Goal: Task Accomplishment & Management: Use online tool/utility

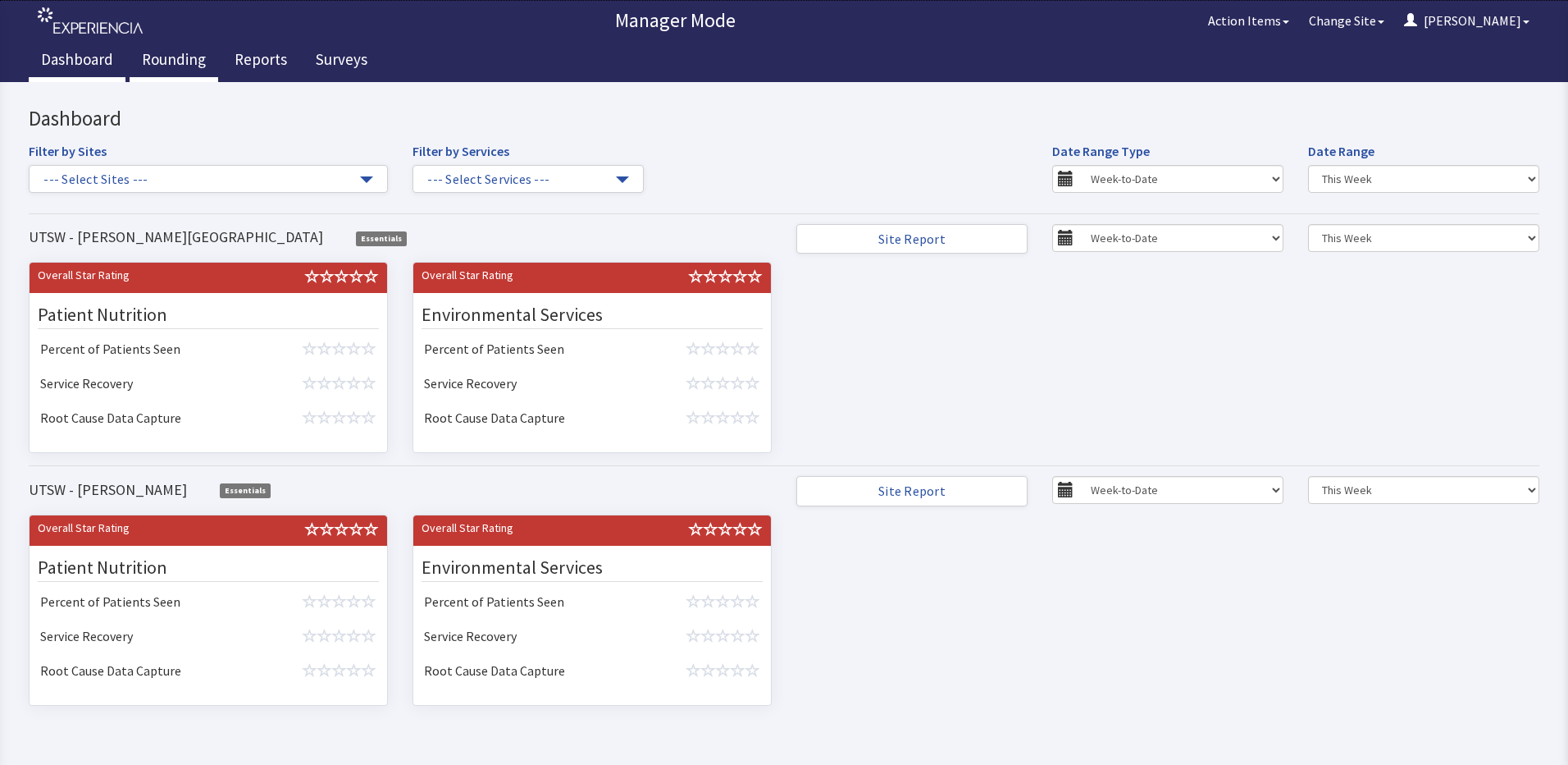
click at [161, 64] on link "Rounding" at bounding box center [173, 61] width 88 height 41
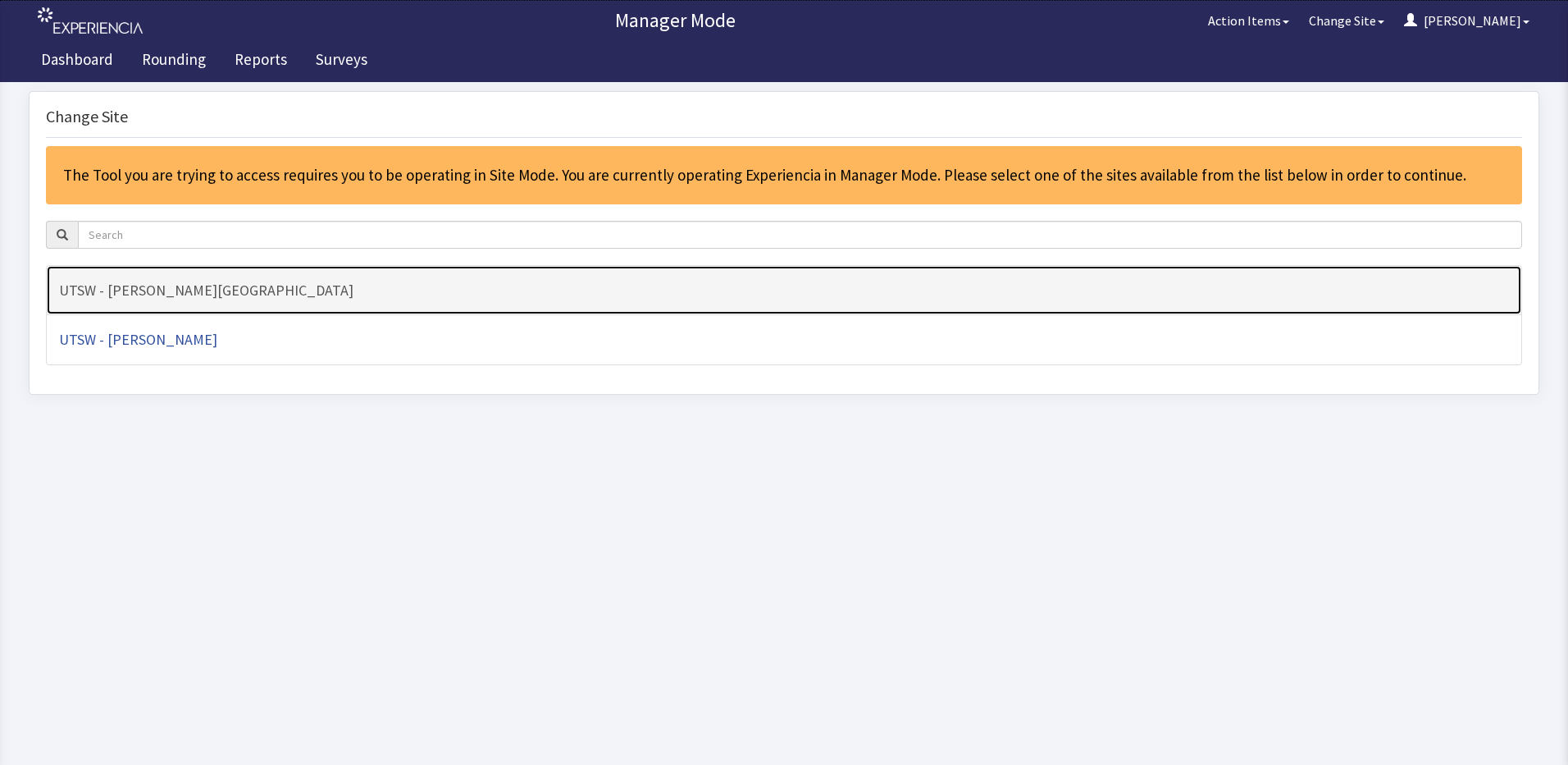
click at [269, 301] on link "UTSW - [PERSON_NAME][GEOGRAPHIC_DATA]" at bounding box center [783, 290] width 1476 height 50
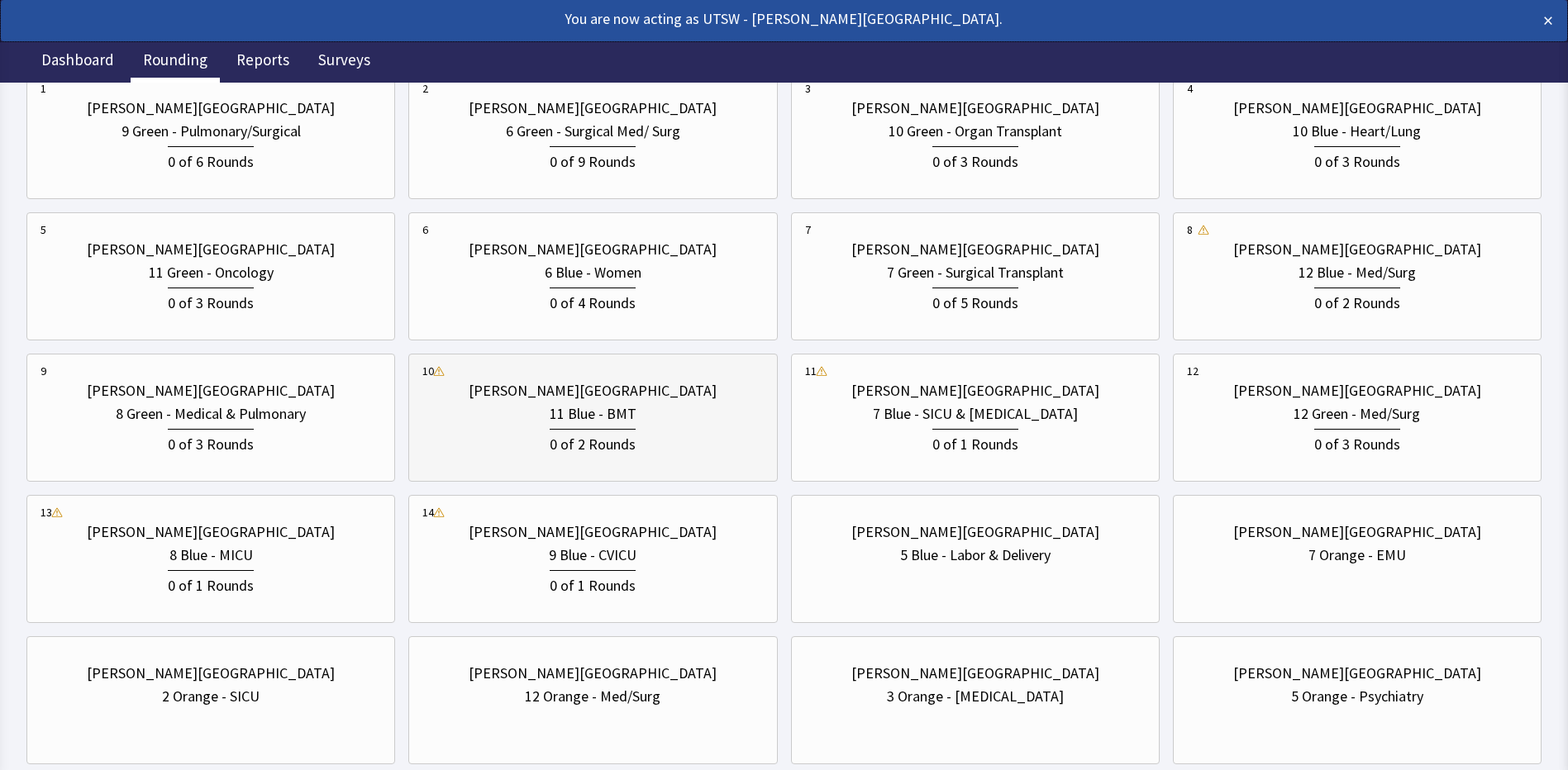
scroll to position [248, 0]
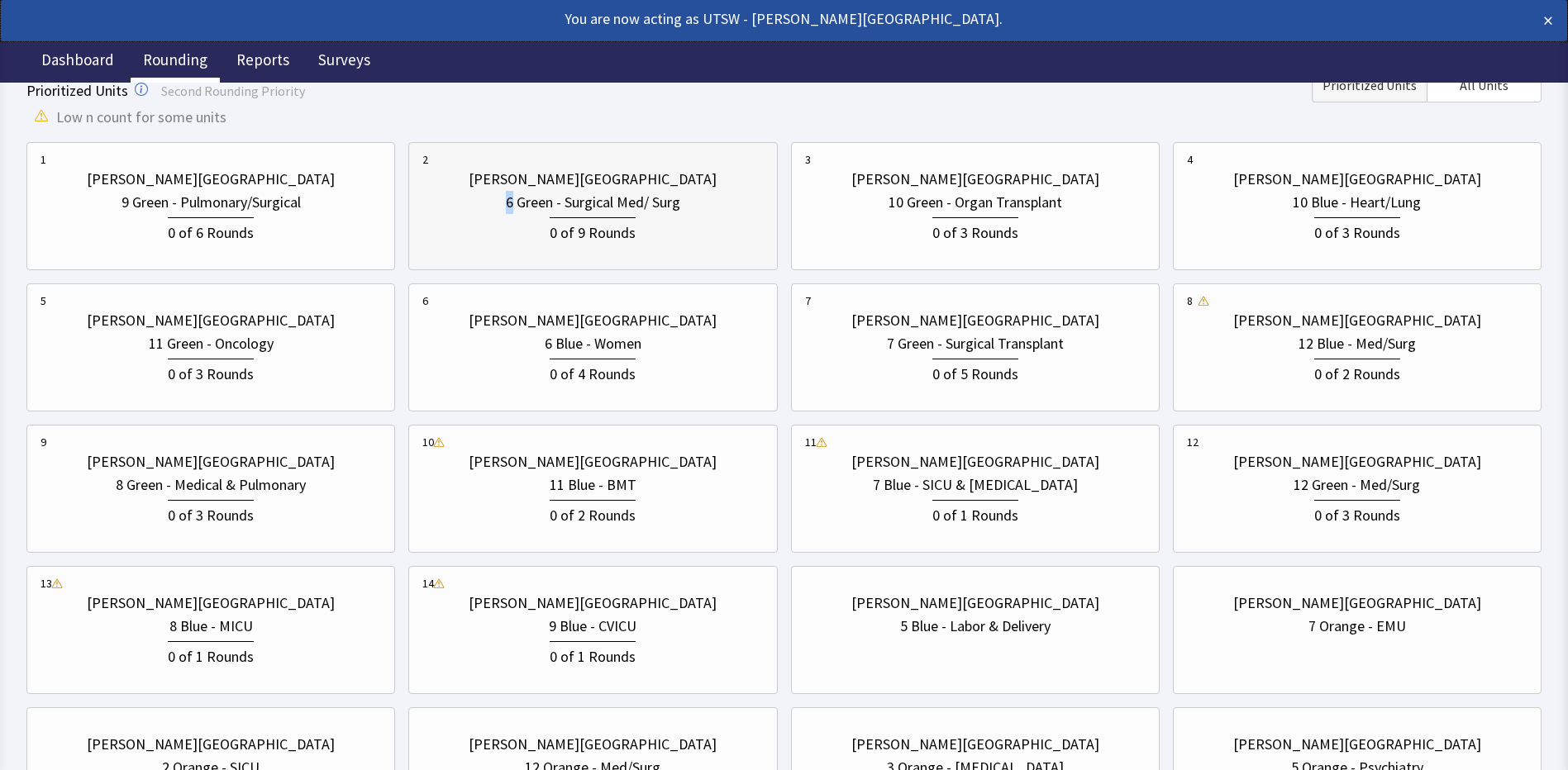
drag, startPoint x: 512, startPoint y: 213, endPoint x: 507, endPoint y: 205, distance: 9.4
click at [507, 205] on div "6 Green - Surgical Med/ Surg" at bounding box center [593, 203] width 175 height 23
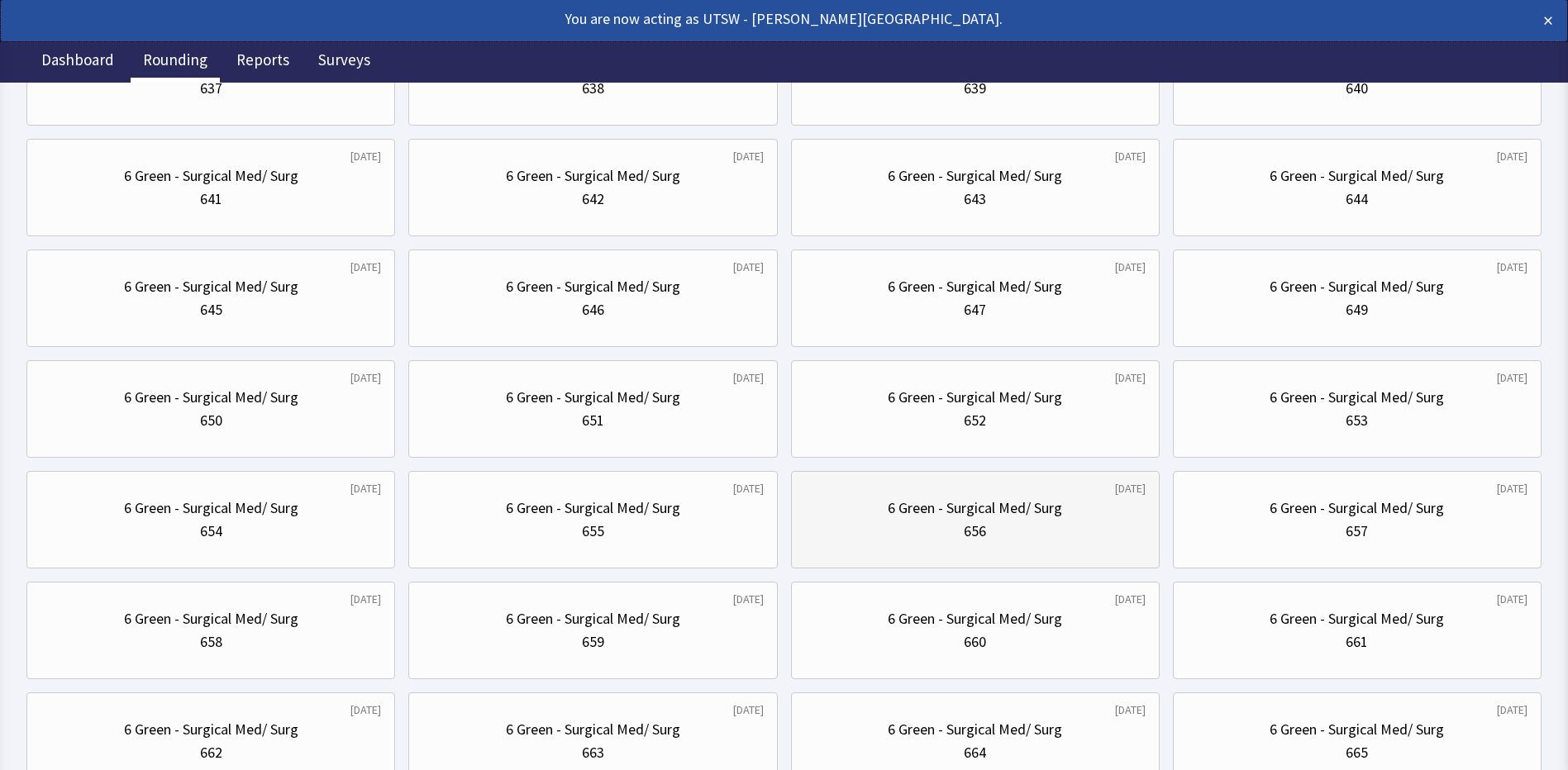
scroll to position [331, 0]
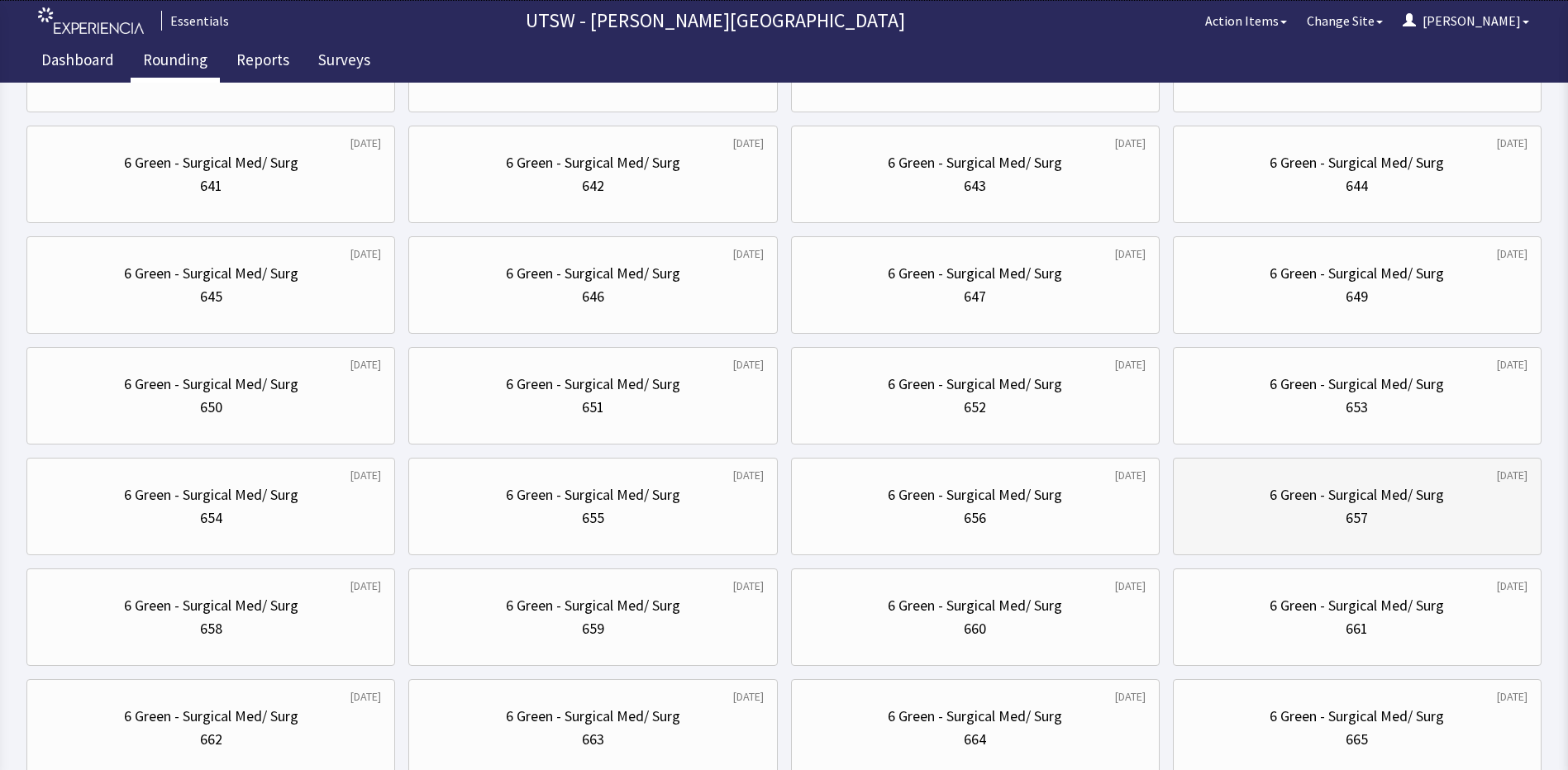
click at [1265, 488] on div "6 Green - Surgical Med/ Surg" at bounding box center [1356, 495] width 341 height 23
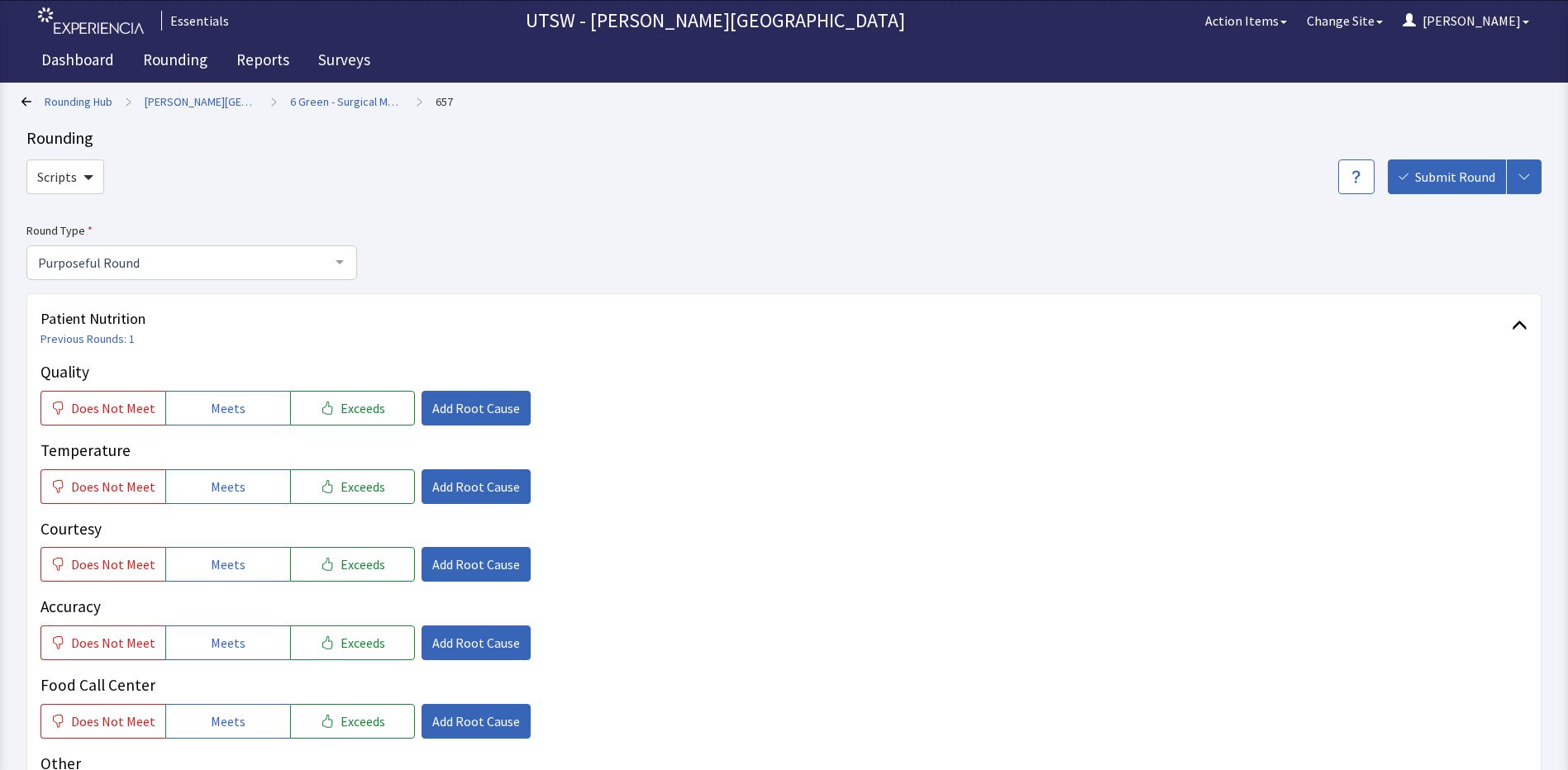
click at [1294, 465] on div "Temperature Does Not Meet Meets Exceeds Add Root Cause" at bounding box center [783, 470] width 1487 height 65
drag, startPoint x: 249, startPoint y: 398, endPoint x: 292, endPoint y: 453, distance: 69.8
click at [248, 400] on button "Meets" at bounding box center [227, 408] width 125 height 35
click at [256, 499] on button "Meets" at bounding box center [227, 487] width 125 height 35
click at [233, 587] on div "Quality Does Not Meet Meets Exceeds Add Root Cause Temperature Does Not Meet Me…" at bounding box center [783, 588] width 1487 height 457
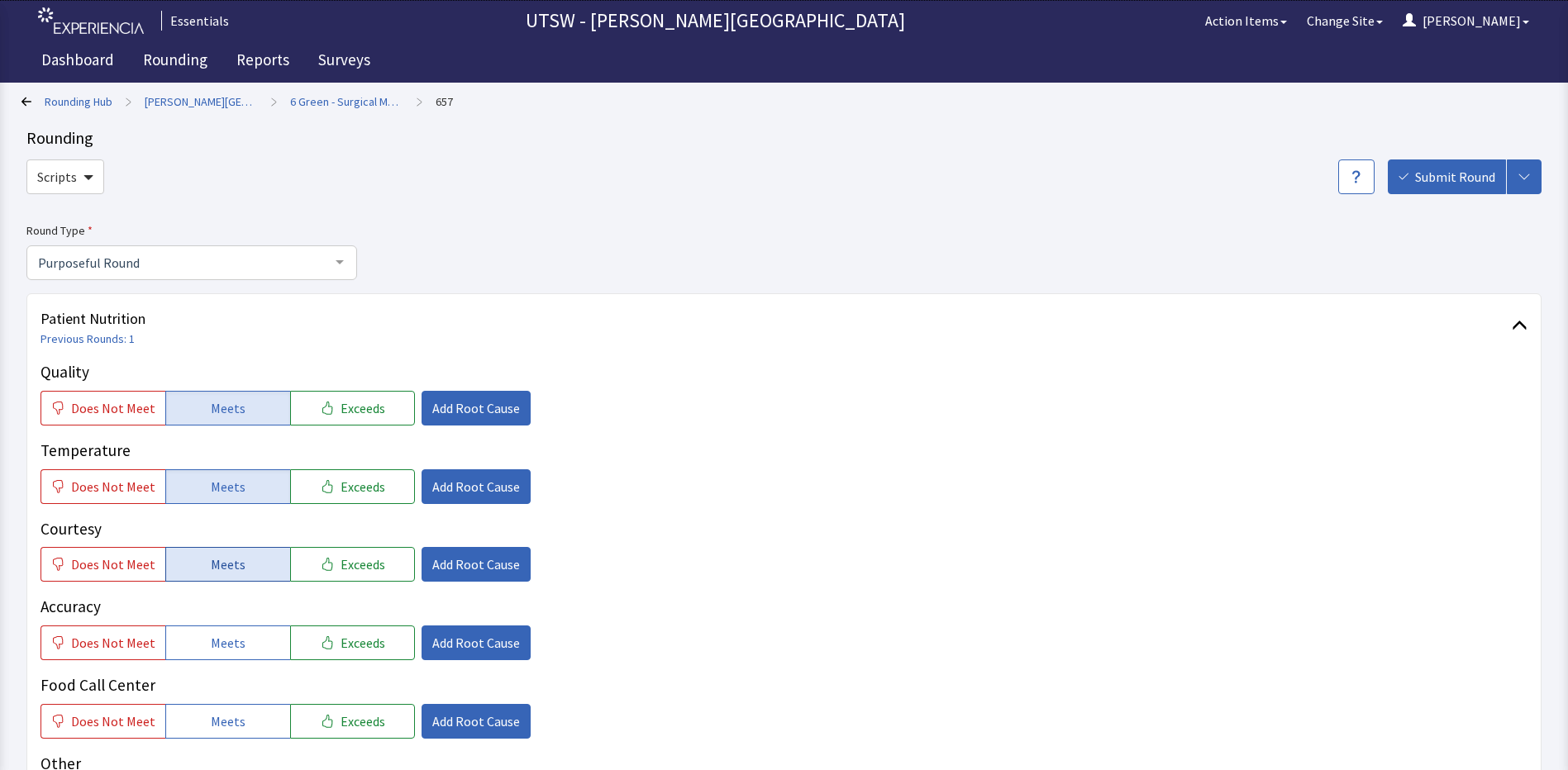
click at [253, 578] on button "Meets" at bounding box center [227, 564] width 125 height 35
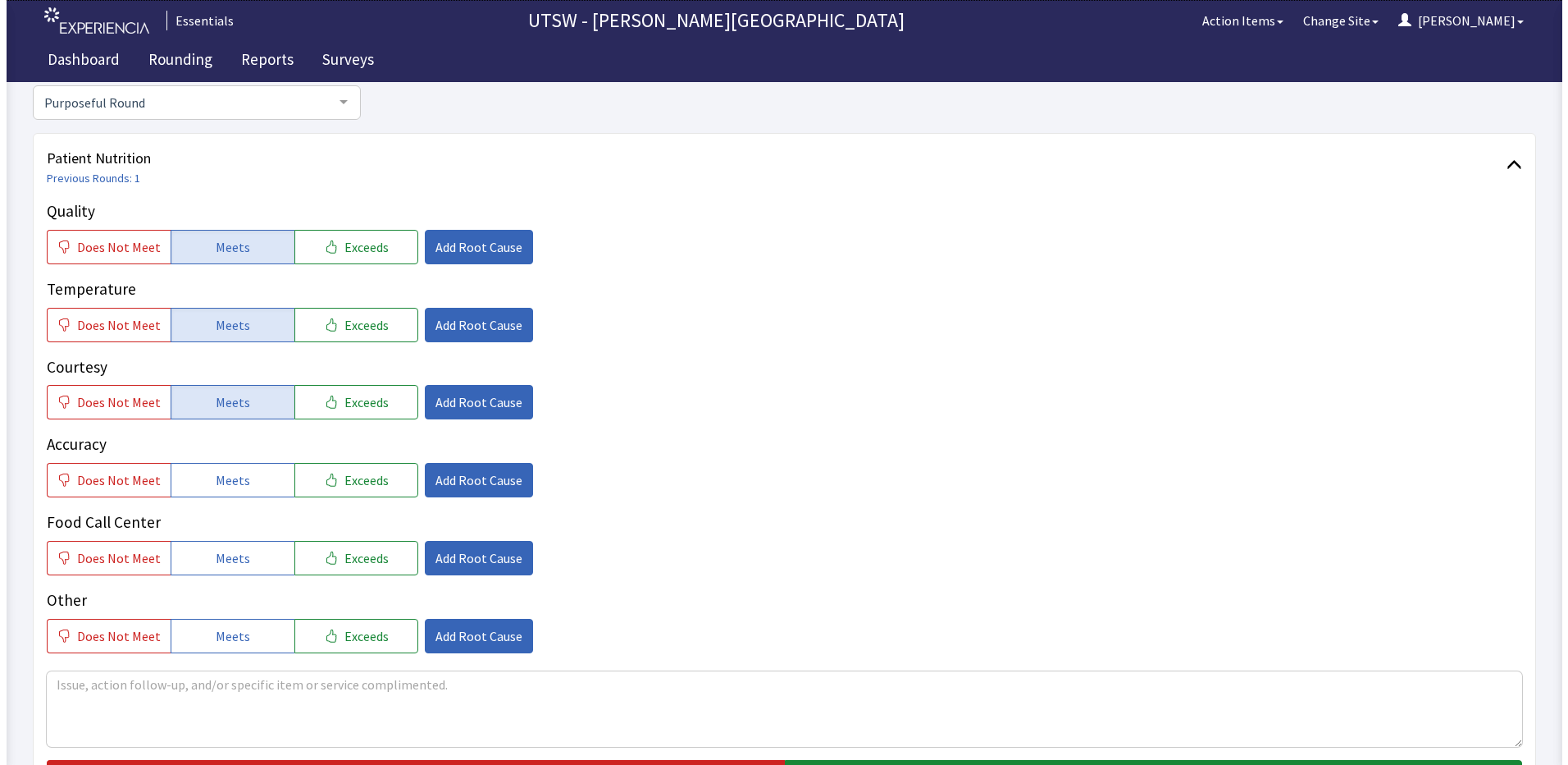
scroll to position [164, 0]
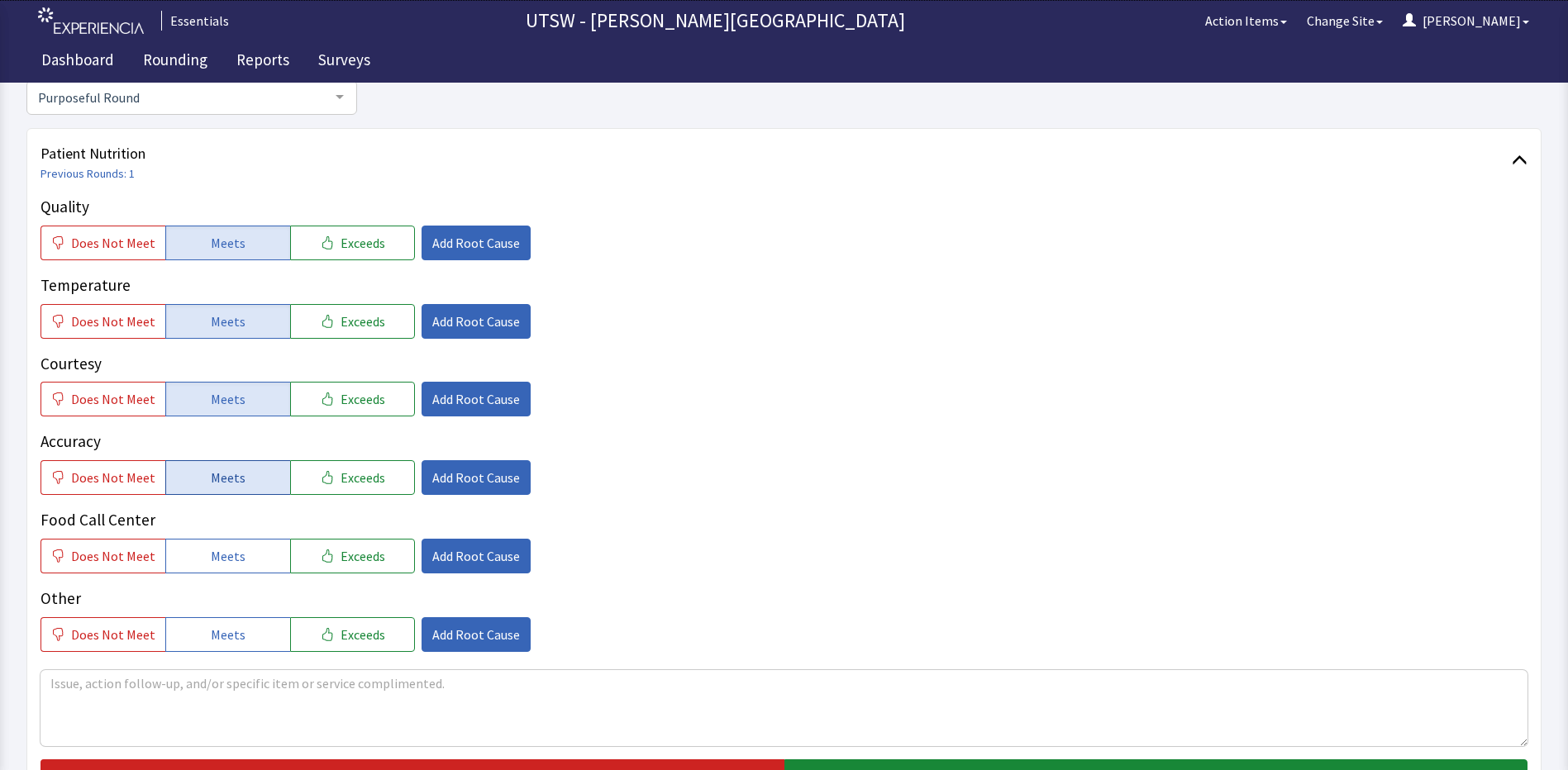
click at [250, 478] on button "Meets" at bounding box center [227, 477] width 125 height 35
click at [250, 548] on button "Meets" at bounding box center [227, 556] width 125 height 35
click at [262, 655] on div "Quality Does Not Meet Meets Exceeds Add Root Cause Temperature Does Not Meet Me…" at bounding box center [783, 495] width 1487 height 599
click at [262, 642] on button "Meets" at bounding box center [227, 634] width 125 height 35
click at [91, 463] on button "Does Not Meet" at bounding box center [103, 477] width 125 height 35
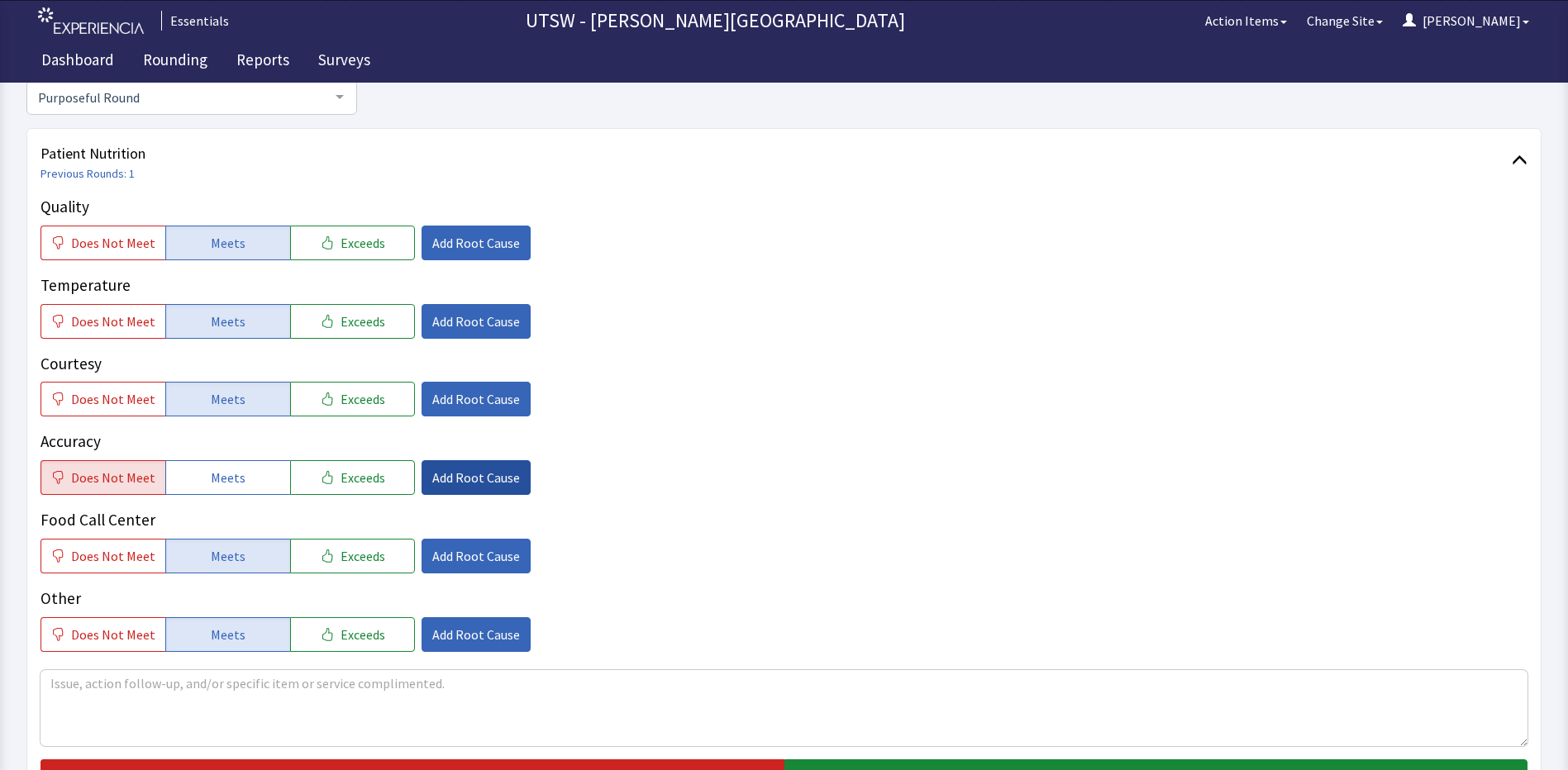
click at [473, 470] on span "Add Root Cause" at bounding box center [476, 477] width 88 height 20
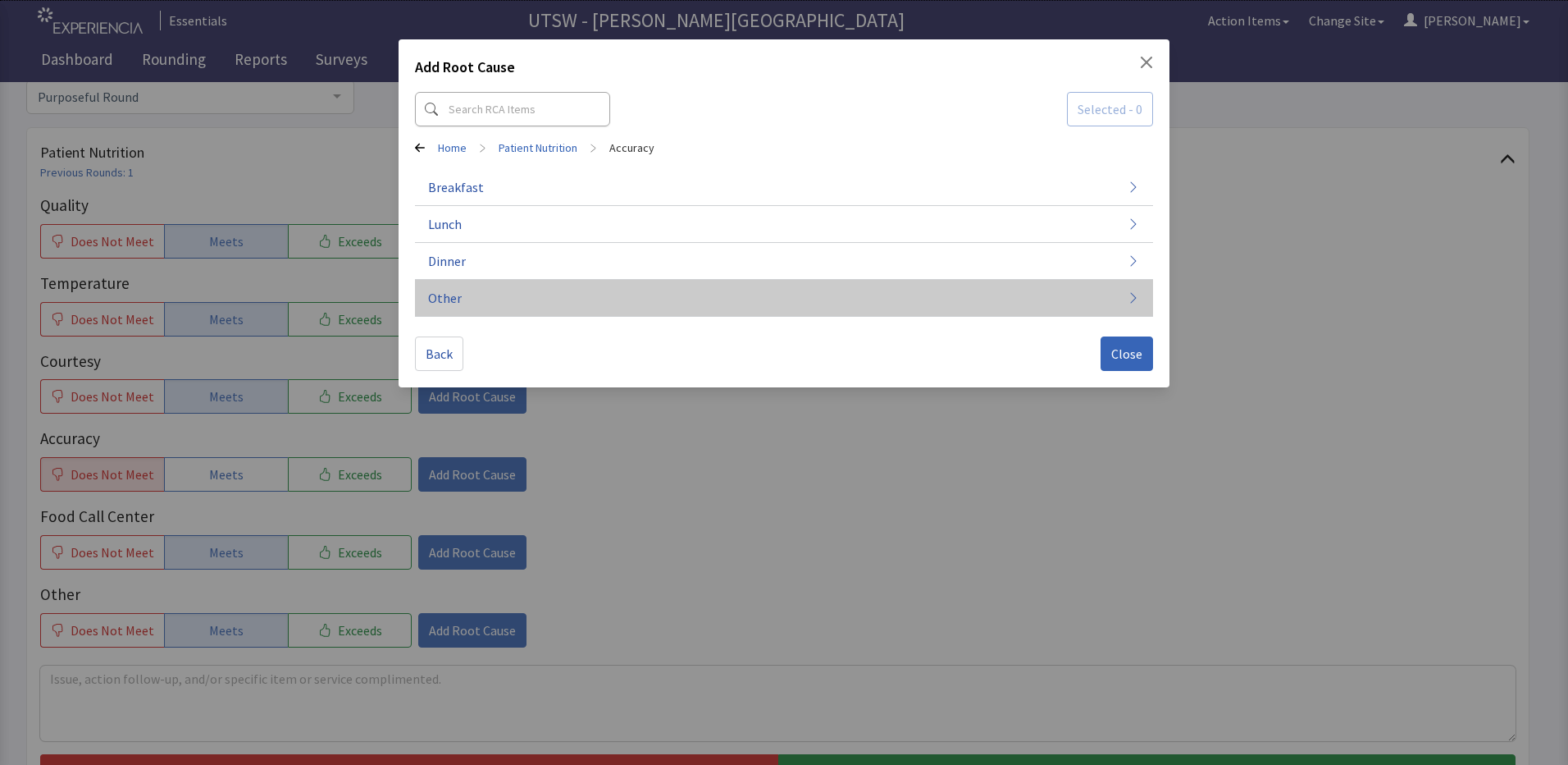
click at [984, 316] on button "Other" at bounding box center [784, 299] width 738 height 37
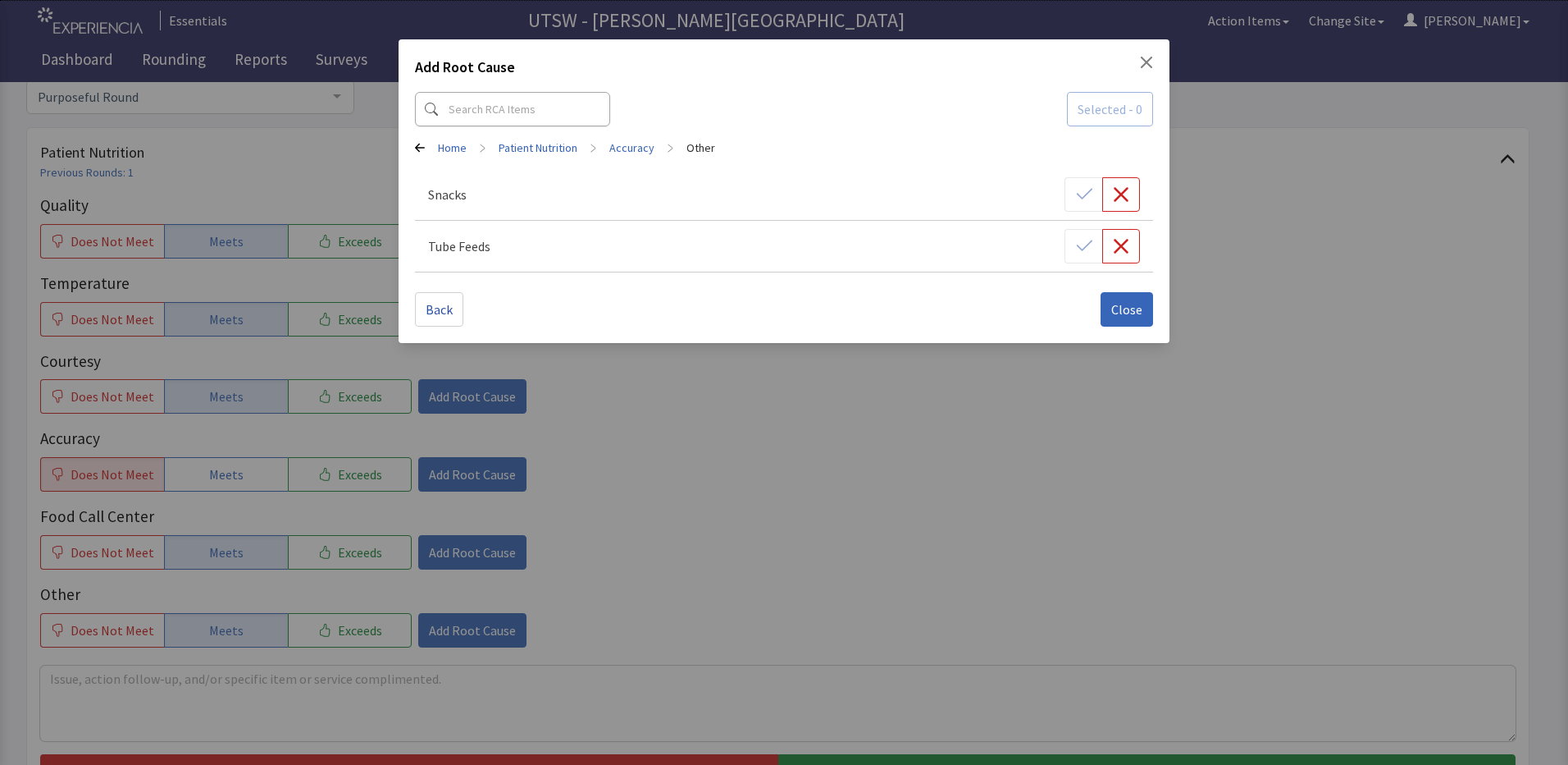
click at [456, 329] on div "Add Root Cause Selected - 0 Home > Patient Nutrition > Accuracy > Other Snacks …" at bounding box center [784, 191] width 771 height 303
click at [447, 320] on button "Back" at bounding box center [439, 309] width 48 height 35
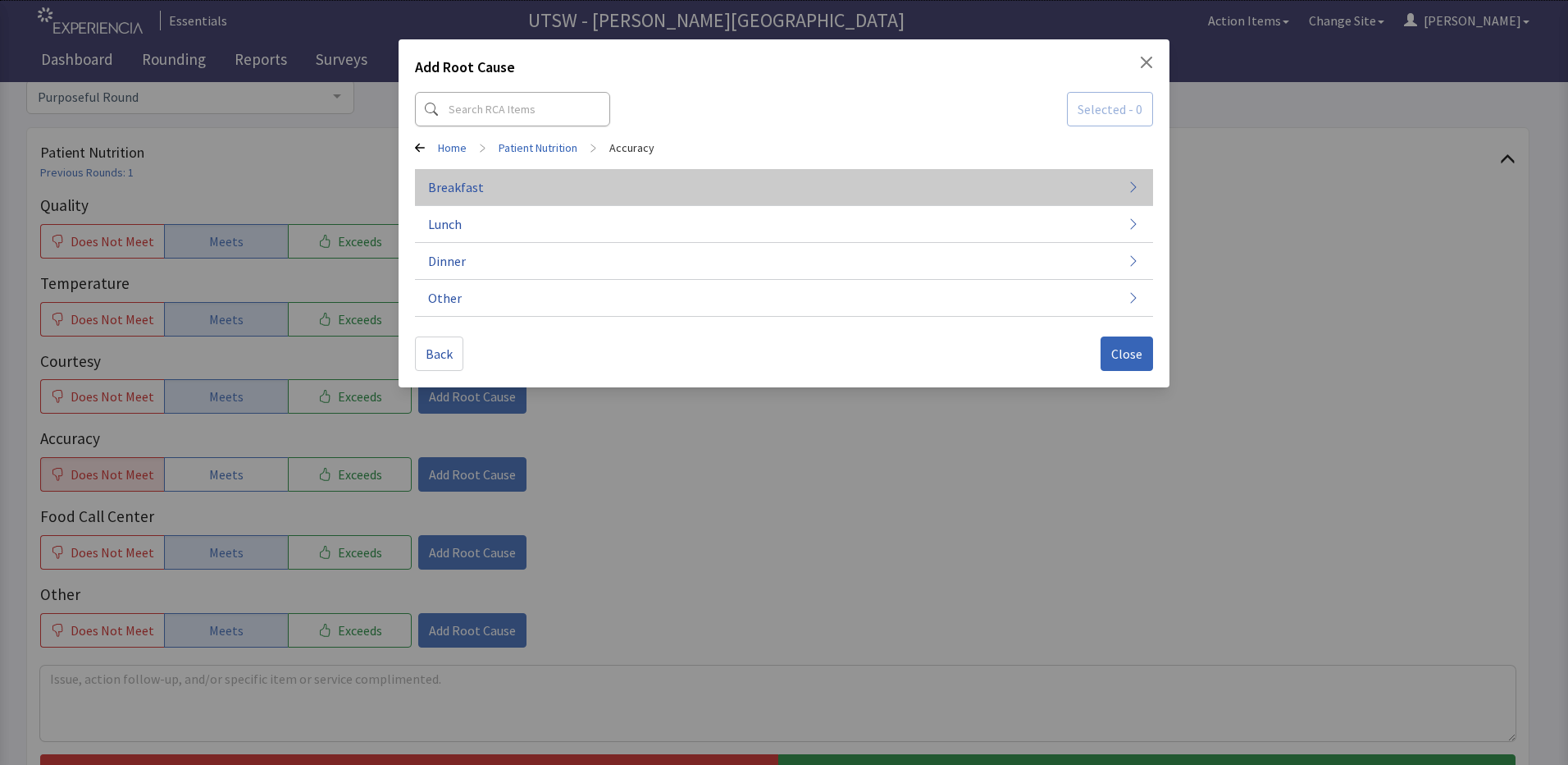
click at [783, 172] on button "Breakfast" at bounding box center [784, 187] width 738 height 37
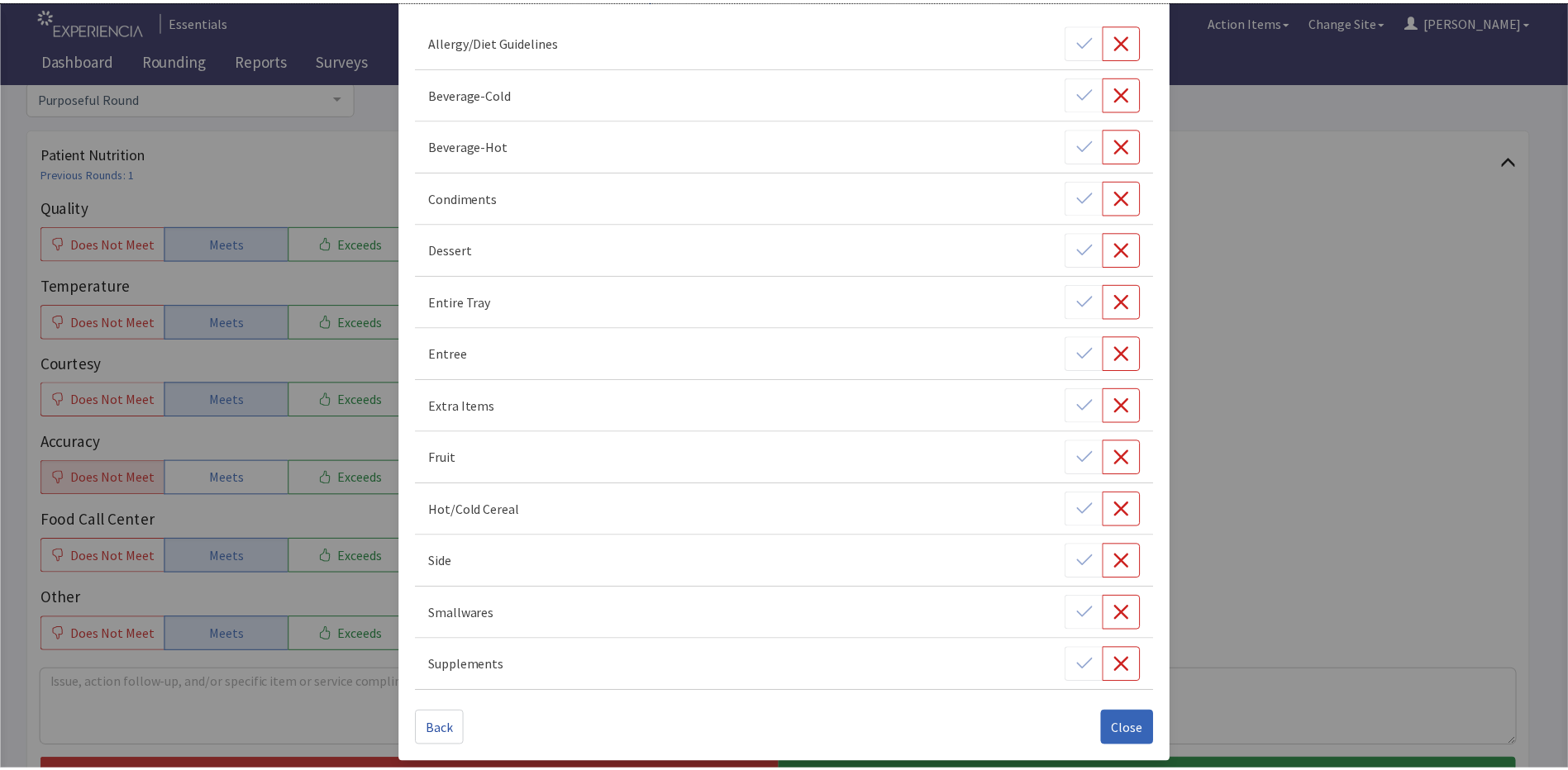
scroll to position [161, 0]
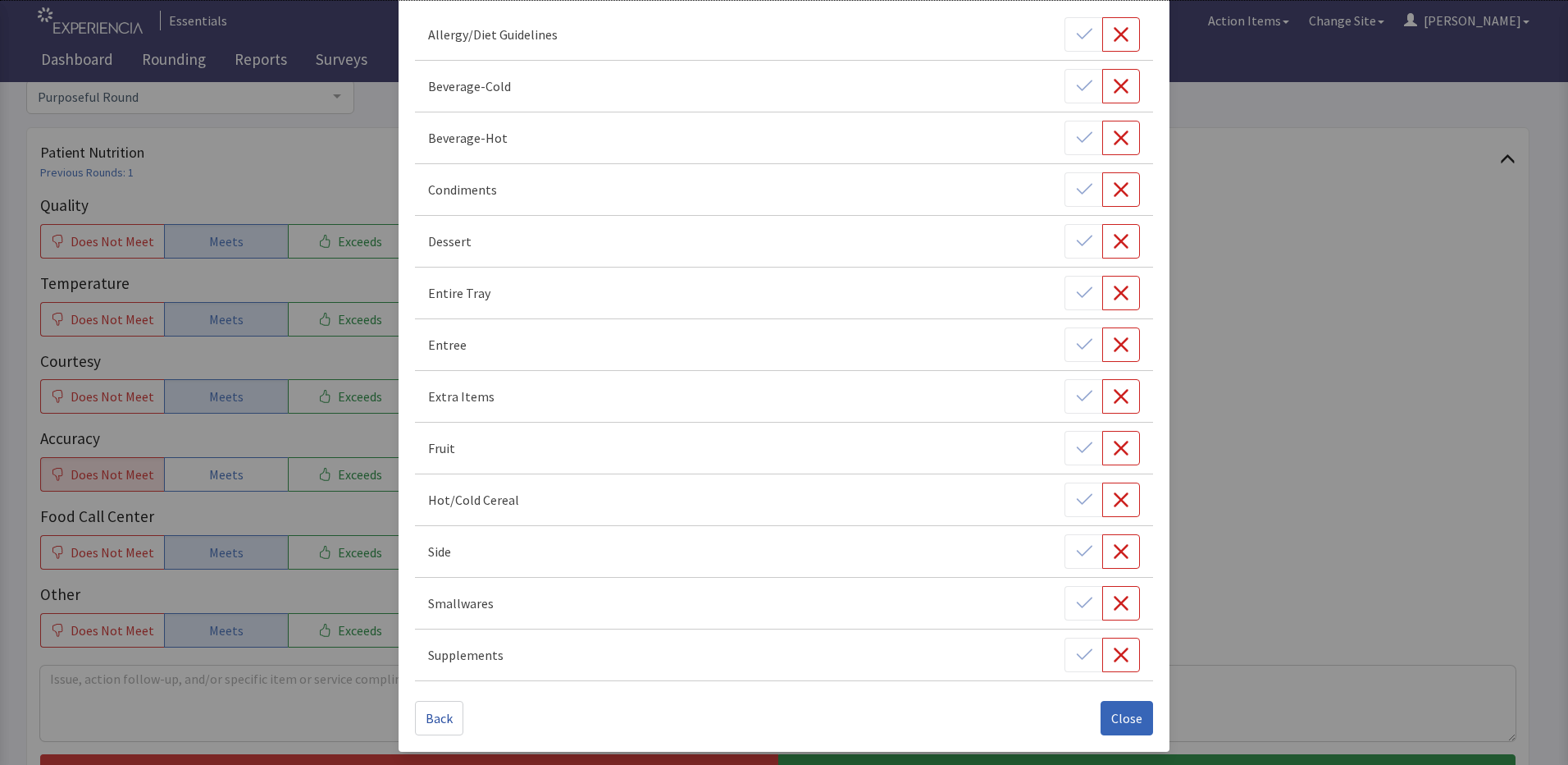
drag, startPoint x: 1076, startPoint y: 399, endPoint x: 1083, endPoint y: 419, distance: 21.2
click at [1076, 401] on div at bounding box center [1103, 397] width 76 height 35
click at [1082, 399] on div at bounding box center [1103, 397] width 76 height 35
drag, startPoint x: 1082, startPoint y: 399, endPoint x: 1113, endPoint y: 398, distance: 31.0
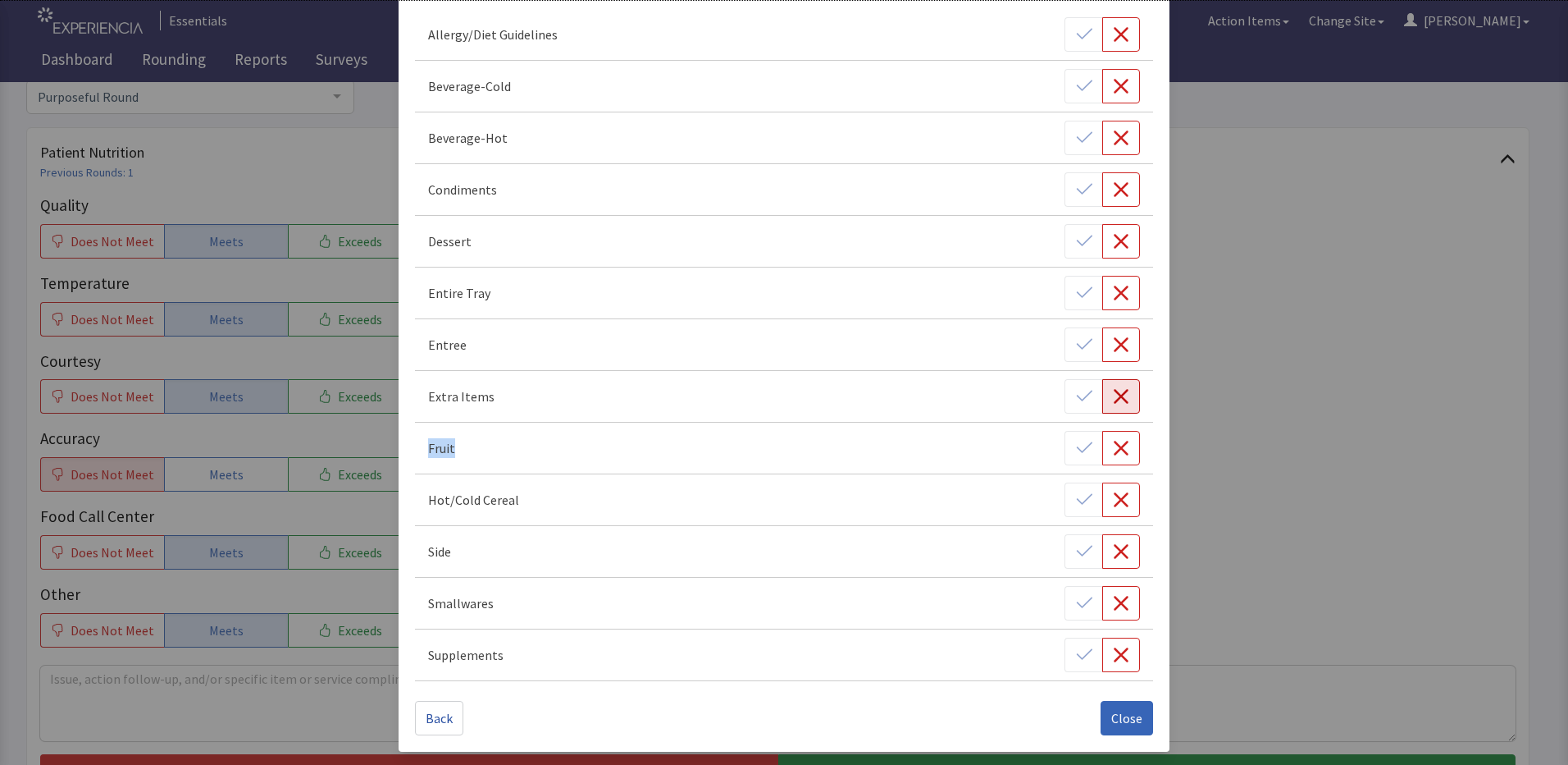
click at [1113, 398] on icon "button" at bounding box center [1120, 396] width 15 height 15
click at [1135, 710] on button "Close" at bounding box center [1127, 718] width 52 height 35
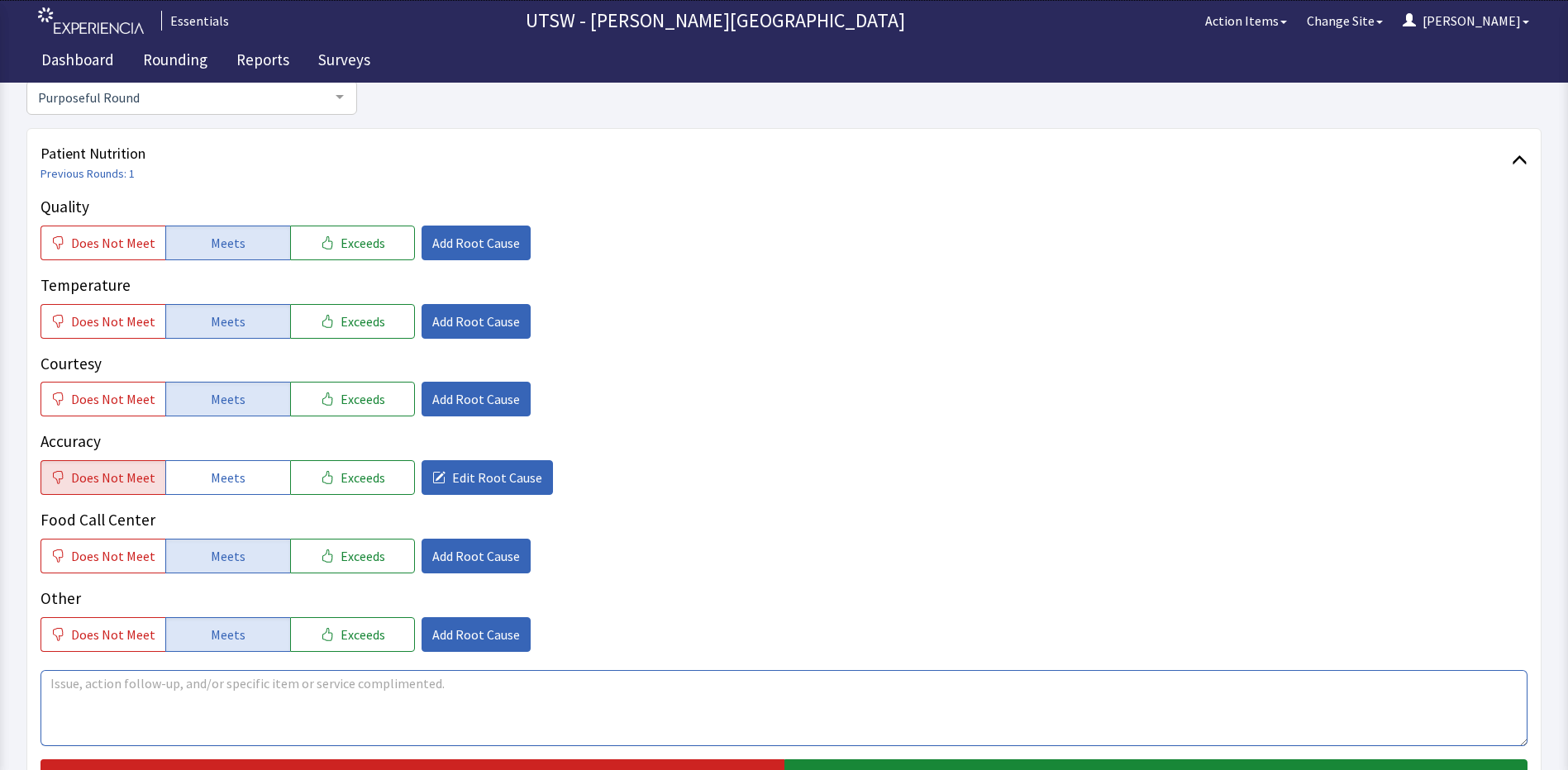
click at [204, 691] on textarea at bounding box center [783, 708] width 1487 height 76
type textarea "P"
type textarea "G"
click at [298, 676] on textarea "Guest was upset due to" at bounding box center [783, 708] width 1487 height 76
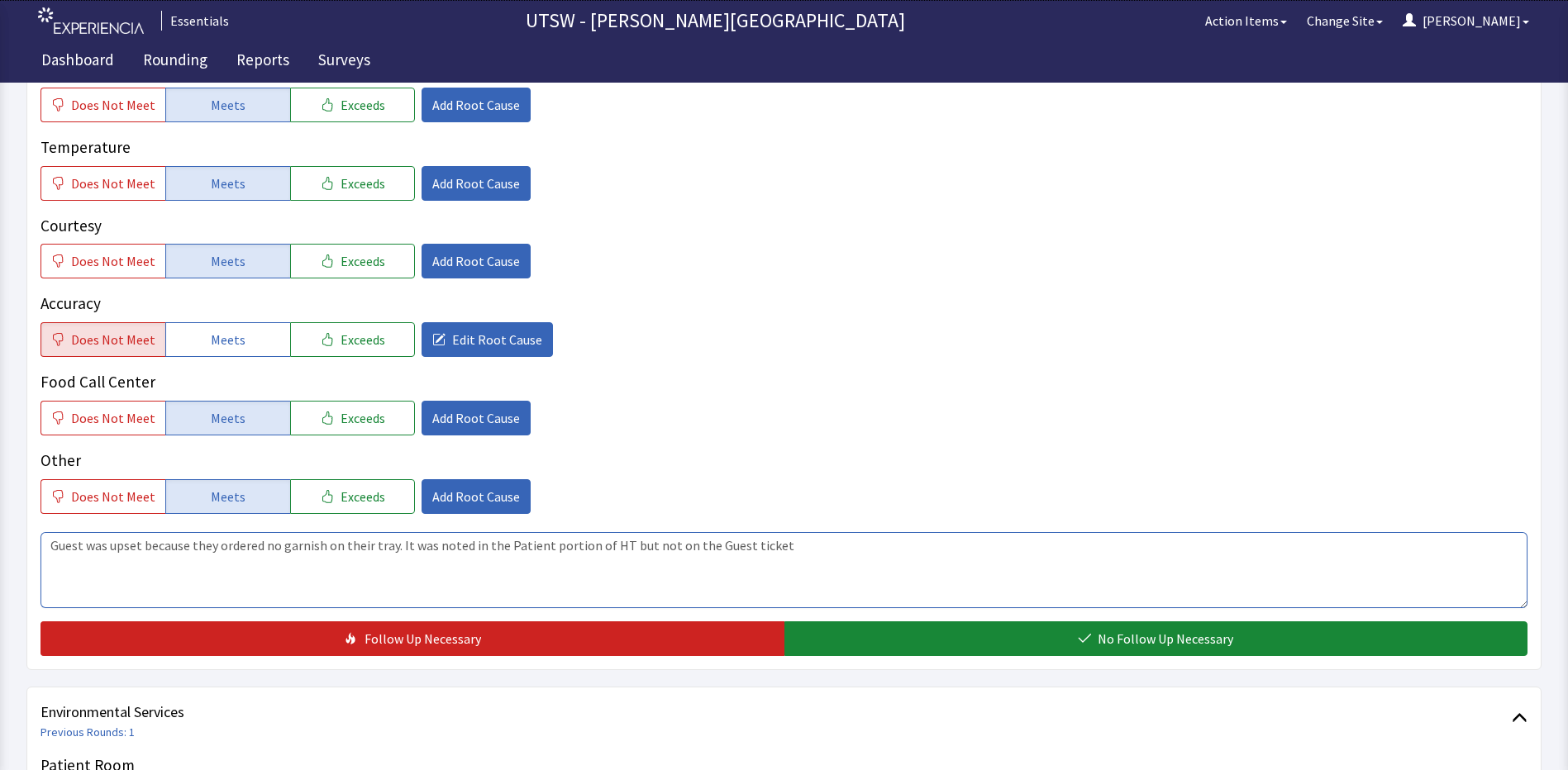
scroll to position [331, 0]
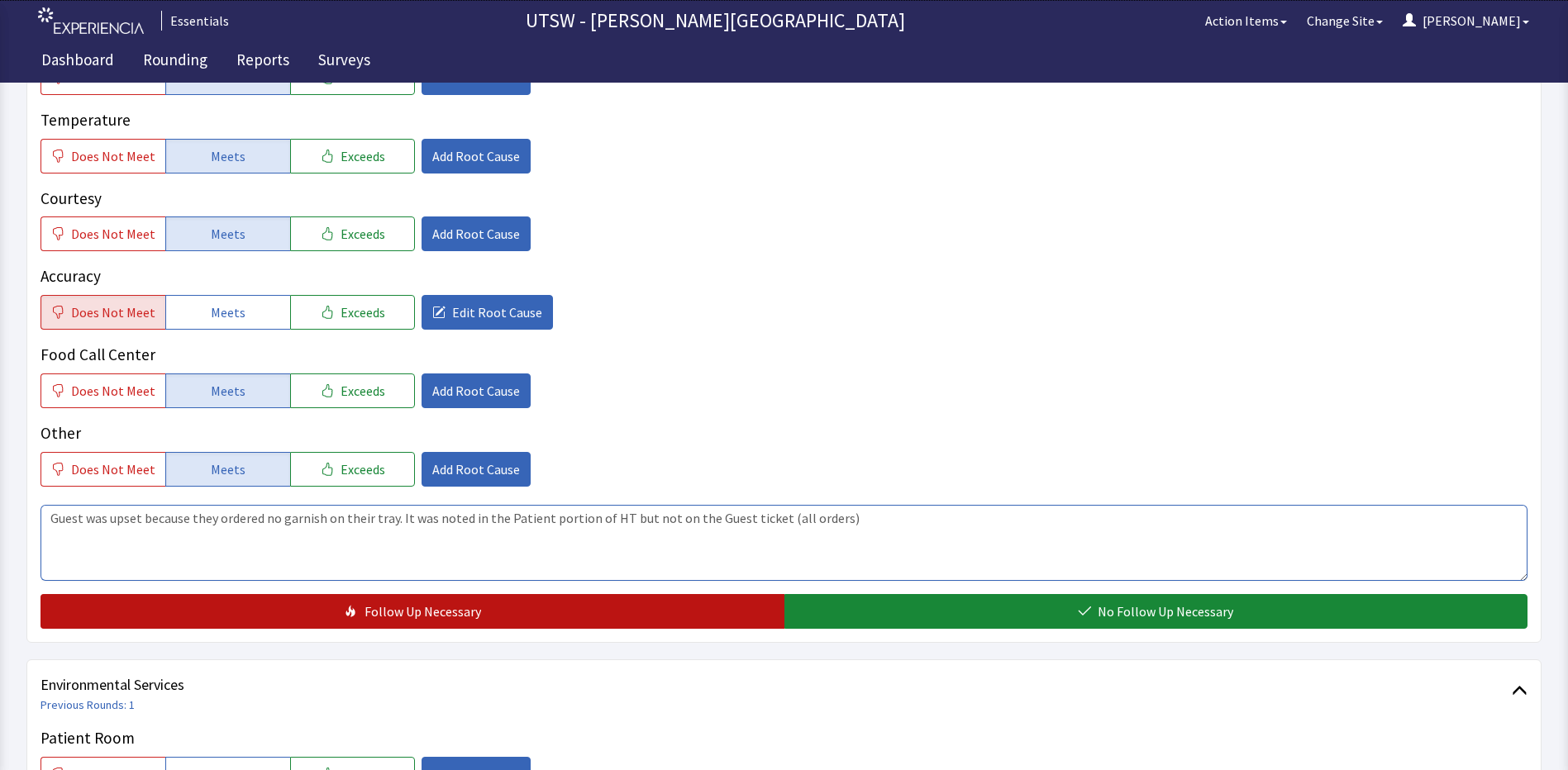
type textarea "Guest was upset because they ordered no garnish on their tray. It was noted in …"
click at [563, 597] on button "Follow Up Necessary" at bounding box center [412, 612] width 744 height 35
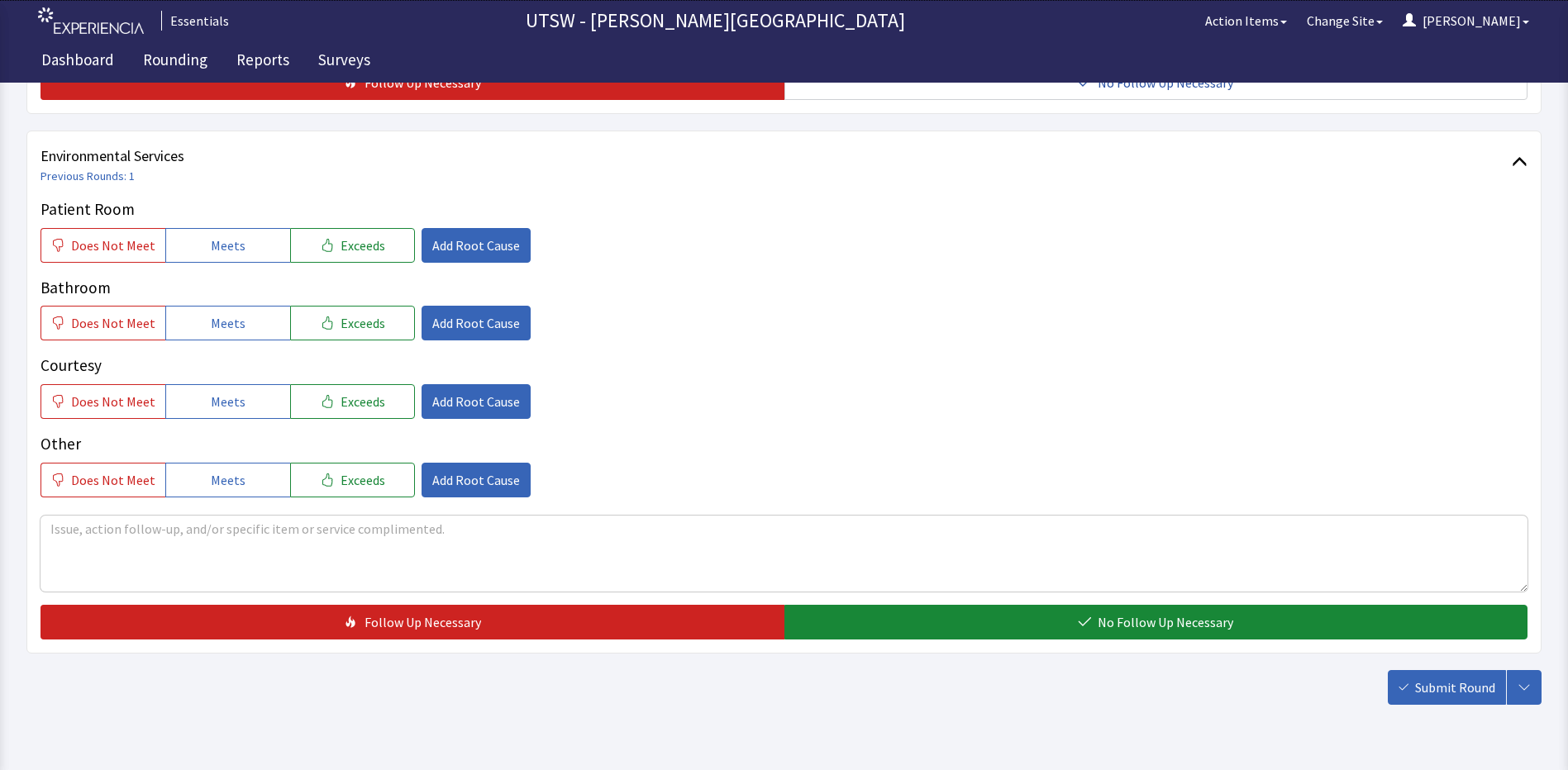
scroll to position [903, 0]
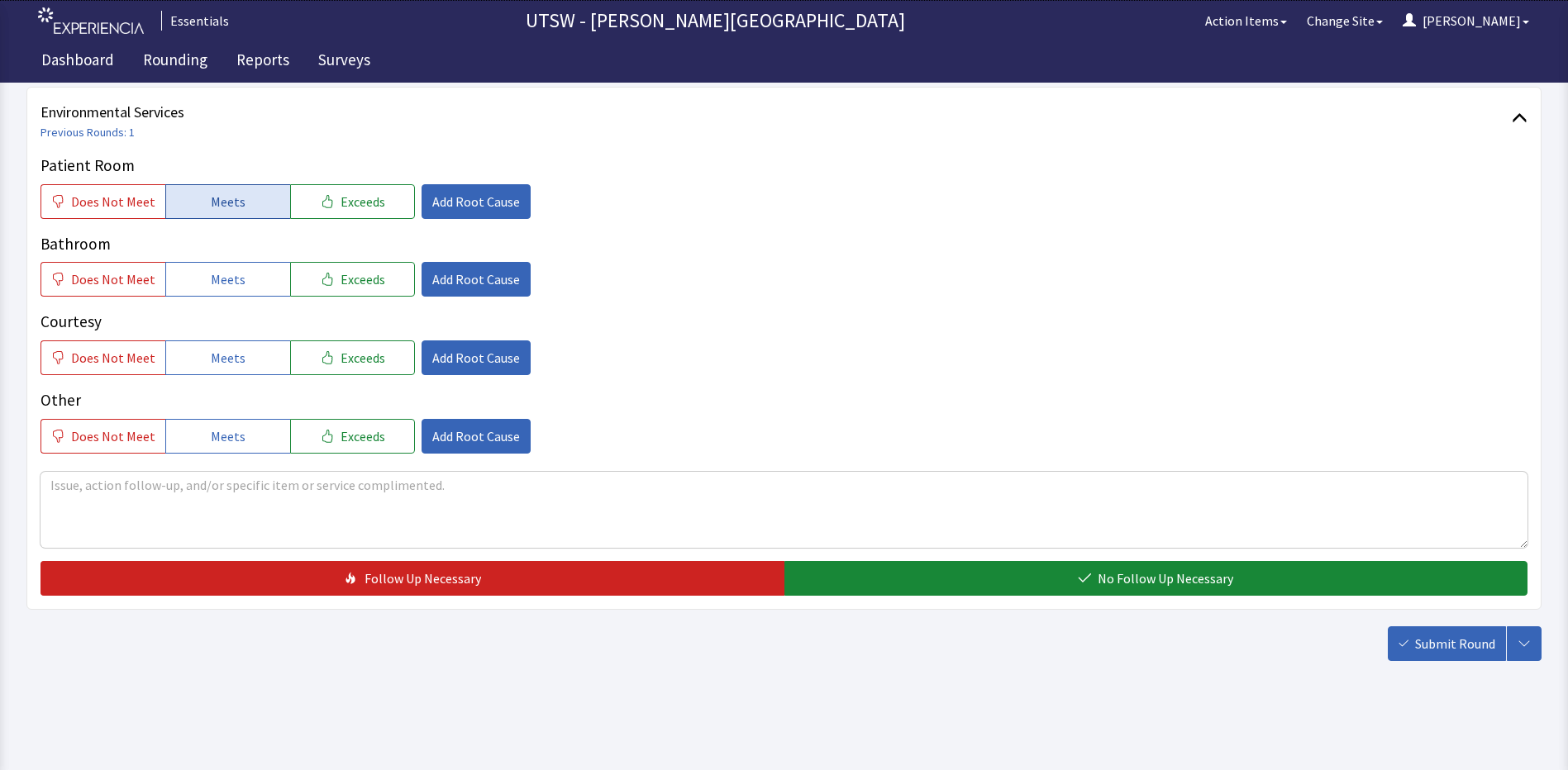
click at [211, 198] on span "Meets" at bounding box center [228, 201] width 35 height 20
click at [221, 275] on span "Meets" at bounding box center [228, 279] width 35 height 20
click at [224, 348] on span "Meets" at bounding box center [228, 357] width 35 height 20
click at [220, 446] on button "Meets" at bounding box center [227, 436] width 125 height 35
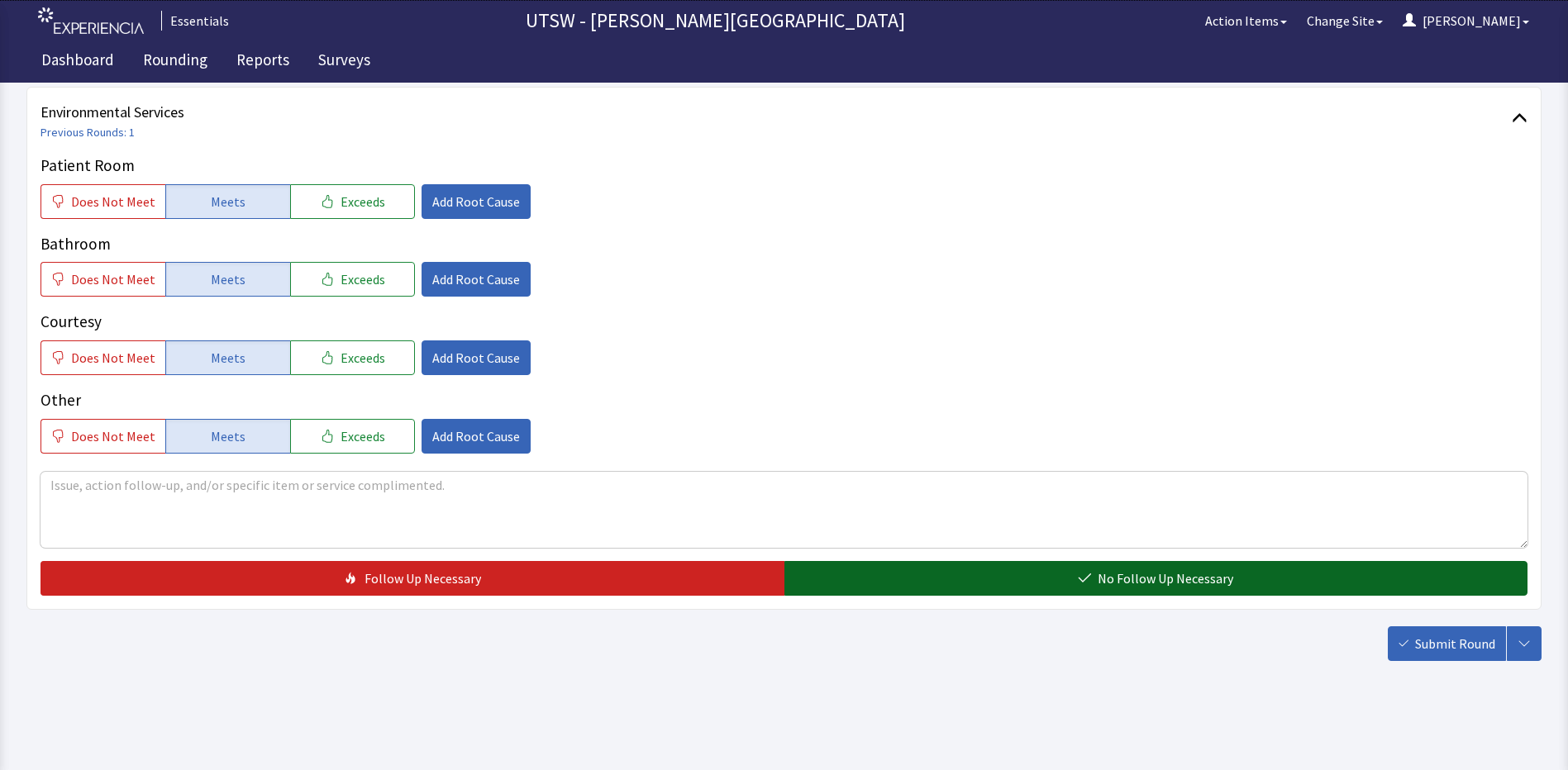
click at [1142, 580] on span "No Follow Up Necessary" at bounding box center [1165, 578] width 136 height 20
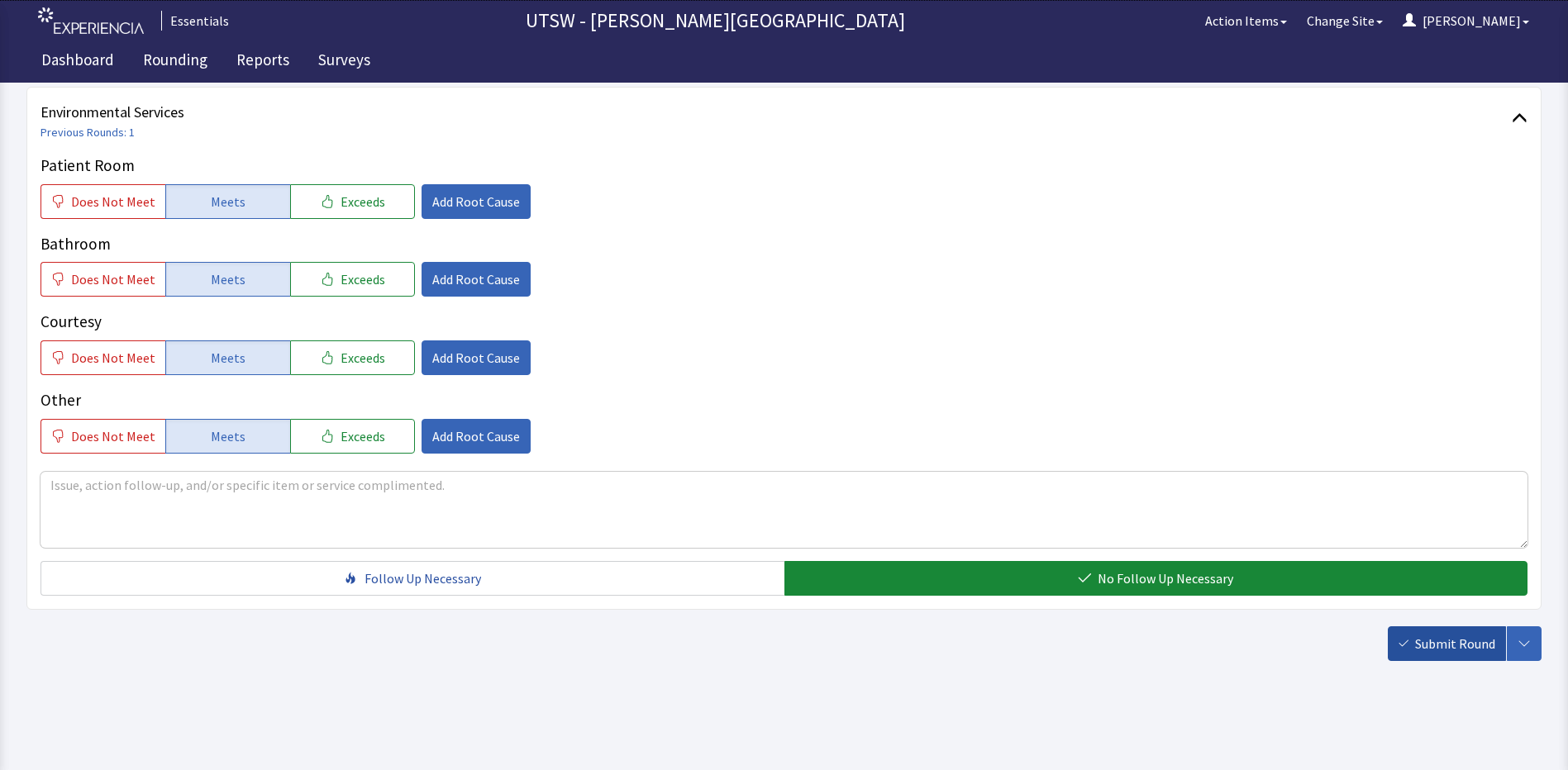
click at [1440, 653] on span "Submit Round" at bounding box center [1455, 643] width 80 height 20
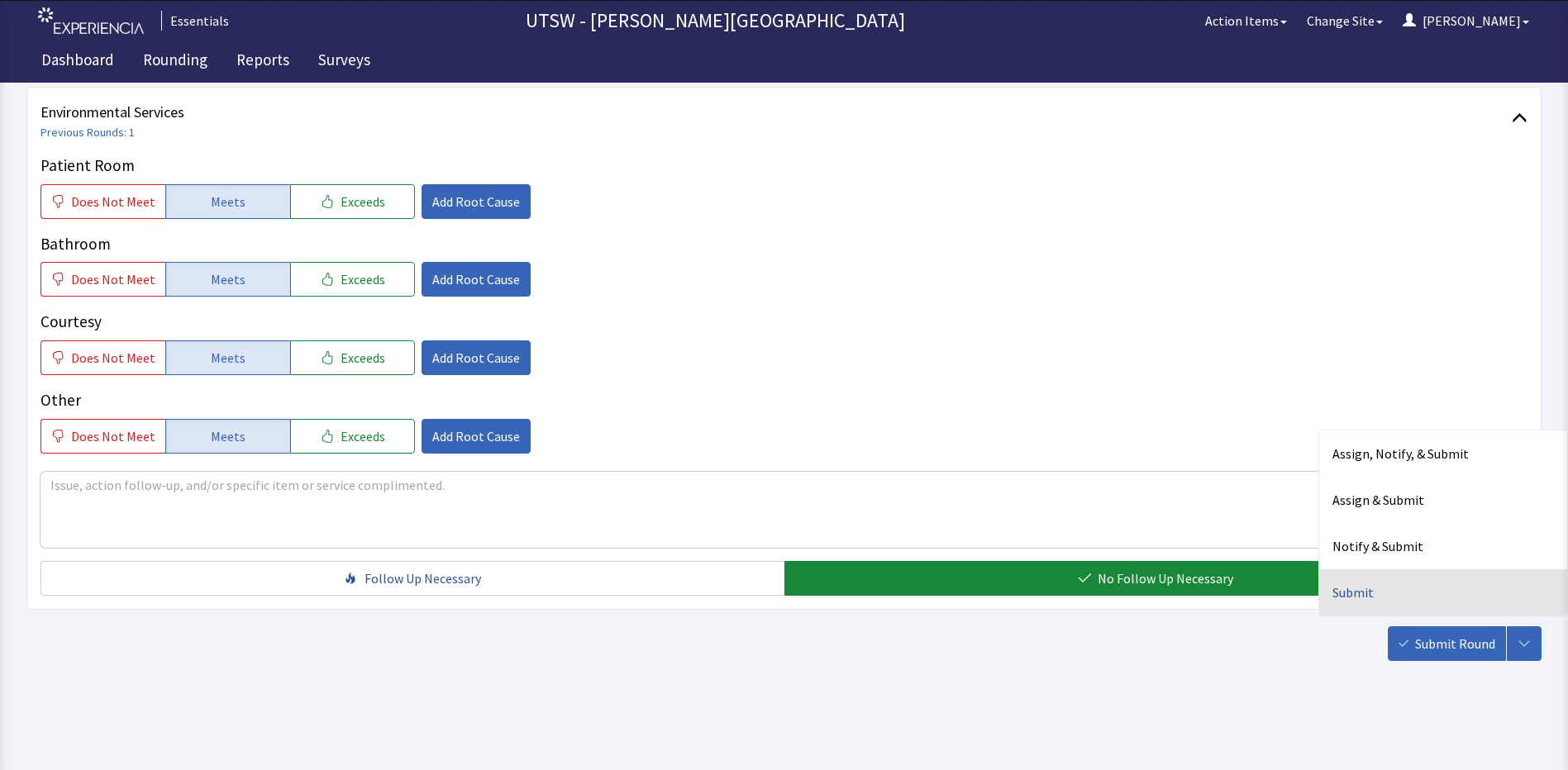
click at [1450, 610] on div "Submit" at bounding box center [1443, 591] width 248 height 46
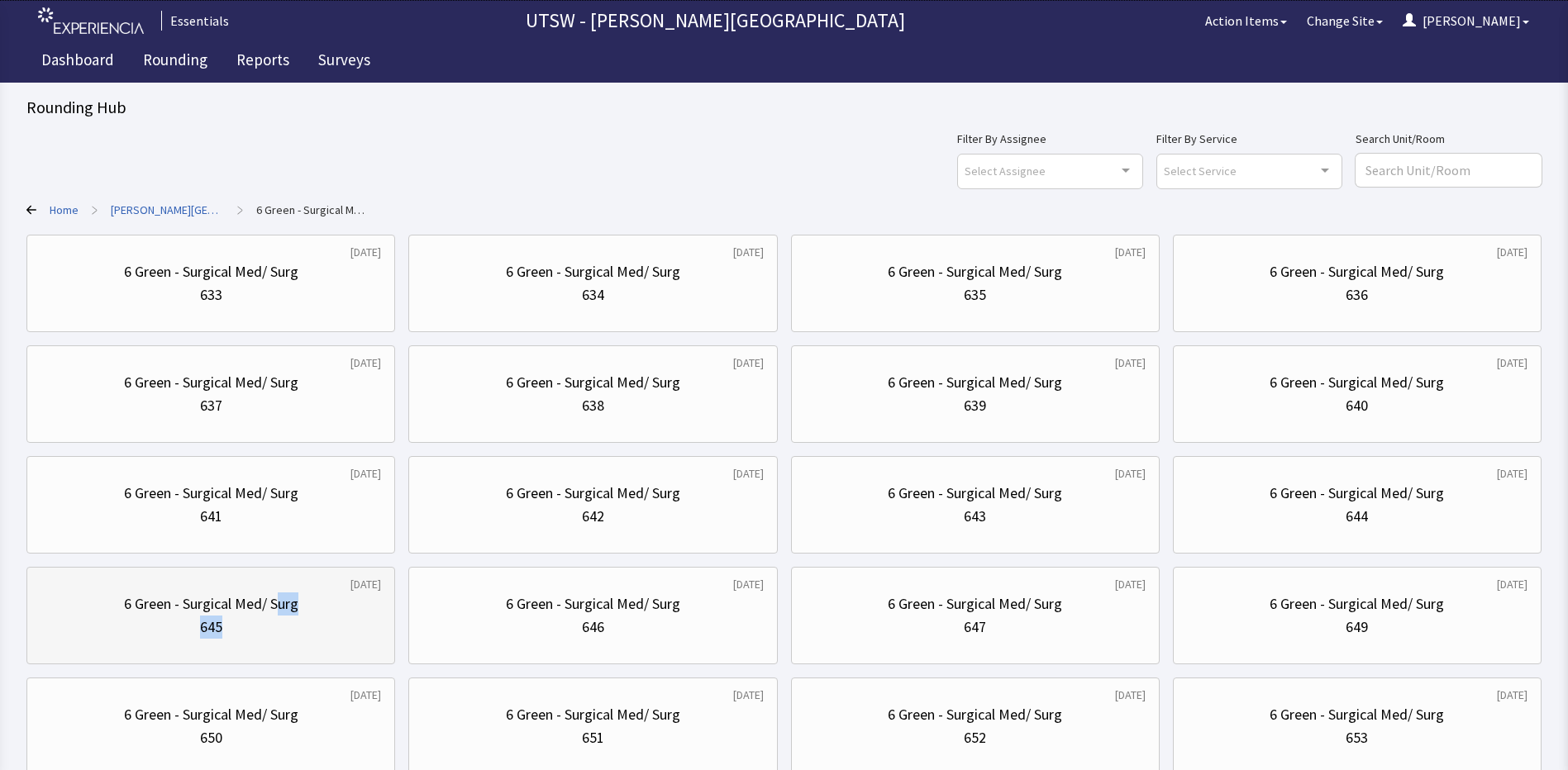
click at [277, 619] on div "6 Green - Surgical Med/ Surg 645" at bounding box center [210, 615] width 341 height 79
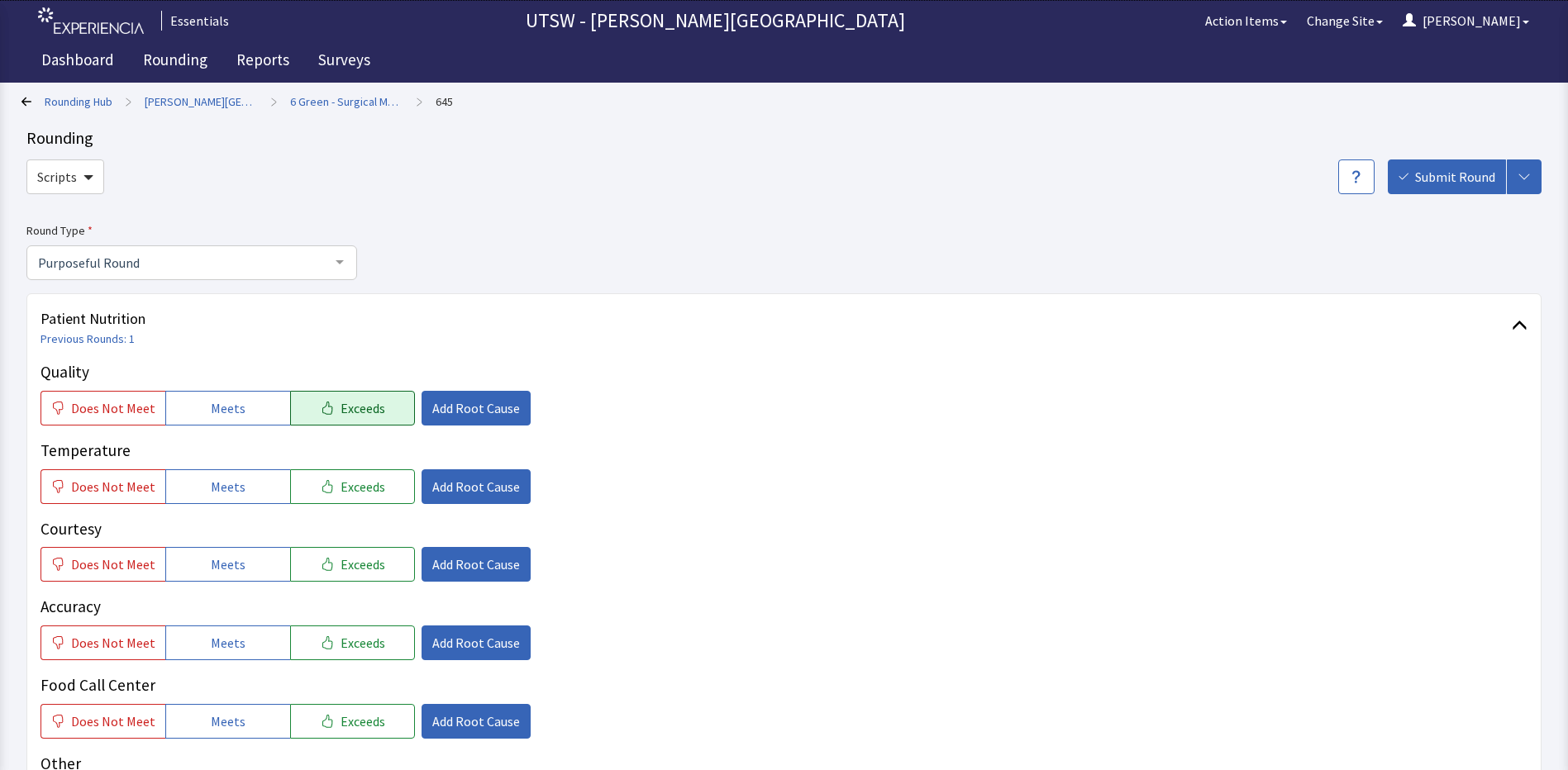
click at [343, 406] on span "Exceeds" at bounding box center [363, 408] width 45 height 20
click at [466, 400] on span "Add Root Cause" at bounding box center [476, 408] width 88 height 20
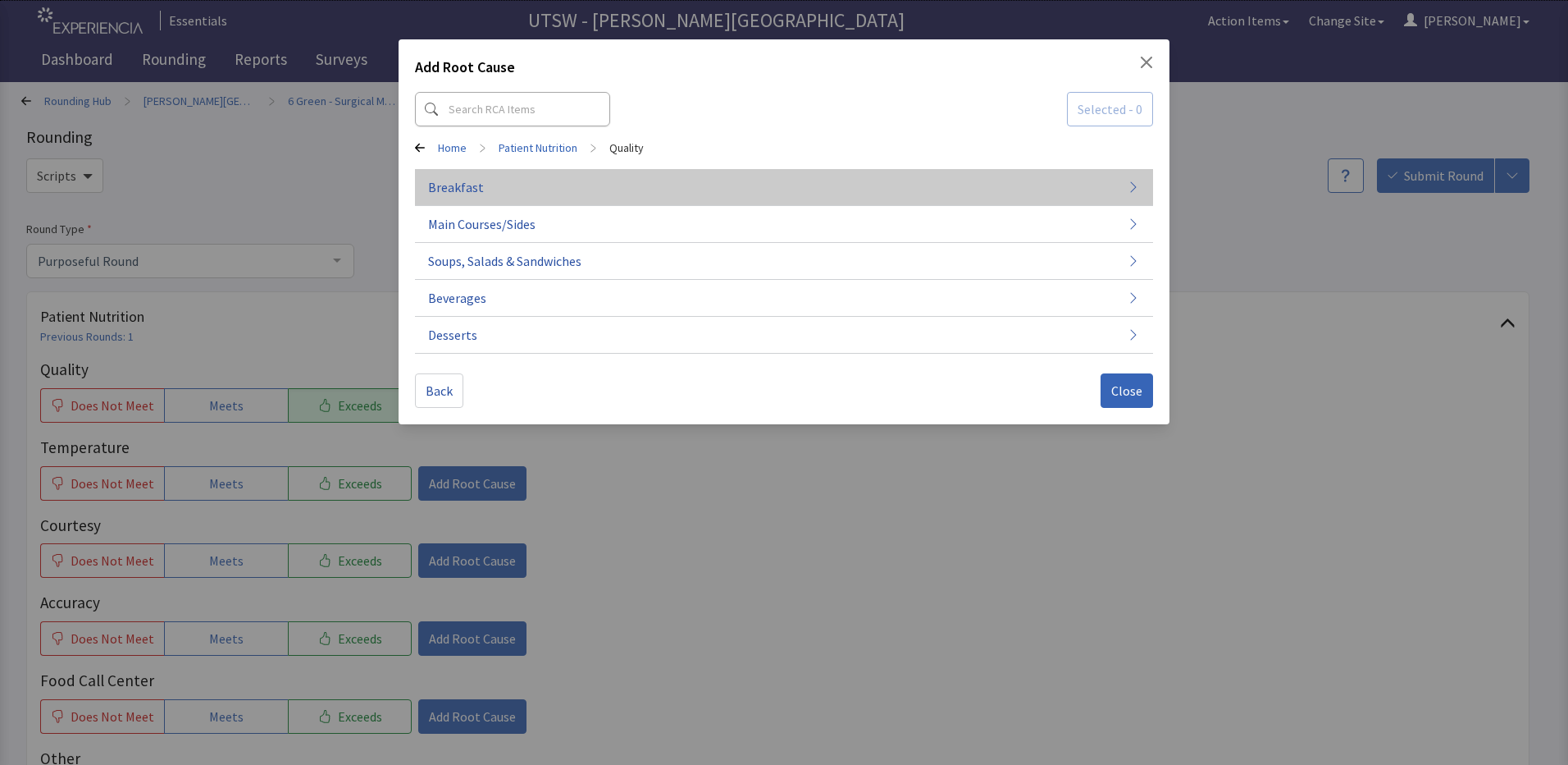
click at [663, 196] on button "Breakfast" at bounding box center [784, 187] width 738 height 37
click at [1092, 199] on button "Breakfast Sides" at bounding box center [784, 187] width 738 height 37
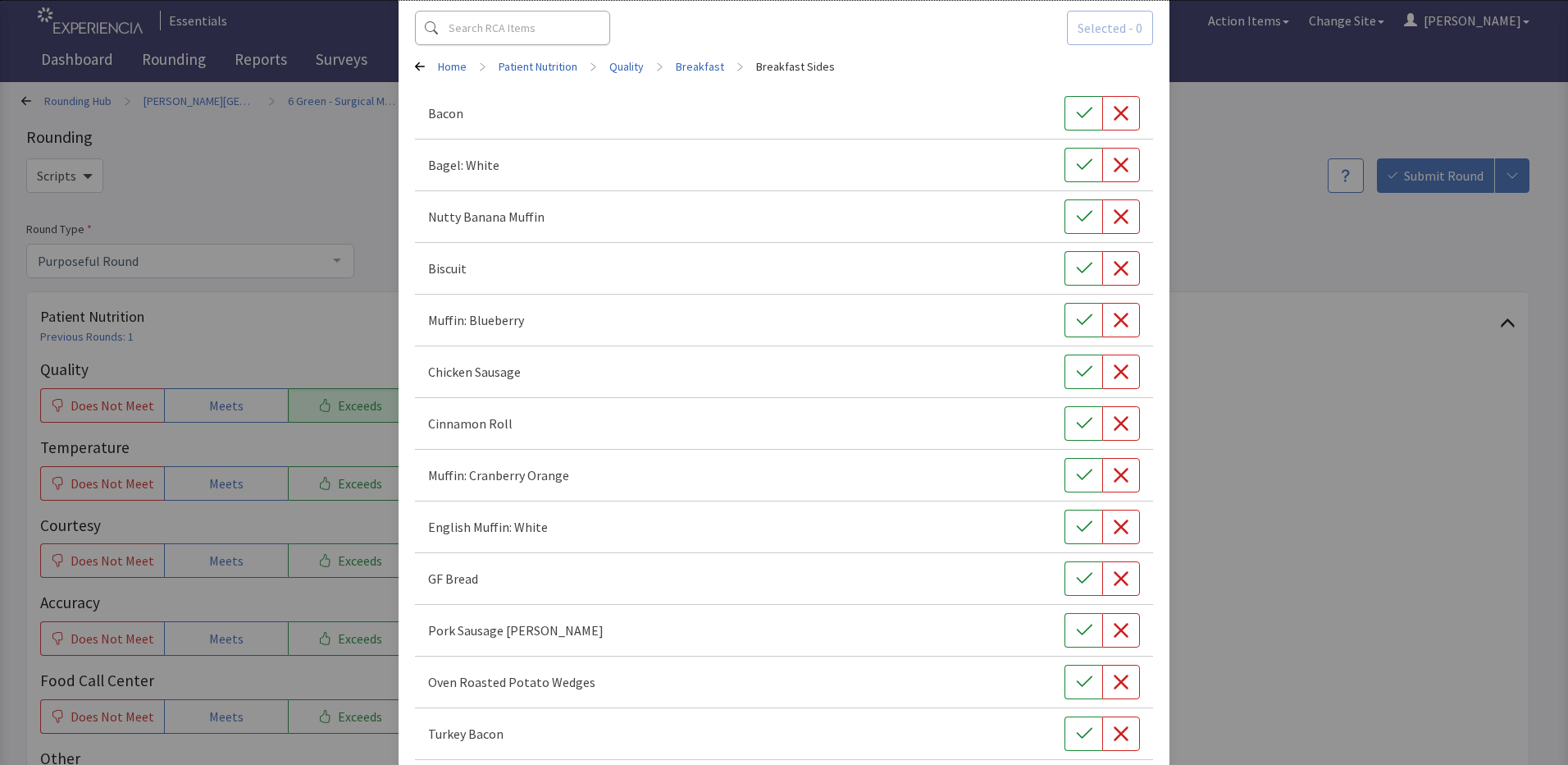
scroll to position [82, 0]
drag, startPoint x: 1085, startPoint y: 271, endPoint x: 1067, endPoint y: 275, distance: 18.4
click at [1068, 275] on button "button" at bounding box center [1083, 268] width 38 height 35
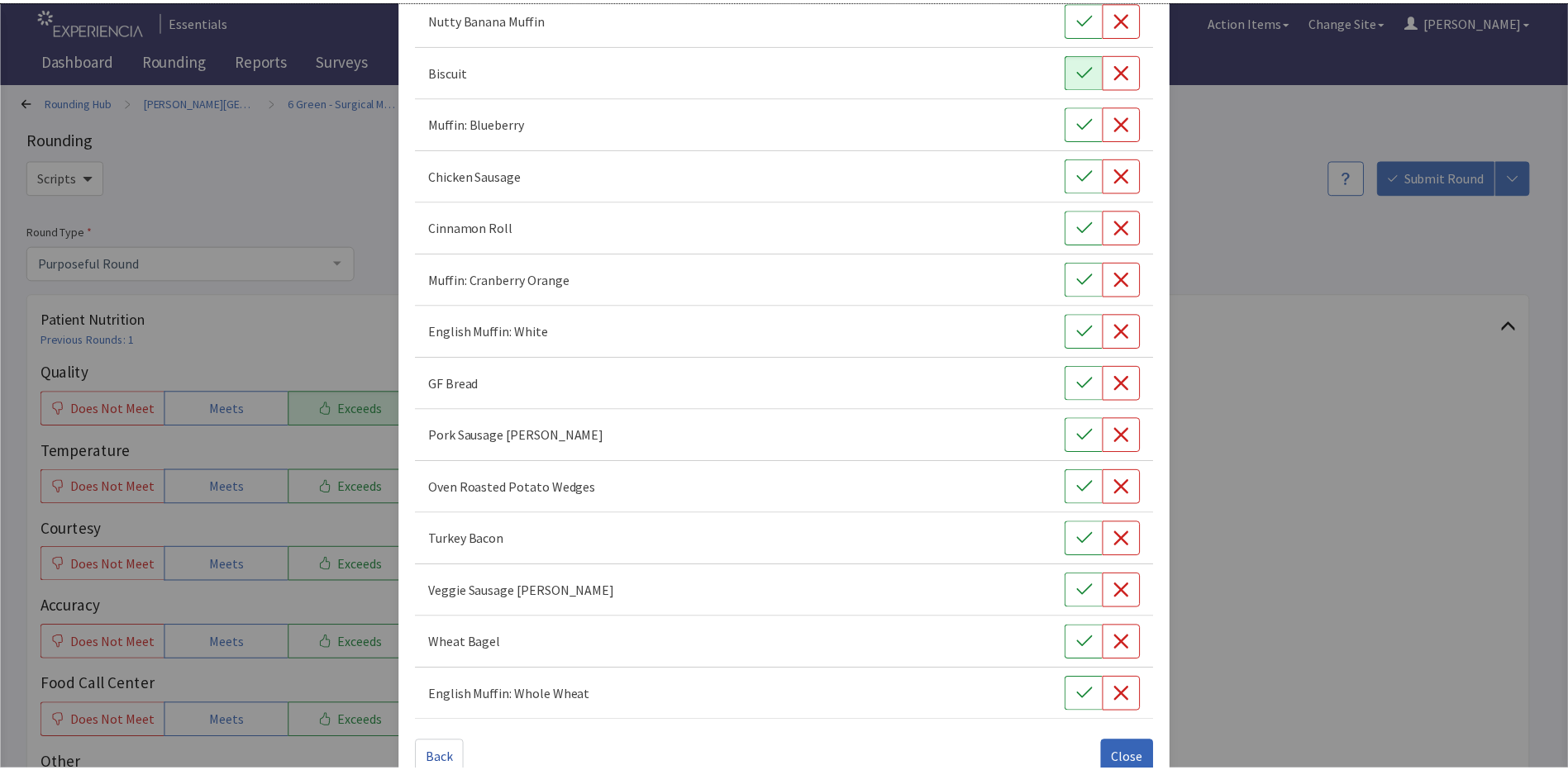
scroll to position [317, 0]
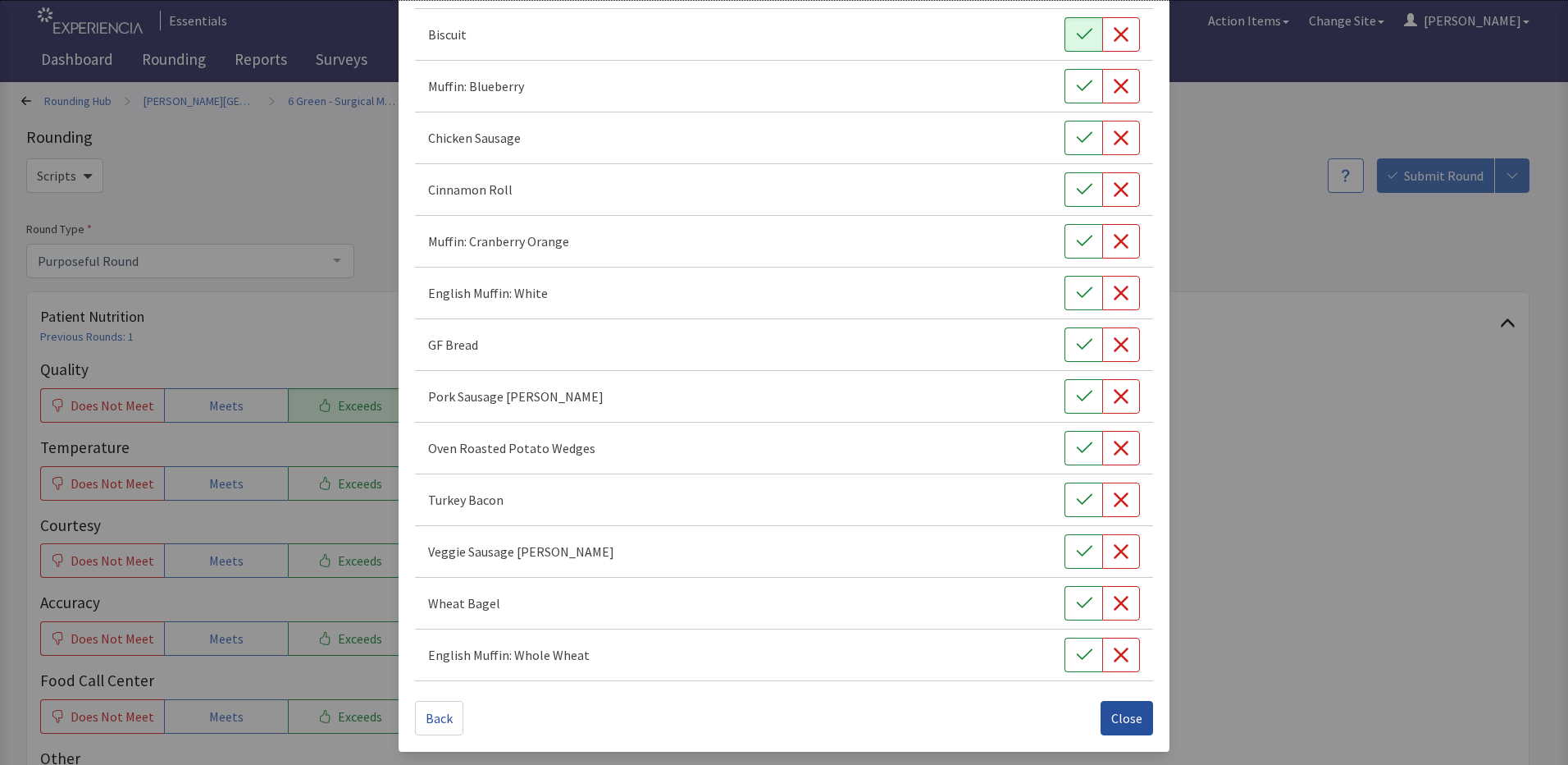
click at [1112, 717] on span "Close" at bounding box center [1127, 717] width 31 height 19
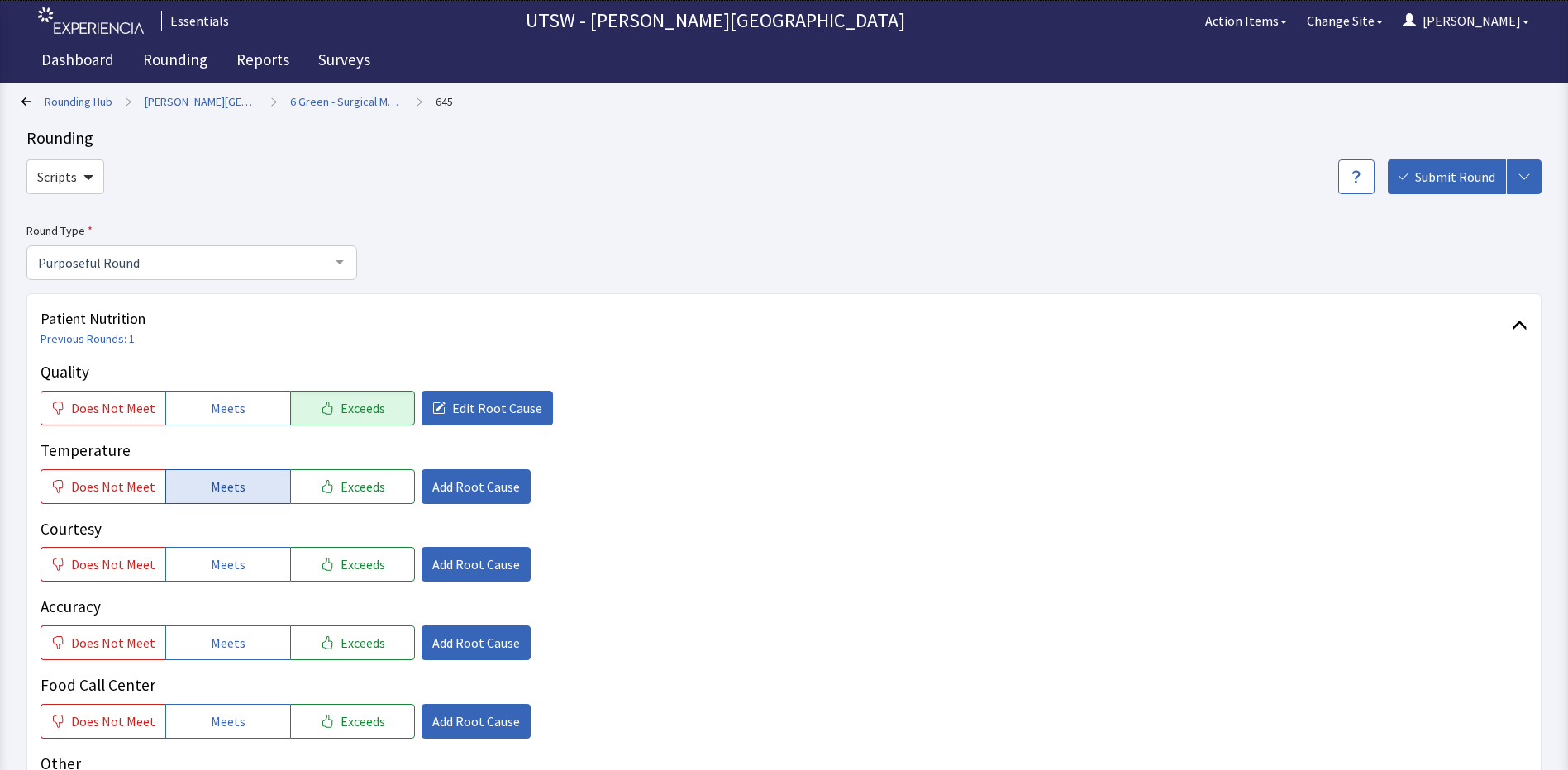
drag, startPoint x: 210, startPoint y: 491, endPoint x: 196, endPoint y: 486, distance: 14.9
click at [197, 491] on button "Meets" at bounding box center [227, 487] width 125 height 35
click at [255, 561] on button "Meets" at bounding box center [227, 564] width 125 height 35
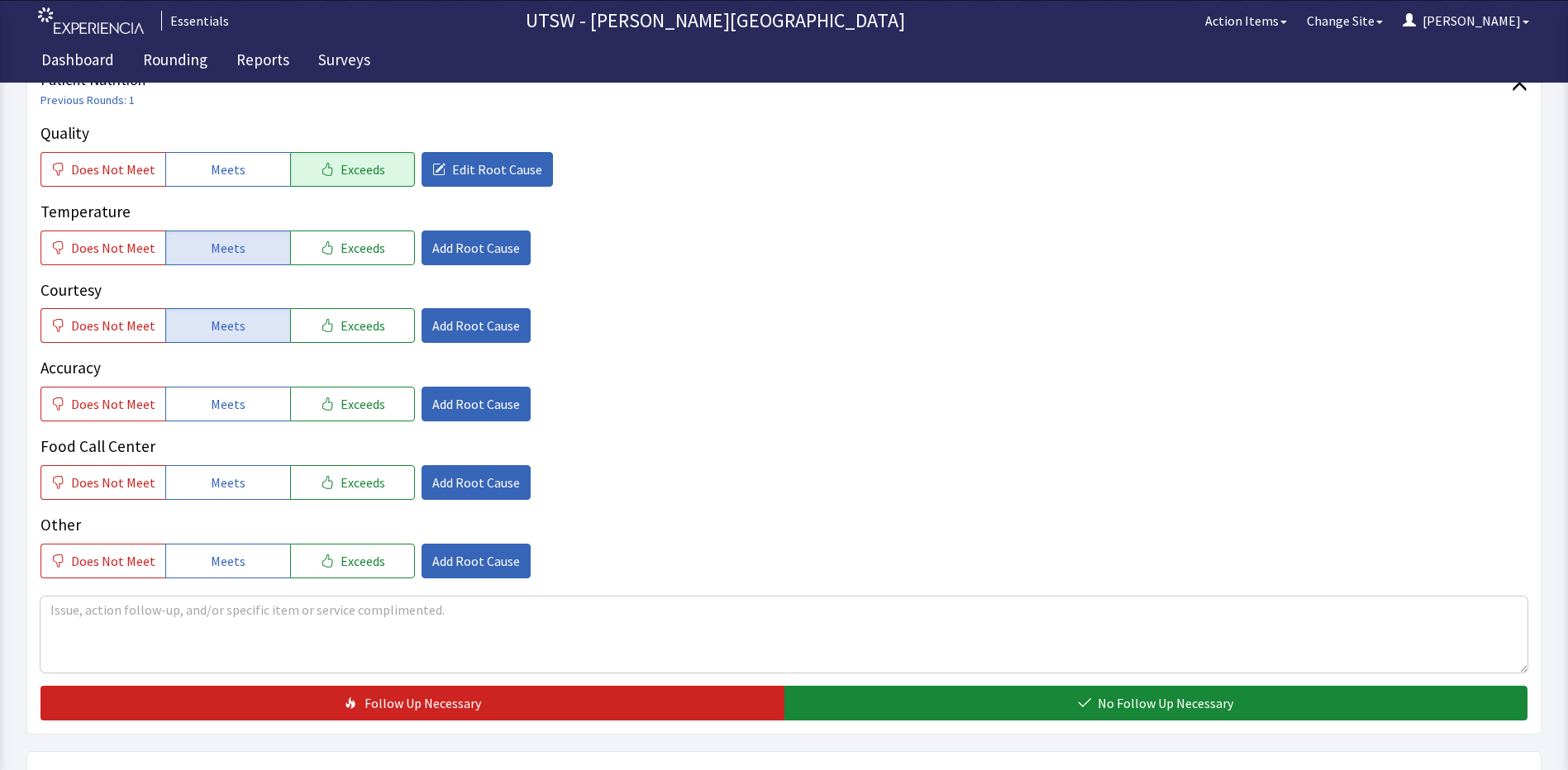
scroll to position [248, 0]
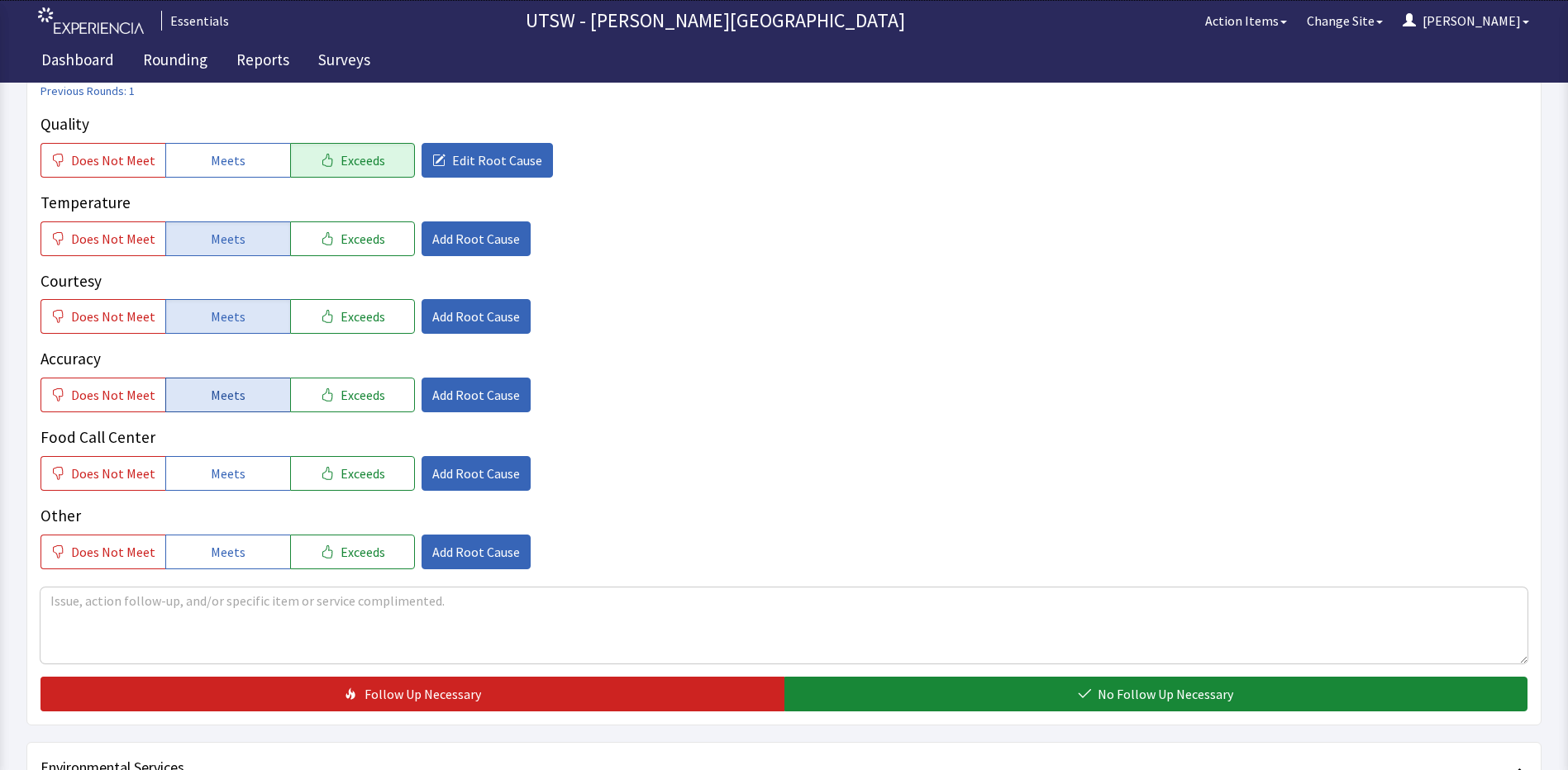
click at [193, 409] on button "Meets" at bounding box center [227, 395] width 125 height 35
drag, startPoint x: 254, startPoint y: 471, endPoint x: 252, endPoint y: 483, distance: 12.2
click at [252, 474] on button "Meets" at bounding box center [227, 473] width 125 height 35
click at [258, 555] on button "Meets" at bounding box center [227, 552] width 125 height 35
click at [271, 606] on textarea at bounding box center [783, 626] width 1487 height 76
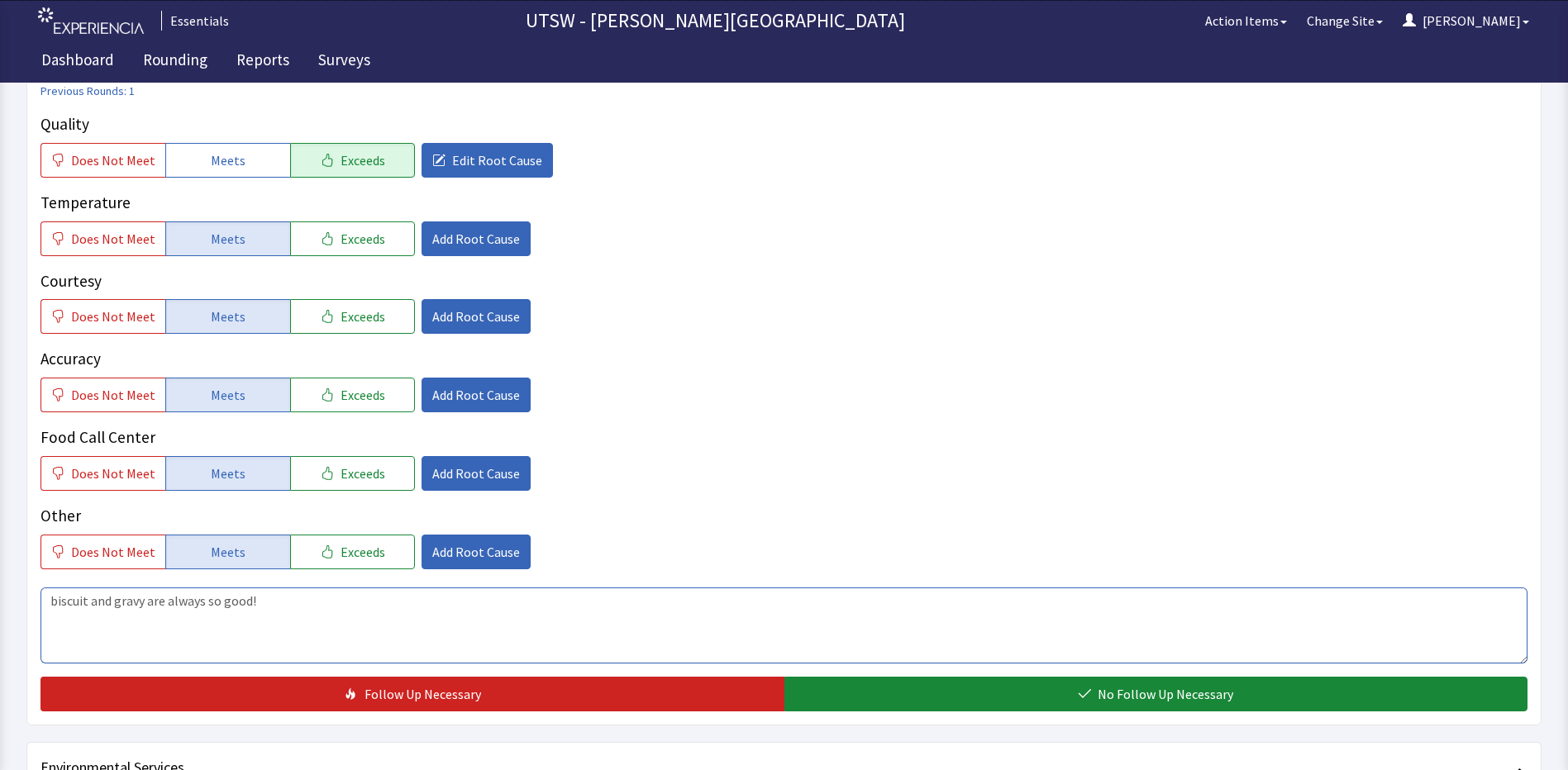
type textarea "biscuit and gravy are always so good!"
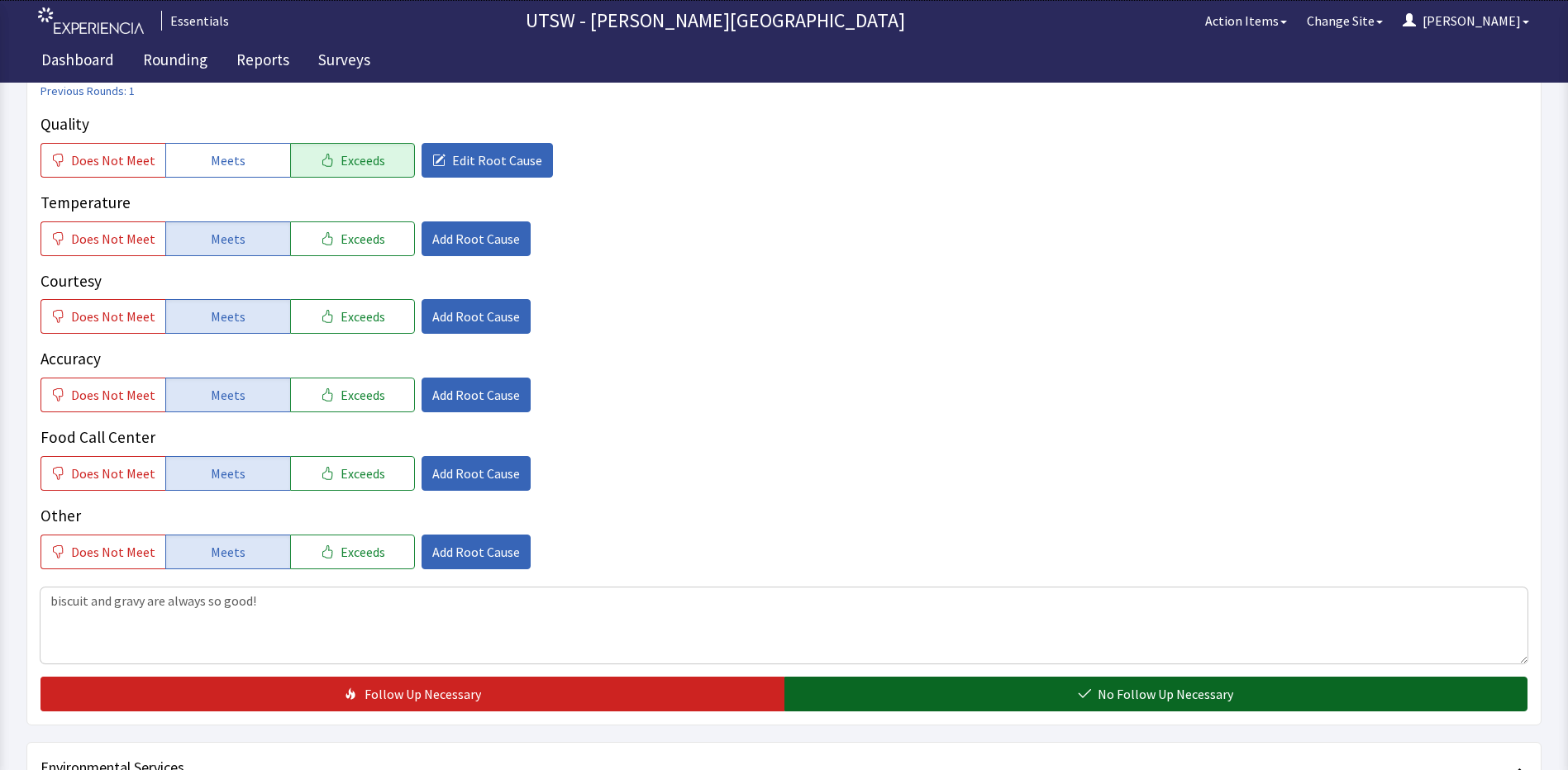
drag, startPoint x: 949, startPoint y: 713, endPoint x: 937, endPoint y: 707, distance: 13.4
click at [942, 712] on div "Patient Nutrition Previous Rounds: 1 Quality Does Not Meet Meets Exceeds Edit R…" at bounding box center [783, 385] width 1514 height 680
click at [932, 691] on button "No Follow Up Necessary" at bounding box center [1156, 694] width 744 height 35
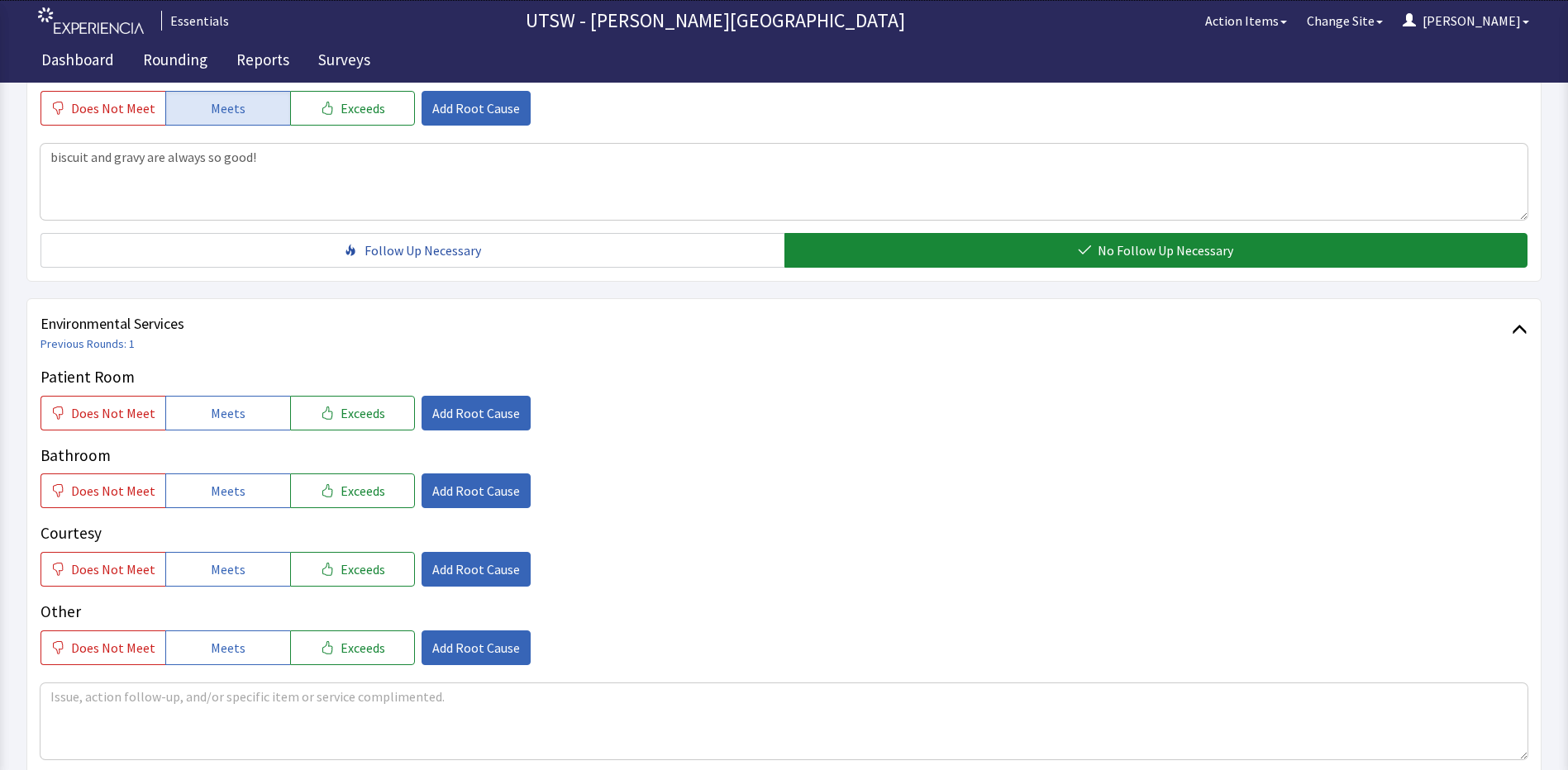
scroll to position [744, 0]
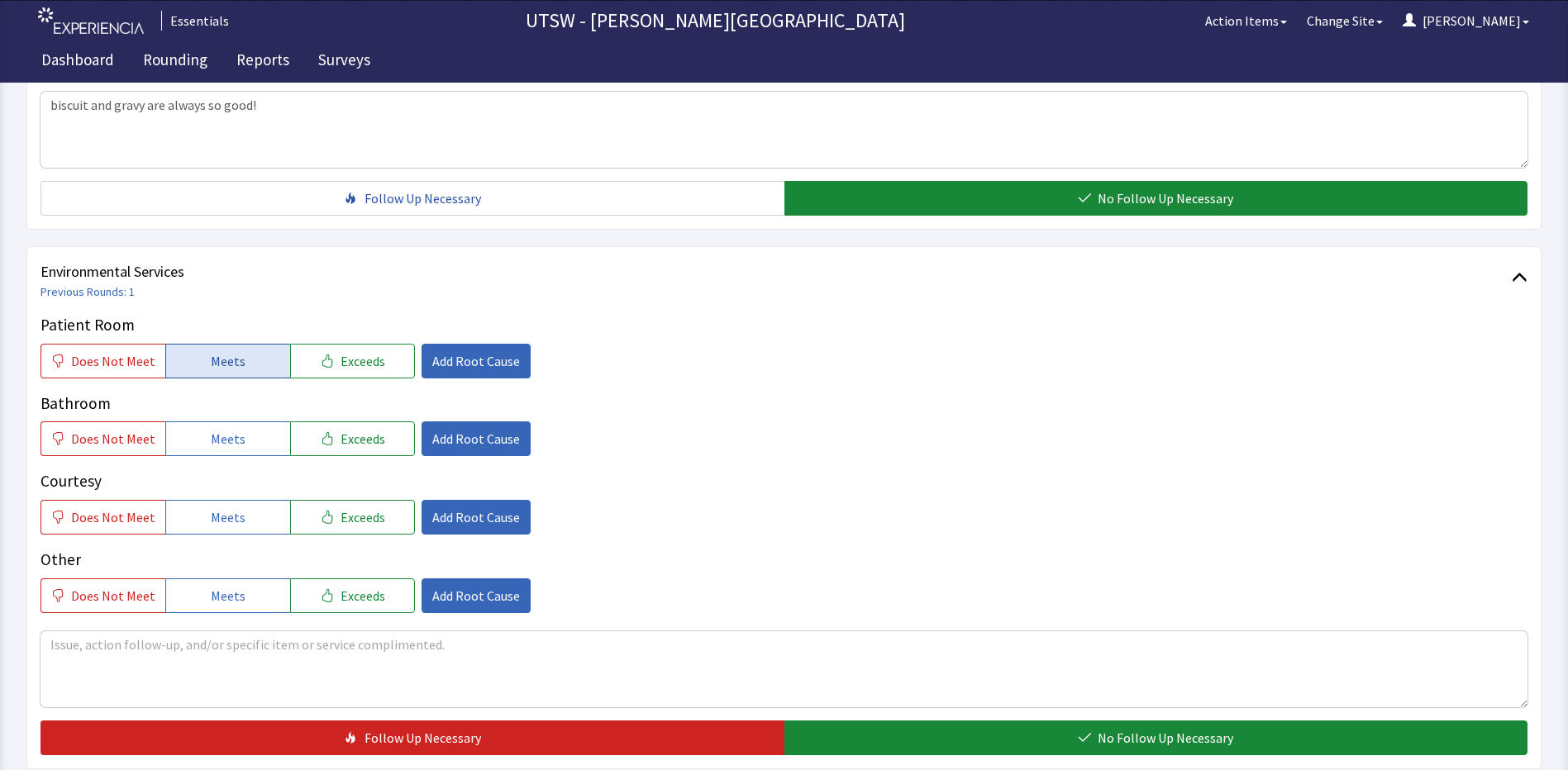
click at [202, 356] on button "Meets" at bounding box center [227, 361] width 125 height 35
click at [225, 433] on span "Meets" at bounding box center [228, 438] width 35 height 20
click at [227, 499] on div "Courtesy Does Not Meet Meets Exceeds Add Root Cause" at bounding box center [783, 502] width 1487 height 65
click at [227, 510] on span "Meets" at bounding box center [228, 517] width 35 height 20
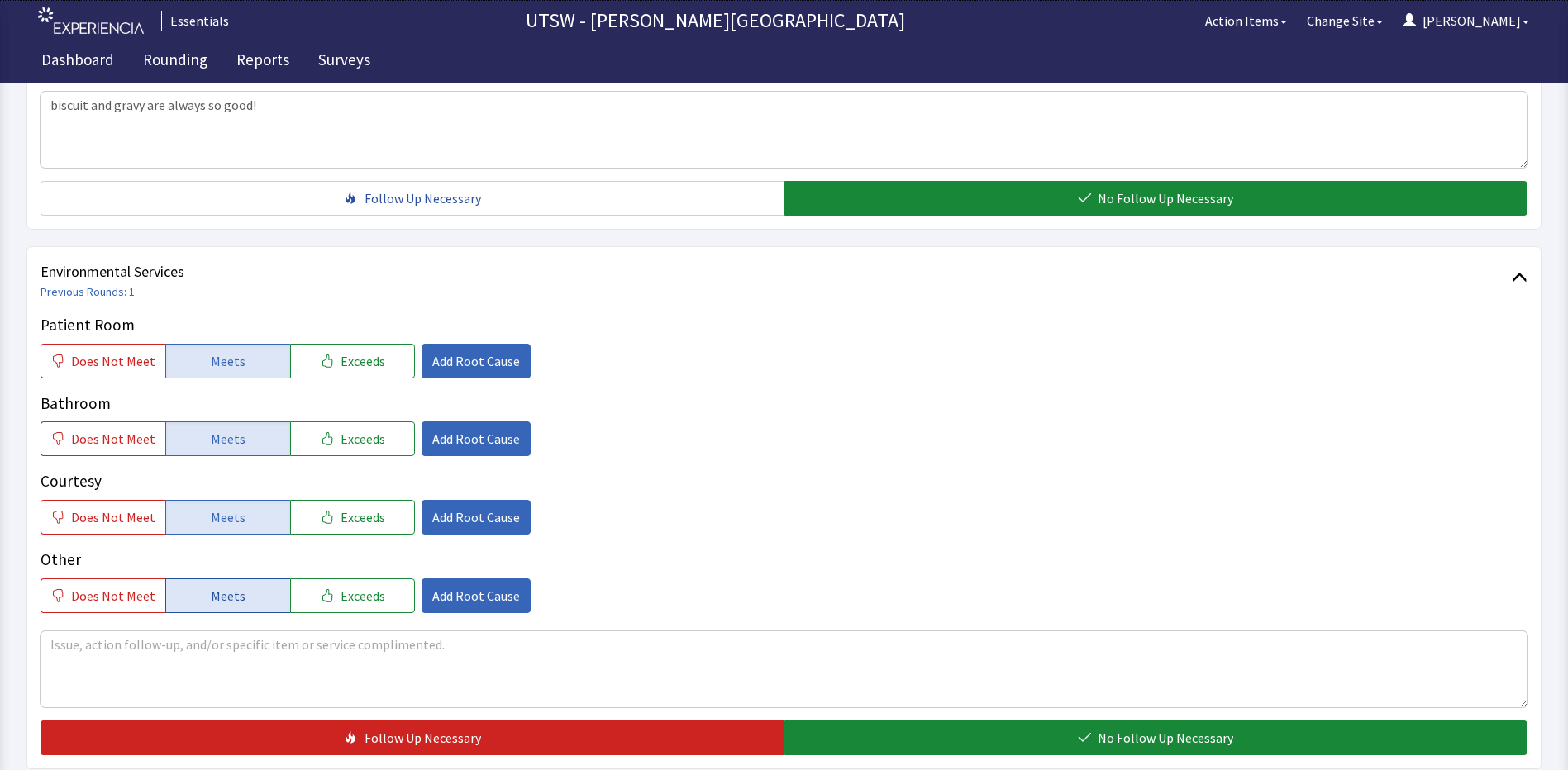
click at [259, 582] on button "Meets" at bounding box center [227, 595] width 125 height 35
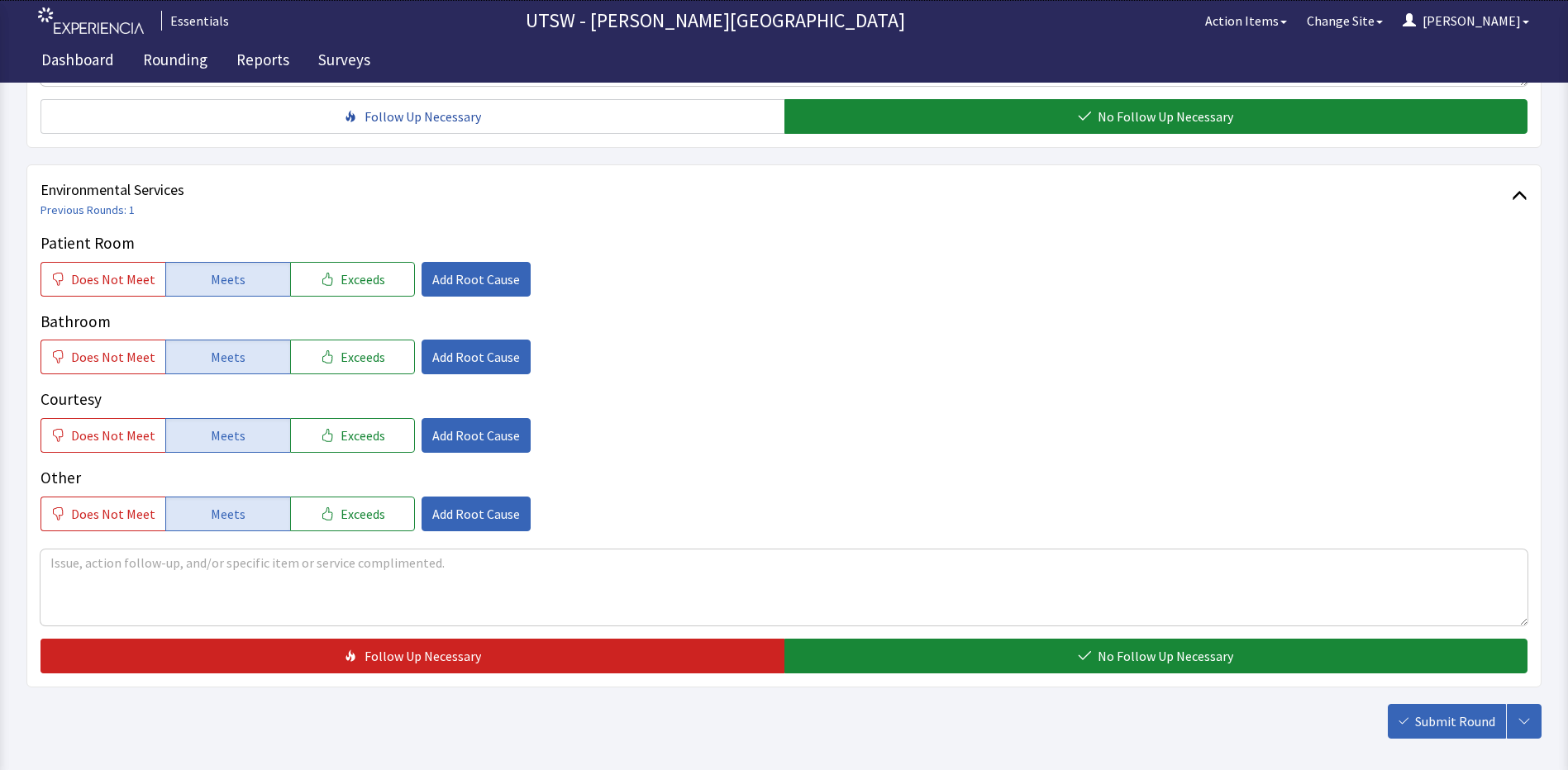
scroll to position [903, 0]
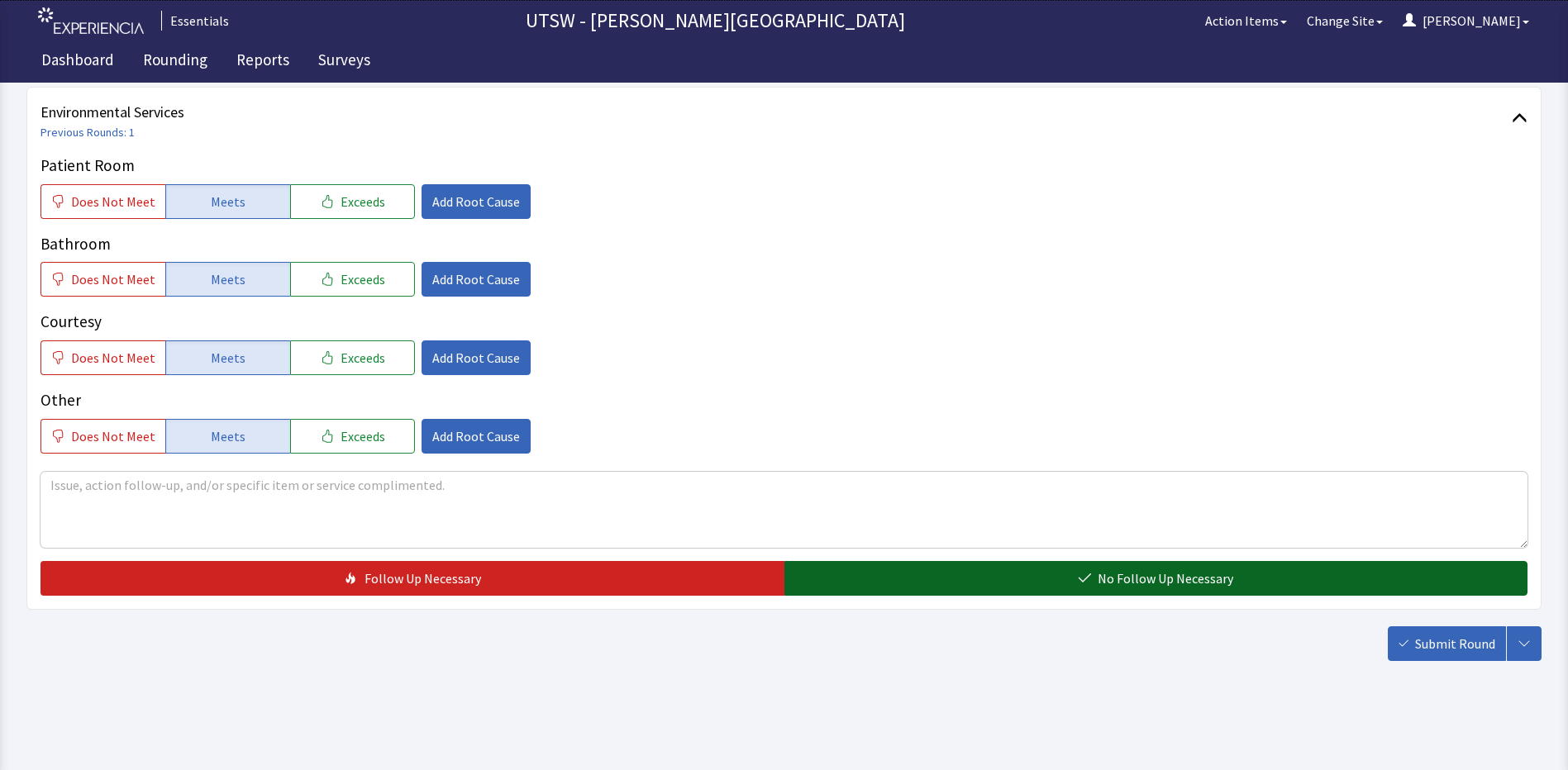
click at [1339, 583] on button "No Follow Up Necessary" at bounding box center [1156, 579] width 744 height 35
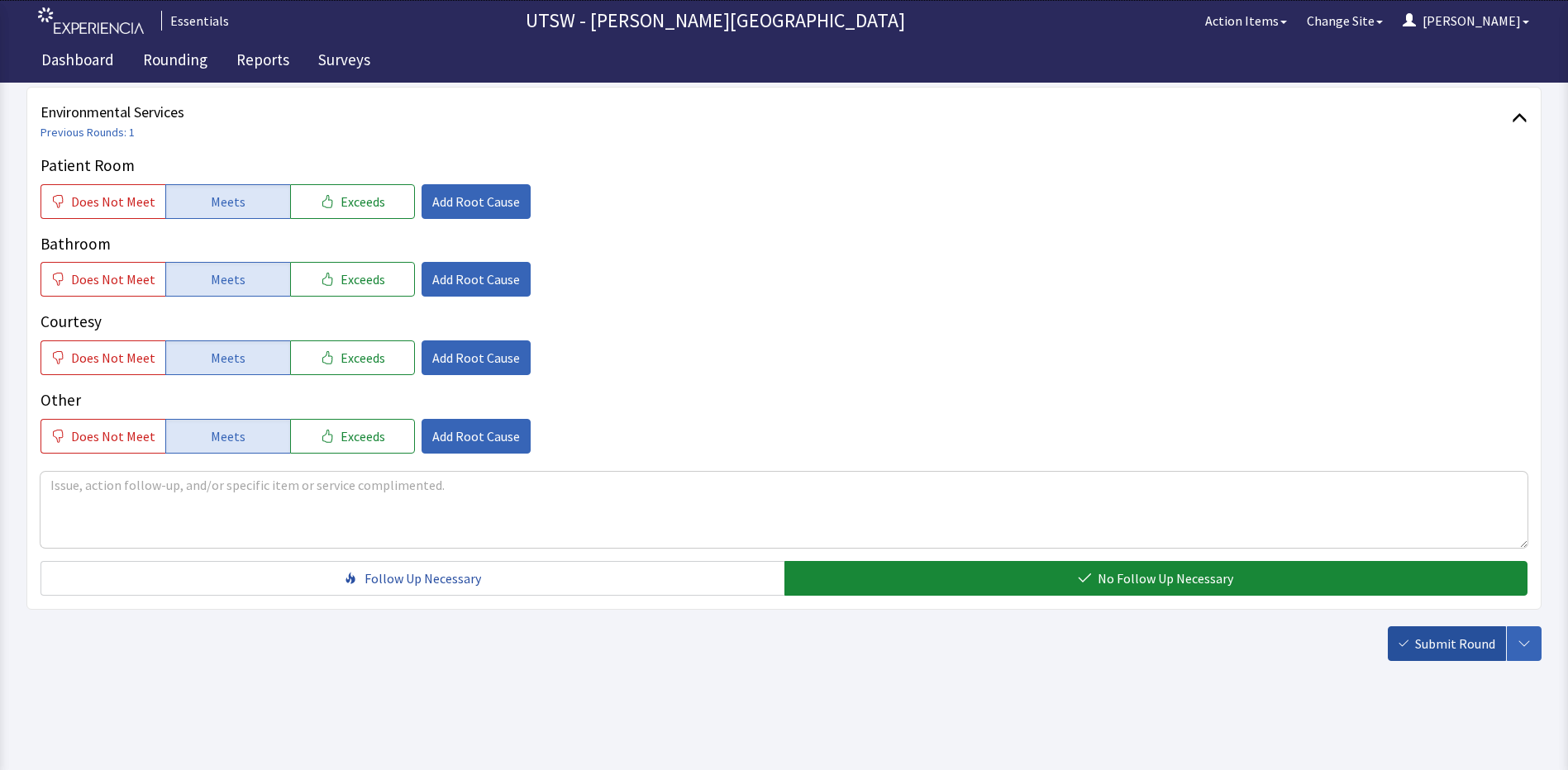
click at [1450, 652] on span "Submit Round" at bounding box center [1455, 643] width 80 height 20
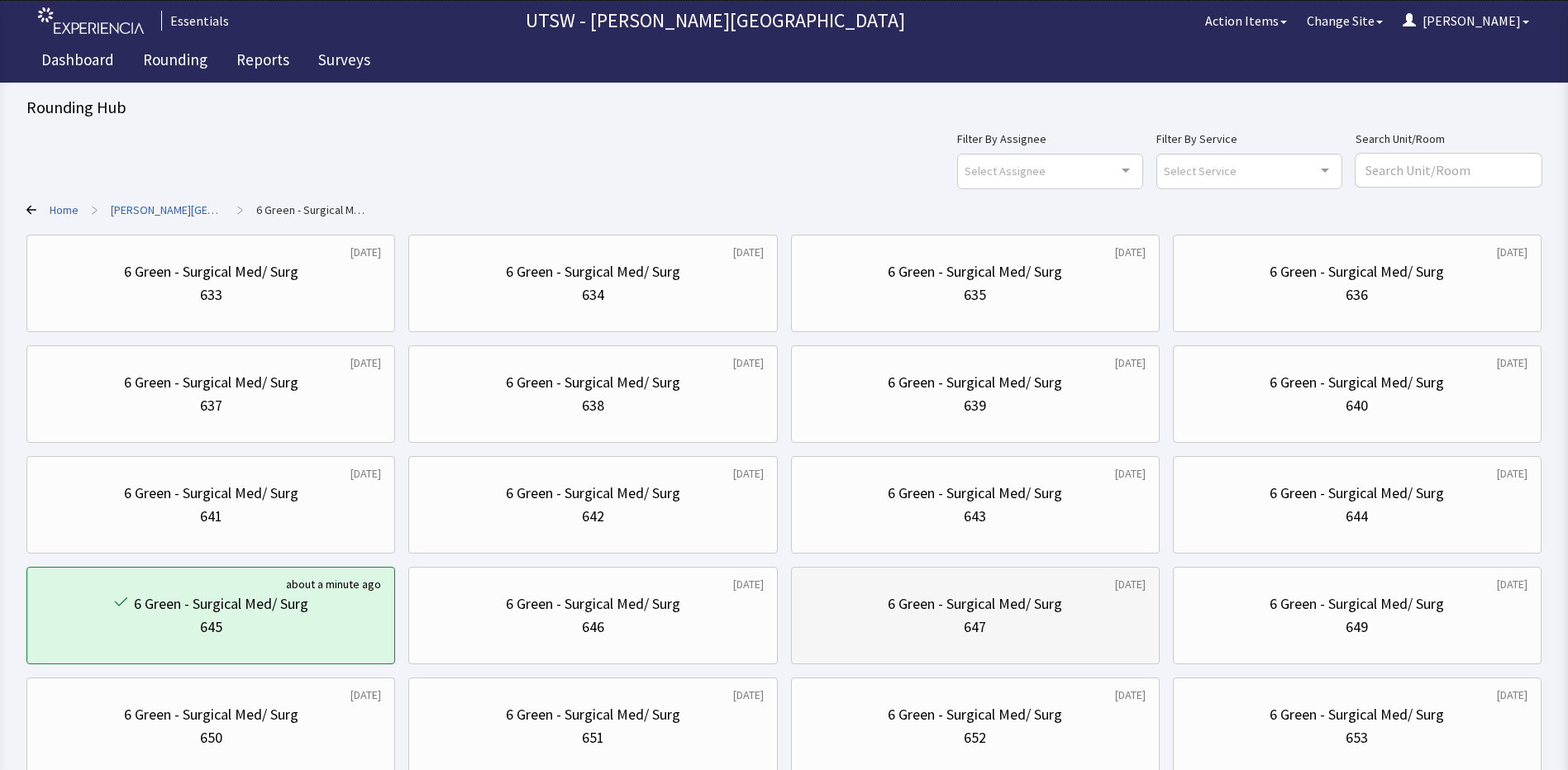
click at [1112, 639] on div "6 Green - Surgical Med/ Surg 647" at bounding box center [974, 615] width 341 height 79
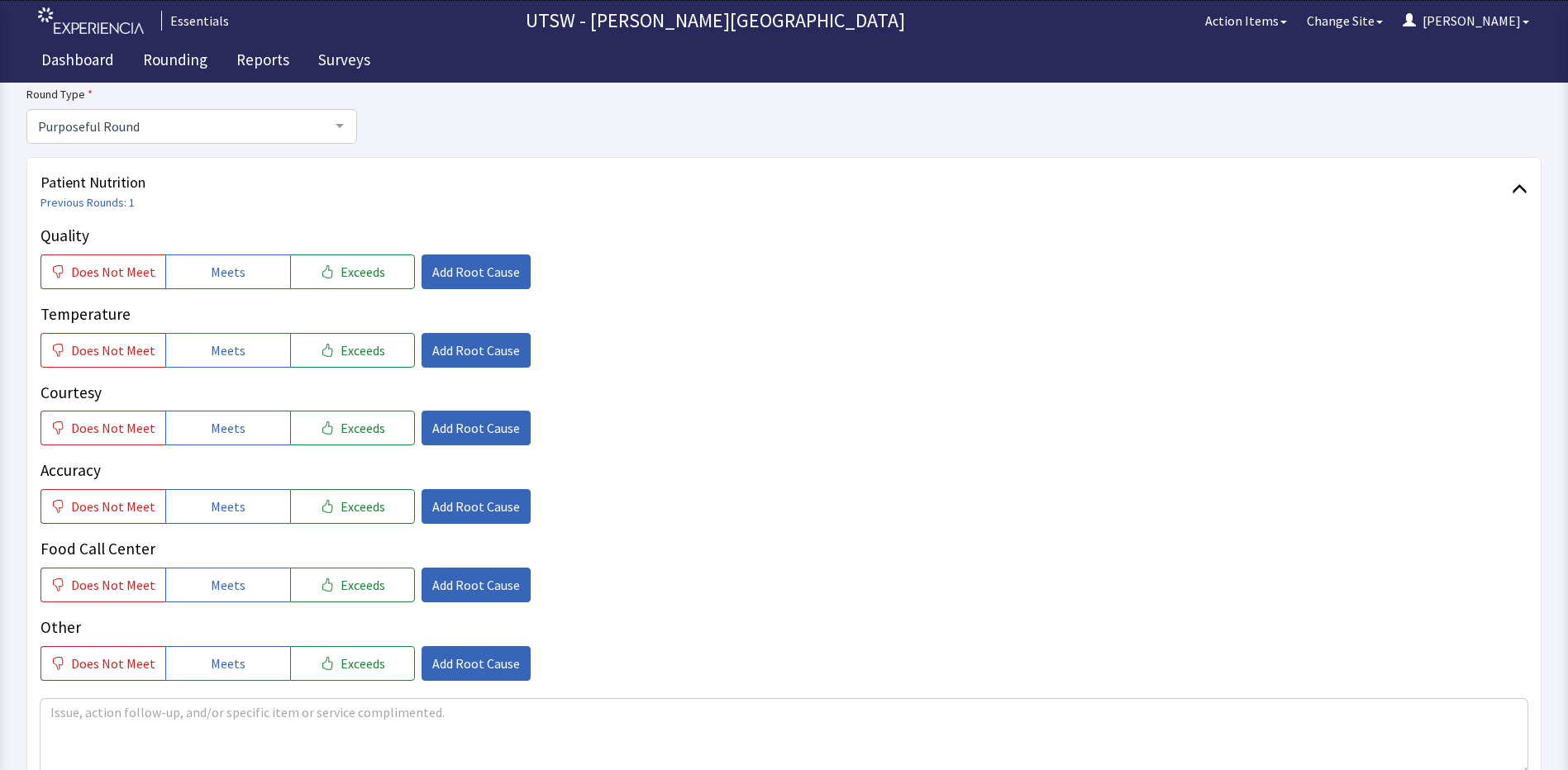
scroll to position [165, 0]
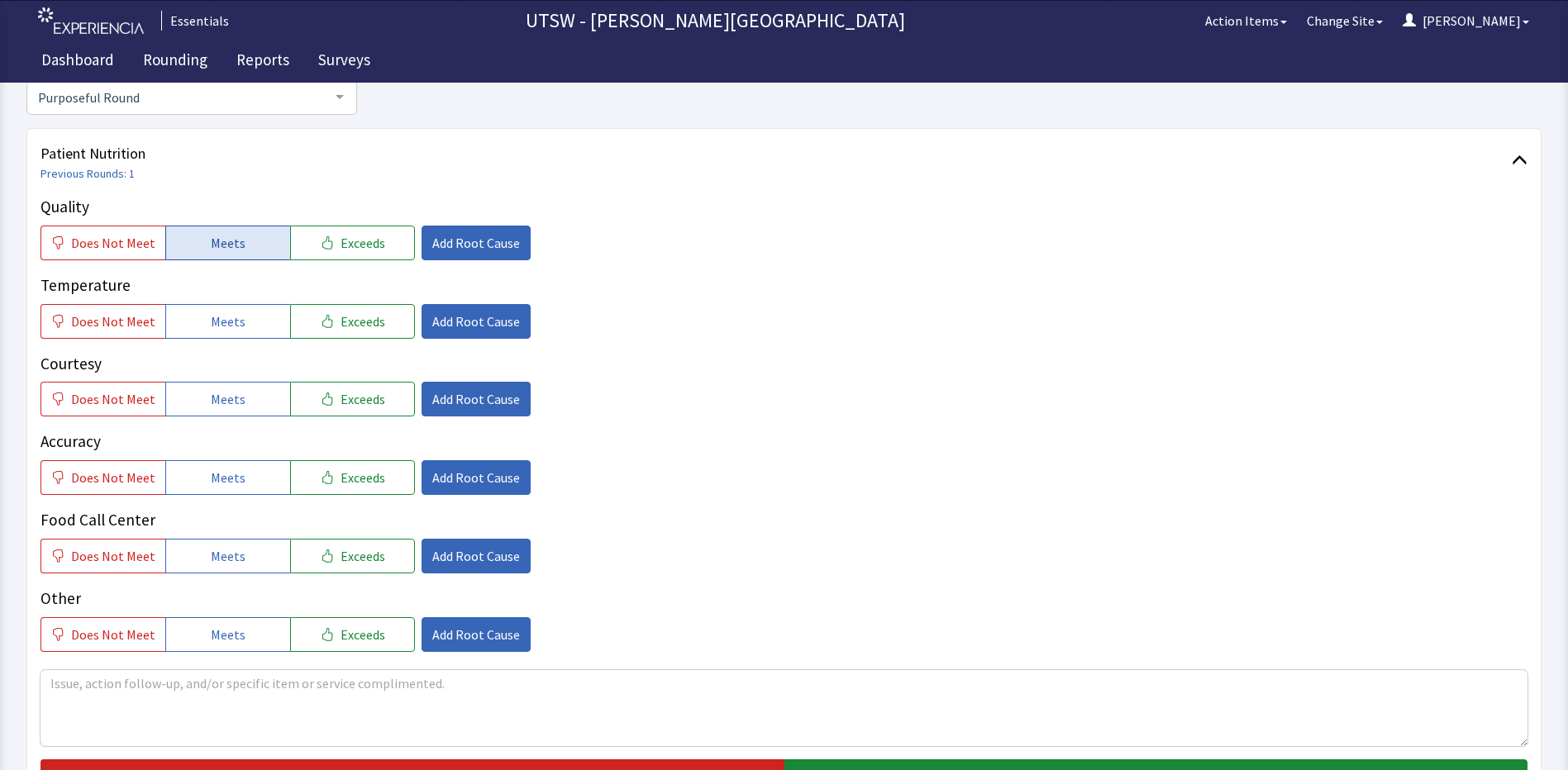
click at [260, 258] on button "Meets" at bounding box center [227, 243] width 125 height 35
click at [254, 318] on button "Meets" at bounding box center [227, 321] width 125 height 35
click at [225, 402] on span "Meets" at bounding box center [228, 399] width 35 height 20
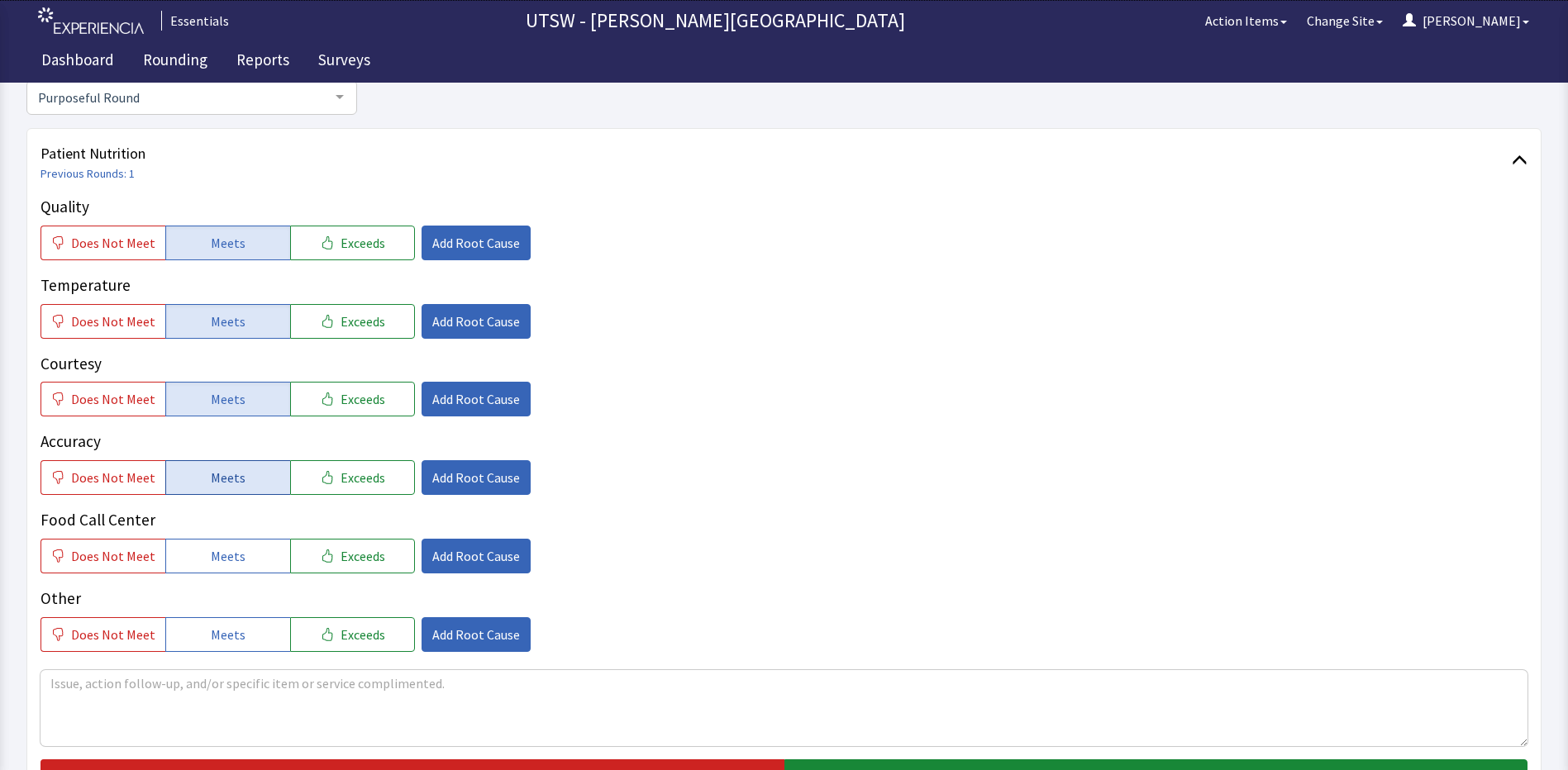
click at [220, 483] on span "Meets" at bounding box center [228, 477] width 35 height 20
click at [220, 555] on span "Meets" at bounding box center [228, 555] width 35 height 20
click at [215, 637] on span "Meets" at bounding box center [228, 634] width 35 height 20
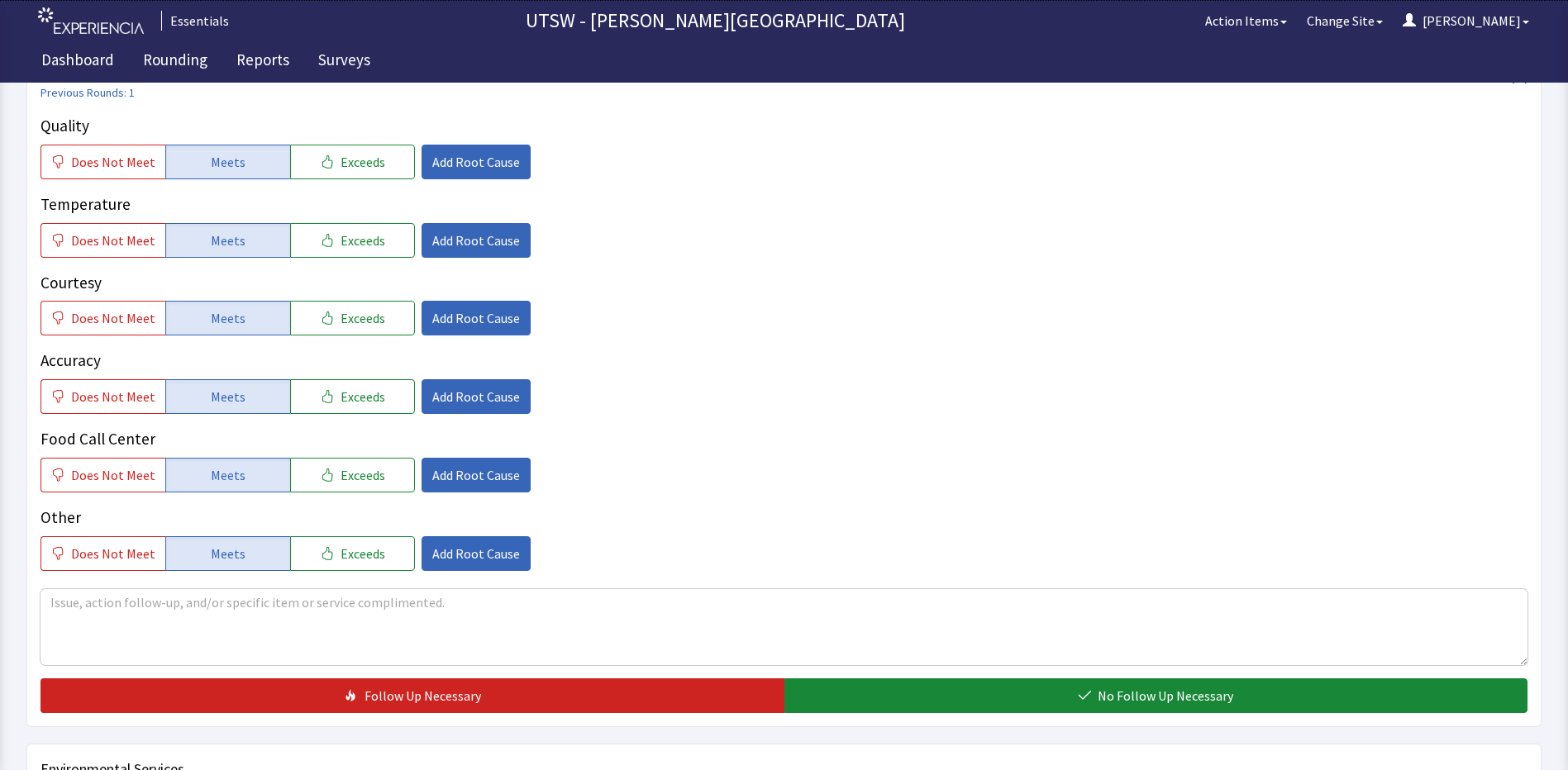
scroll to position [413, 0]
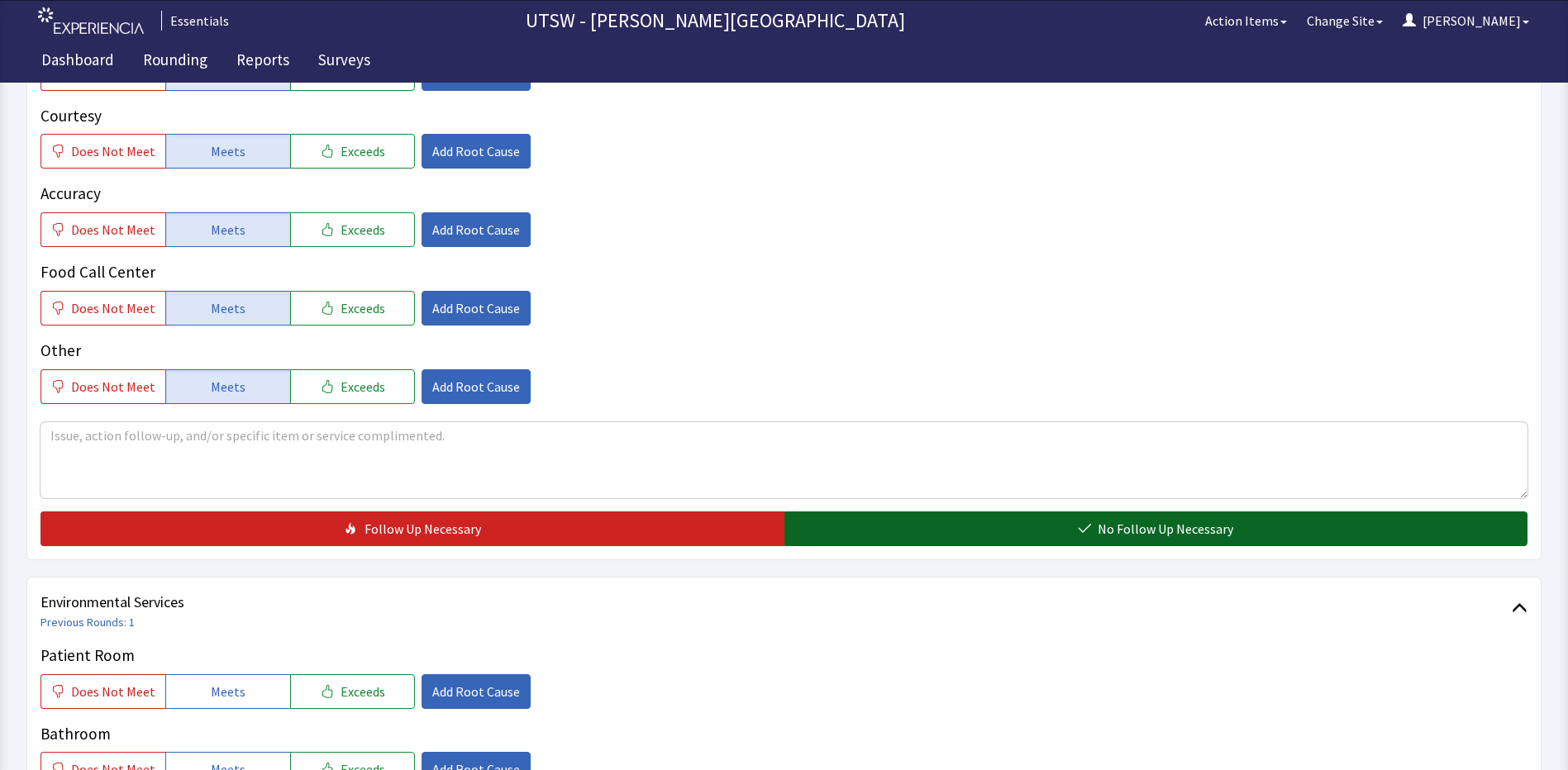
click at [1100, 530] on span "No Follow Up Necessary" at bounding box center [1165, 529] width 136 height 20
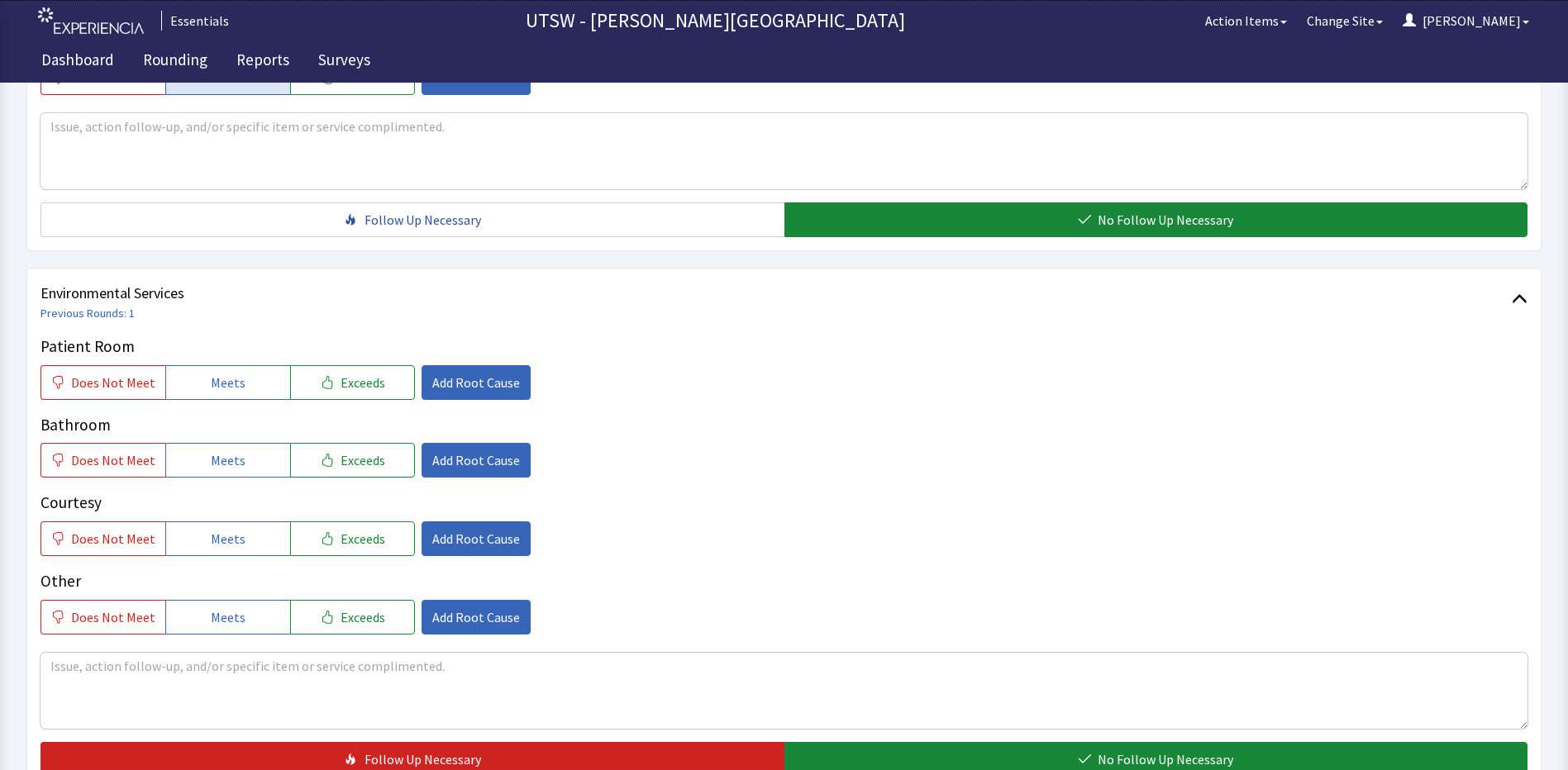
scroll to position [826, 0]
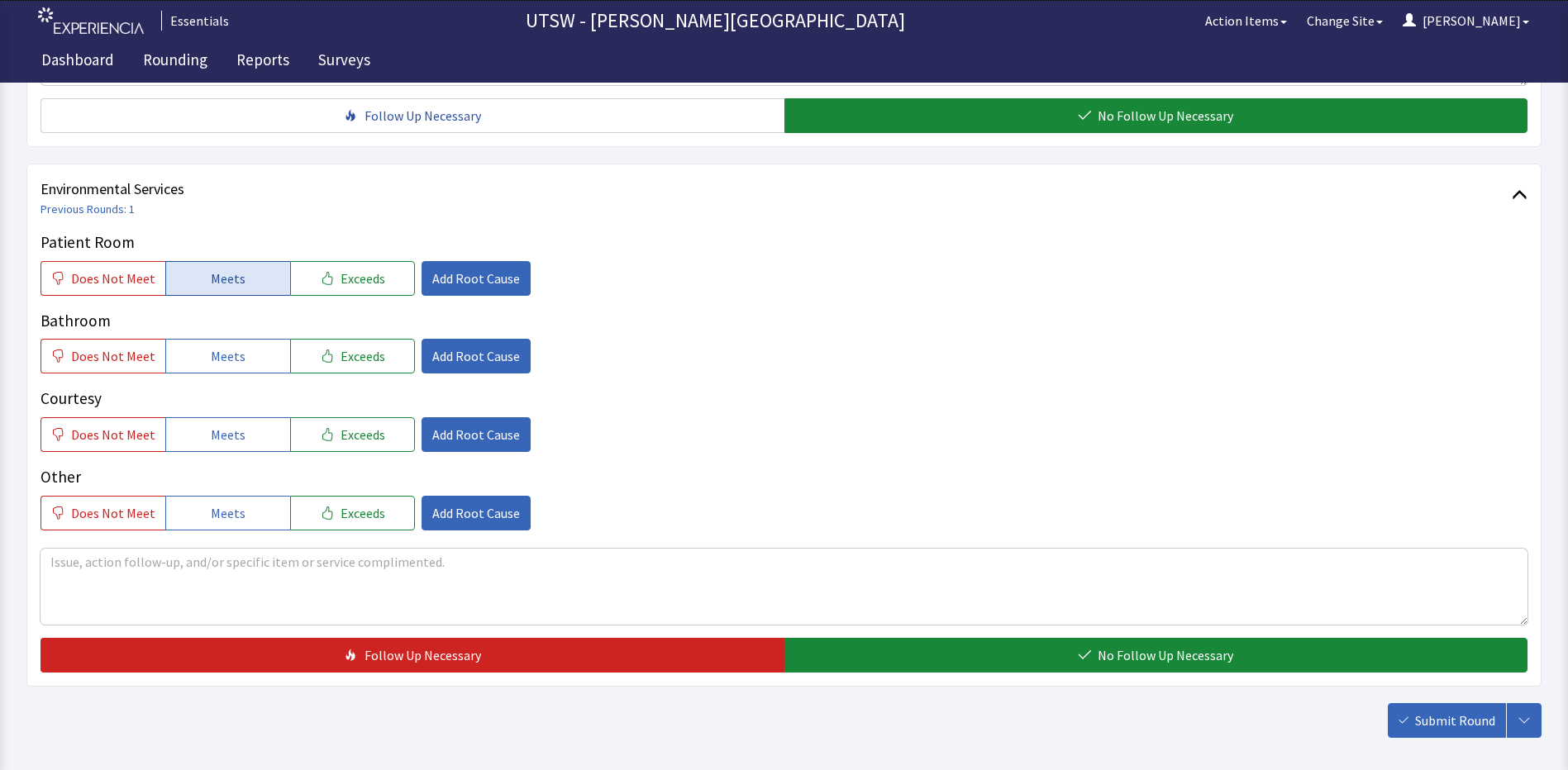
click at [186, 283] on button "Meets" at bounding box center [227, 278] width 125 height 35
click at [198, 344] on button "Meets" at bounding box center [227, 356] width 125 height 35
click at [191, 449] on button "Meets" at bounding box center [227, 434] width 125 height 35
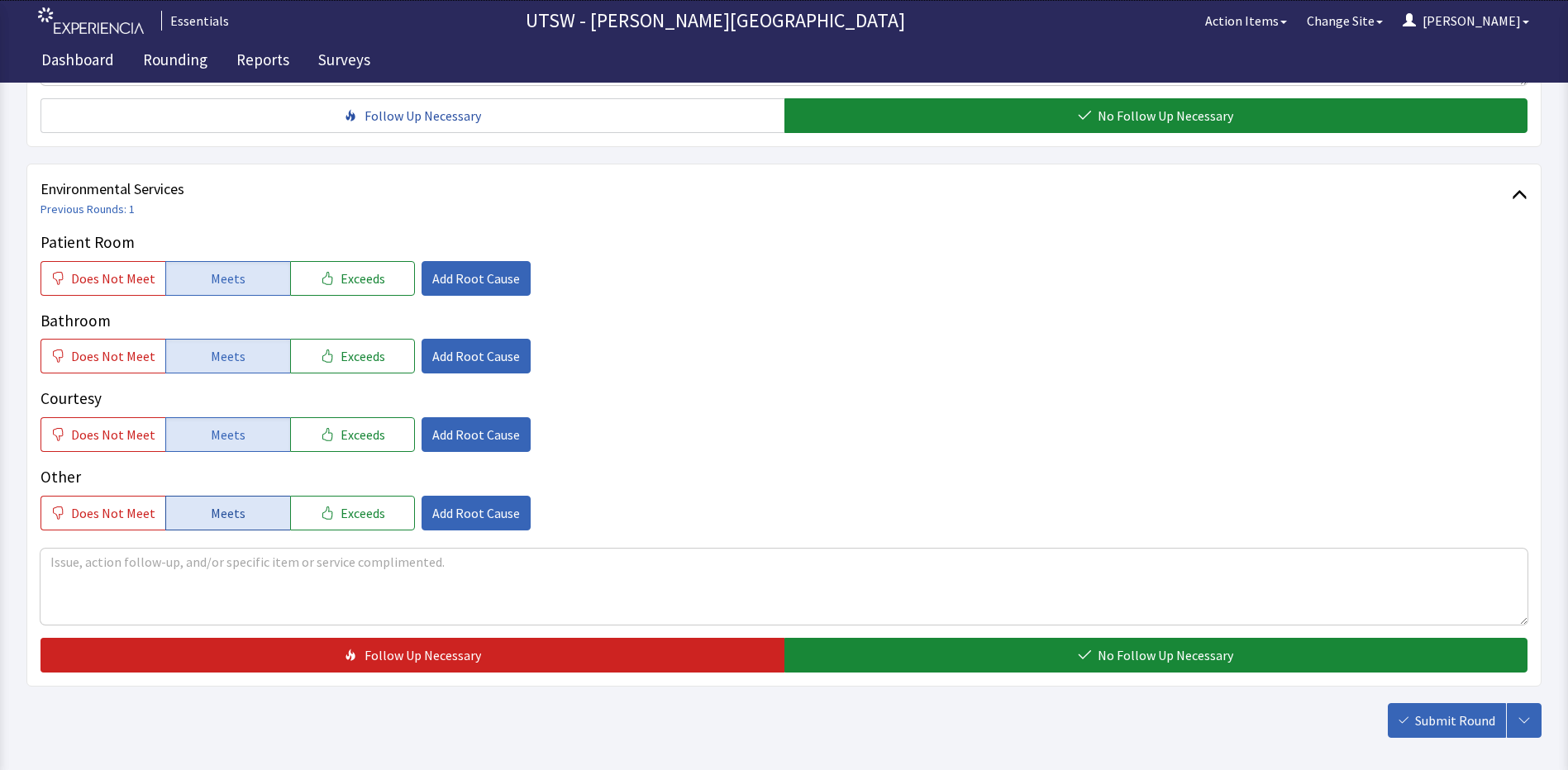
click at [207, 502] on button "Meets" at bounding box center [227, 513] width 125 height 35
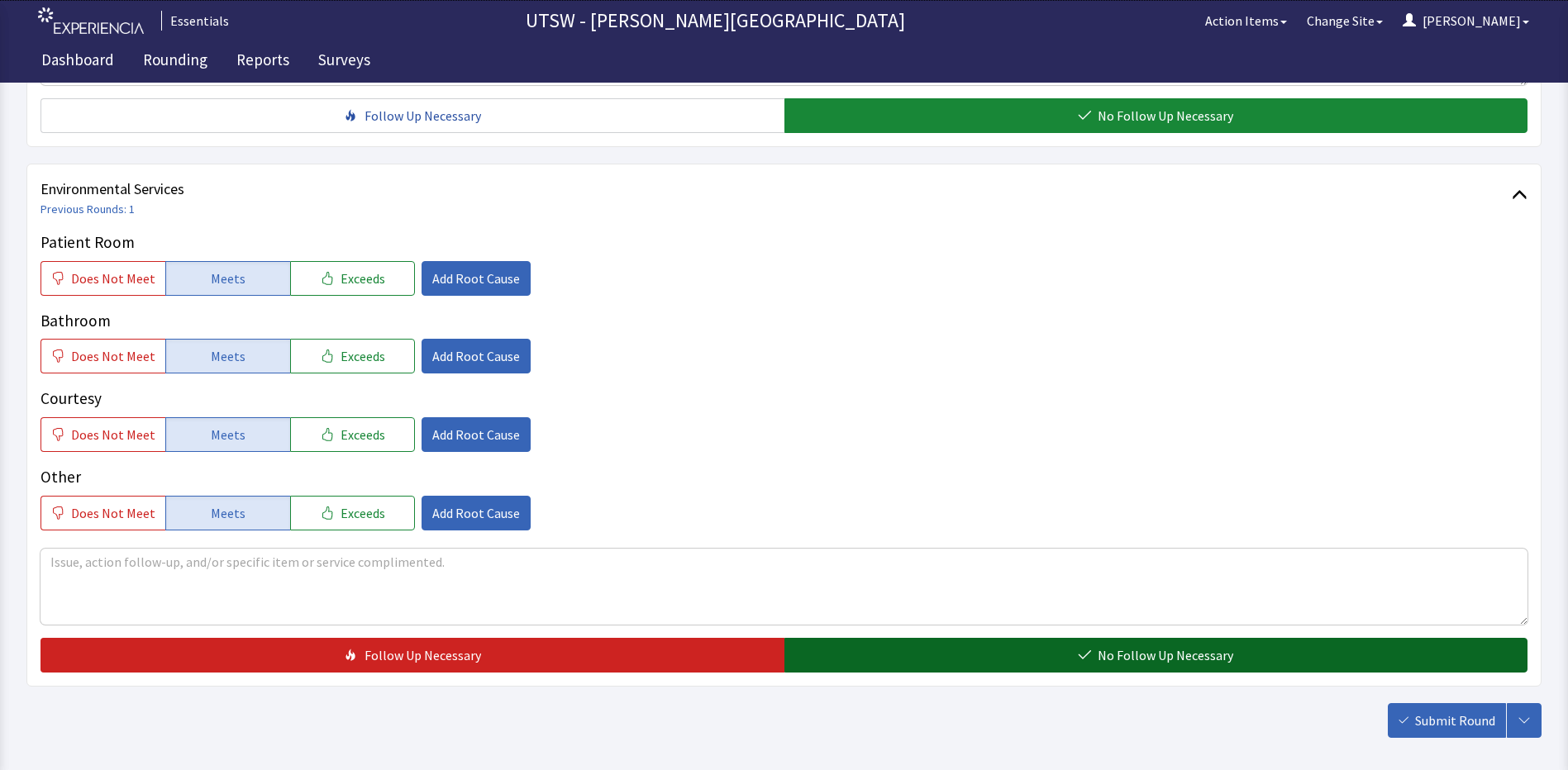
click at [1159, 658] on span "No Follow Up Necessary" at bounding box center [1165, 655] width 136 height 20
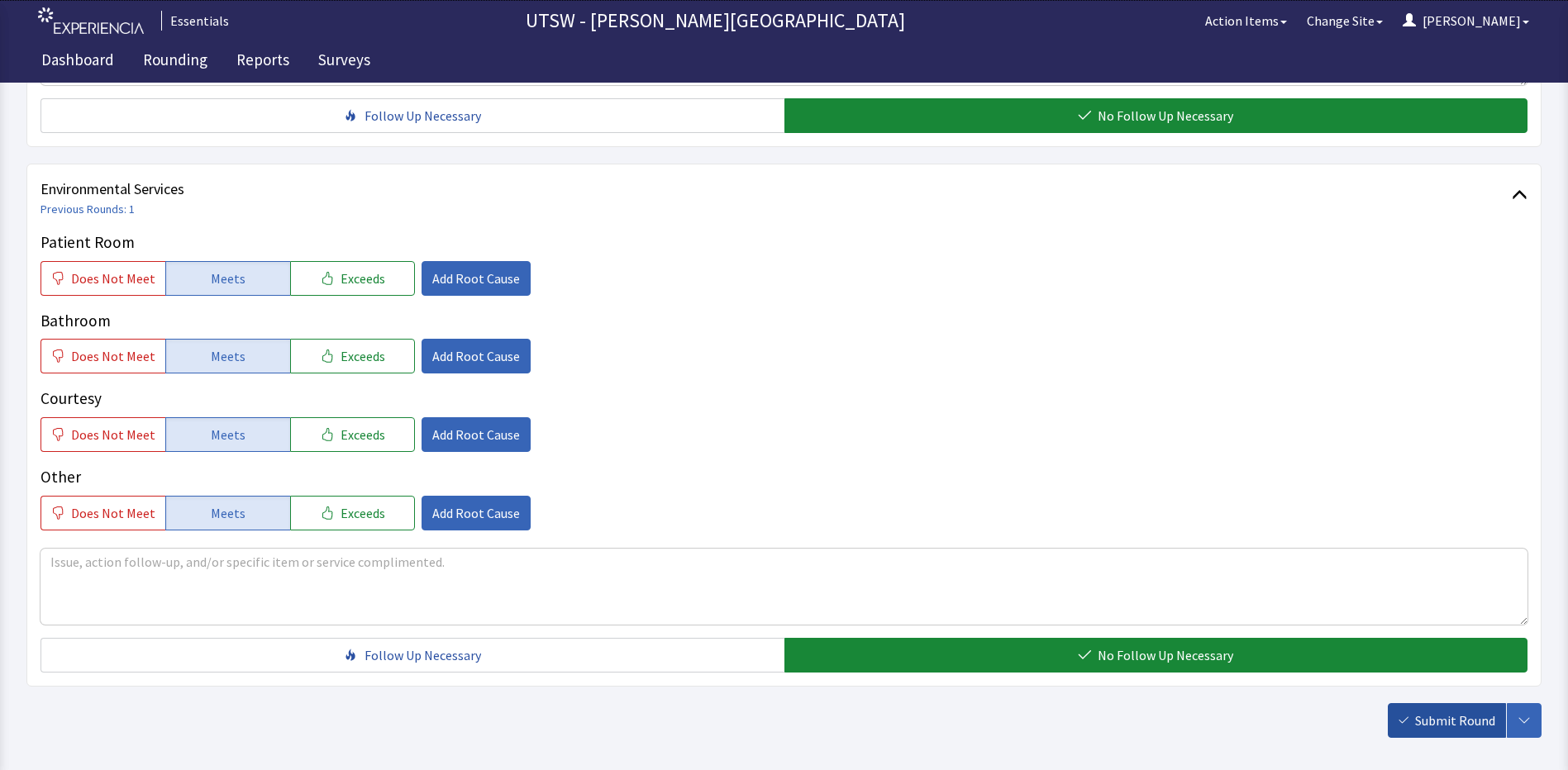
click at [1457, 718] on span "Submit Round" at bounding box center [1455, 720] width 80 height 20
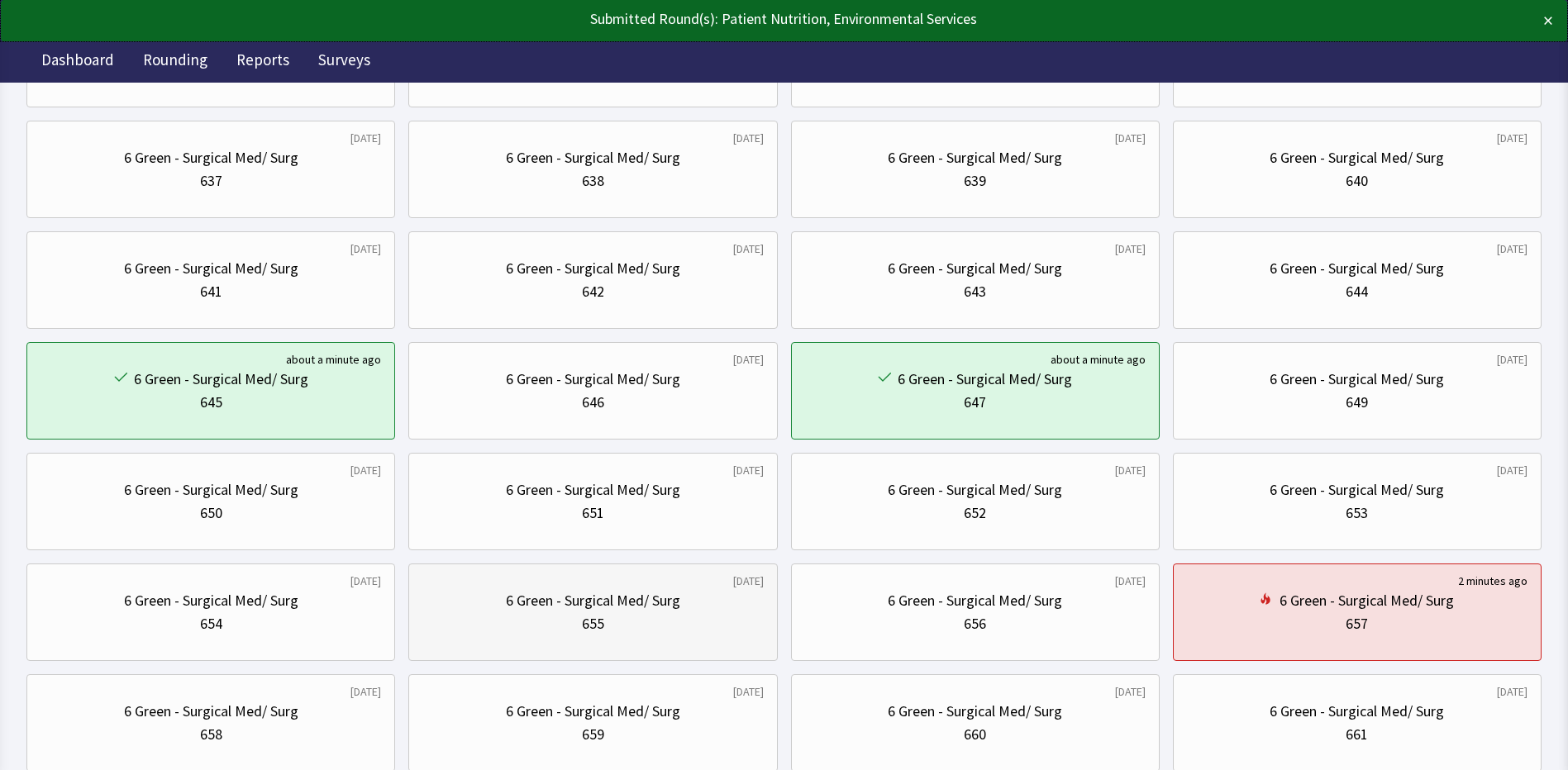
scroll to position [248, 0]
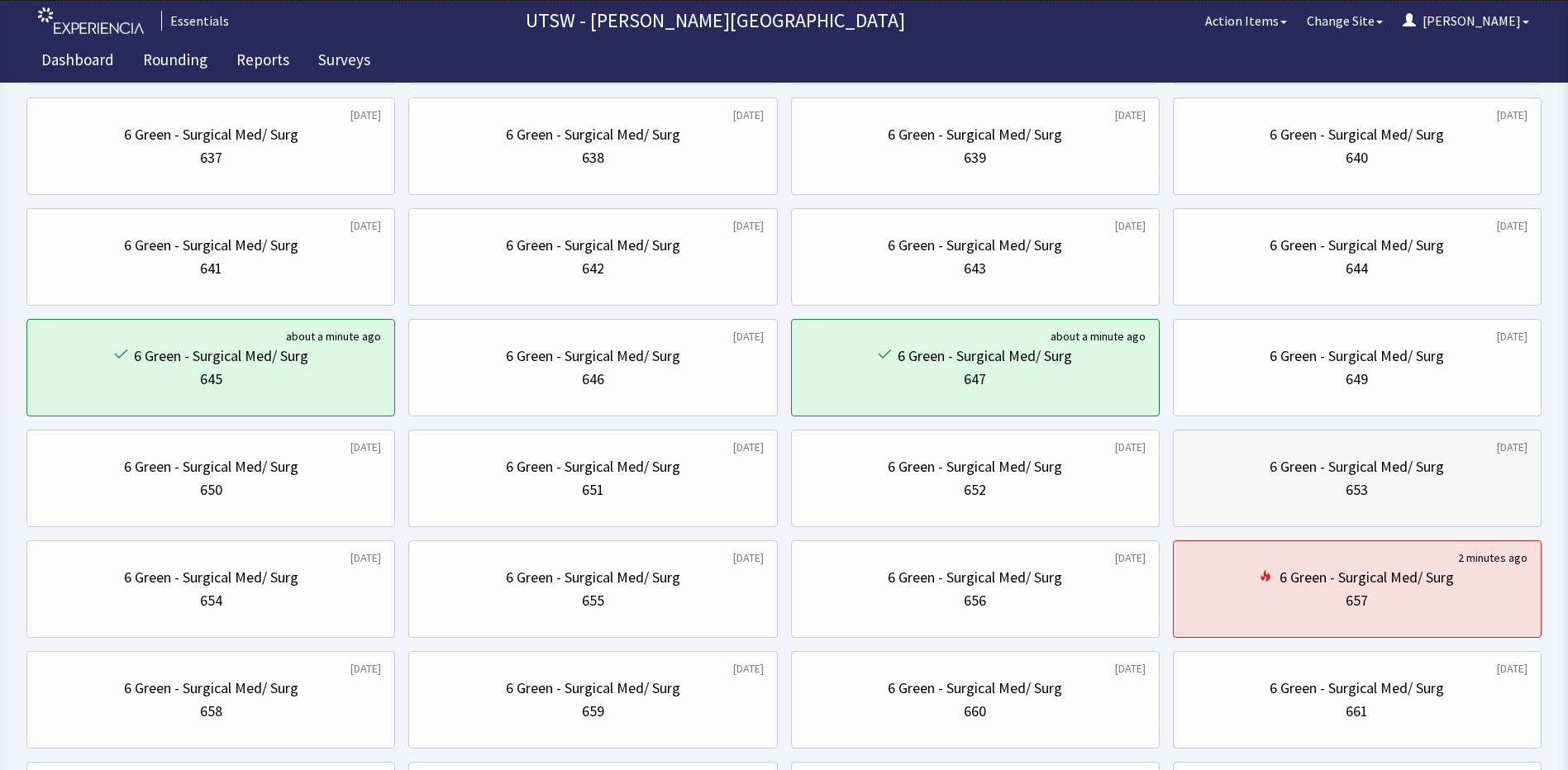
click at [1347, 489] on div "653" at bounding box center [1356, 490] width 22 height 23
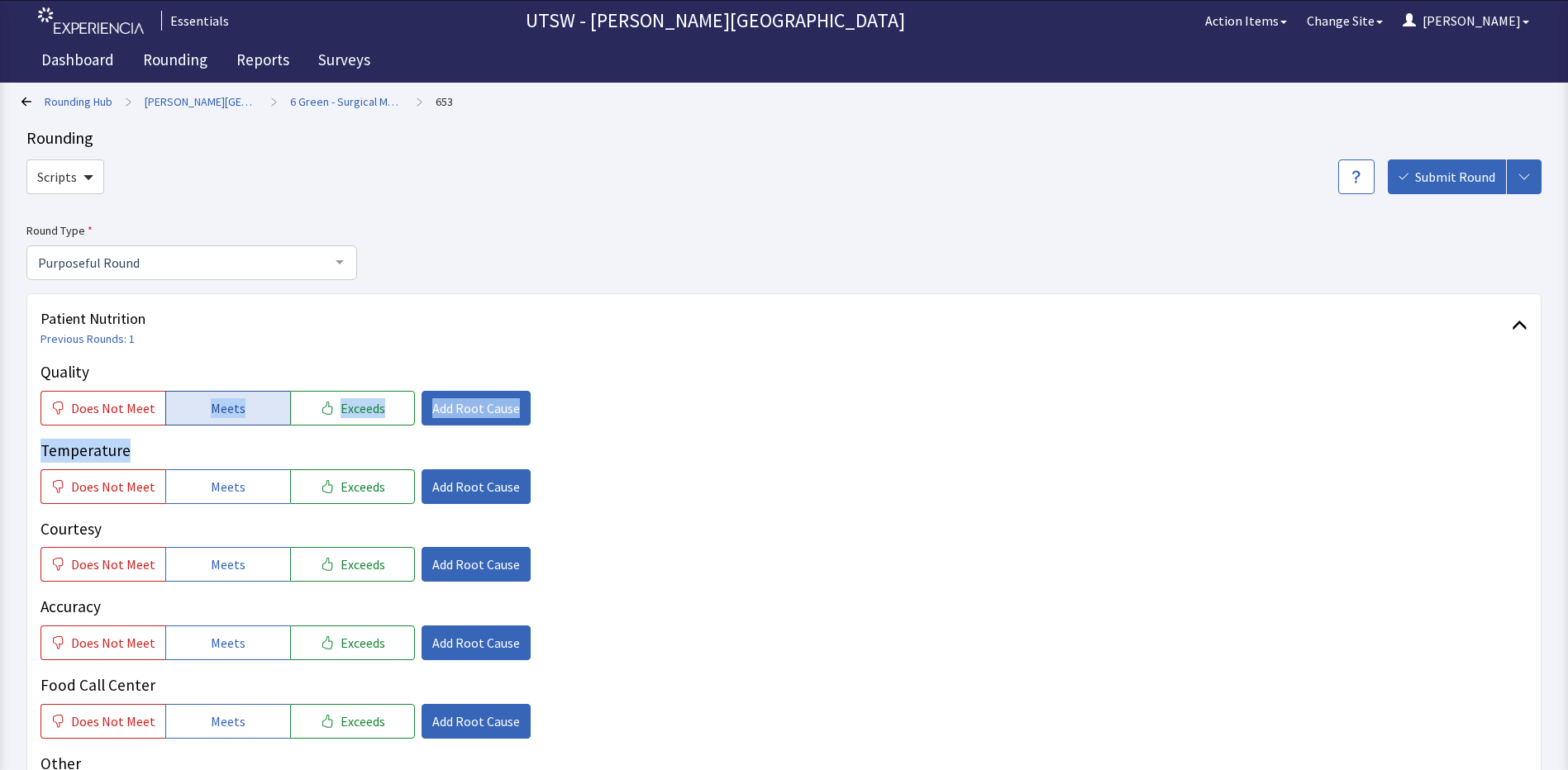
drag, startPoint x: 202, startPoint y: 433, endPoint x: 213, endPoint y: 425, distance: 13.6
click at [203, 429] on div "Quality Does Not Meet Meets Exceeds Add Root Cause Temperature Does Not Meet Me…" at bounding box center [783, 588] width 1487 height 457
drag, startPoint x: 228, startPoint y: 421, endPoint x: 225, endPoint y: 432, distance: 11.4
click at [226, 427] on div "Quality Does Not Meet Meets Exceeds Add Root Cause Temperature Does Not Meet Me…" at bounding box center [783, 588] width 1487 height 457
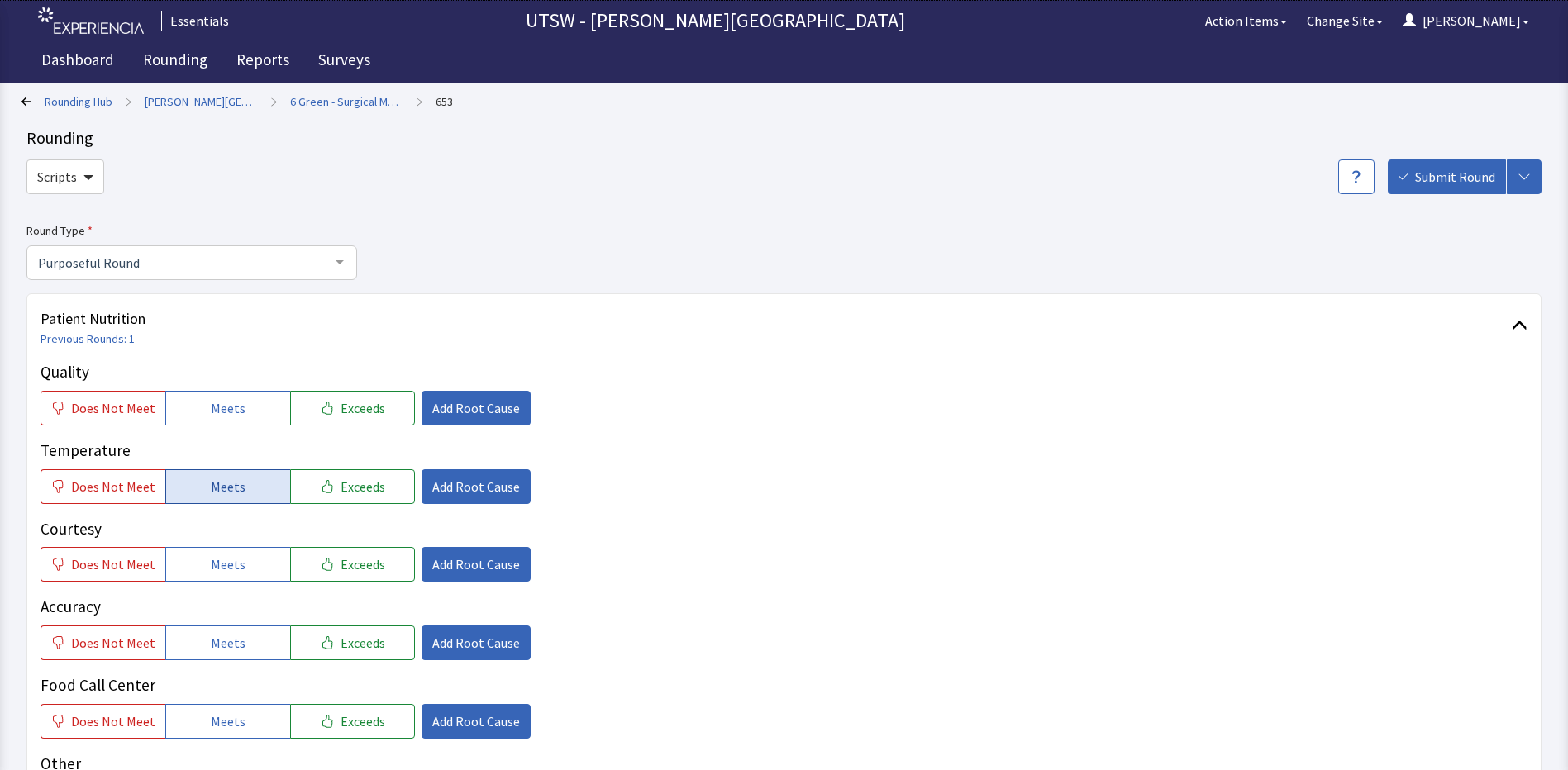
click at [226, 481] on span "Meets" at bounding box center [228, 486] width 35 height 20
click at [228, 586] on div "Quality Does Not Meet Meets Exceeds Add Root Cause Temperature Does Not Meet Me…" at bounding box center [783, 588] width 1487 height 457
click at [216, 411] on span "Meets" at bounding box center [228, 408] width 35 height 20
click at [186, 584] on div "Quality Does Not Meet Meets Exceeds Add Root Cause Temperature Does Not Meet Me…" at bounding box center [783, 588] width 1487 height 457
click at [198, 576] on button "Meets" at bounding box center [227, 564] width 125 height 35
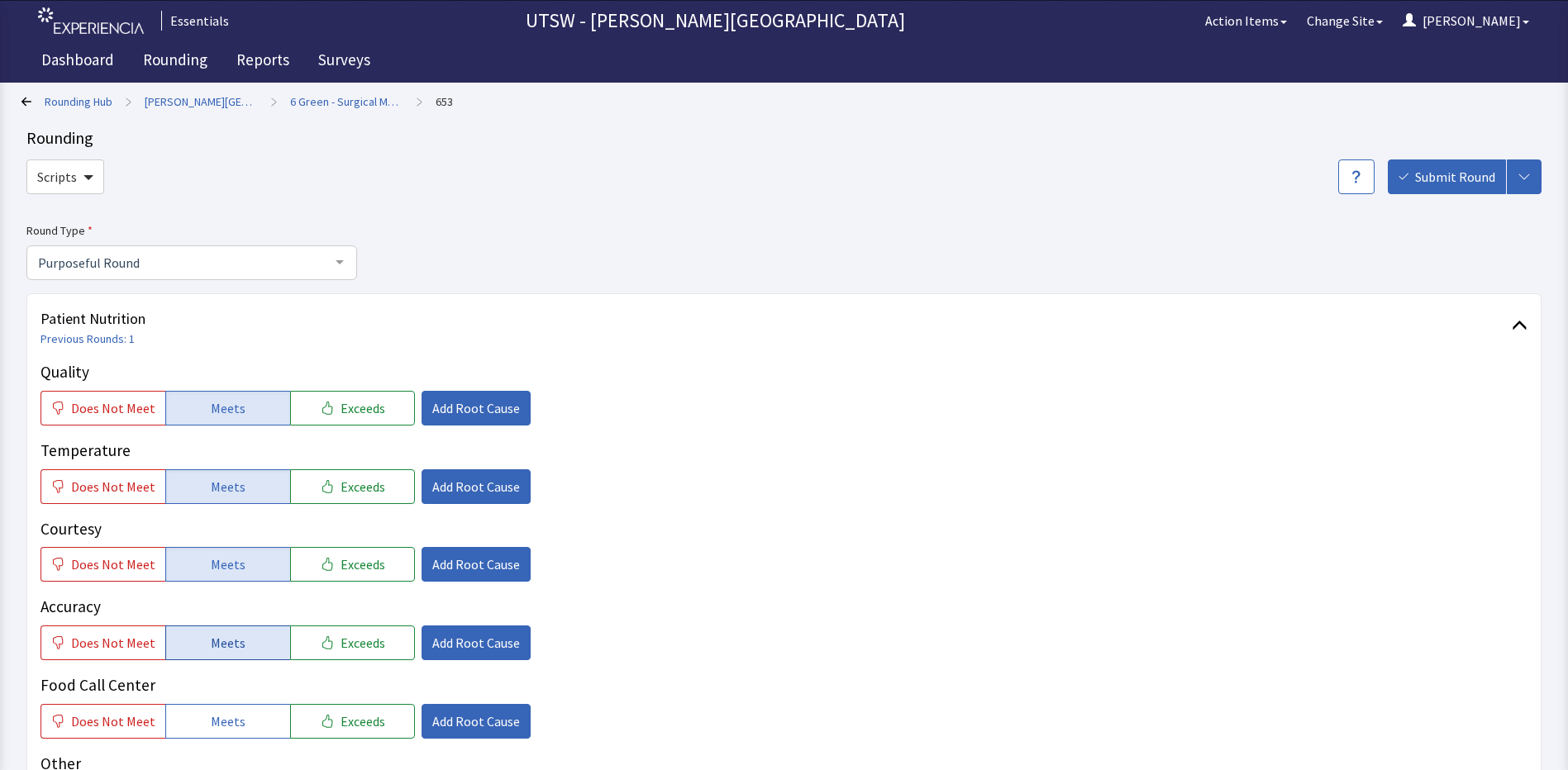
click at [189, 639] on button "Meets" at bounding box center [227, 643] width 125 height 35
click at [222, 708] on button "Meets" at bounding box center [227, 721] width 125 height 35
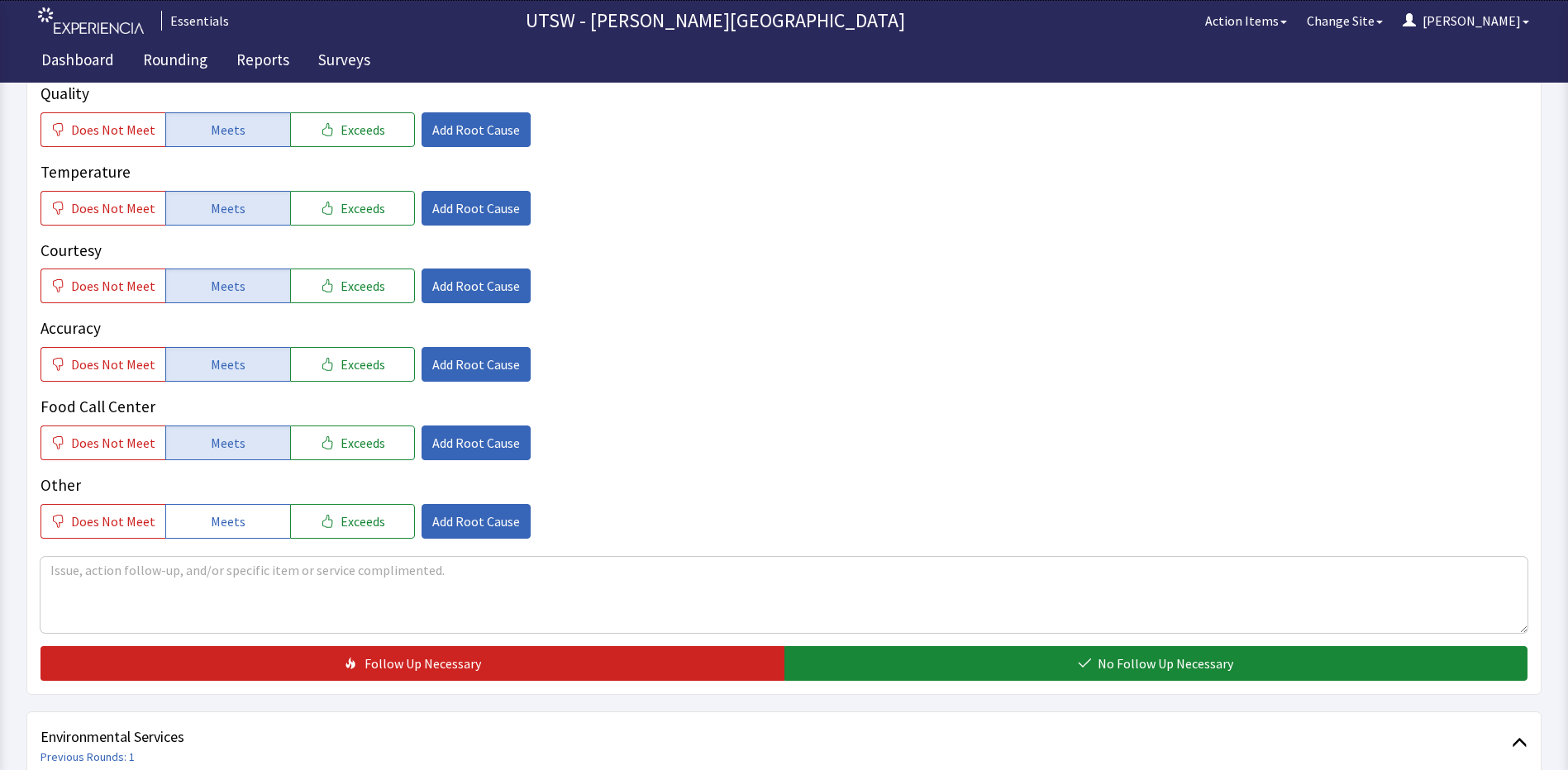
scroll to position [331, 0]
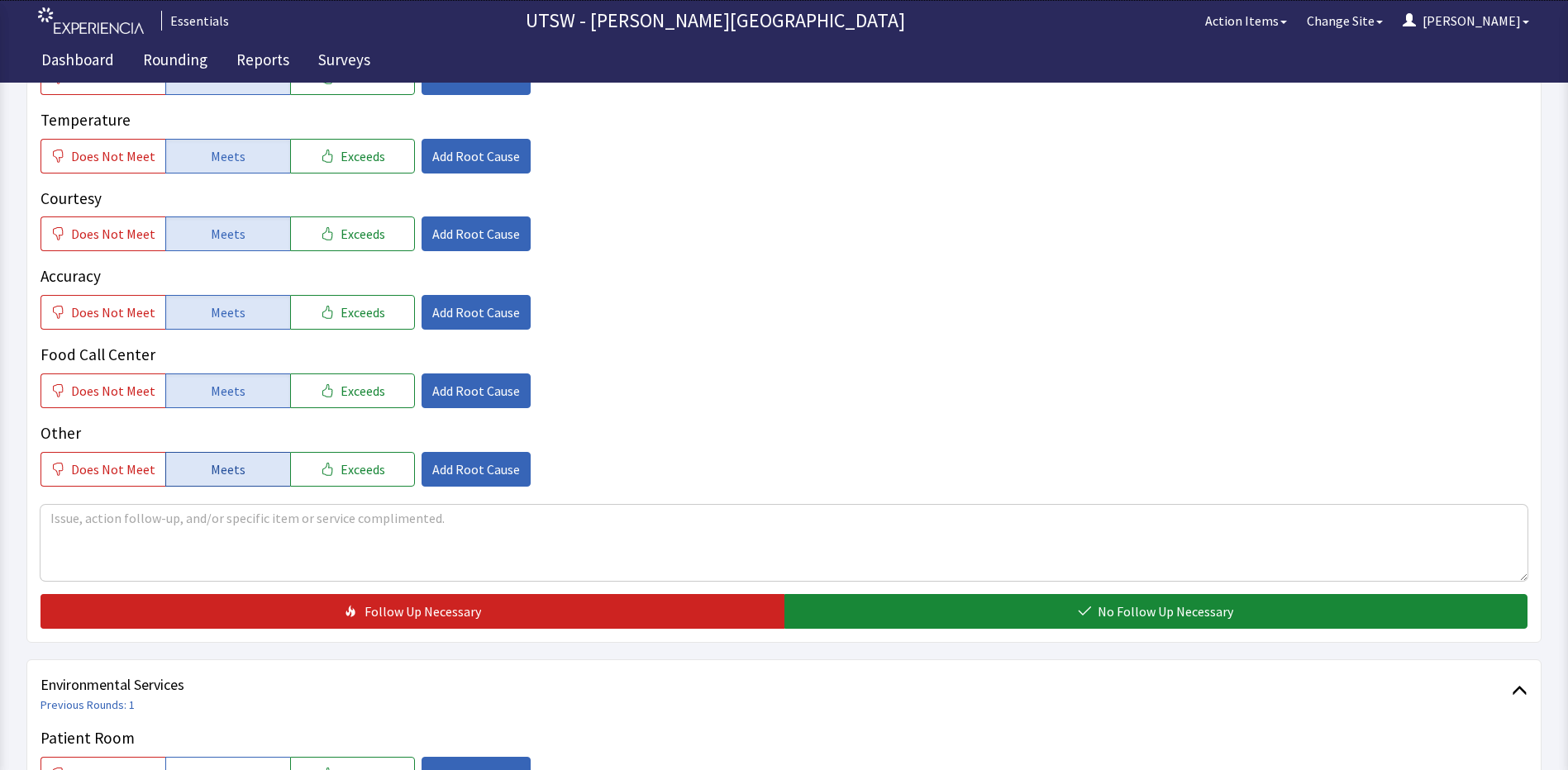
click at [219, 475] on span "Meets" at bounding box center [228, 469] width 35 height 20
click at [239, 509] on textarea at bounding box center [783, 543] width 1487 height 76
type textarea "H"
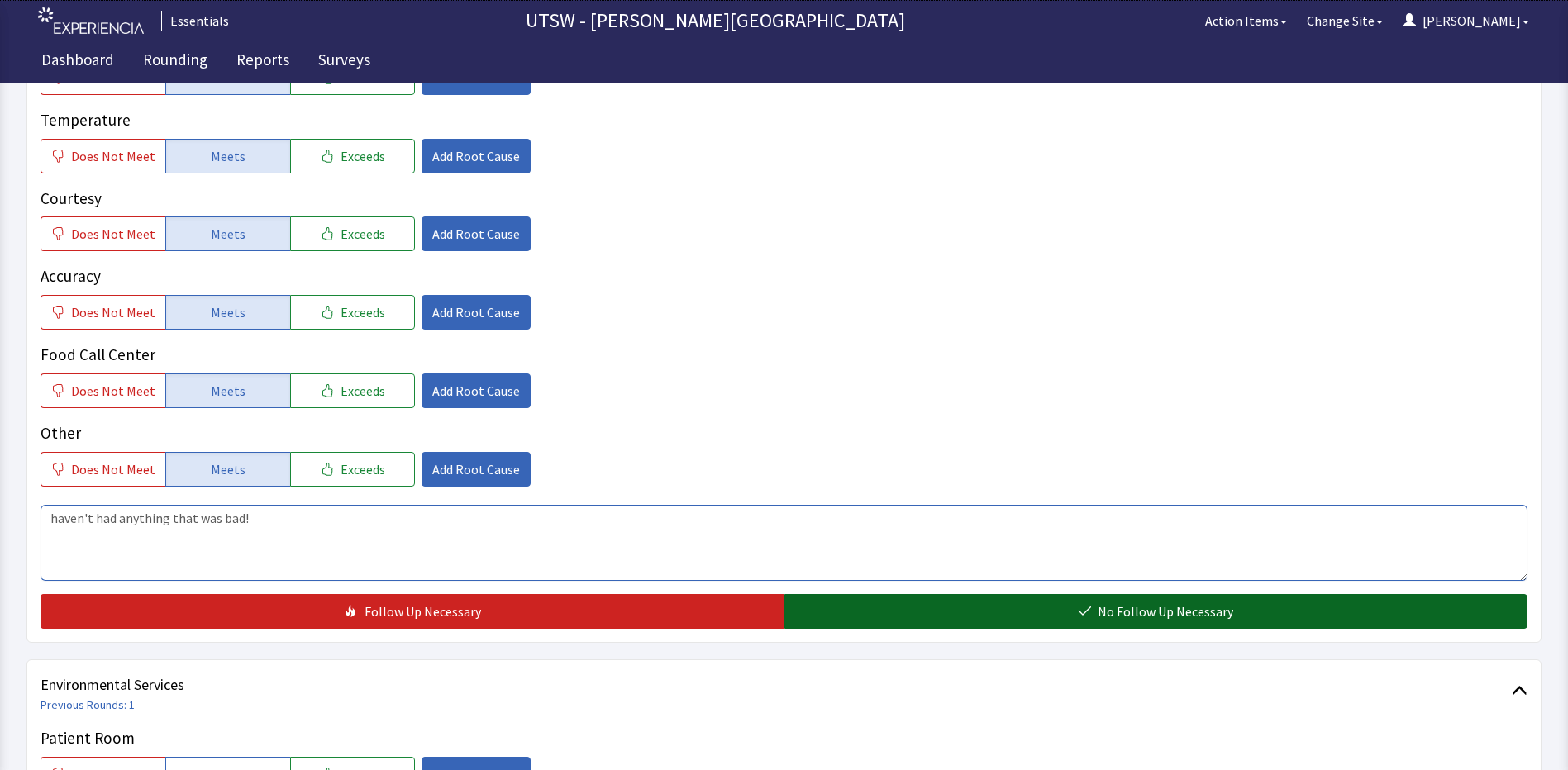
type textarea "haven't had anything that was bad!"
click at [1182, 604] on span "No Follow Up Necessary" at bounding box center [1165, 611] width 136 height 20
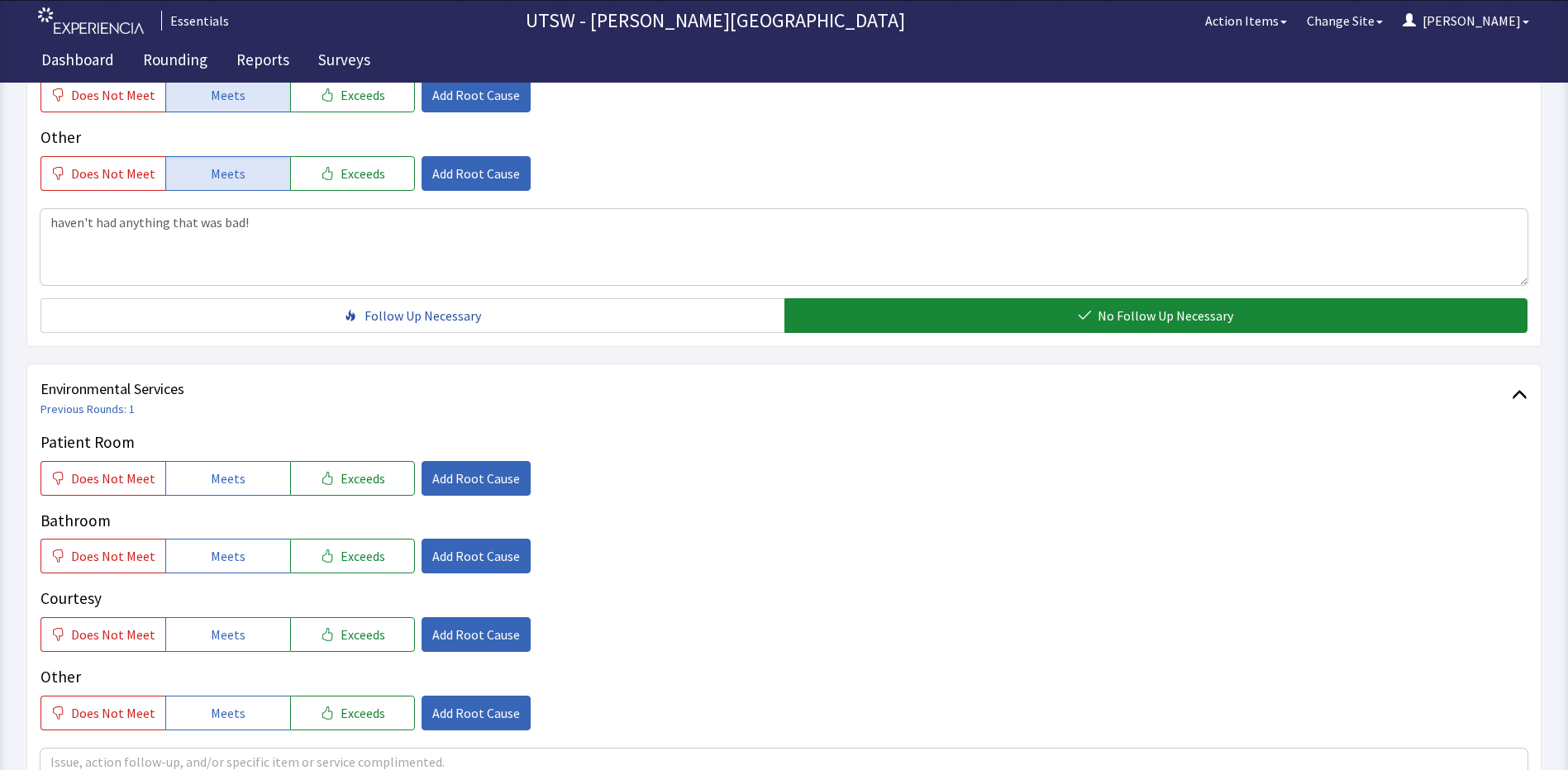
scroll to position [661, 0]
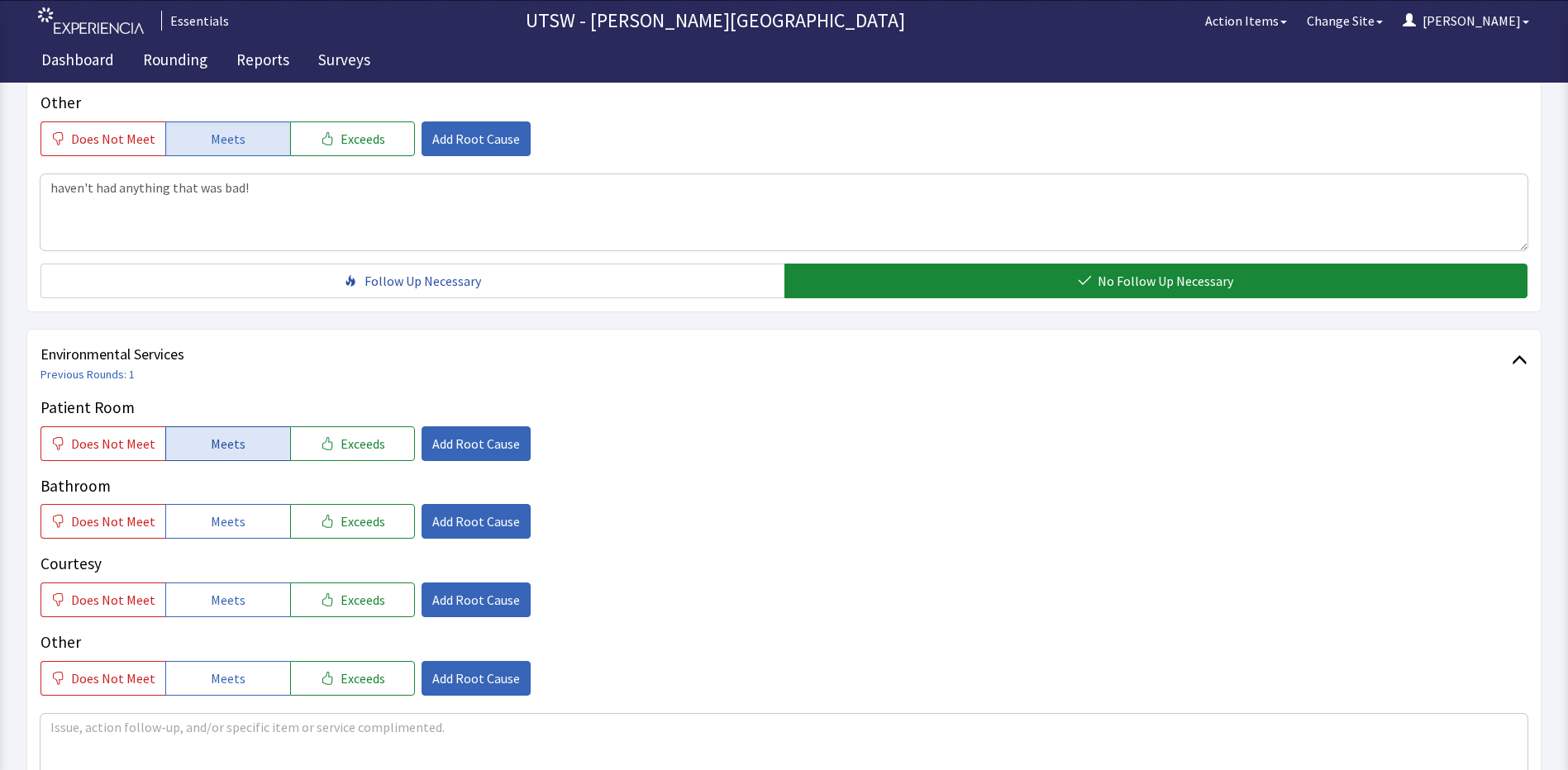
click at [204, 441] on button "Meets" at bounding box center [227, 444] width 125 height 35
click at [268, 522] on button "Meets" at bounding box center [227, 521] width 125 height 35
click at [250, 608] on button "Meets" at bounding box center [227, 600] width 125 height 35
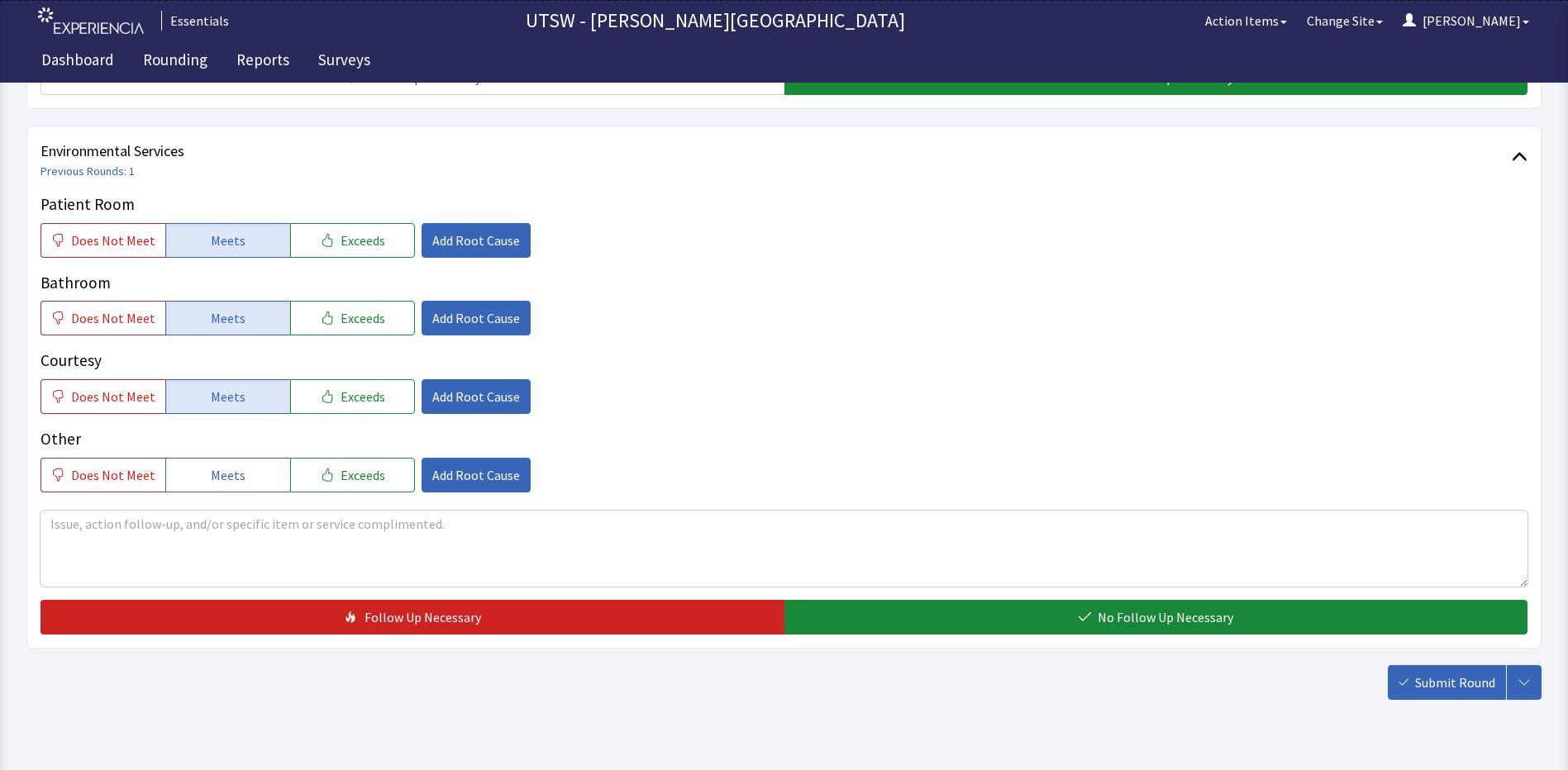
scroll to position [903, 0]
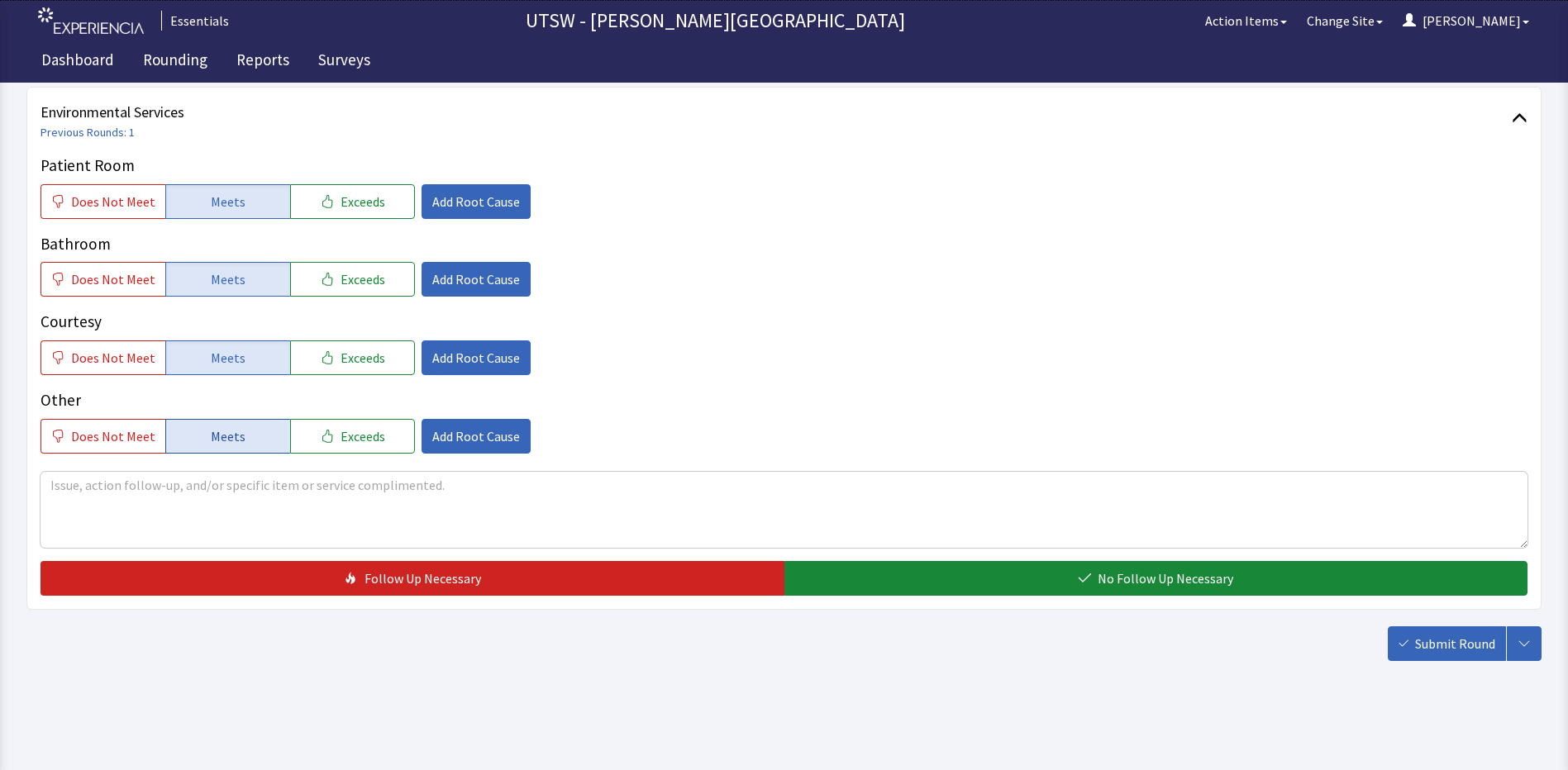
click at [180, 433] on button "Meets" at bounding box center [227, 436] width 125 height 35
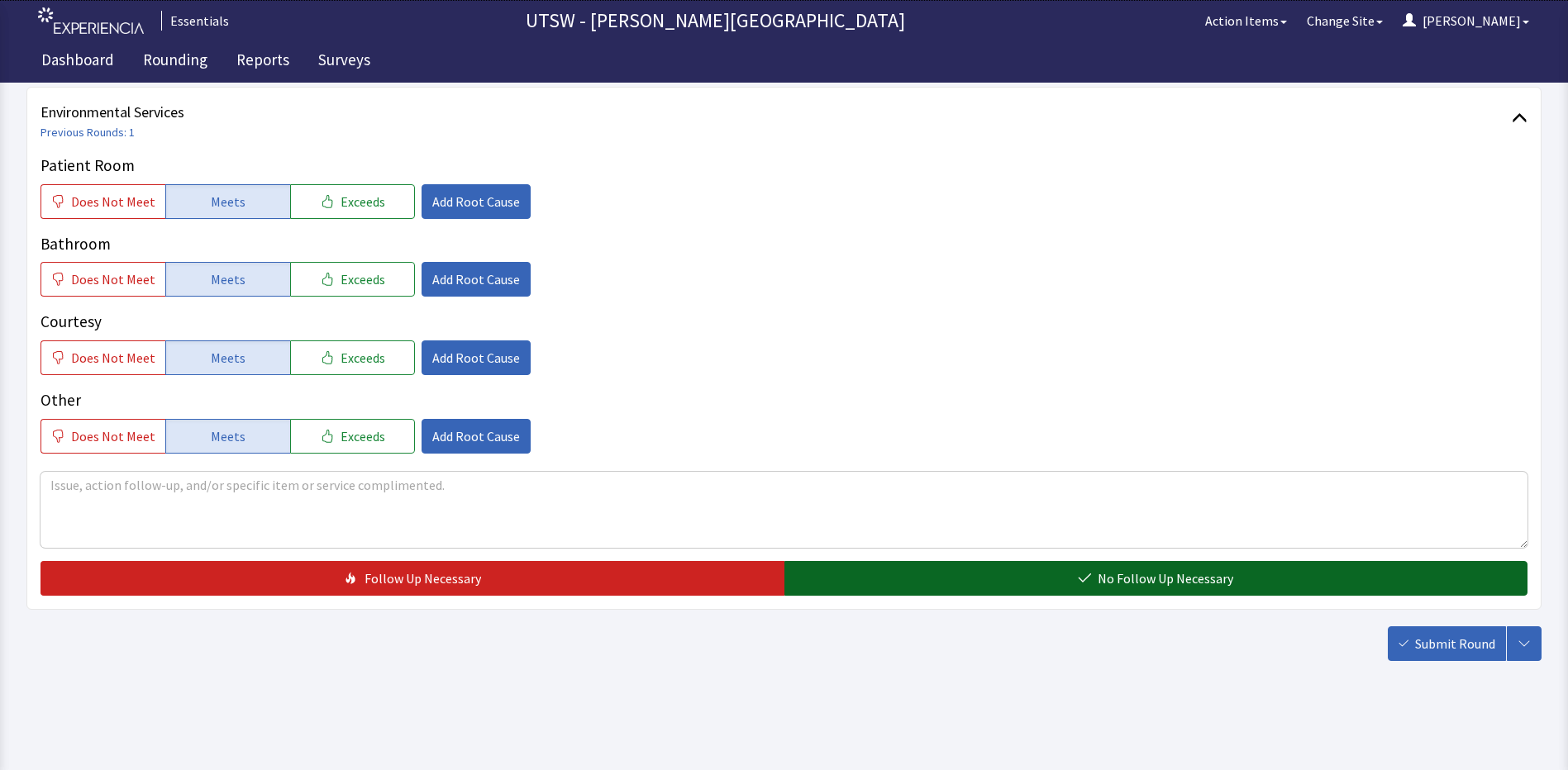
click at [1141, 568] on span "No Follow Up Necessary" at bounding box center [1165, 578] width 136 height 20
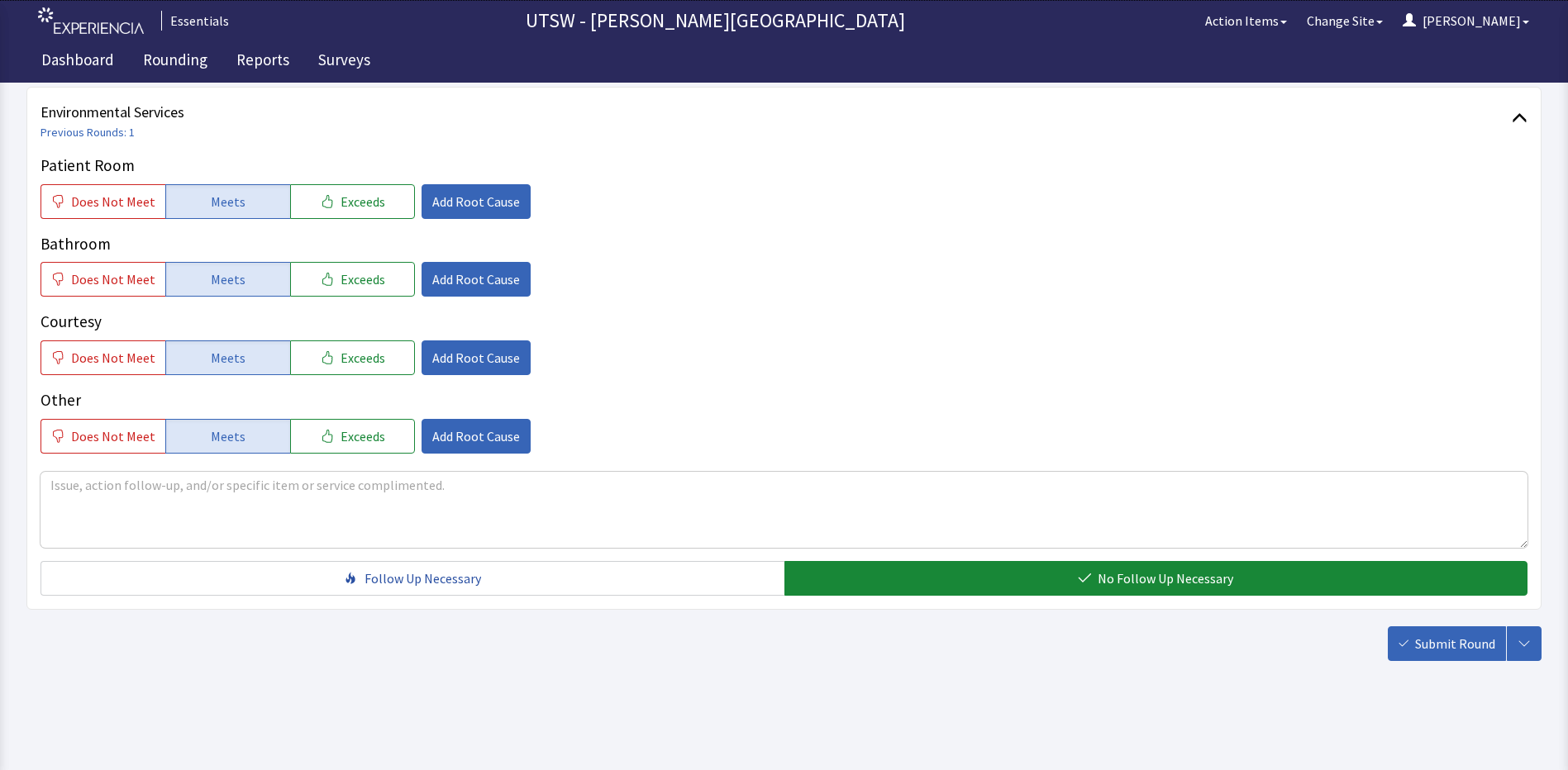
click at [1482, 644] on span "Submit Round" at bounding box center [1455, 643] width 80 height 20
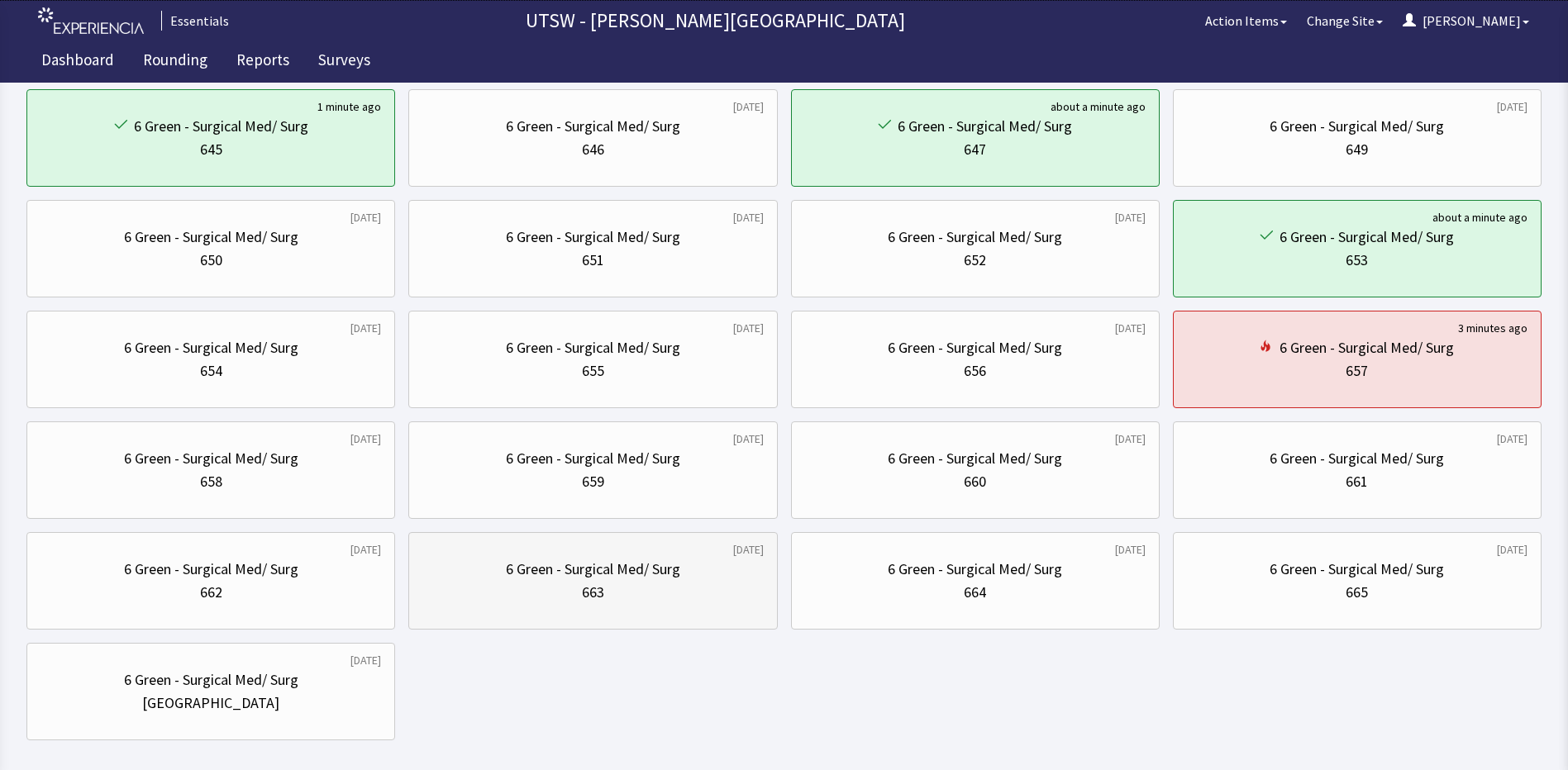
scroll to position [496, 0]
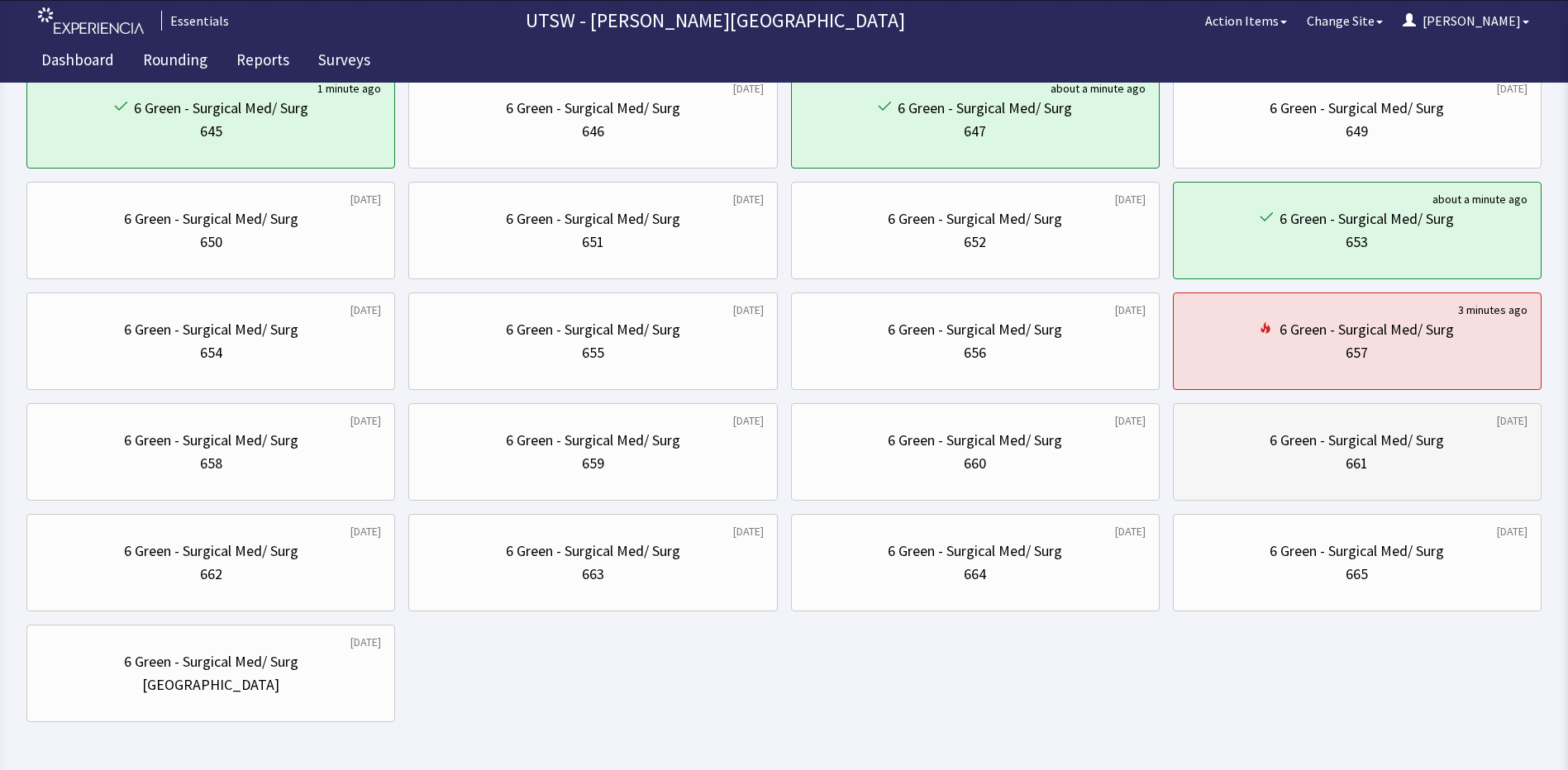
click at [1366, 417] on div "6 Green - Surgical Med/ Surg 661" at bounding box center [1356, 451] width 341 height 79
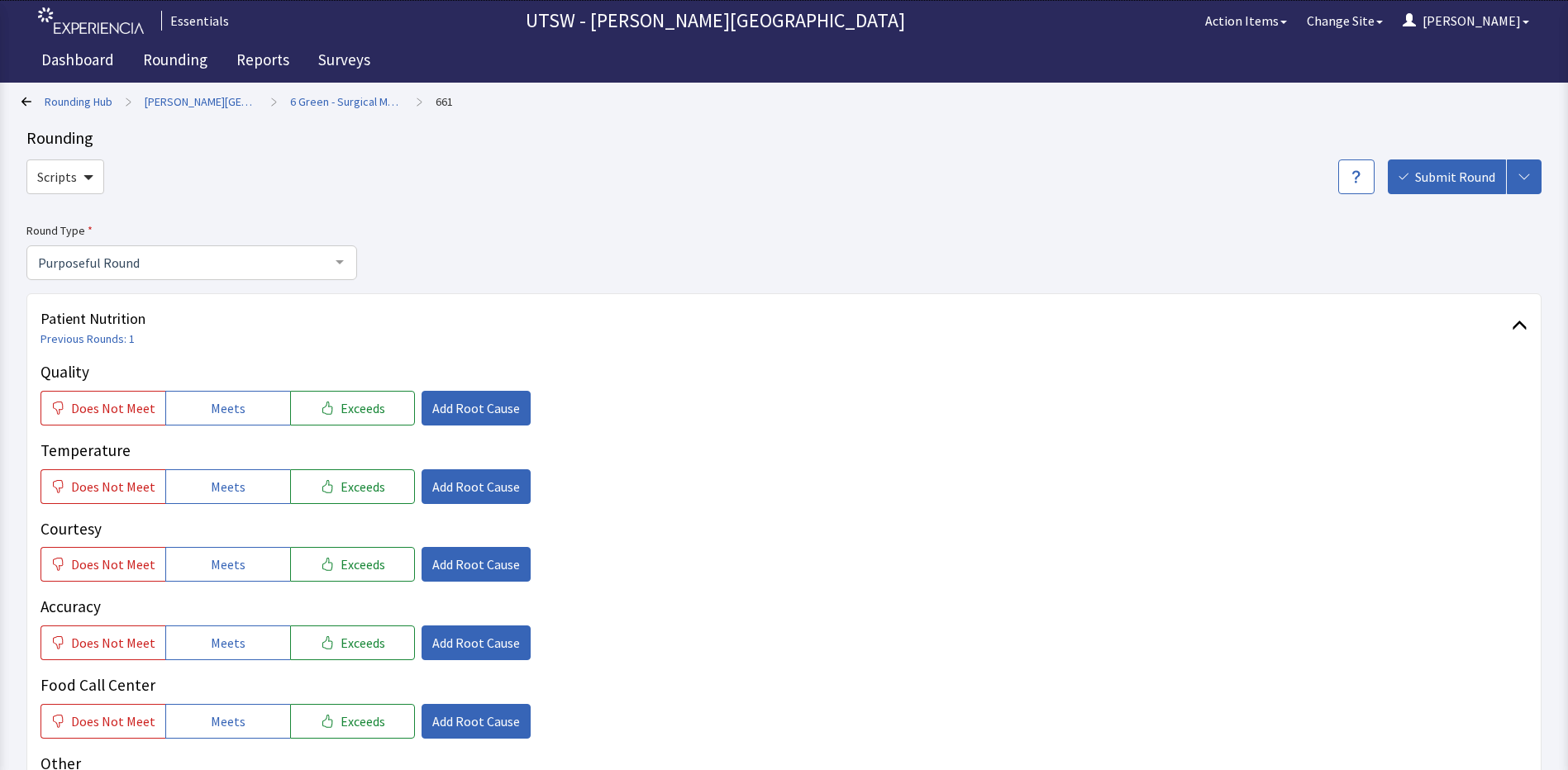
click at [751, 704] on div "Does Not Meet Meets Exceeds Add Root Cause" at bounding box center [783, 721] width 1487 height 35
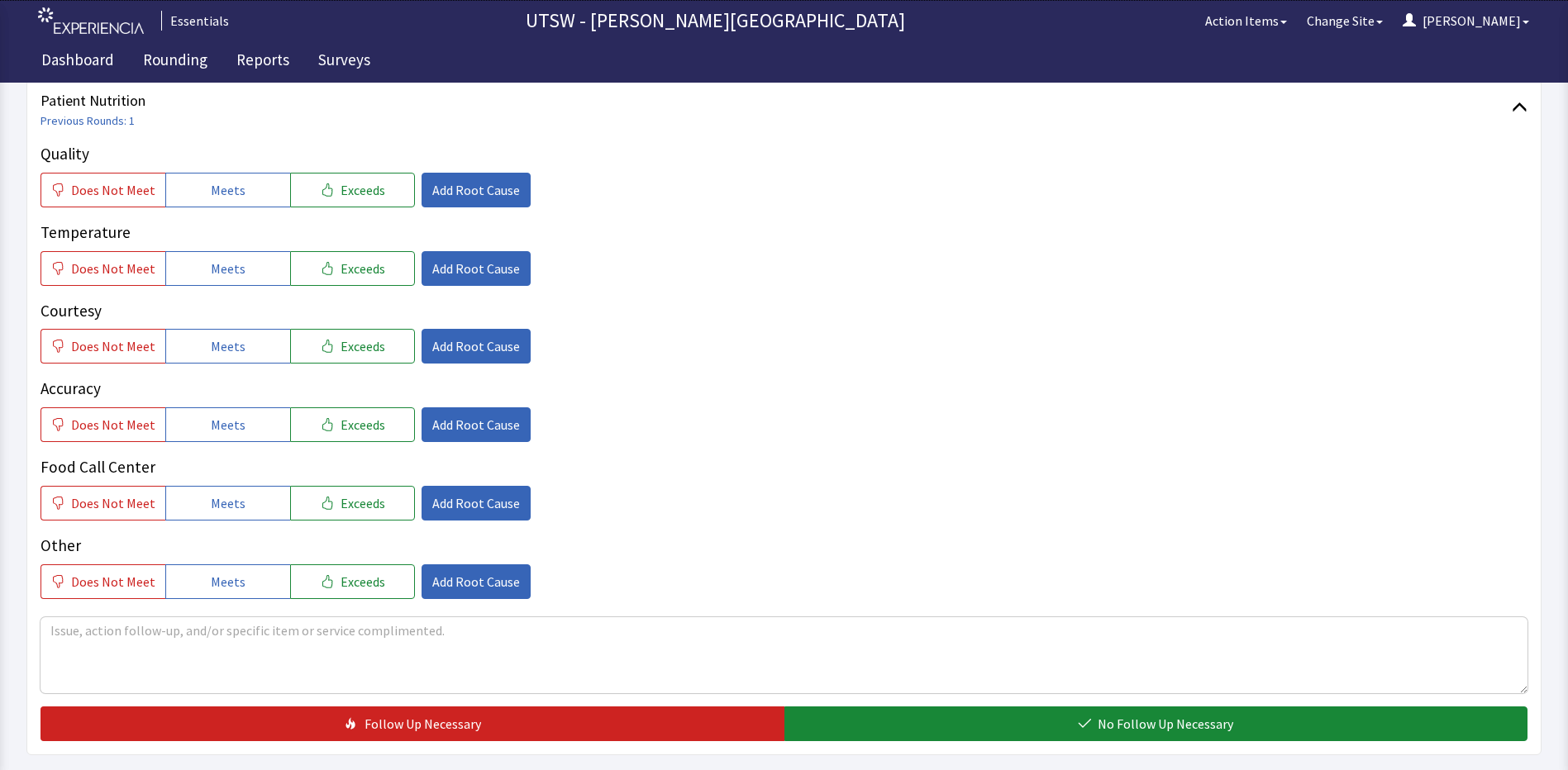
scroll to position [248, 0]
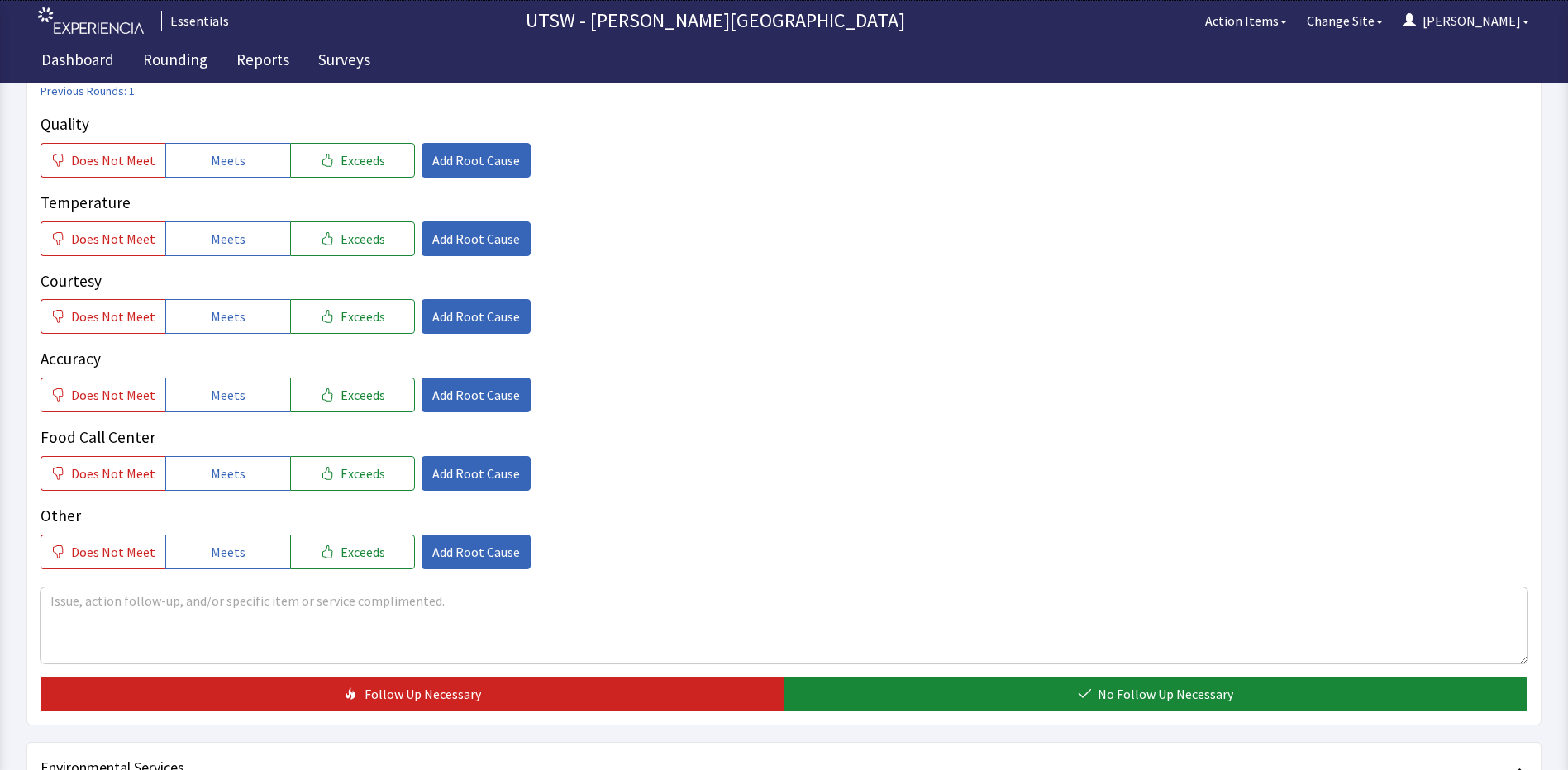
click at [1058, 472] on div "Does Not Meet Meets Exceeds Add Root Cause" at bounding box center [783, 473] width 1487 height 35
click at [203, 181] on div "Quality Does Not Meet Meets Exceeds Add Root Cause Temperature Does Not Meet Me…" at bounding box center [783, 341] width 1487 height 457
click at [207, 179] on div "Quality Does Not Meet Meets Exceeds Add Root Cause Temperature Does Not Meet Me…" at bounding box center [783, 341] width 1487 height 457
click at [208, 273] on p "Courtesy" at bounding box center [783, 281] width 1487 height 24
click at [216, 239] on span "Meets" at bounding box center [228, 238] width 35 height 20
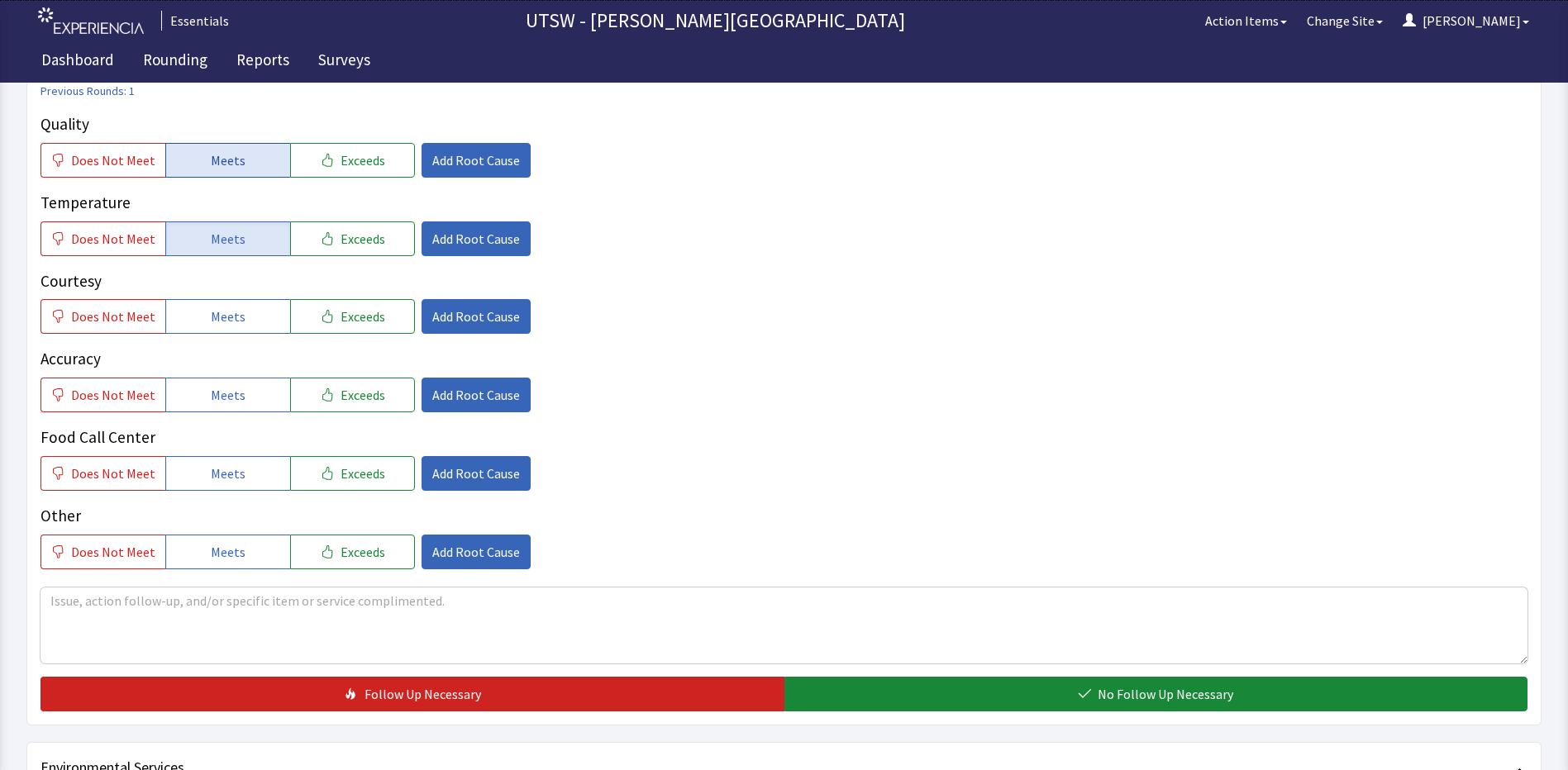
drag, startPoint x: 256, startPoint y: 172, endPoint x: 261, endPoint y: 285, distance: 113.1
click at [256, 173] on button "Meets" at bounding box center [227, 160] width 125 height 35
click at [265, 323] on button "Meets" at bounding box center [227, 316] width 125 height 35
click at [237, 393] on span "Meets" at bounding box center [228, 394] width 35 height 20
click at [252, 482] on button "Meets" at bounding box center [227, 473] width 125 height 35
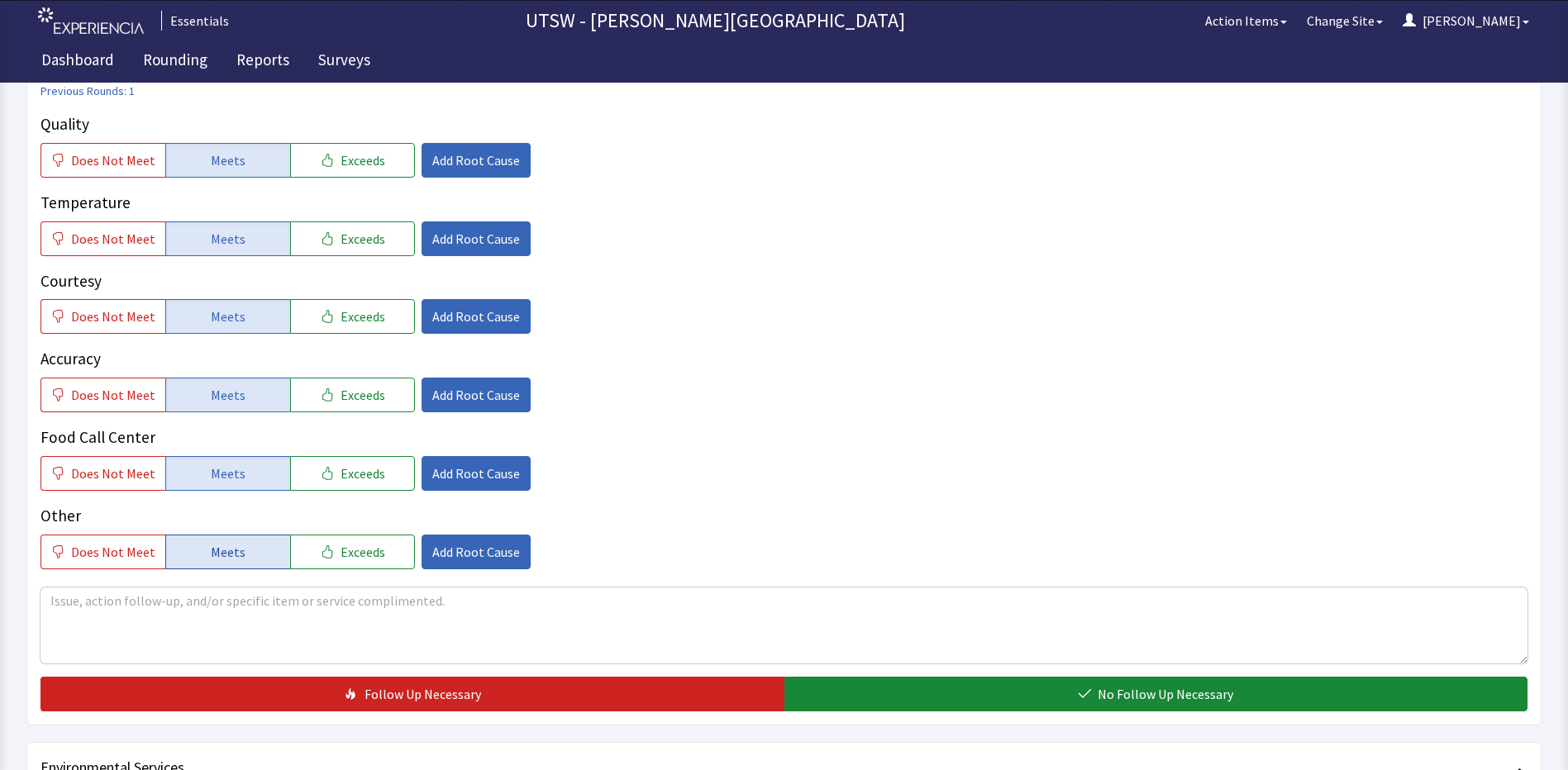
click at [234, 564] on button "Meets" at bounding box center [227, 552] width 125 height 35
click at [951, 664] on div "Quality Does Not Meet Meets Exceeds Add Root Cause Temperature Does Not Meet Me…" at bounding box center [783, 412] width 1487 height 599
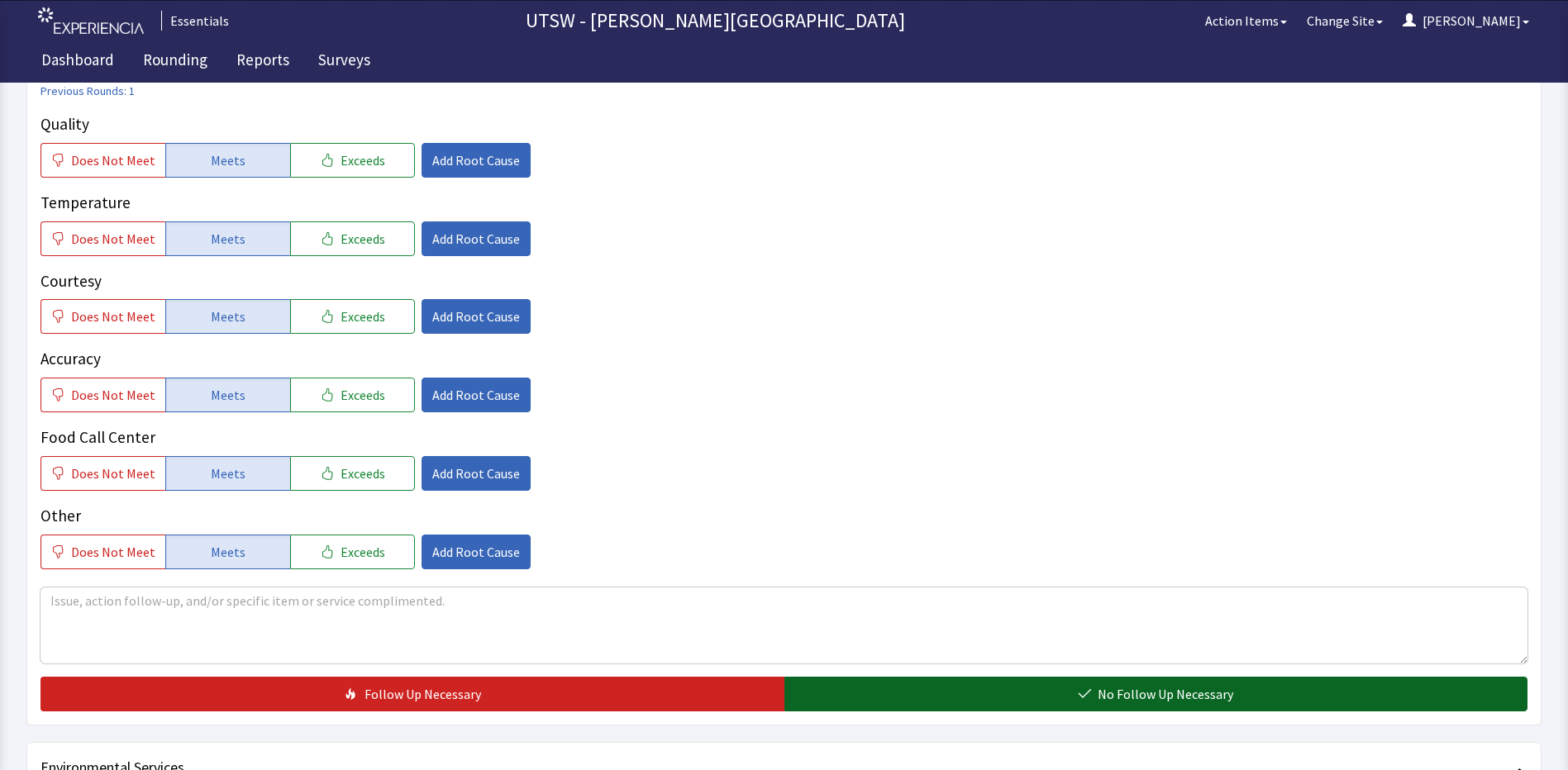
click at [943, 690] on button "No Follow Up Necessary" at bounding box center [1156, 694] width 744 height 35
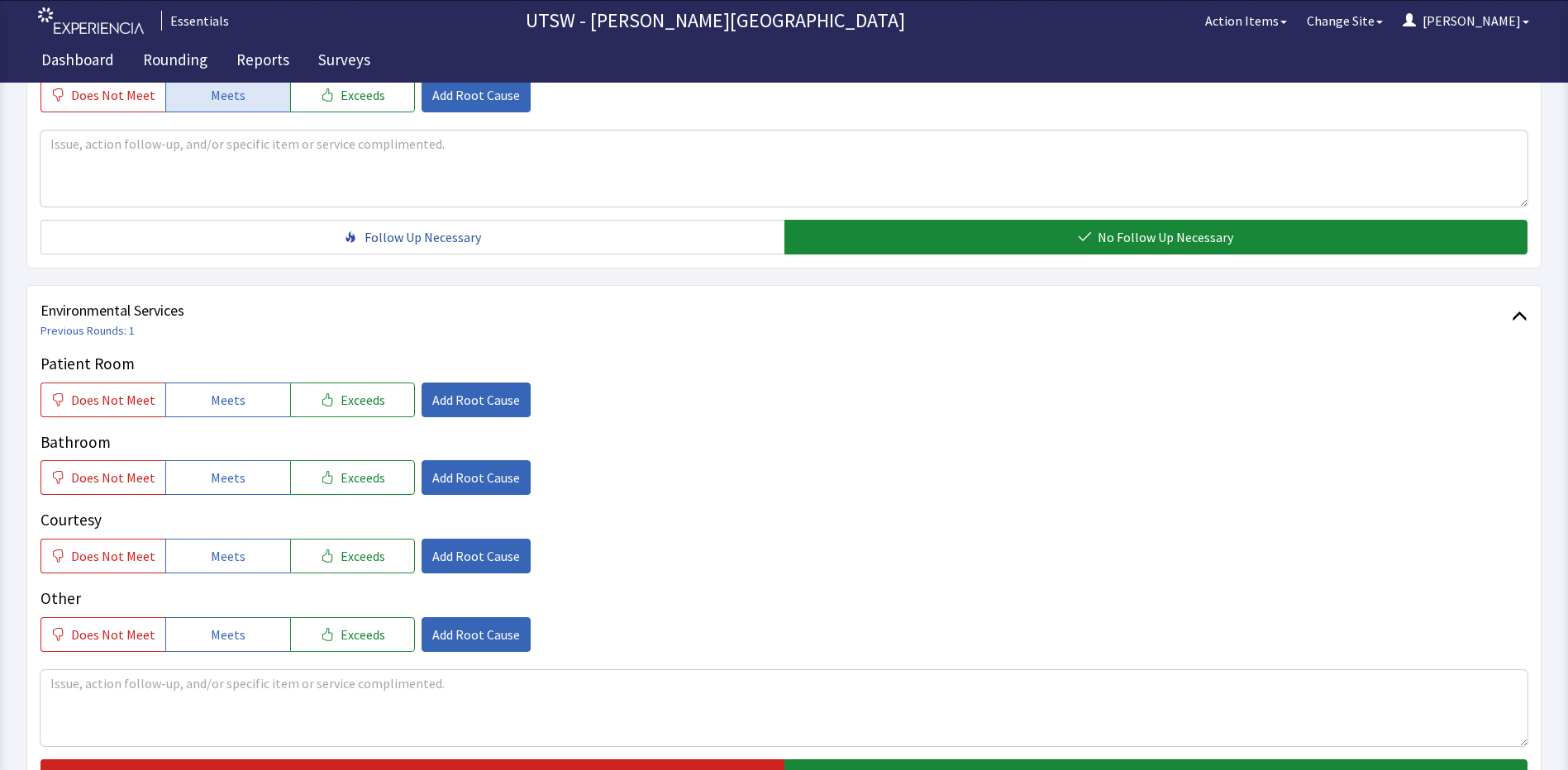
scroll to position [744, 0]
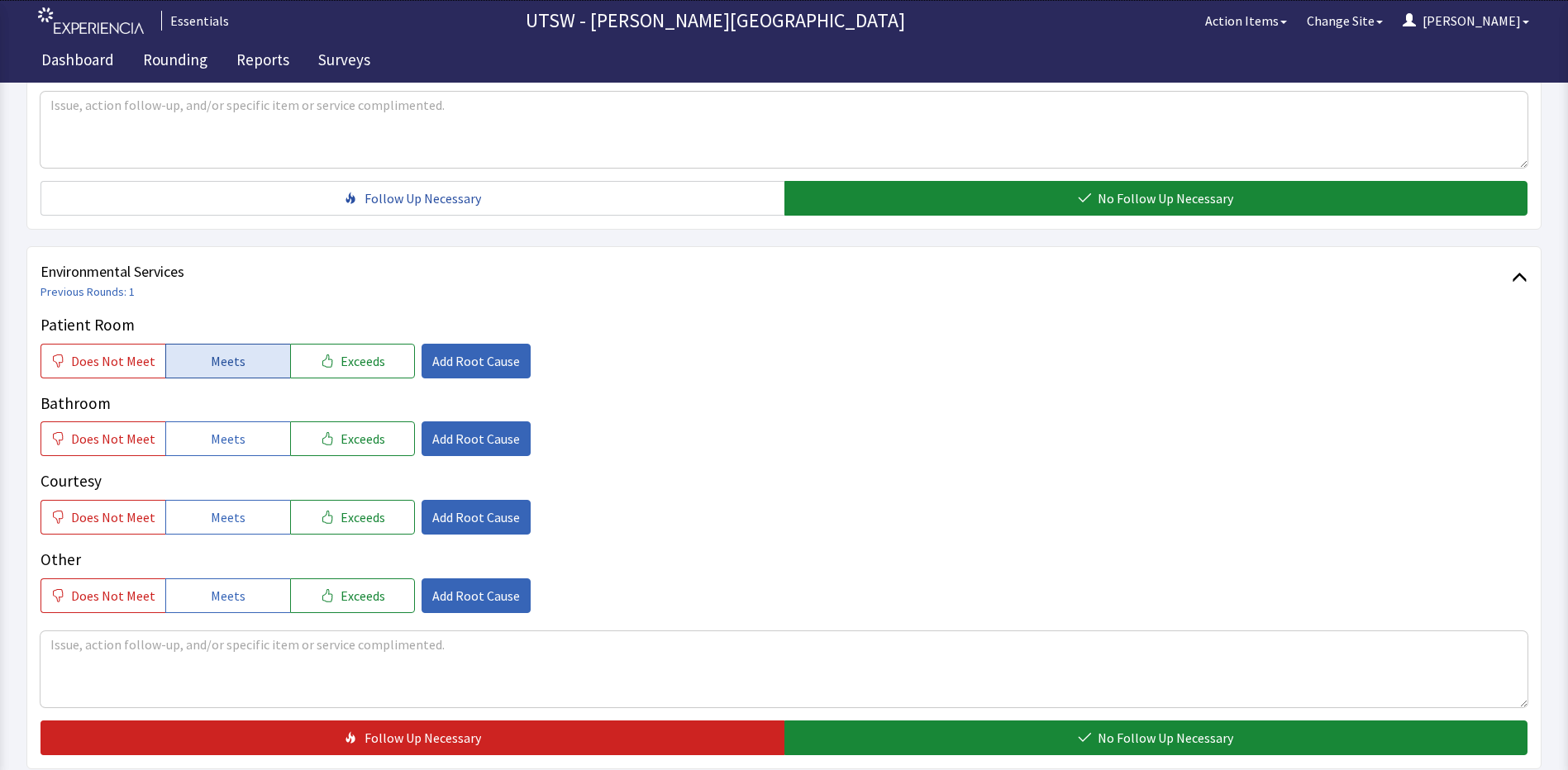
drag, startPoint x: 160, startPoint y: 344, endPoint x: 175, endPoint y: 357, distance: 19.8
click at [159, 344] on div "Does Not Meet Meets Exceeds" at bounding box center [227, 361] width 374 height 35
click at [212, 418] on div "Bathroom Does Not Meet Meets Exceeds Add Root Cause" at bounding box center [783, 424] width 1487 height 65
drag, startPoint x: 212, startPoint y: 418, endPoint x: 175, endPoint y: 362, distance: 67.1
click at [149, 362] on span "Does Not Meet" at bounding box center [113, 361] width 84 height 20
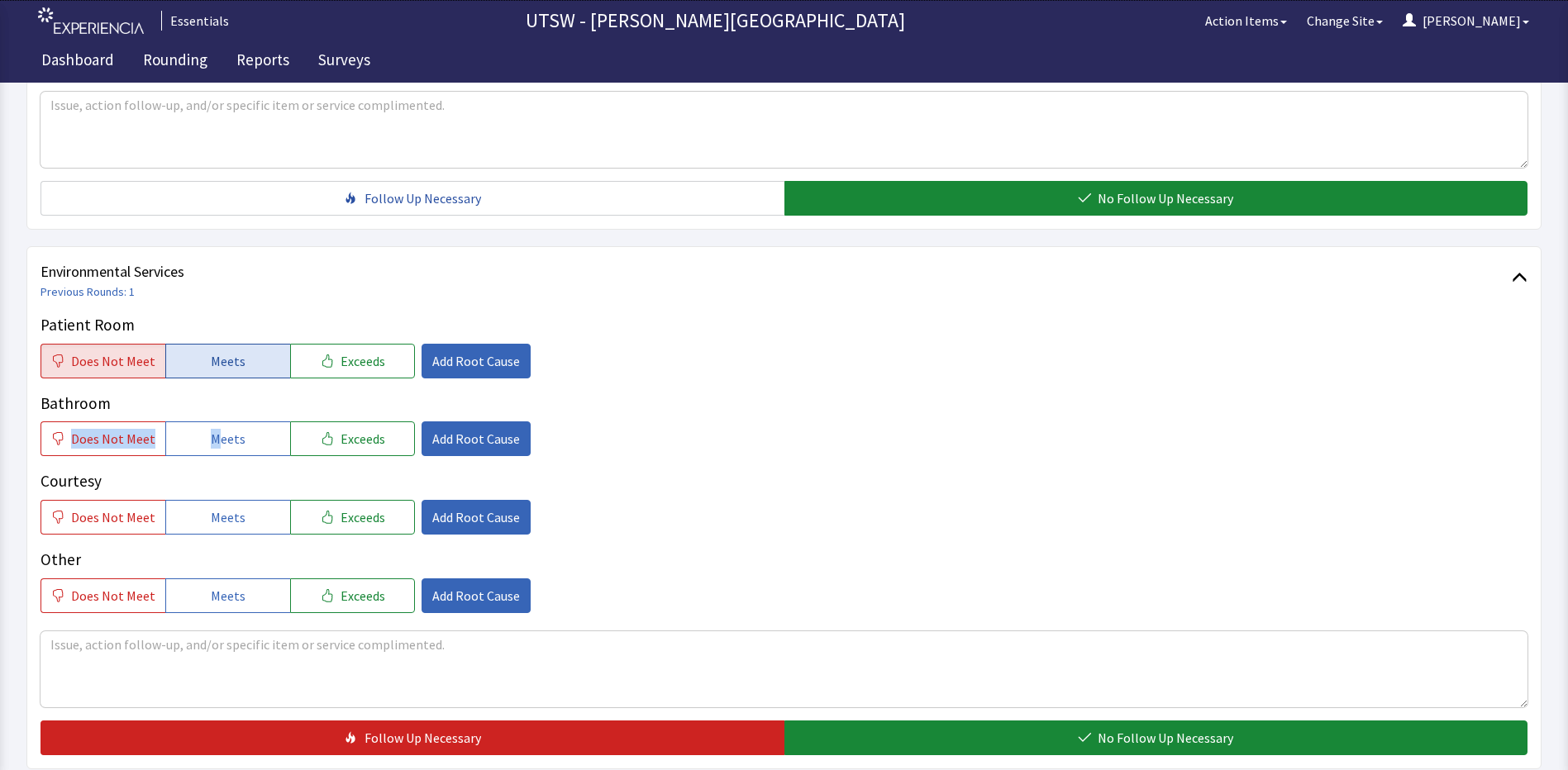
click at [196, 361] on button "Meets" at bounding box center [227, 361] width 125 height 35
drag, startPoint x: 254, startPoint y: 438, endPoint x: 253, endPoint y: 469, distance: 31.0
click at [254, 438] on button "Meets" at bounding box center [227, 439] width 125 height 35
click at [276, 533] on button "Meets" at bounding box center [227, 517] width 125 height 35
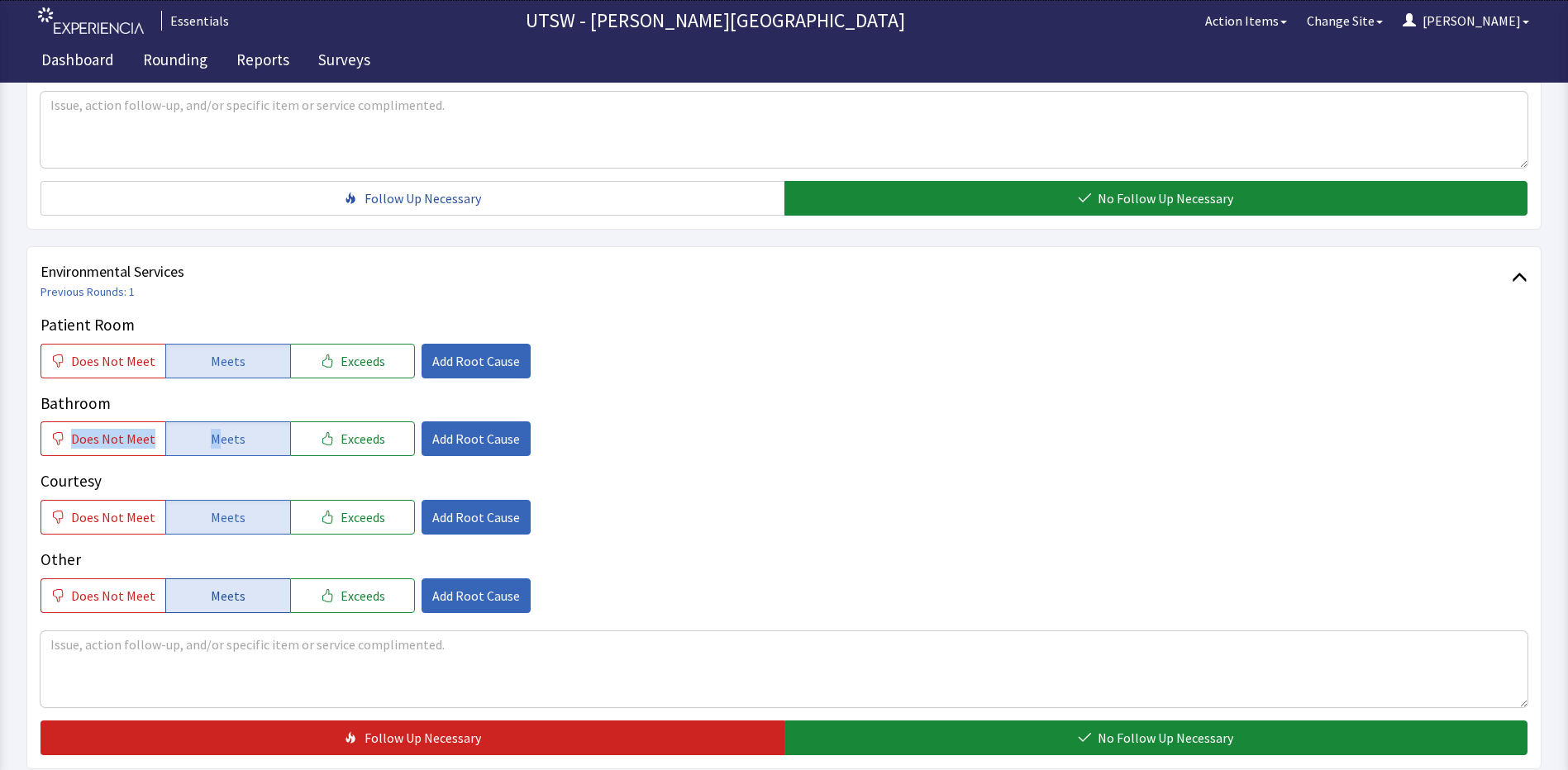
click at [271, 588] on button "Meets" at bounding box center [227, 595] width 125 height 35
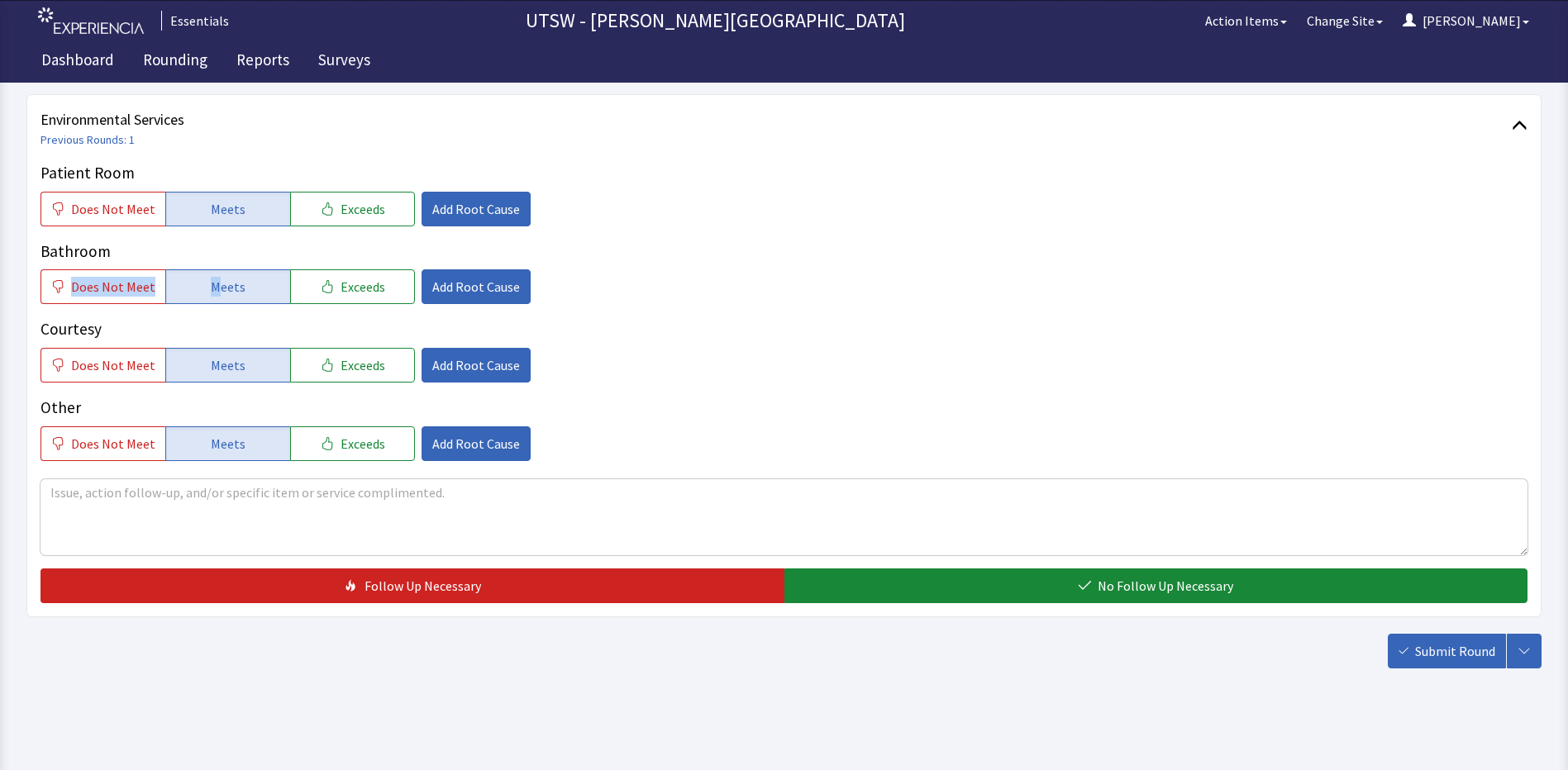
scroll to position [903, 0]
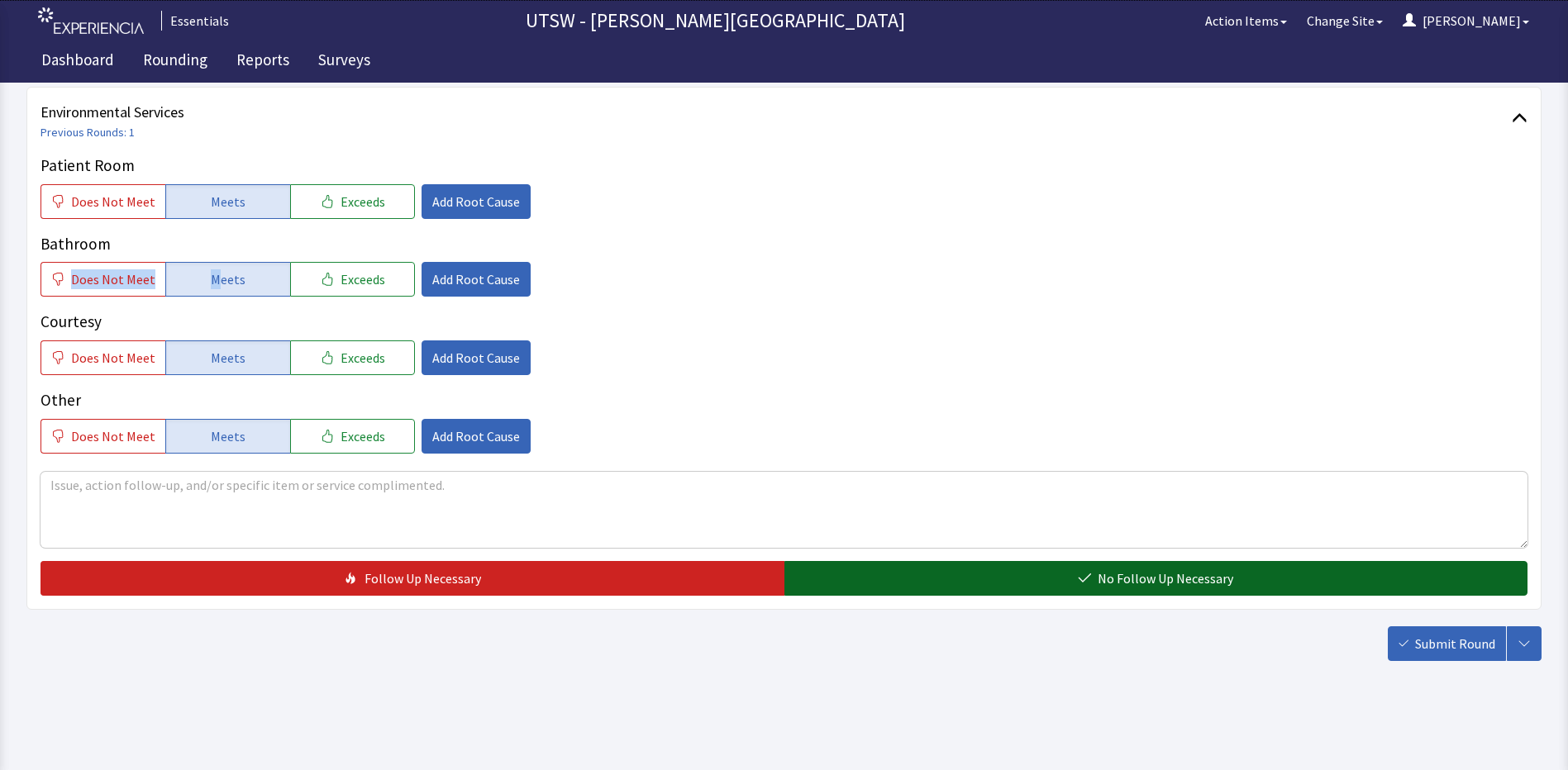
click at [1274, 586] on button "No Follow Up Necessary" at bounding box center [1156, 579] width 744 height 35
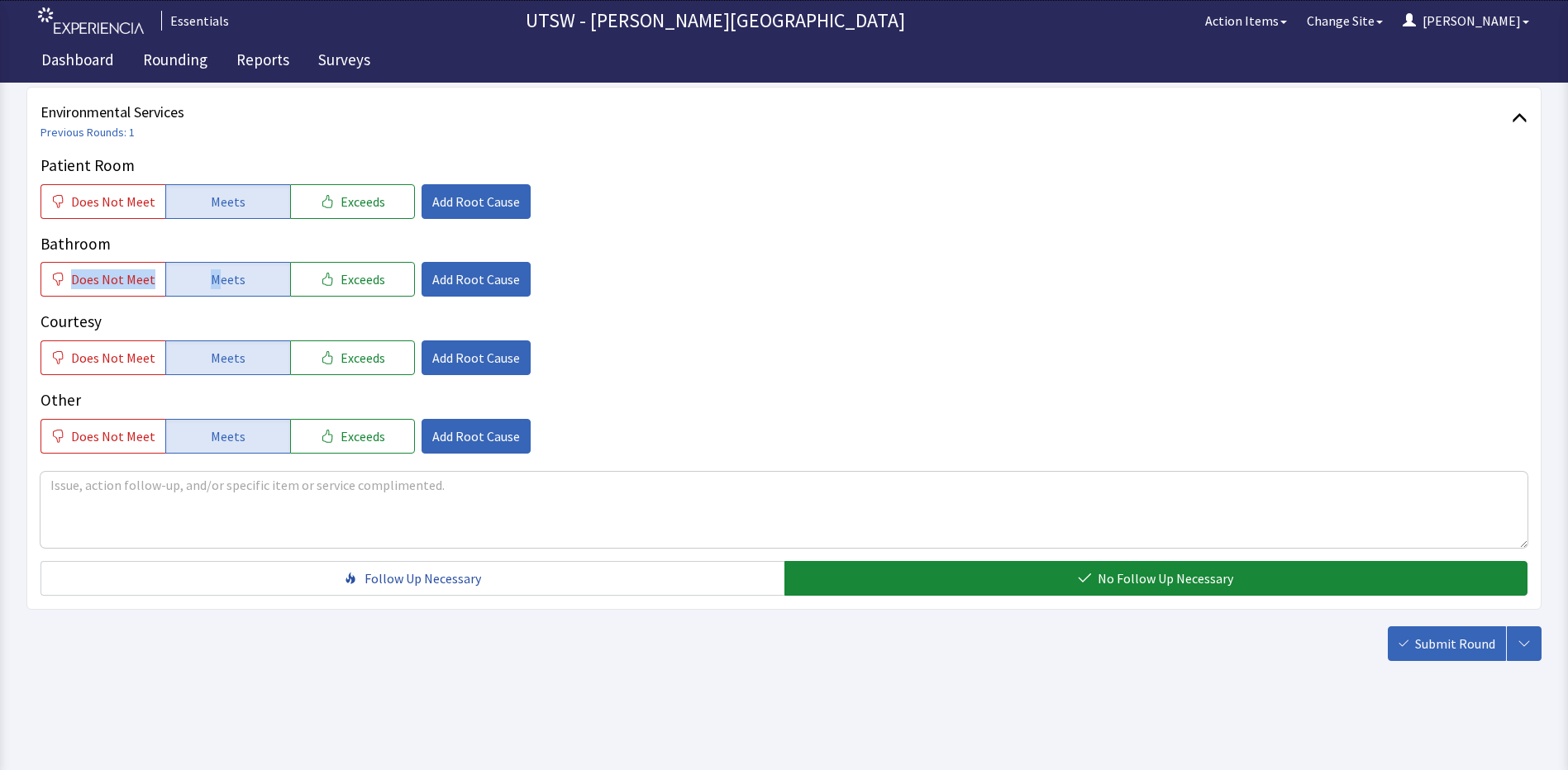
click at [1396, 631] on button "Submit Round" at bounding box center [1446, 644] width 118 height 35
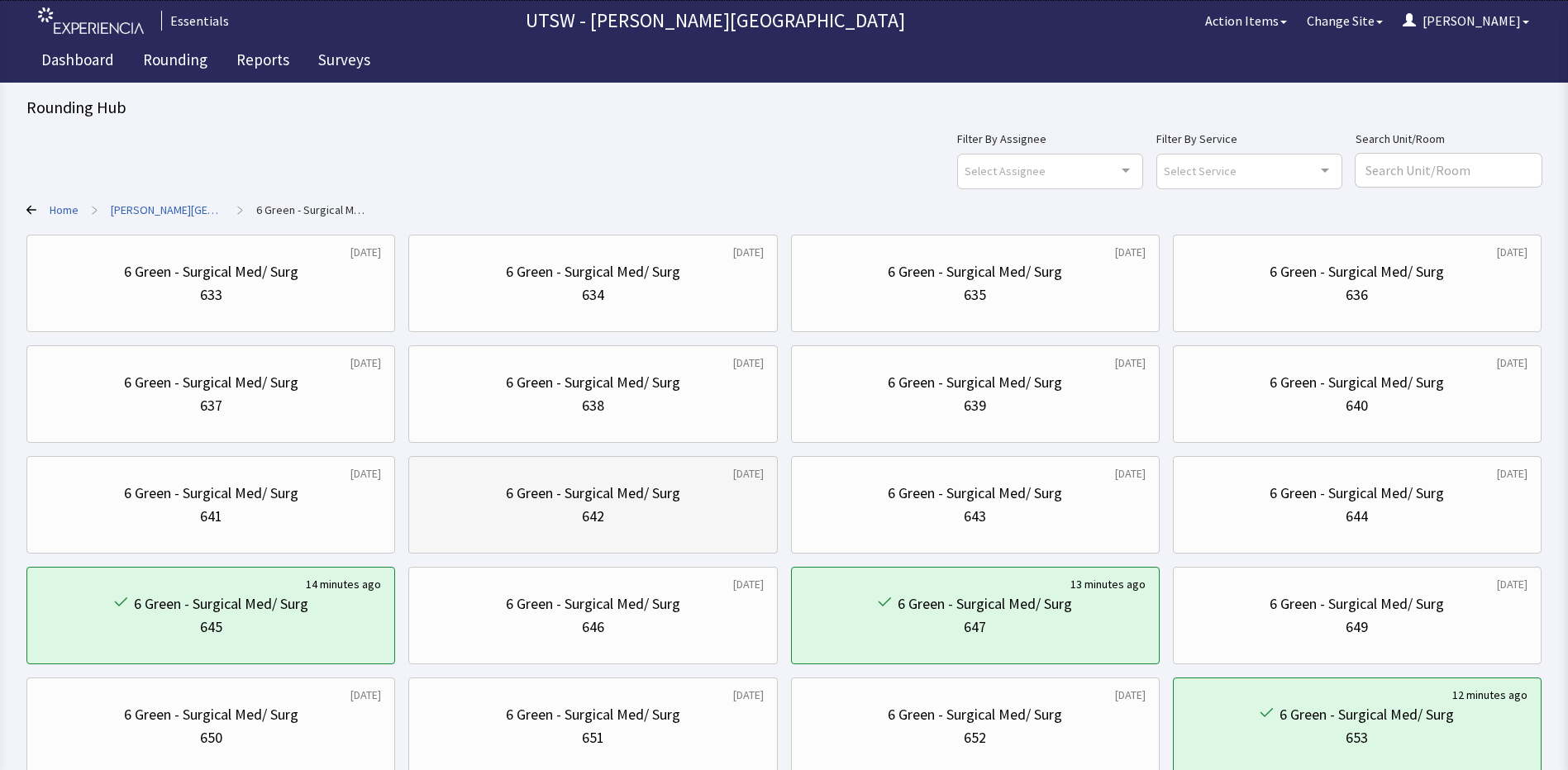
click at [677, 497] on div "6 Green - Surgical Med/ Surg" at bounding box center [593, 493] width 175 height 23
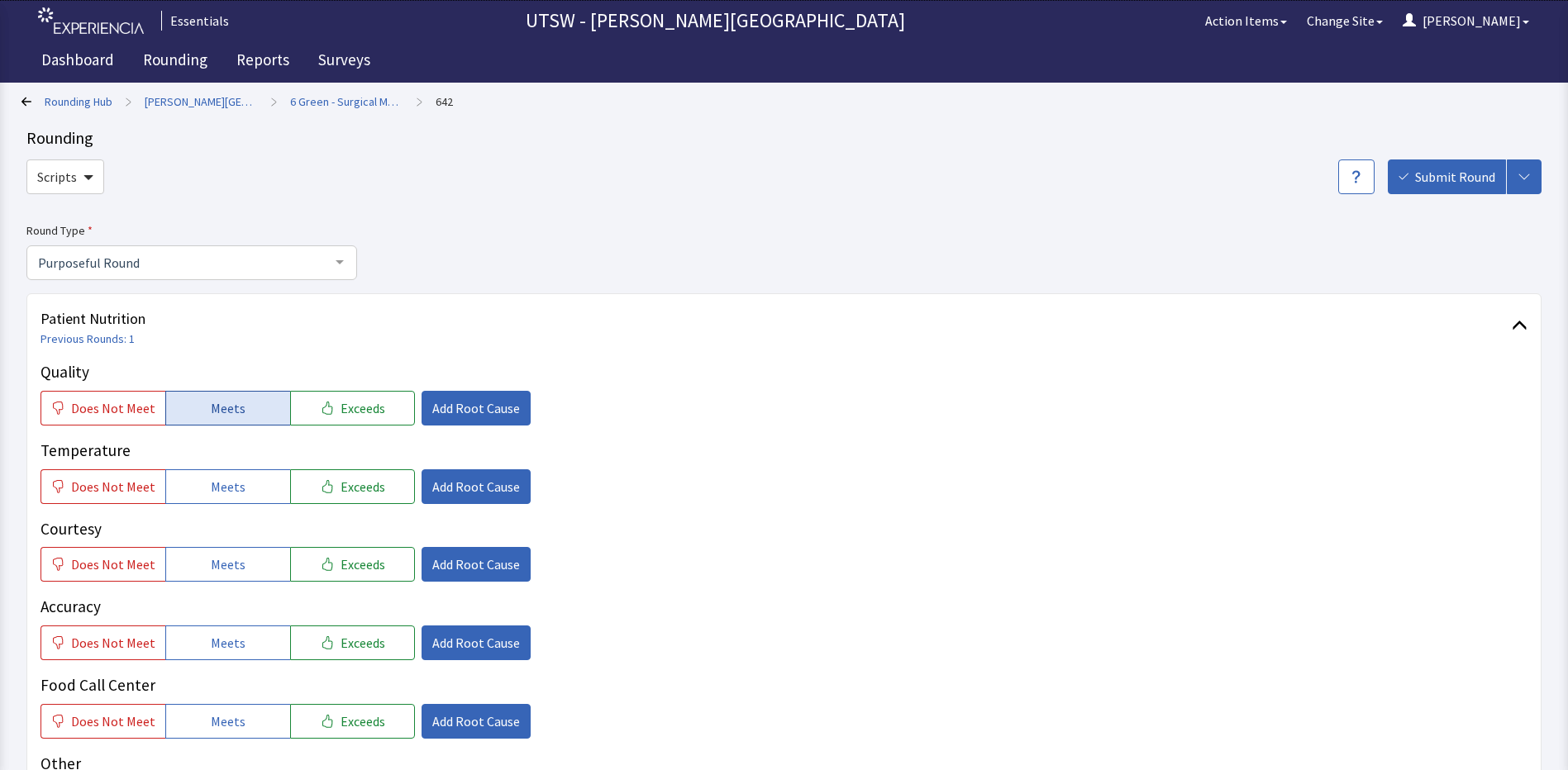
click at [222, 412] on span "Meets" at bounding box center [228, 408] width 35 height 20
click at [341, 412] on span "Exceeds" at bounding box center [363, 408] width 45 height 20
click at [249, 466] on div "Temperature Does Not Meet Meets Exceeds Add Root Cause" at bounding box center [783, 470] width 1487 height 65
click at [246, 478] on button "Meets" at bounding box center [227, 487] width 125 height 35
click at [242, 588] on div "Quality Does Not Meet Meets Exceeds Add Root Cause Temperature Does Not Meet Me…" at bounding box center [783, 588] width 1487 height 457
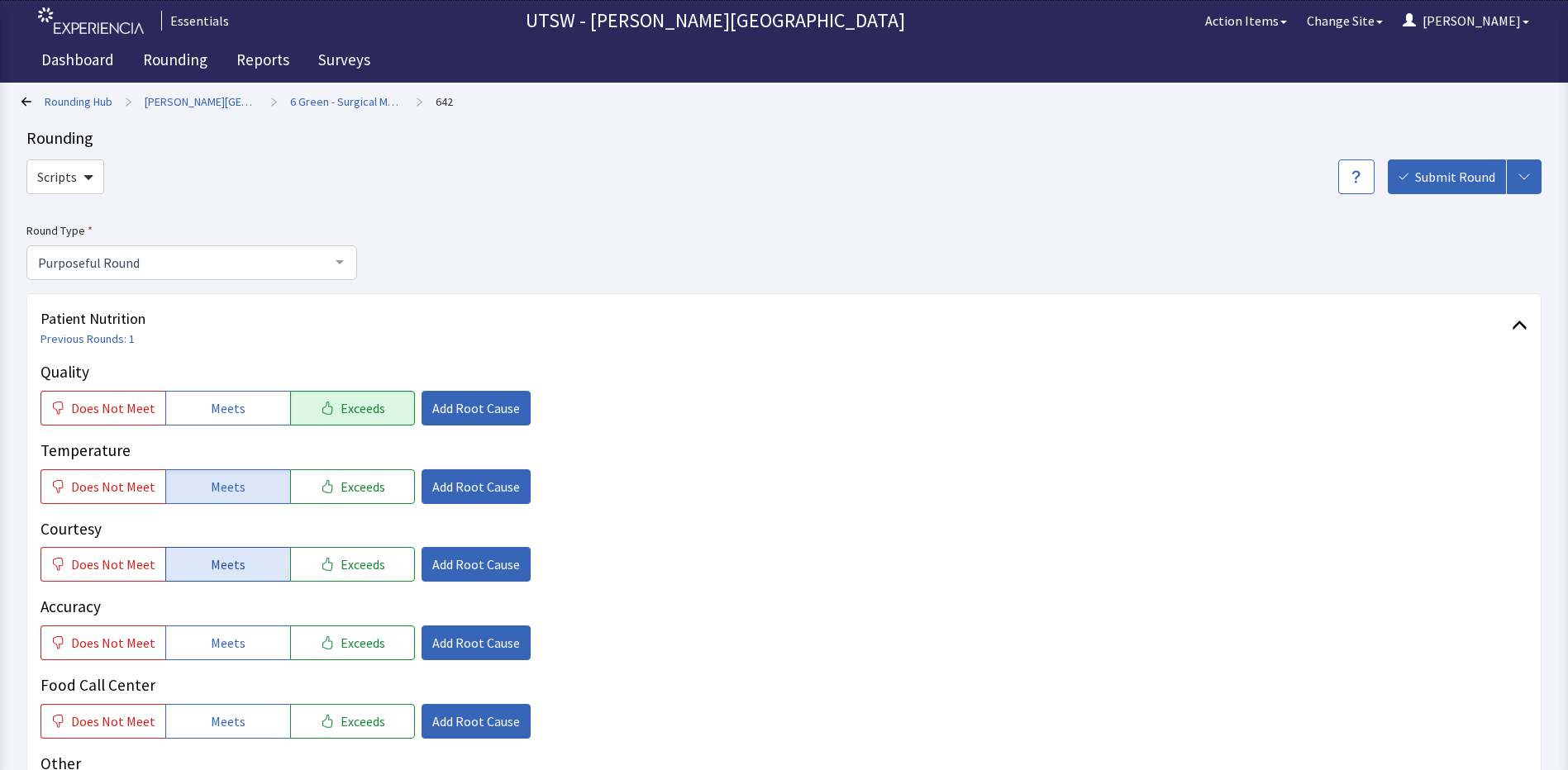
click at [240, 580] on button "Meets" at bounding box center [227, 564] width 125 height 35
click at [212, 632] on button "Meets" at bounding box center [227, 643] width 125 height 35
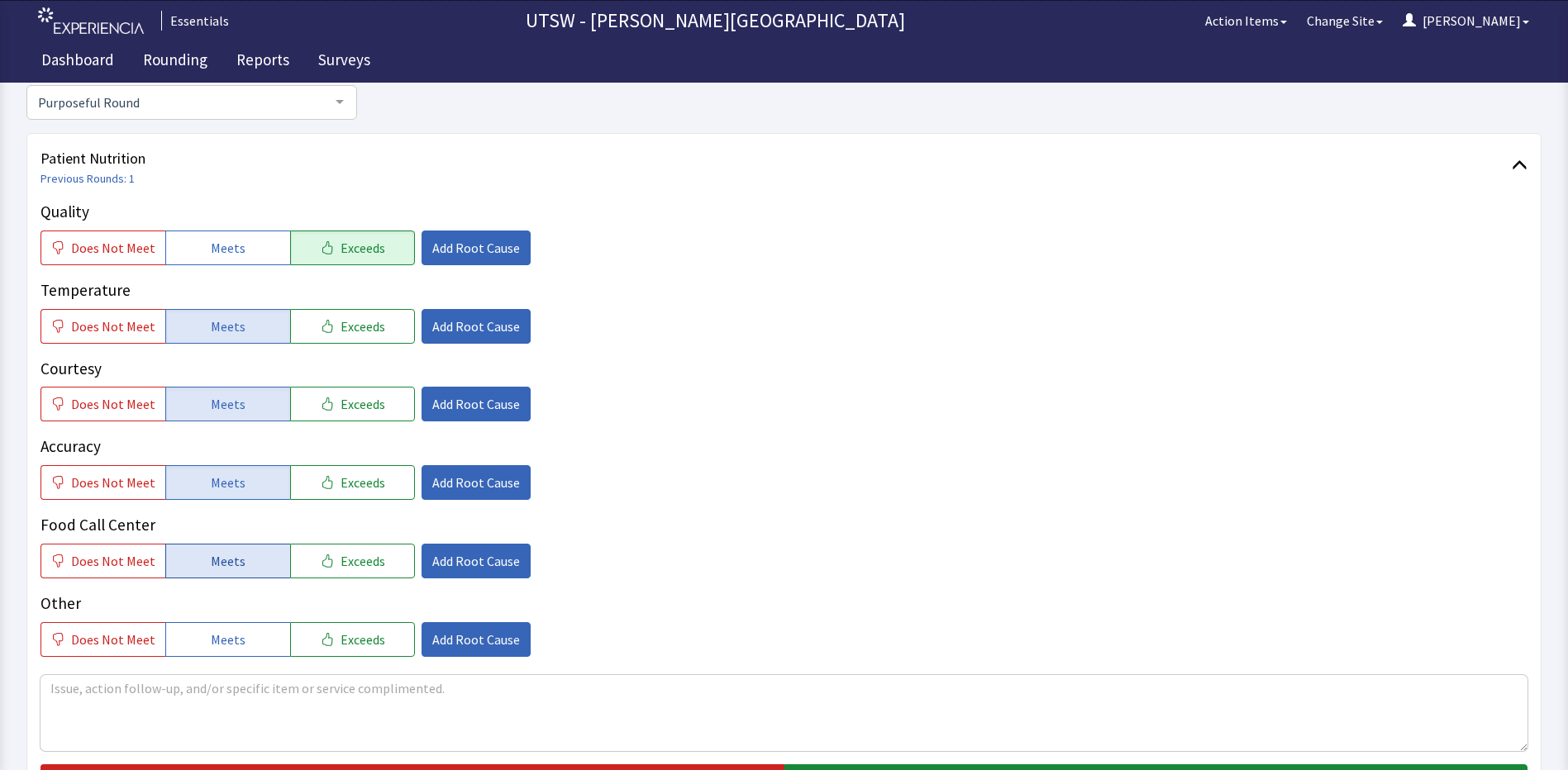
scroll to position [165, 0]
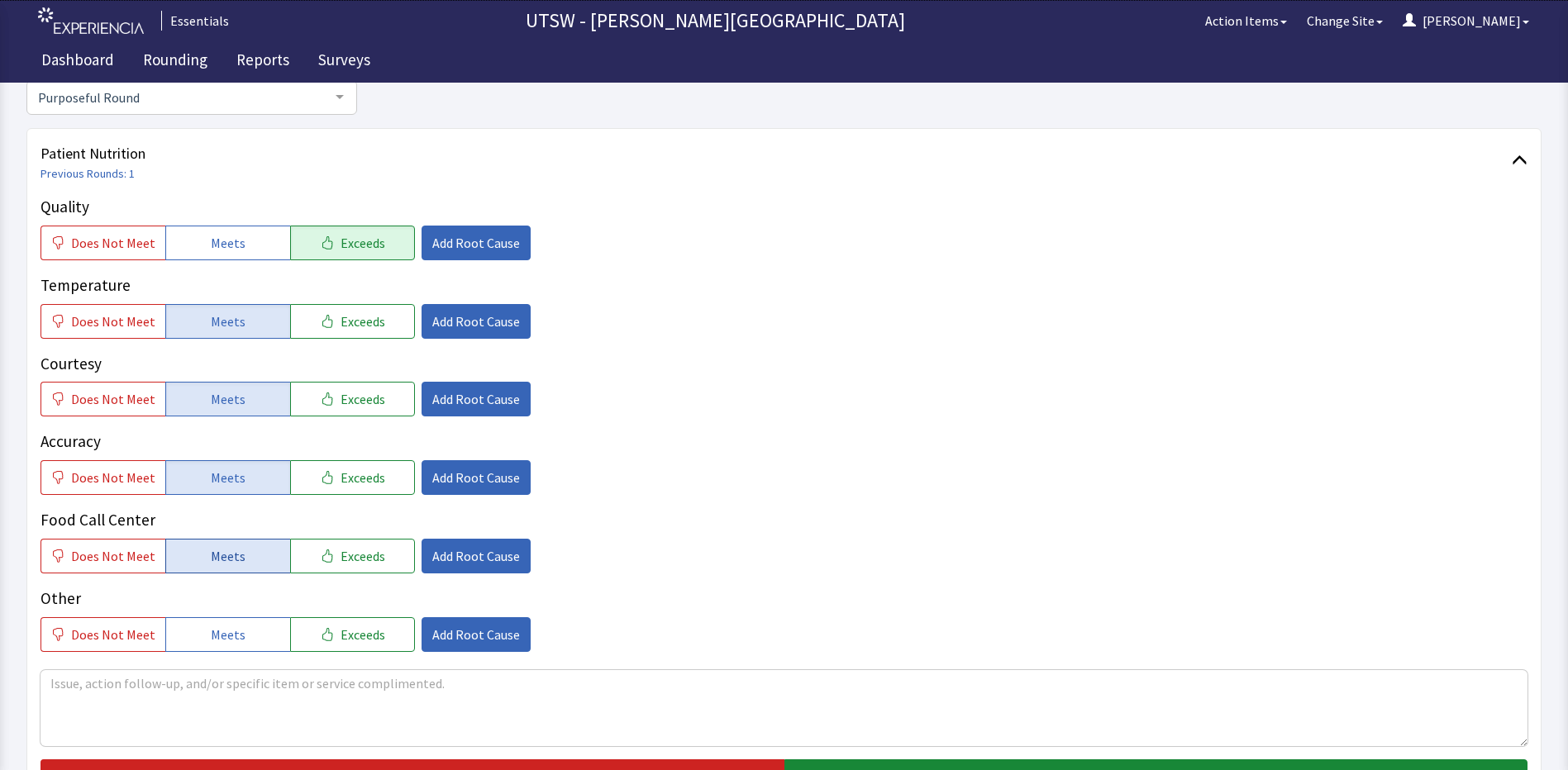
click at [237, 551] on span "Meets" at bounding box center [228, 555] width 35 height 20
click at [197, 630] on button "Meets" at bounding box center [227, 634] width 125 height 35
click at [309, 692] on textarea at bounding box center [783, 708] width 1487 height 76
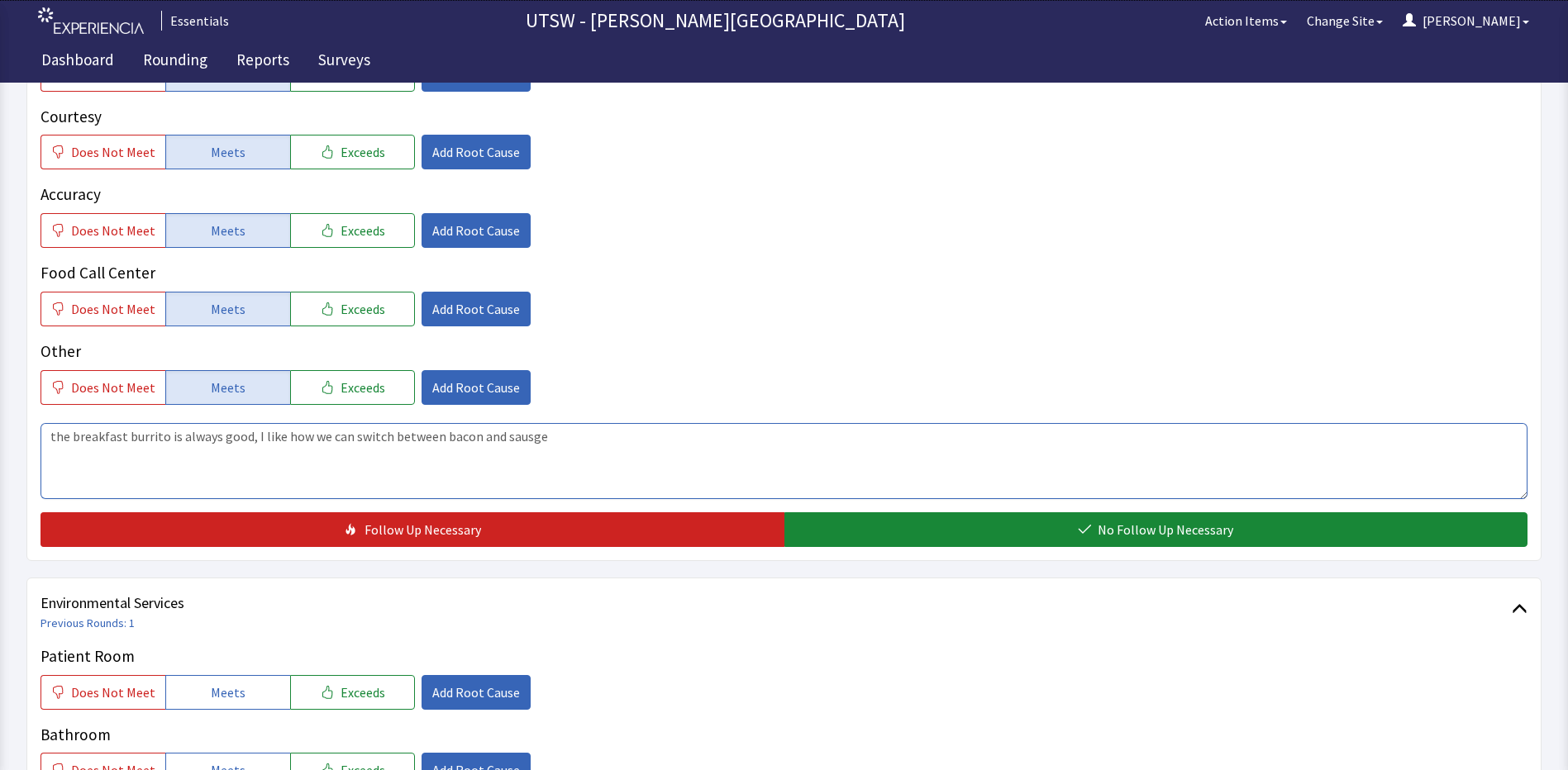
scroll to position [413, 0]
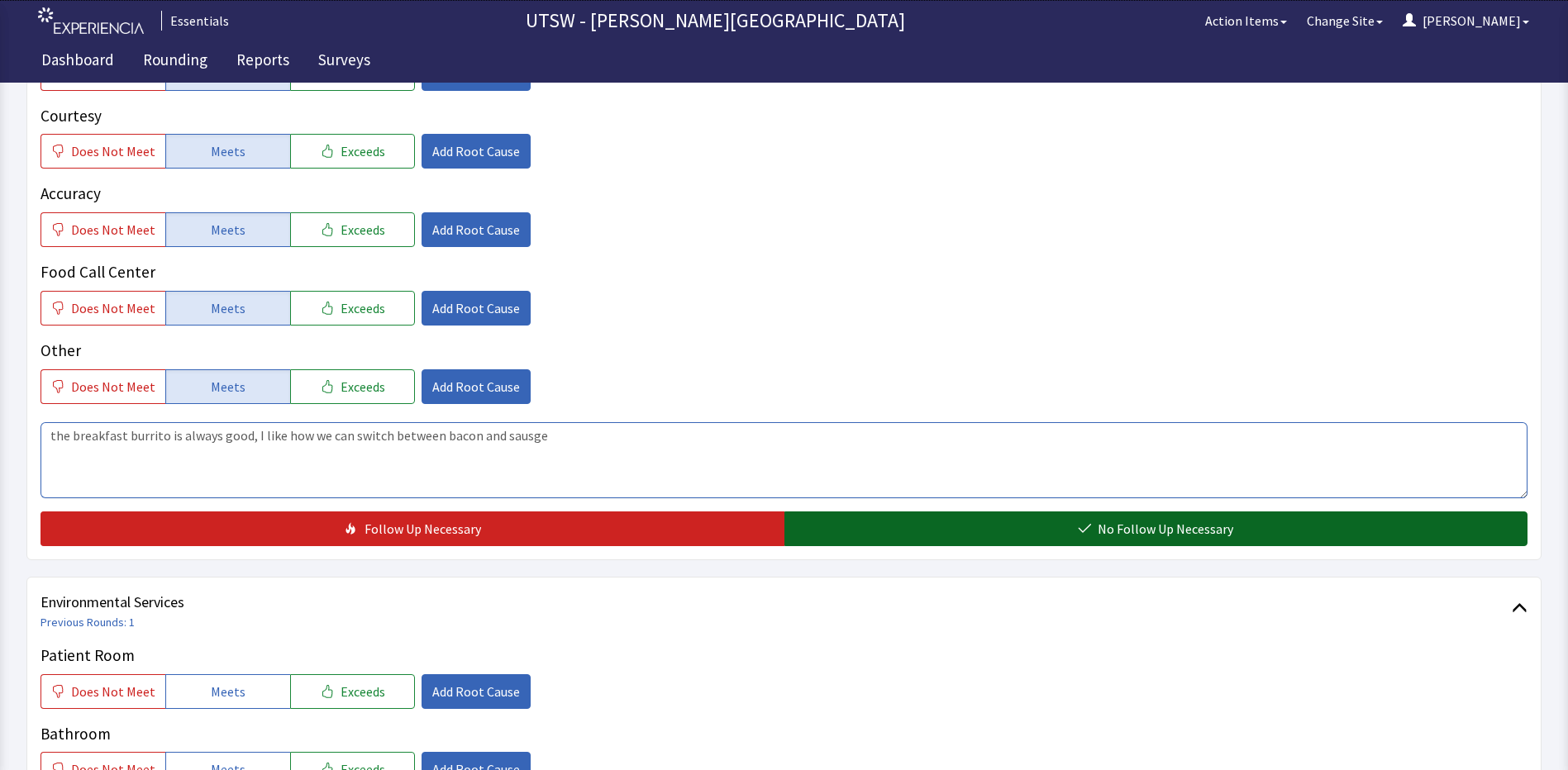
type textarea "the breakfast burrito is always good, I like how we can switch between bacon an…"
click at [886, 534] on button "No Follow Up Necessary" at bounding box center [1156, 529] width 744 height 35
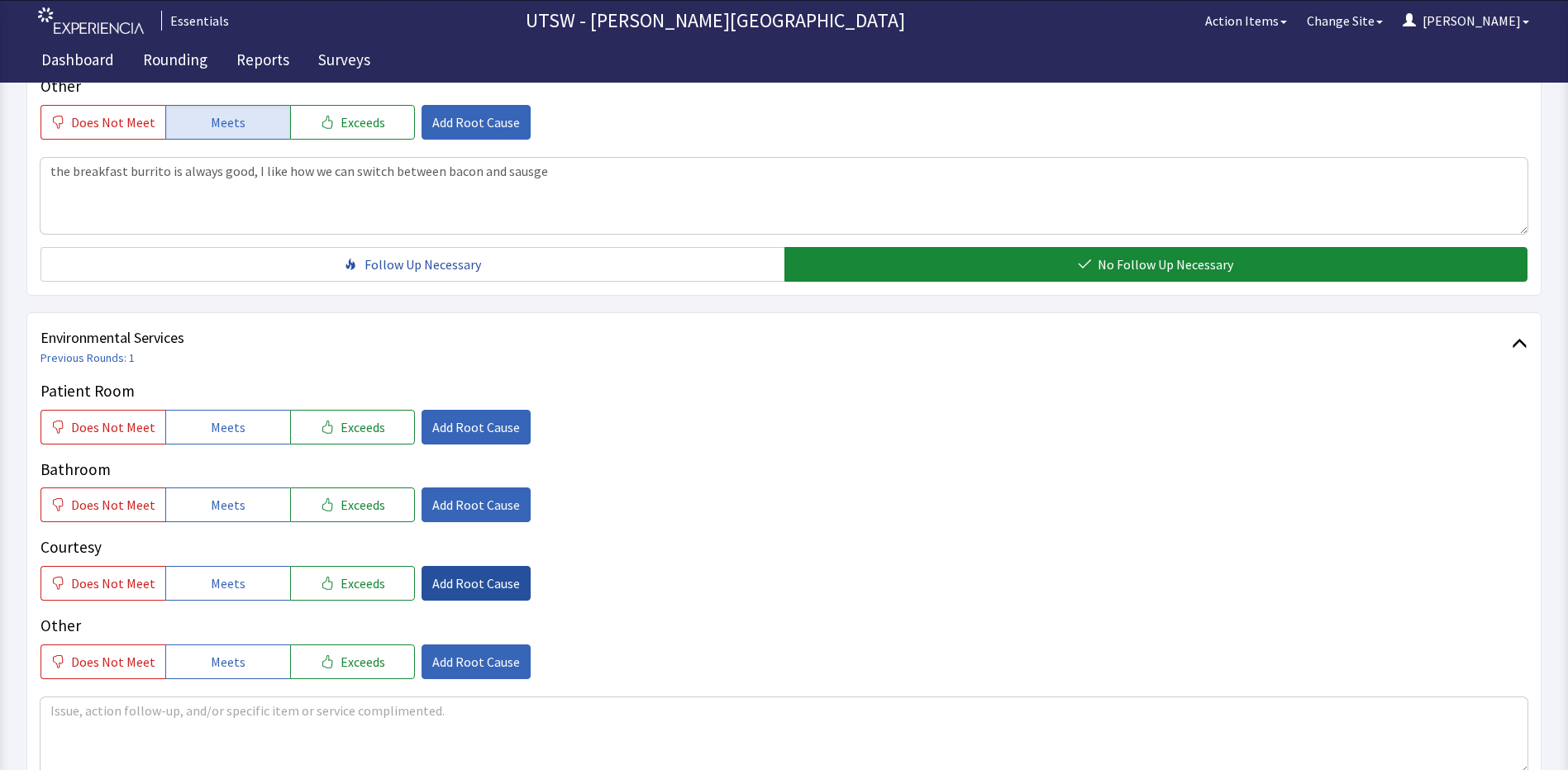
scroll to position [744, 0]
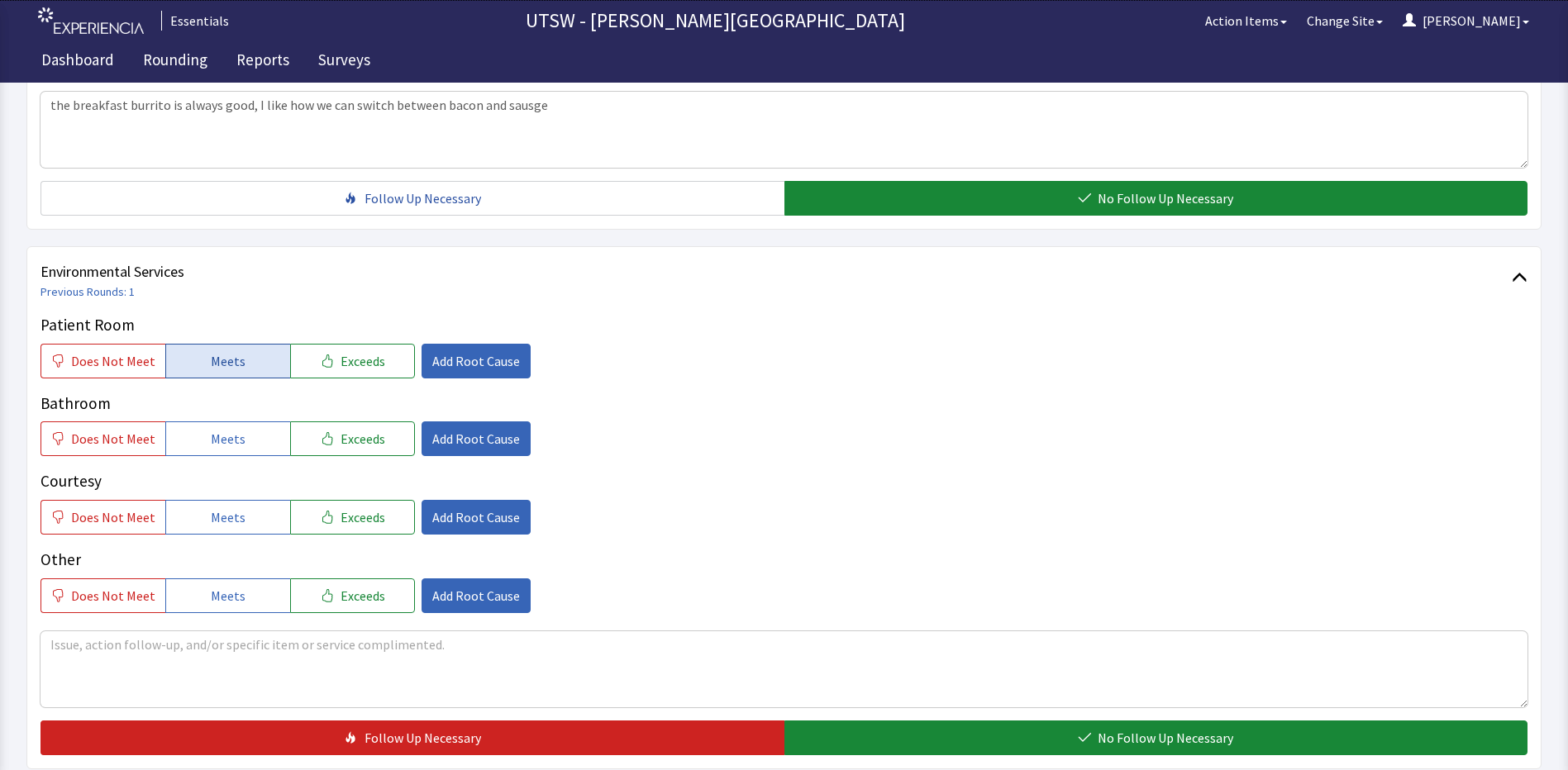
click at [212, 365] on span "Meets" at bounding box center [228, 361] width 35 height 20
click at [237, 440] on span "Meets" at bounding box center [228, 438] width 35 height 20
click at [228, 527] on button "Meets" at bounding box center [227, 517] width 125 height 35
drag, startPoint x: 240, startPoint y: 590, endPoint x: 432, endPoint y: 559, distance: 194.5
click at [243, 590] on button "Meets" at bounding box center [227, 595] width 125 height 35
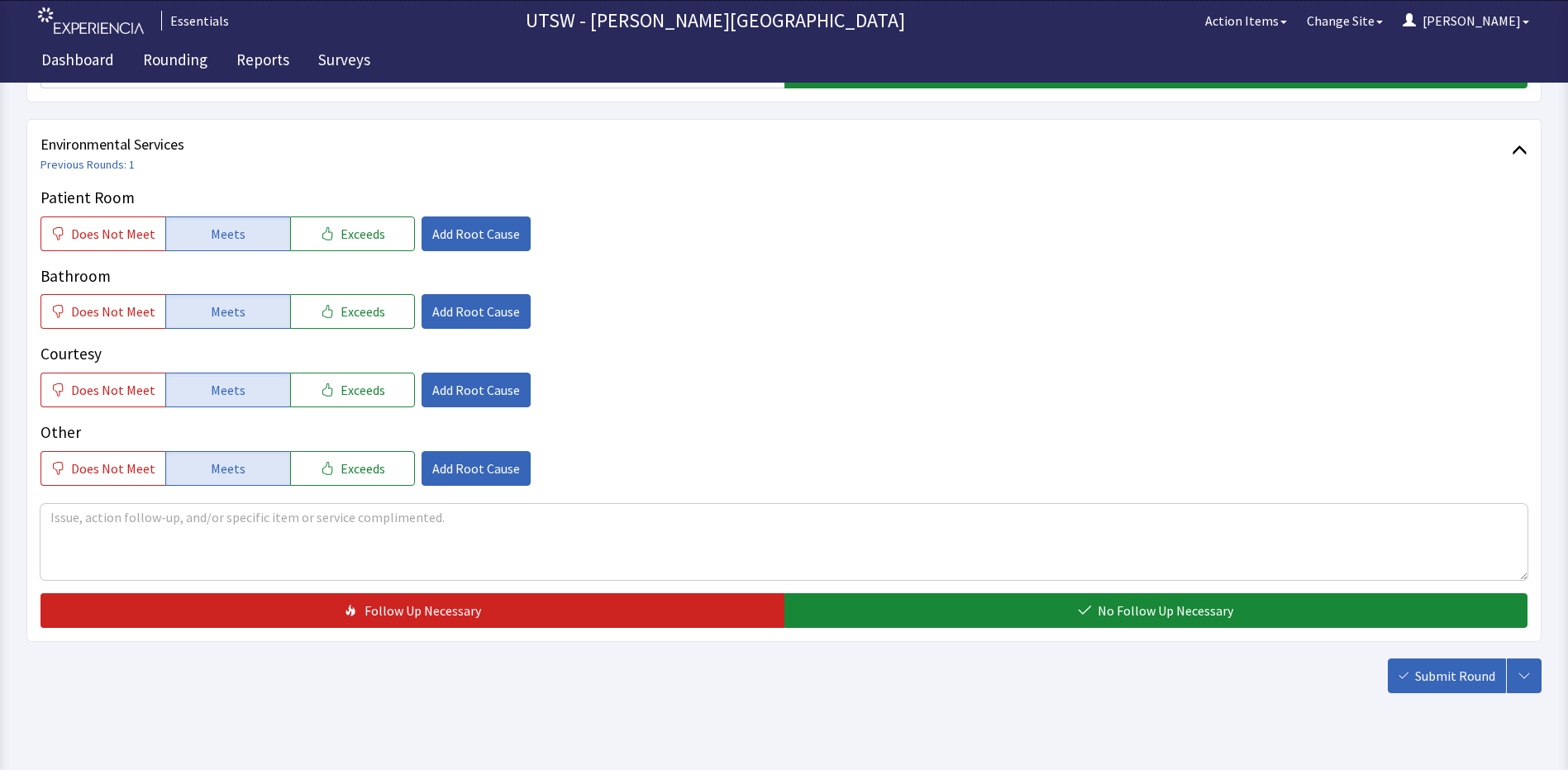
scroll to position [903, 0]
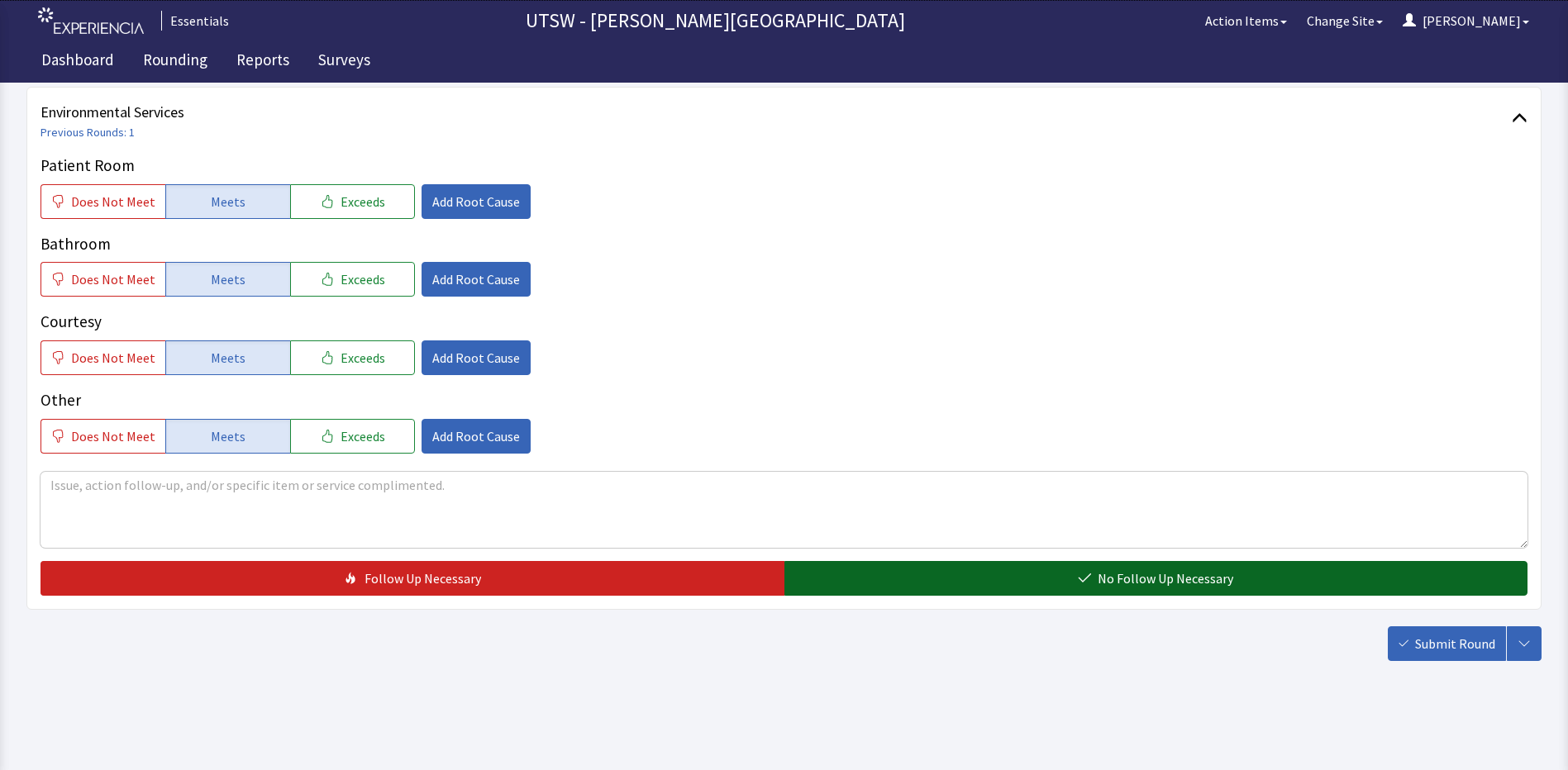
click at [1106, 581] on span "No Follow Up Necessary" at bounding box center [1165, 578] width 136 height 20
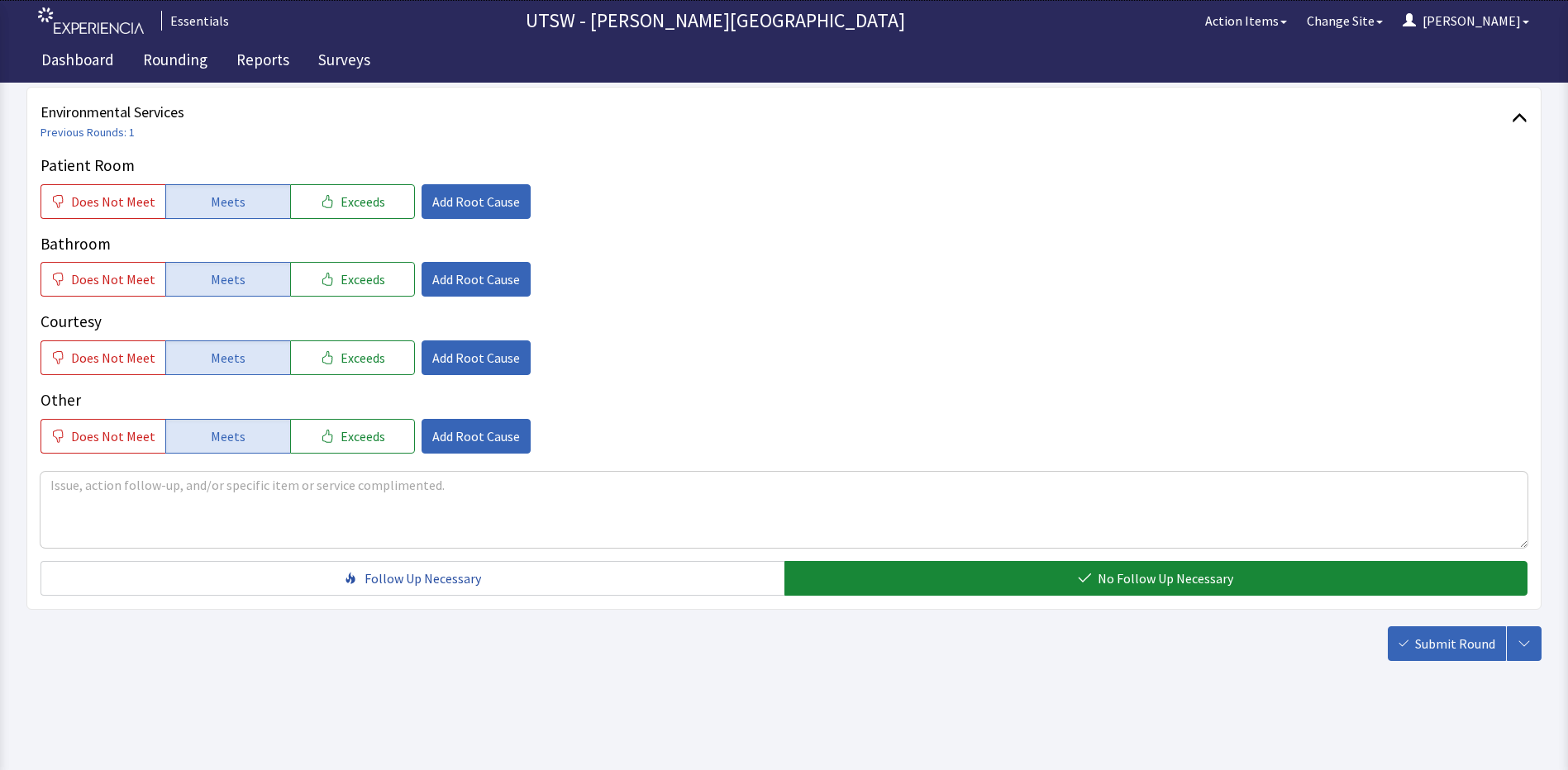
drag, startPoint x: 1436, startPoint y: 651, endPoint x: 1445, endPoint y: 653, distance: 9.2
click at [1437, 653] on button "Submit Round" at bounding box center [1446, 644] width 118 height 35
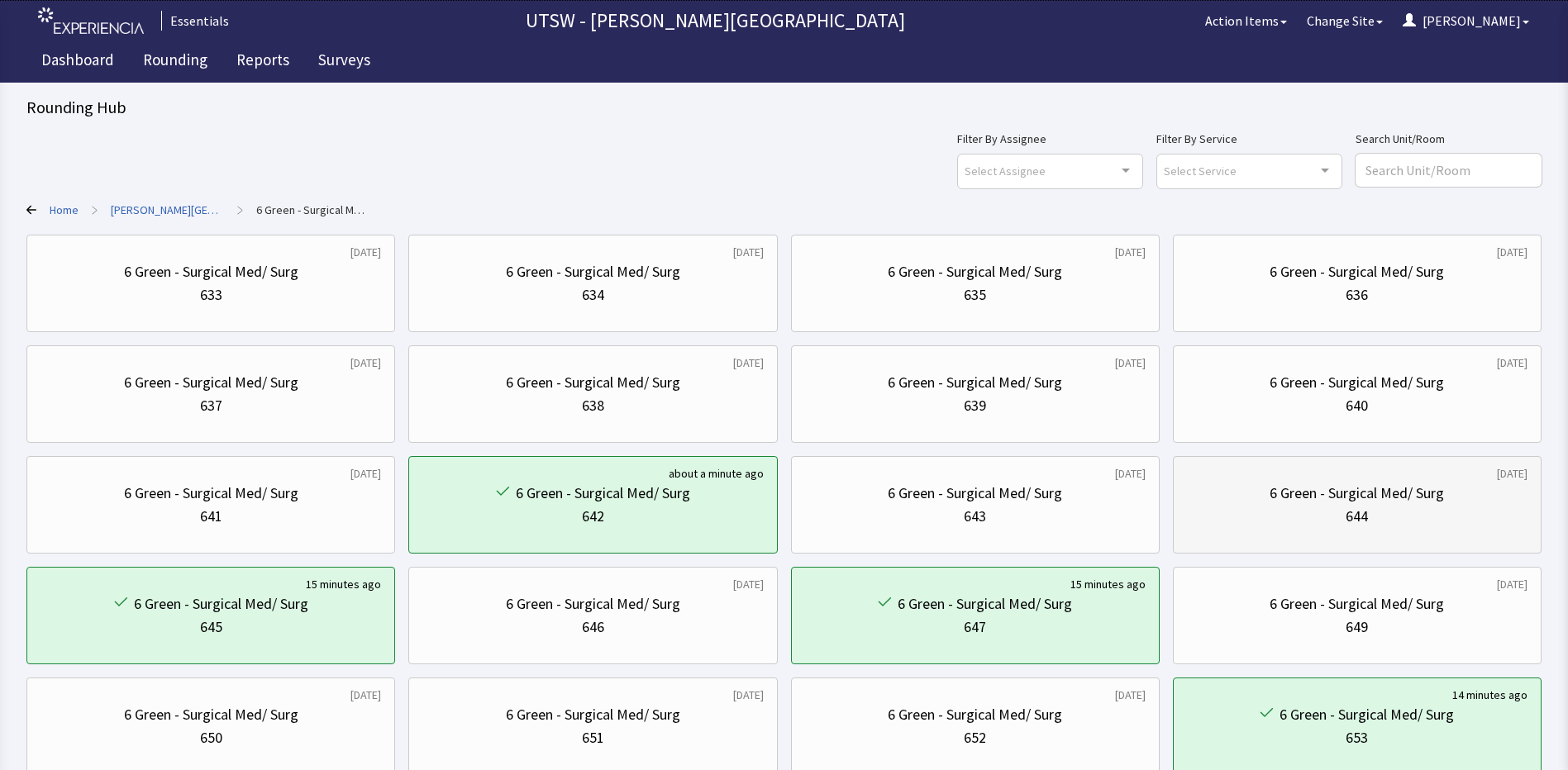
click at [1342, 505] on div "644" at bounding box center [1356, 516] width 341 height 23
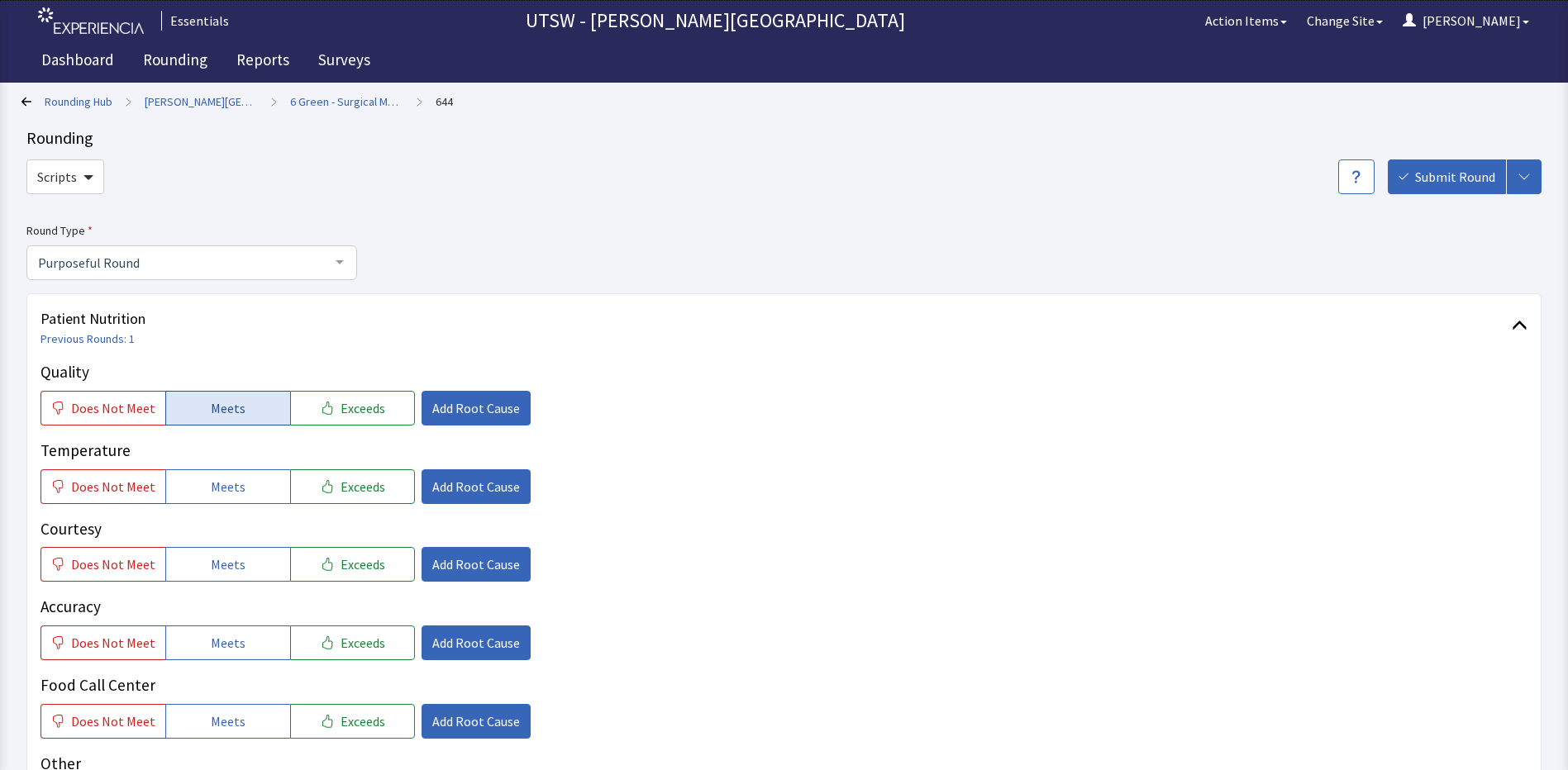
click at [277, 408] on button "Meets" at bounding box center [227, 408] width 125 height 35
click at [230, 519] on p "Courtesy" at bounding box center [783, 529] width 1487 height 24
click at [225, 497] on button "Meets" at bounding box center [227, 487] width 125 height 35
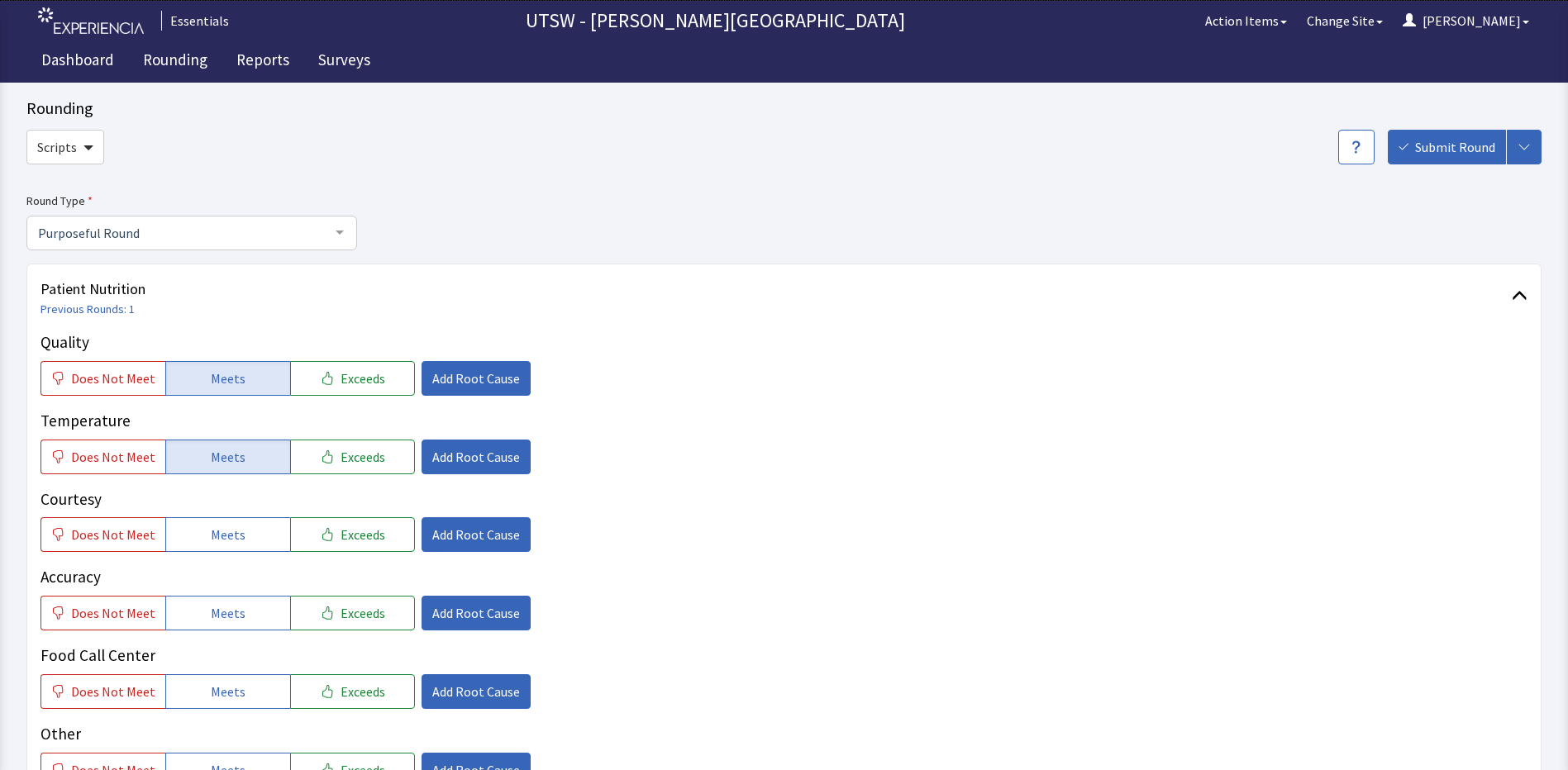
scroll to position [77, 0]
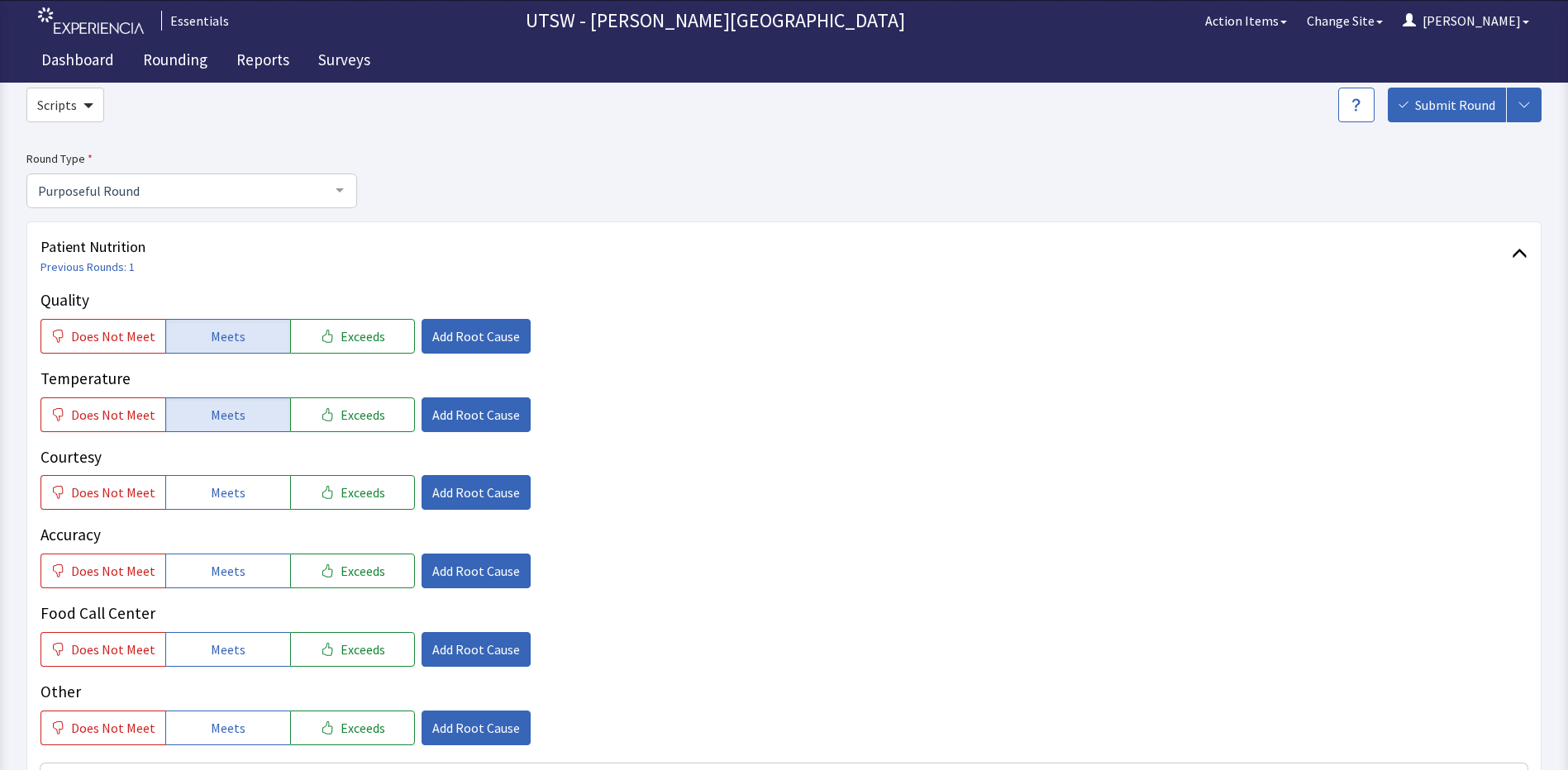
drag, startPoint x: 412, startPoint y: 617, endPoint x: 433, endPoint y: 553, distance: 67.4
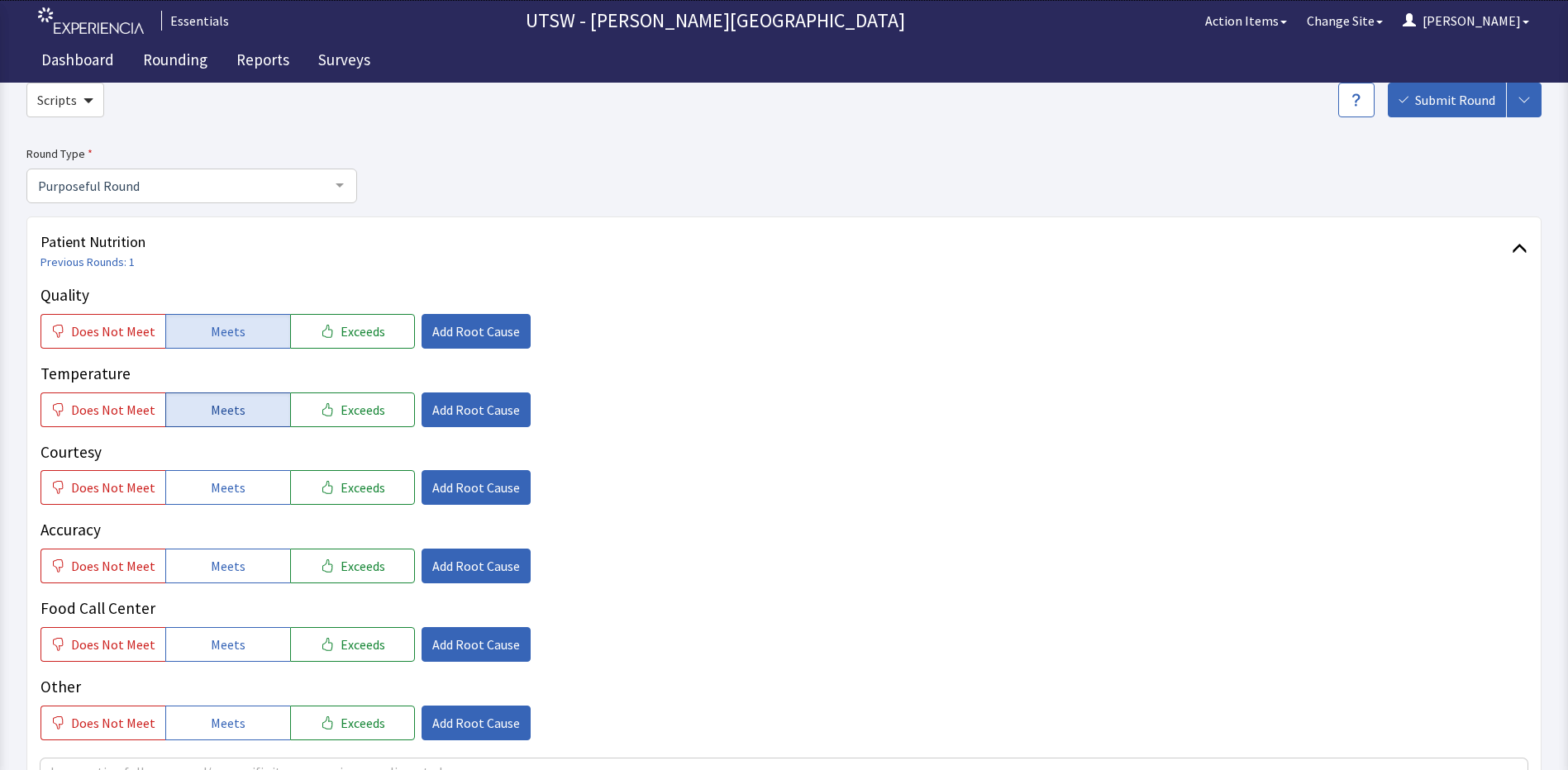
scroll to position [0, 0]
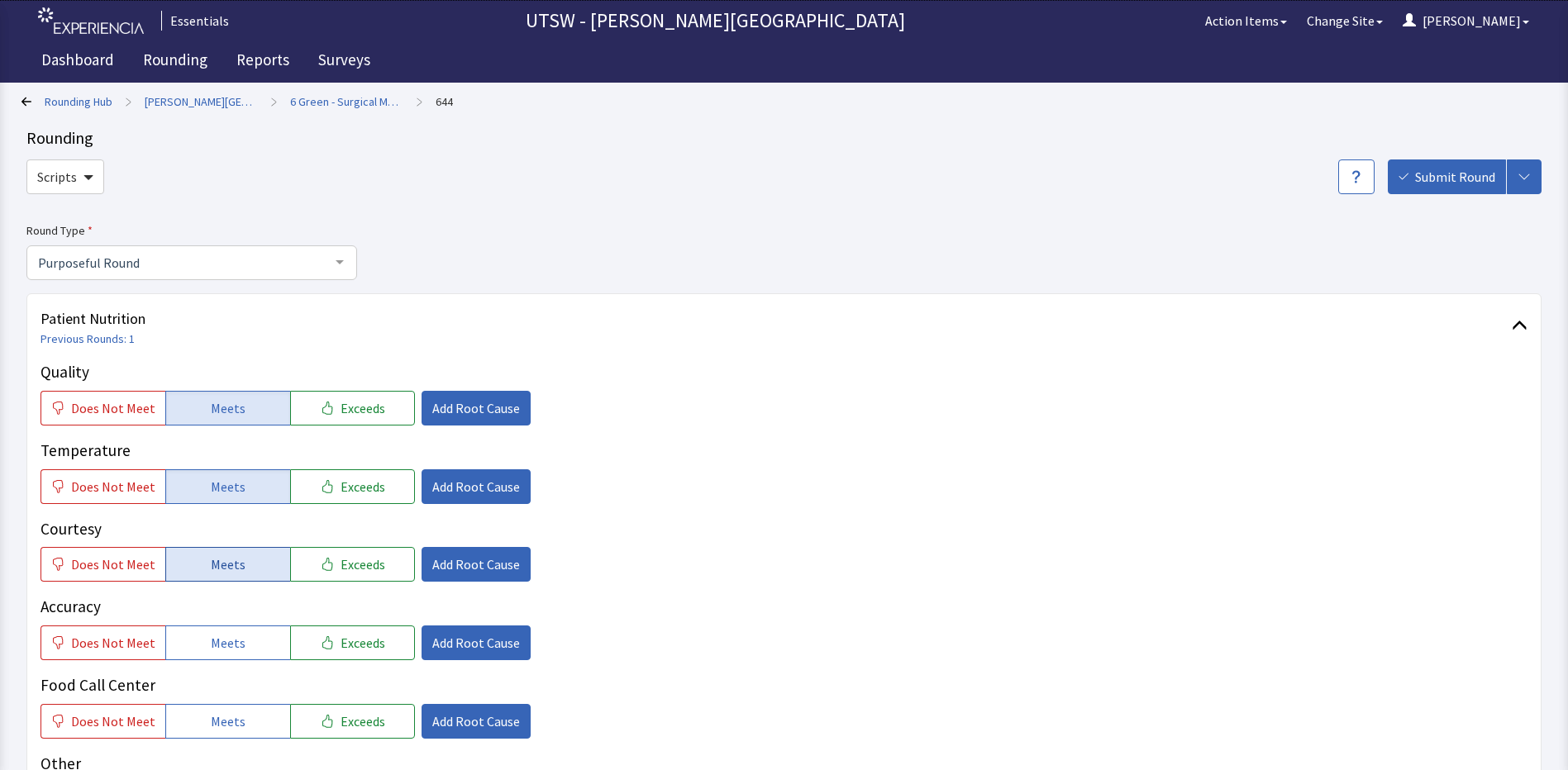
click at [199, 562] on button "Meets" at bounding box center [227, 564] width 125 height 35
click at [194, 641] on button "Meets" at bounding box center [227, 643] width 125 height 35
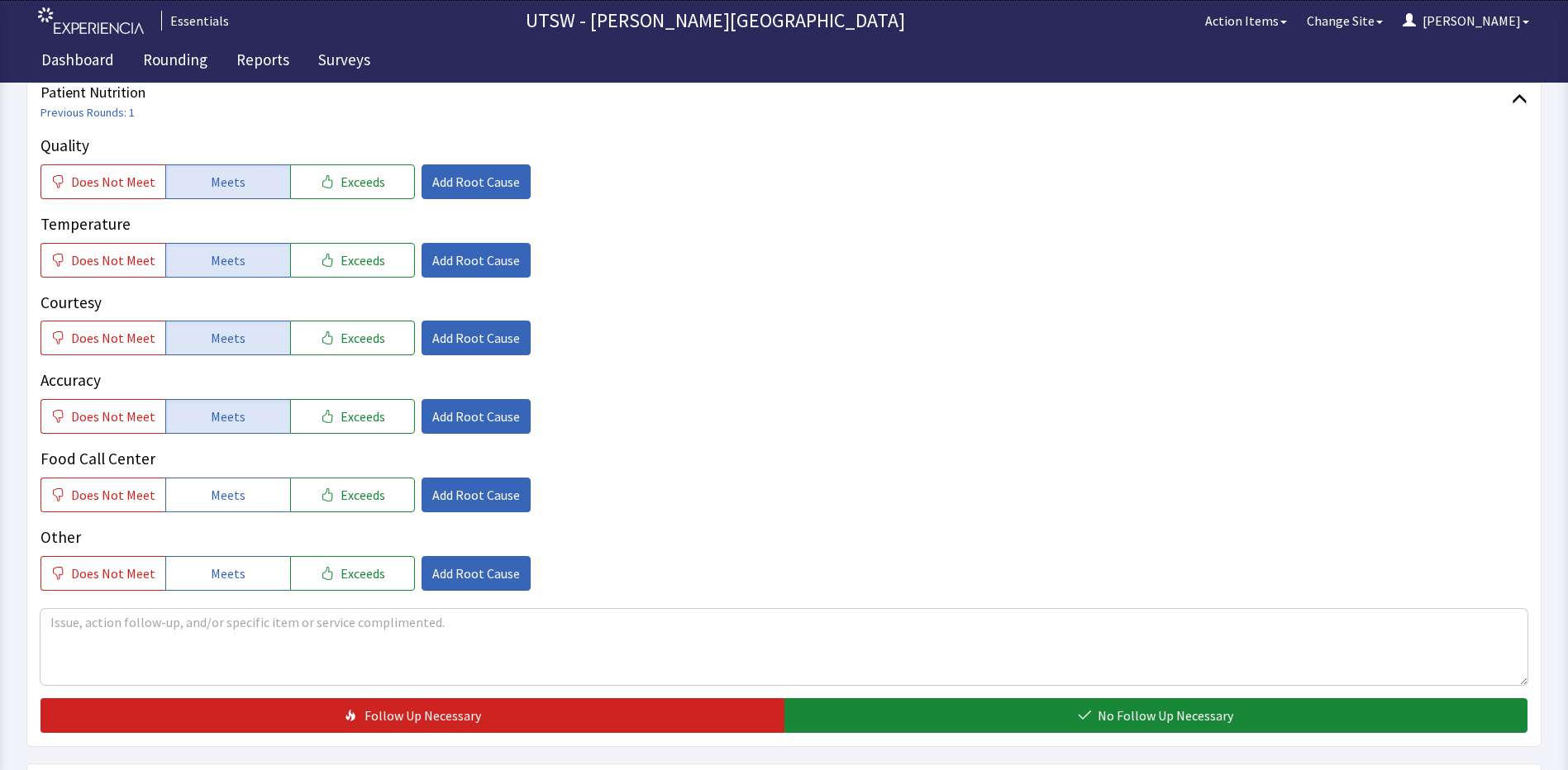
scroll to position [248, 0]
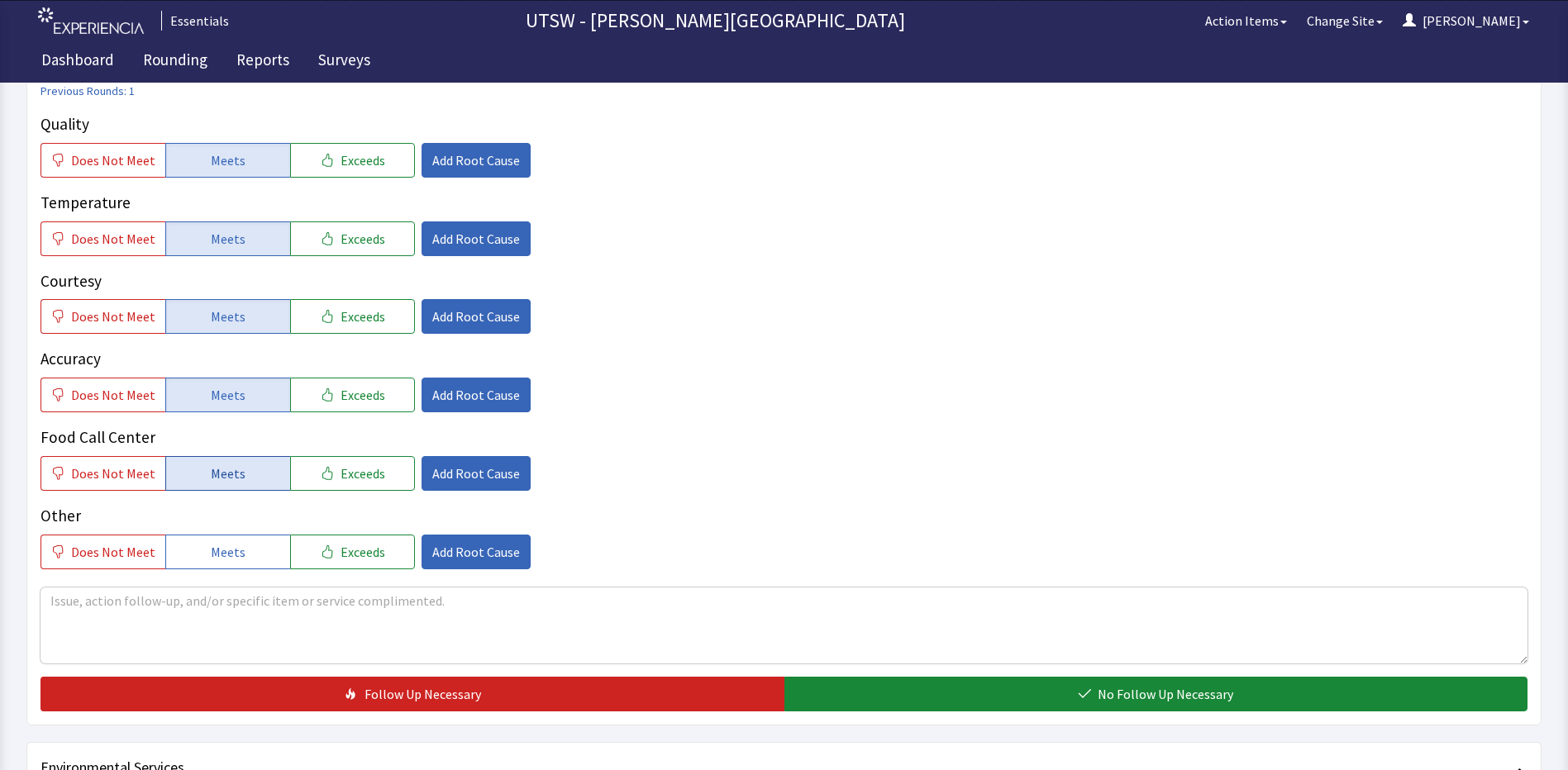
click at [250, 466] on button "Meets" at bounding box center [227, 473] width 125 height 35
click at [259, 551] on button "Meets" at bounding box center [227, 552] width 125 height 35
click at [215, 616] on textarea at bounding box center [783, 626] width 1487 height 76
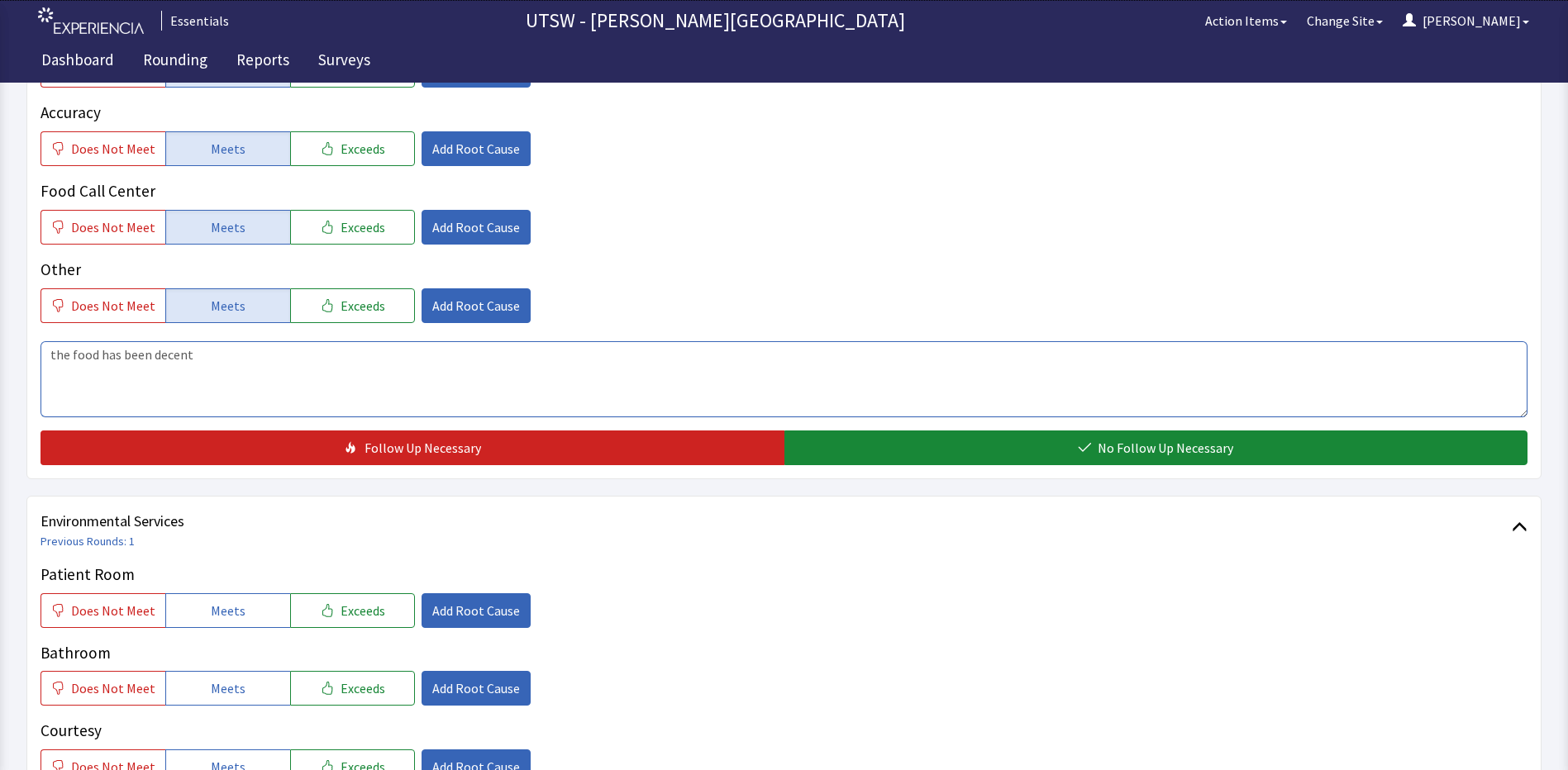
scroll to position [496, 0]
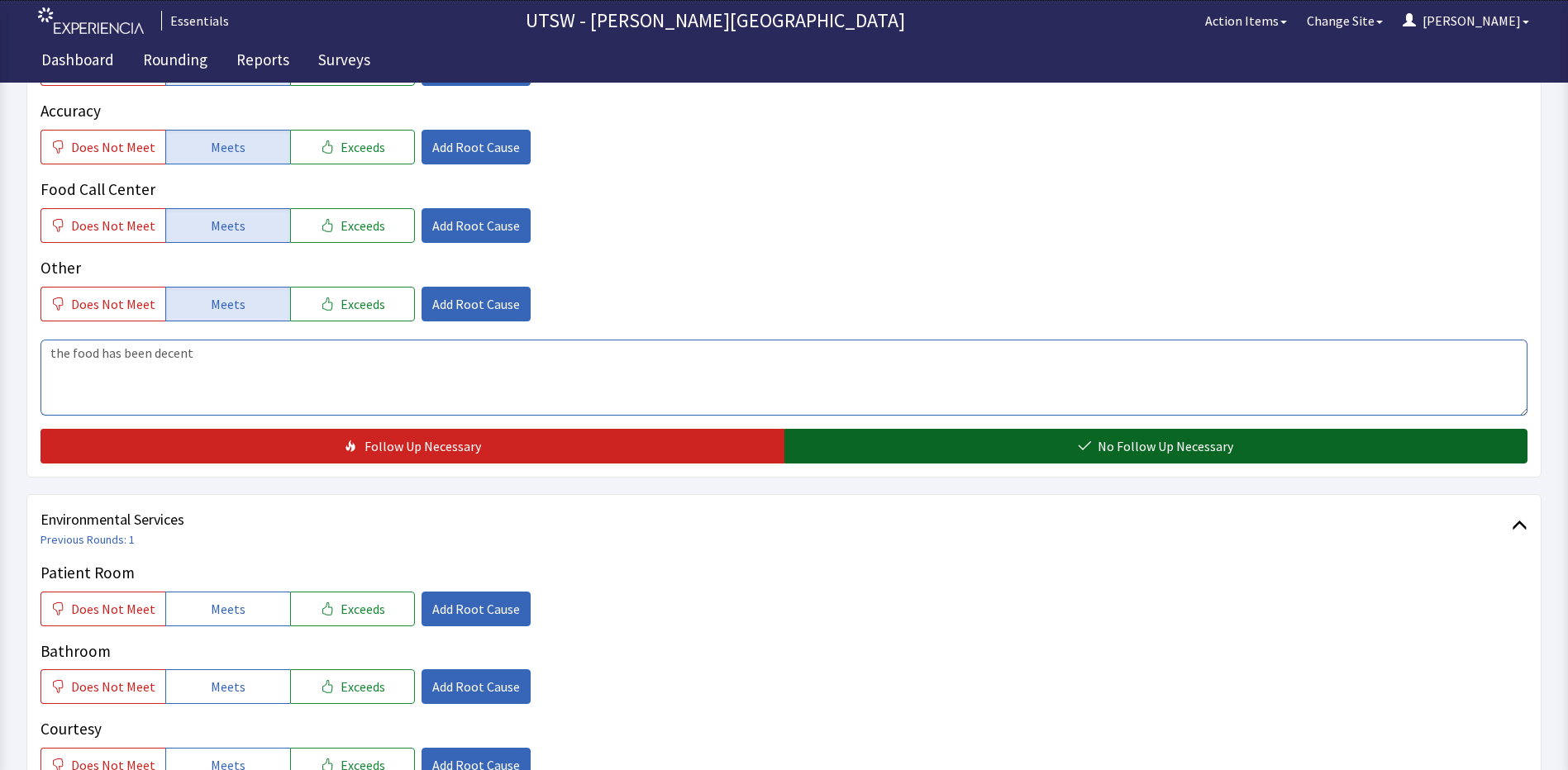
type textarea "the food has been decent"
click at [1129, 458] on button "No Follow Up Necessary" at bounding box center [1156, 446] width 744 height 35
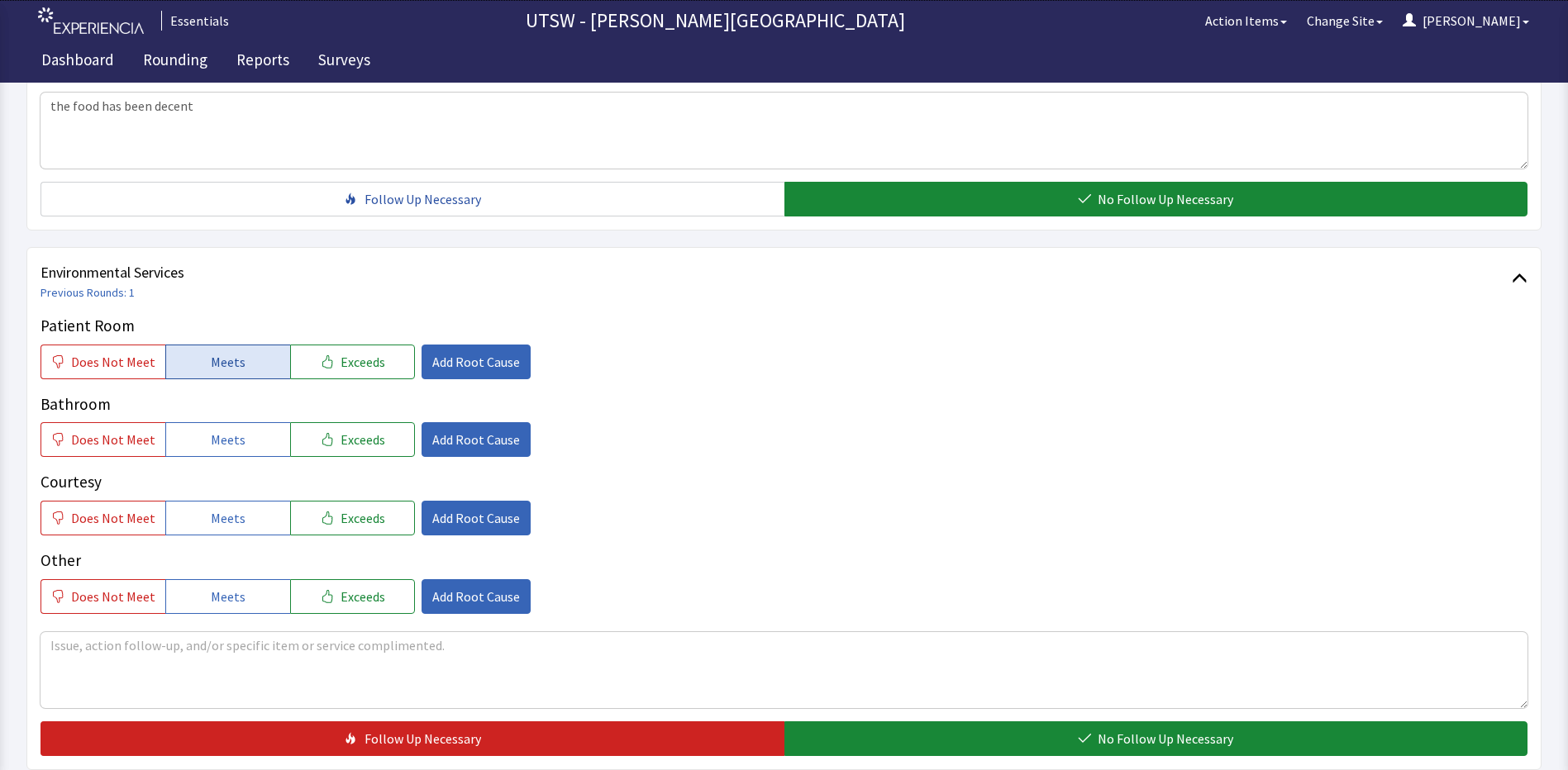
scroll to position [744, 0]
click at [211, 359] on span "Meets" at bounding box center [228, 361] width 35 height 20
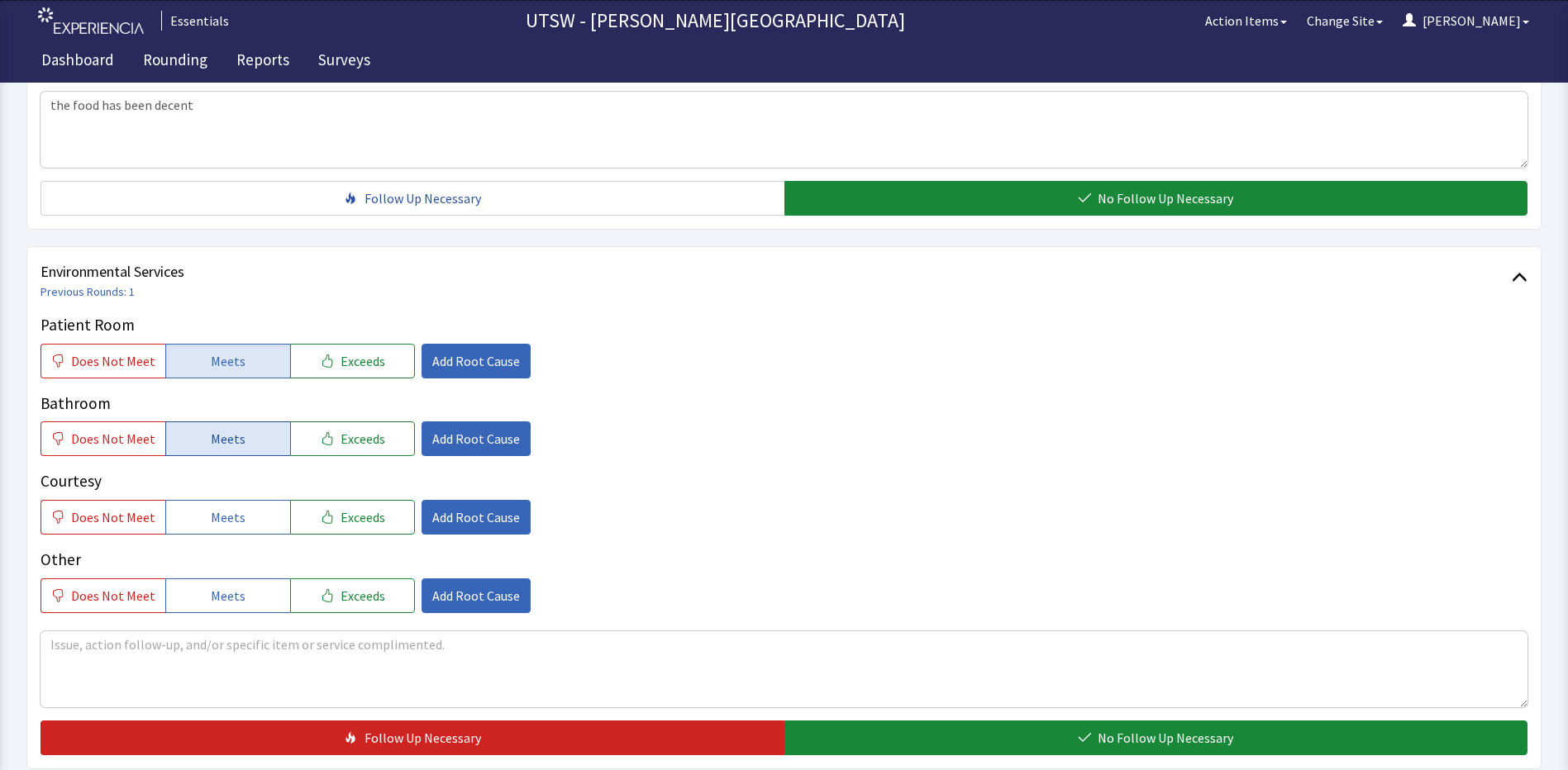
click at [247, 433] on button "Meets" at bounding box center [227, 439] width 125 height 35
click at [253, 506] on button "Meets" at bounding box center [227, 517] width 125 height 35
click at [222, 586] on button "Meets" at bounding box center [227, 595] width 125 height 35
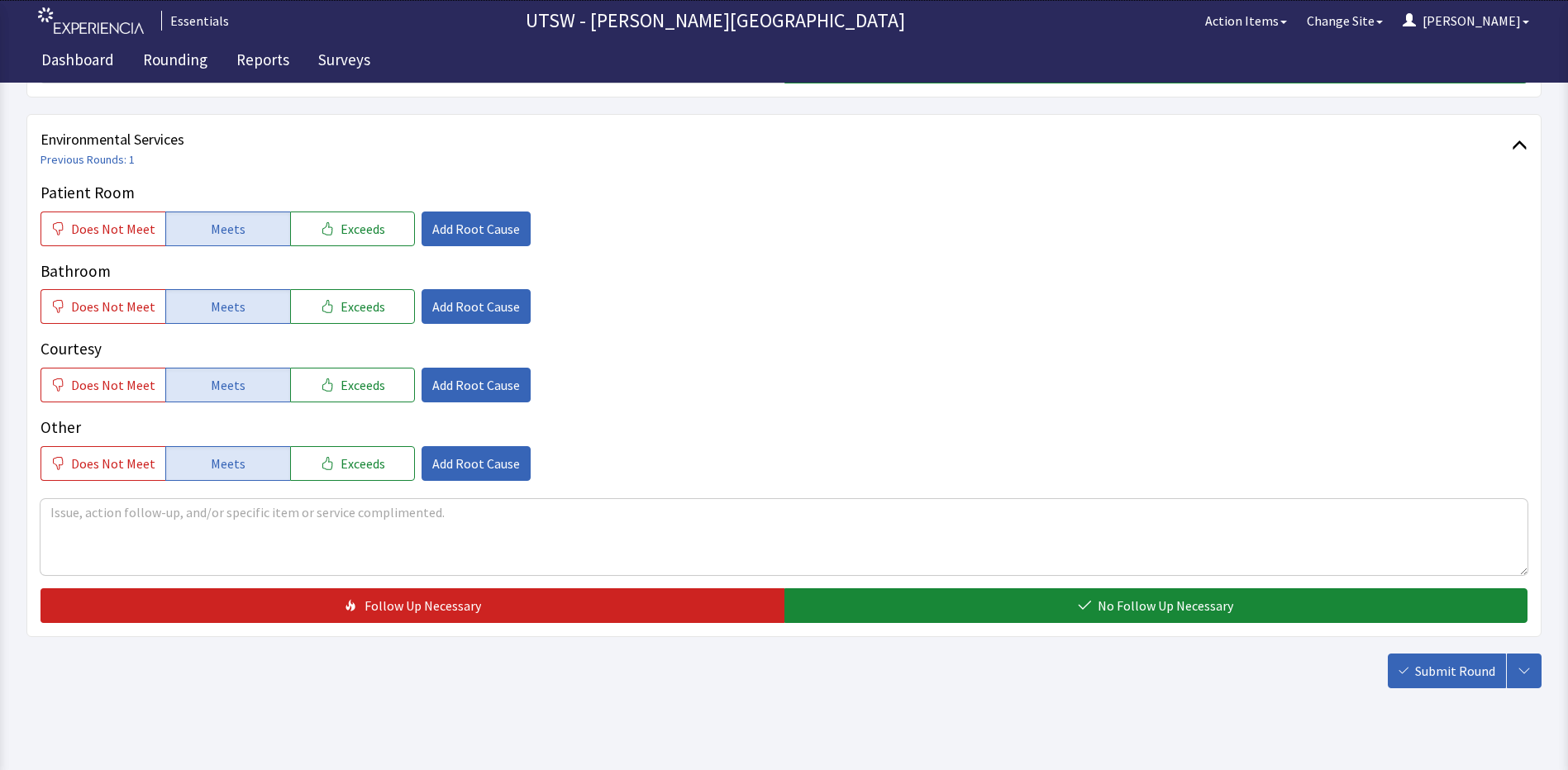
scroll to position [903, 0]
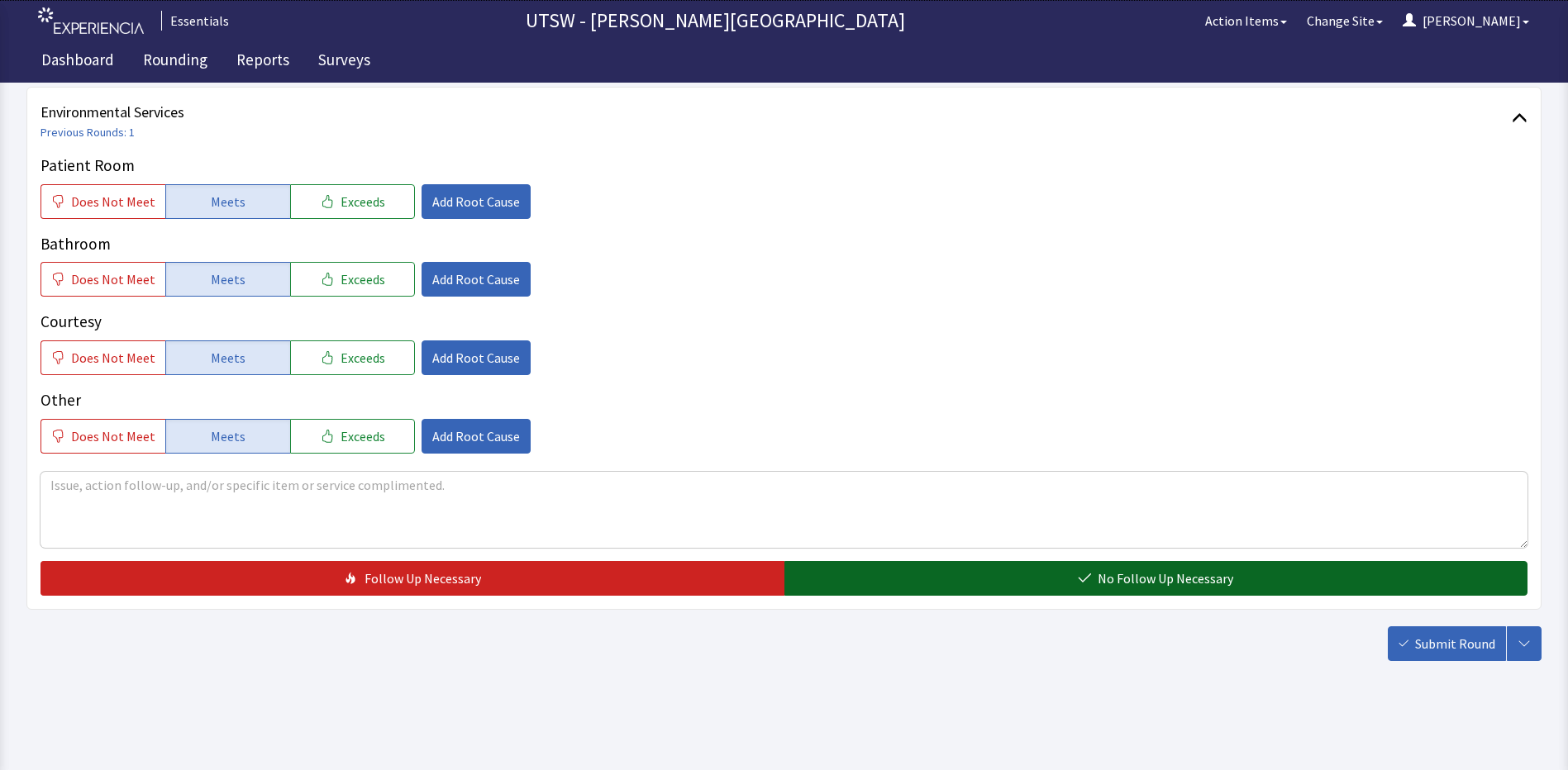
click at [1223, 584] on span "No Follow Up Necessary" at bounding box center [1165, 578] width 136 height 20
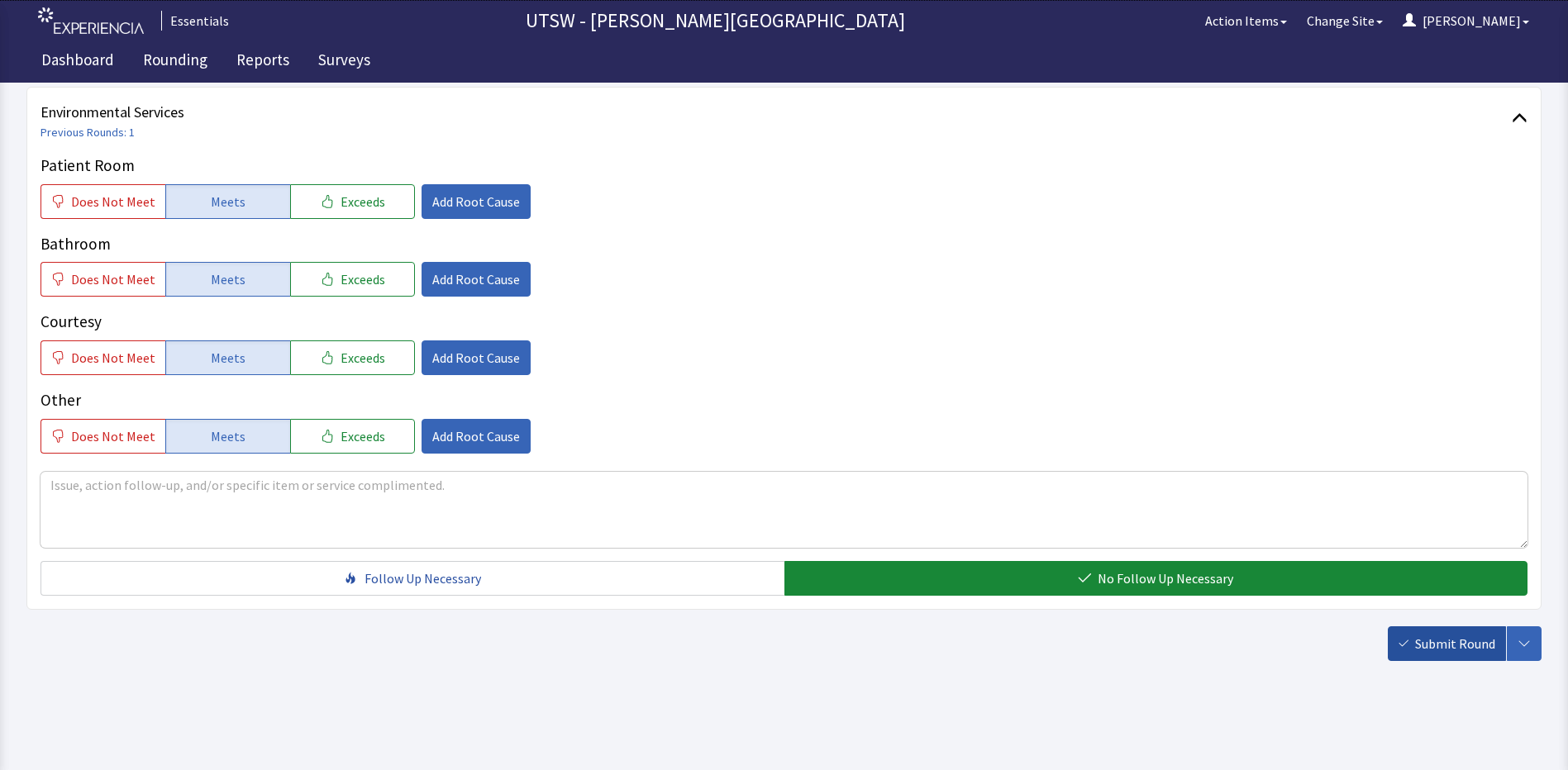
click at [1463, 657] on button "Submit Round" at bounding box center [1446, 644] width 118 height 35
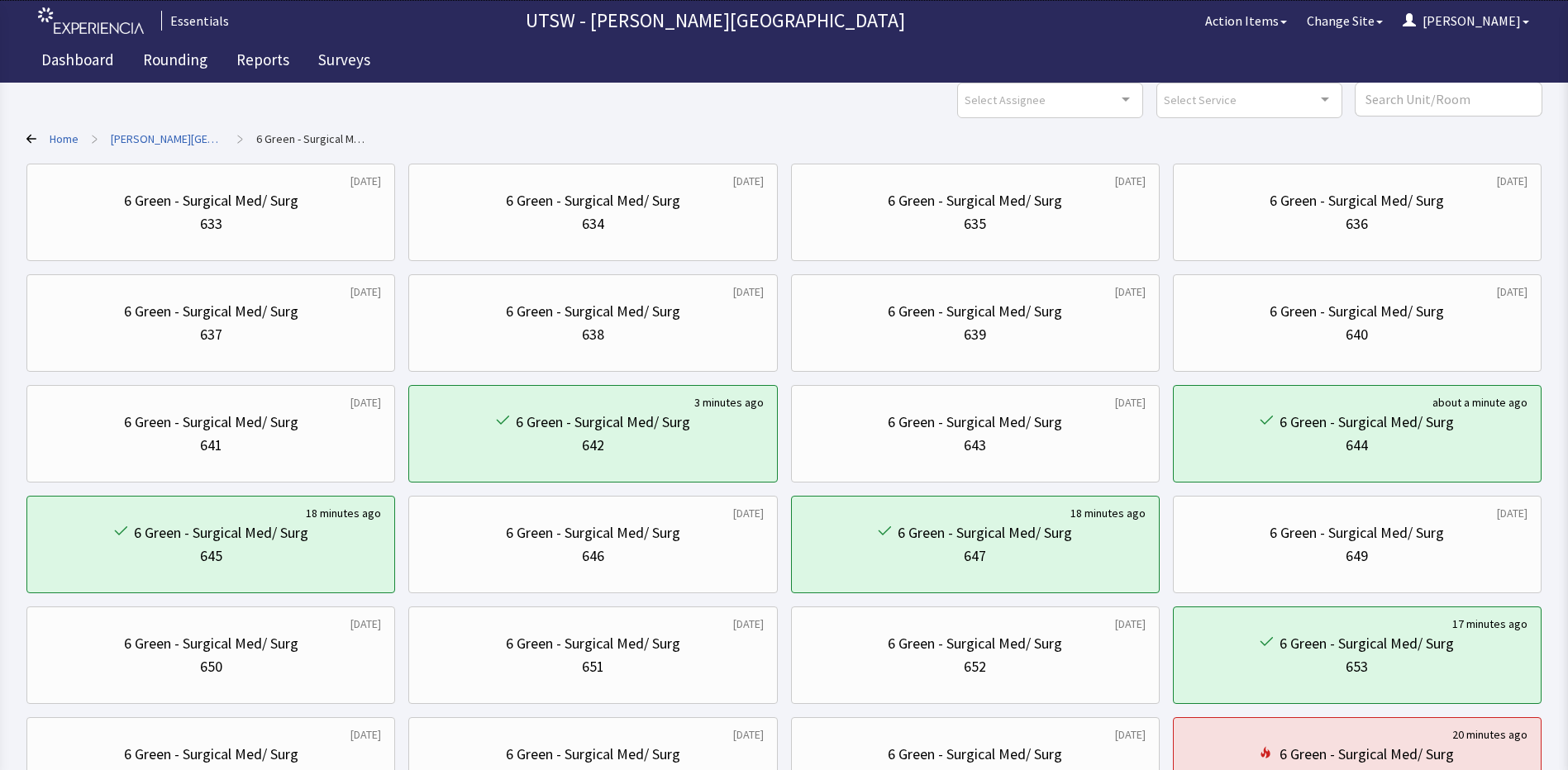
scroll to position [331, 0]
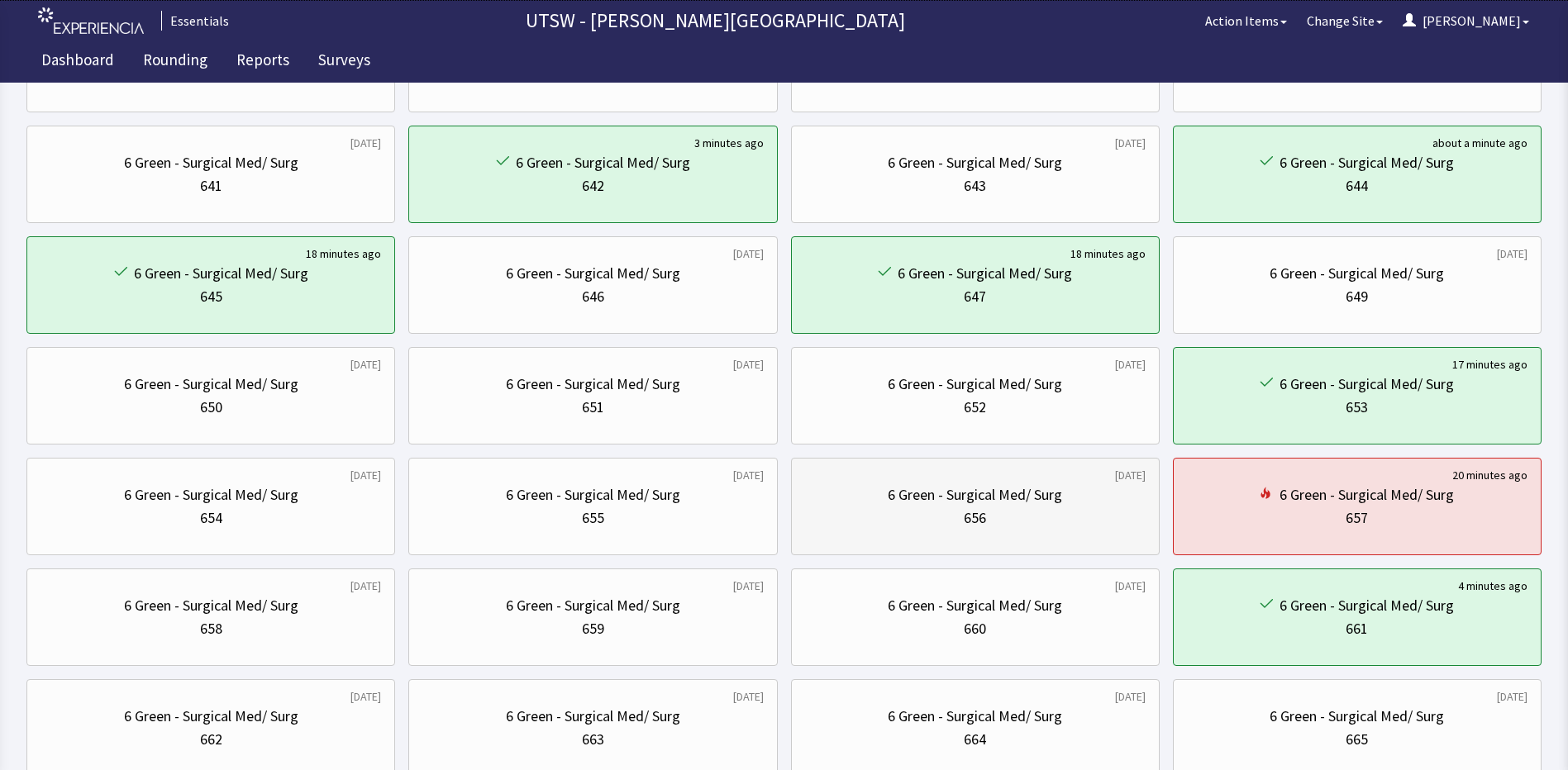
click at [900, 507] on div "656" at bounding box center [974, 518] width 341 height 23
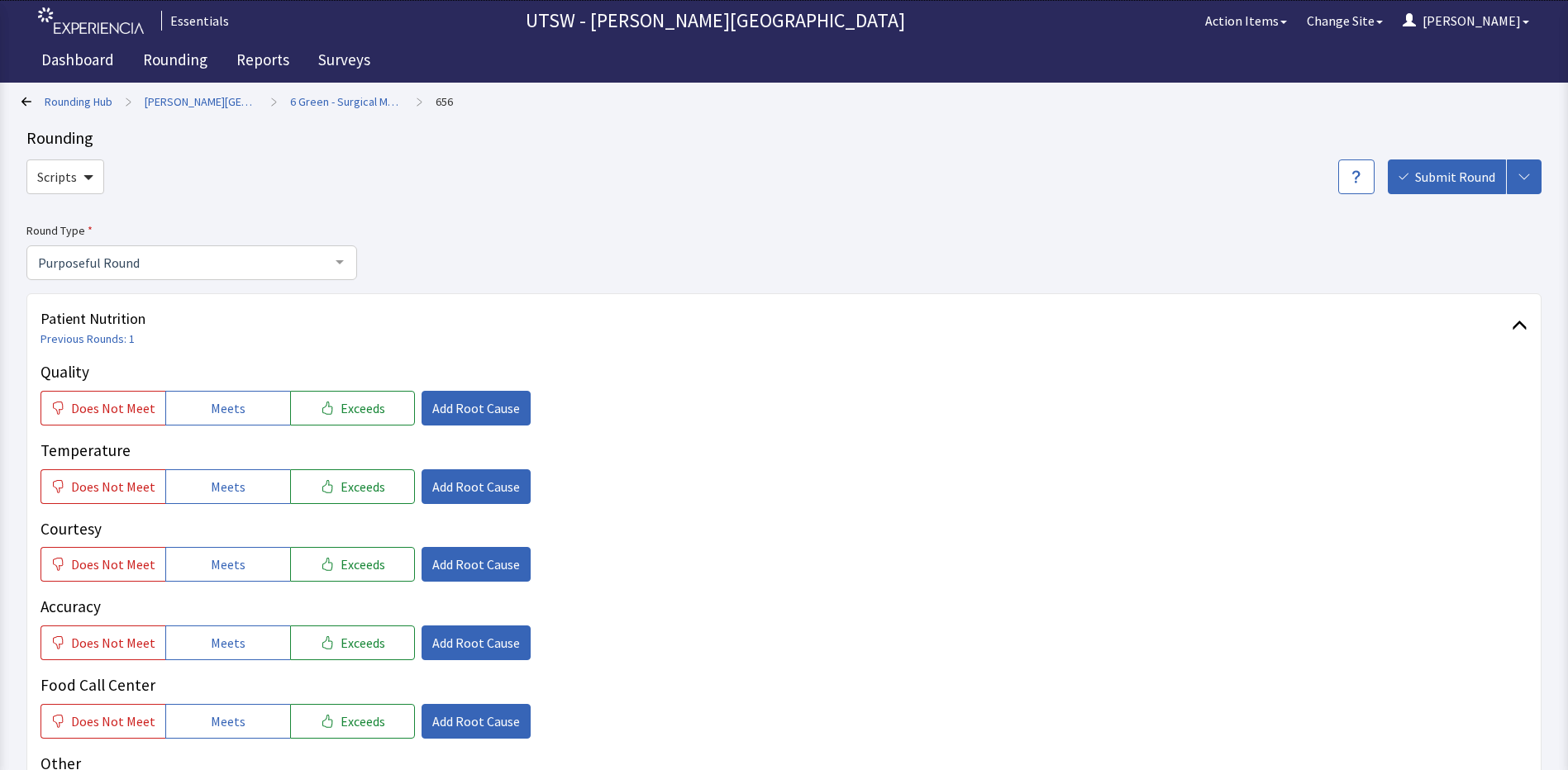
drag, startPoint x: 216, startPoint y: 438, endPoint x: 212, endPoint y: 426, distance: 12.6
click at [212, 426] on div "Quality Does Not Meet Meets Exceeds Add Root Cause Temperature Does Not Meet Me…" at bounding box center [783, 588] width 1487 height 457
drag, startPoint x: 212, startPoint y: 426, endPoint x: 214, endPoint y: 415, distance: 11.2
click at [214, 415] on span "Meets" at bounding box center [228, 408] width 35 height 20
click at [323, 402] on button "Exceeds" at bounding box center [352, 408] width 125 height 35
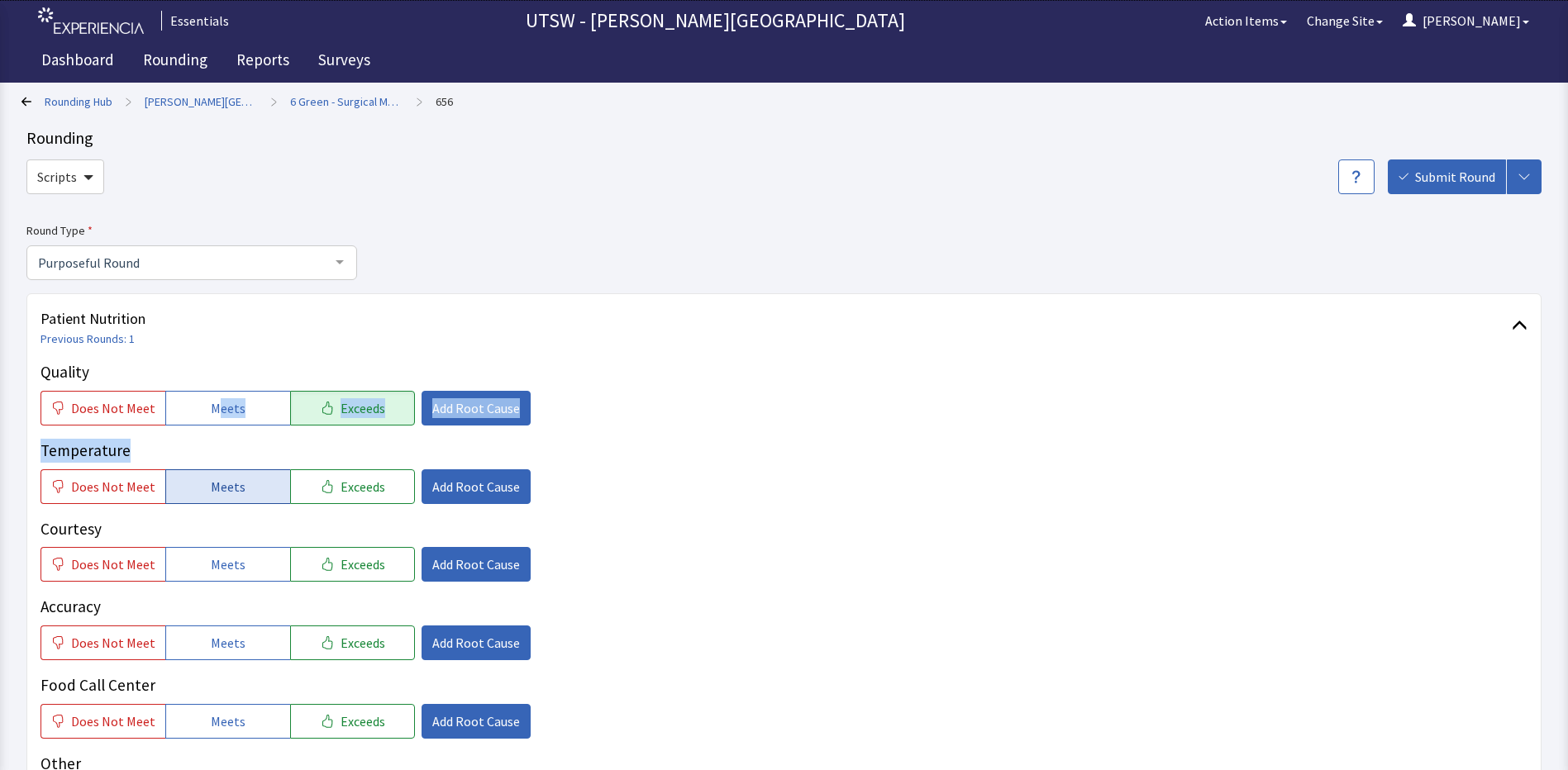
click at [264, 489] on button "Meets" at bounding box center [227, 487] width 125 height 35
click at [256, 571] on button "Meets" at bounding box center [227, 564] width 125 height 35
click at [243, 661] on div "Quality Does Not Meet Meets Exceeds Add Root Cause Temperature Does Not Meet Me…" at bounding box center [783, 588] width 1487 height 457
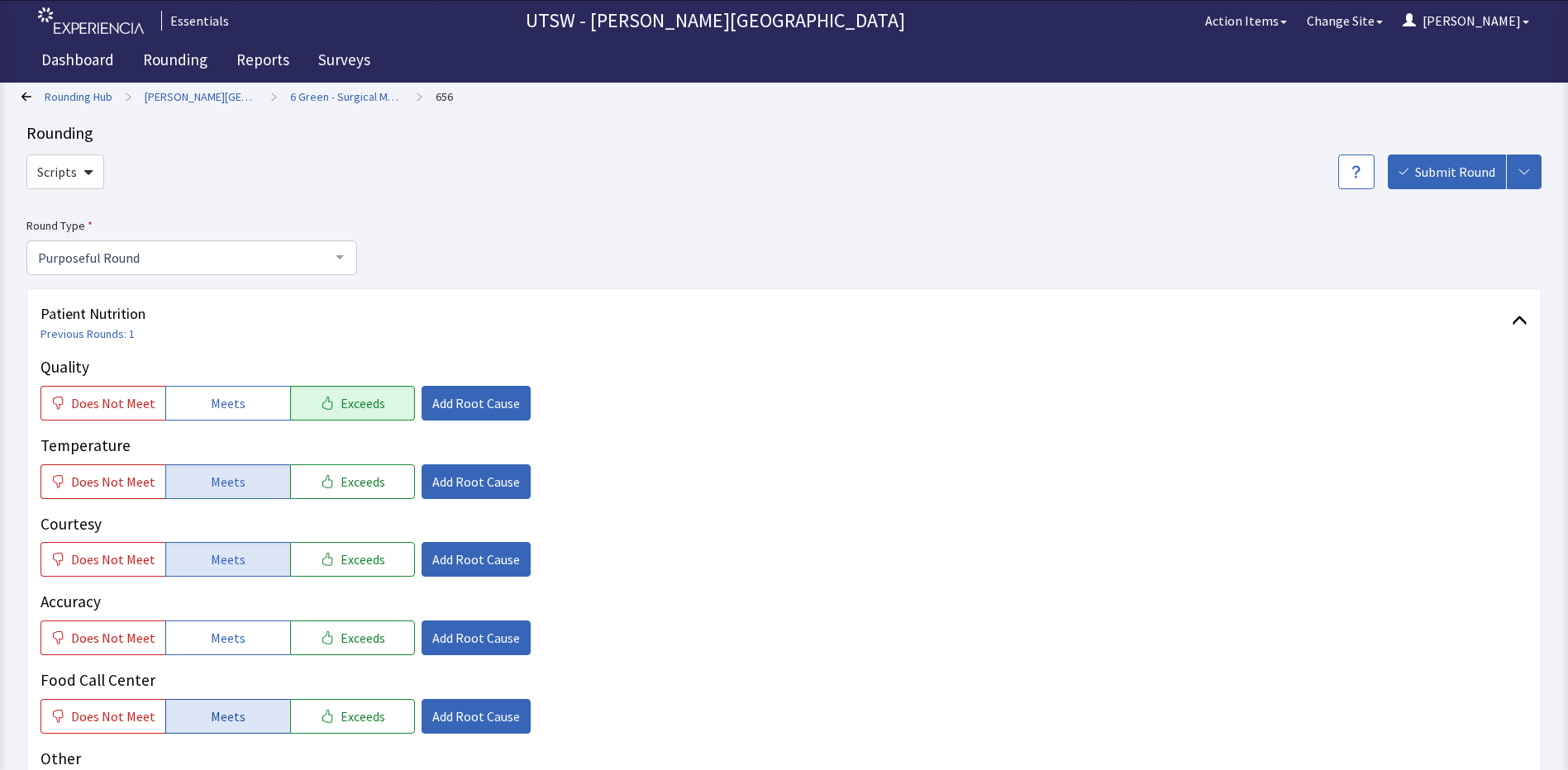
scroll to position [83, 0]
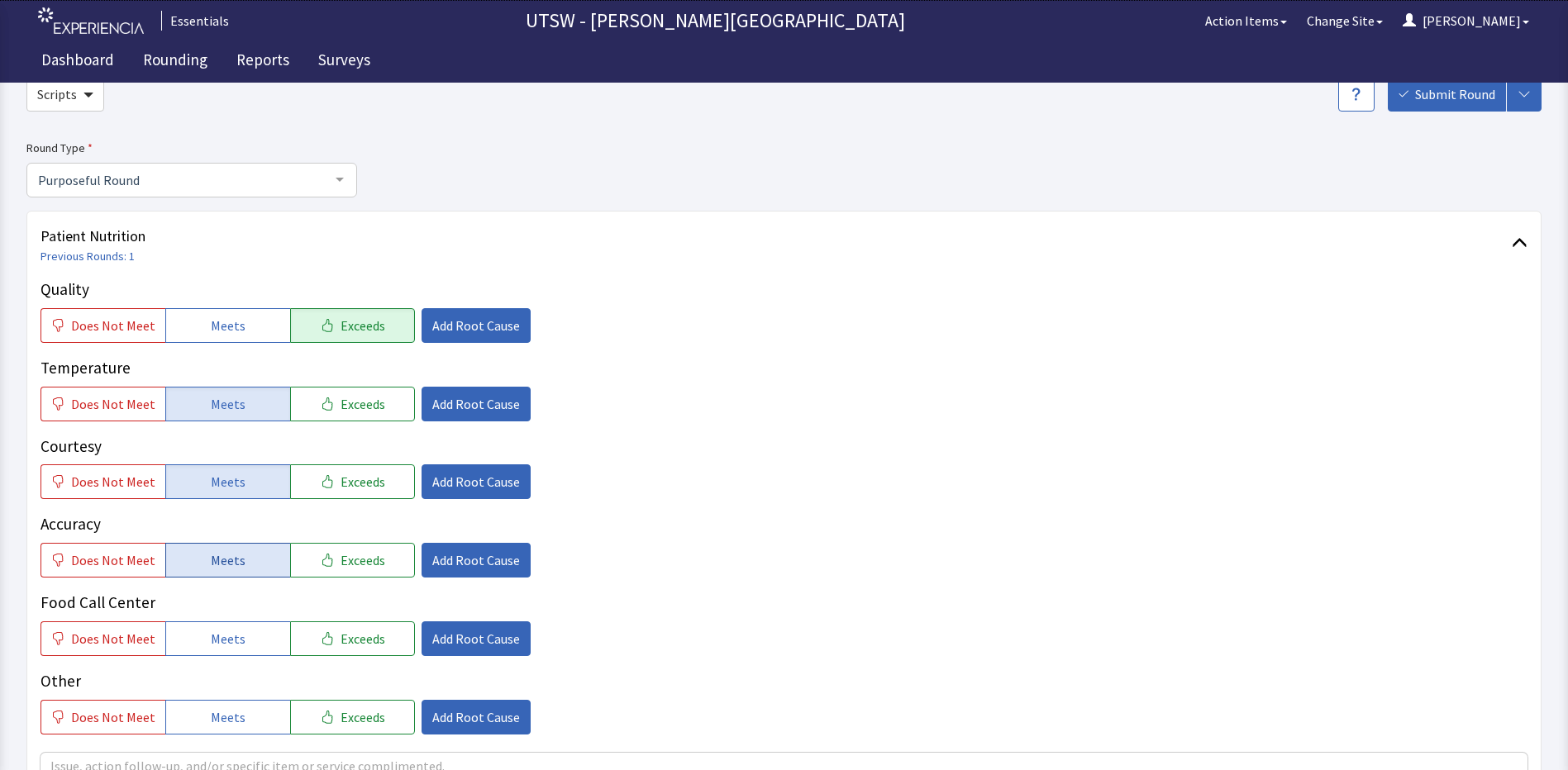
click at [198, 579] on div "Quality Does Not Meet Meets Exceeds Add Root Cause Temperature Does Not Meet Me…" at bounding box center [783, 506] width 1487 height 457
click at [213, 640] on span "Meets" at bounding box center [228, 638] width 35 height 20
drag, startPoint x: 205, startPoint y: 547, endPoint x: 218, endPoint y: 545, distance: 13.2
click at [205, 548] on button "Meets" at bounding box center [227, 560] width 125 height 35
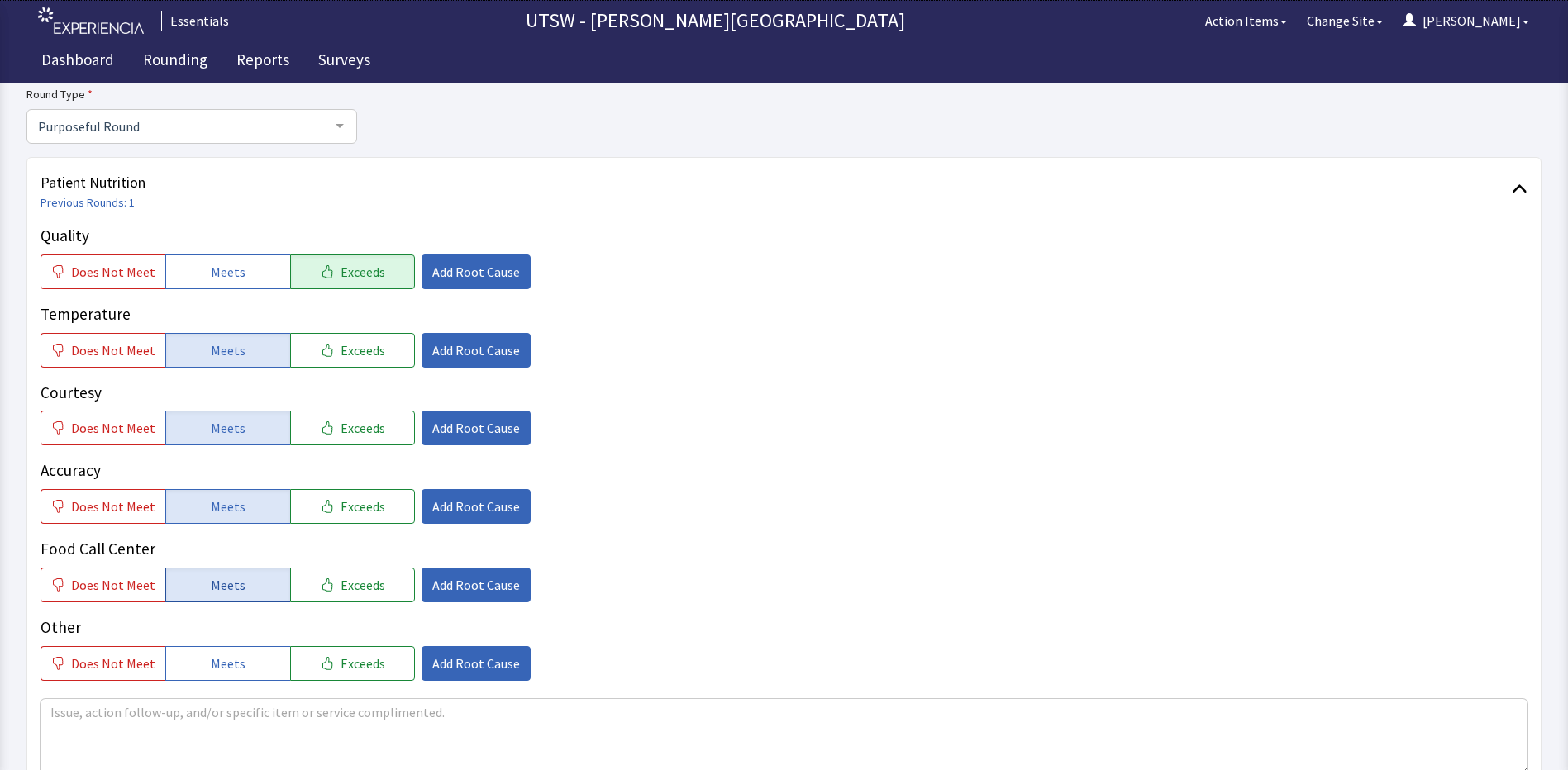
drag, startPoint x: 213, startPoint y: 547, endPoint x: 245, endPoint y: 540, distance: 32.8
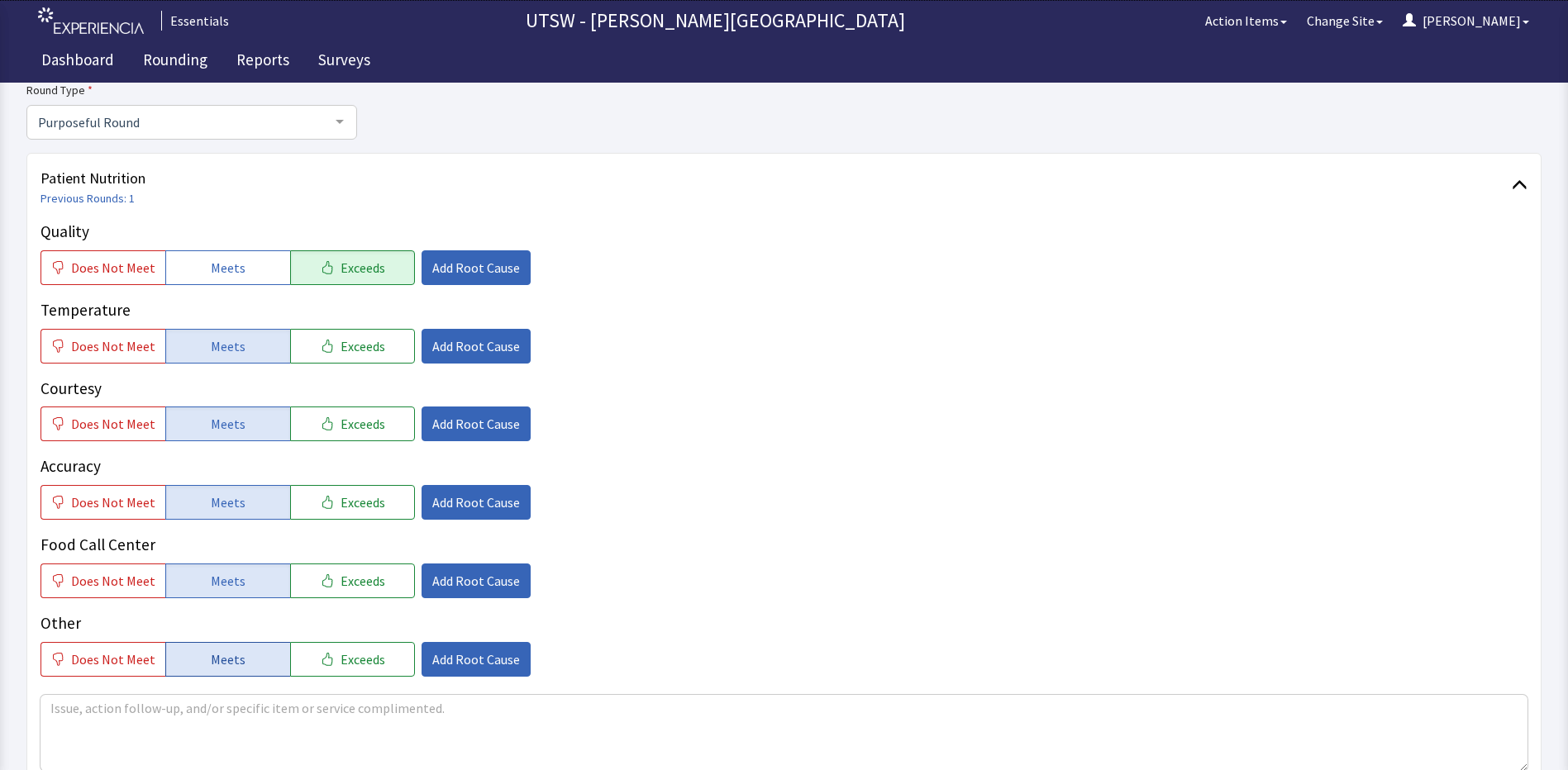
click at [239, 642] on button "Meets" at bounding box center [227, 660] width 125 height 35
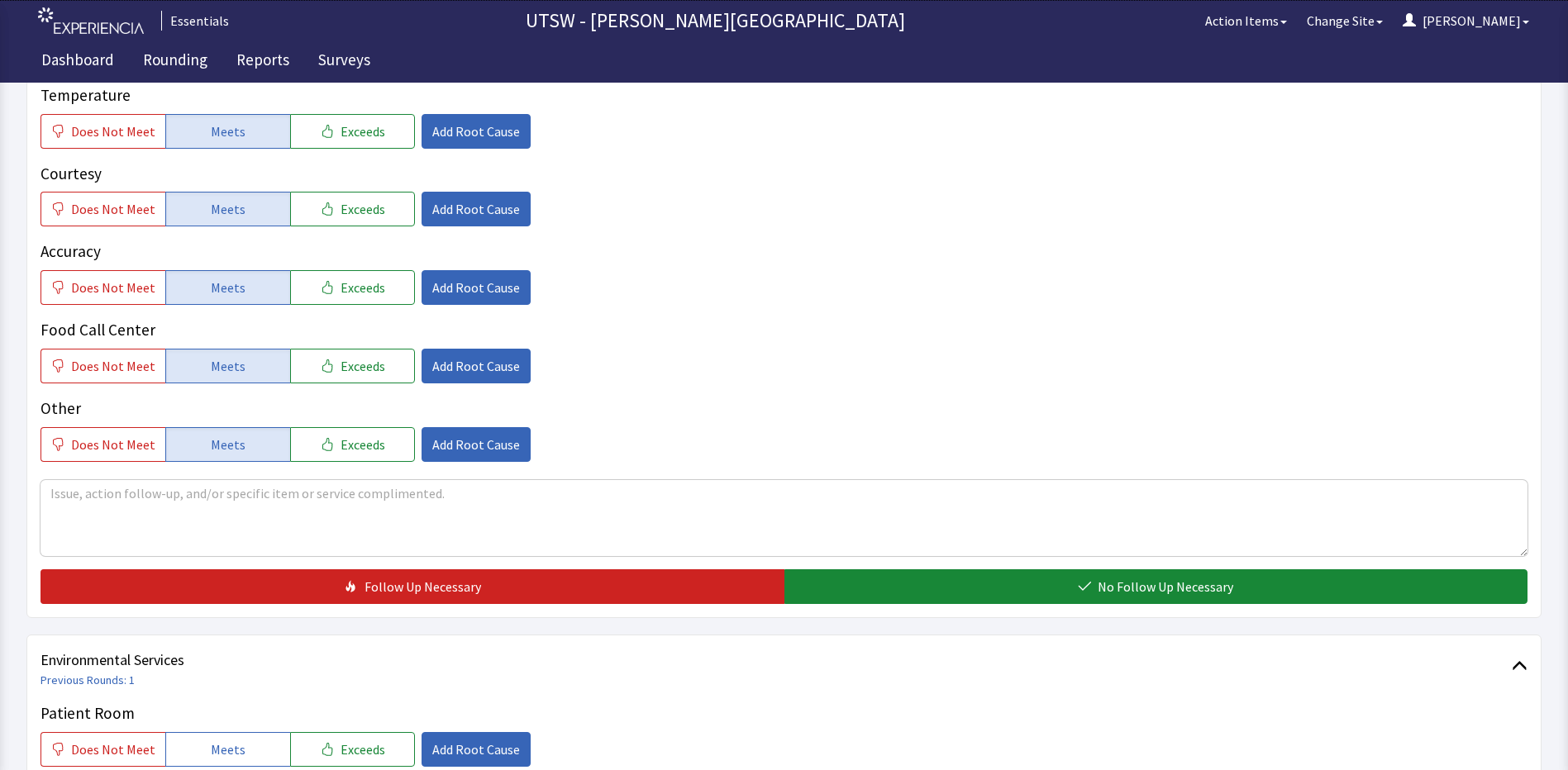
scroll to position [388, 0]
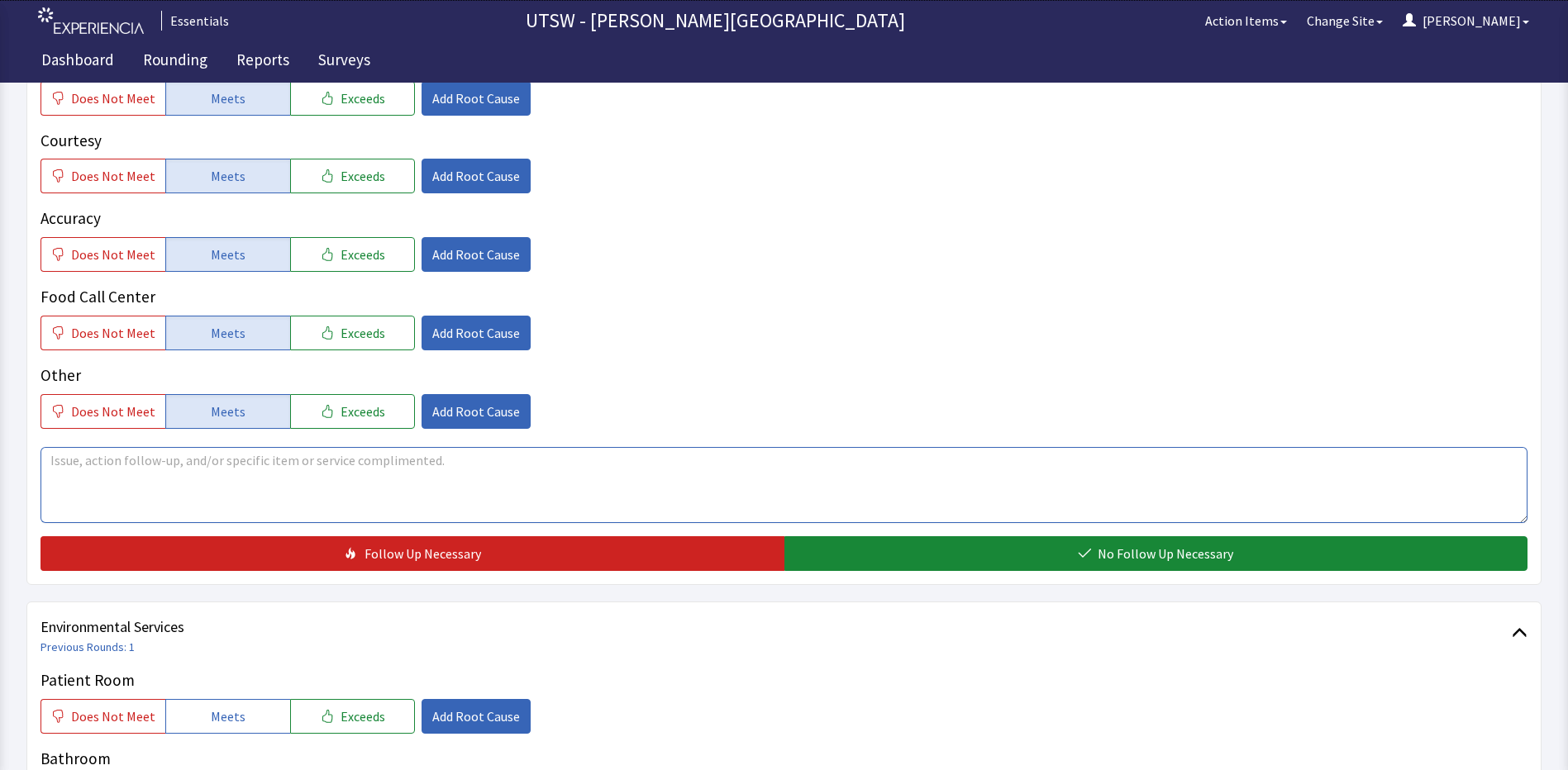
click at [282, 503] on textarea at bounding box center [783, 485] width 1487 height 76
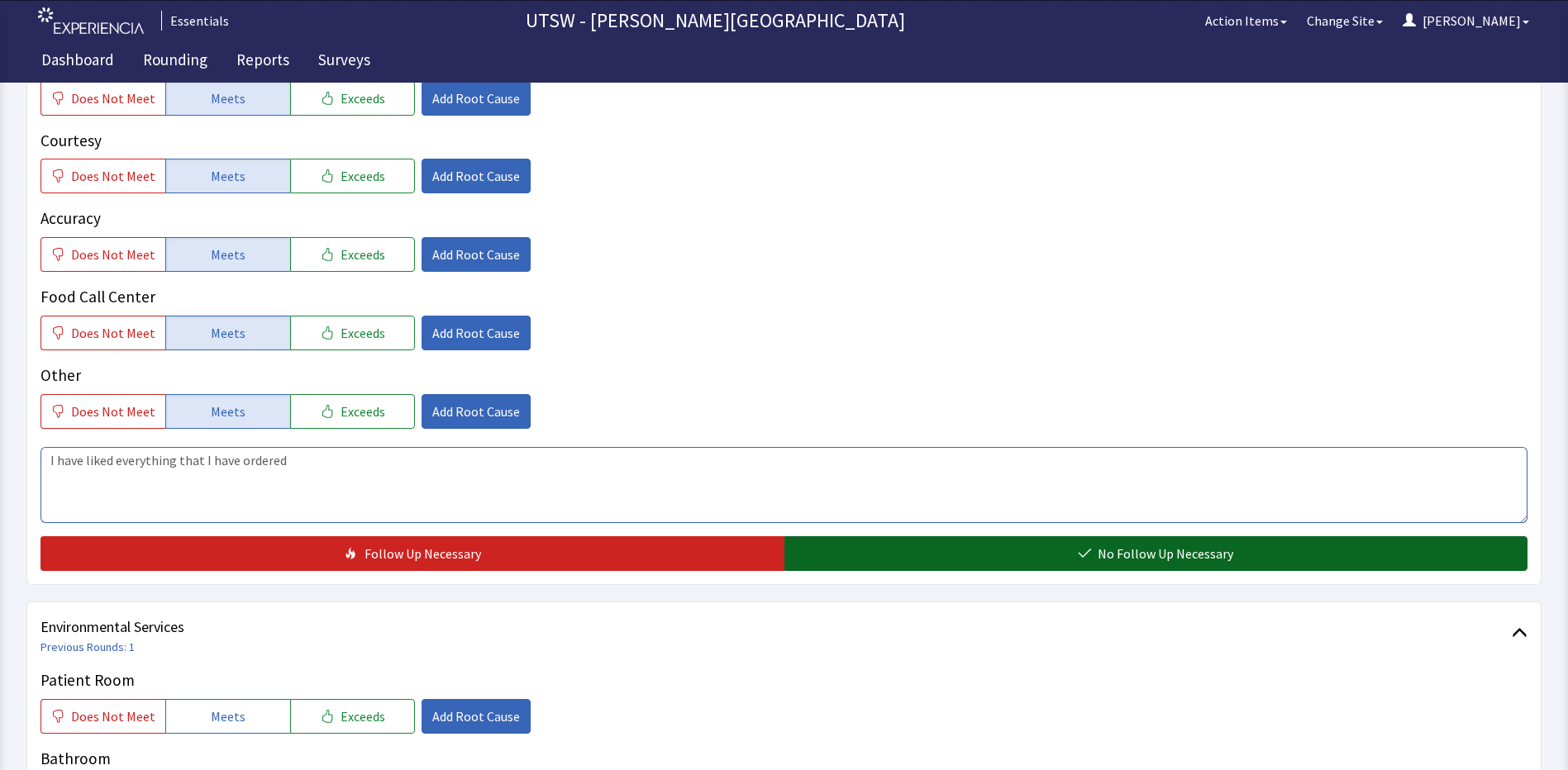
type textarea "I have liked everything that I have ordered"
click at [895, 554] on button "No Follow Up Necessary" at bounding box center [1156, 553] width 744 height 35
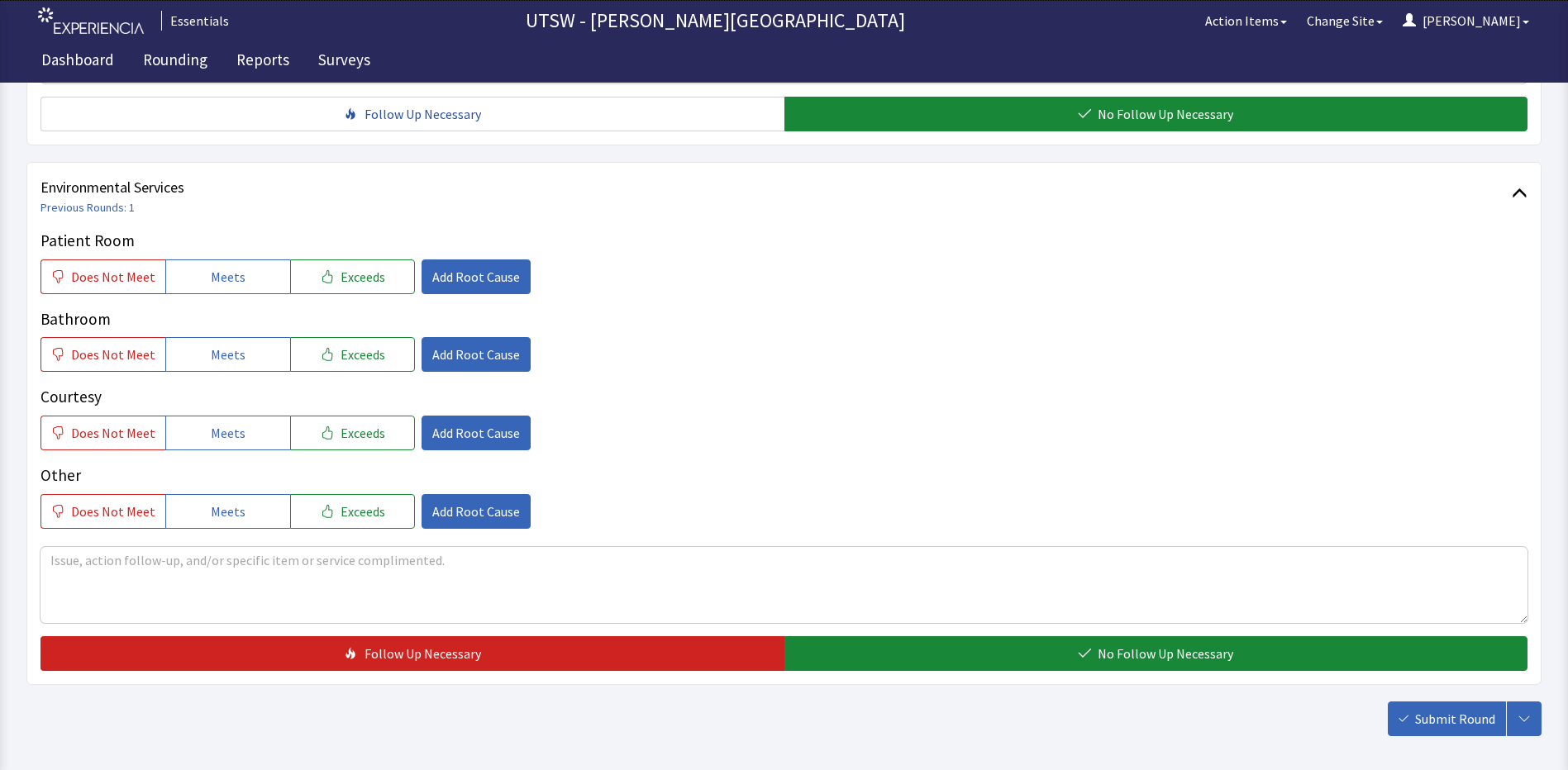
scroll to position [884, 0]
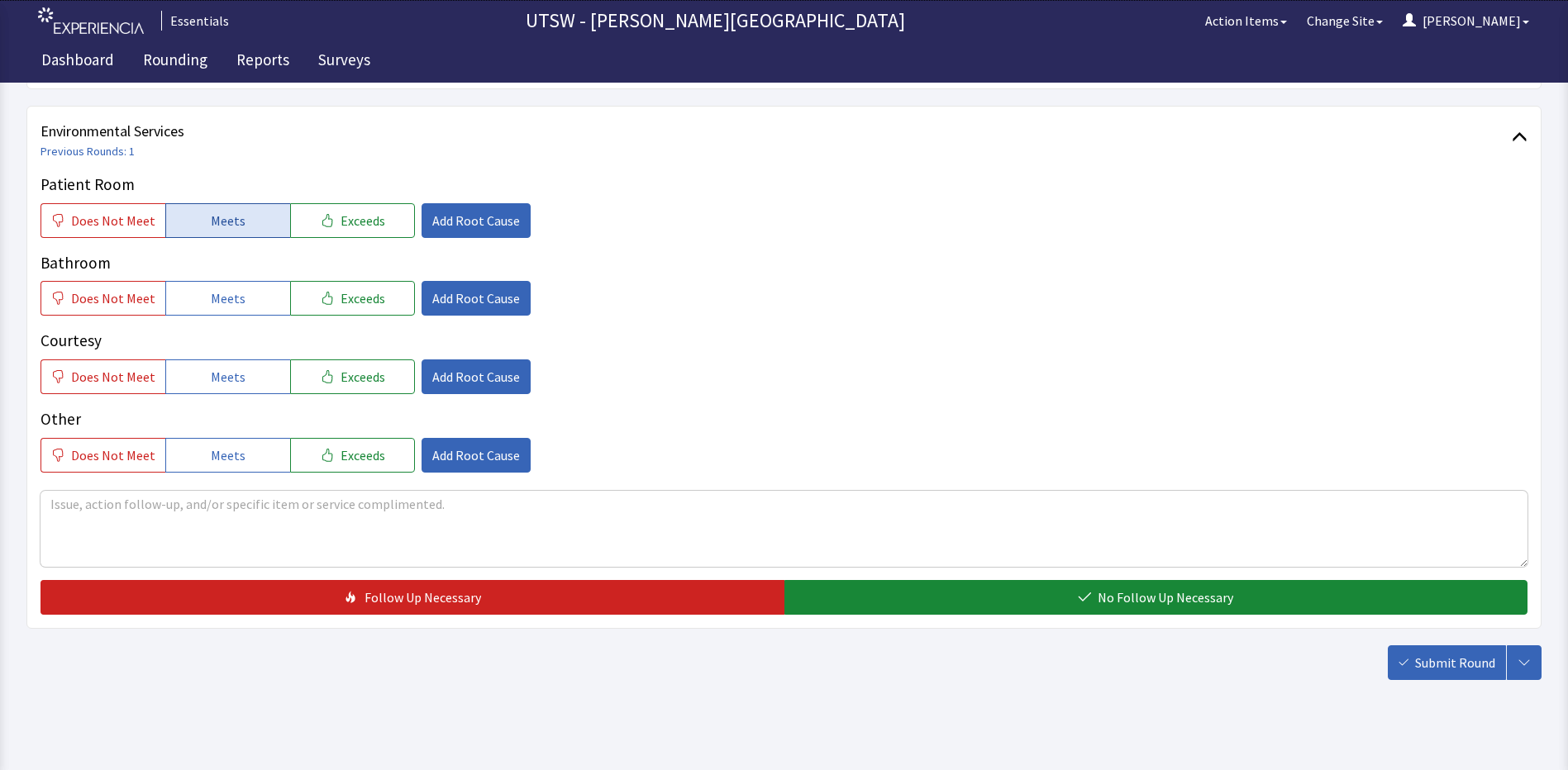
click at [221, 230] on button "Meets" at bounding box center [227, 221] width 125 height 35
click at [232, 307] on span "Meets" at bounding box center [228, 298] width 35 height 20
click at [236, 374] on span "Meets" at bounding box center [228, 377] width 35 height 20
click at [241, 455] on button "Meets" at bounding box center [227, 456] width 125 height 35
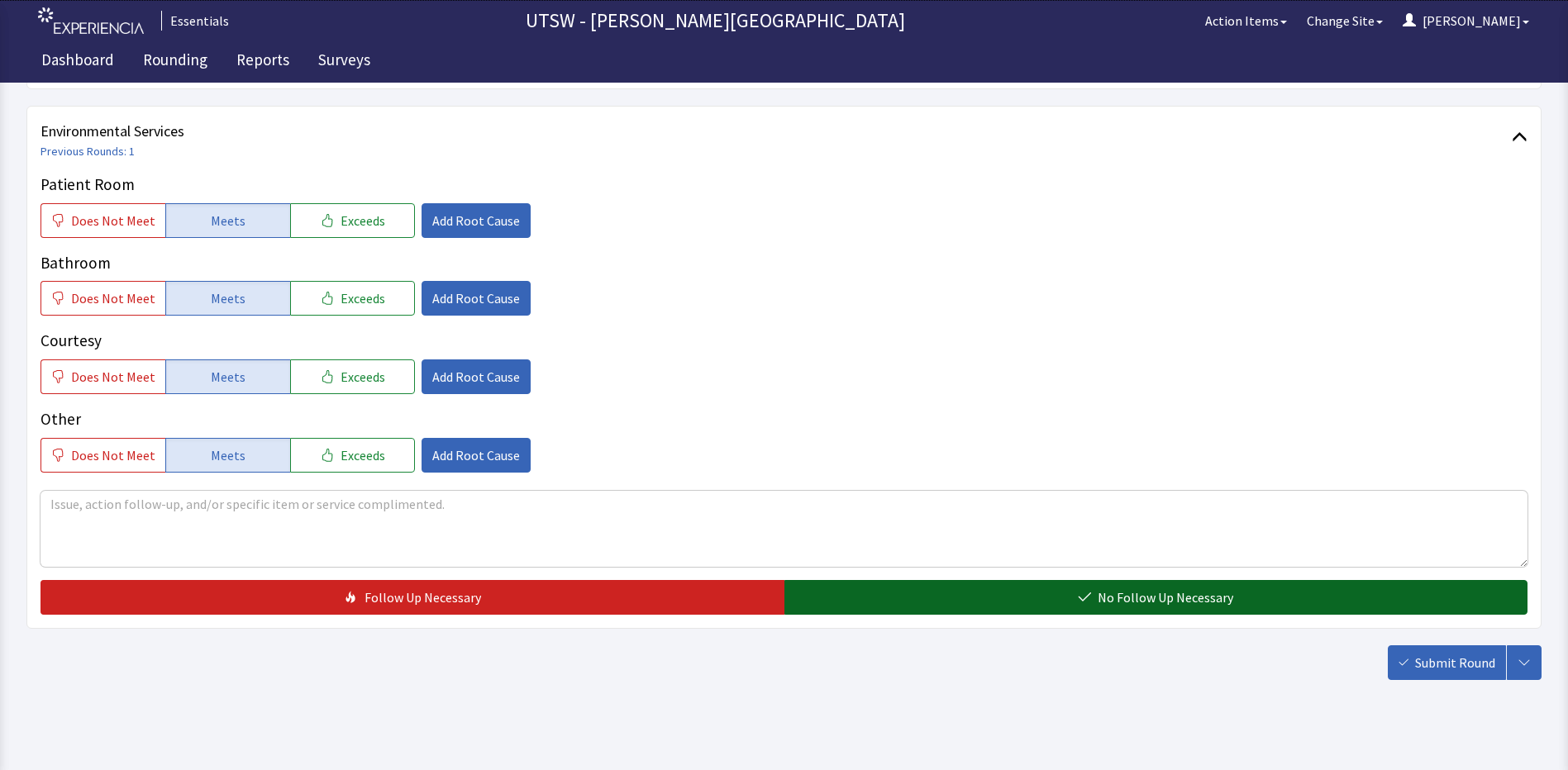
click at [904, 606] on button "No Follow Up Necessary" at bounding box center [1156, 597] width 744 height 35
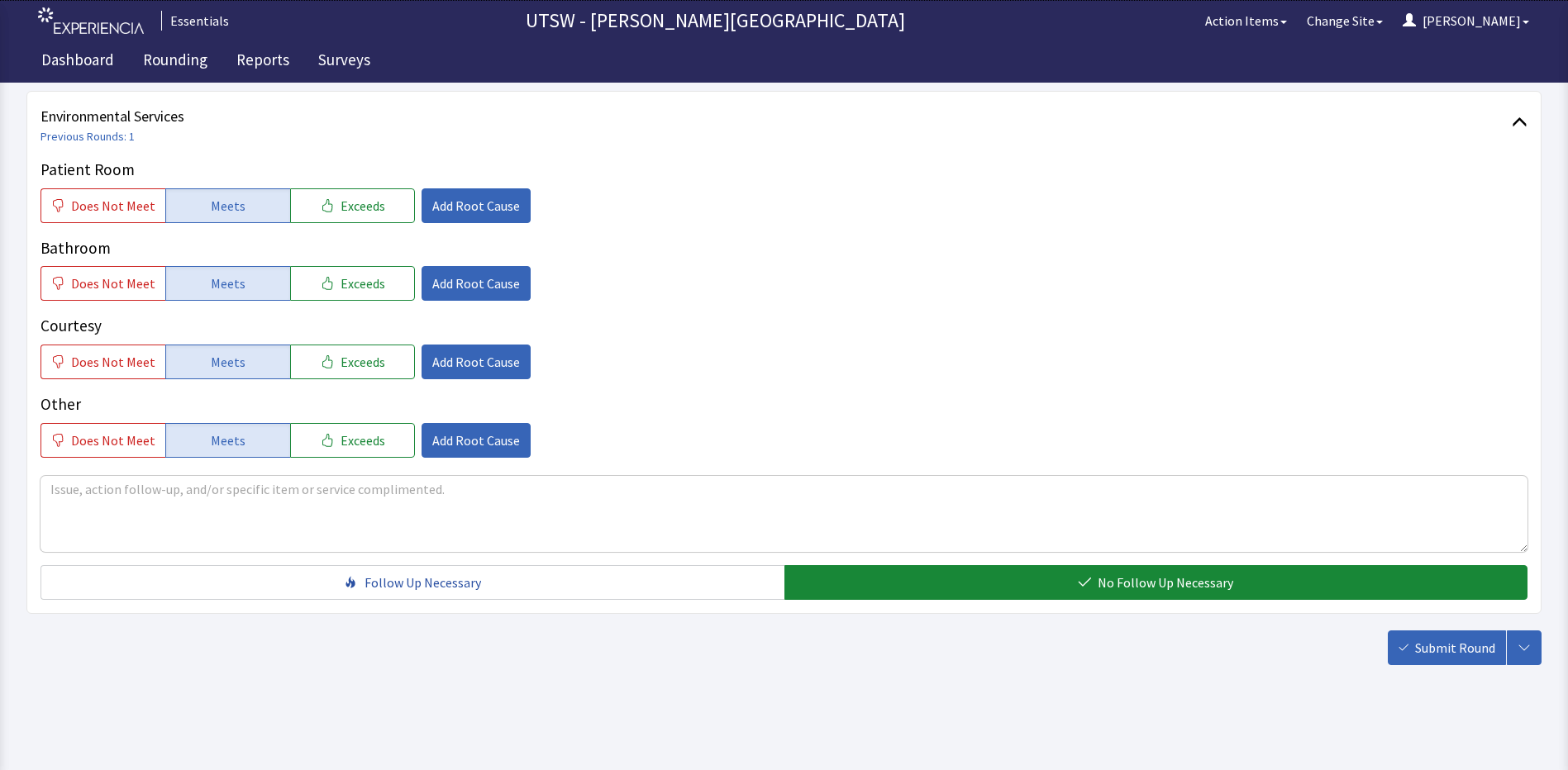
scroll to position [903, 0]
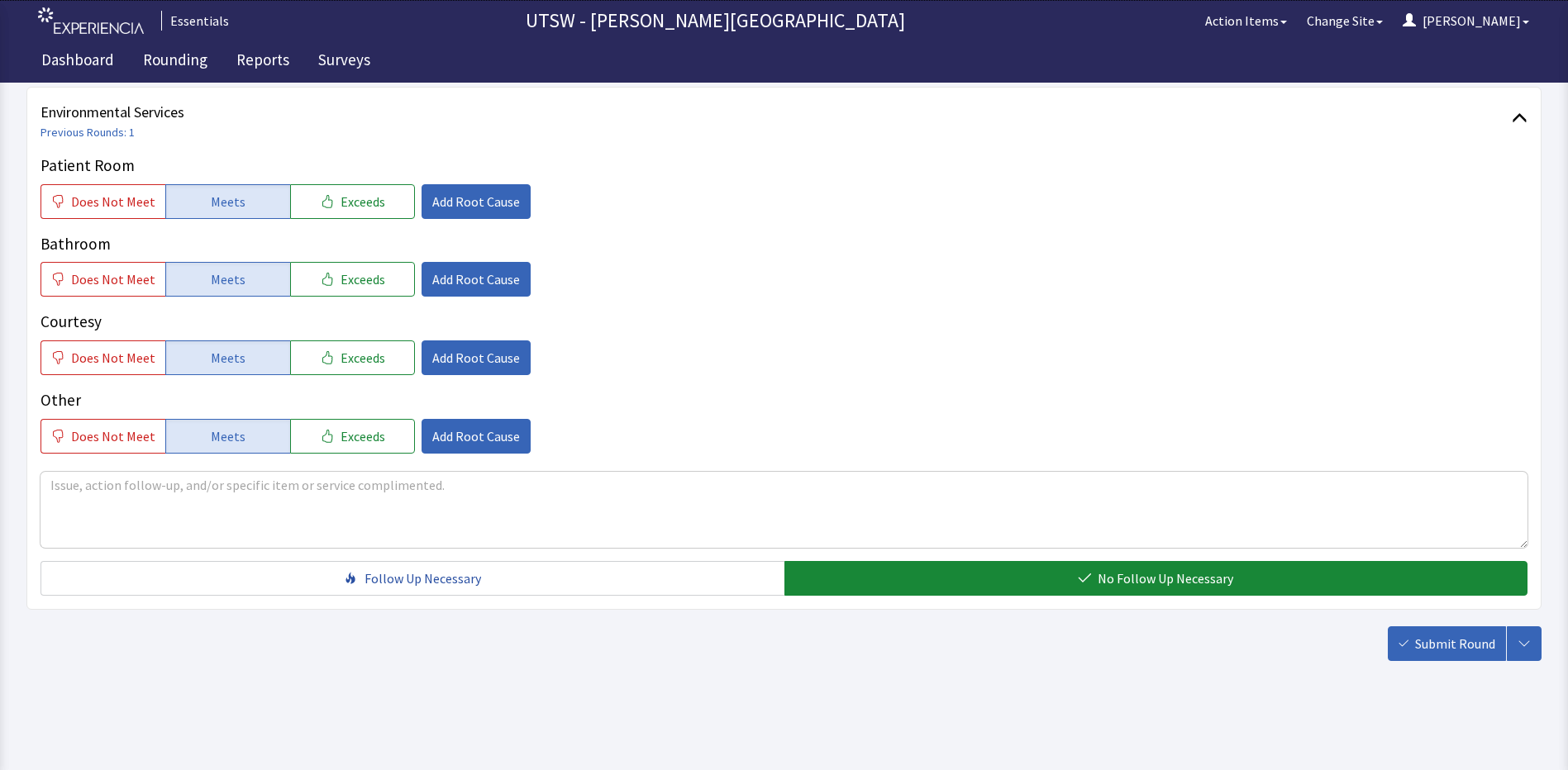
click at [1422, 648] on span "Submit Round" at bounding box center [1455, 643] width 80 height 20
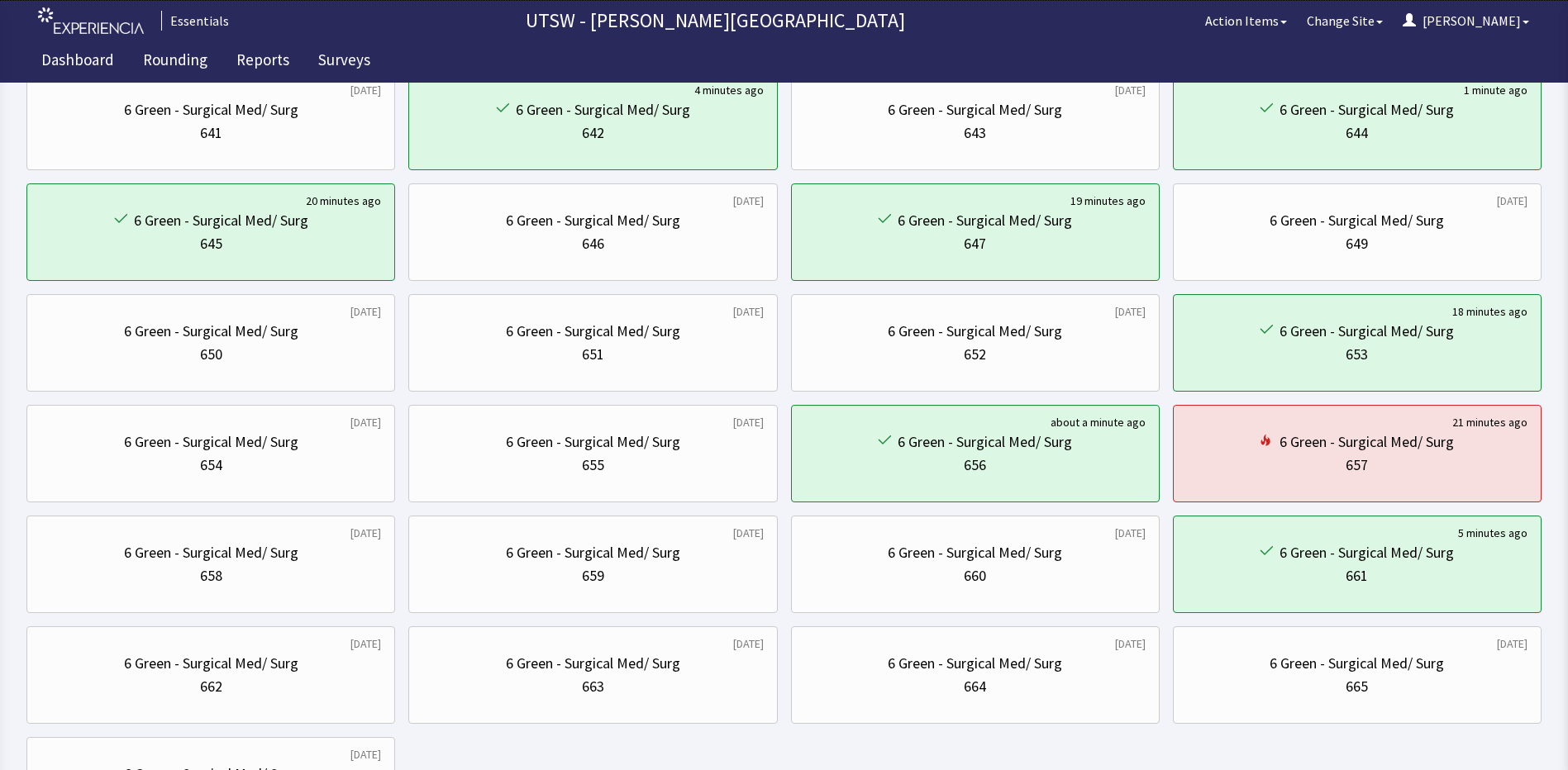
scroll to position [413, 0]
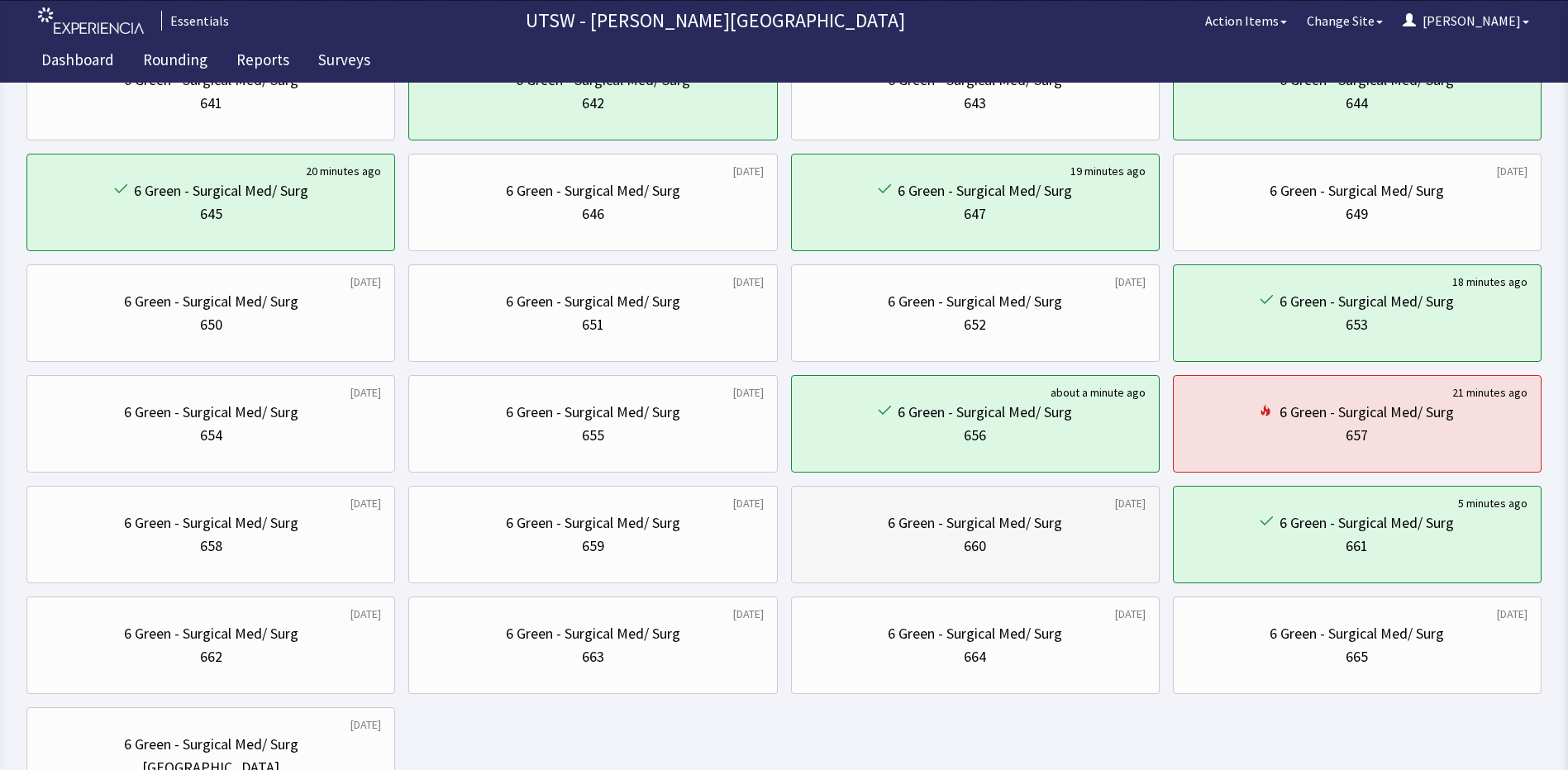
drag, startPoint x: 944, startPoint y: 541, endPoint x: 904, endPoint y: 547, distance: 40.4
click at [905, 547] on div "660" at bounding box center [974, 547] width 341 height 23
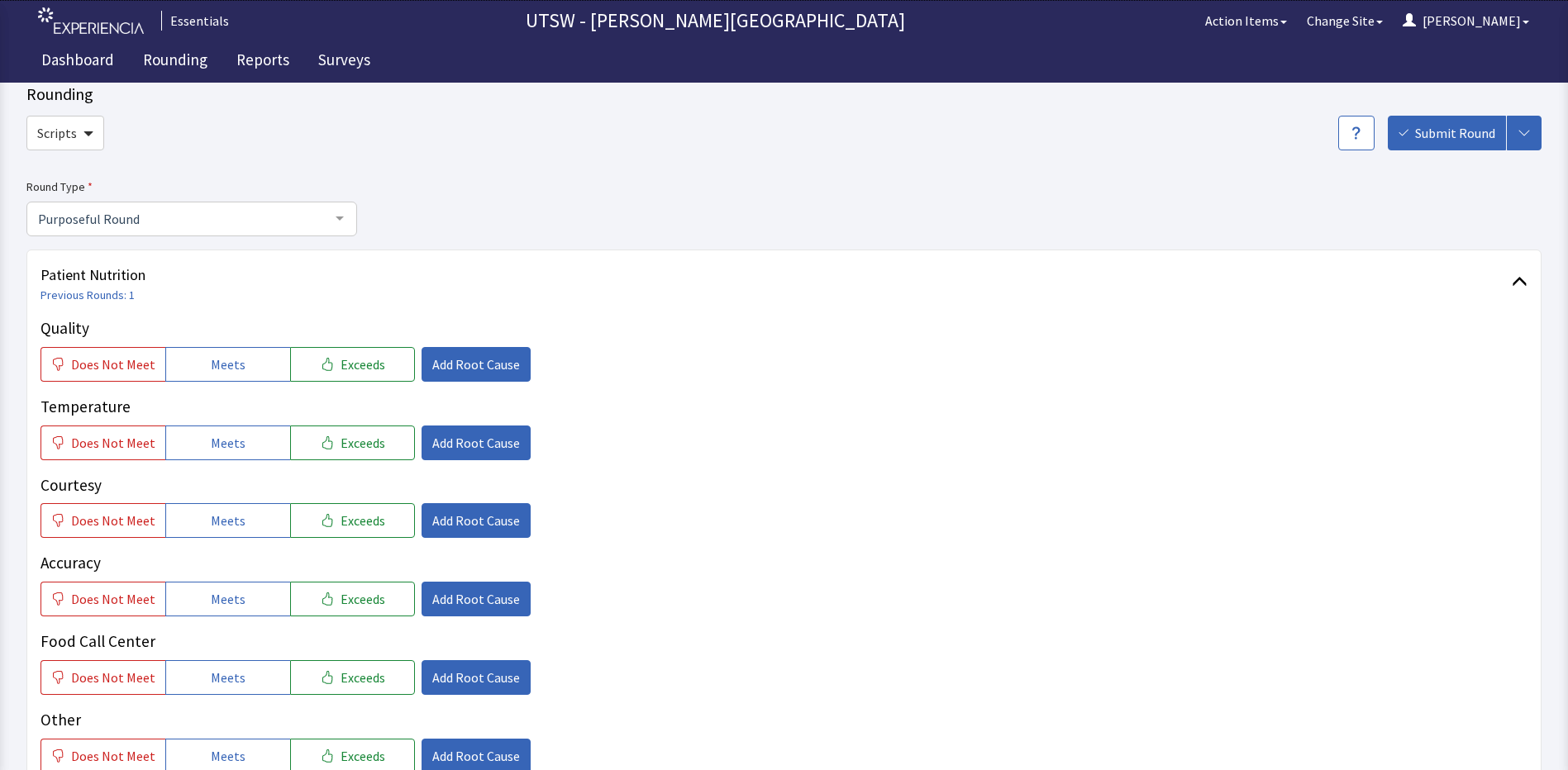
scroll to position [83, 0]
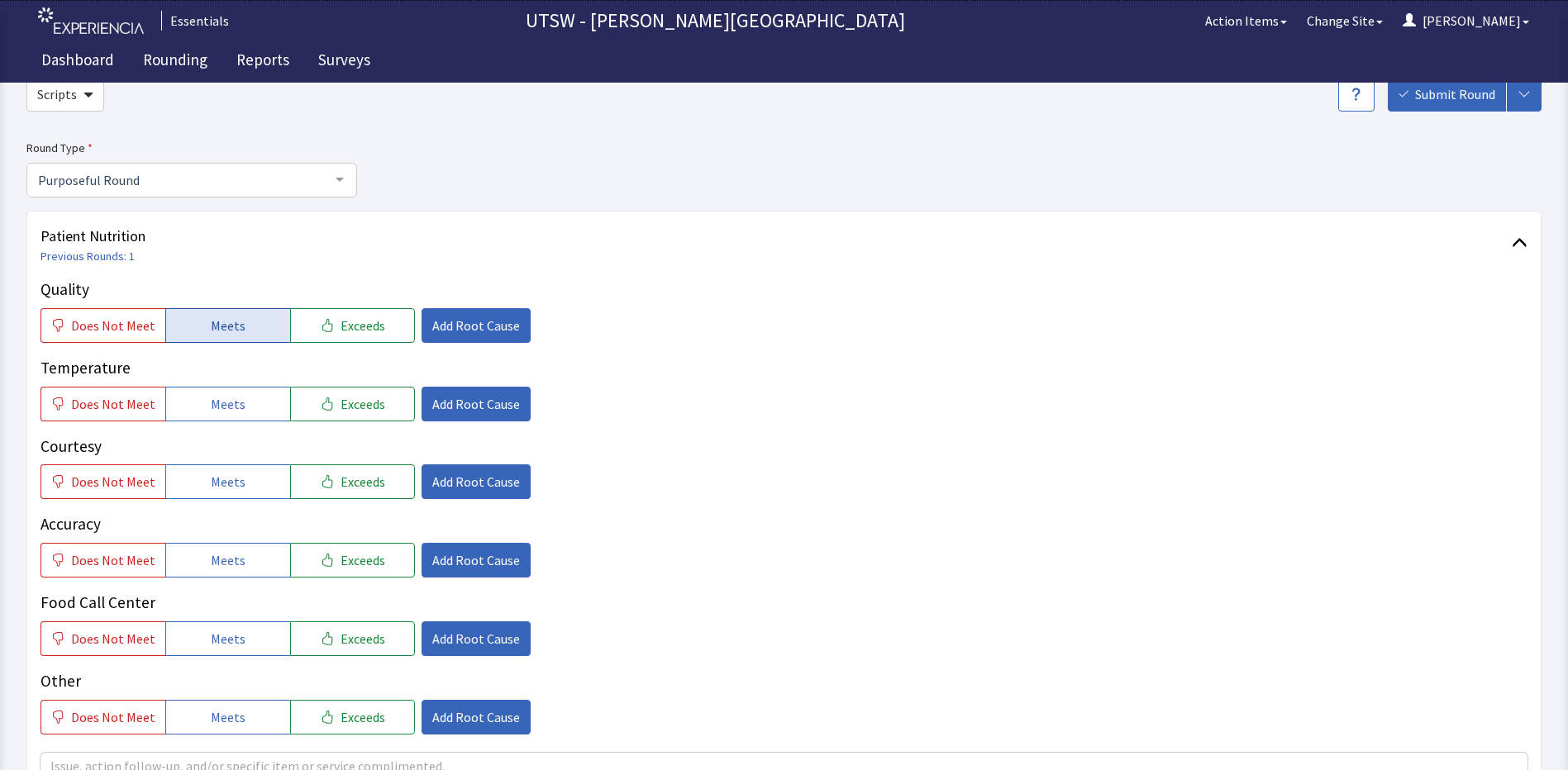
drag, startPoint x: 241, startPoint y: 314, endPoint x: 244, endPoint y: 338, distance: 24.2
click at [241, 316] on button "Meets" at bounding box center [227, 326] width 125 height 35
click at [235, 388] on button "Meets" at bounding box center [227, 404] width 125 height 35
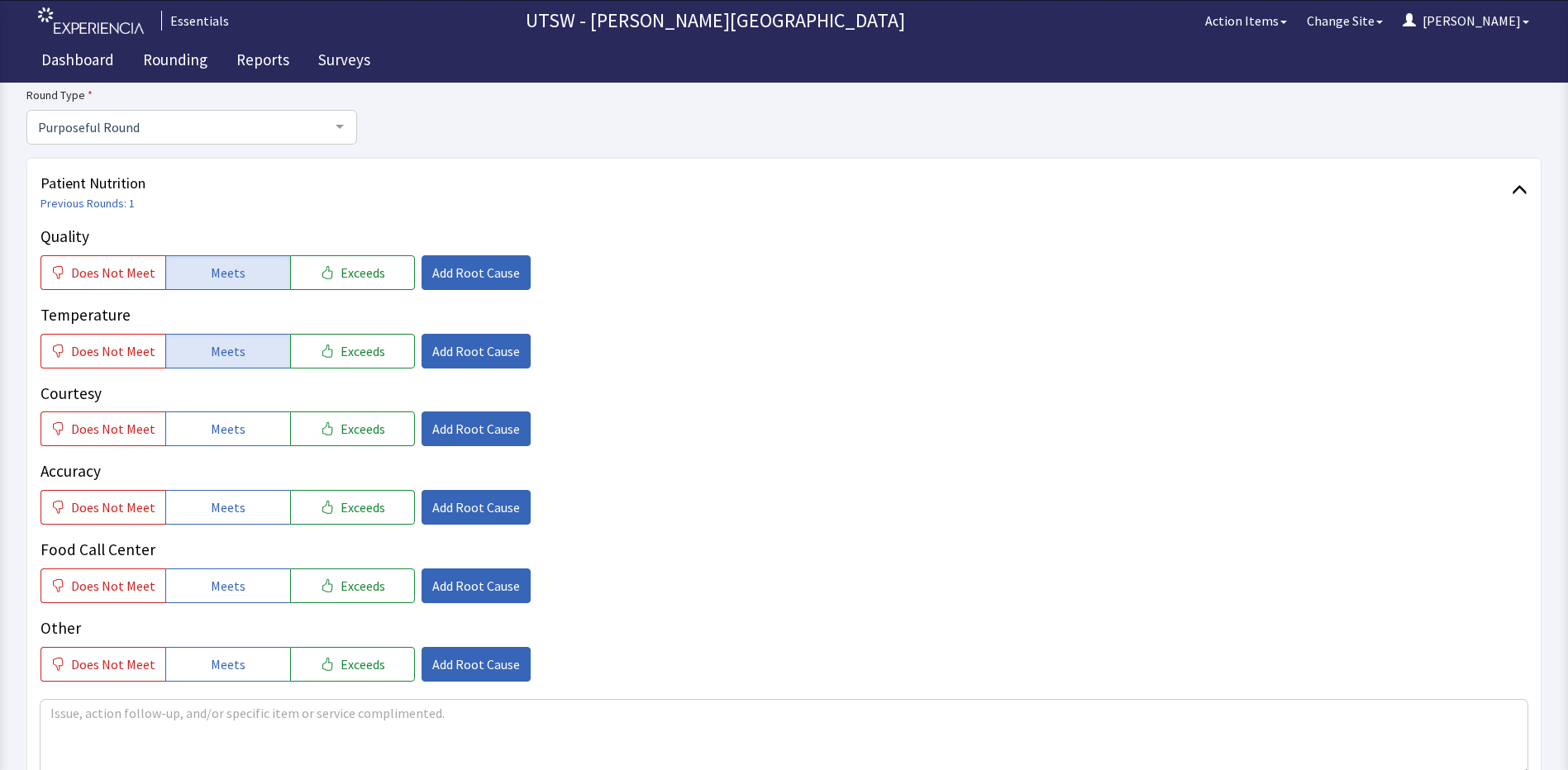
scroll to position [165, 0]
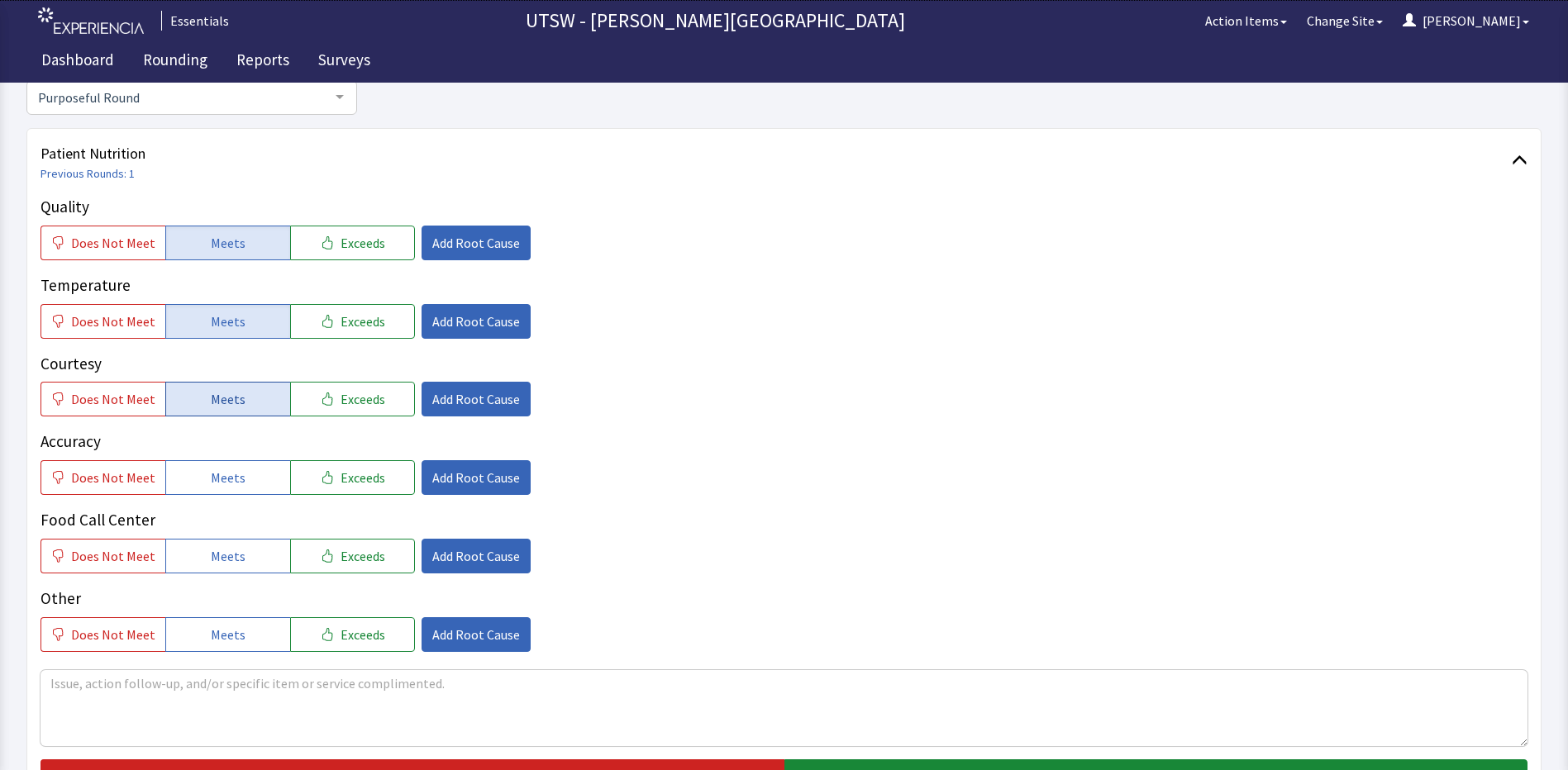
drag, startPoint x: 236, startPoint y: 390, endPoint x: 229, endPoint y: 399, distance: 11.4
click at [231, 397] on span "Meets" at bounding box center [228, 399] width 35 height 20
click at [218, 466] on button "Meets" at bounding box center [227, 477] width 125 height 35
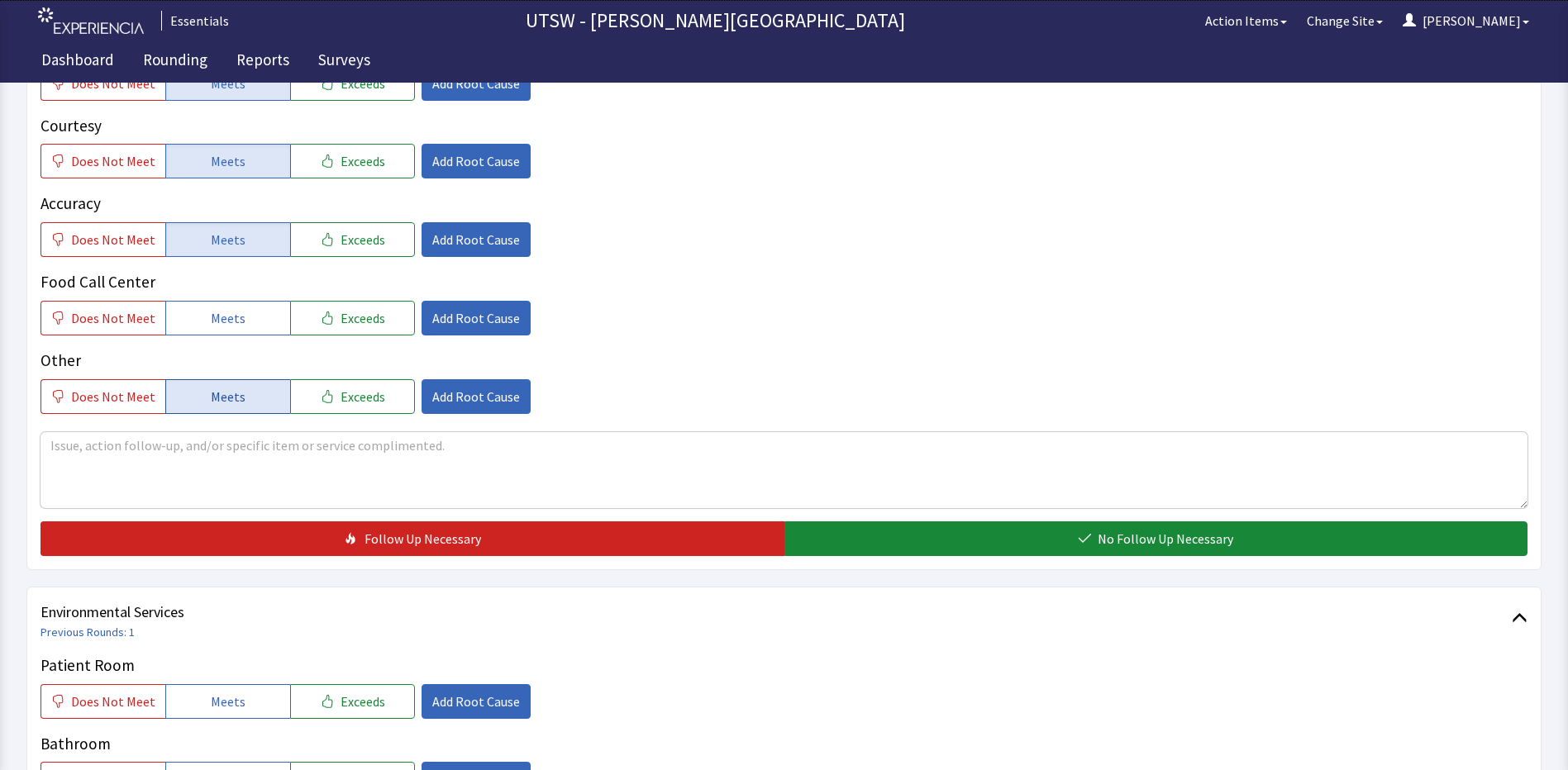
scroll to position [413, 0]
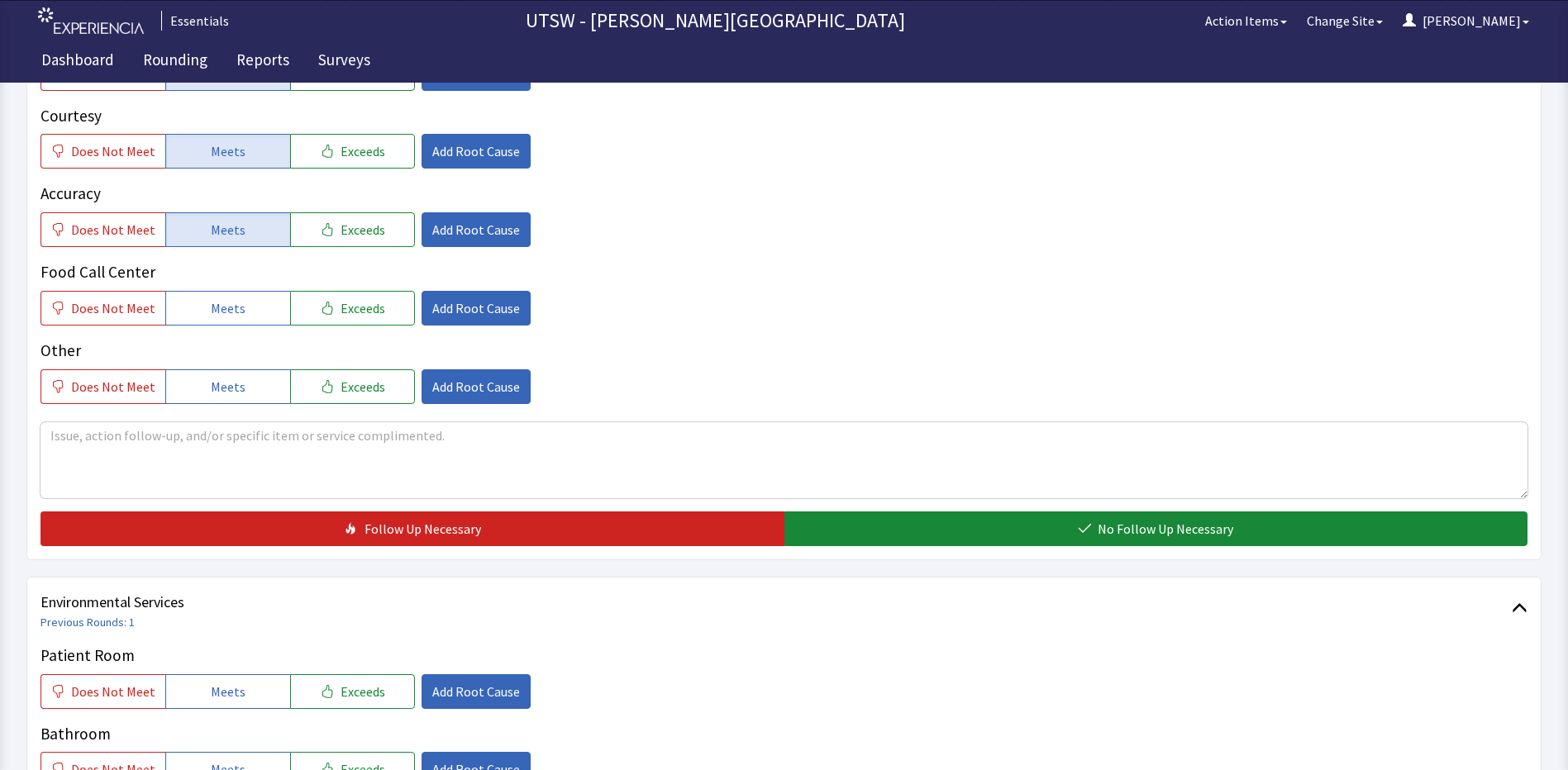
drag, startPoint x: 218, startPoint y: 320, endPoint x: 209, endPoint y: 325, distance: 10.3
click at [209, 325] on div "Quality Does Not Meet Meets Exceeds Add Root Cause Temperature Does Not Meet Me…" at bounding box center [783, 176] width 1487 height 457
click at [219, 388] on span "Meets" at bounding box center [228, 386] width 35 height 20
click at [239, 444] on textarea at bounding box center [783, 461] width 1487 height 76
click at [94, 438] on textarea "no comlaints" at bounding box center [783, 461] width 1487 height 76
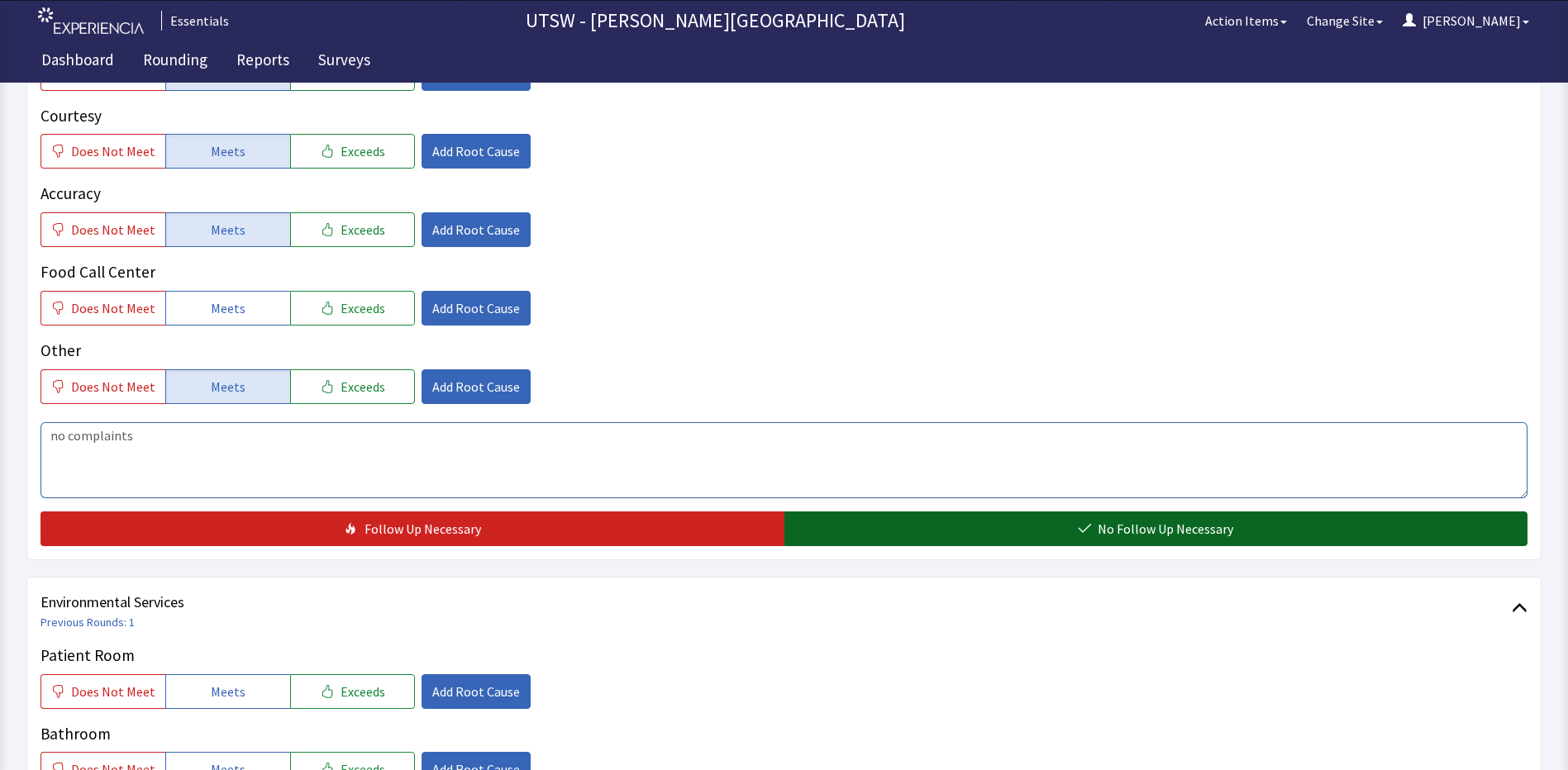
type textarea "no complaints"
click at [906, 541] on button "No Follow Up Necessary" at bounding box center [1156, 529] width 744 height 35
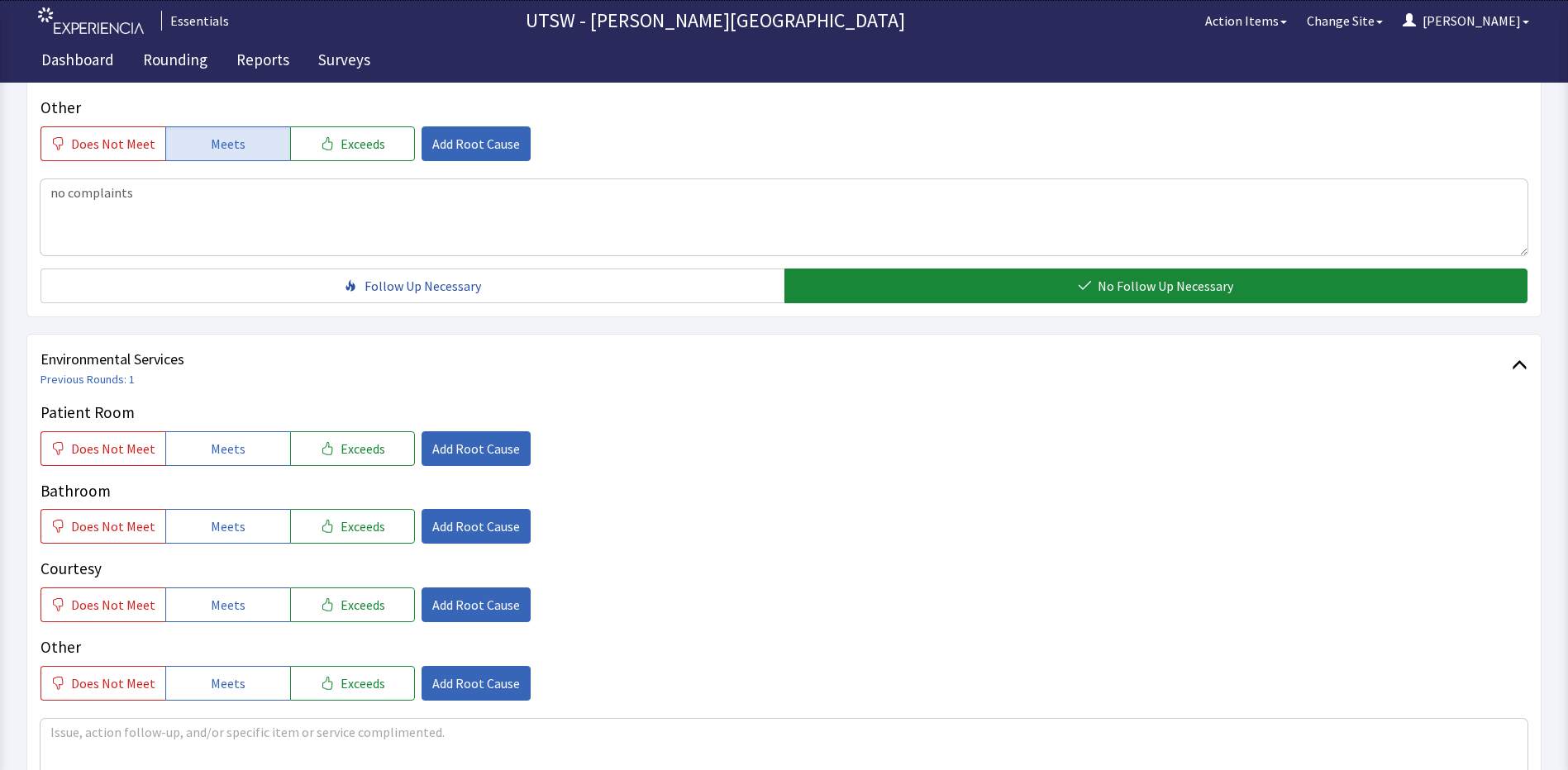
scroll to position [826, 0]
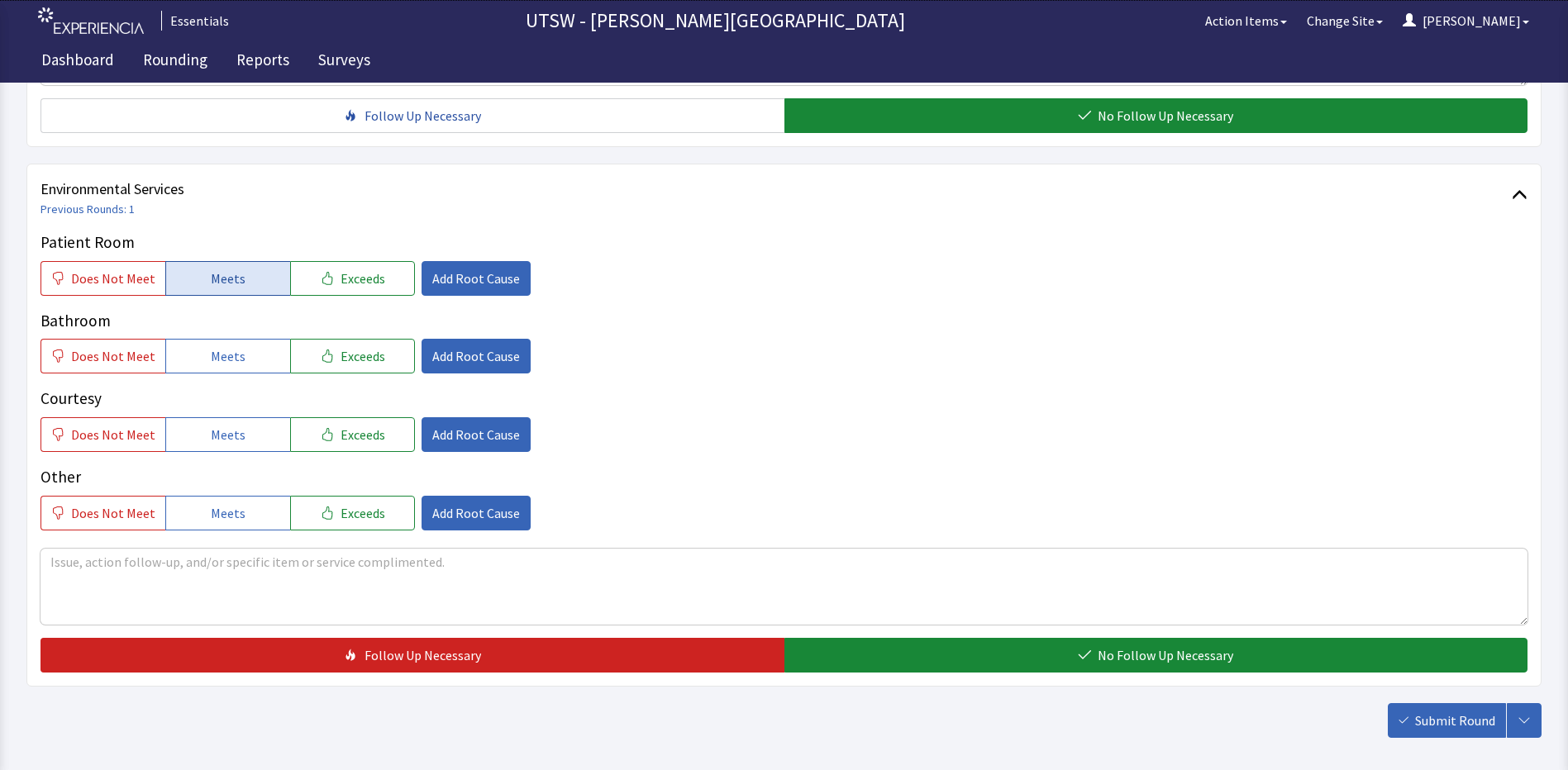
click at [219, 289] on button "Meets" at bounding box center [227, 278] width 125 height 35
drag, startPoint x: 216, startPoint y: 343, endPoint x: 245, endPoint y: 400, distance: 64.0
click at [216, 344] on button "Meets" at bounding box center [227, 356] width 125 height 35
click at [246, 440] on button "Meets" at bounding box center [227, 434] width 125 height 35
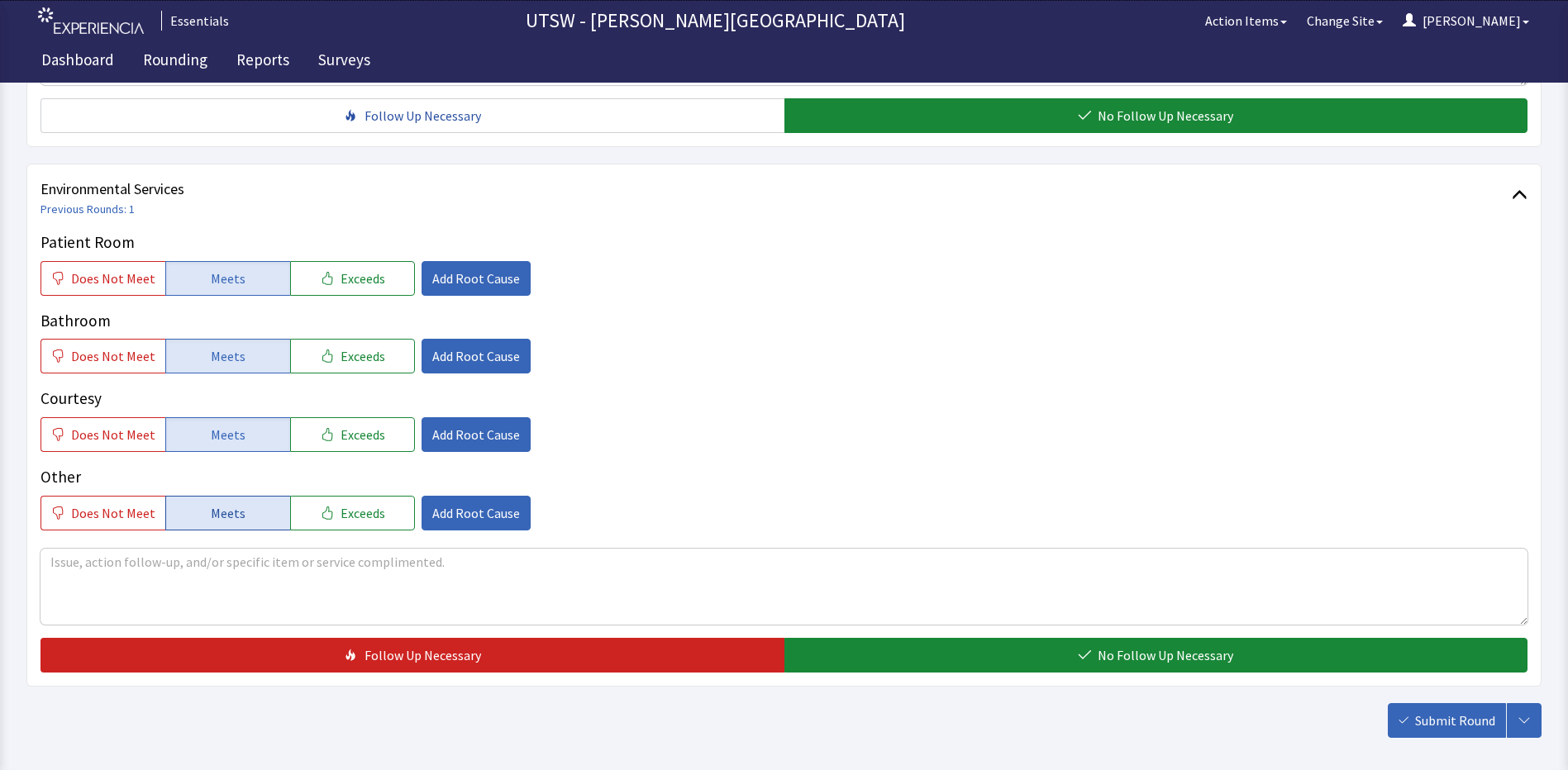
click at [215, 502] on button "Meets" at bounding box center [227, 513] width 125 height 35
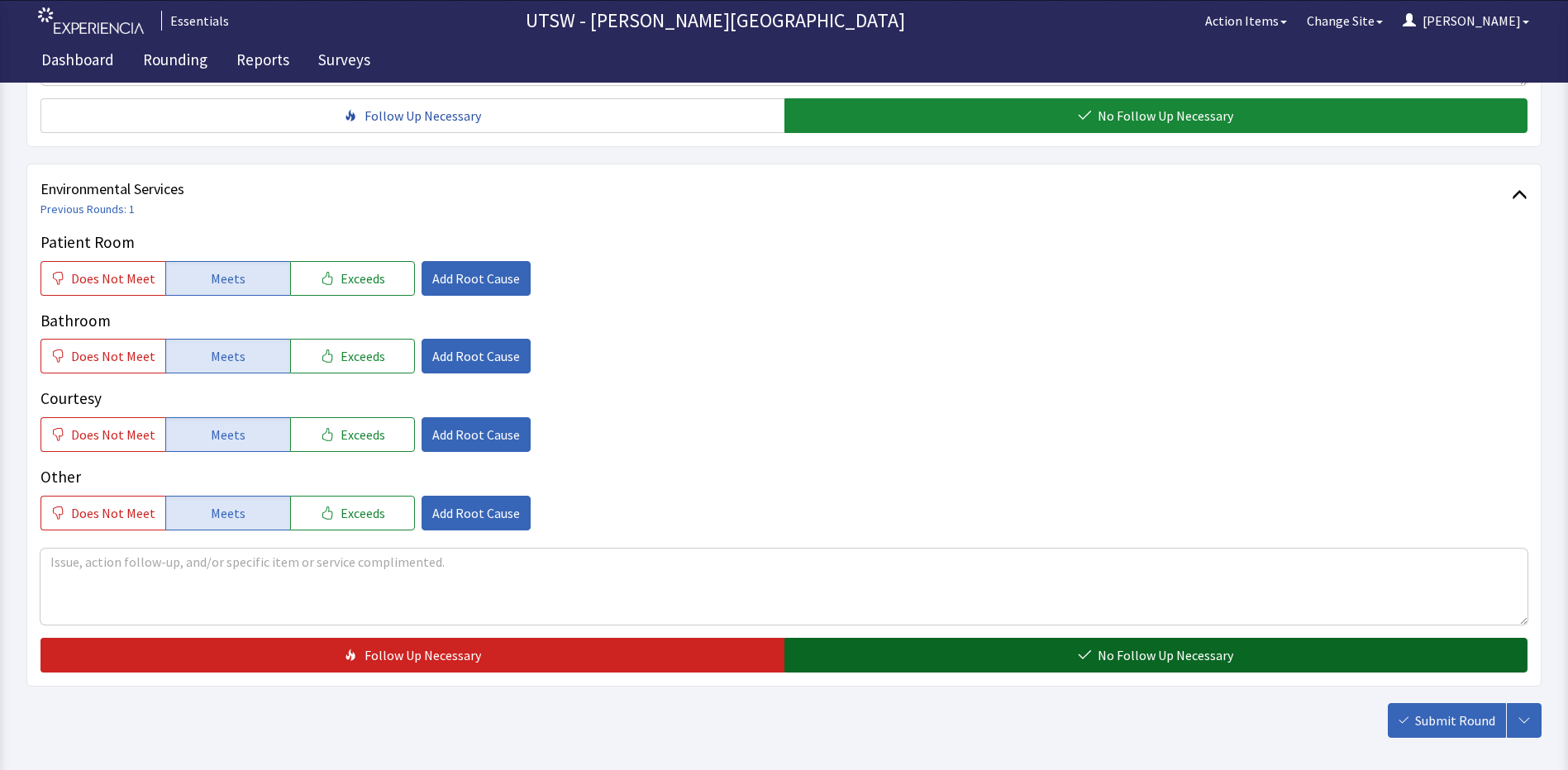
click at [1068, 651] on button "No Follow Up Necessary" at bounding box center [1156, 655] width 744 height 35
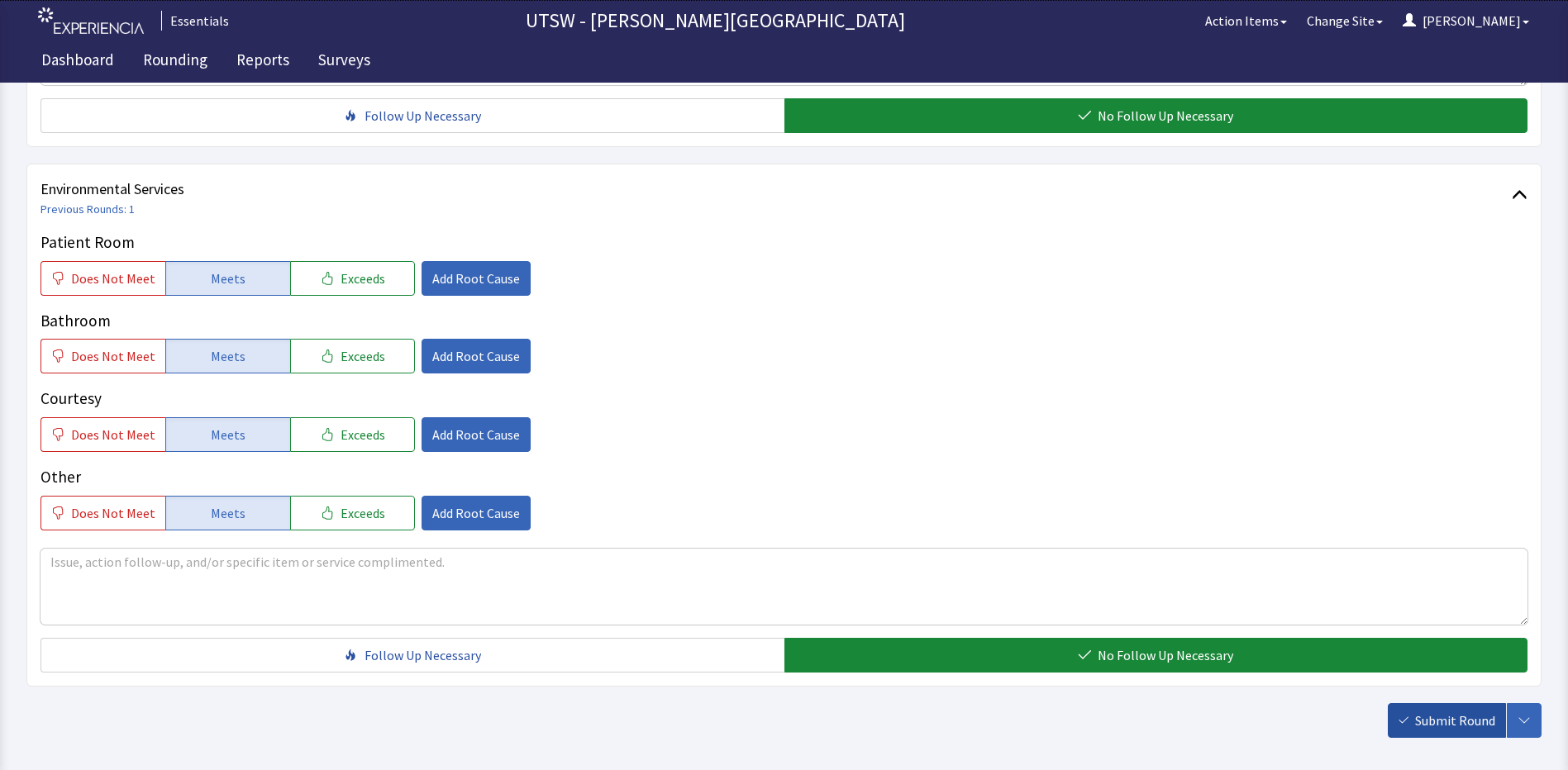
click at [1424, 712] on span "Submit Round" at bounding box center [1455, 720] width 80 height 20
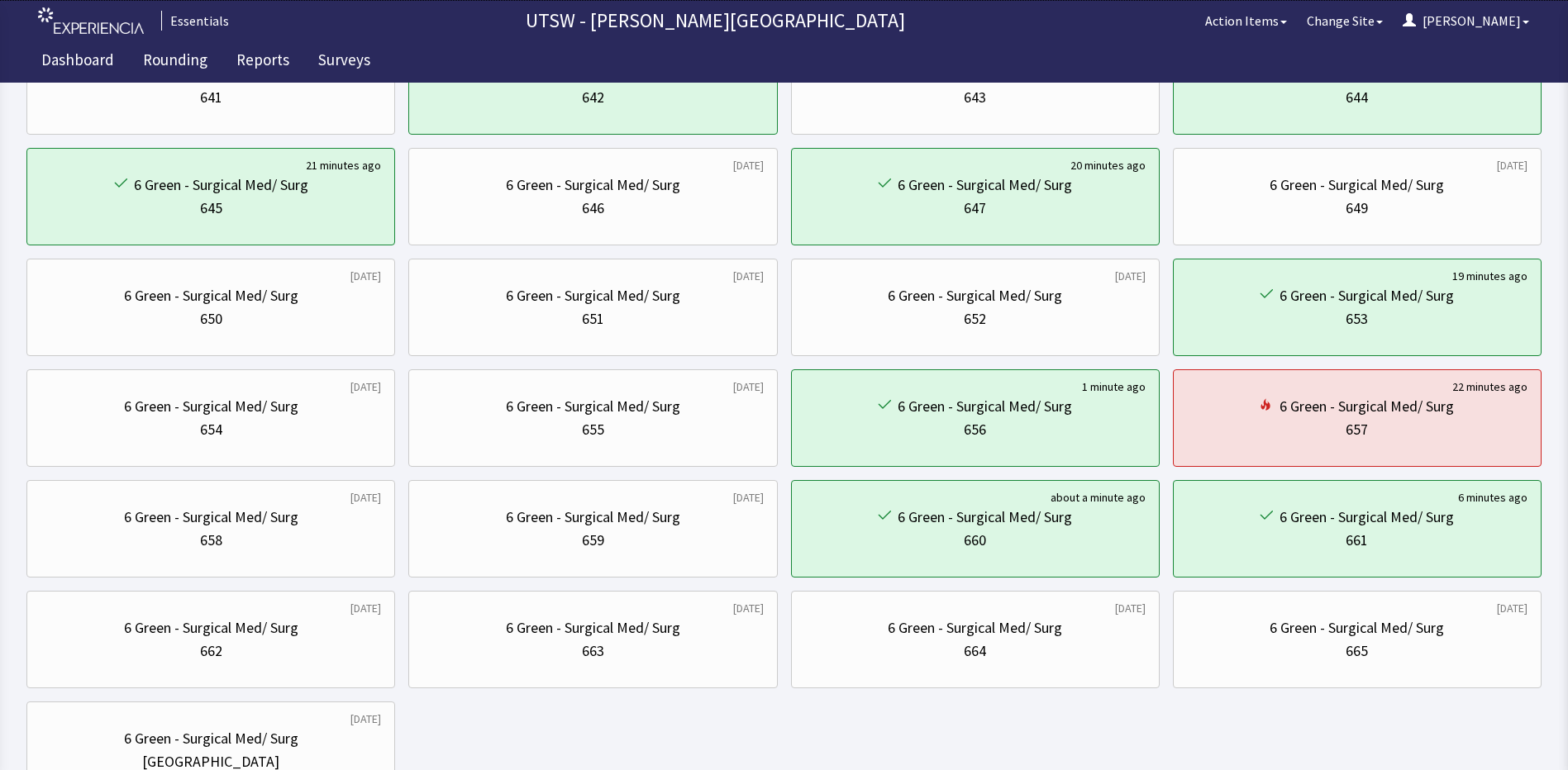
scroll to position [556, 0]
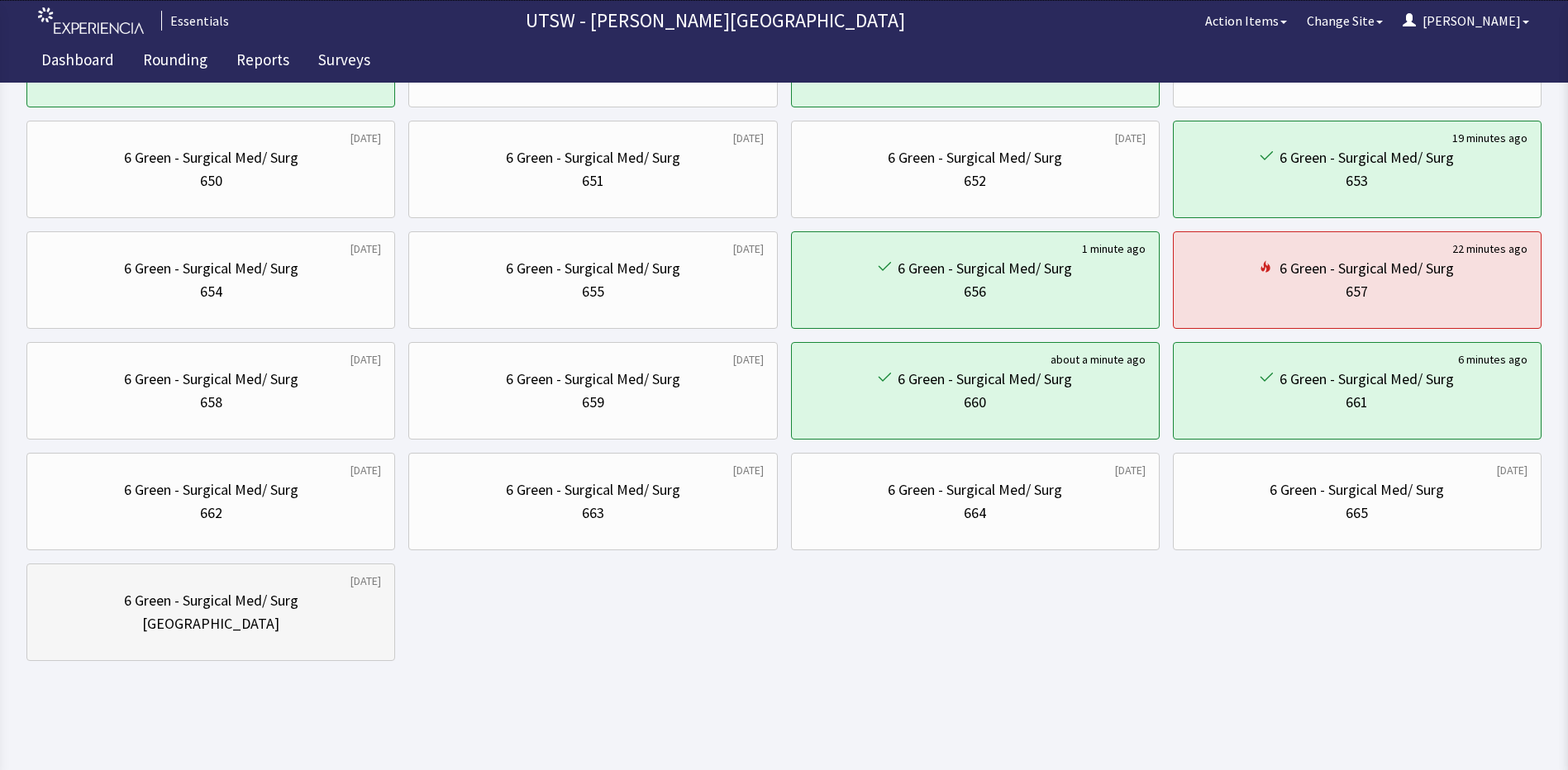
click at [170, 631] on div "[GEOGRAPHIC_DATA]" at bounding box center [211, 624] width 138 height 23
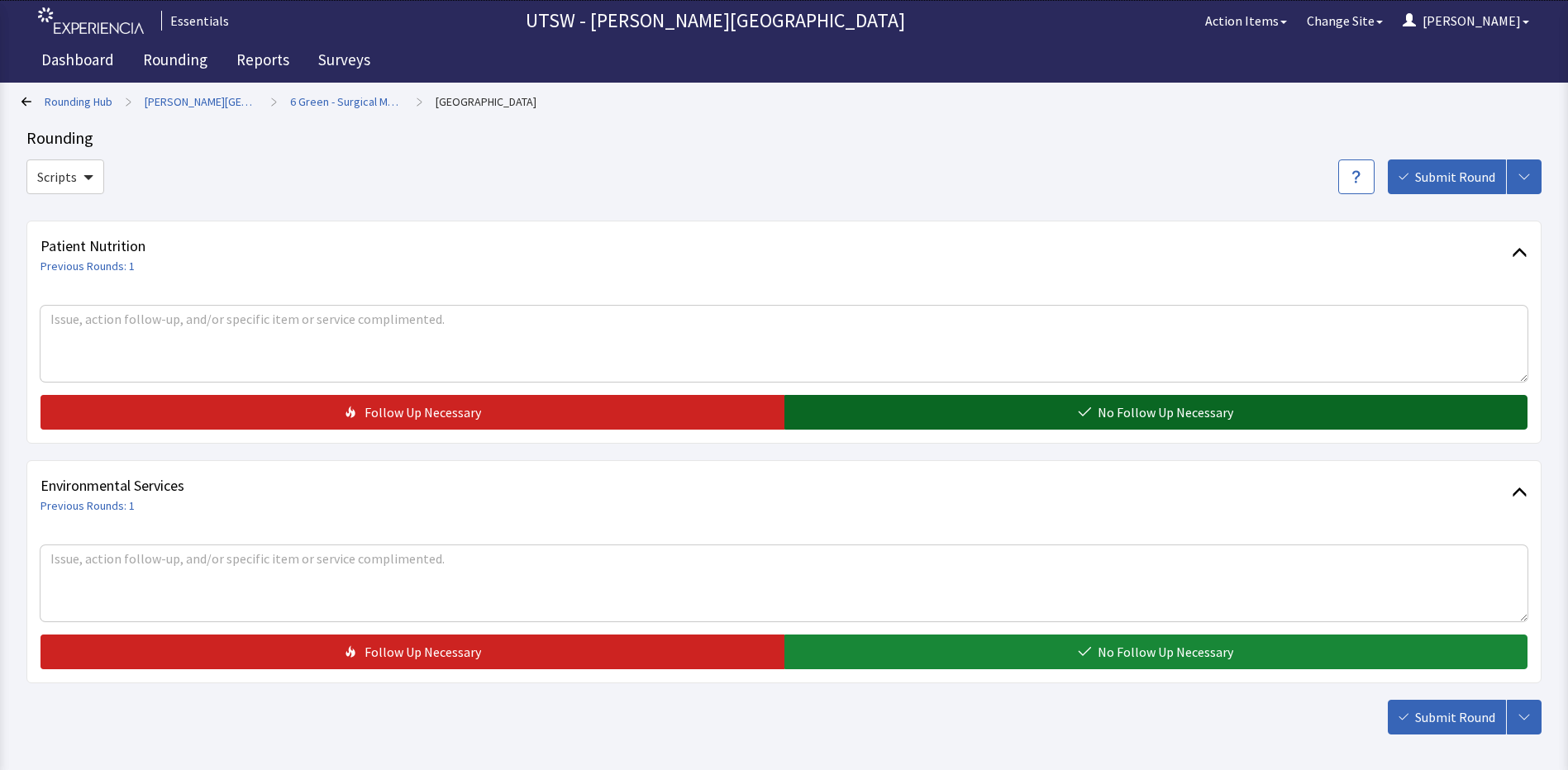
click at [959, 422] on button "No Follow Up Necessary" at bounding box center [1156, 413] width 744 height 35
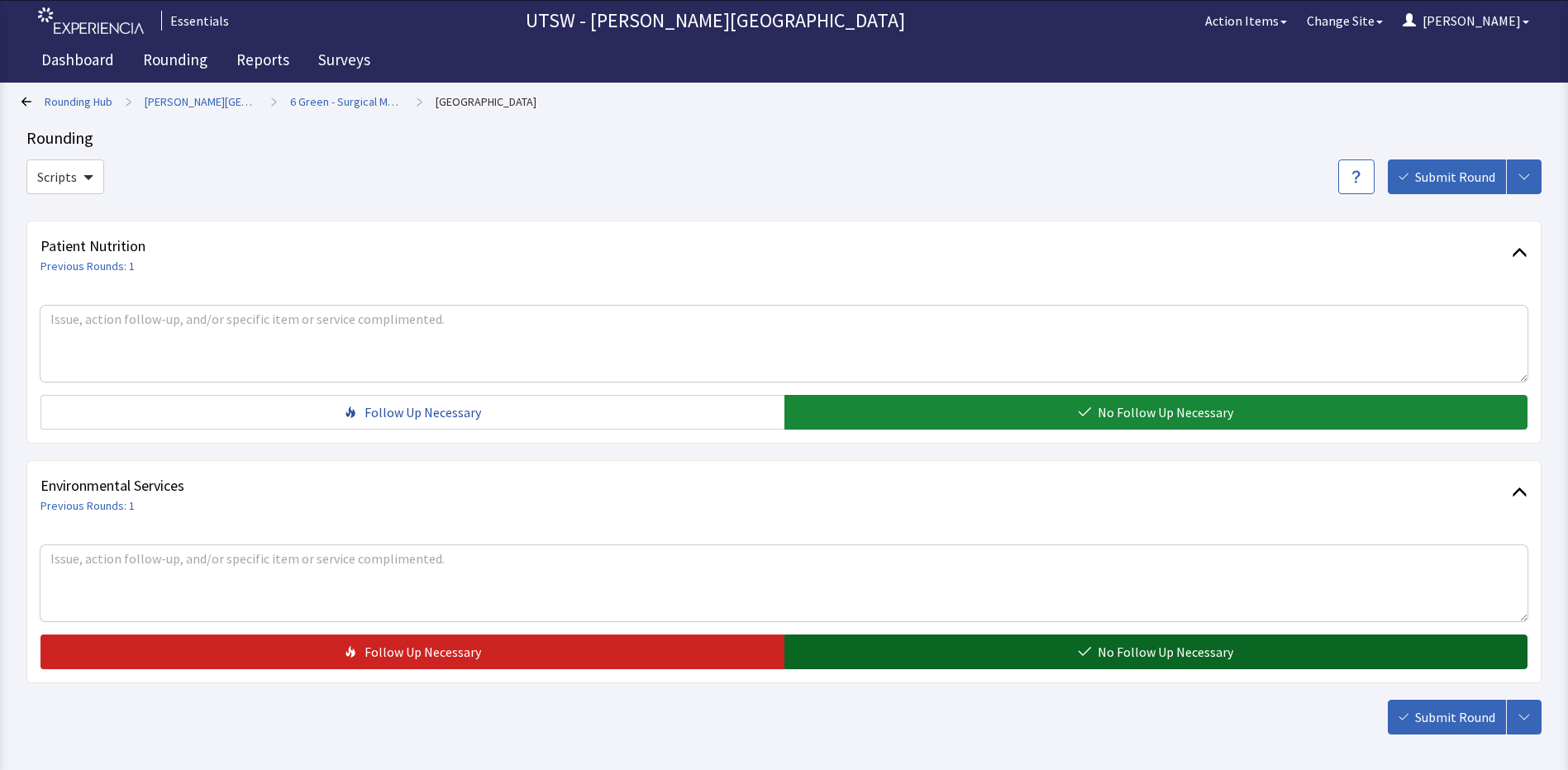
click at [1208, 652] on span "No Follow Up Necessary" at bounding box center [1165, 652] width 136 height 20
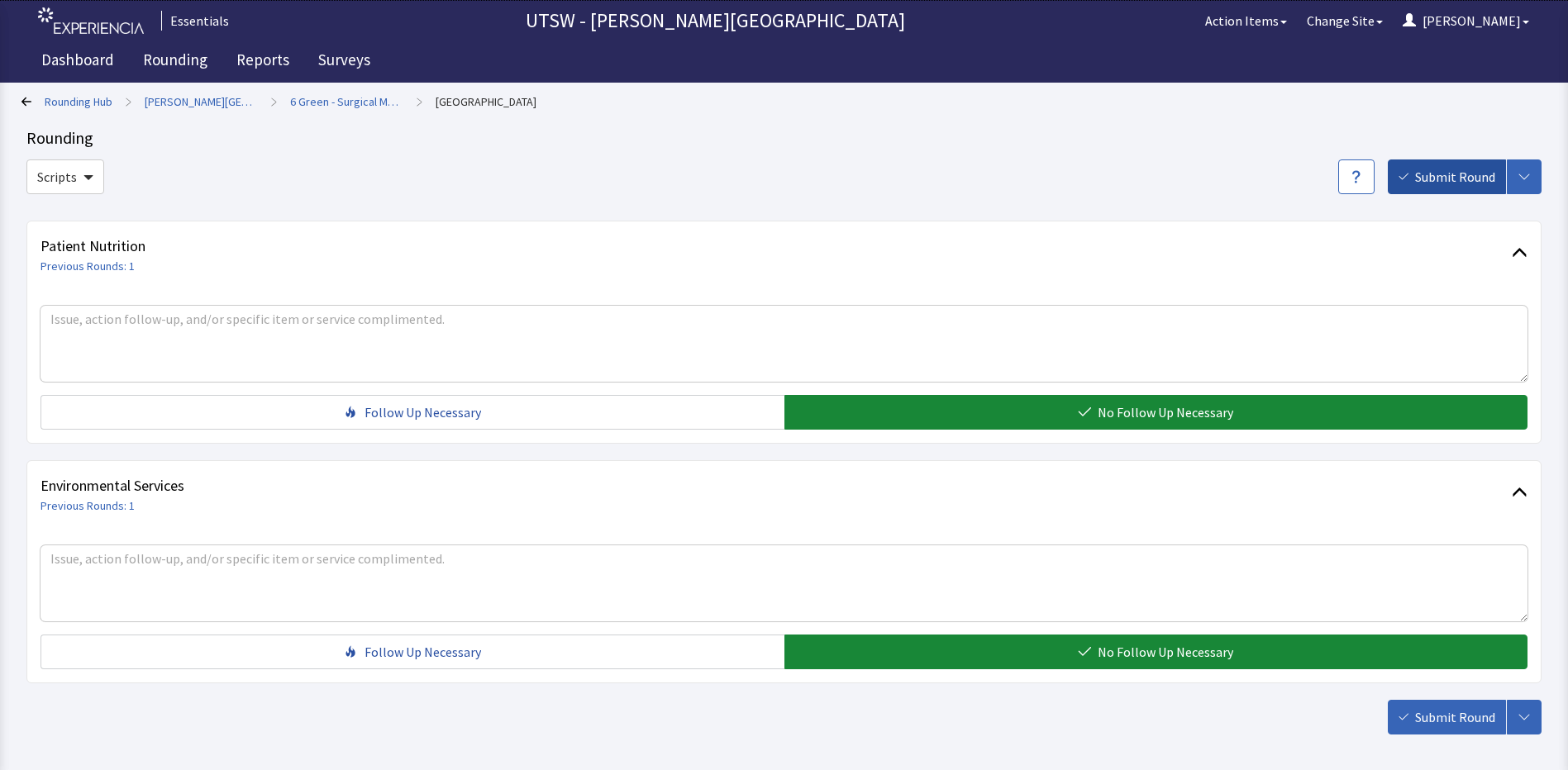
click at [1436, 183] on span "Submit Round" at bounding box center [1455, 177] width 80 height 20
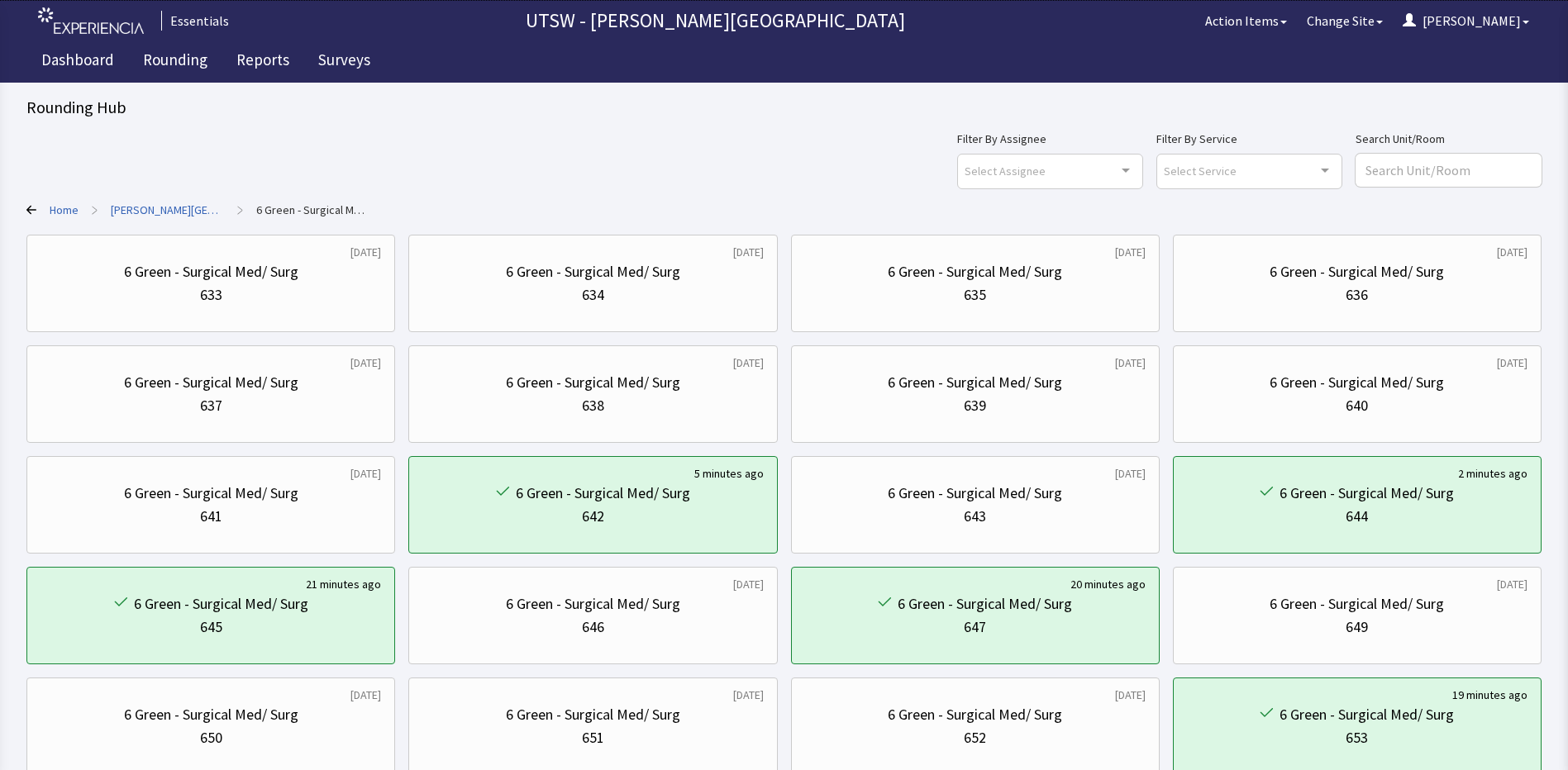
click at [194, 208] on link "[PERSON_NAME][GEOGRAPHIC_DATA]" at bounding box center [167, 210] width 113 height 17
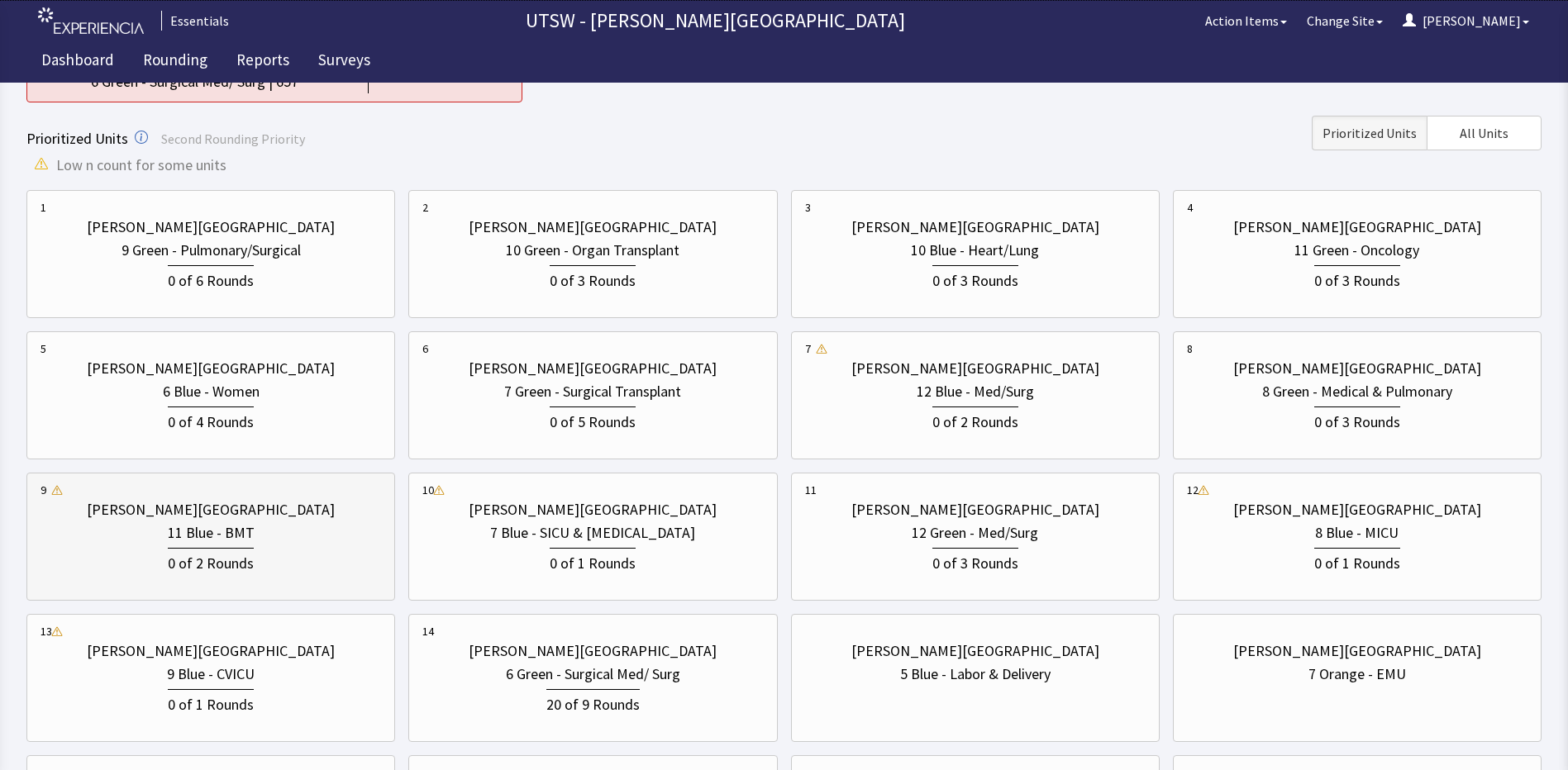
scroll to position [248, 0]
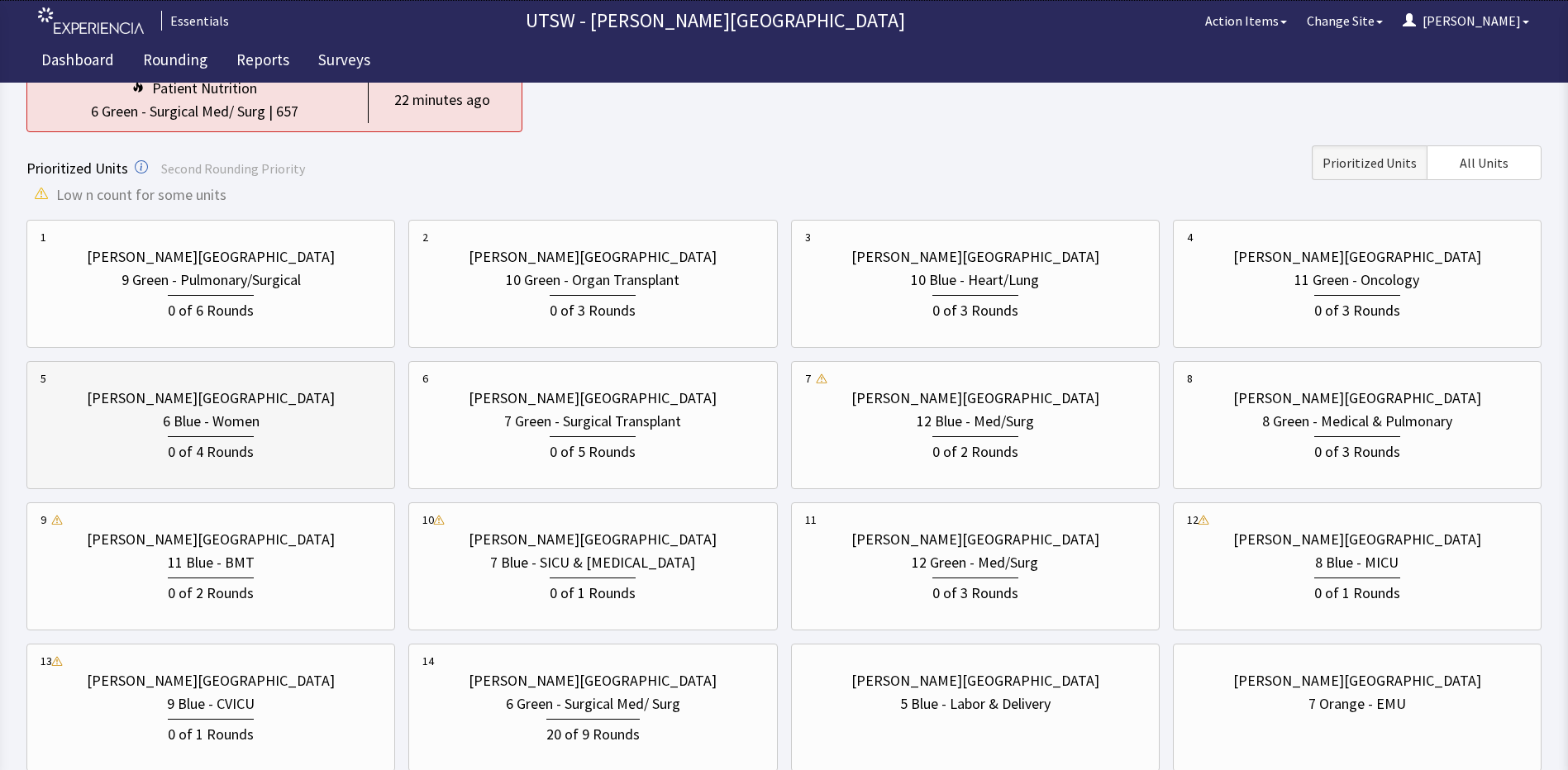
click at [277, 447] on div "0 of 4 Rounds" at bounding box center [210, 448] width 341 height 30
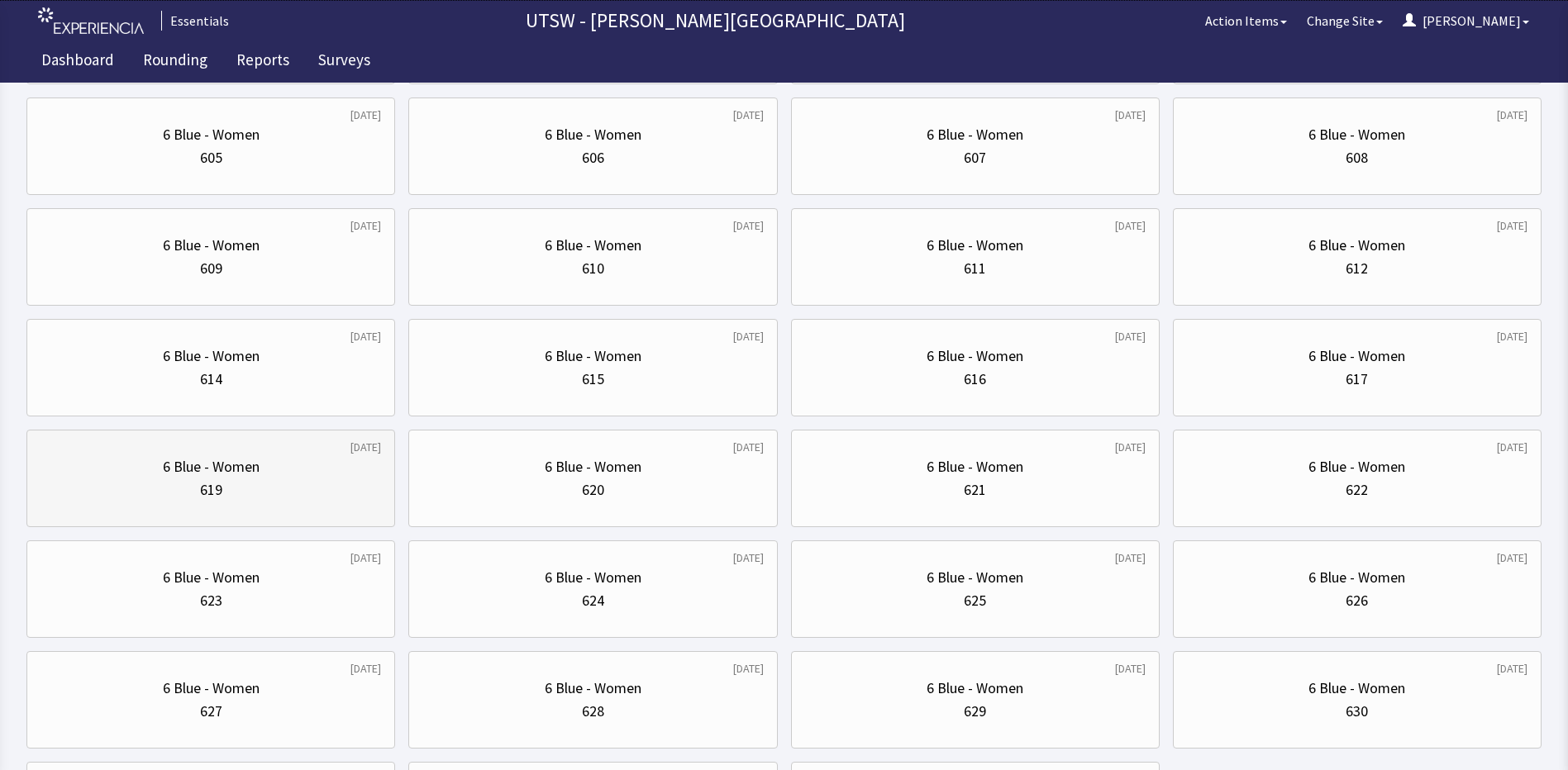
click at [272, 507] on div "6 Blue - Women 619" at bounding box center [210, 477] width 341 height 79
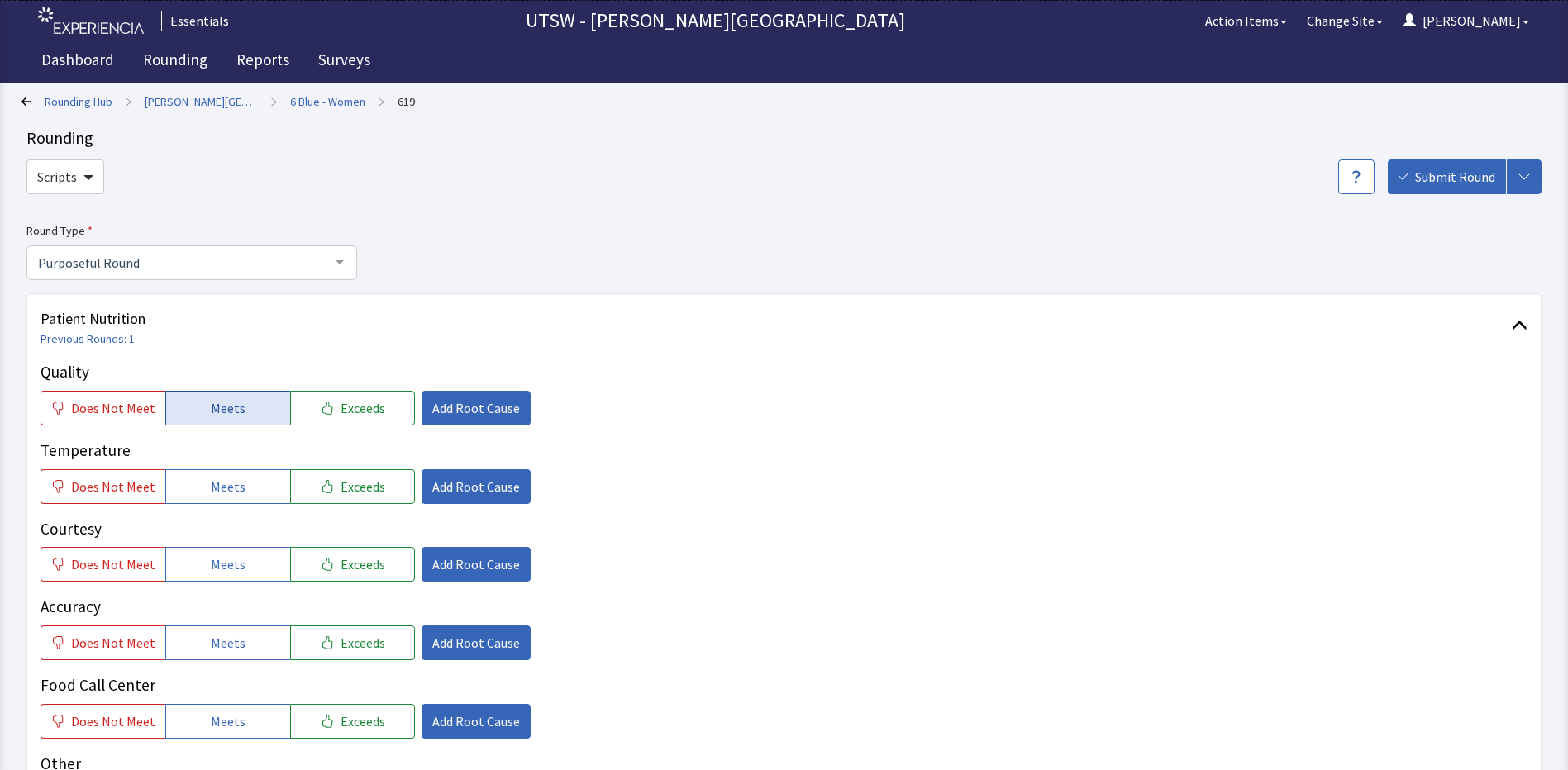
click at [230, 406] on span "Meets" at bounding box center [228, 408] width 35 height 20
click at [226, 479] on span "Meets" at bounding box center [228, 486] width 35 height 20
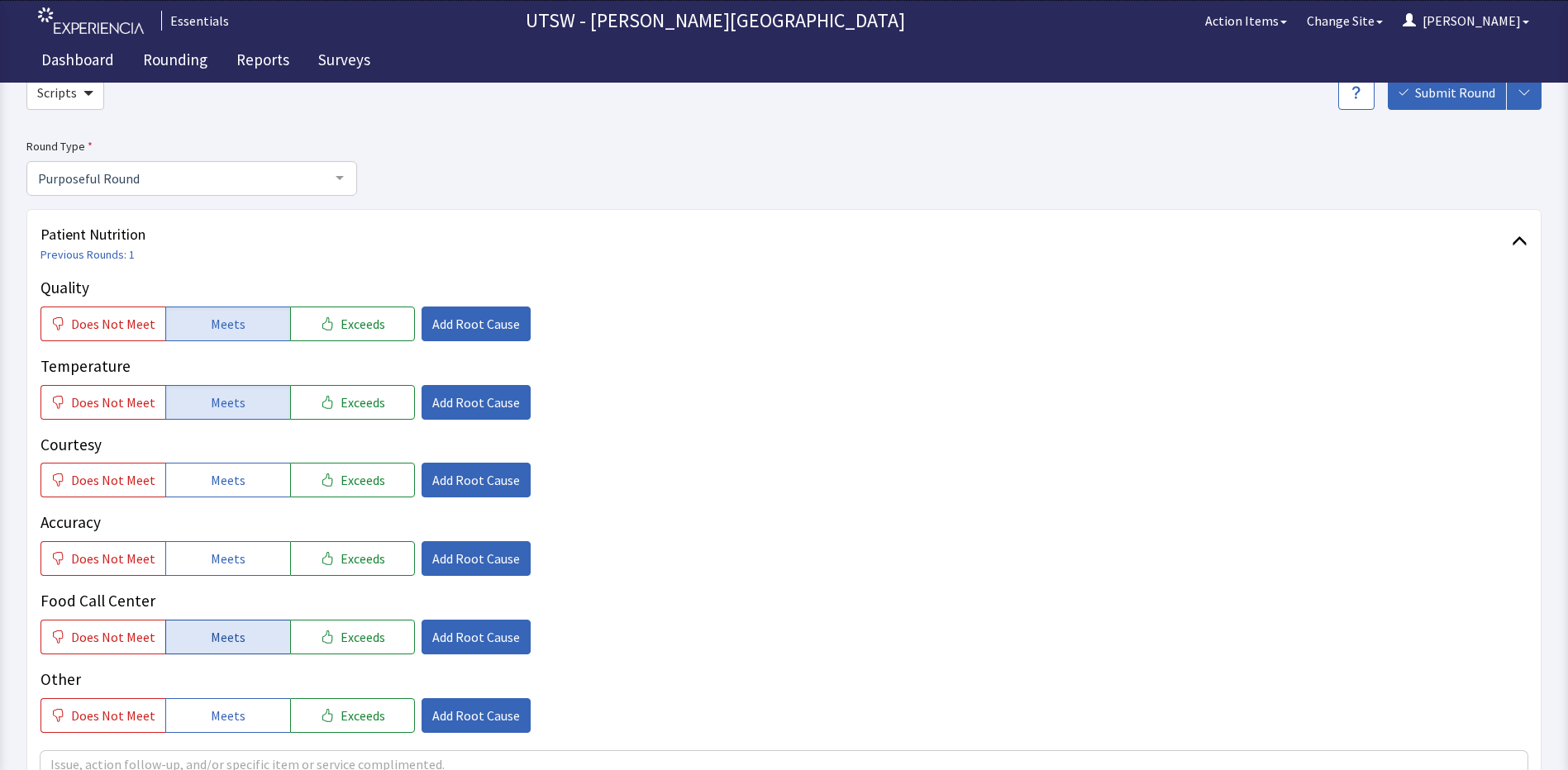
scroll to position [165, 0]
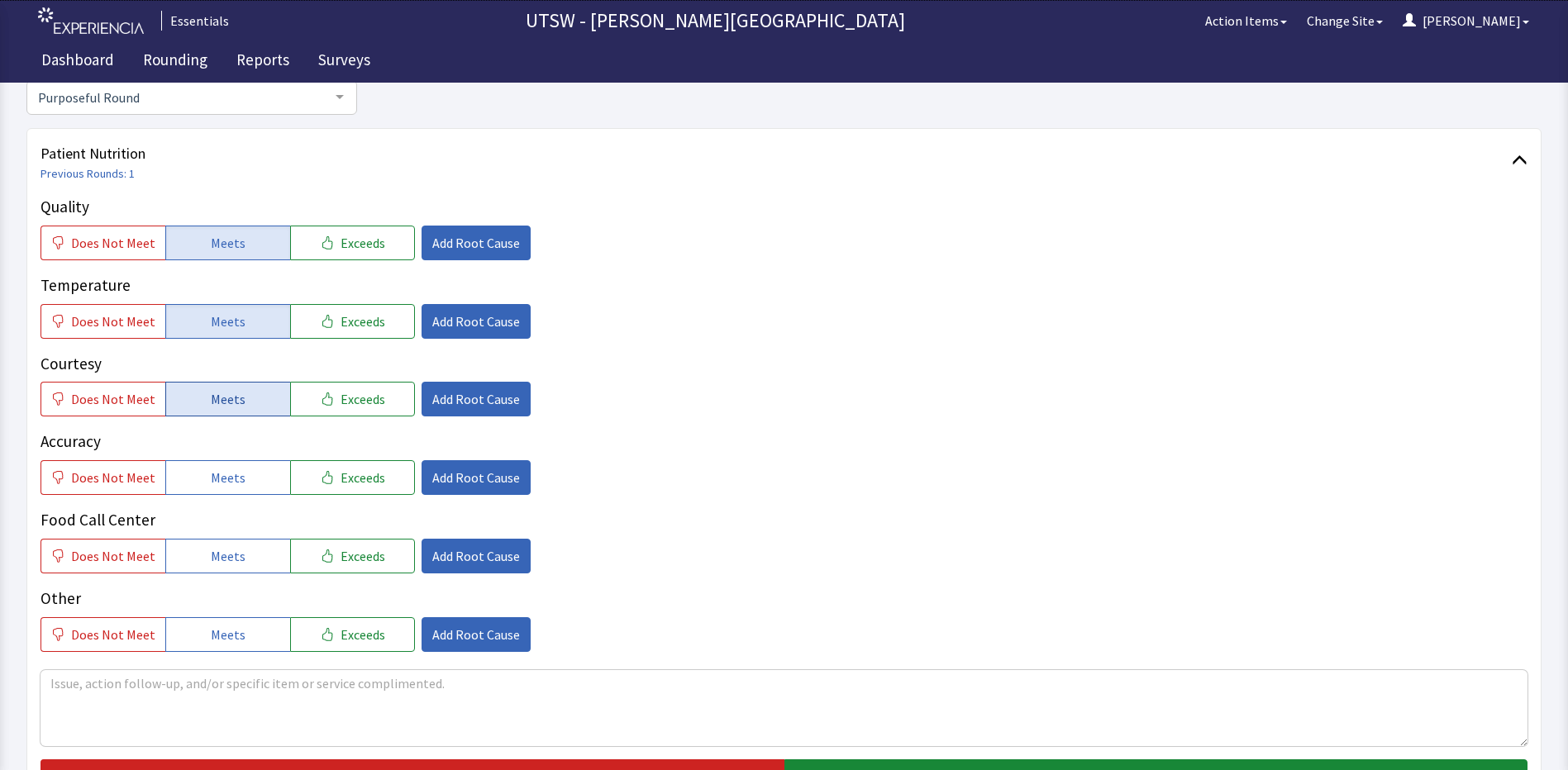
click at [222, 398] on span "Meets" at bounding box center [228, 399] width 35 height 20
click at [222, 461] on button "Meets" at bounding box center [227, 477] width 125 height 35
click at [217, 543] on button "Meets" at bounding box center [227, 556] width 125 height 35
click at [193, 623] on button "Meets" at bounding box center [227, 634] width 125 height 35
click at [202, 707] on textarea at bounding box center [783, 708] width 1487 height 76
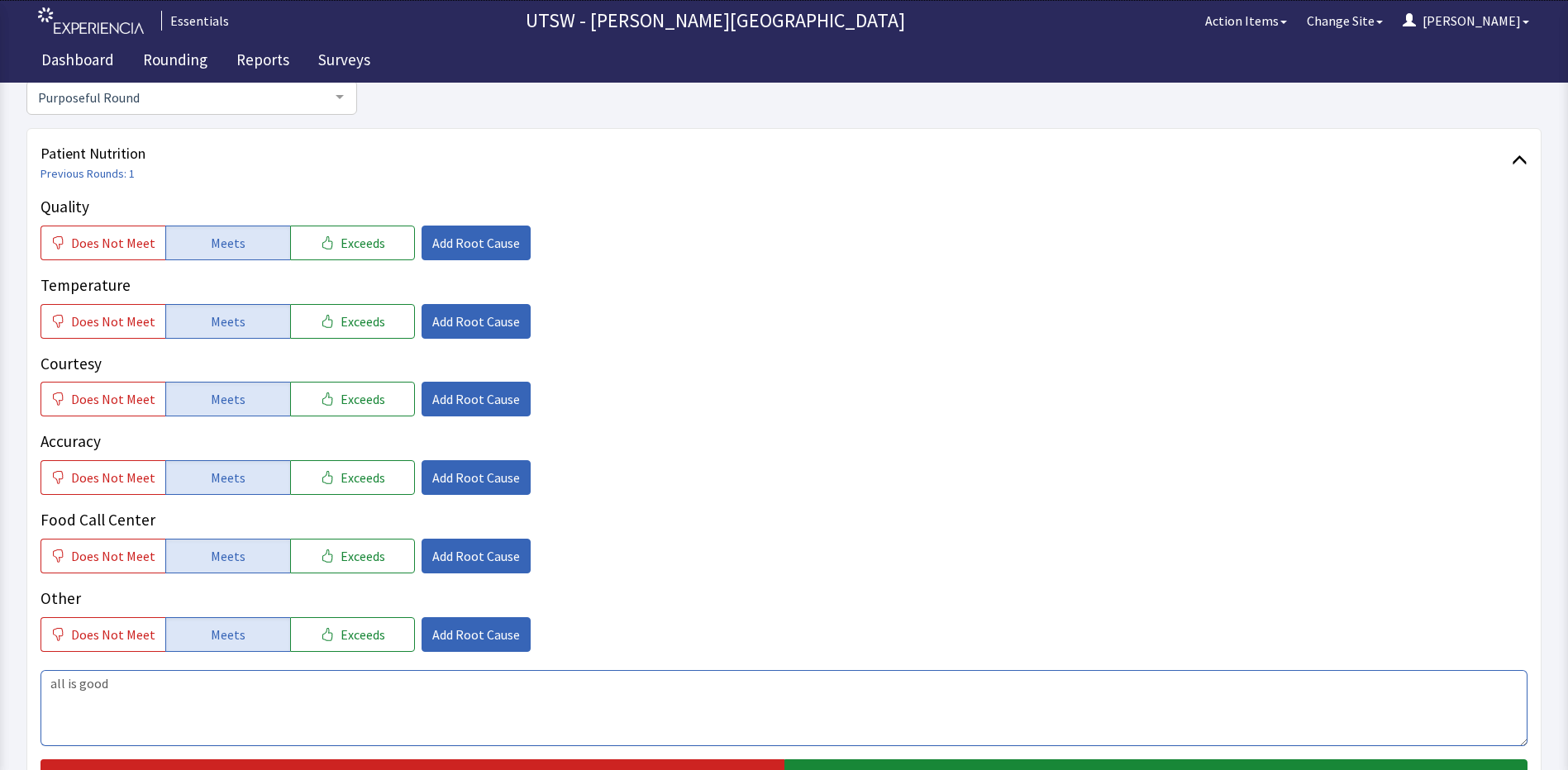
scroll to position [331, 0]
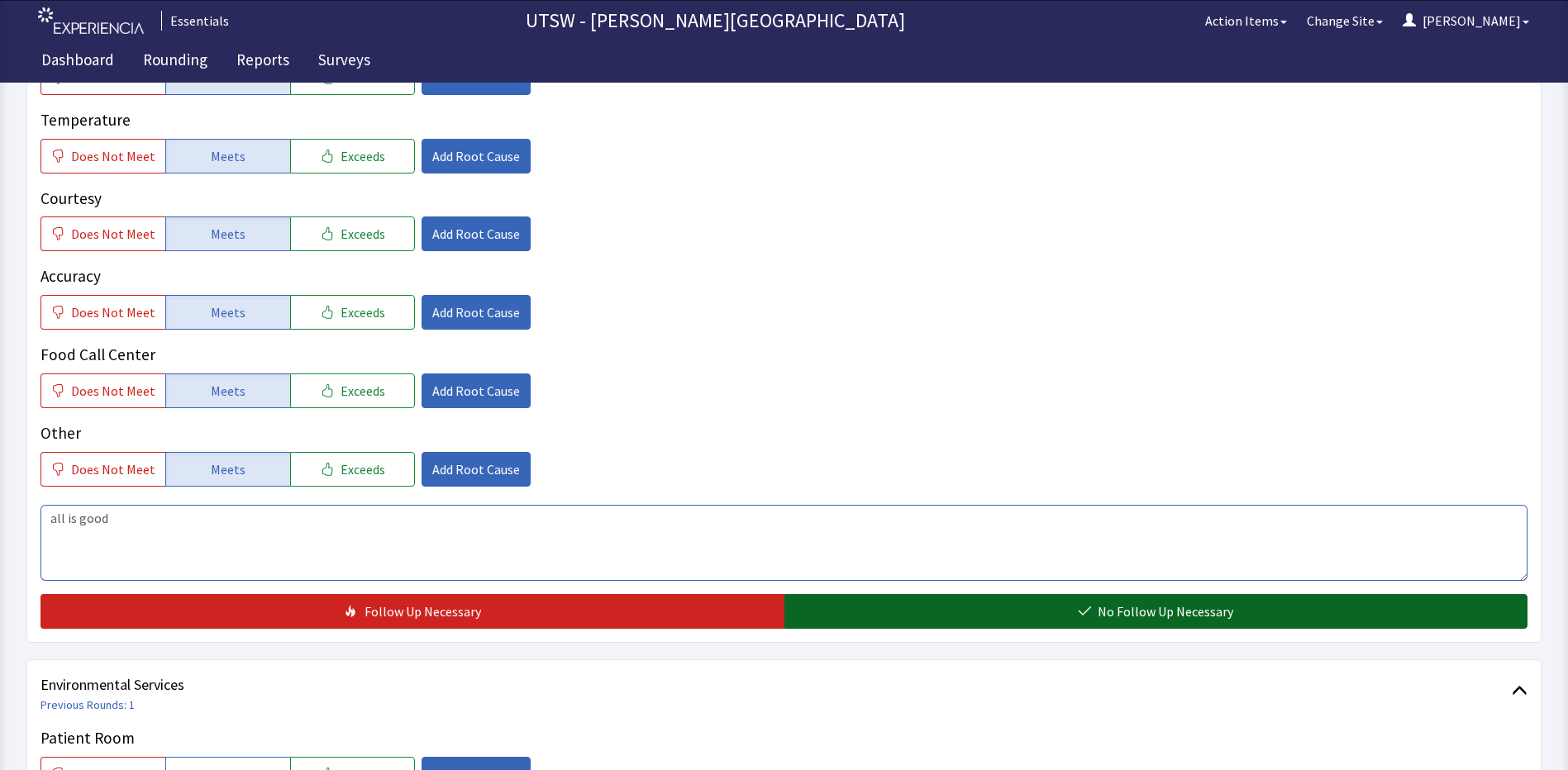
type textarea "all is good"
click at [1007, 621] on button "No Follow Up Necessary" at bounding box center [1156, 612] width 744 height 35
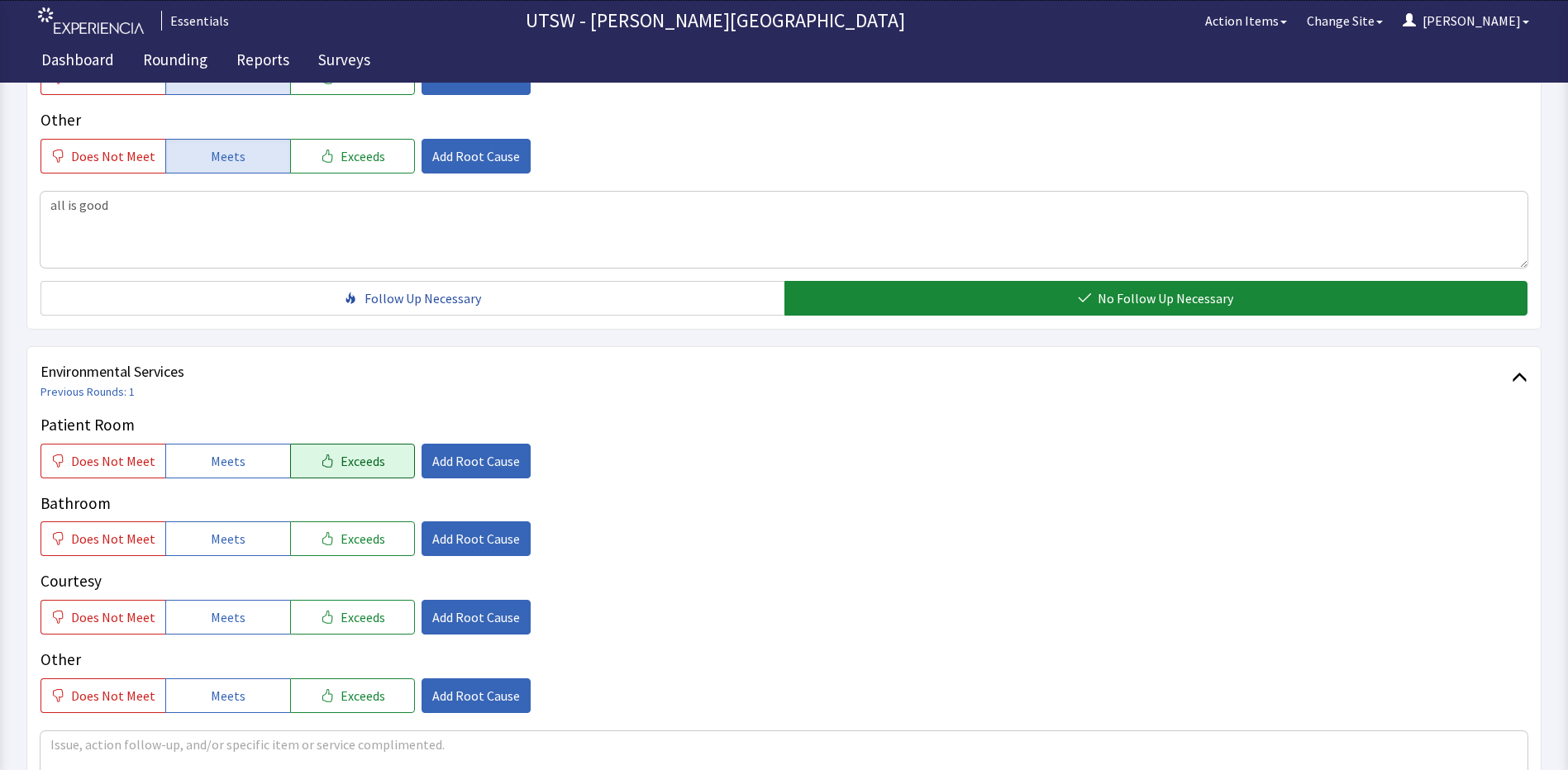
scroll to position [661, 0]
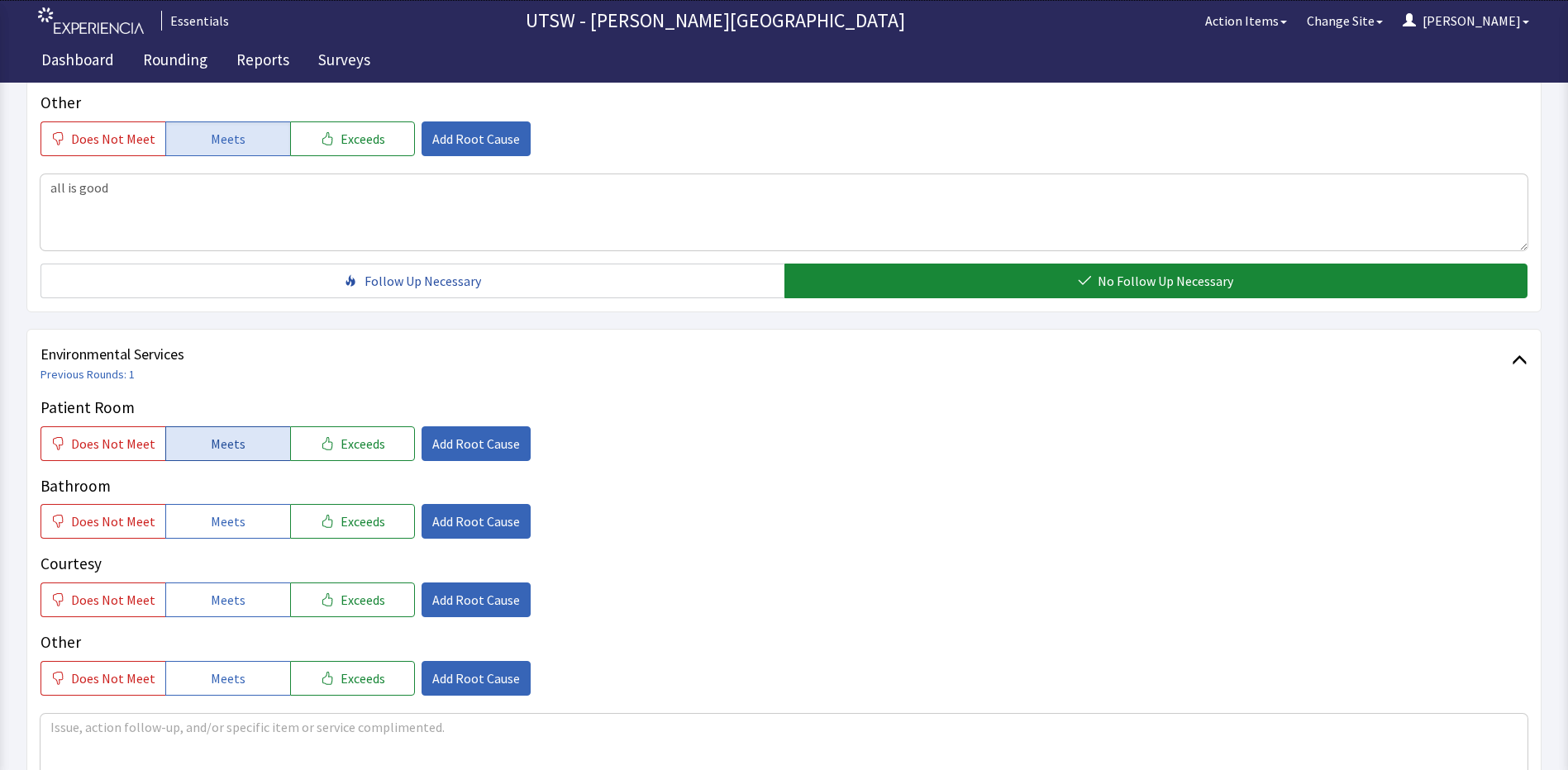
click at [261, 433] on button "Meets" at bounding box center [227, 444] width 125 height 35
click at [242, 498] on div "Bathroom Does Not Meet Meets Exceeds Add Root Cause" at bounding box center [783, 507] width 1487 height 65
click at [242, 503] on div "Bathroom Does Not Meet Meets Exceeds Add Root Cause" at bounding box center [783, 507] width 1487 height 65
click at [235, 509] on button "Meets" at bounding box center [227, 521] width 125 height 35
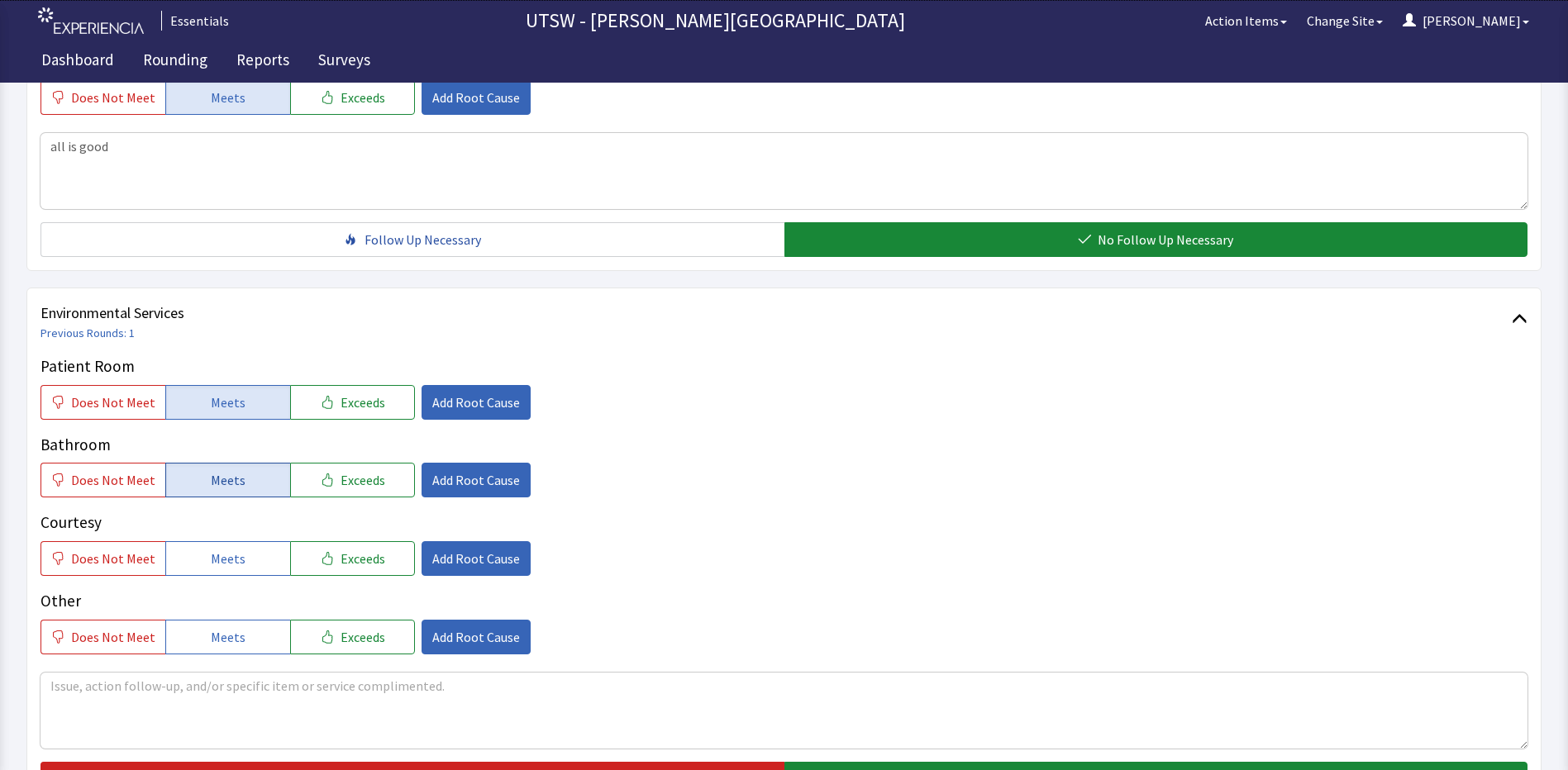
scroll to position [744, 0]
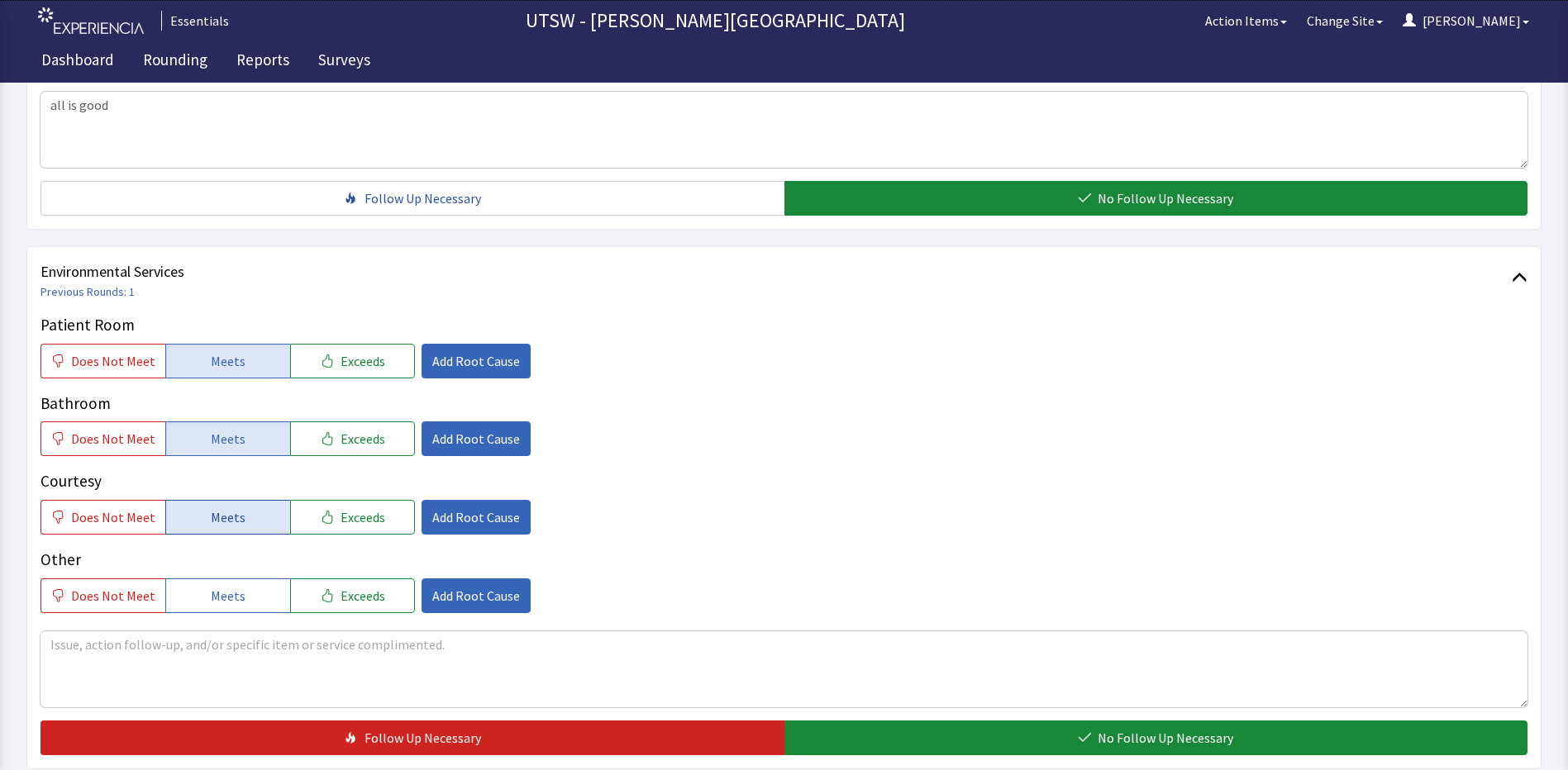
click at [237, 531] on button "Meets" at bounding box center [227, 517] width 125 height 35
click at [245, 600] on button "Meets" at bounding box center [227, 595] width 125 height 35
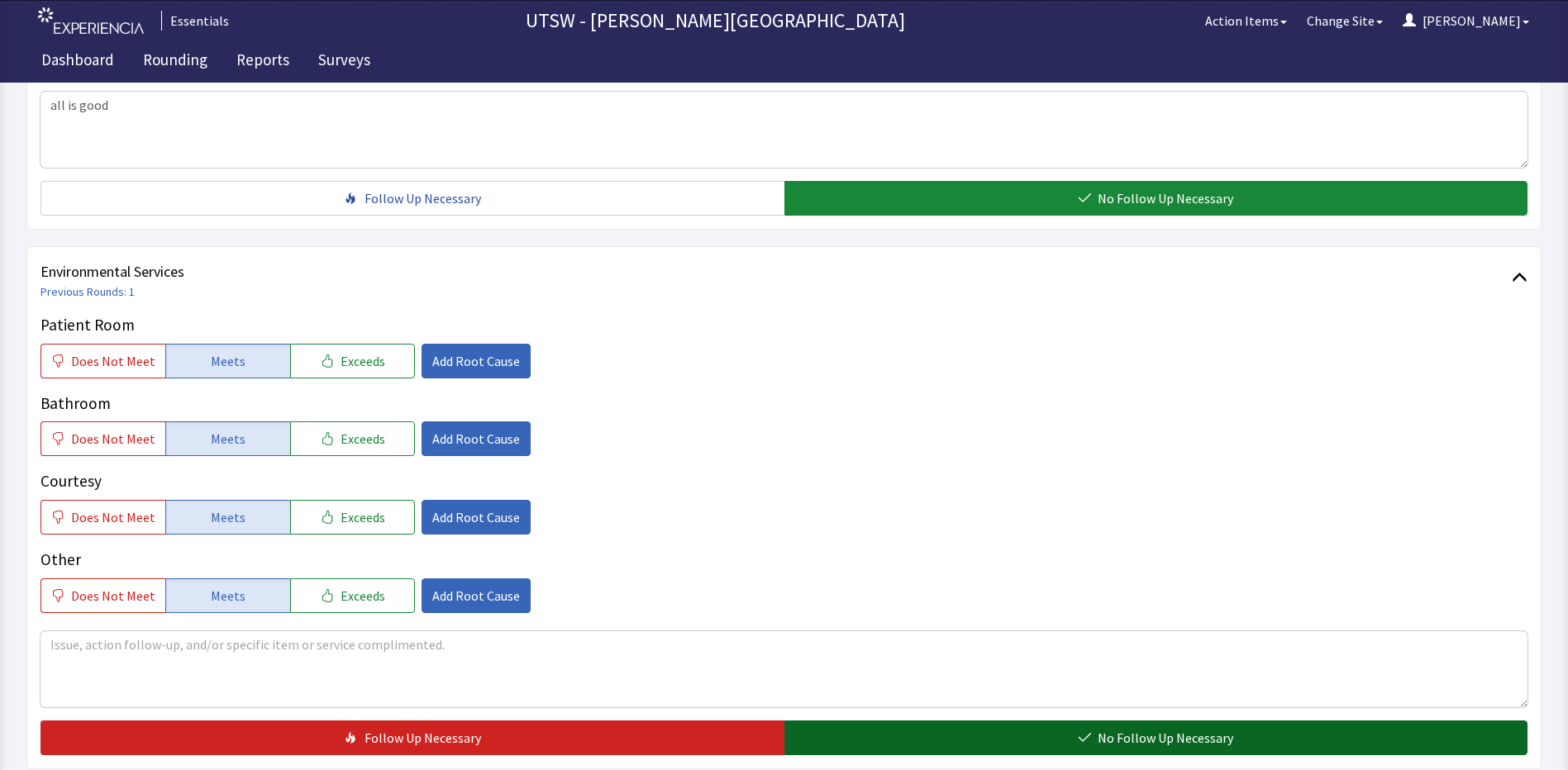
click at [983, 736] on button "No Follow Up Necessary" at bounding box center [1156, 738] width 744 height 35
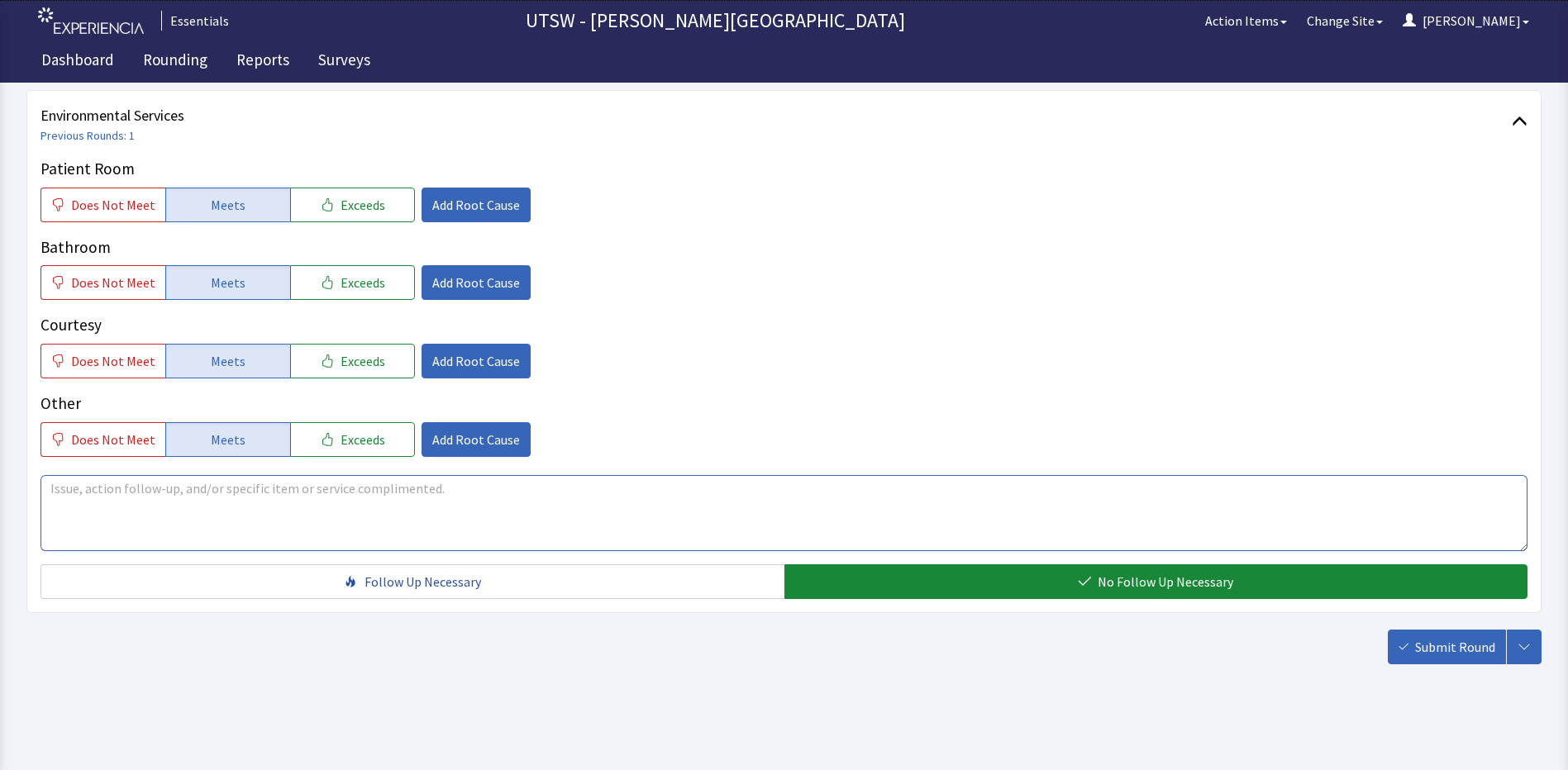
scroll to position [903, 0]
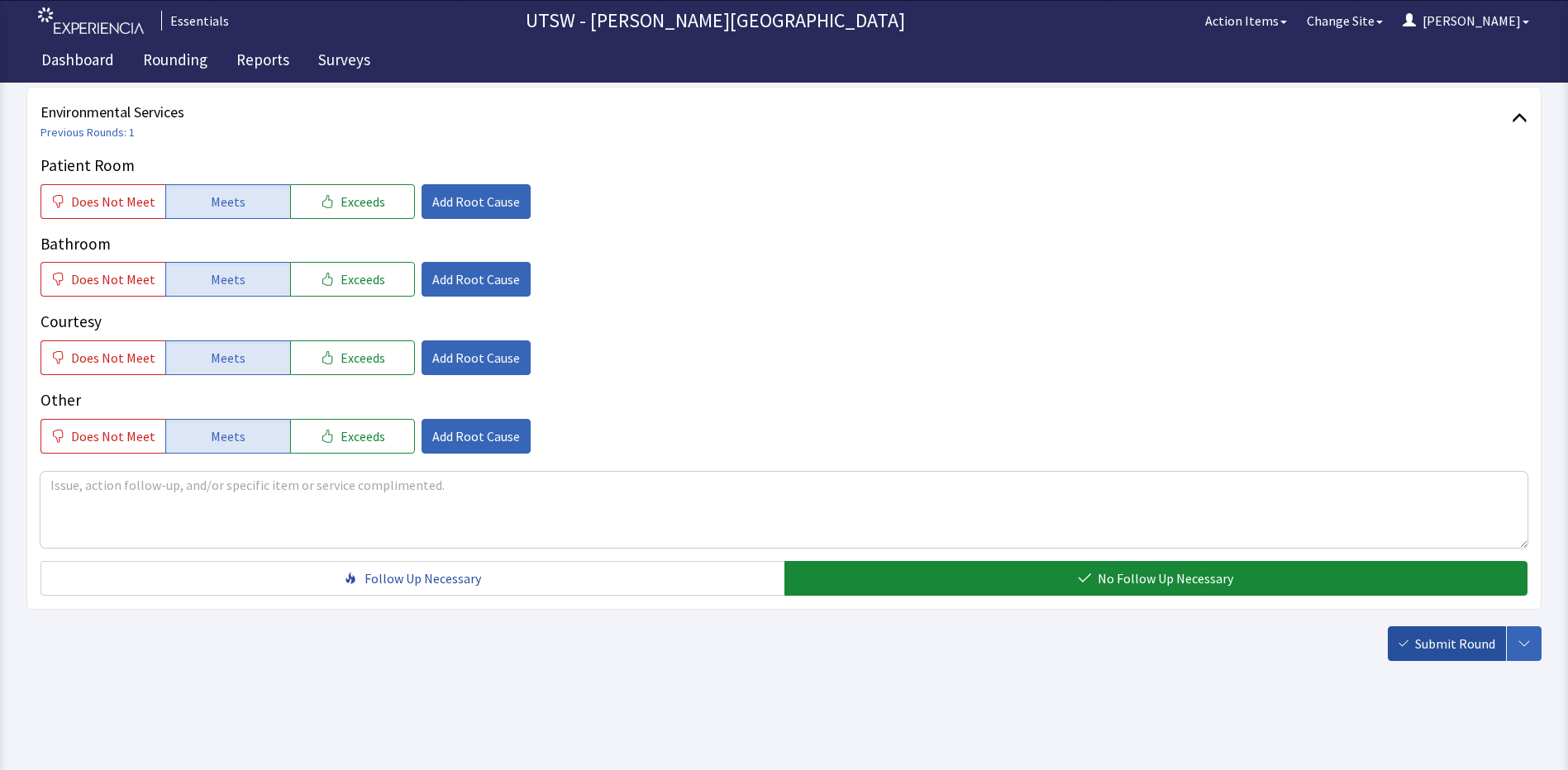
click at [1453, 640] on span "Submit Round" at bounding box center [1455, 643] width 80 height 20
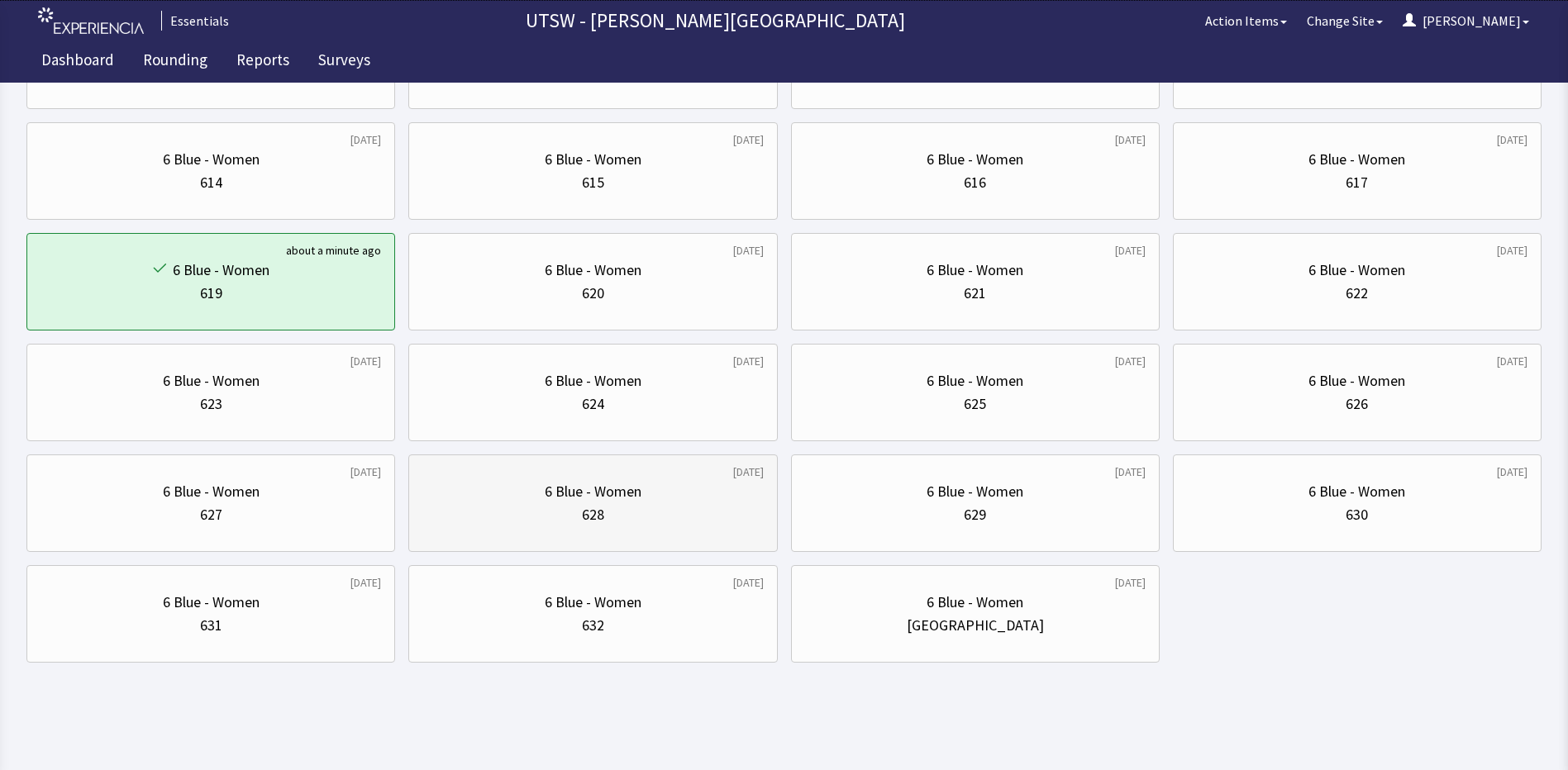
scroll to position [446, 0]
click at [273, 616] on div "631" at bounding box center [210, 624] width 341 height 23
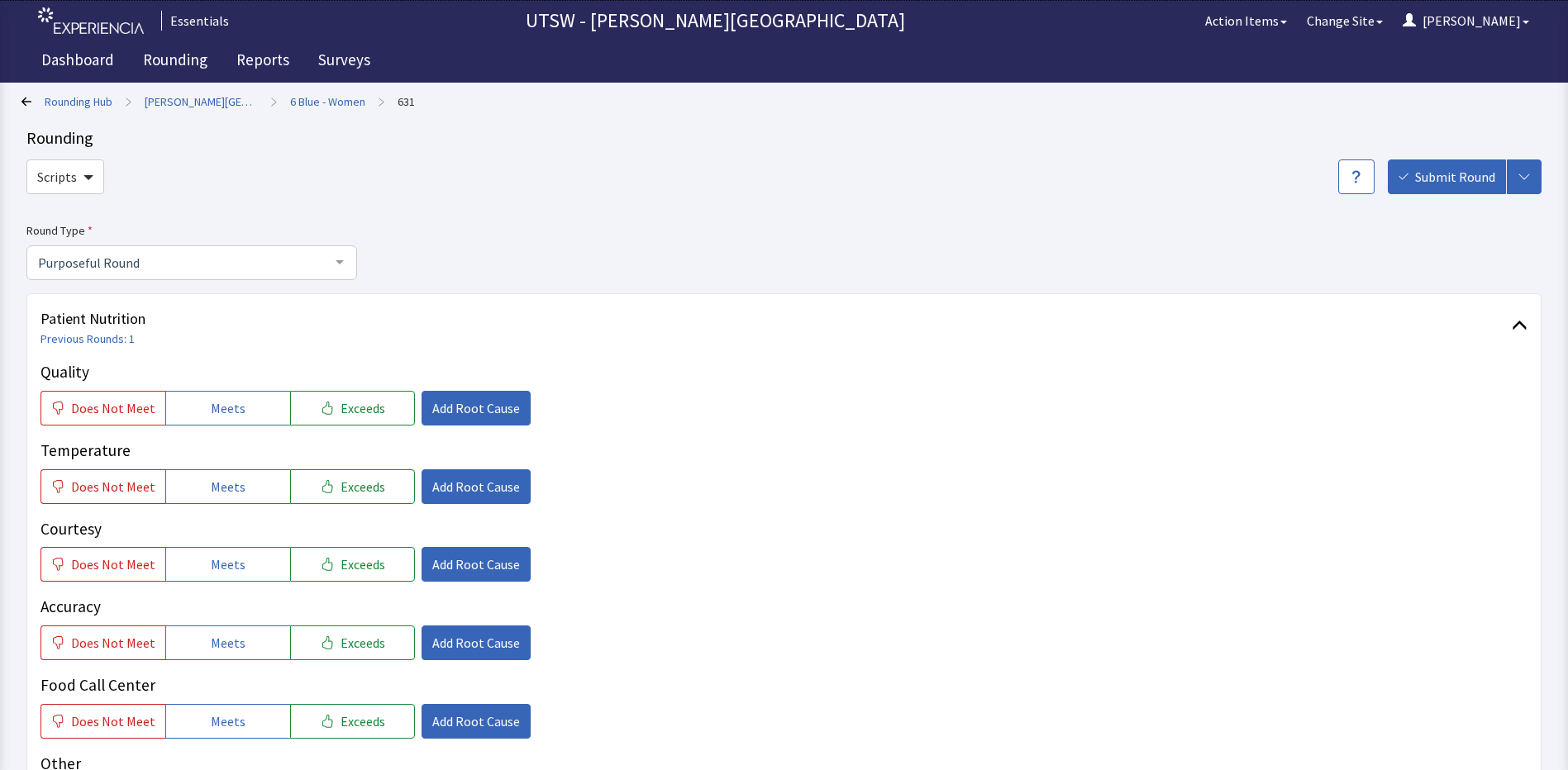
click at [1096, 448] on p "Temperature" at bounding box center [783, 450] width 1487 height 24
click at [116, 415] on span "Does Not Meet" at bounding box center [113, 408] width 84 height 20
click at [237, 495] on button "Meets" at bounding box center [227, 487] width 125 height 35
drag, startPoint x: 223, startPoint y: 612, endPoint x: 229, endPoint y: 556, distance: 56.3
click at [223, 610] on p "Accuracy" at bounding box center [783, 606] width 1487 height 24
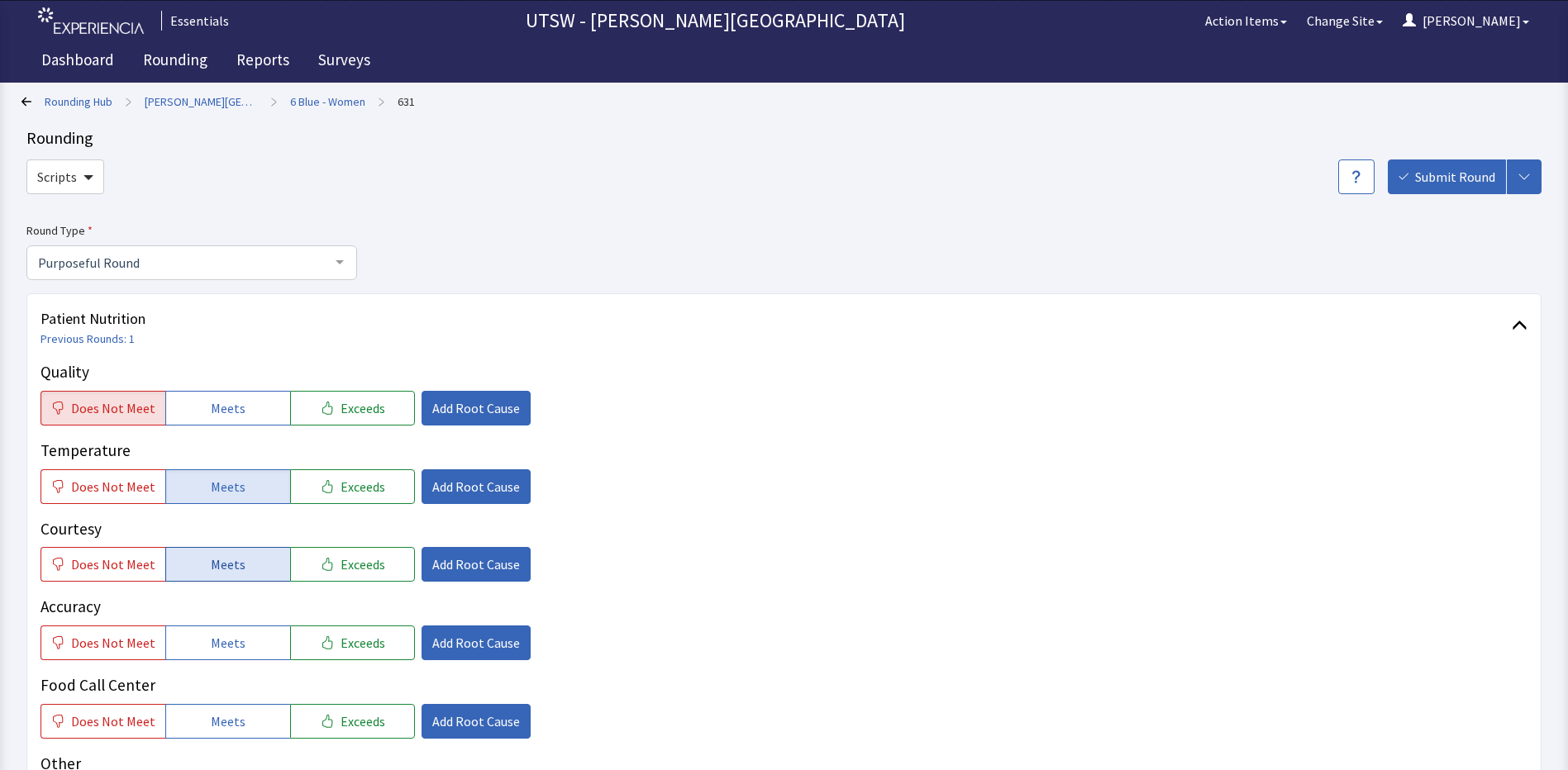
drag, startPoint x: 229, startPoint y: 555, endPoint x: 229, endPoint y: 592, distance: 37.0
click at [229, 556] on span "Meets" at bounding box center [228, 564] width 35 height 20
click at [232, 612] on p "Accuracy" at bounding box center [783, 606] width 1487 height 24
click at [234, 619] on p "Accuracy" at bounding box center [783, 606] width 1487 height 24
drag, startPoint x: 236, startPoint y: 631, endPoint x: 236, endPoint y: 643, distance: 12.0
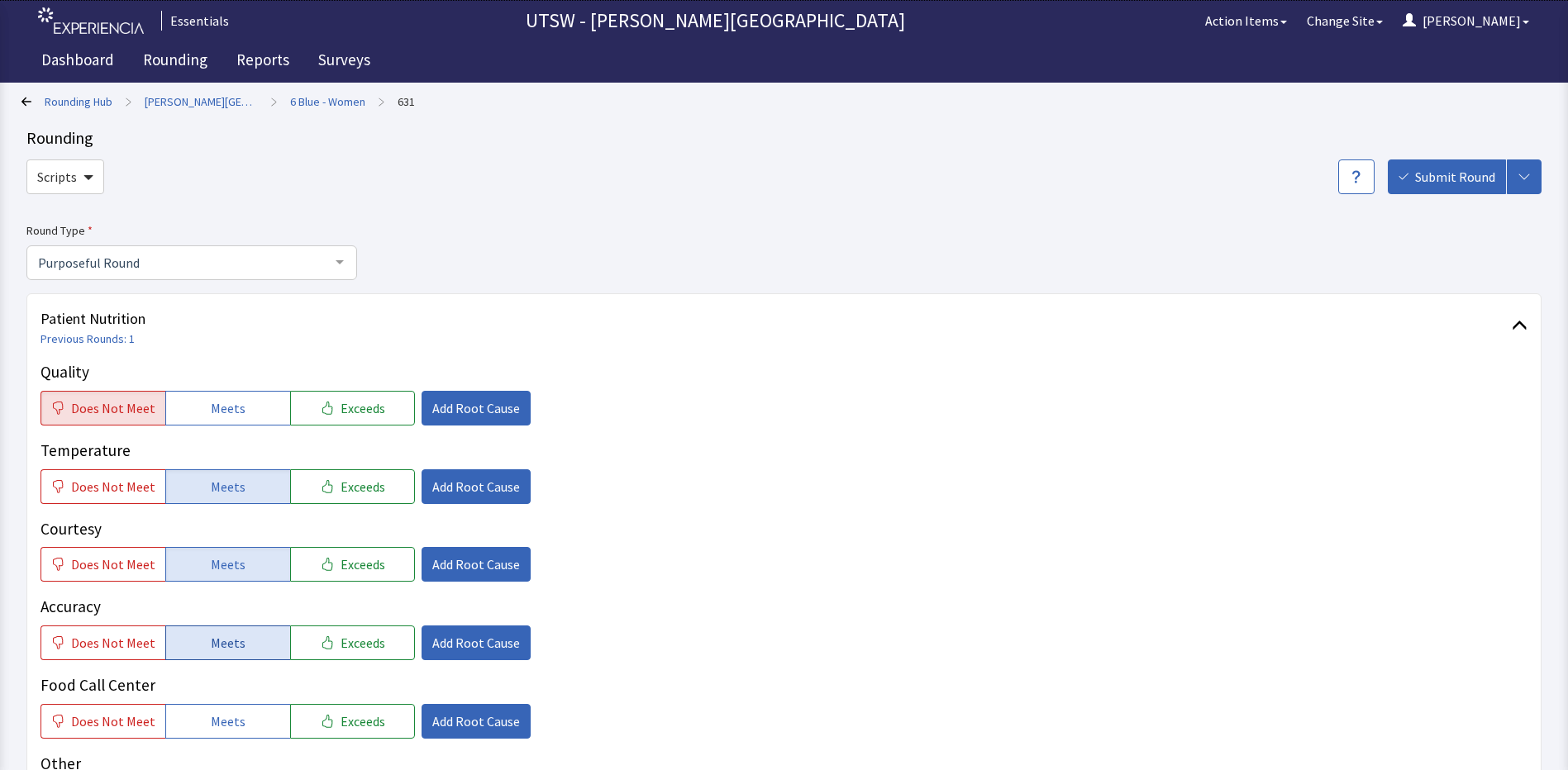
click button "Meets"
click span "Meets"
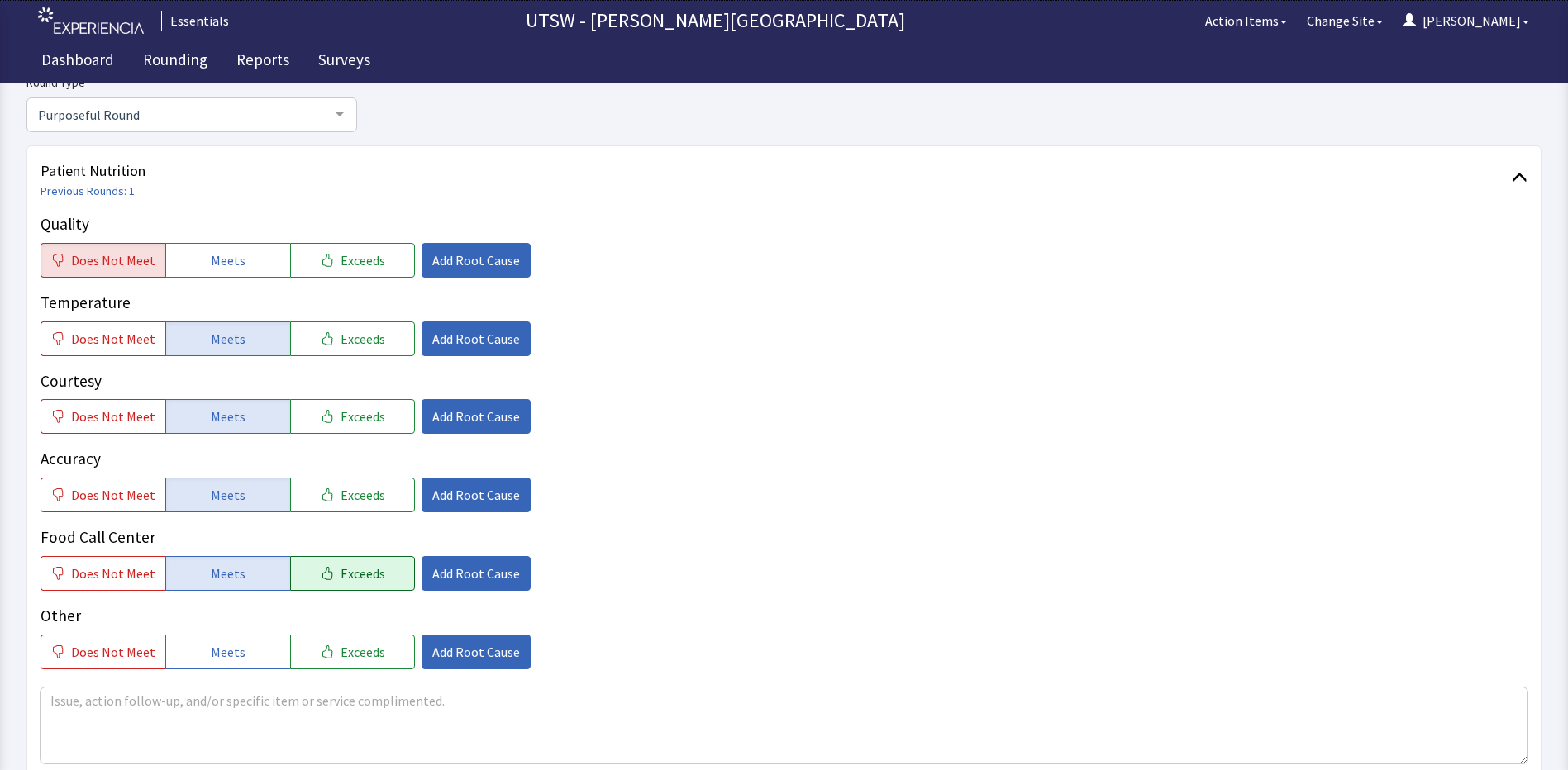
scroll to position [165, 0]
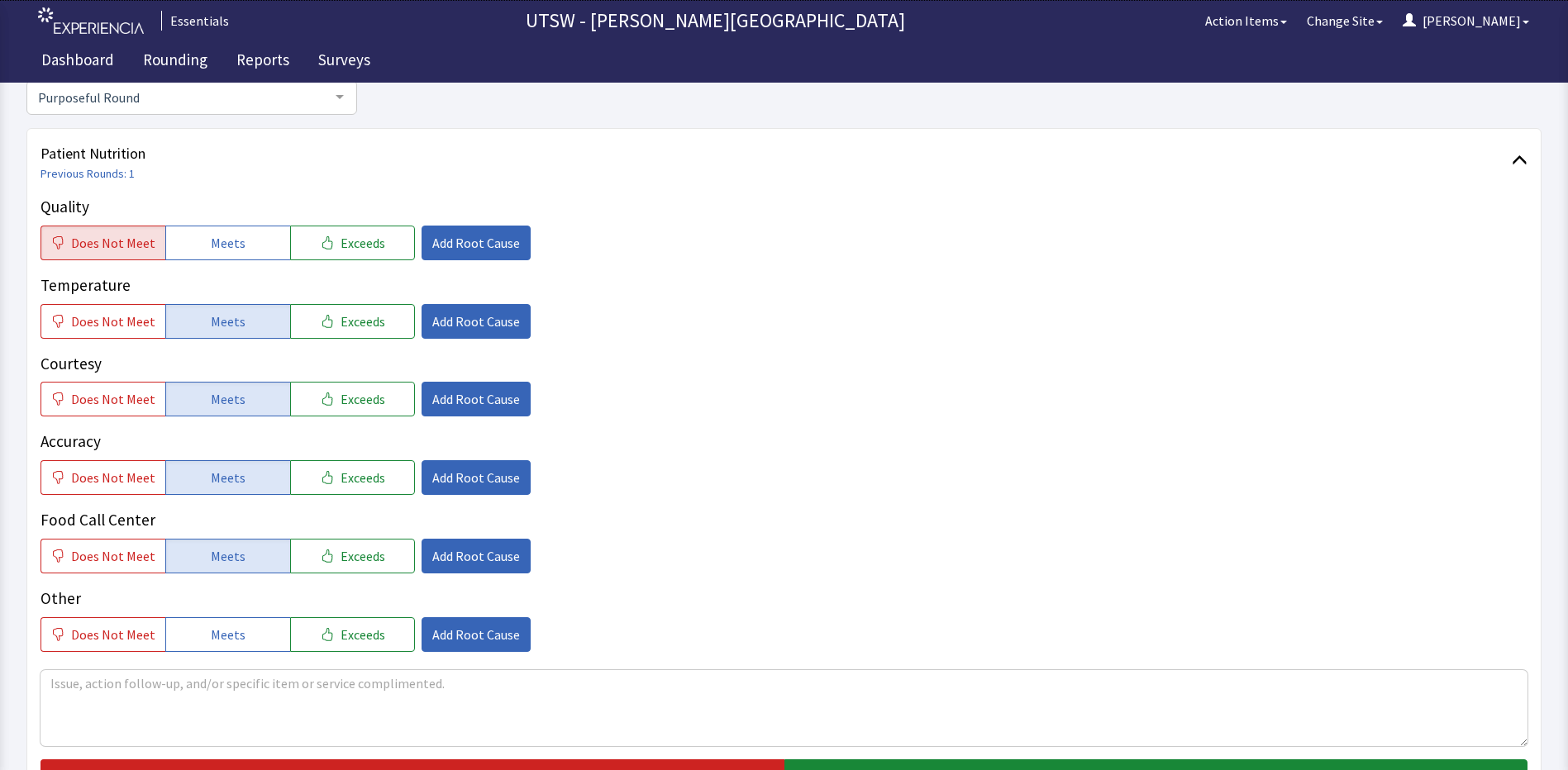
click div "Quality Does Not Meet Meets Exceeds Add Root Cause Temperature Does Not Meet Me…"
click button "Meets"
click div "Quality Does Not Meet Meets Exceeds Add Root Cause Temperature Does Not Meet Me…"
drag, startPoint x: 475, startPoint y: 239, endPoint x: 475, endPoint y: 252, distance: 13.0
click span "Add Root Cause"
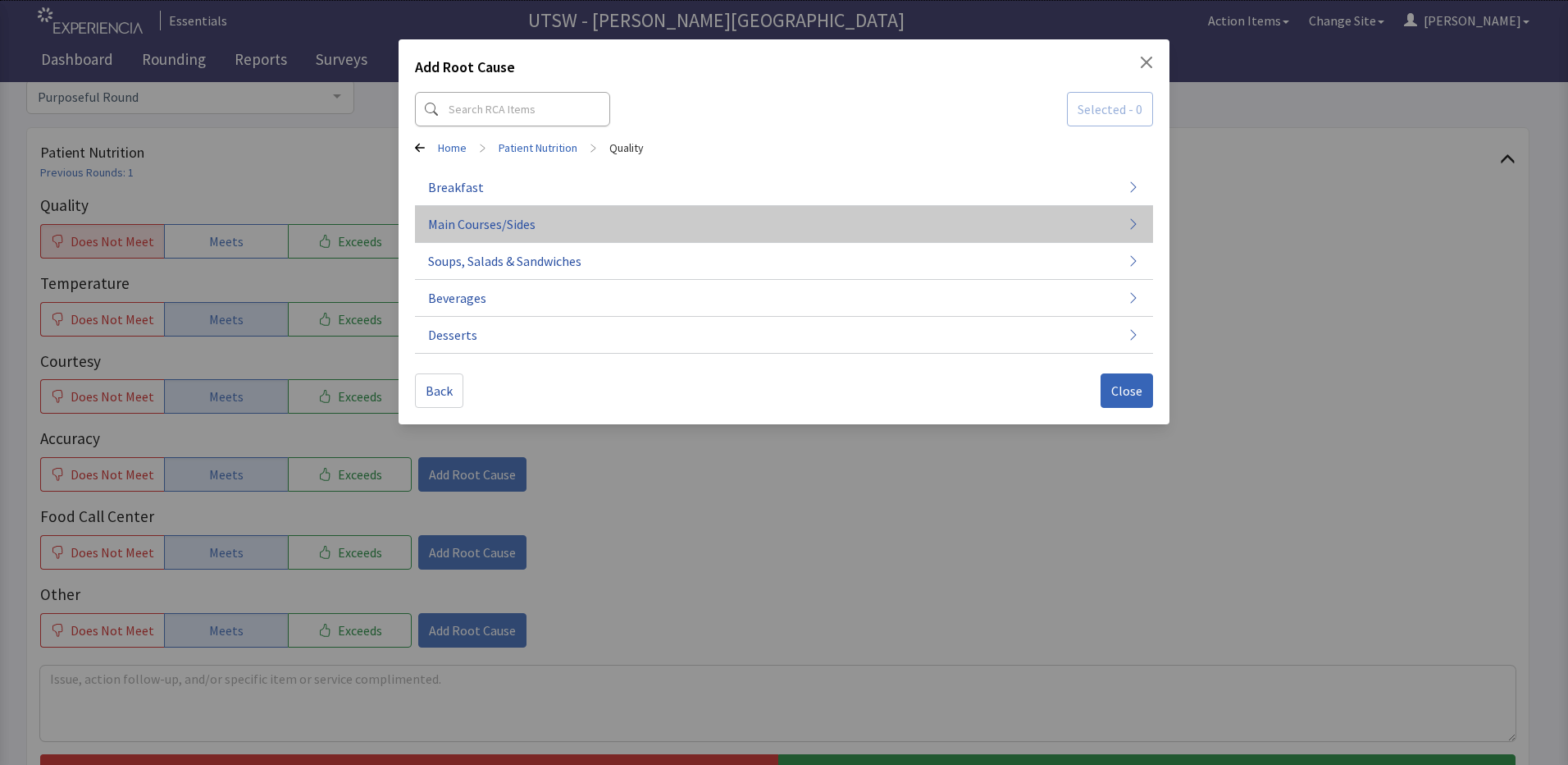
click button "Main Courses/Sides"
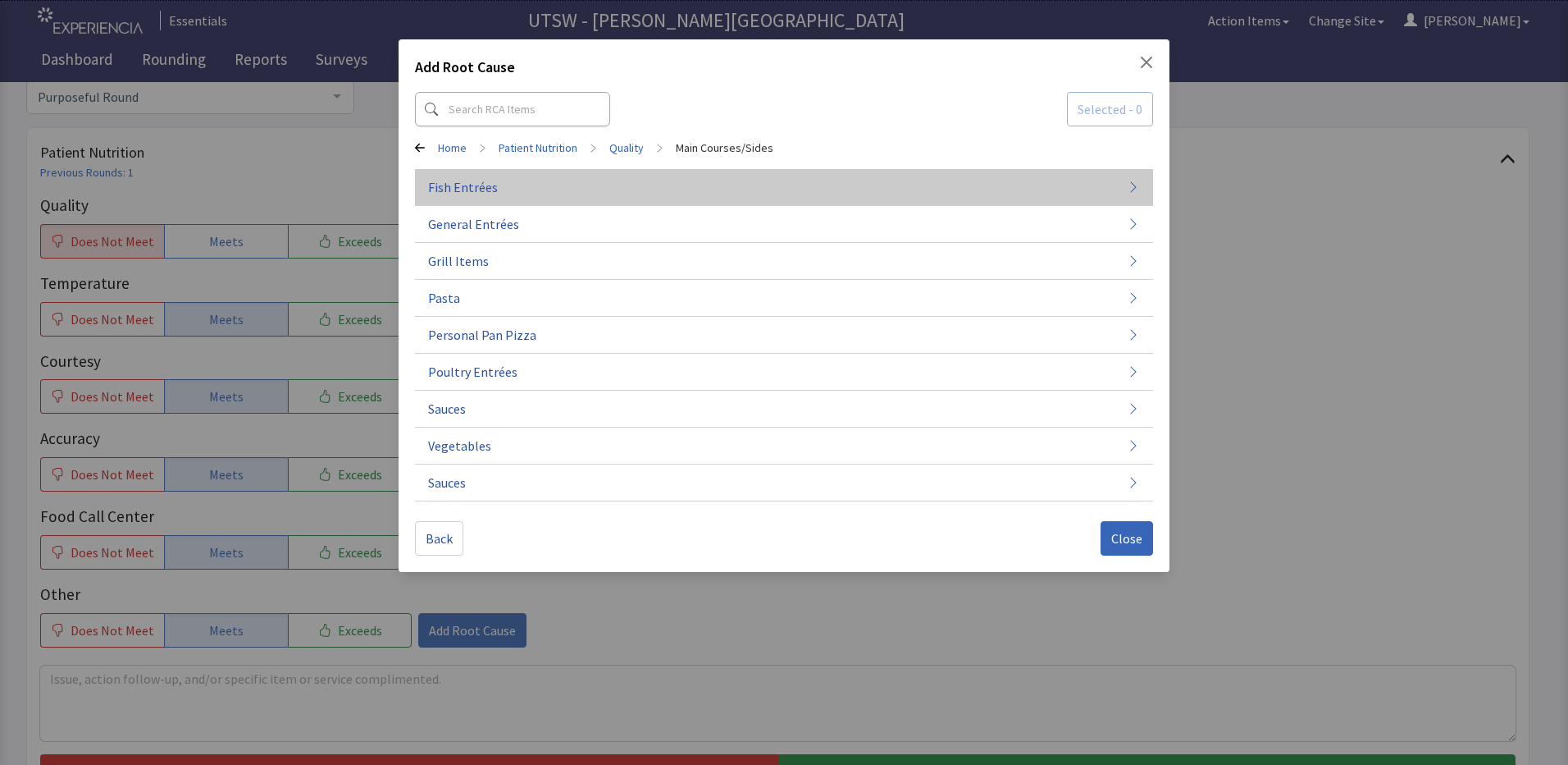
drag, startPoint x: 679, startPoint y: 169, endPoint x: 679, endPoint y: 184, distance: 15.0
click div "Home > Patient Nutrition > Quality > Main Courses/Sides Fish Entrées General En…"
drag, startPoint x: 689, startPoint y: 184, endPoint x: 697, endPoint y: 193, distance: 12.0
click button "Fish Entrées"
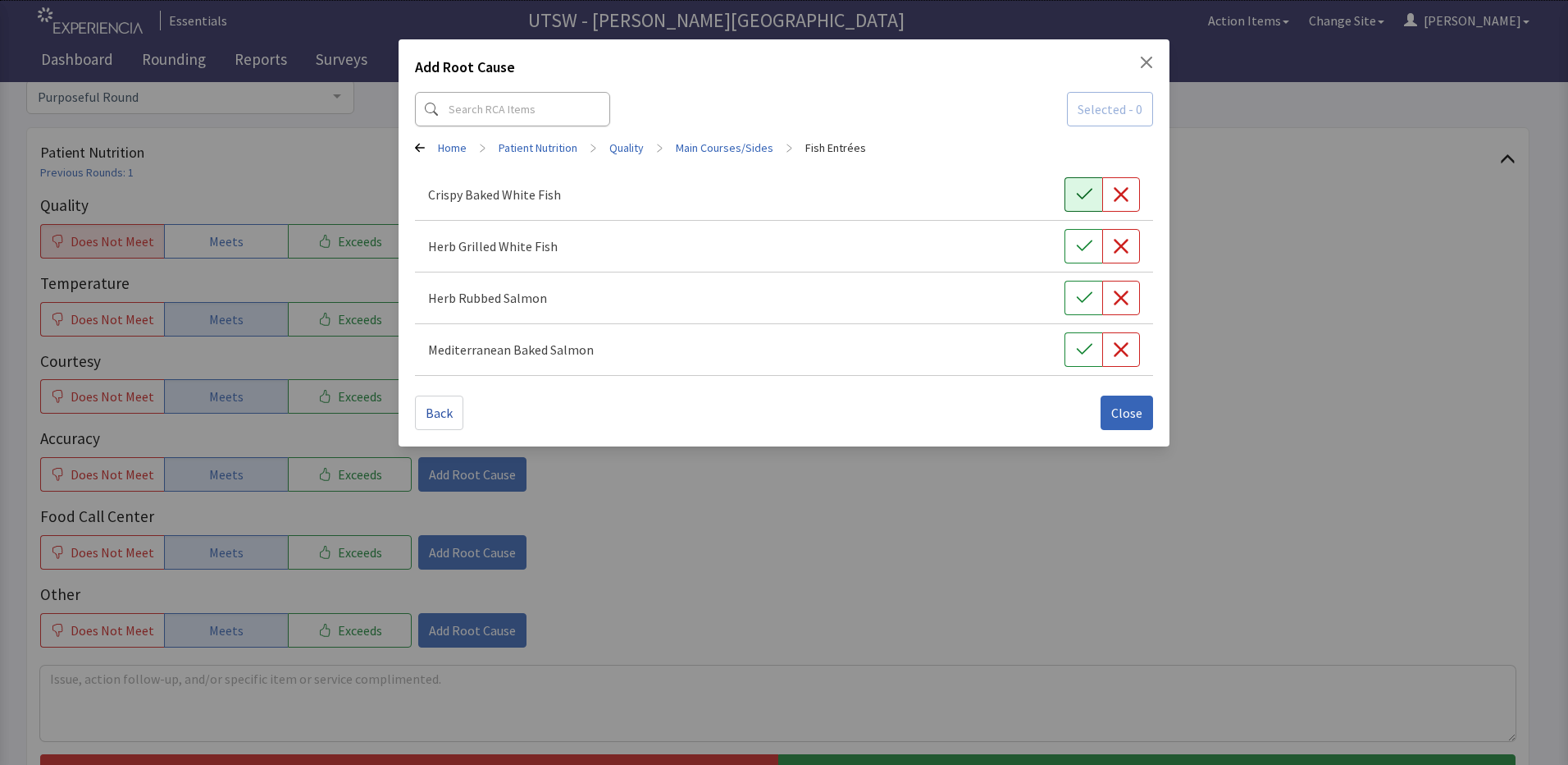
click button "button"
click button "Close"
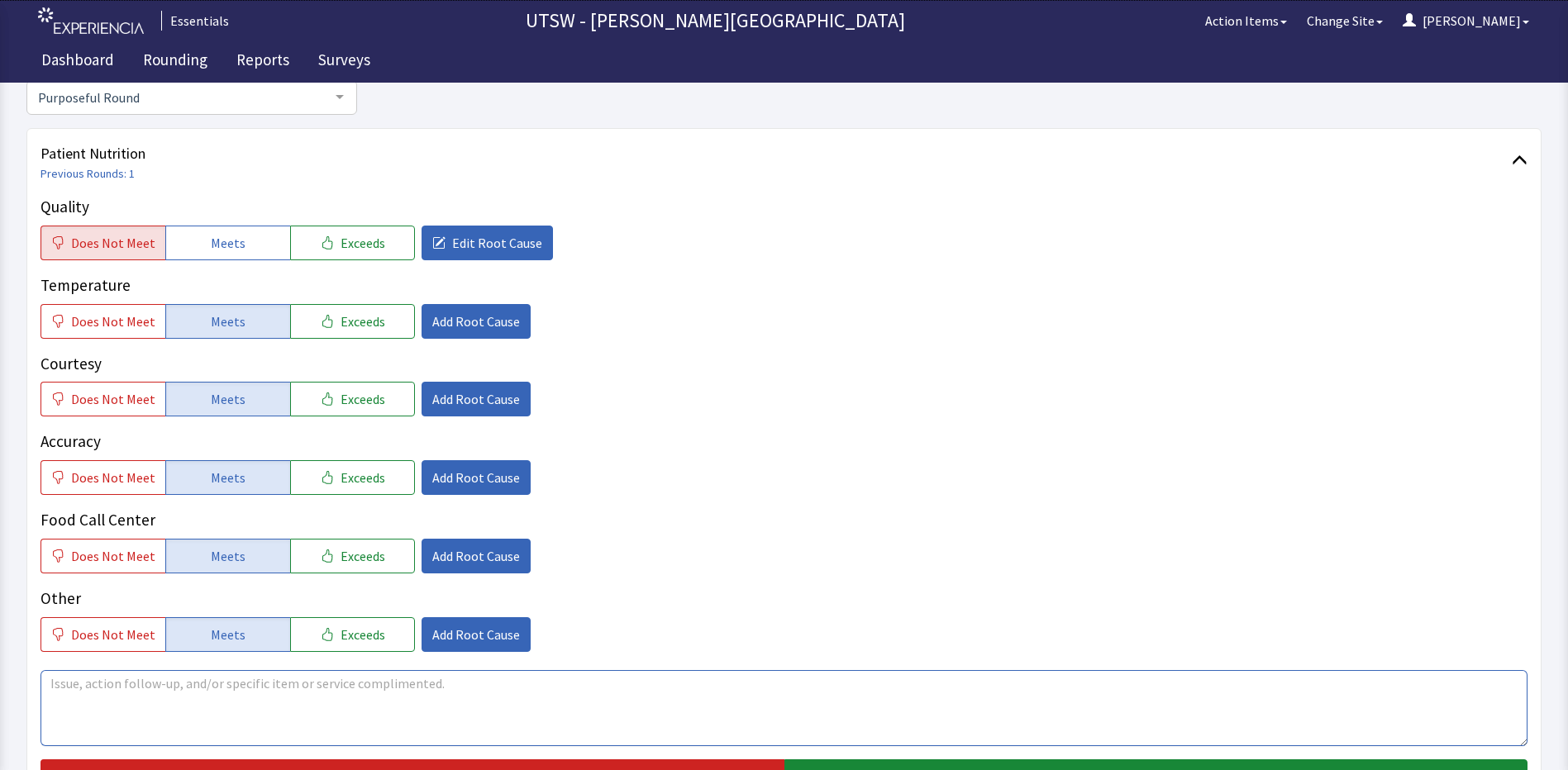
drag, startPoint x: 398, startPoint y: 718, endPoint x: 389, endPoint y: 721, distance: 9.5
click textarea
type textarea "l"
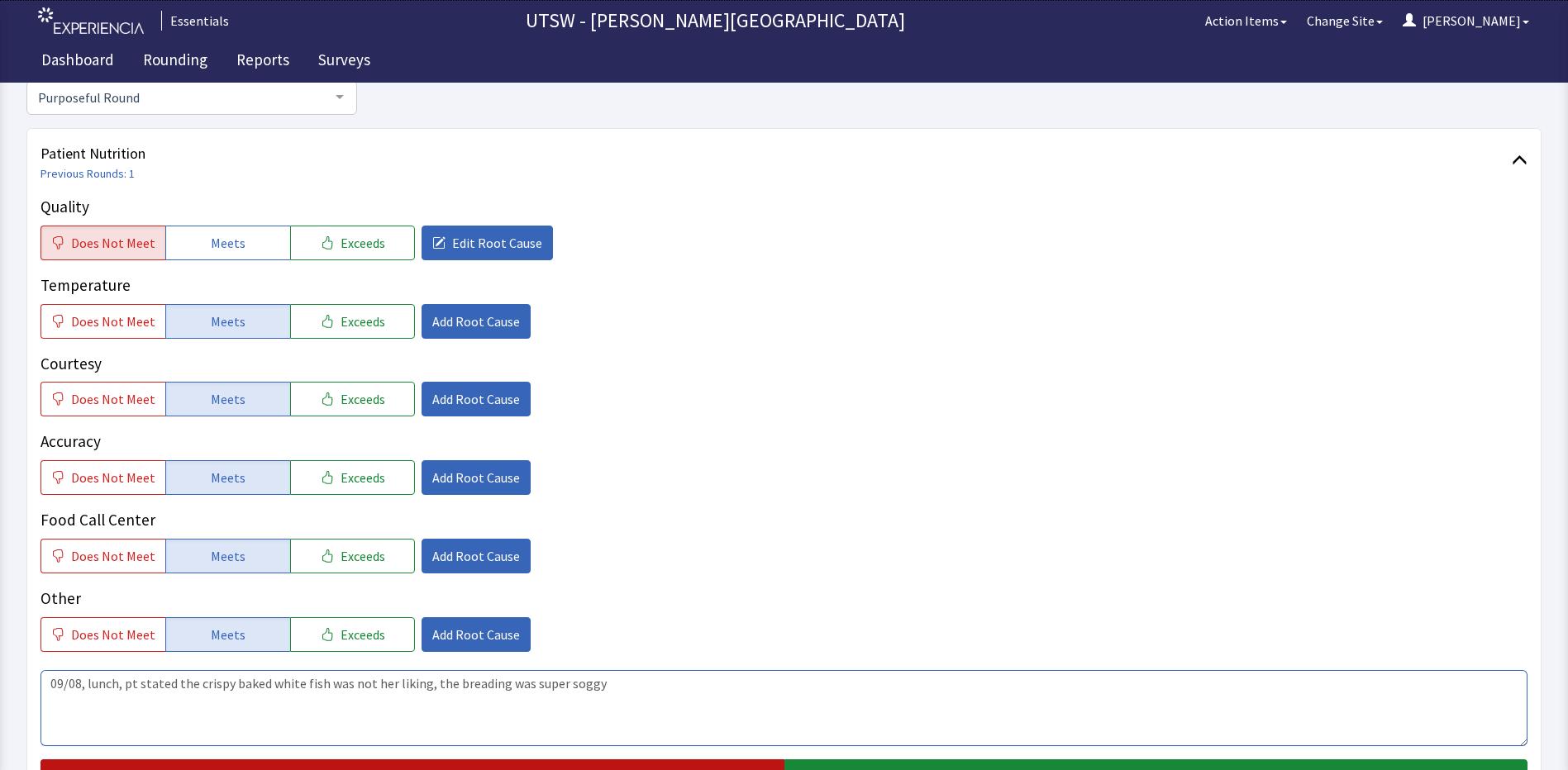
scroll to position [331, 0]
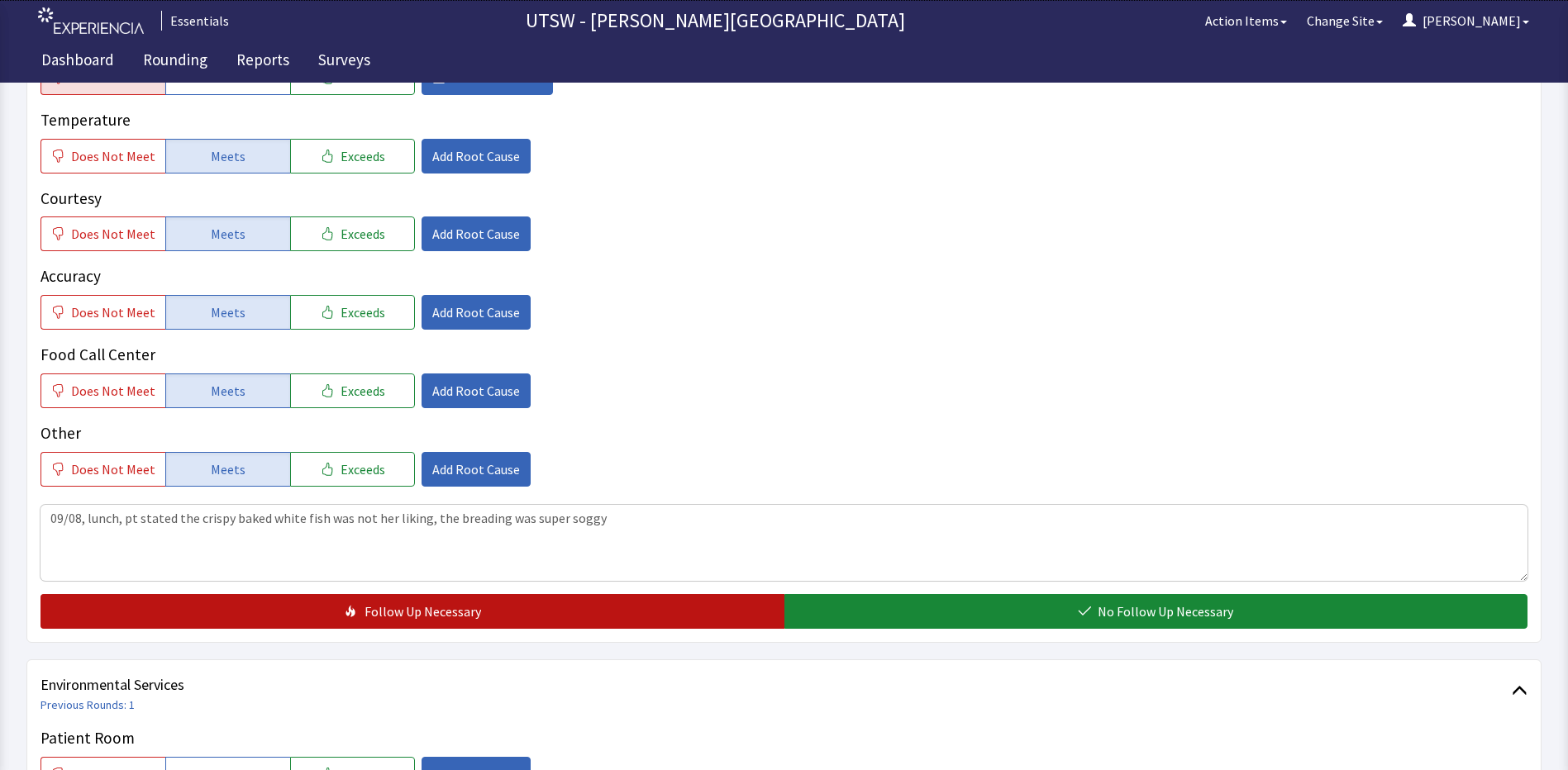
click button "Follow Up Necessary"
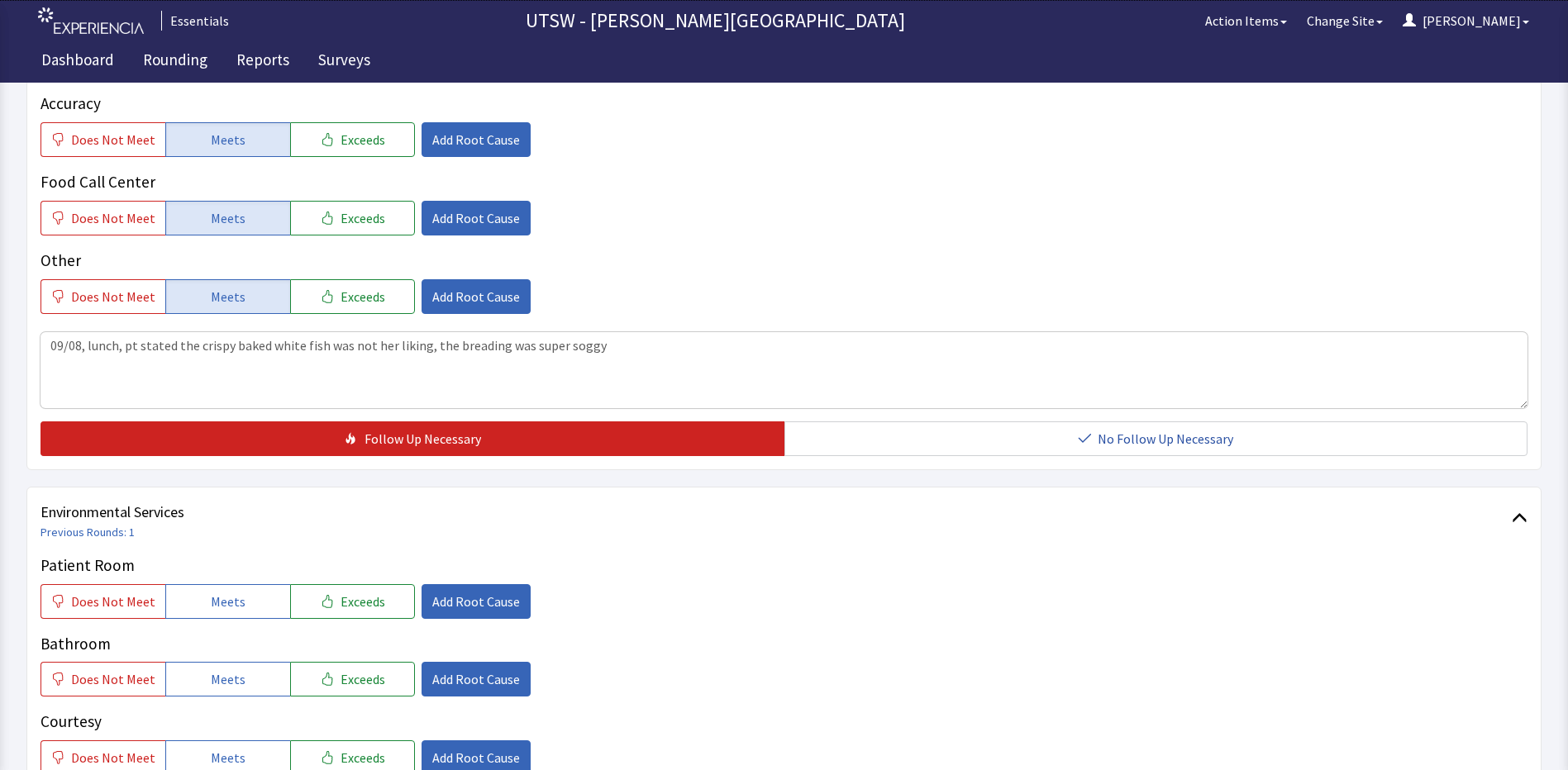
scroll to position [578, 0]
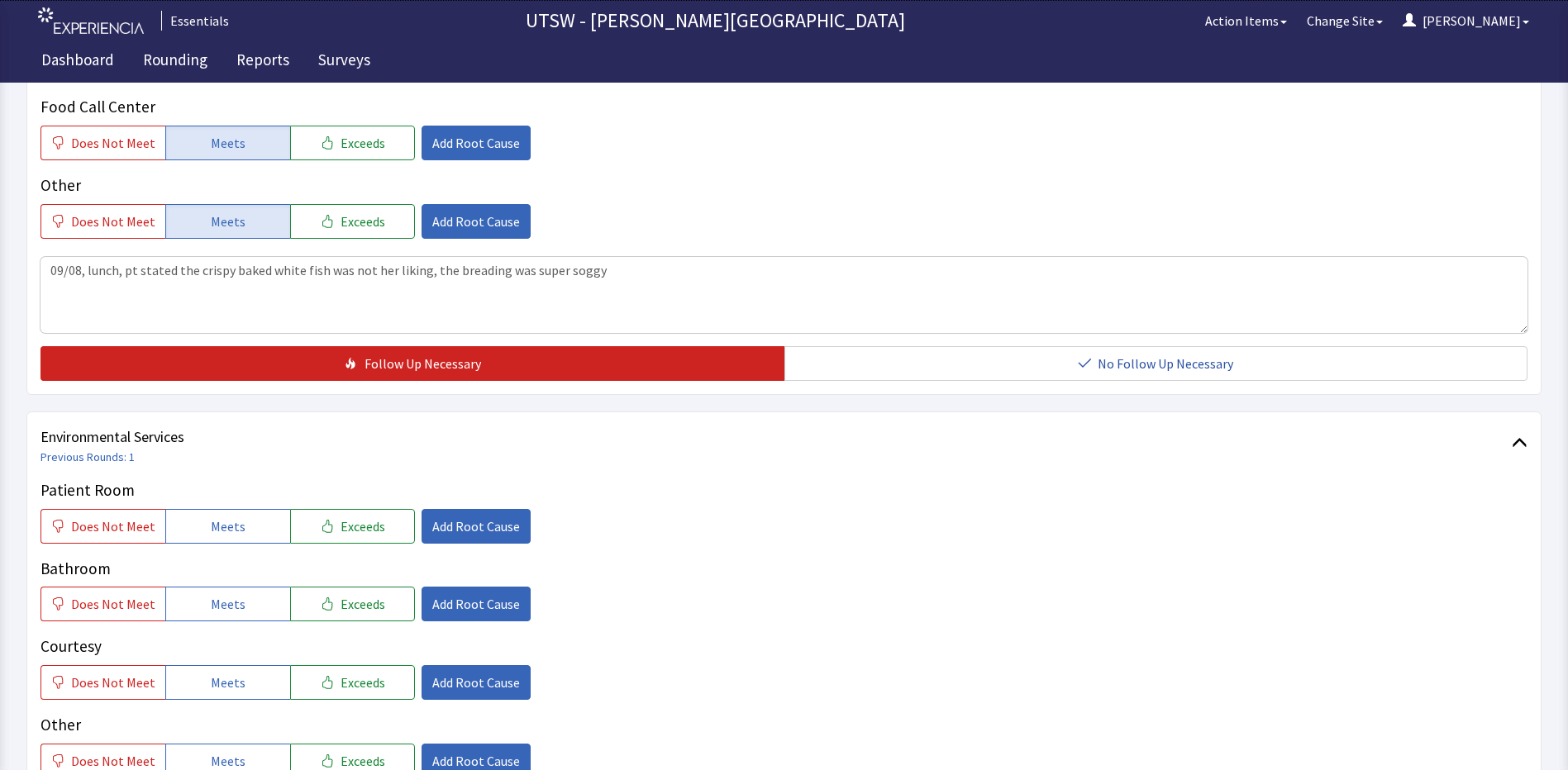
click p "Patient Room"
click span "Meets"
click div "Patient Room Does Not Meet Meets Exceeds Add Root Cause Bathroom Does Not Meet …"
drag, startPoint x: 646, startPoint y: 277, endPoint x: 47, endPoint y: 331, distance: 601.4
click textarea "09/08, lunch, pt stated the crispy baked white fish was not her liking, the bre…"
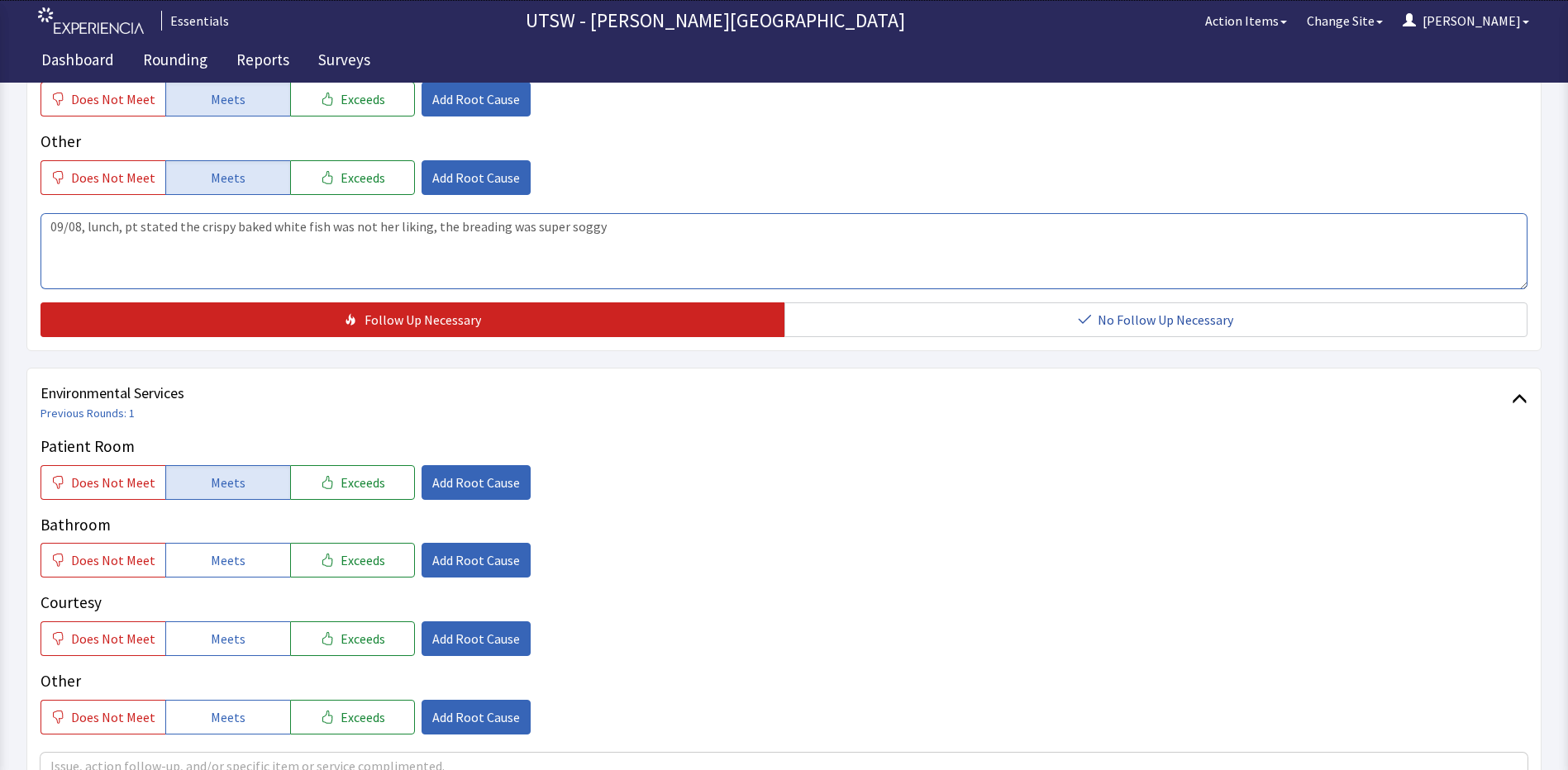
scroll to position [744, 0]
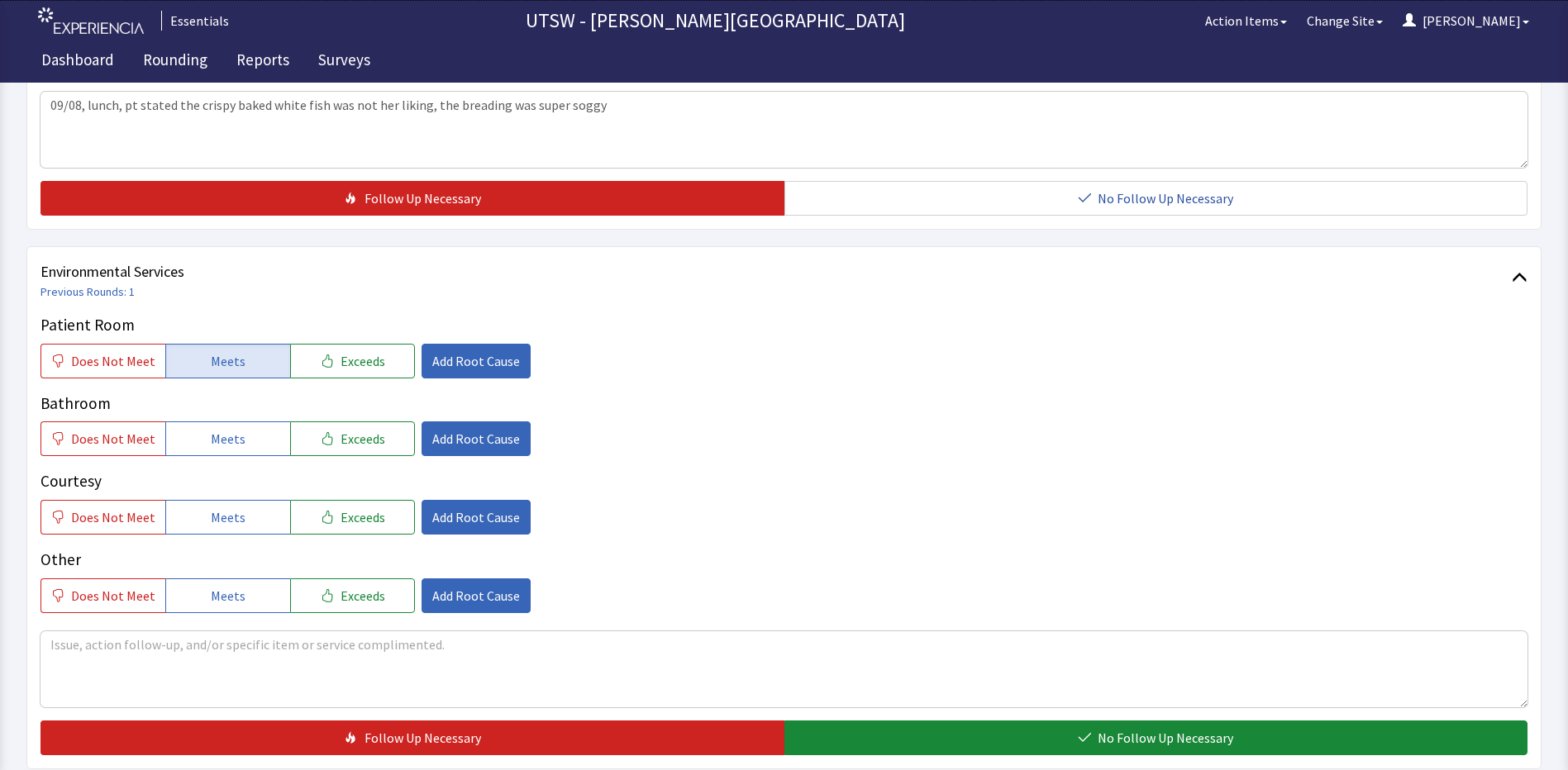
drag, startPoint x: 245, startPoint y: 394, endPoint x: 239, endPoint y: 411, distance: 18.0
click p "Bathroom"
click span "Meets"
click button "Meets"
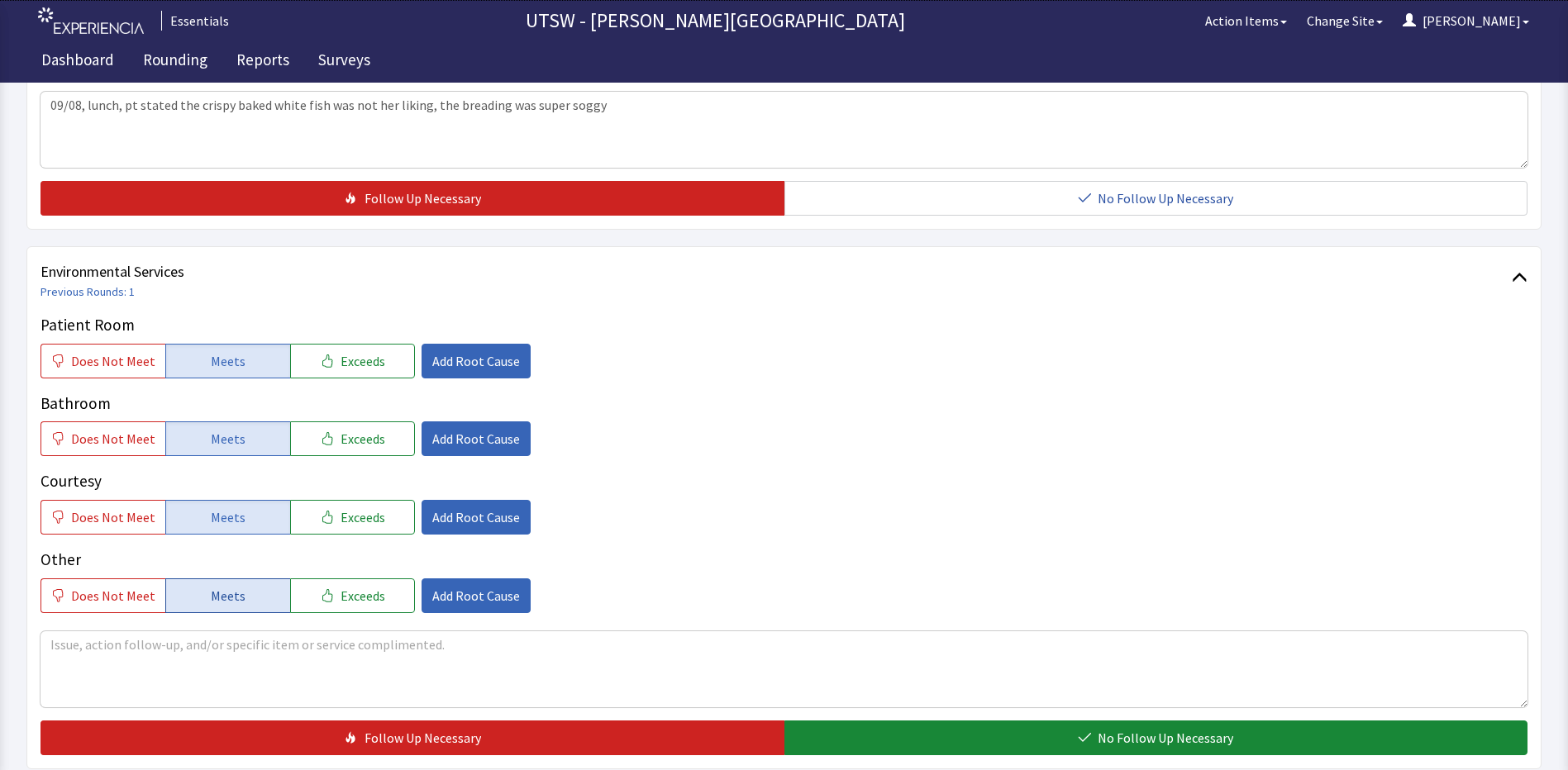
click button "Meets"
click textarea "09/08, lunch, pt stated the crispy baked white fish was not her liking, the bre…"
type textarea "09/08, lunch, pt stated the crispy baked white fish was not her liking, the bre…"
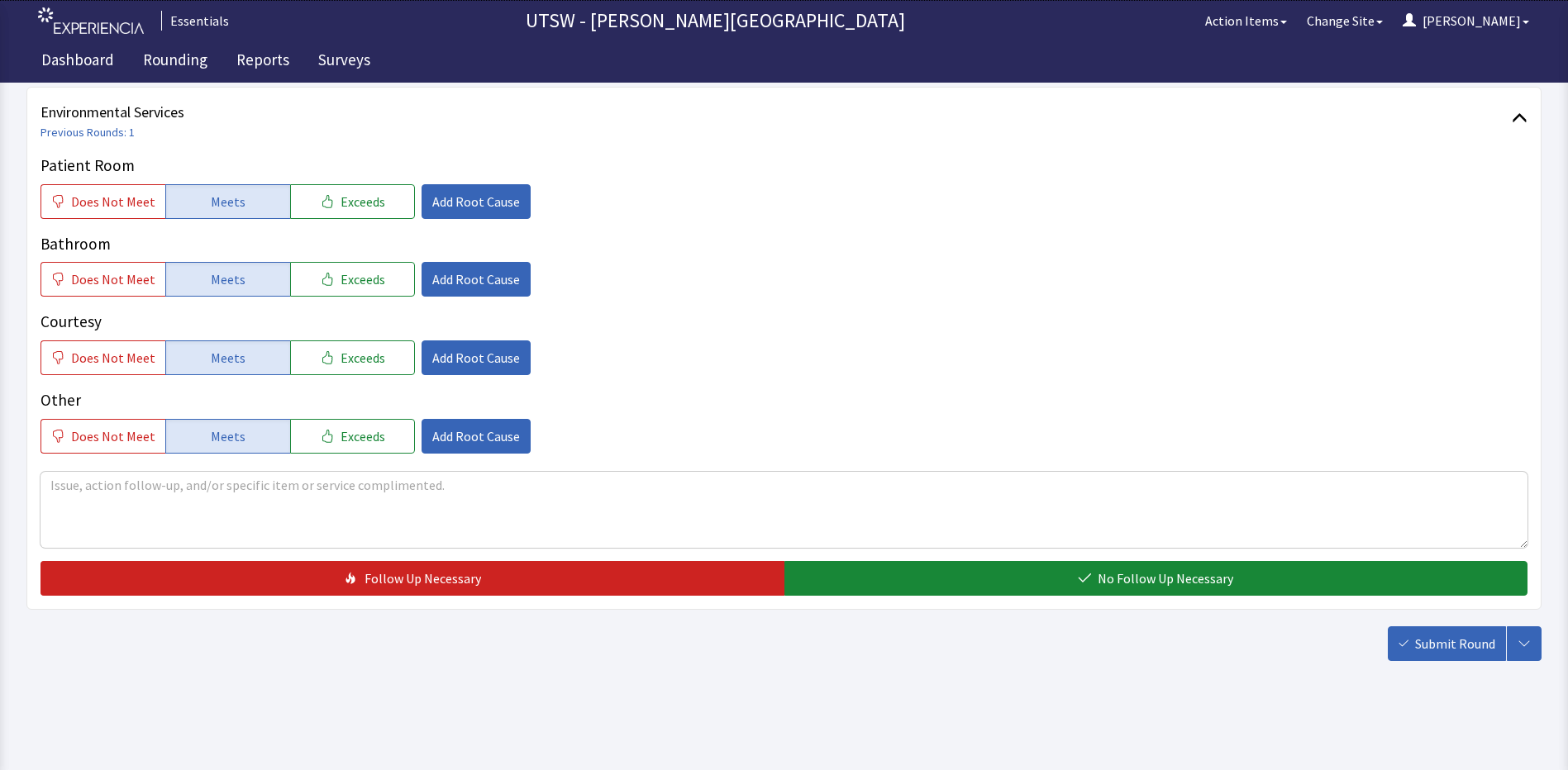
drag, startPoint x: 1376, startPoint y: 330, endPoint x: 1389, endPoint y: 396, distance: 67.3
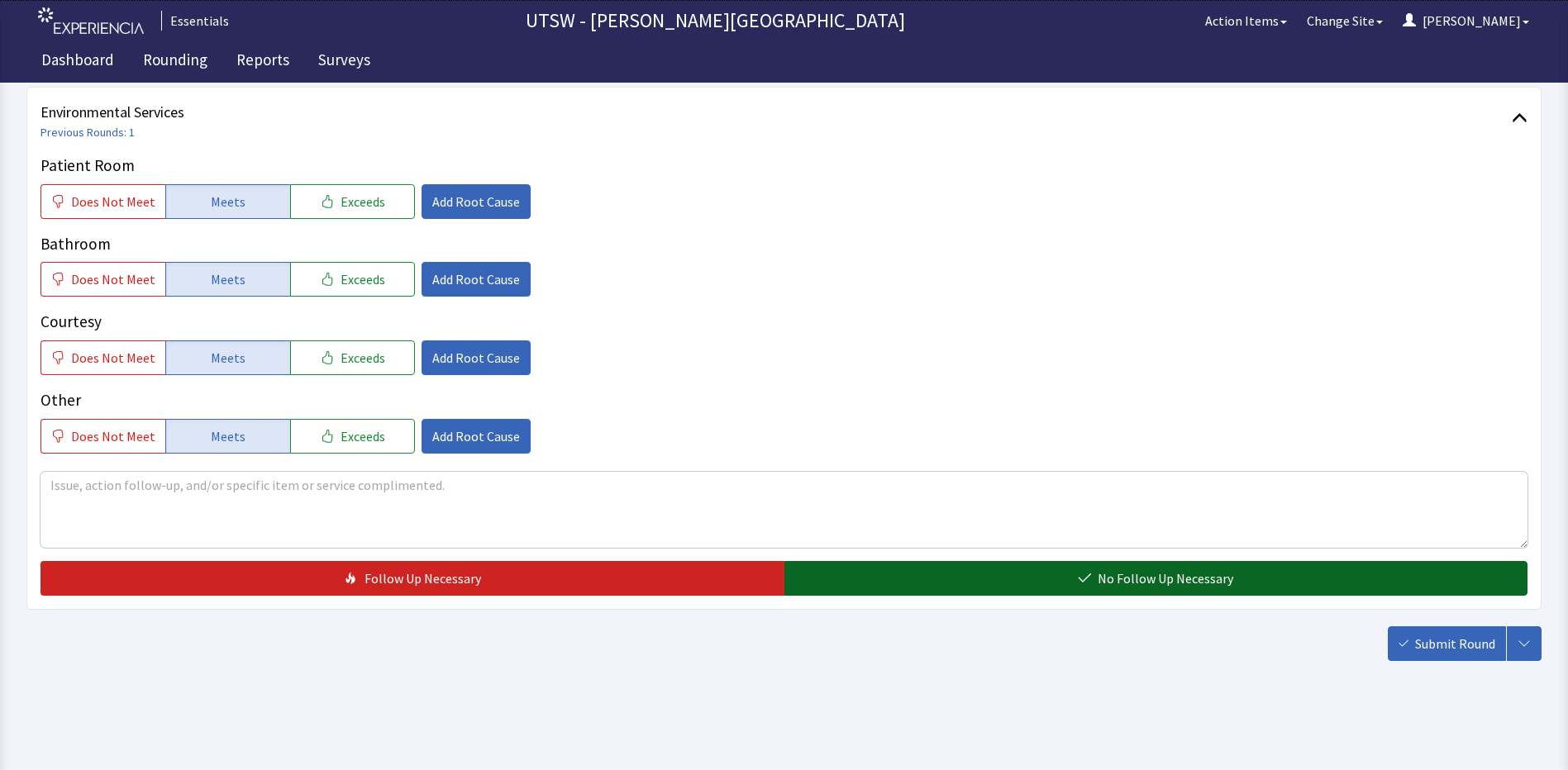
click span "No Follow Up Necessary"
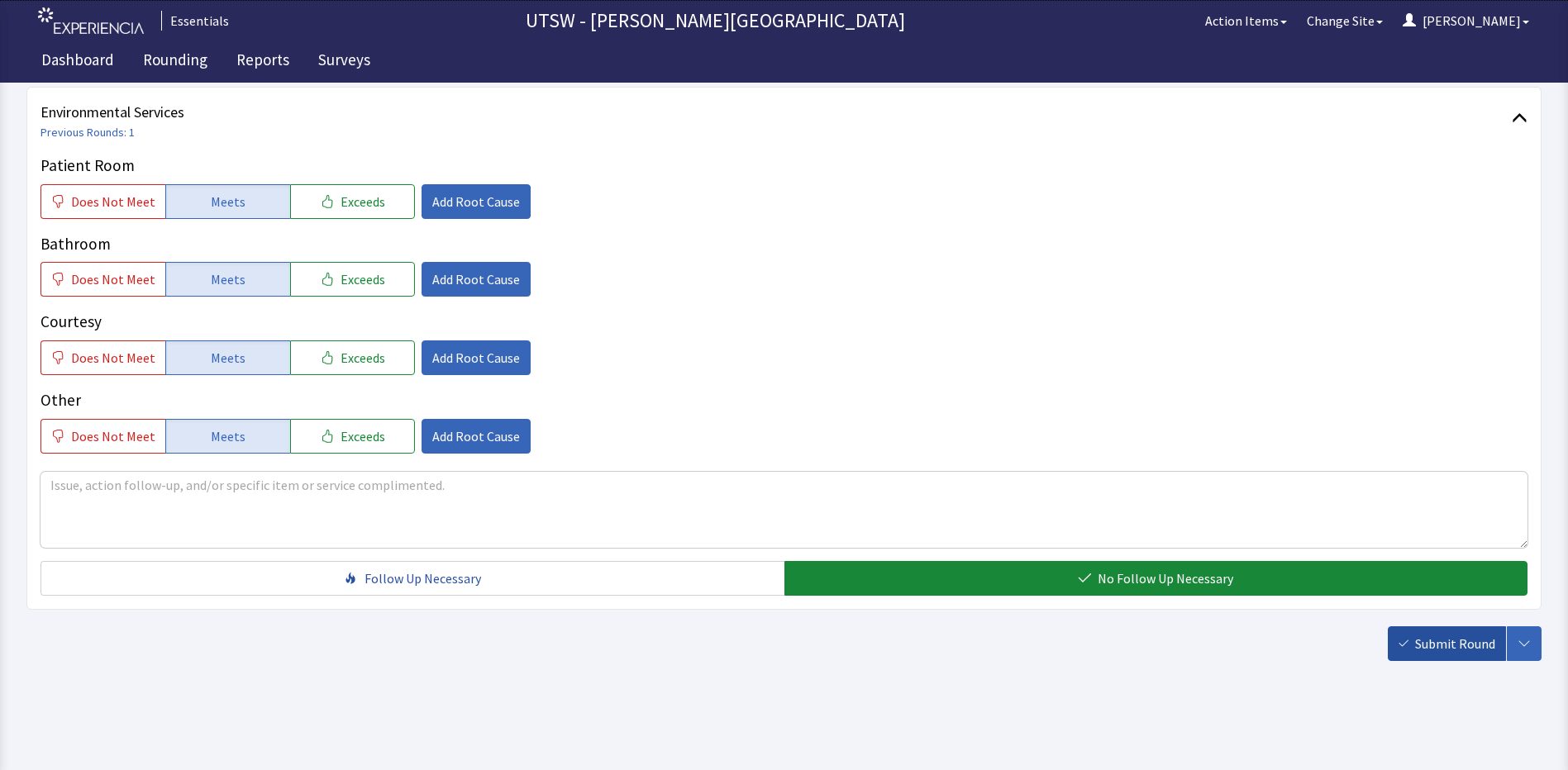
click button "Submit Round"
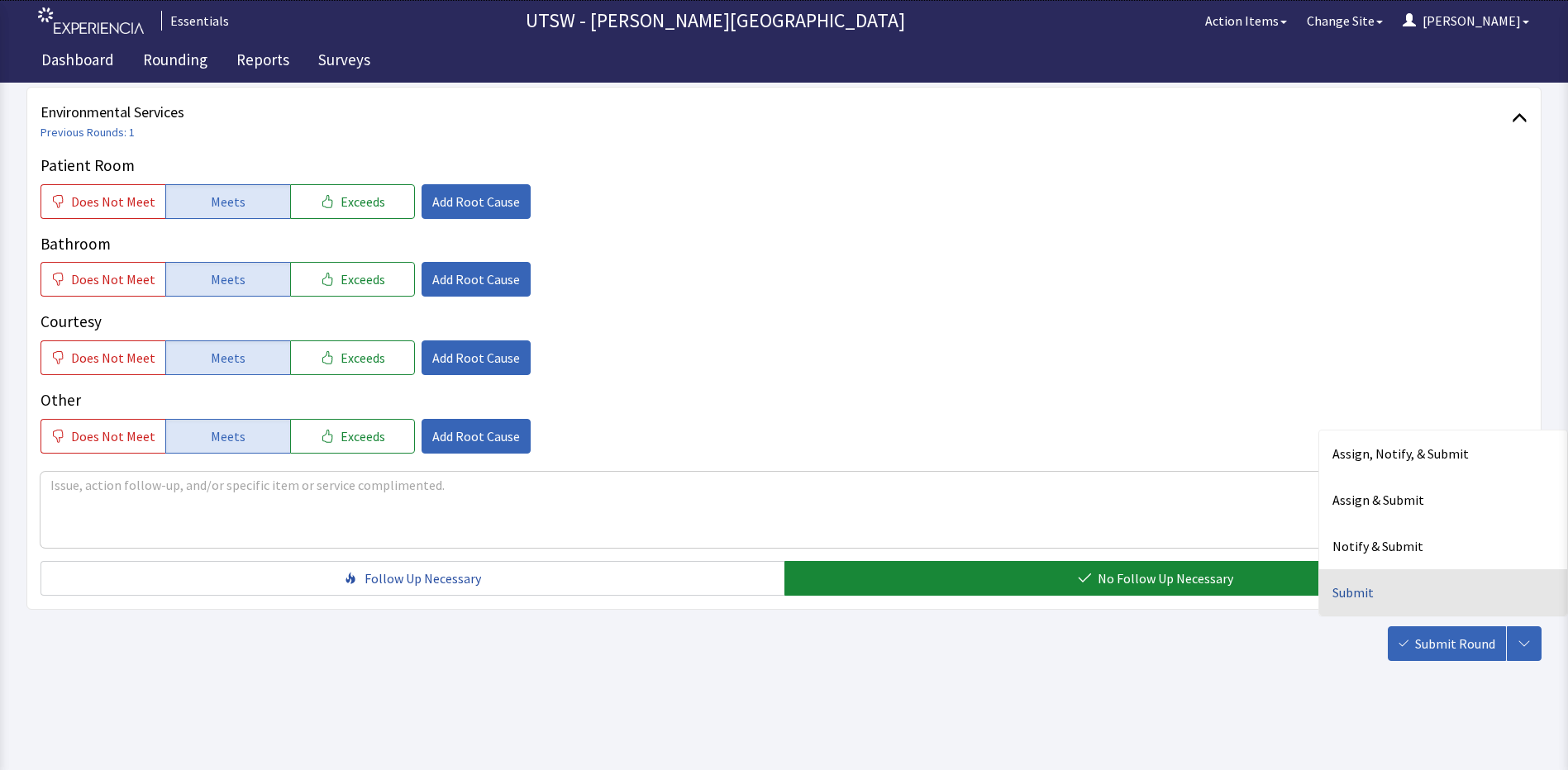
click div "Submit"
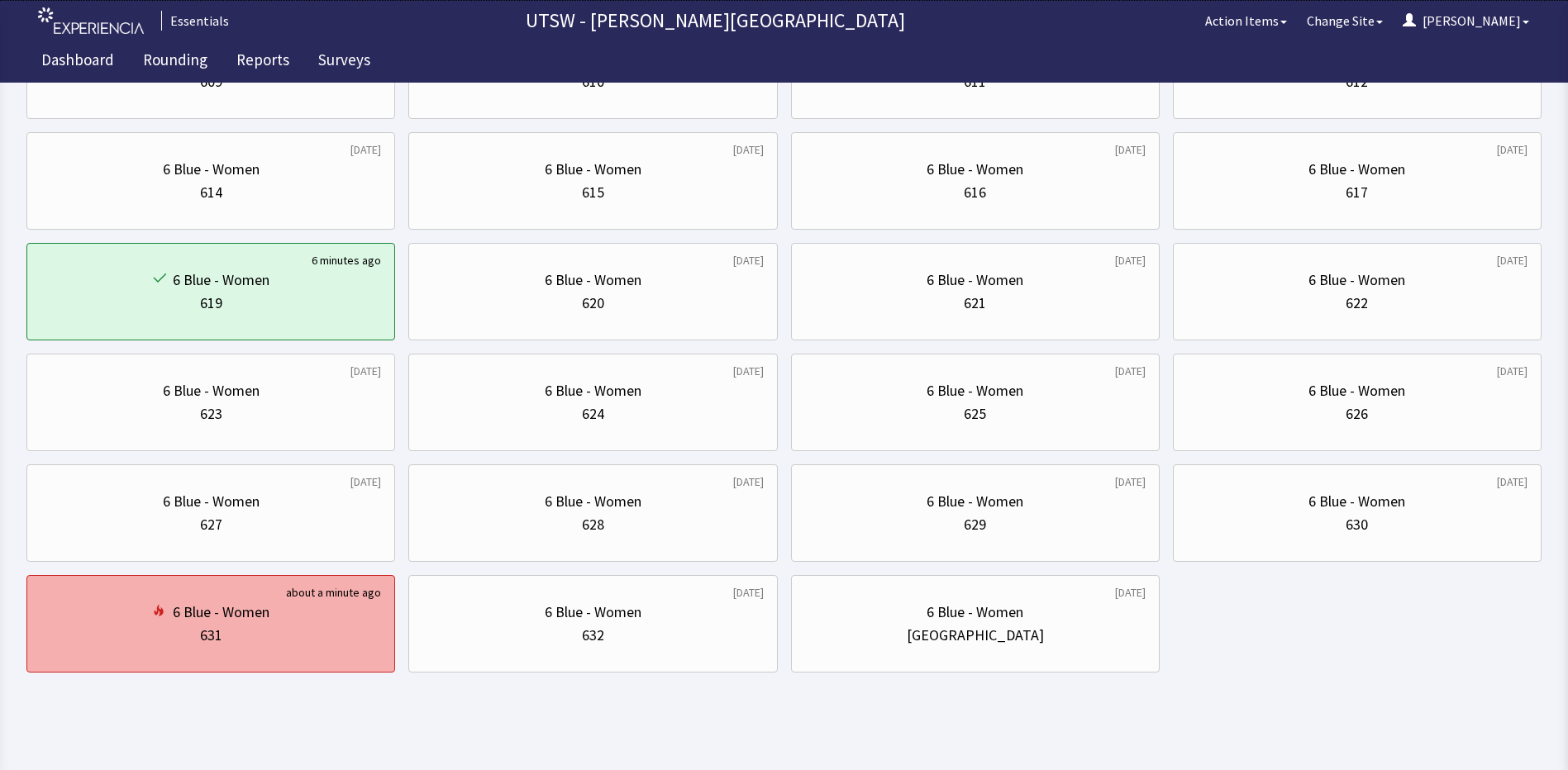
scroll to position [446, 0]
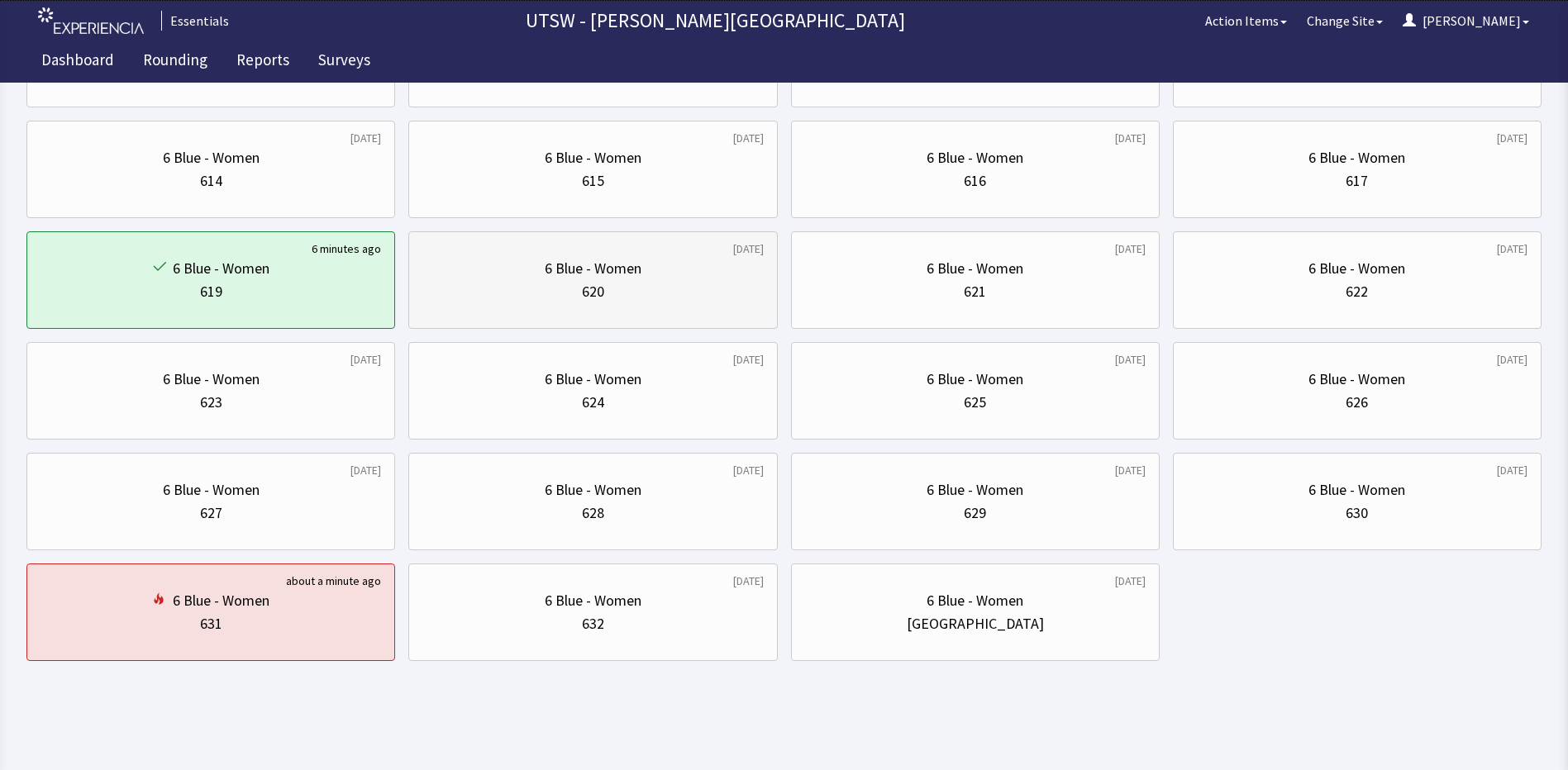
click at [757, 303] on div "620" at bounding box center [593, 292] width 341 height 23
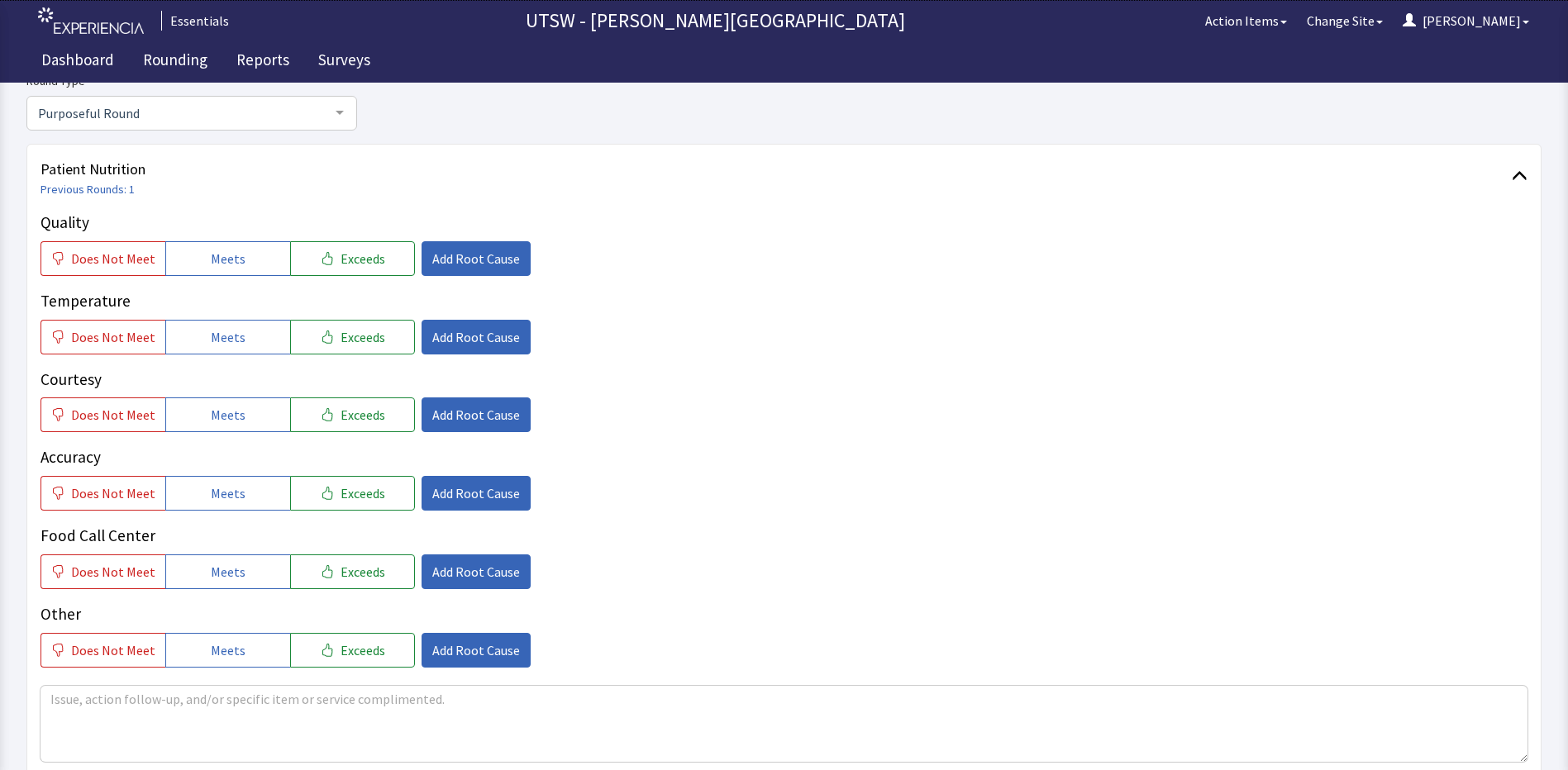
scroll to position [165, 0]
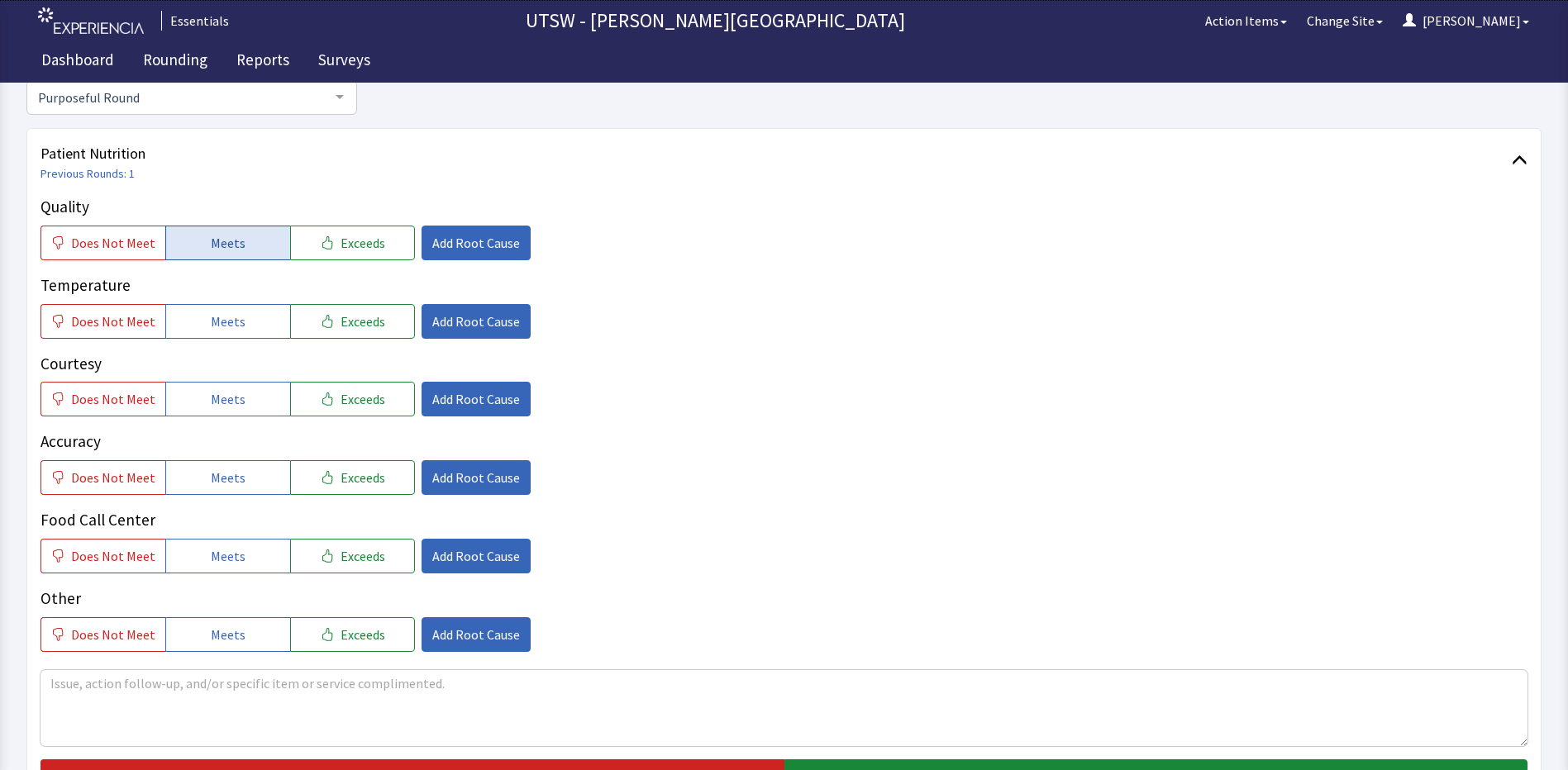
click at [225, 238] on span "Meets" at bounding box center [228, 243] width 35 height 20
click at [203, 291] on p "Temperature" at bounding box center [783, 285] width 1487 height 24
click at [205, 333] on button "Meets" at bounding box center [227, 321] width 125 height 35
drag, startPoint x: 235, startPoint y: 415, endPoint x: 245, endPoint y: 428, distance: 16.4
click at [238, 419] on div "Quality Does Not Meet Meets Exceeds Add Root Cause Temperature Does Not Meet Me…" at bounding box center [783, 424] width 1487 height 457
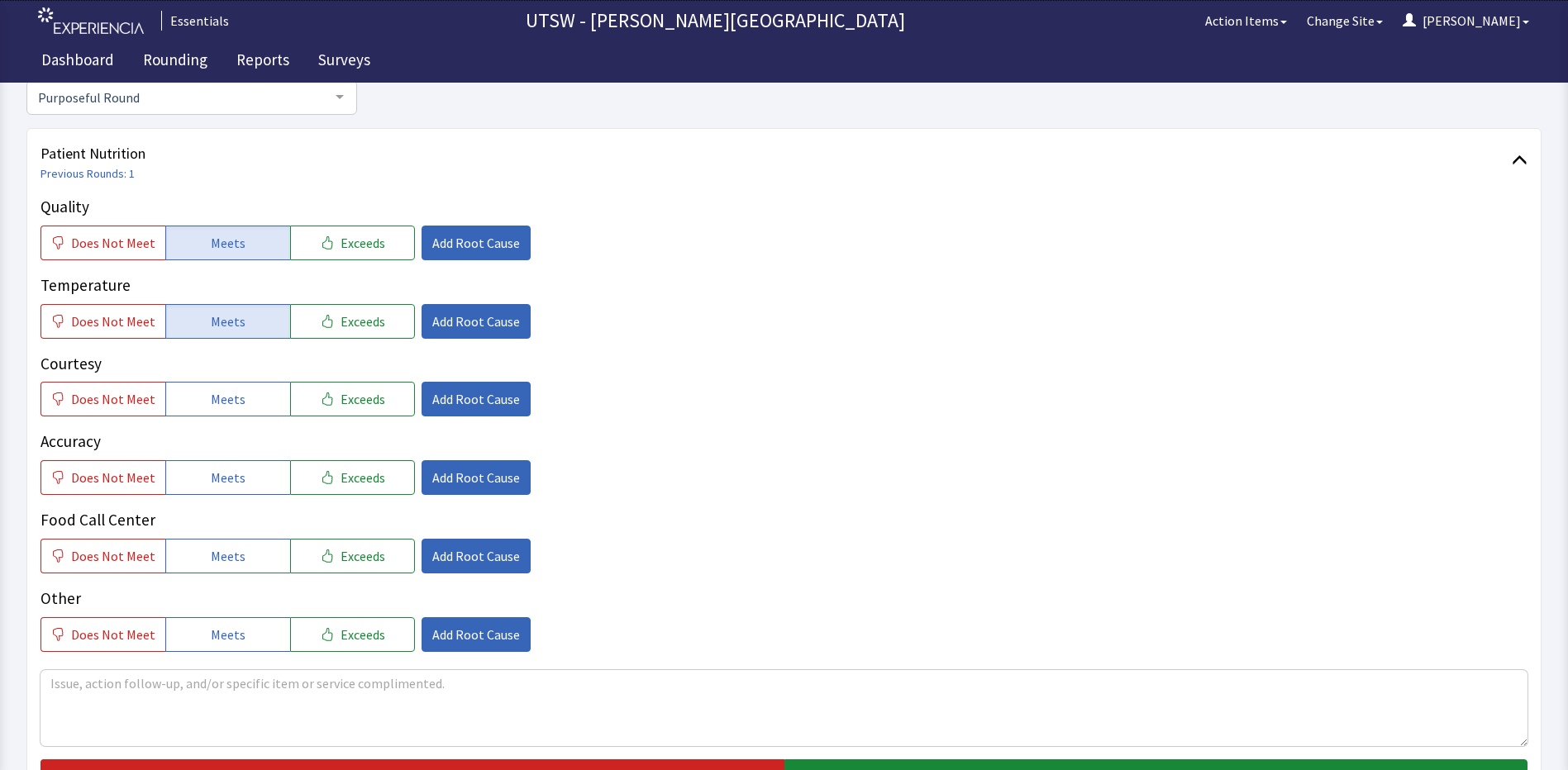
click at [267, 522] on p "Food Call Center" at bounding box center [783, 520] width 1487 height 24
click at [257, 494] on button "Meets" at bounding box center [227, 477] width 125 height 35
click at [258, 408] on button "Meets" at bounding box center [227, 399] width 125 height 35
click at [262, 563] on button "Meets" at bounding box center [227, 556] width 125 height 35
drag, startPoint x: 239, startPoint y: 647, endPoint x: 239, endPoint y: 683, distance: 36.0
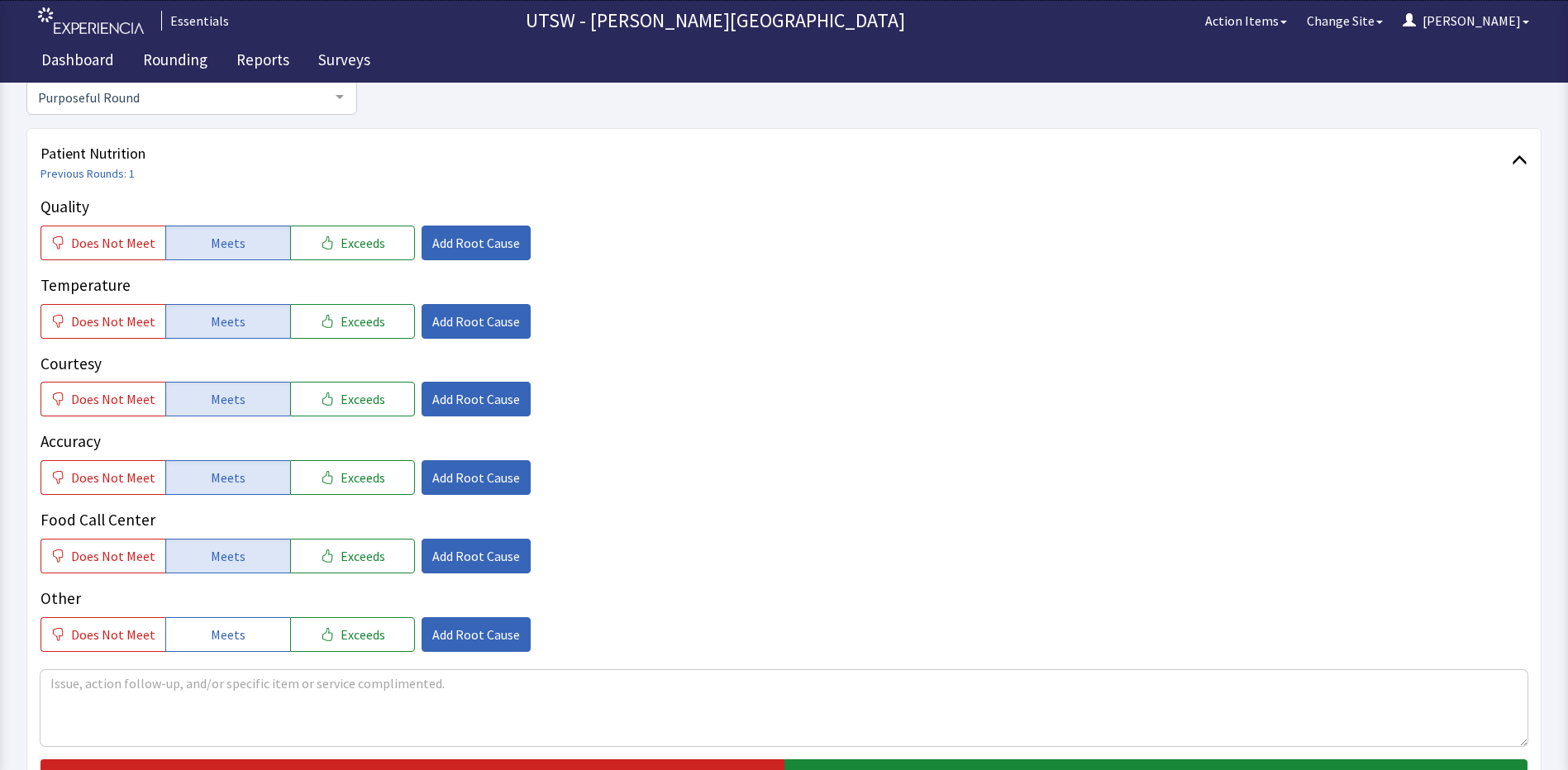
click at [239, 648] on button "Meets" at bounding box center [227, 634] width 125 height 35
click at [239, 714] on textarea at bounding box center [783, 708] width 1487 height 76
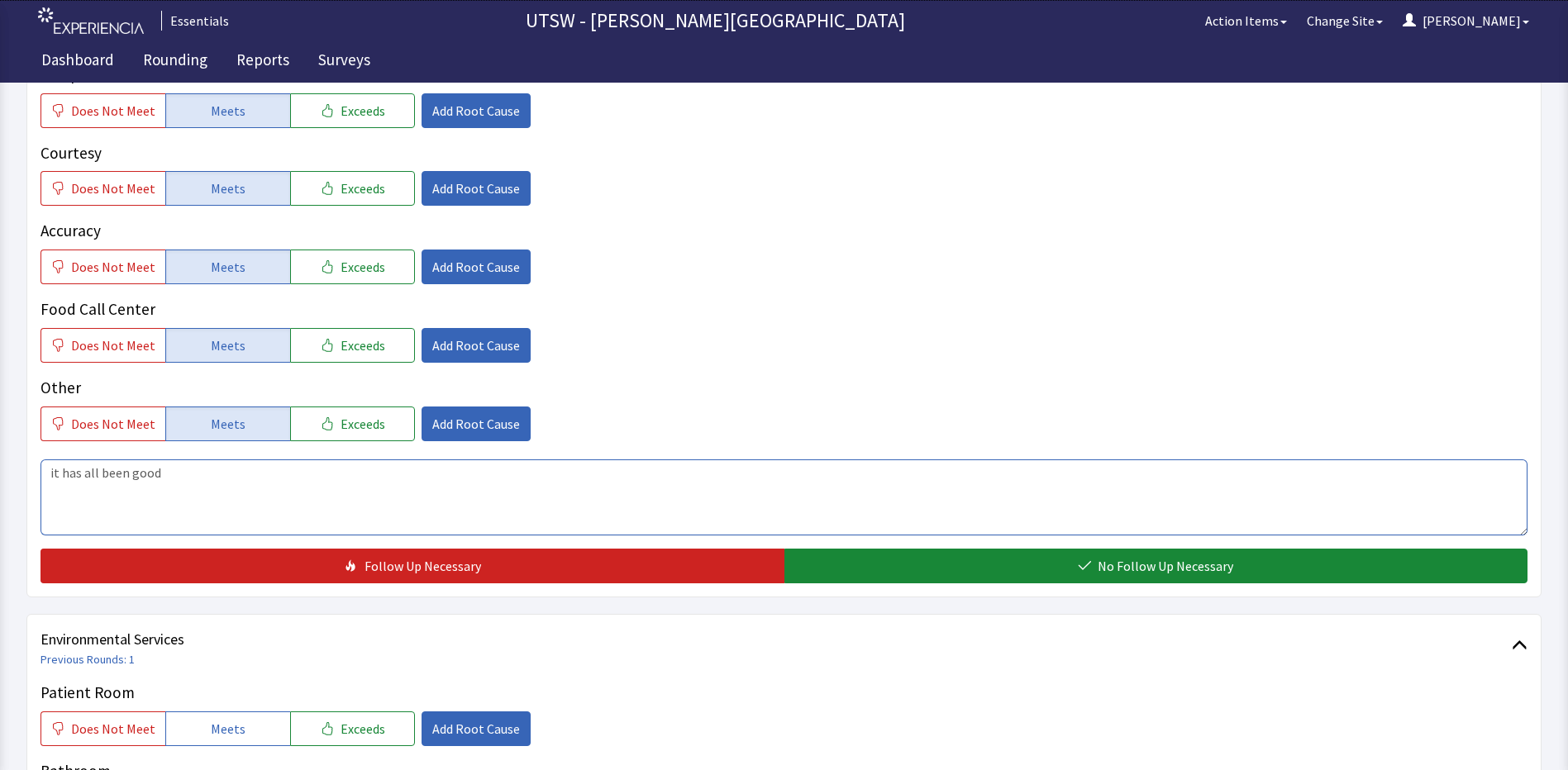
scroll to position [413, 0]
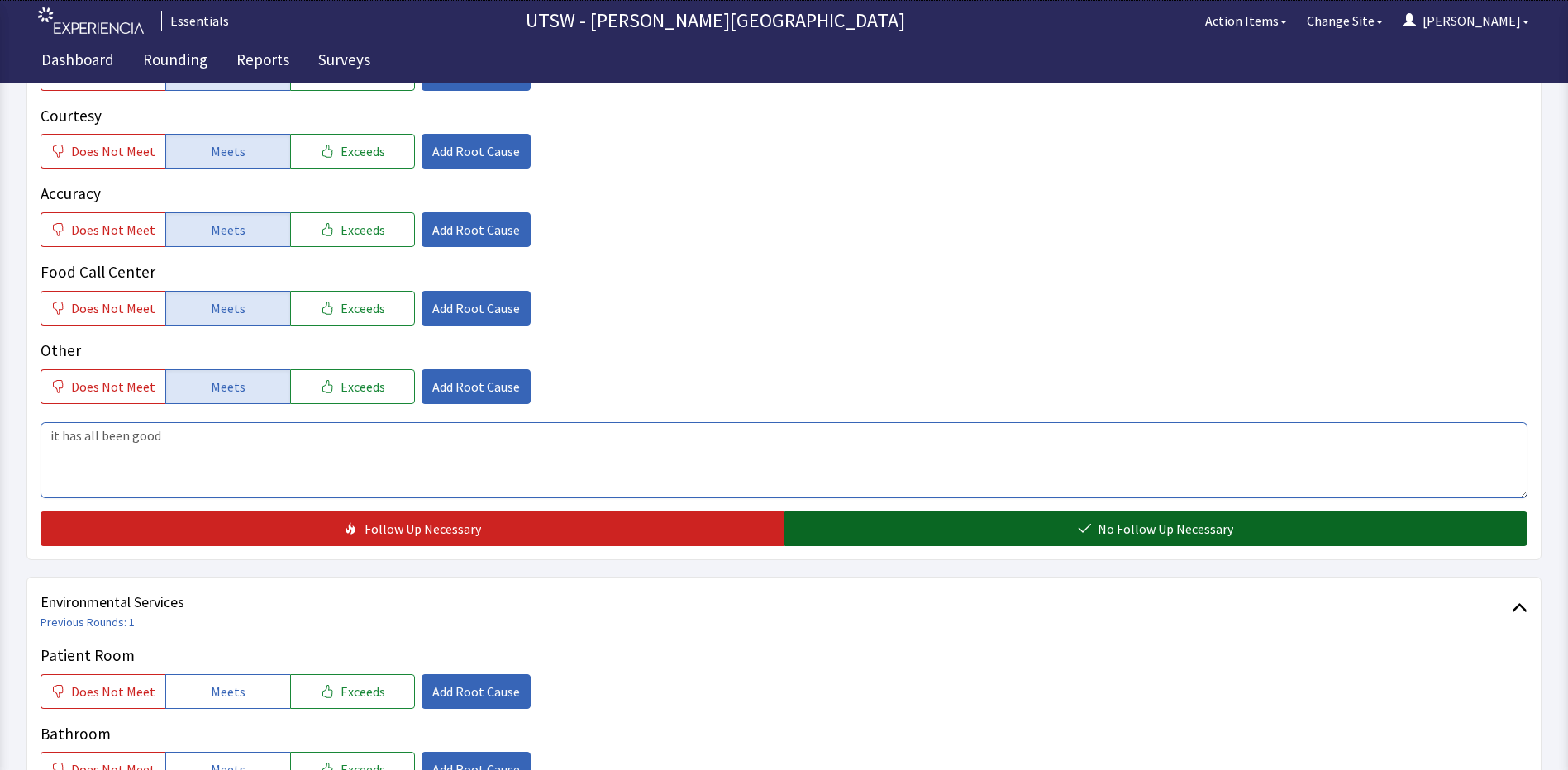
type textarea "it has all been good"
click at [1084, 535] on button "No Follow Up Necessary" at bounding box center [1156, 529] width 744 height 35
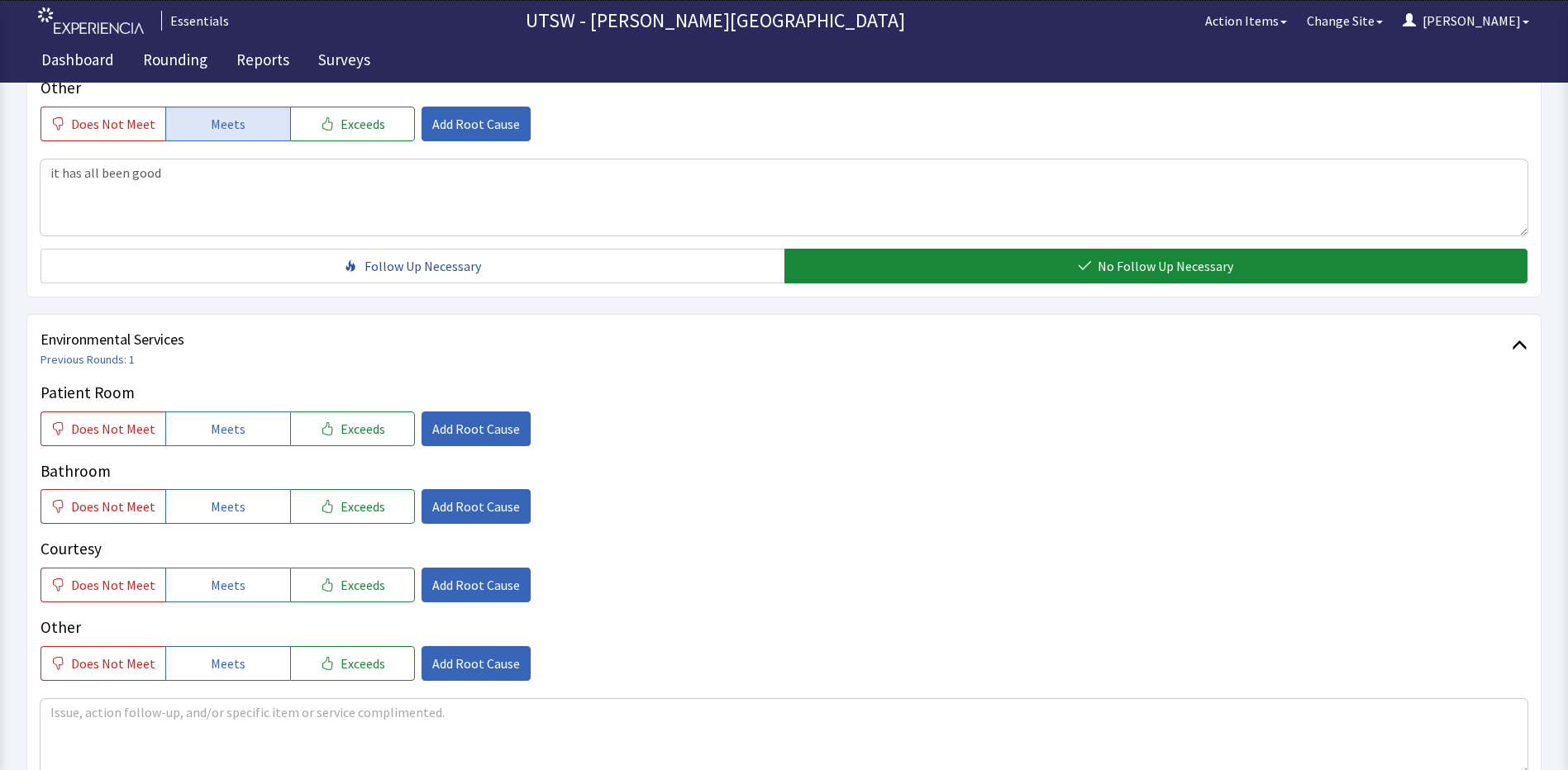
scroll to position [744, 0]
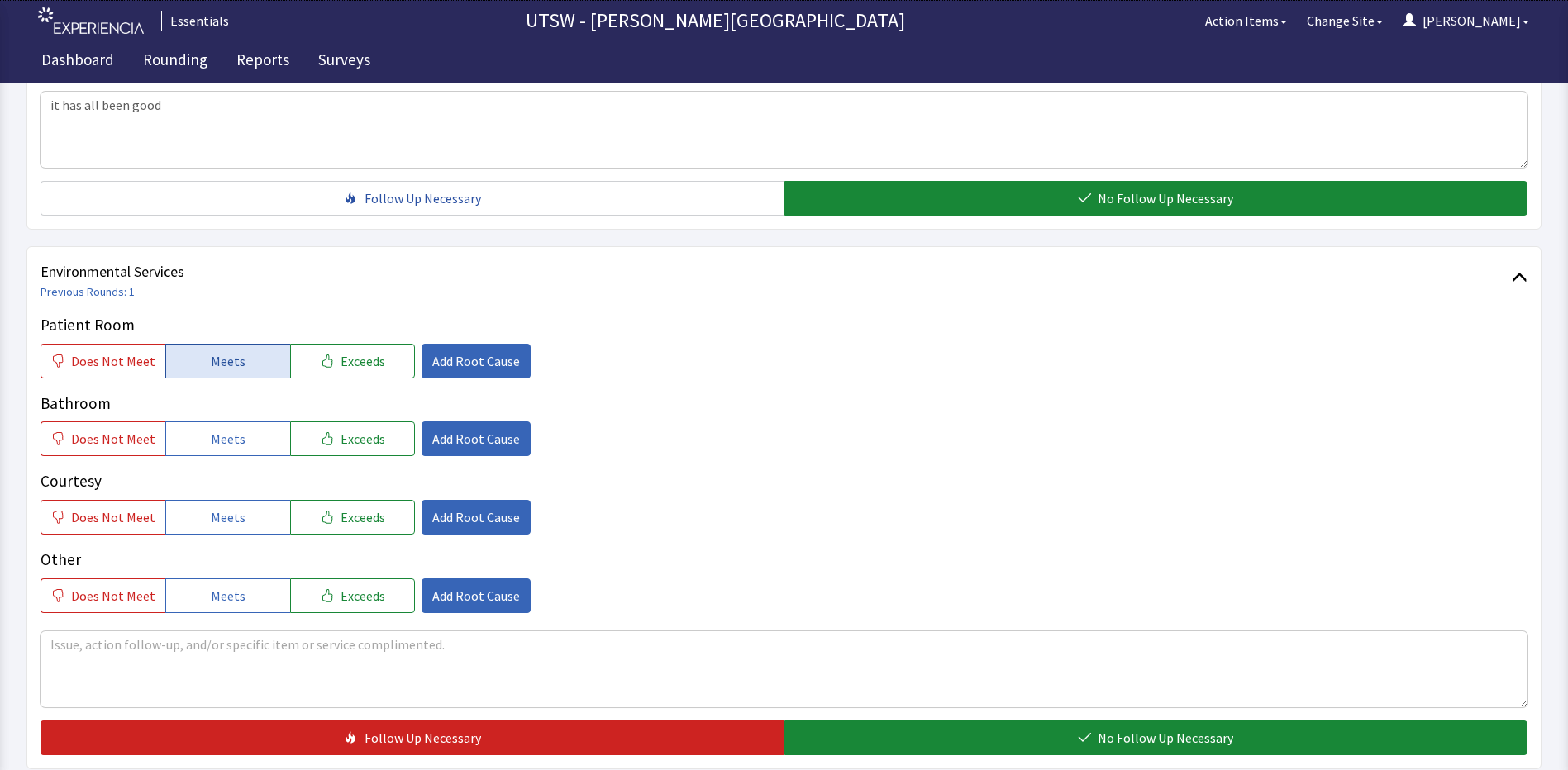
drag, startPoint x: 195, startPoint y: 351, endPoint x: 227, endPoint y: 437, distance: 91.8
click at [196, 352] on button "Meets" at bounding box center [227, 361] width 125 height 35
click at [255, 445] on button "Meets" at bounding box center [227, 439] width 125 height 35
click at [257, 516] on button "Meets" at bounding box center [227, 517] width 125 height 35
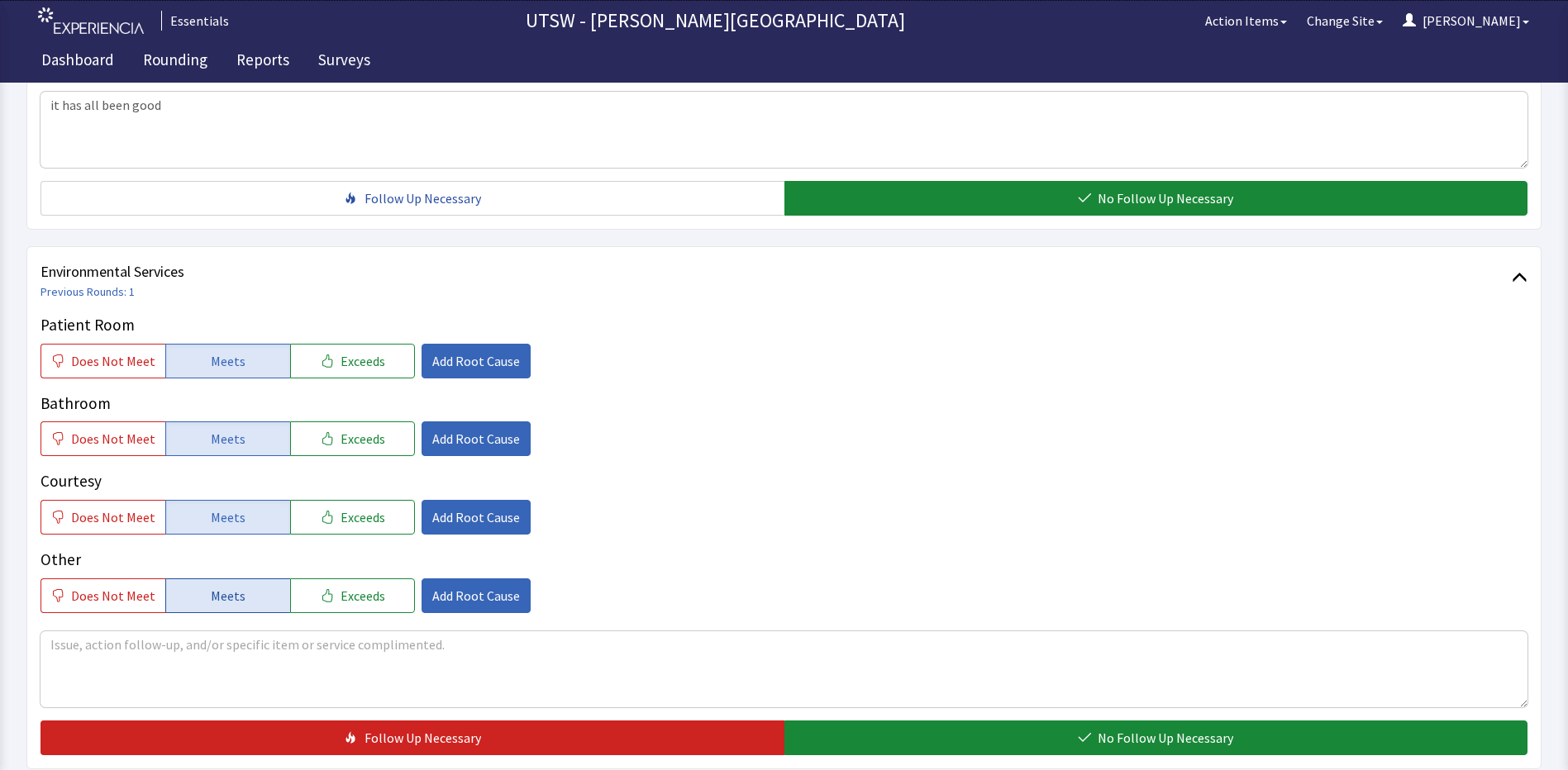
drag, startPoint x: 216, startPoint y: 606, endPoint x: 227, endPoint y: 608, distance: 11.2
click at [214, 606] on button "Meets" at bounding box center [227, 595] width 125 height 35
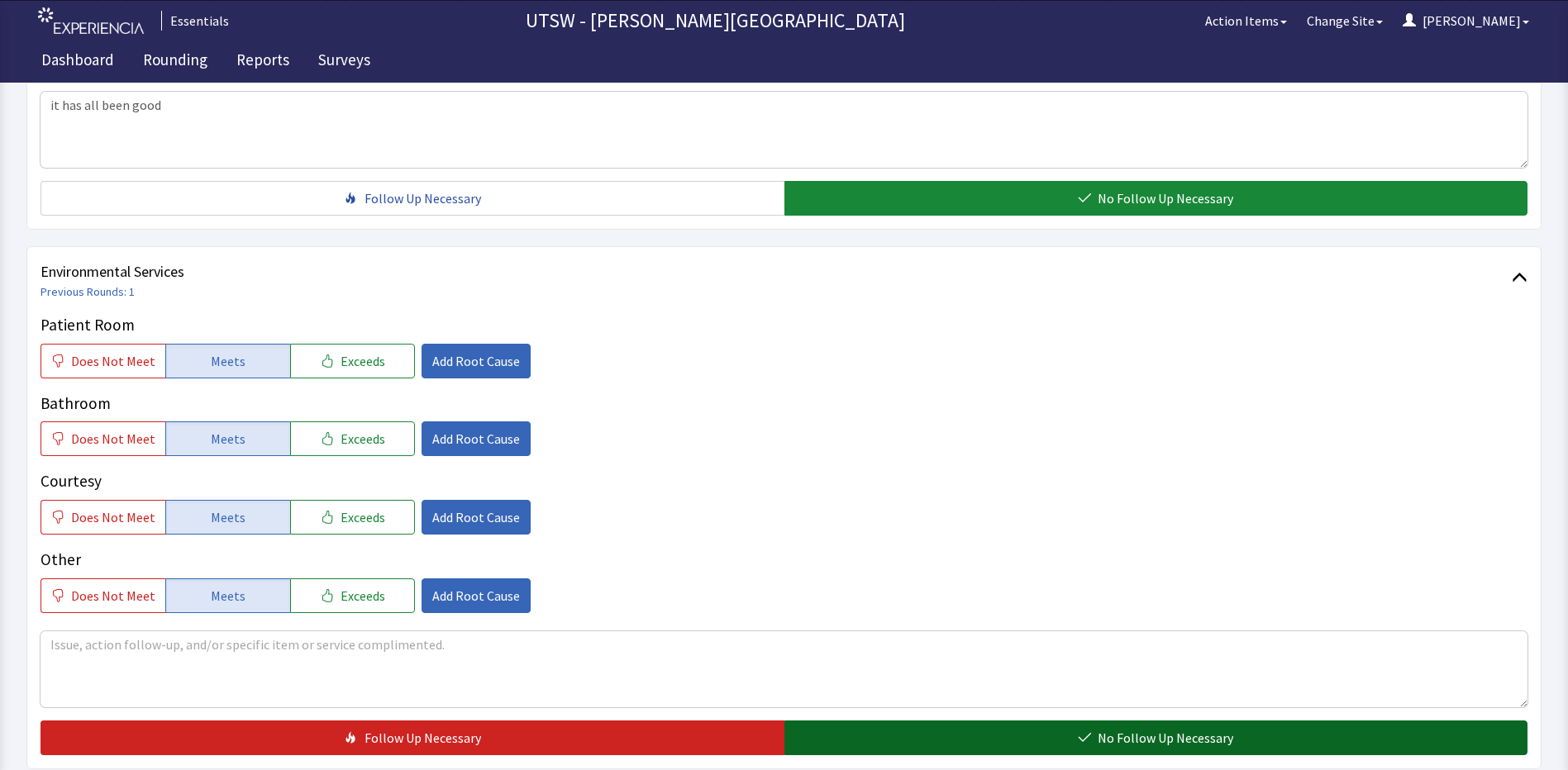
drag, startPoint x: 1285, startPoint y: 752, endPoint x: 1279, endPoint y: 740, distance: 13.4
click at [1285, 751] on button "No Follow Up Necessary" at bounding box center [1156, 738] width 744 height 35
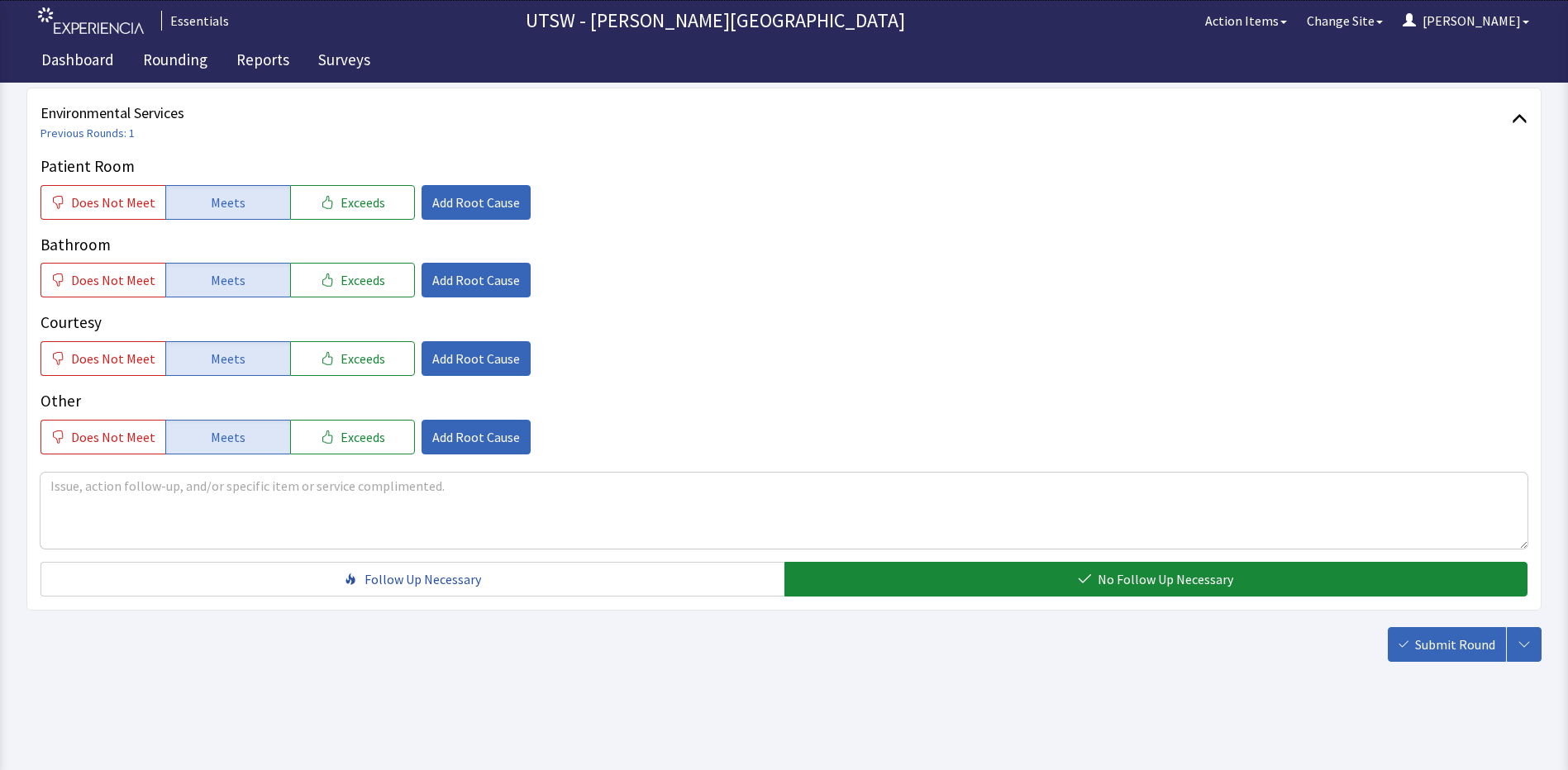
scroll to position [903, 0]
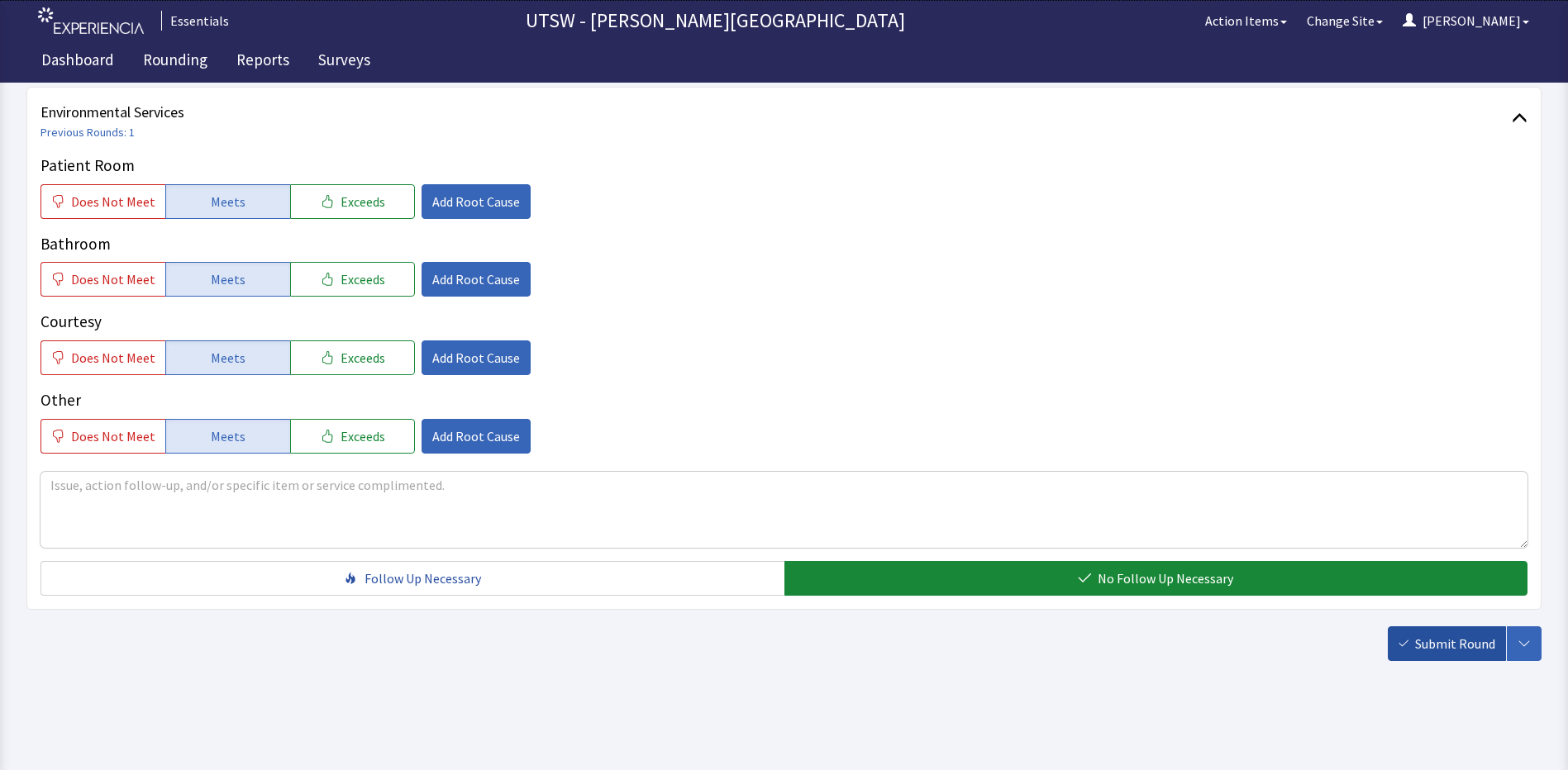
click at [1434, 649] on span "Submit Round" at bounding box center [1455, 643] width 80 height 20
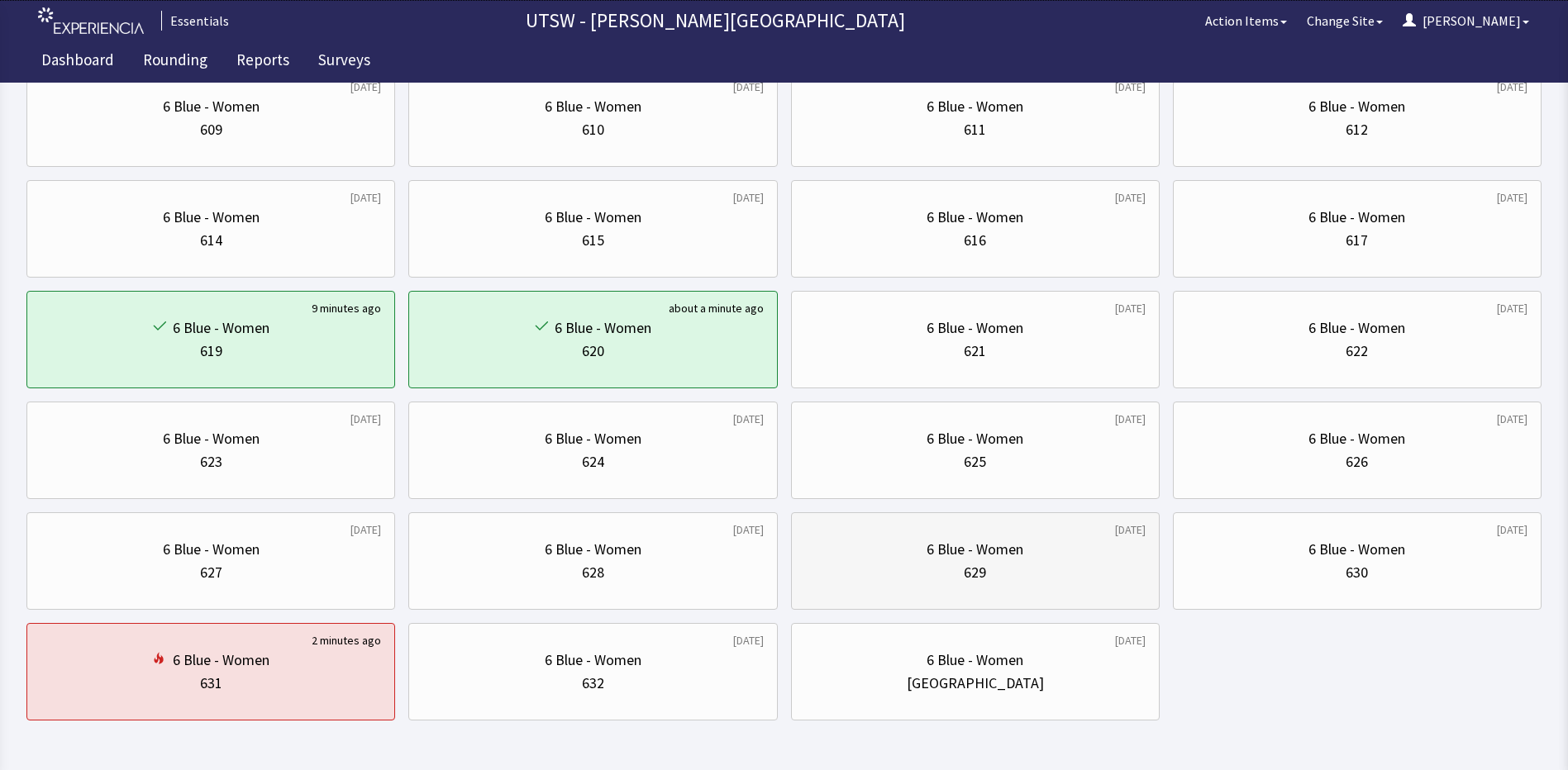
scroll to position [413, 0]
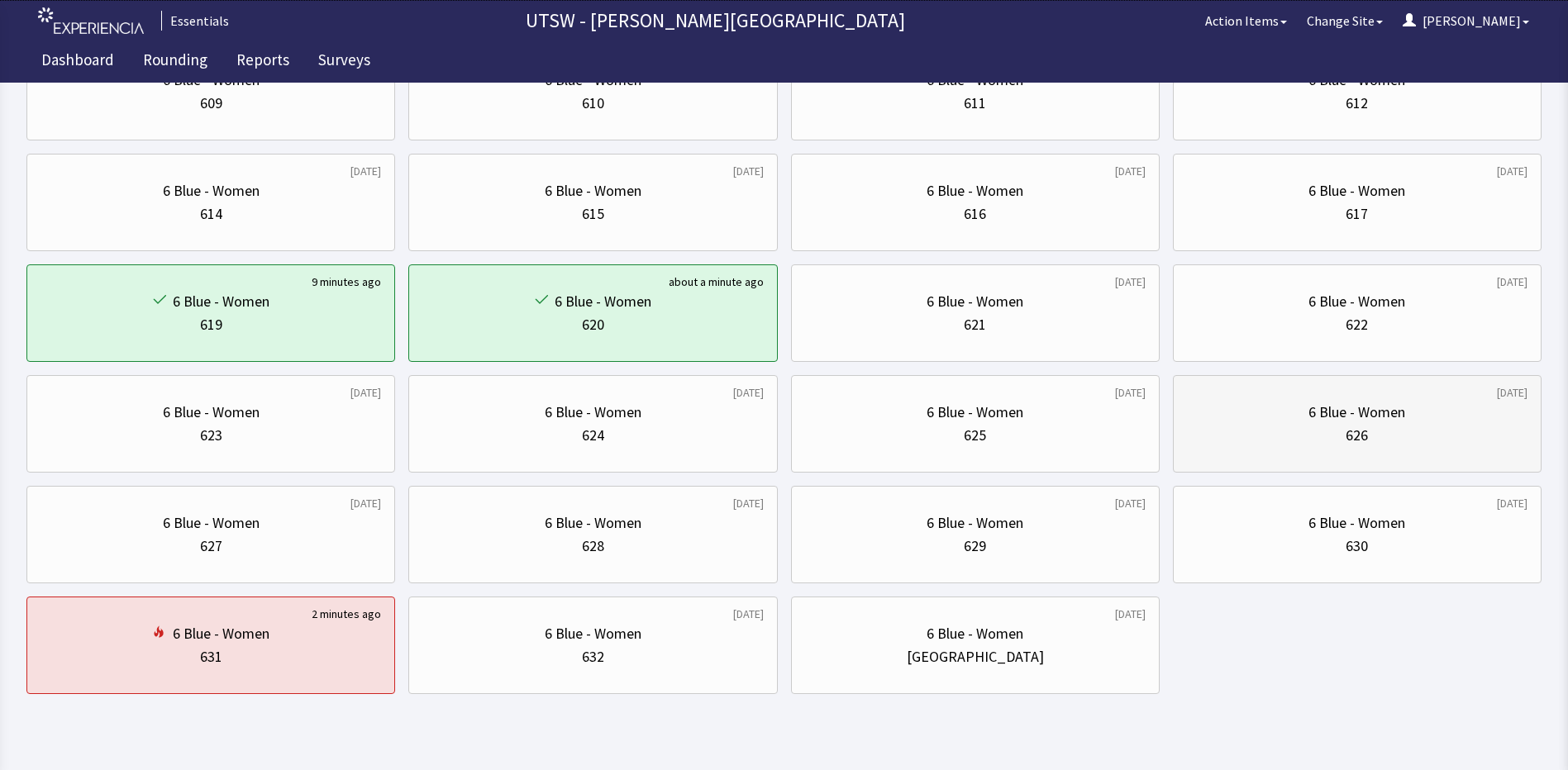
click at [1320, 453] on div "6 Blue - Women 626" at bounding box center [1356, 424] width 341 height 79
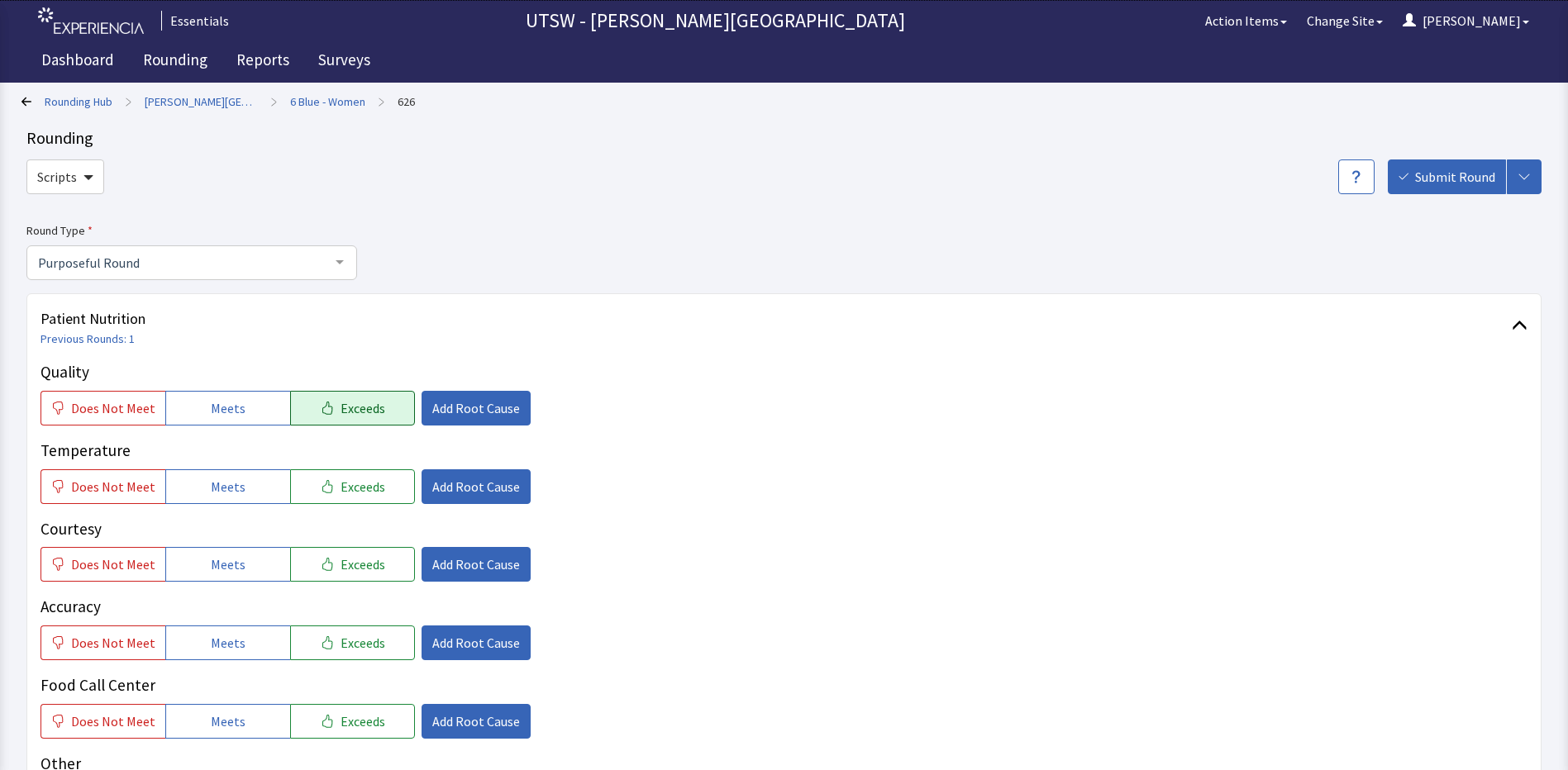
click at [298, 406] on button "Exceeds" at bounding box center [352, 408] width 125 height 35
click at [466, 407] on span "Add Root Cause" at bounding box center [476, 408] width 88 height 20
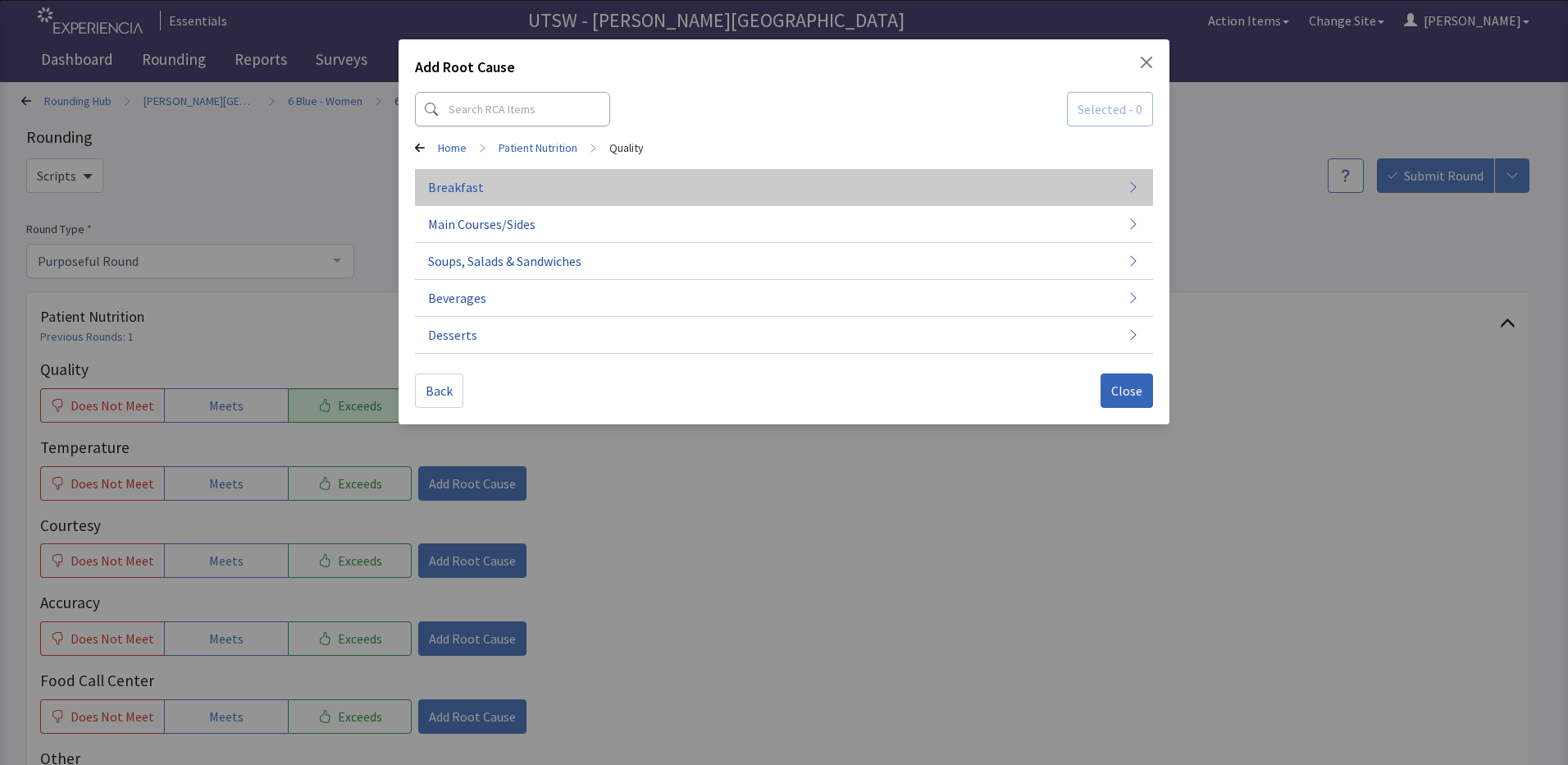
click at [666, 191] on button "Breakfast" at bounding box center [784, 187] width 738 height 37
click at [655, 202] on button "Breakfast Sides" at bounding box center [784, 187] width 738 height 37
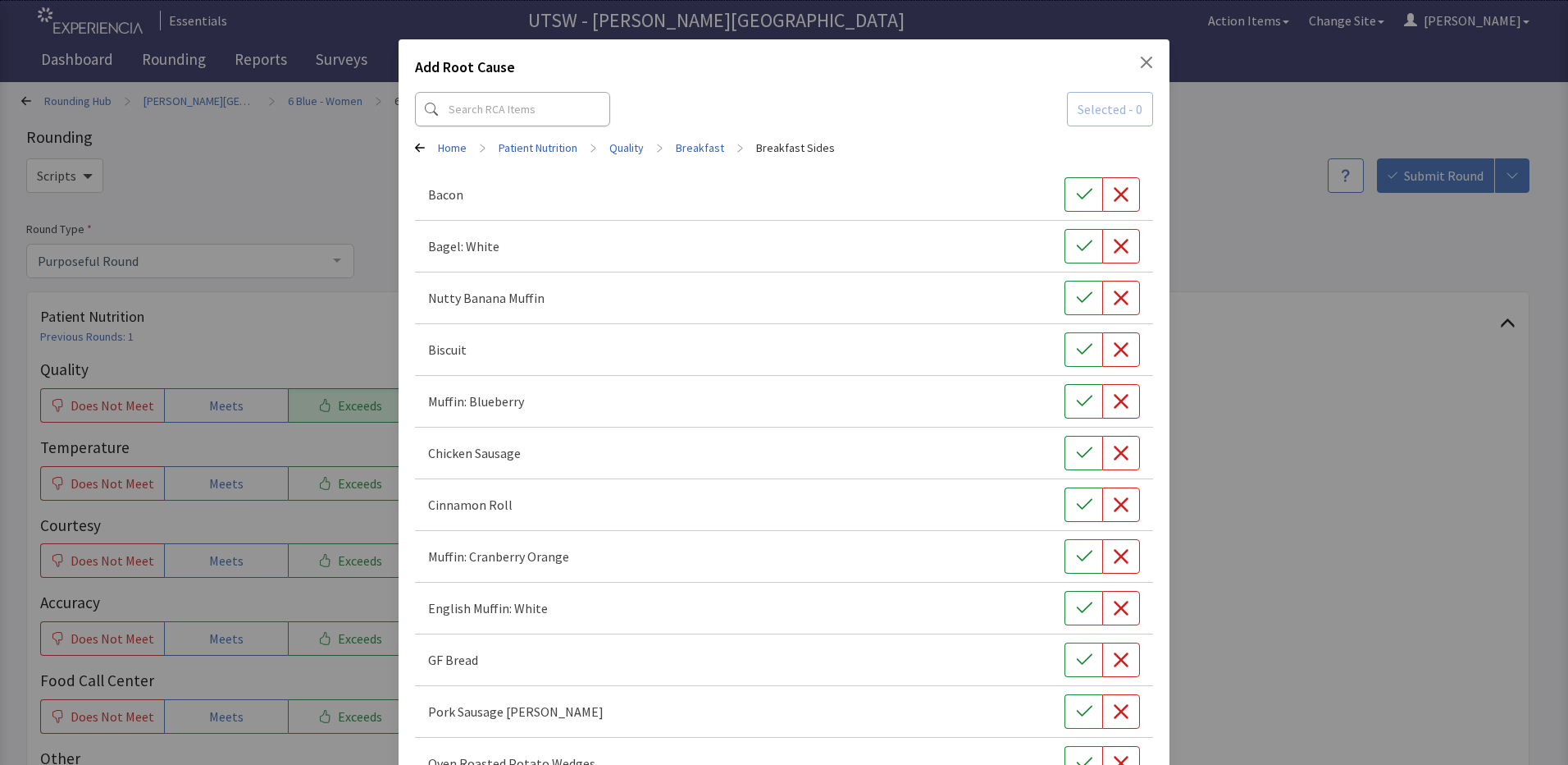
scroll to position [82, 0]
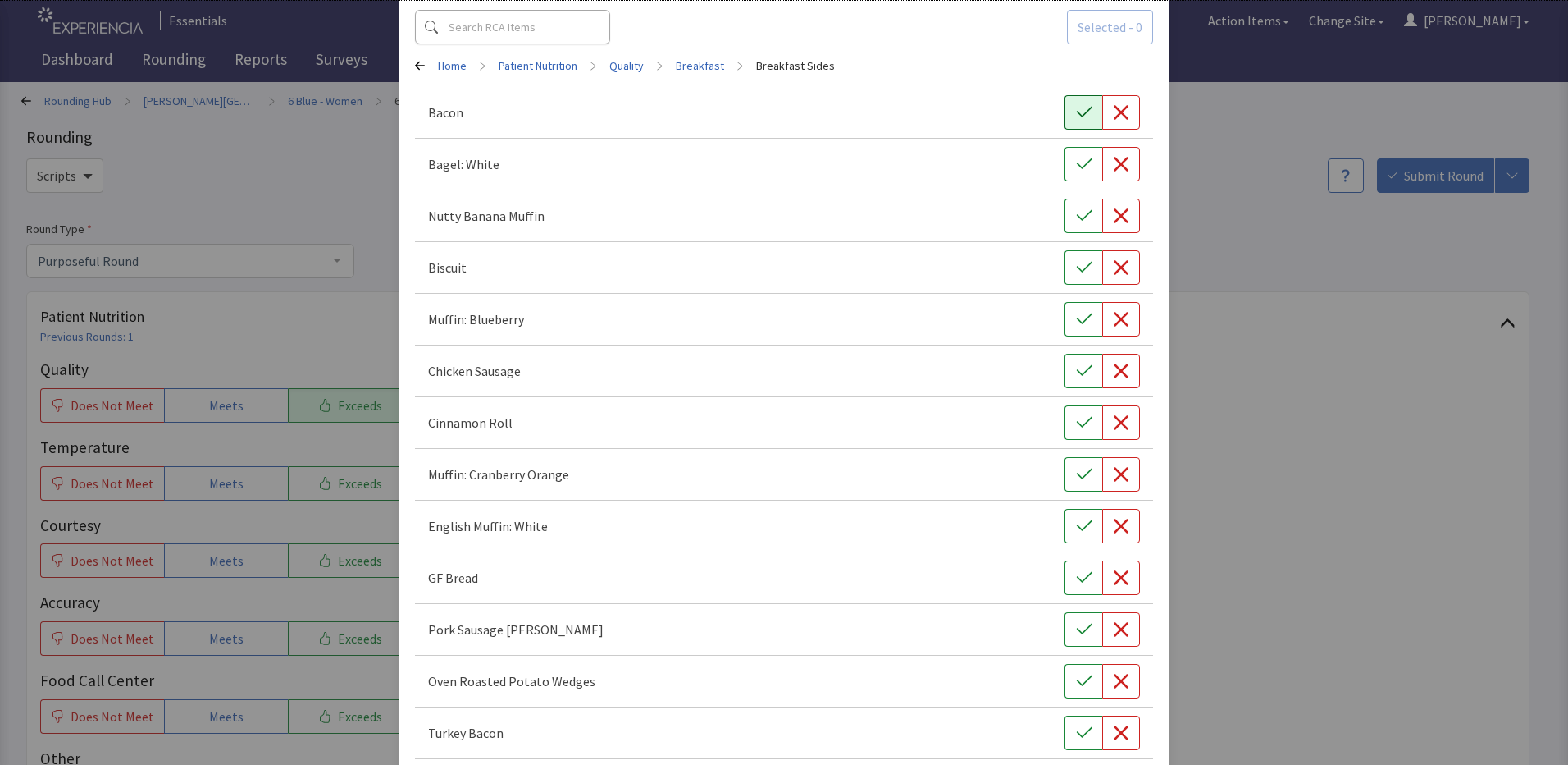
click at [1074, 122] on button "button" at bounding box center [1083, 112] width 38 height 35
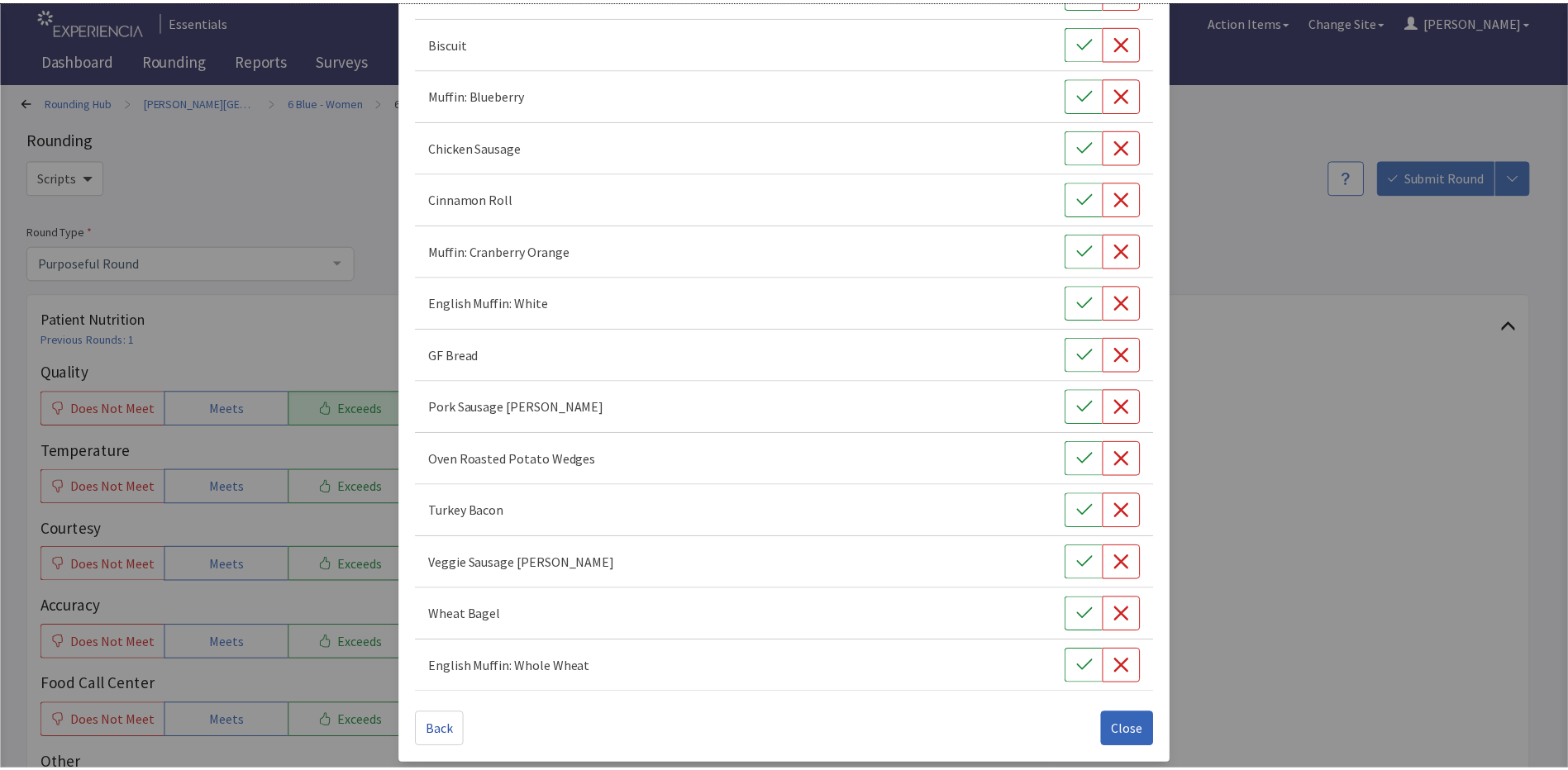
scroll to position [317, 0]
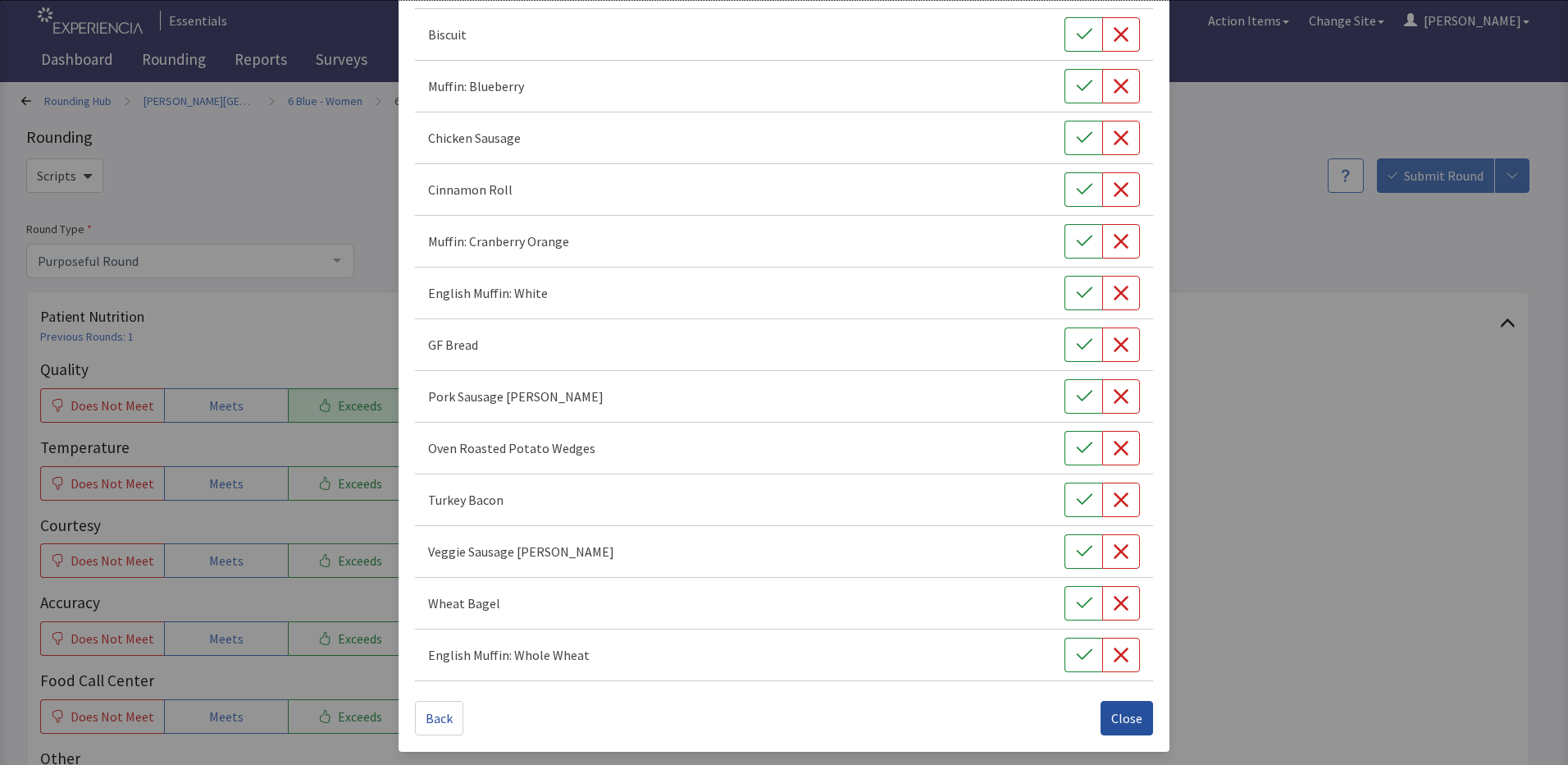
click at [1120, 704] on button "Close" at bounding box center [1127, 718] width 52 height 35
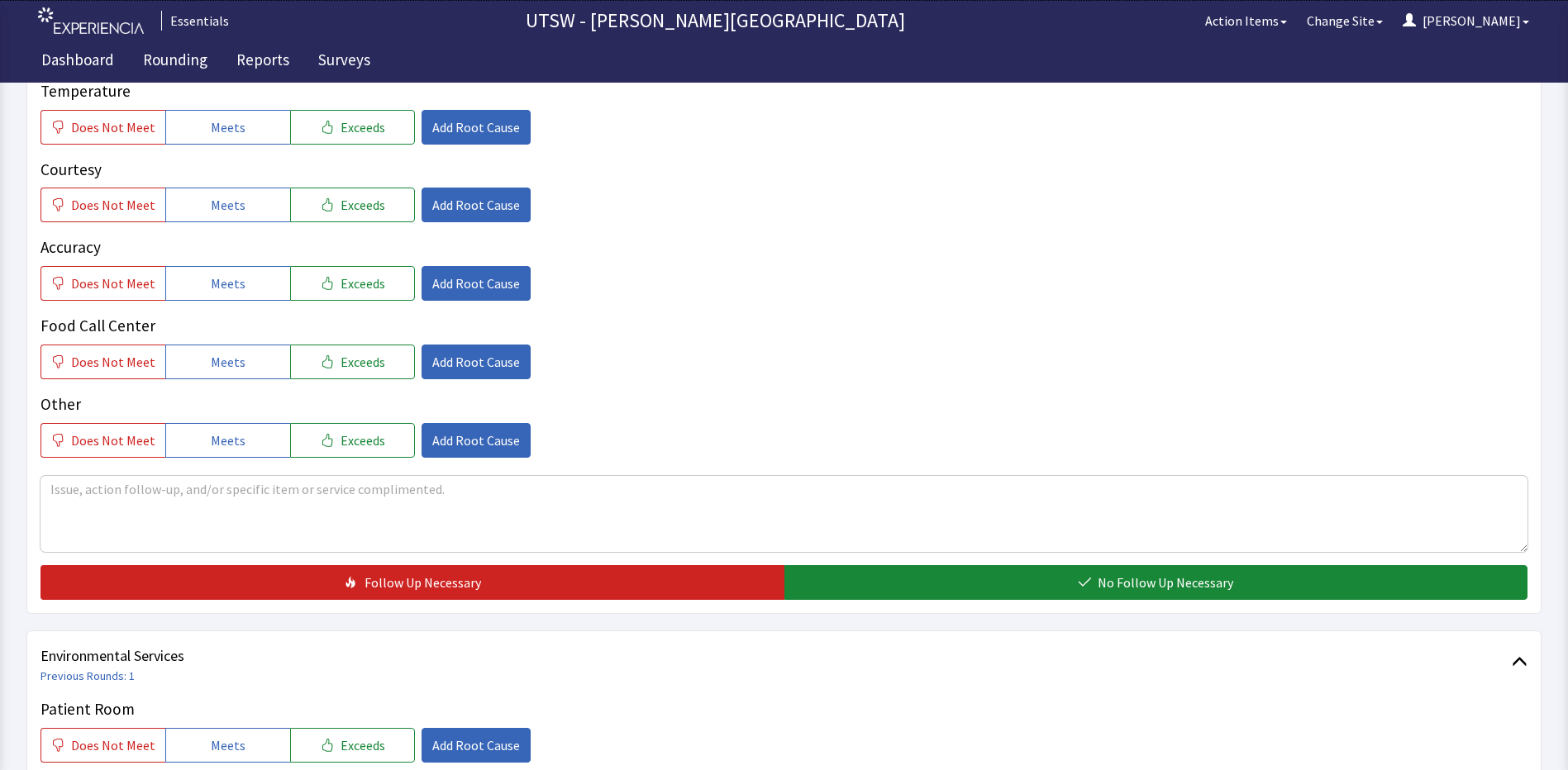
scroll to position [331, 0]
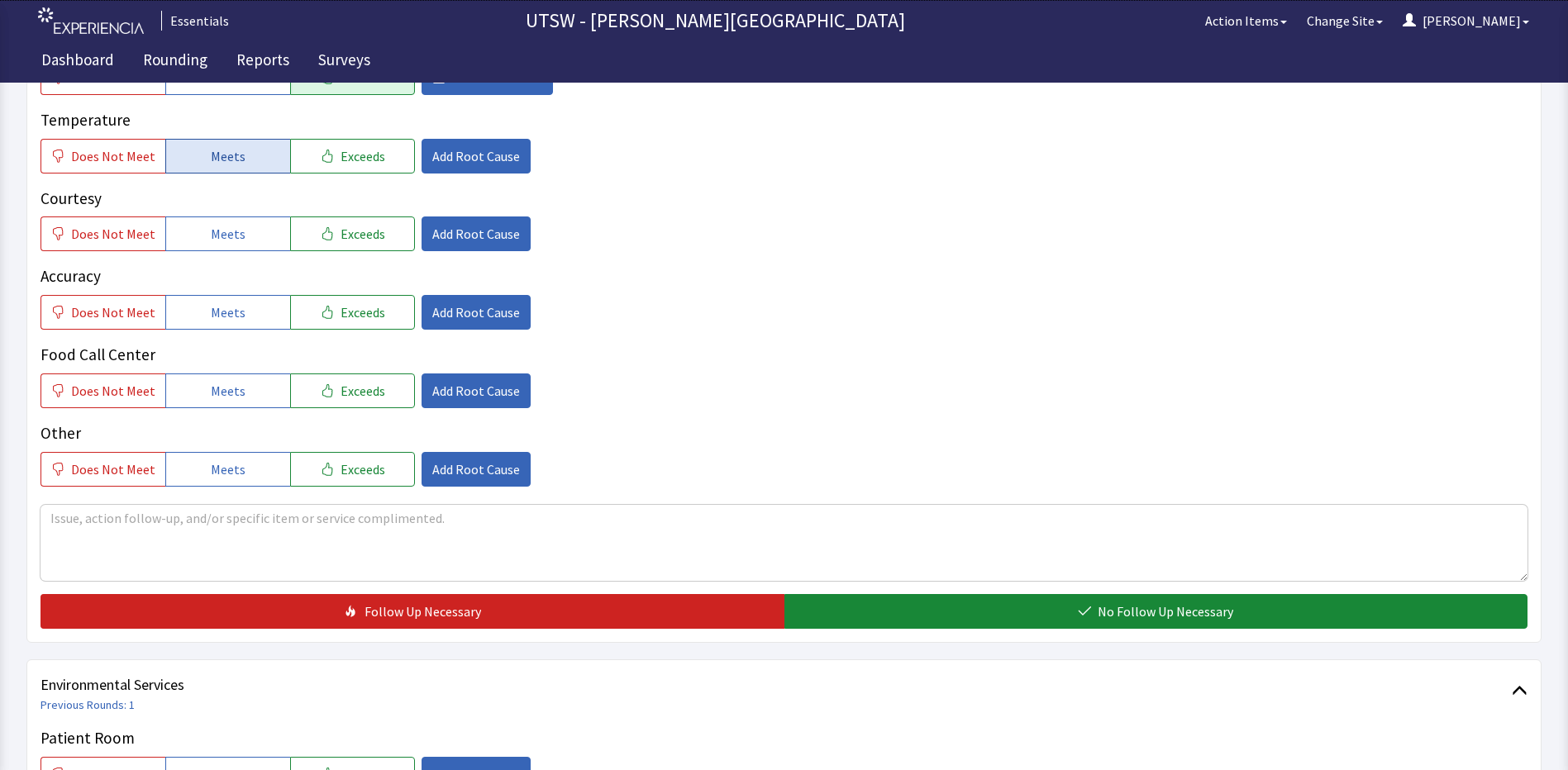
click at [240, 153] on button "Meets" at bounding box center [227, 156] width 125 height 35
click at [263, 249] on button "Meets" at bounding box center [227, 234] width 125 height 35
click at [243, 311] on button "Meets" at bounding box center [227, 312] width 125 height 35
click at [234, 385] on span "Meets" at bounding box center [228, 390] width 35 height 20
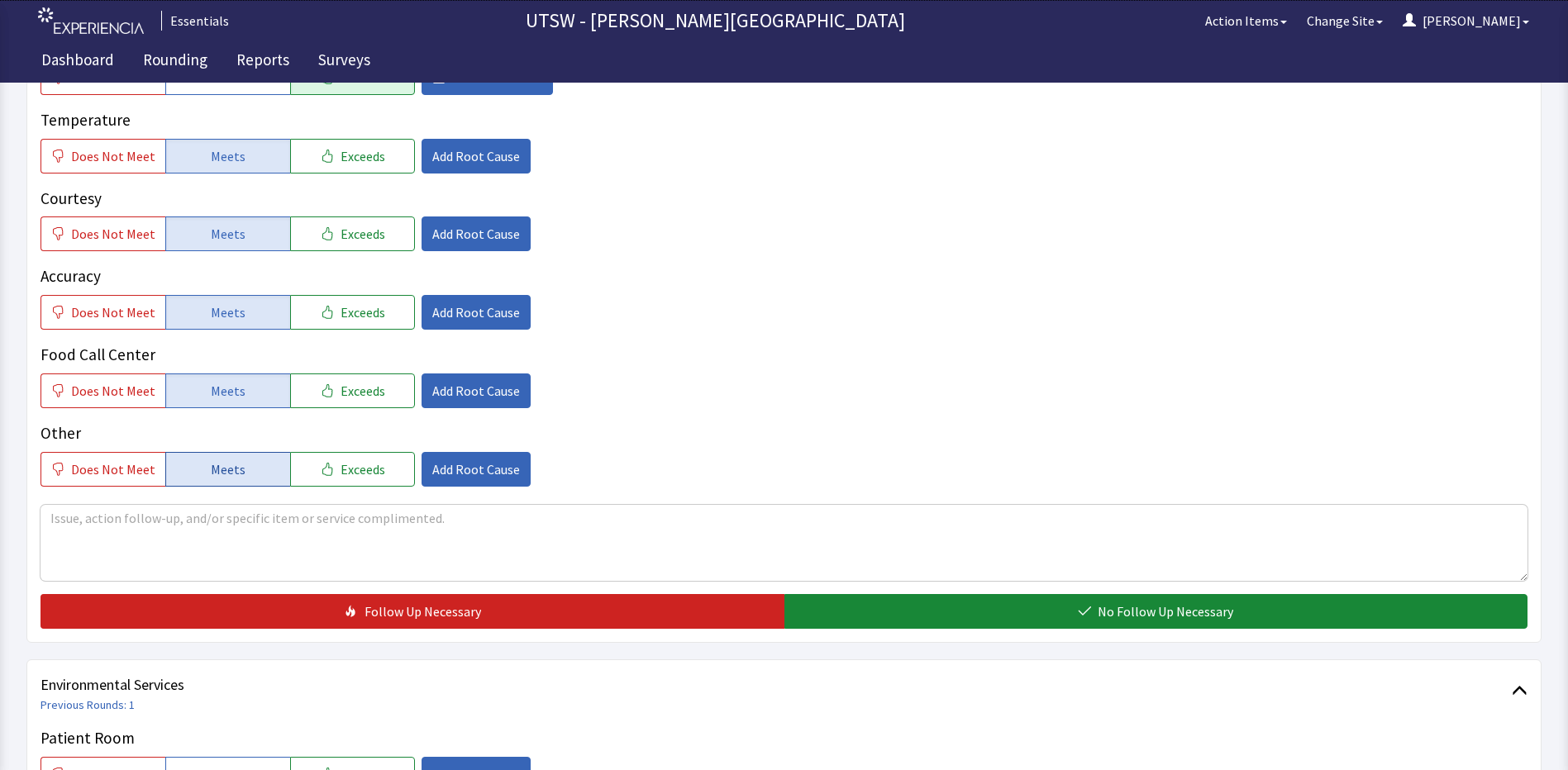
click at [229, 475] on span "Meets" at bounding box center [228, 469] width 35 height 20
click at [232, 495] on div "Quality Does Not Meet Meets Exceeds Edit Root Cause Temperature Does Not Meet M…" at bounding box center [783, 329] width 1487 height 599
drag, startPoint x: 232, startPoint y: 497, endPoint x: 235, endPoint y: 537, distance: 40.1
click at [235, 537] on textarea at bounding box center [783, 543] width 1487 height 76
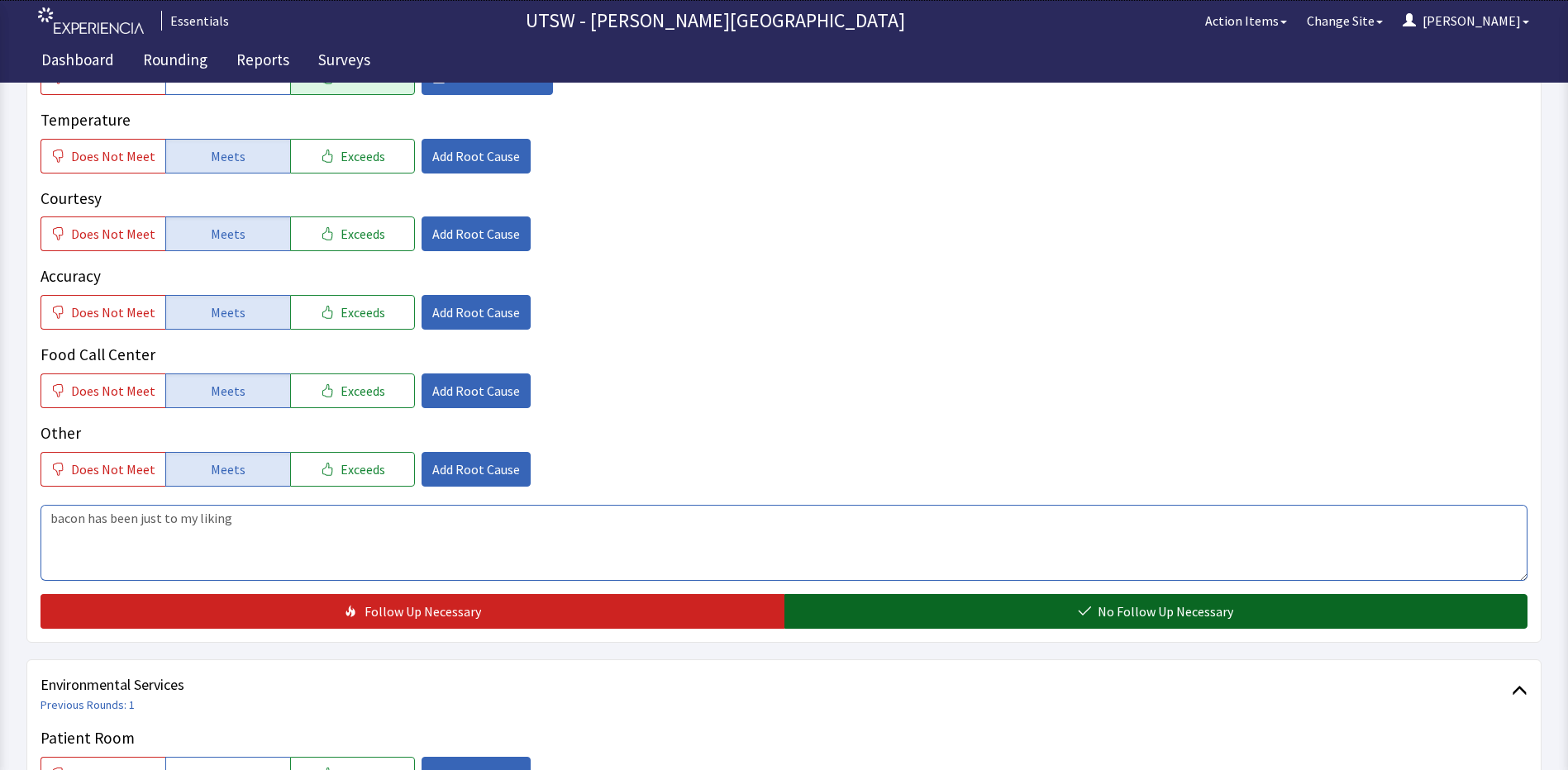
type textarea "bacon has been just to my liking"
click at [1104, 626] on button "No Follow Up Necessary" at bounding box center [1156, 612] width 744 height 35
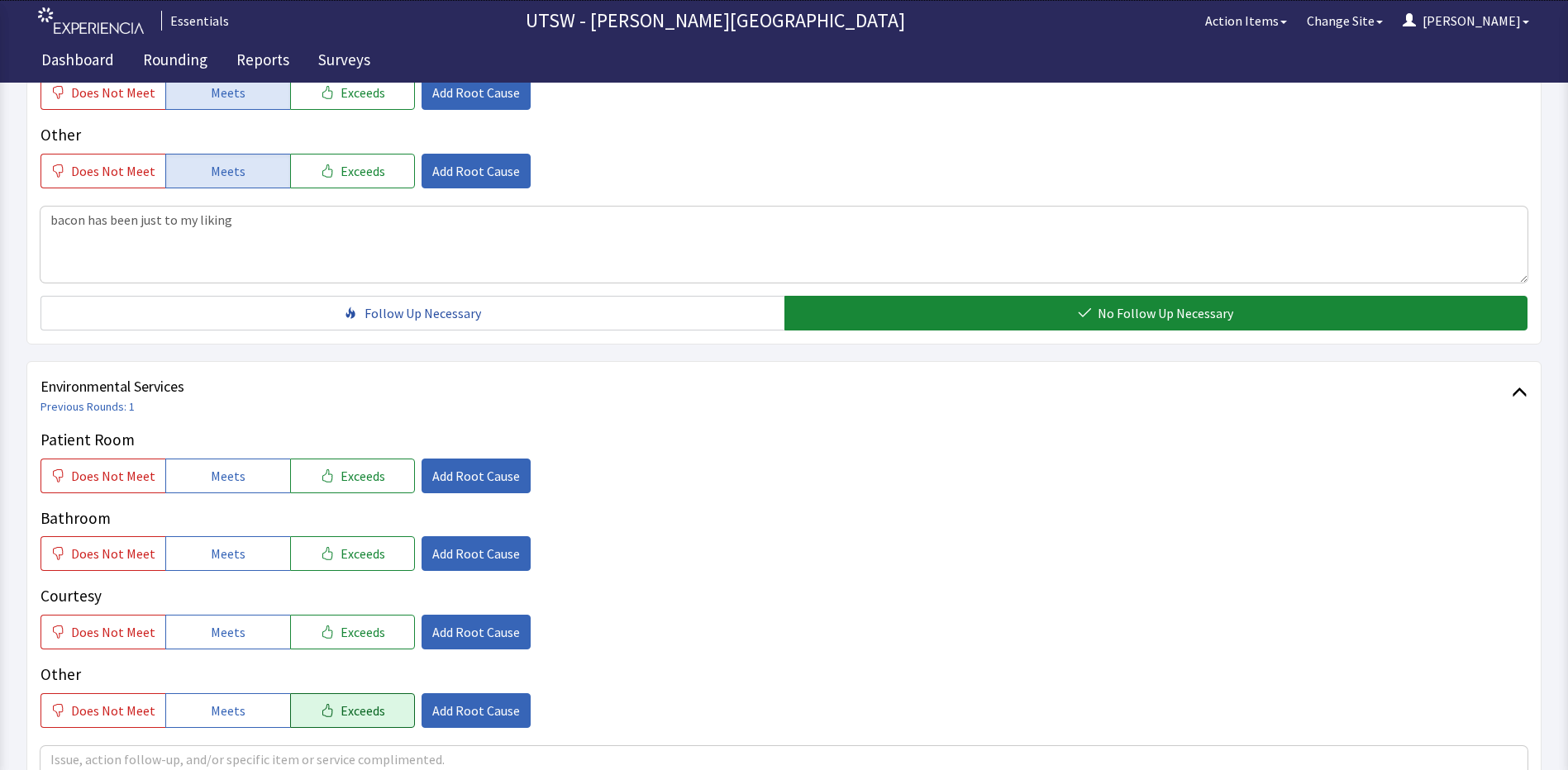
scroll to position [661, 0]
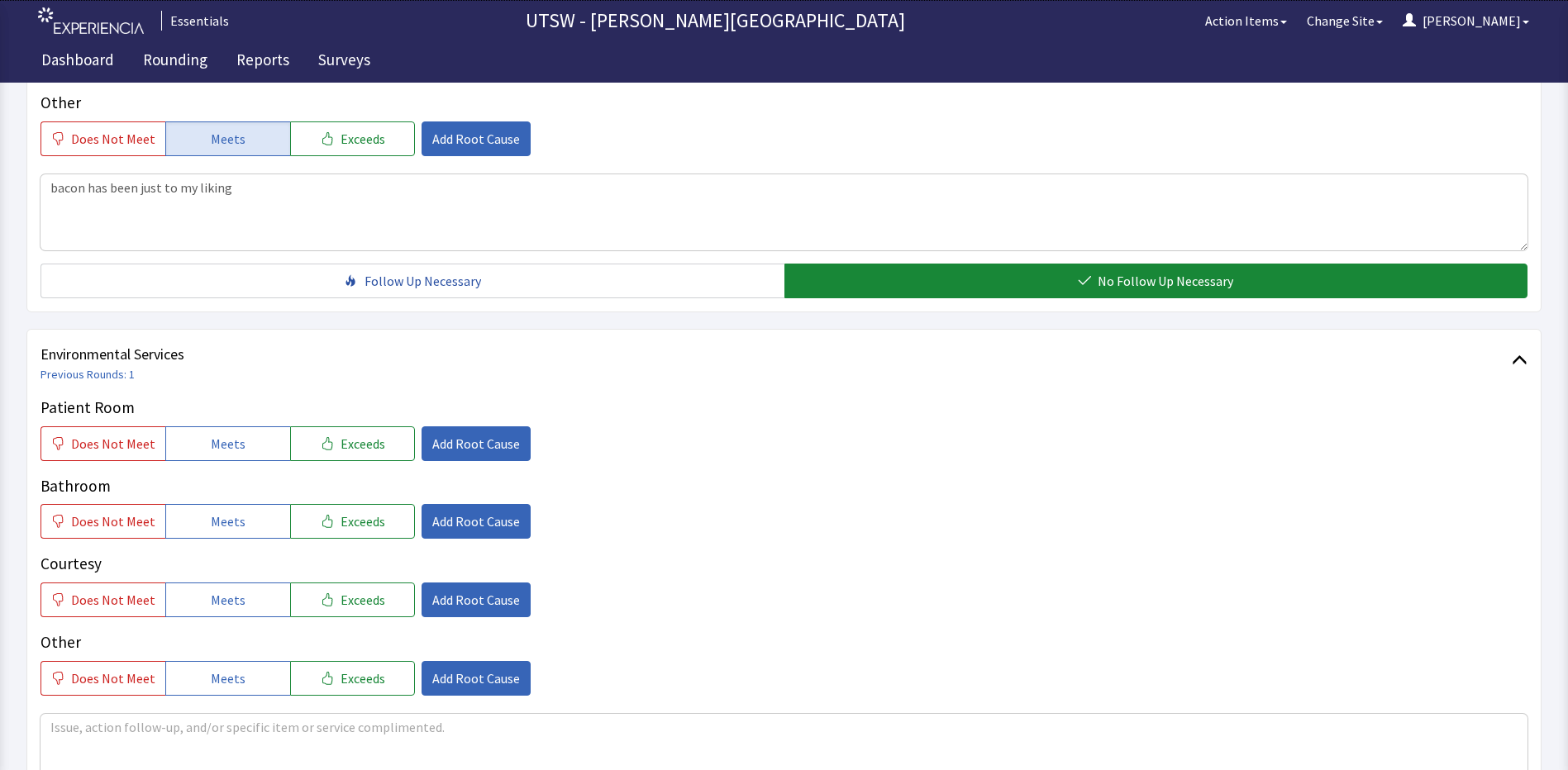
click at [175, 461] on div "Patient Room Does Not Meet Meets Exceeds Add Root Cause Bathroom Does Not Meet …" at bounding box center [783, 545] width 1487 height 300
click at [173, 520] on button "Meets" at bounding box center [227, 521] width 125 height 35
click at [193, 449] on button "Meets" at bounding box center [227, 444] width 125 height 35
click at [244, 613] on button "Meets" at bounding box center [227, 600] width 125 height 35
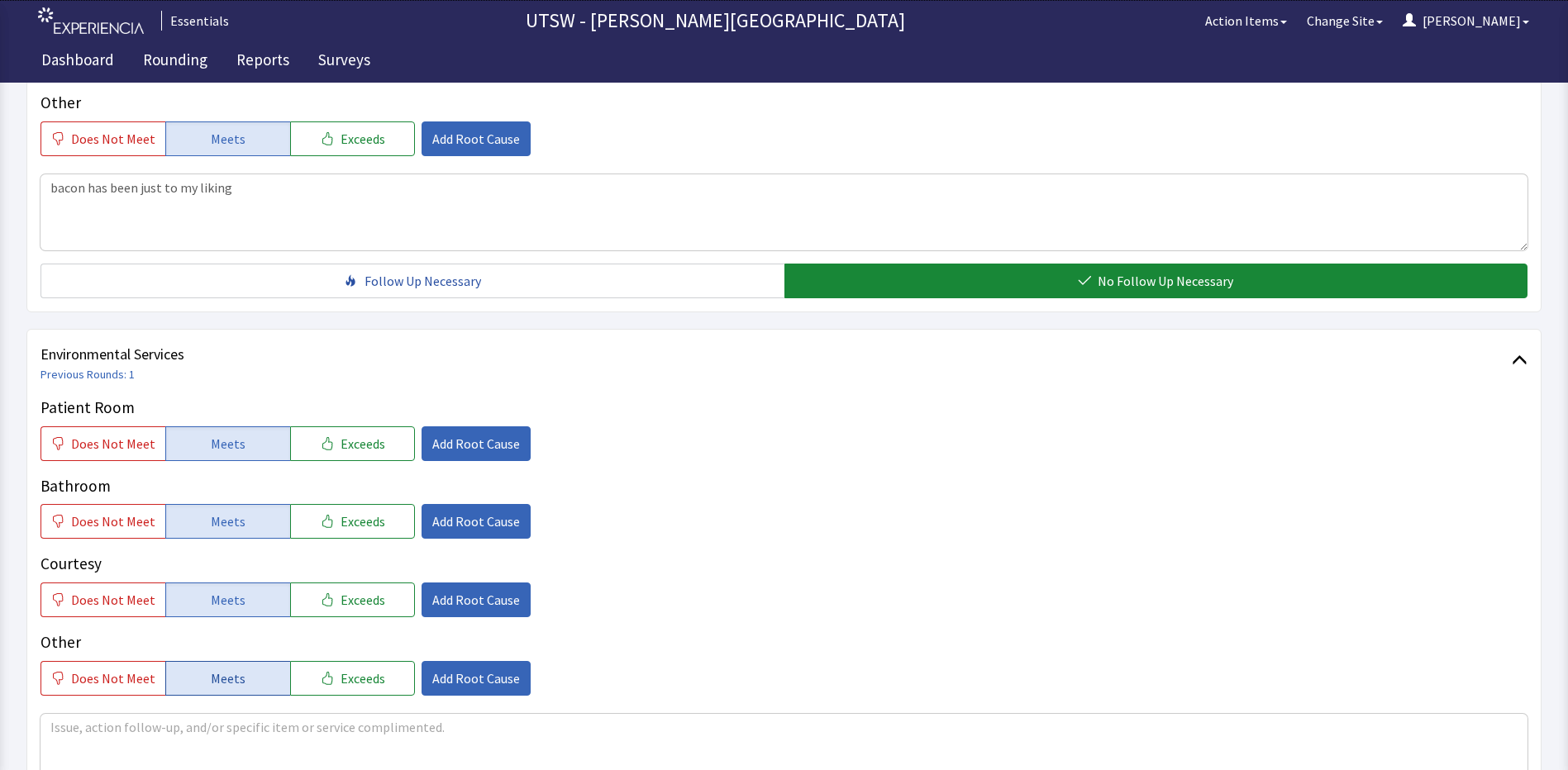
click at [227, 680] on span "Meets" at bounding box center [228, 678] width 35 height 20
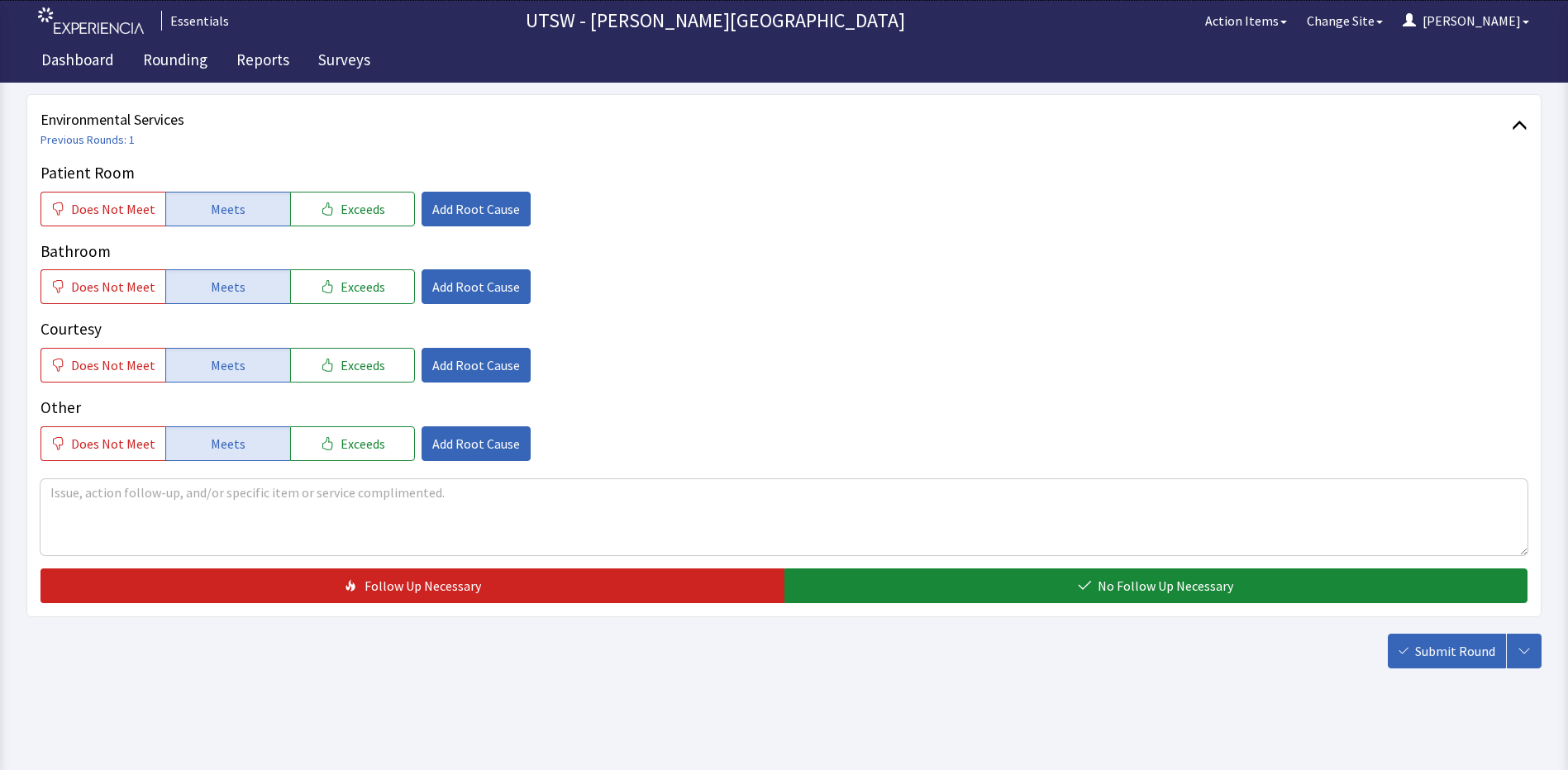
scroll to position [903, 0]
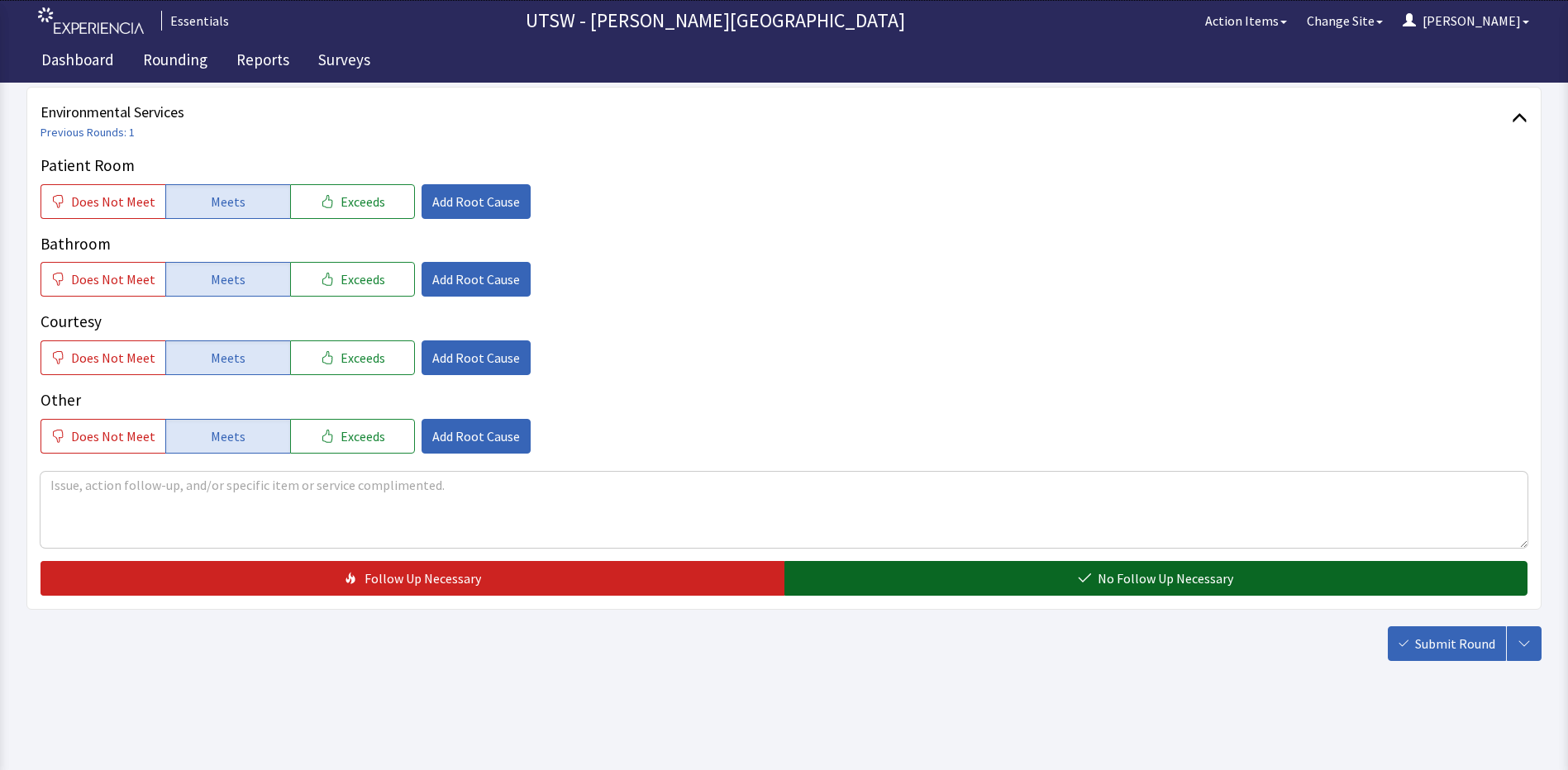
click at [1094, 589] on button "No Follow Up Necessary" at bounding box center [1156, 579] width 744 height 35
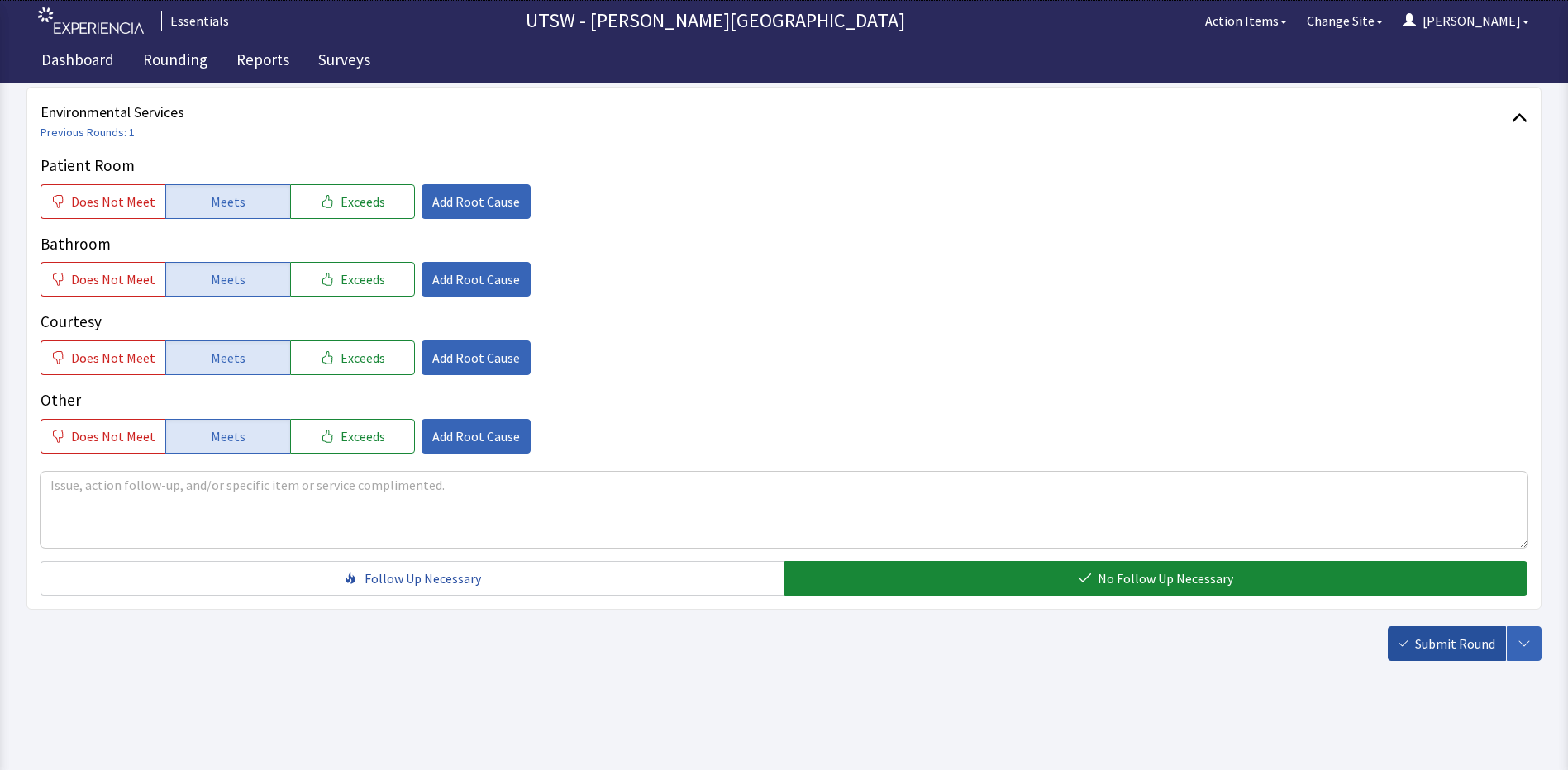
click at [1465, 646] on span "Submit Round" at bounding box center [1455, 643] width 80 height 20
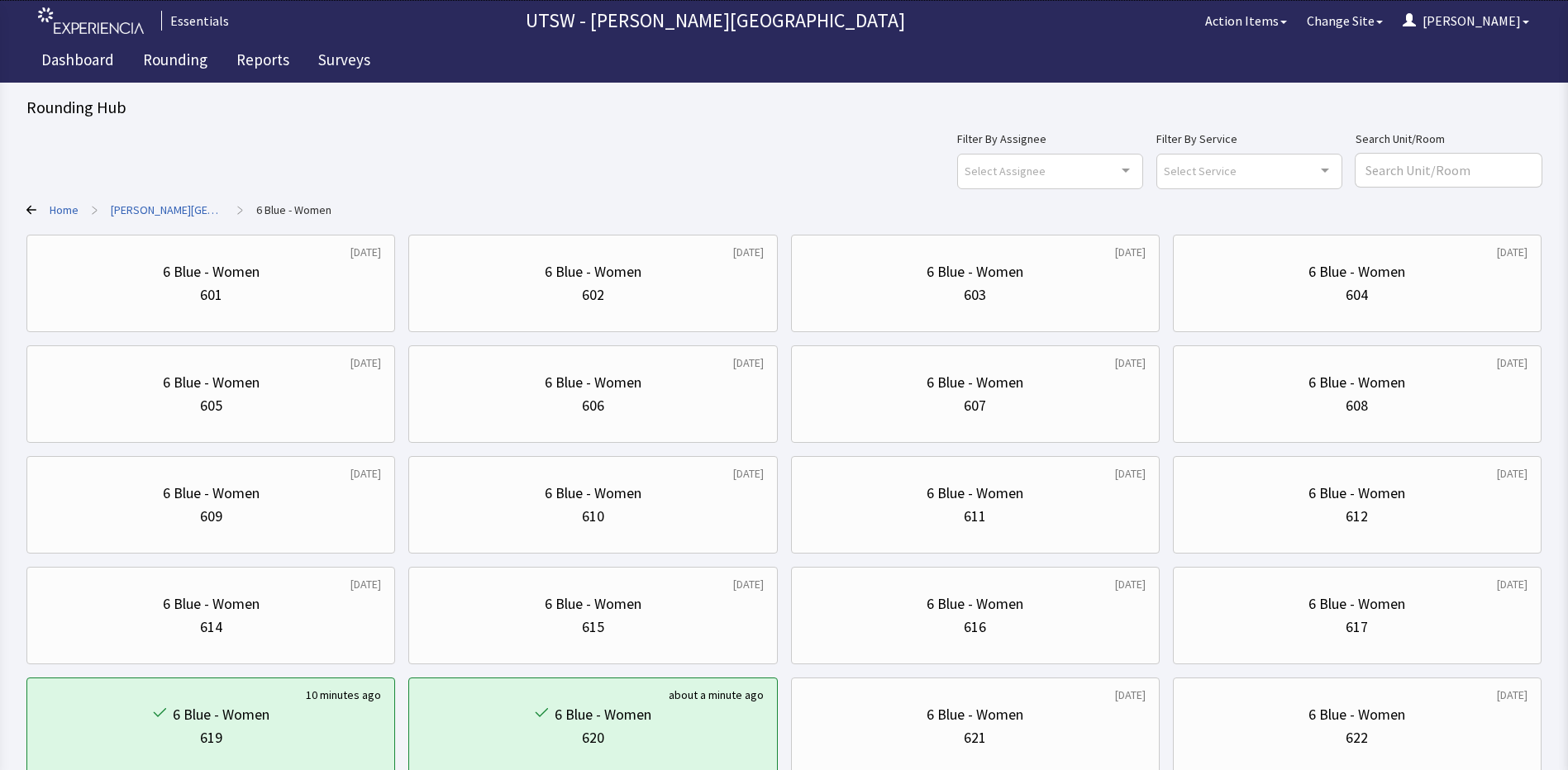
click at [981, 158] on div "Filter By Assignee Select Assignee Clear Selection [PERSON_NAME] [PERSON_NAME] …" at bounding box center [783, 158] width 1514 height 60
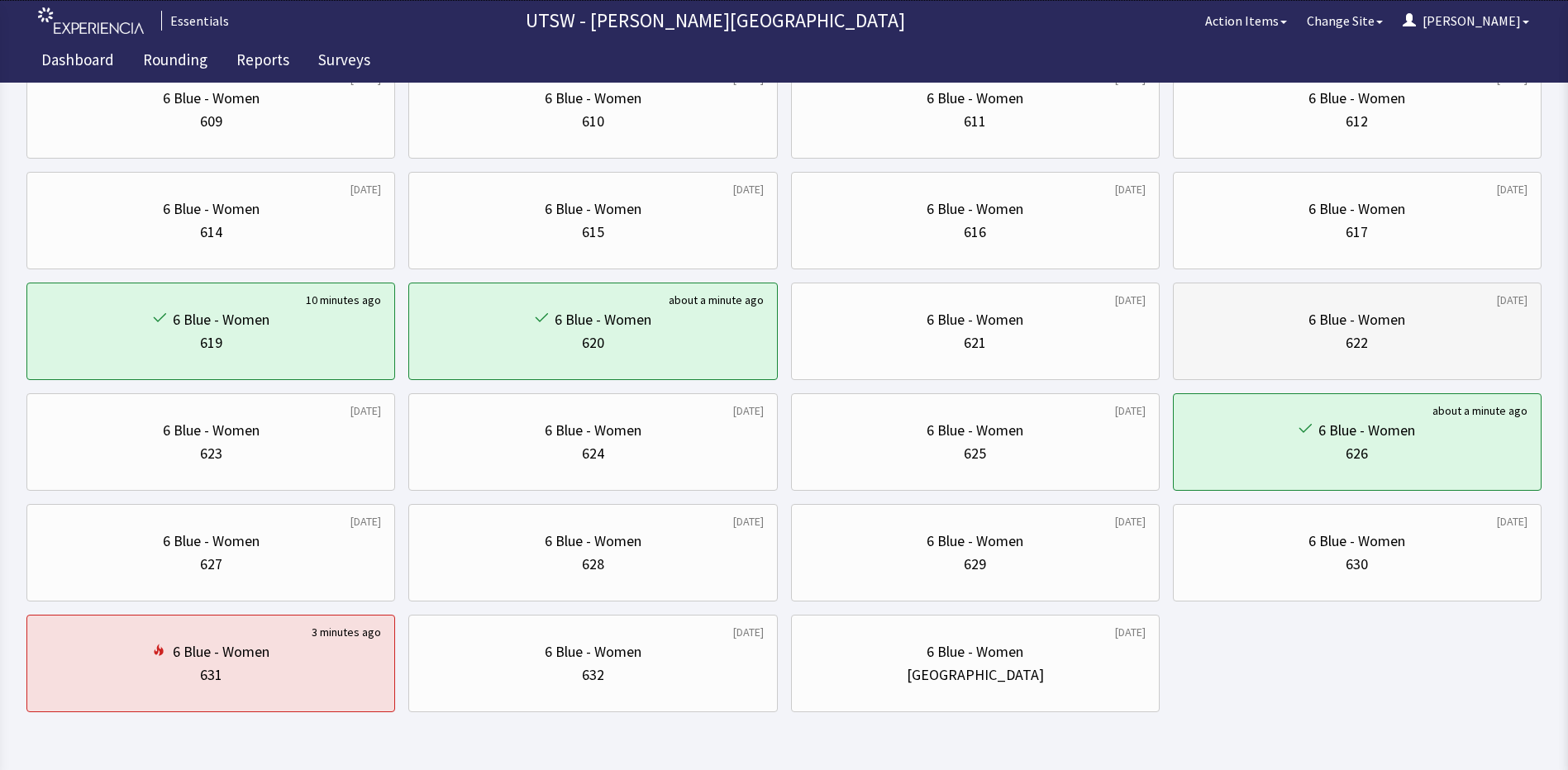
scroll to position [413, 0]
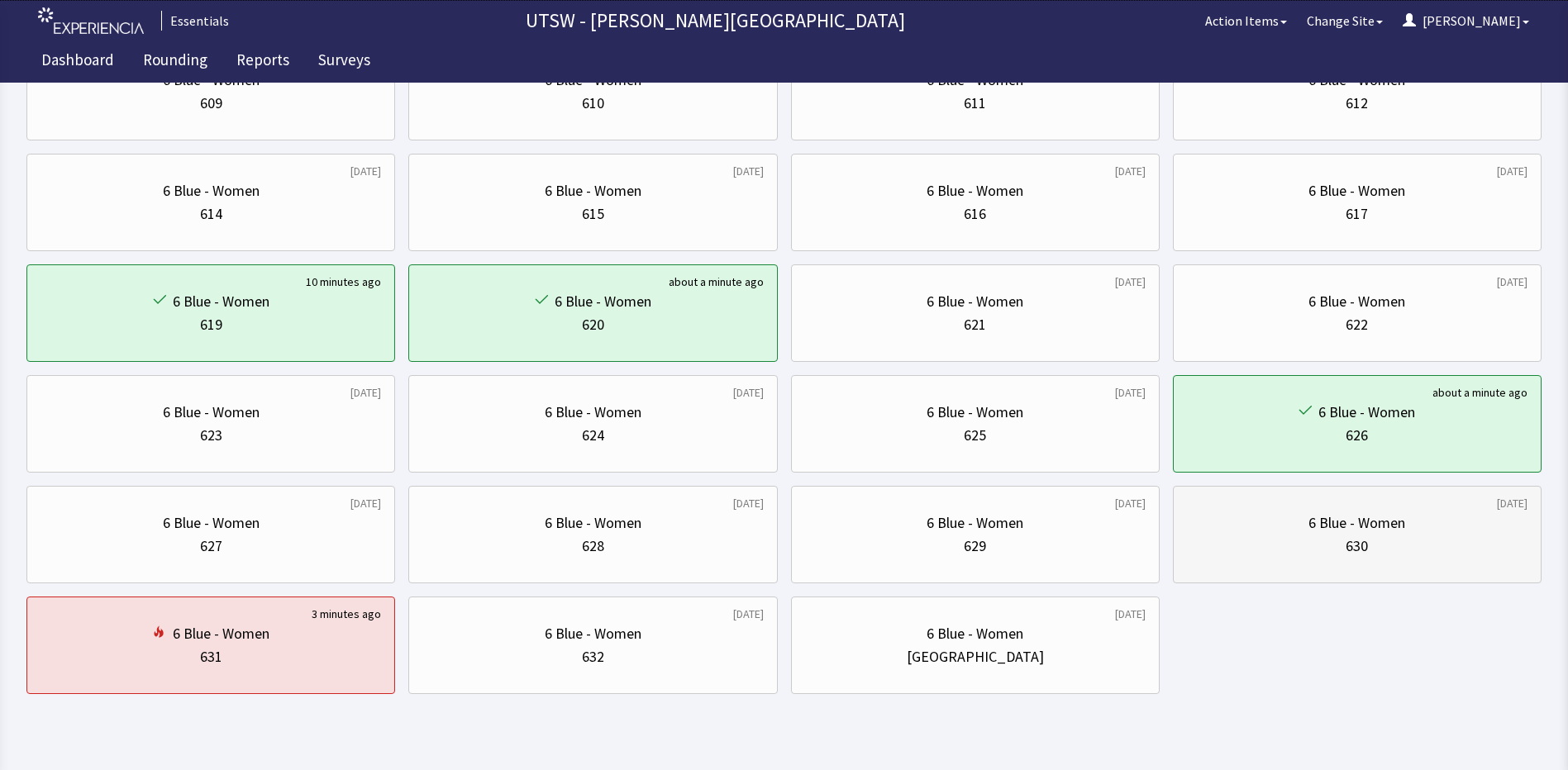
click at [1421, 546] on div "630" at bounding box center [1356, 547] width 341 height 23
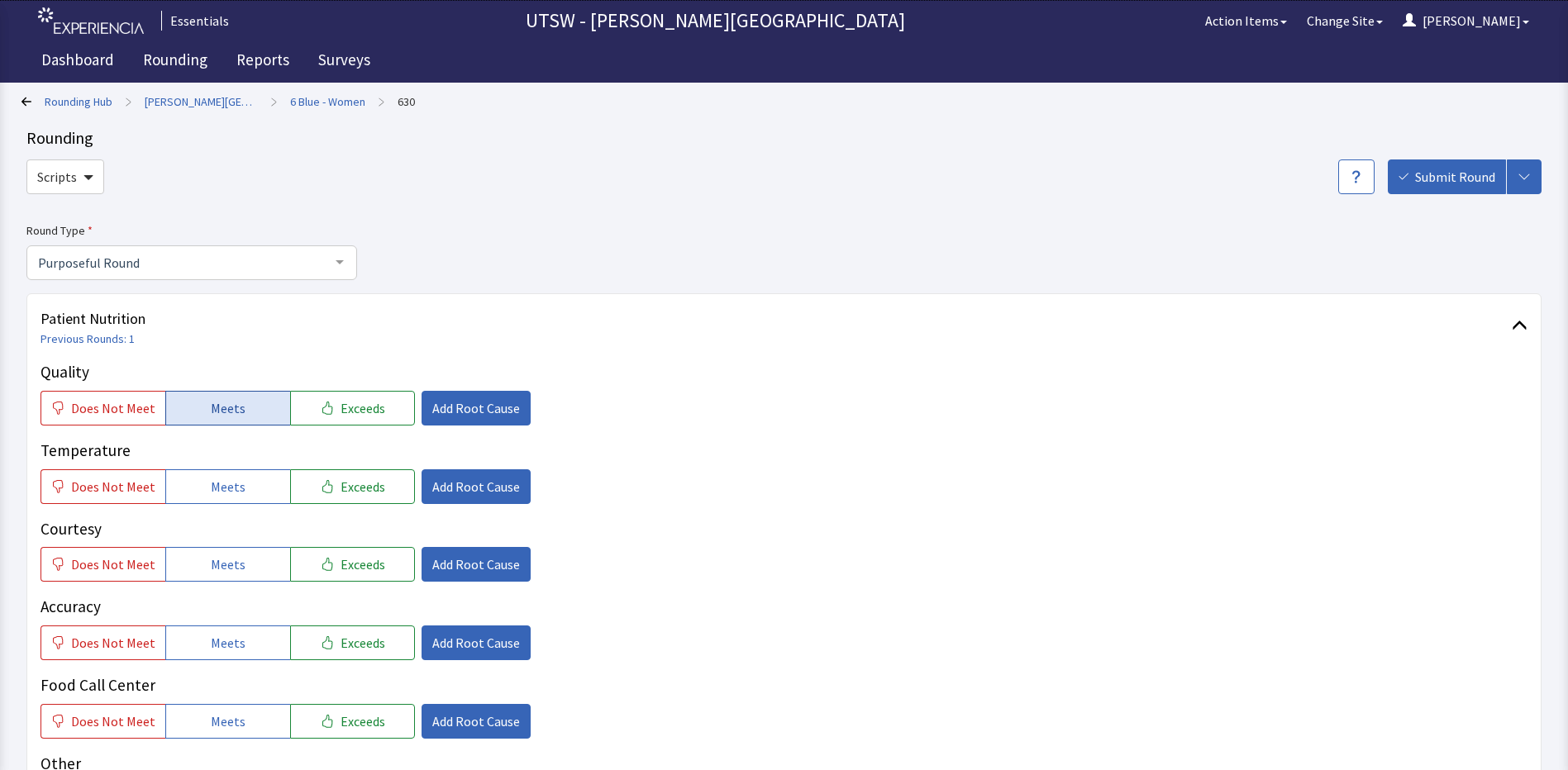
click at [232, 412] on span "Meets" at bounding box center [228, 408] width 35 height 20
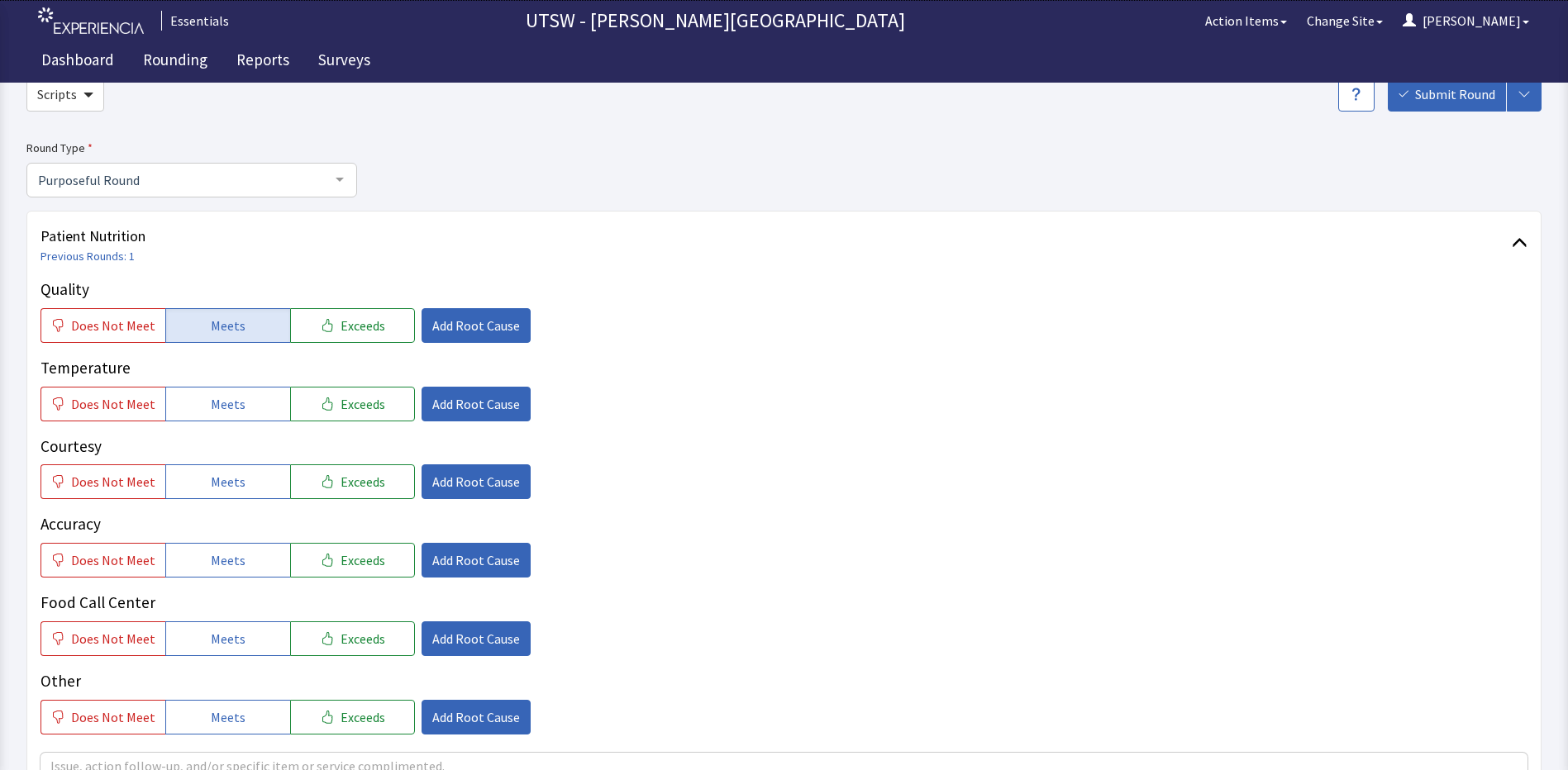
drag, startPoint x: 221, startPoint y: 401, endPoint x: 213, endPoint y: 430, distance: 30.1
click at [215, 406] on span "Meets" at bounding box center [228, 404] width 35 height 20
click at [211, 481] on span "Meets" at bounding box center [228, 481] width 35 height 20
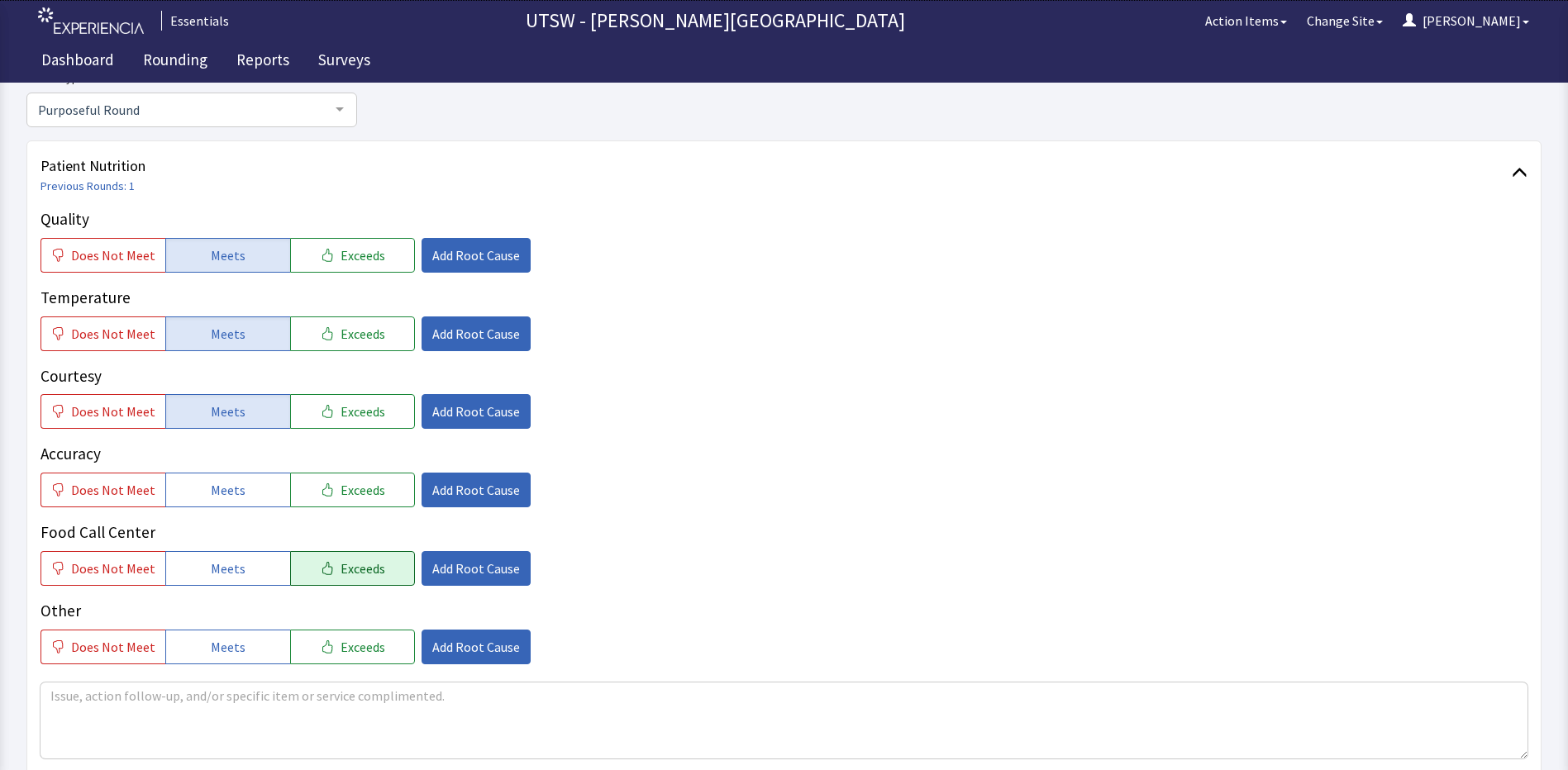
scroll to position [248, 0]
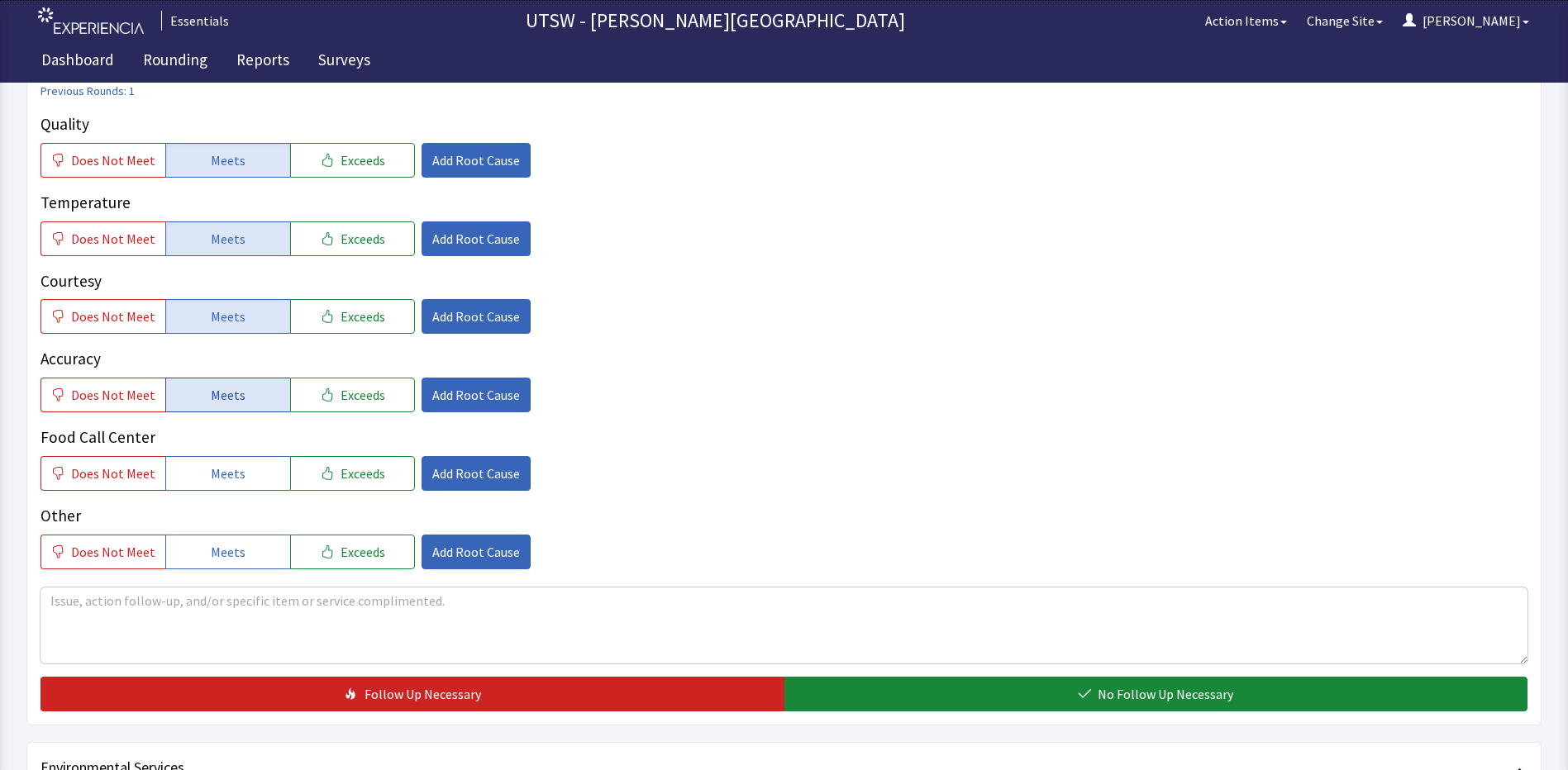
click at [253, 393] on button "Meets" at bounding box center [227, 395] width 125 height 35
drag, startPoint x: 238, startPoint y: 464, endPoint x: 234, endPoint y: 490, distance: 26.3
click at [238, 465] on button "Meets" at bounding box center [227, 473] width 125 height 35
click at [228, 547] on span "Meets" at bounding box center [228, 551] width 35 height 20
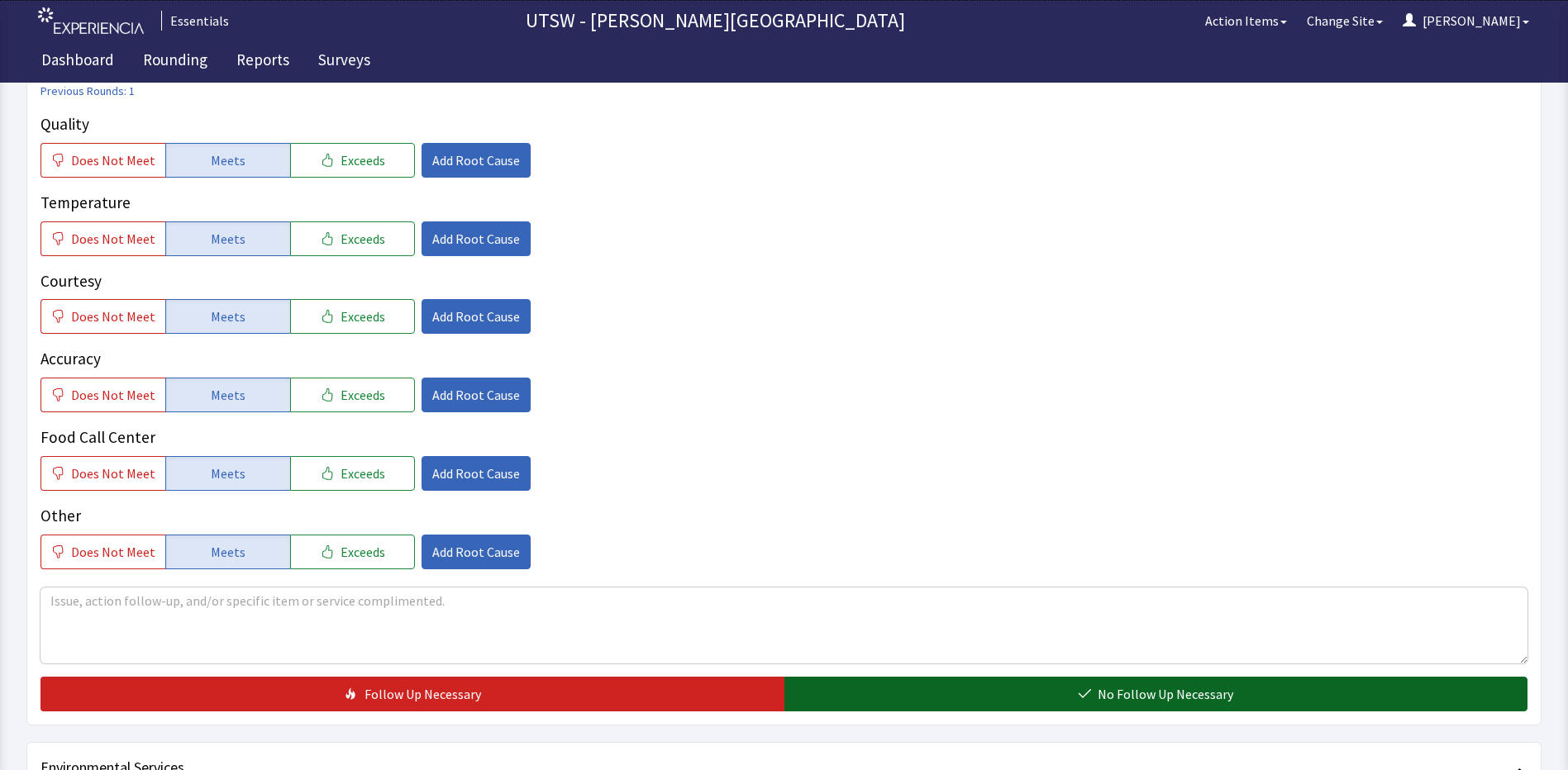
click at [1126, 697] on span "No Follow Up Necessary" at bounding box center [1165, 694] width 136 height 20
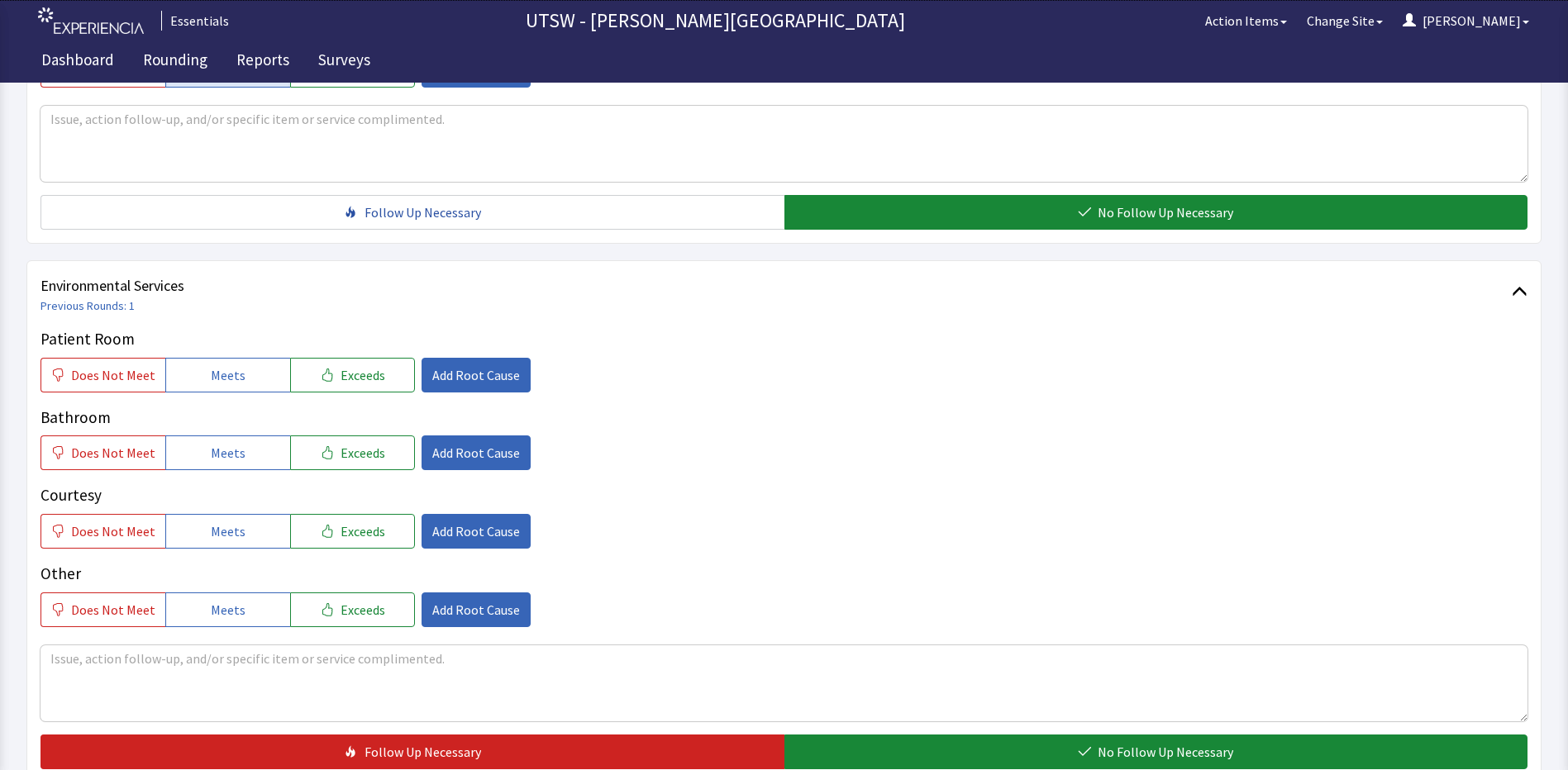
scroll to position [744, 0]
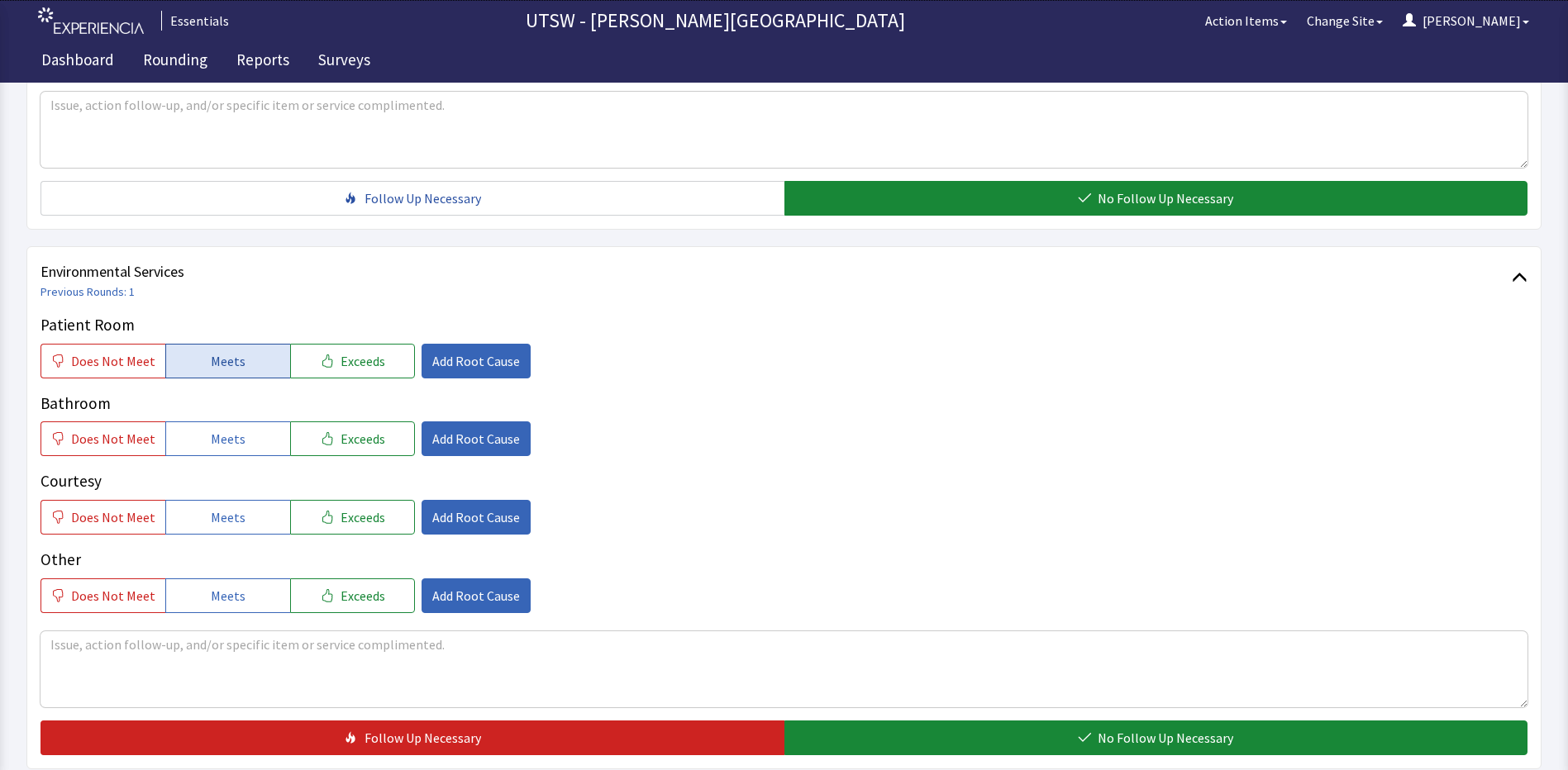
click at [206, 378] on button "Meets" at bounding box center [227, 361] width 125 height 35
click at [211, 439] on span "Meets" at bounding box center [228, 438] width 35 height 20
click at [201, 514] on button "Meets" at bounding box center [227, 517] width 125 height 35
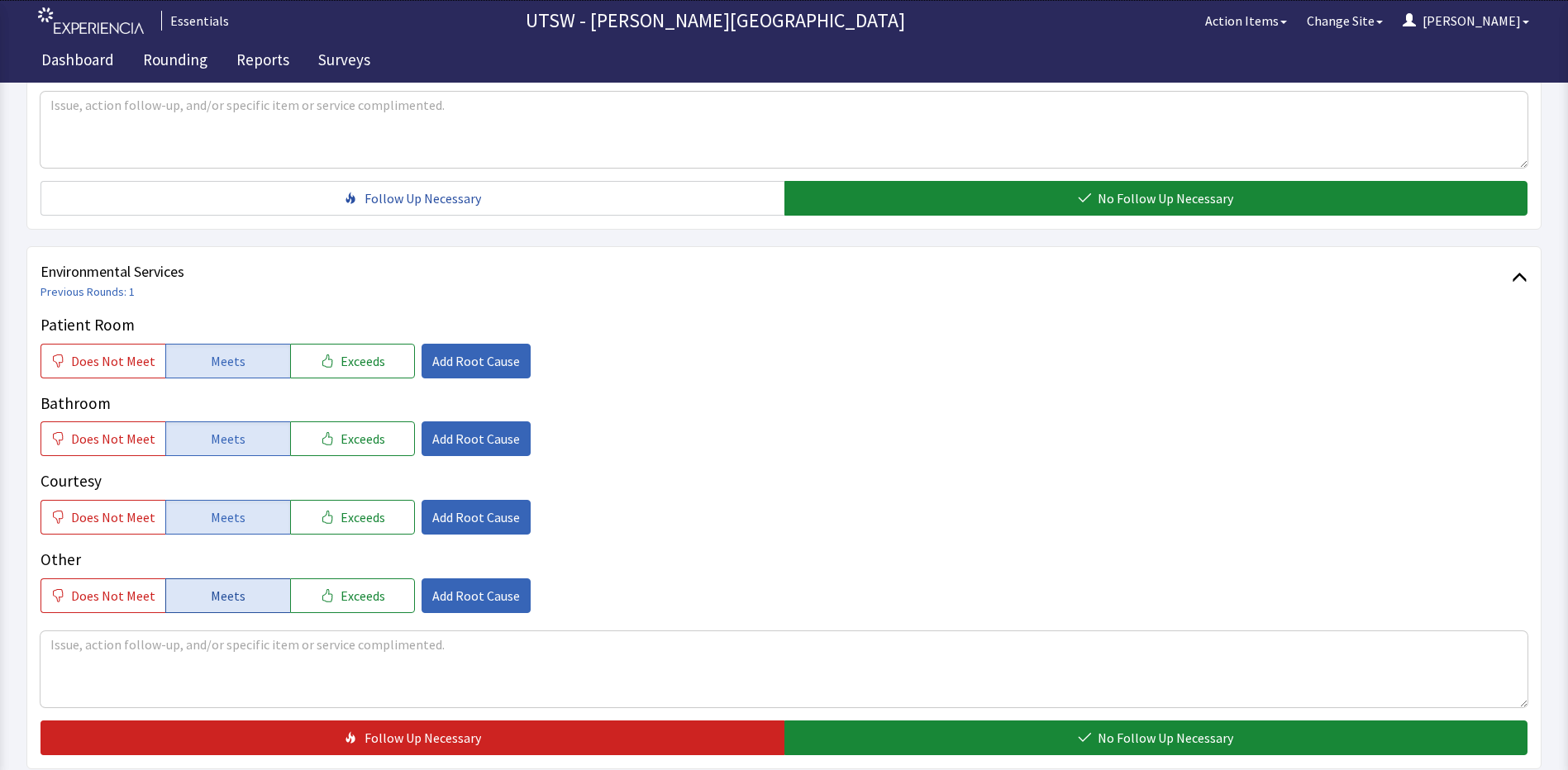
click at [272, 590] on button "Meets" at bounding box center [227, 595] width 125 height 35
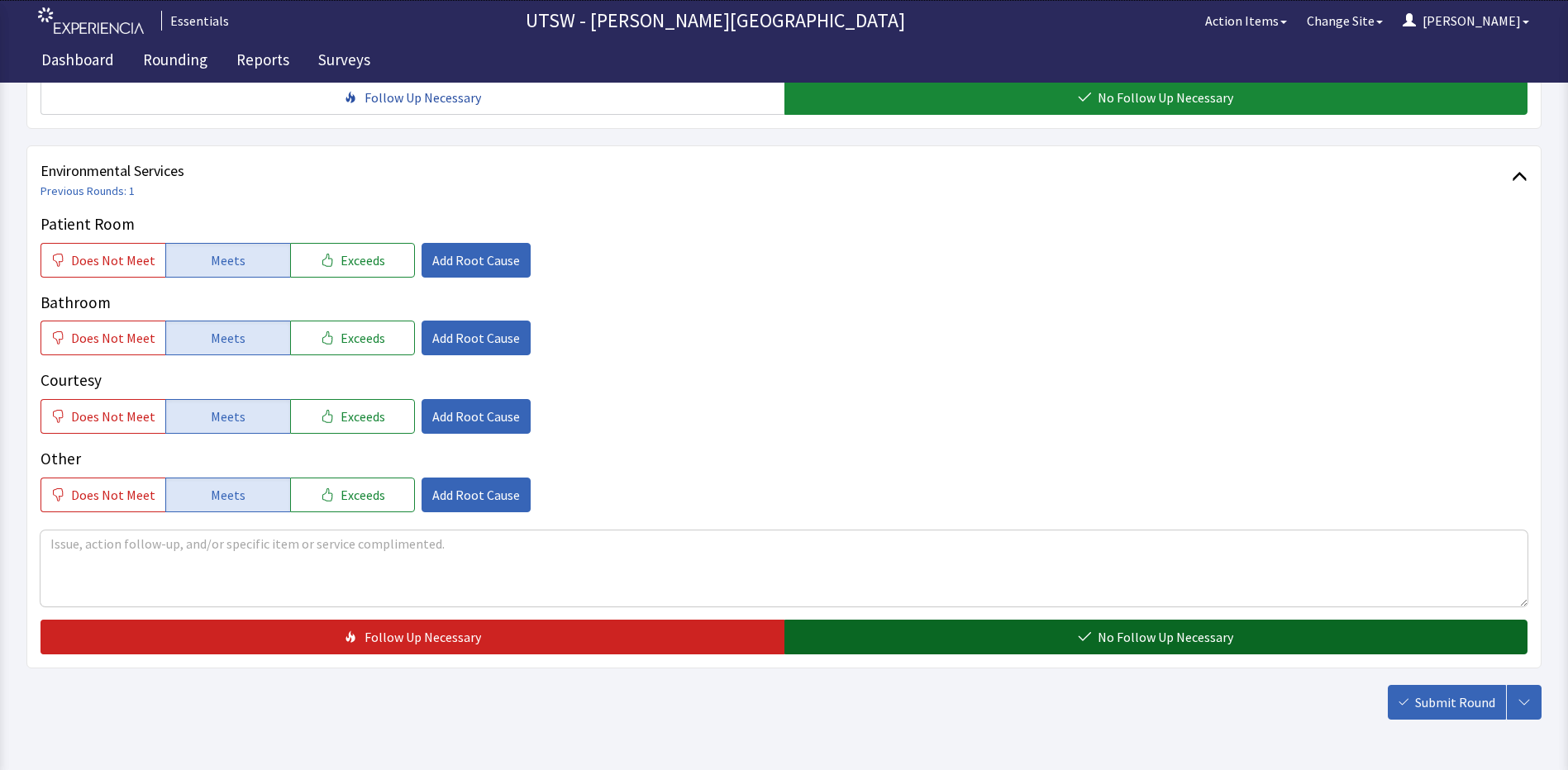
scroll to position [903, 0]
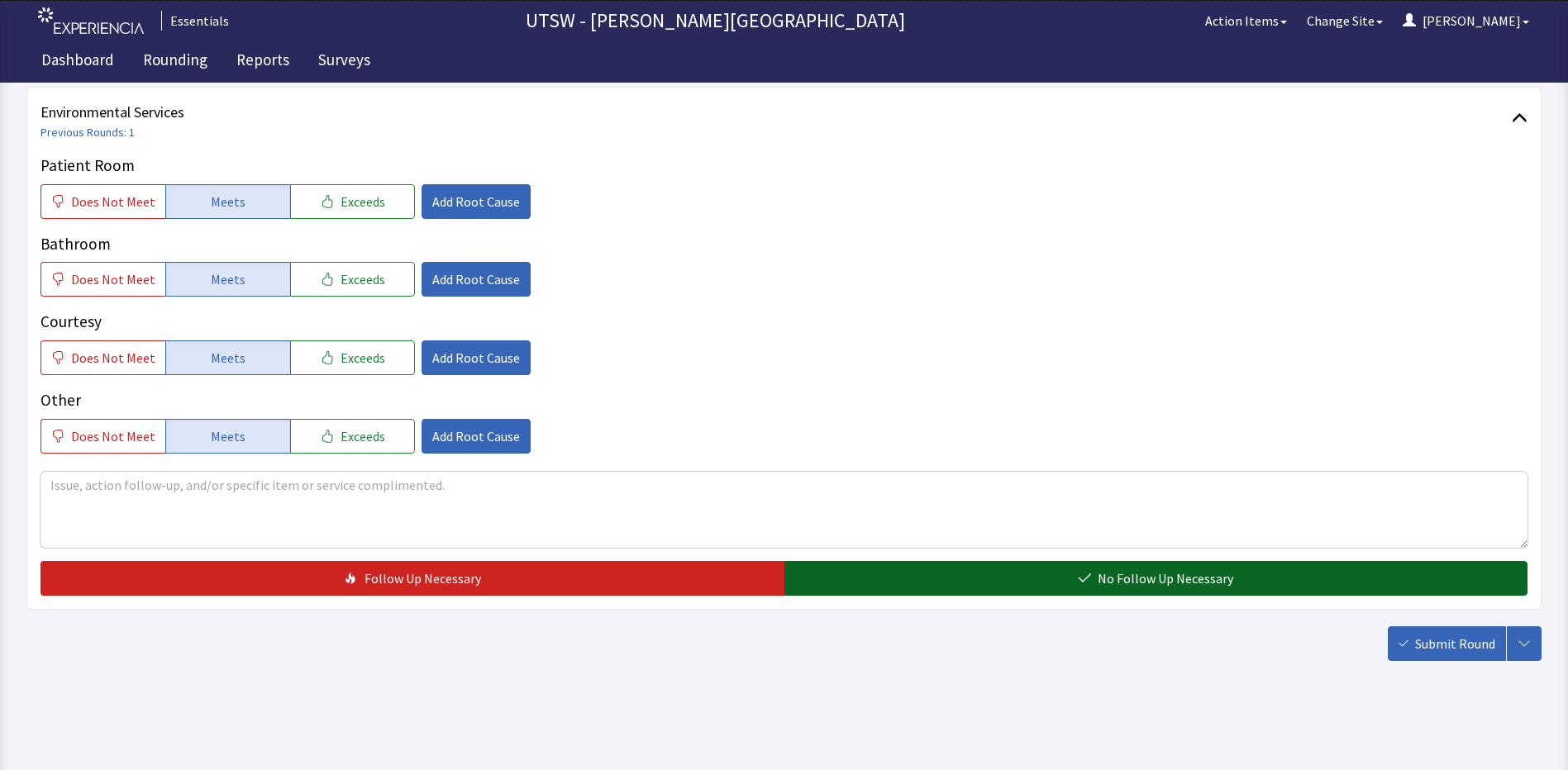
click at [1028, 584] on button "No Follow Up Necessary" at bounding box center [1156, 579] width 744 height 35
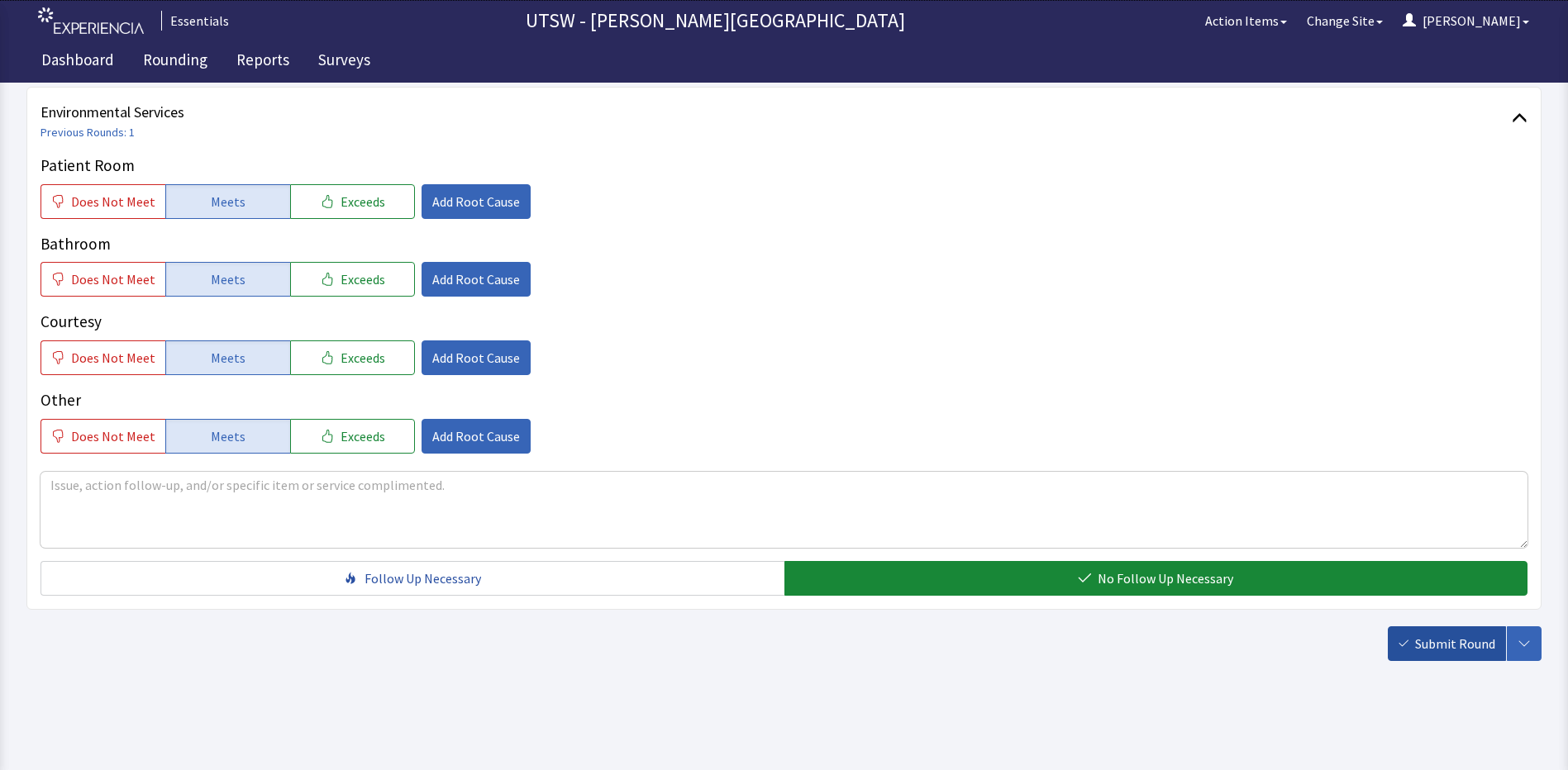
click at [1439, 628] on button "Submit Round" at bounding box center [1446, 644] width 118 height 35
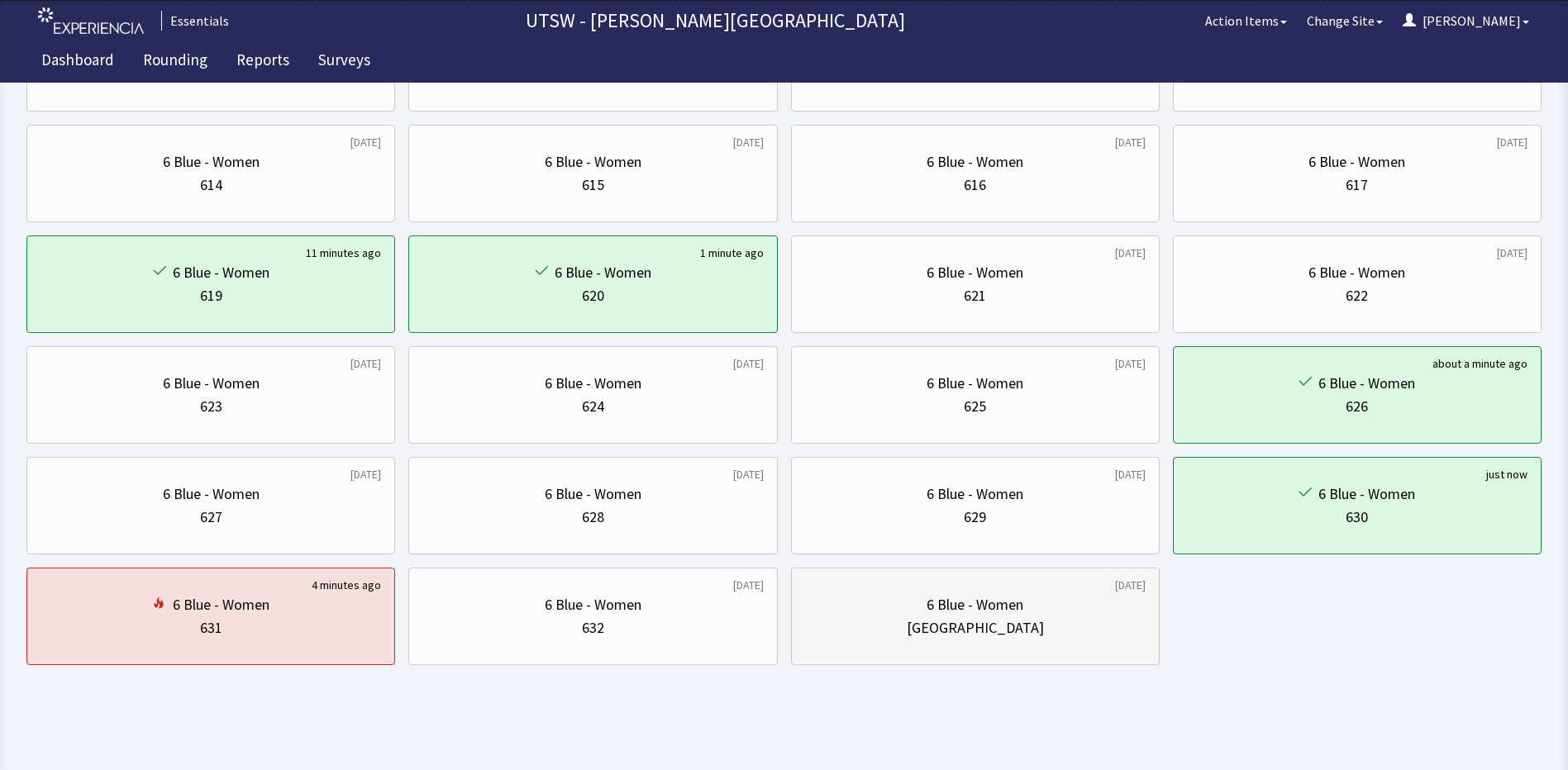
scroll to position [446, 0]
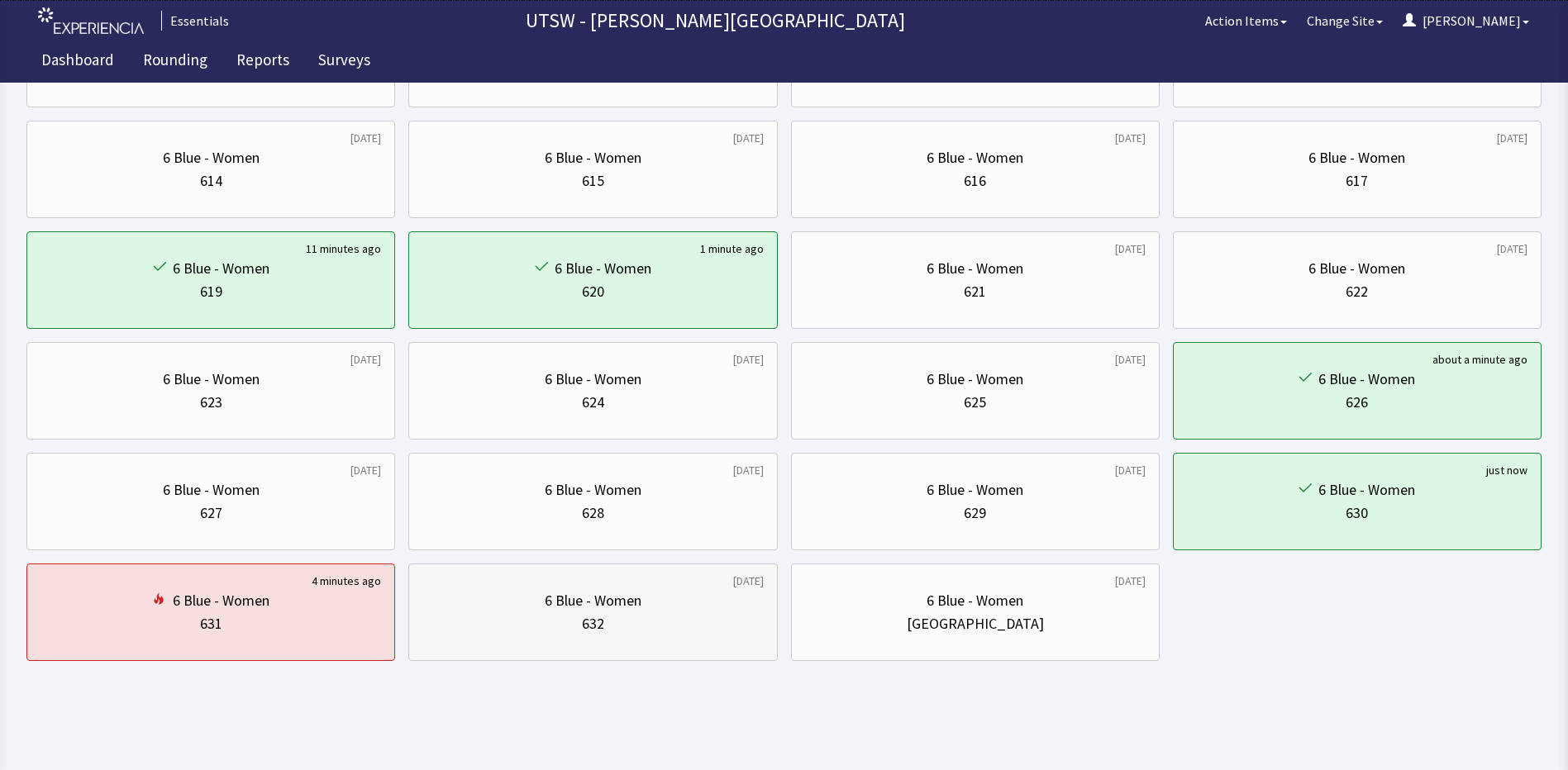
click at [536, 629] on div "632" at bounding box center [593, 624] width 341 height 23
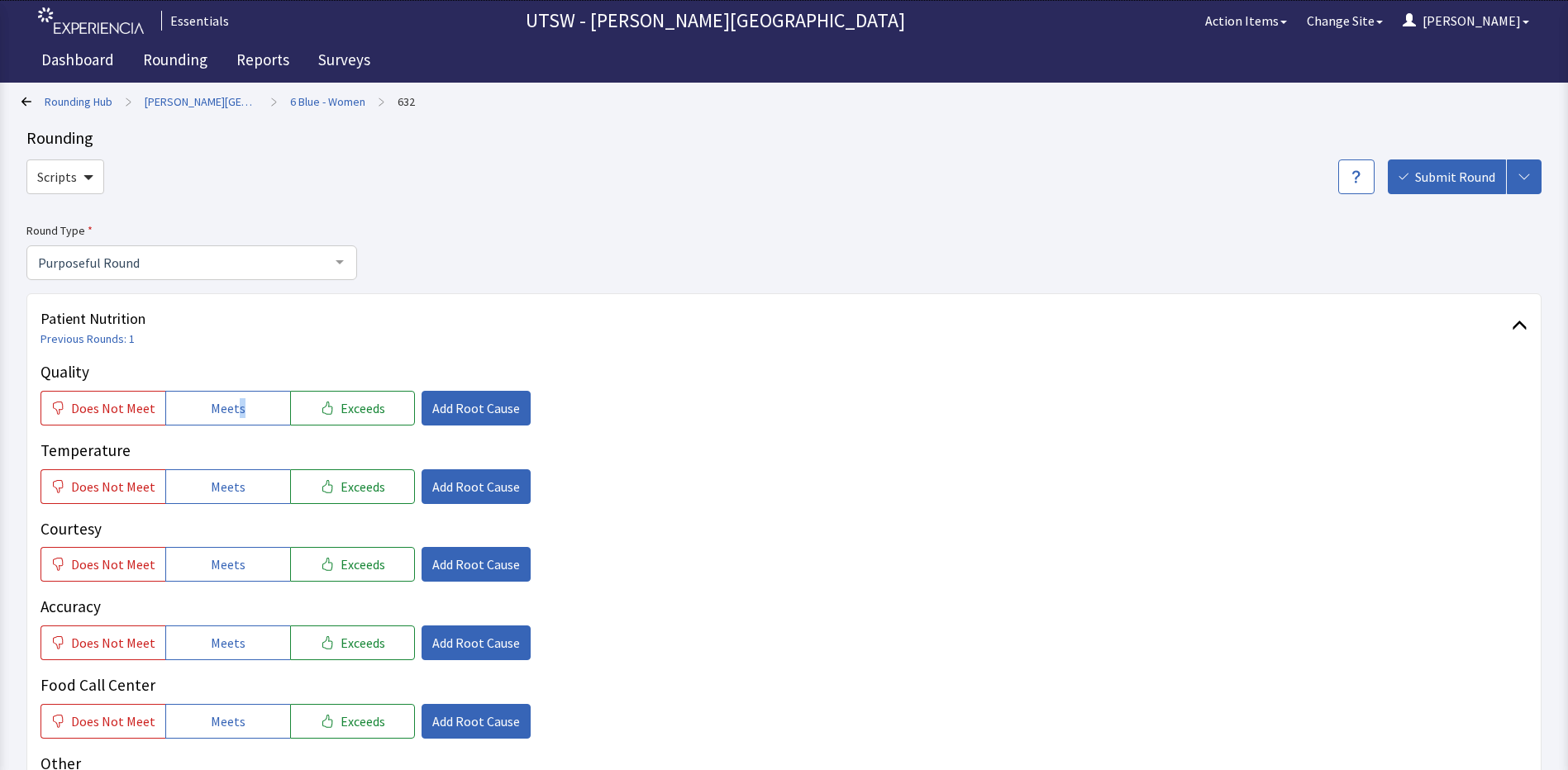
drag, startPoint x: 235, startPoint y: 427, endPoint x: 225, endPoint y: 428, distance: 10.0
click at [225, 428] on div "Quality Does Not Meet Meets Exceeds Add Root Cause Temperature Does Not Meet Me…" at bounding box center [783, 588] width 1487 height 457
click at [154, 404] on button "Does Not Meet" at bounding box center [103, 408] width 125 height 35
click at [198, 405] on button "Meets" at bounding box center [227, 408] width 125 height 35
click at [356, 485] on span "Exceeds" at bounding box center [363, 486] width 45 height 20
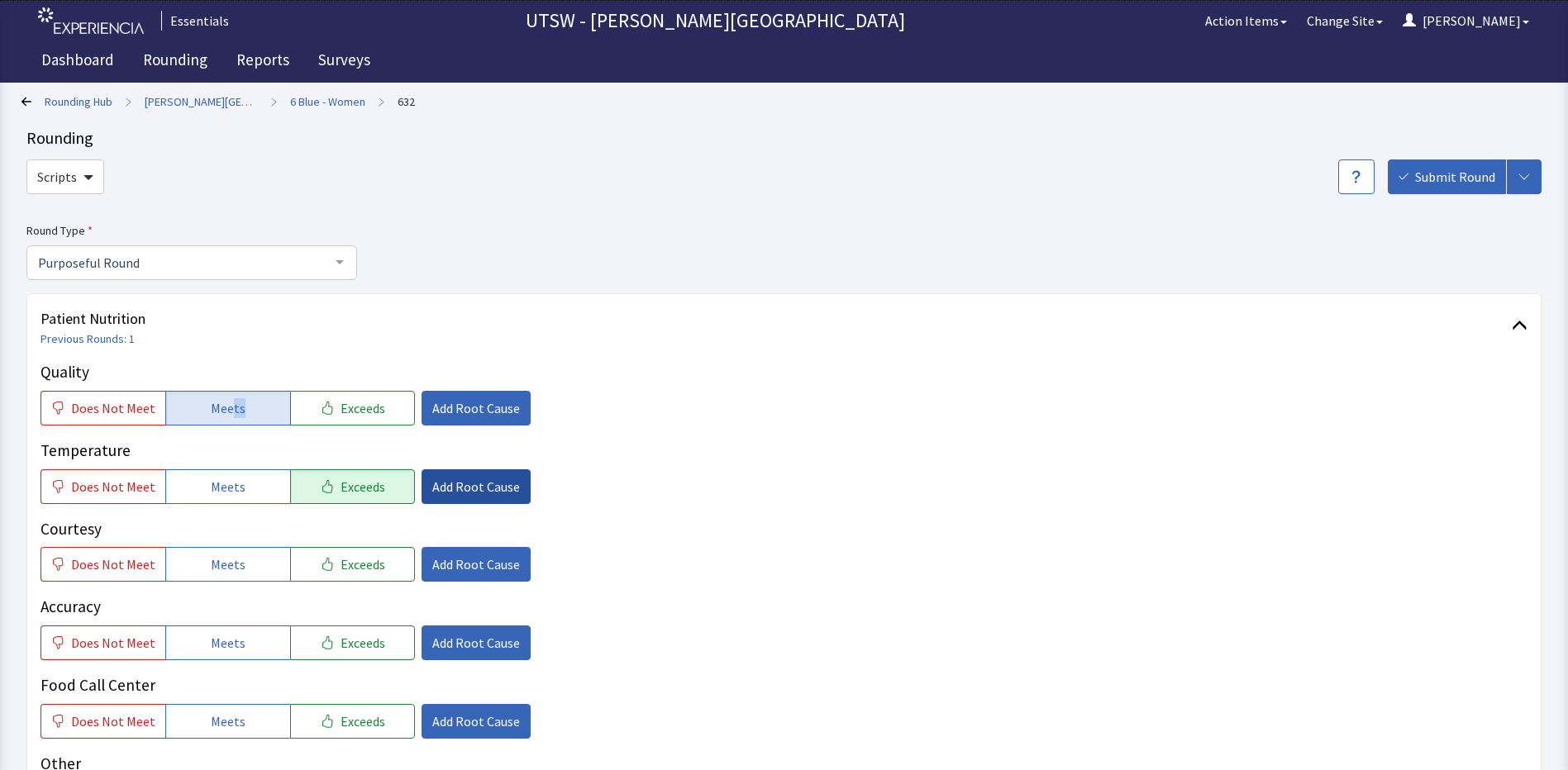
click at [461, 477] on span "Add Root Cause" at bounding box center [476, 486] width 88 height 20
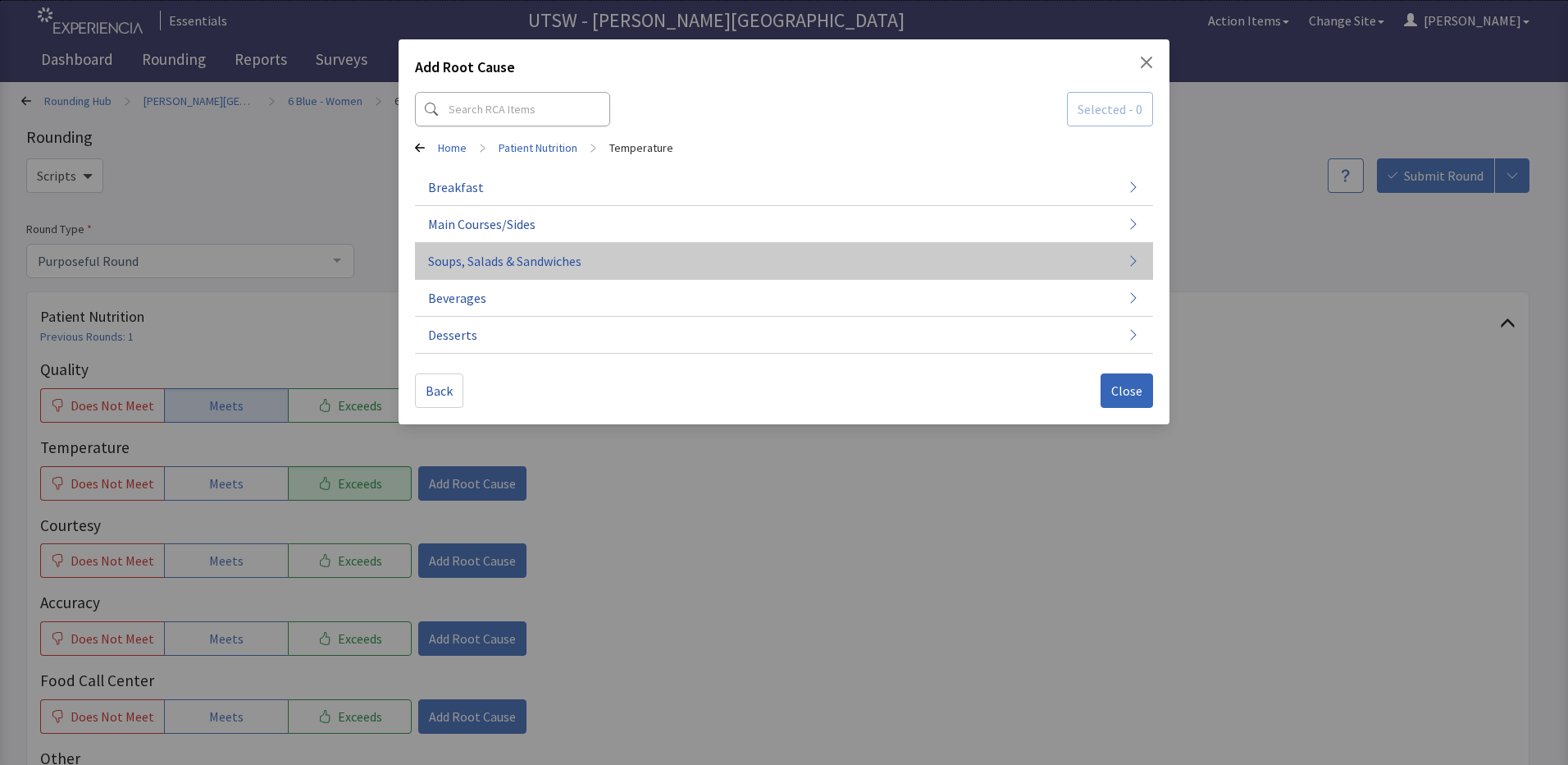
click at [586, 264] on button "Soups, Salads & Sandwiches" at bounding box center [784, 262] width 738 height 37
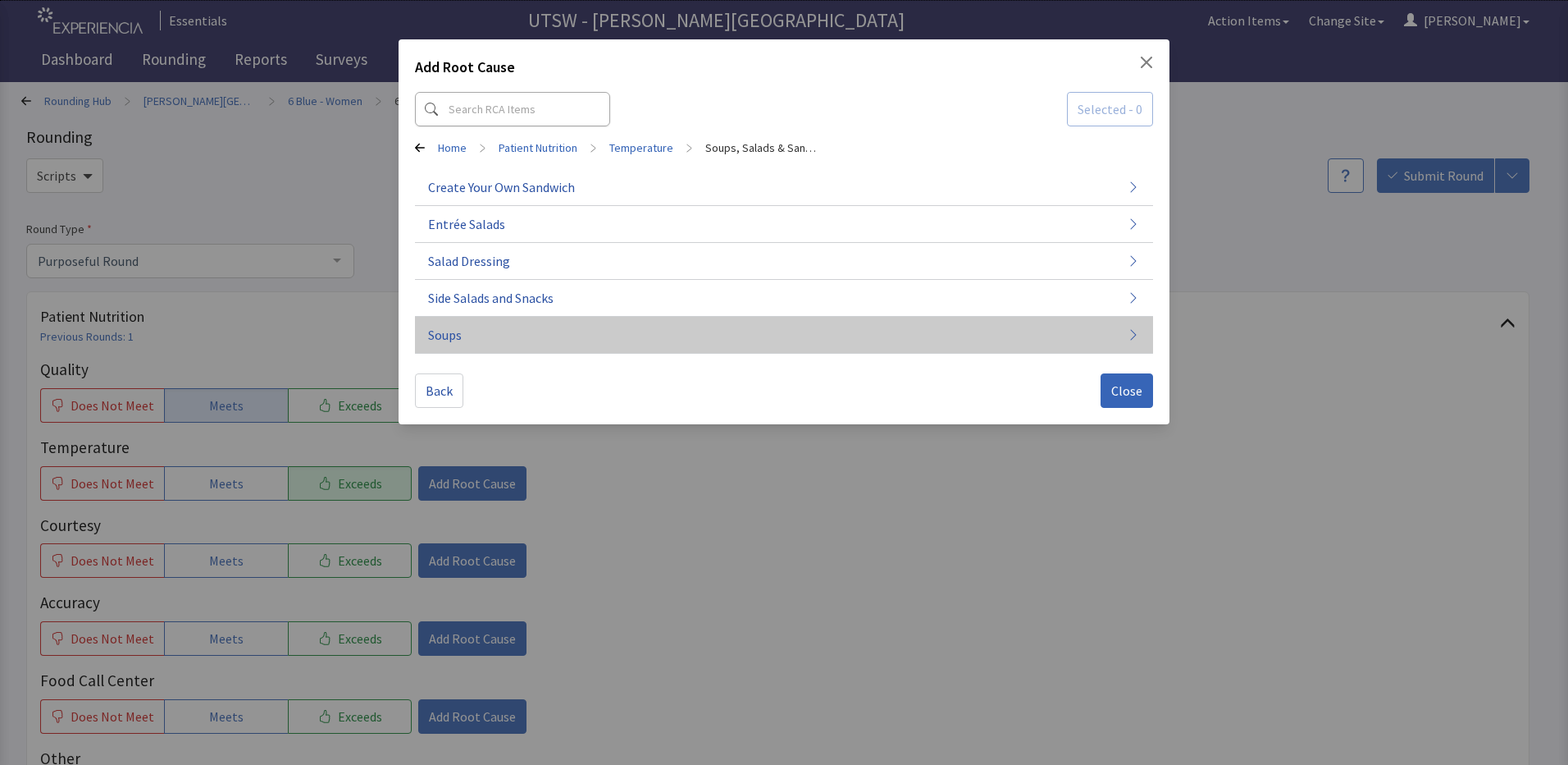
click at [603, 335] on button "Soups" at bounding box center [784, 335] width 738 height 37
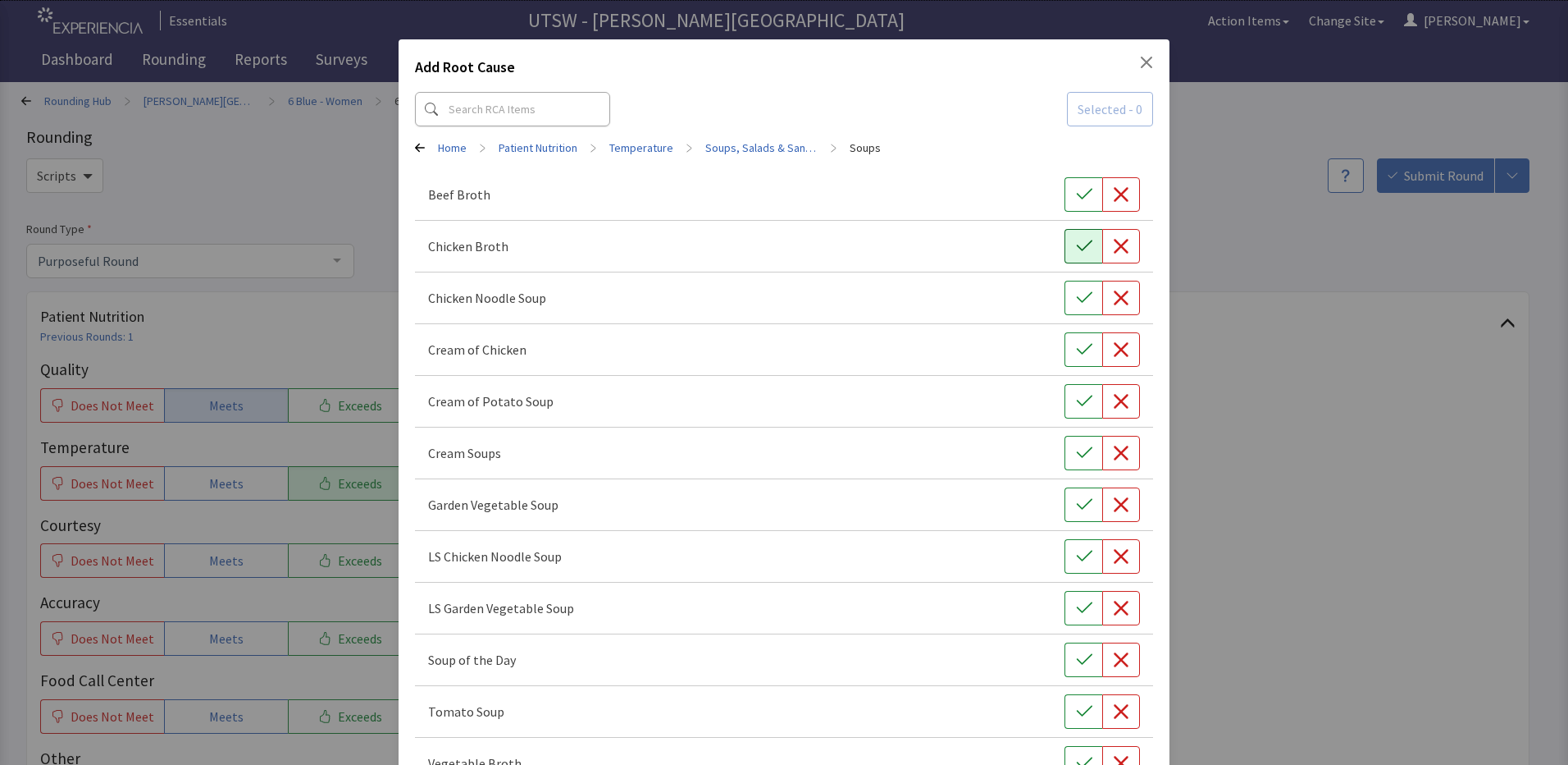
click at [1082, 263] on button "button" at bounding box center [1083, 246] width 38 height 35
click at [1337, 164] on div "Add Root Cause Selected - 1 Home > Patient Nutrition > Temperature > Soups, Sal…" at bounding box center [784, 436] width 1568 height 874
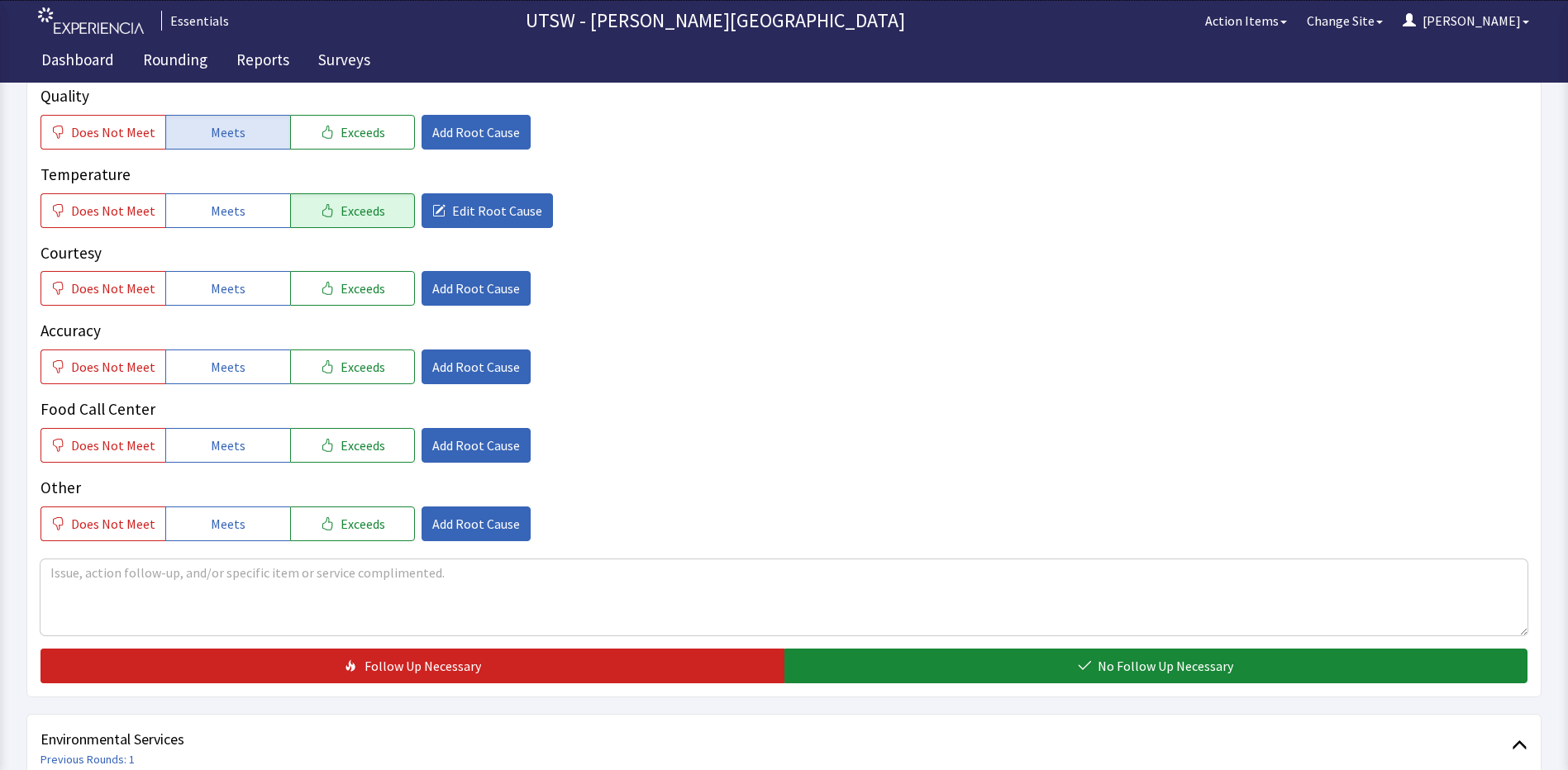
scroll to position [331, 0]
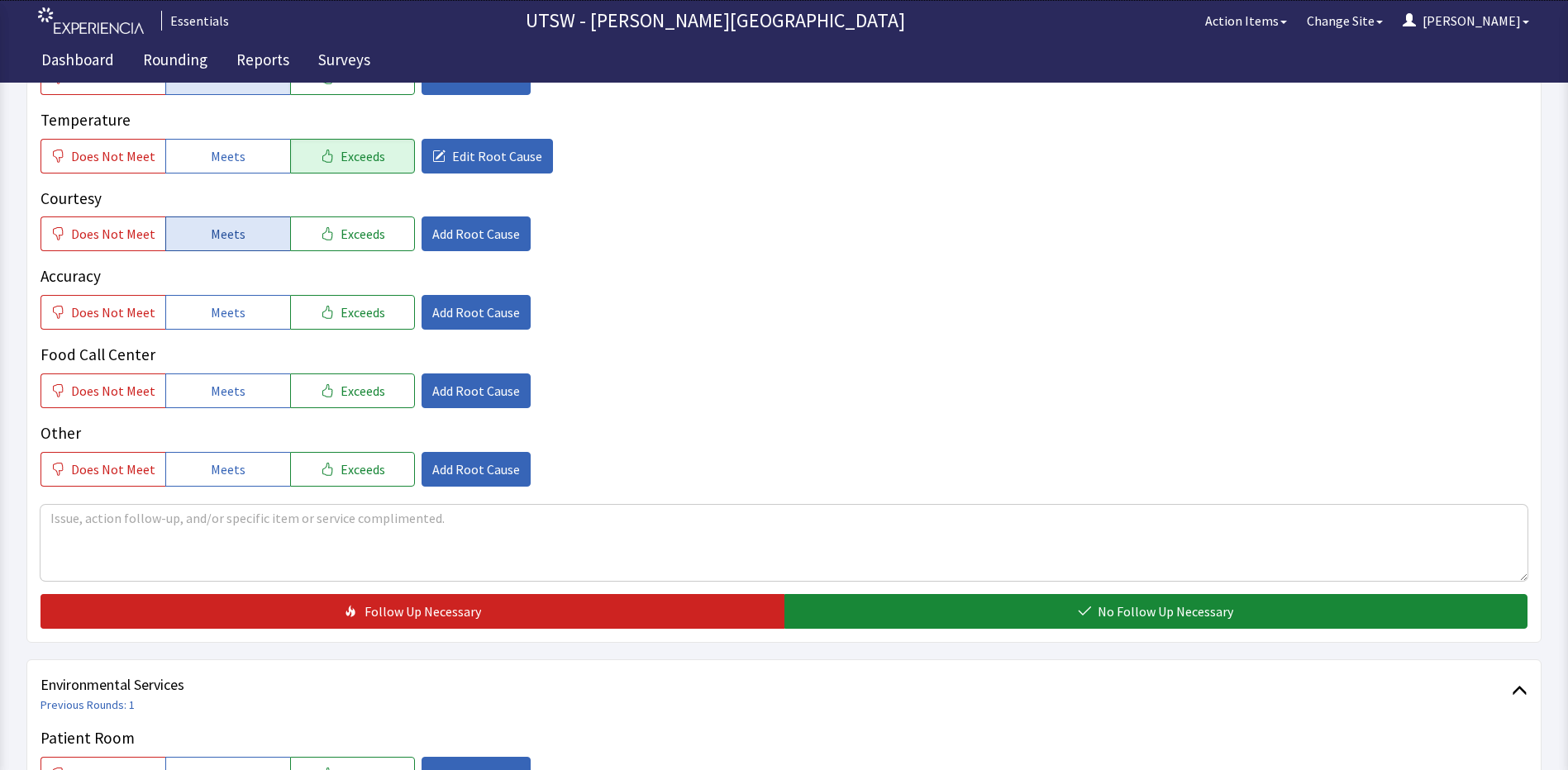
click at [269, 238] on button "Meets" at bounding box center [227, 234] width 125 height 35
click at [254, 322] on button "Meets" at bounding box center [227, 312] width 125 height 35
click at [235, 401] on button "Meets" at bounding box center [227, 391] width 125 height 35
click at [228, 474] on span "Meets" at bounding box center [228, 469] width 35 height 20
drag, startPoint x: 181, startPoint y: 551, endPoint x: 171, endPoint y: 552, distance: 10.0
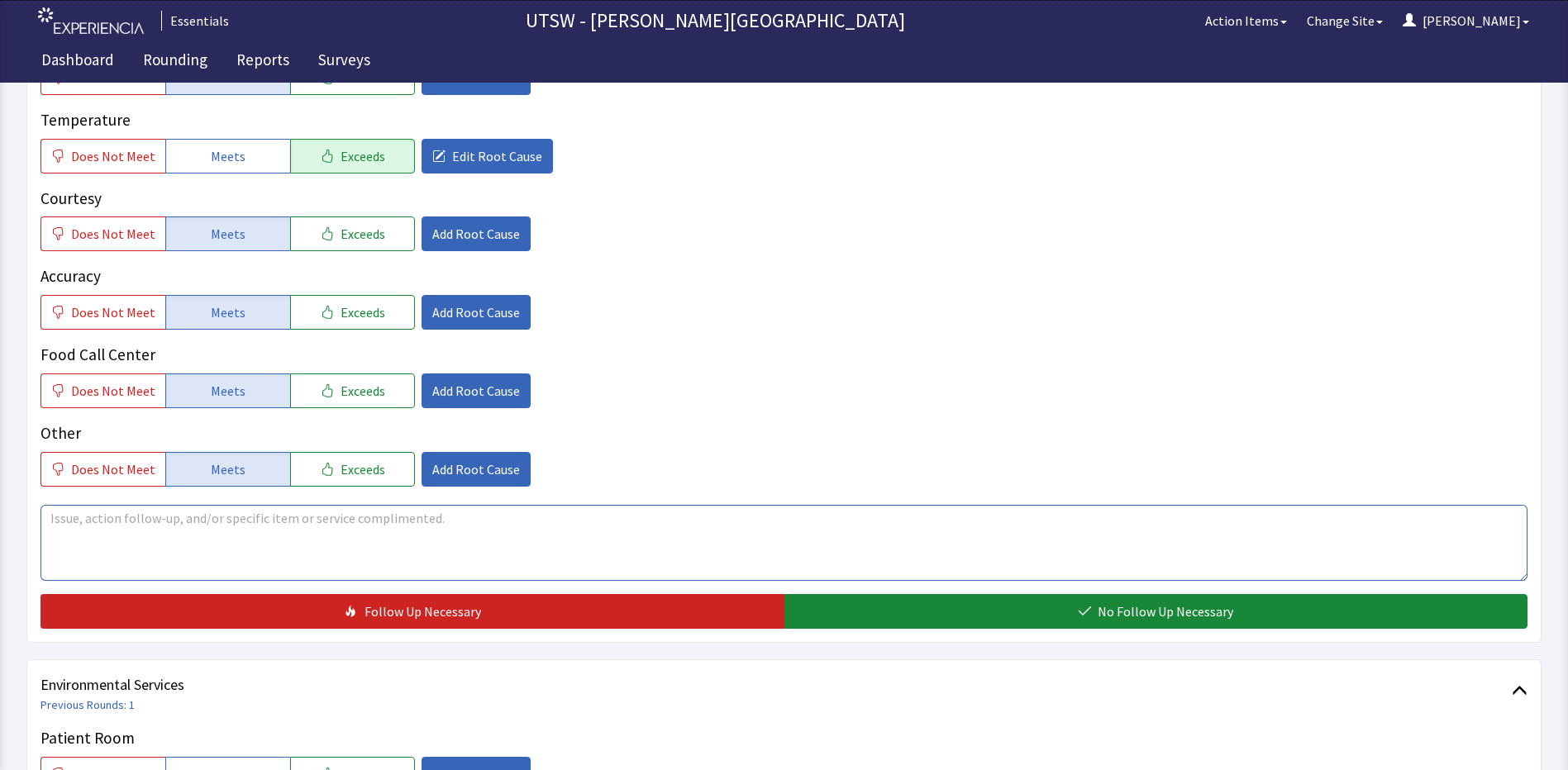
click at [175, 552] on textarea at bounding box center [783, 543] width 1487 height 76
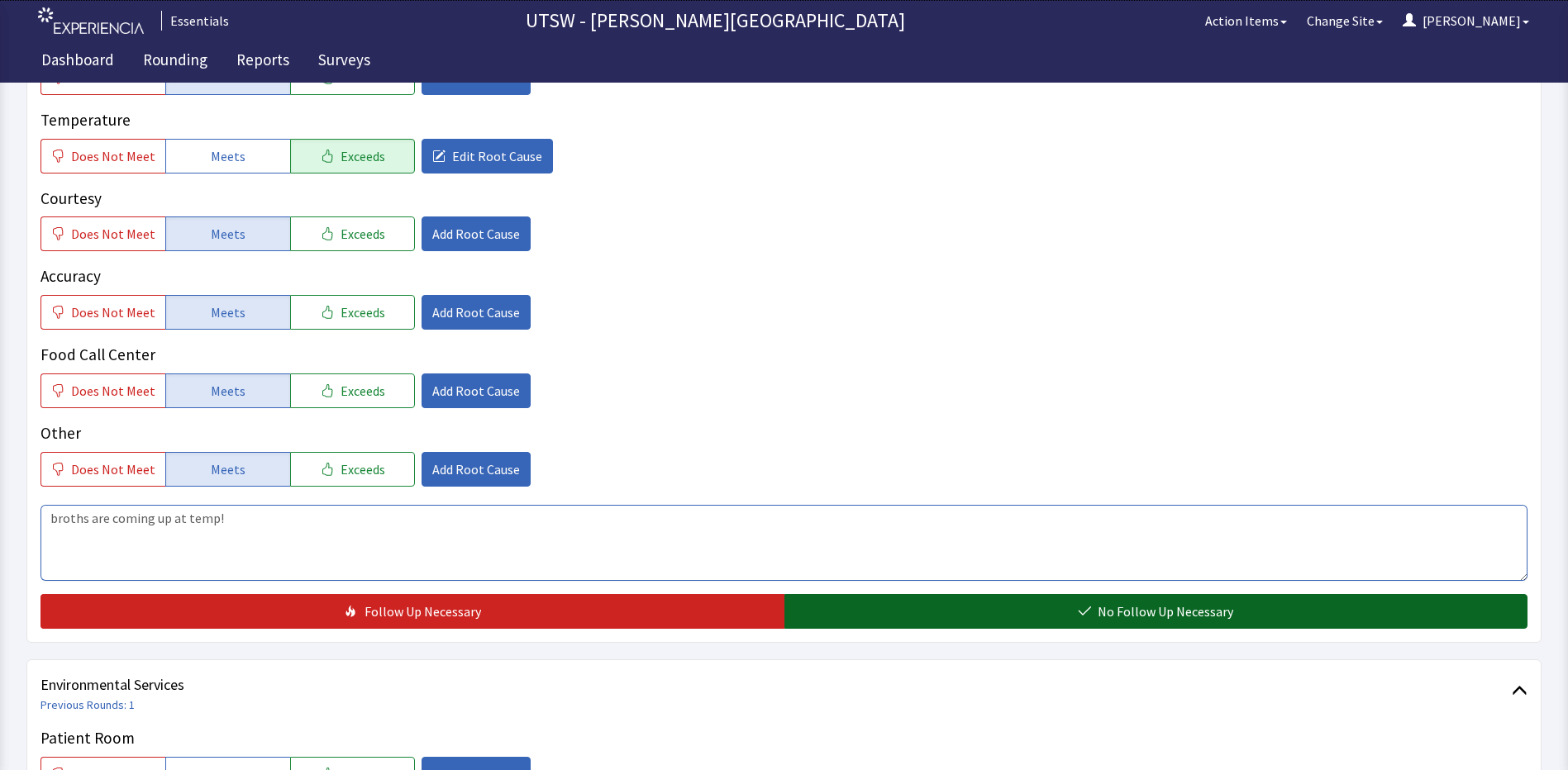
type textarea "broths are coming up at temp!"
click at [1212, 627] on button "No Follow Up Necessary" at bounding box center [1156, 612] width 744 height 35
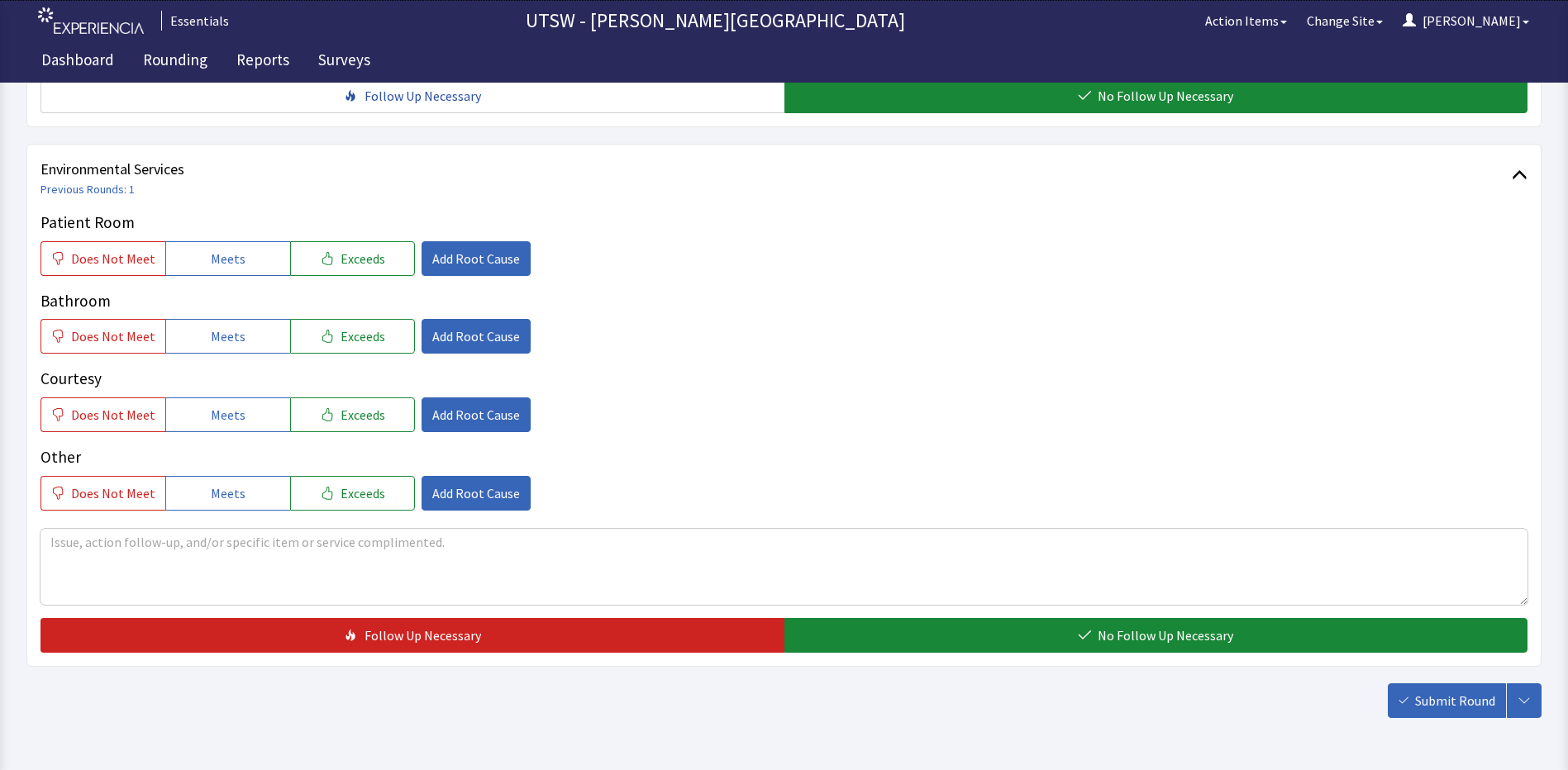
scroll to position [903, 0]
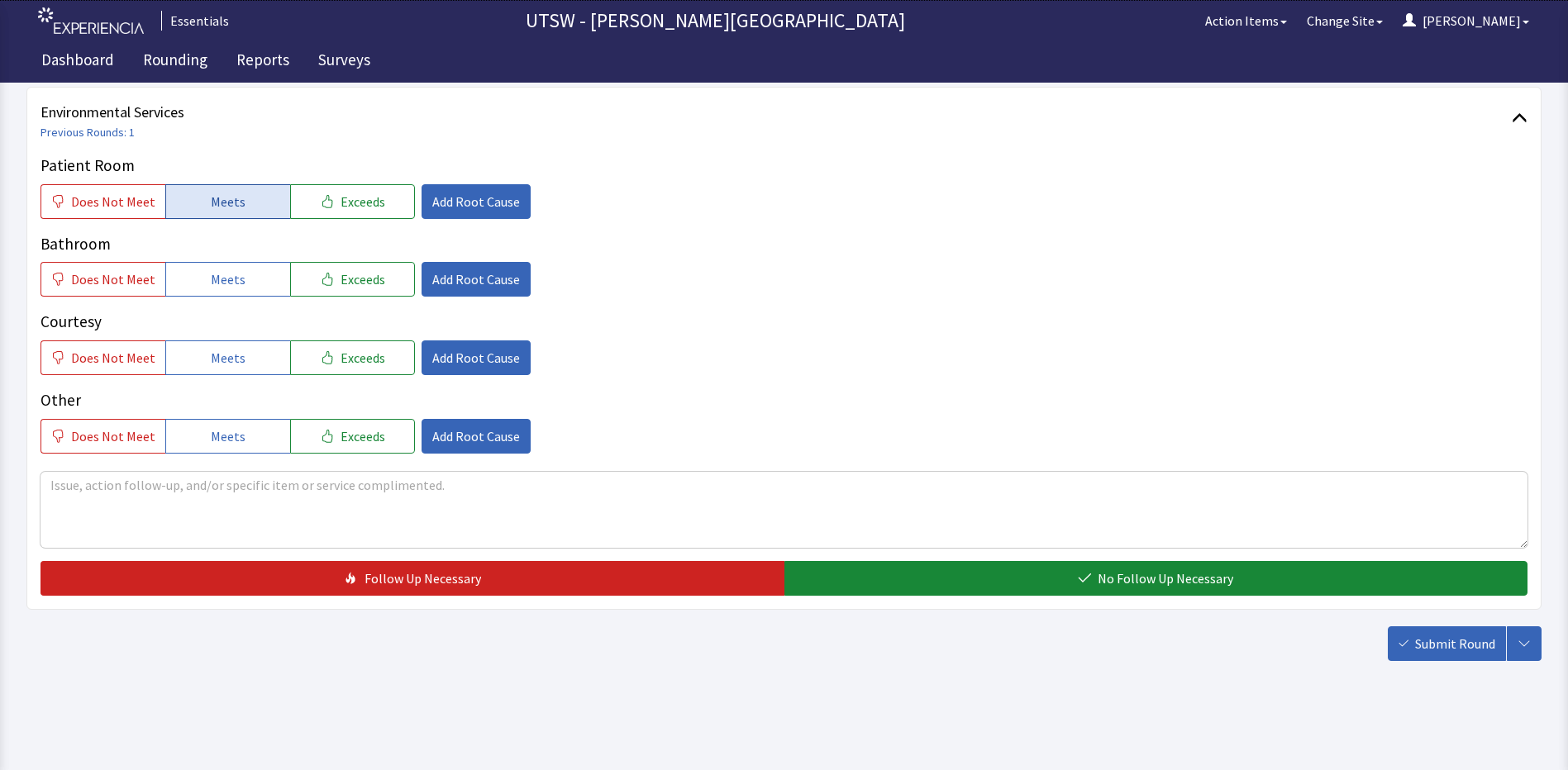
drag, startPoint x: 257, startPoint y: 199, endPoint x: 252, endPoint y: 210, distance: 12.1
click at [254, 205] on button "Meets" at bounding box center [227, 202] width 125 height 35
click at [259, 282] on button "Meets" at bounding box center [227, 279] width 125 height 35
click at [268, 357] on button "Meets" at bounding box center [227, 358] width 125 height 35
click at [261, 413] on div "Other Does Not Meet Meets Exceeds Add Root Cause" at bounding box center [783, 421] width 1487 height 65
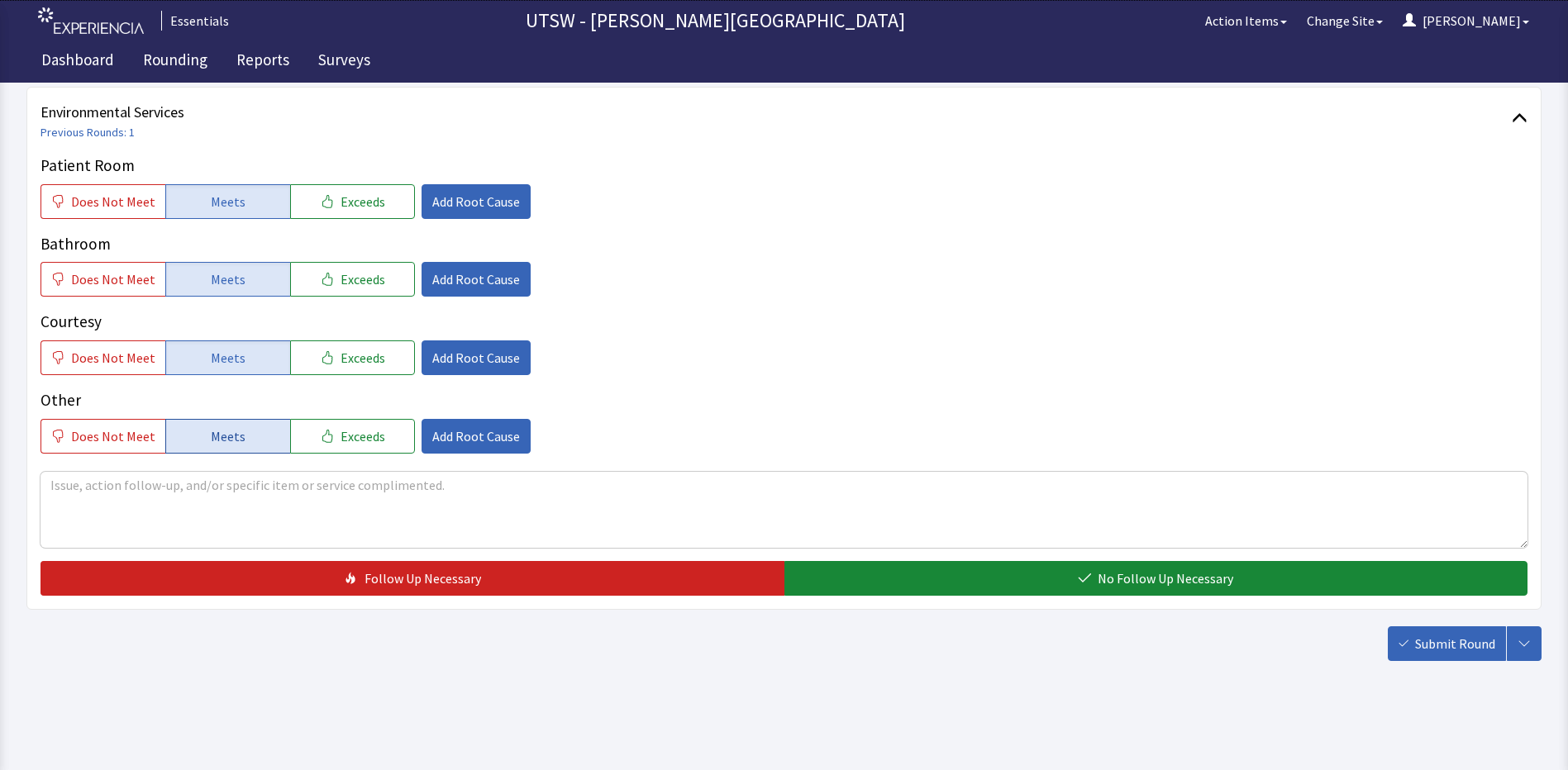
click at [256, 433] on button "Meets" at bounding box center [227, 436] width 125 height 35
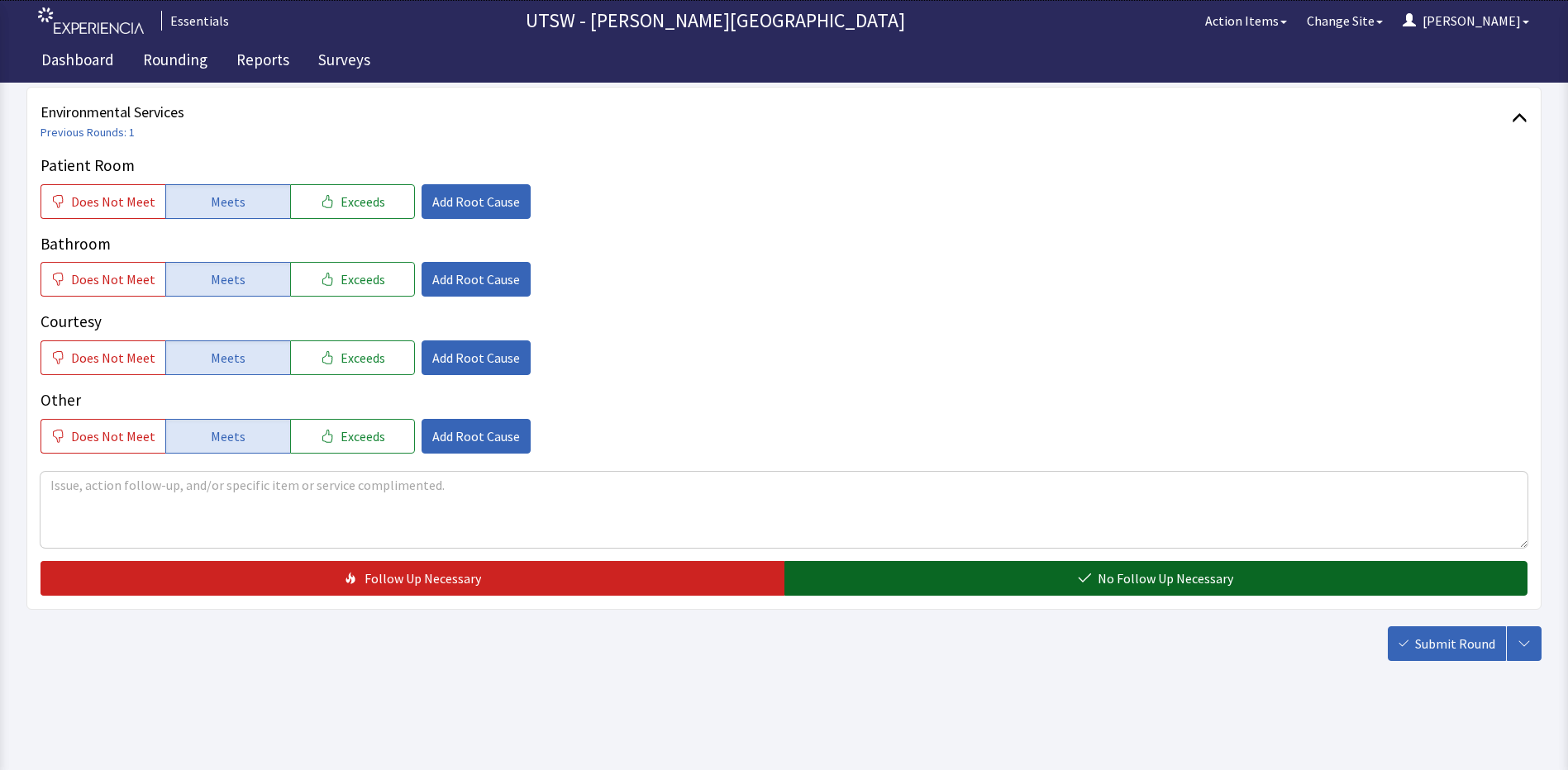
click at [1283, 592] on button "No Follow Up Necessary" at bounding box center [1156, 579] width 744 height 35
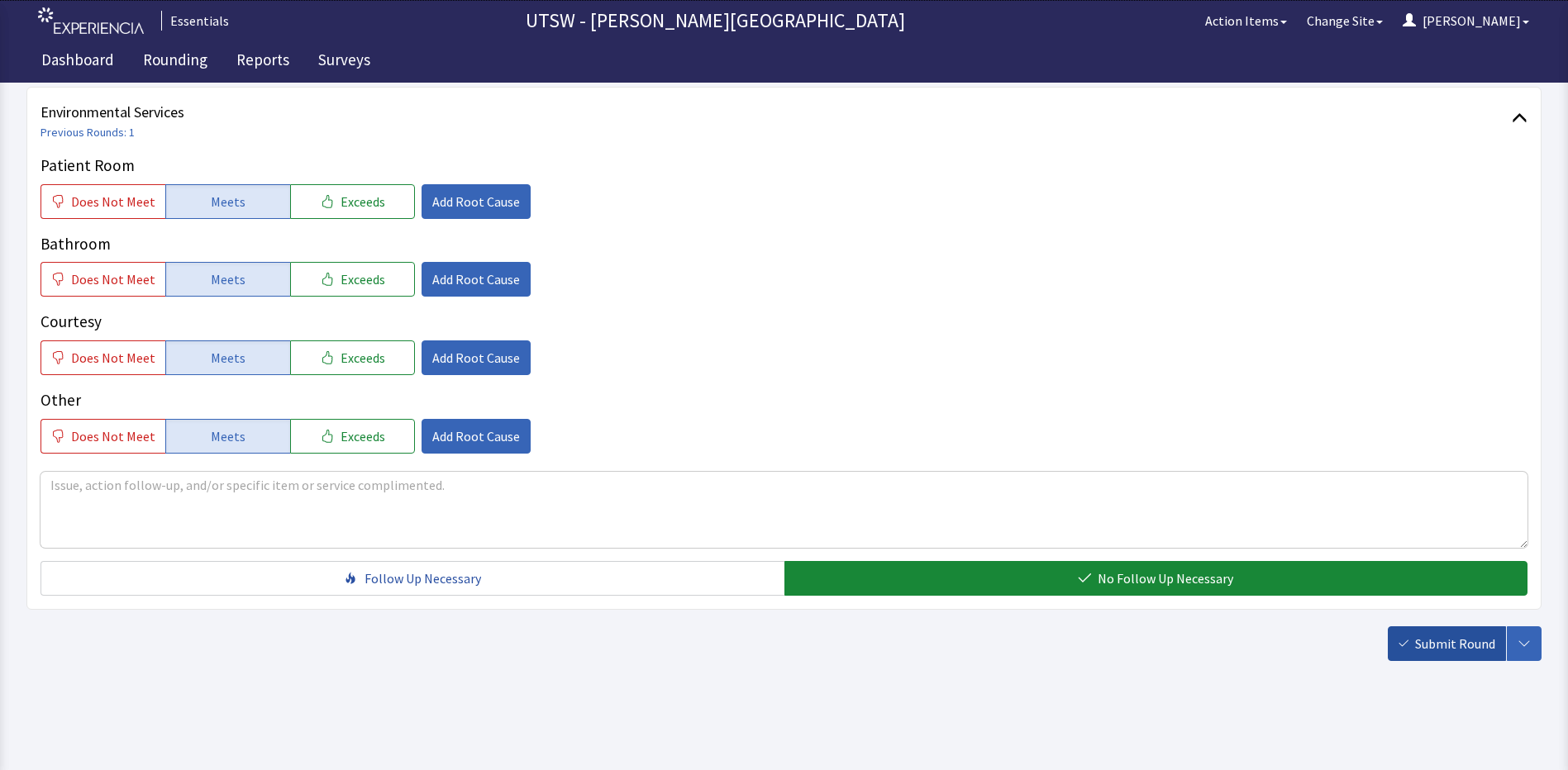
click at [1468, 650] on span "Submit Round" at bounding box center [1455, 643] width 80 height 20
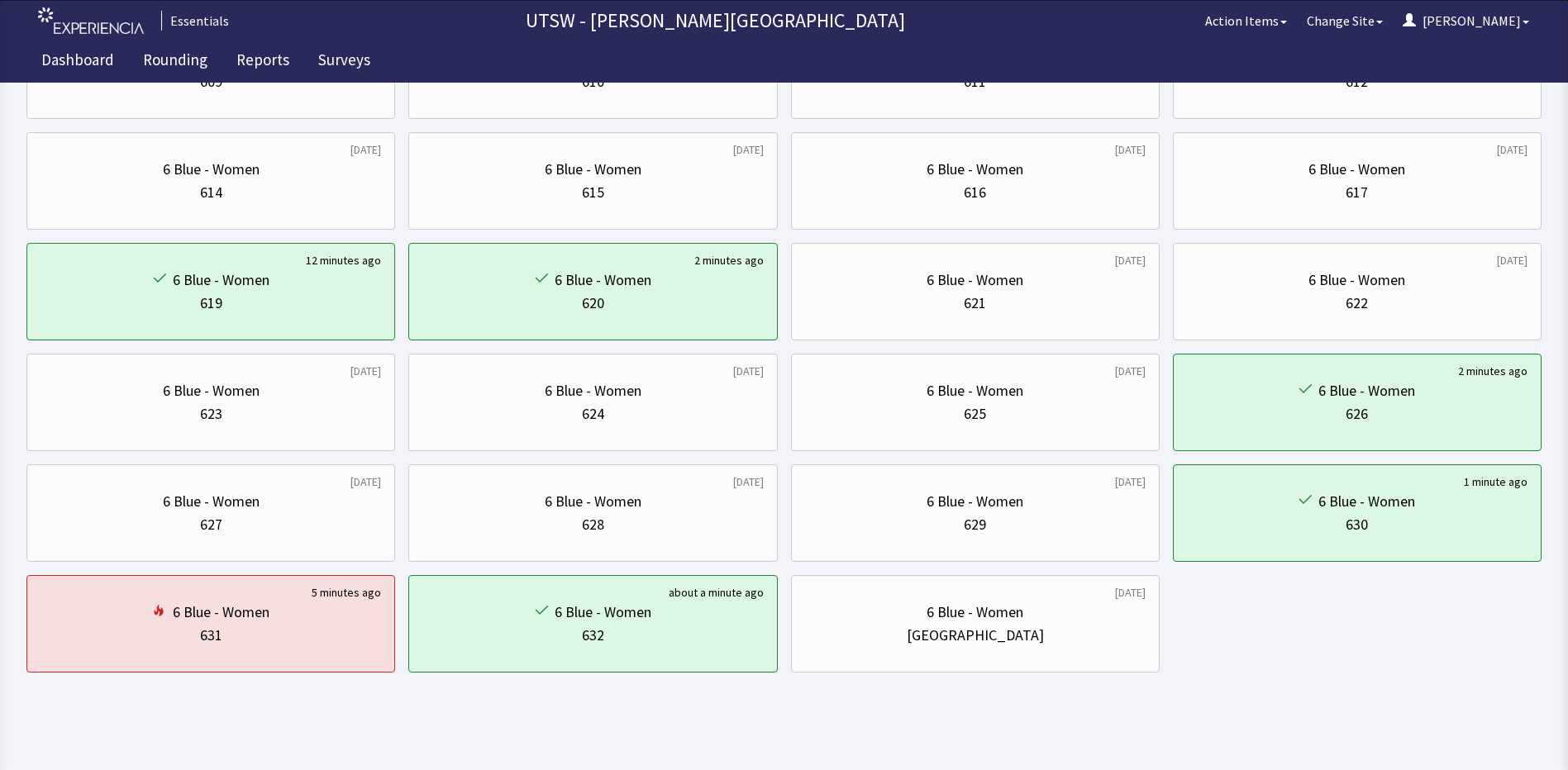
scroll to position [446, 0]
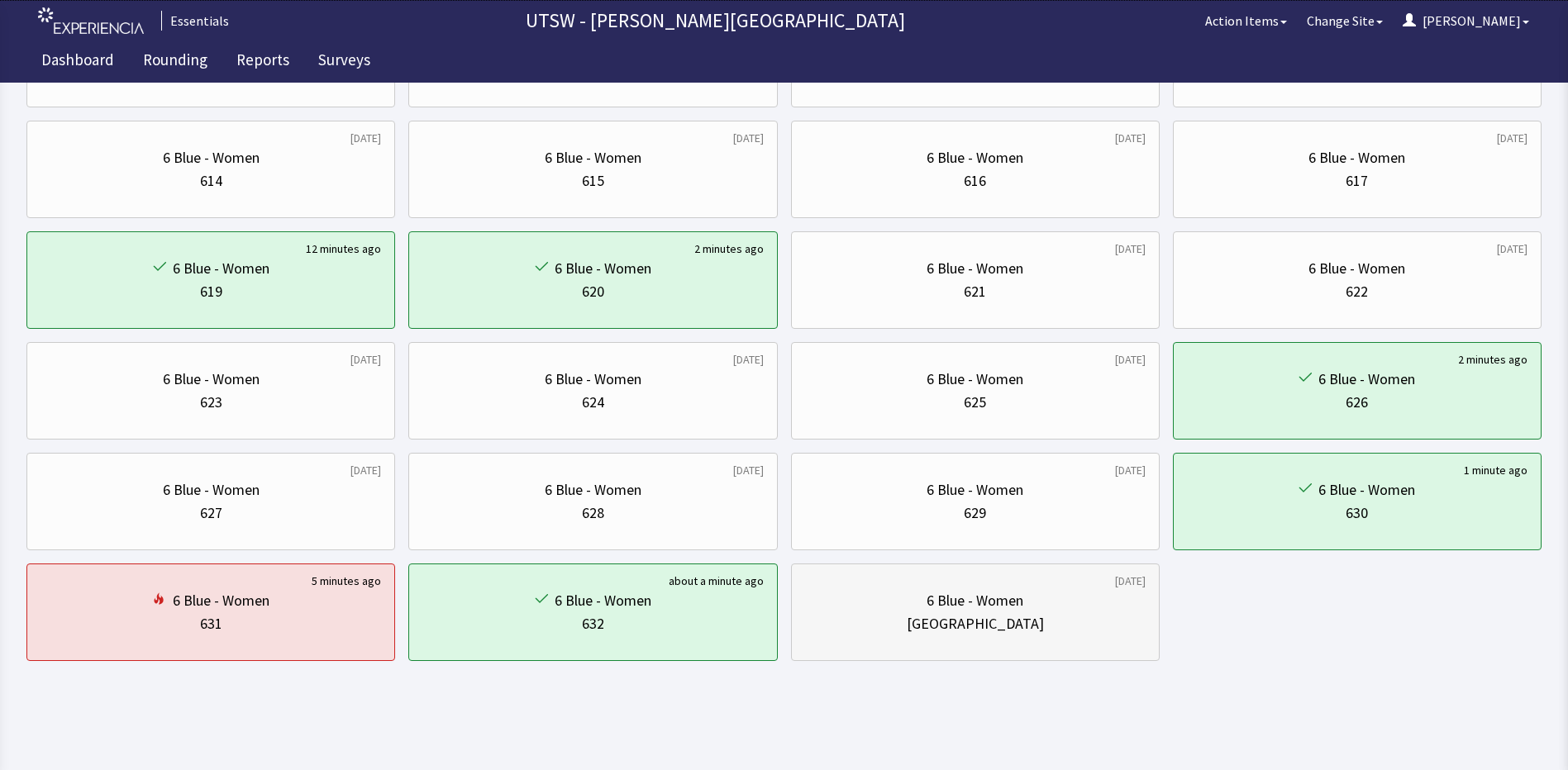
click at [1092, 634] on div "[GEOGRAPHIC_DATA]" at bounding box center [974, 624] width 341 height 23
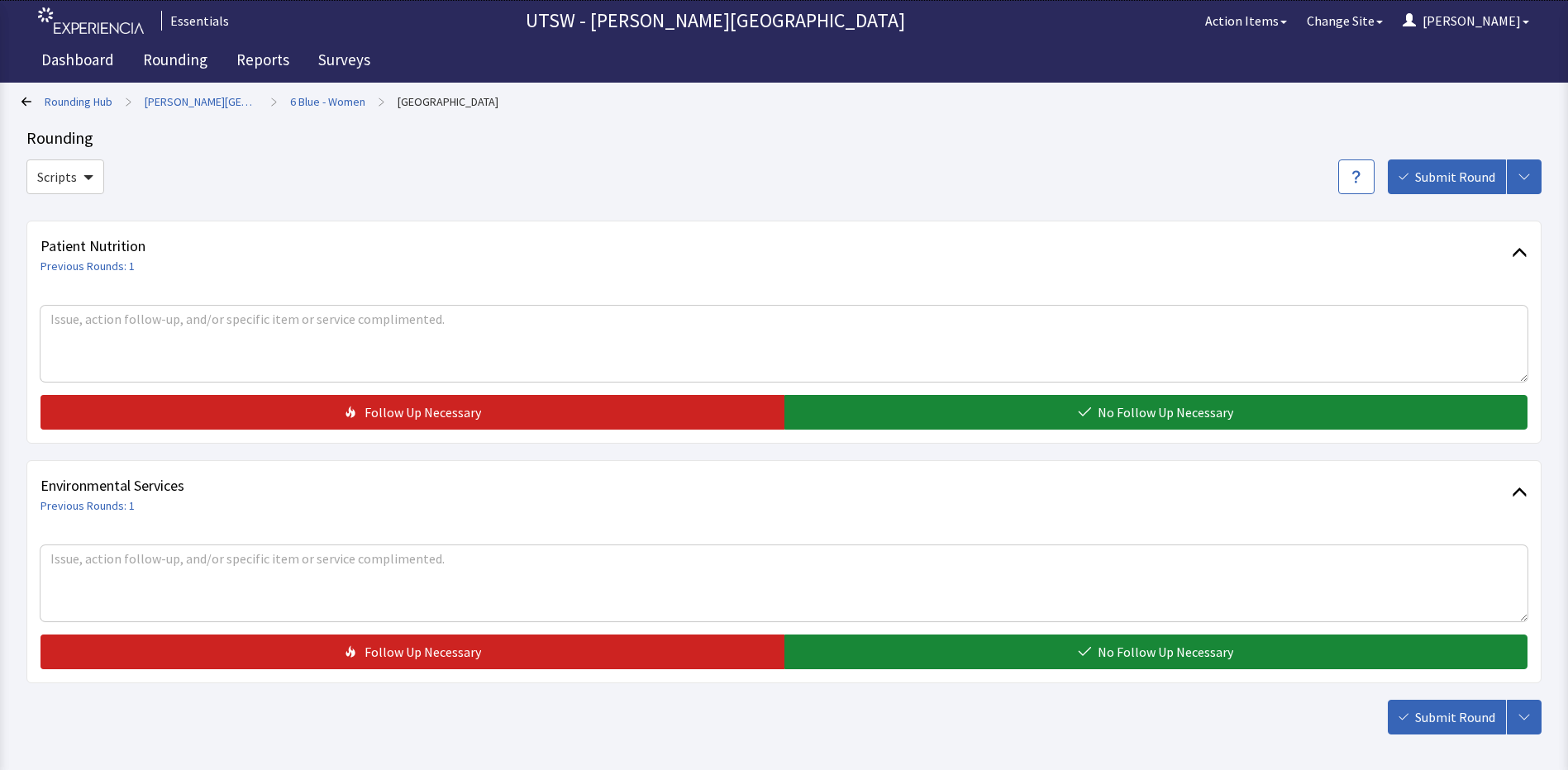
click at [1083, 431] on div "Patient Nutrition Previous Rounds: 1 Follow Up Necessary No Follow Up Necessary" at bounding box center [783, 332] width 1514 height 223
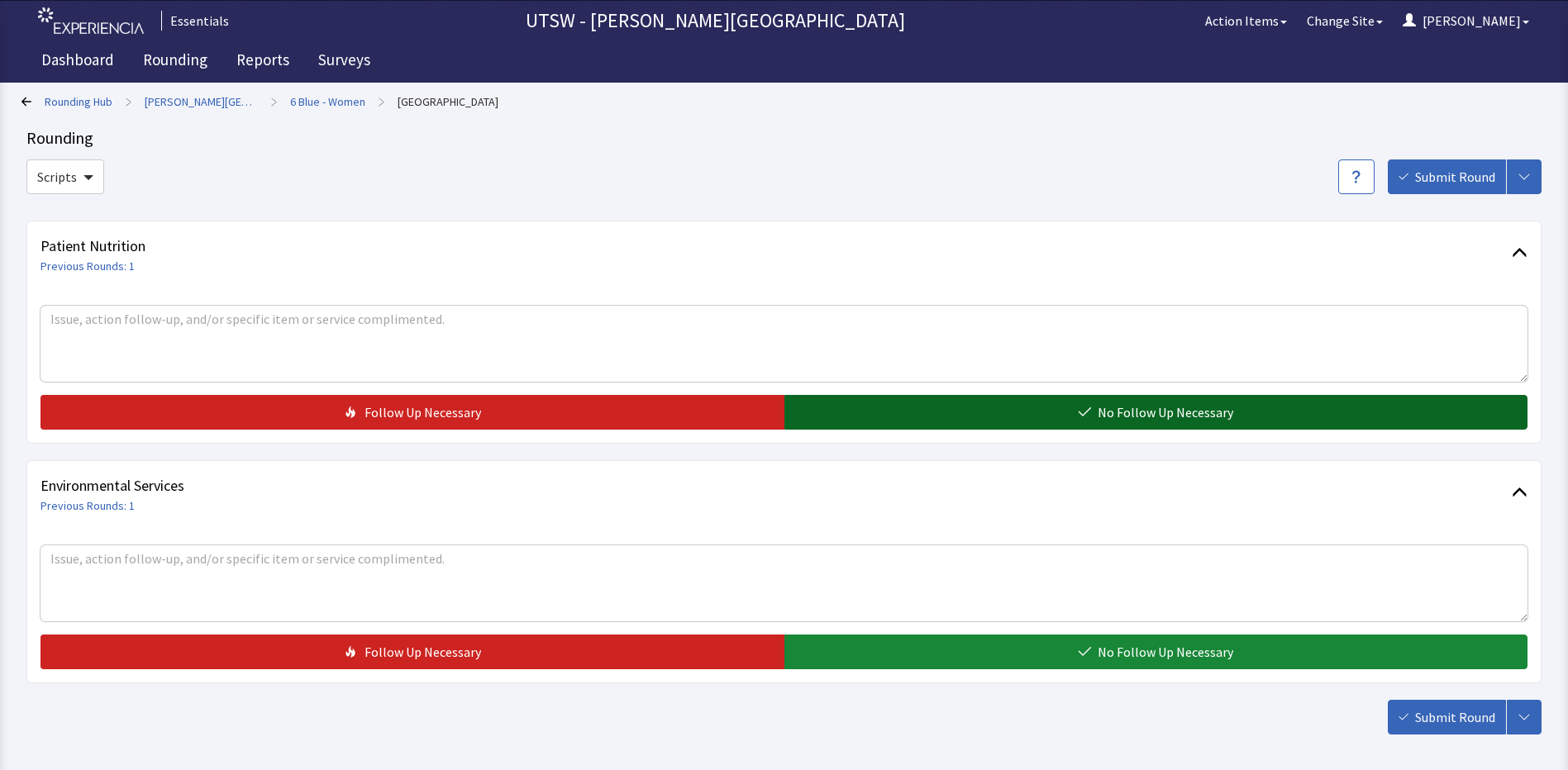
click at [1099, 414] on span "No Follow Up Necessary" at bounding box center [1165, 412] width 136 height 20
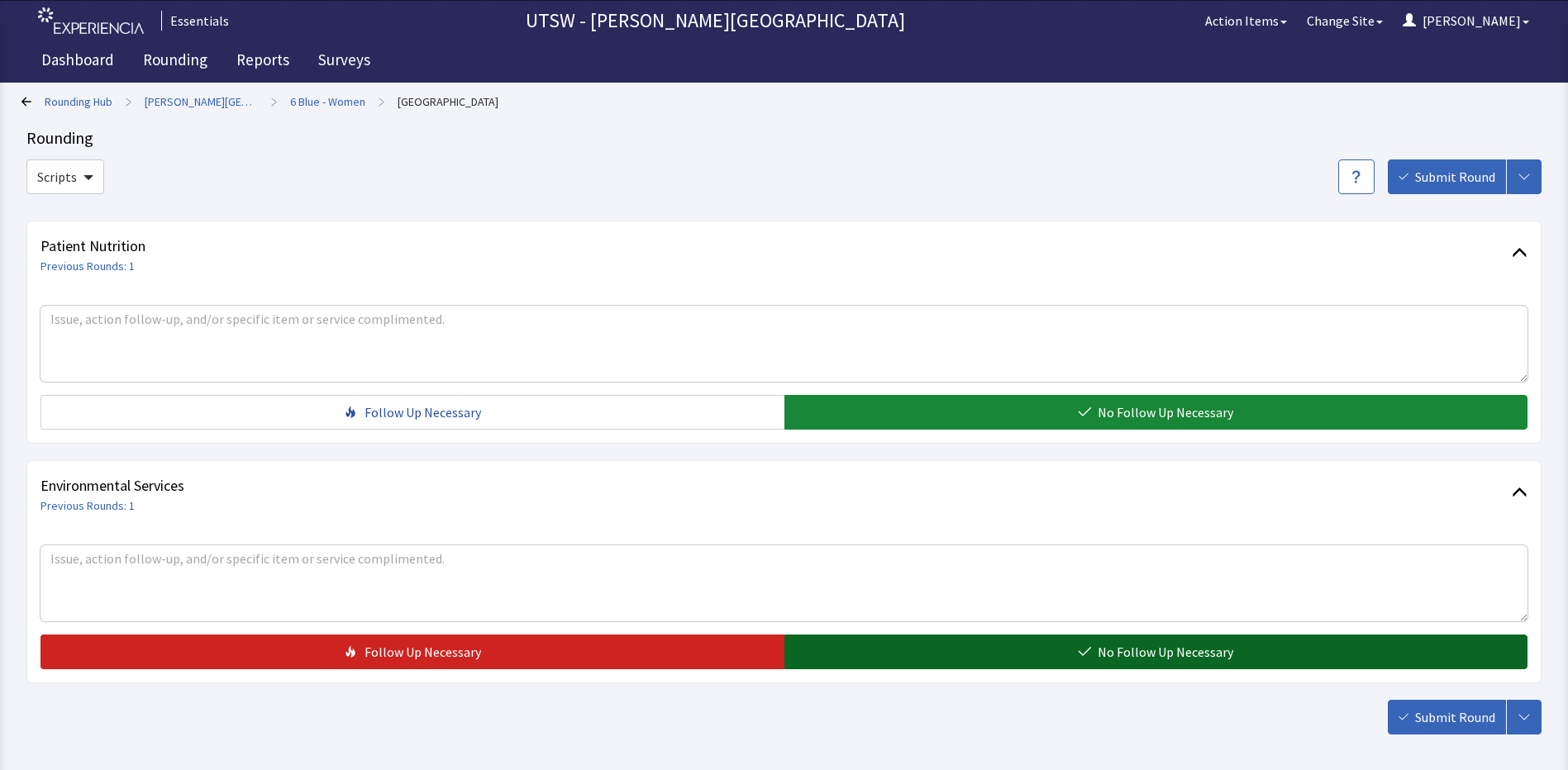
click at [1217, 646] on button "No Follow Up Necessary" at bounding box center [1156, 652] width 744 height 35
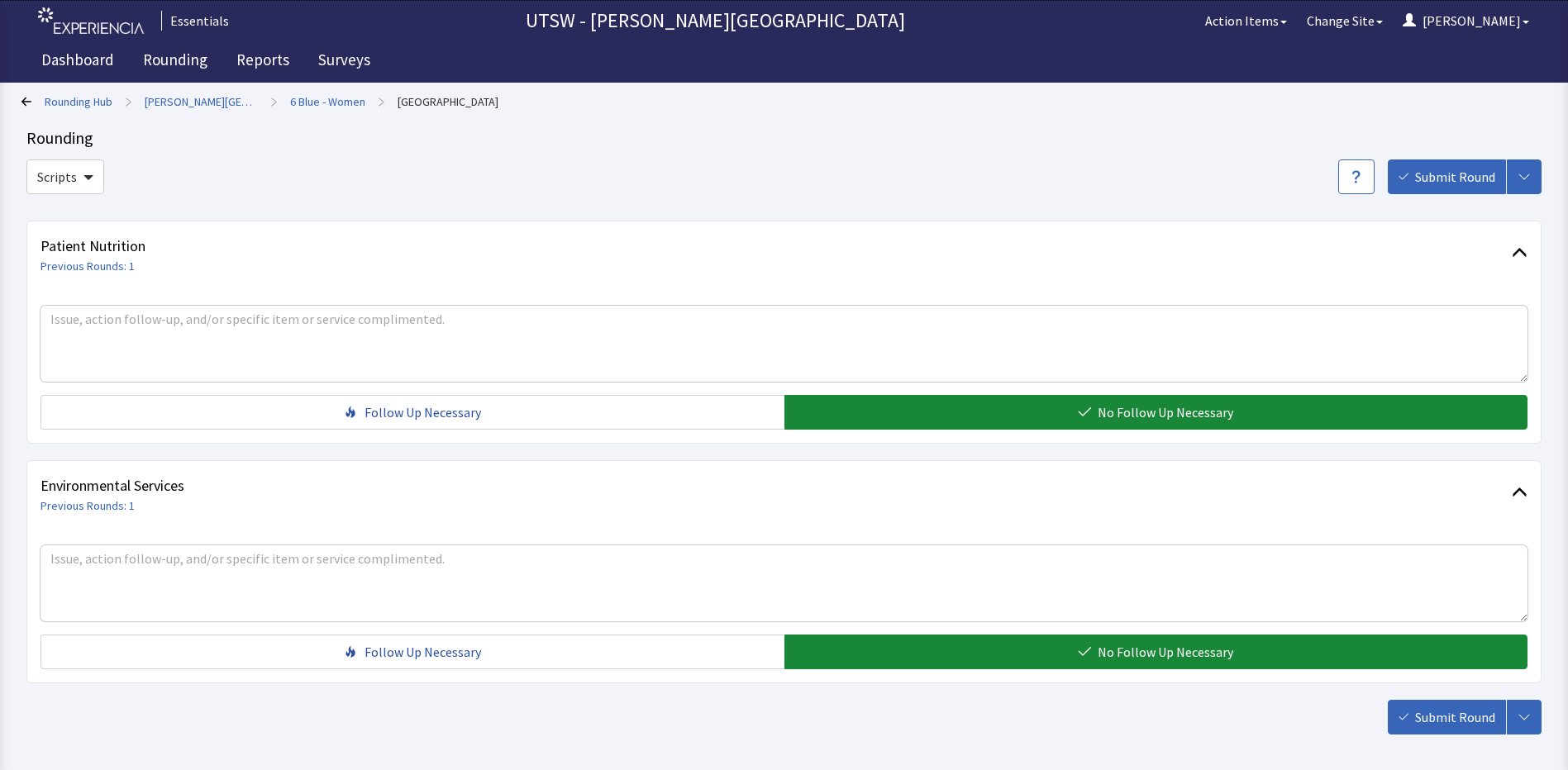
click at [1463, 723] on button "Submit Round" at bounding box center [1446, 717] width 118 height 35
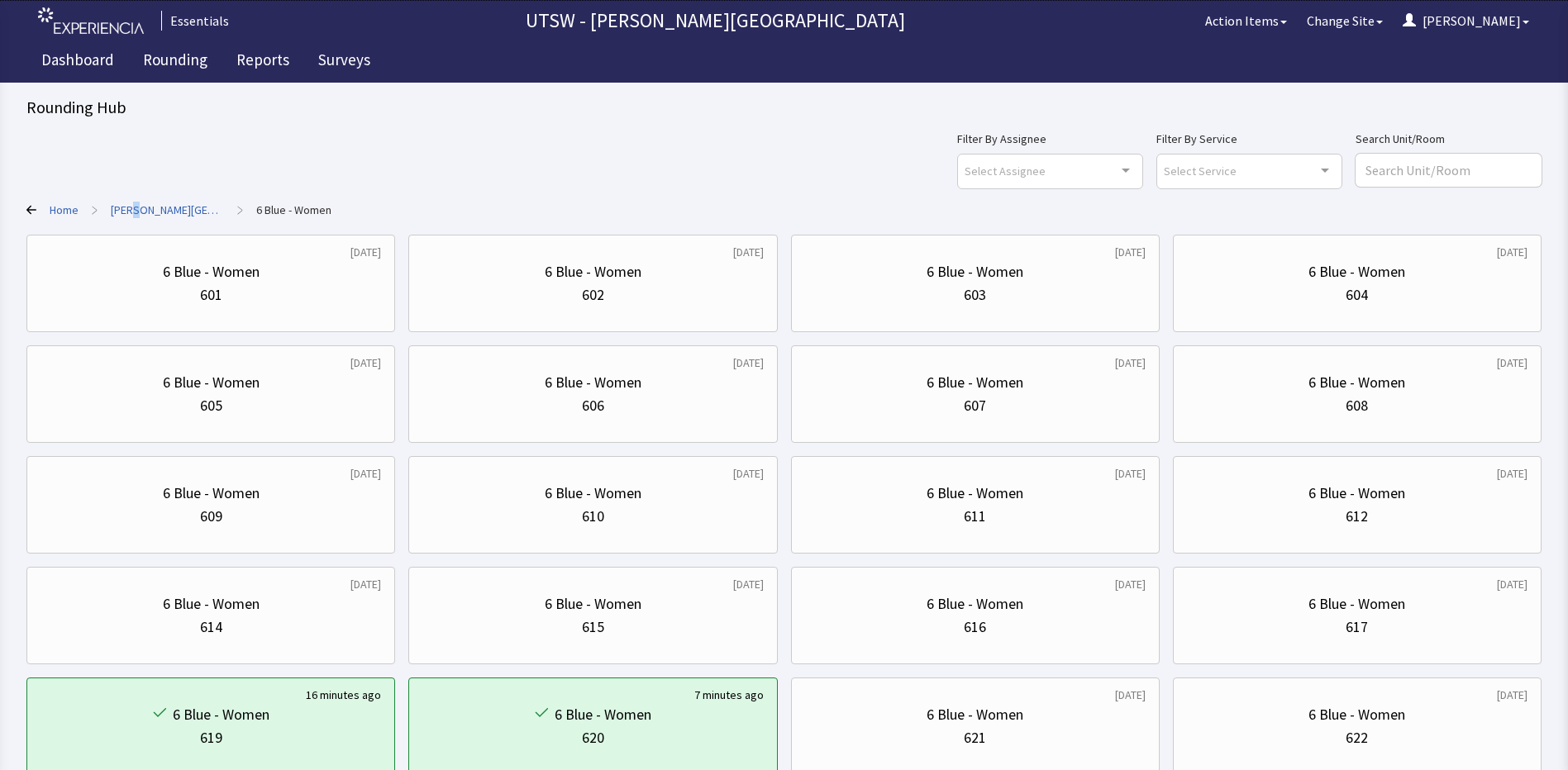
click at [136, 207] on link "[PERSON_NAME][GEOGRAPHIC_DATA]" at bounding box center [167, 210] width 113 height 17
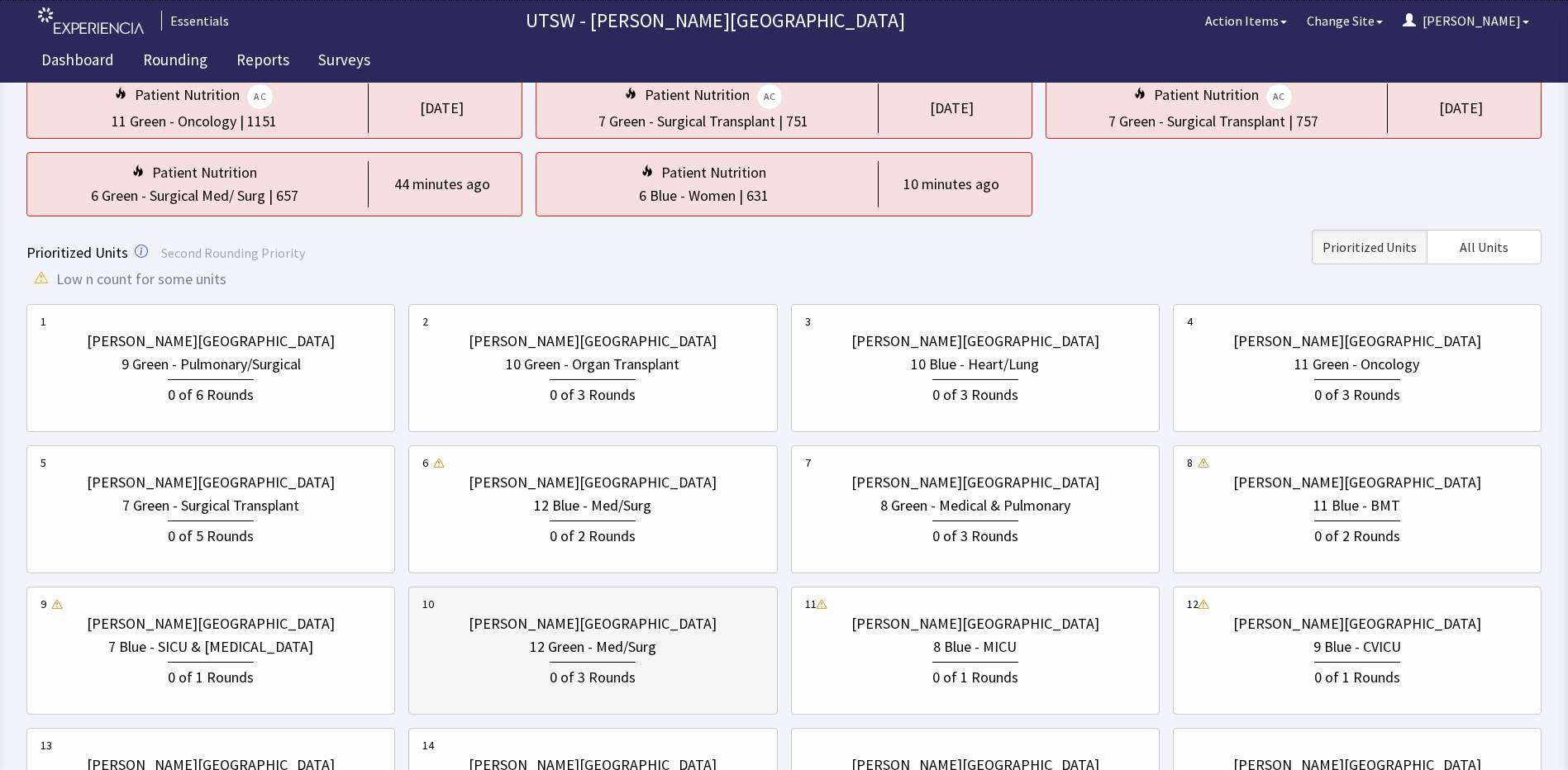
scroll to position [165, 0]
click at [750, 702] on div "[PERSON_NAME][GEOGRAPHIC_DATA] 12 Green - Med/Surg 0 of 3 Rounds" at bounding box center [593, 649] width 341 height 110
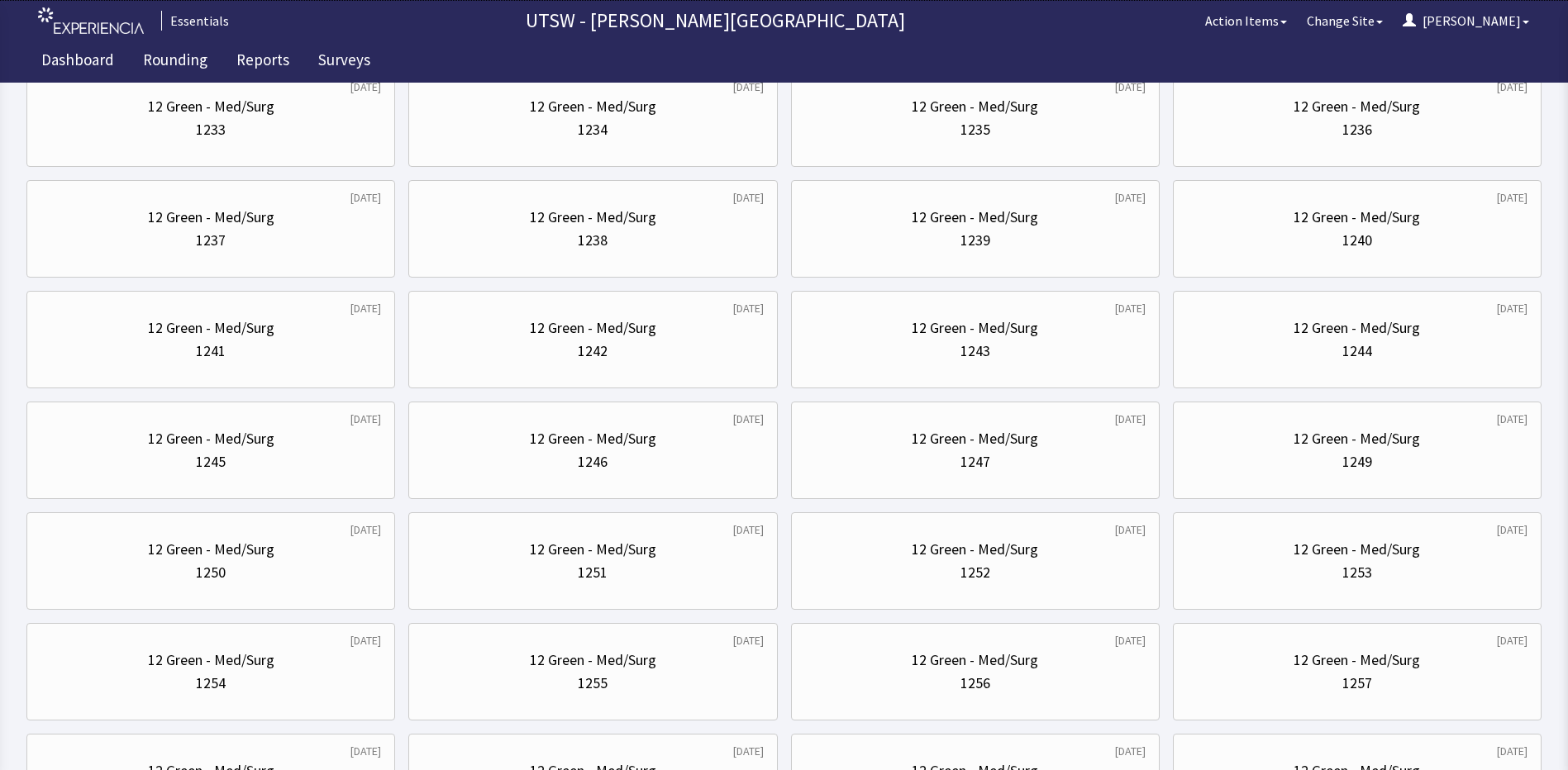
scroll to position [0, 0]
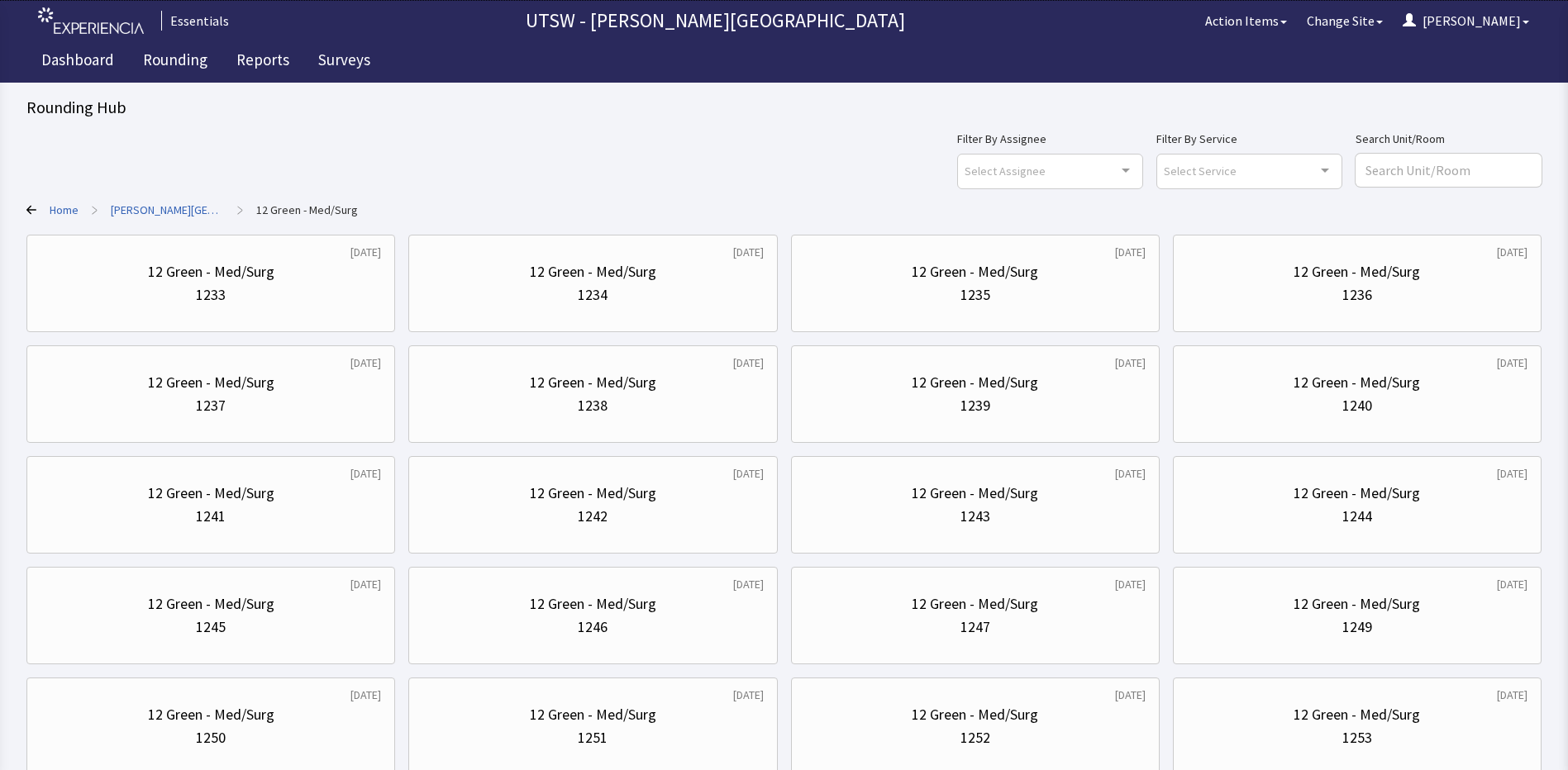
click at [0, 612] on html "Essentials UTSW - [PERSON_NAME] University Hospital Action Items Change Site [P…" at bounding box center [784, 663] width 1568 height 1326
drag, startPoint x: 675, startPoint y: 545, endPoint x: 664, endPoint y: 555, distance: 14.9
drag, startPoint x: 664, startPoint y: 555, endPoint x: 1145, endPoint y: 724, distance: 509.8
click at [1146, 725] on div "[DATE] 12 Green - Med/Surg 1252" at bounding box center [974, 726] width 368 height 98
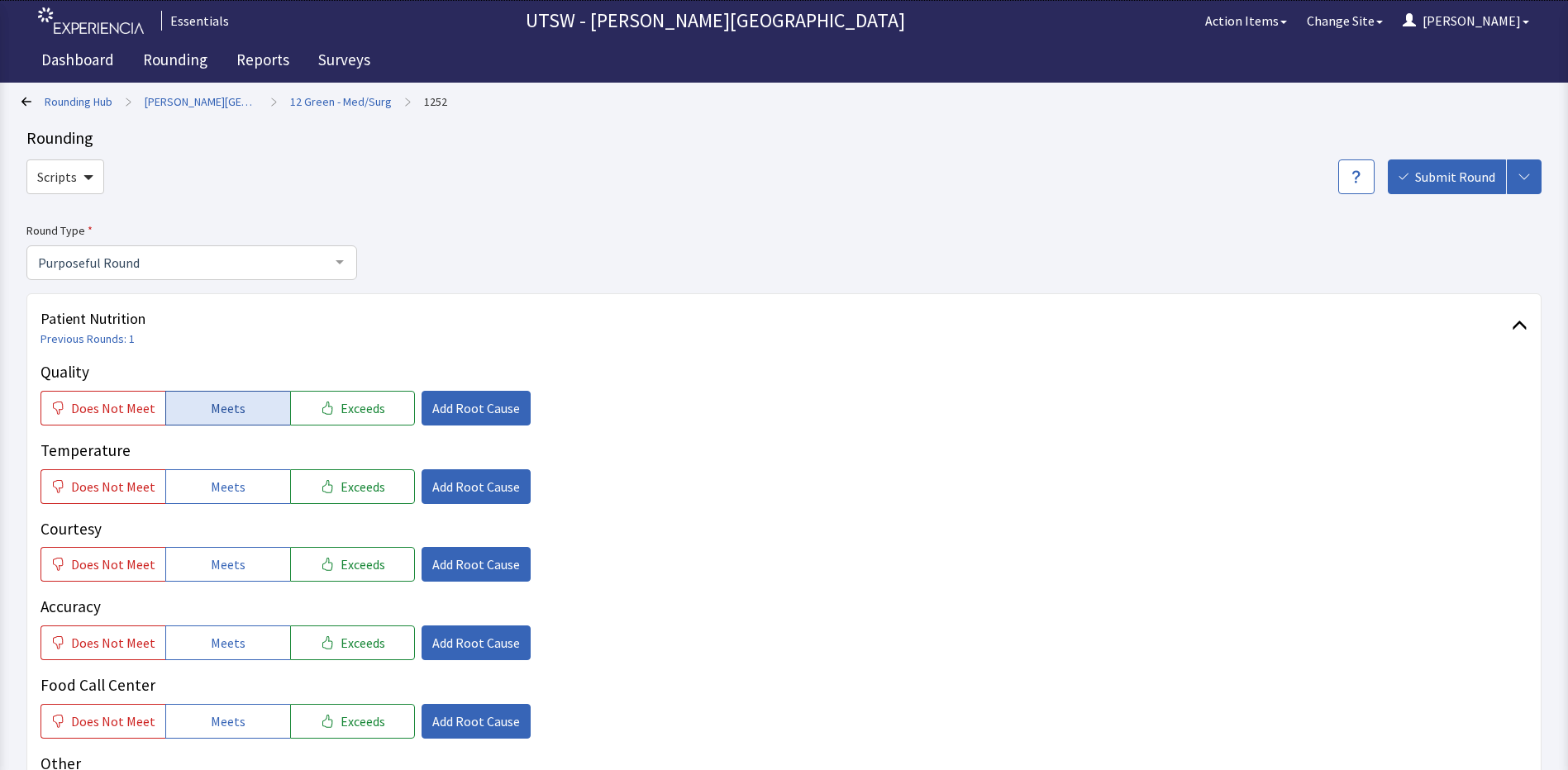
click at [241, 409] on button "Meets" at bounding box center [227, 408] width 125 height 35
drag, startPoint x: 317, startPoint y: 476, endPoint x: 316, endPoint y: 493, distance: 17.0
click at [318, 476] on button "Exceeds" at bounding box center [352, 487] width 125 height 35
drag, startPoint x: 253, startPoint y: 569, endPoint x: 225, endPoint y: 632, distance: 68.9
click at [253, 575] on button "Meets" at bounding box center [227, 564] width 125 height 35
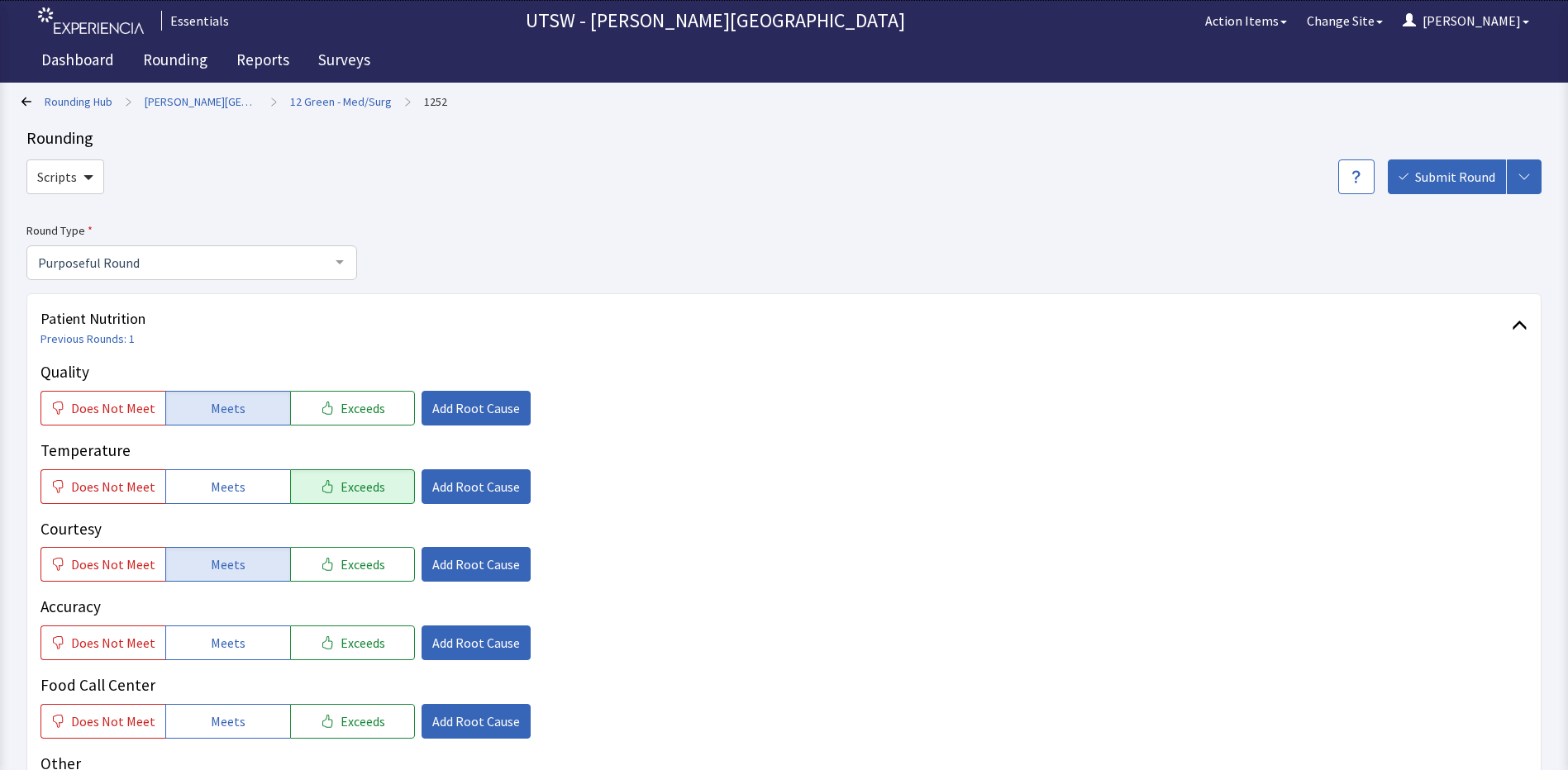
drag, startPoint x: 217, startPoint y: 659, endPoint x: 220, endPoint y: 674, distance: 15.3
click at [218, 667] on div "Quality Does Not Meet Meets Exceeds Add Root Cause Temperature Does Not Meet Me…" at bounding box center [783, 588] width 1487 height 457
drag, startPoint x: 234, startPoint y: 715, endPoint x: 239, endPoint y: 699, distance: 16.8
click at [234, 717] on span "Meets" at bounding box center [228, 721] width 35 height 20
click at [253, 621] on div "Accuracy Does Not Meet Meets Exceeds Add Root Cause" at bounding box center [783, 627] width 1487 height 65
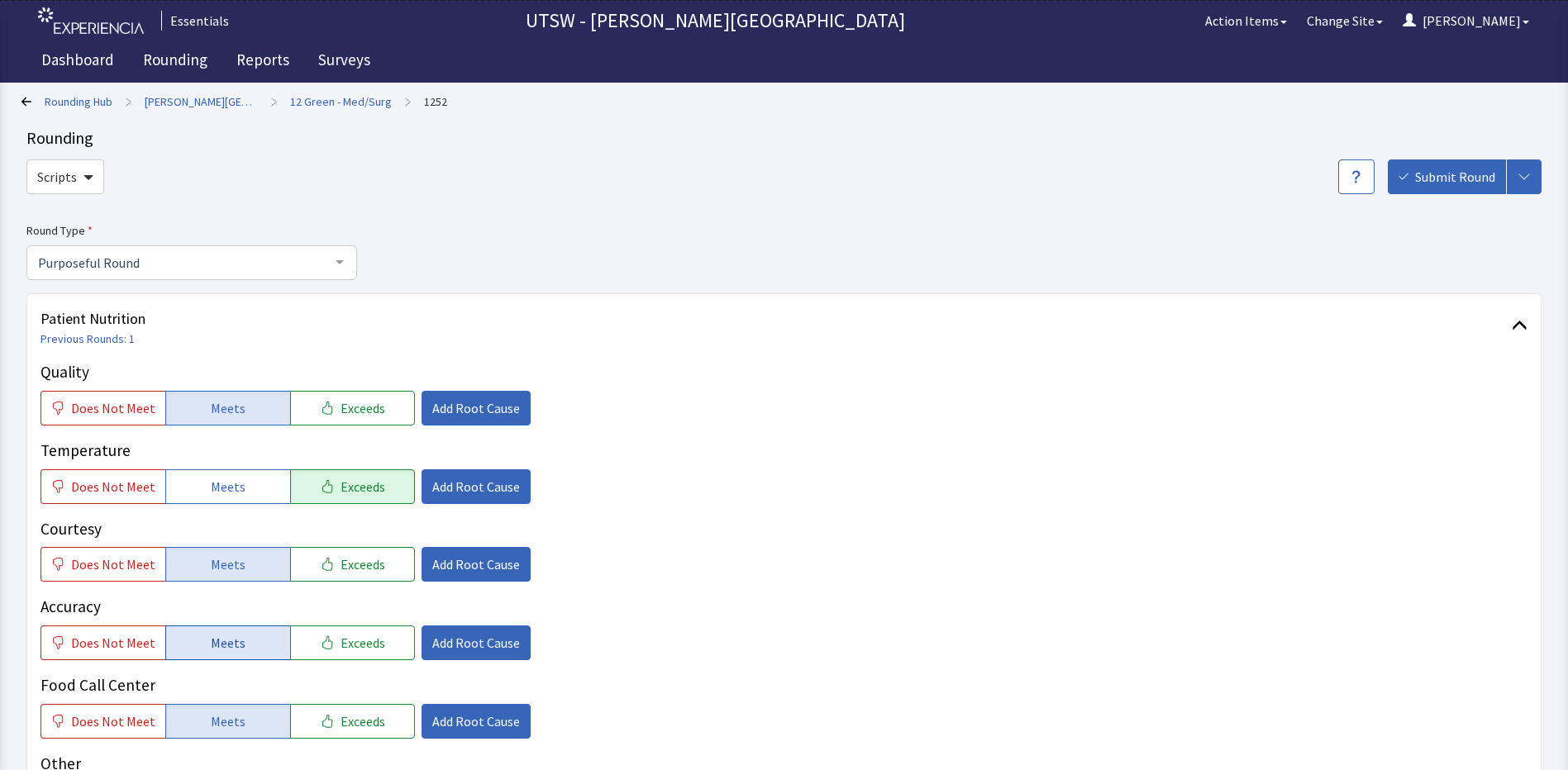
click at [244, 653] on button "Meets" at bounding box center [227, 643] width 125 height 35
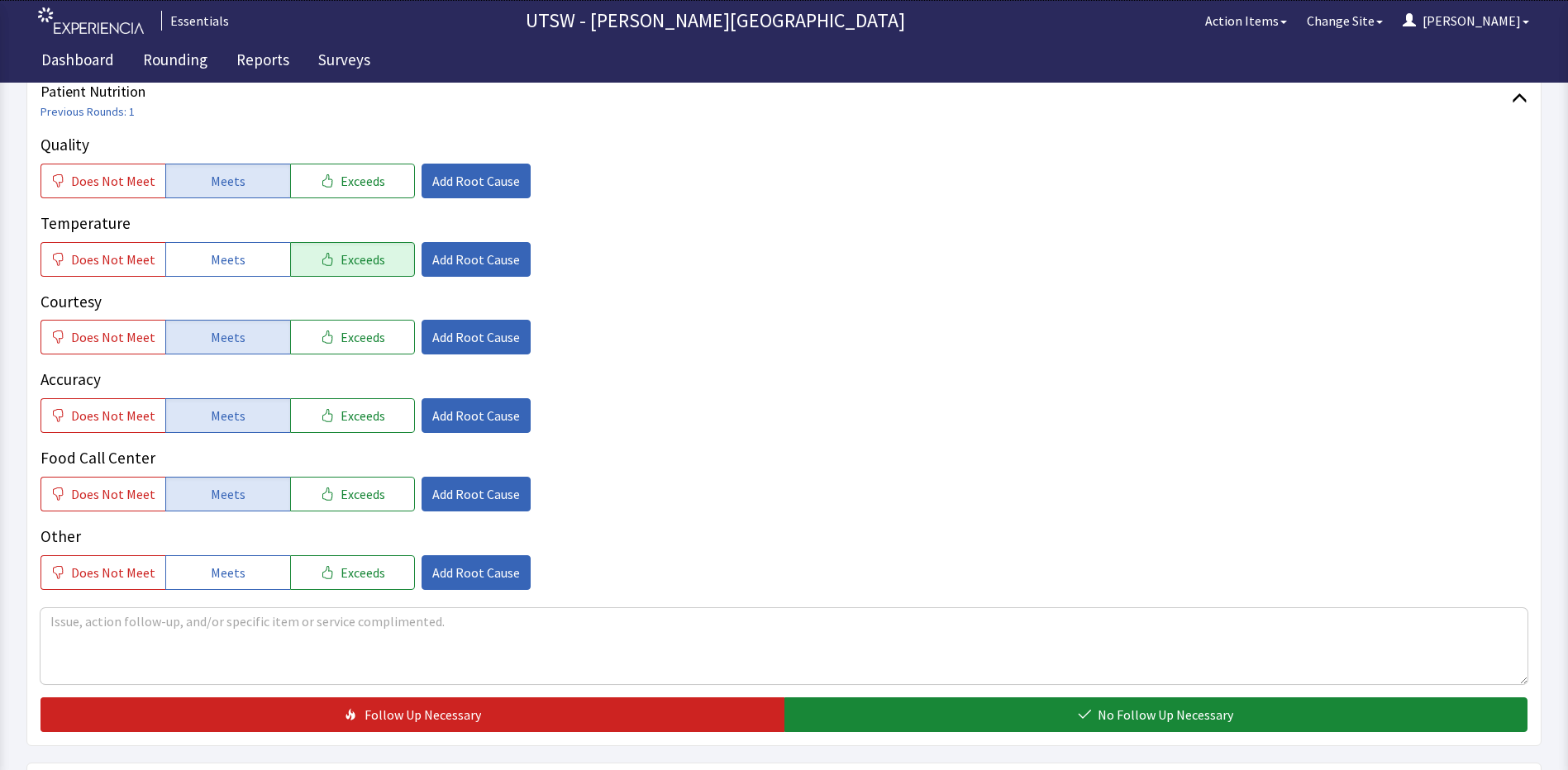
scroll to position [248, 0]
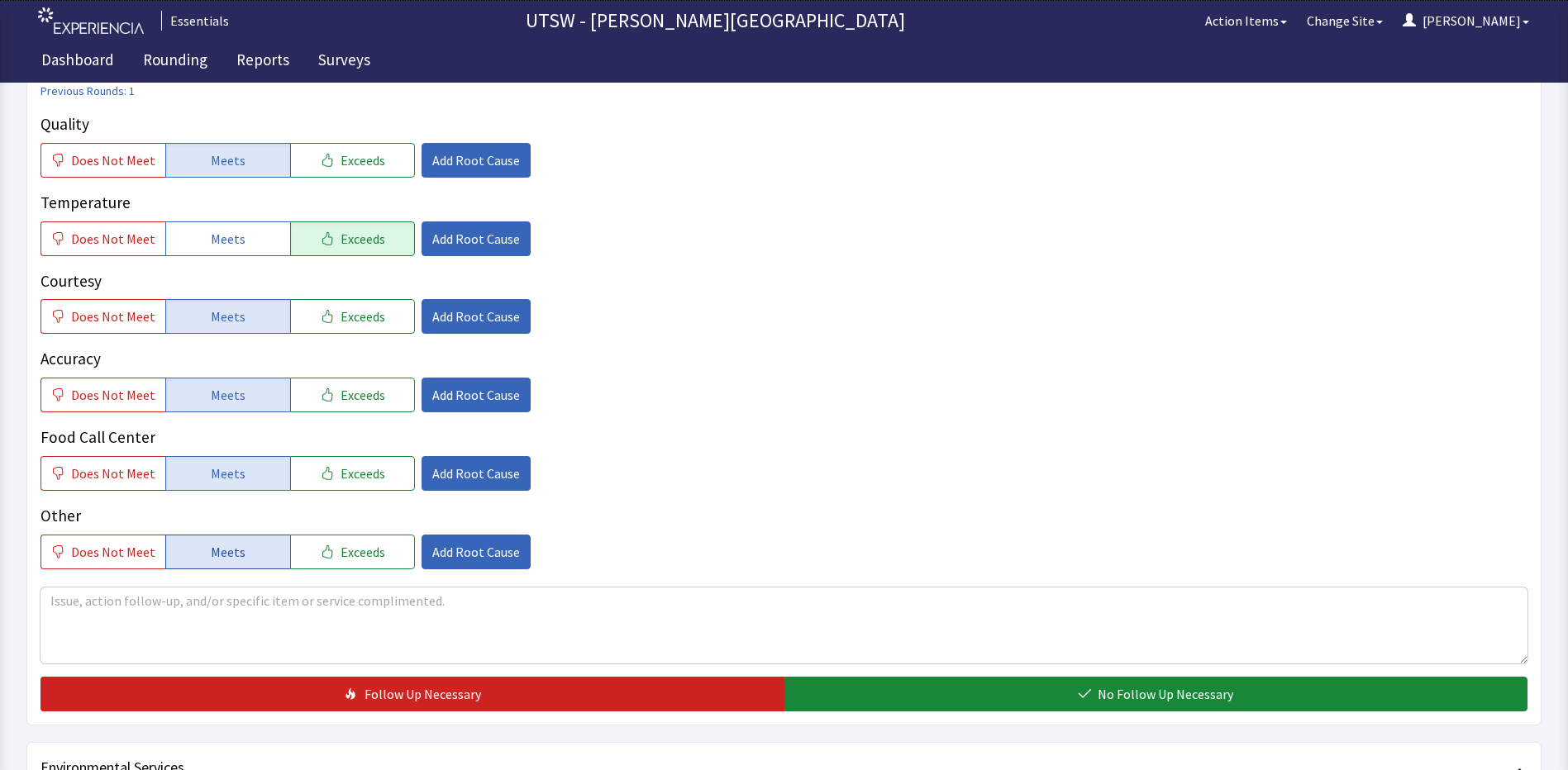
click at [237, 555] on button "Meets" at bounding box center [227, 552] width 125 height 35
click at [232, 605] on textarea at bounding box center [783, 626] width 1487 height 76
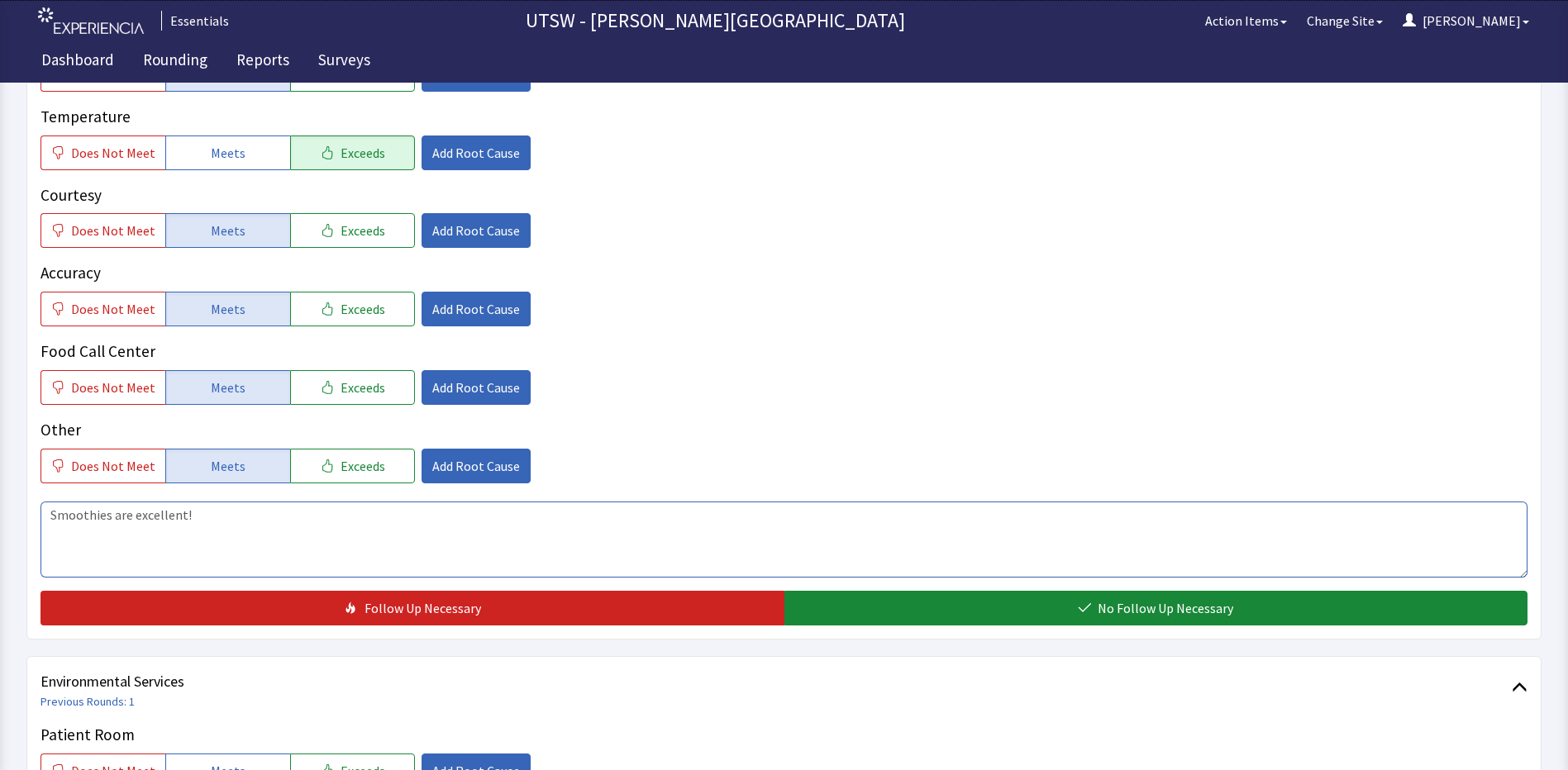
scroll to position [413, 0]
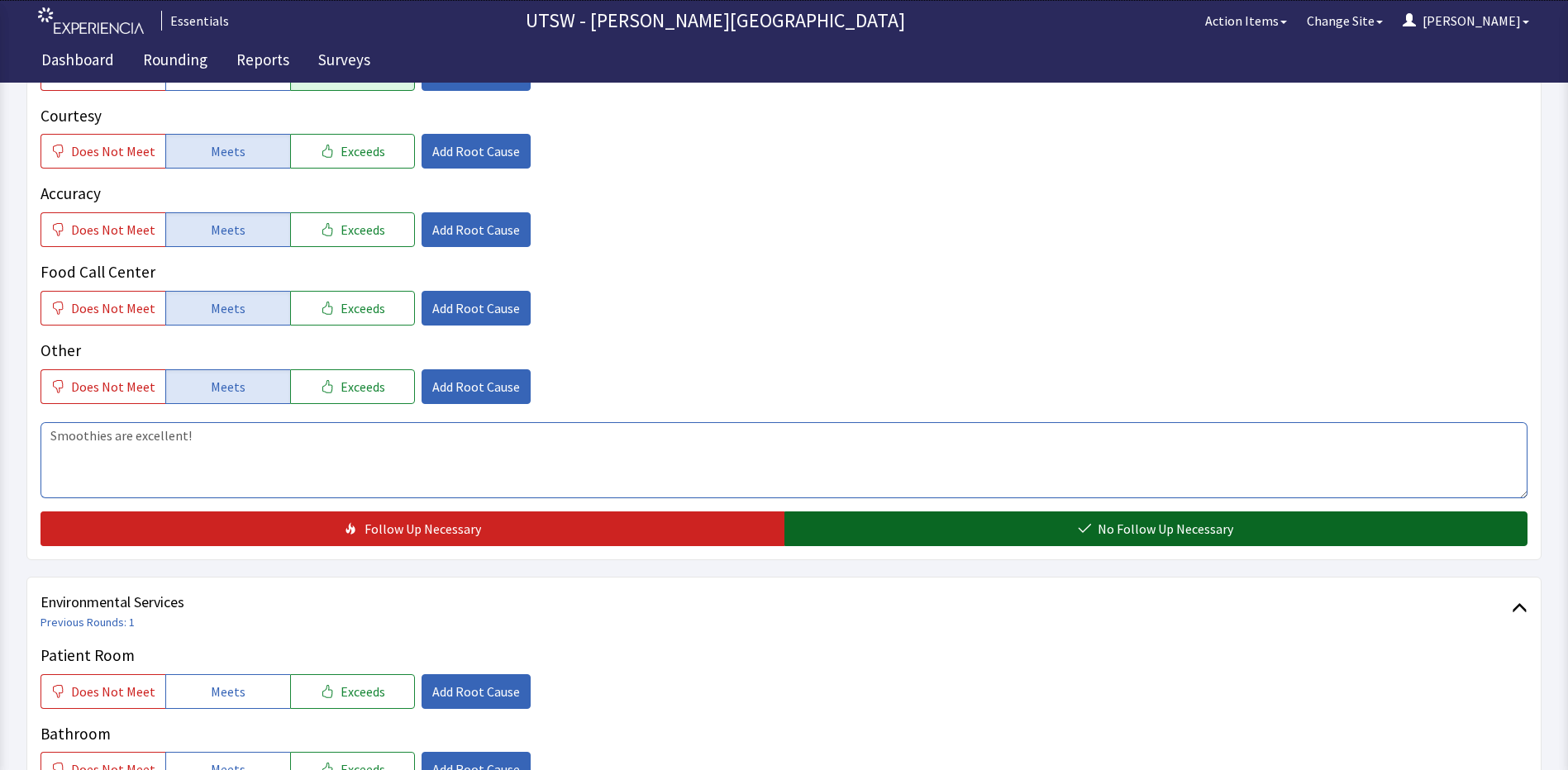
type textarea "Smoothies are excellent!"
click at [900, 532] on button "No Follow Up Necessary" at bounding box center [1156, 529] width 744 height 35
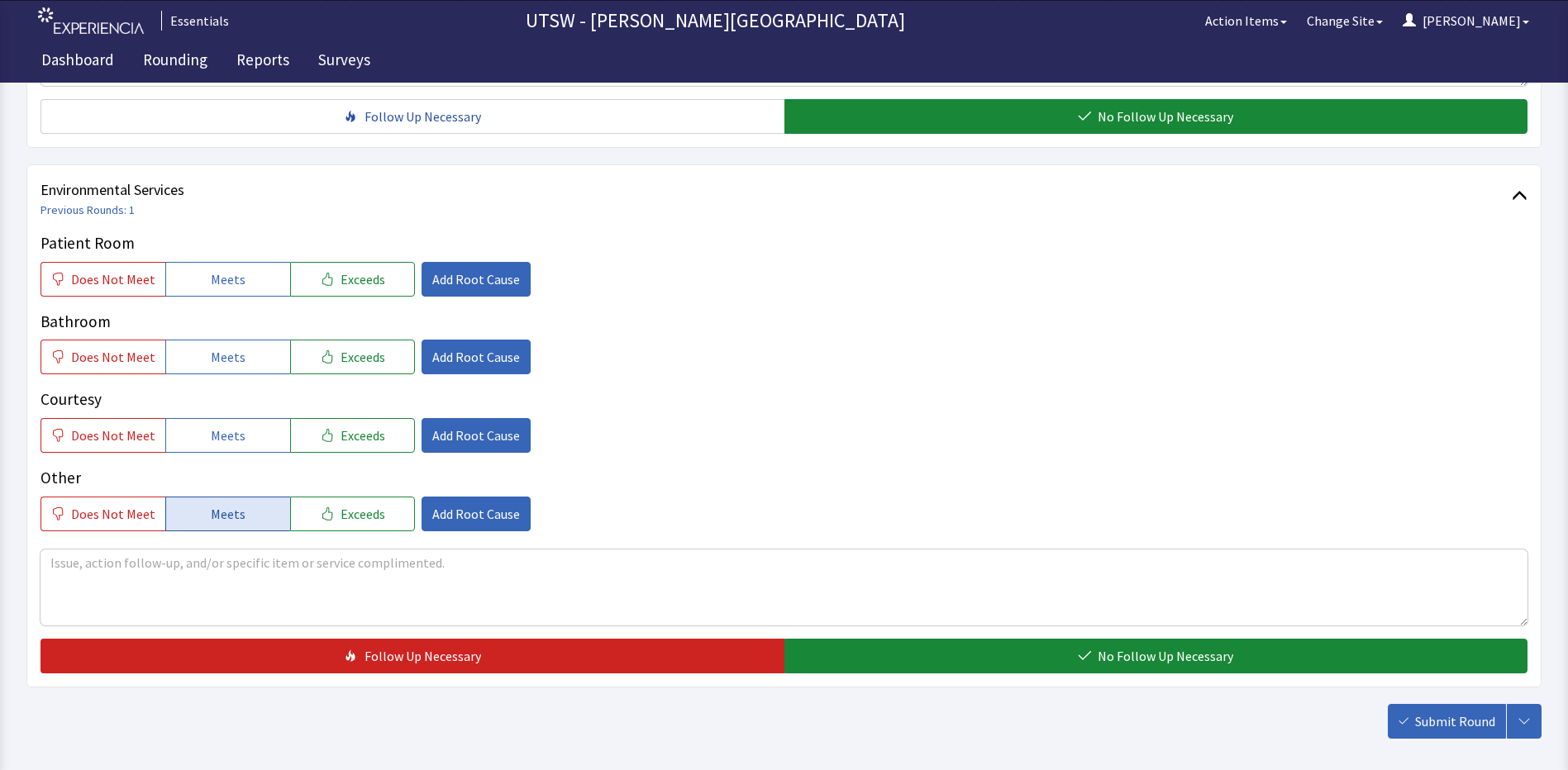
scroll to position [826, 0]
click at [256, 274] on button "Meets" at bounding box center [227, 278] width 125 height 35
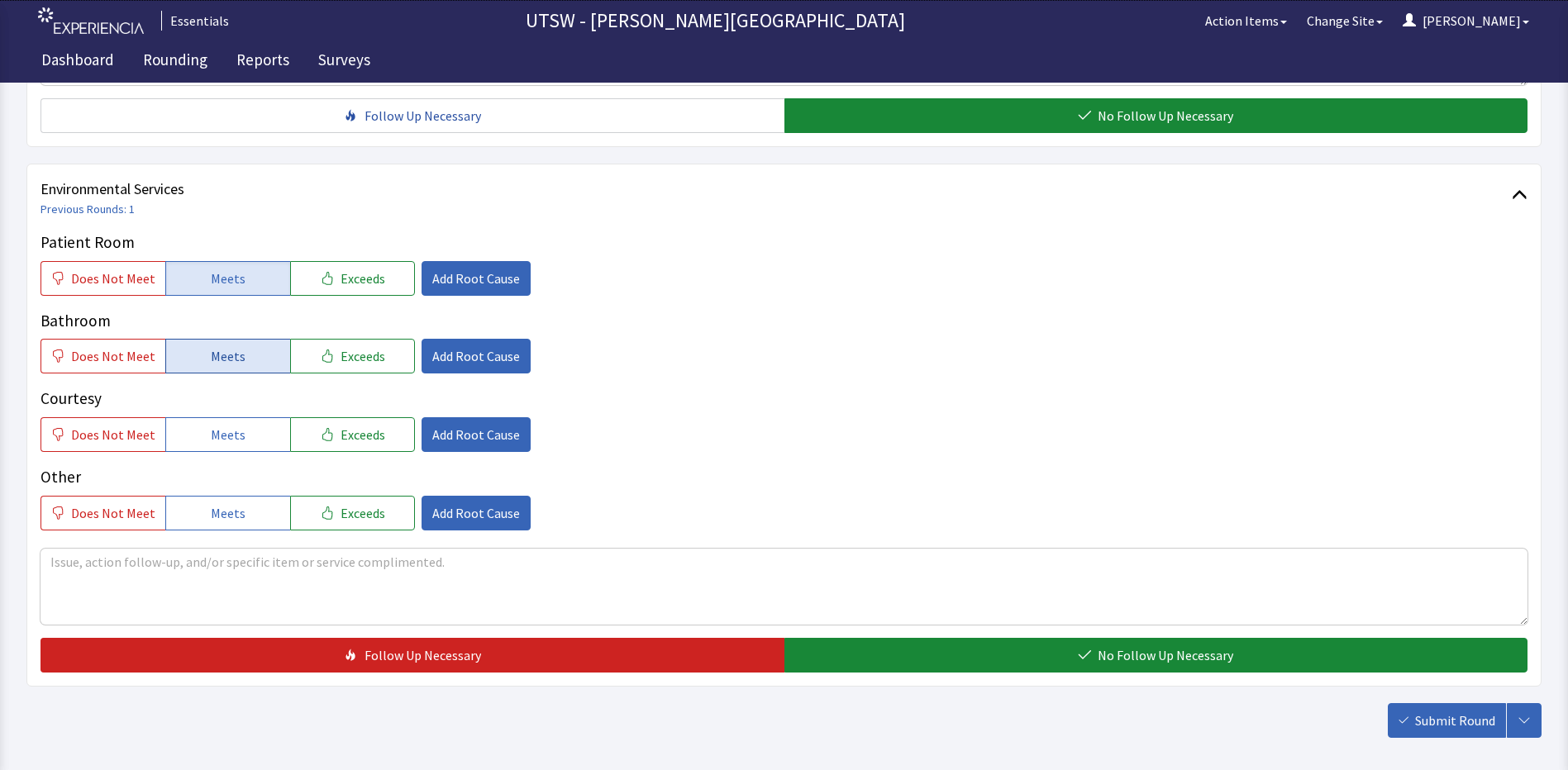
click at [245, 362] on button "Meets" at bounding box center [227, 356] width 125 height 35
click at [267, 431] on button "Meets" at bounding box center [227, 434] width 125 height 35
click at [260, 505] on button "Meets" at bounding box center [227, 513] width 125 height 35
click at [1004, 685] on div "Environmental Services Previous Rounds: 1 Patient Room Does Not Meet Meets Exce…" at bounding box center [783, 426] width 1514 height 523
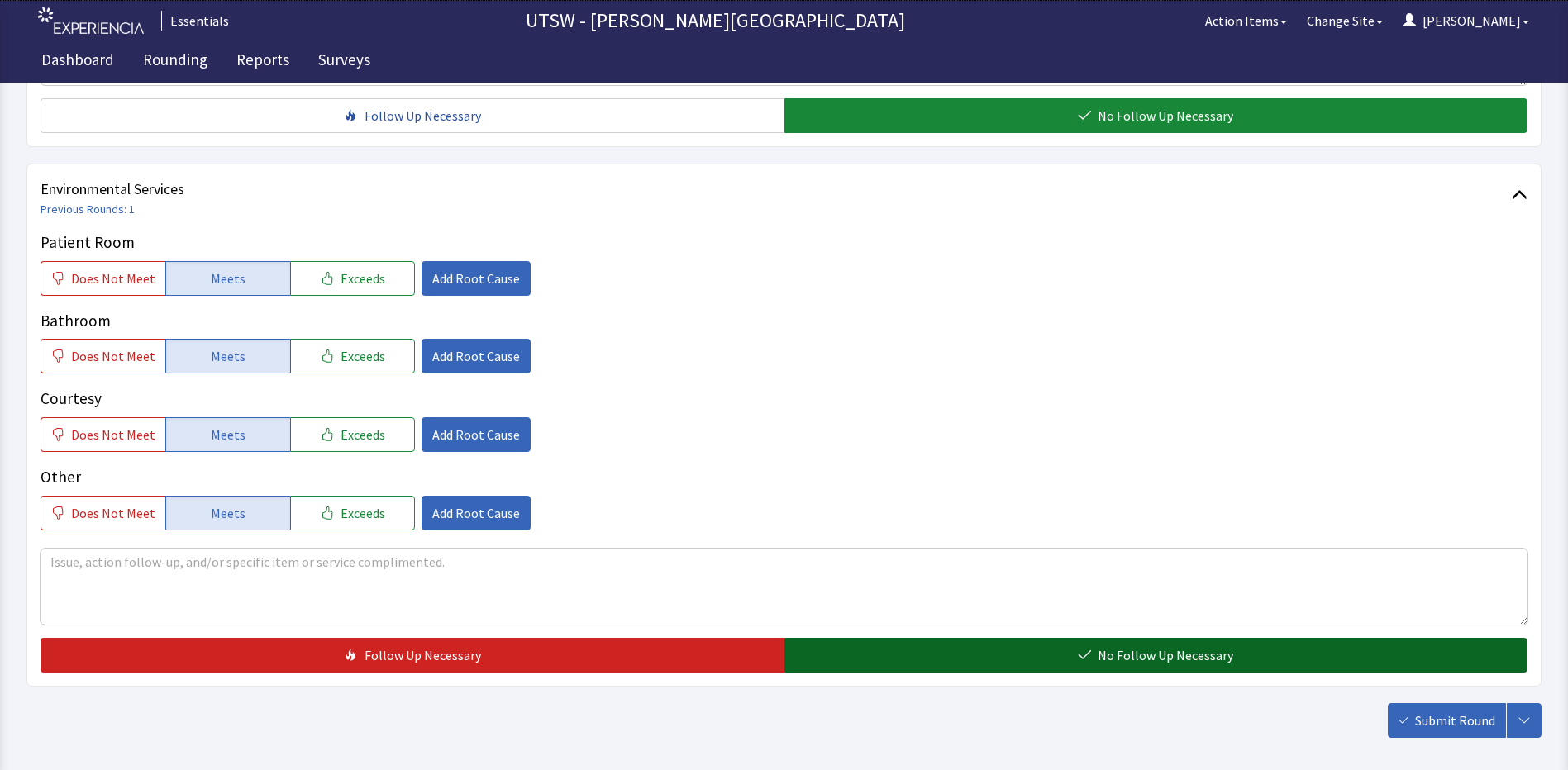
click at [999, 665] on button "No Follow Up Necessary" at bounding box center [1156, 655] width 744 height 35
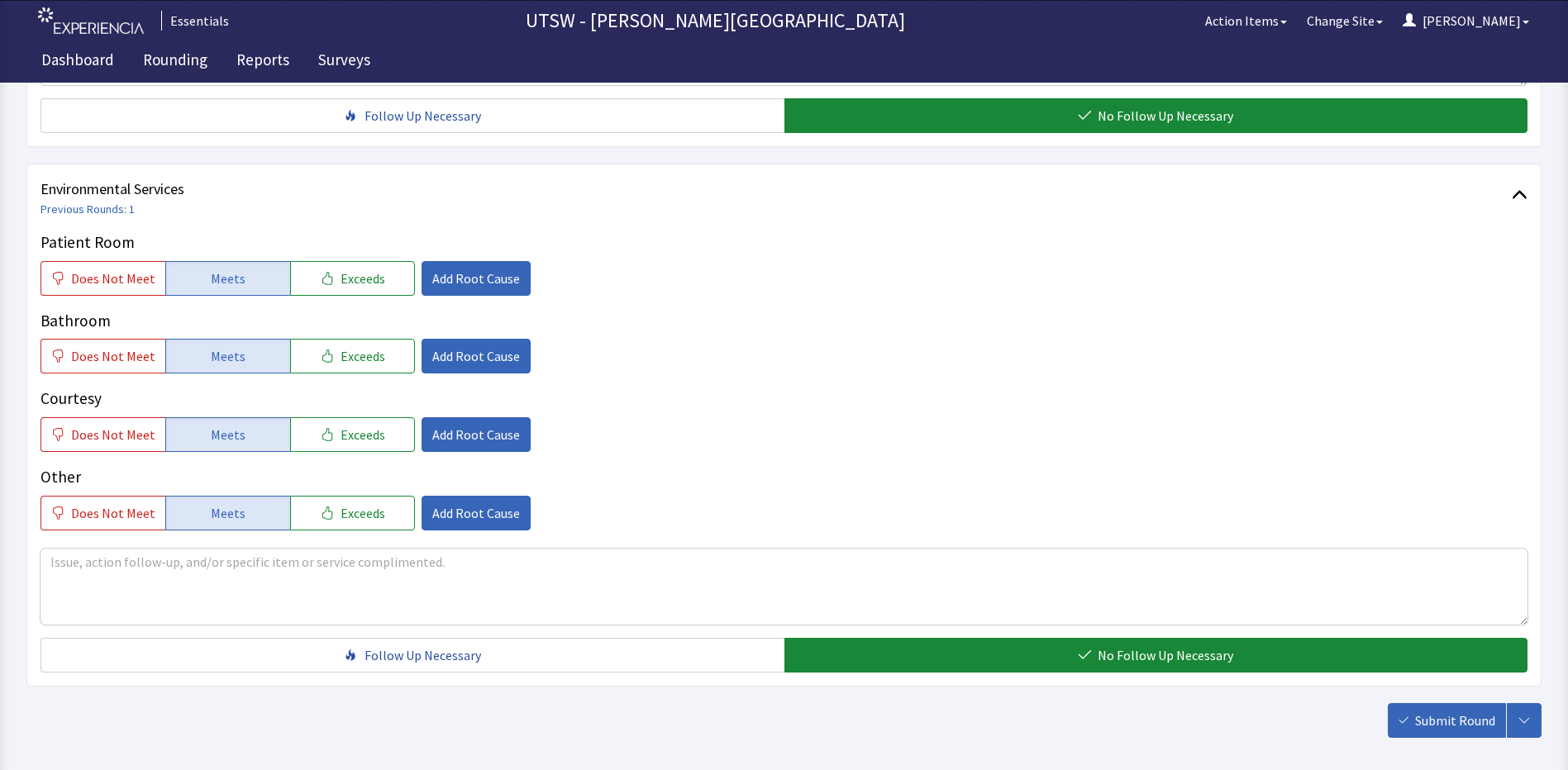
drag, startPoint x: 1418, startPoint y: 718, endPoint x: 1429, endPoint y: 712, distance: 12.5
click at [1429, 713] on span "Submit Round" at bounding box center [1455, 720] width 80 height 20
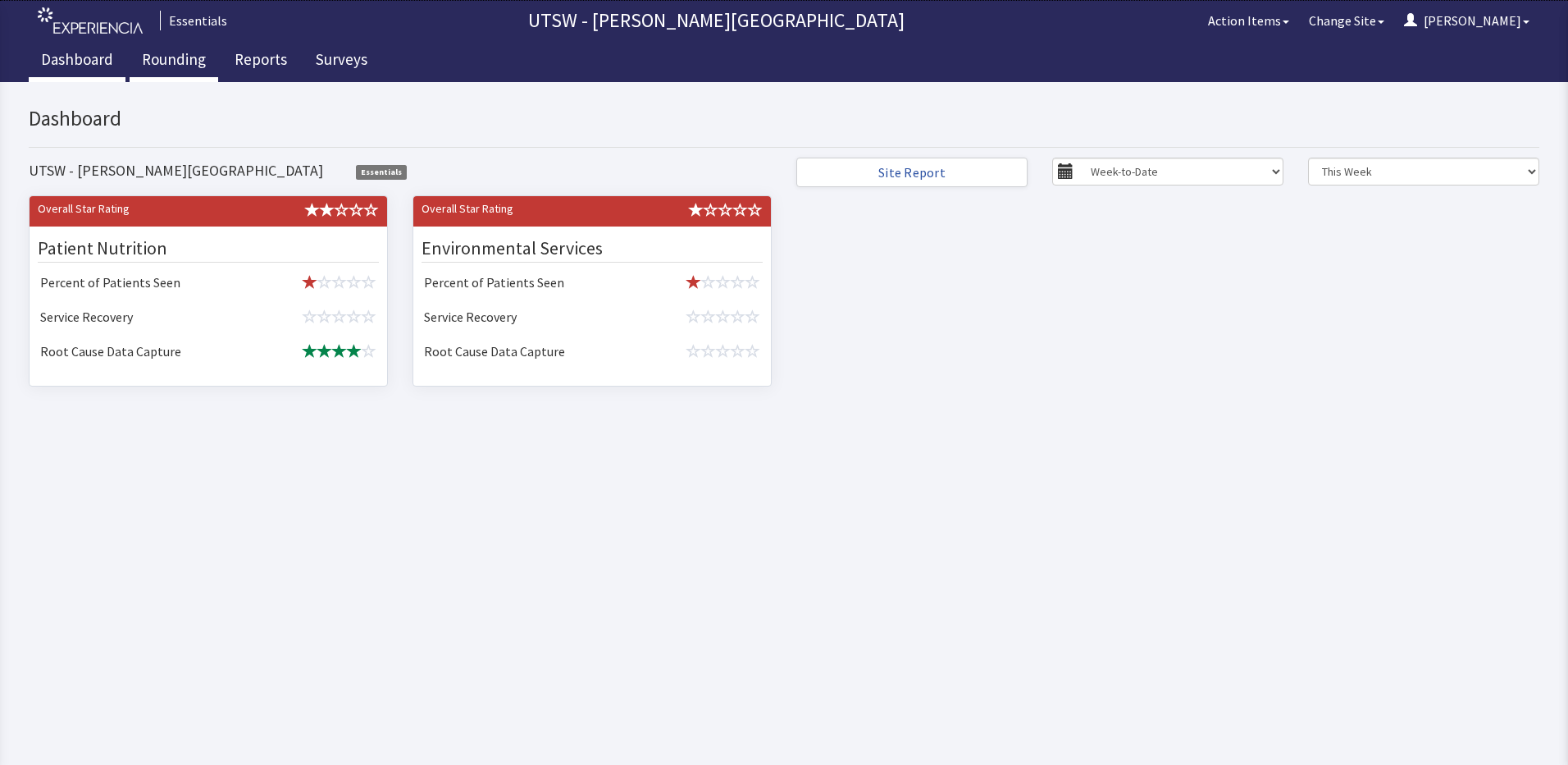
click at [154, 57] on link "Rounding" at bounding box center [173, 61] width 88 height 41
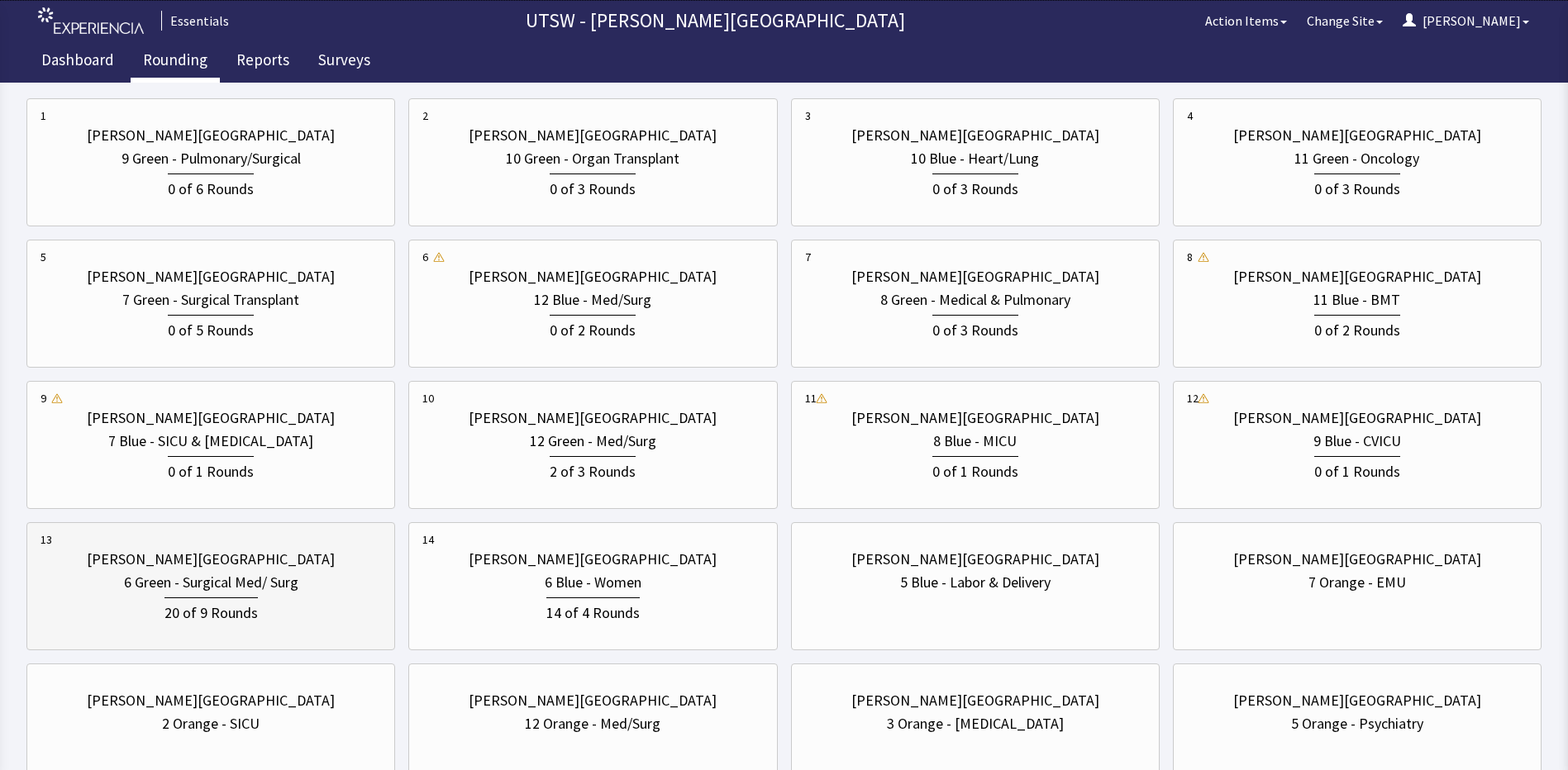
scroll to position [413, 0]
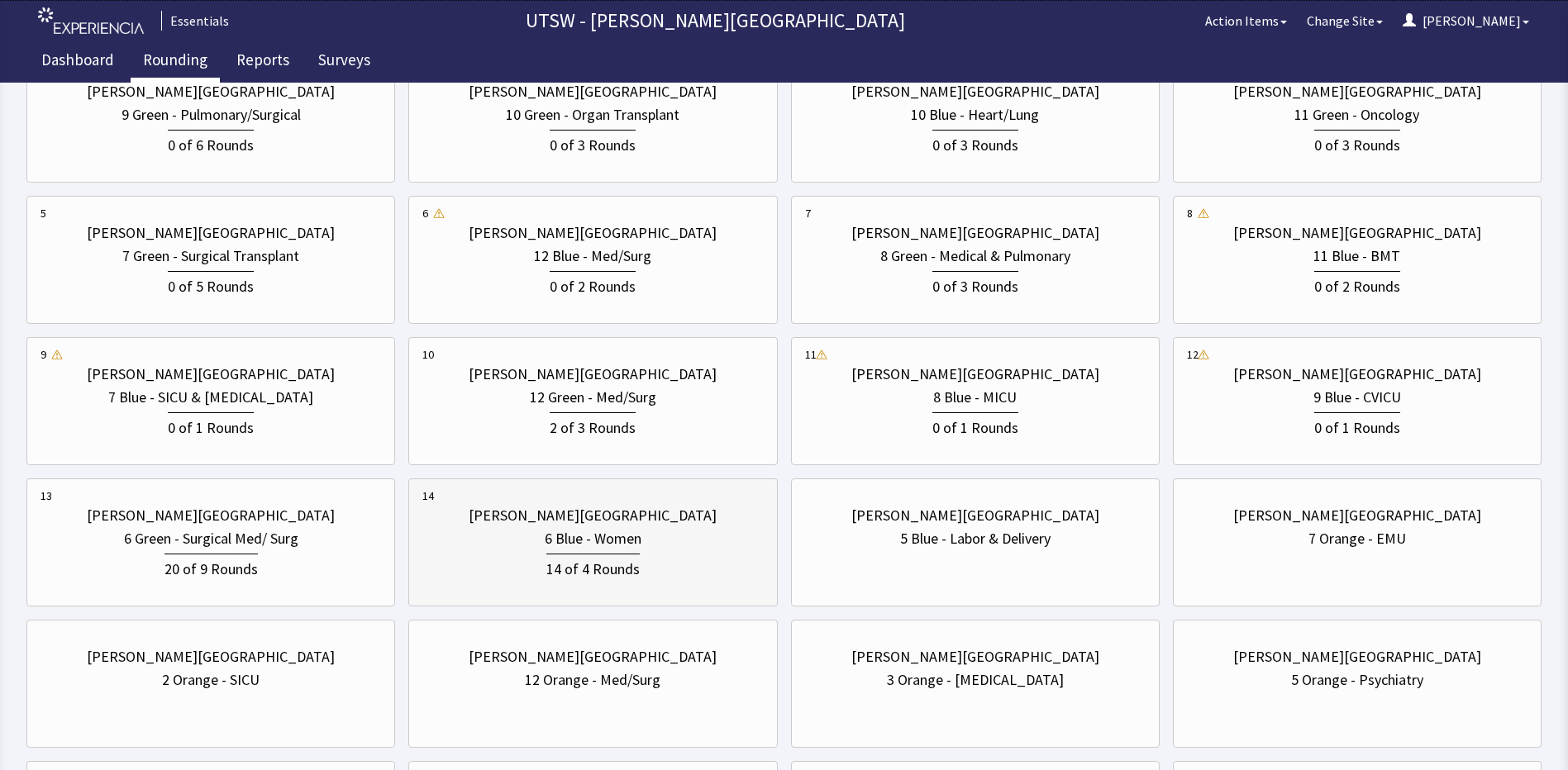
click at [672, 554] on div "14 of 4 Rounds" at bounding box center [593, 565] width 341 height 30
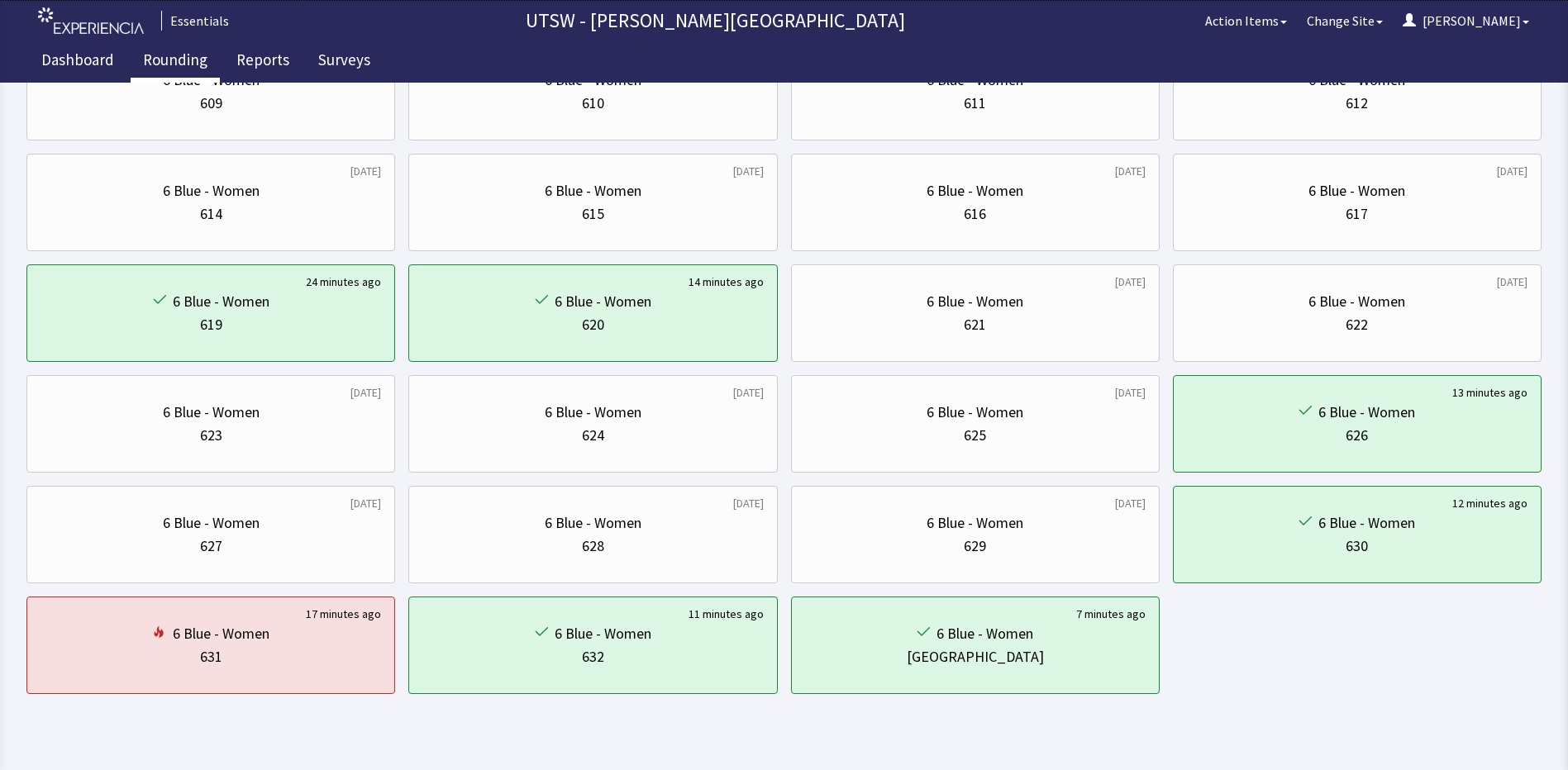
scroll to position [0, 0]
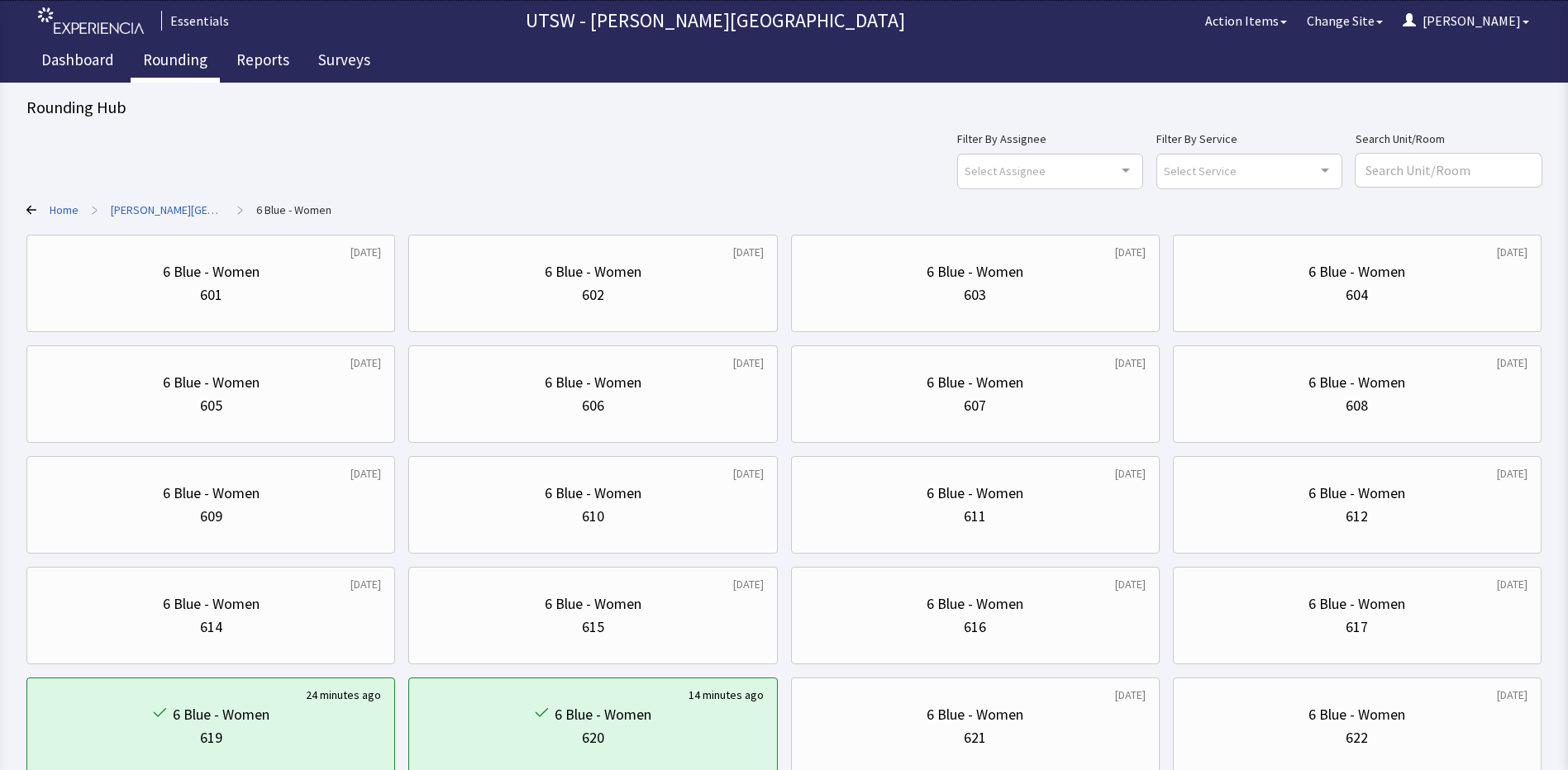
click at [30, 209] on icon at bounding box center [31, 210] width 10 height 10
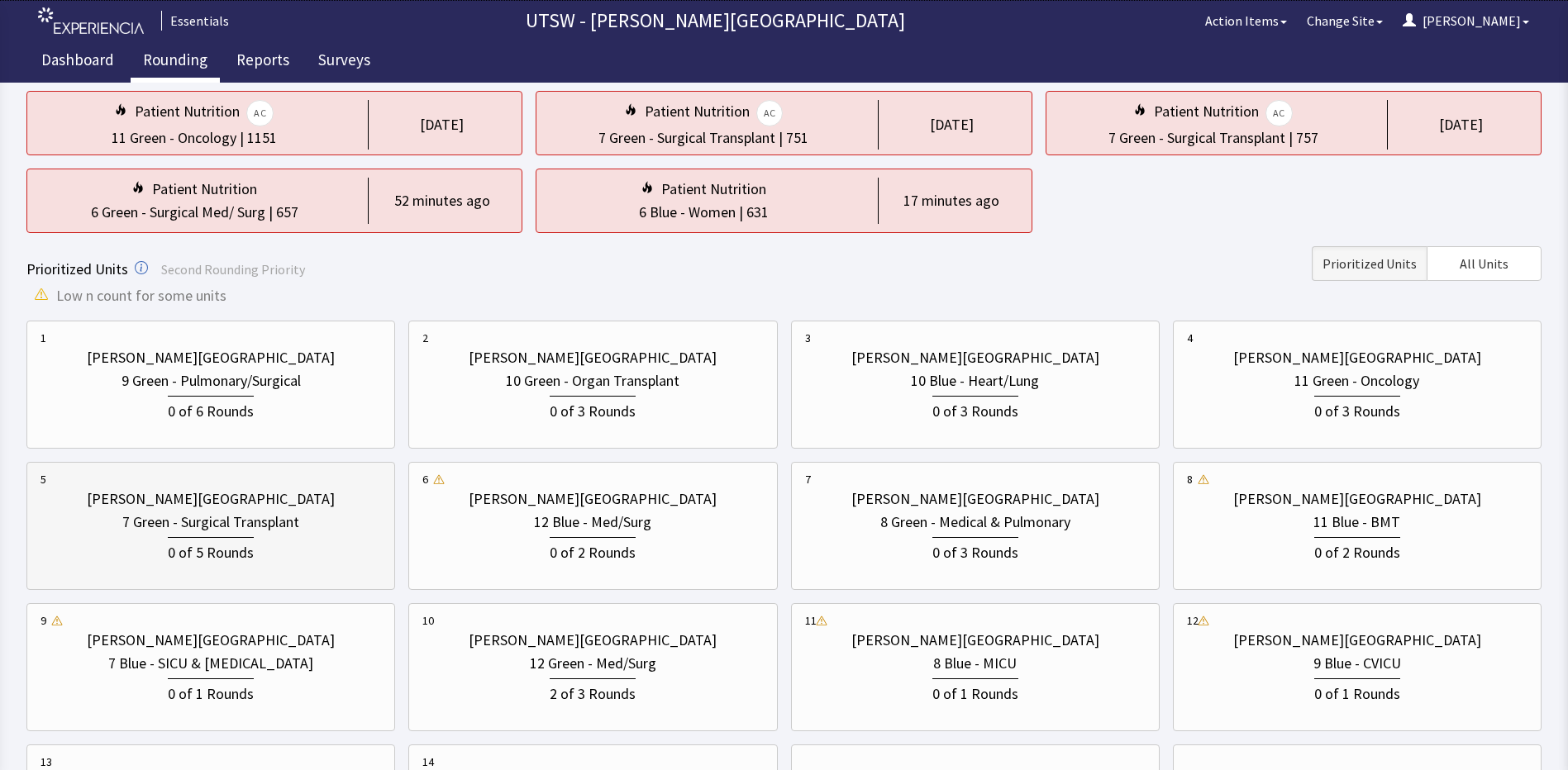
scroll to position [248, 0]
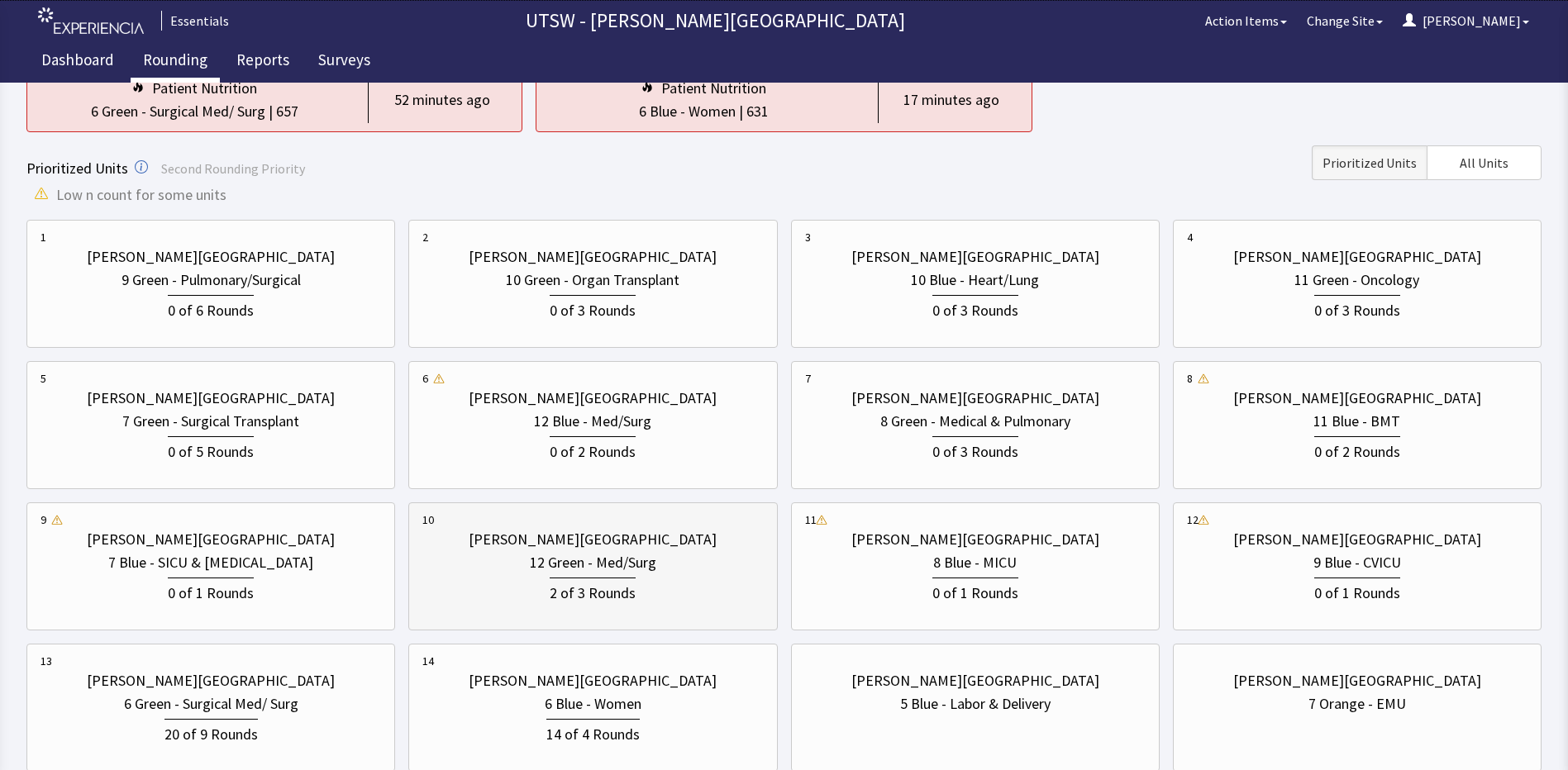
click at [697, 610] on div "[PERSON_NAME][GEOGRAPHIC_DATA] 12 Green - Med/Surg 2 of 3 Rounds" at bounding box center [593, 566] width 341 height 110
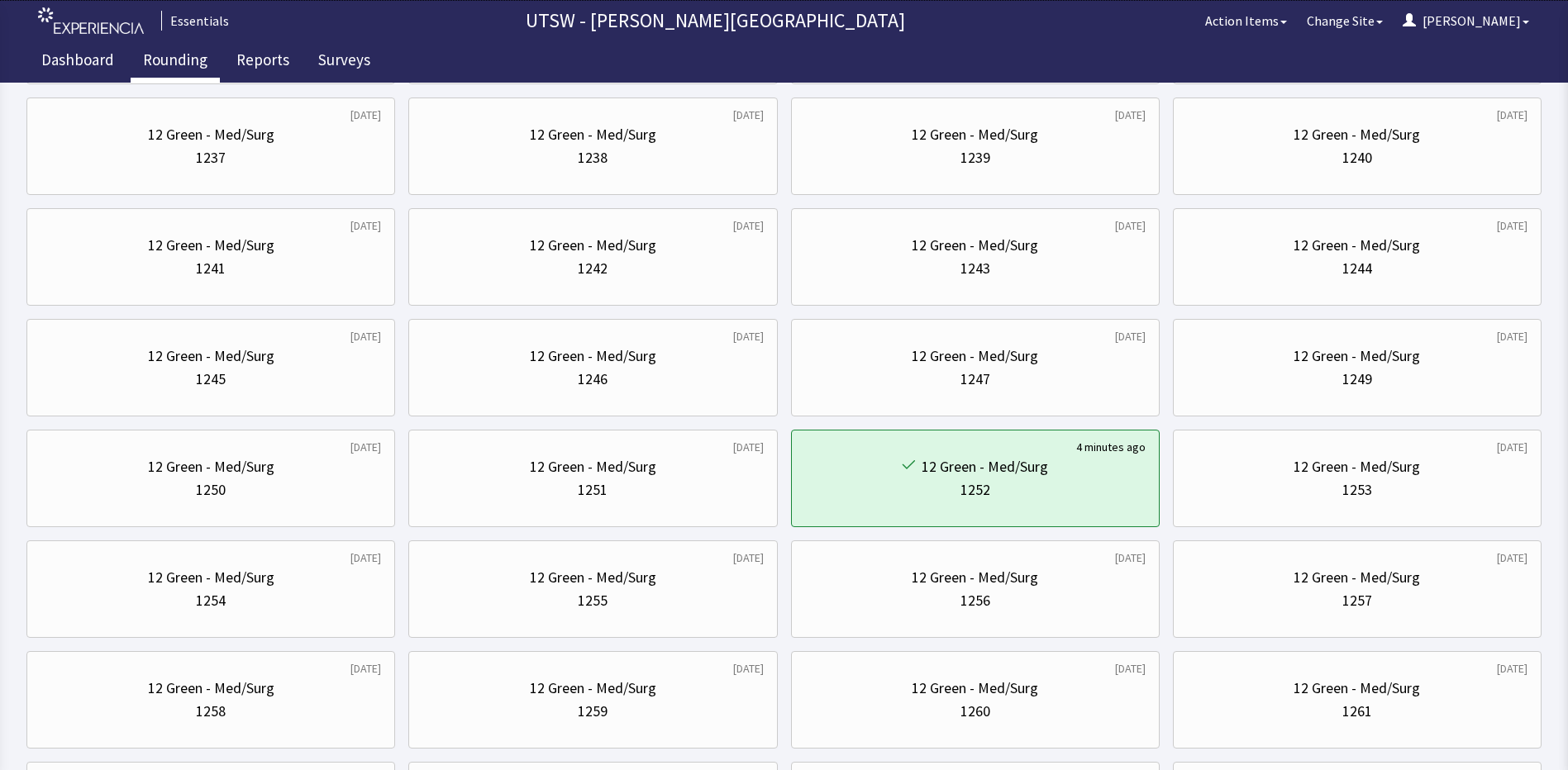
scroll to position [0, 0]
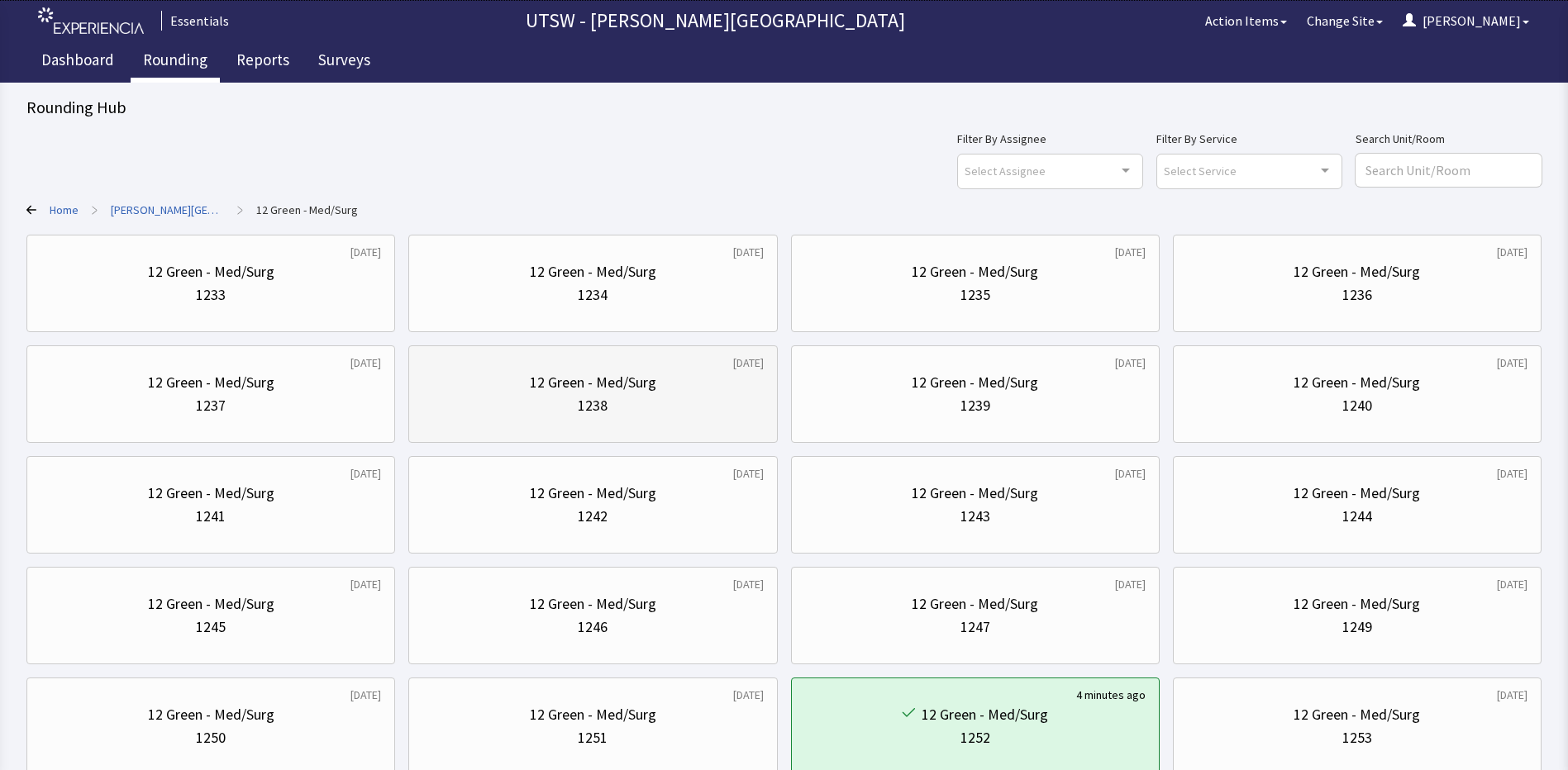
click at [720, 389] on div "12 Green - Med/Surg" at bounding box center [593, 383] width 341 height 23
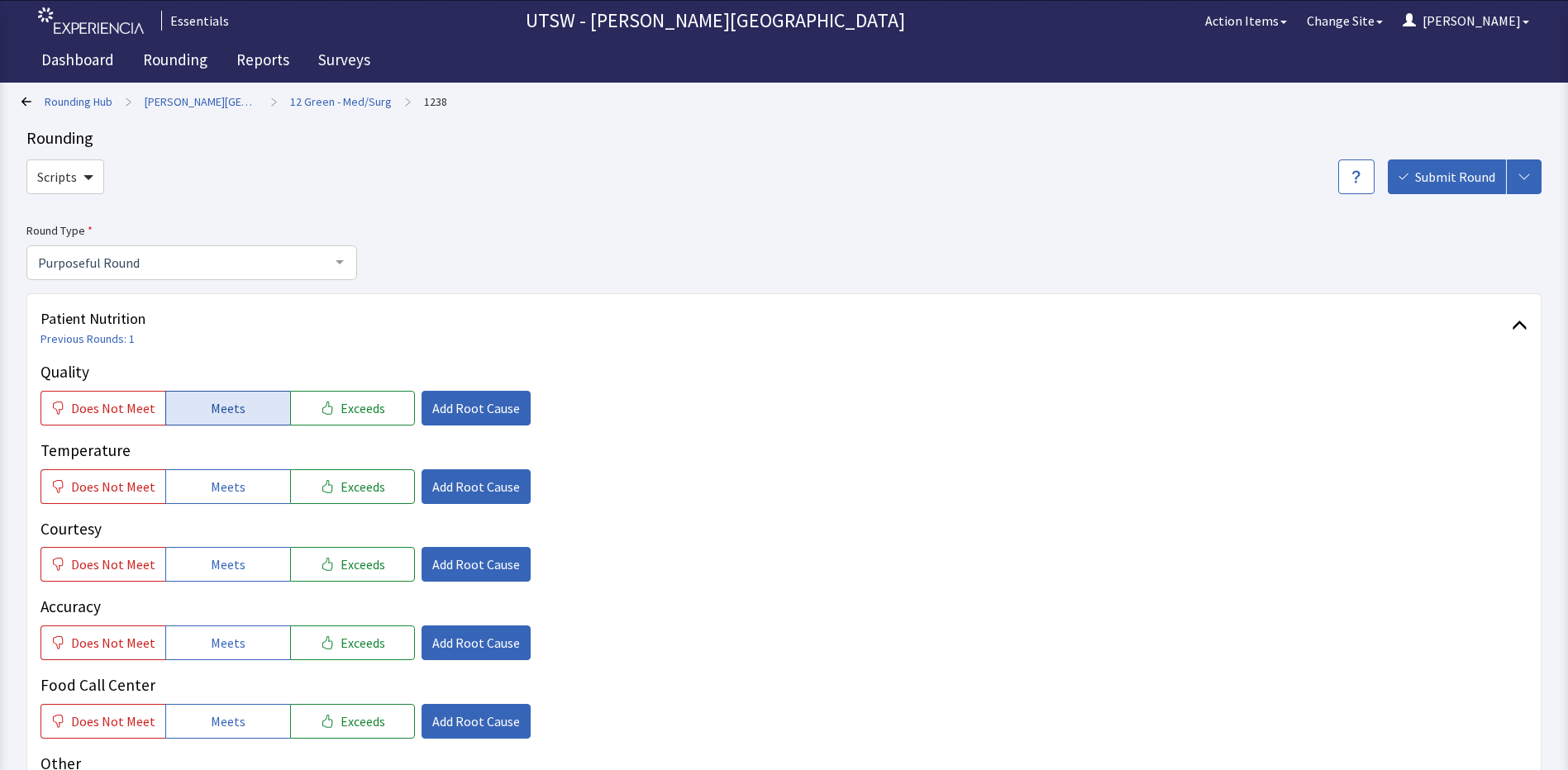
click at [195, 395] on button "Meets" at bounding box center [227, 408] width 125 height 35
click at [219, 471] on button "Meets" at bounding box center [227, 487] width 125 height 35
click at [256, 566] on button "Meets" at bounding box center [227, 564] width 125 height 35
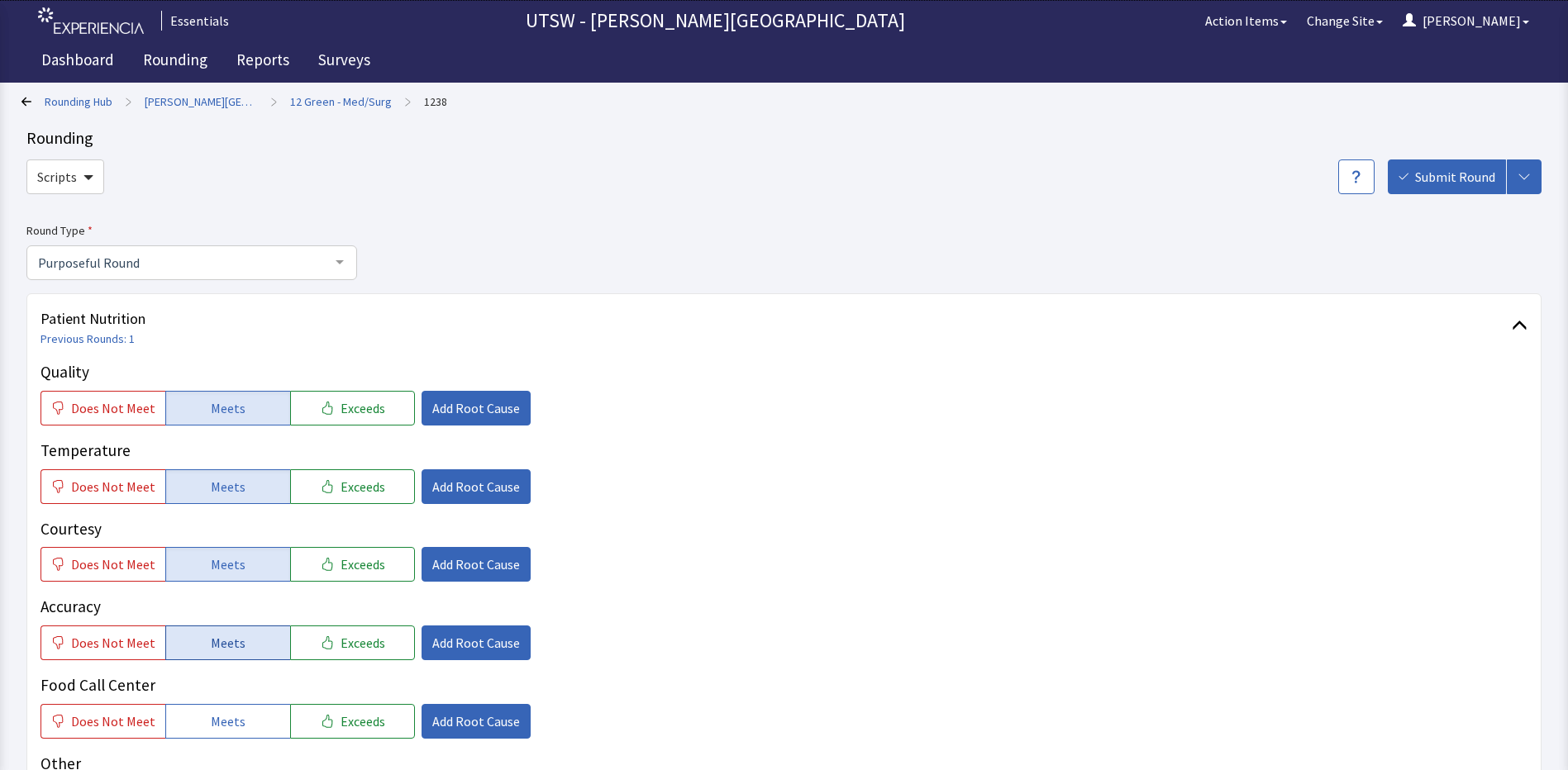
click at [223, 649] on span "Meets" at bounding box center [228, 642] width 35 height 20
click at [256, 708] on button "Meets" at bounding box center [227, 721] width 125 height 35
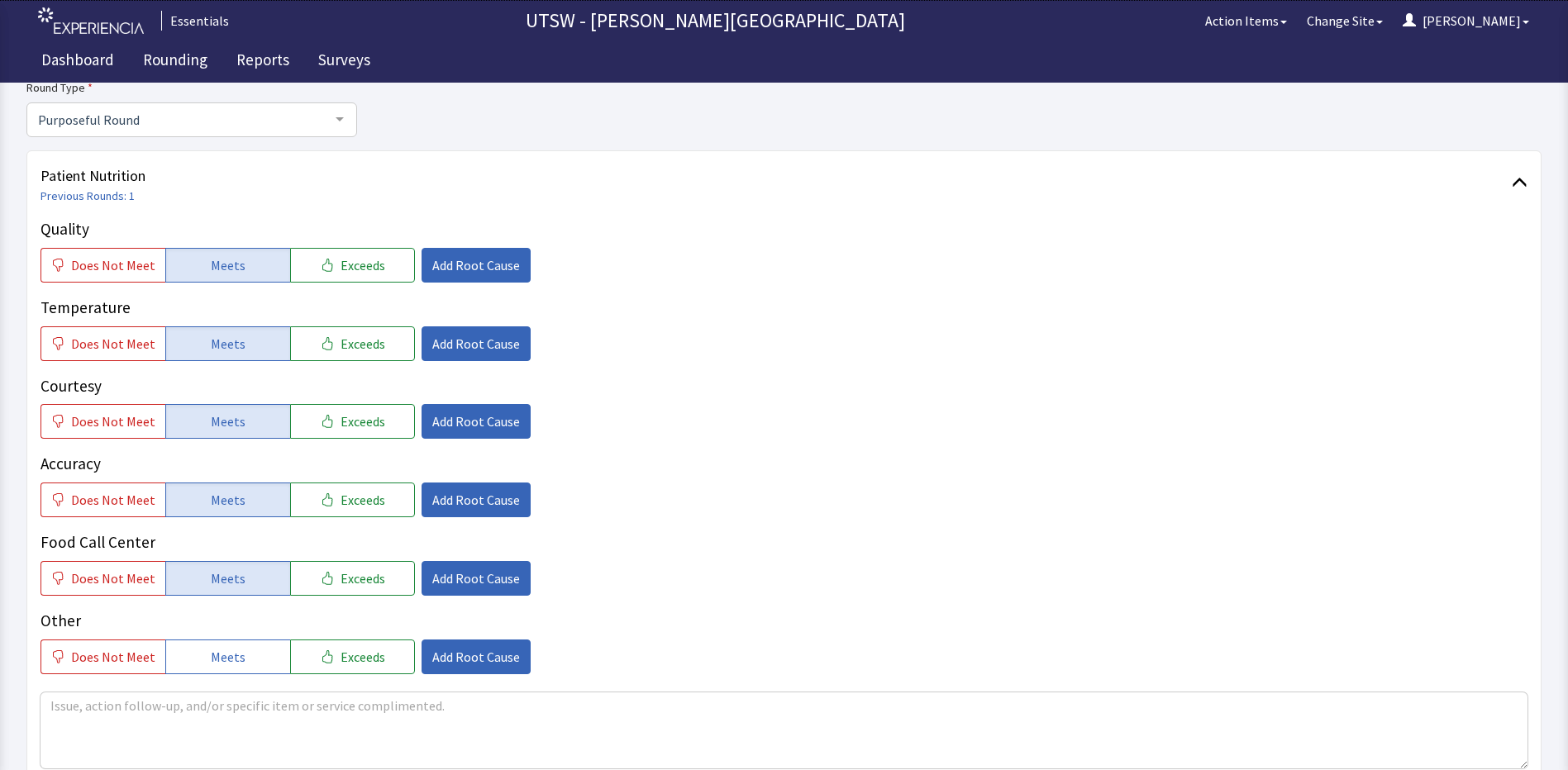
scroll to position [165, 0]
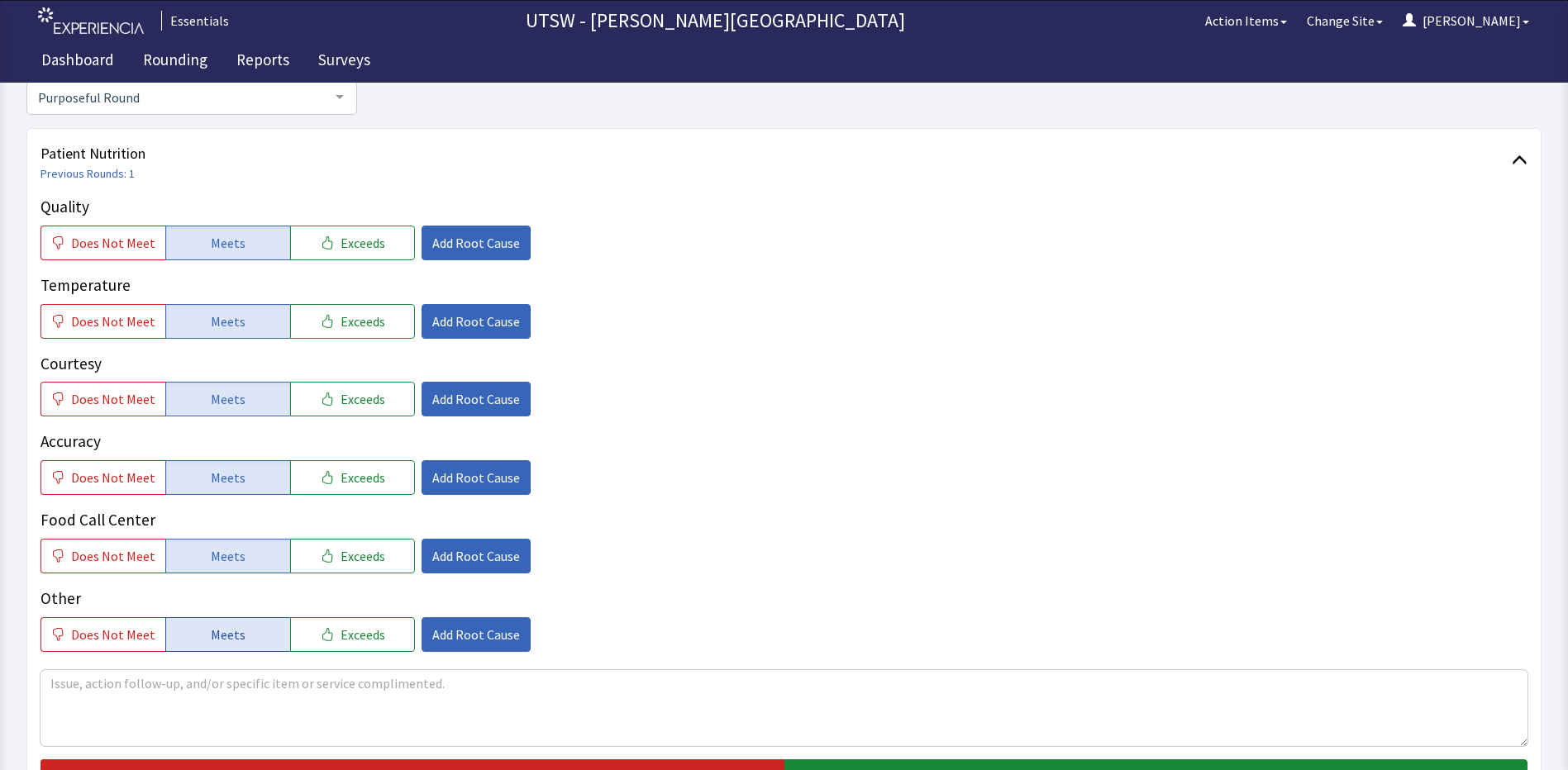
click at [238, 637] on button "Meets" at bounding box center [227, 634] width 125 height 35
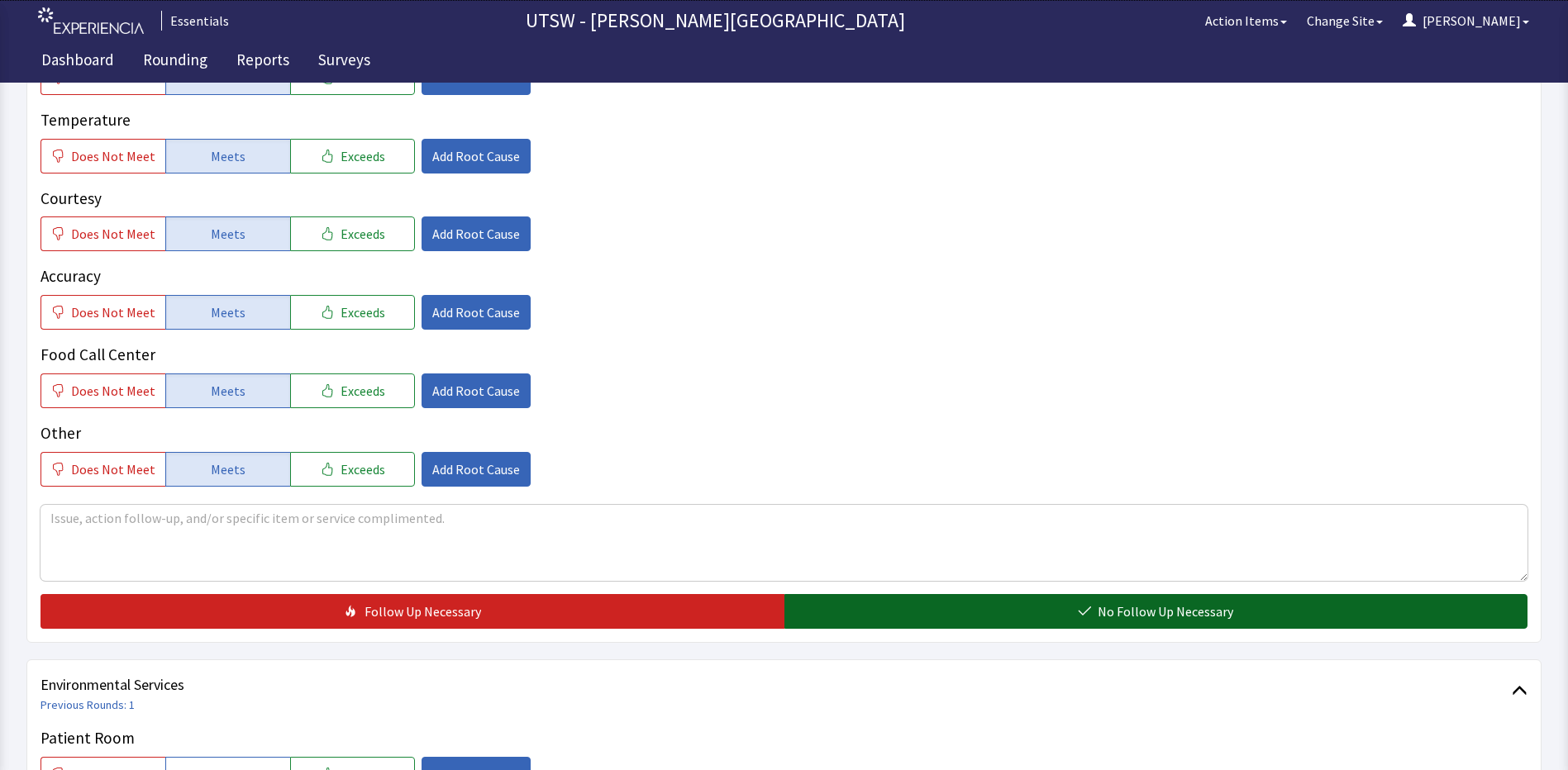
click at [932, 594] on button "No Follow Up Necessary" at bounding box center [1156, 612] width 744 height 35
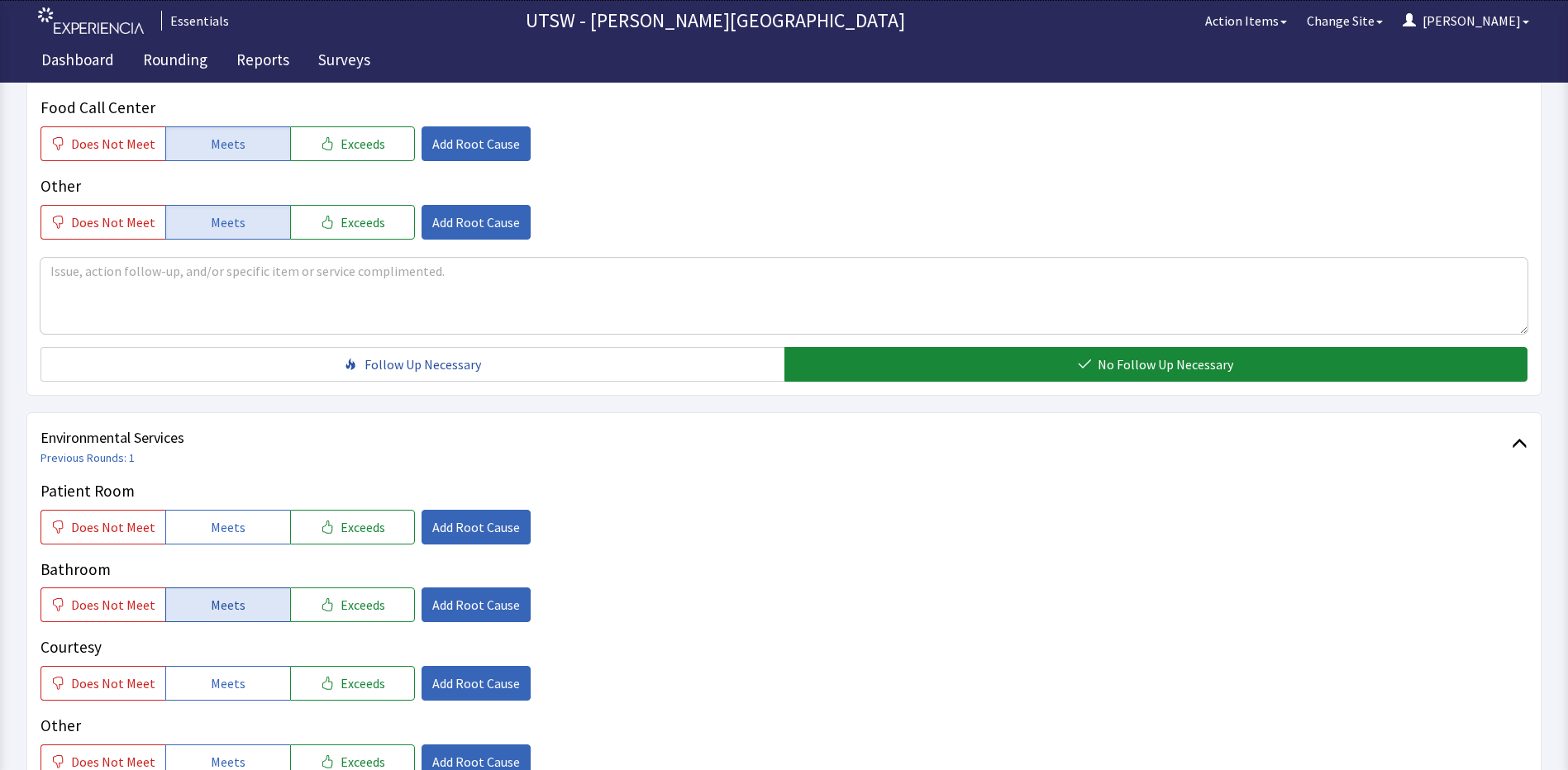
scroll to position [578, 0]
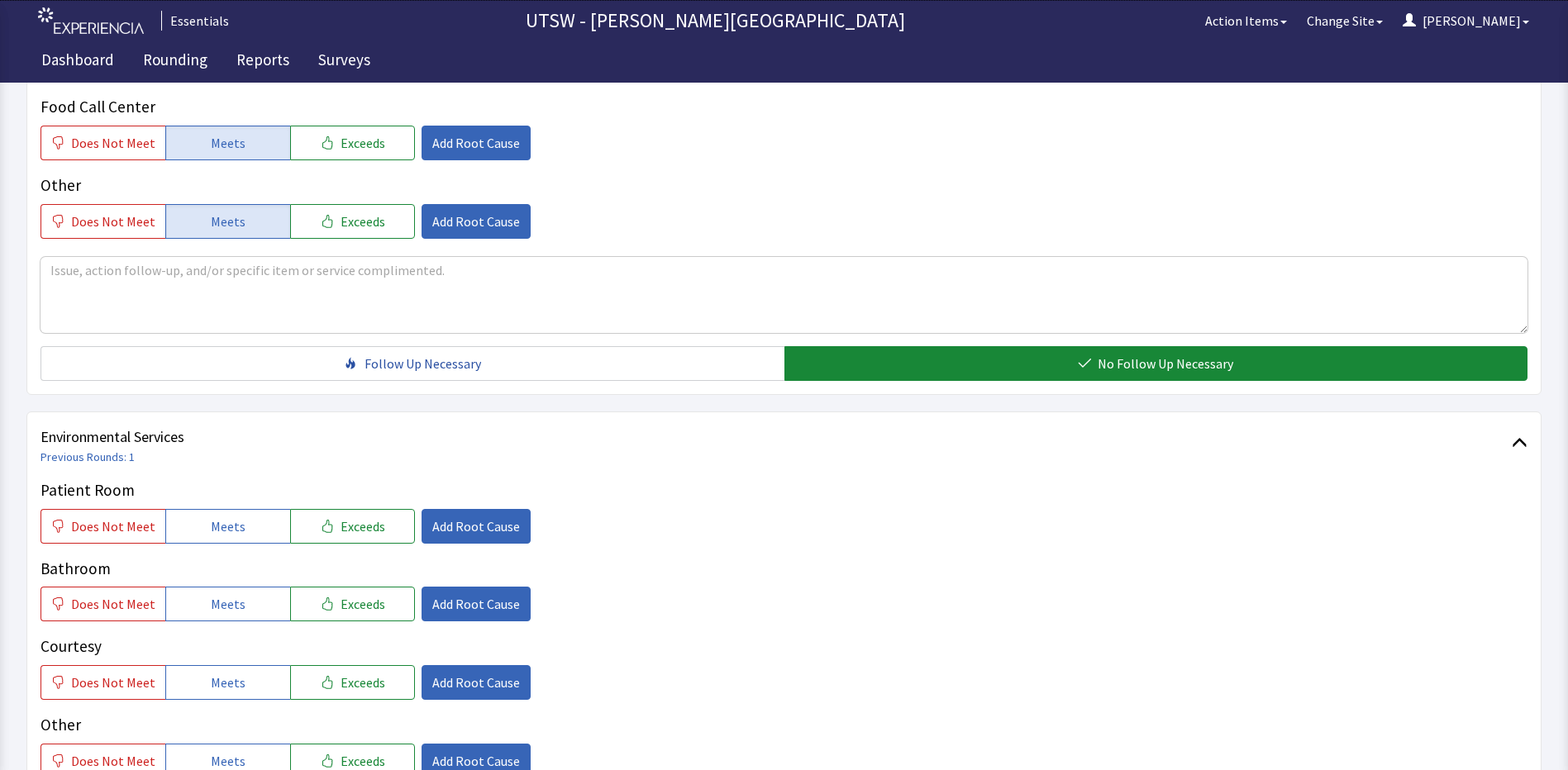
click at [226, 547] on div "Patient Room Does Not Meet Meets Exceeds Add Root Cause Bathroom Does Not Meet …" at bounding box center [783, 628] width 1487 height 300
click at [226, 541] on button "Meets" at bounding box center [227, 526] width 125 height 35
click at [227, 584] on div "Bathroom Does Not Meet Meets Exceeds Add Root Cause" at bounding box center [783, 588] width 1487 height 65
drag, startPoint x: 227, startPoint y: 584, endPoint x: 225, endPoint y: 604, distance: 20.1
click at [225, 604] on span "Meets" at bounding box center [228, 604] width 35 height 20
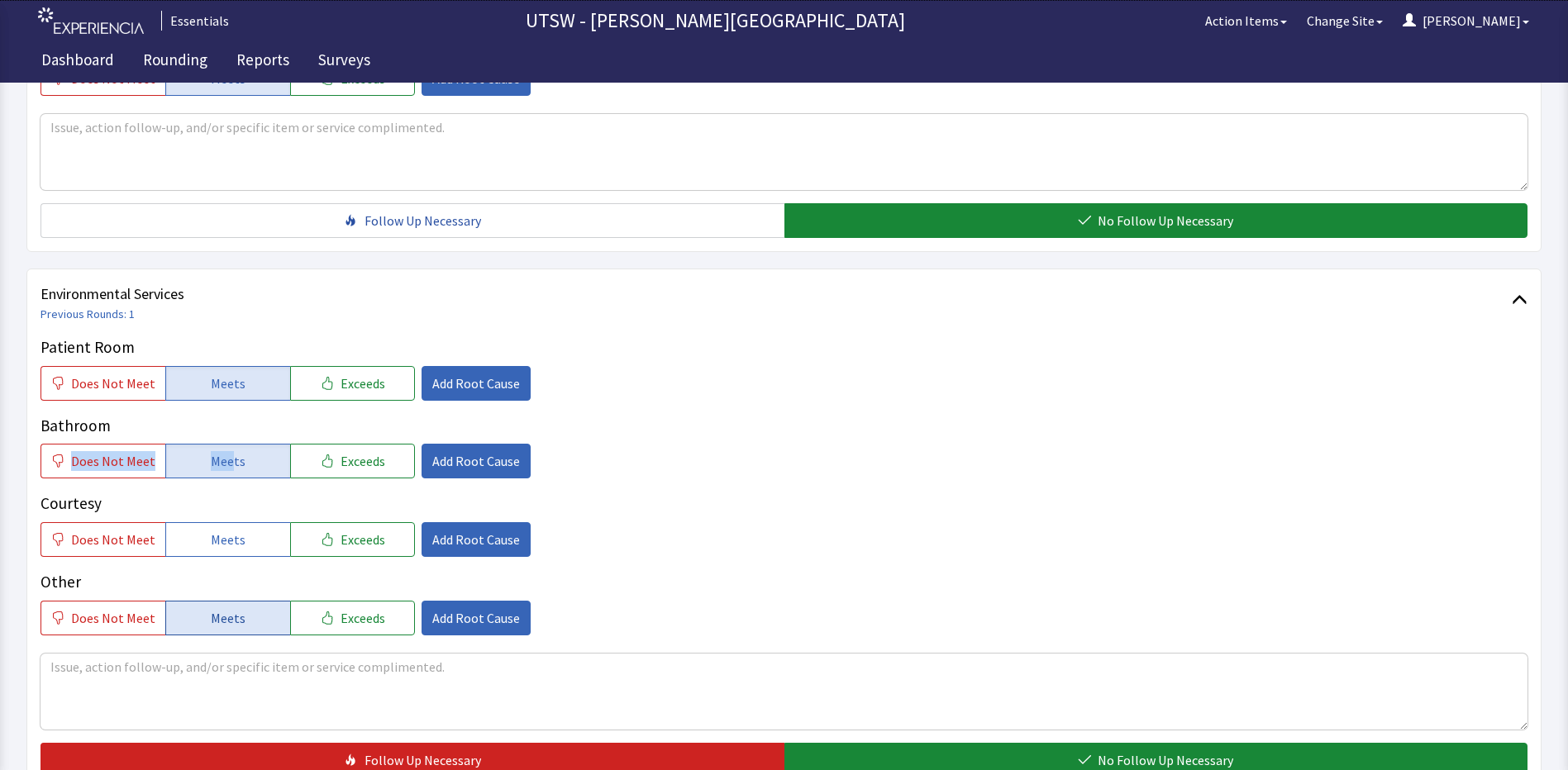
scroll to position [744, 0]
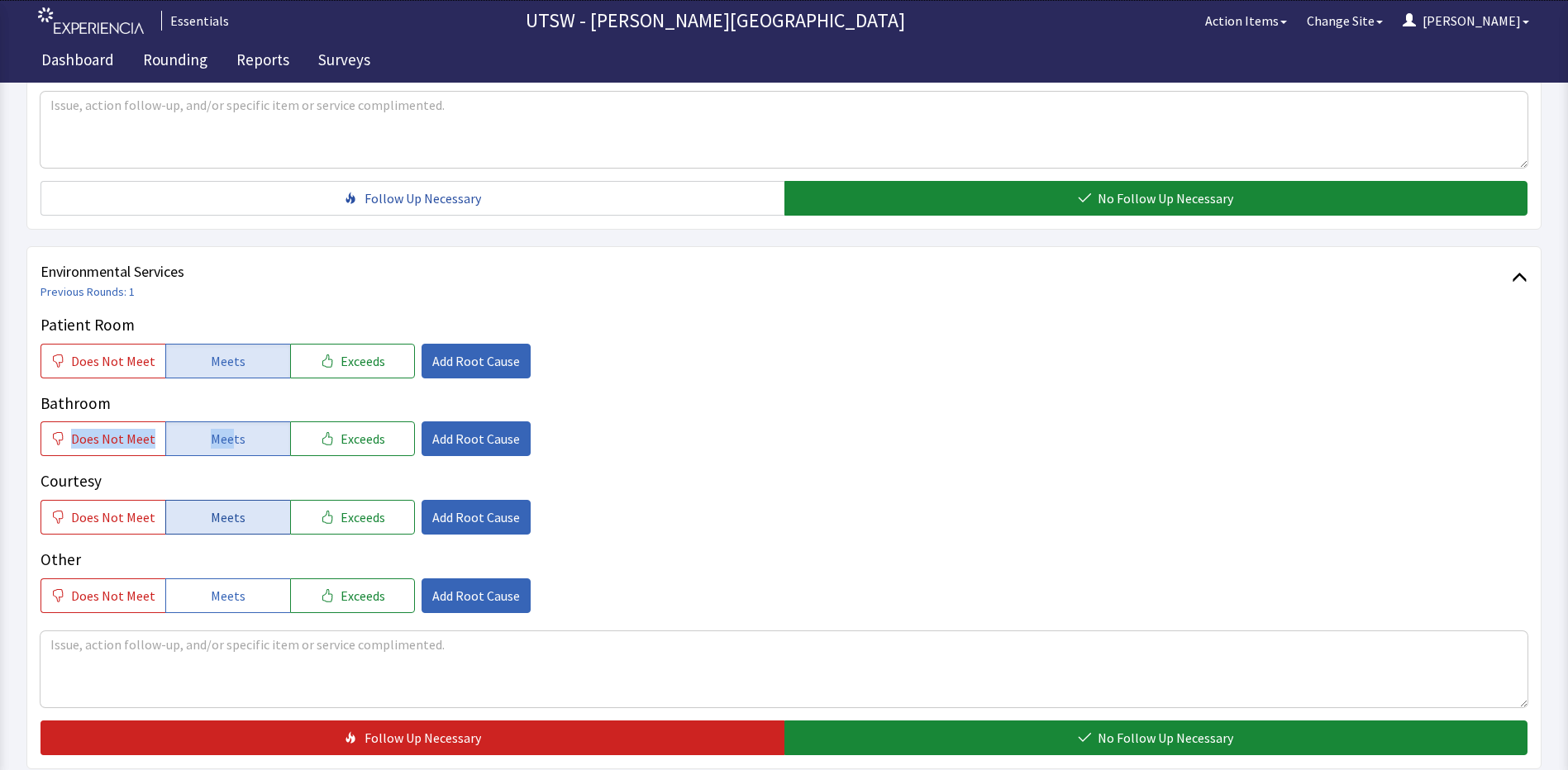
click at [230, 511] on span "Meets" at bounding box center [228, 517] width 35 height 20
click at [226, 586] on span "Meets" at bounding box center [228, 595] width 35 height 20
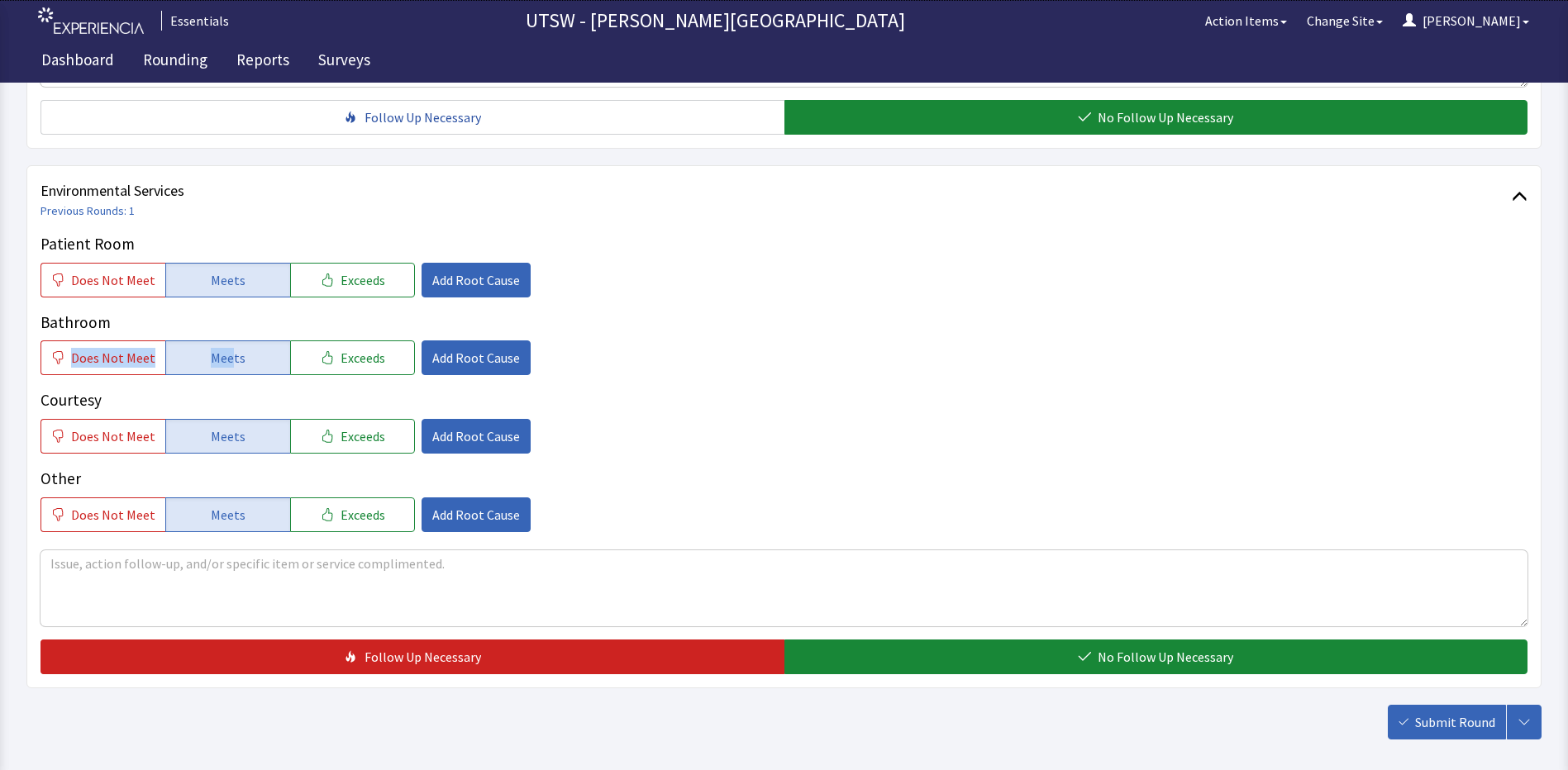
scroll to position [903, 0]
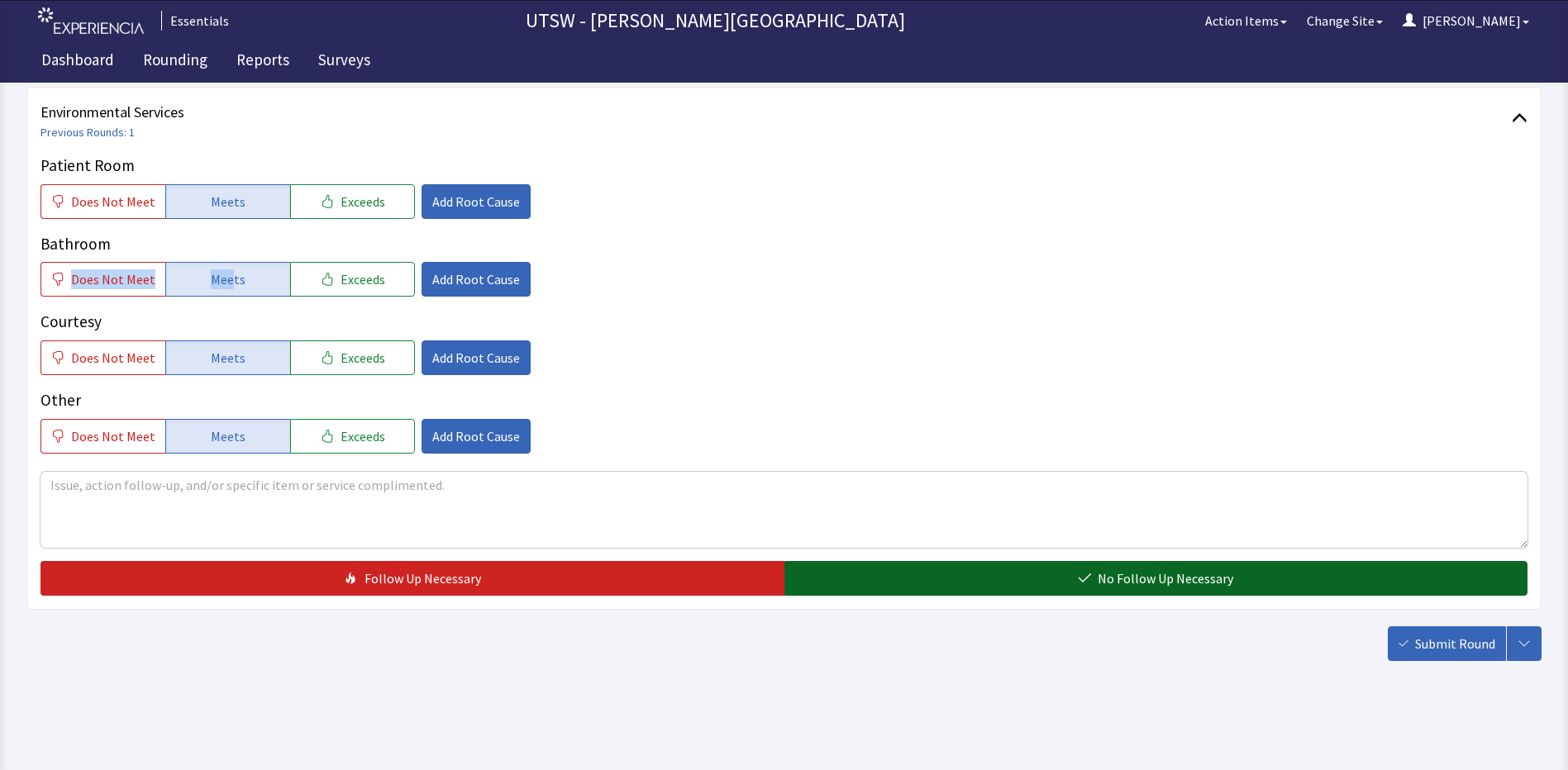
click at [797, 584] on button "No Follow Up Necessary" at bounding box center [1156, 579] width 744 height 35
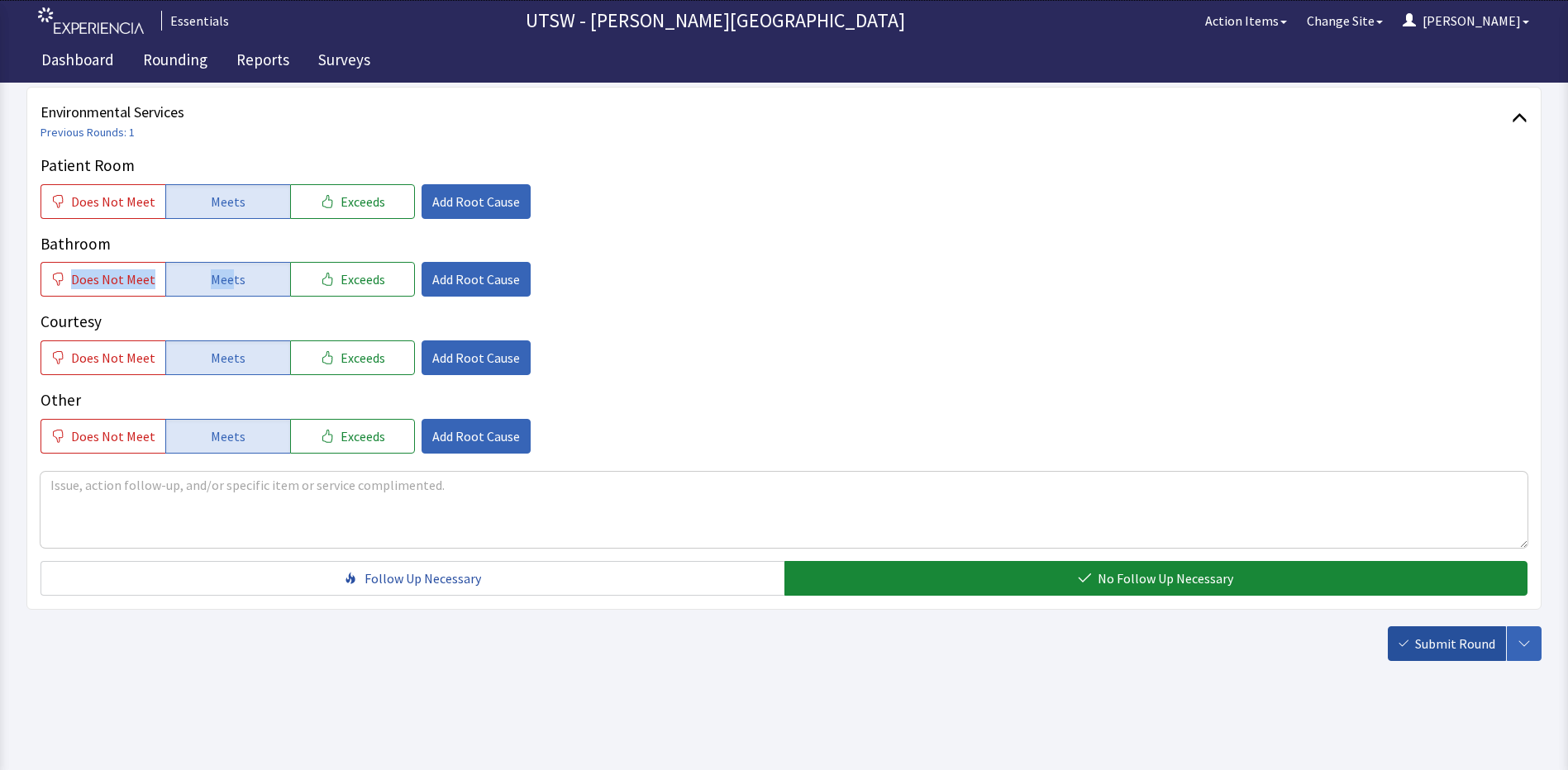
click at [1438, 659] on button "Submit Round" at bounding box center [1446, 644] width 118 height 35
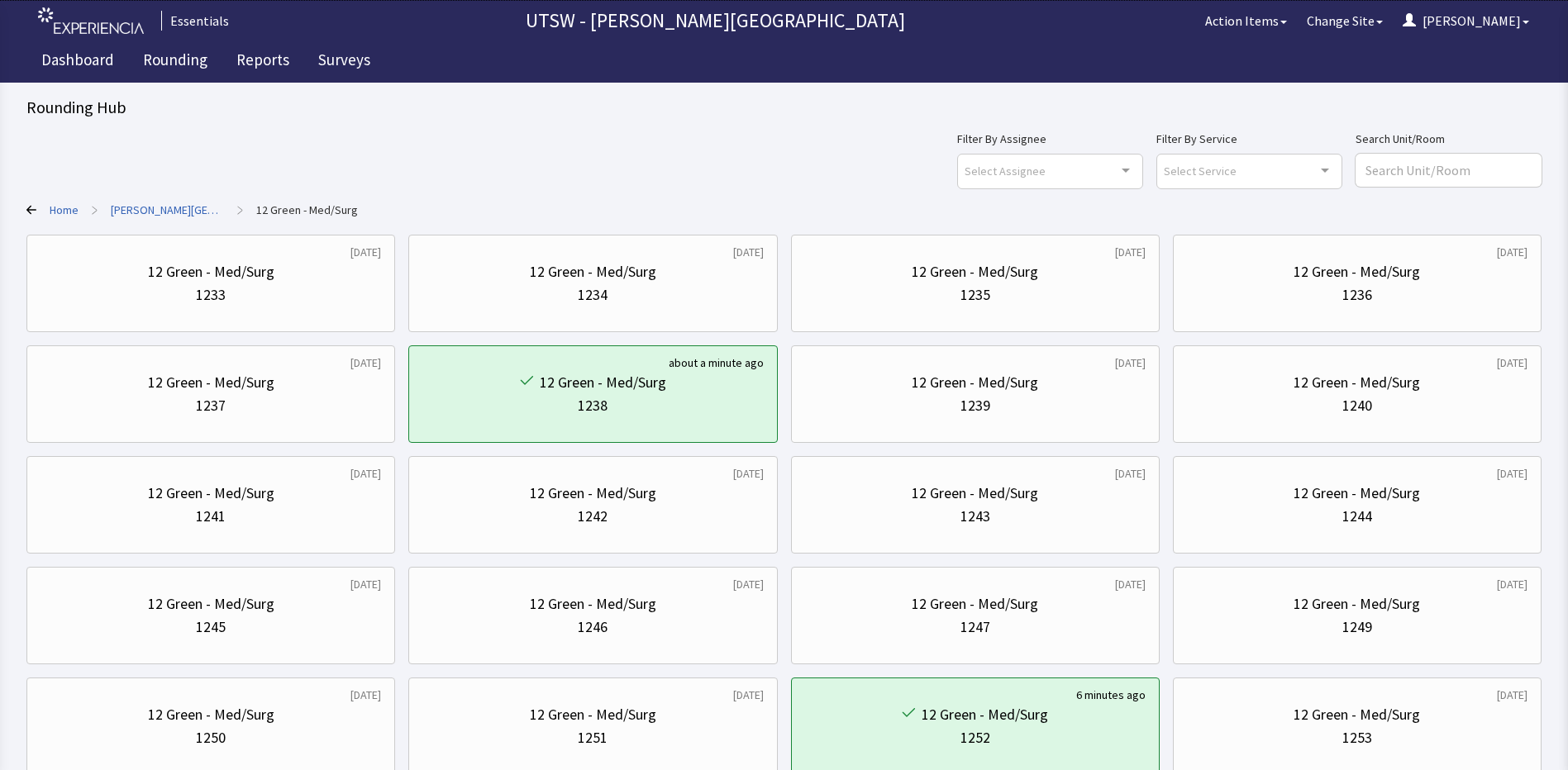
drag, startPoint x: 894, startPoint y: 158, endPoint x: 904, endPoint y: 170, distance: 15.6
click at [893, 164] on div "Filter By Assignee Select Assignee Clear Selection [PERSON_NAME] [PERSON_NAME] …" at bounding box center [783, 158] width 1514 height 60
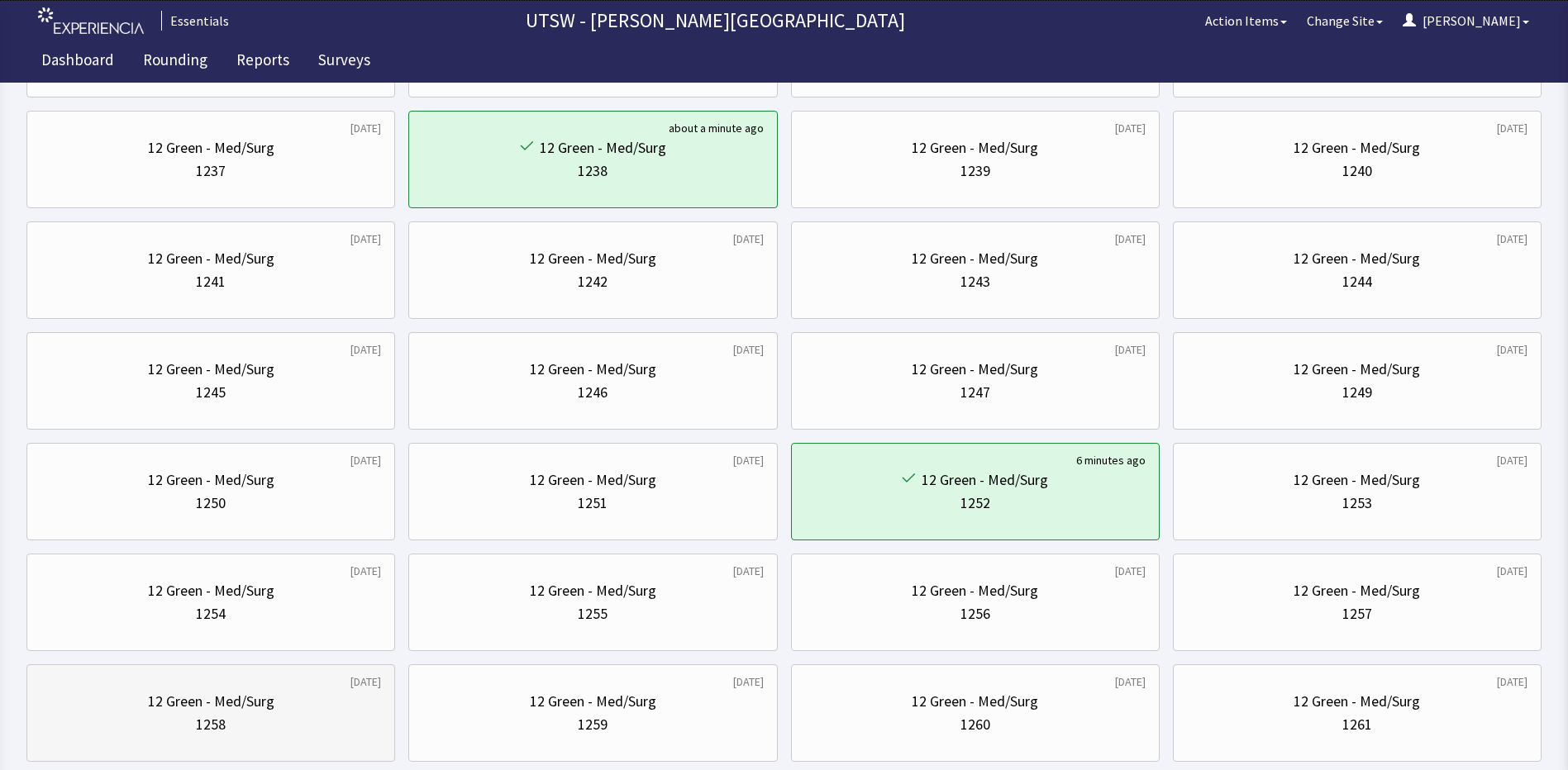
scroll to position [248, 0]
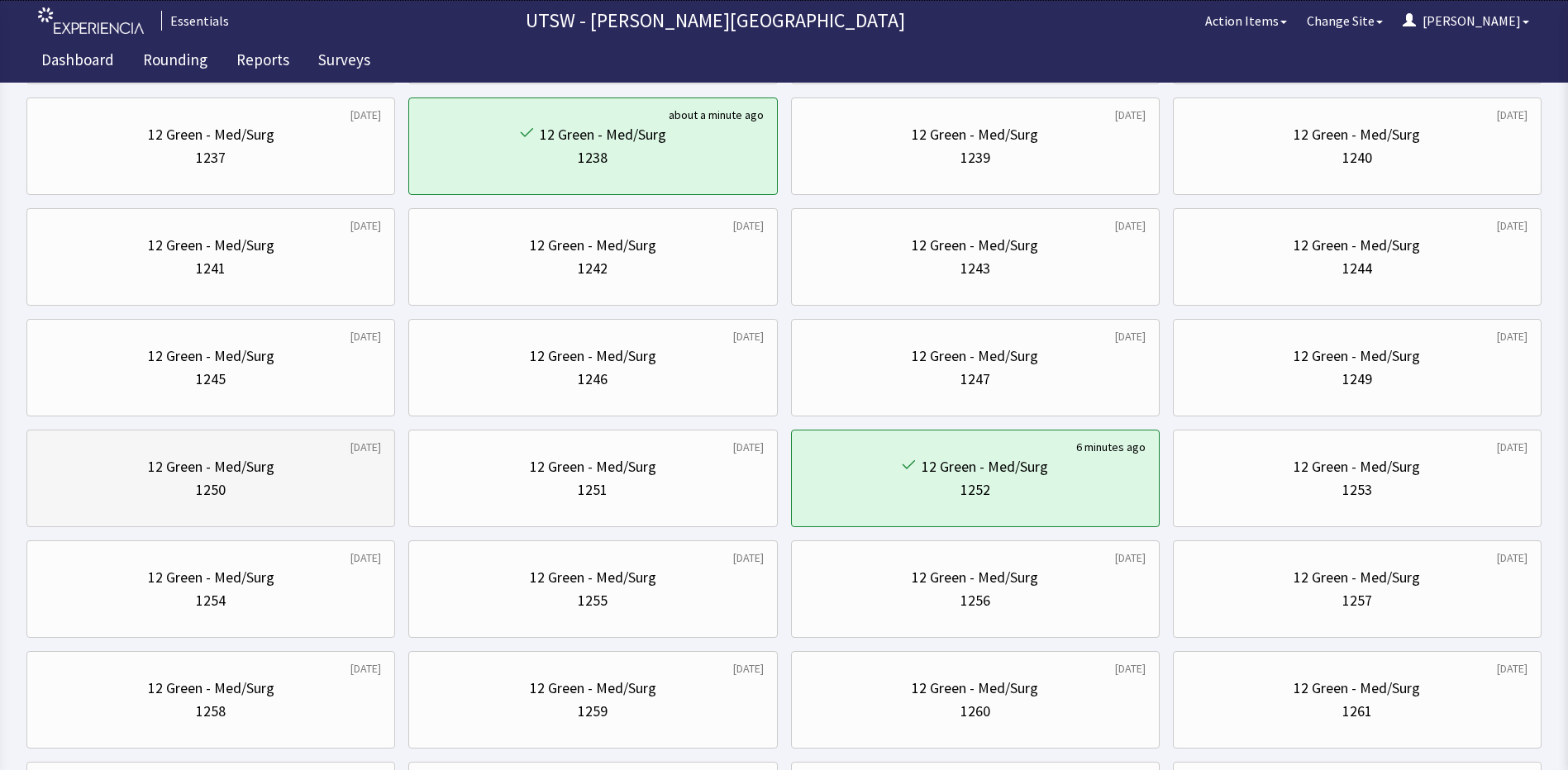
click at [331, 461] on div "12 Green - Med/Surg" at bounding box center [210, 466] width 341 height 23
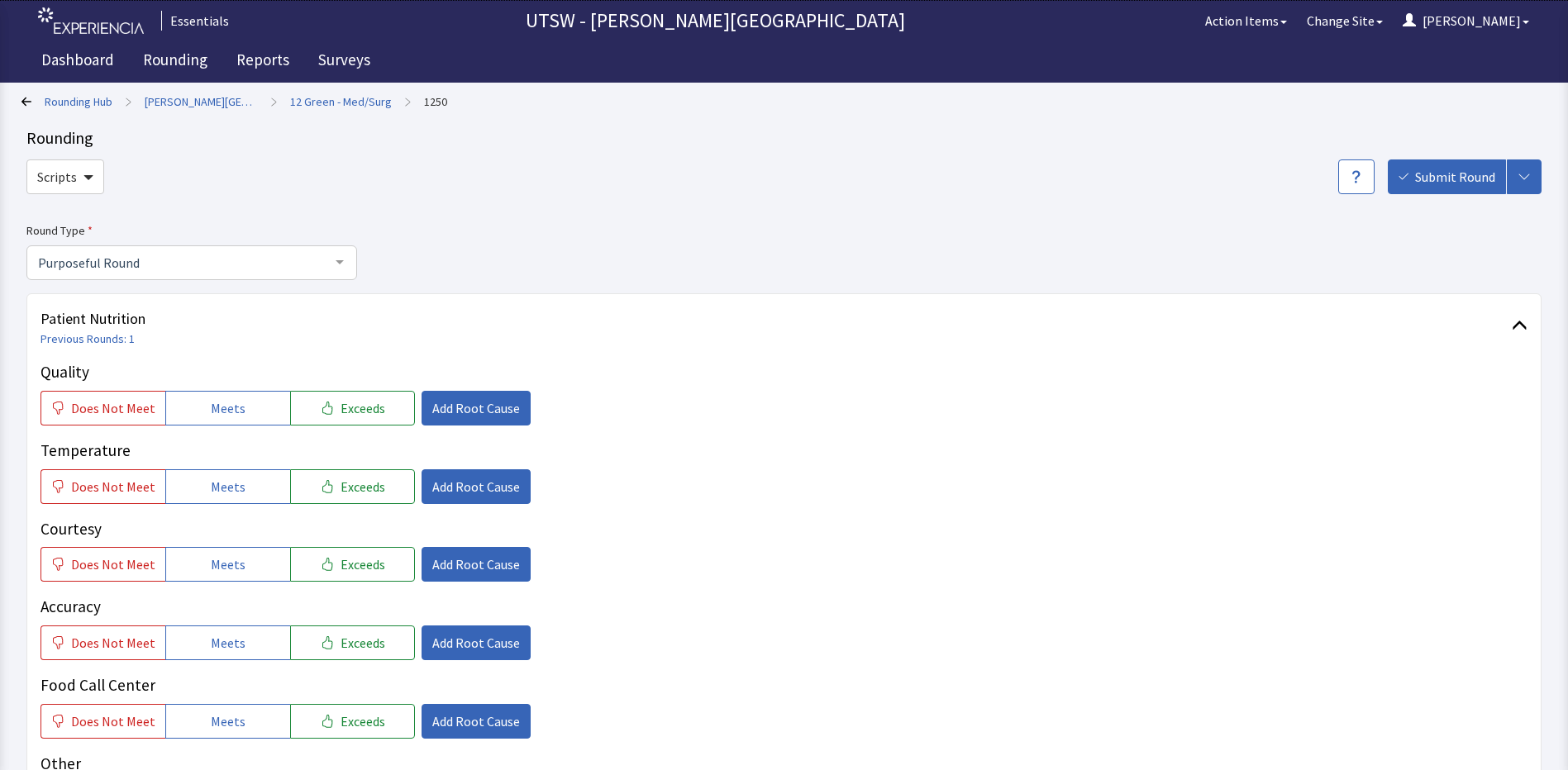
click at [1078, 761] on p "Other" at bounding box center [783, 763] width 1487 height 24
click at [376, 403] on button "Exceeds" at bounding box center [352, 408] width 125 height 35
click at [453, 414] on span "Add Root Cause" at bounding box center [476, 408] width 88 height 20
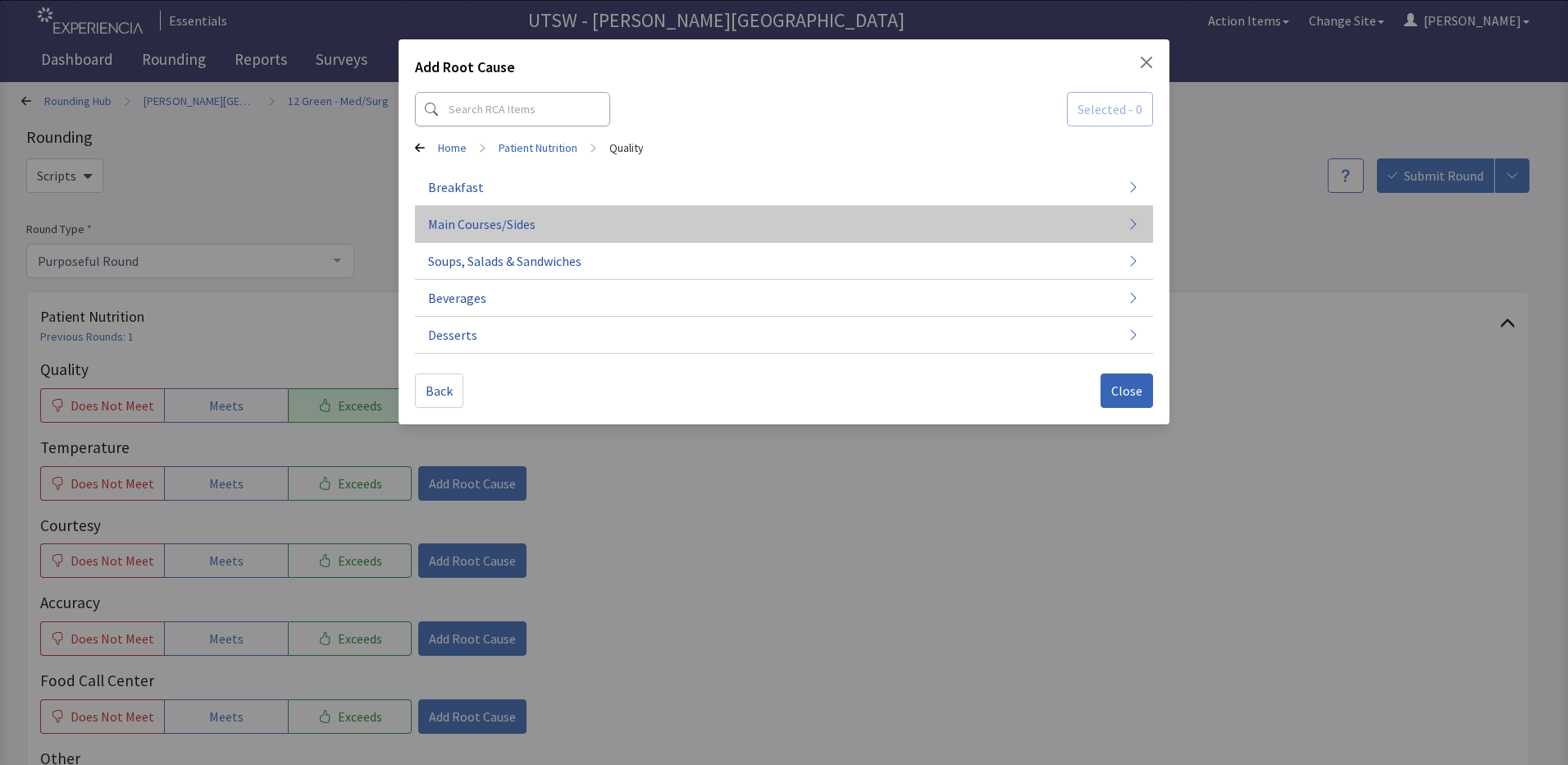
click at [666, 220] on button "Main Courses/Sides" at bounding box center [784, 224] width 738 height 37
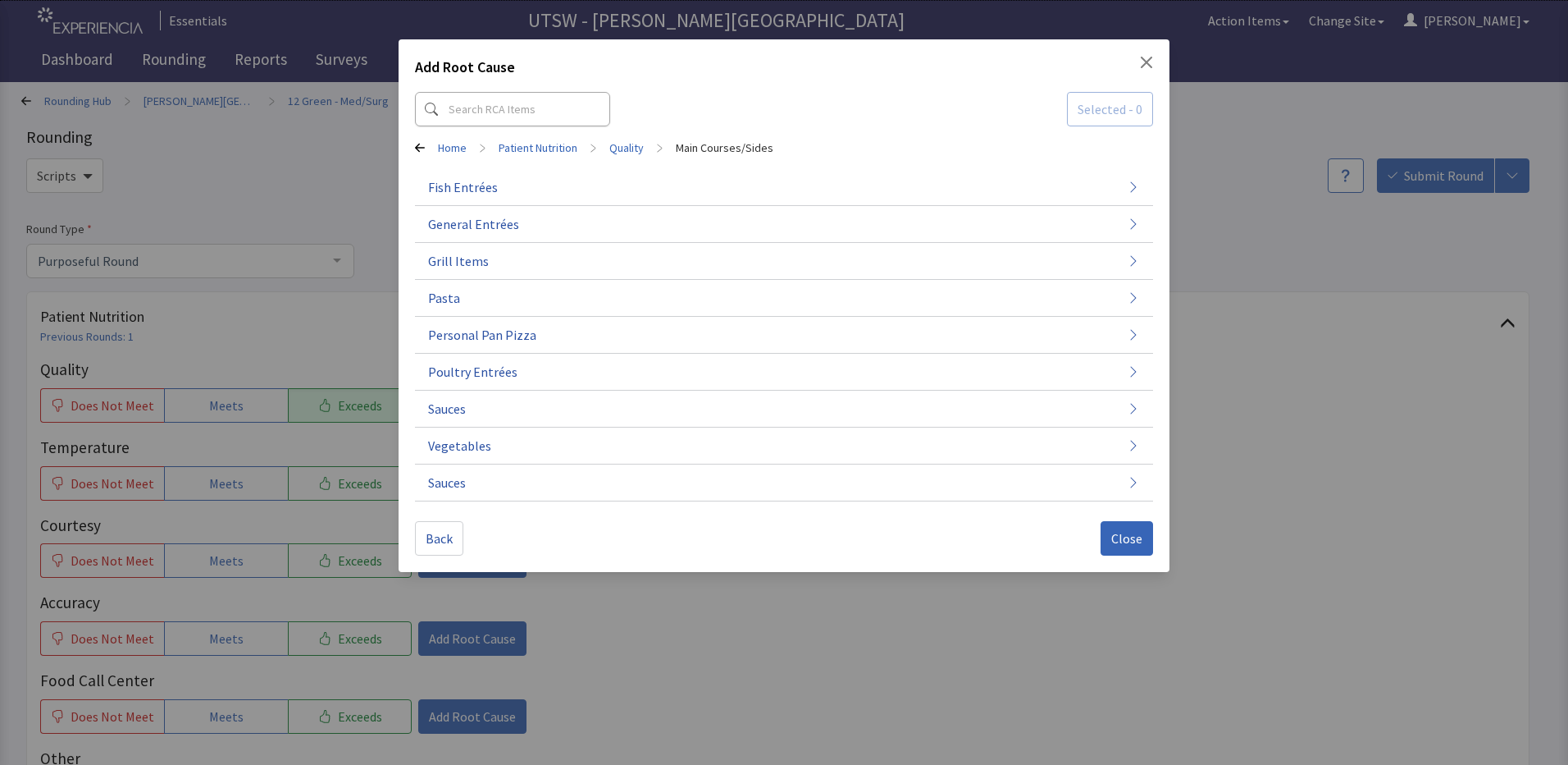
drag, startPoint x: 633, startPoint y: 485, endPoint x: 635, endPoint y: 509, distance: 24.1
click at [634, 509] on div "Add Root Cause Selected - 0 Home > Patient Nutrition > Quality > Main Courses/S…" at bounding box center [784, 305] width 771 height 532
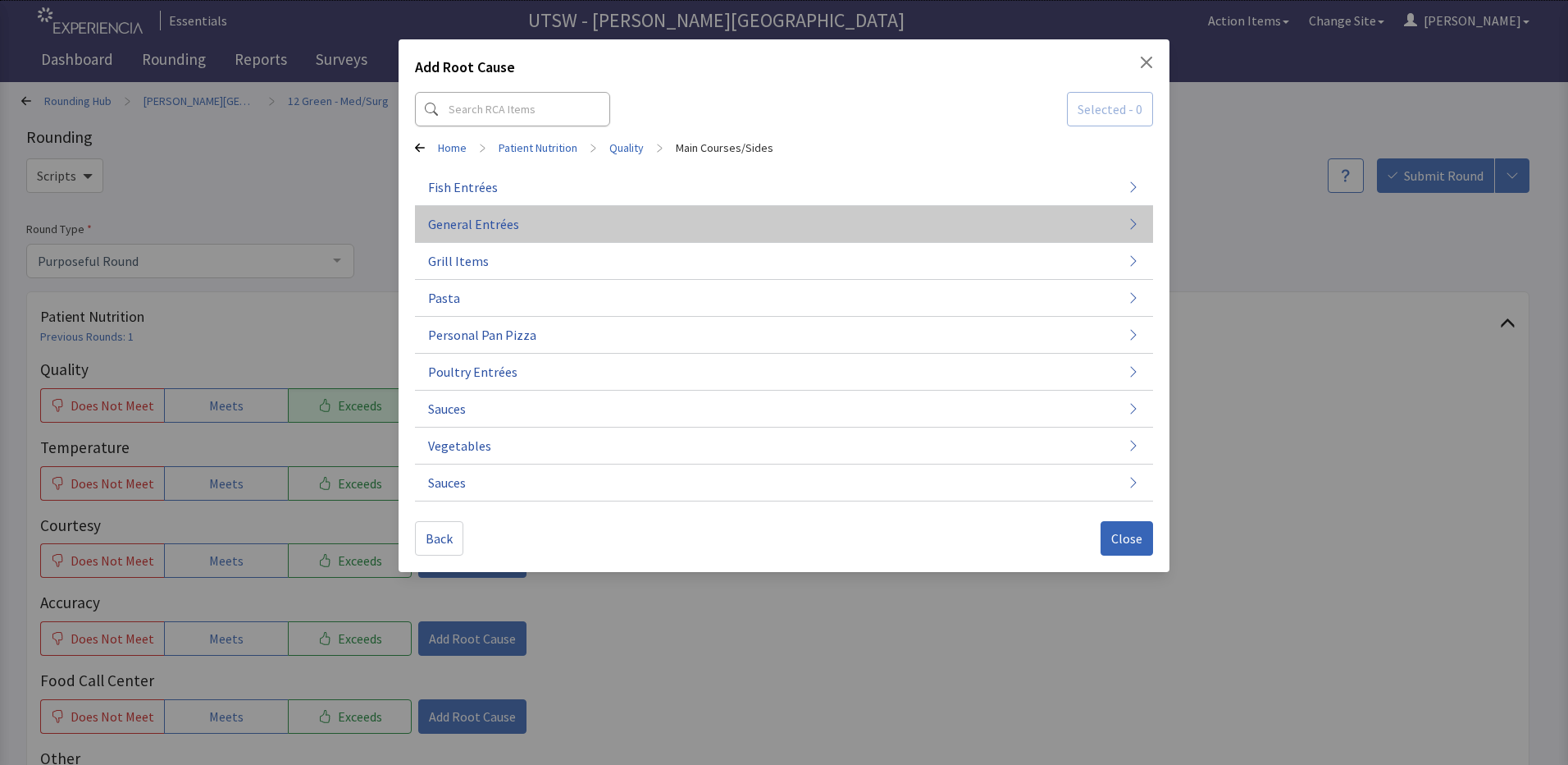
click at [571, 233] on button "General Entrées" at bounding box center [784, 224] width 738 height 37
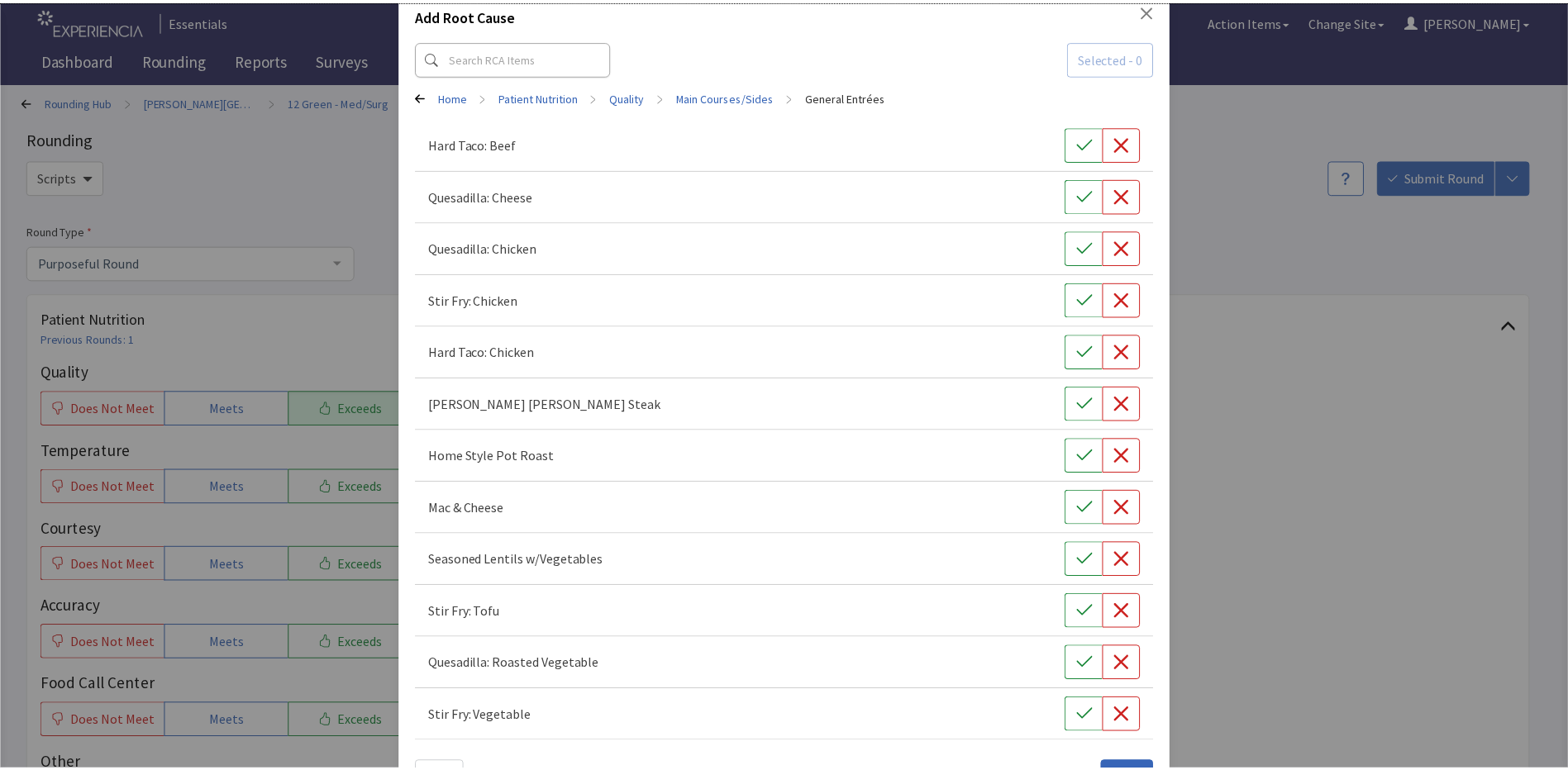
scroll to position [109, 0]
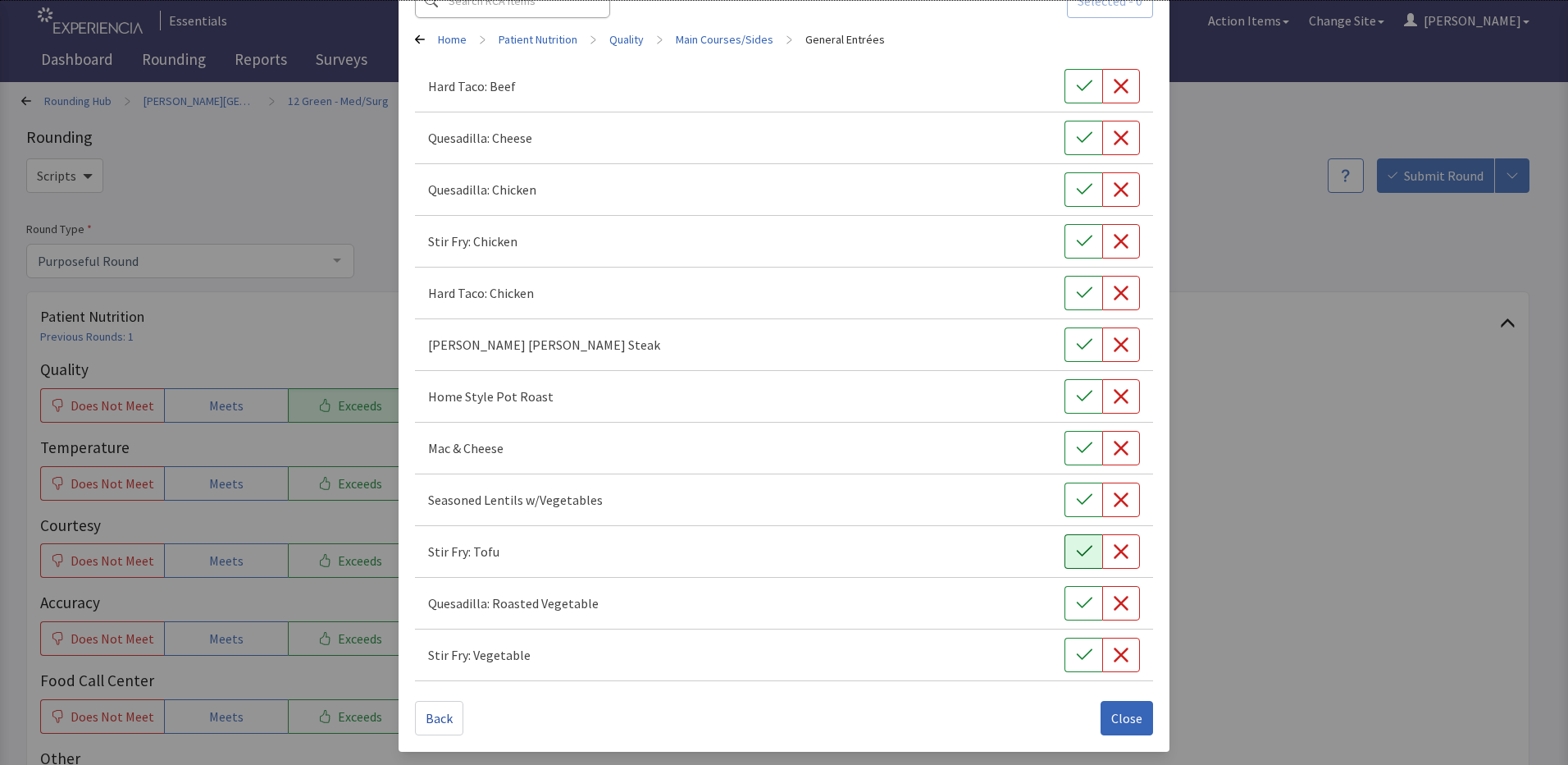
click at [1077, 559] on button "button" at bounding box center [1083, 552] width 38 height 35
drag, startPoint x: 1139, startPoint y: 714, endPoint x: 1140, endPoint y: 727, distance: 13.0
click at [1140, 727] on button "Close" at bounding box center [1127, 718] width 52 height 35
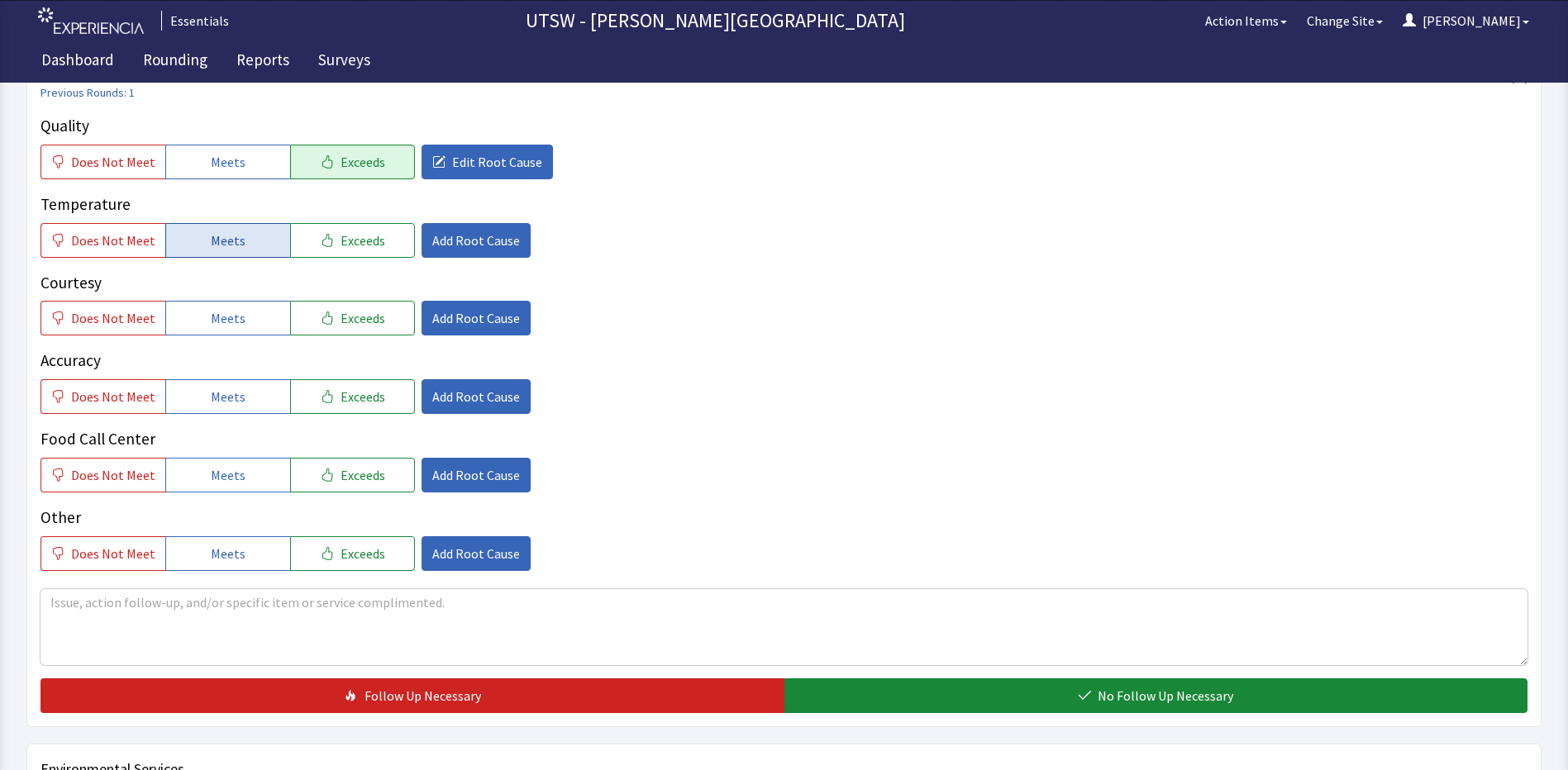
scroll to position [248, 0]
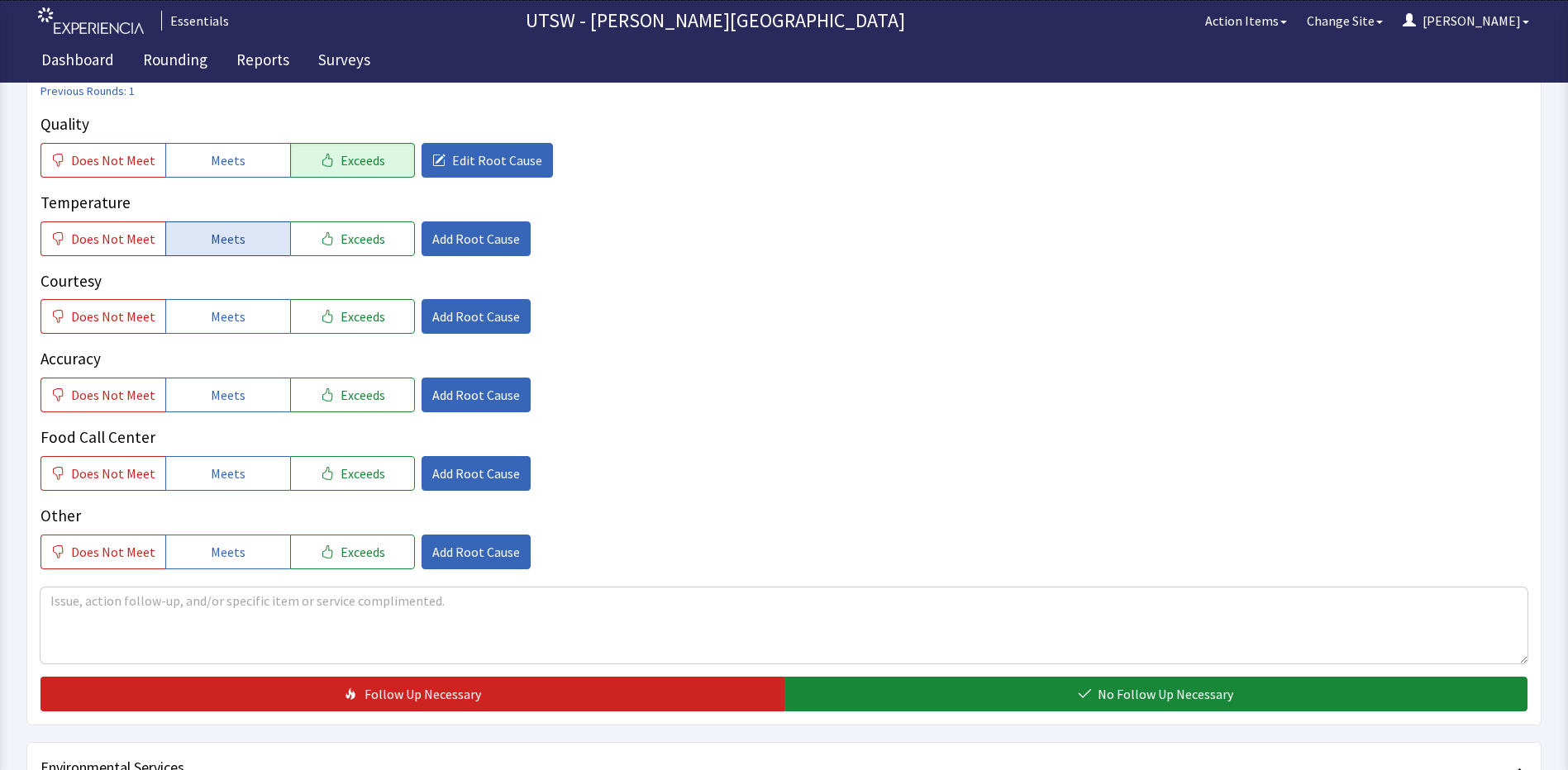
drag, startPoint x: 245, startPoint y: 224, endPoint x: 225, endPoint y: 239, distance: 25.0
click at [225, 238] on button "Meets" at bounding box center [227, 239] width 125 height 35
click at [239, 325] on button "Meets" at bounding box center [227, 316] width 125 height 35
click at [220, 385] on span "Meets" at bounding box center [228, 394] width 35 height 20
click at [213, 464] on span "Meets" at bounding box center [228, 473] width 35 height 20
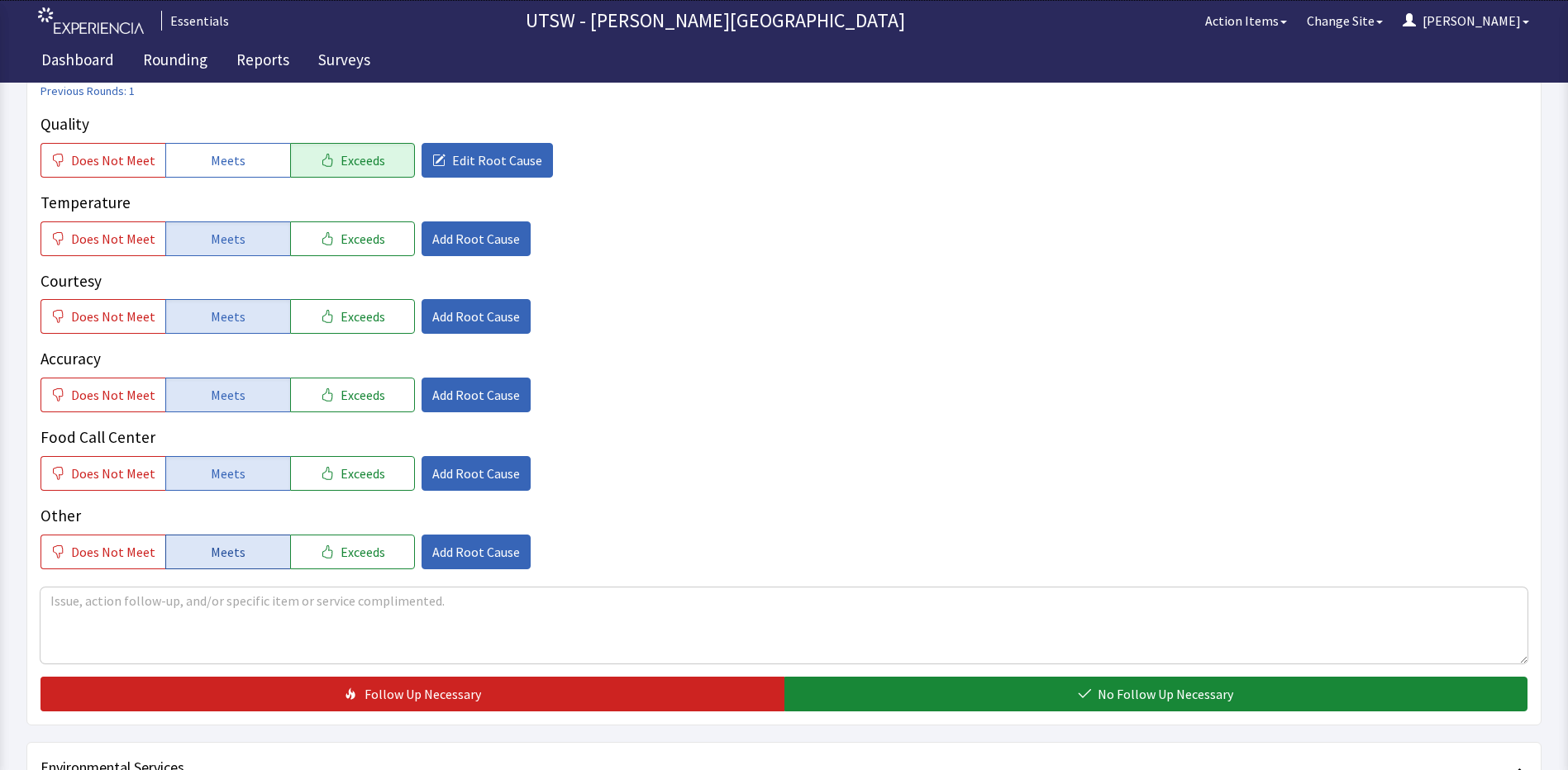
click at [262, 556] on button "Meets" at bounding box center [227, 552] width 125 height 35
drag, startPoint x: 265, startPoint y: 608, endPoint x: 263, endPoint y: 592, distance: 16.1
click at [264, 607] on textarea at bounding box center [783, 626] width 1487 height 76
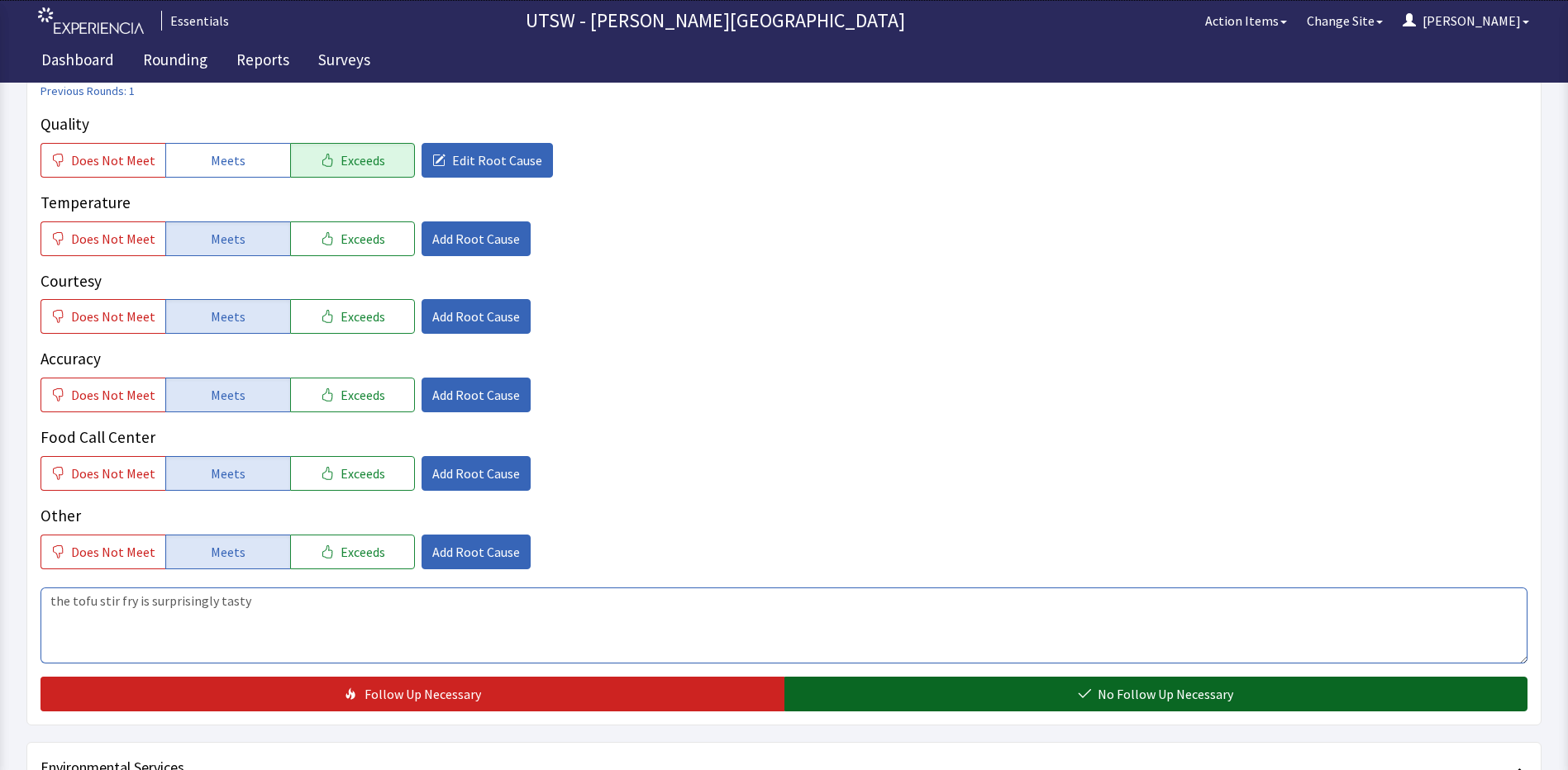
type textarea "the tofu stir fry is surprisingly tasty"
click at [1006, 687] on button "No Follow Up Necessary" at bounding box center [1156, 694] width 744 height 35
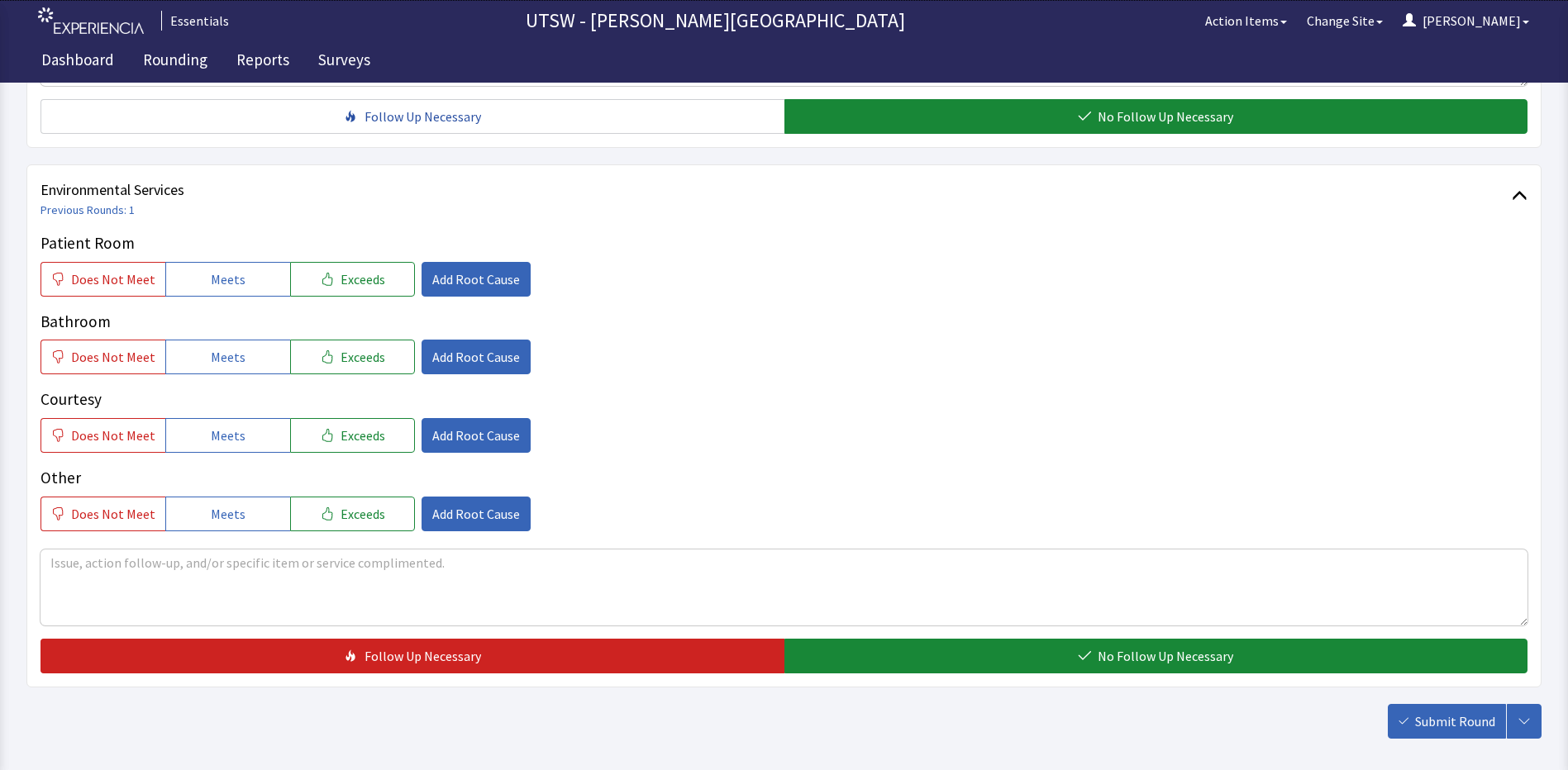
scroll to position [826, 0]
click at [278, 295] on div "Patient Room Does Not Meet Meets Exceeds Add Root Cause Bathroom Does Not Meet …" at bounding box center [783, 380] width 1487 height 300
click at [269, 287] on button "Meets" at bounding box center [227, 278] width 125 height 35
click at [239, 363] on button "Meets" at bounding box center [227, 356] width 125 height 35
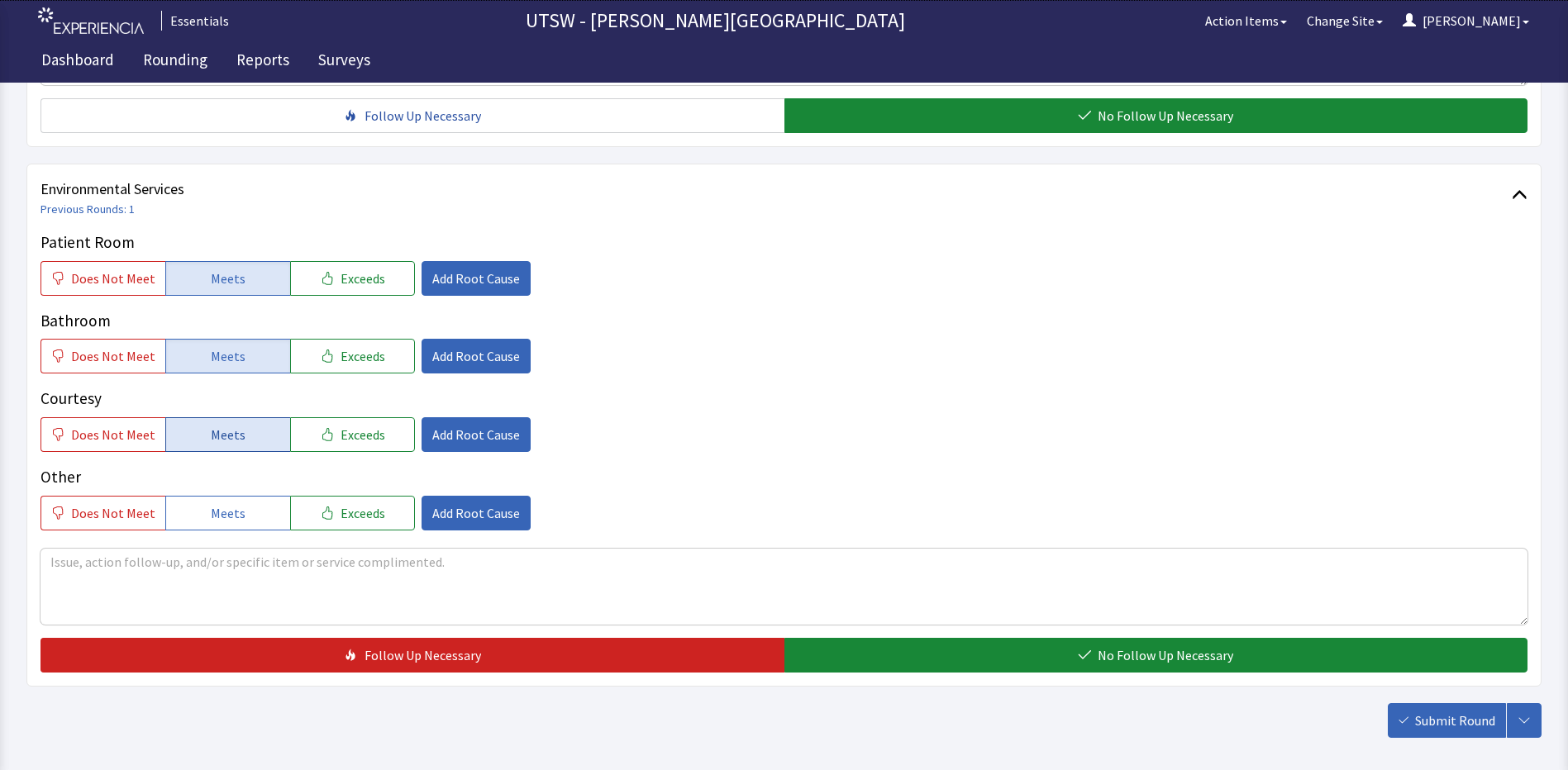
click at [268, 450] on button "Meets" at bounding box center [227, 434] width 125 height 35
click at [235, 521] on span "Meets" at bounding box center [228, 512] width 35 height 20
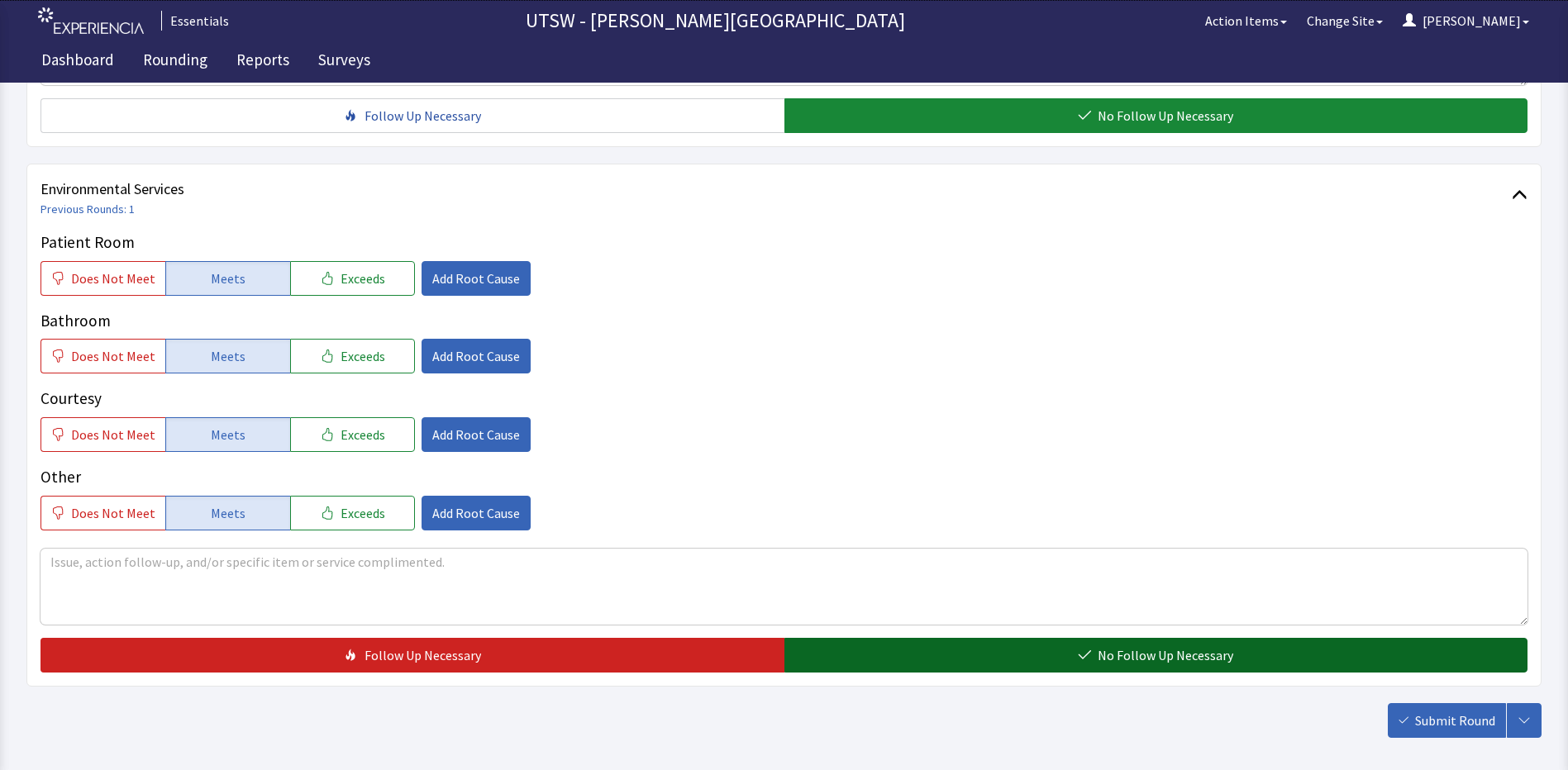
click at [1150, 656] on span "No Follow Up Necessary" at bounding box center [1165, 655] width 136 height 20
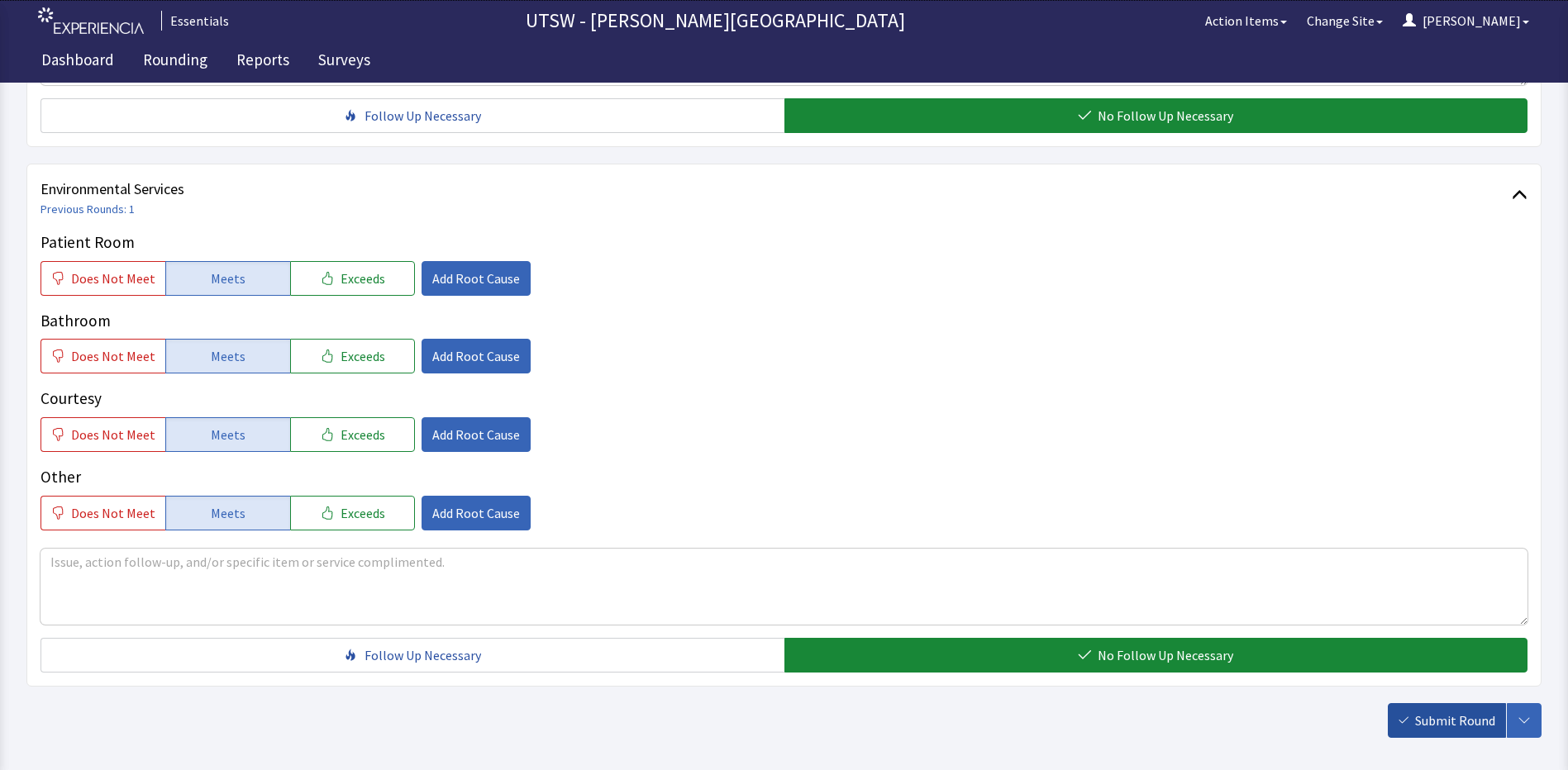
click at [1455, 723] on span "Submit Round" at bounding box center [1455, 720] width 80 height 20
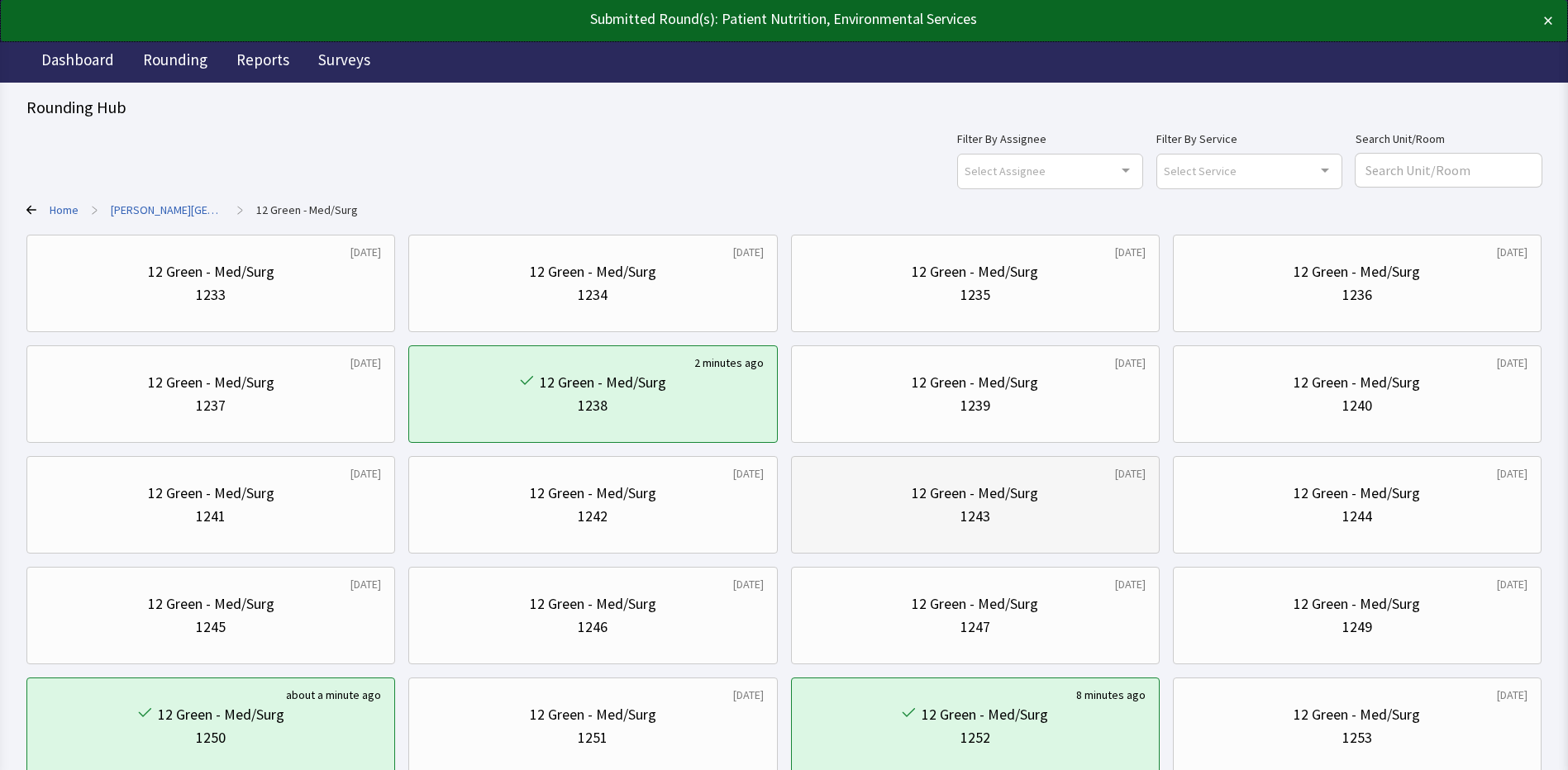
click at [1055, 516] on div "1243" at bounding box center [974, 516] width 341 height 23
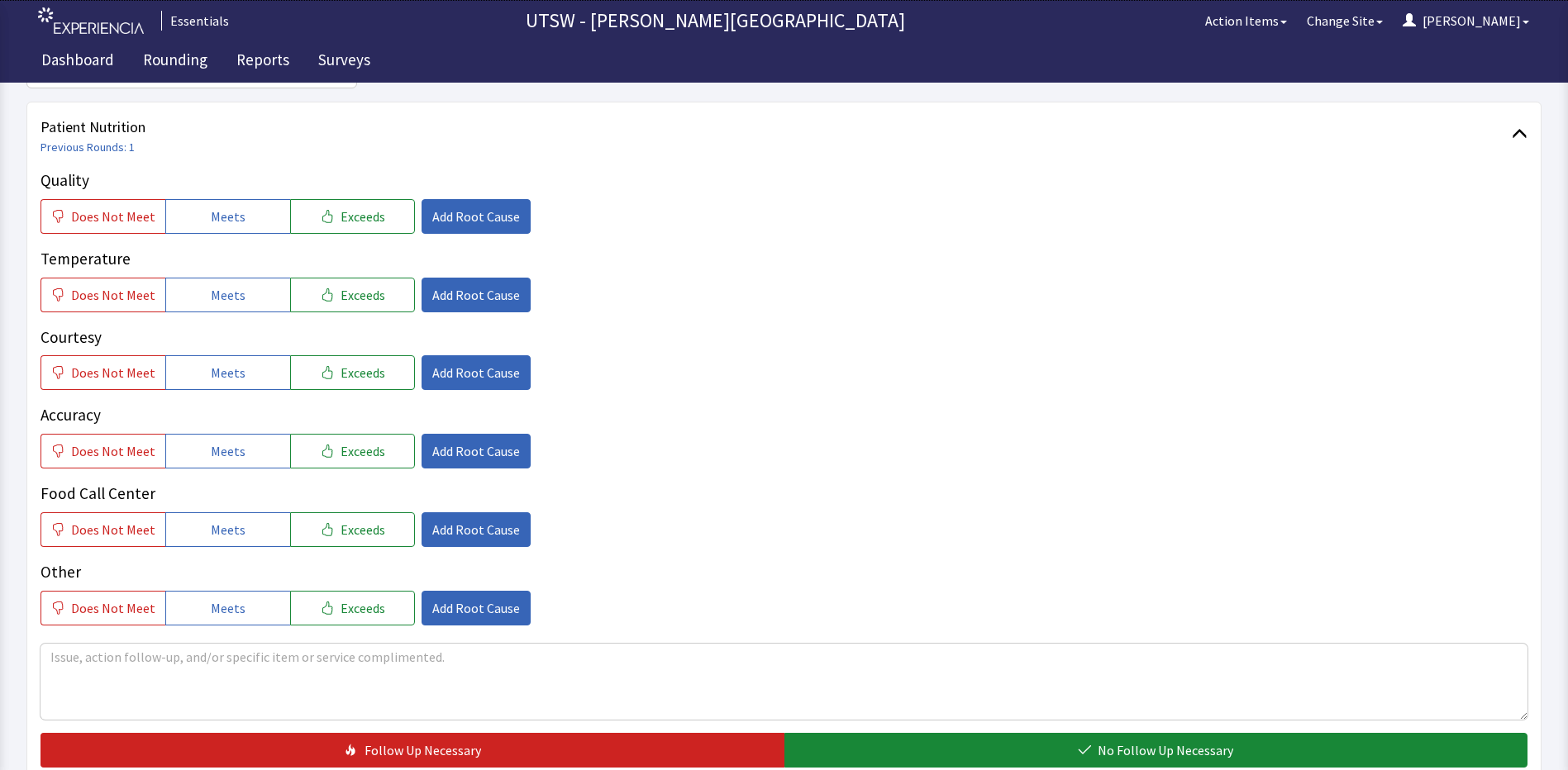
scroll to position [178, 0]
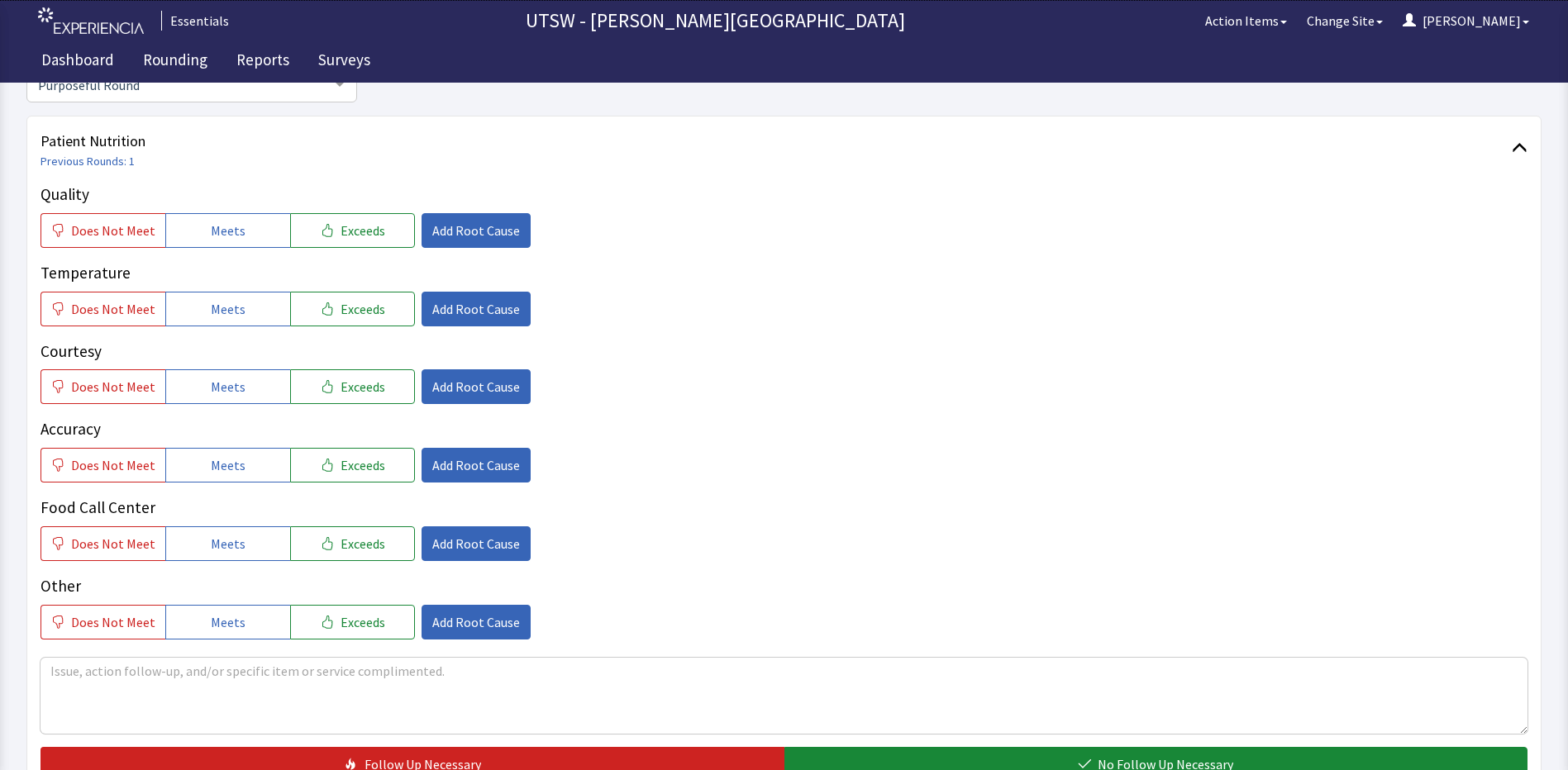
click at [227, 208] on div "Quality Does Not Meet Meets Exceeds Add Root Cause" at bounding box center [783, 215] width 1487 height 65
click at [232, 213] on button "Meets" at bounding box center [227, 230] width 125 height 35
click at [266, 292] on button "Meets" at bounding box center [227, 309] width 125 height 35
click at [260, 389] on button "Meets" at bounding box center [227, 386] width 125 height 35
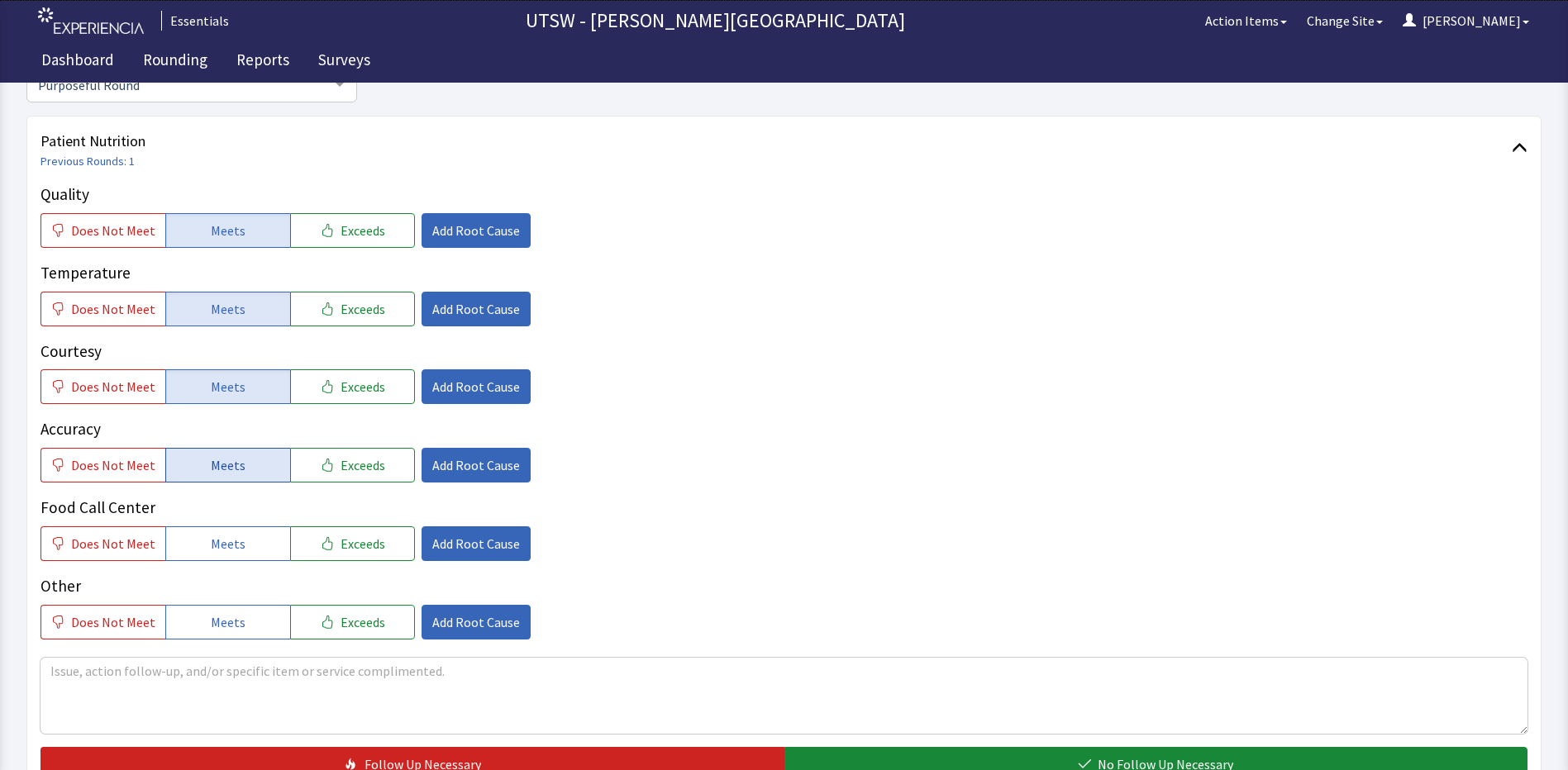
click at [258, 463] on button "Meets" at bounding box center [227, 466] width 125 height 35
drag, startPoint x: 245, startPoint y: 546, endPoint x: 244, endPoint y: 555, distance: 9.1
click at [244, 553] on button "Meets" at bounding box center [227, 544] width 125 height 35
click at [237, 640] on div "Quality Does Not Meet Meets Exceeds Add Root Cause Temperature Does Not Meet Me…" at bounding box center [783, 482] width 1487 height 599
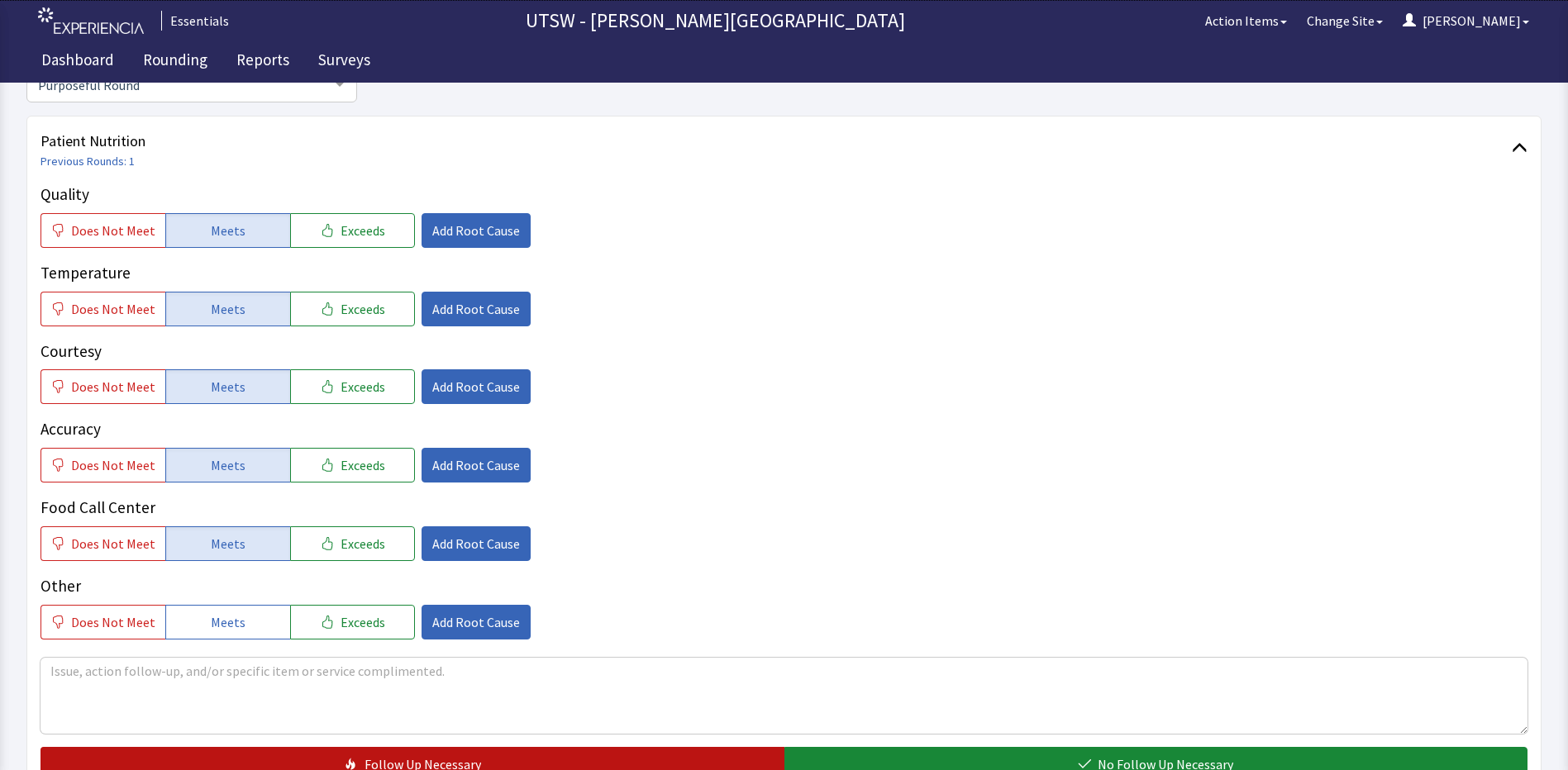
click at [352, 755] on button "Follow Up Necessary" at bounding box center [412, 764] width 744 height 35
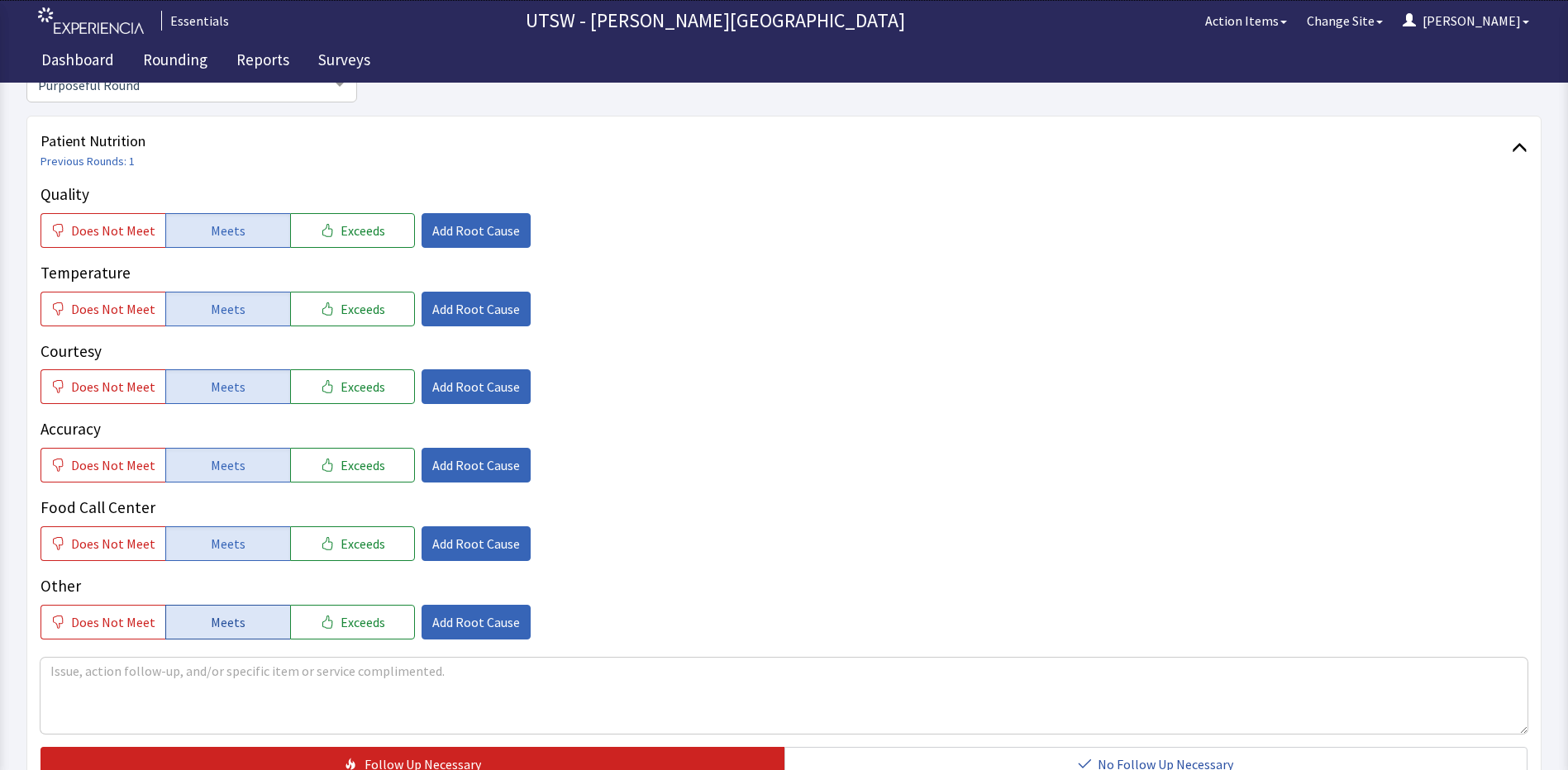
click at [245, 605] on button "Meets" at bounding box center [227, 623] width 125 height 35
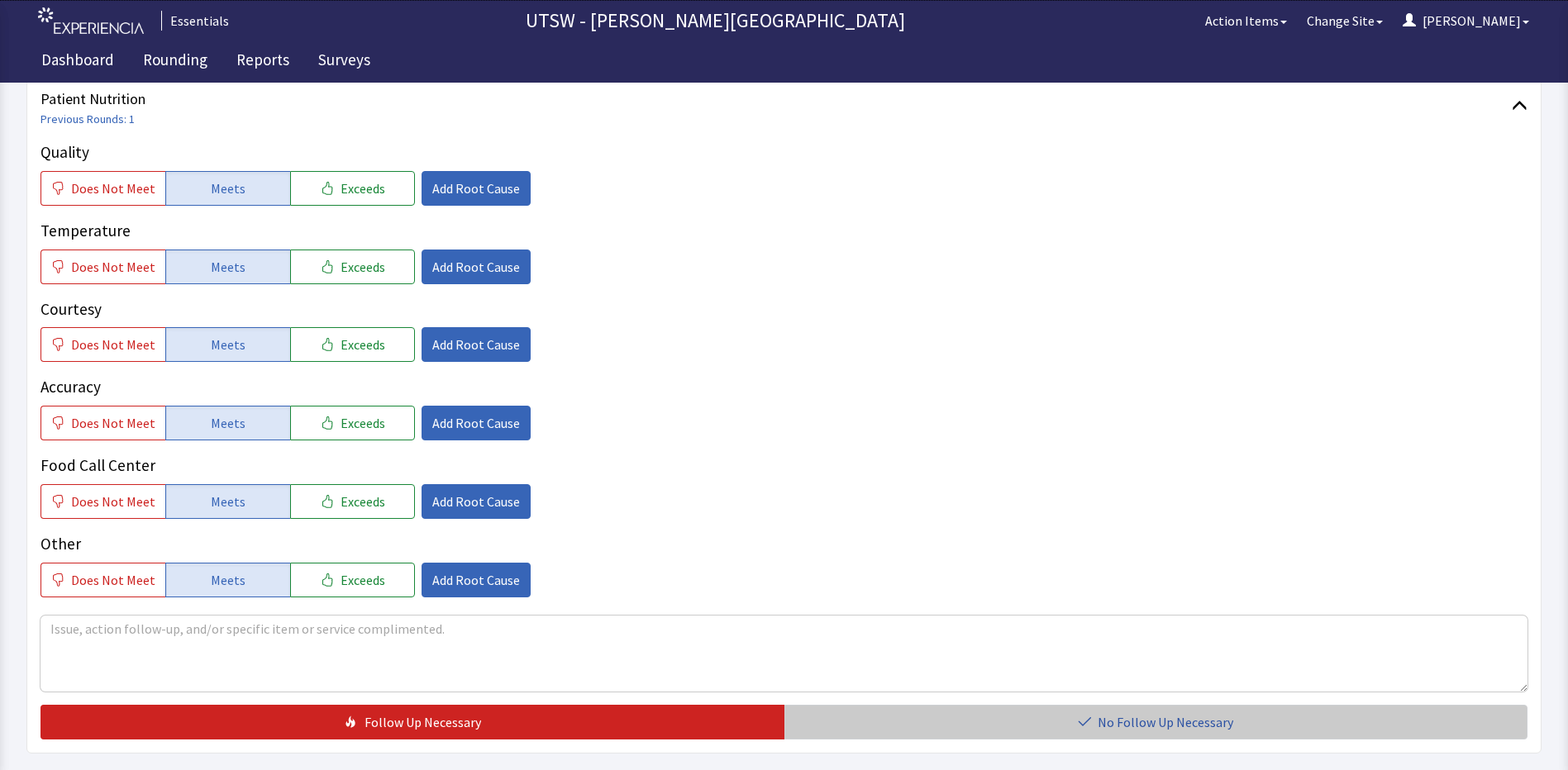
scroll to position [261, 0]
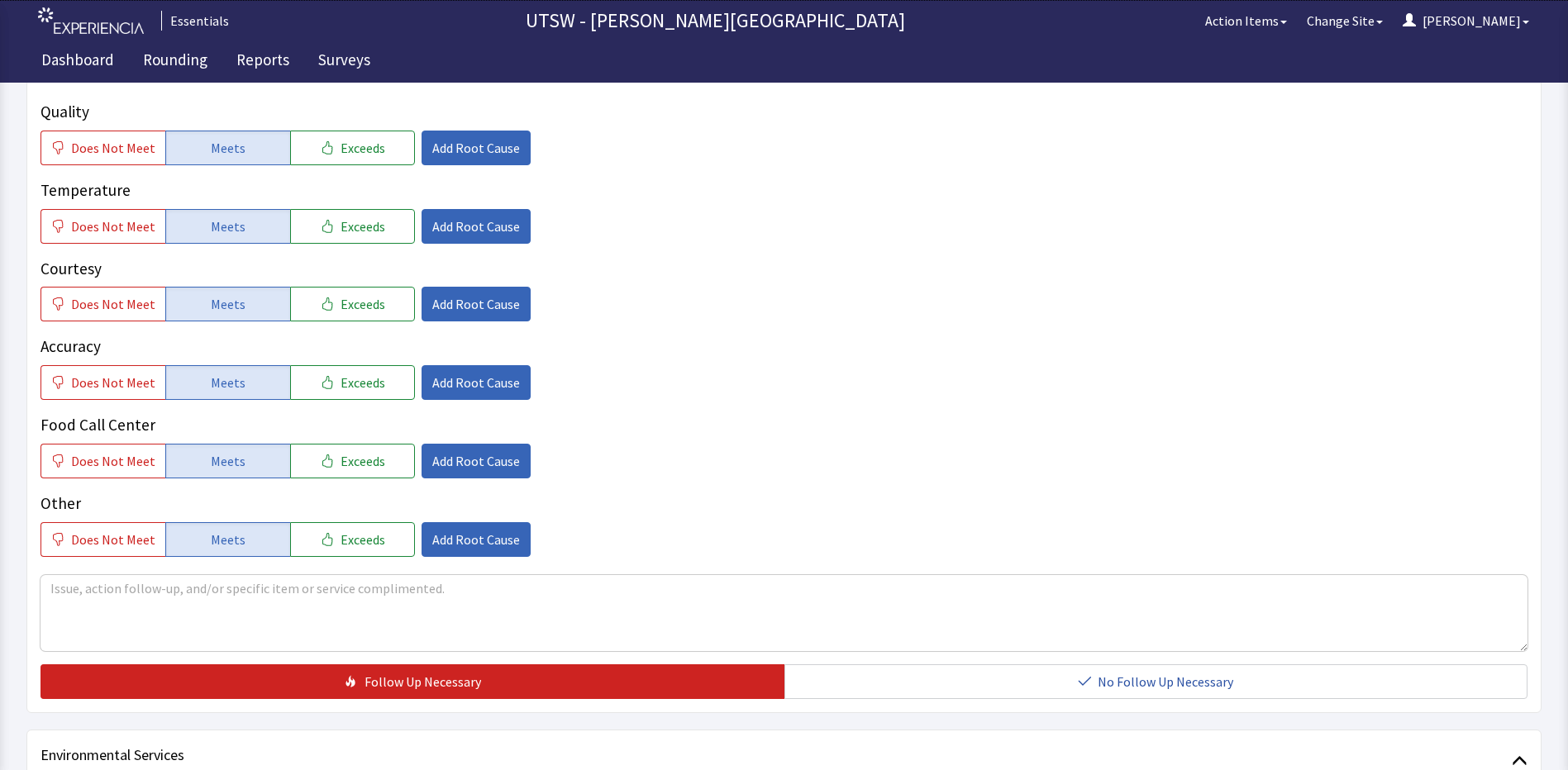
drag, startPoint x: 1002, startPoint y: 686, endPoint x: 980, endPoint y: 655, distance: 38.0
click at [1001, 686] on button "No Follow Up Necessary" at bounding box center [1156, 681] width 744 height 35
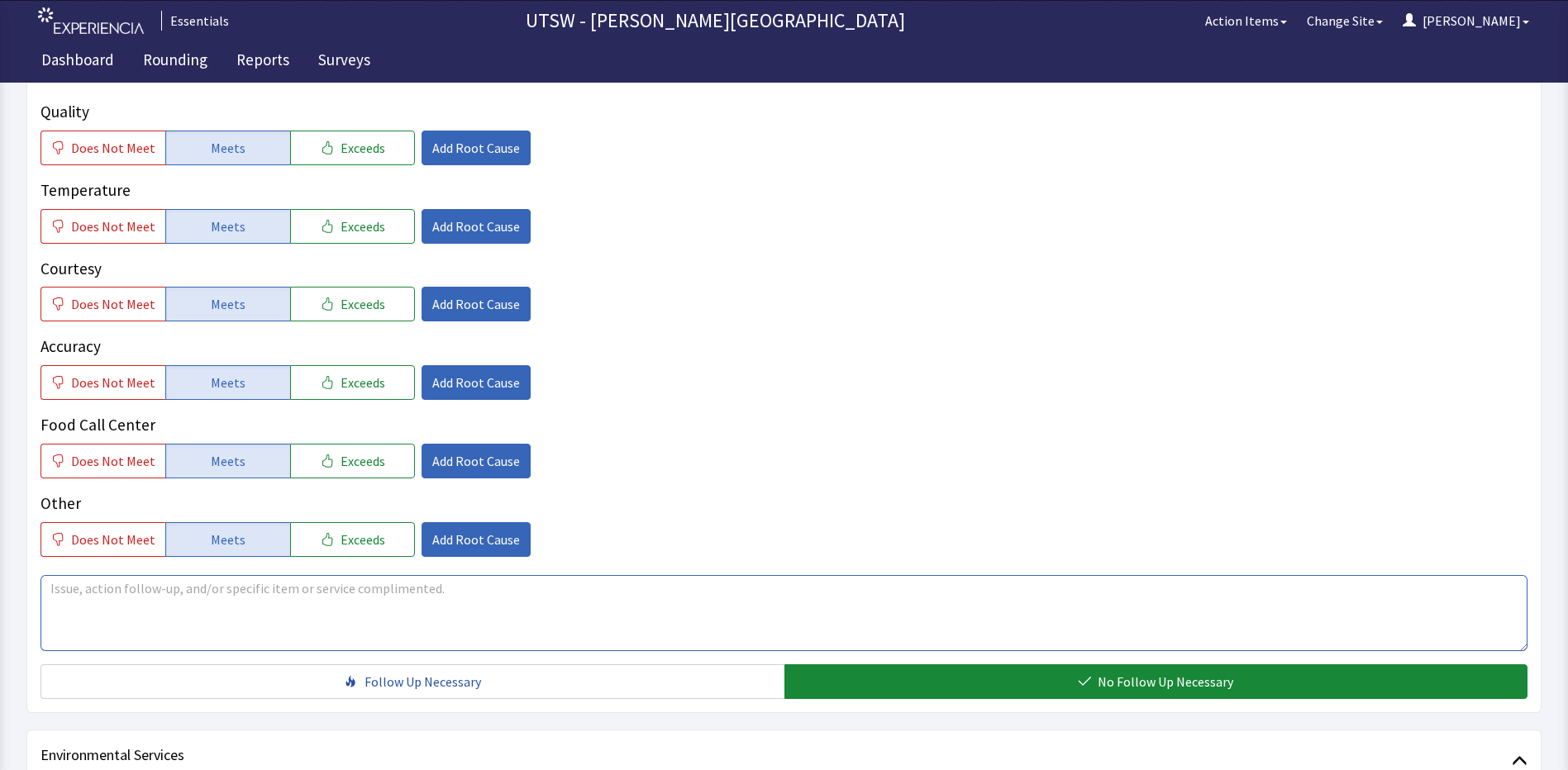
drag, startPoint x: 908, startPoint y: 605, endPoint x: 899, endPoint y: 595, distance: 13.5
click at [904, 603] on textarea at bounding box center [783, 613] width 1487 height 76
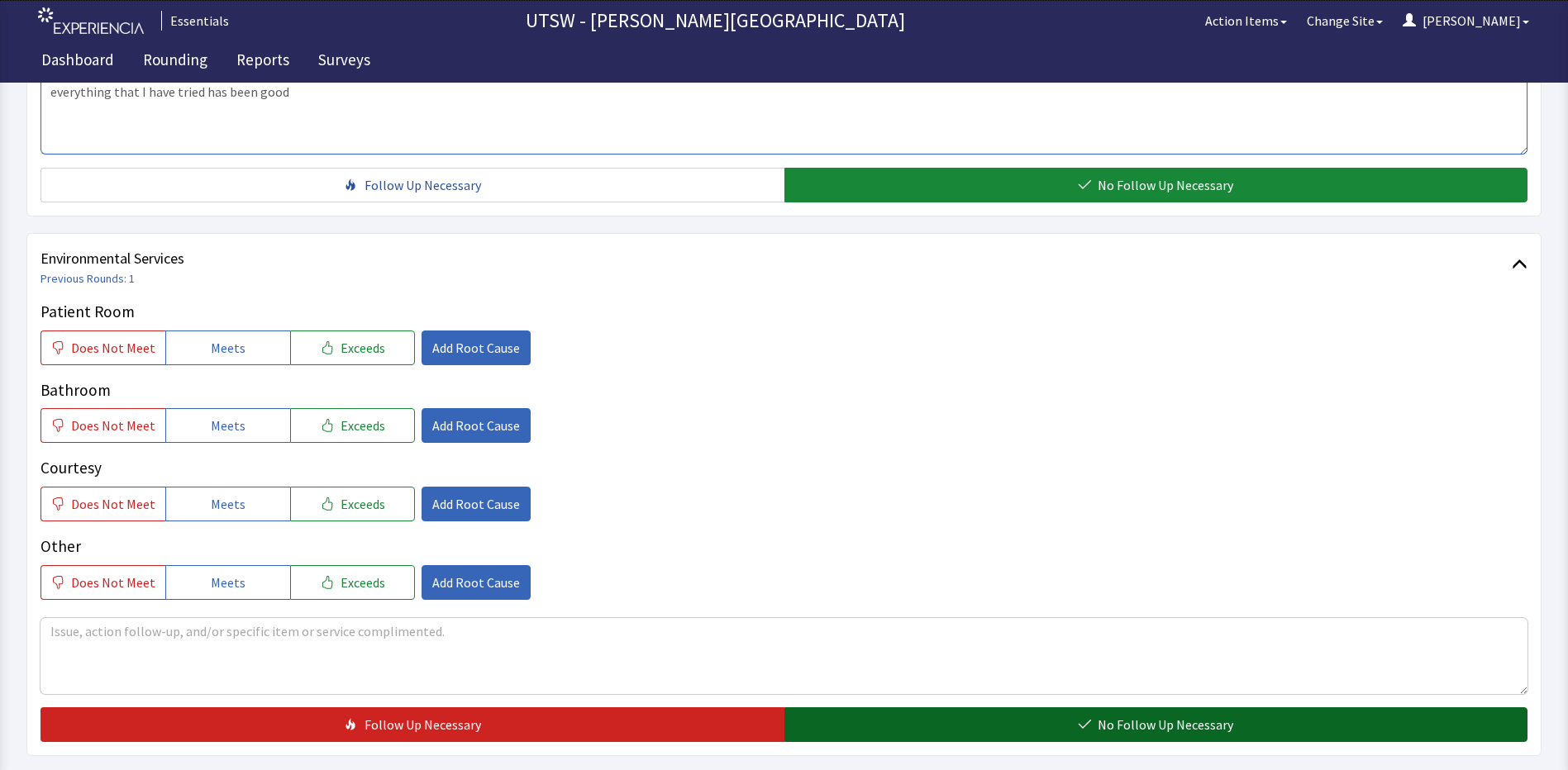
scroll to position [903, 0]
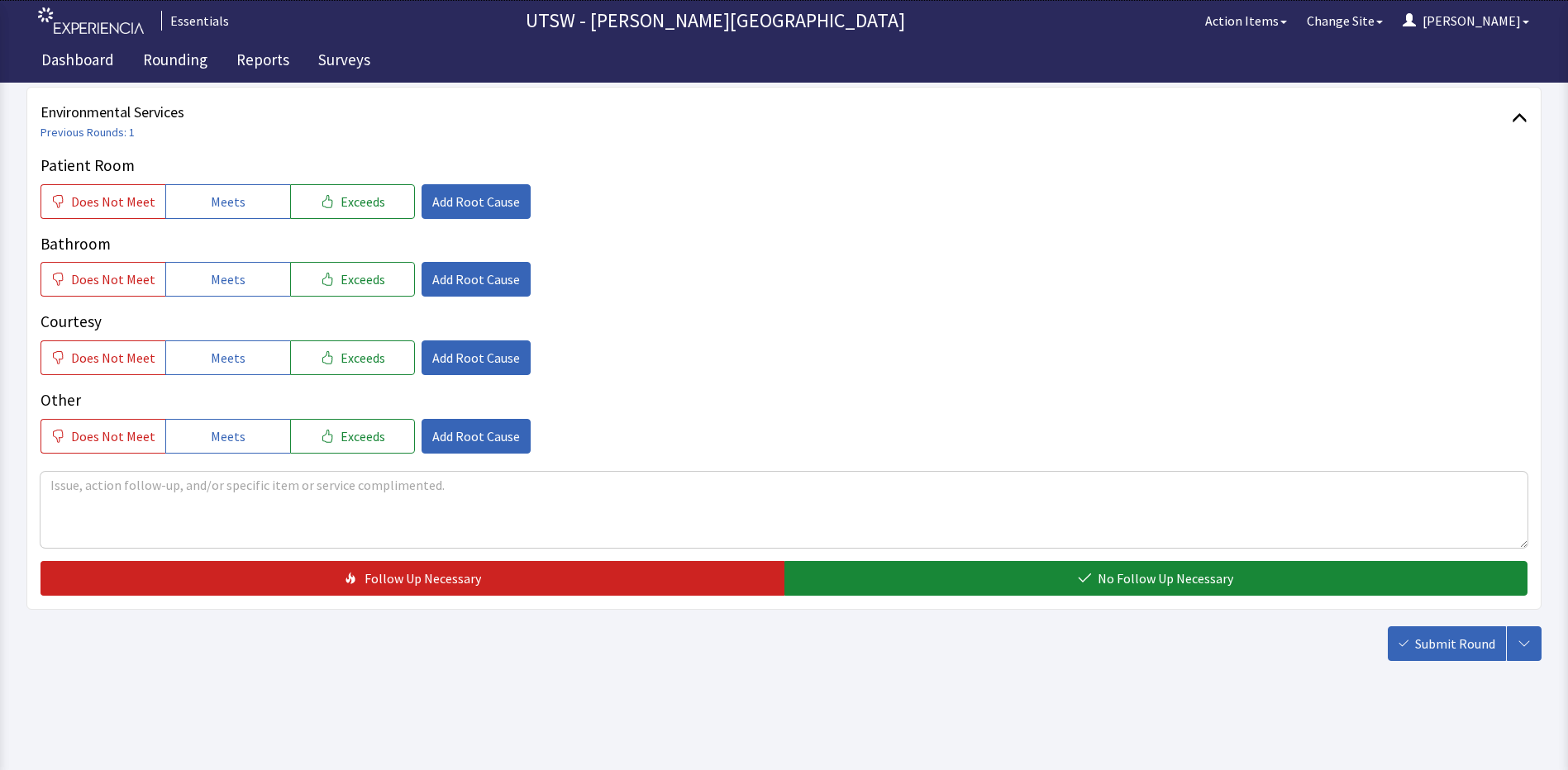
type textarea "everything that I have tried has been good"
click at [182, 223] on div "Patient Room Does Not Meet Meets Exceeds Add Root Cause Bathroom Does Not Meet …" at bounding box center [783, 303] width 1487 height 300
click at [195, 209] on button "Meets" at bounding box center [227, 202] width 125 height 35
click at [245, 274] on button "Meets" at bounding box center [227, 279] width 125 height 35
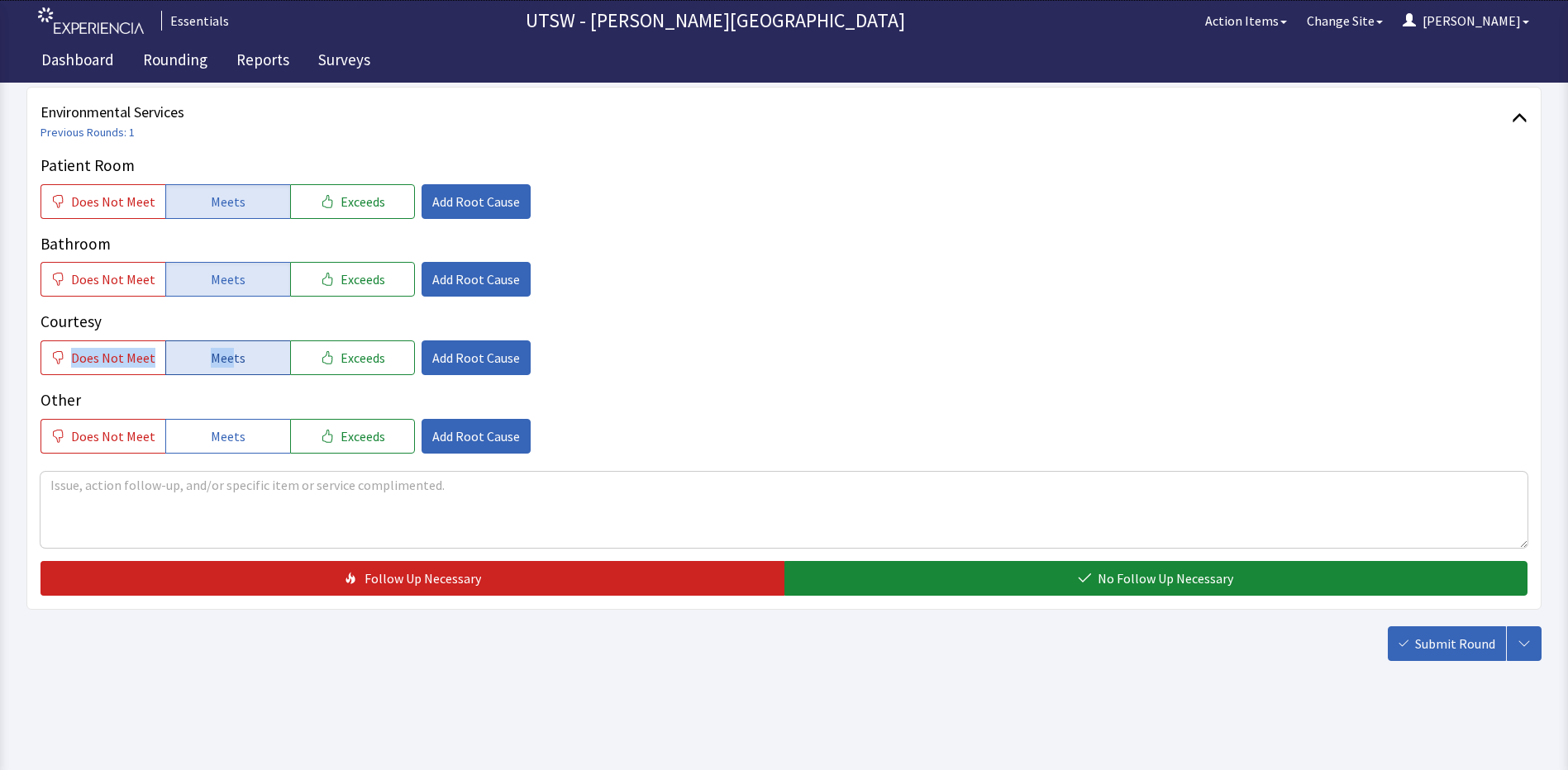
click at [226, 343] on div "Courtesy Does Not Meet Meets Exceeds Add Root Cause" at bounding box center [783, 342] width 1487 height 65
drag, startPoint x: 226, startPoint y: 343, endPoint x: 245, endPoint y: 423, distance: 82.2
click at [245, 423] on div "Other Does Not Meet Meets Exceeds Add Root Cause" at bounding box center [783, 421] width 1487 height 65
click at [245, 342] on button "Meets" at bounding box center [227, 358] width 125 height 35
click at [270, 441] on button "Meets" at bounding box center [227, 436] width 125 height 35
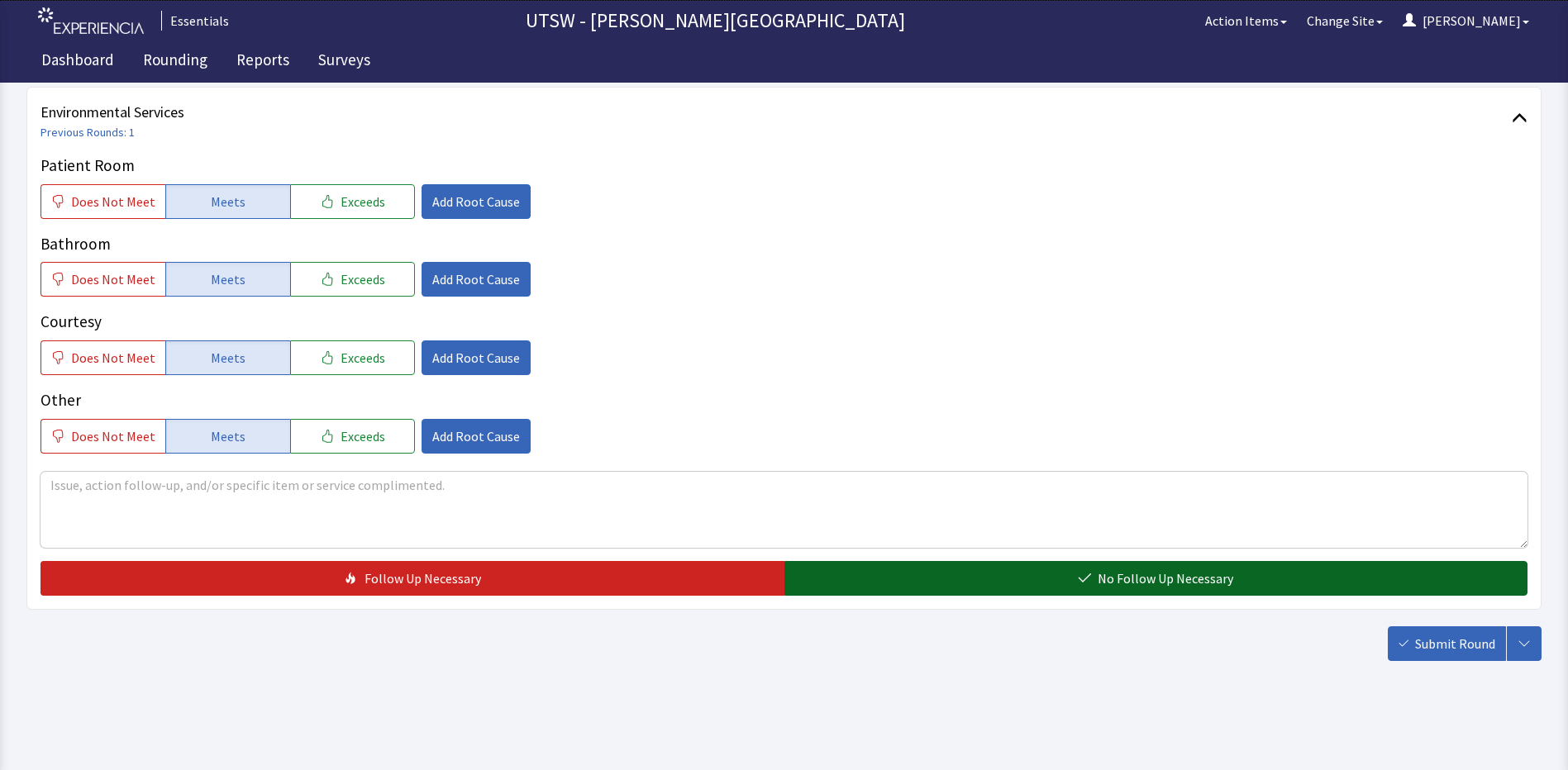
click at [1058, 584] on button "No Follow Up Necessary" at bounding box center [1156, 579] width 744 height 35
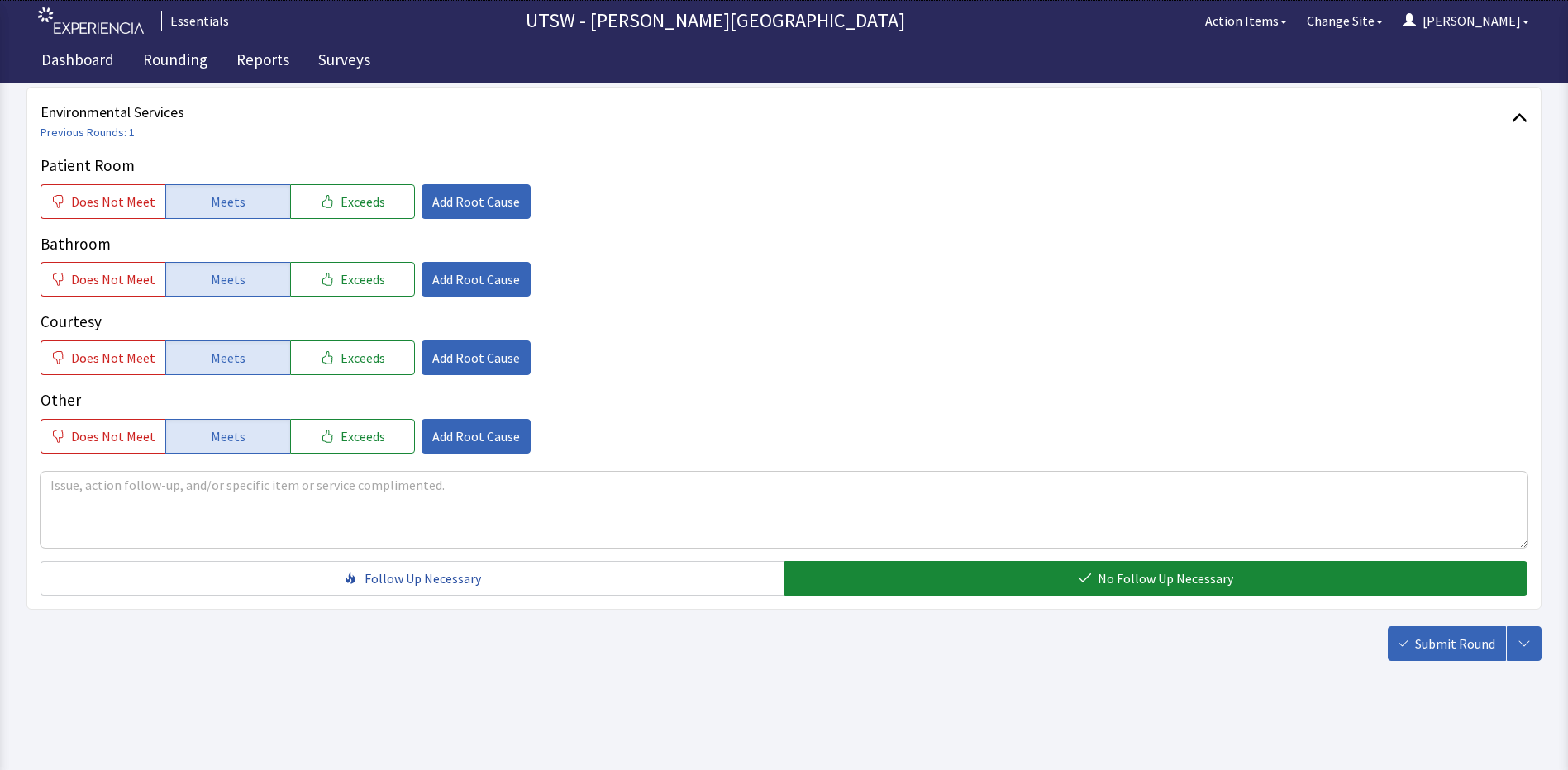
click at [1422, 654] on button "Submit Round" at bounding box center [1446, 644] width 118 height 35
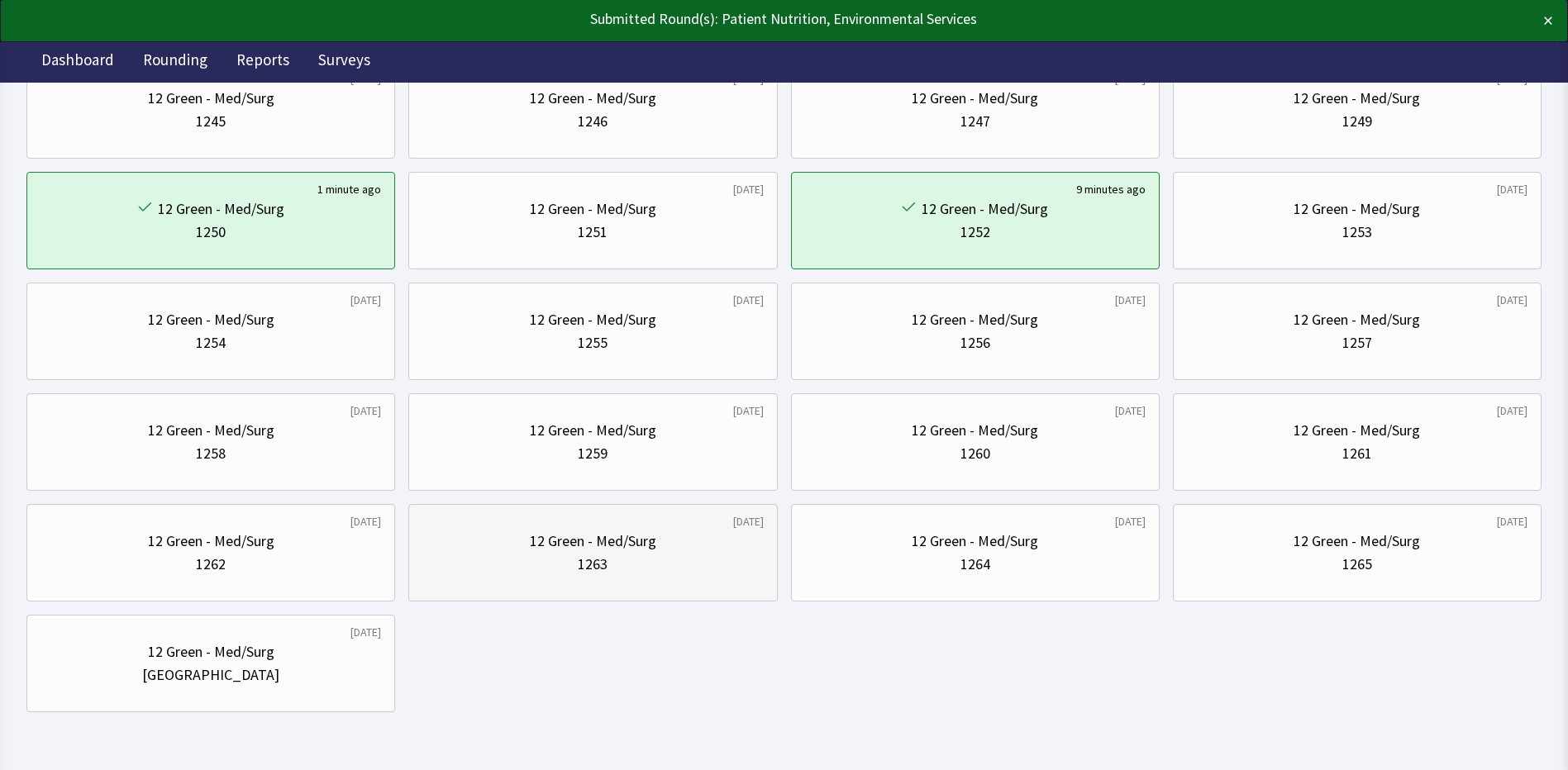
scroll to position [556, 0]
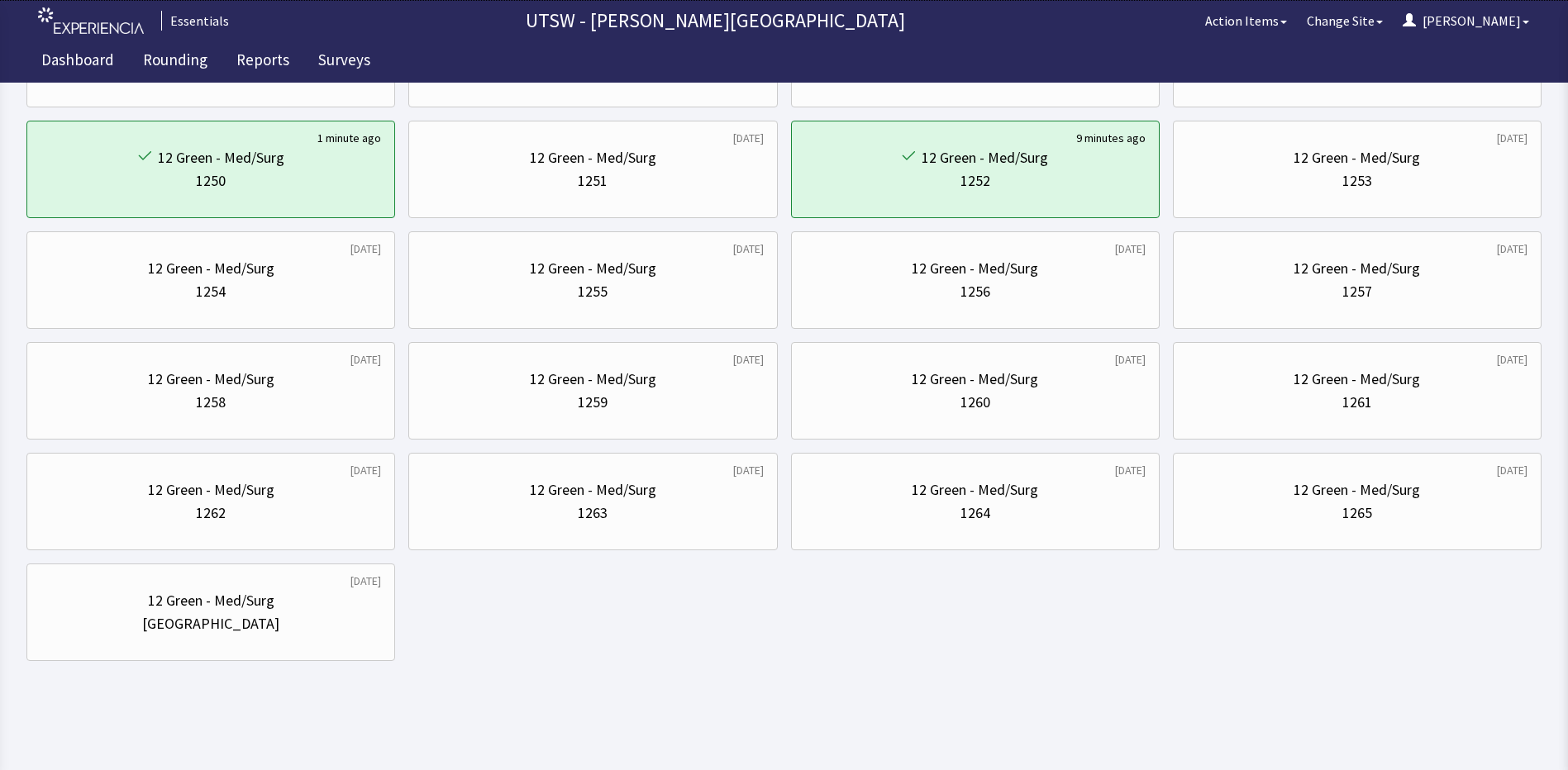
click at [644, 594] on div "1 month ago 12 Green - Med/Surg 1233 6 days ago 12 Green - Med/Surg 1234 1 mont…" at bounding box center [783, 169] width 1514 height 983
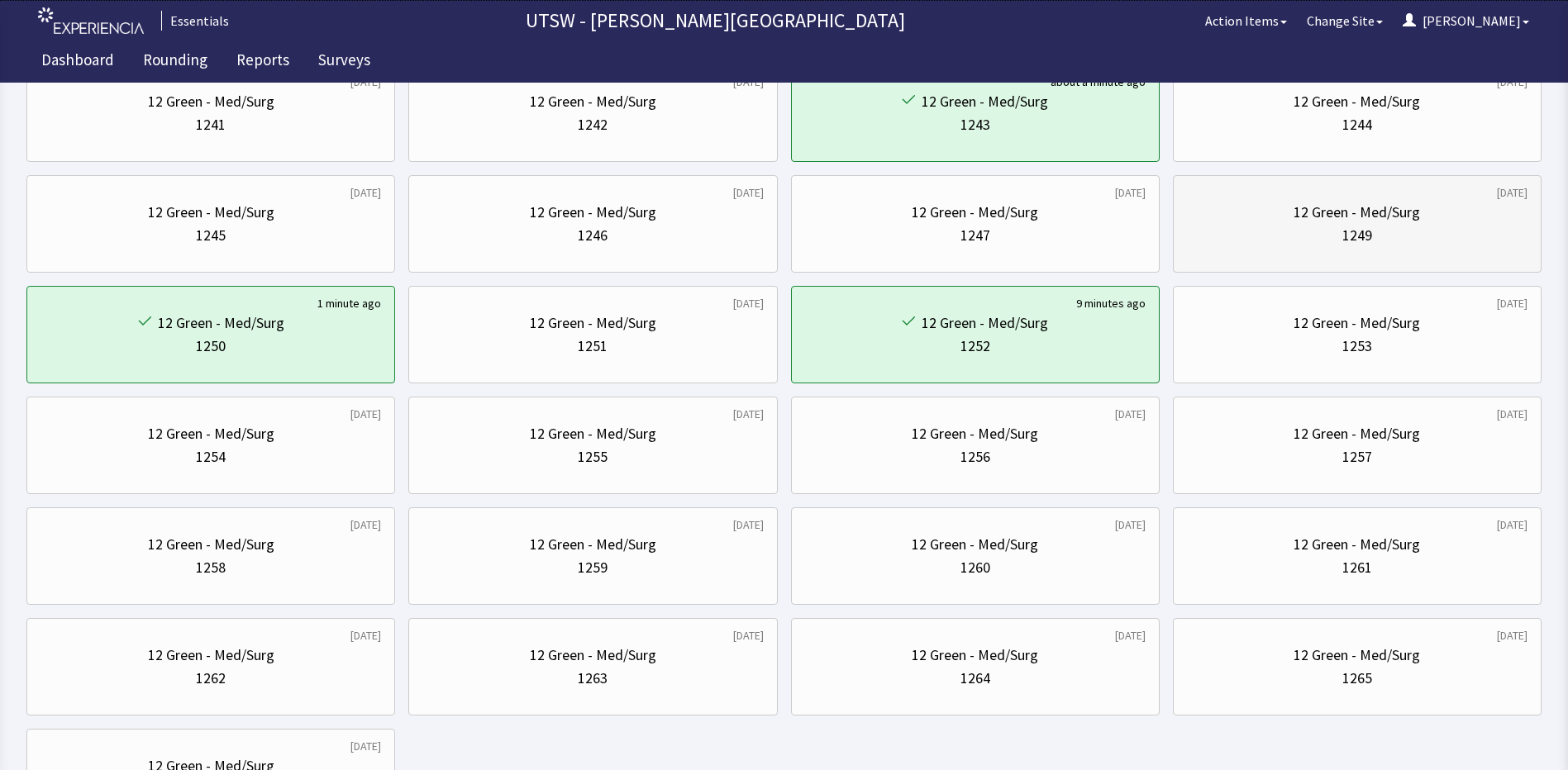
click at [1329, 232] on div "1249" at bounding box center [1356, 235] width 341 height 23
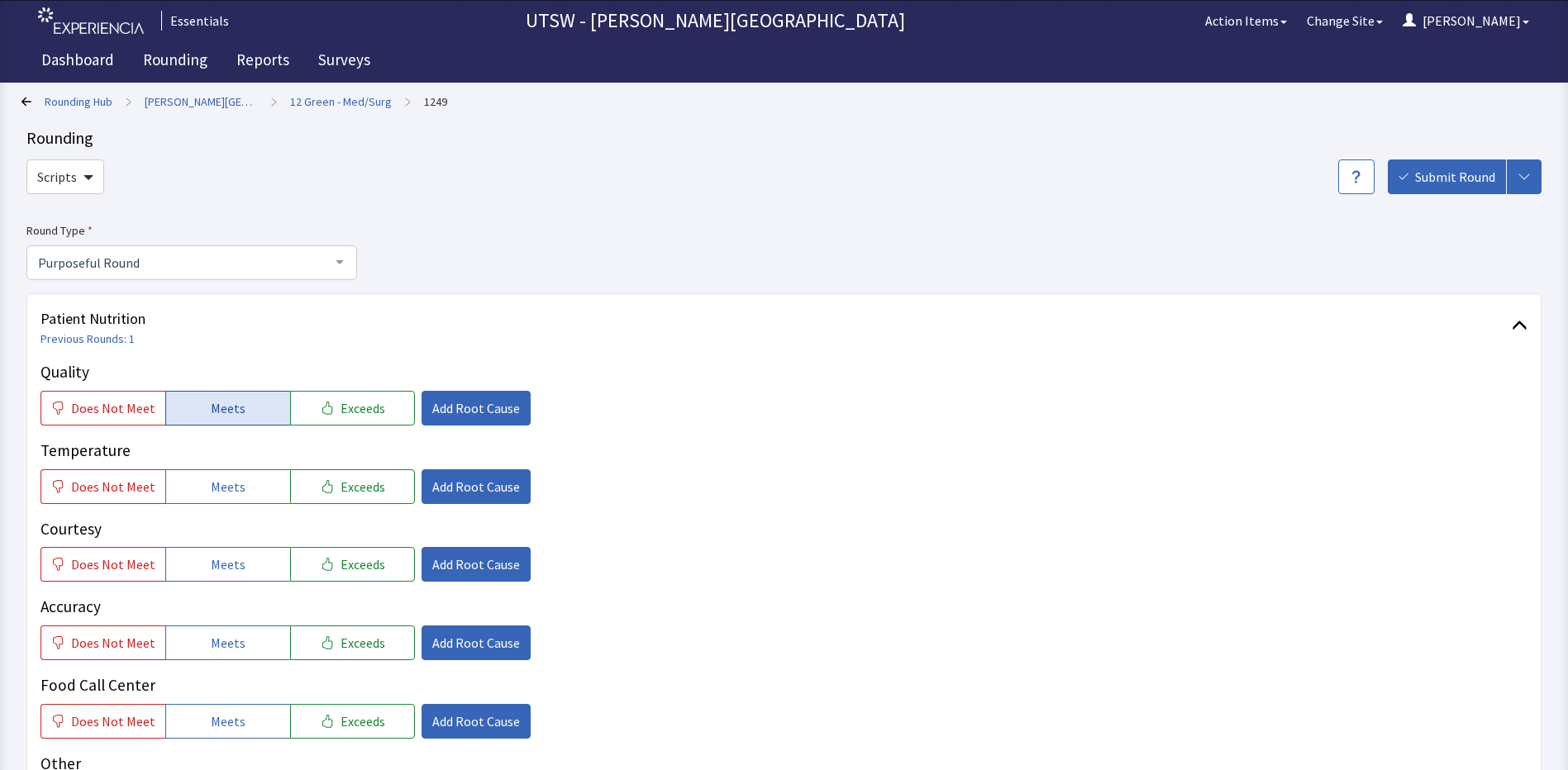
click at [263, 417] on button "Meets" at bounding box center [227, 408] width 125 height 35
click at [236, 505] on div "Quality Does Not Meet Meets Exceeds Add Root Cause Temperature Does Not Meet Me…" at bounding box center [783, 588] width 1487 height 457
click at [233, 498] on button "Meets" at bounding box center [227, 487] width 125 height 35
click at [214, 578] on button "Meets" at bounding box center [227, 564] width 125 height 35
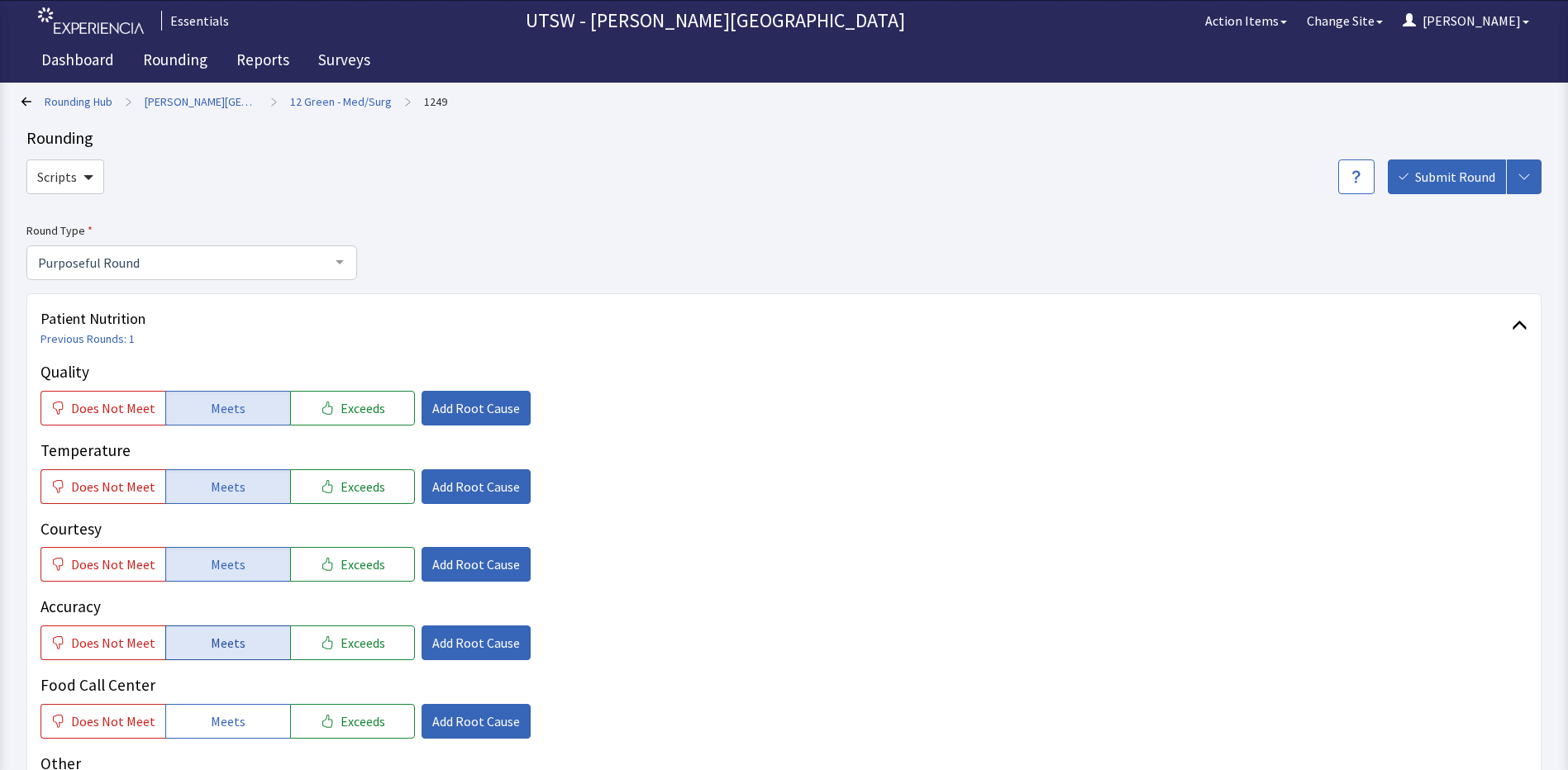
drag, startPoint x: 268, startPoint y: 637, endPoint x: 261, endPoint y: 648, distance: 13.0
click at [266, 638] on button "Meets" at bounding box center [227, 643] width 125 height 35
click at [253, 722] on button "Meets" at bounding box center [227, 721] width 125 height 35
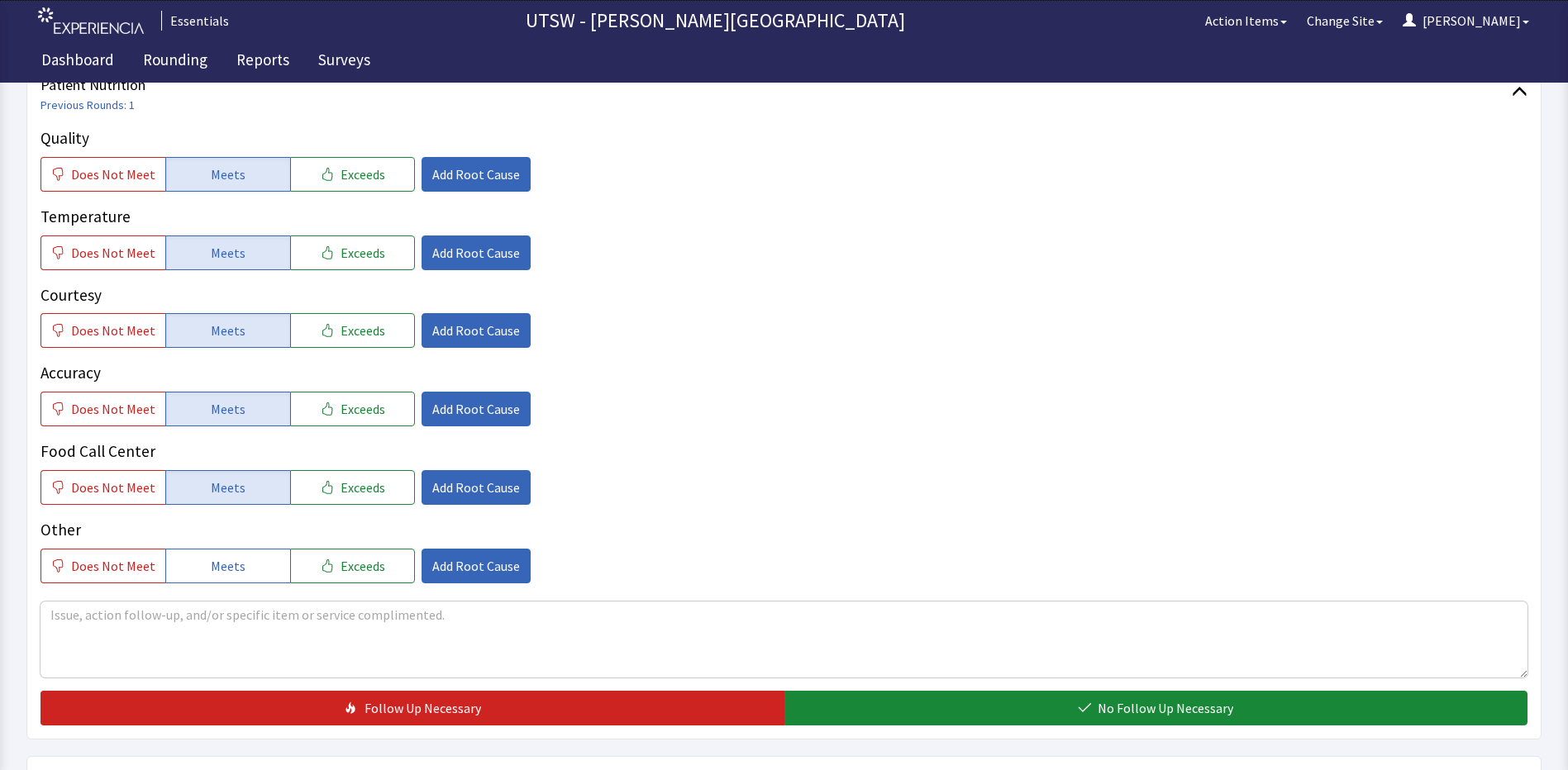
scroll to position [248, 0]
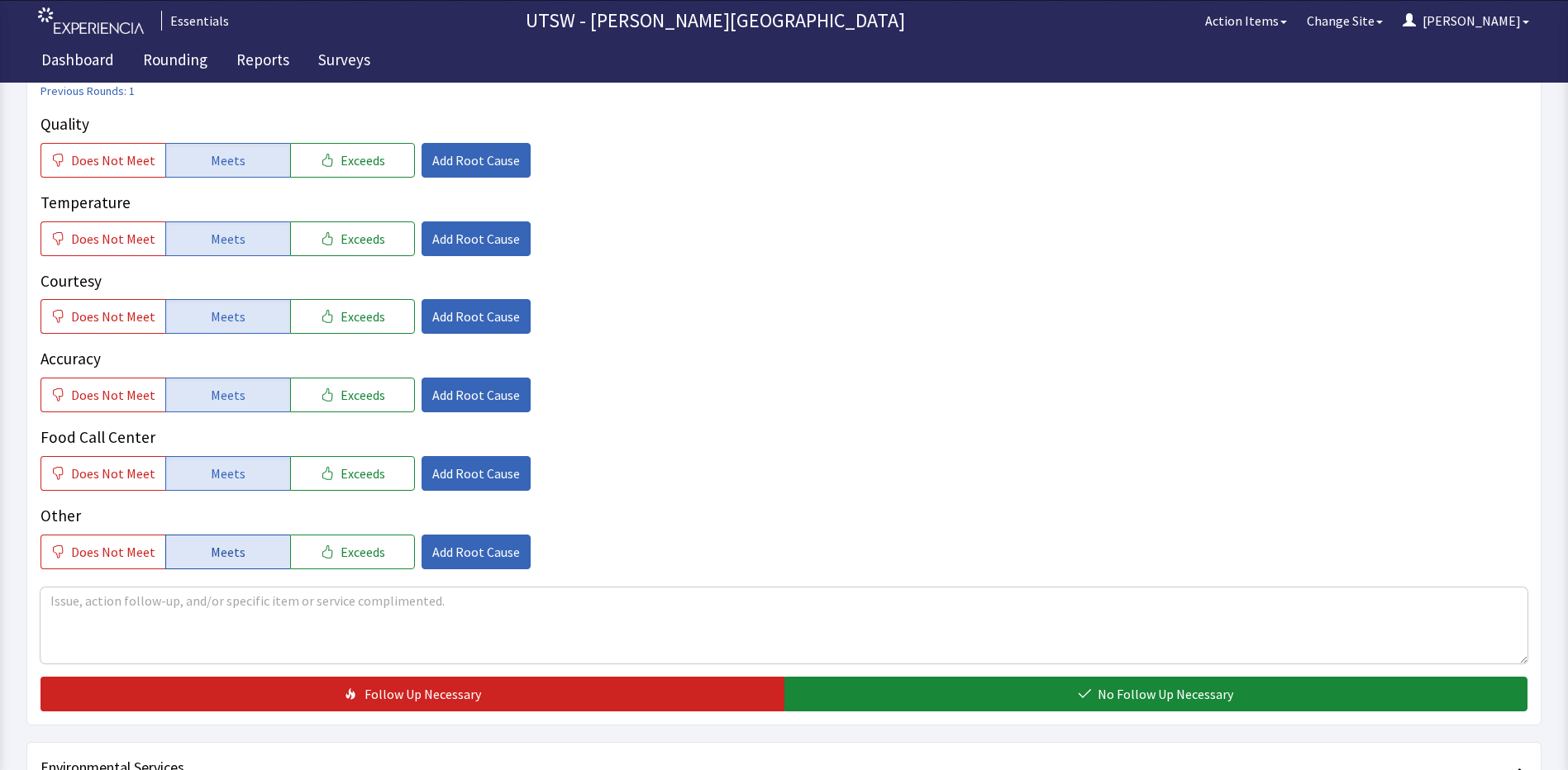
click at [211, 543] on span "Meets" at bounding box center [228, 551] width 35 height 20
click at [254, 637] on textarea at bounding box center [783, 626] width 1487 height 76
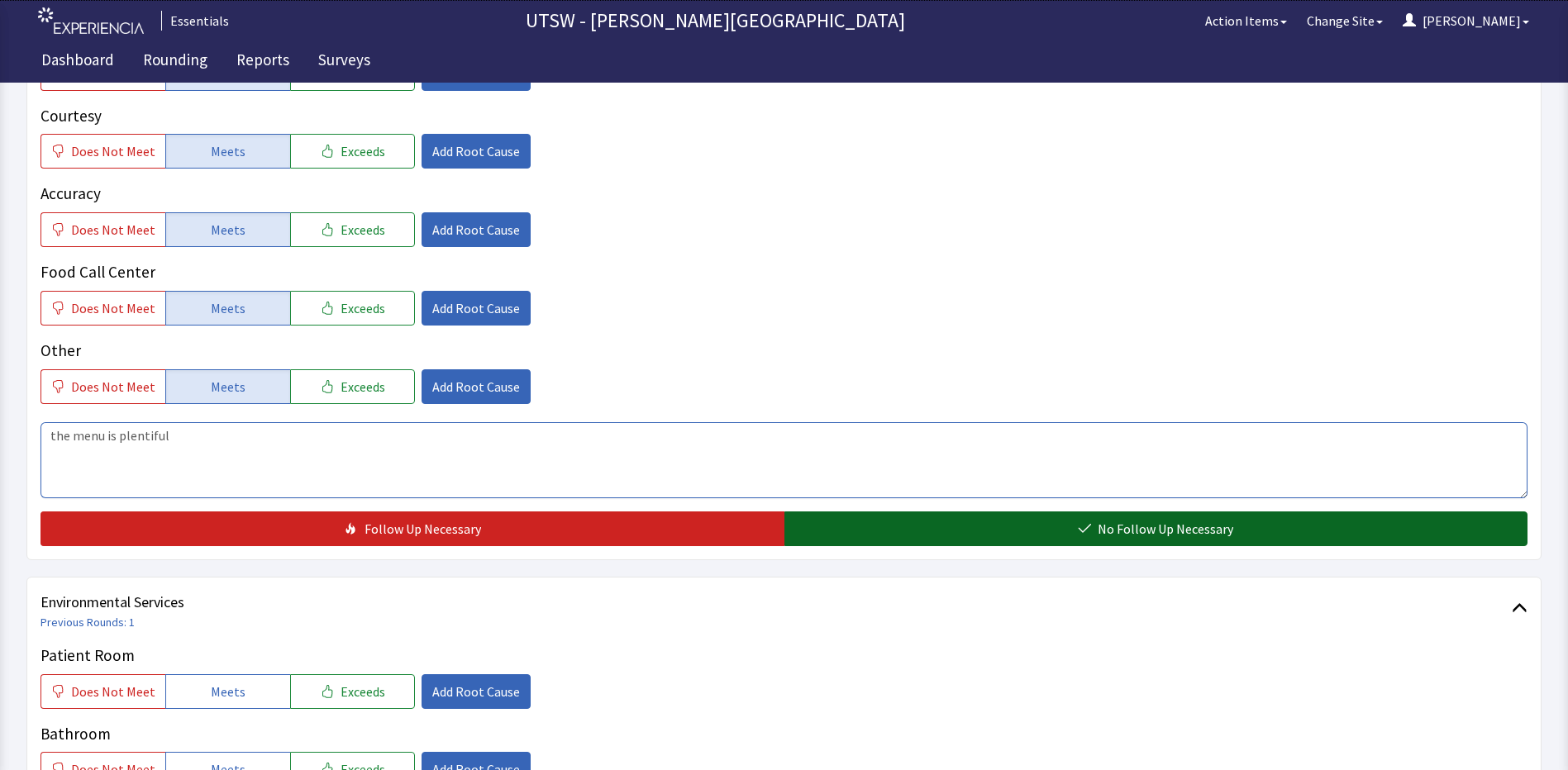
type textarea "the menu is plentiful"
click at [839, 525] on button "No Follow Up Necessary" at bounding box center [1156, 529] width 744 height 35
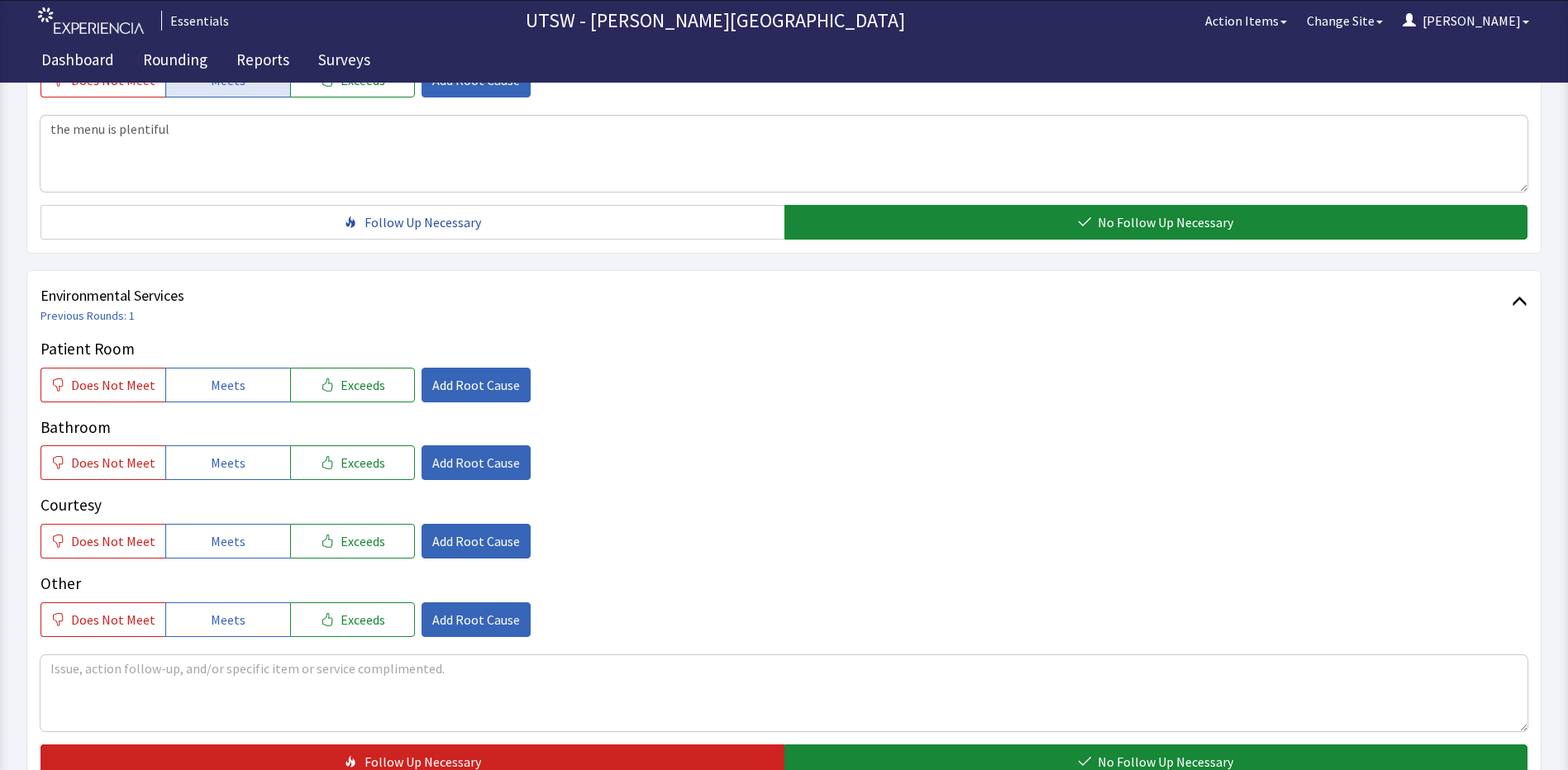
scroll to position [744, 0]
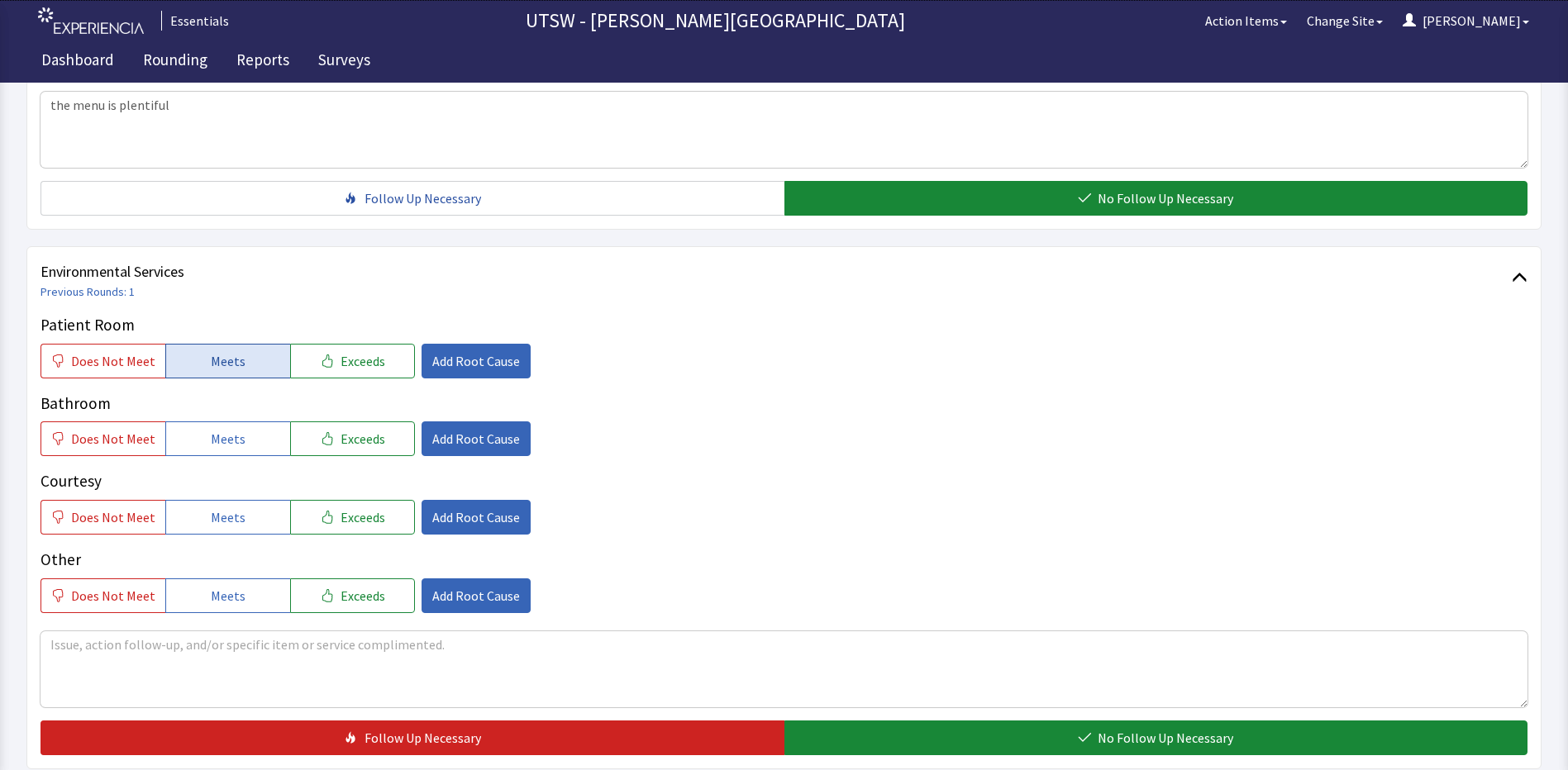
click at [220, 361] on span "Meets" at bounding box center [228, 361] width 35 height 20
click at [228, 443] on span "Meets" at bounding box center [228, 438] width 35 height 20
click at [247, 503] on button "Meets" at bounding box center [227, 517] width 125 height 35
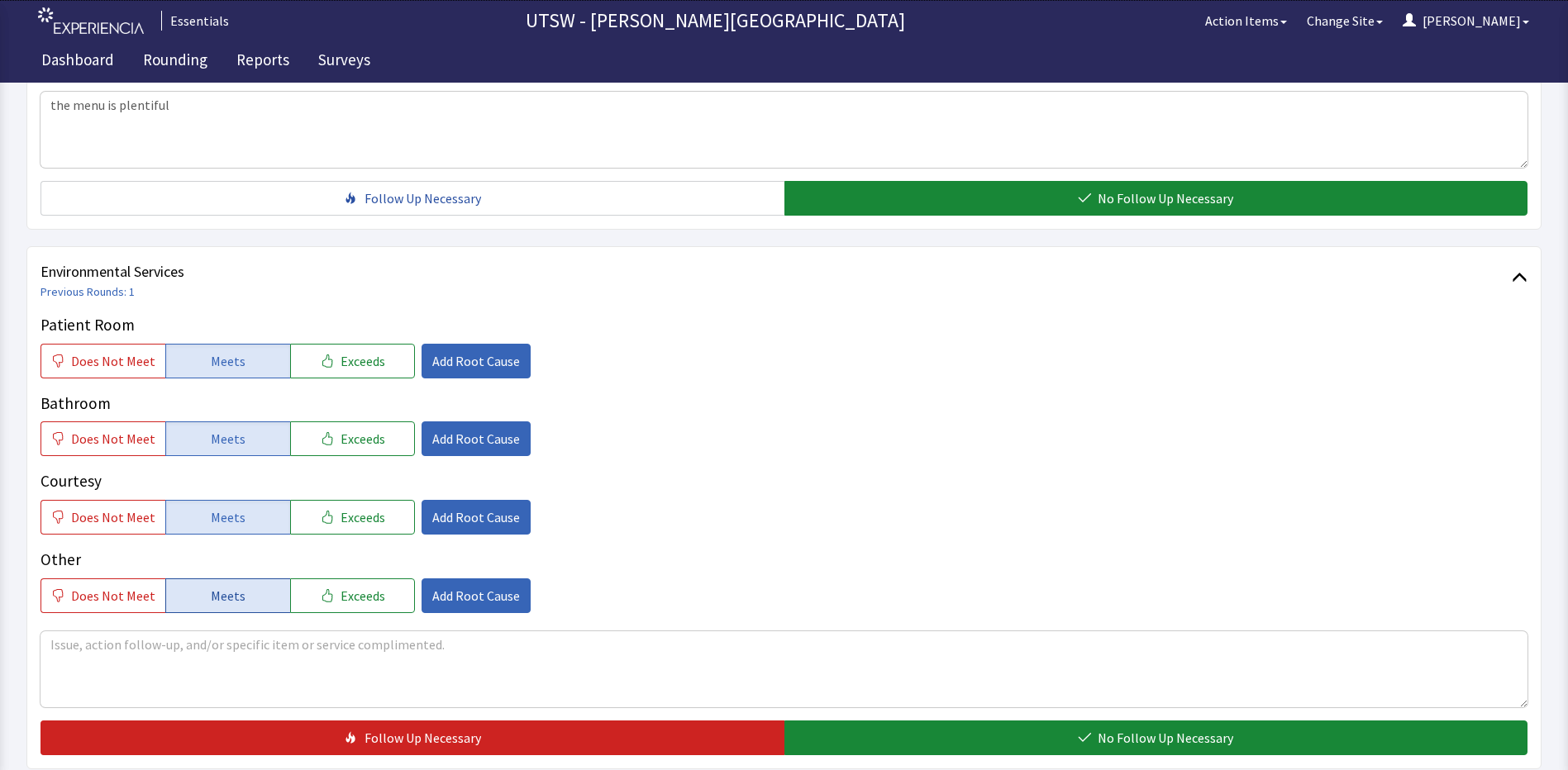
click at [231, 594] on span "Meets" at bounding box center [228, 595] width 35 height 20
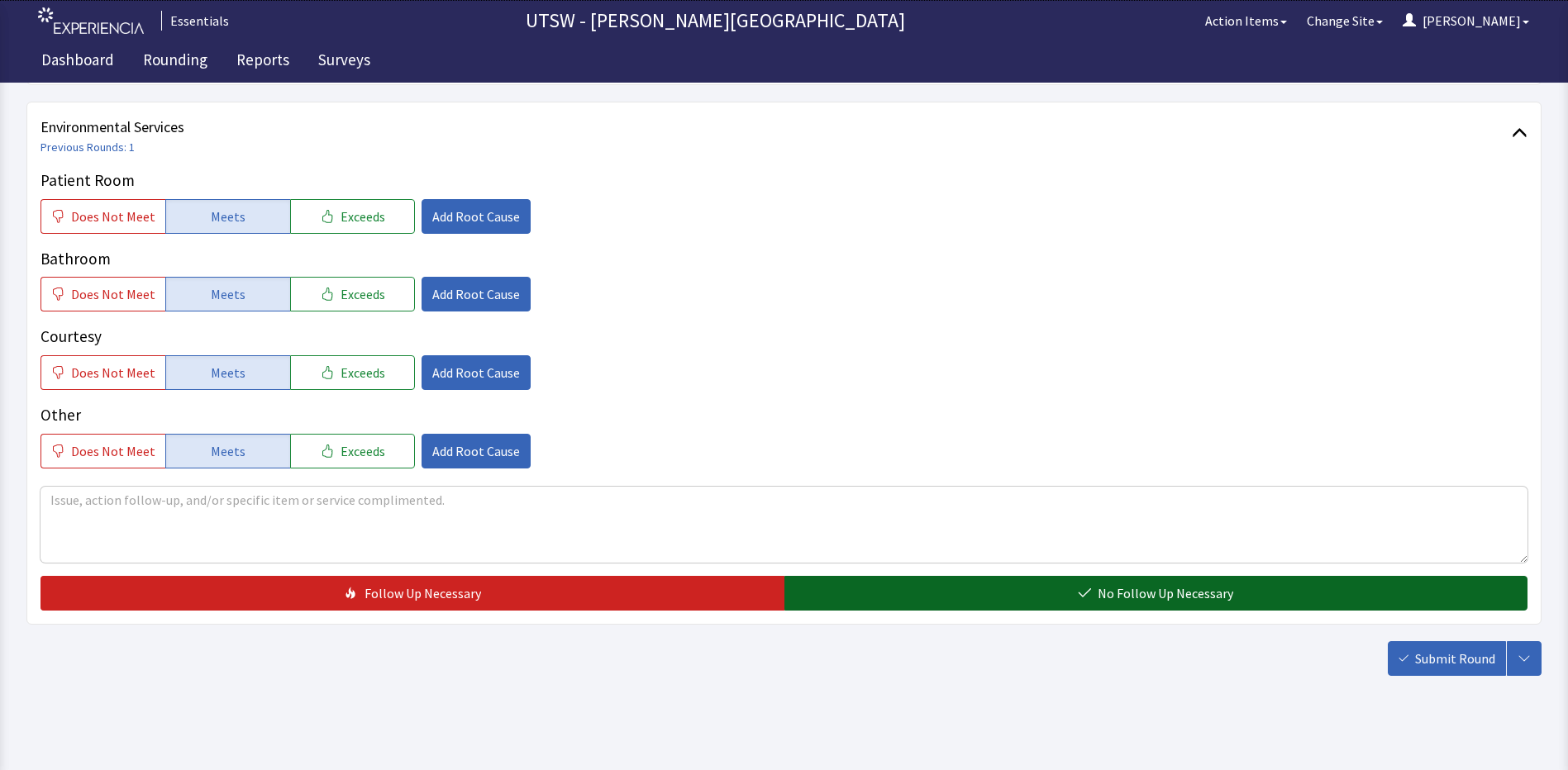
scroll to position [903, 0]
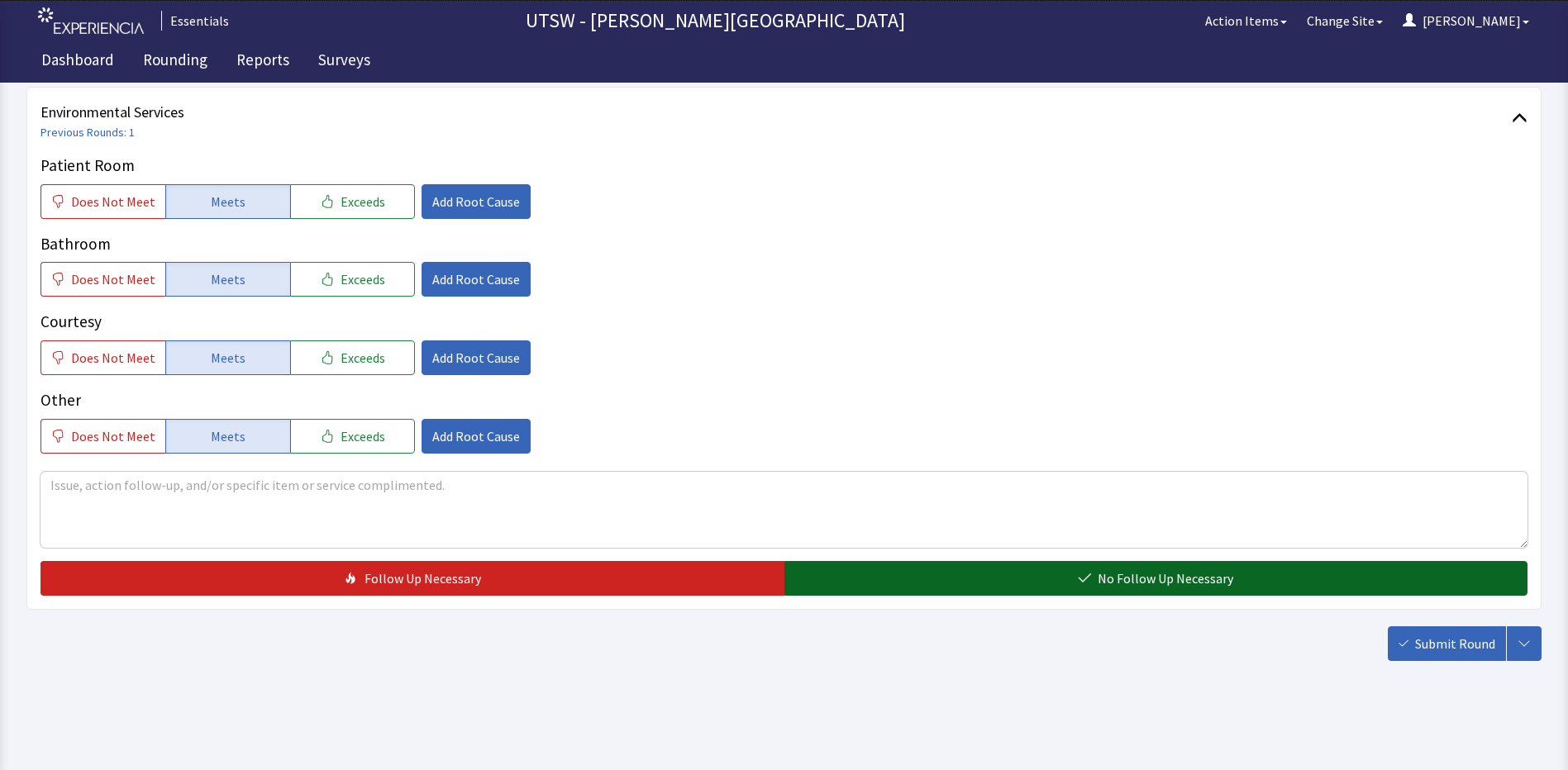
click at [1034, 566] on button "No Follow Up Necessary" at bounding box center [1156, 579] width 744 height 35
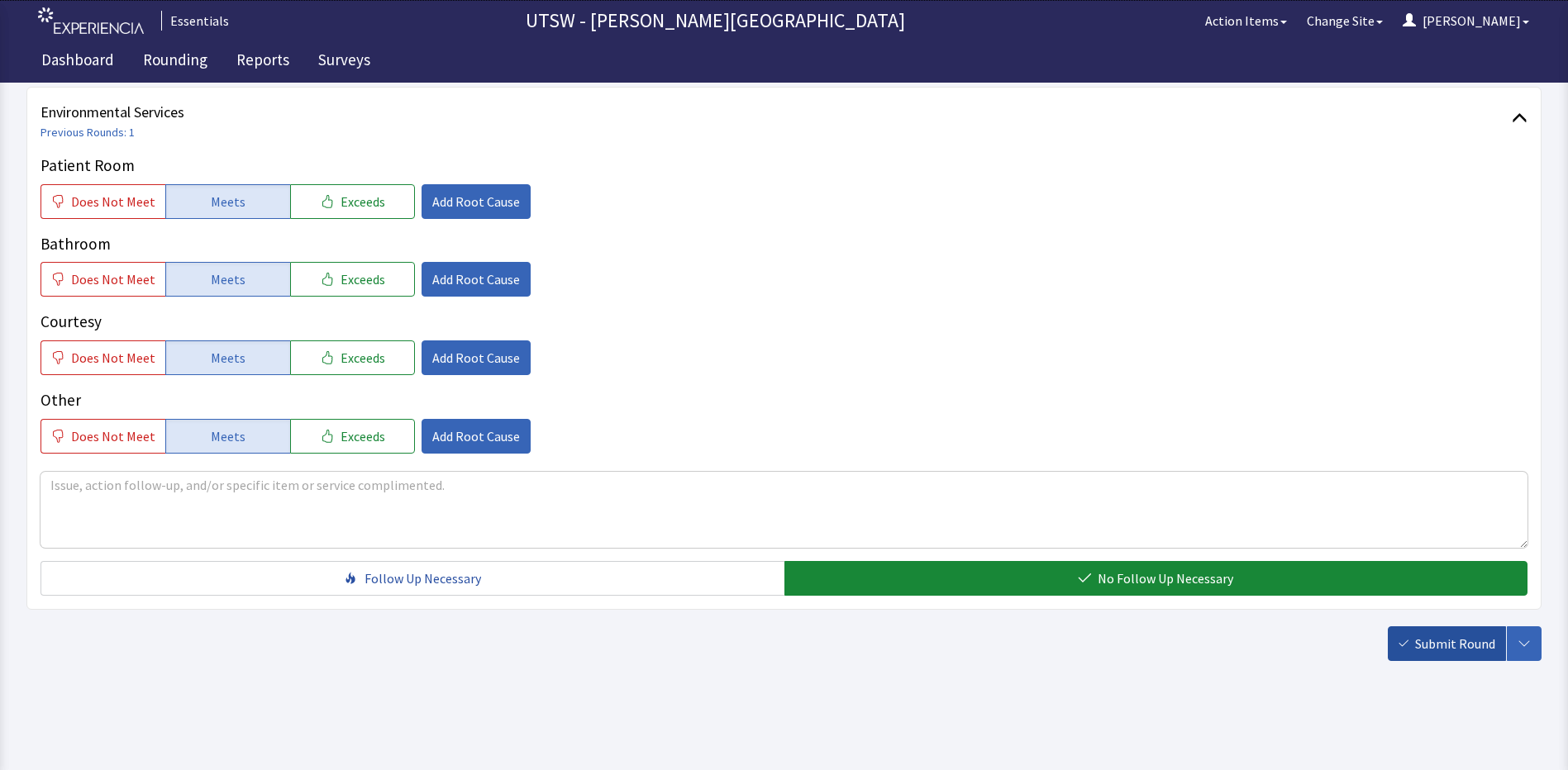
click at [1412, 640] on button "Submit Round" at bounding box center [1446, 644] width 118 height 35
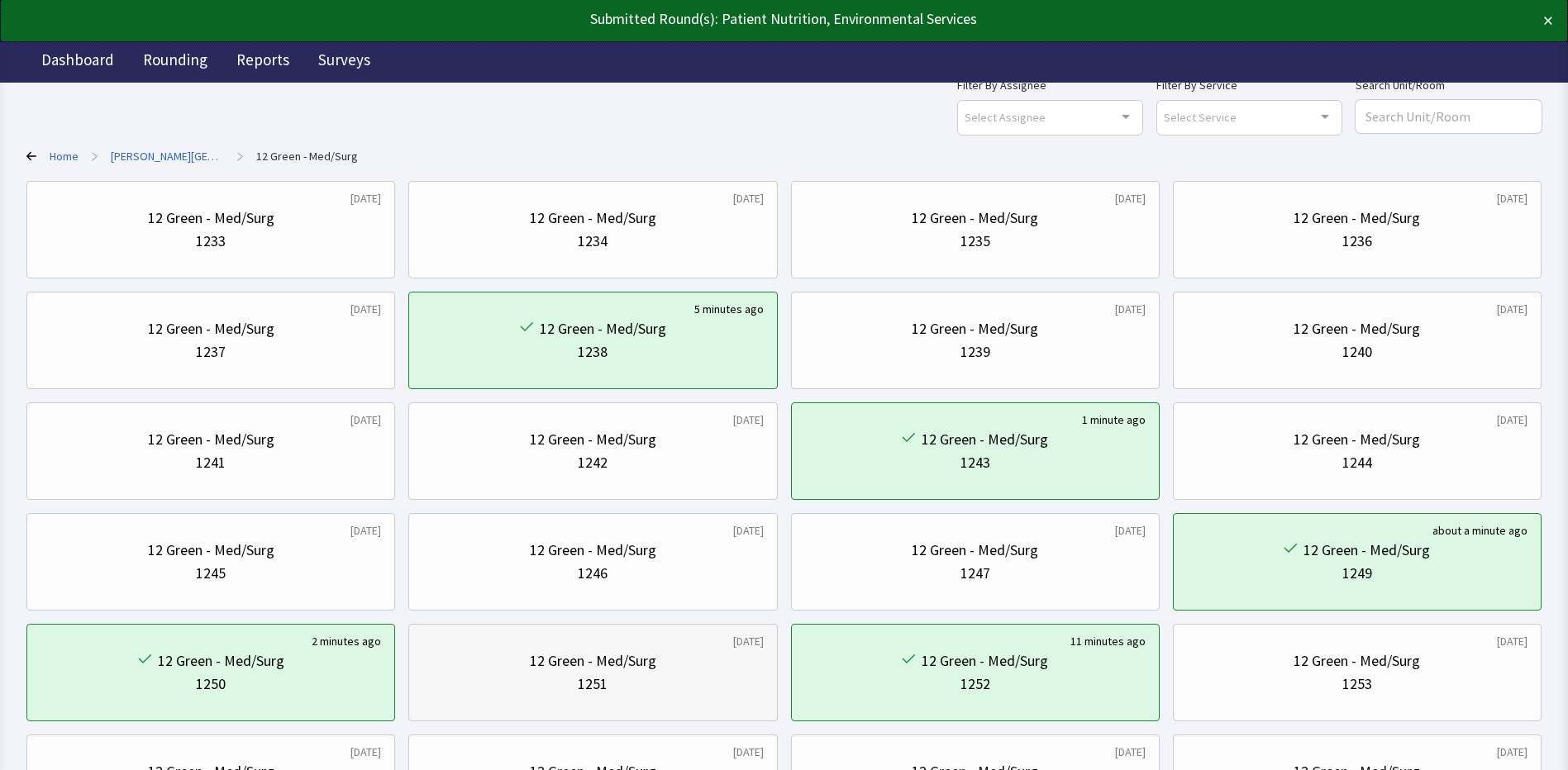
scroll to position [83, 0]
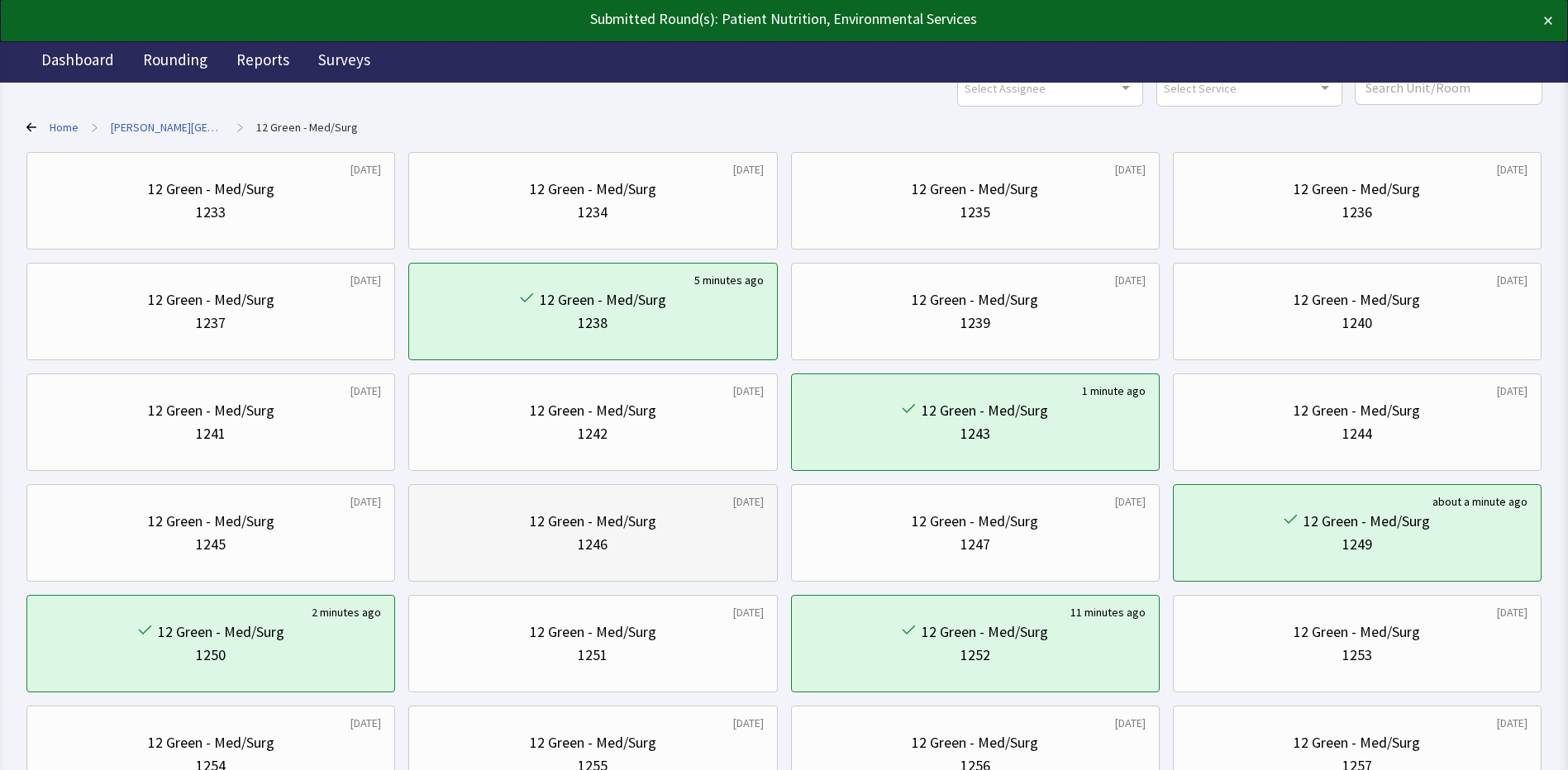
click at [733, 504] on div "1 month ago" at bounding box center [748, 501] width 30 height 17
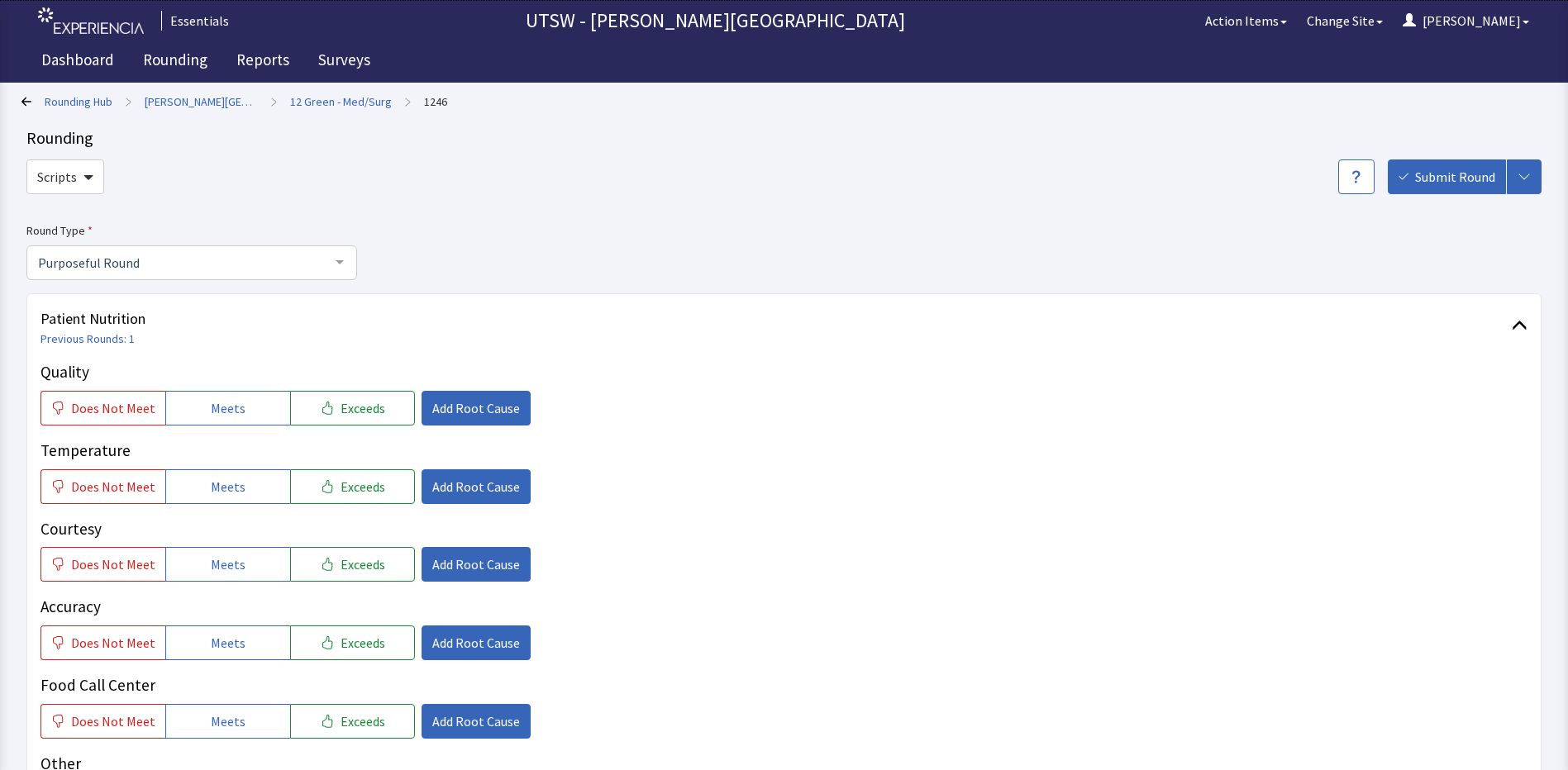
click at [790, 688] on p "Food Call Center" at bounding box center [783, 685] width 1487 height 24
click at [196, 408] on button "Meets" at bounding box center [227, 408] width 125 height 35
click at [234, 473] on button "Meets" at bounding box center [227, 487] width 125 height 35
click at [233, 588] on div "Quality Does Not Meet Meets Exceeds Add Root Cause Temperature Does Not Meet Me…" at bounding box center [783, 588] width 1487 height 457
click at [234, 574] on span "Meets" at bounding box center [228, 564] width 35 height 20
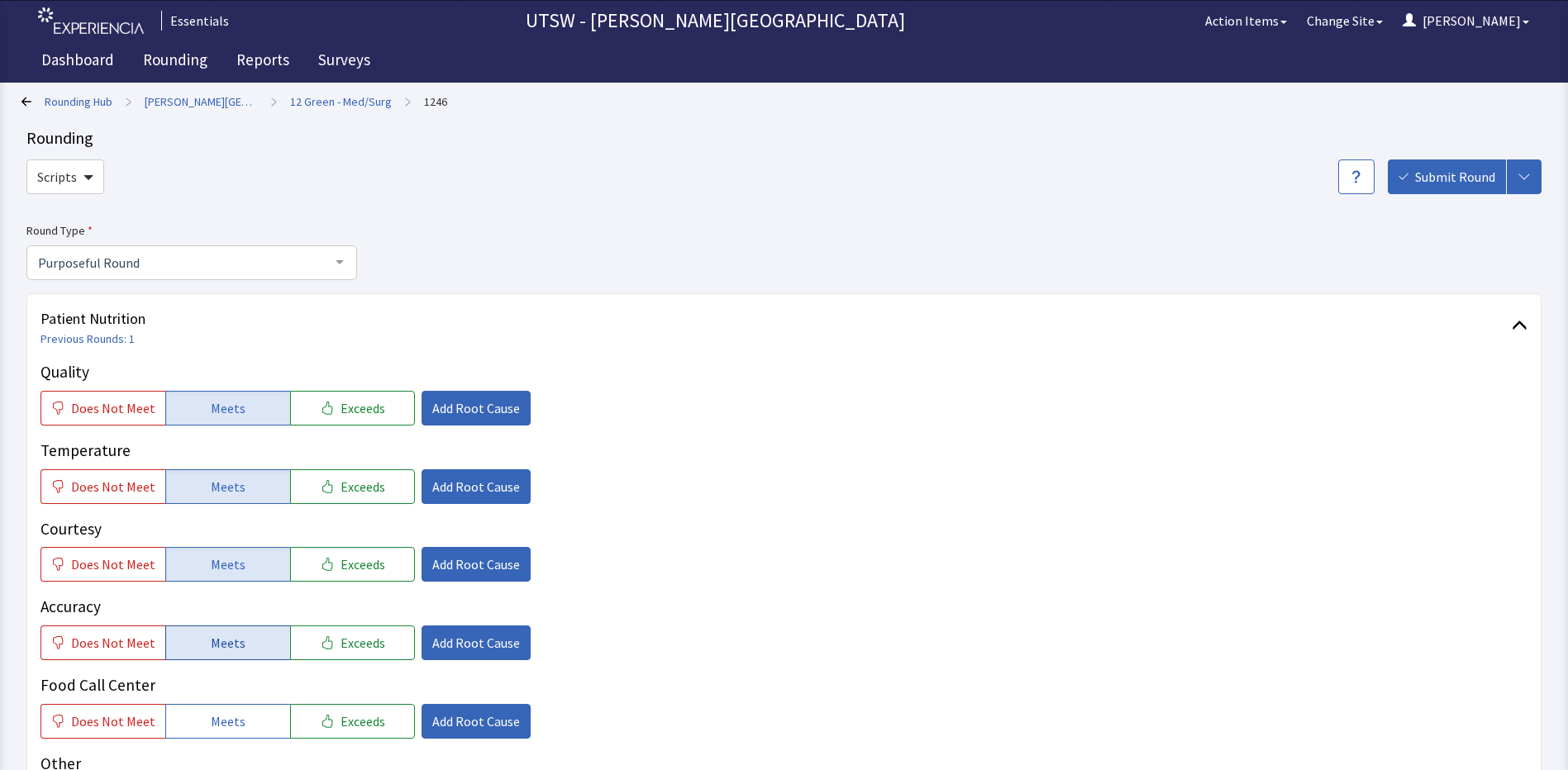
click at [240, 642] on button "Meets" at bounding box center [227, 643] width 125 height 35
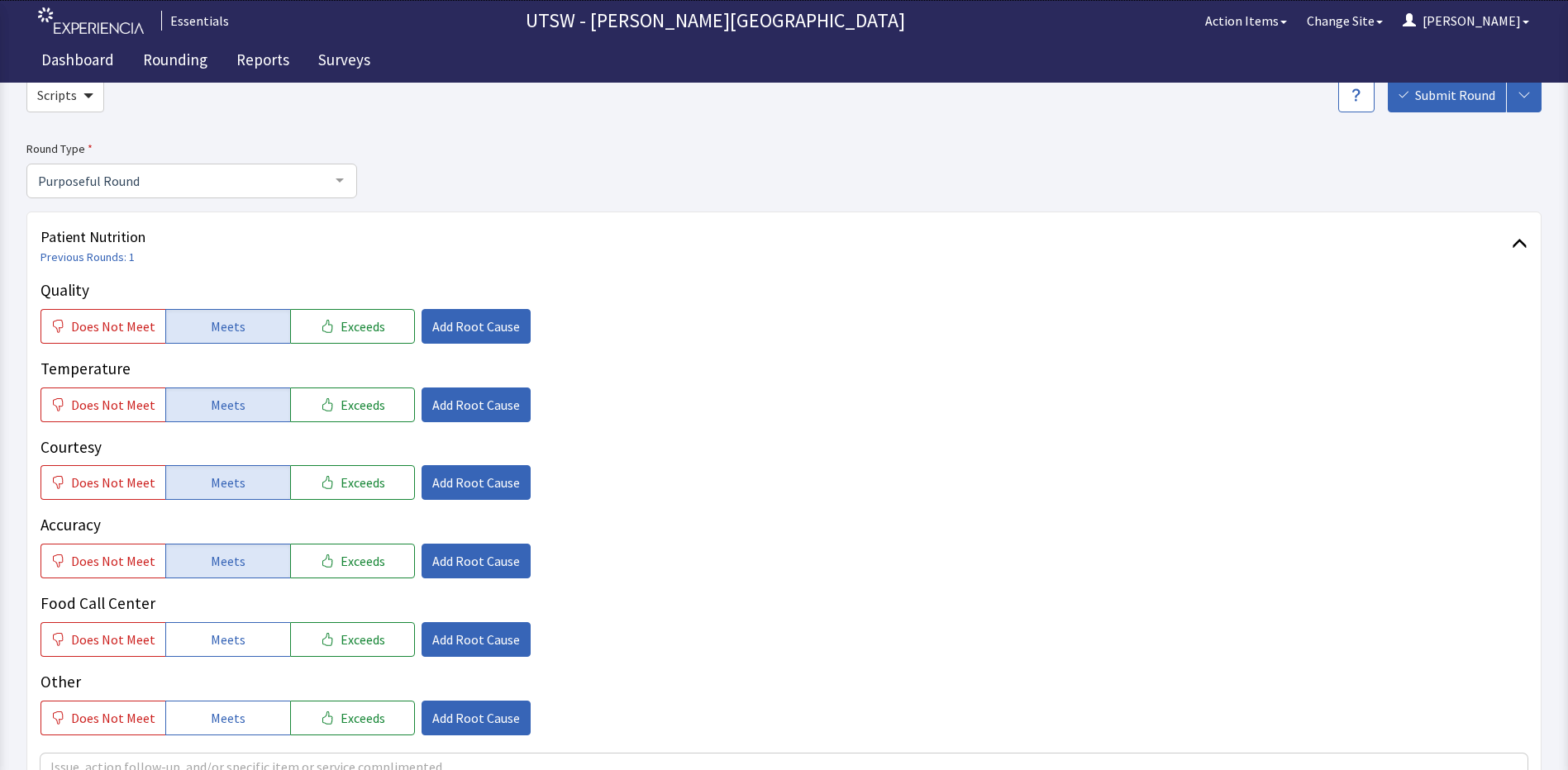
scroll to position [331, 0]
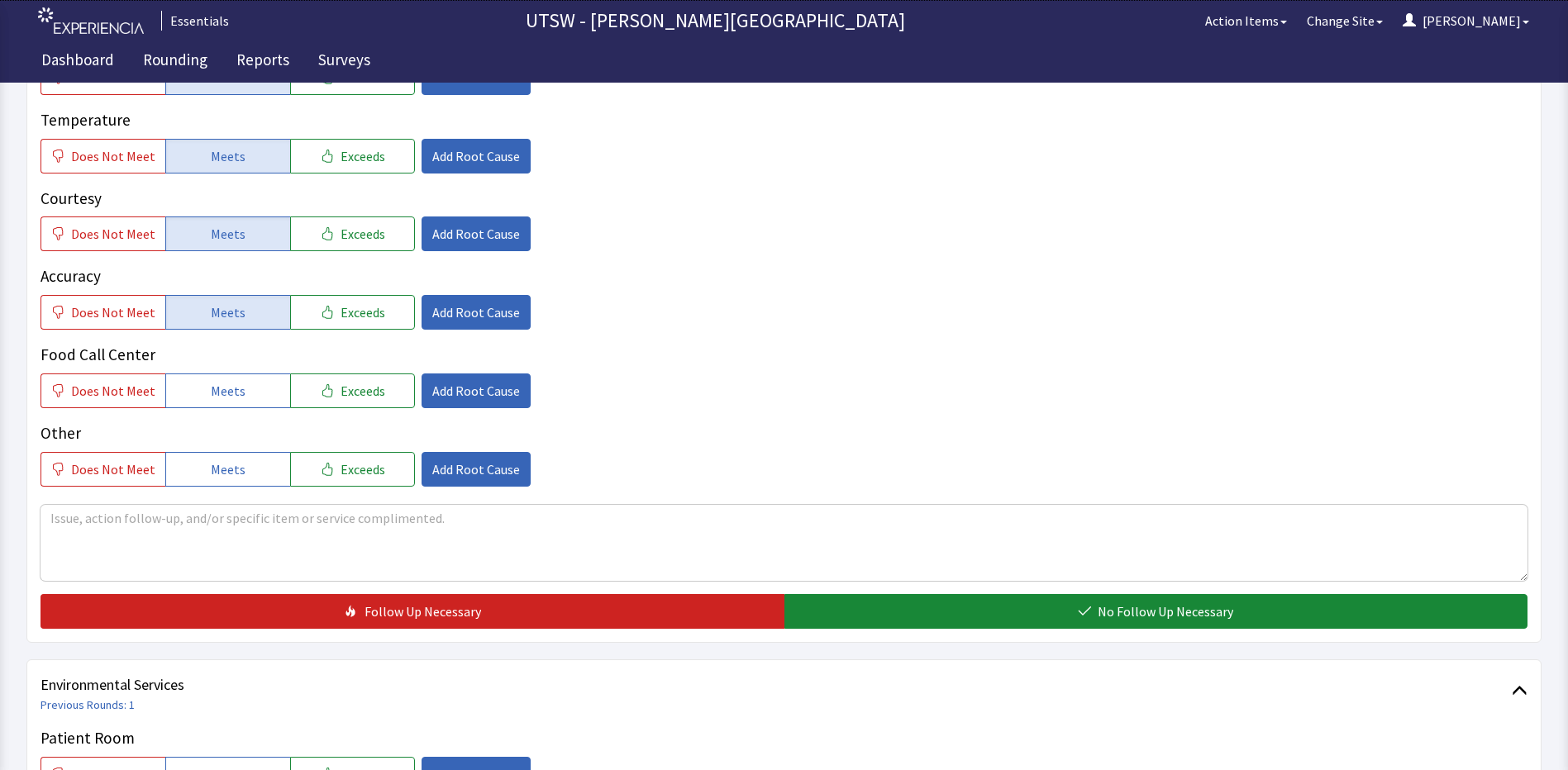
drag, startPoint x: 213, startPoint y: 399, endPoint x: 207, endPoint y: 438, distance: 39.5
click at [206, 409] on div "Quality Does Not Meet Meets Exceeds Add Root Cause Temperature Does Not Meet Me…" at bounding box center [783, 258] width 1487 height 457
click at [213, 463] on span "Meets" at bounding box center [228, 469] width 35 height 20
click at [186, 396] on button "Meets" at bounding box center [227, 391] width 125 height 35
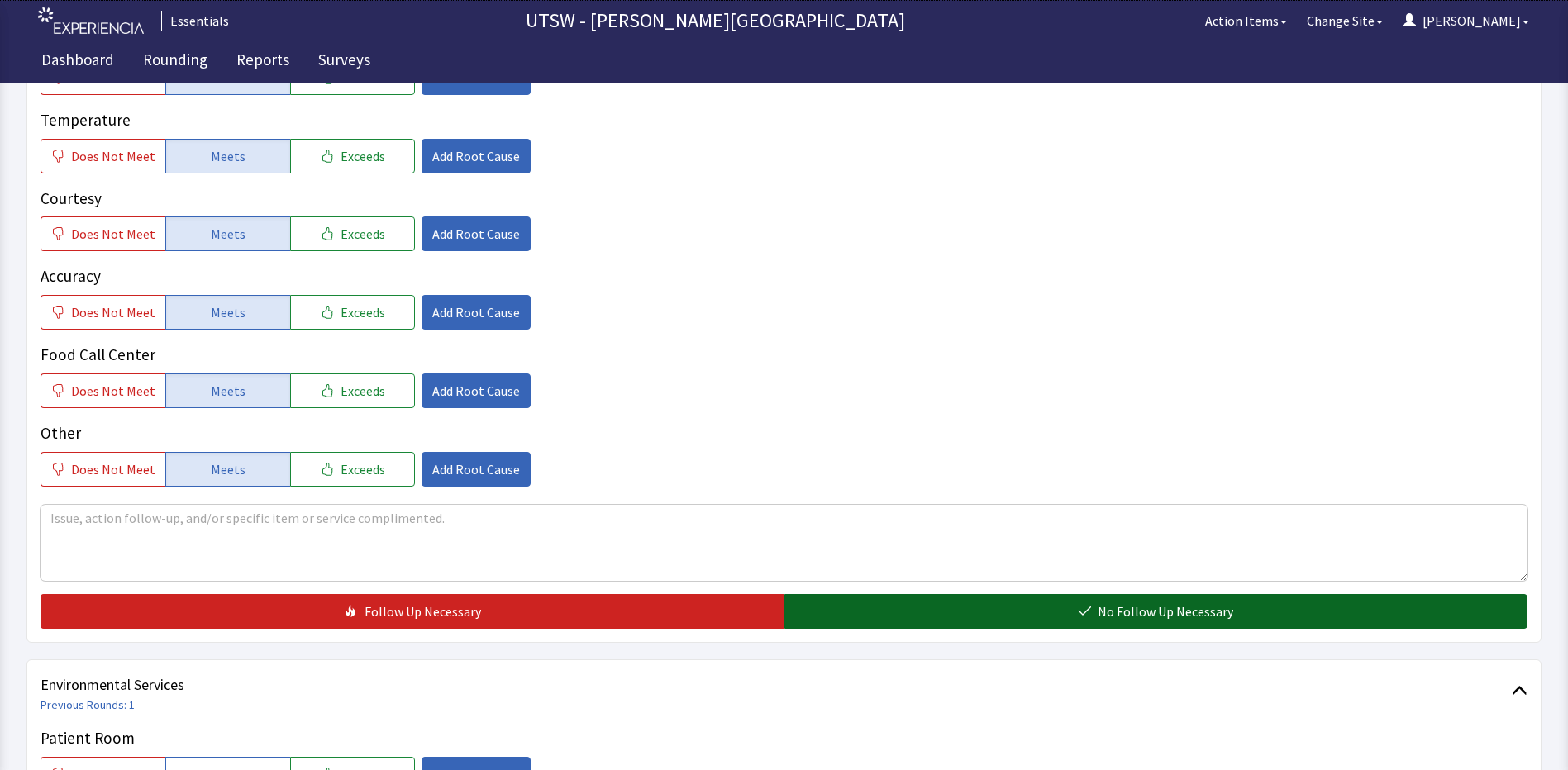
click at [895, 605] on button "No Follow Up Necessary" at bounding box center [1156, 612] width 744 height 35
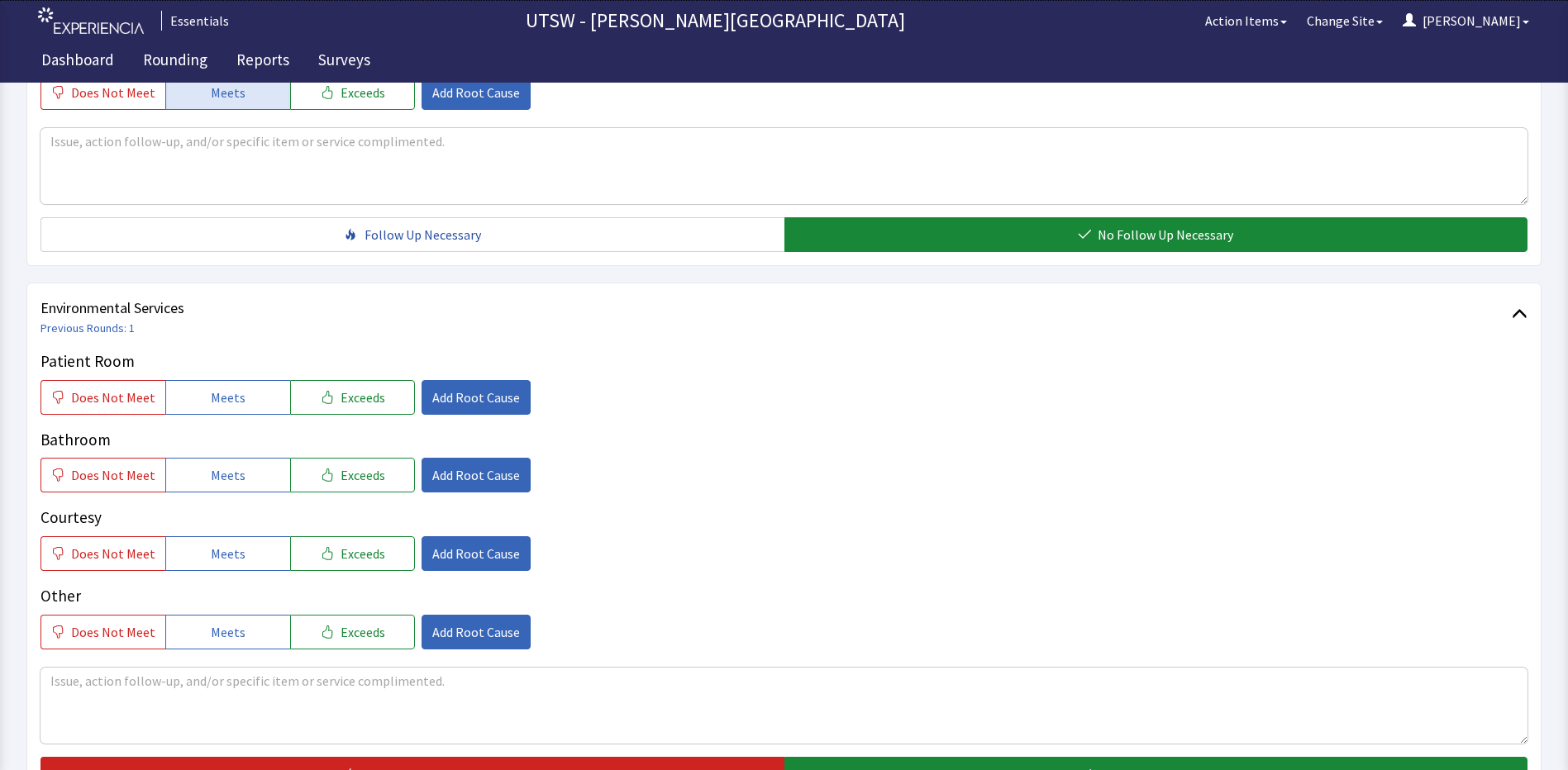
scroll to position [744, 0]
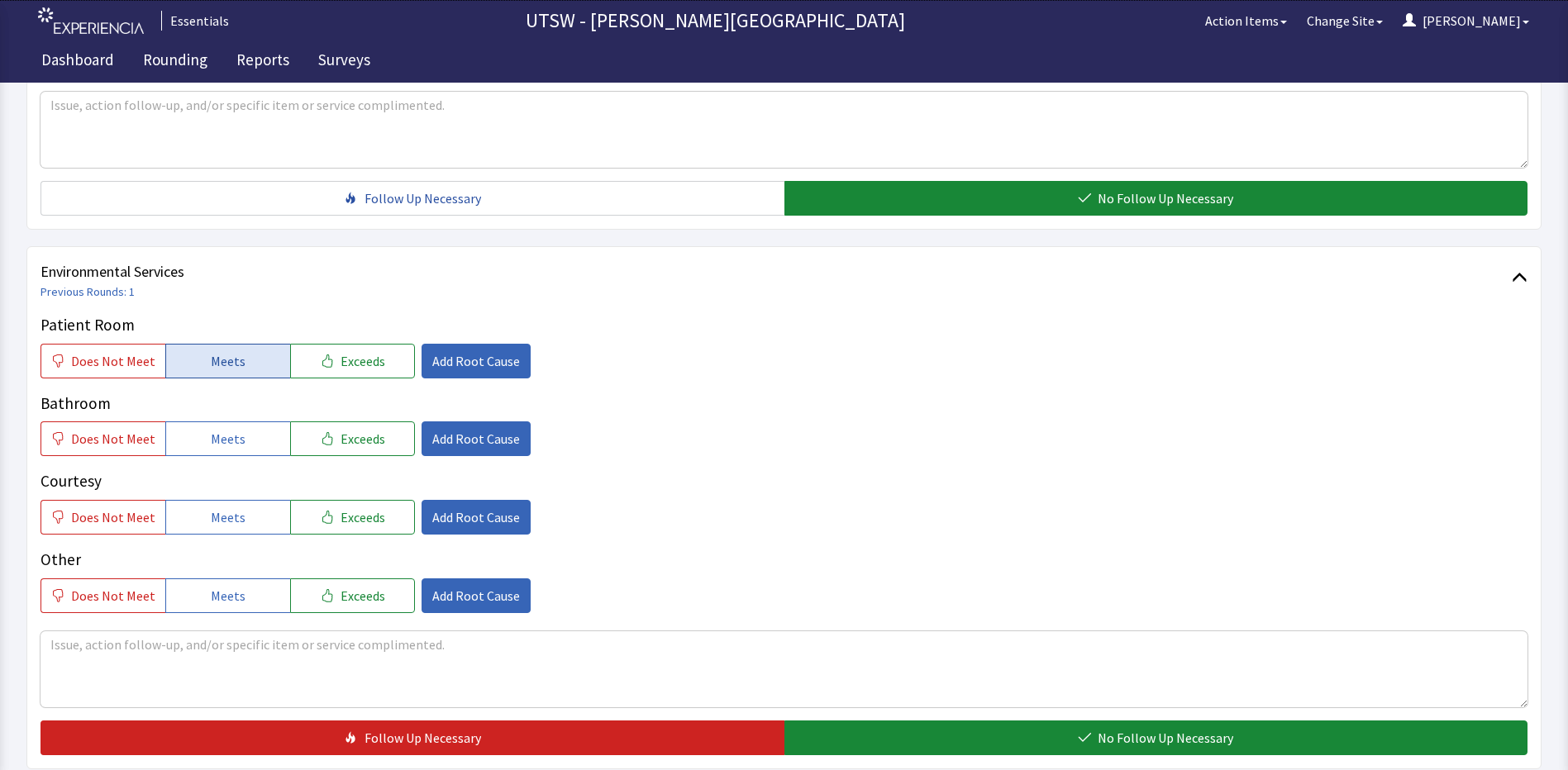
drag, startPoint x: 247, startPoint y: 365, endPoint x: 238, endPoint y: 371, distance: 10.8
click at [242, 366] on button "Meets" at bounding box center [227, 361] width 125 height 35
click at [238, 421] on div "Bathroom Does Not Meet Meets Exceeds Add Root Cause" at bounding box center [783, 424] width 1487 height 65
click at [239, 438] on button "Meets" at bounding box center [227, 439] width 125 height 35
click at [259, 509] on button "Meets" at bounding box center [227, 517] width 125 height 35
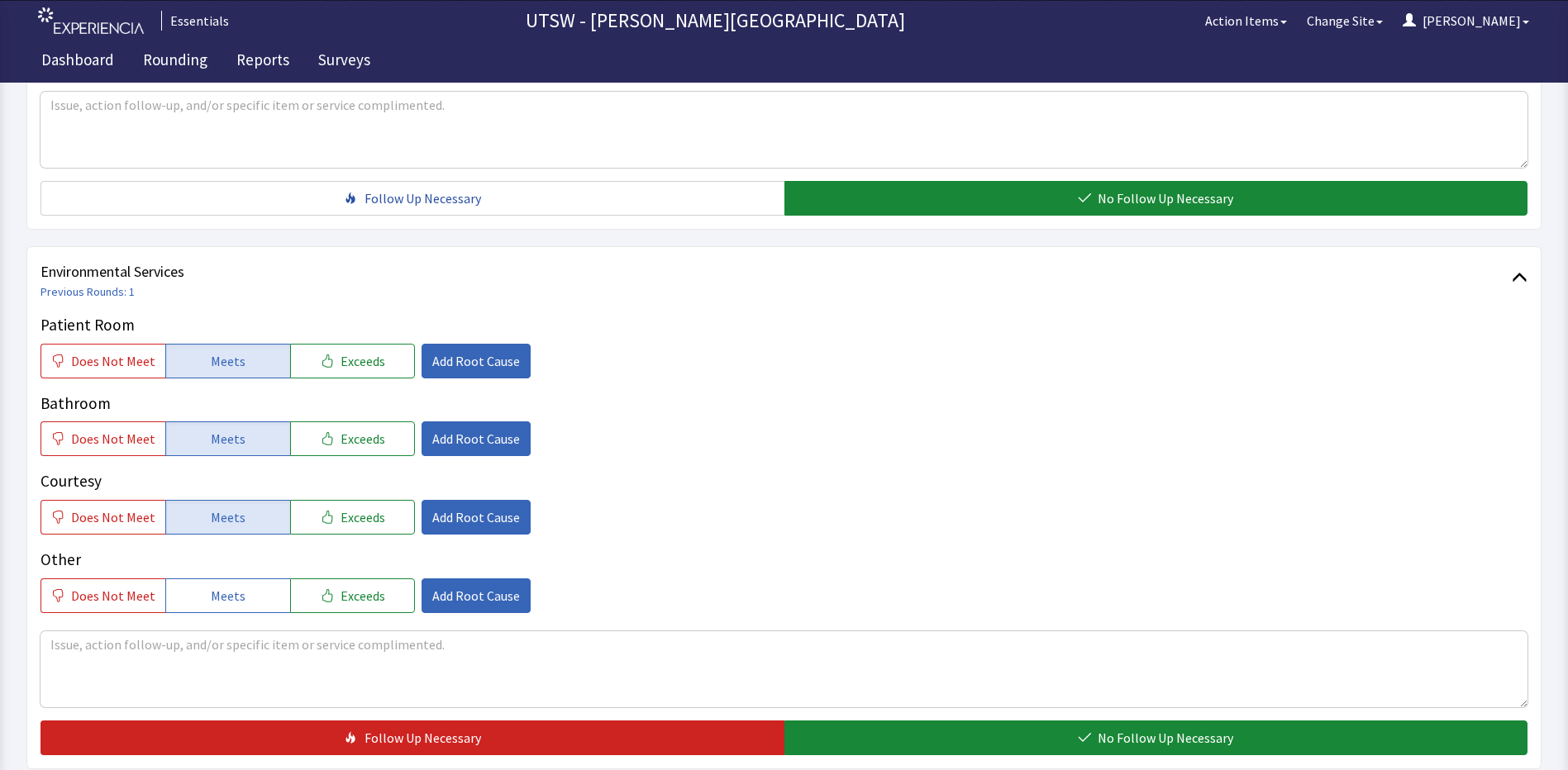
click at [247, 563] on p "Other" at bounding box center [783, 559] width 1487 height 24
click at [247, 577] on div "Other Does Not Meet Meets Exceeds Add Root Cause" at bounding box center [783, 580] width 1487 height 65
click at [247, 584] on button "Meets" at bounding box center [227, 595] width 125 height 35
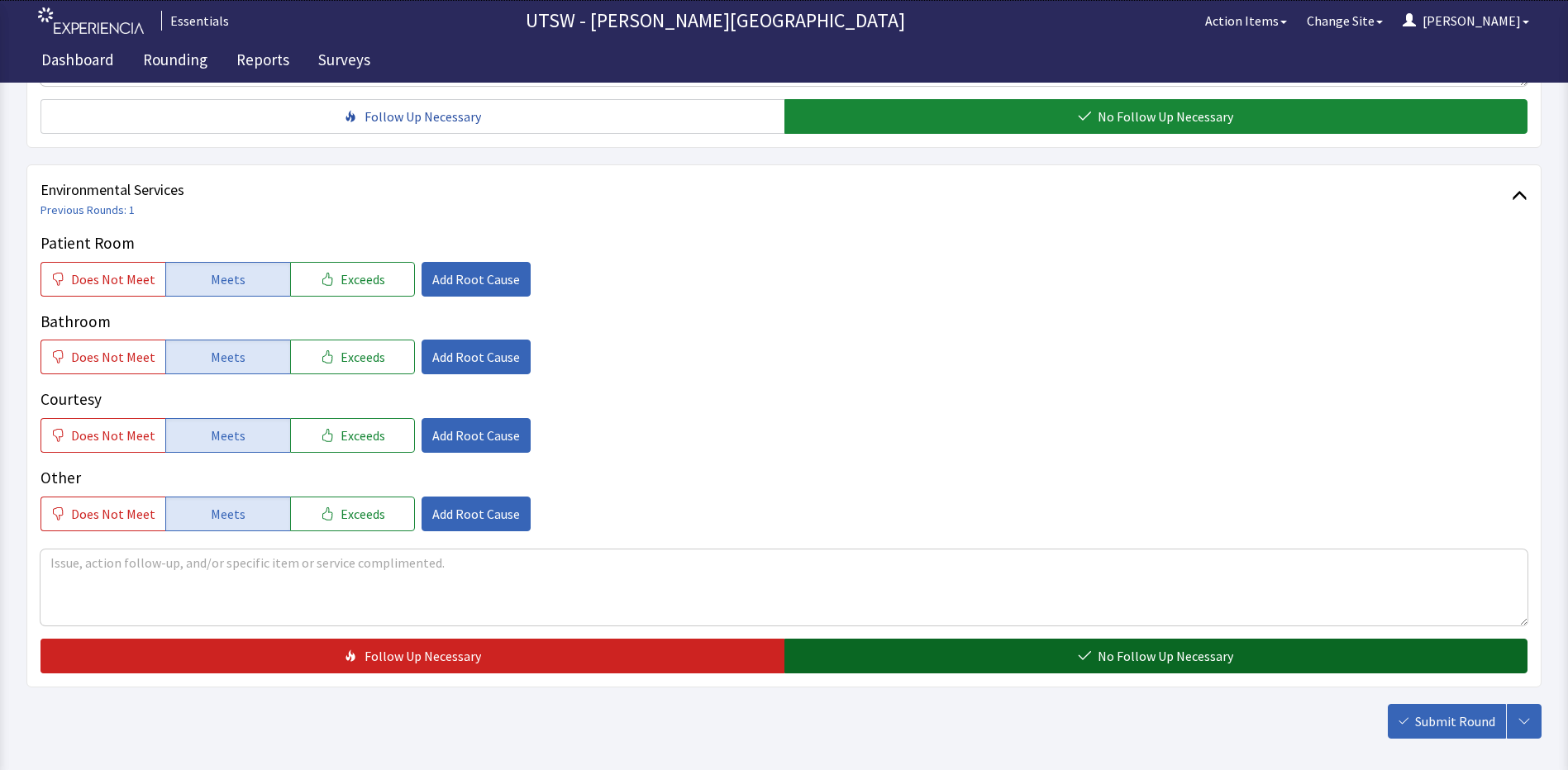
scroll to position [903, 0]
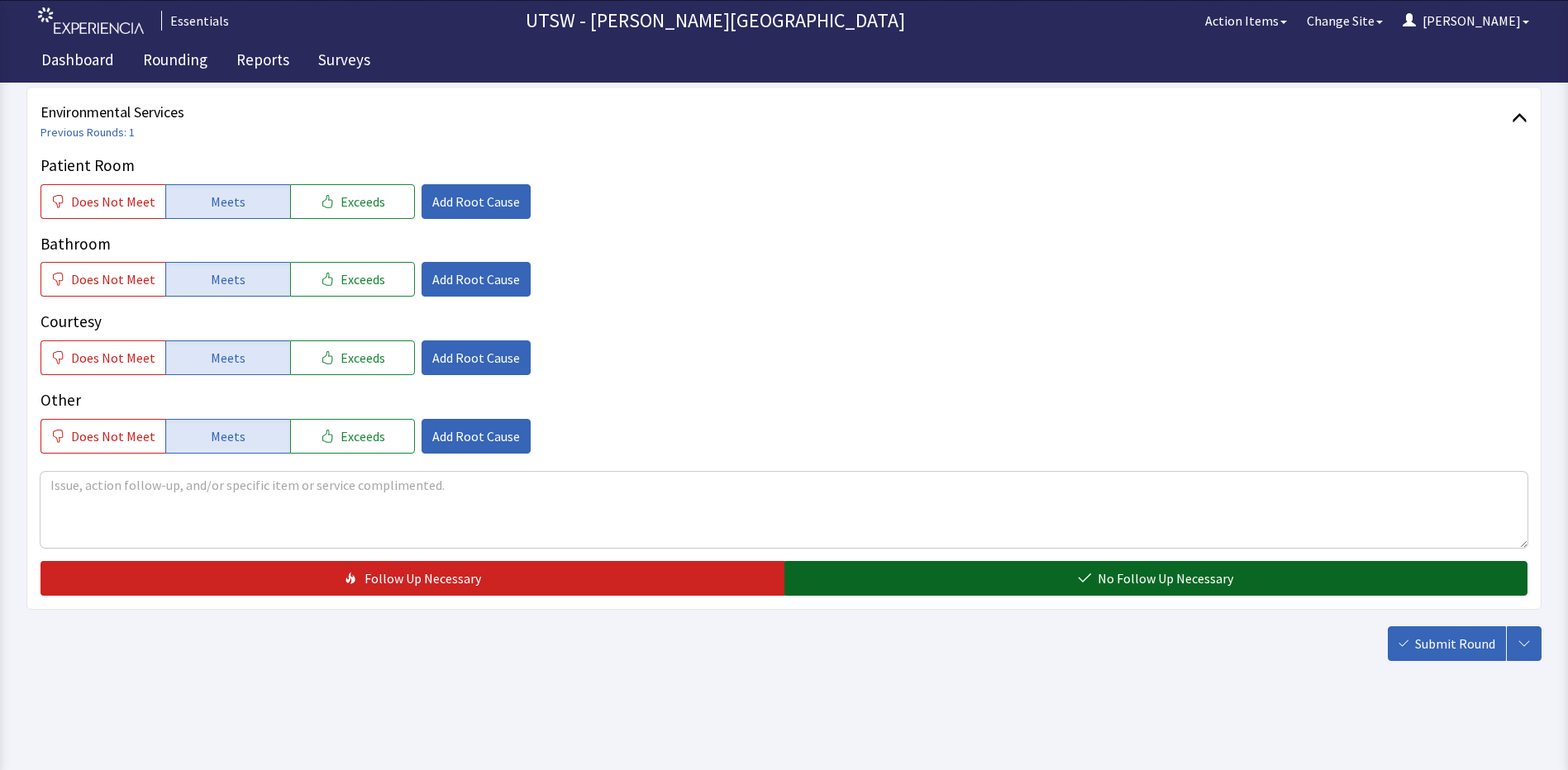
click at [1004, 591] on button "No Follow Up Necessary" at bounding box center [1156, 579] width 744 height 35
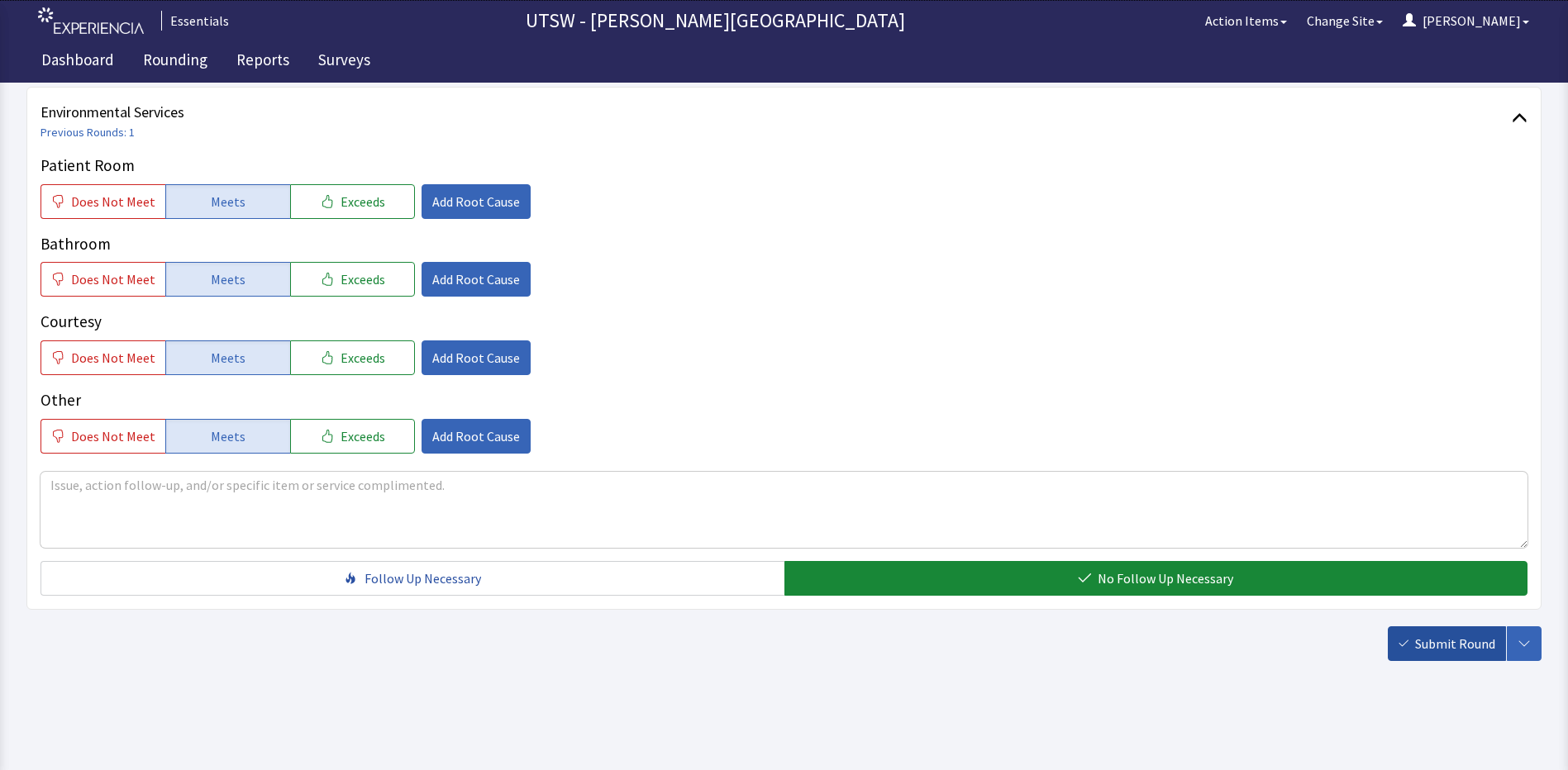
click at [1465, 643] on span "Submit Round" at bounding box center [1455, 643] width 80 height 20
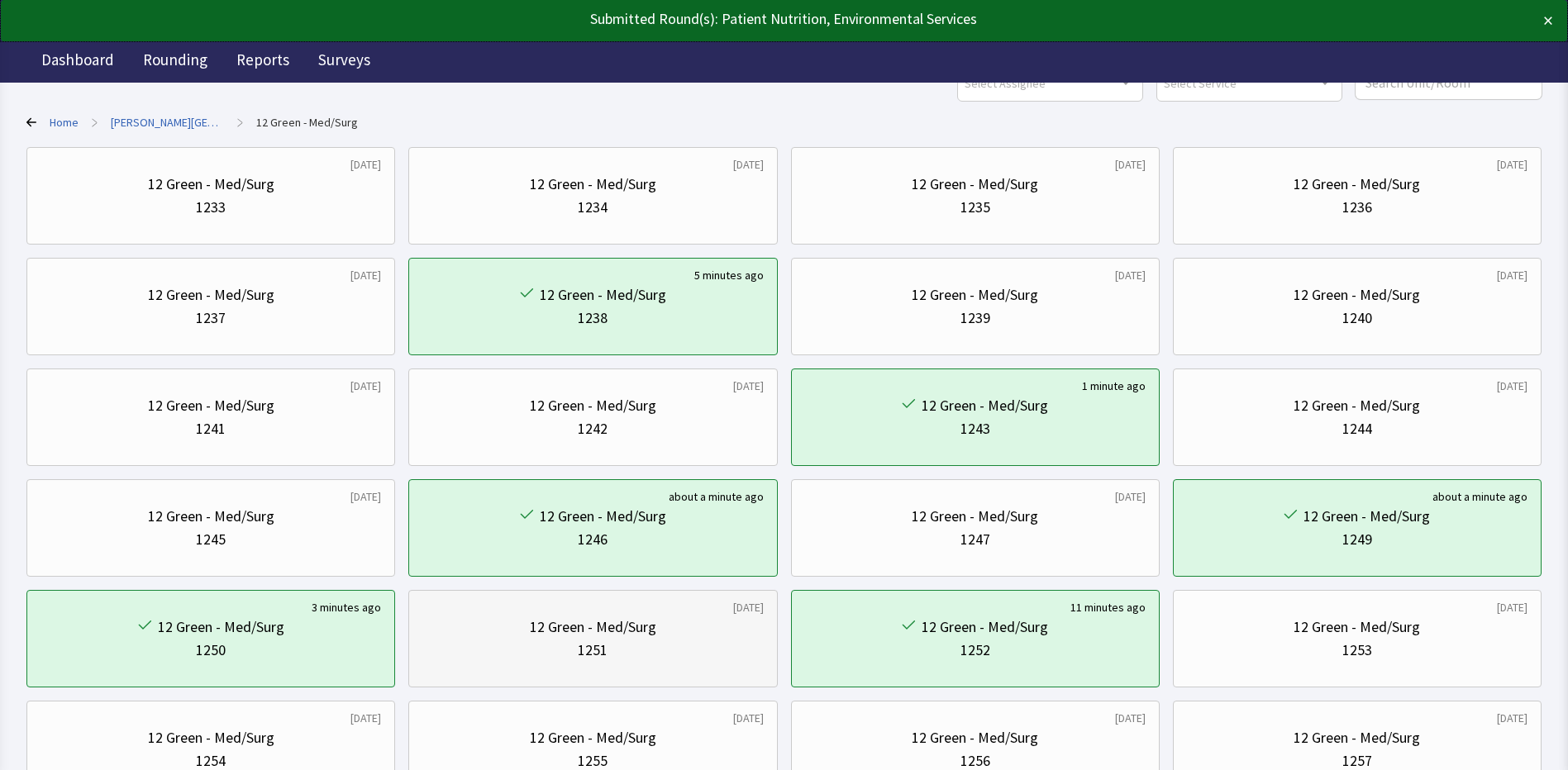
scroll to position [248, 0]
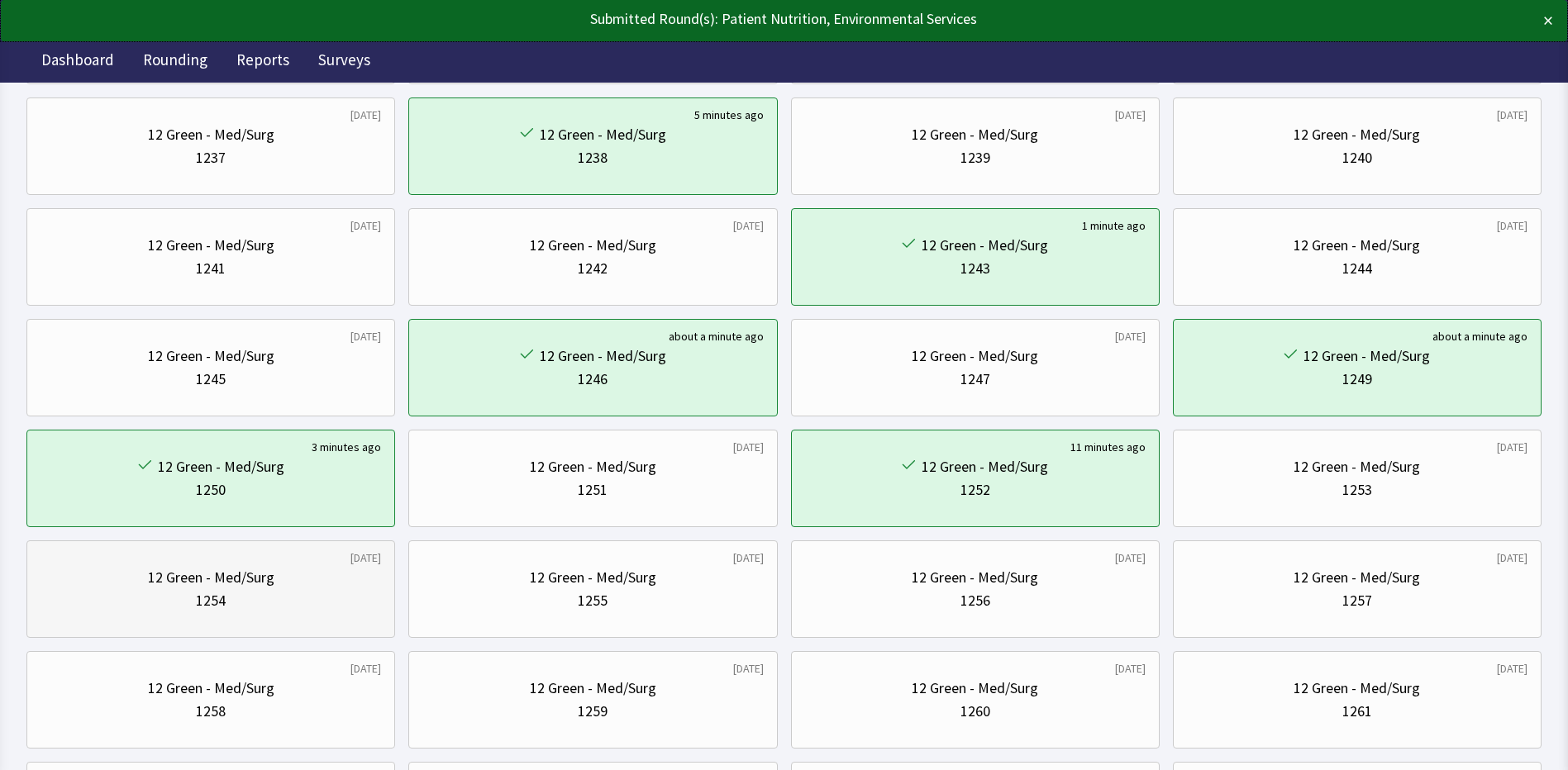
click at [193, 594] on div "1254" at bounding box center [210, 600] width 341 height 23
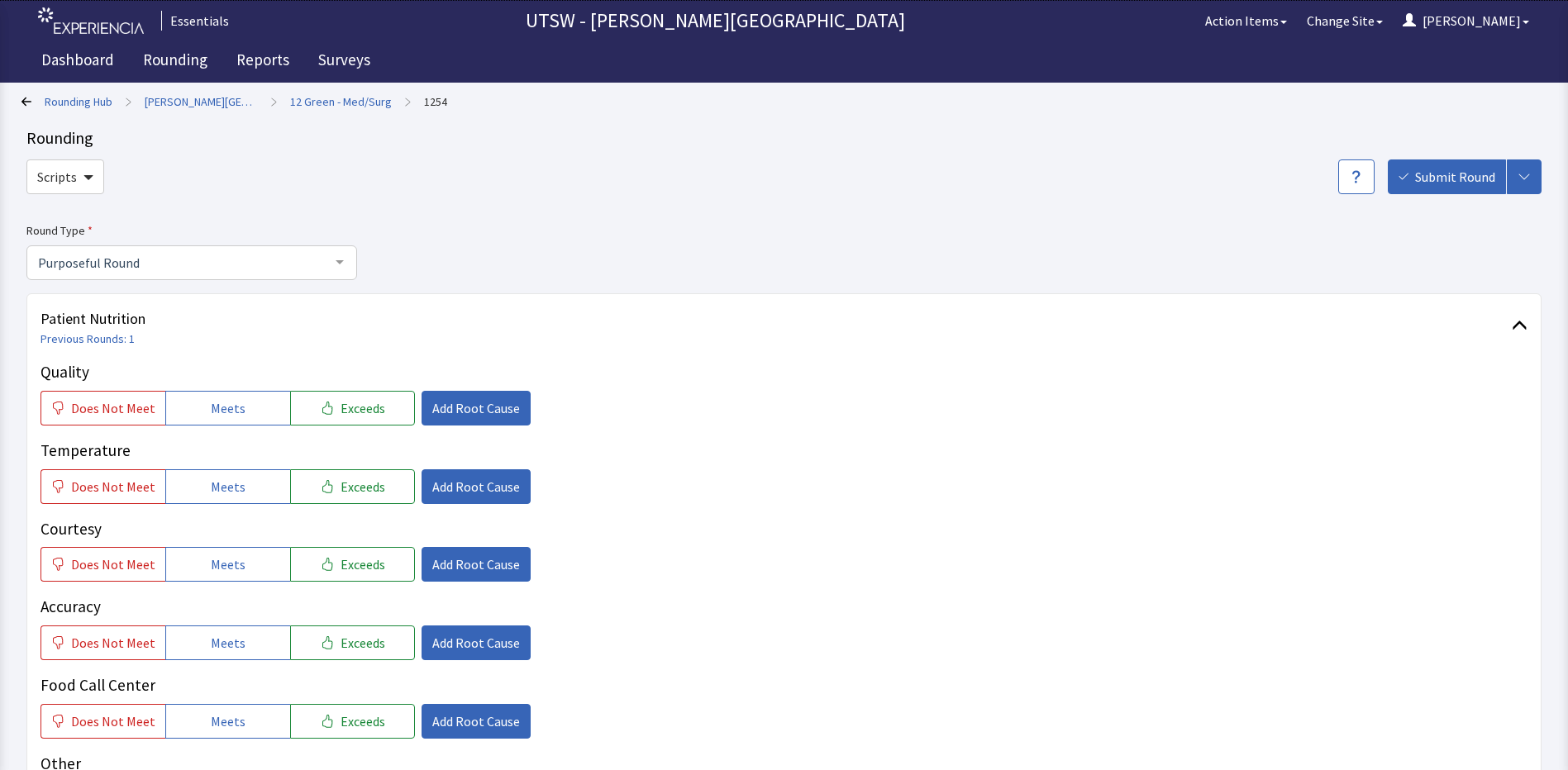
click at [865, 721] on div "Does Not Meet Meets Exceeds Add Root Cause" at bounding box center [783, 721] width 1487 height 35
click at [185, 425] on button "Meets" at bounding box center [227, 408] width 125 height 35
click at [244, 494] on button "Meets" at bounding box center [227, 487] width 125 height 35
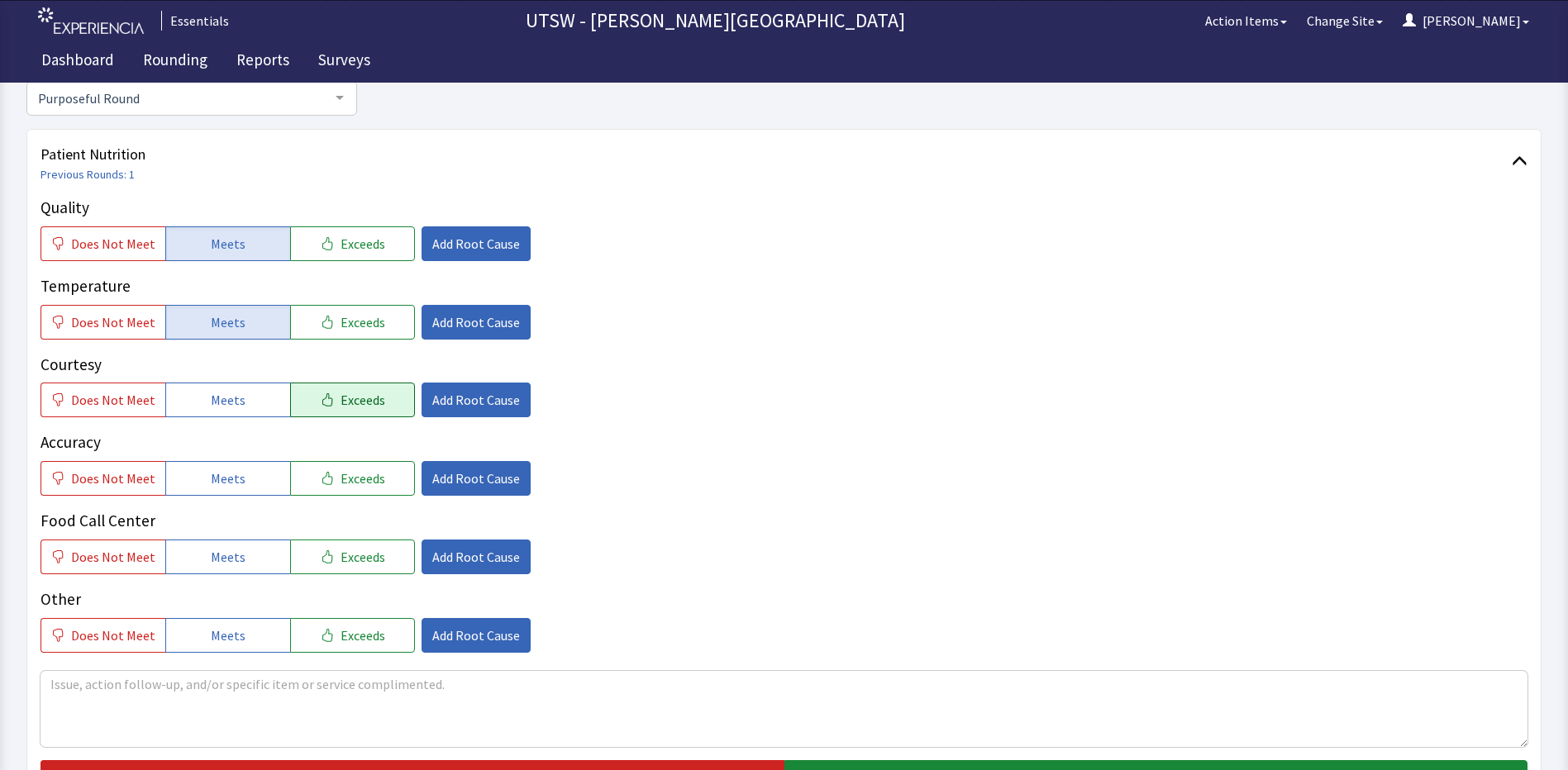
scroll to position [165, 0]
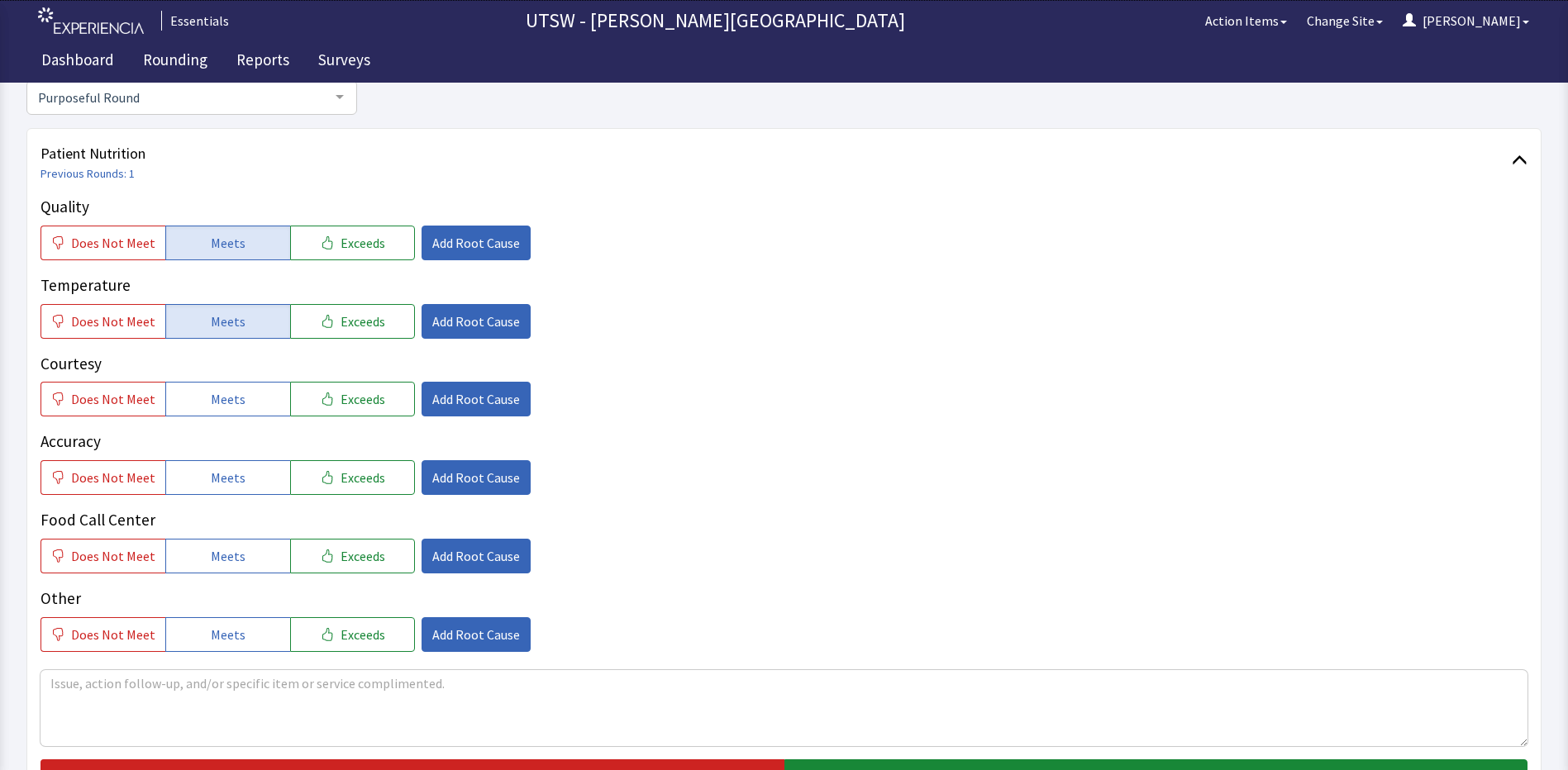
drag, startPoint x: 235, startPoint y: 405, endPoint x: 197, endPoint y: 423, distance: 42.0
click at [209, 417] on div "Quality Does Not Meet Meets Exceeds Add Root Cause Temperature Does Not Meet Me…" at bounding box center [783, 424] width 1487 height 457
click at [198, 476] on button "Meets" at bounding box center [227, 477] width 125 height 35
click at [207, 423] on div "Quality Does Not Meet Meets Exceeds Add Root Cause Temperature Does Not Meet Me…" at bounding box center [783, 424] width 1487 height 457
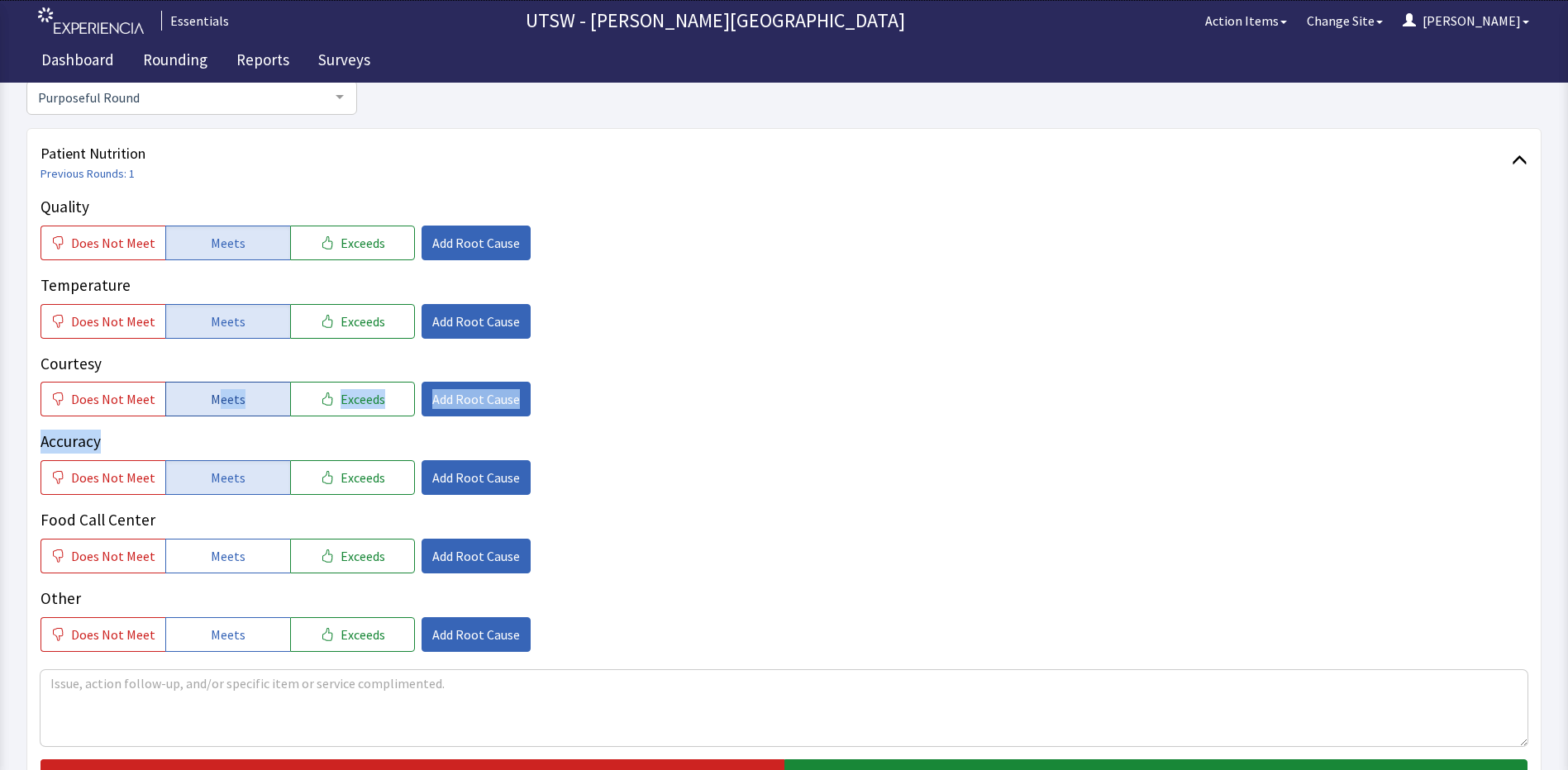
drag, startPoint x: 207, startPoint y: 423, endPoint x: 207, endPoint y: 406, distance: 17.0
click at [211, 406] on span "Meets" at bounding box center [228, 399] width 35 height 20
click at [251, 559] on button "Meets" at bounding box center [227, 556] width 125 height 35
drag, startPoint x: 249, startPoint y: 633, endPoint x: 344, endPoint y: 599, distance: 100.9
click at [248, 633] on button "Meets" at bounding box center [227, 634] width 125 height 35
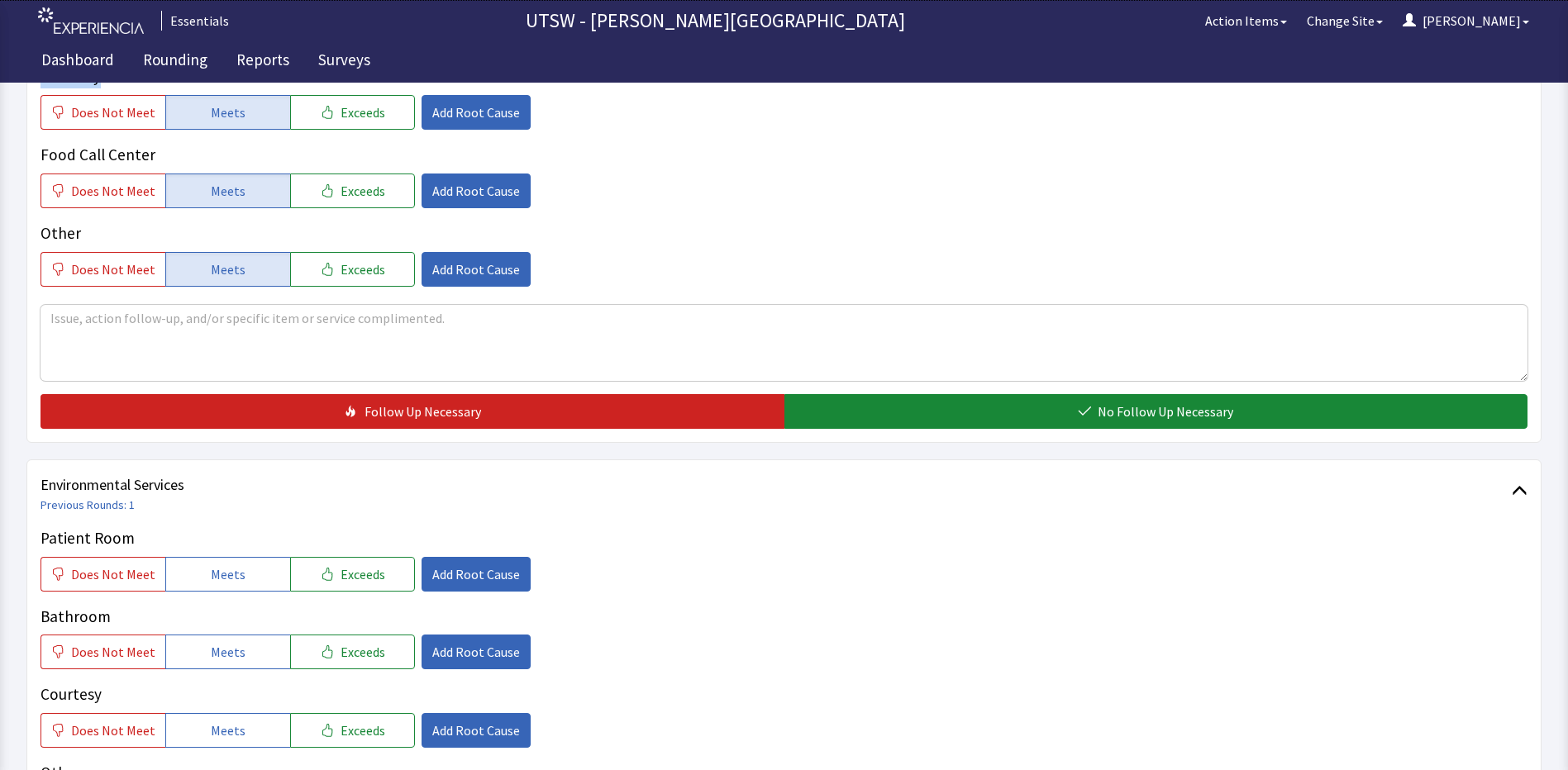
scroll to position [661, 0]
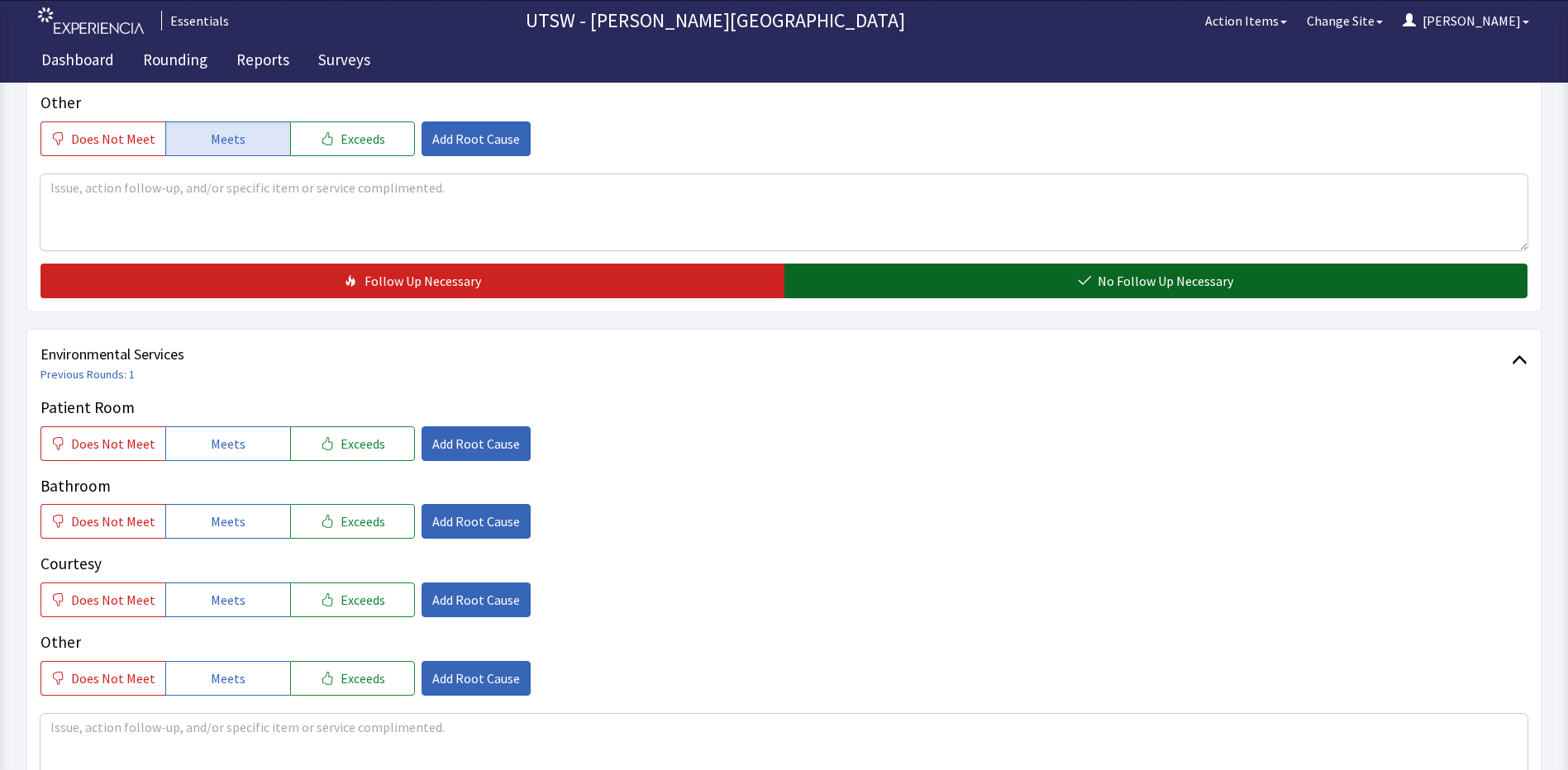
click at [1082, 293] on button "No Follow Up Necessary" at bounding box center [1156, 281] width 744 height 35
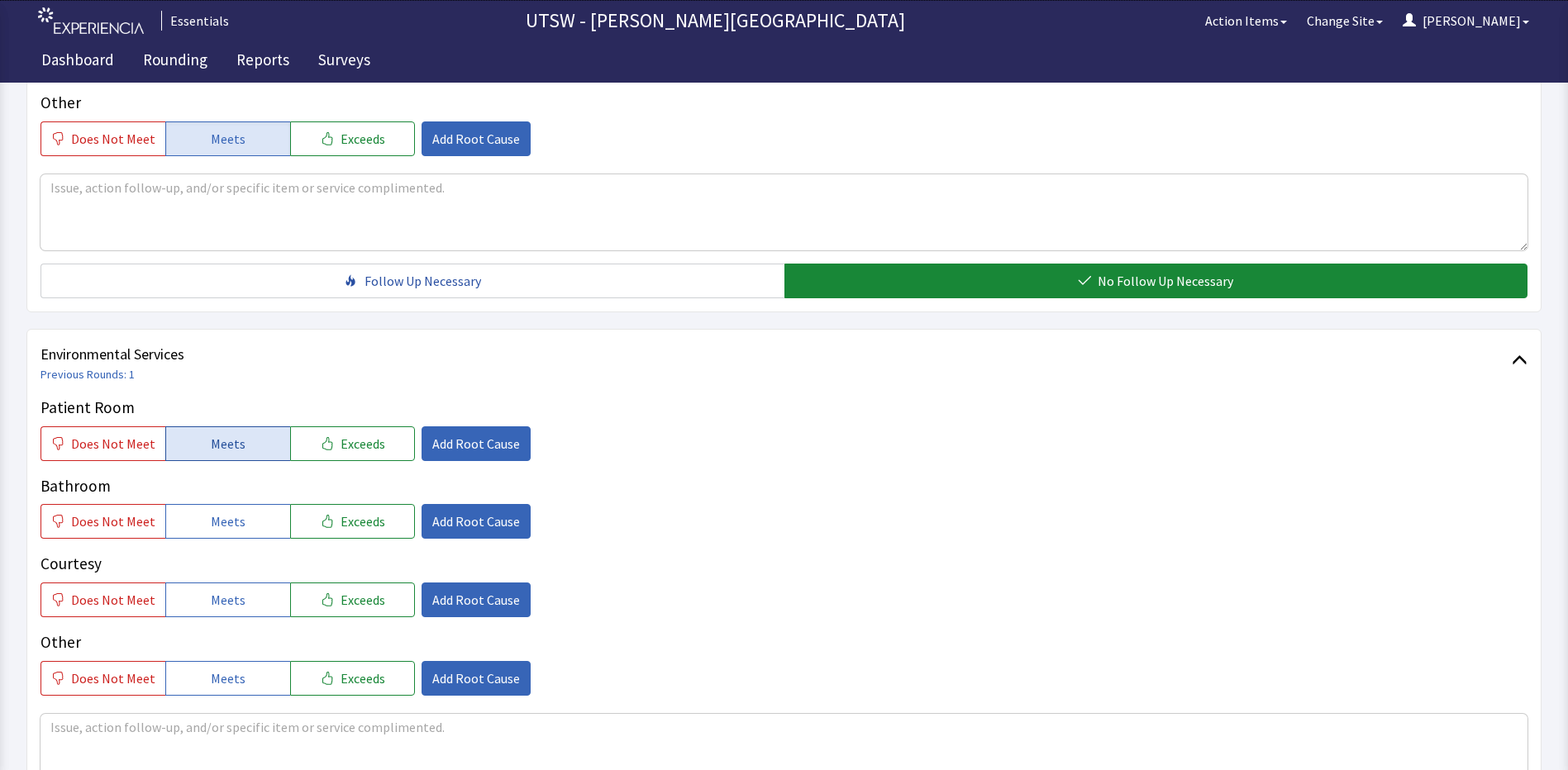
click at [186, 448] on button "Meets" at bounding box center [227, 444] width 125 height 35
click at [219, 525] on span "Meets" at bounding box center [228, 521] width 35 height 20
click at [215, 588] on button "Meets" at bounding box center [227, 600] width 125 height 35
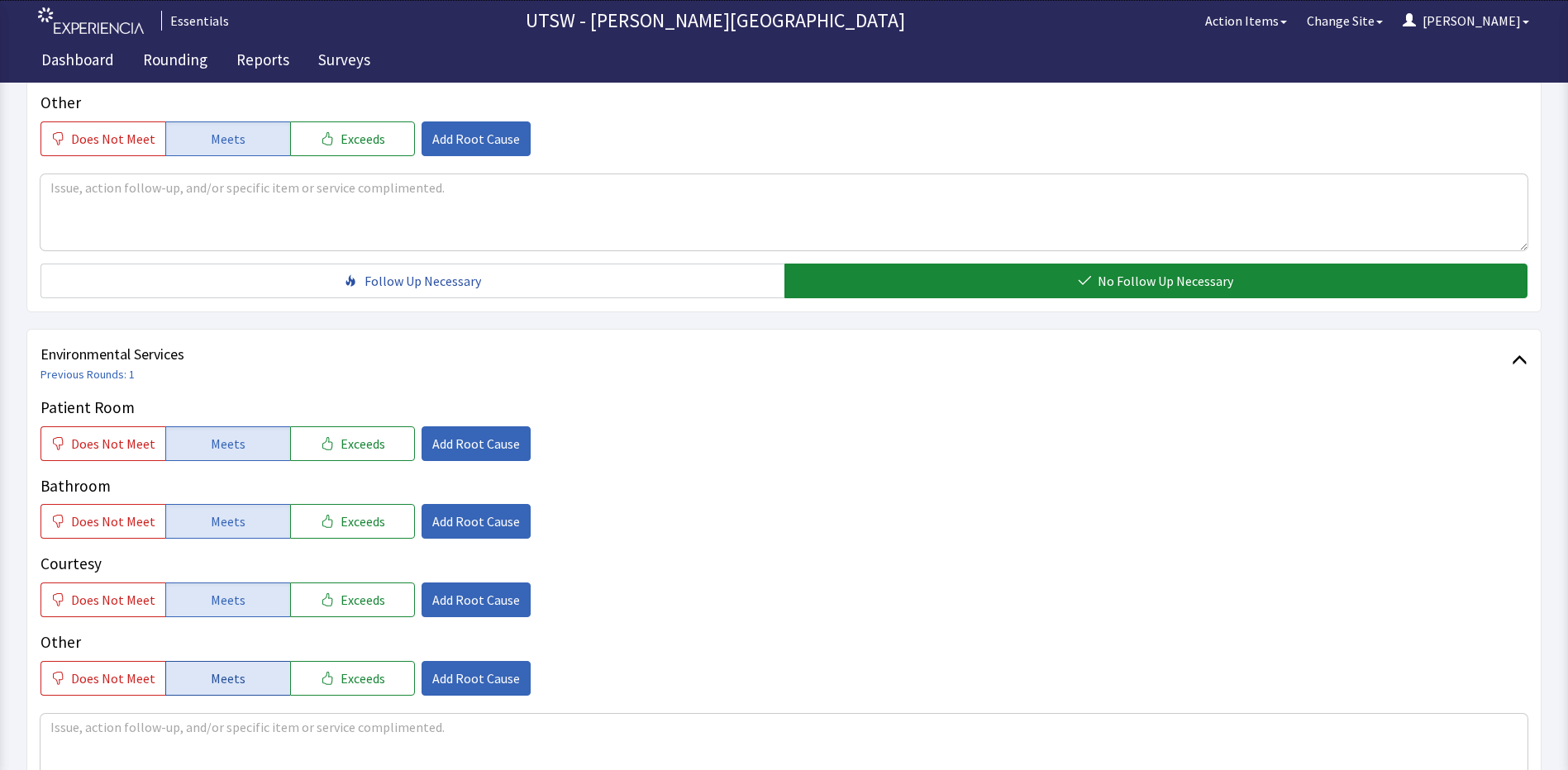
click at [211, 675] on span "Meets" at bounding box center [228, 678] width 35 height 20
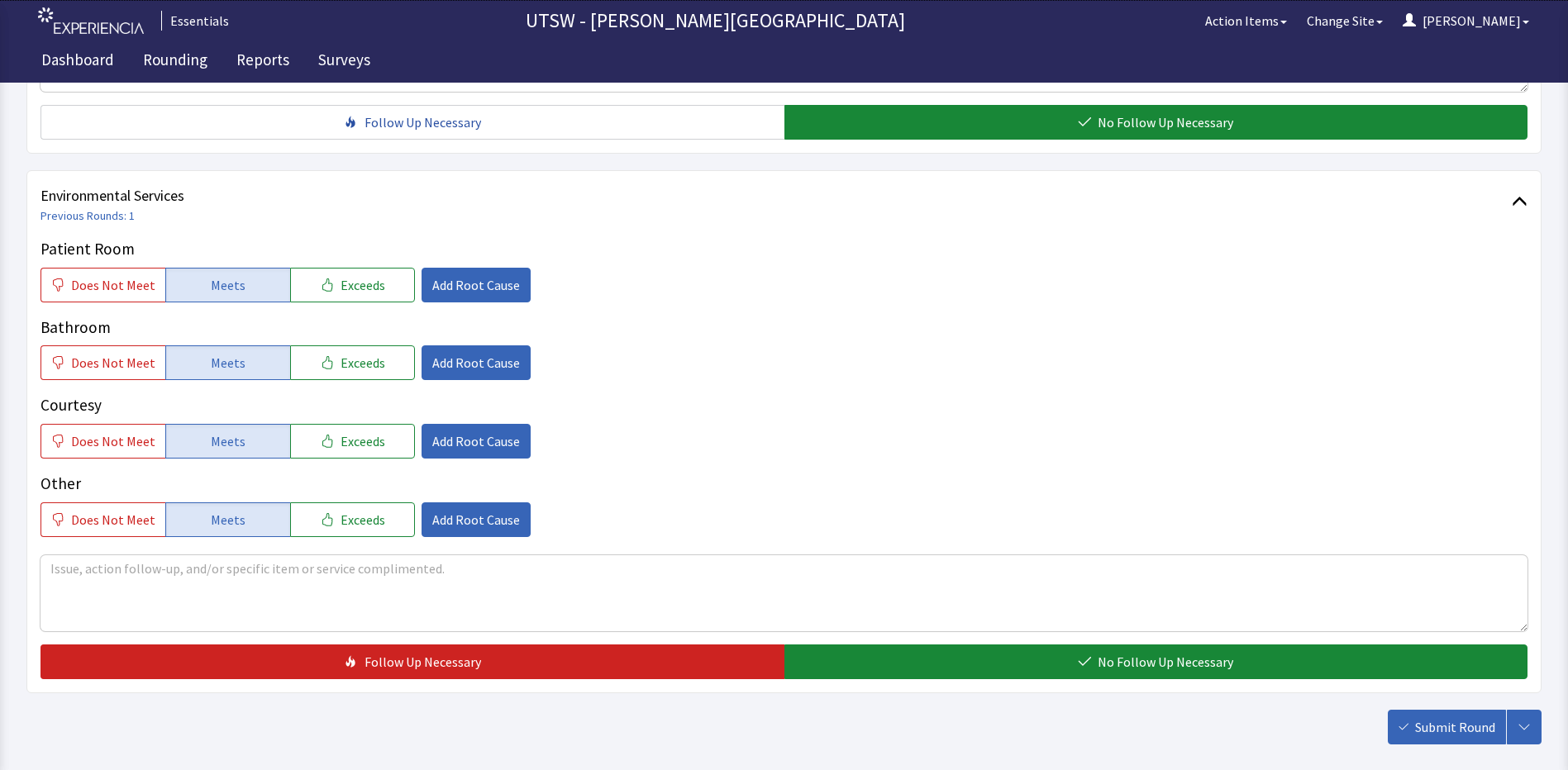
scroll to position [826, 0]
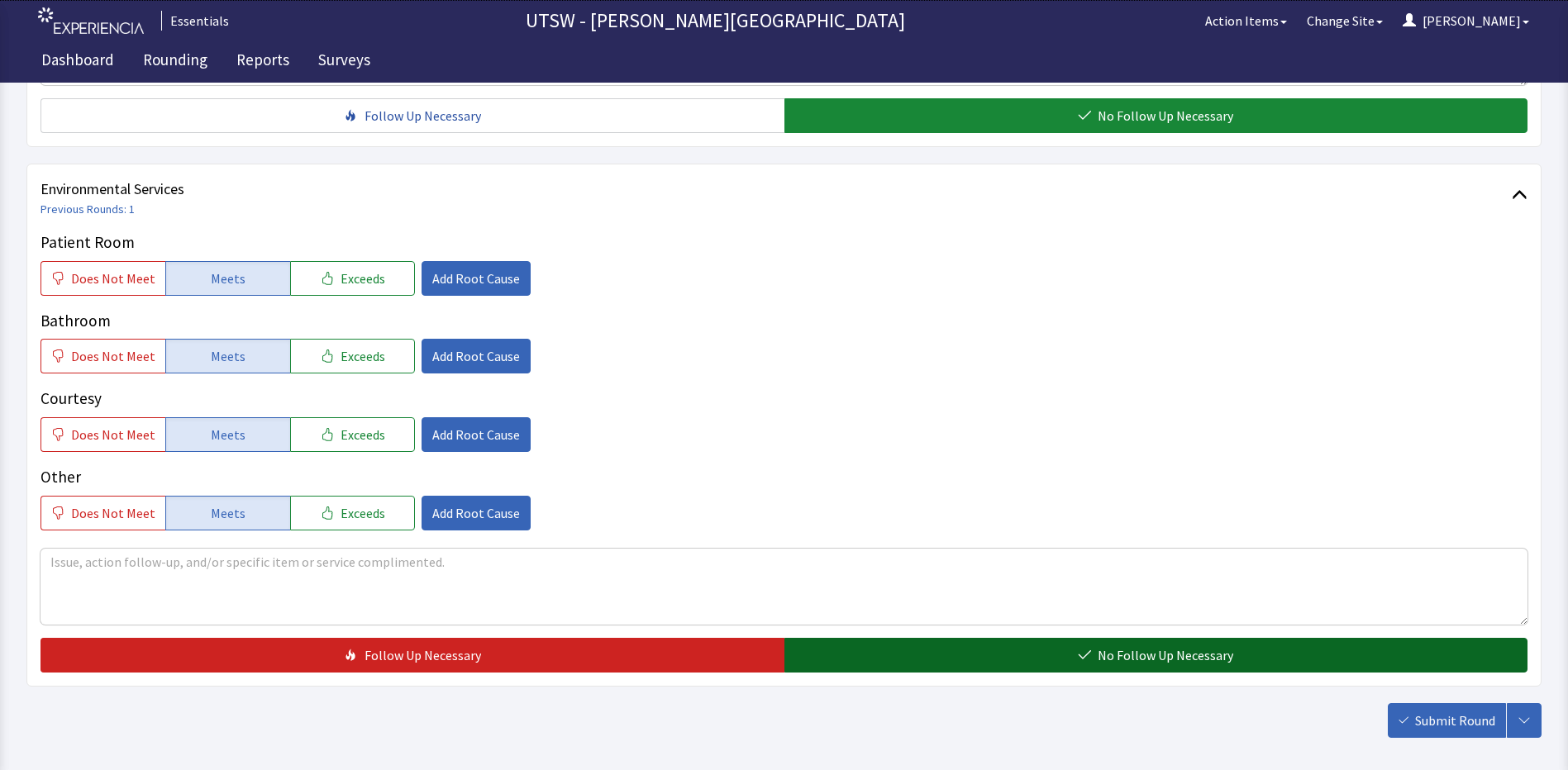
click at [1147, 644] on button "No Follow Up Necessary" at bounding box center [1156, 655] width 744 height 35
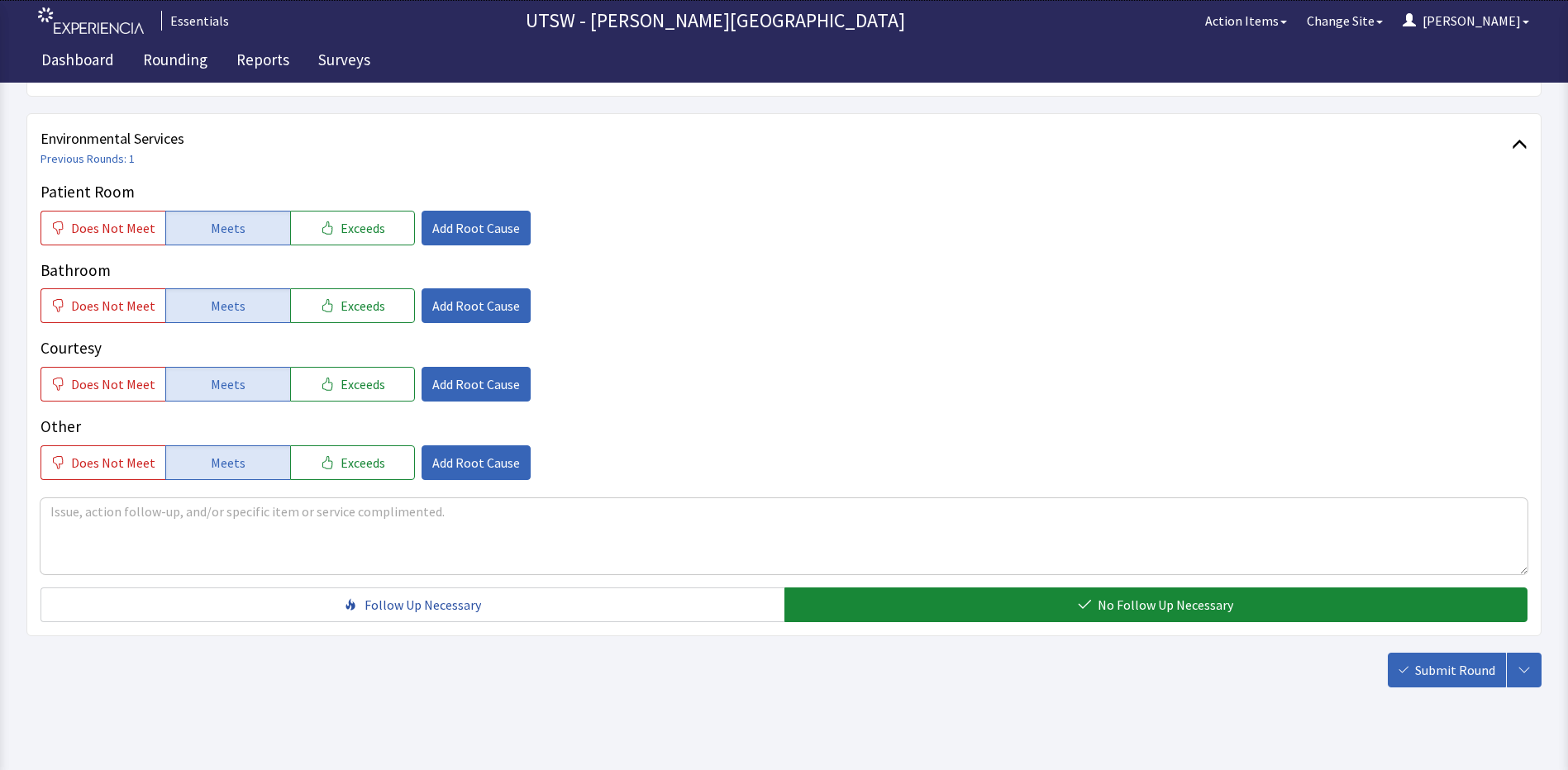
scroll to position [903, 0]
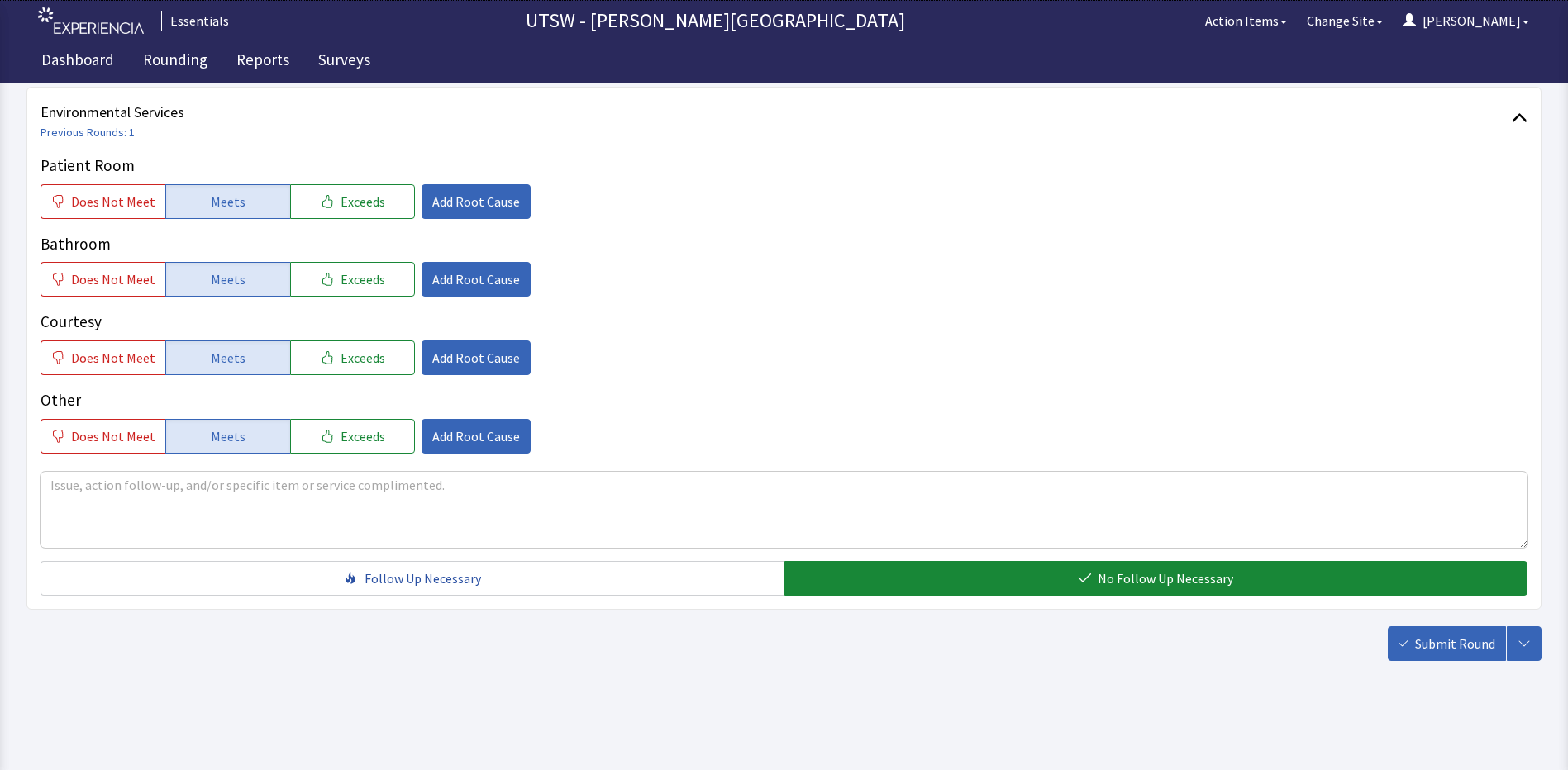
click at [1453, 633] on button "Submit Round" at bounding box center [1446, 644] width 118 height 35
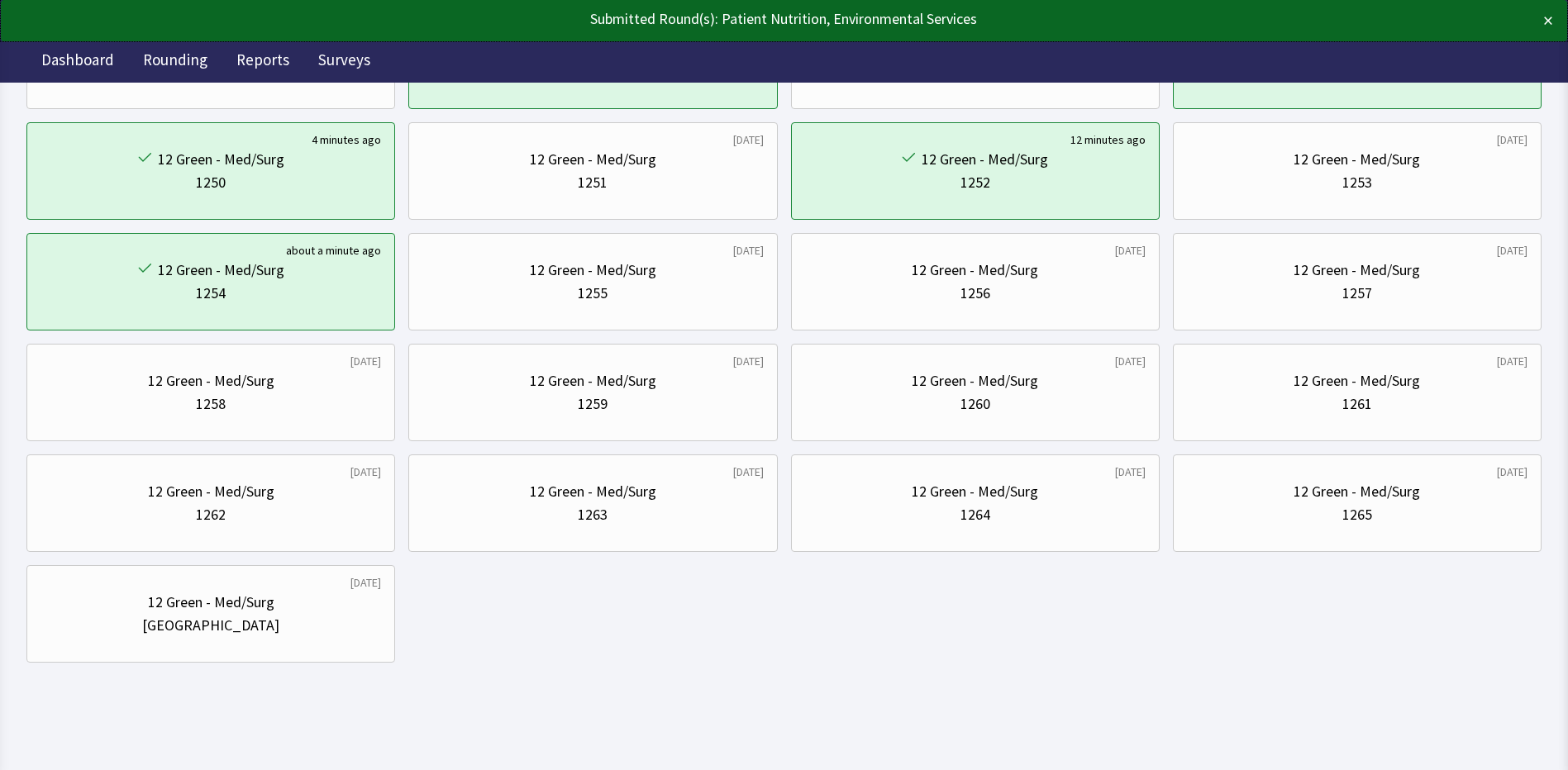
scroll to position [556, 0]
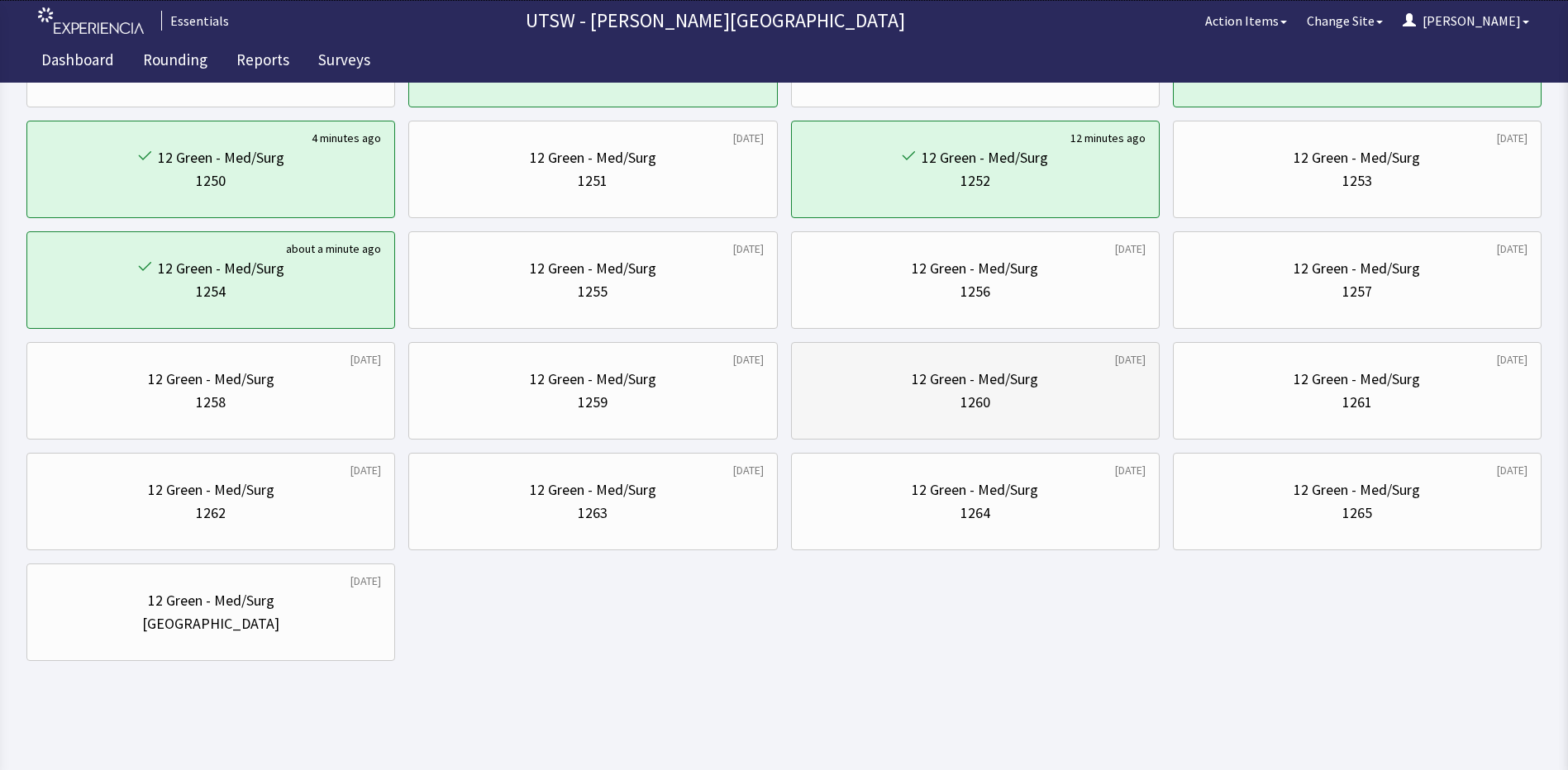
click at [1148, 380] on div "[DATE] 12 Green - Med/Surg 1260" at bounding box center [974, 390] width 368 height 98
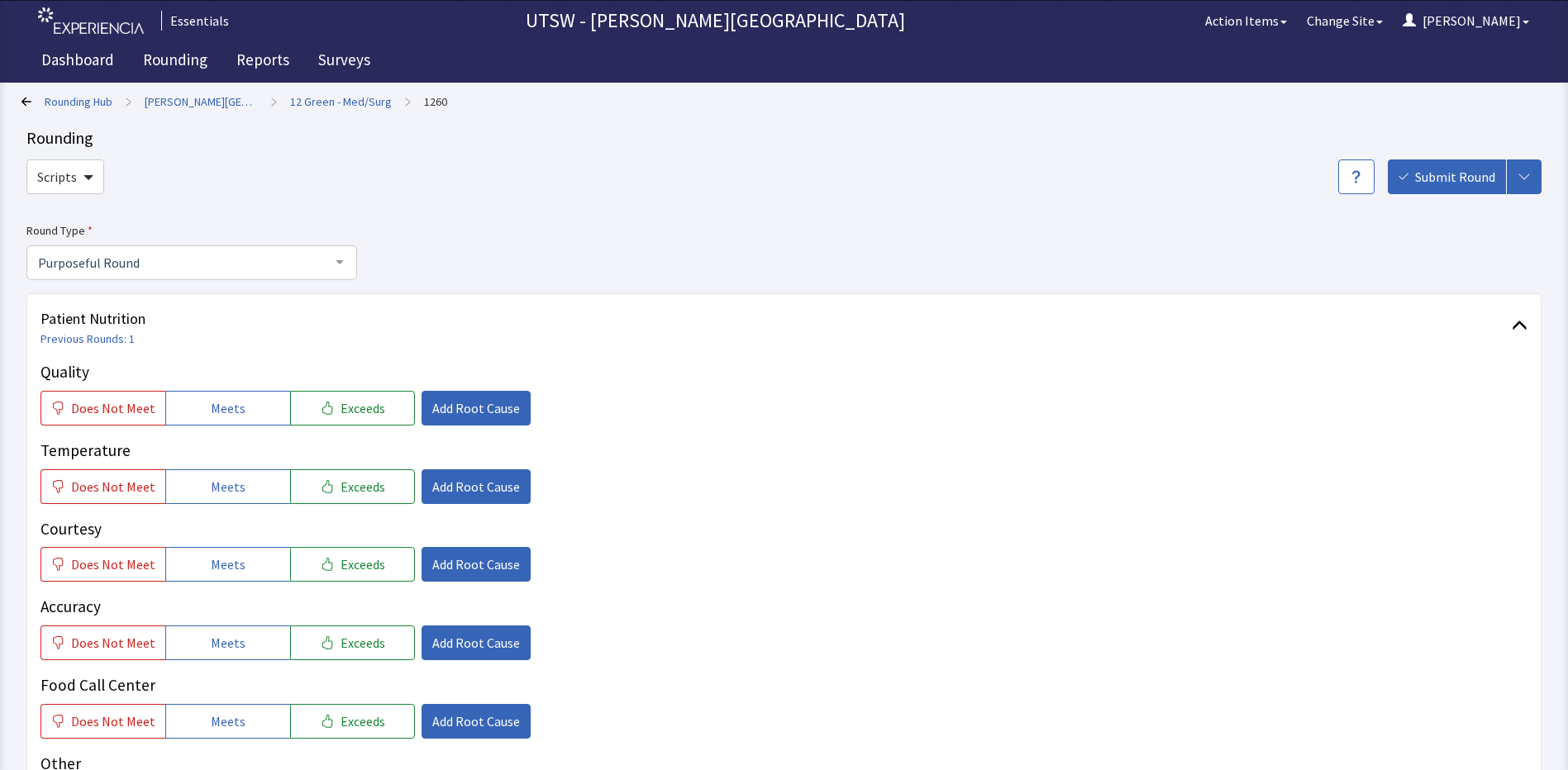
click at [677, 697] on p "Food Call Center" at bounding box center [783, 685] width 1487 height 24
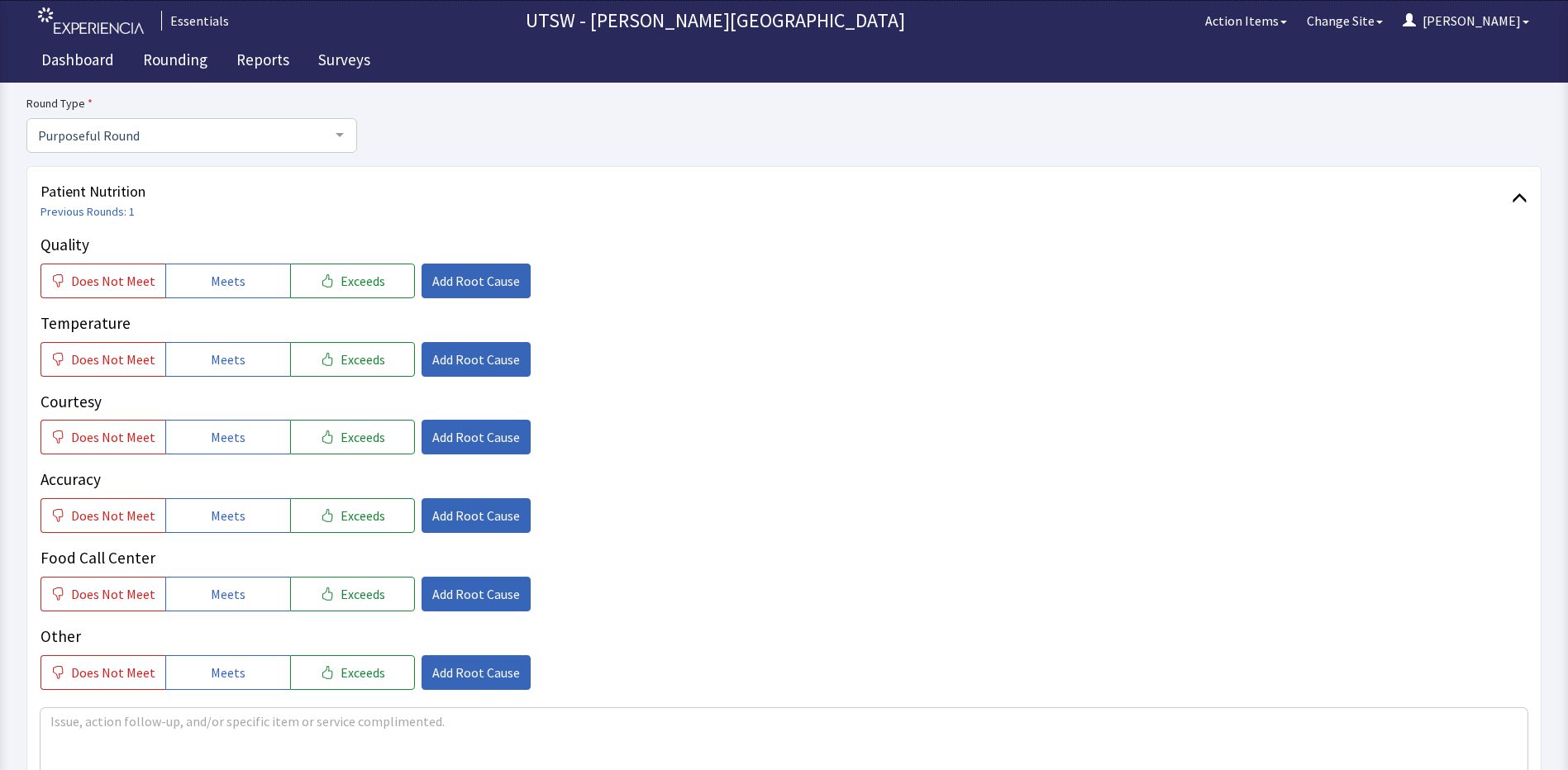
scroll to position [165, 0]
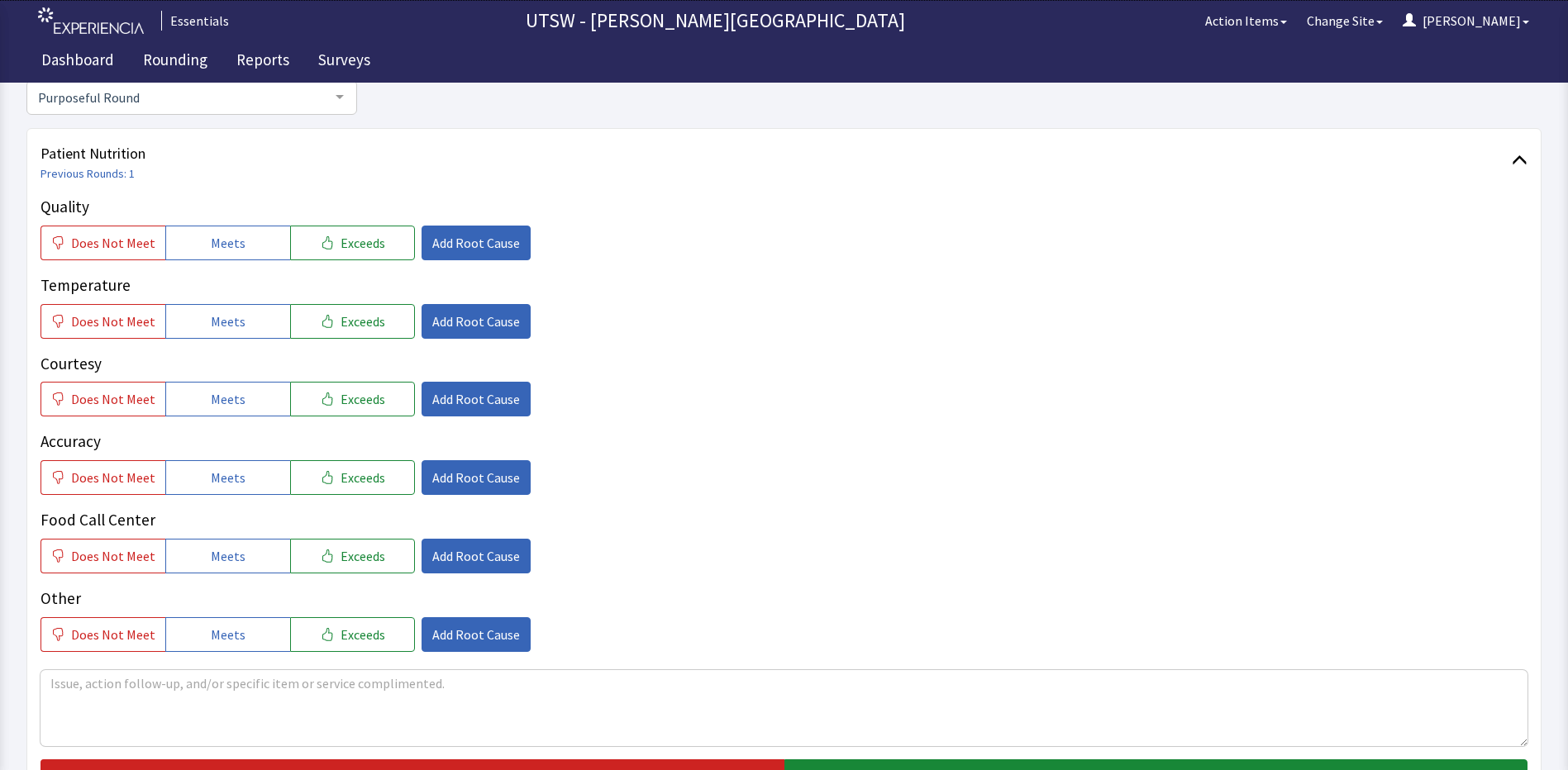
click at [939, 621] on div "Does Not Meet Meets Exceeds Add Root Cause" at bounding box center [783, 634] width 1487 height 35
click at [211, 246] on span "Meets" at bounding box center [228, 243] width 35 height 20
click at [228, 335] on button "Meets" at bounding box center [227, 321] width 125 height 35
click at [231, 421] on div "Quality Does Not Meet Meets Exceeds Add Root Cause Temperature Does Not Meet Me…" at bounding box center [783, 424] width 1487 height 457
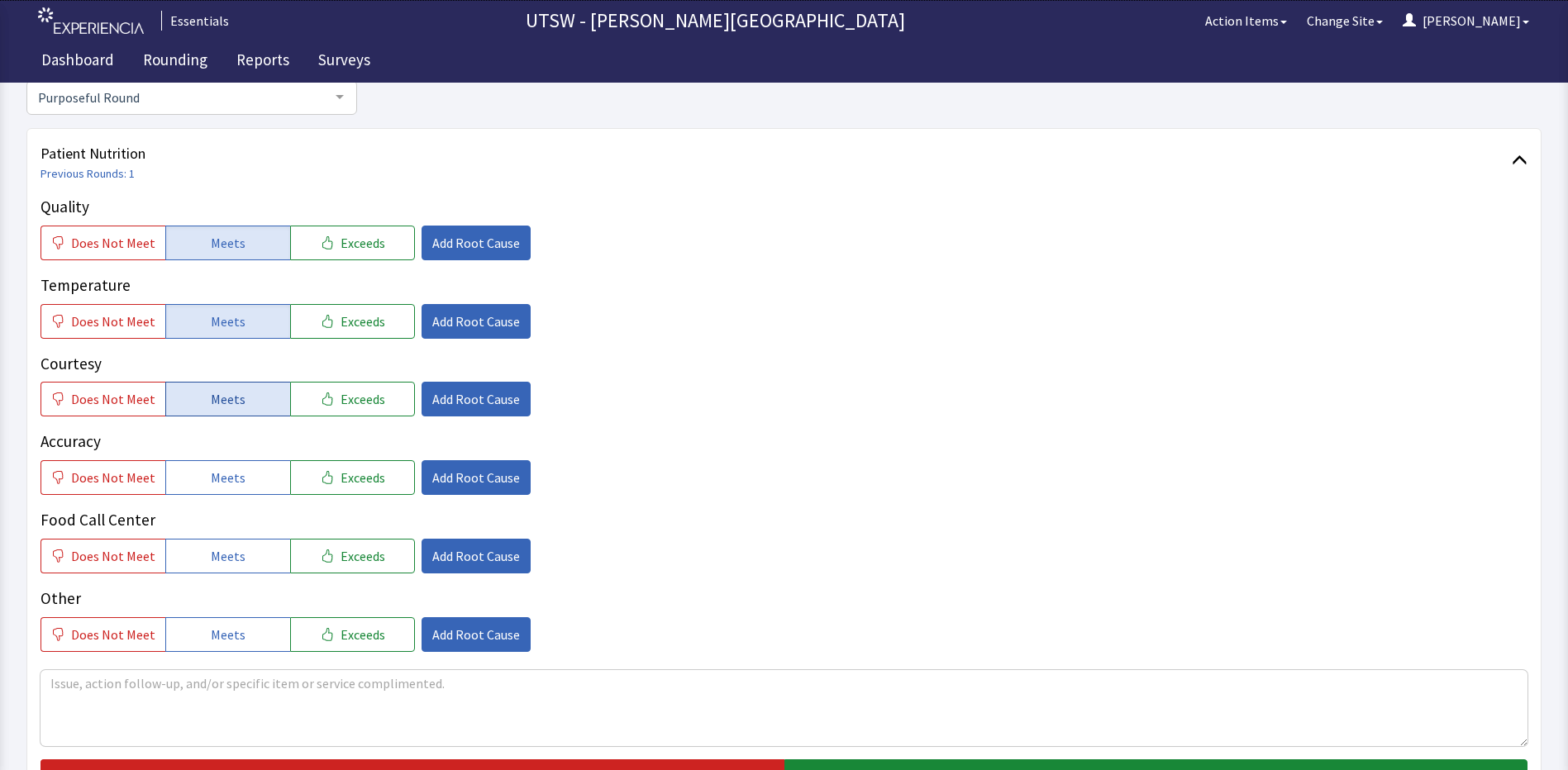
click at [230, 416] on button "Meets" at bounding box center [227, 399] width 125 height 35
click at [246, 462] on div "Accuracy Does Not Meet Meets Exceeds Add Root Cause" at bounding box center [783, 462] width 1487 height 65
click at [261, 562] on button "Meets" at bounding box center [227, 556] width 125 height 35
click at [224, 648] on button "Meets" at bounding box center [227, 634] width 125 height 35
click at [214, 492] on button "Meets" at bounding box center [227, 477] width 125 height 35
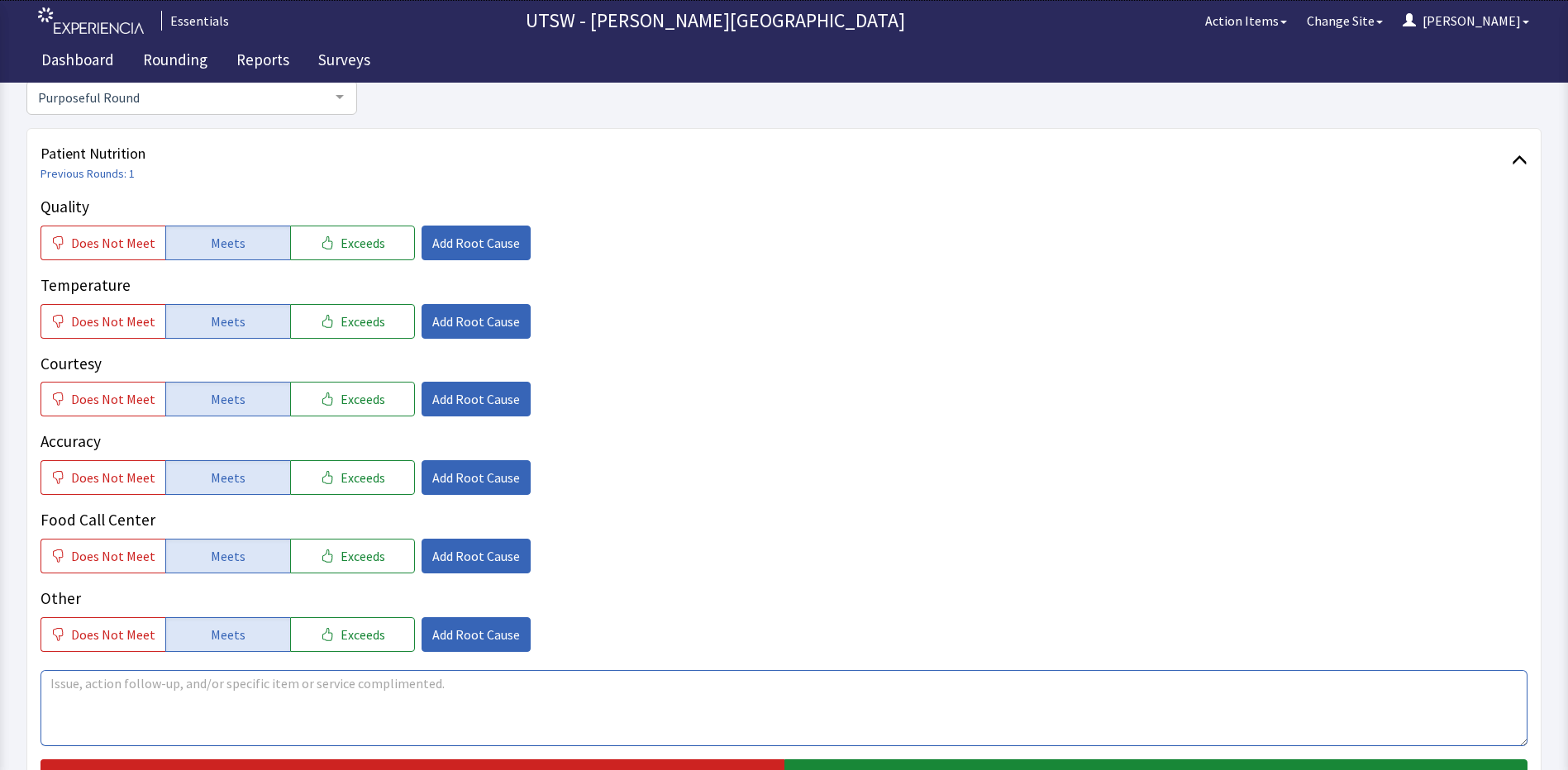
click at [229, 706] on textarea at bounding box center [783, 708] width 1487 height 76
type textarea "i"
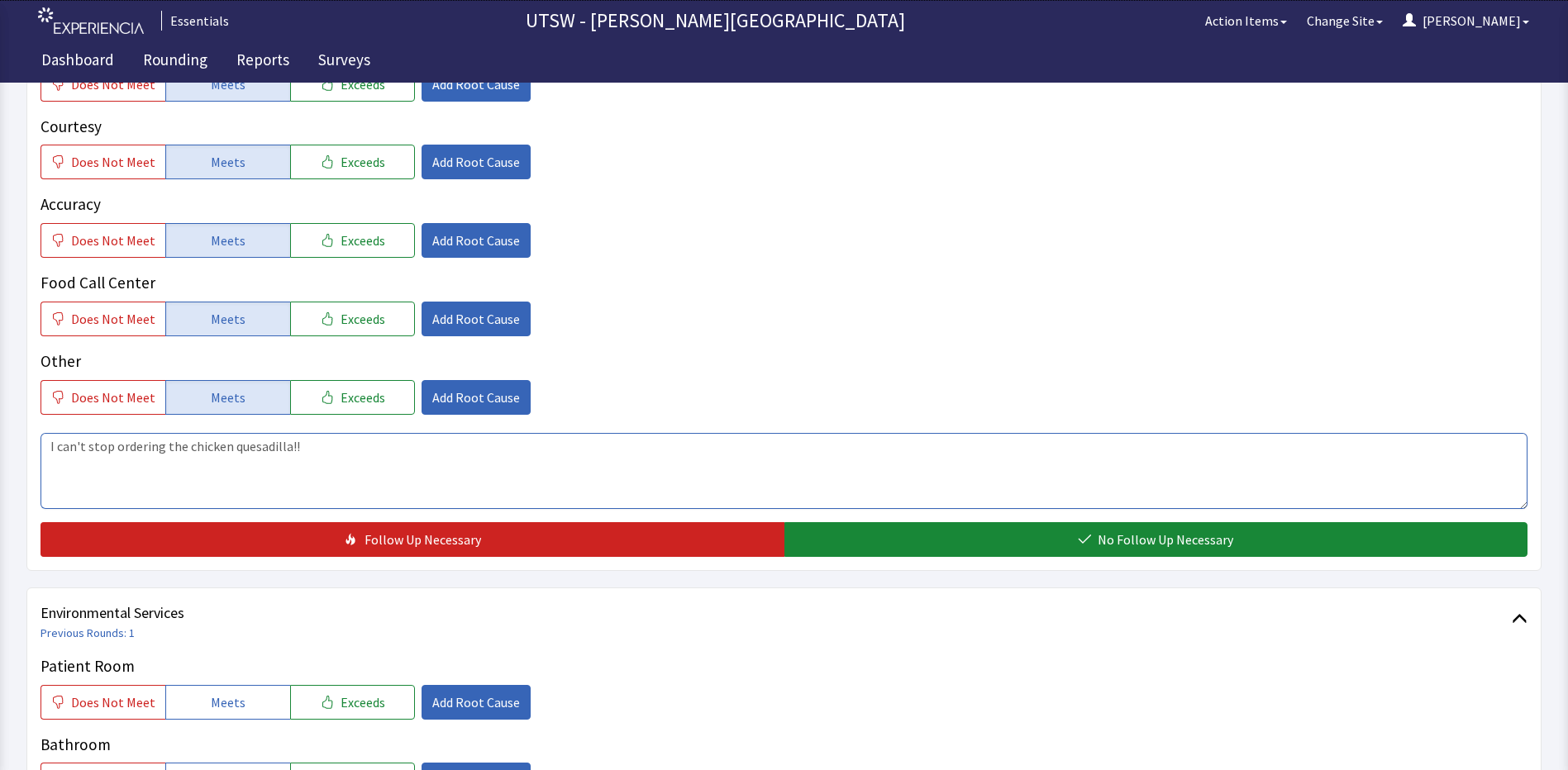
scroll to position [413, 0]
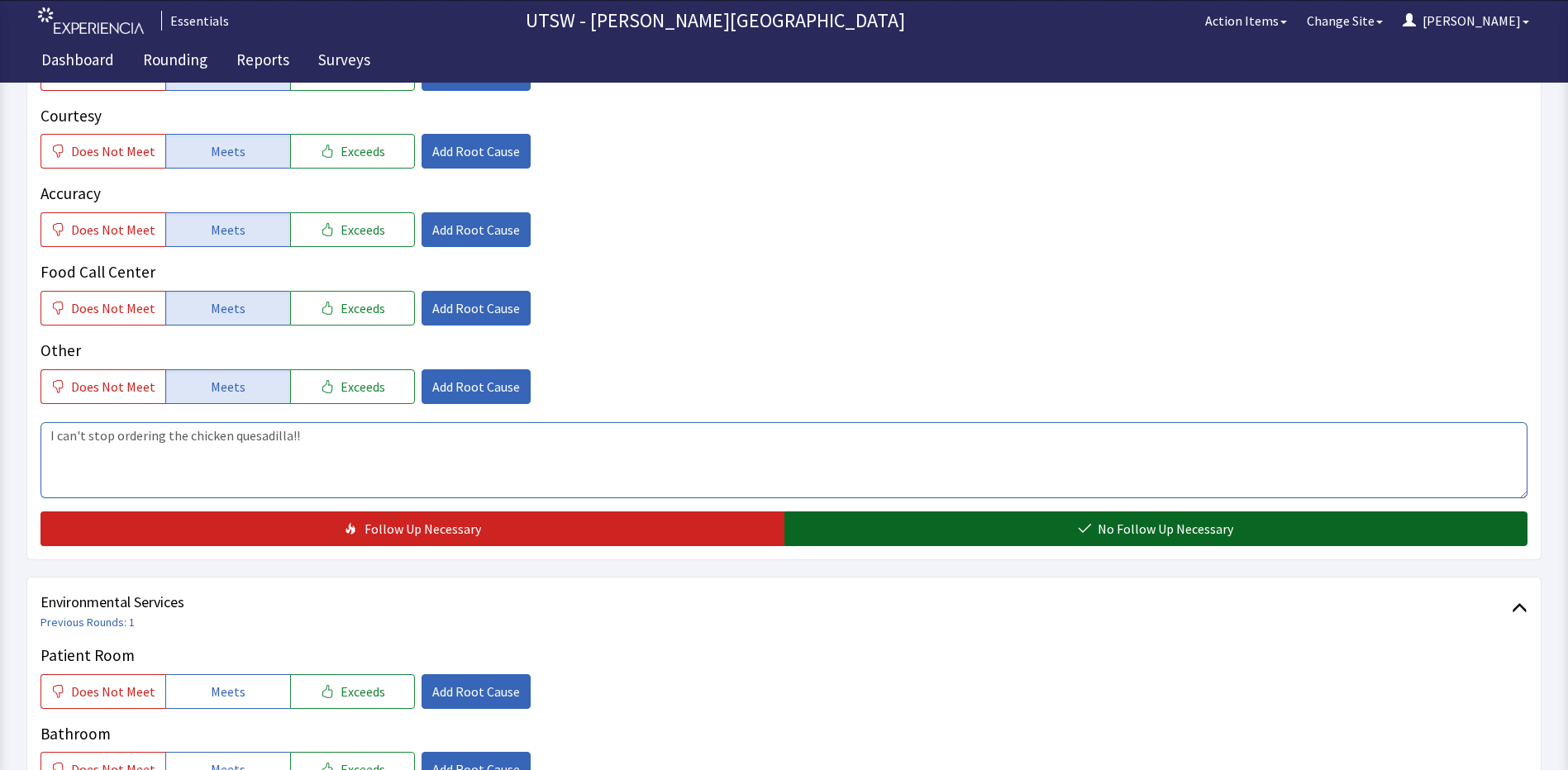
type textarea "I can't stop ordering the chicken quesadilla!!"
click at [927, 526] on button "No Follow Up Necessary" at bounding box center [1156, 529] width 744 height 35
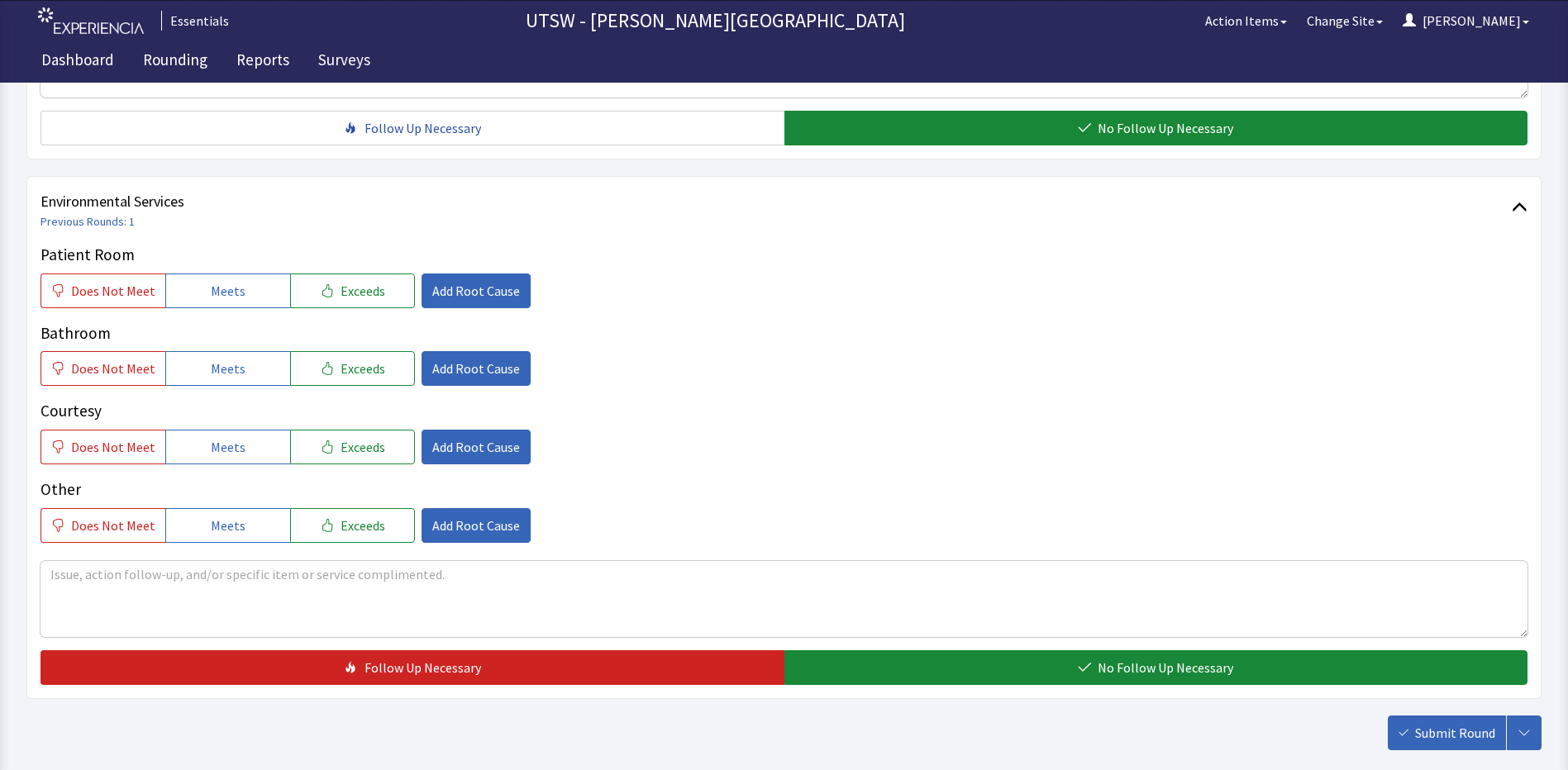
scroll to position [826, 0]
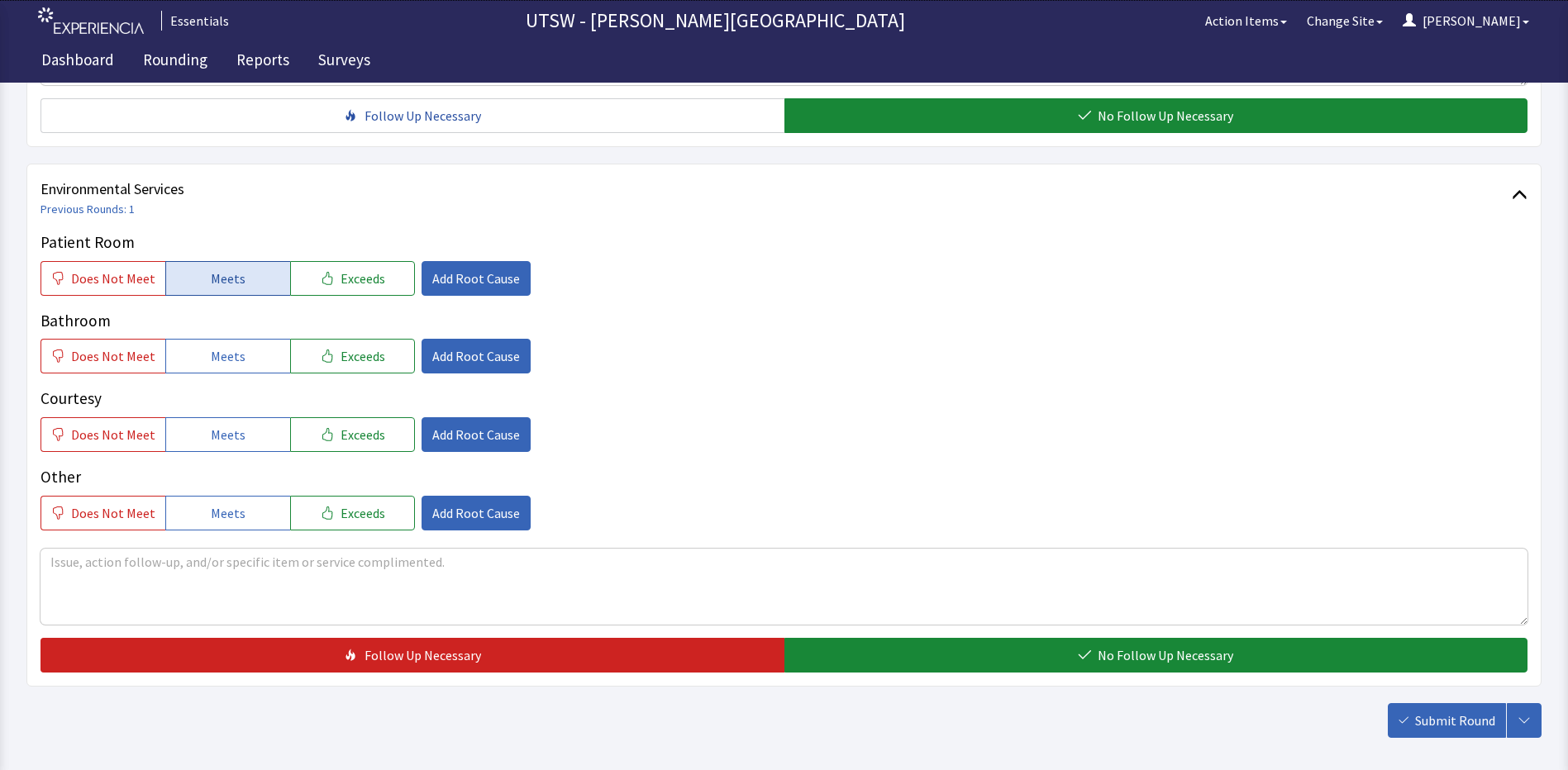
click at [256, 268] on button "Meets" at bounding box center [227, 278] width 125 height 35
click at [263, 351] on button "Meets" at bounding box center [227, 356] width 125 height 35
click at [261, 455] on div "Patient Room Does Not Meet Meets Exceeds Add Root Cause Bathroom Does Not Meet …" at bounding box center [783, 380] width 1487 height 300
click at [266, 441] on button "Meets" at bounding box center [227, 434] width 125 height 35
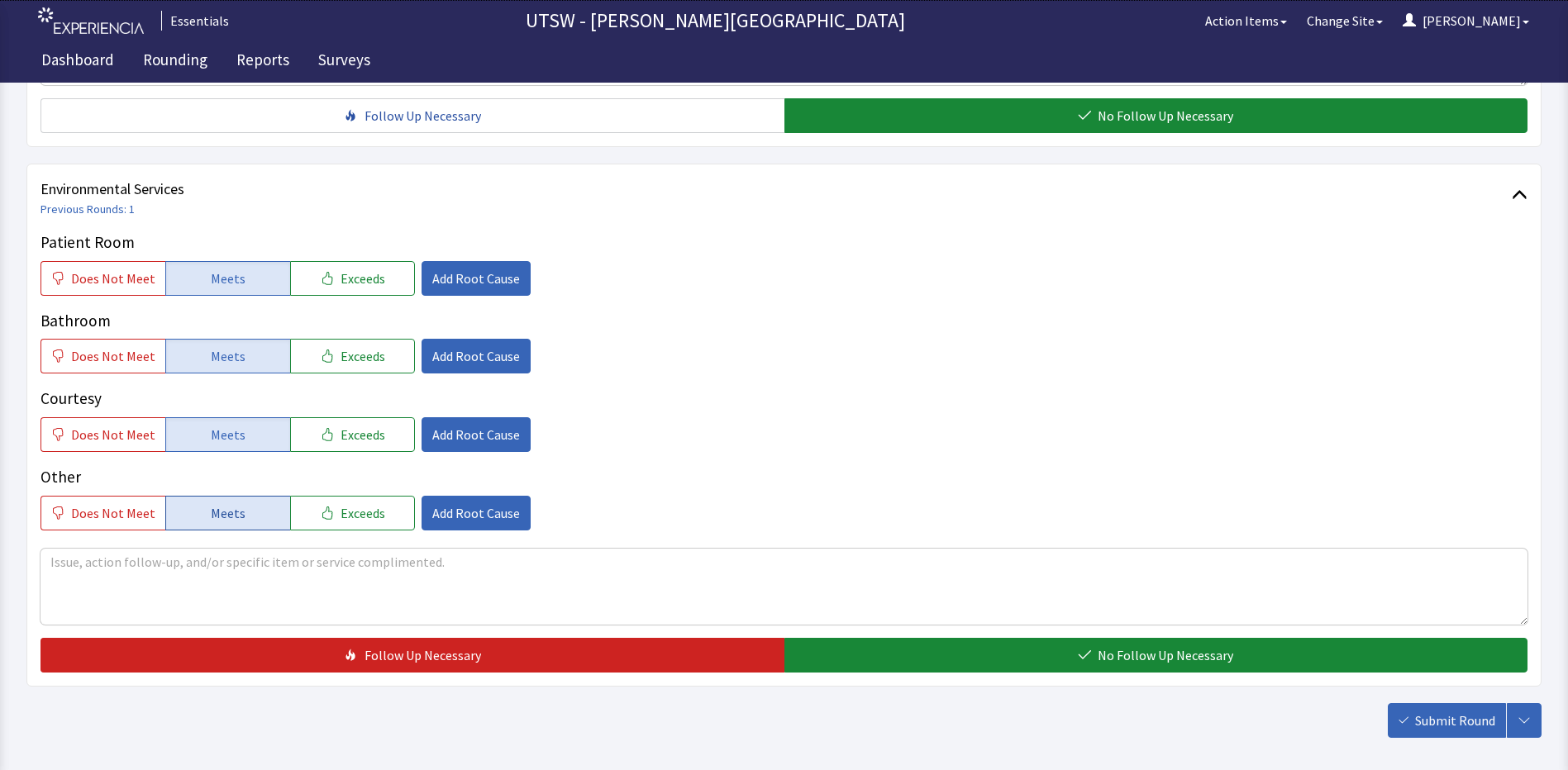
click at [246, 503] on button "Meets" at bounding box center [227, 513] width 125 height 35
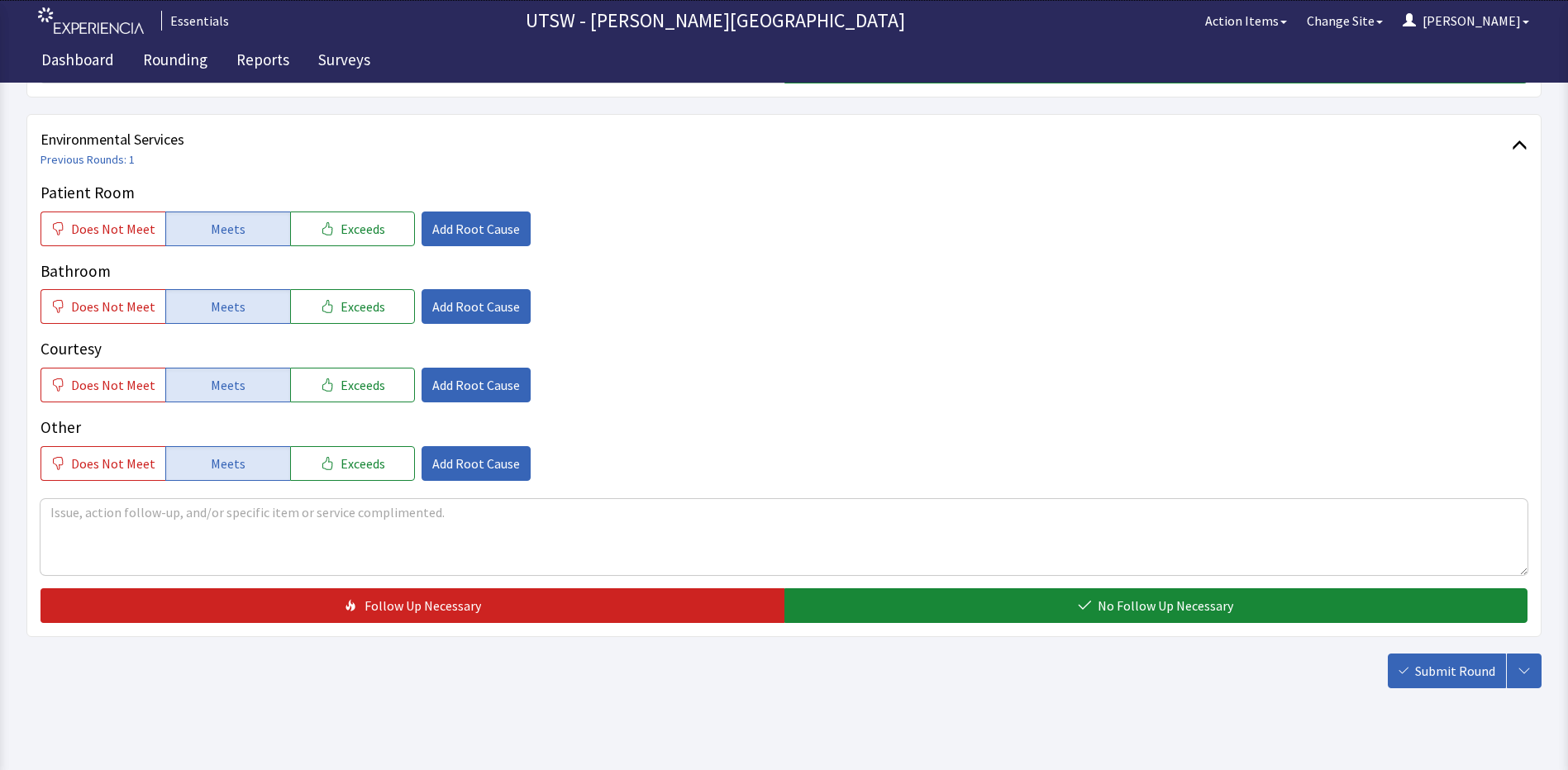
scroll to position [903, 0]
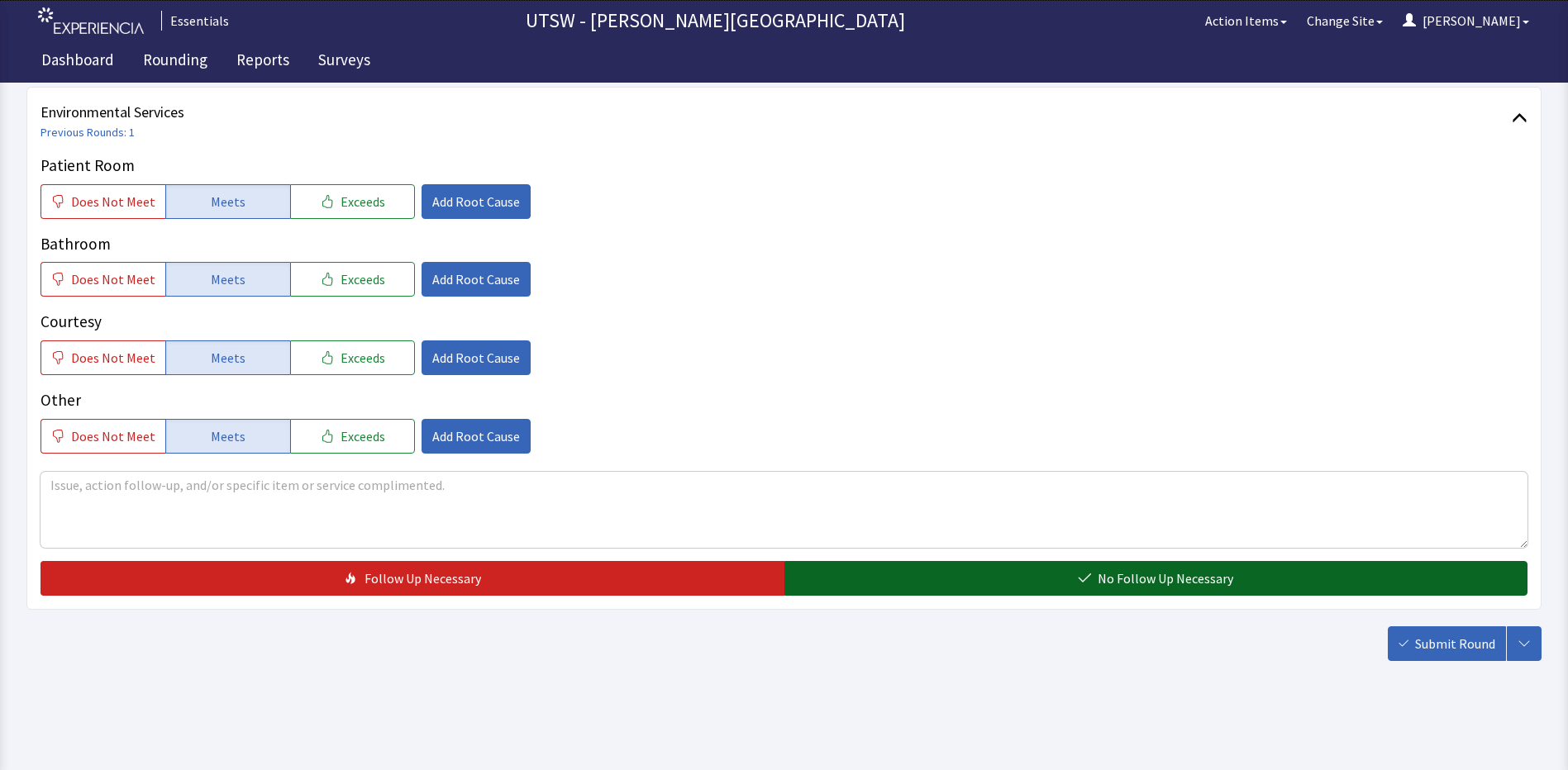
click at [962, 575] on button "No Follow Up Necessary" at bounding box center [1156, 579] width 744 height 35
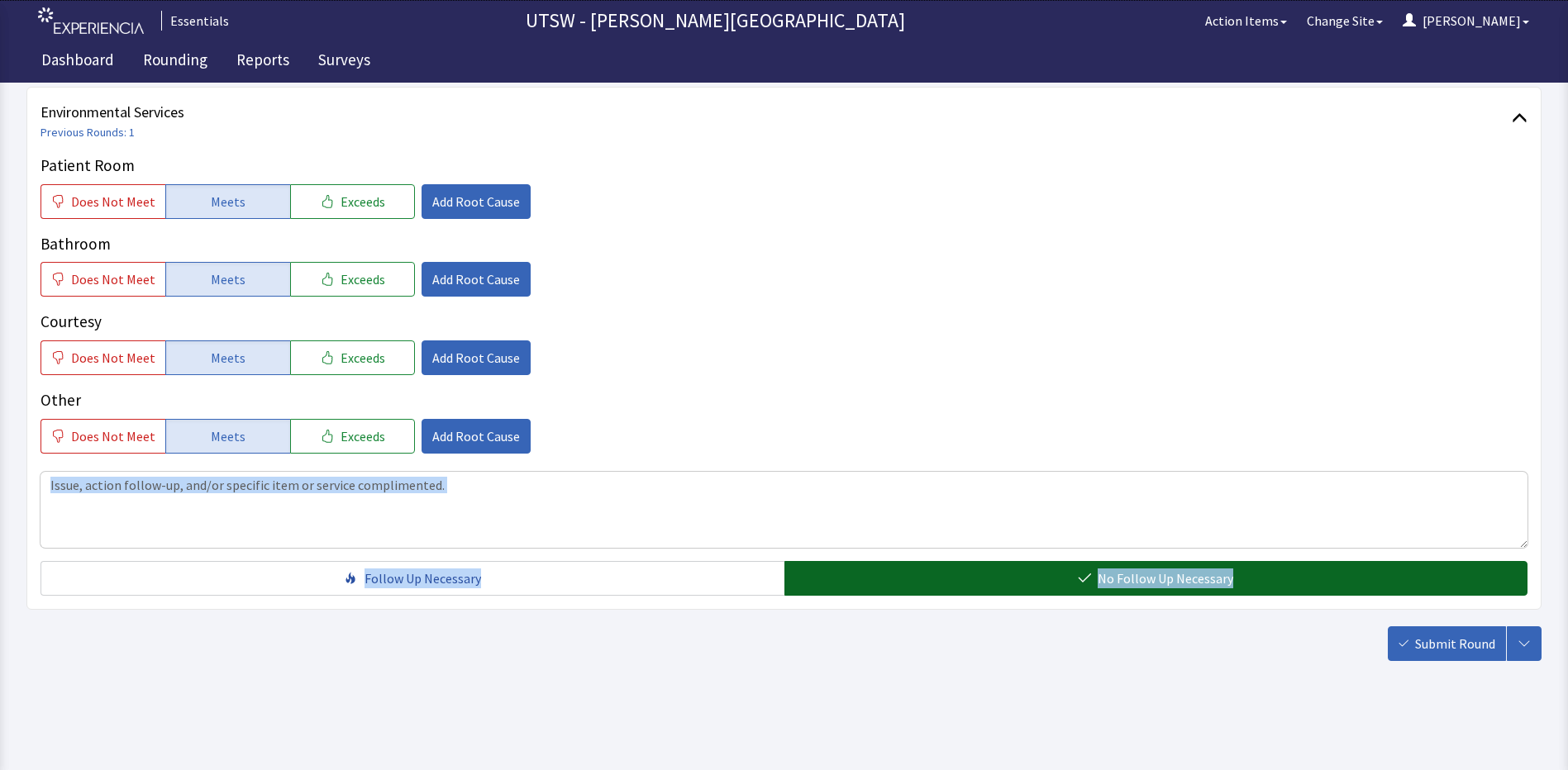
drag, startPoint x: 1423, startPoint y: 557, endPoint x: 1432, endPoint y: 586, distance: 30.4
click at [1432, 586] on div "Patient Room Does Not Meet Meets Exceeds Add Root Cause Bathroom Does Not Meet …" at bounding box center [783, 374] width 1487 height 442
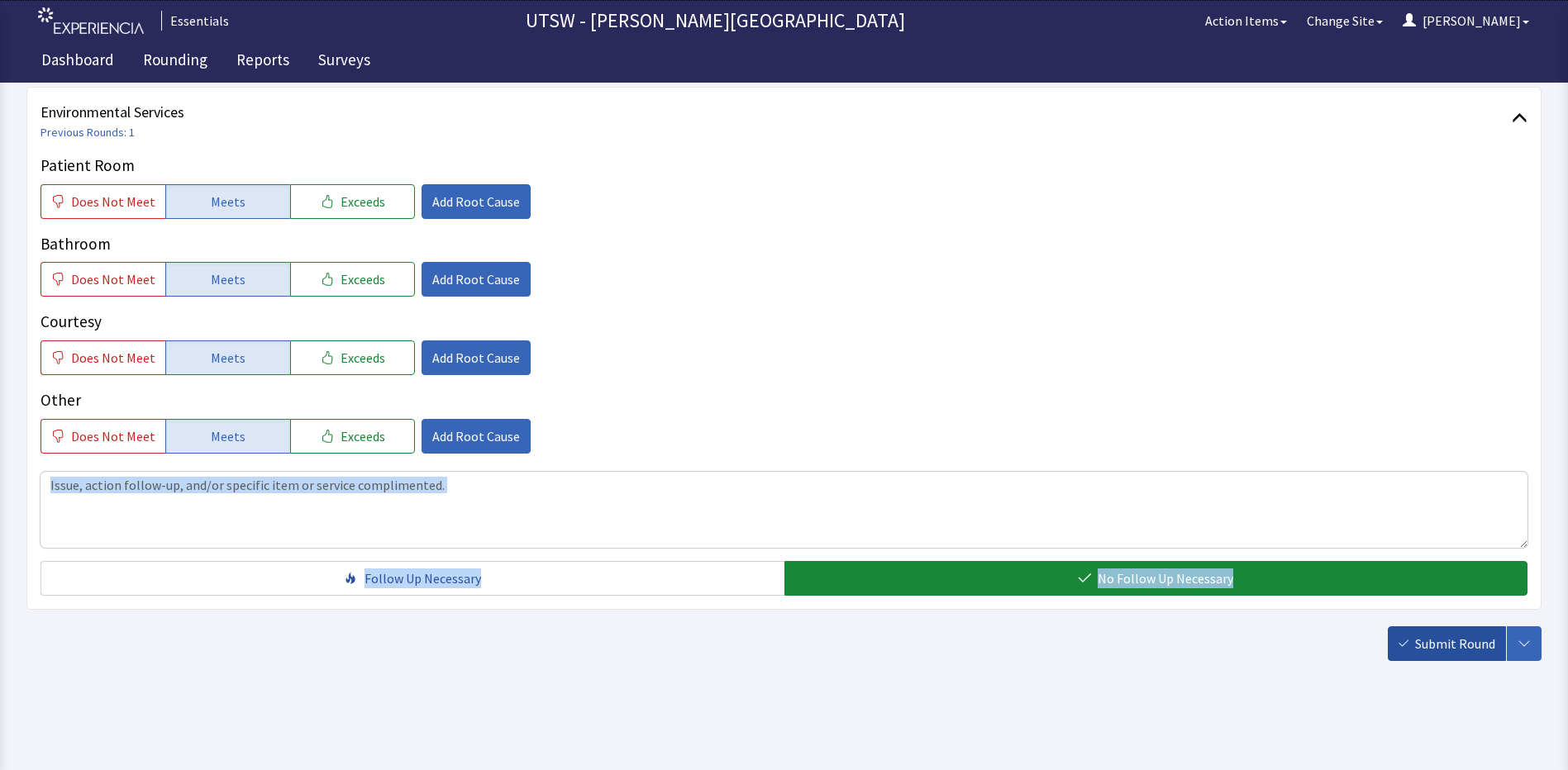
drag, startPoint x: 1432, startPoint y: 586, endPoint x: 1444, endPoint y: 645, distance: 60.2
click at [1444, 645] on span "Submit Round" at bounding box center [1455, 643] width 80 height 20
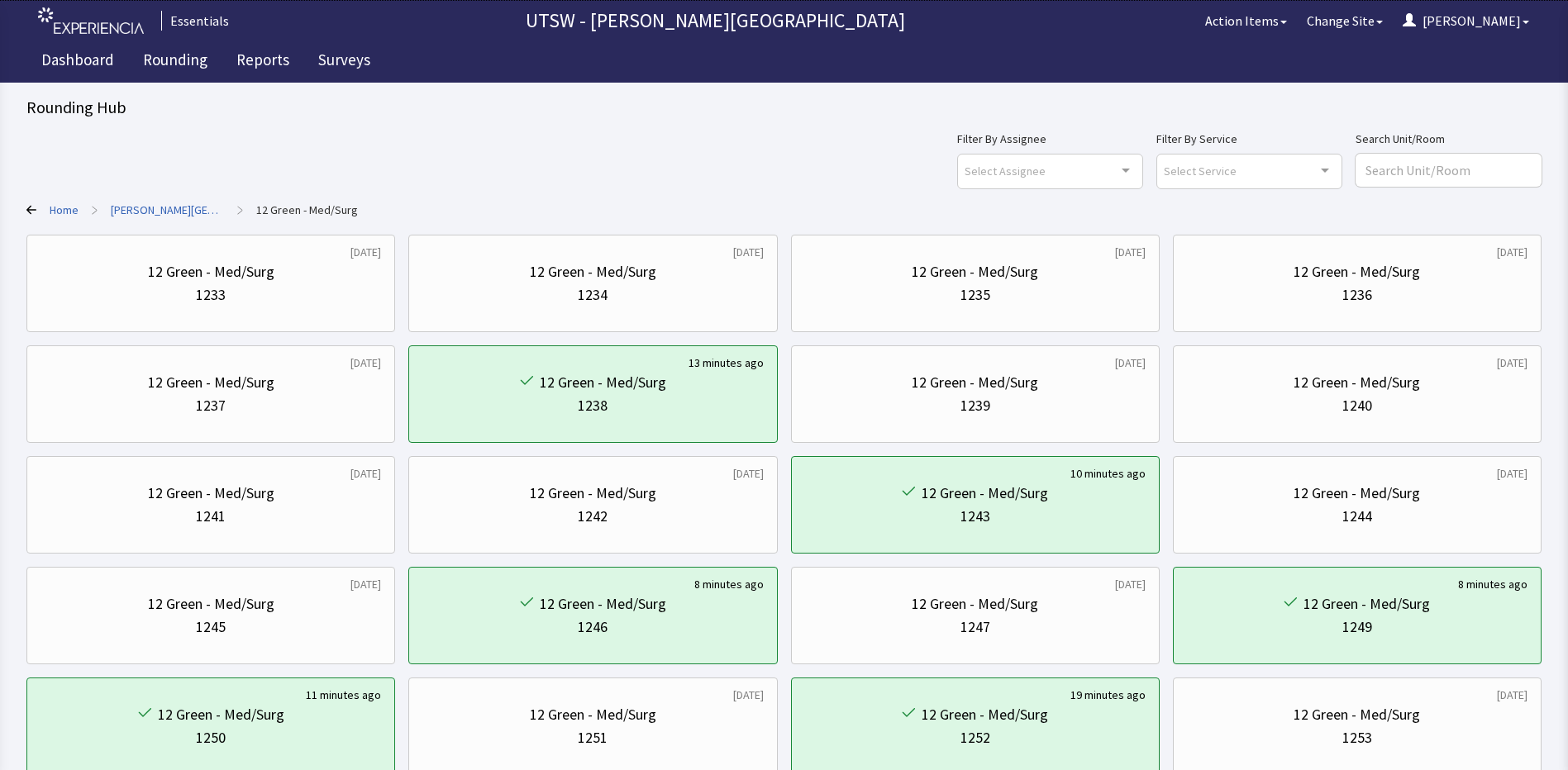
click at [945, 153] on div "Filter By Assignee Select Assignee Clear Selection [PERSON_NAME] [PERSON_NAME] …" at bounding box center [783, 158] width 1514 height 60
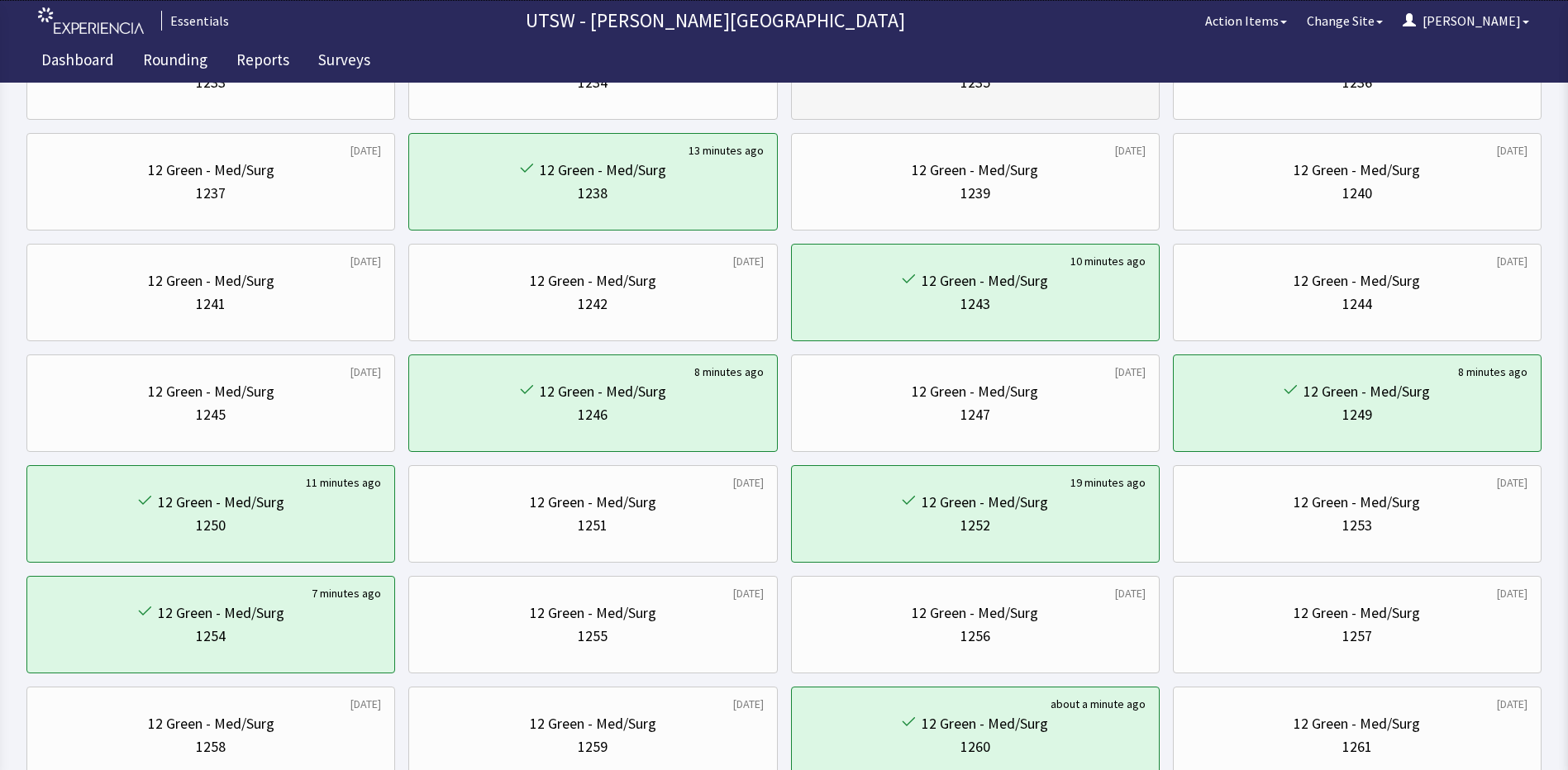
scroll to position [165, 0]
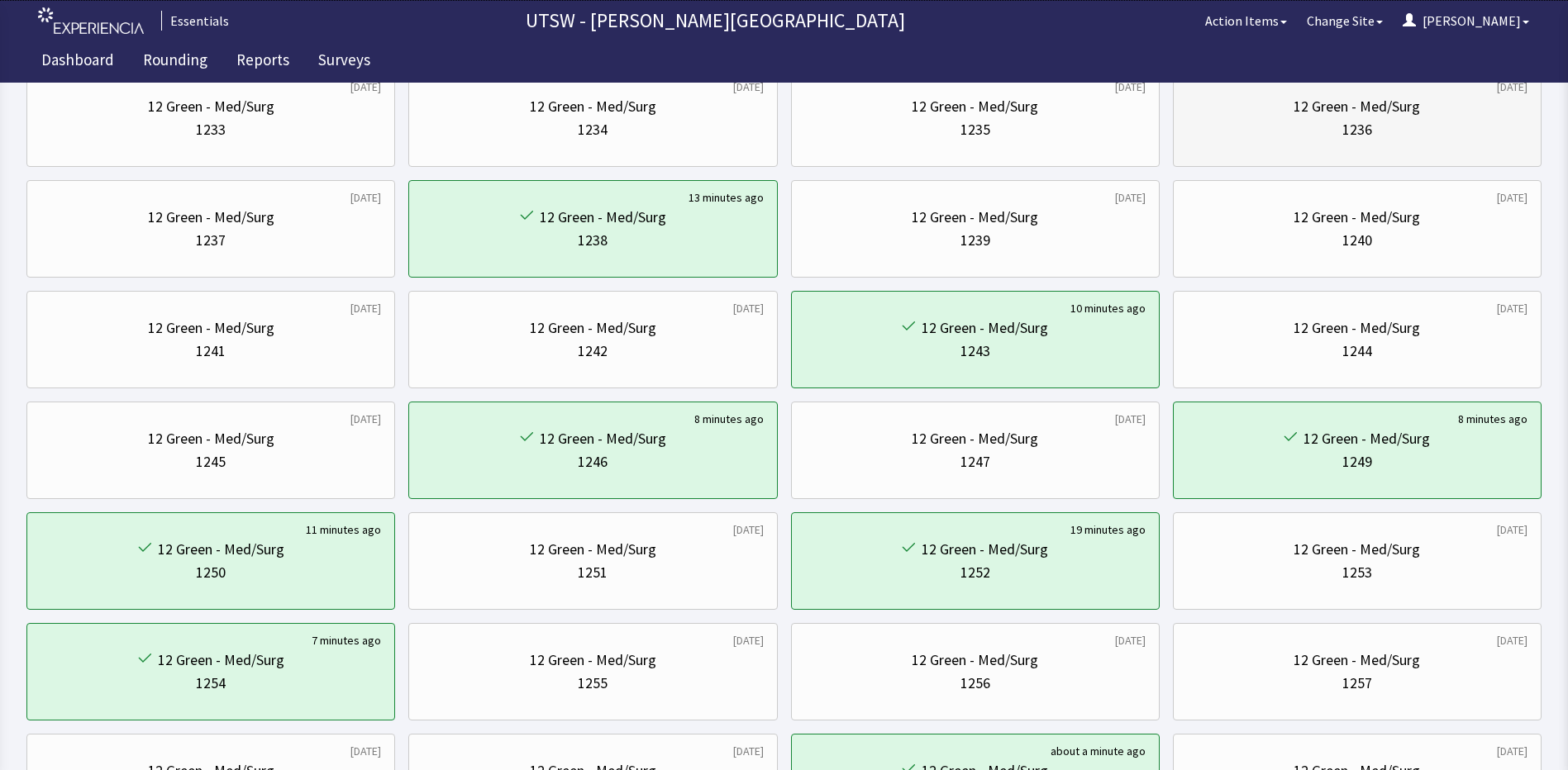
click at [1353, 131] on div "1236" at bounding box center [1357, 130] width 29 height 23
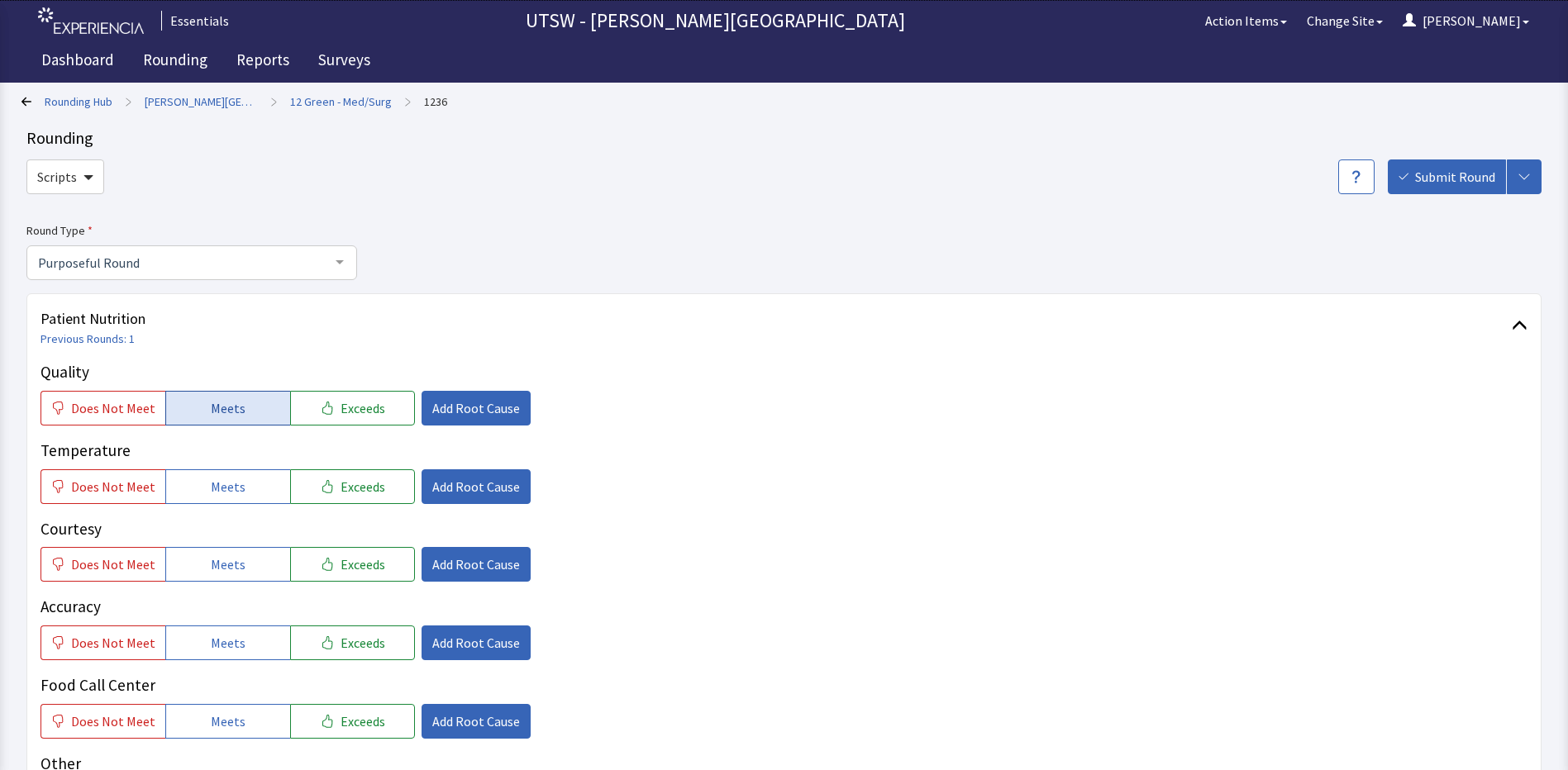
click at [223, 411] on span "Meets" at bounding box center [228, 408] width 35 height 20
click at [126, 399] on span "Does Not Meet" at bounding box center [113, 408] width 84 height 20
click at [465, 398] on span "Add Root Cause" at bounding box center [476, 408] width 88 height 20
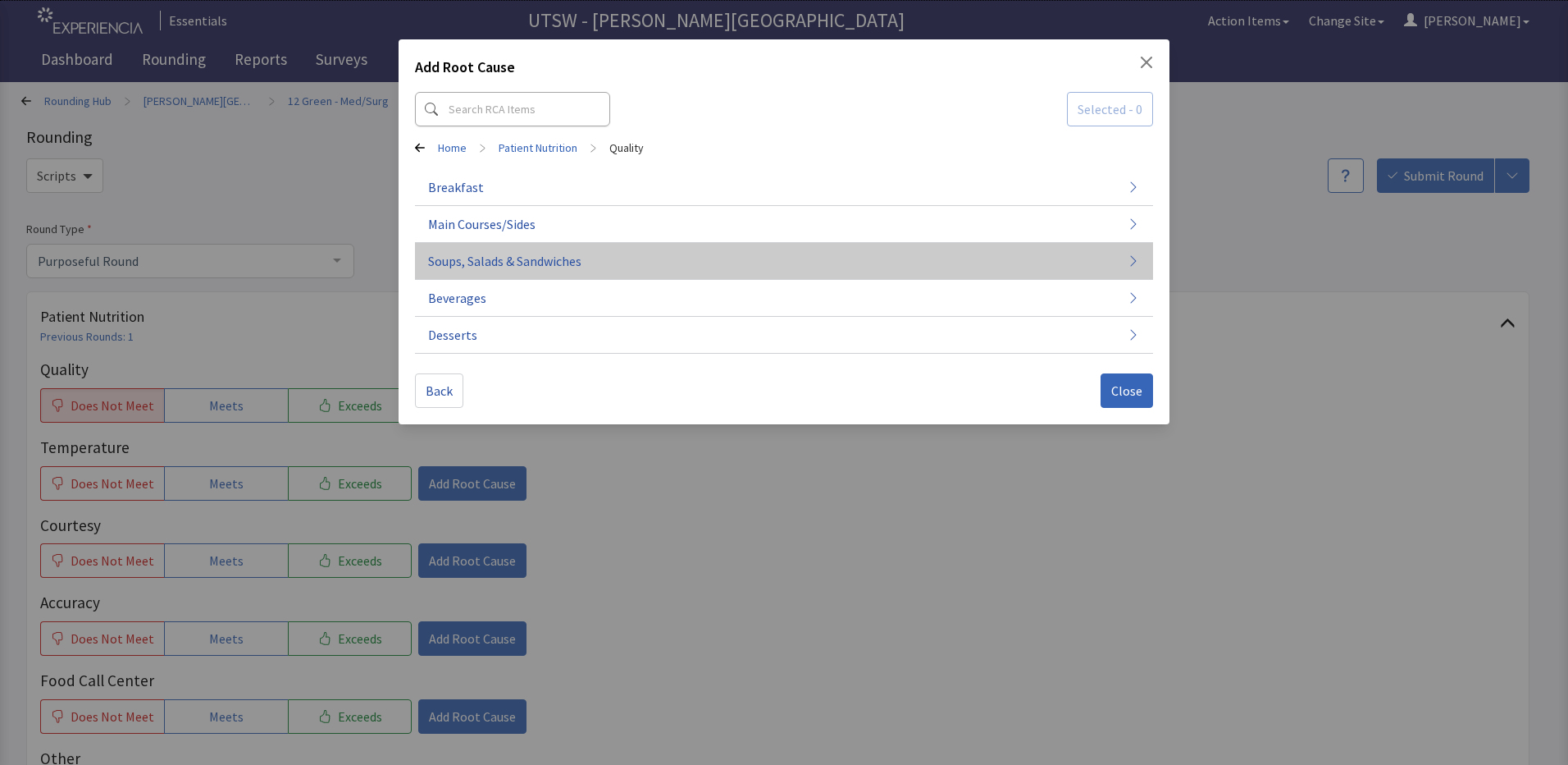
click at [838, 243] on button "Soups, Salads & Sandwiches" at bounding box center [784, 262] width 738 height 37
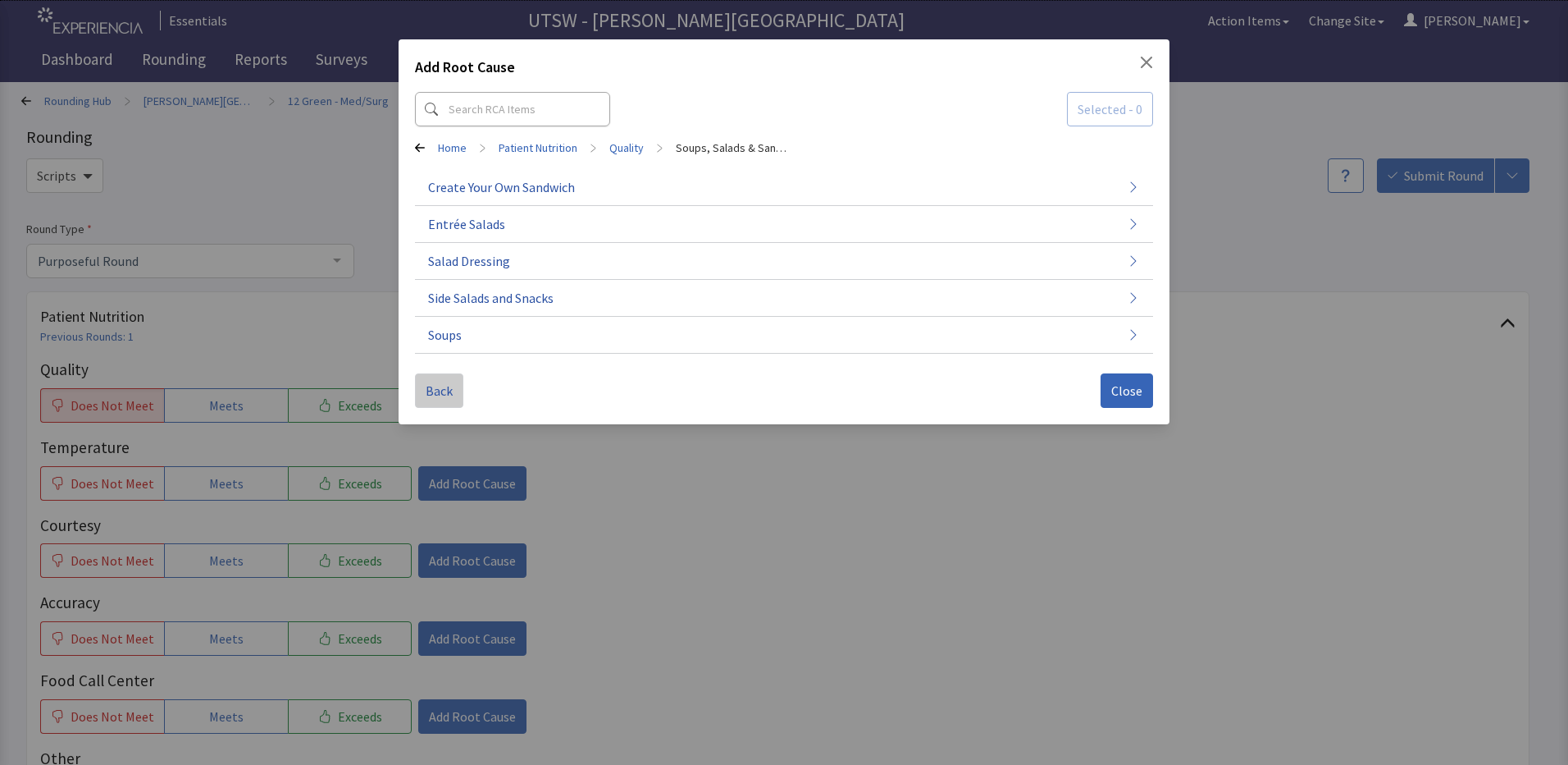
click at [452, 393] on span "Back" at bounding box center [439, 391] width 27 height 19
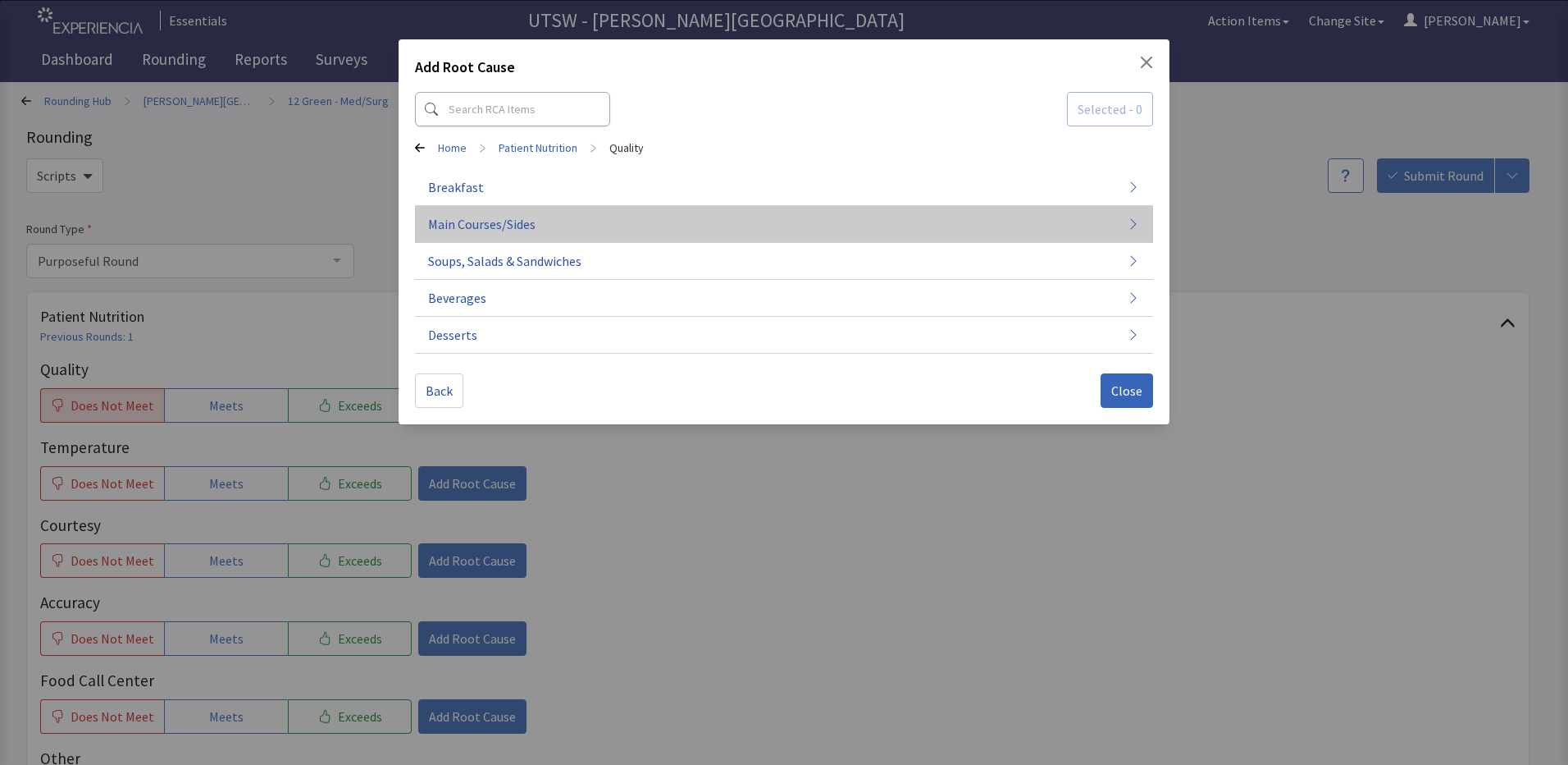
click at [525, 231] on span "Main Courses/Sides" at bounding box center [482, 224] width 108 height 19
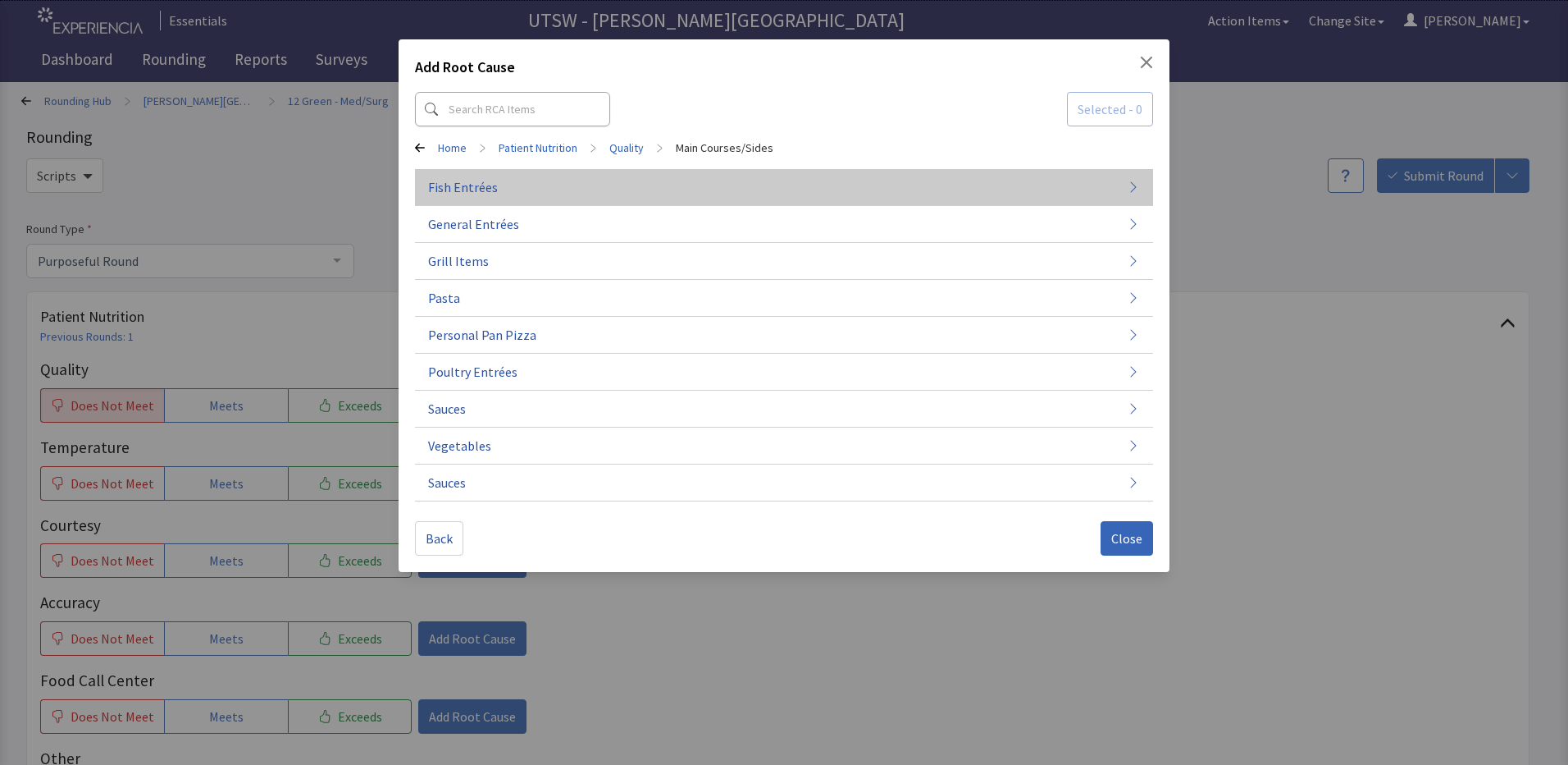
click at [681, 200] on button "Fish Entrées" at bounding box center [784, 187] width 738 height 37
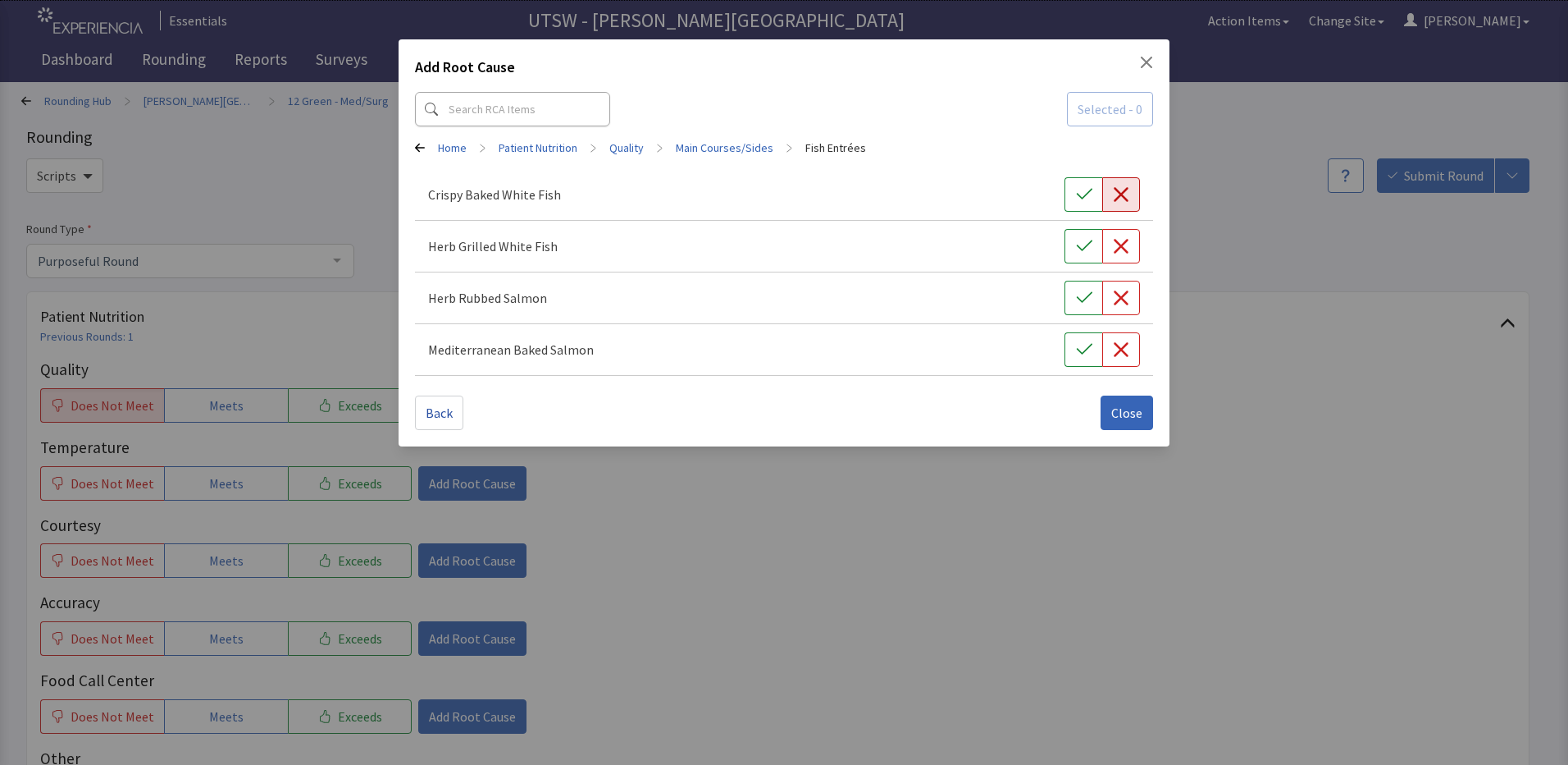
click at [1113, 196] on icon "button" at bounding box center [1121, 194] width 16 height 16
click at [1142, 417] on span "Close" at bounding box center [1127, 413] width 31 height 19
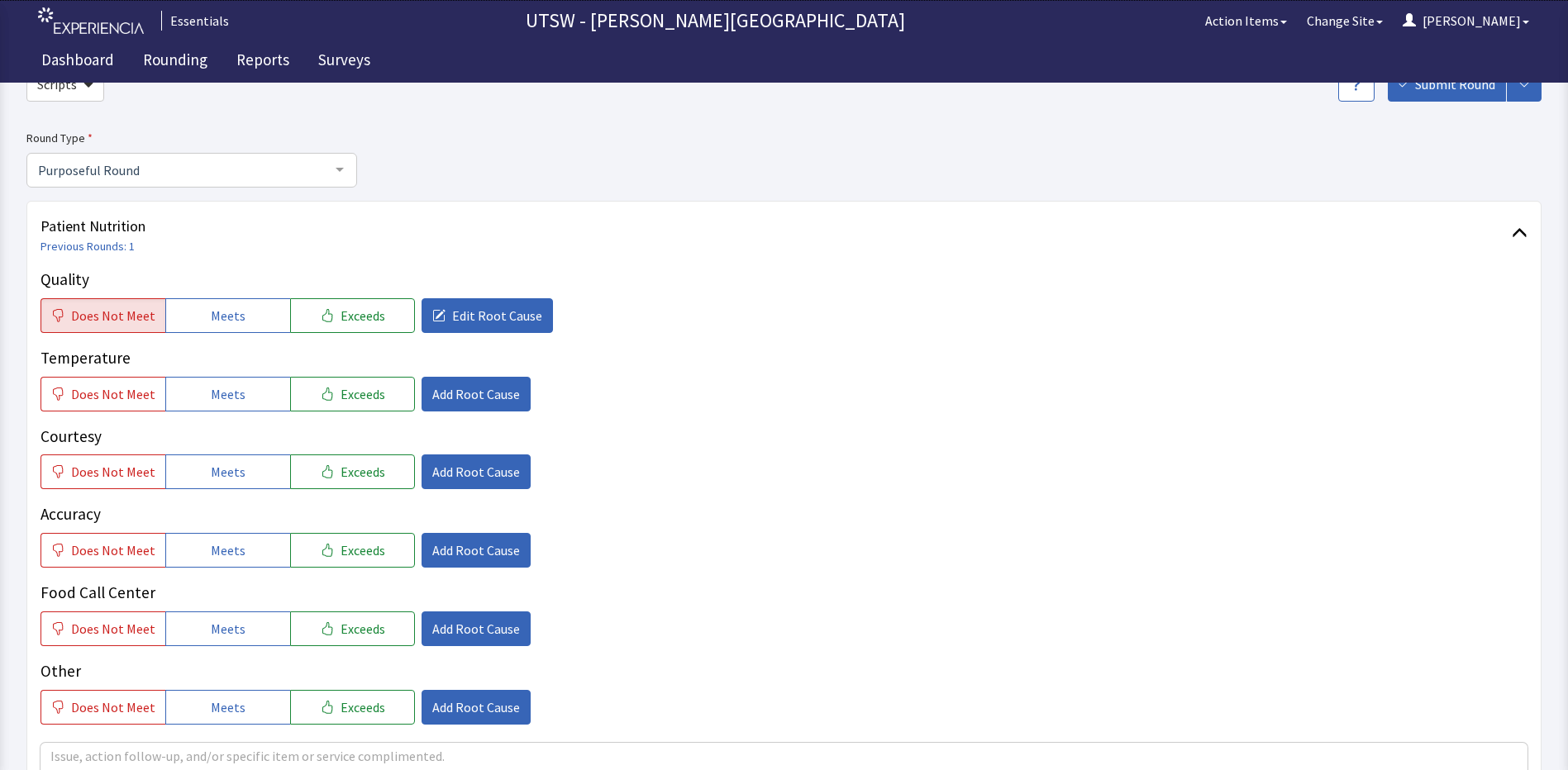
scroll to position [83, 0]
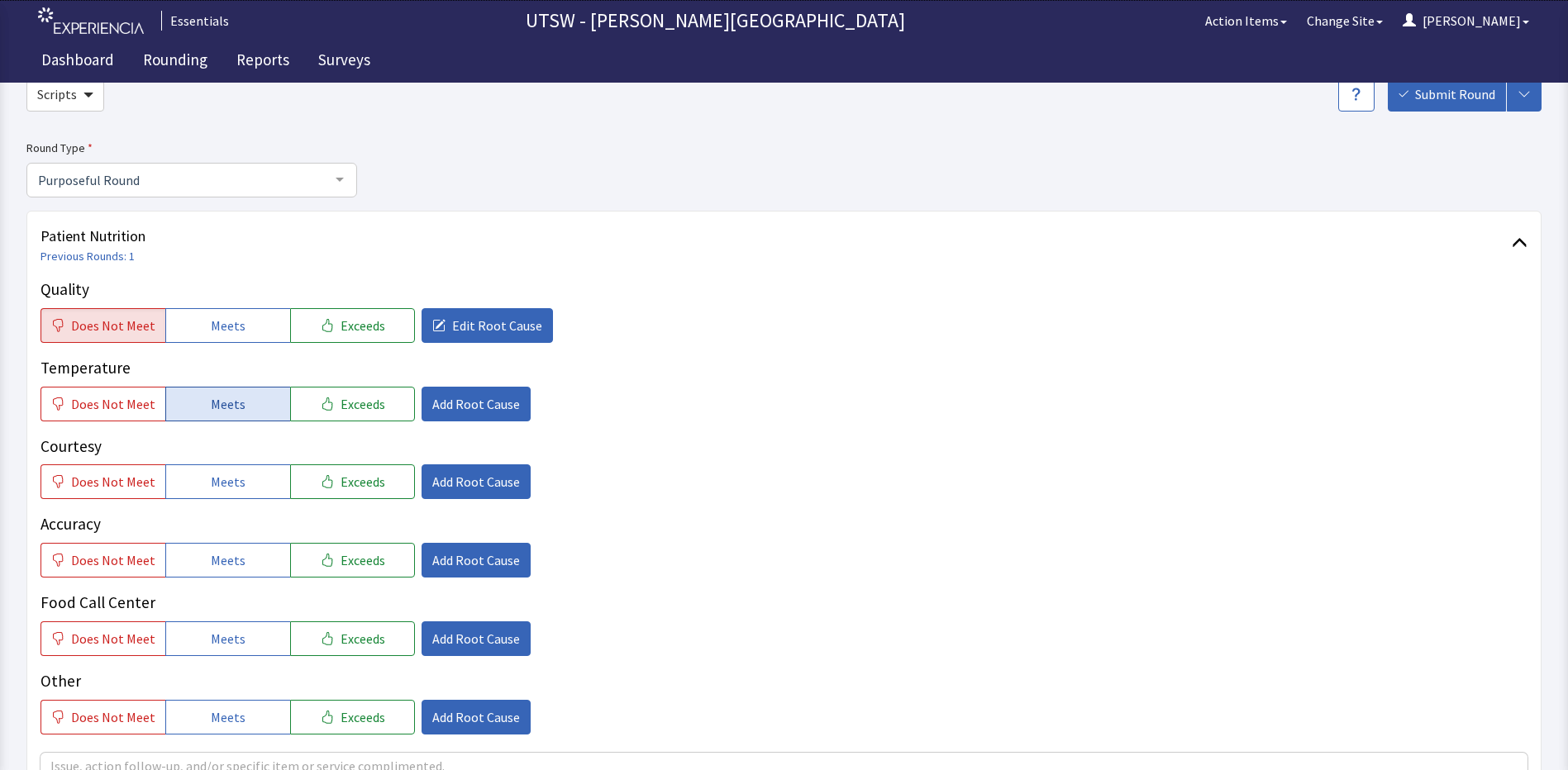
click at [233, 420] on button "Meets" at bounding box center [227, 404] width 125 height 35
click at [228, 468] on button "Meets" at bounding box center [227, 482] width 125 height 35
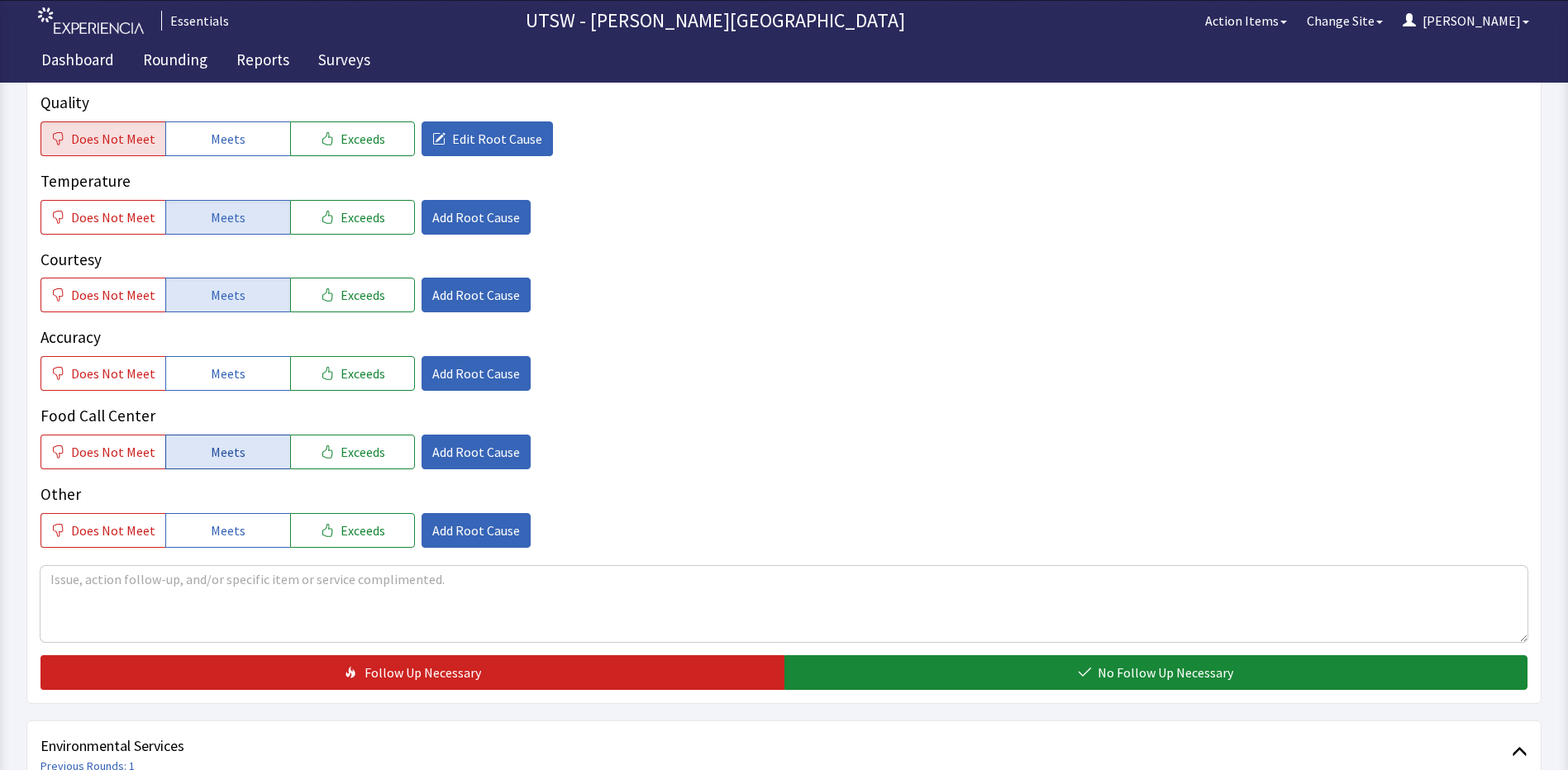
scroll to position [331, 0]
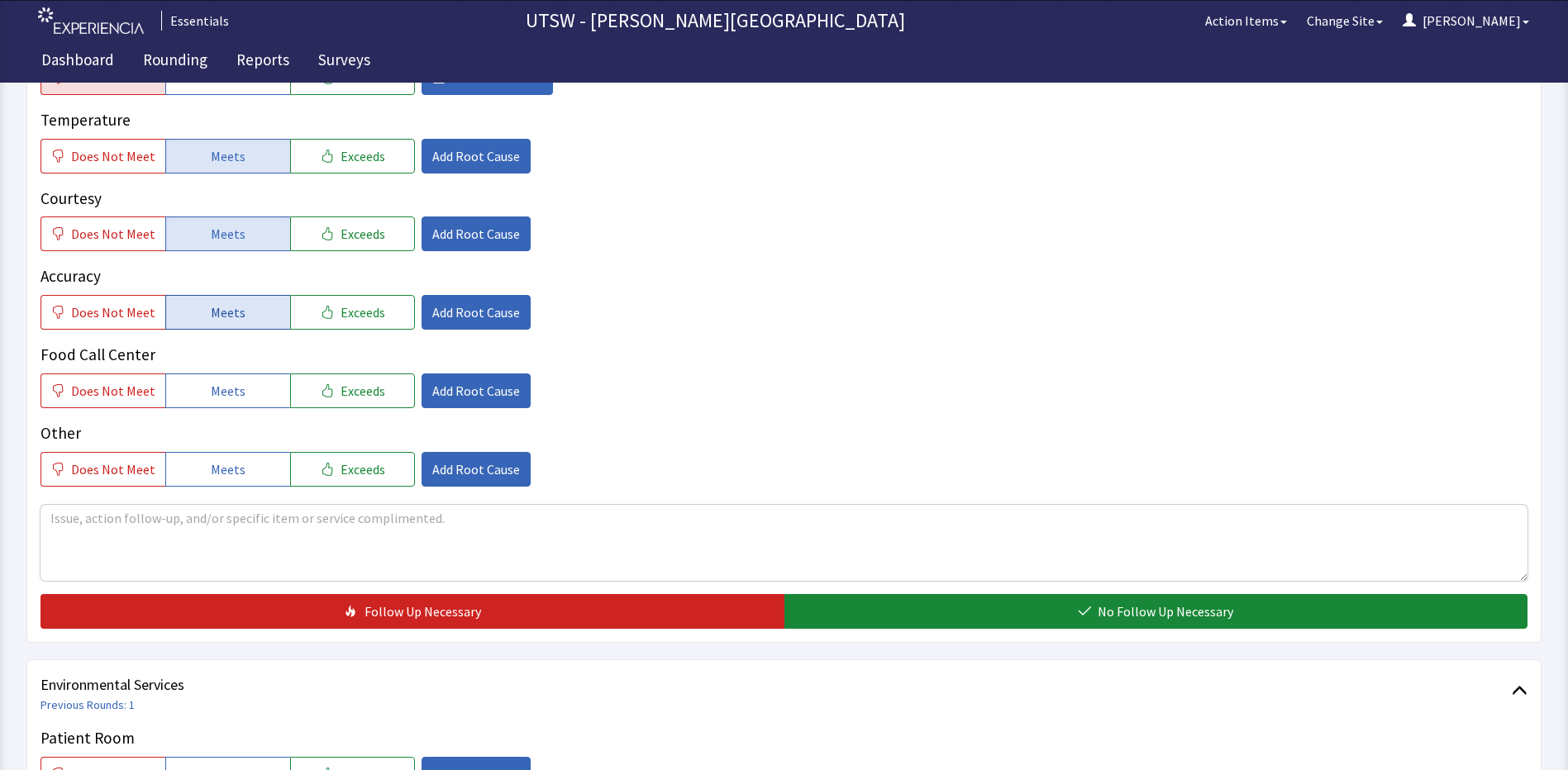
click at [249, 304] on button "Meets" at bounding box center [227, 312] width 125 height 35
drag, startPoint x: 266, startPoint y: 385, endPoint x: 258, endPoint y: 393, distance: 11.3
click at [261, 386] on button "Meets" at bounding box center [227, 391] width 125 height 35
click at [218, 449] on div "Other Does Not Meet Meets Exceeds Add Root Cause" at bounding box center [783, 454] width 1487 height 65
click at [221, 455] on button "Meets" at bounding box center [227, 469] width 125 height 35
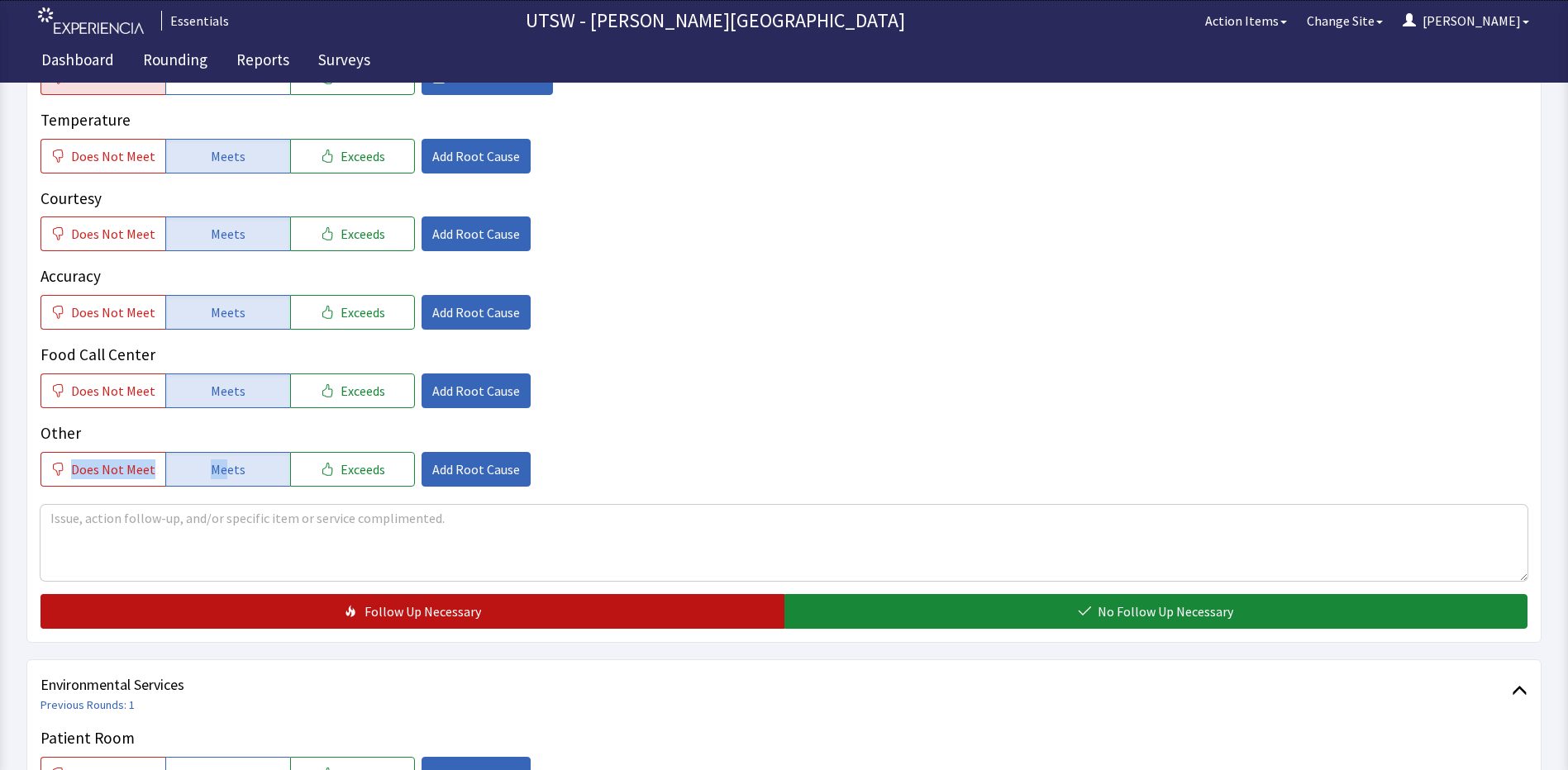
click at [268, 601] on button "Follow Up Necessary" at bounding box center [412, 612] width 744 height 35
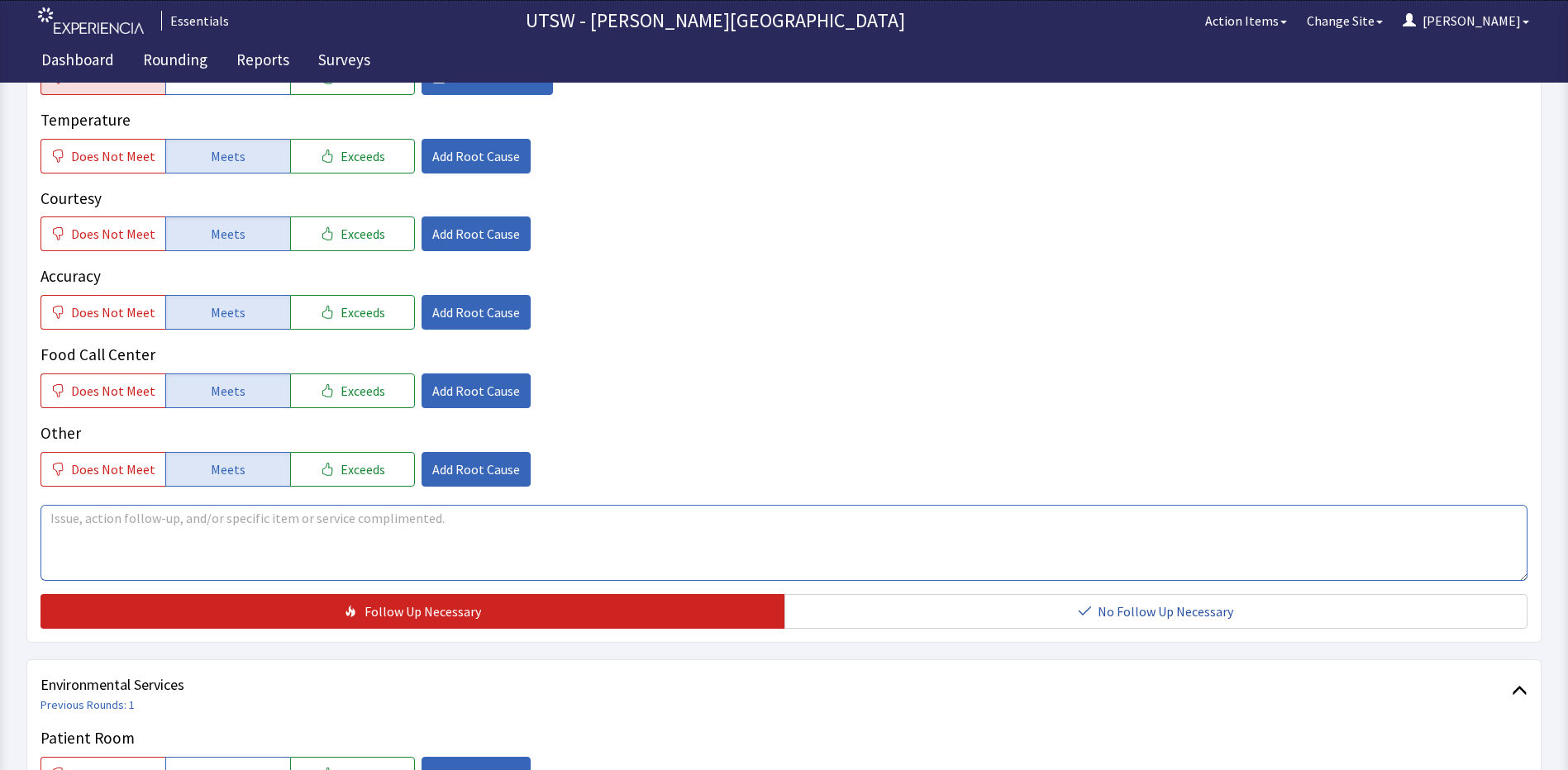
click at [287, 548] on textarea at bounding box center [783, 543] width 1487 height 76
type textarea "c"
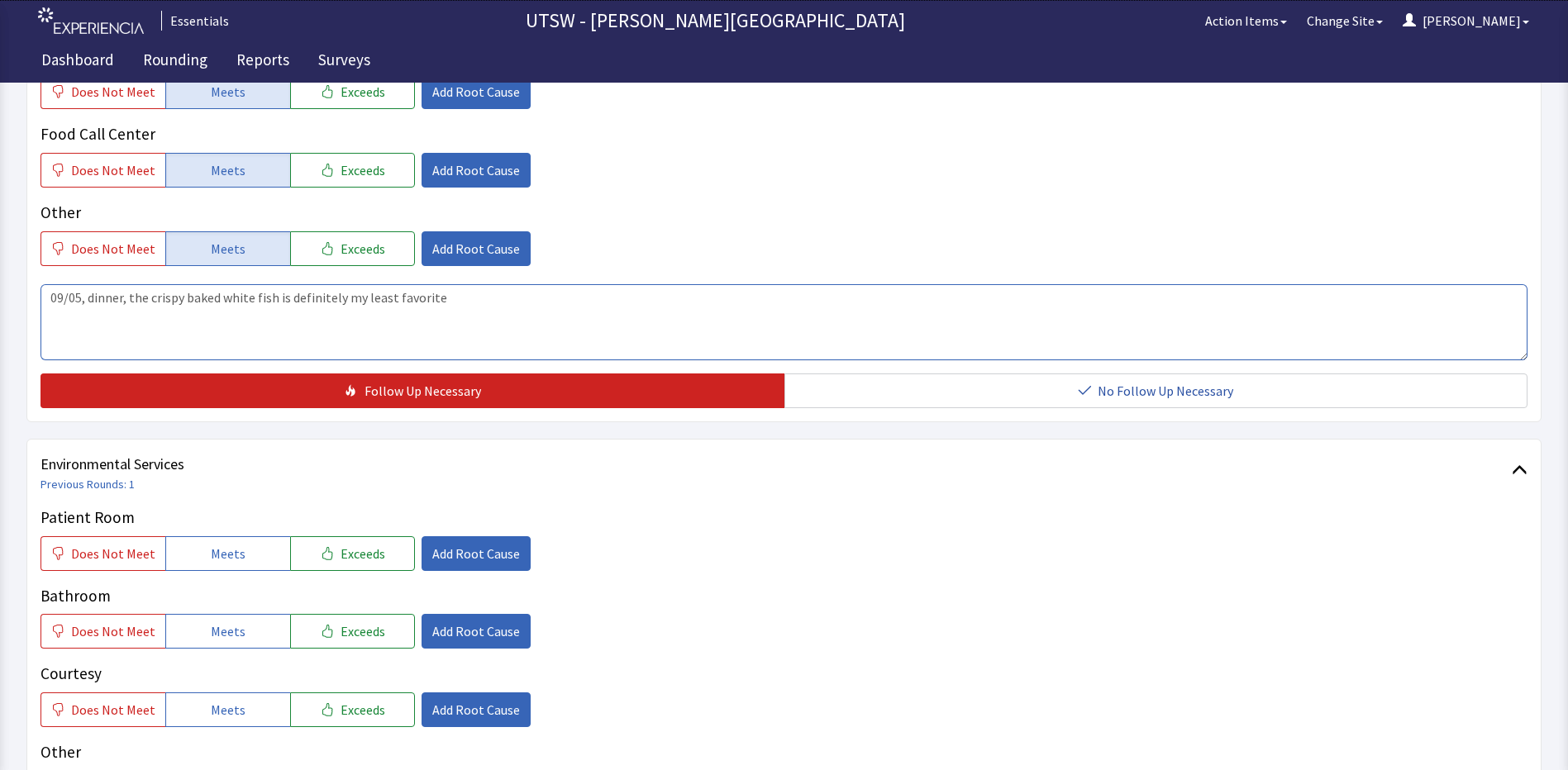
scroll to position [578, 0]
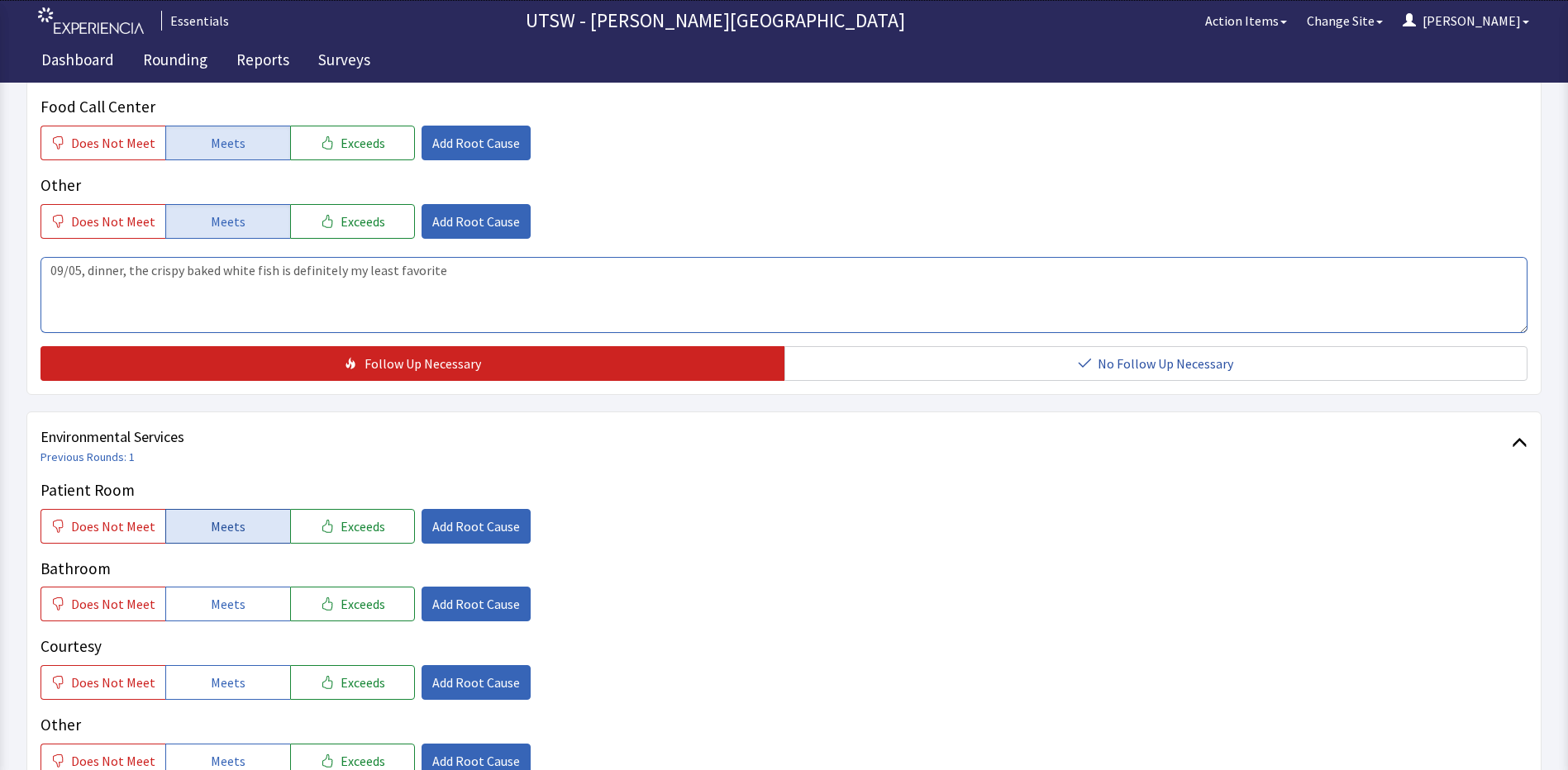
type textarea "09/05, dinner, the crispy baked white fish is definitely my least favorite"
click at [250, 545] on div "Patient Room Does Not Meet Meets Exceeds Add Root Cause Bathroom Does Not Meet …" at bounding box center [783, 628] width 1487 height 300
click at [265, 539] on button "Meets" at bounding box center [227, 526] width 125 height 35
drag, startPoint x: 262, startPoint y: 610, endPoint x: 725, endPoint y: 479, distance: 481.2
click at [261, 610] on button "Meets" at bounding box center [227, 604] width 125 height 35
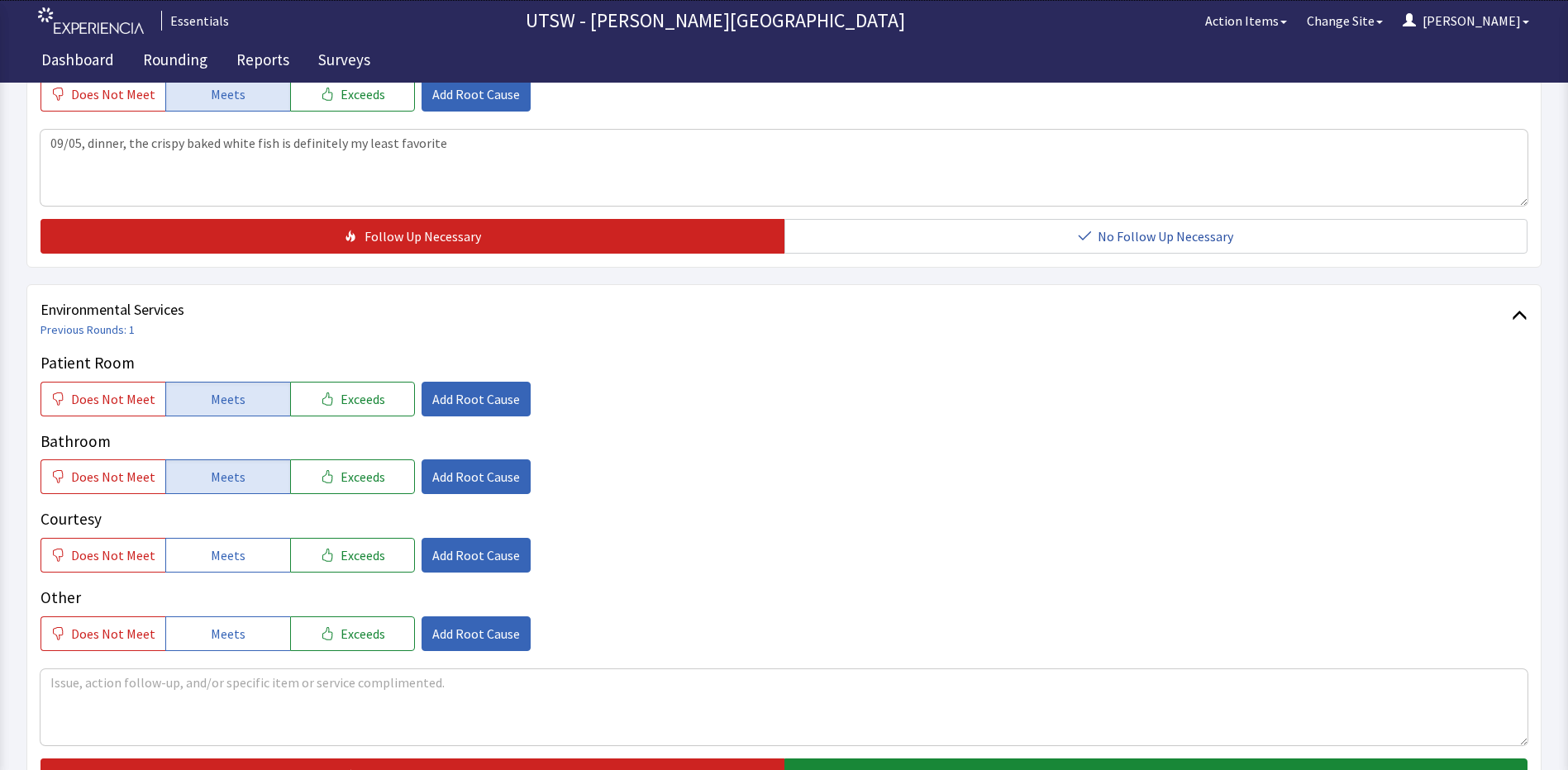
scroll to position [744, 0]
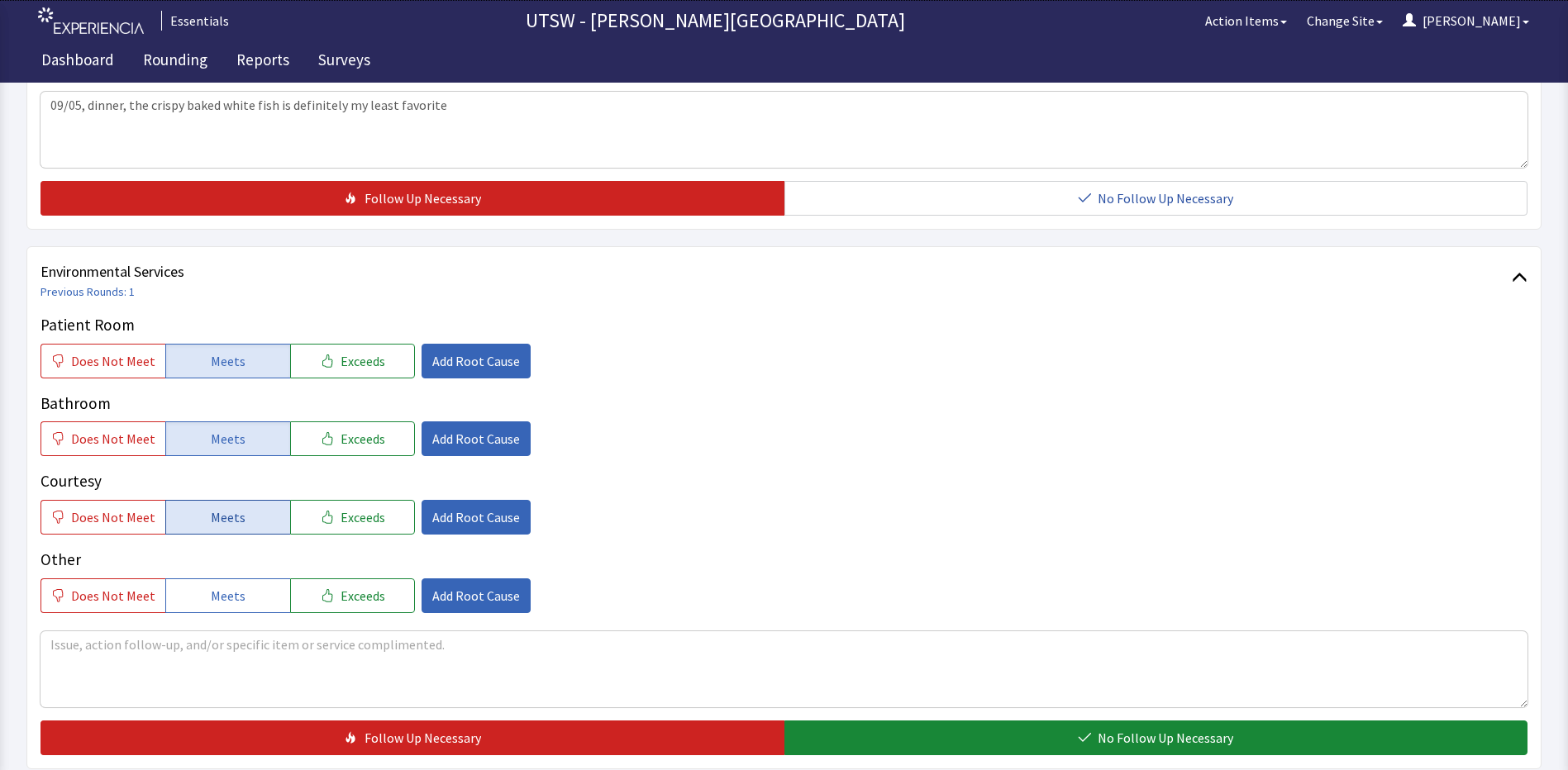
click at [239, 529] on button "Meets" at bounding box center [227, 517] width 125 height 35
click at [228, 580] on div "Other Does Not Meet Meets Exceeds Add Root Cause" at bounding box center [783, 580] width 1487 height 65
drag, startPoint x: 228, startPoint y: 580, endPoint x: 242, endPoint y: 588, distance: 16.1
click at [242, 588] on button "Meets" at bounding box center [227, 595] width 125 height 35
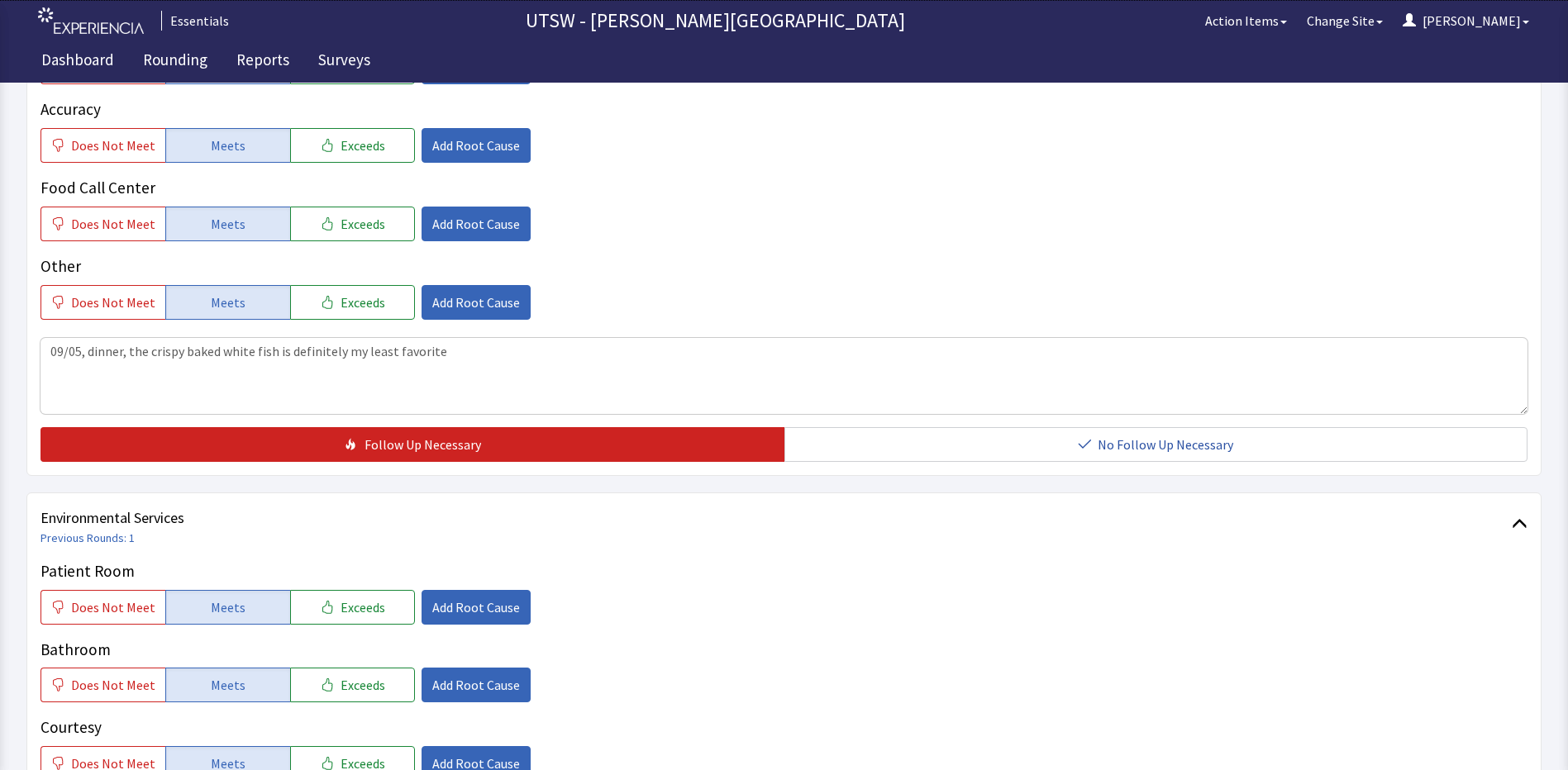
scroll to position [496, 0]
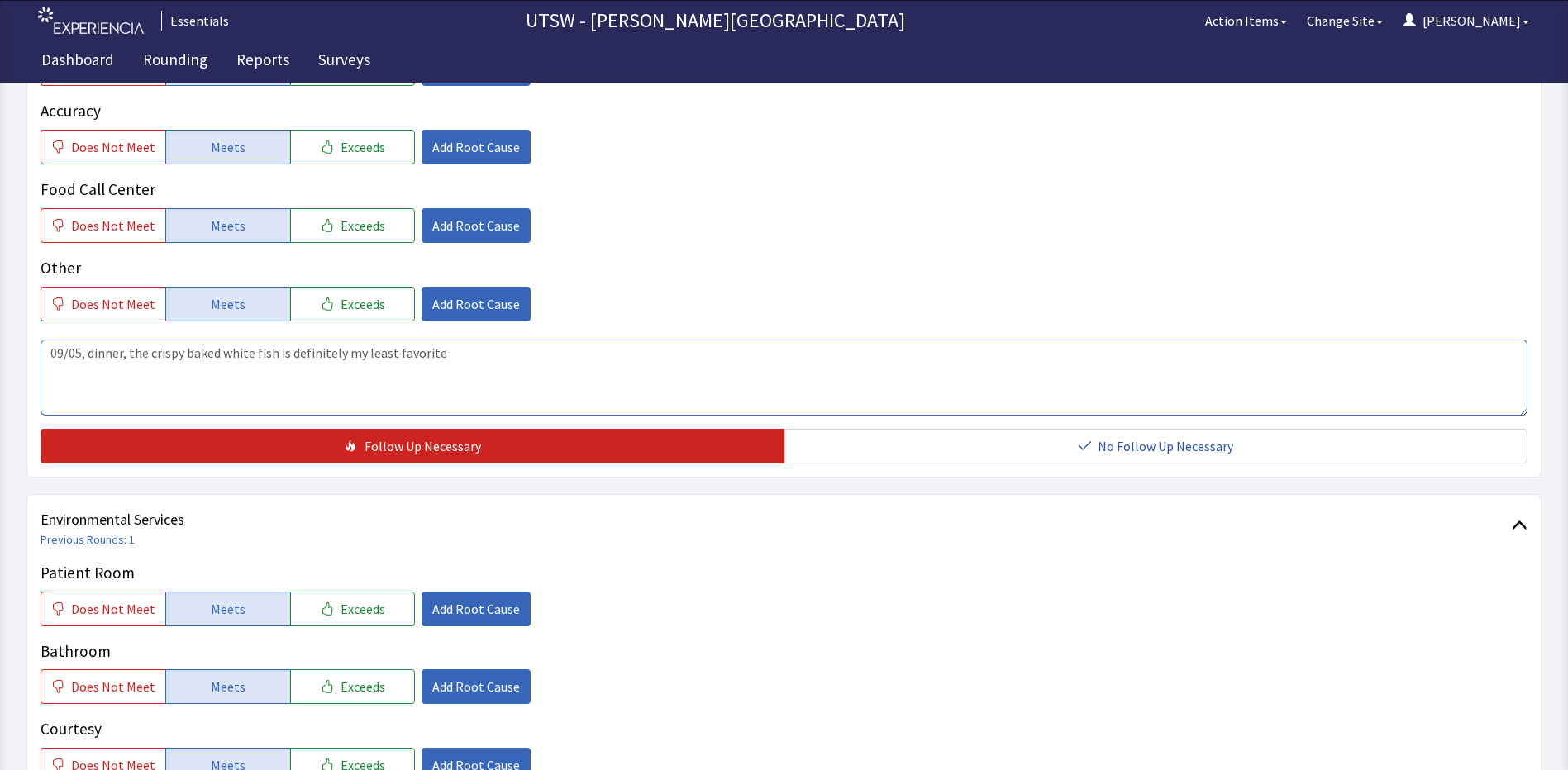
drag, startPoint x: 464, startPoint y: 359, endPoint x: 48, endPoint y: 400, distance: 418.0
click at [48, 400] on textarea "09/05, dinner, the crispy baked white fish is definitely my least favorite" at bounding box center [783, 378] width 1487 height 76
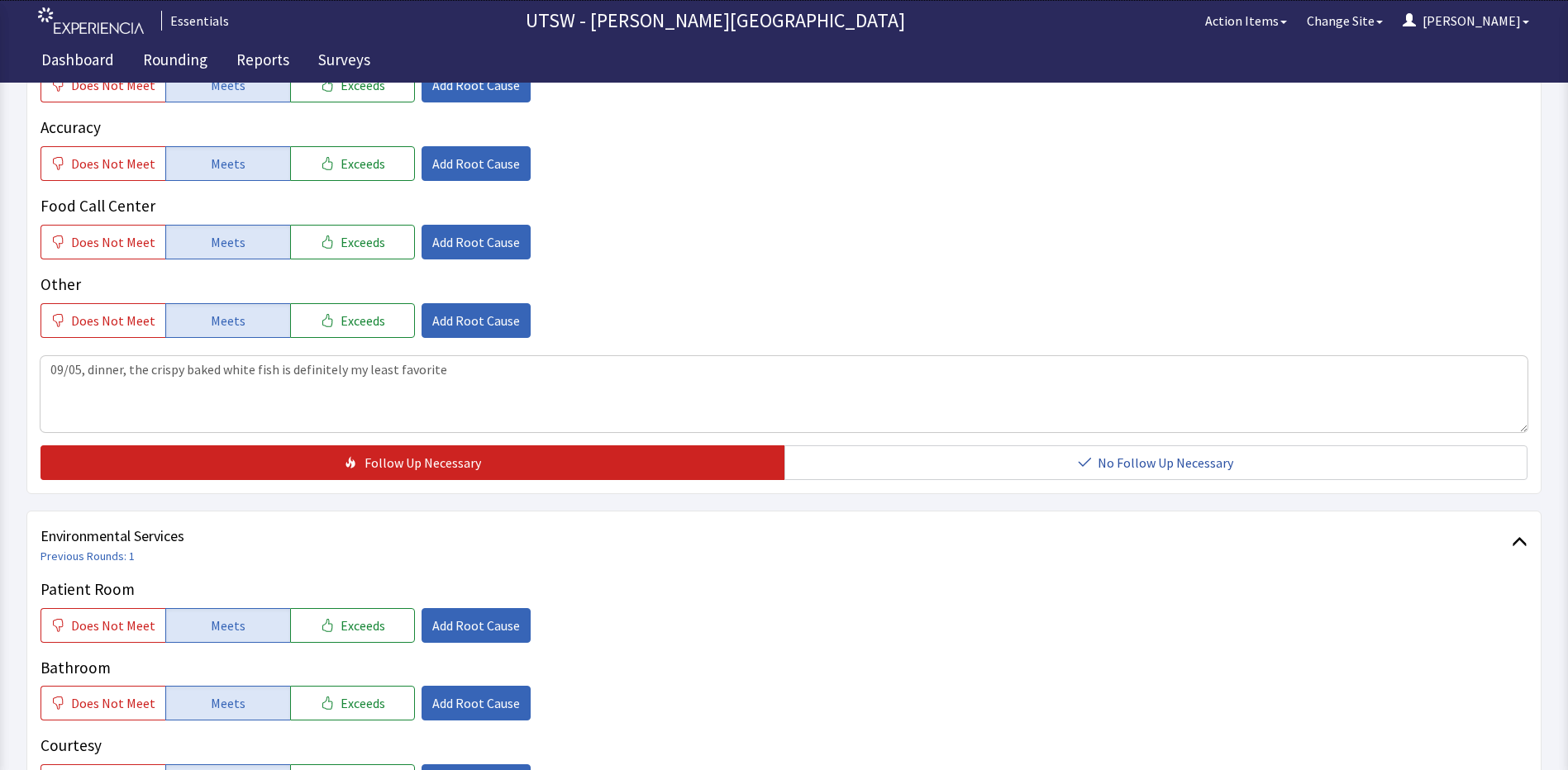
scroll to position [413, 0]
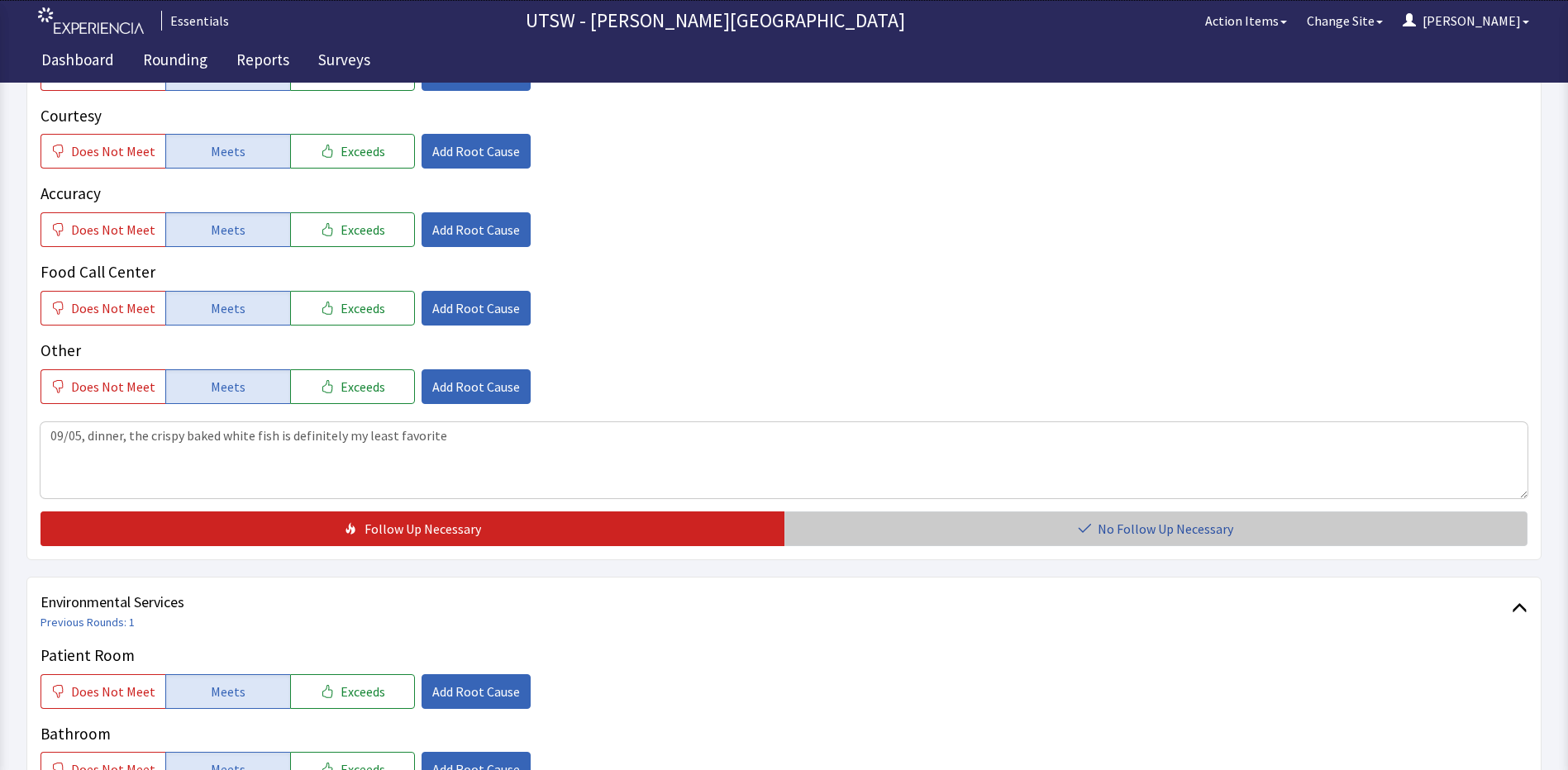
click at [1025, 534] on button "No Follow Up Necessary" at bounding box center [1156, 529] width 744 height 35
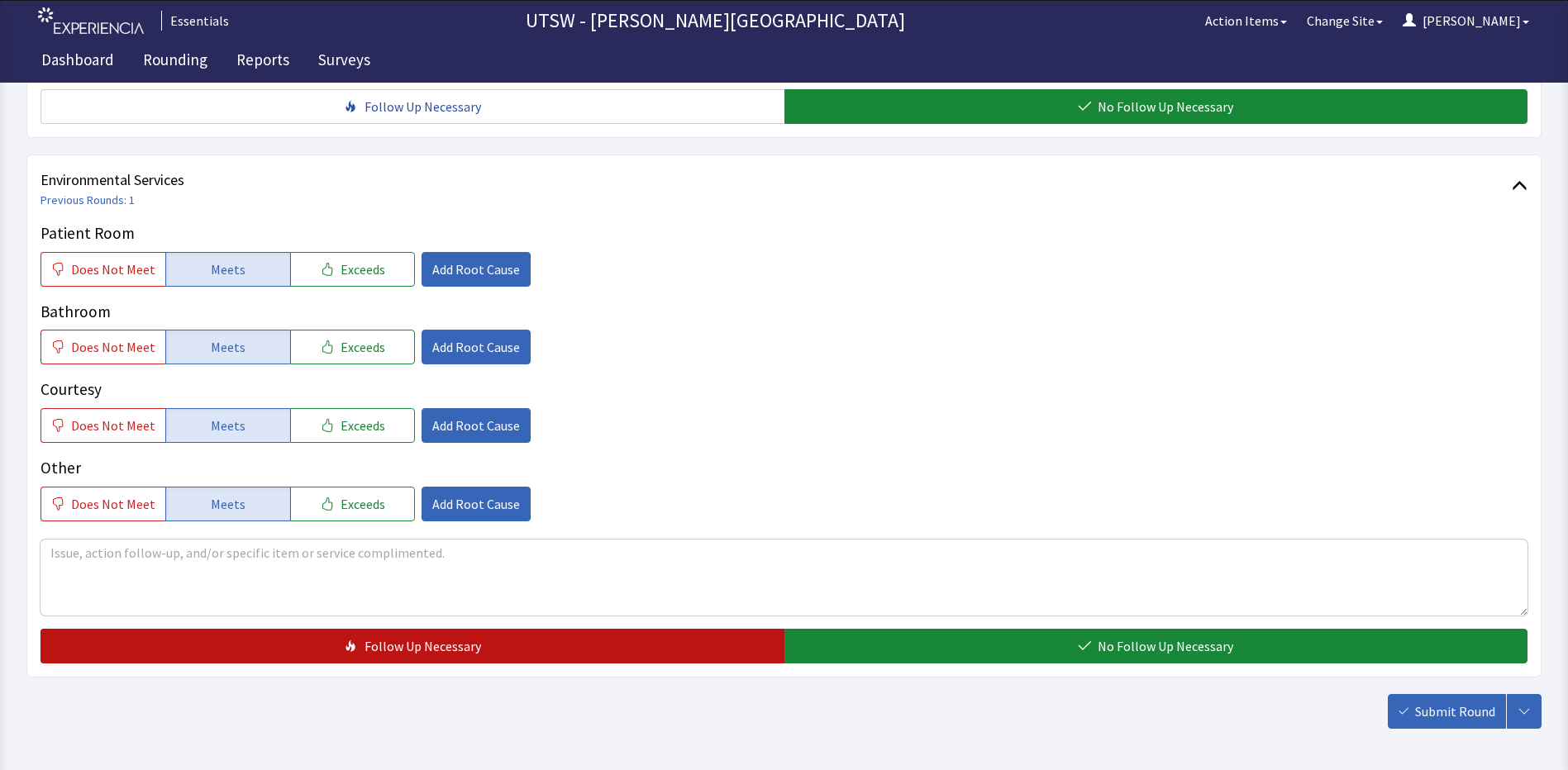
scroll to position [903, 0]
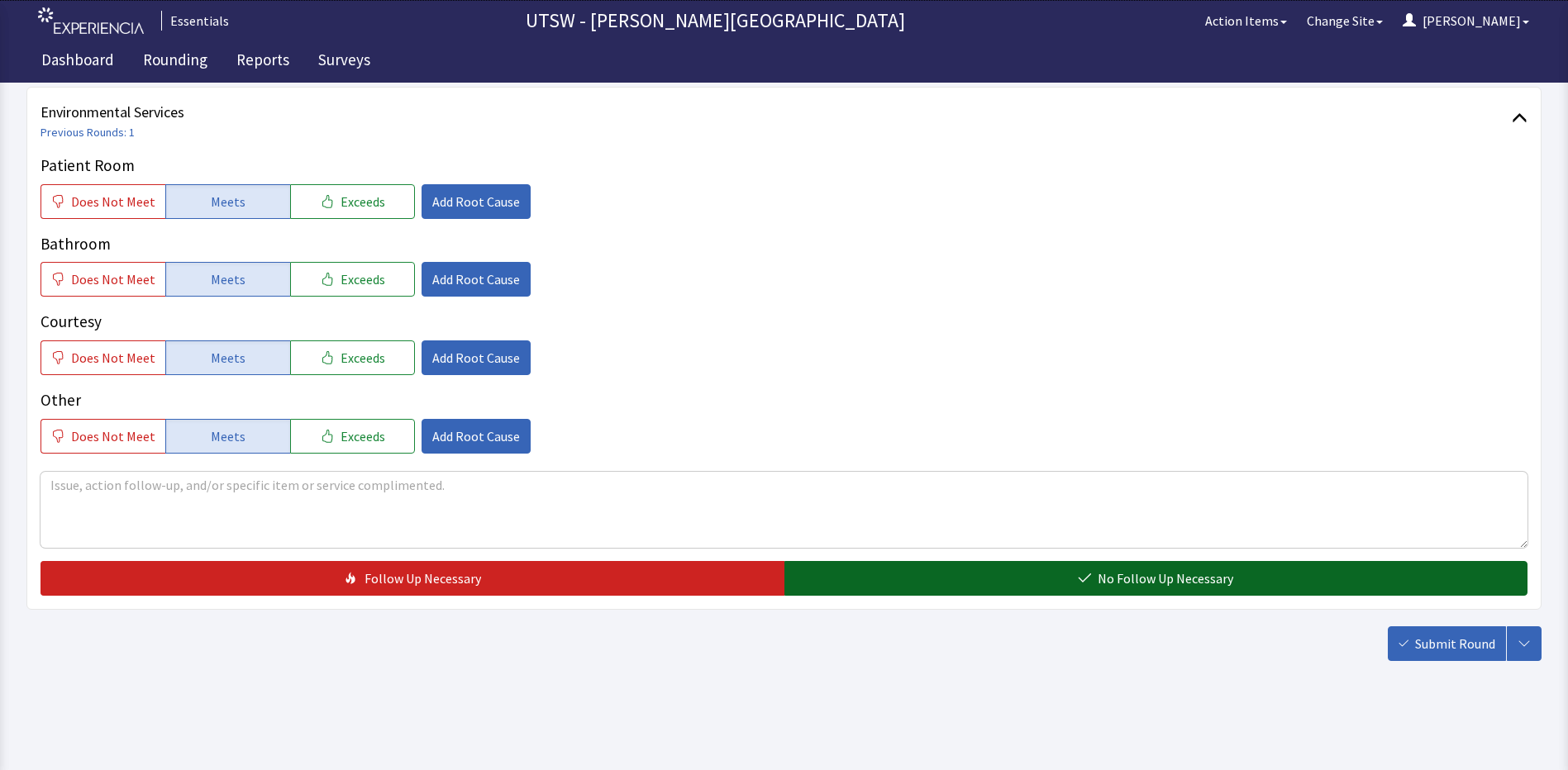
click at [987, 580] on button "No Follow Up Necessary" at bounding box center [1156, 579] width 744 height 35
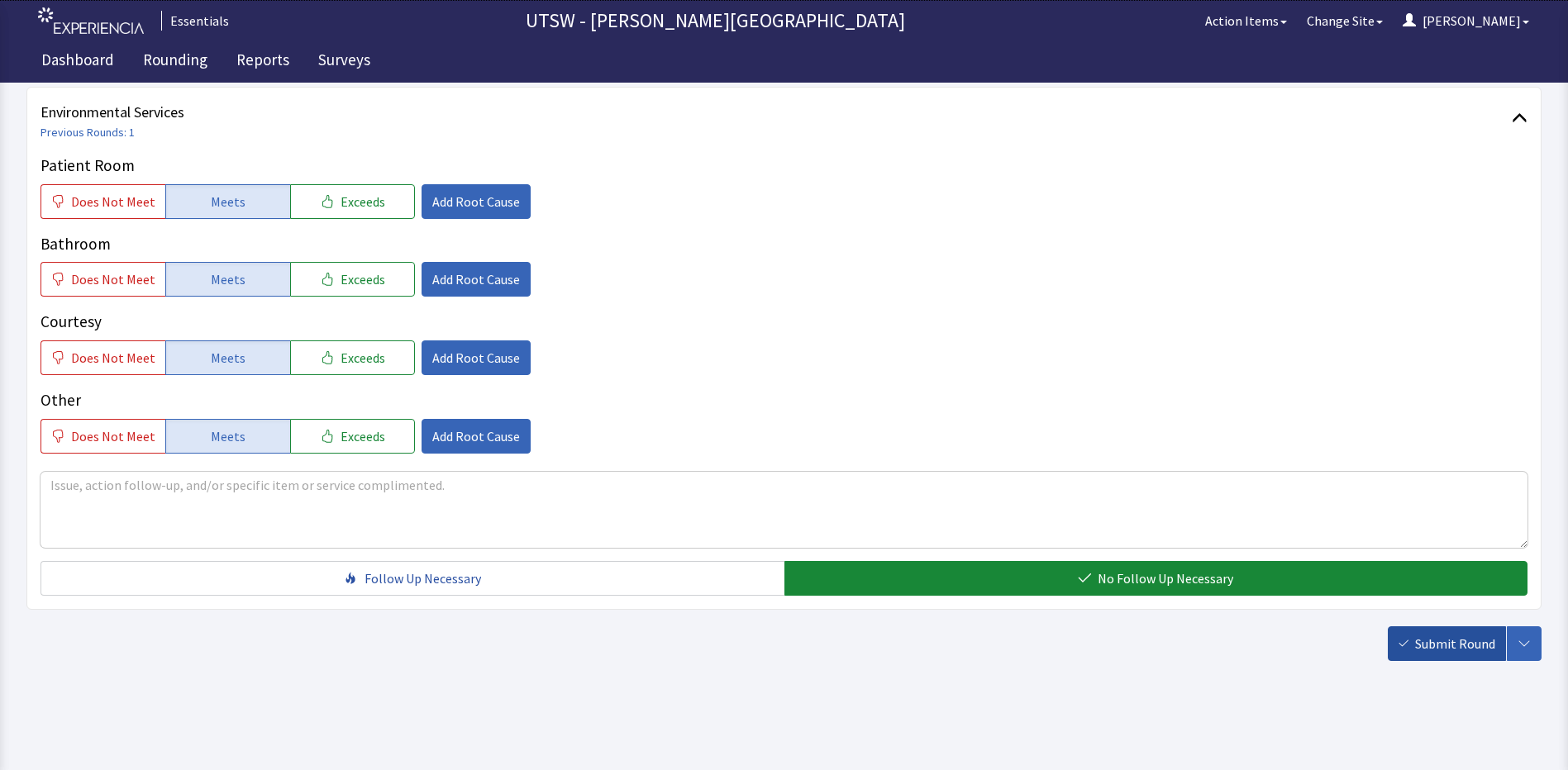
click at [1432, 642] on span "Submit Round" at bounding box center [1455, 643] width 80 height 20
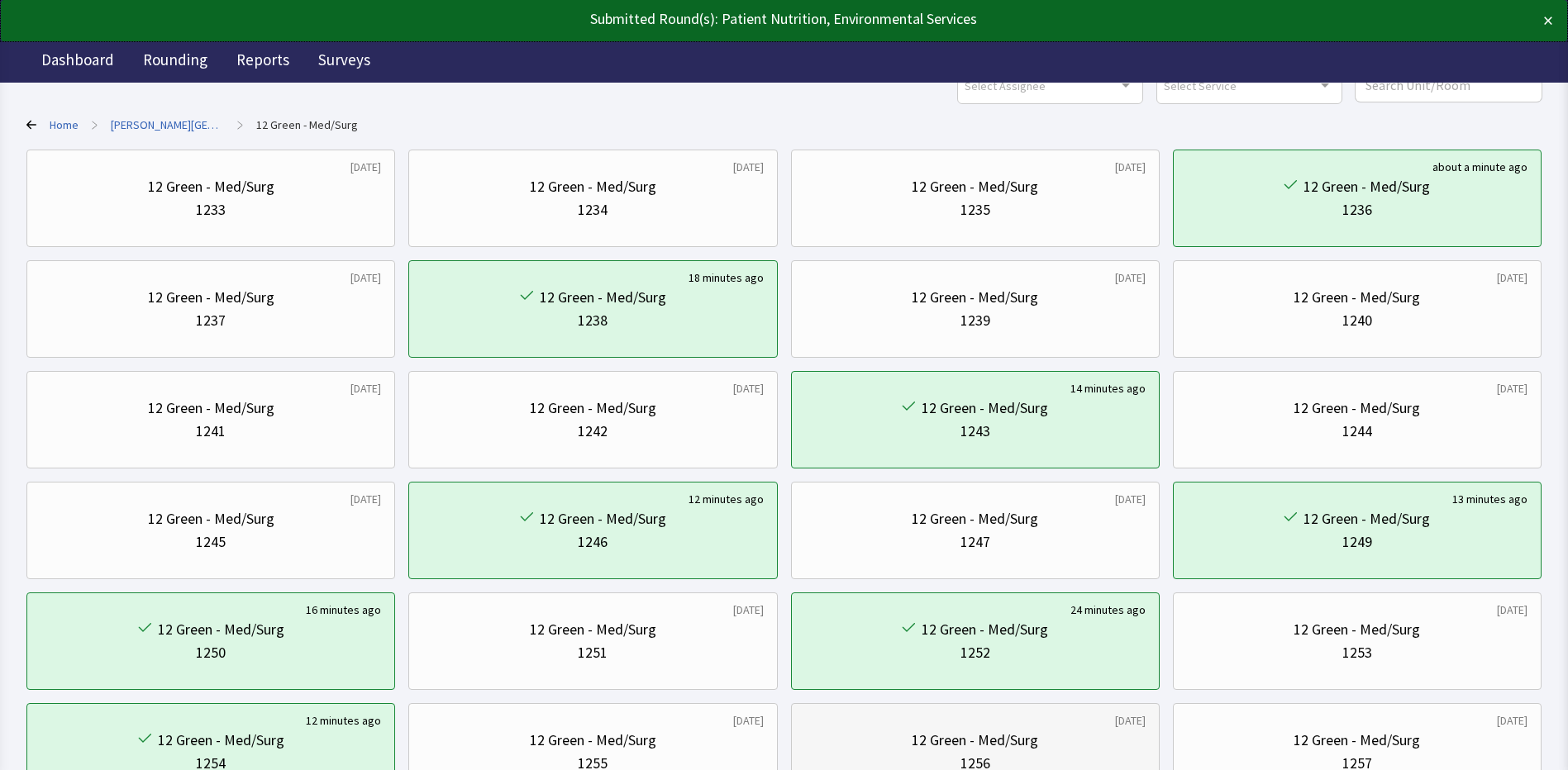
scroll to position [331, 0]
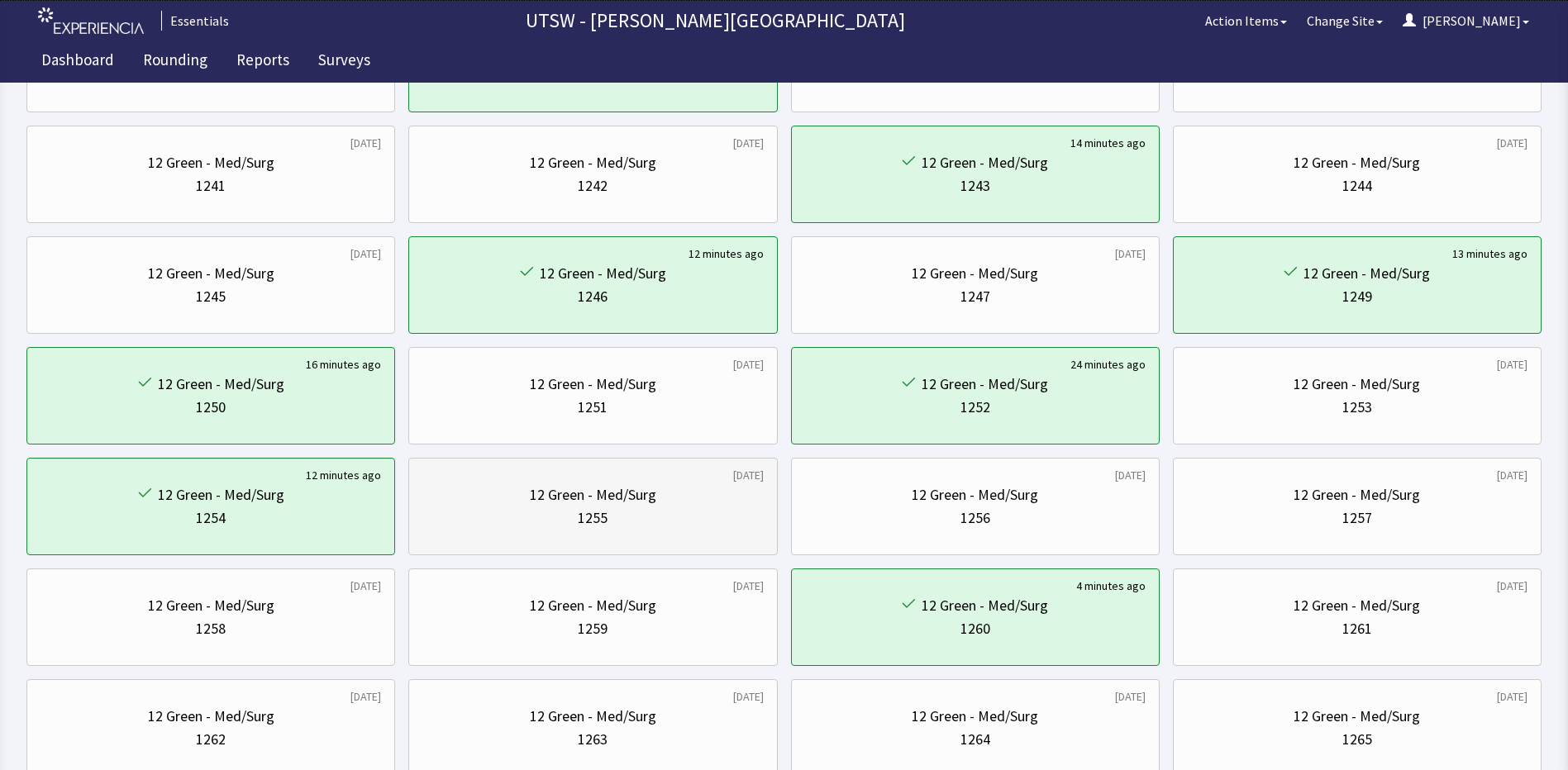
click at [552, 482] on div "12 Green - Med/Surg 1255" at bounding box center [593, 506] width 341 height 79
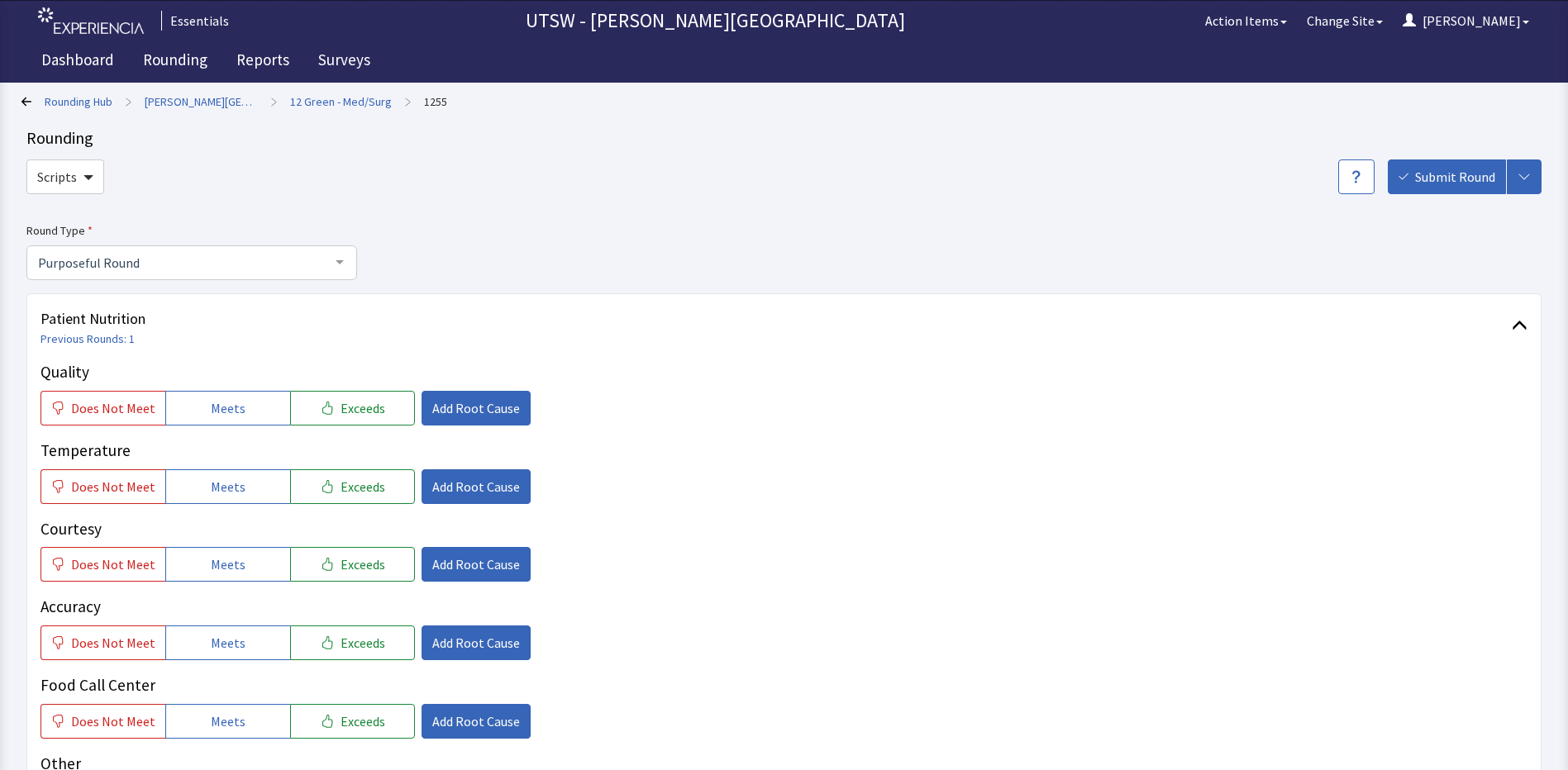
click at [1161, 580] on div "Does Not Meet Meets Exceeds Add Root Cause" at bounding box center [783, 564] width 1487 height 35
click at [274, 403] on button "Meets" at bounding box center [227, 408] width 125 height 35
click at [341, 412] on span "Exceeds" at bounding box center [363, 408] width 45 height 20
click at [335, 507] on div "Quality Does Not Meet Meets Exceeds Add Root Cause Temperature Does Not Meet Me…" at bounding box center [783, 588] width 1487 height 457
click at [336, 501] on button "Exceeds" at bounding box center [352, 487] width 125 height 35
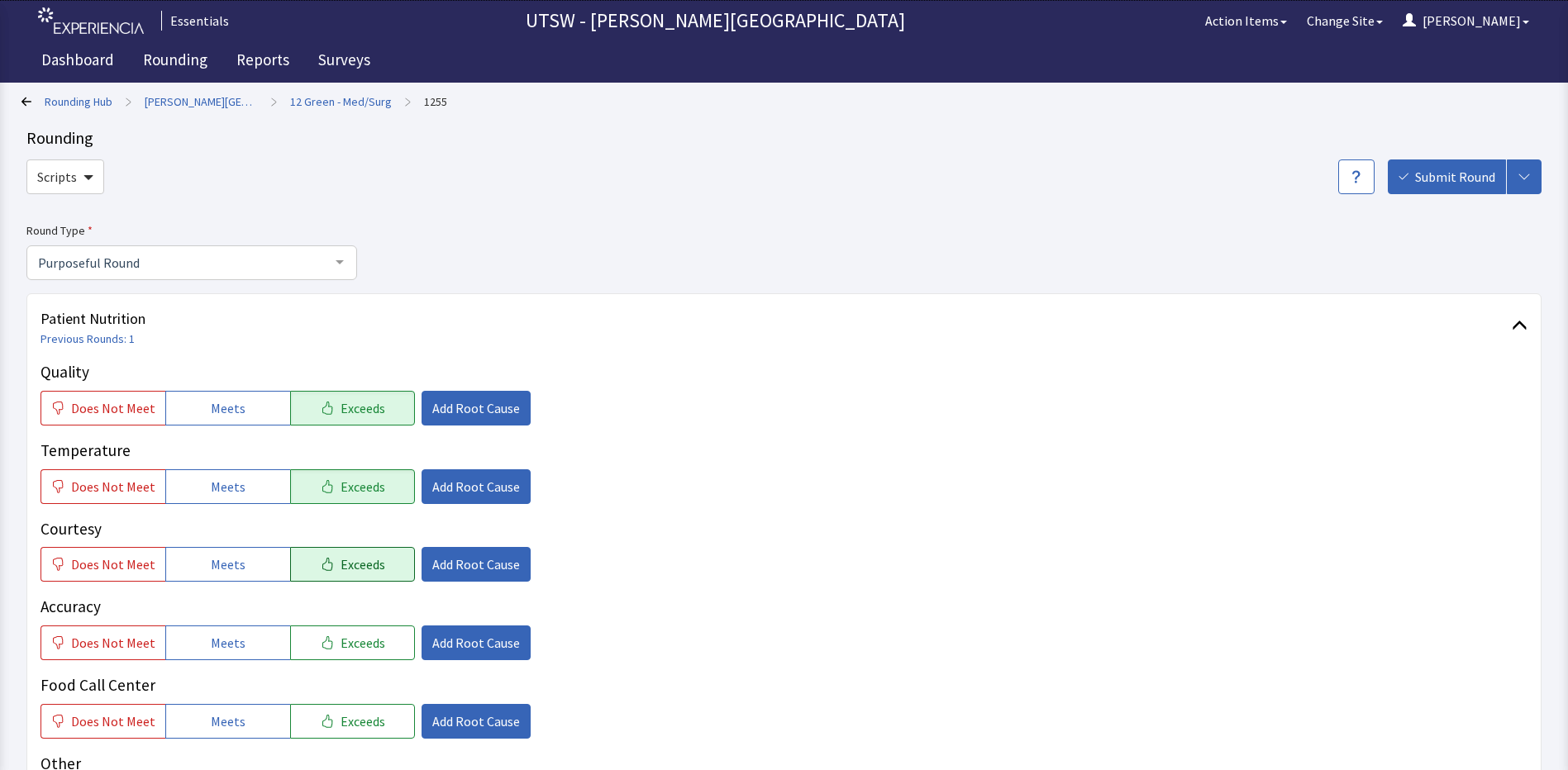
click at [349, 553] on button "Exceeds" at bounding box center [352, 564] width 125 height 35
drag, startPoint x: 338, startPoint y: 646, endPoint x: 336, endPoint y: 674, distance: 28.1
click at [341, 652] on span "Exceeds" at bounding box center [363, 642] width 45 height 20
click at [341, 724] on span "Exceeds" at bounding box center [363, 721] width 45 height 20
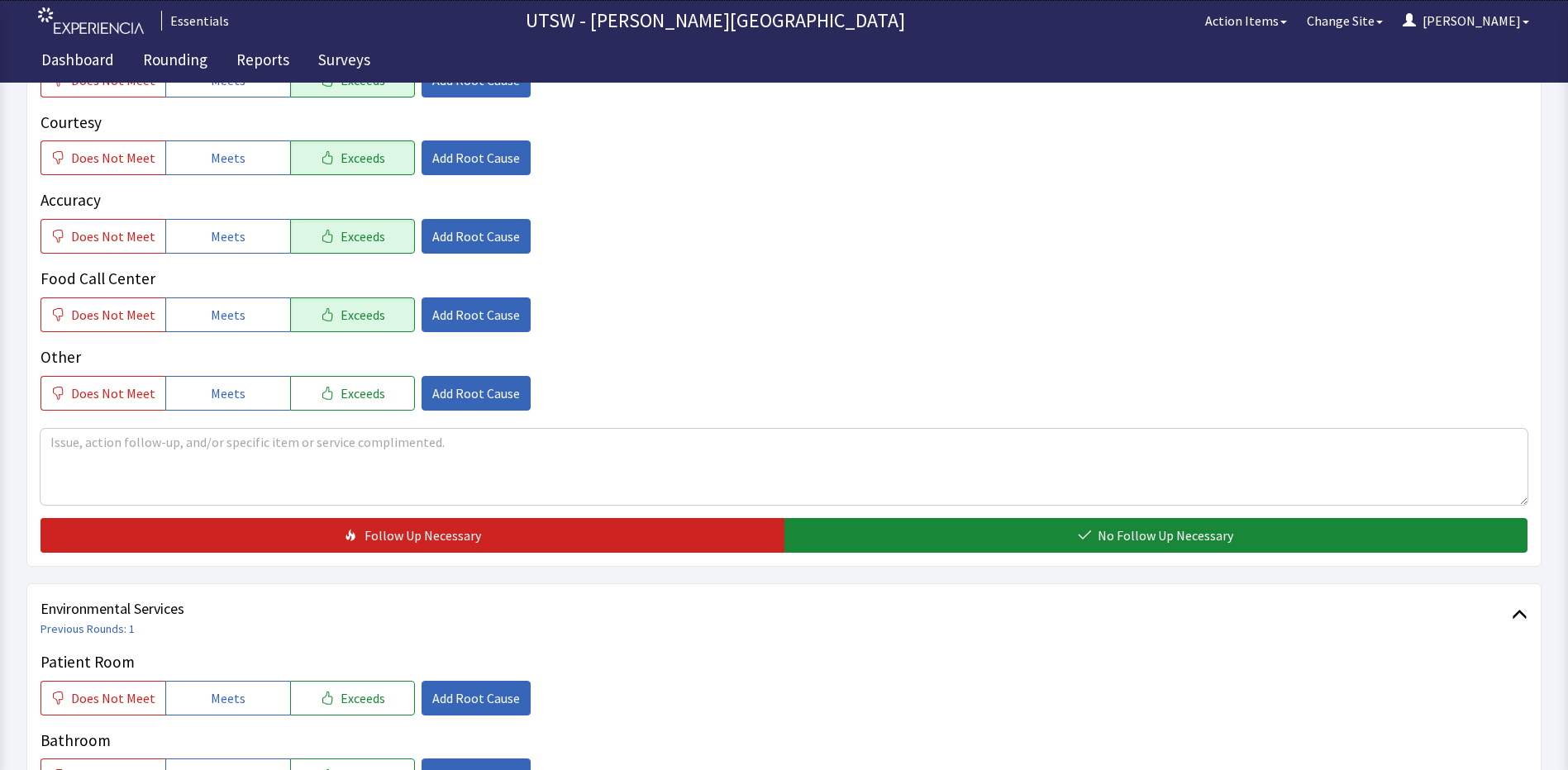
scroll to position [413, 0]
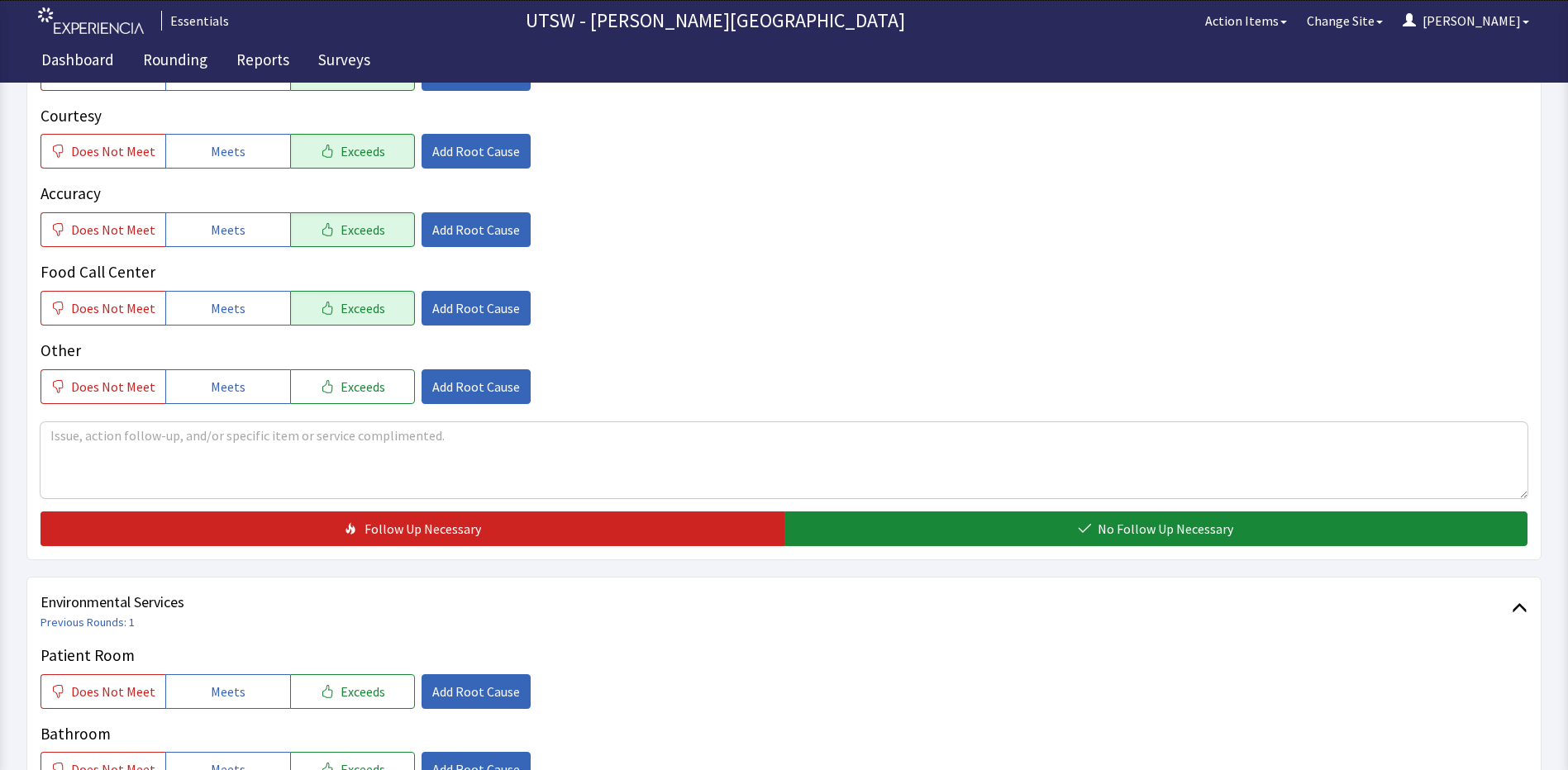
drag, startPoint x: 340, startPoint y: 392, endPoint x: 349, endPoint y: 450, distance: 58.7
click at [342, 424] on div "Quality Does Not Meet Meets Exceeds Add Root Cause Temperature Does Not Meet Me…" at bounding box center [783, 247] width 1487 height 599
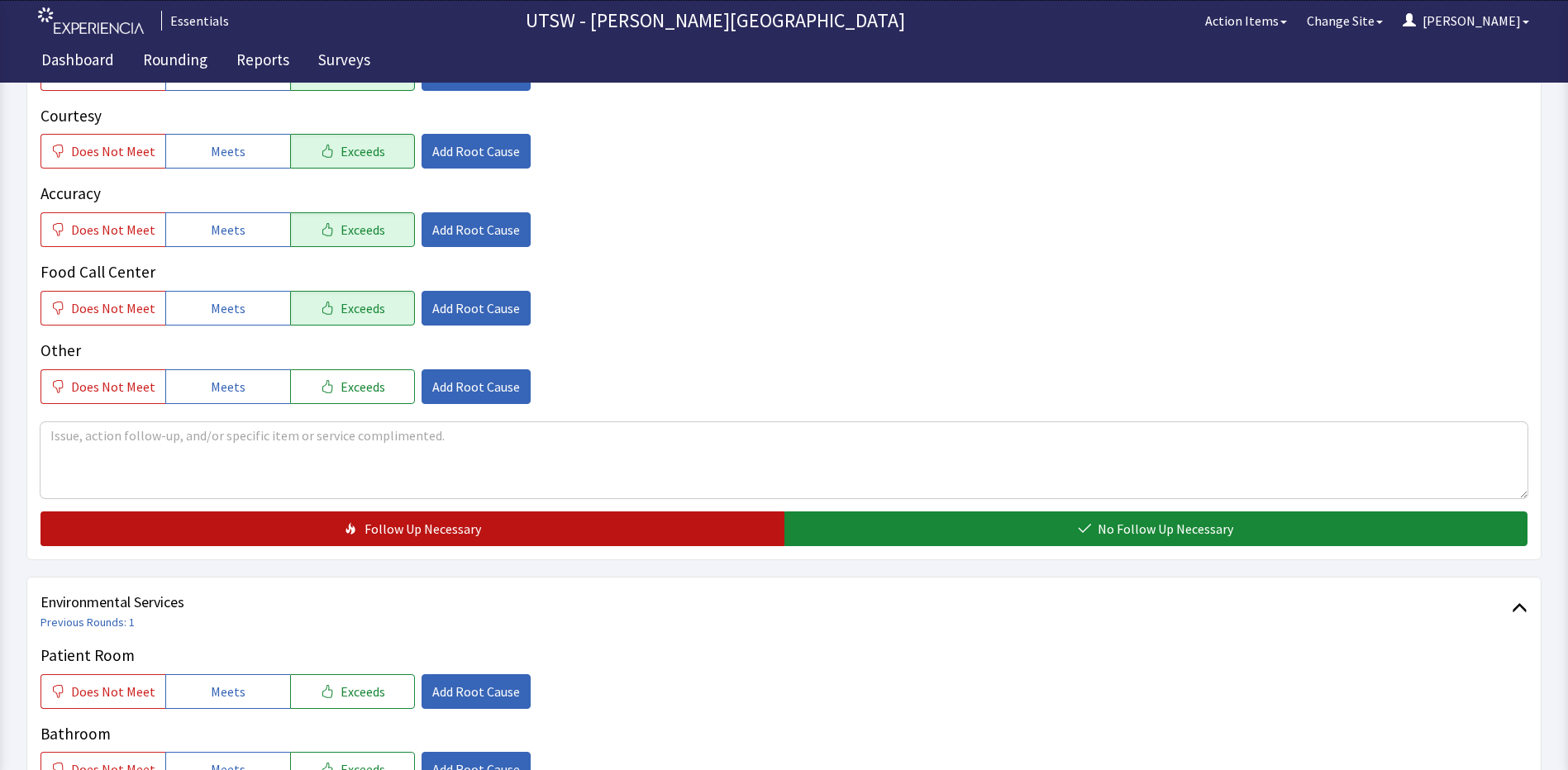
click at [368, 533] on span "Follow Up Necessary" at bounding box center [422, 529] width 116 height 20
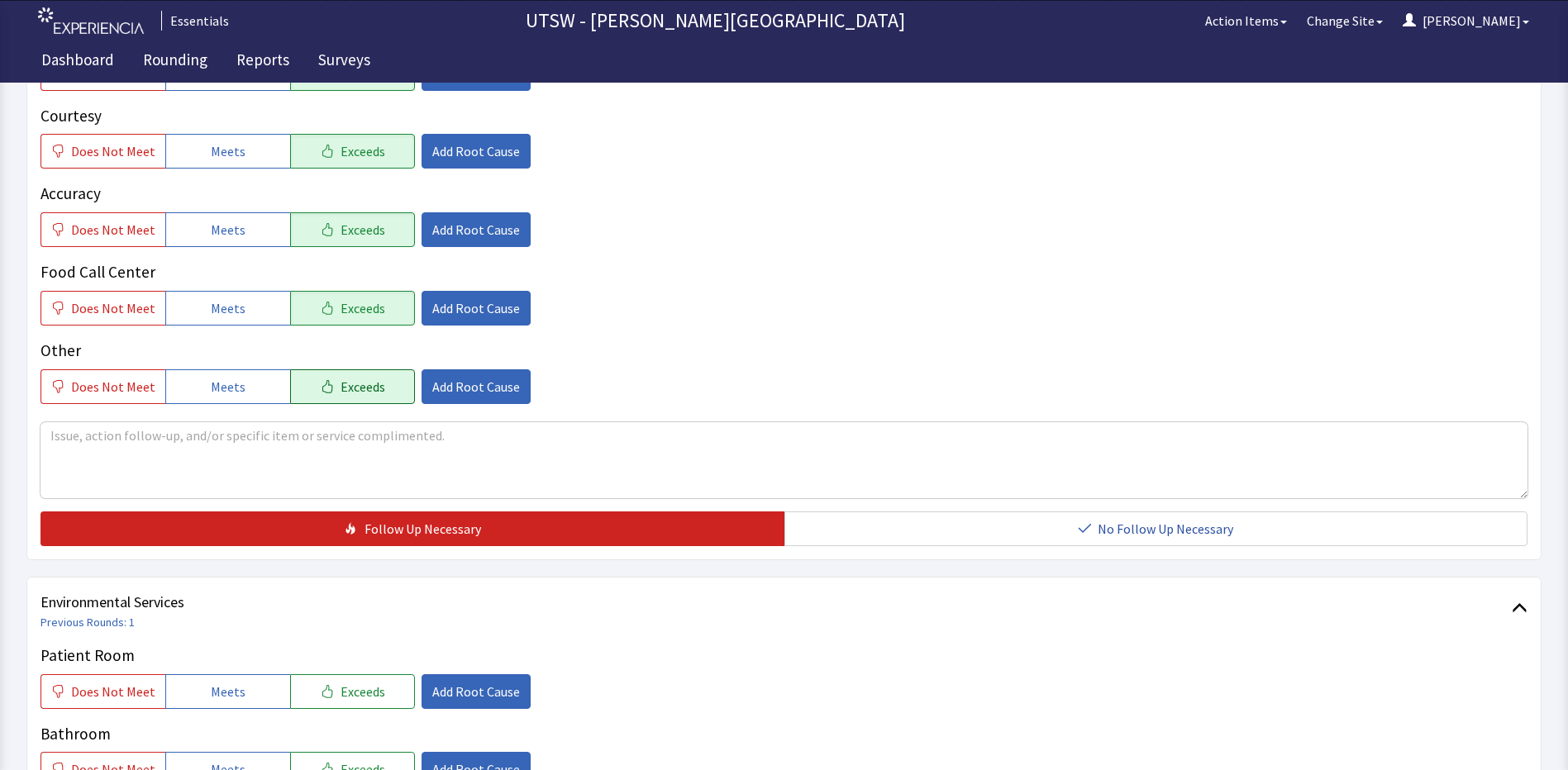
click at [320, 384] on icon "button" at bounding box center [327, 386] width 14 height 14
click at [885, 508] on div "Quality Does Not Meet Meets Exceeds Add Root Cause Temperature Does Not Meet Me…" at bounding box center [783, 247] width 1487 height 599
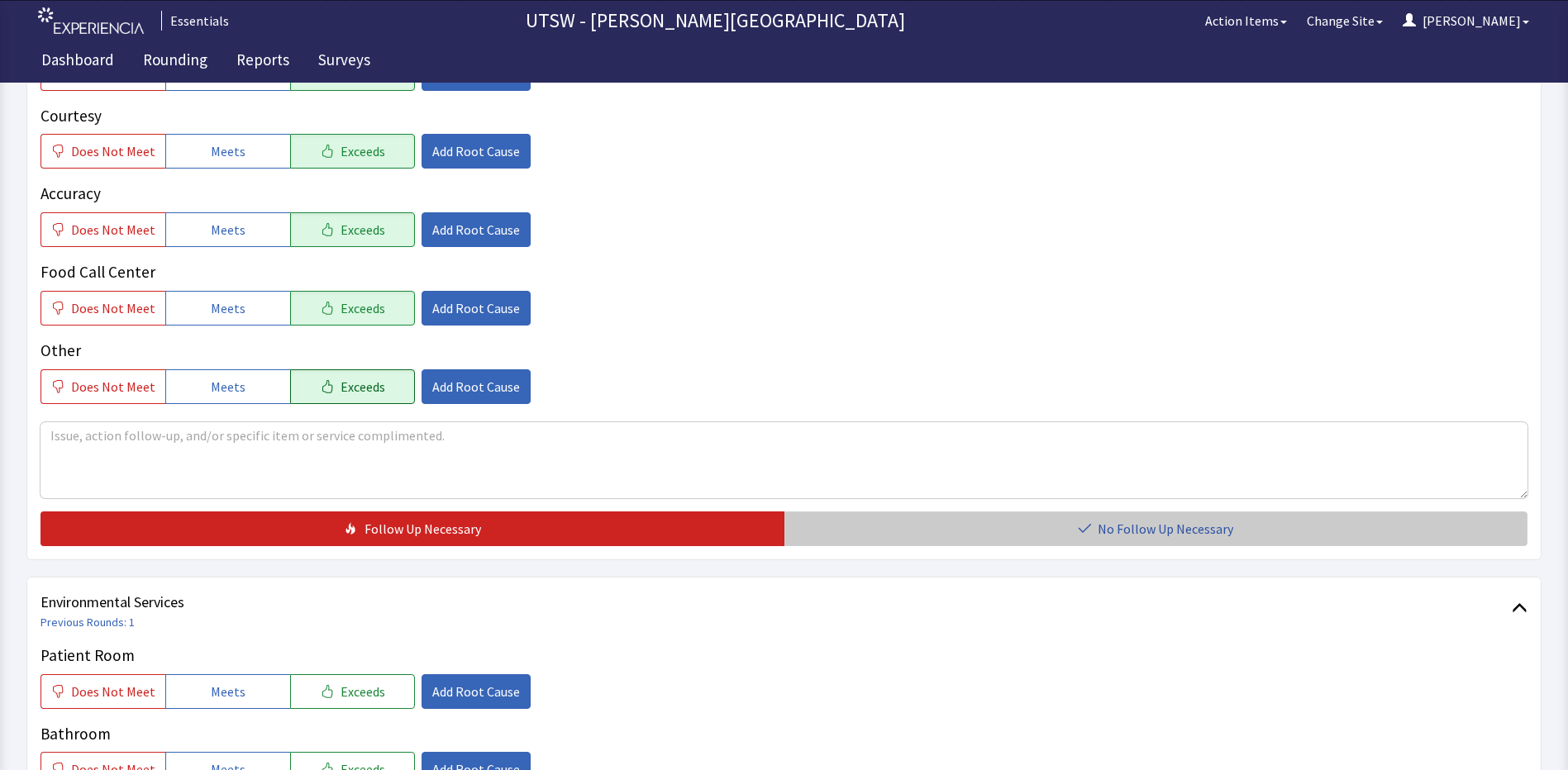
click at [895, 542] on button "No Follow Up Necessary" at bounding box center [1156, 529] width 744 height 35
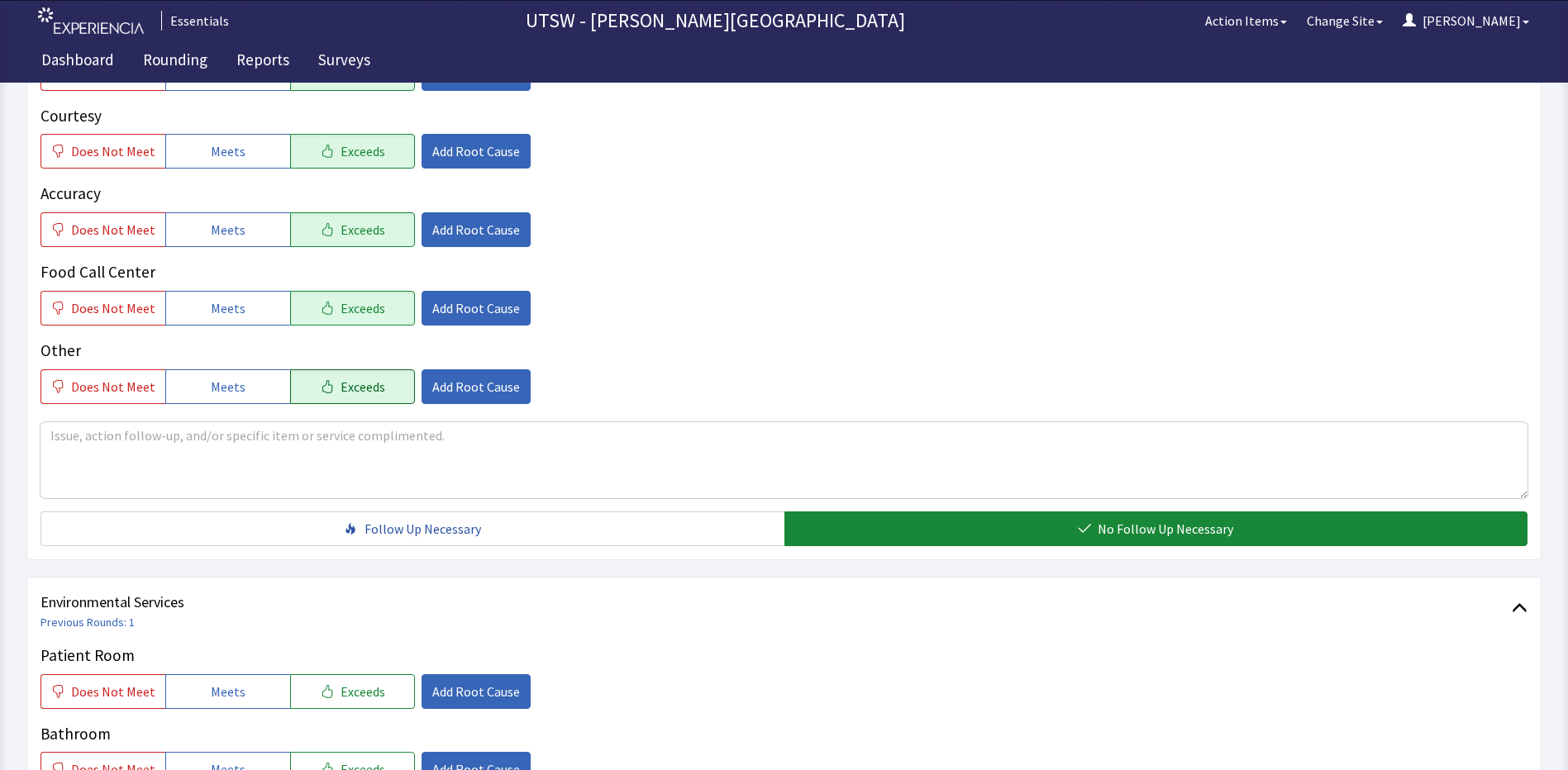
click at [766, 386] on div "Does Not Meet Meets Exceeds Add Root Cause" at bounding box center [783, 386] width 1487 height 35
click at [820, 465] on textarea at bounding box center [783, 461] width 1487 height 76
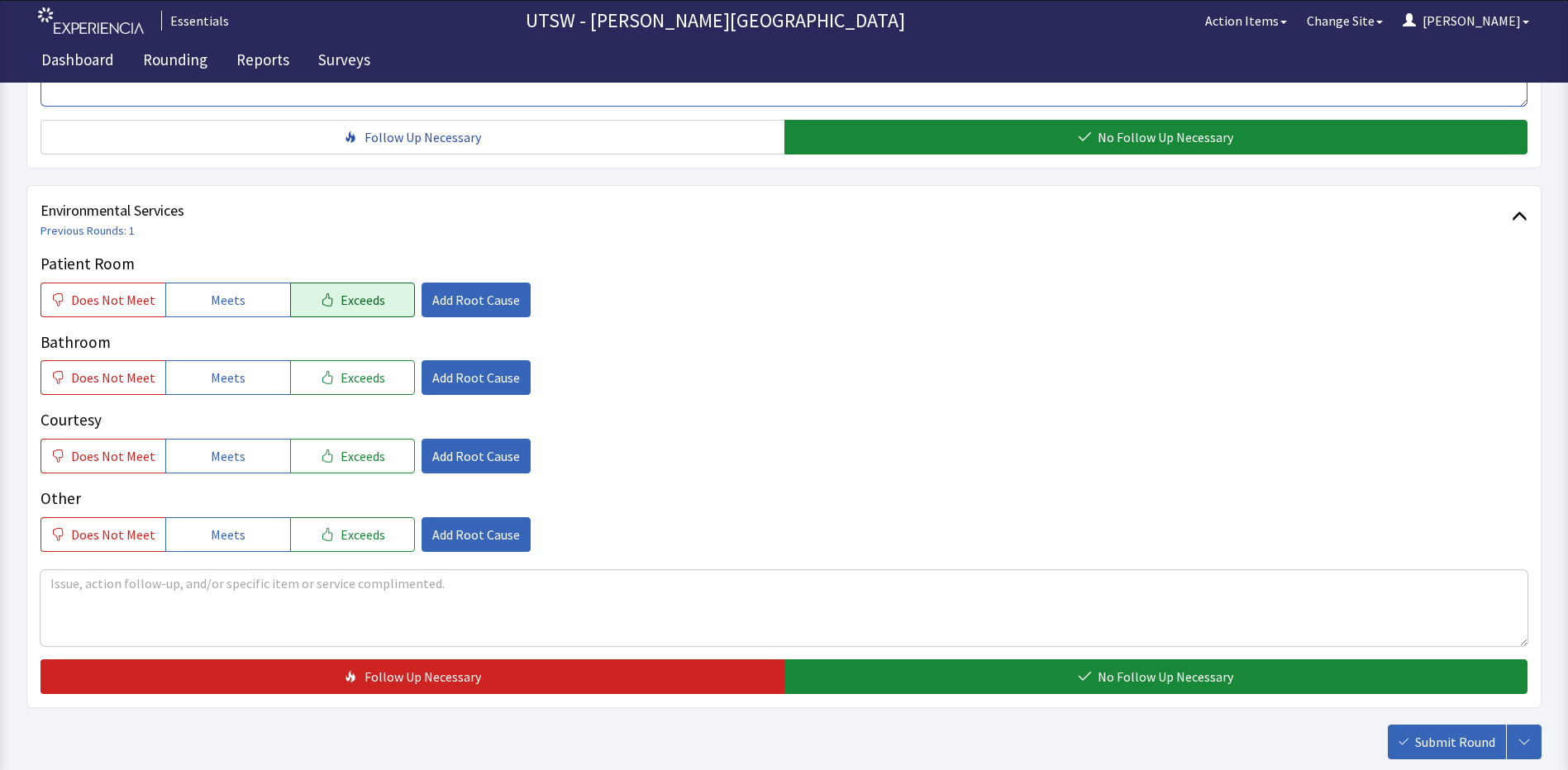
scroll to position [903, 0]
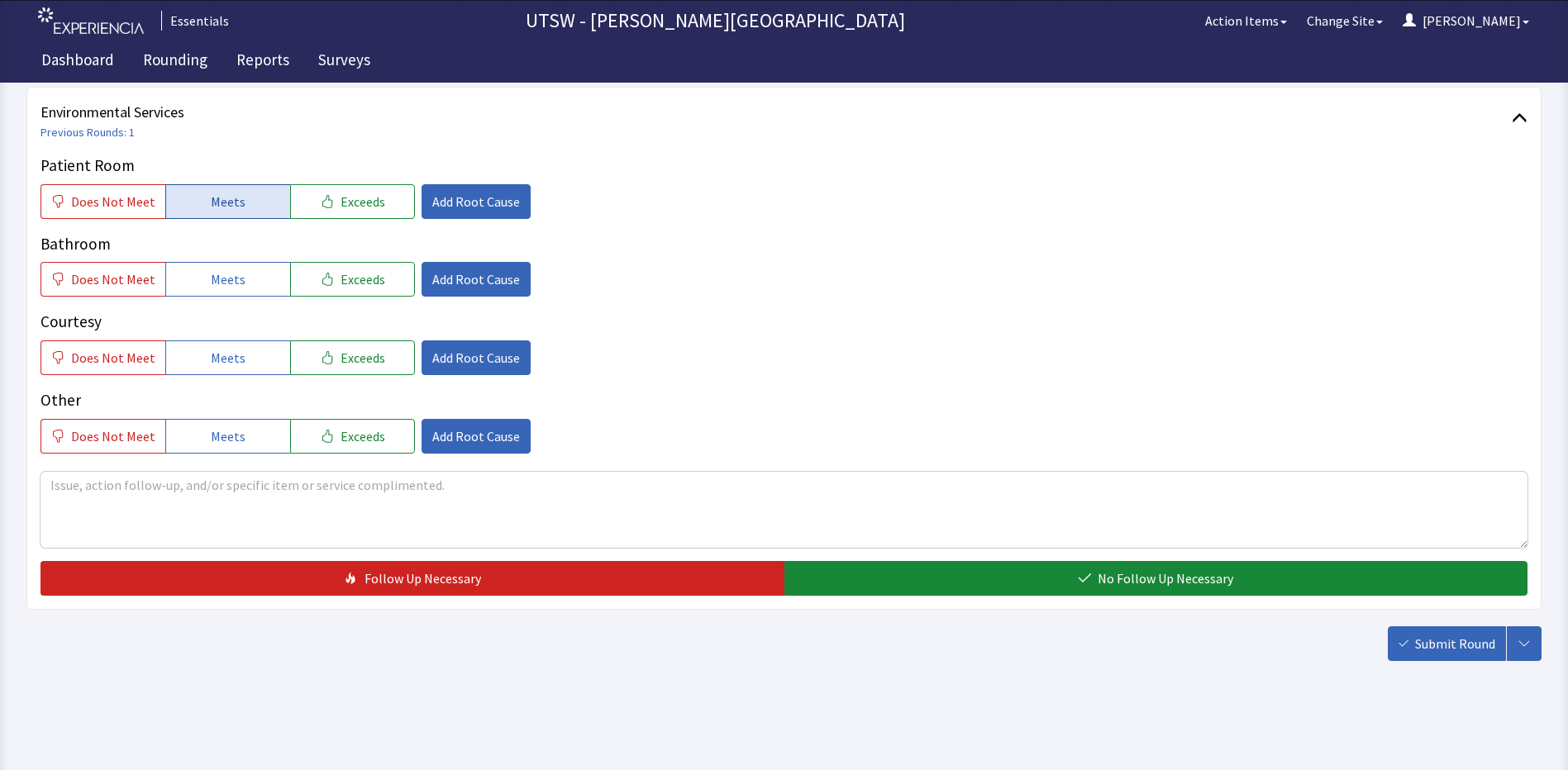
type textarea "everything, everything, EVERYTHING is just too delicious!!!"
click at [261, 192] on button "Meets" at bounding box center [227, 202] width 125 height 35
click at [170, 311] on p "Courtesy" at bounding box center [783, 321] width 1487 height 24
click at [205, 255] on p "Bathroom" at bounding box center [783, 244] width 1487 height 24
click at [212, 269] on span "Meets" at bounding box center [228, 279] width 35 height 20
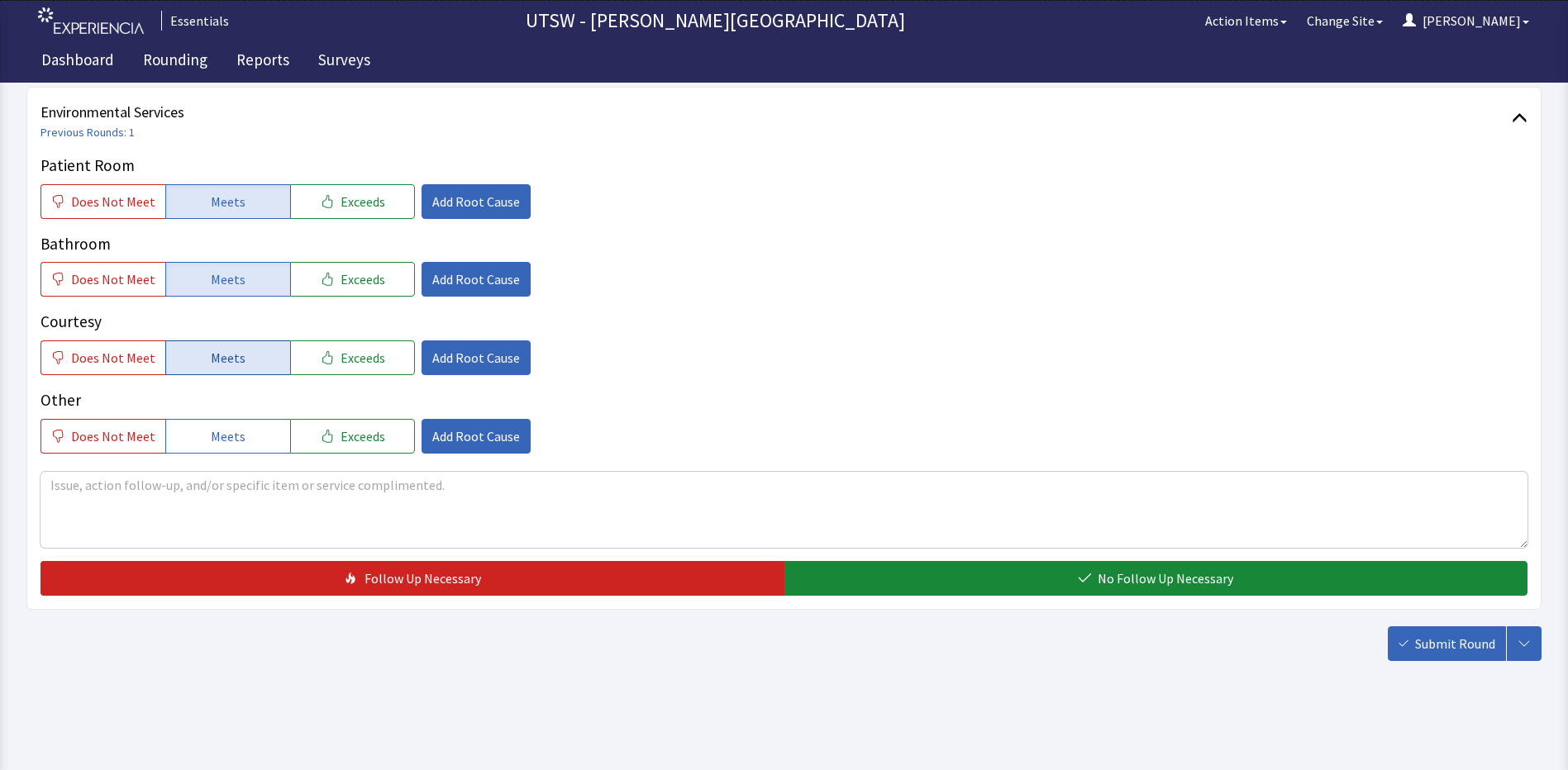
click at [234, 360] on span "Meets" at bounding box center [228, 357] width 35 height 20
click at [228, 451] on button "Meets" at bounding box center [227, 436] width 125 height 35
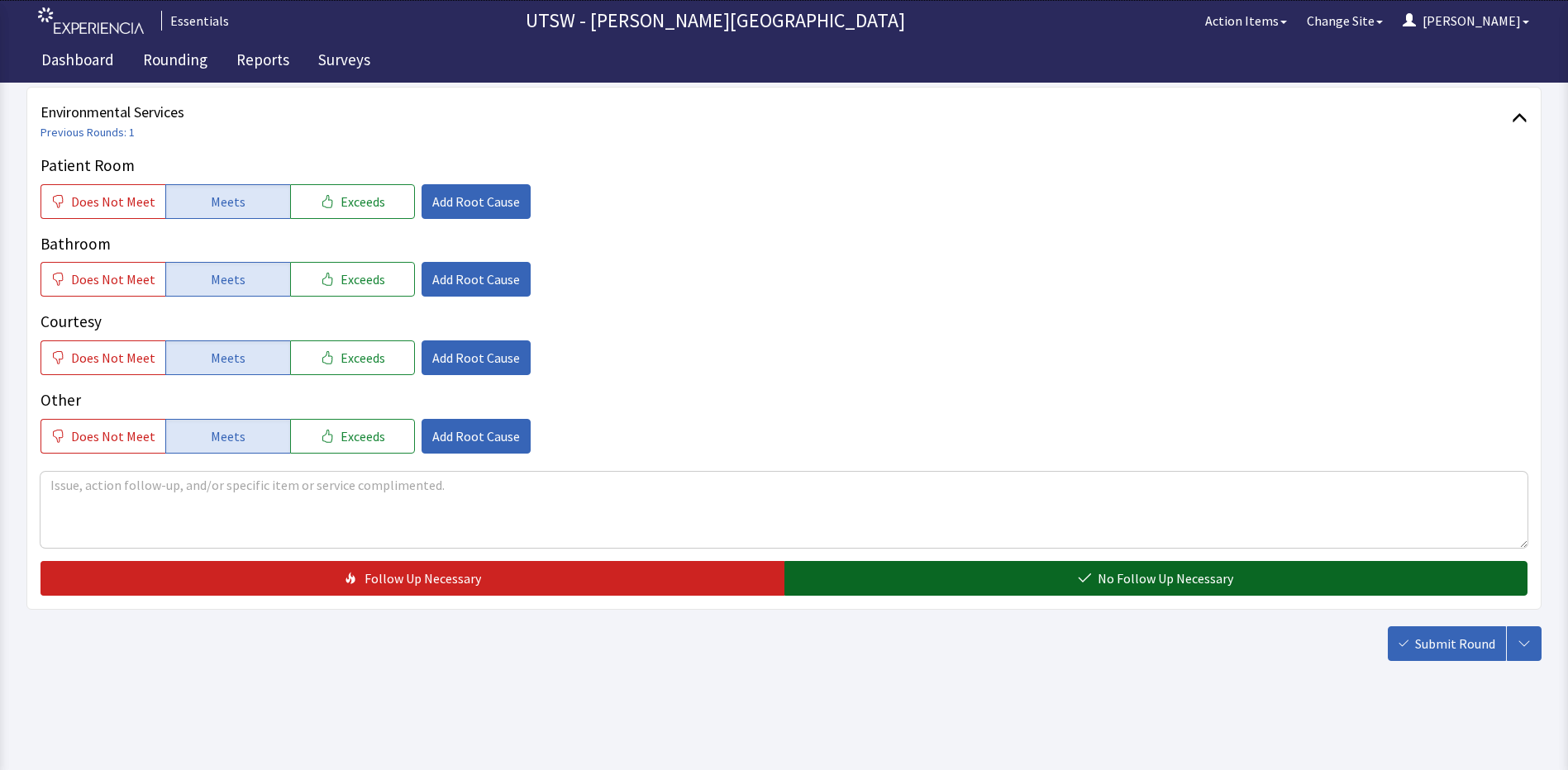
click at [1292, 563] on button "No Follow Up Necessary" at bounding box center [1156, 579] width 744 height 35
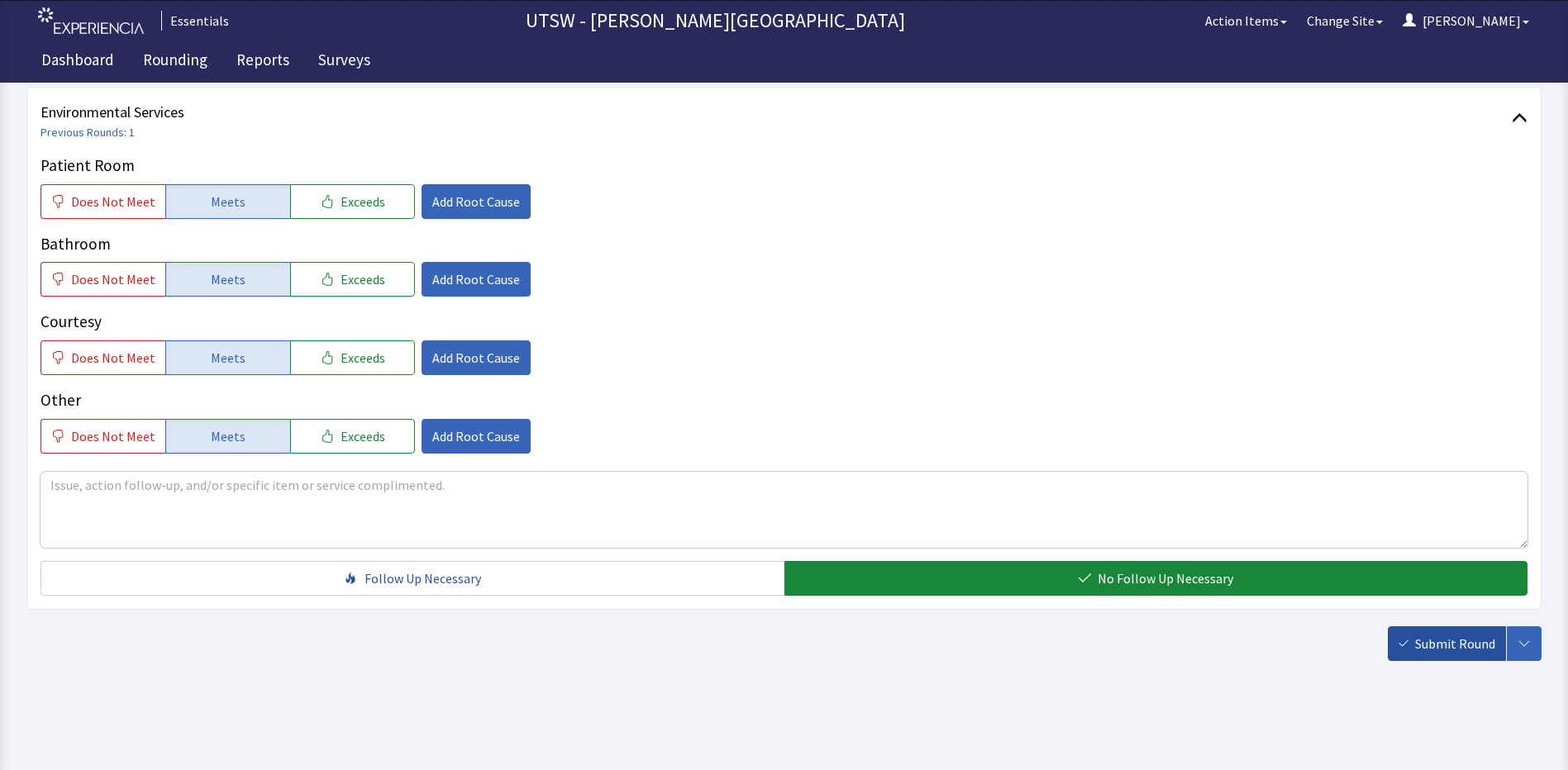
drag, startPoint x: 1385, startPoint y: 602, endPoint x: 1407, endPoint y: 627, distance: 33.3
click at [1460, 648] on span "Submit Round" at bounding box center [1455, 643] width 80 height 20
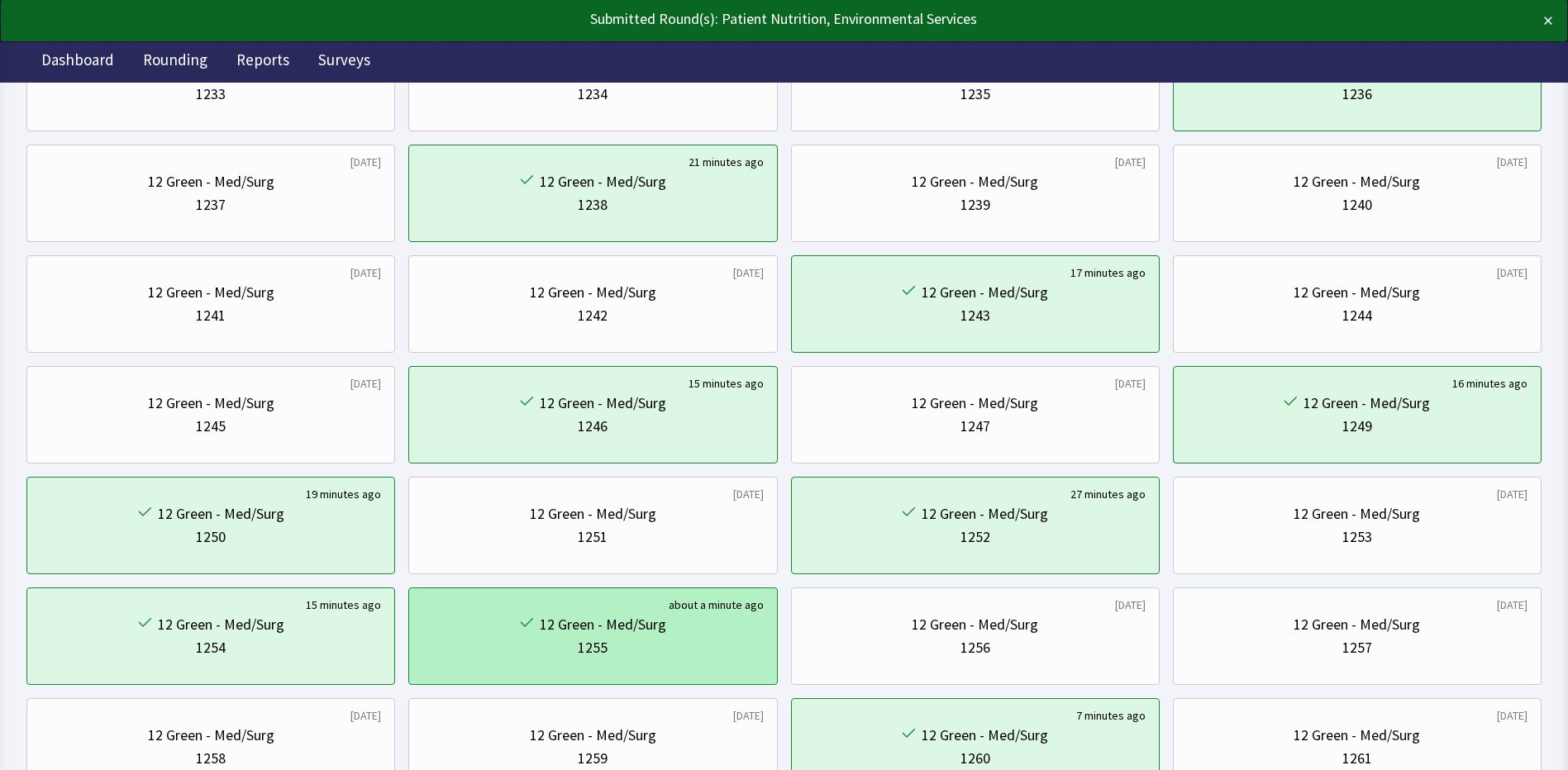
scroll to position [248, 0]
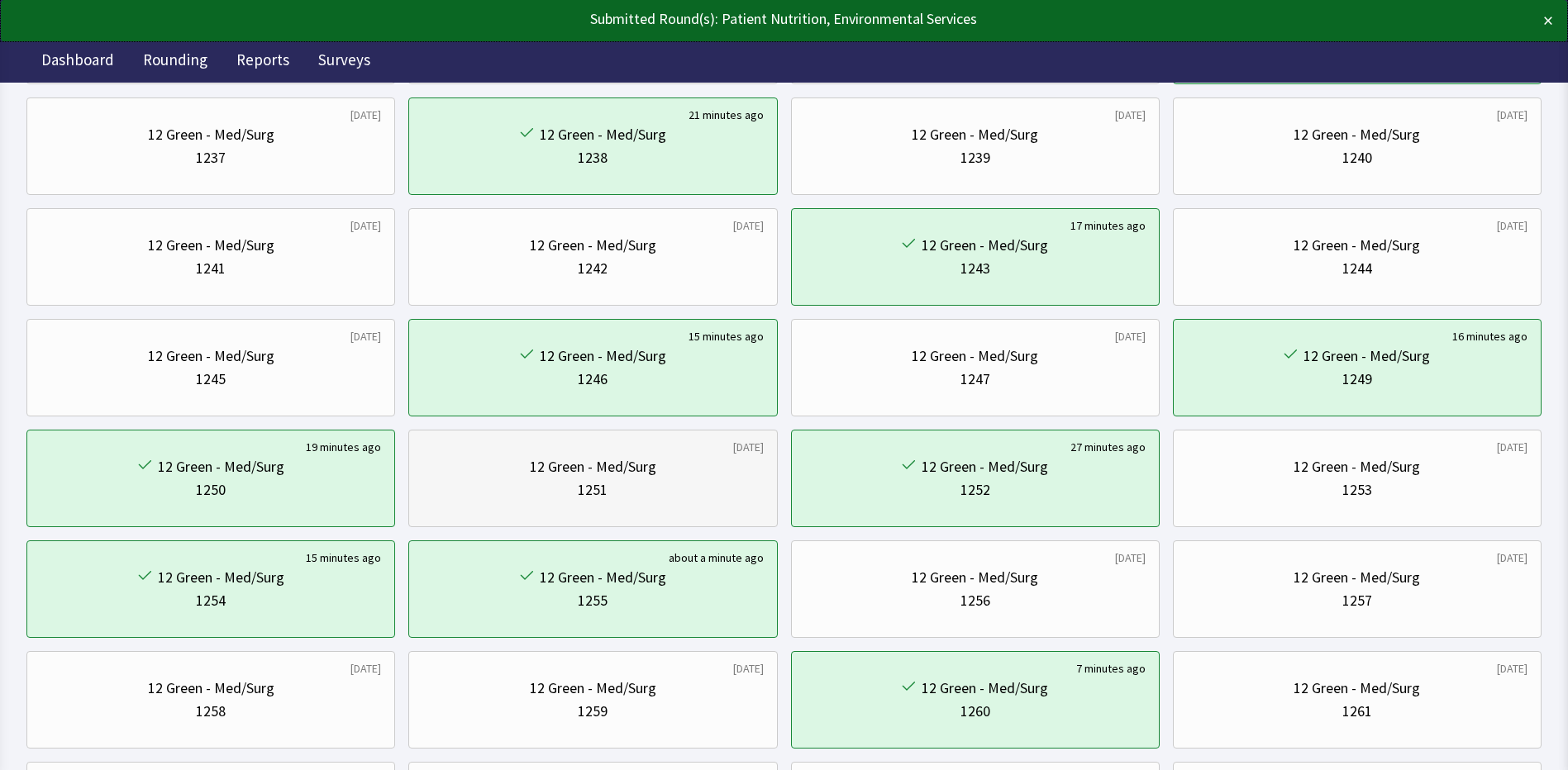
drag, startPoint x: 712, startPoint y: 468, endPoint x: 725, endPoint y: 470, distance: 13.2
click at [725, 470] on div "12 Green - Med/Surg" at bounding box center [593, 466] width 341 height 23
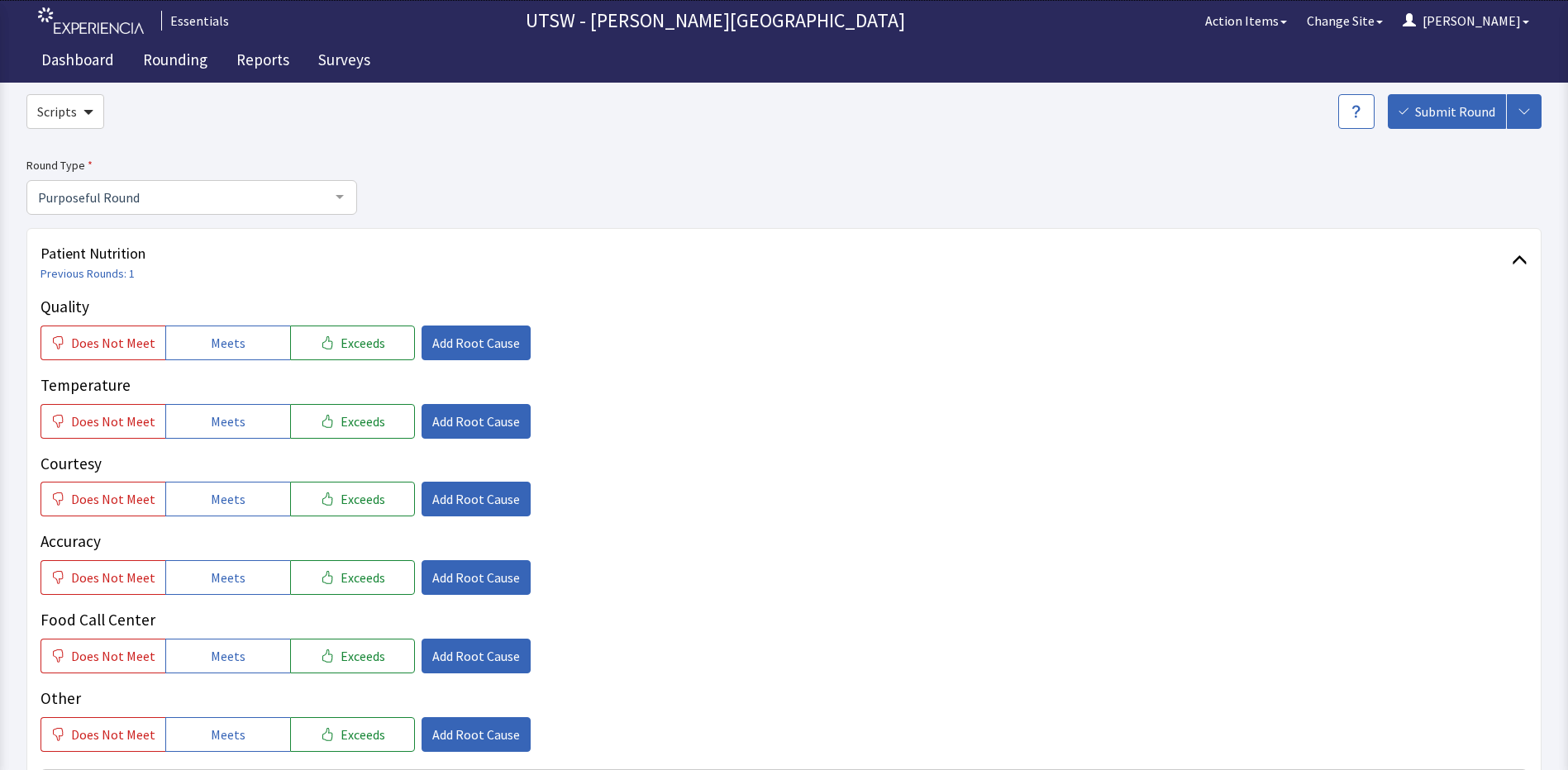
scroll to position [118, 0]
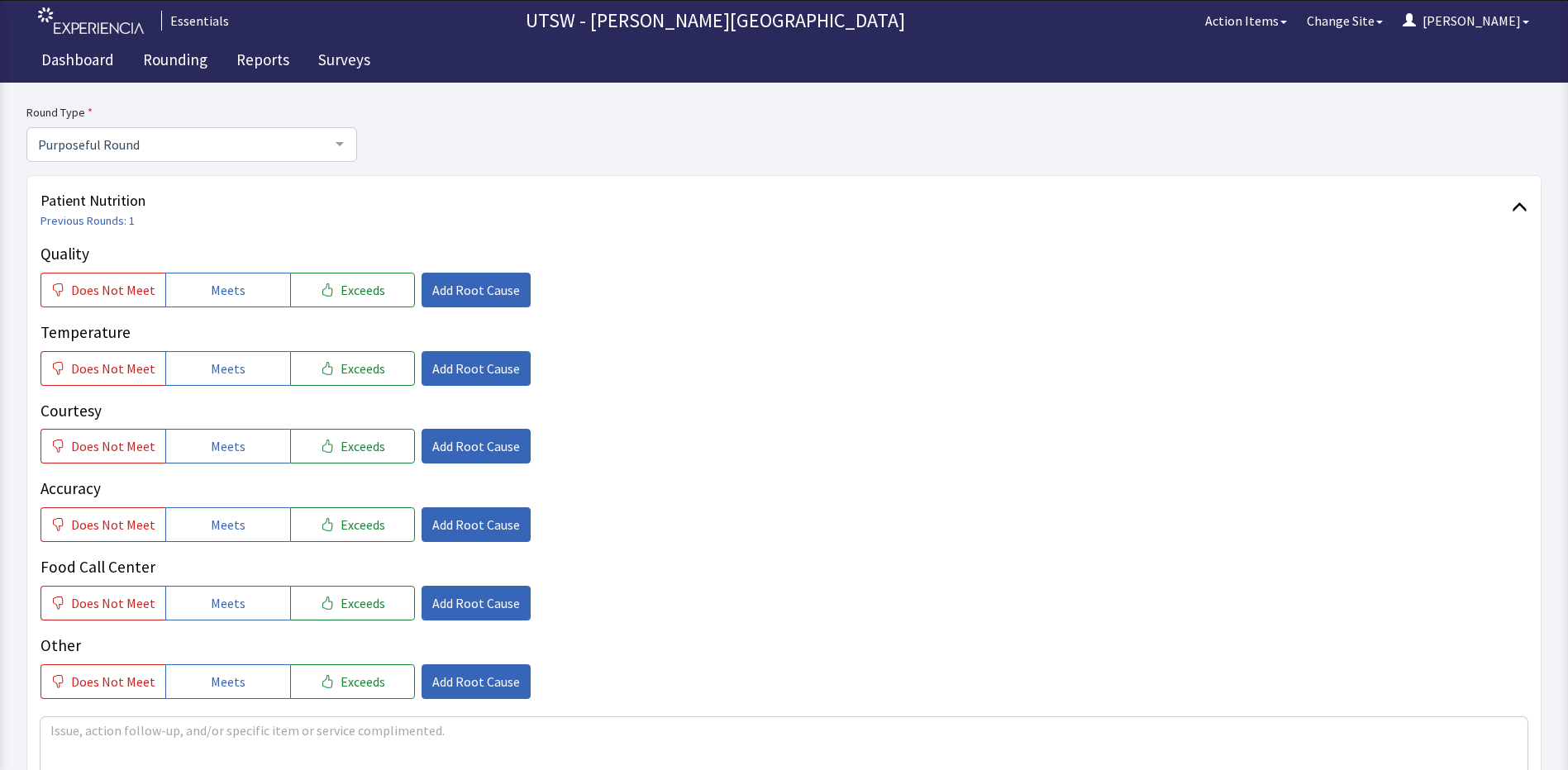
click at [1014, 314] on div "Quality Does Not Meet Meets Exceeds Add Root Cause Temperature Does Not Meet Me…" at bounding box center [783, 470] width 1487 height 457
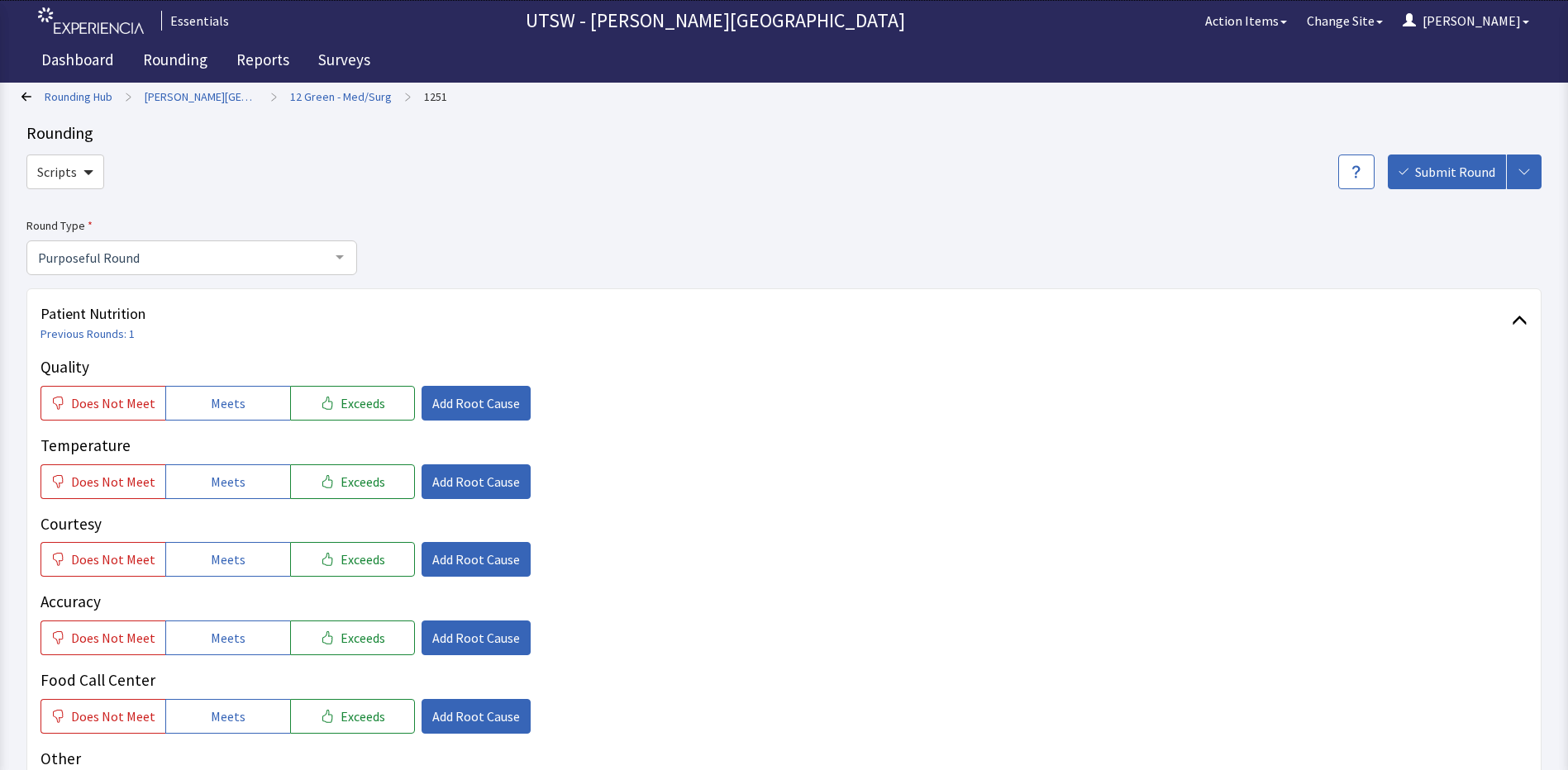
scroll to position [0, 0]
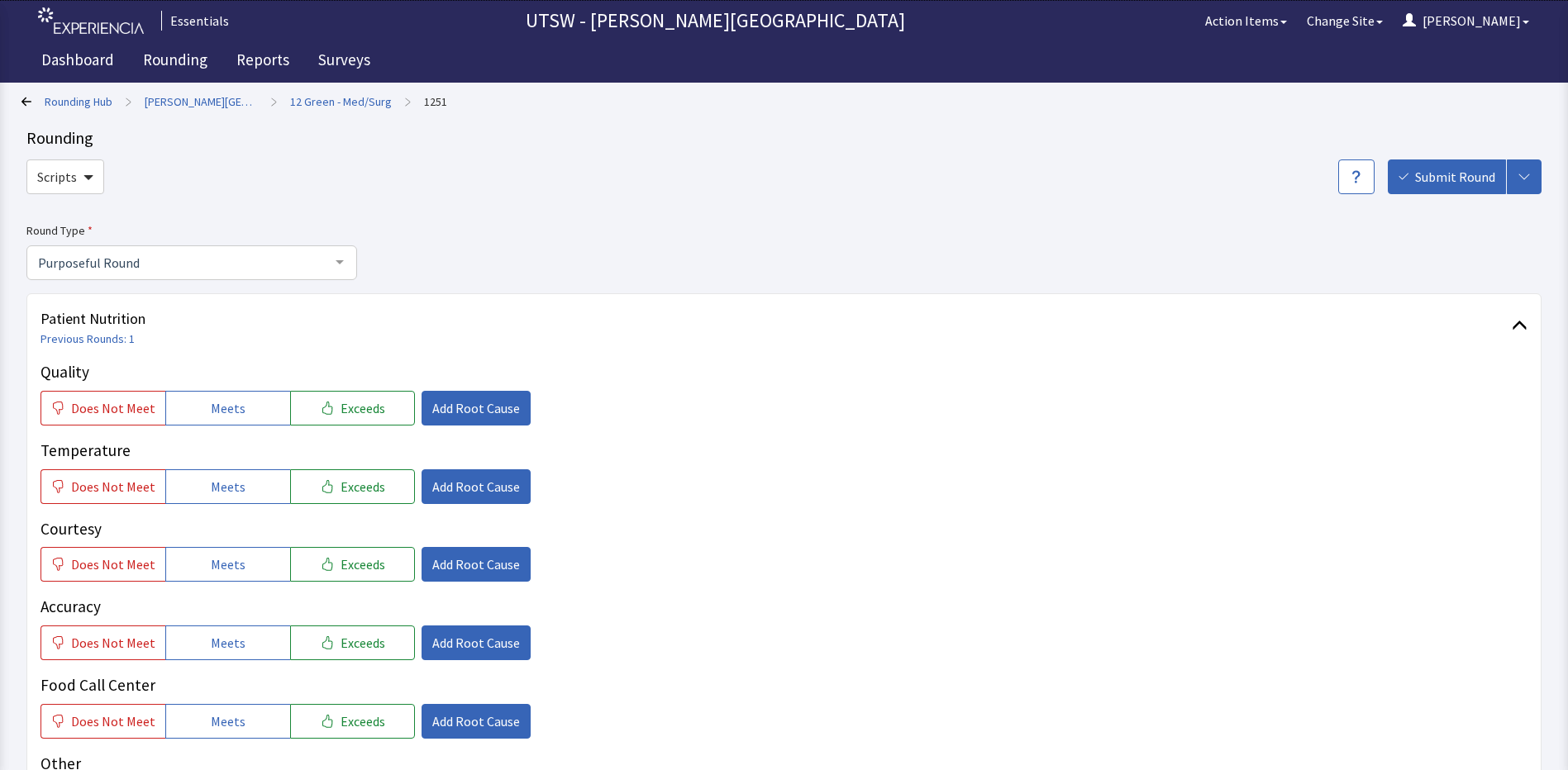
click at [1108, 567] on div "Does Not Meet Meets Exceeds Add Root Cause" at bounding box center [783, 564] width 1487 height 35
click at [270, 418] on button "Meets" at bounding box center [227, 408] width 125 height 35
click at [241, 496] on button "Meets" at bounding box center [227, 487] width 125 height 35
click at [221, 576] on button "Meets" at bounding box center [227, 564] width 125 height 35
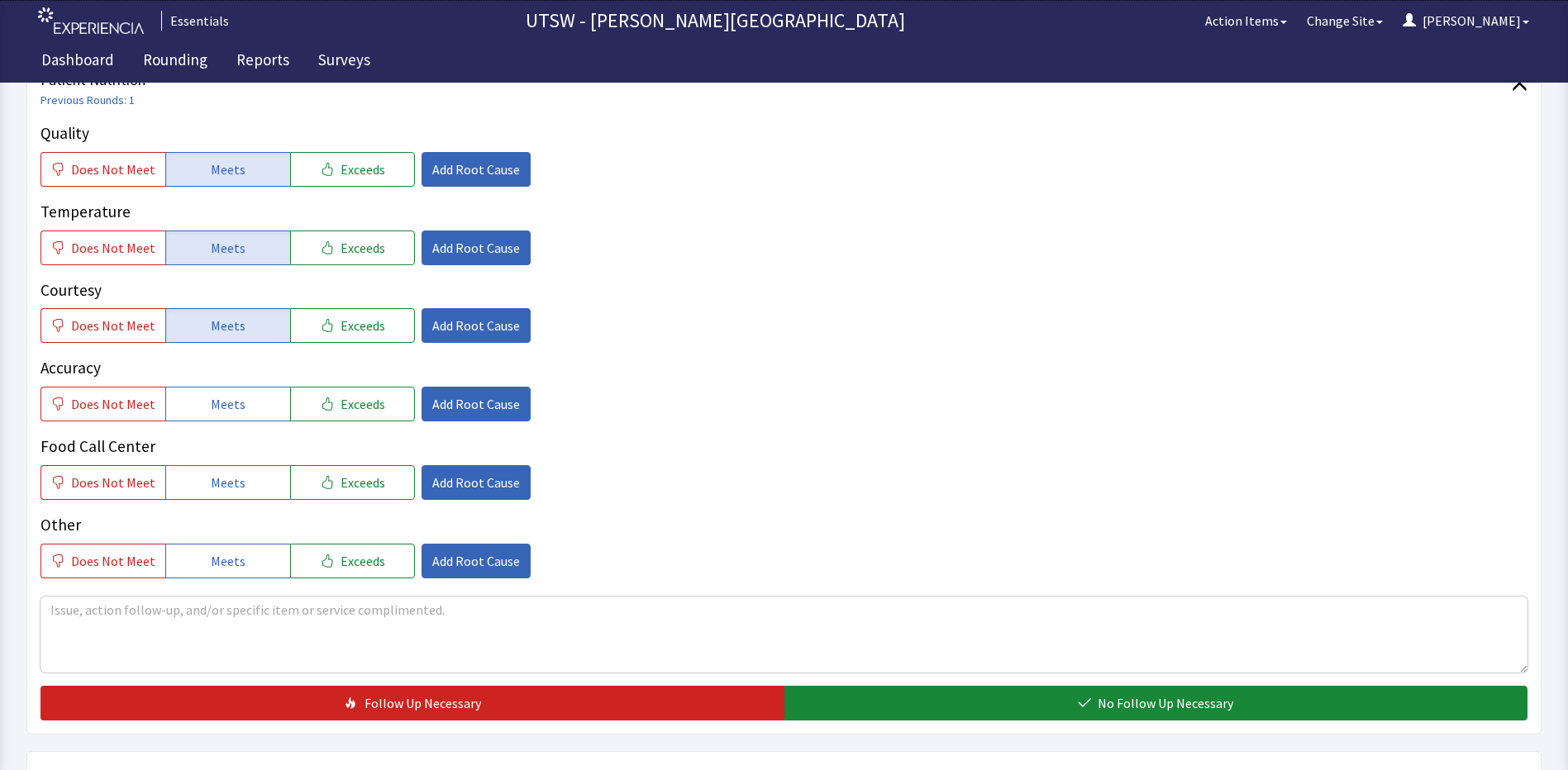
scroll to position [248, 0]
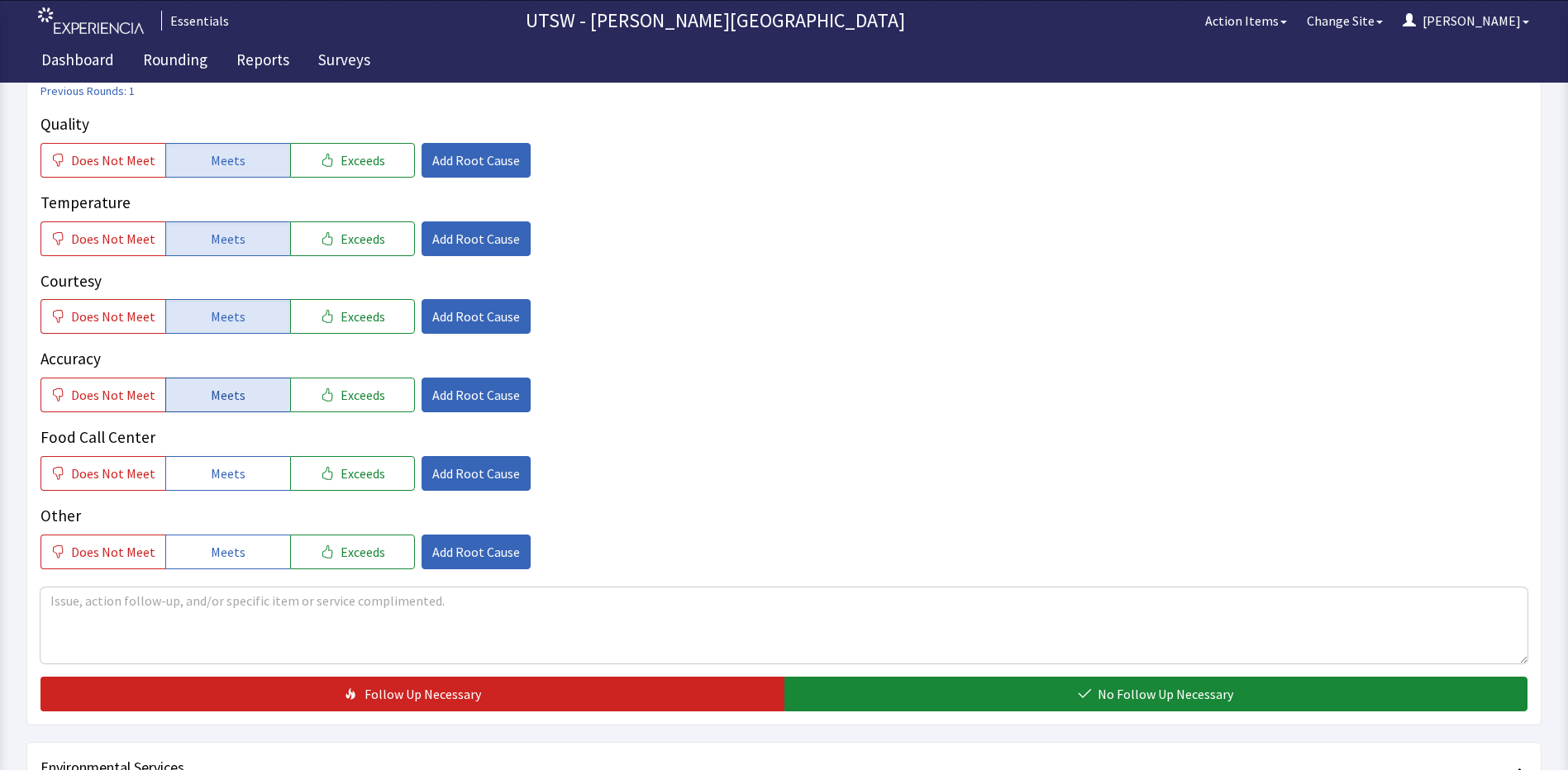
click at [249, 394] on button "Meets" at bounding box center [227, 395] width 125 height 35
click at [244, 476] on button "Meets" at bounding box center [227, 473] width 125 height 35
click at [232, 542] on span "Meets" at bounding box center [228, 551] width 35 height 20
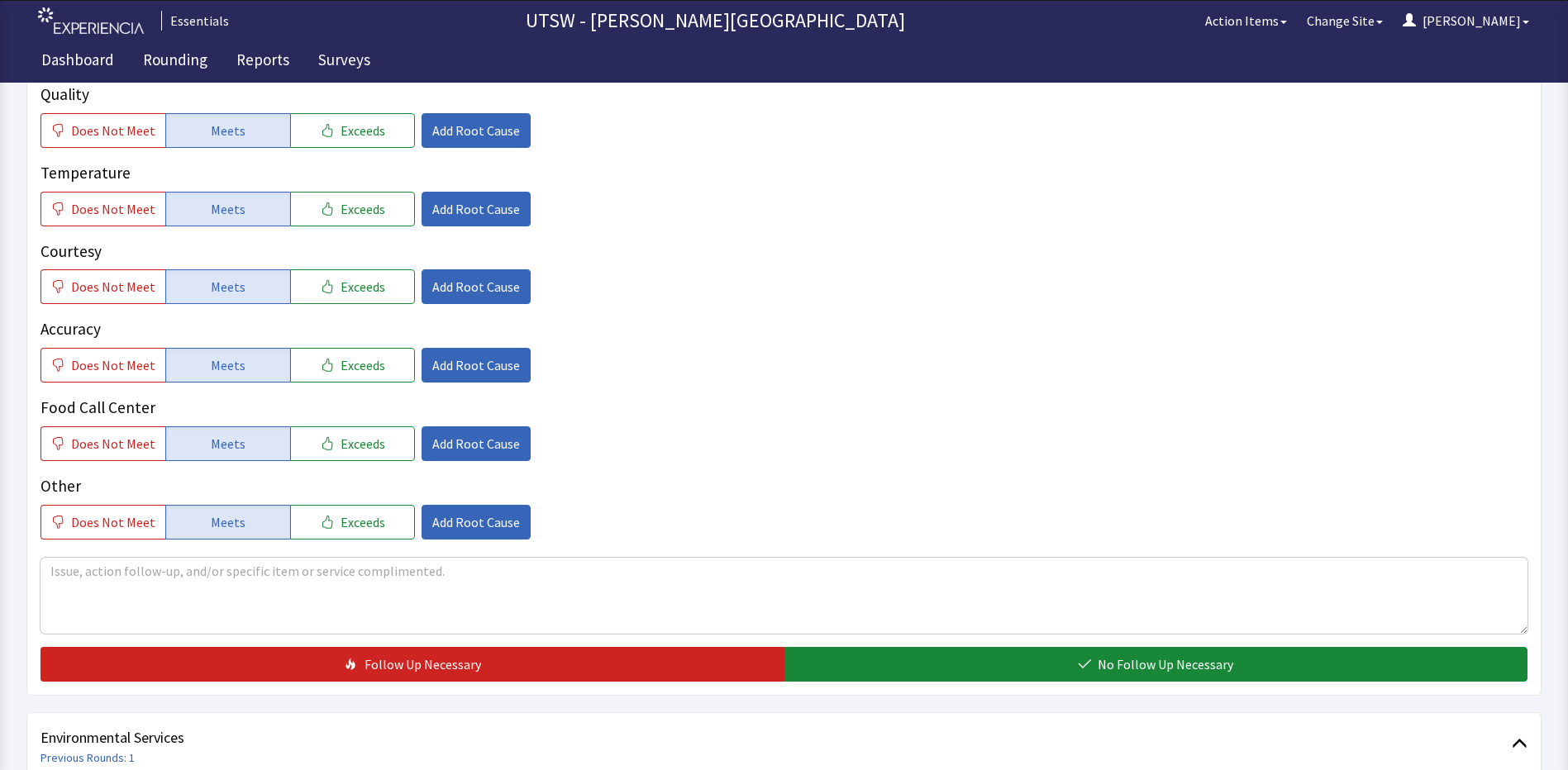
scroll to position [331, 0]
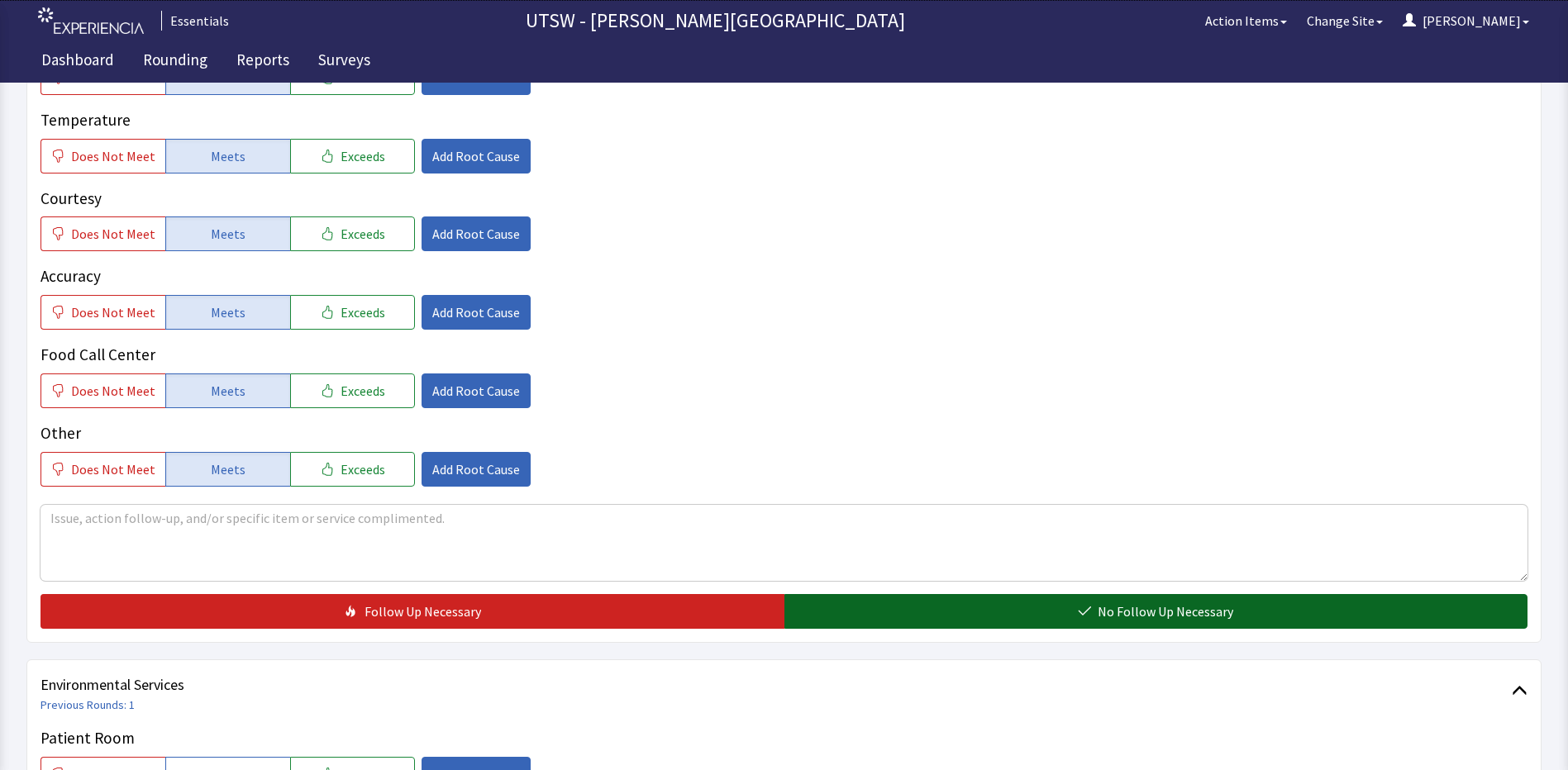
click at [1160, 599] on button "No Follow Up Necessary" at bounding box center [1156, 612] width 744 height 35
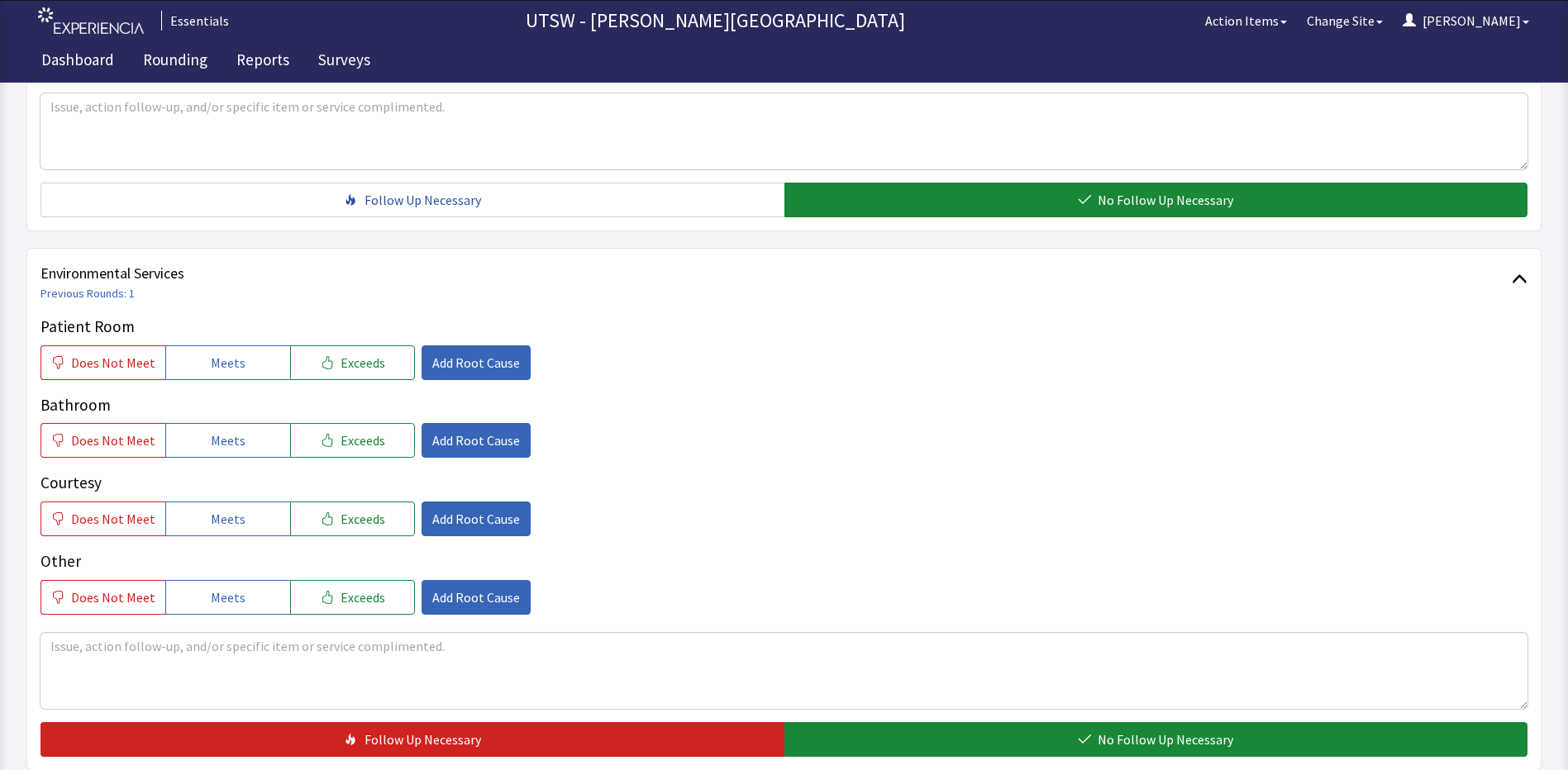
scroll to position [744, 0]
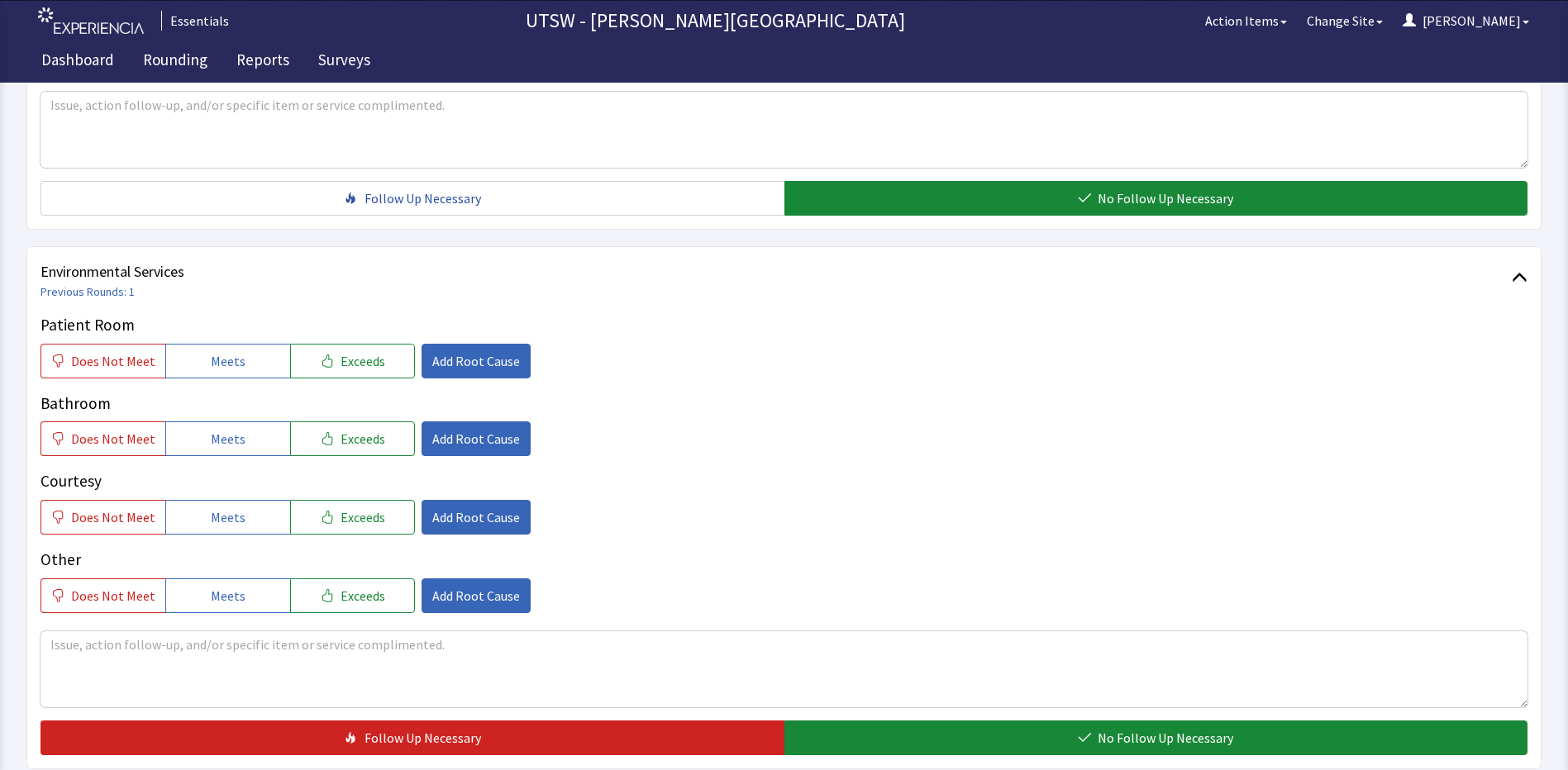
drag, startPoint x: 181, startPoint y: 370, endPoint x: 200, endPoint y: 398, distance: 33.8
click at [181, 372] on button "Meets" at bounding box center [227, 361] width 125 height 35
click at [214, 420] on div "Bathroom Does Not Meet Meets Exceeds Add Root Cause" at bounding box center [783, 424] width 1487 height 65
click at [232, 441] on span "Meets" at bounding box center [228, 438] width 35 height 20
click at [271, 520] on button "Meets" at bounding box center [227, 517] width 125 height 35
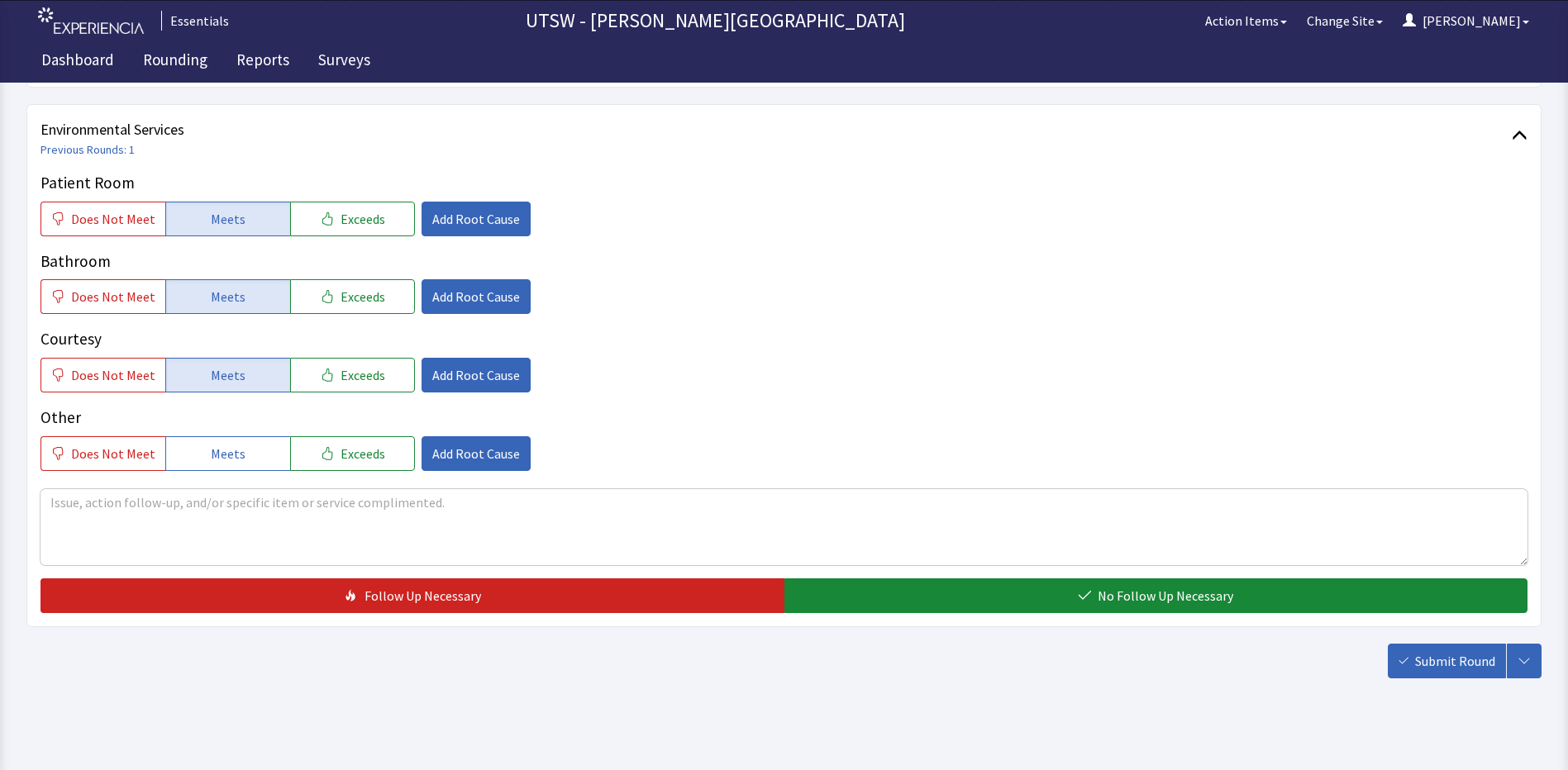
scroll to position [903, 0]
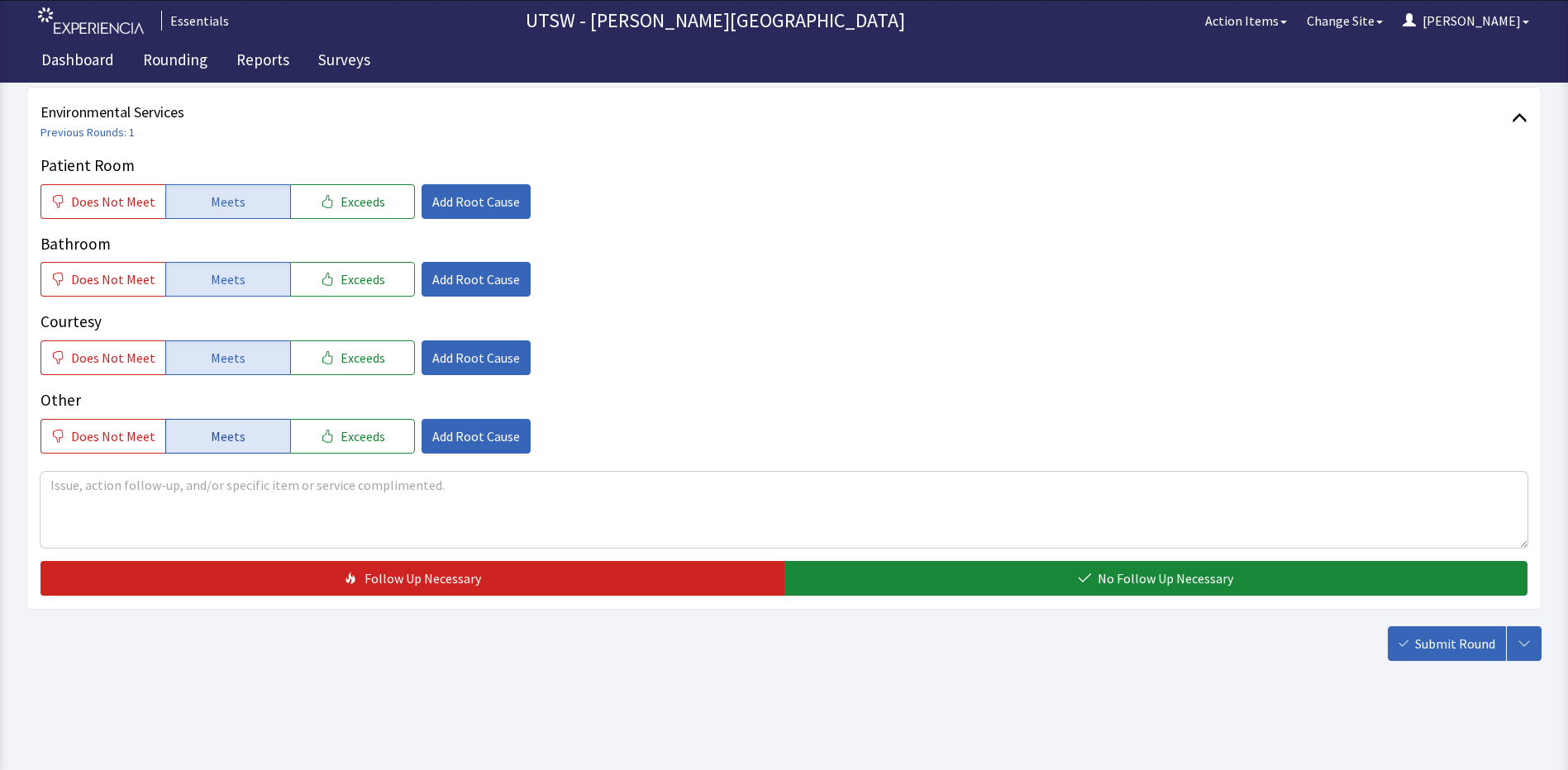
click at [245, 442] on button "Meets" at bounding box center [227, 436] width 125 height 35
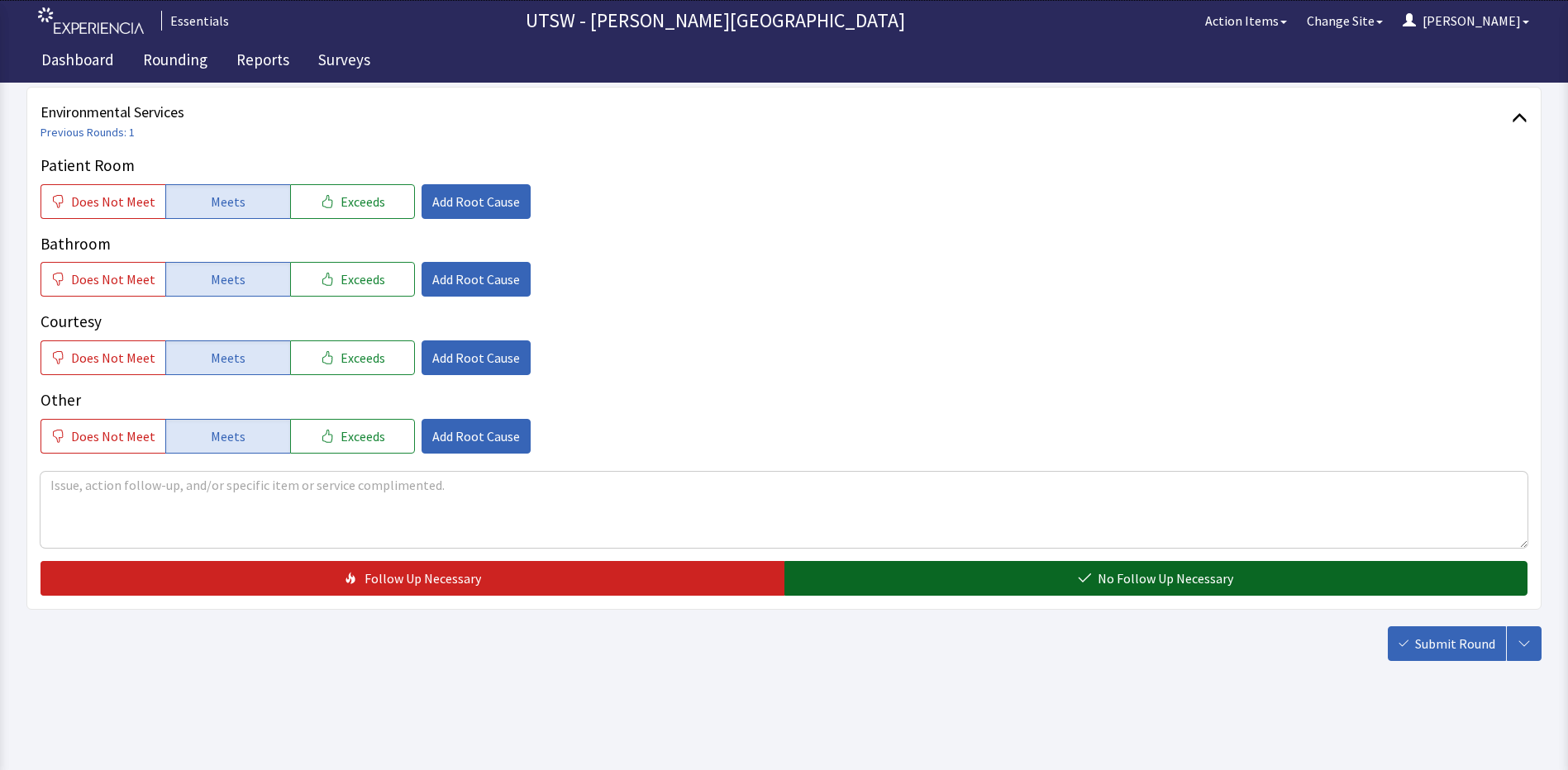
click at [1044, 587] on button "No Follow Up Necessary" at bounding box center [1156, 579] width 744 height 35
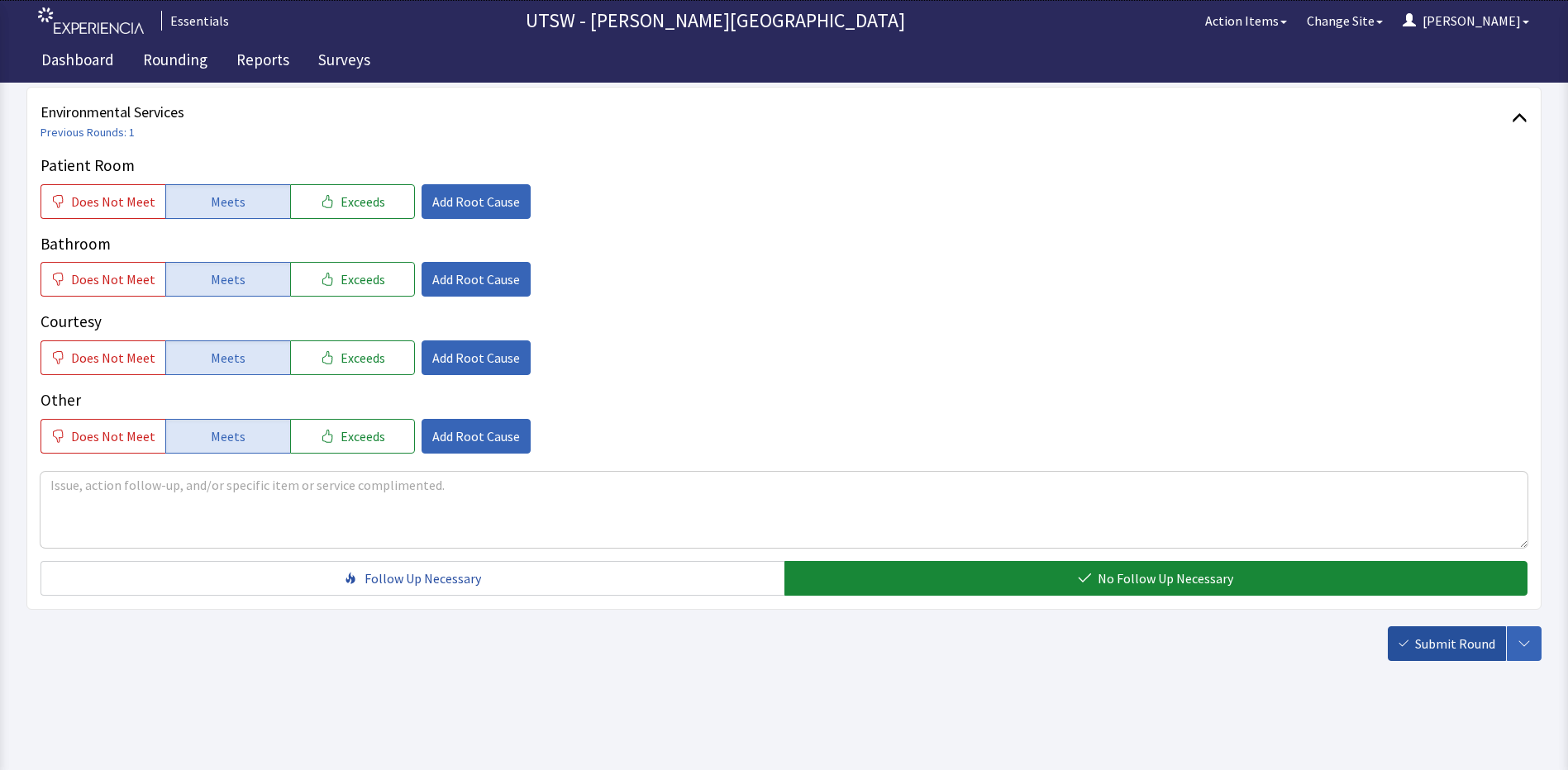
click at [1487, 635] on span "Submit Round" at bounding box center [1455, 643] width 80 height 20
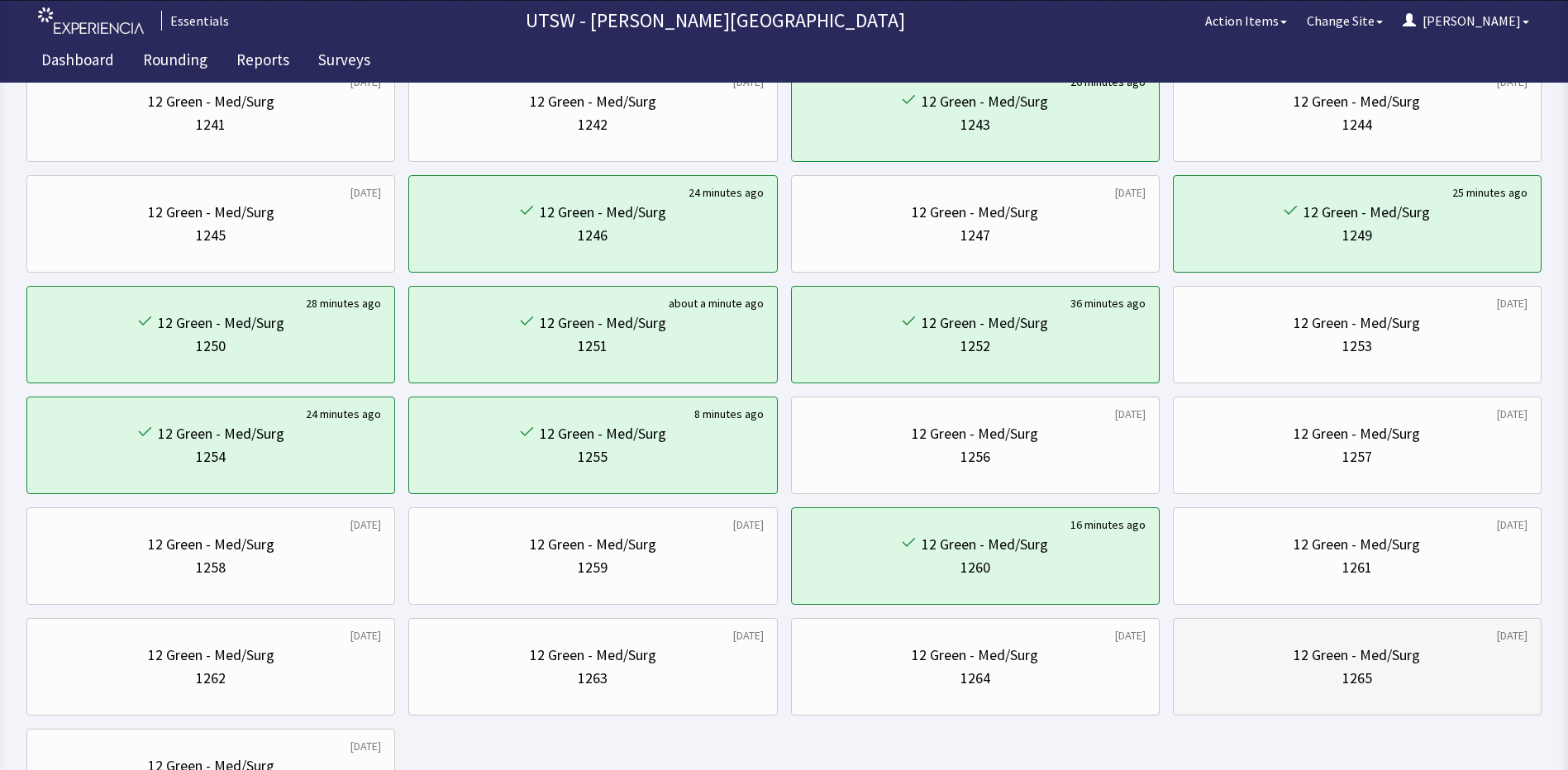
scroll to position [496, 0]
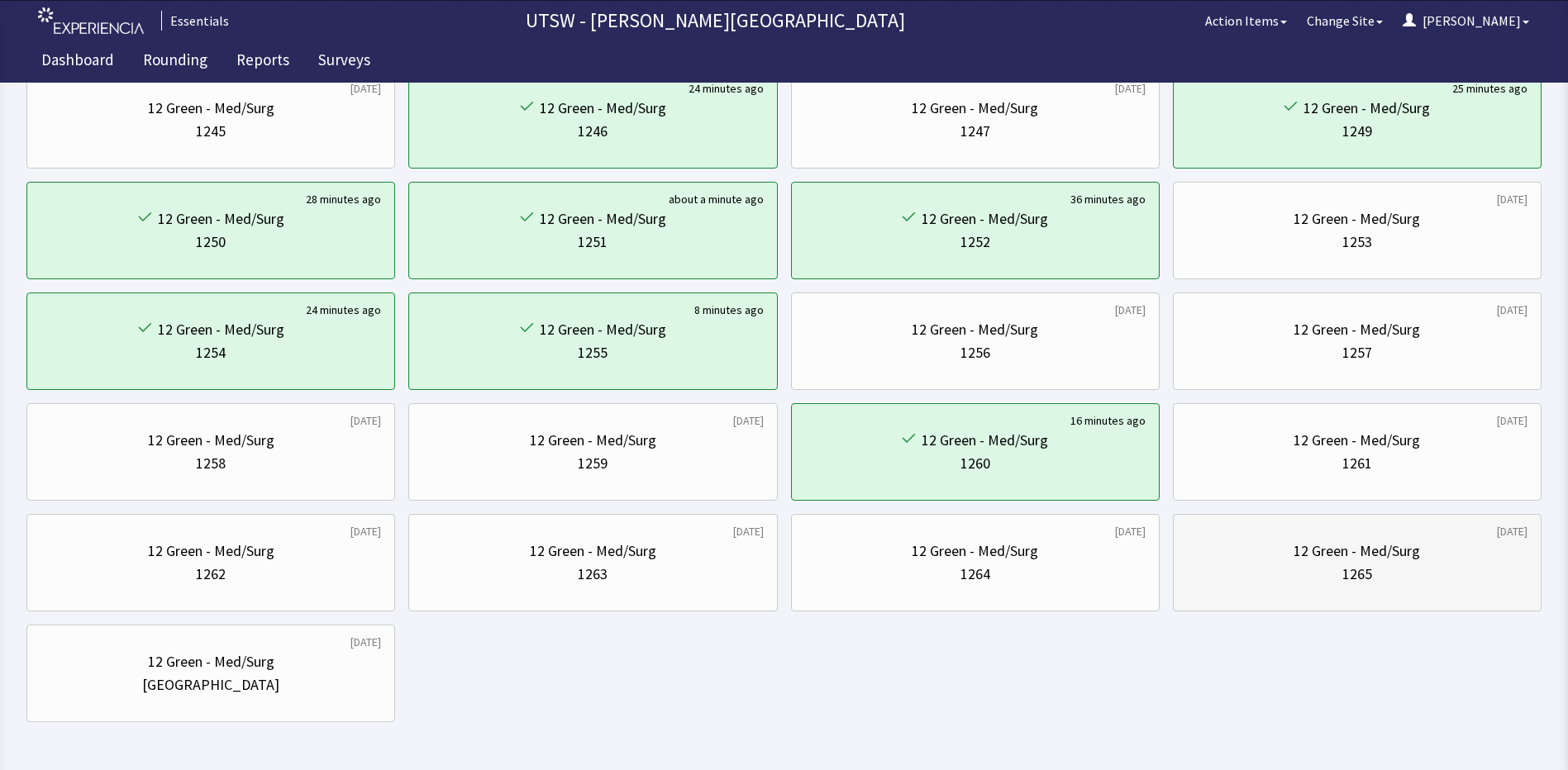
click at [1321, 600] on div "12 Green - Med/Surg 1265" at bounding box center [1356, 562] width 341 height 79
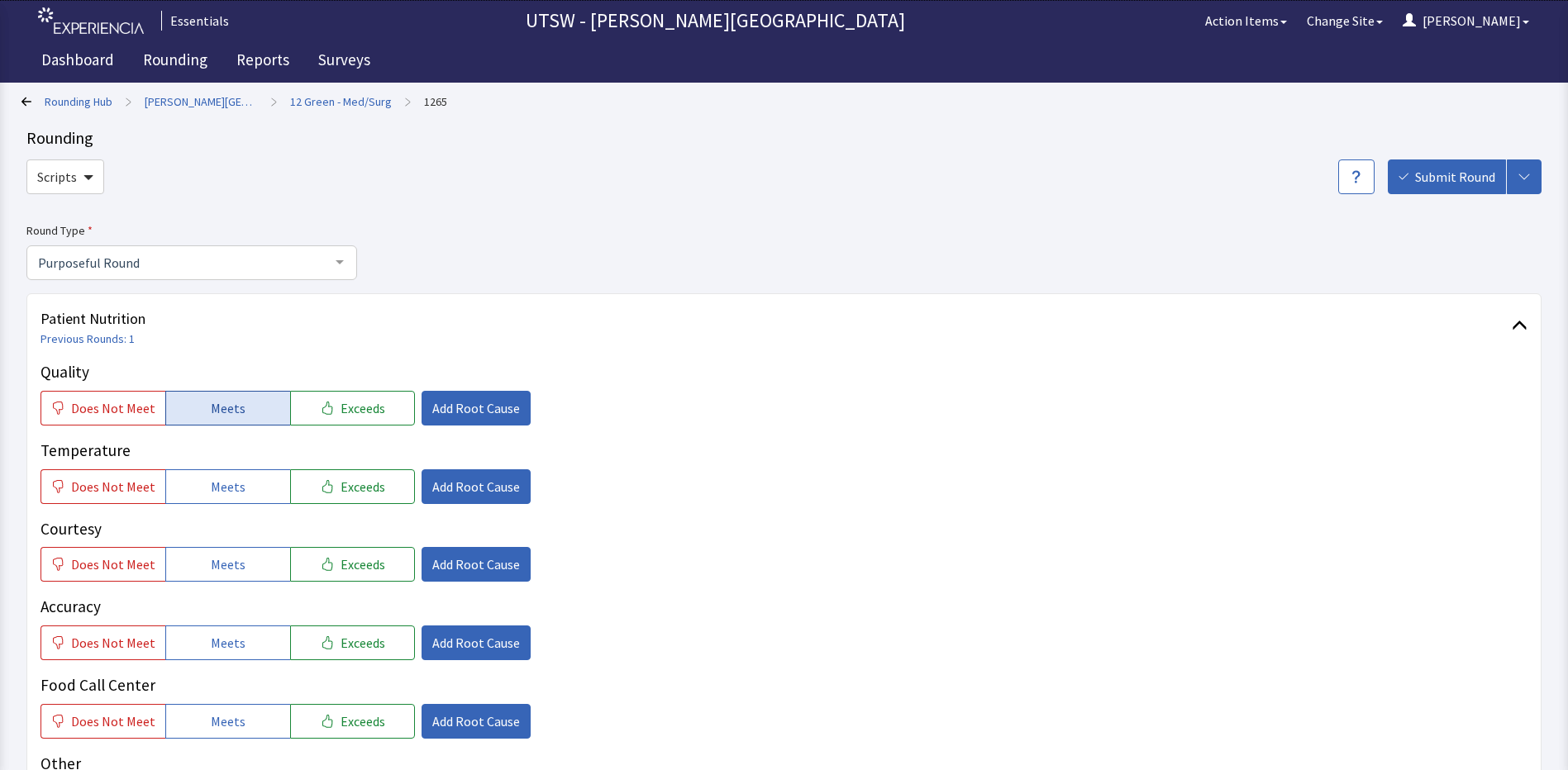
click at [239, 406] on button "Meets" at bounding box center [227, 408] width 125 height 35
click at [240, 476] on button "Meets" at bounding box center [227, 487] width 125 height 35
click at [228, 588] on div "Quality Does Not Meet Meets Exceeds Add Root Cause Temperature Does Not Meet Me…" at bounding box center [783, 588] width 1487 height 457
click at [228, 576] on button "Meets" at bounding box center [227, 564] width 125 height 35
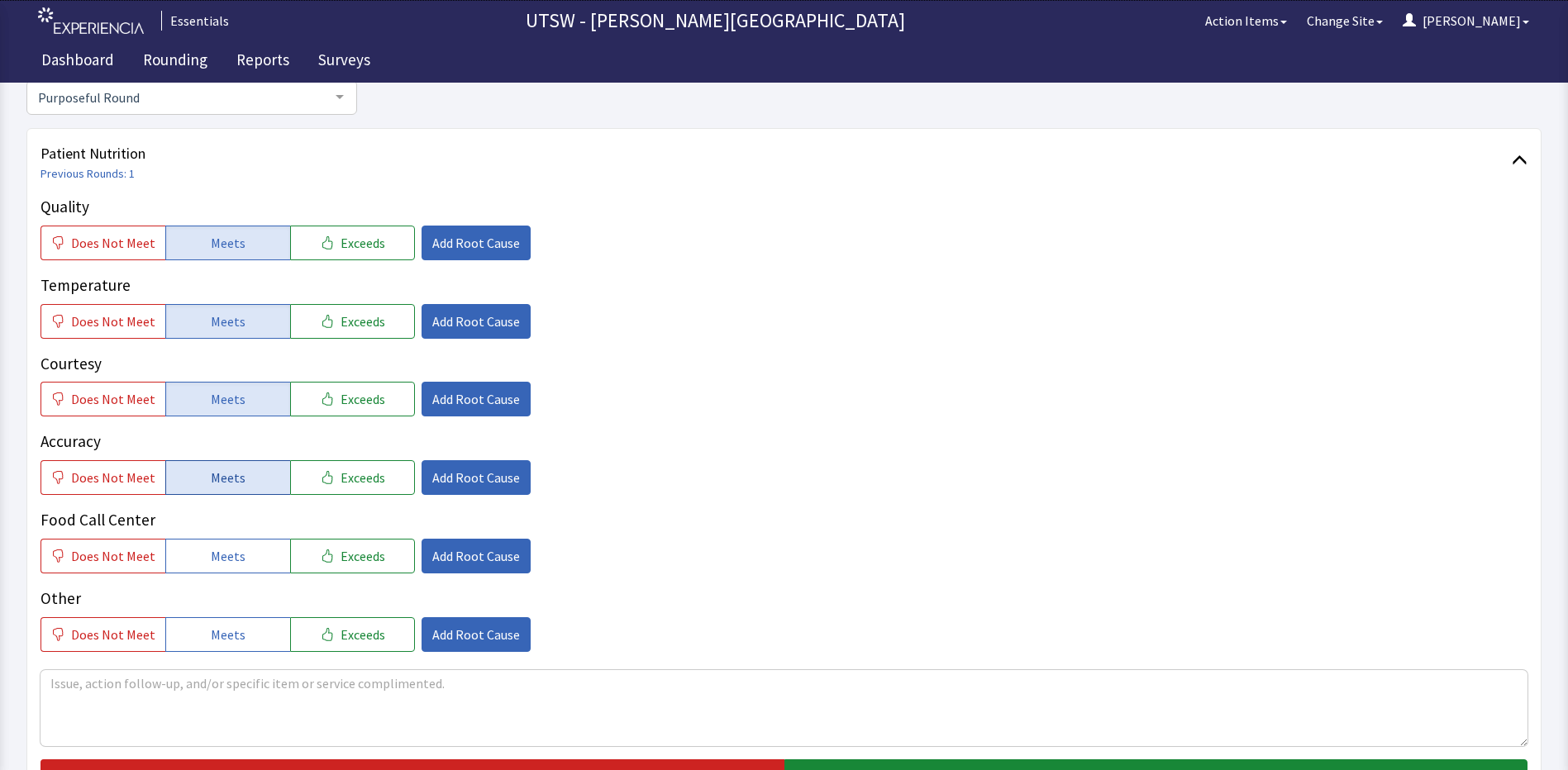
click at [251, 466] on button "Meets" at bounding box center [227, 477] width 125 height 35
click at [219, 537] on div "Food Call Center Does Not Meet Meets Exceeds Add Root Cause" at bounding box center [783, 541] width 1487 height 65
click at [215, 551] on span "Meets" at bounding box center [228, 555] width 35 height 20
click at [216, 626] on span "Meets" at bounding box center [228, 634] width 35 height 20
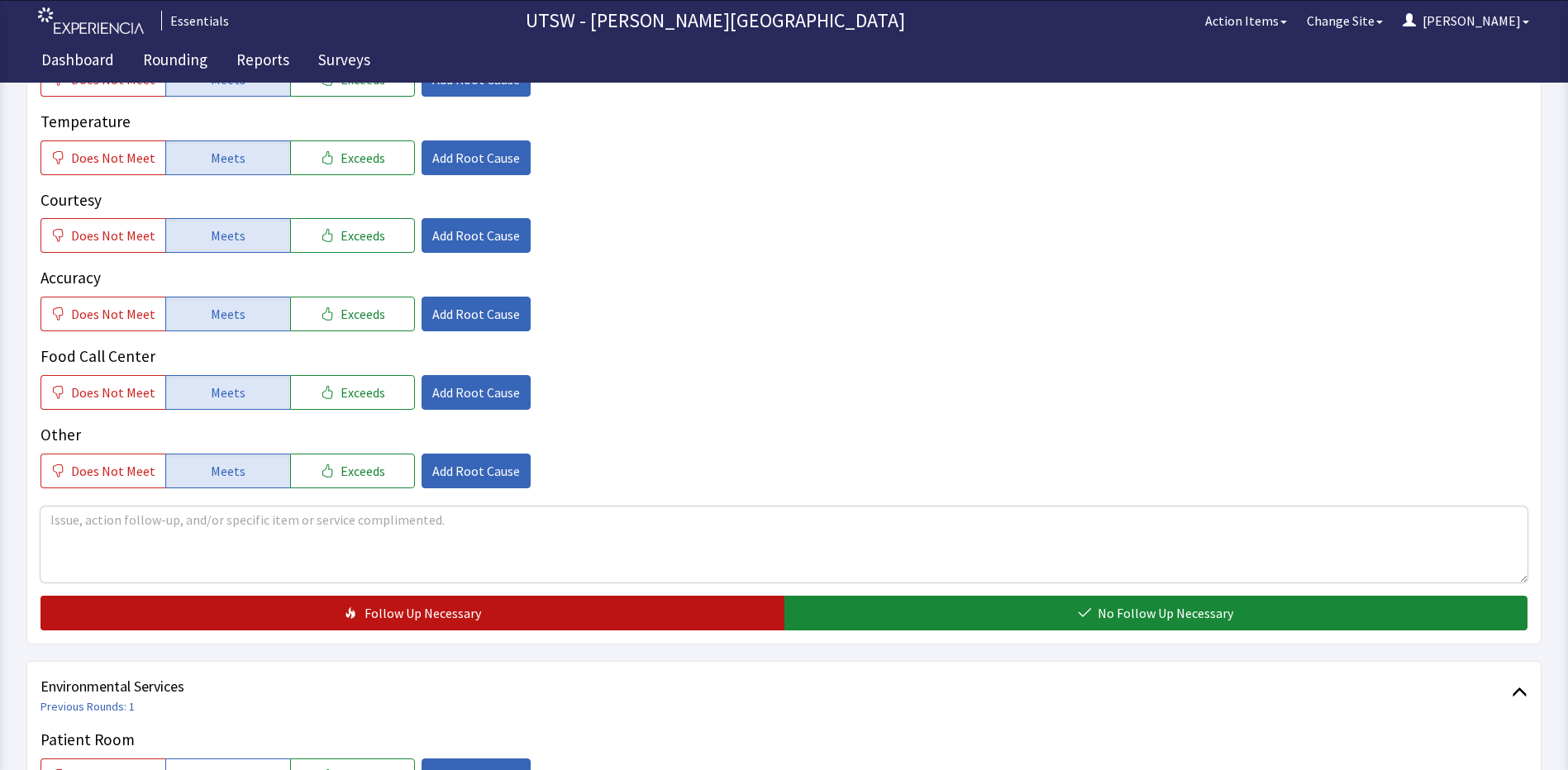
scroll to position [331, 0]
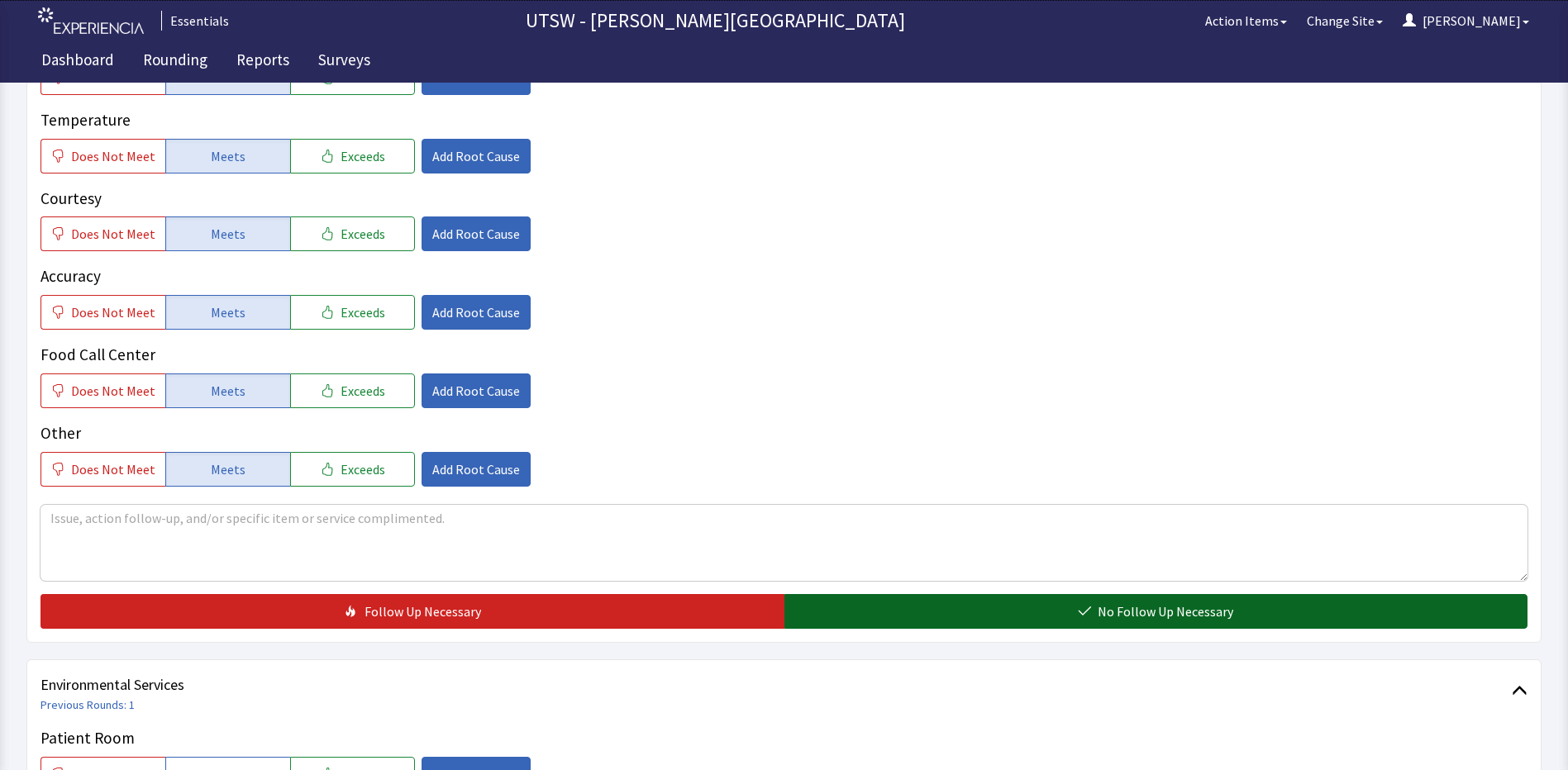
click at [893, 617] on button "No Follow Up Necessary" at bounding box center [1156, 612] width 744 height 35
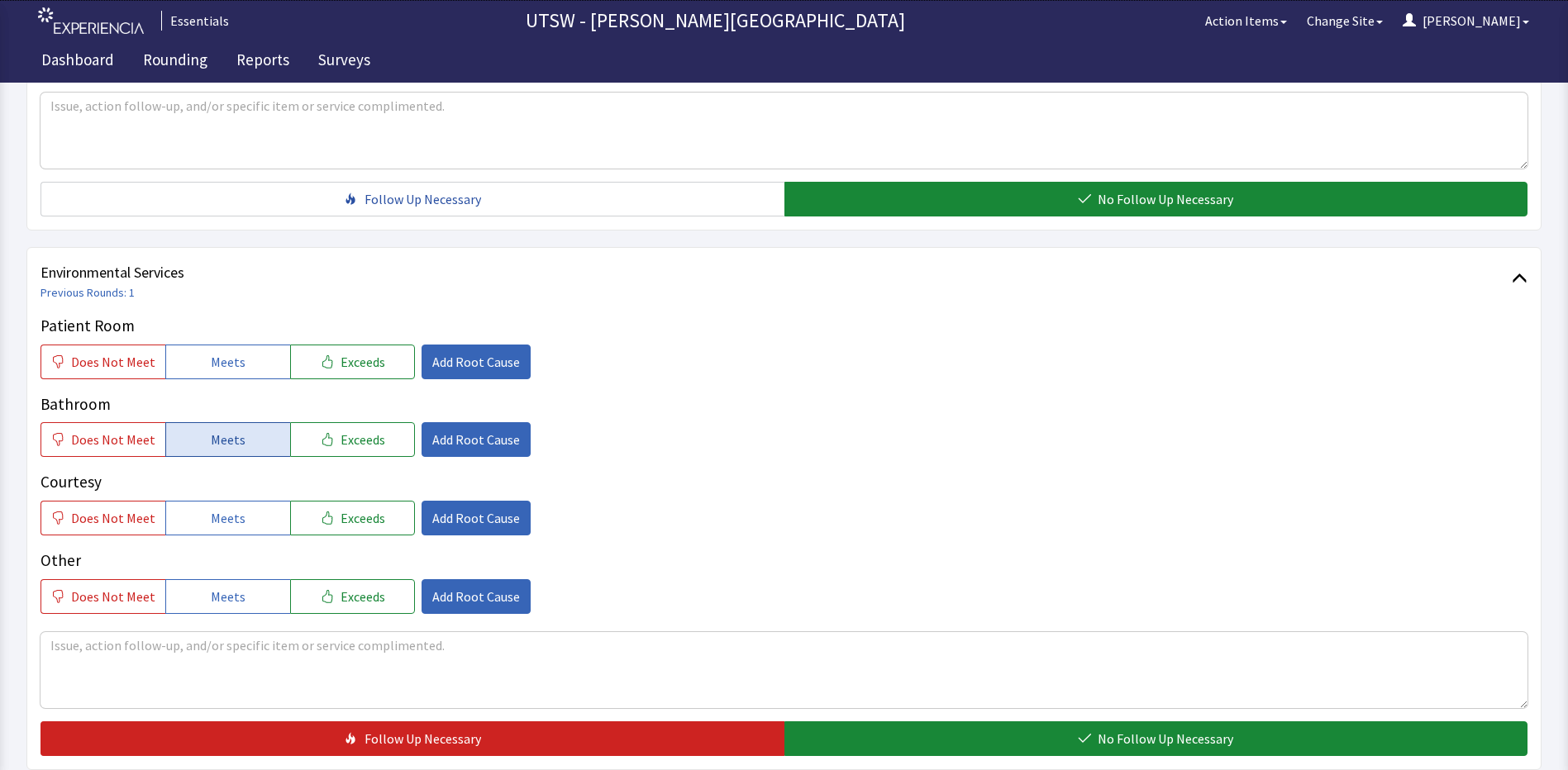
scroll to position [744, 0]
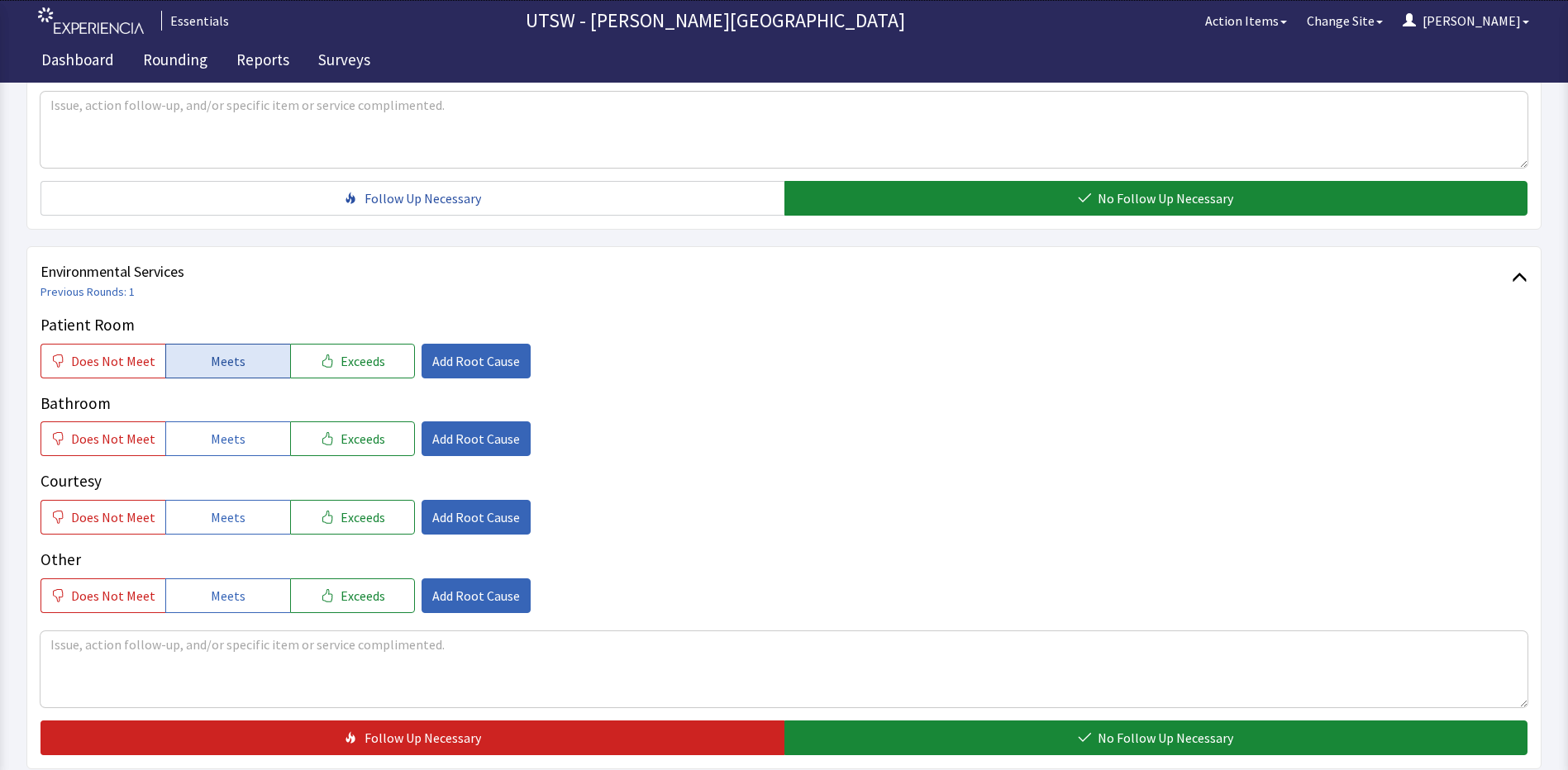
click at [234, 374] on button "Meets" at bounding box center [227, 361] width 125 height 35
click at [228, 429] on span "Meets" at bounding box center [228, 438] width 35 height 20
click at [213, 502] on button "Meets" at bounding box center [227, 517] width 125 height 35
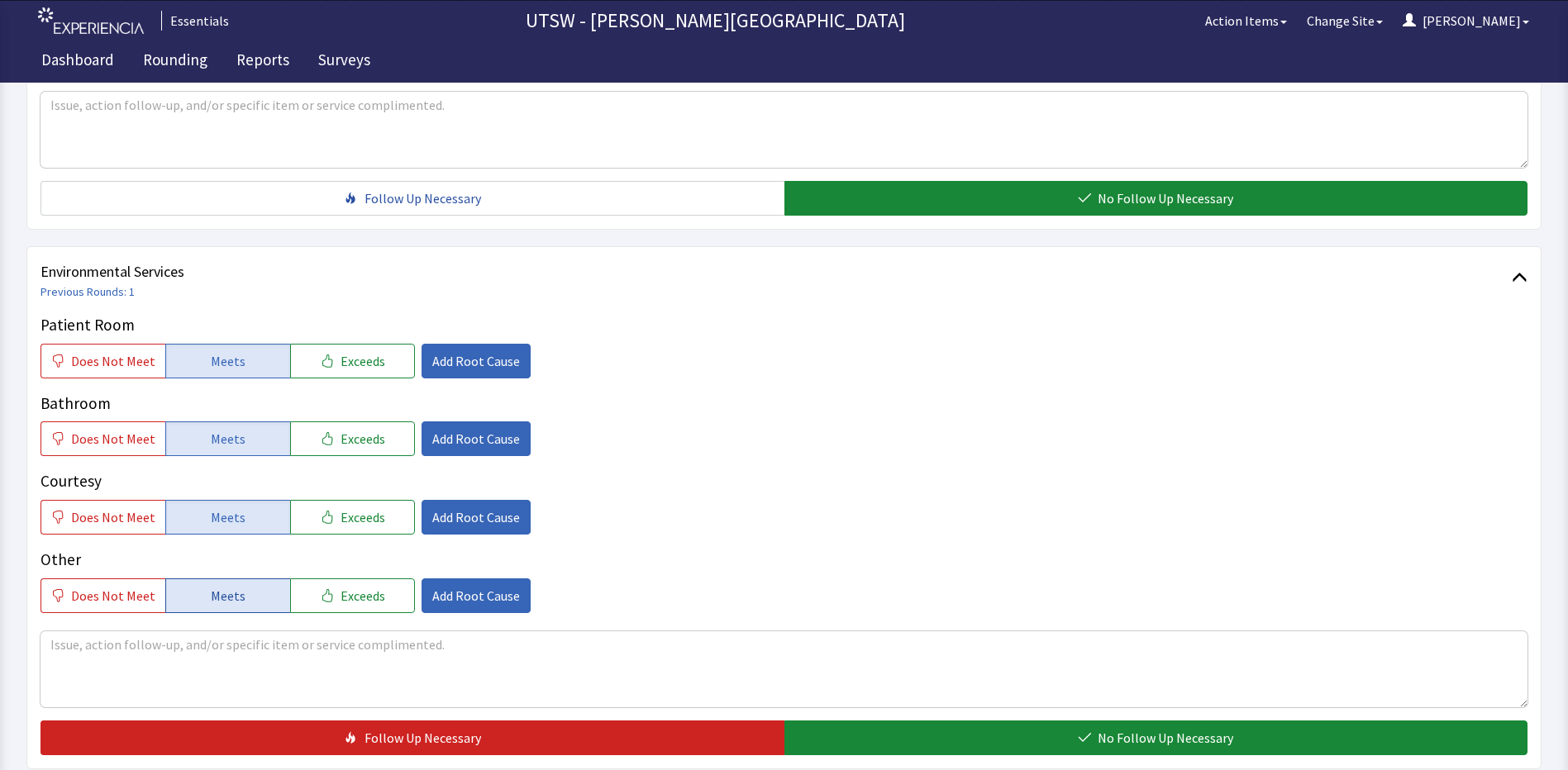
click at [211, 599] on span "Meets" at bounding box center [228, 595] width 35 height 20
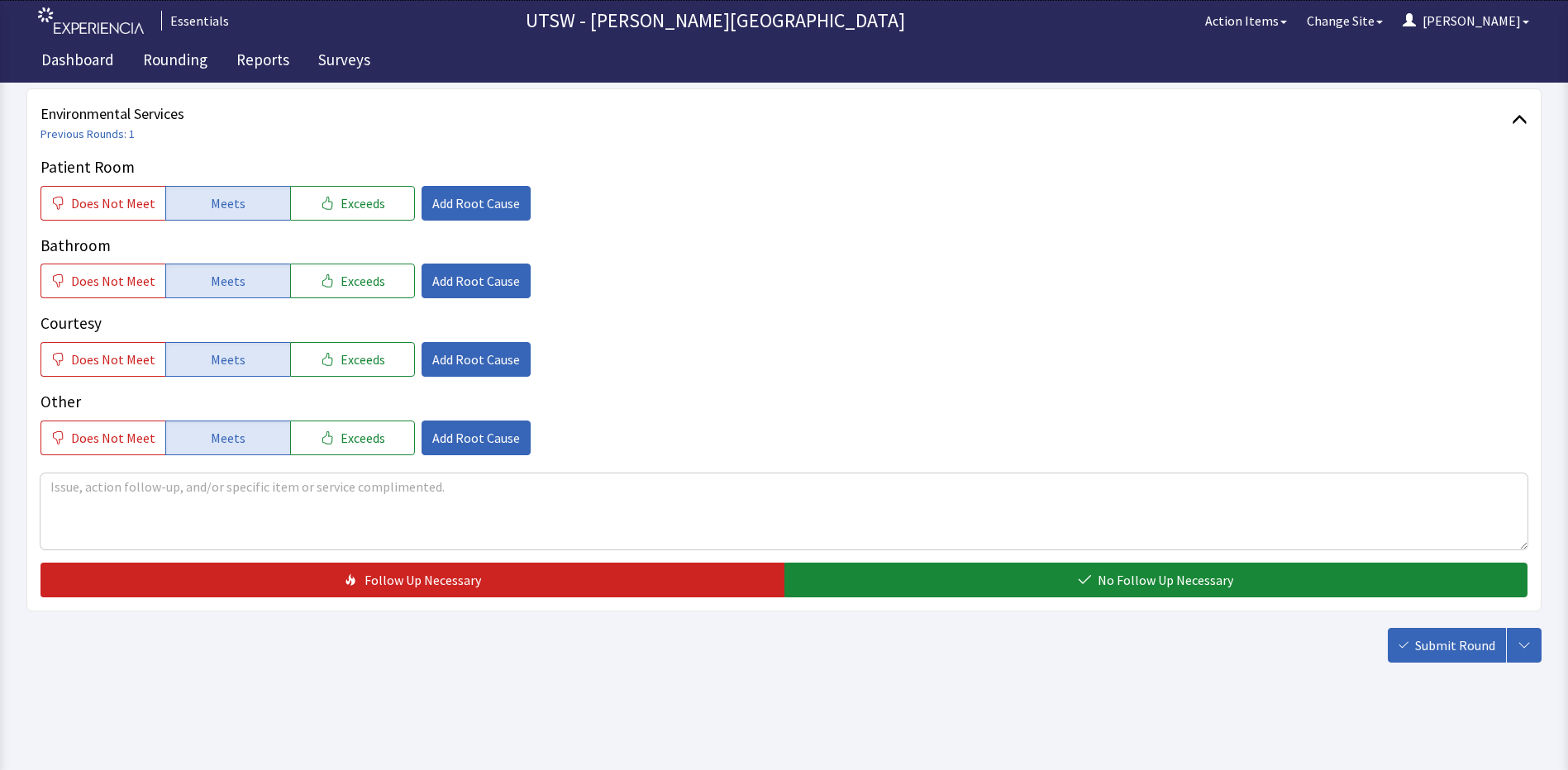
scroll to position [903, 0]
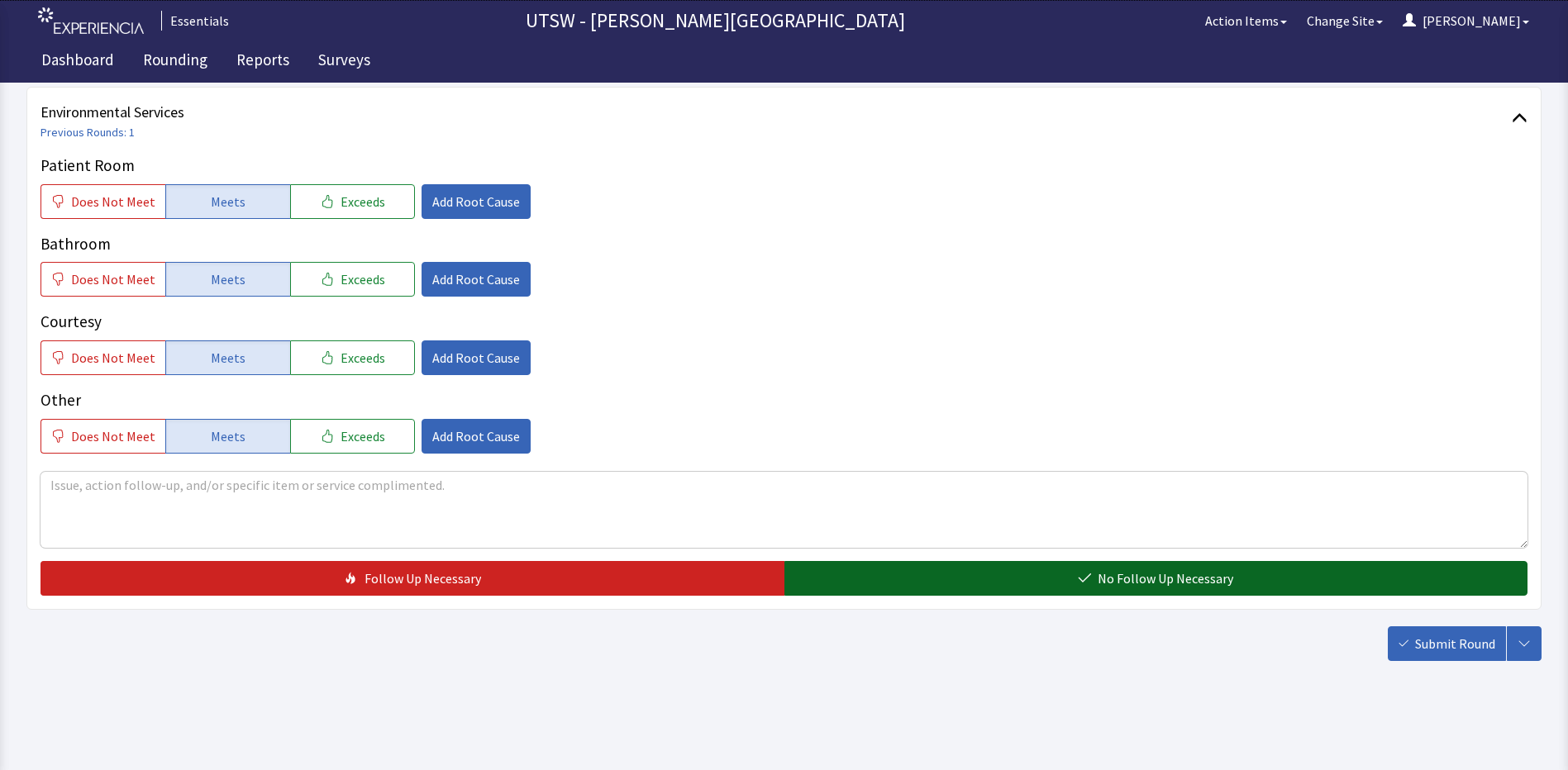
click at [1130, 566] on button "No Follow Up Necessary" at bounding box center [1156, 579] width 744 height 35
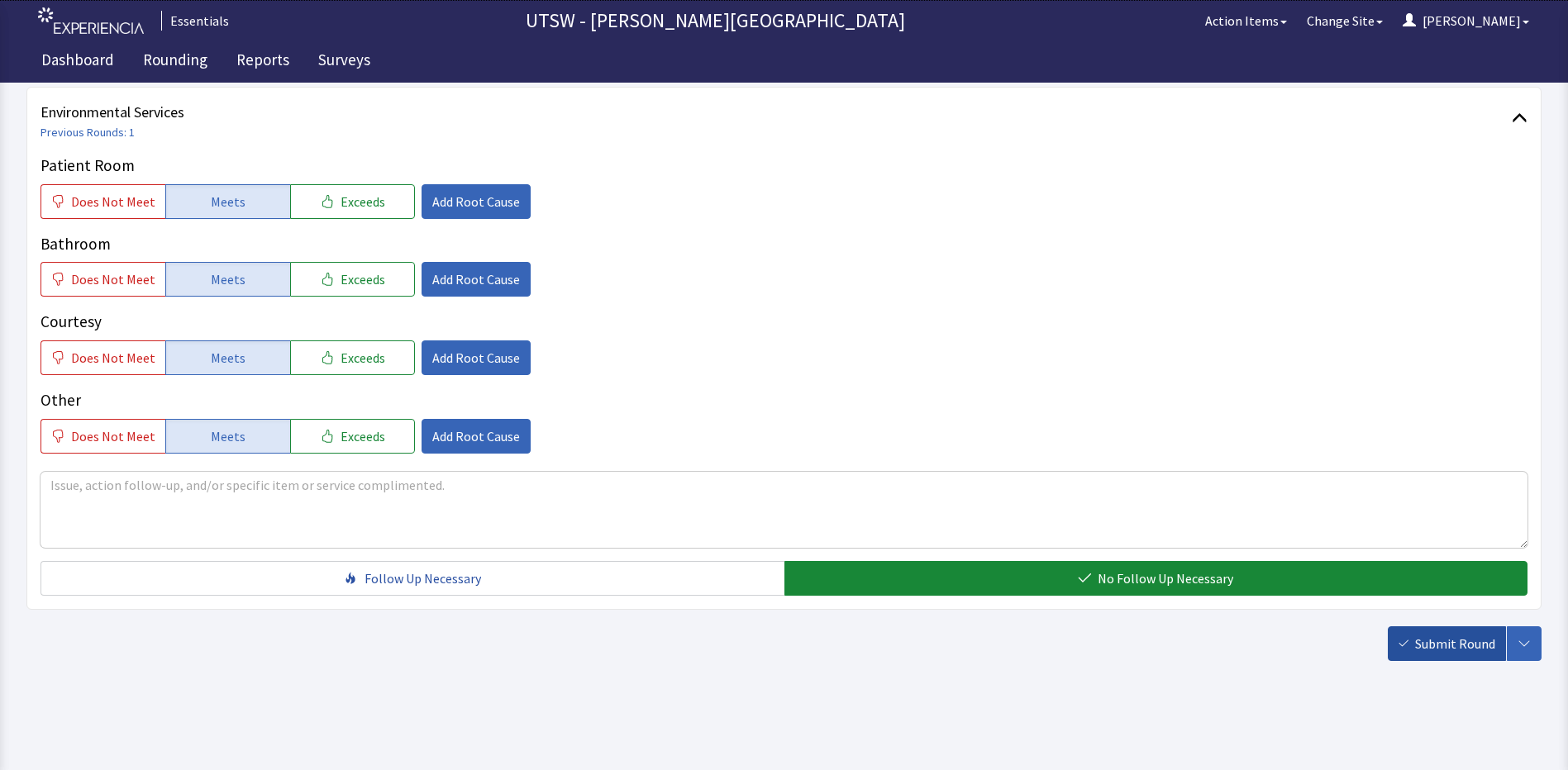
click at [1484, 648] on span "Submit Round" at bounding box center [1455, 643] width 80 height 20
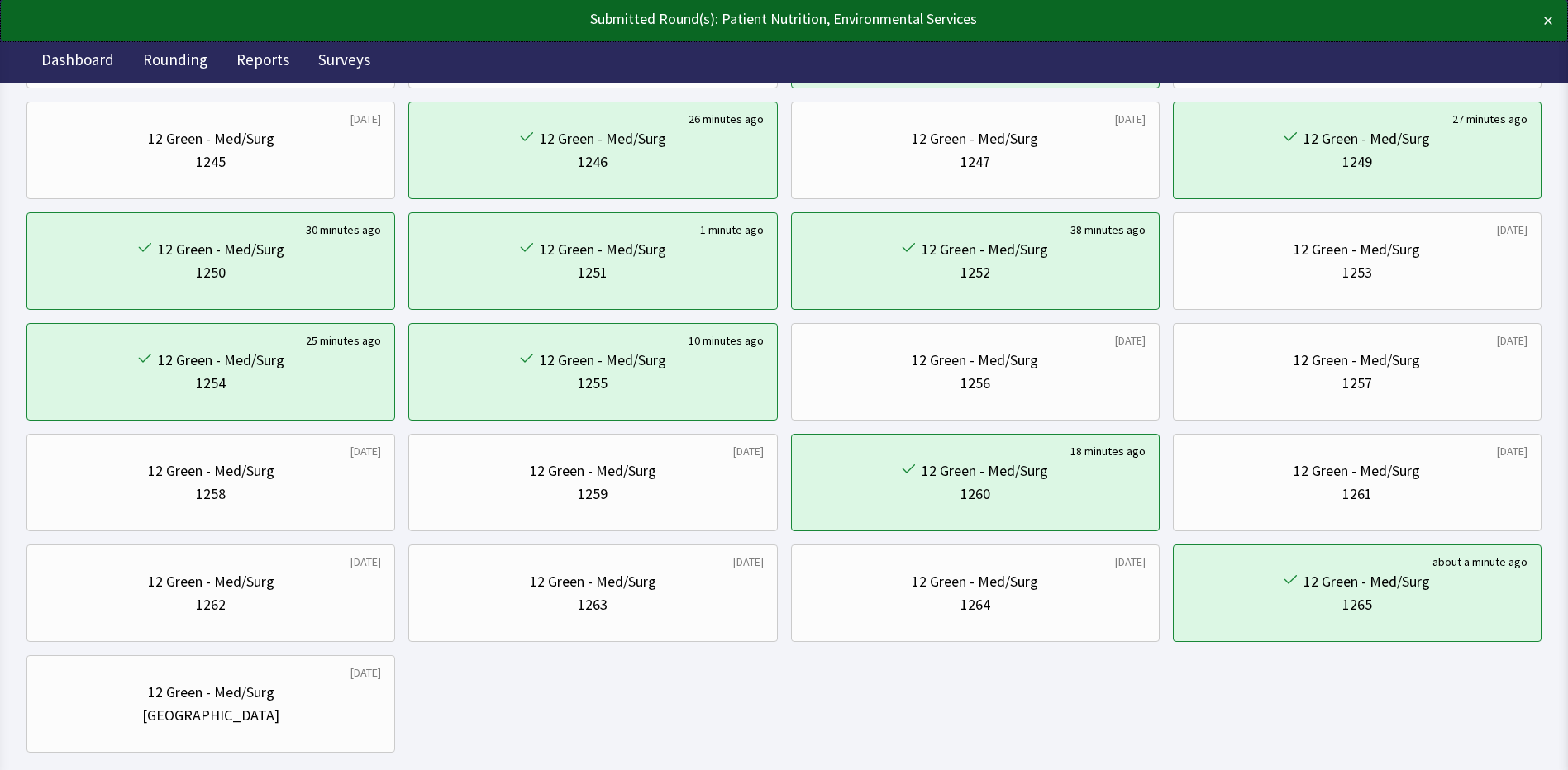
scroll to position [556, 0]
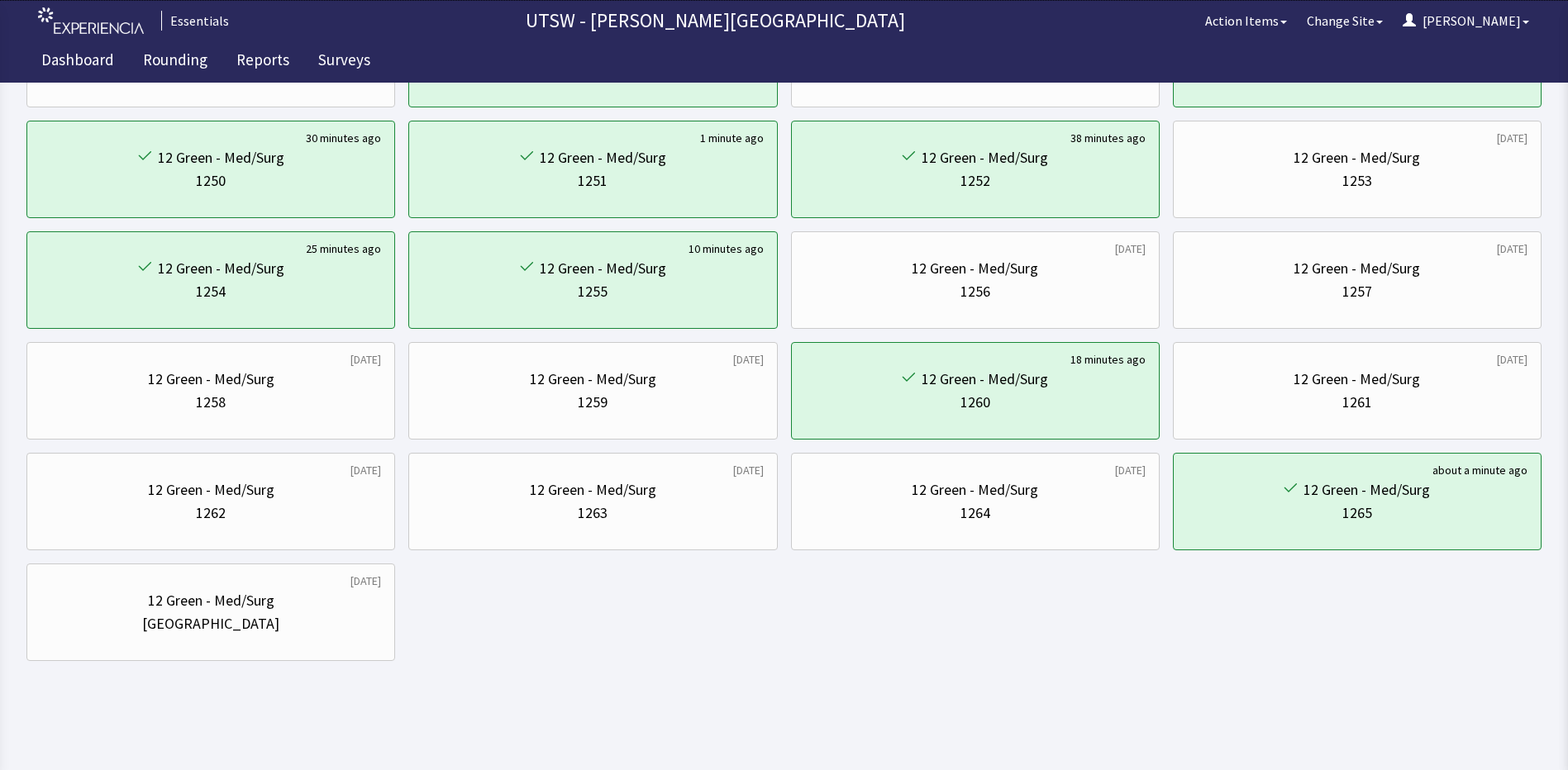
click at [1114, 691] on html "Essentials UTSW - [PERSON_NAME] University Hospital Action Items Change Site [P…" at bounding box center [784, 106] width 1568 height 1326
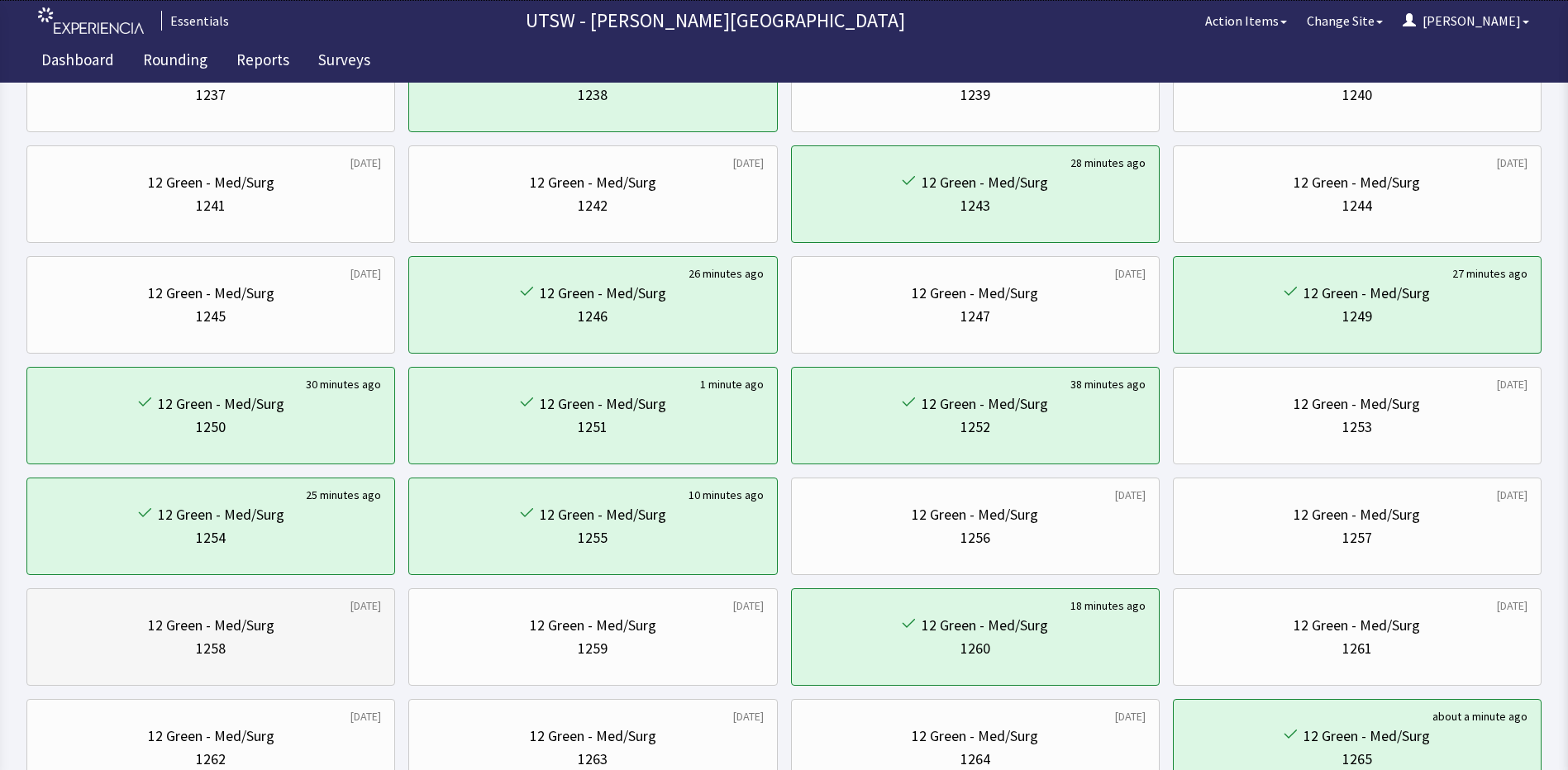
scroll to position [309, 0]
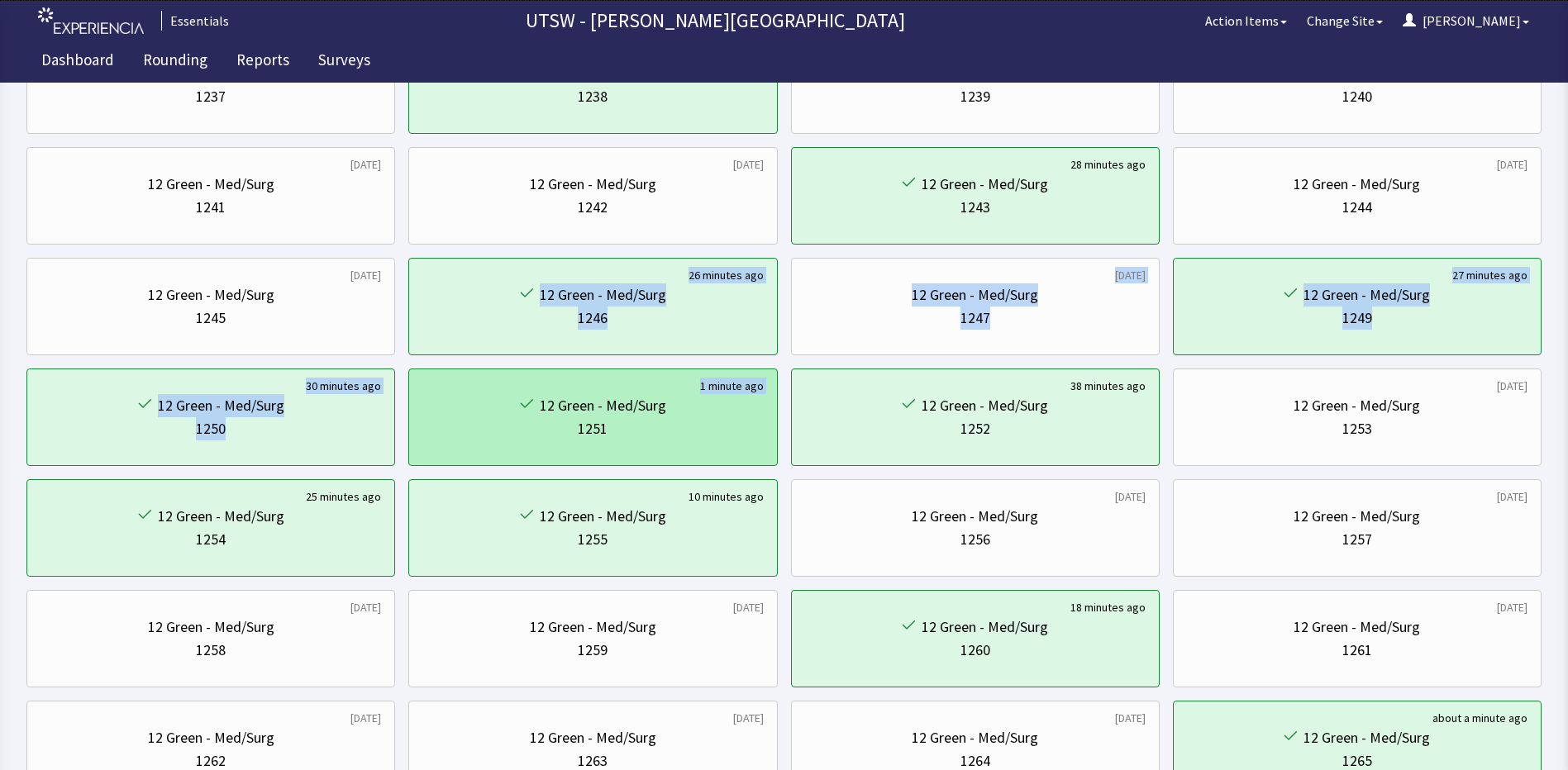
drag, startPoint x: 357, startPoint y: 352, endPoint x: 593, endPoint y: 383, distance: 238.0
click at [593, 383] on div "[DATE] 12 Green - Med/Surg 1233 [DATE] 12 Green - Med/Surg 1234 [DATE] 12 Green…" at bounding box center [783, 417] width 1514 height 983
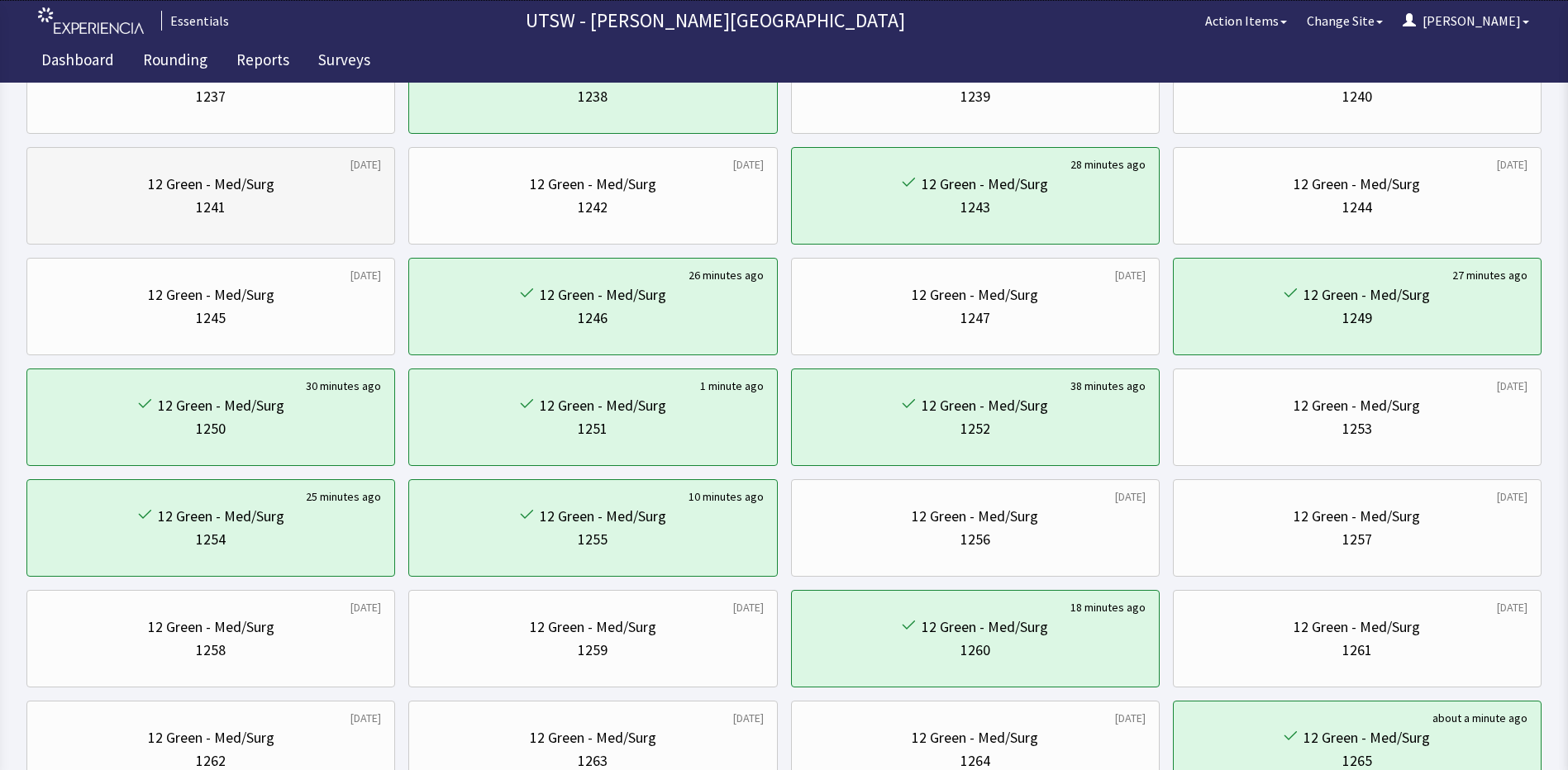
click at [185, 177] on div "12 Green - Med/Surg" at bounding box center [211, 184] width 126 height 23
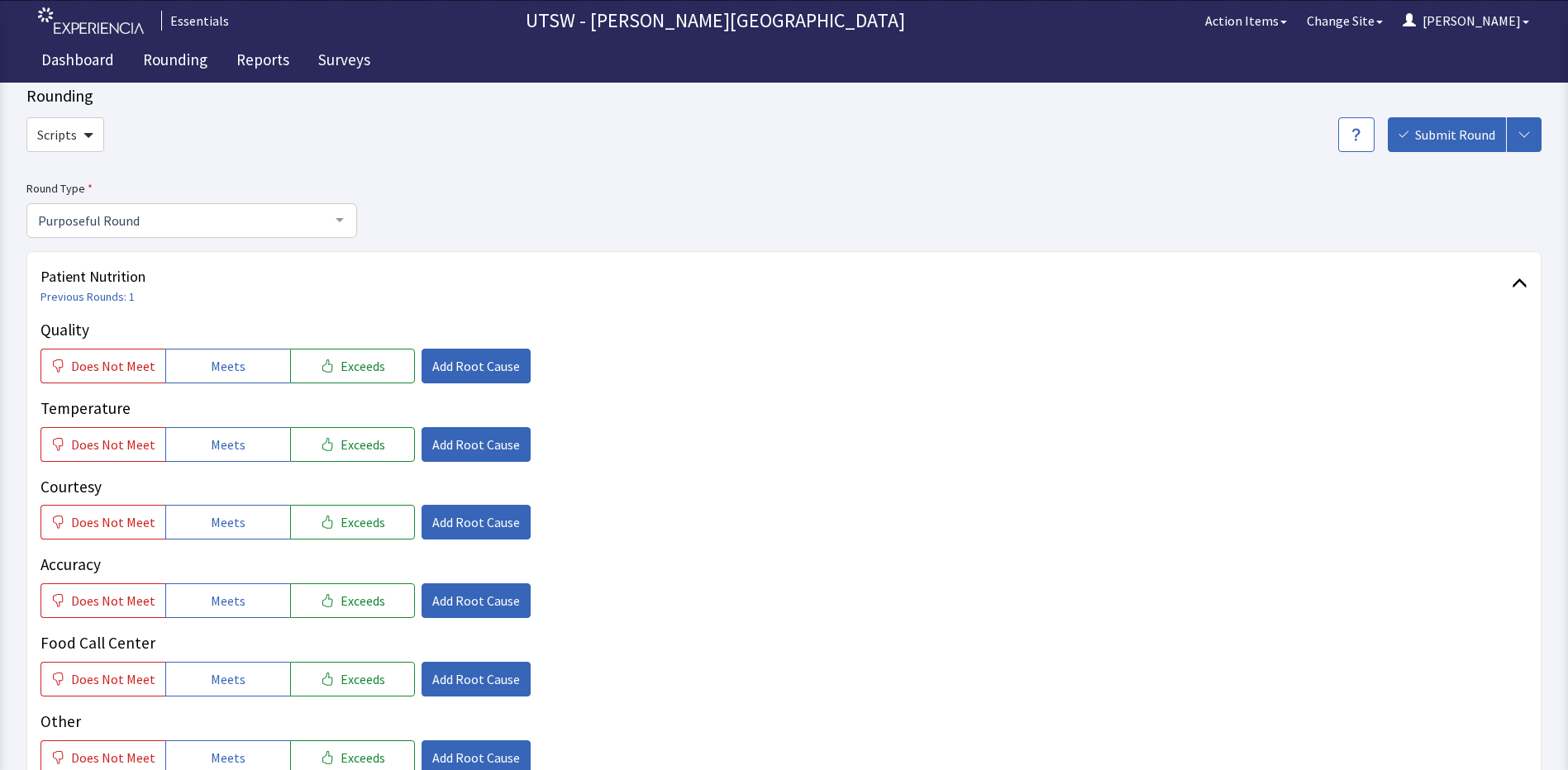
scroll to position [83, 0]
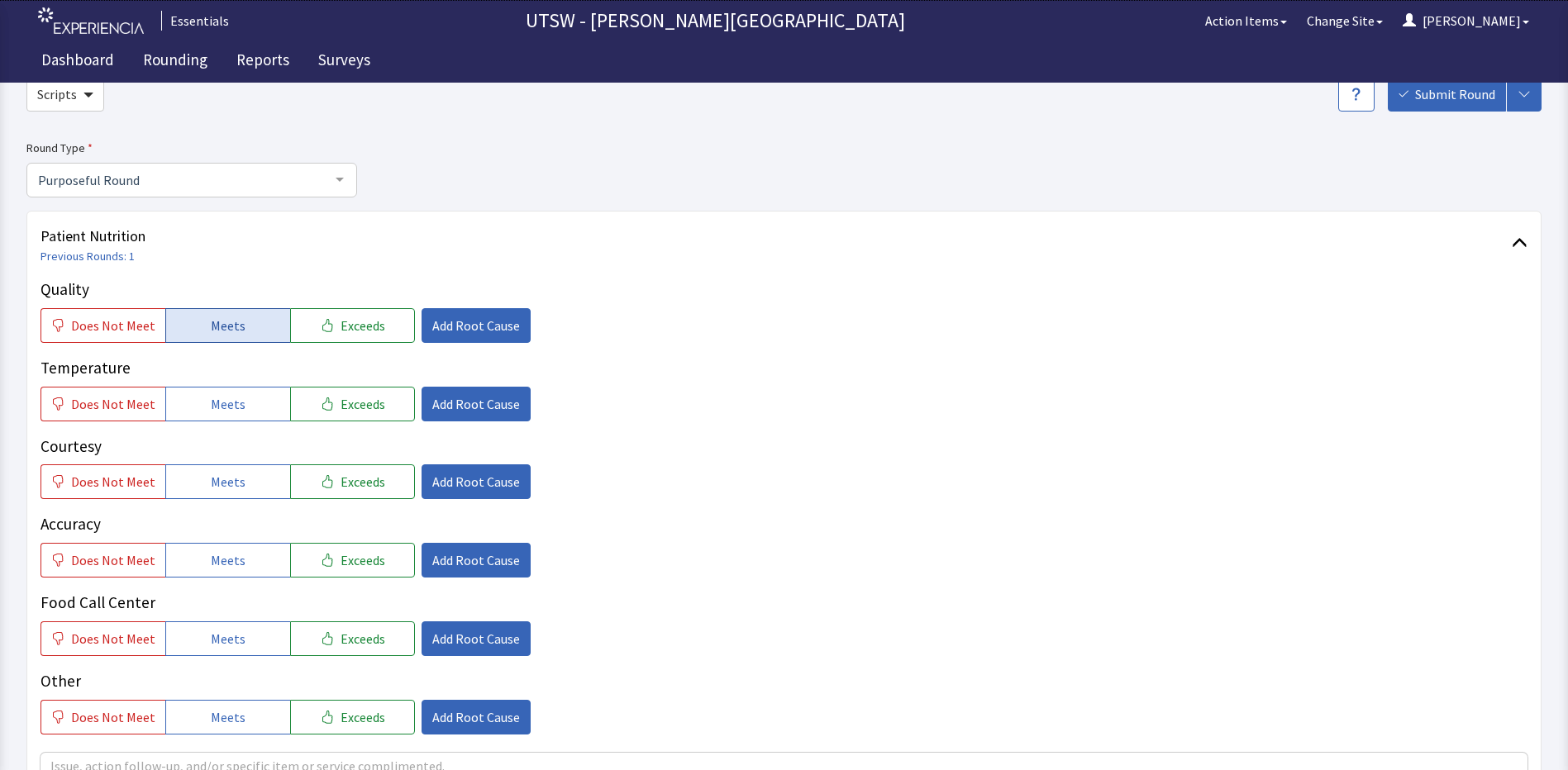
click at [176, 314] on button "Meets" at bounding box center [227, 326] width 125 height 35
click at [181, 405] on button "Meets" at bounding box center [227, 404] width 125 height 35
click at [222, 477] on span "Meets" at bounding box center [228, 481] width 35 height 20
click at [267, 539] on div "Accuracy Does Not Meet Meets Exceeds Add Root Cause" at bounding box center [783, 545] width 1487 height 65
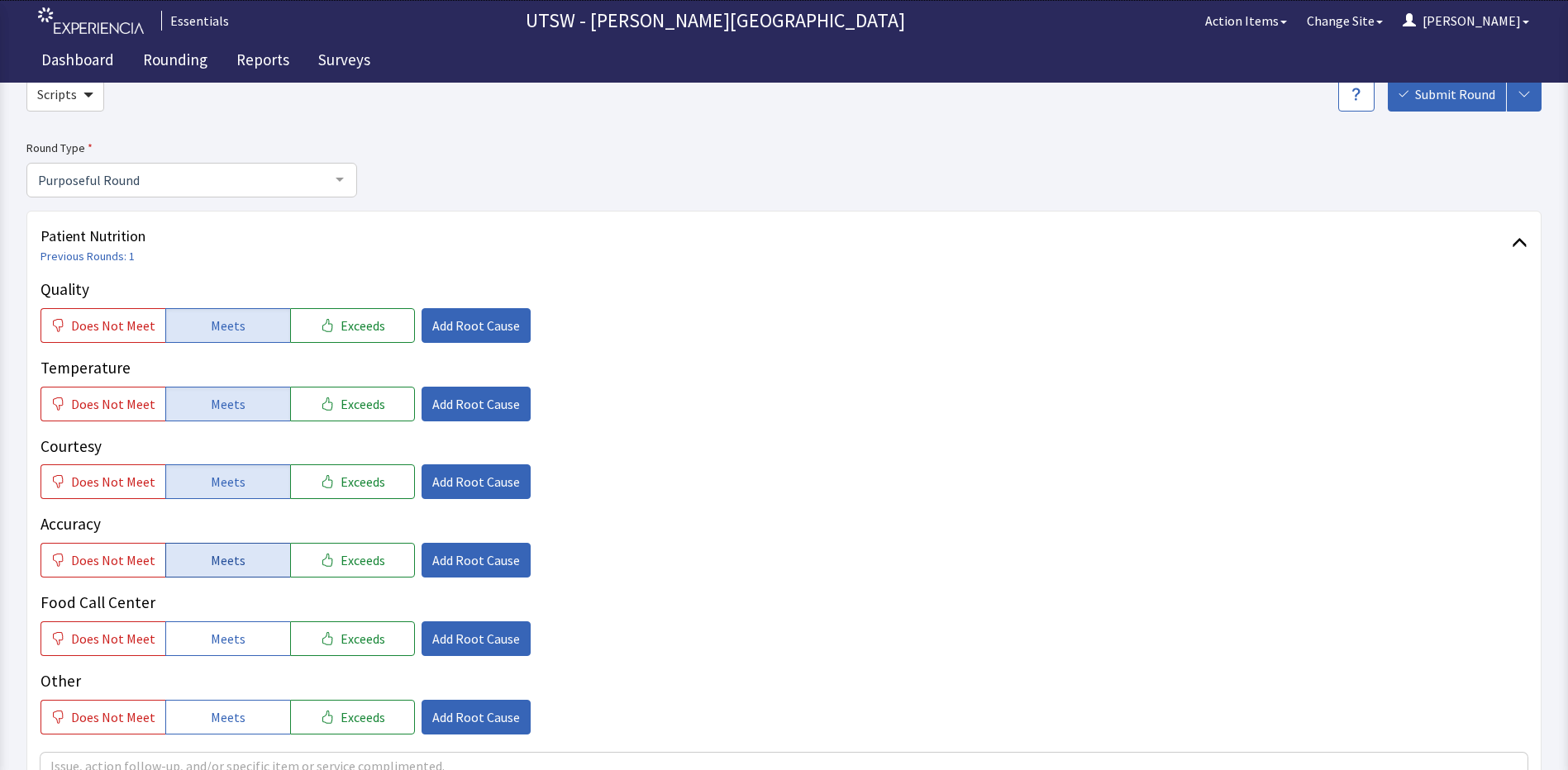
click at [267, 567] on button "Meets" at bounding box center [227, 560] width 125 height 35
click at [228, 648] on span "Meets" at bounding box center [228, 638] width 35 height 20
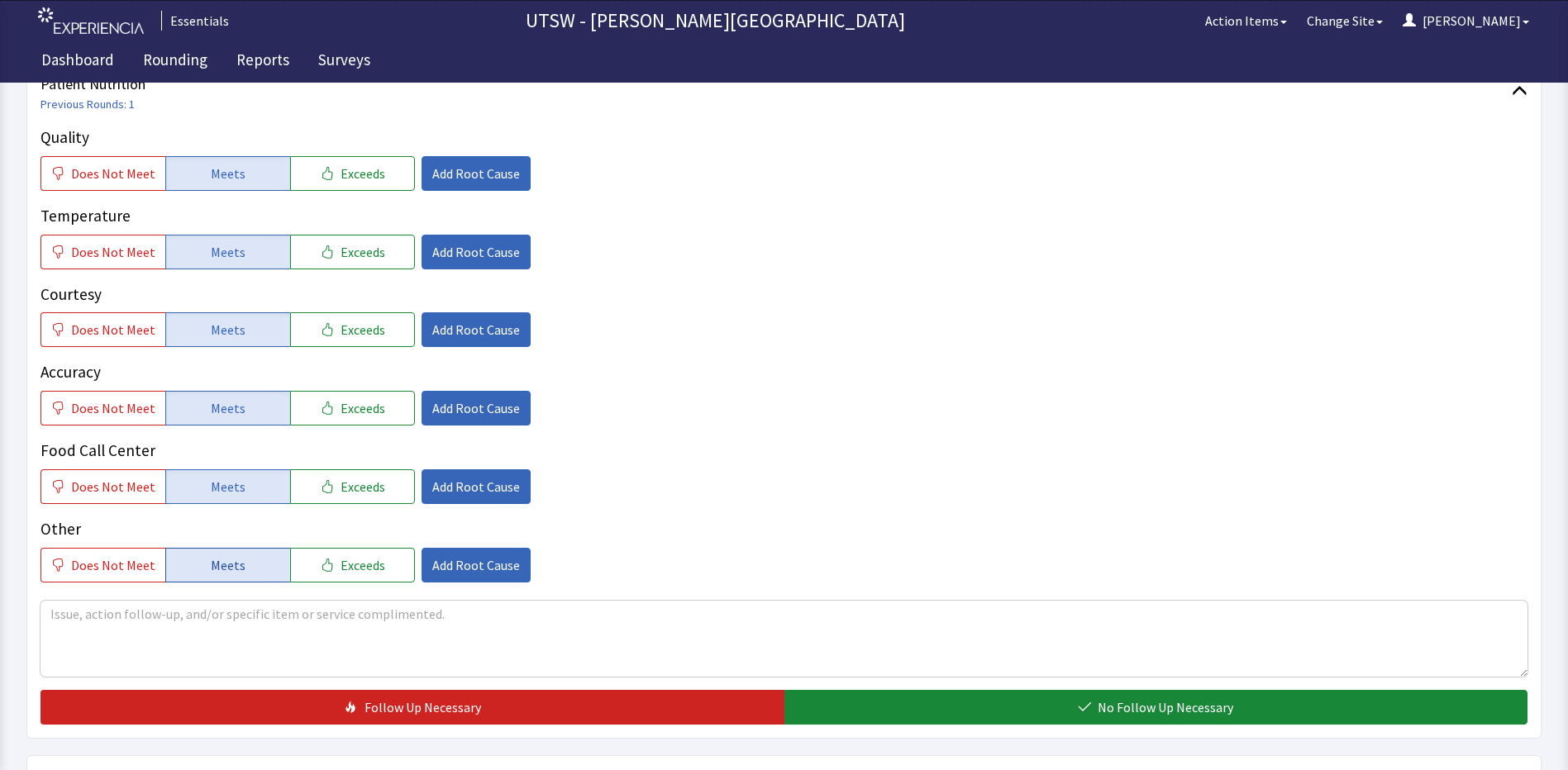
scroll to position [248, 0]
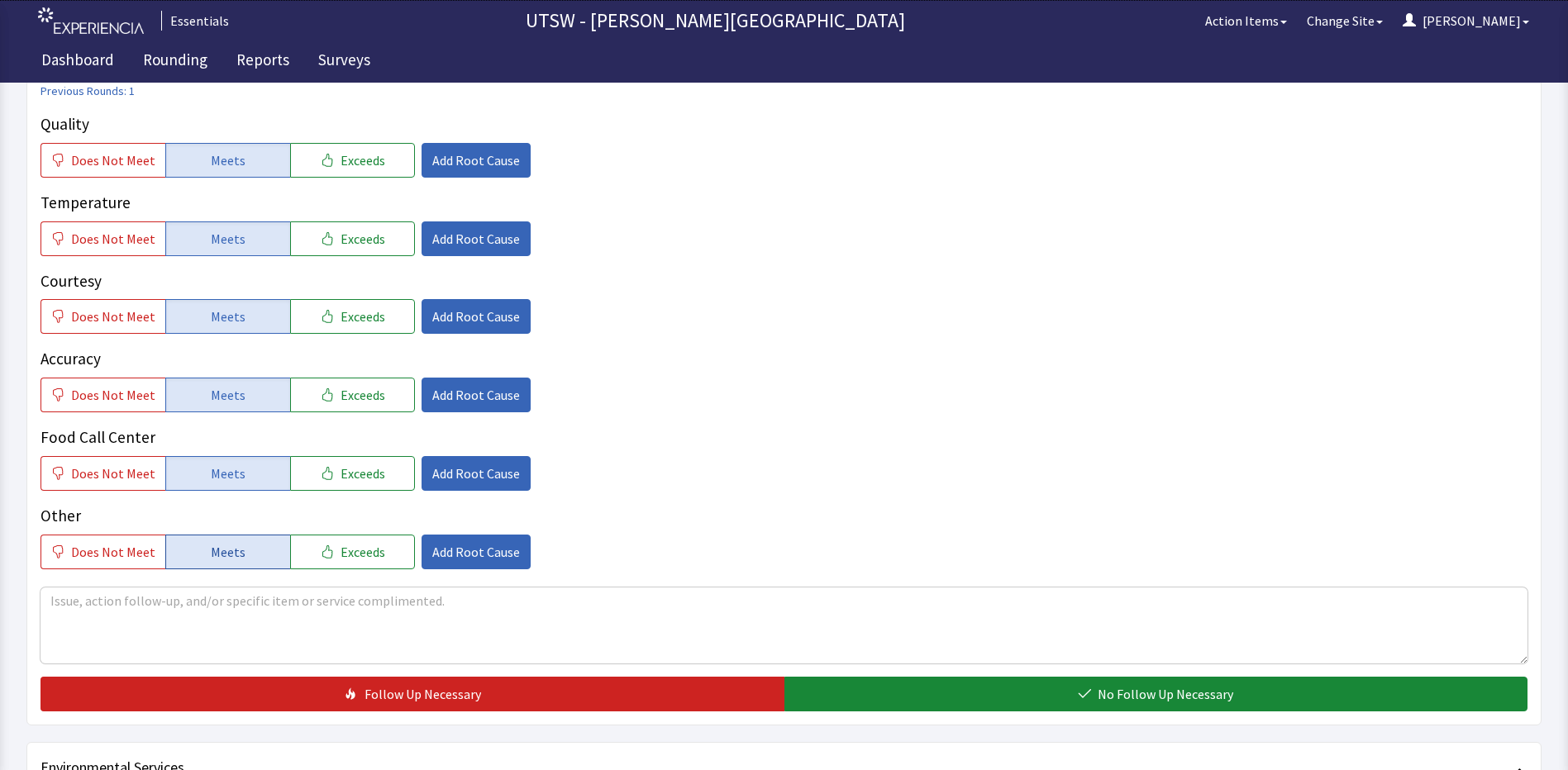
click at [228, 535] on button "Meets" at bounding box center [227, 552] width 125 height 35
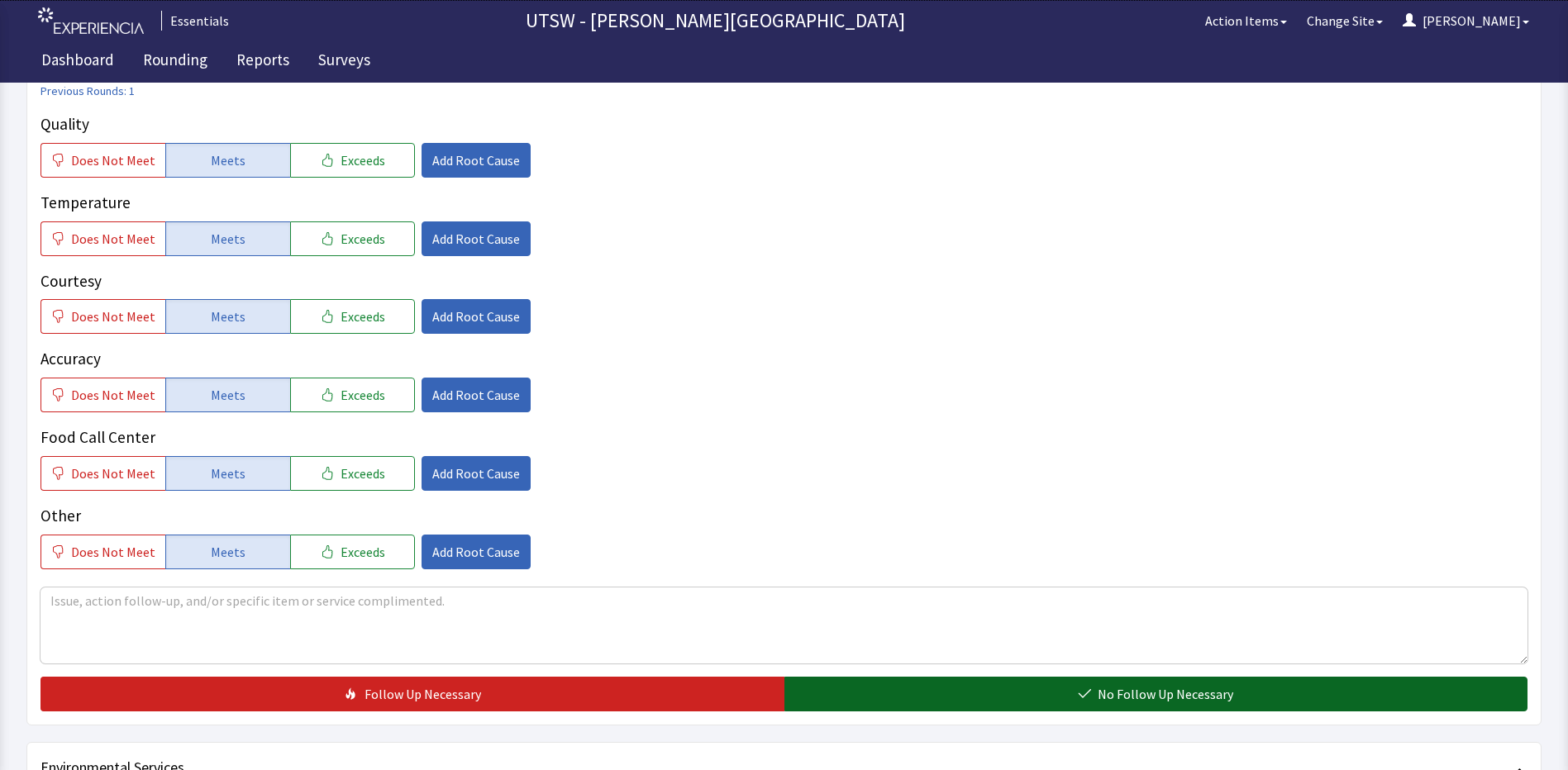
drag, startPoint x: 914, startPoint y: 720, endPoint x: 903, endPoint y: 706, distance: 17.8
click at [907, 711] on div "Patient Nutrition Previous Rounds: 1 Quality Does Not Meet Meets Exceeds Add Ro…" at bounding box center [783, 385] width 1514 height 680
drag, startPoint x: 901, startPoint y: 697, endPoint x: 886, endPoint y: 693, distance: 15.5
click at [891, 695] on button "No Follow Up Necessary" at bounding box center [1156, 694] width 744 height 35
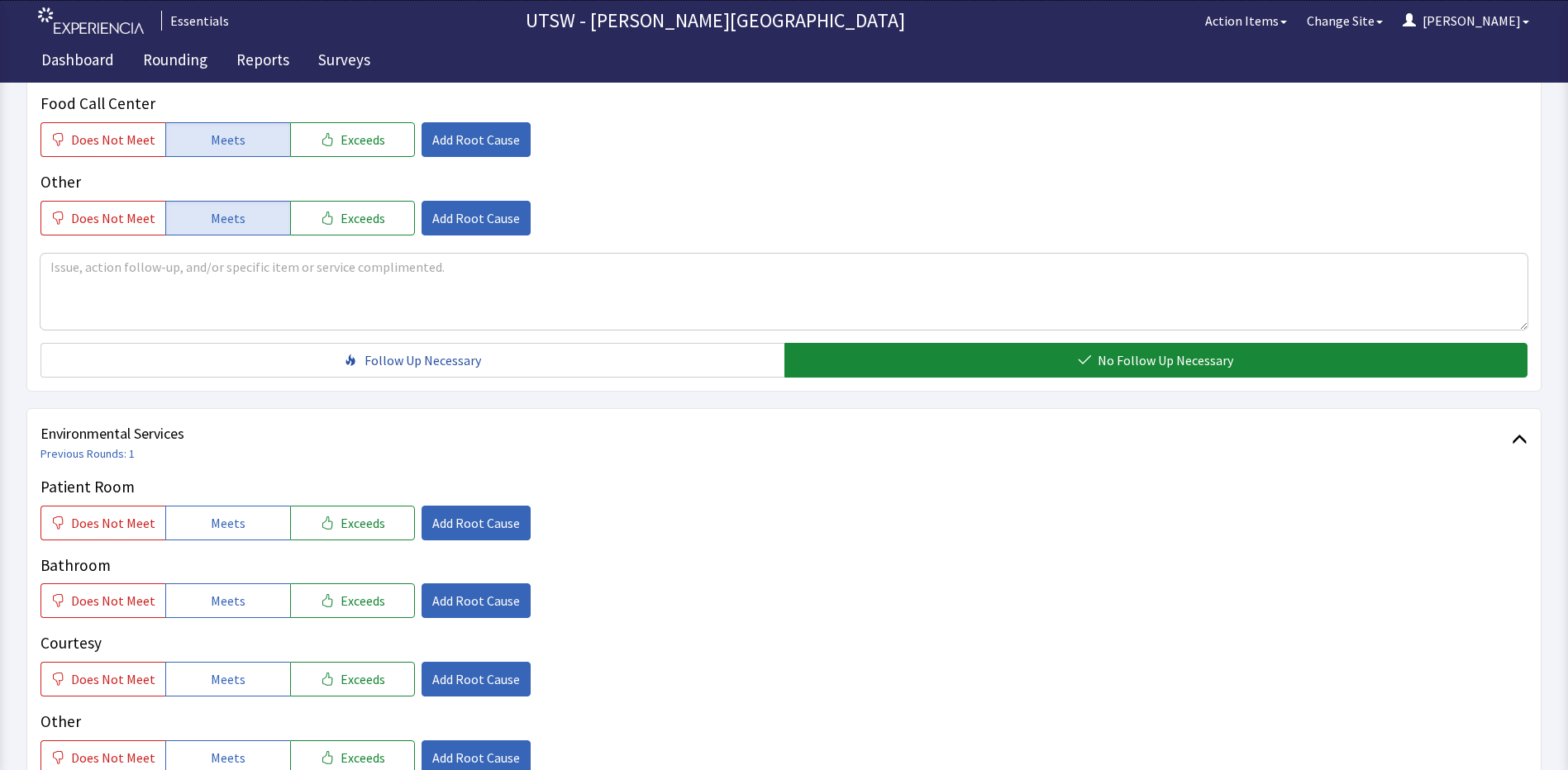
scroll to position [661, 0]
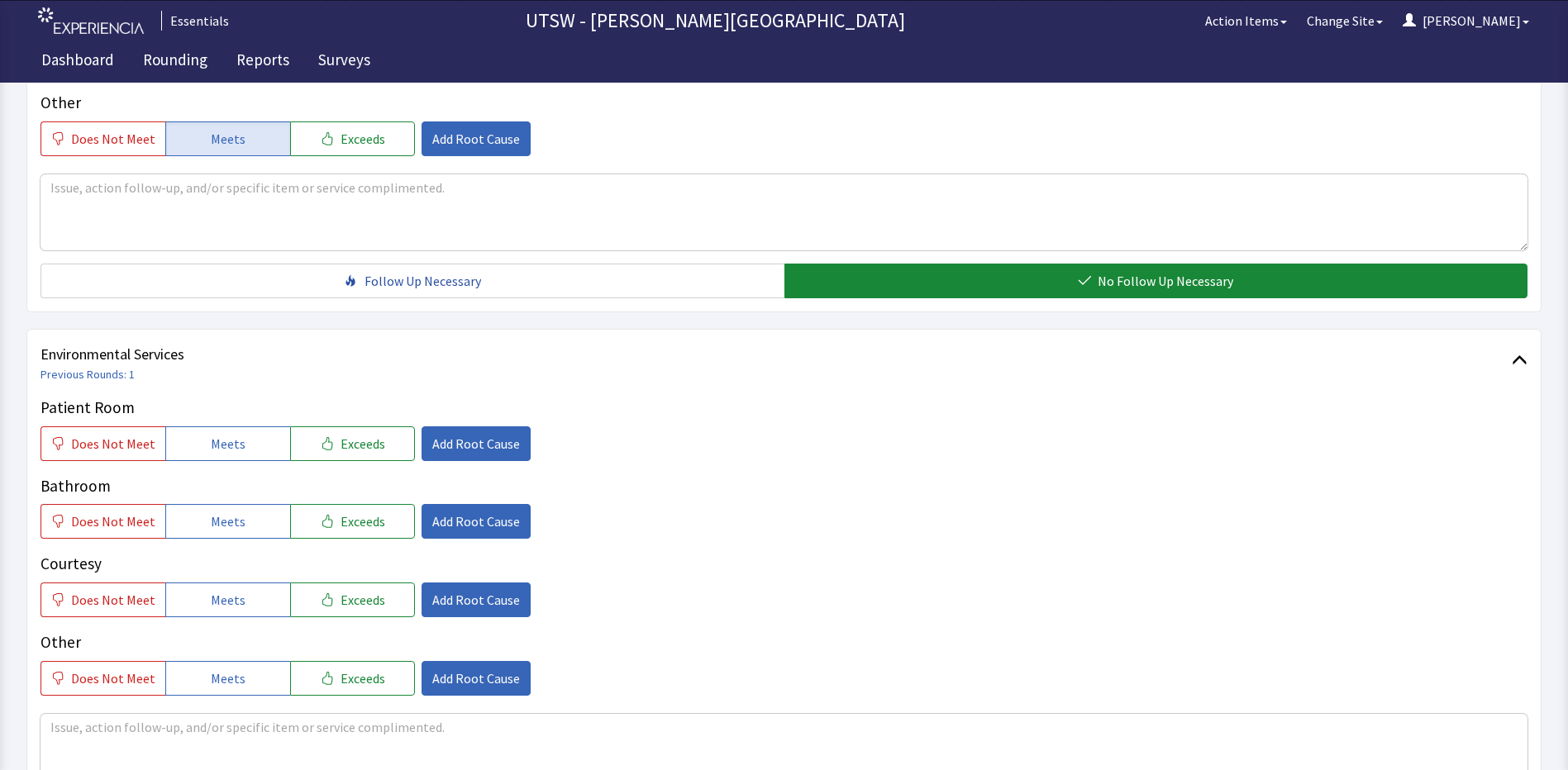
click at [179, 462] on div "Patient Room Does Not Meet Meets Exceeds Add Root Cause Bathroom Does Not Meet …" at bounding box center [783, 545] width 1487 height 300
click at [186, 444] on button "Meets" at bounding box center [227, 444] width 125 height 35
click at [268, 524] on button "Meets" at bounding box center [227, 521] width 125 height 35
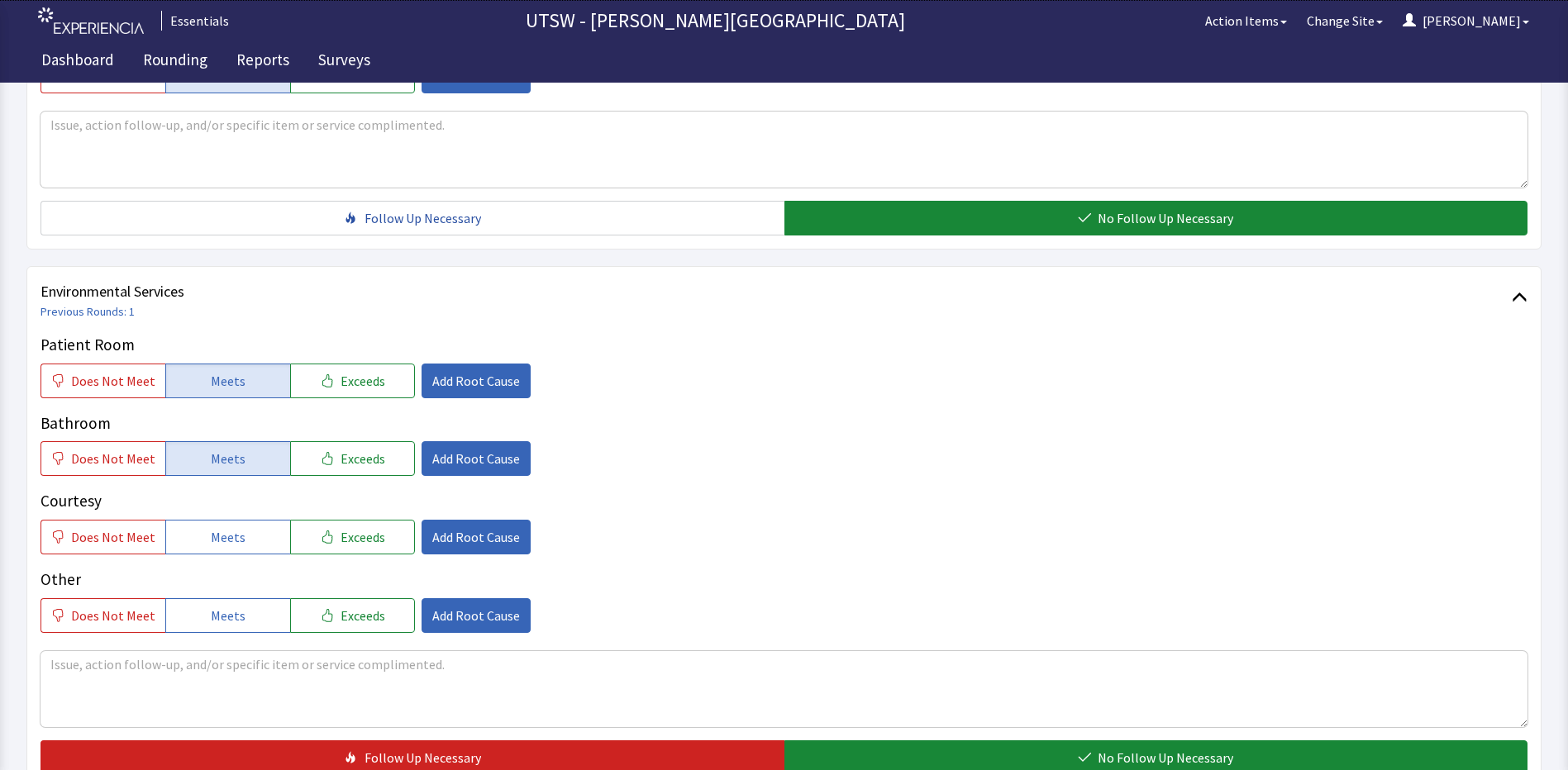
scroll to position [903, 0]
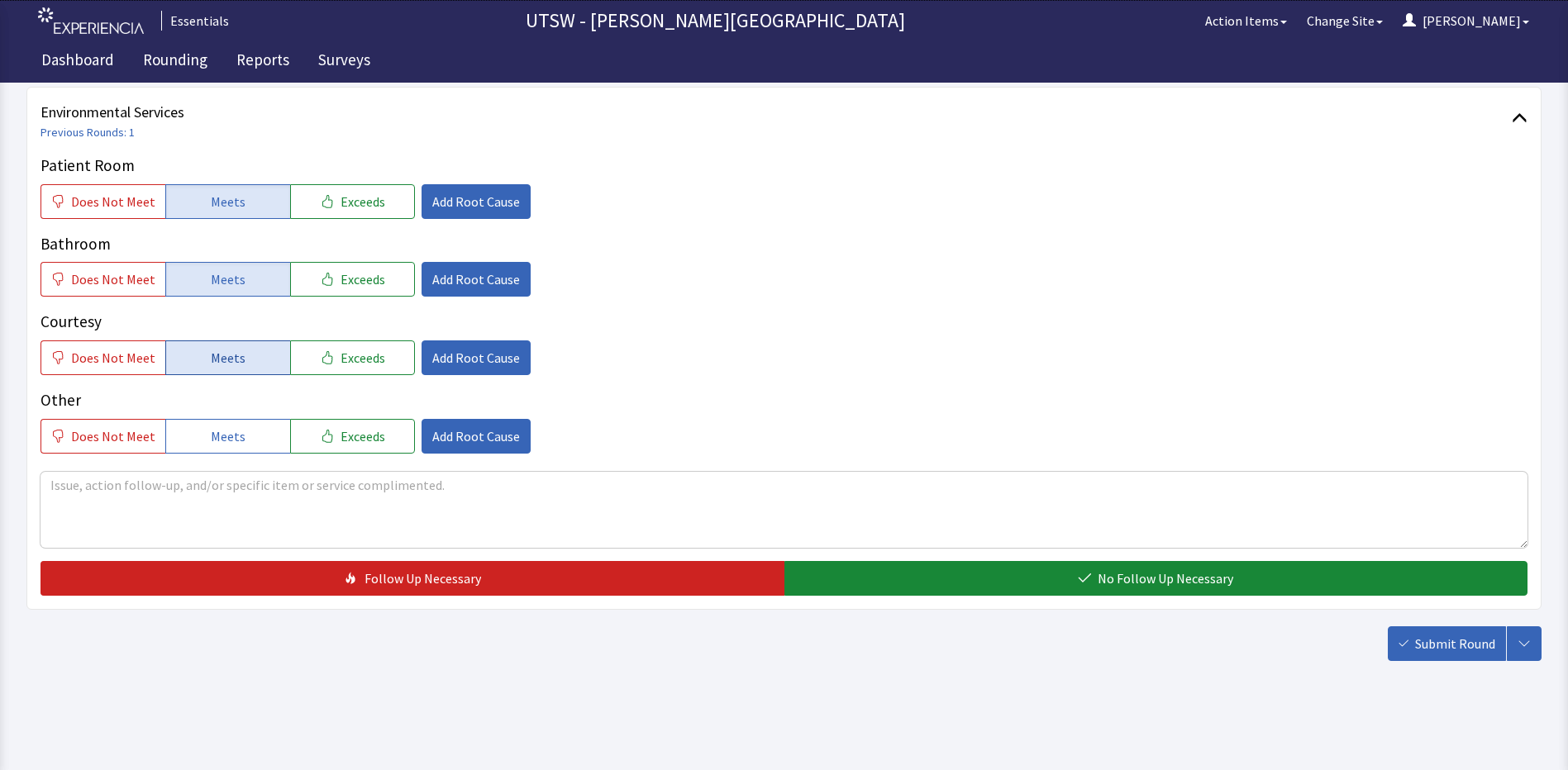
click at [260, 358] on button "Meets" at bounding box center [227, 358] width 125 height 35
click at [260, 430] on button "Meets" at bounding box center [227, 436] width 125 height 35
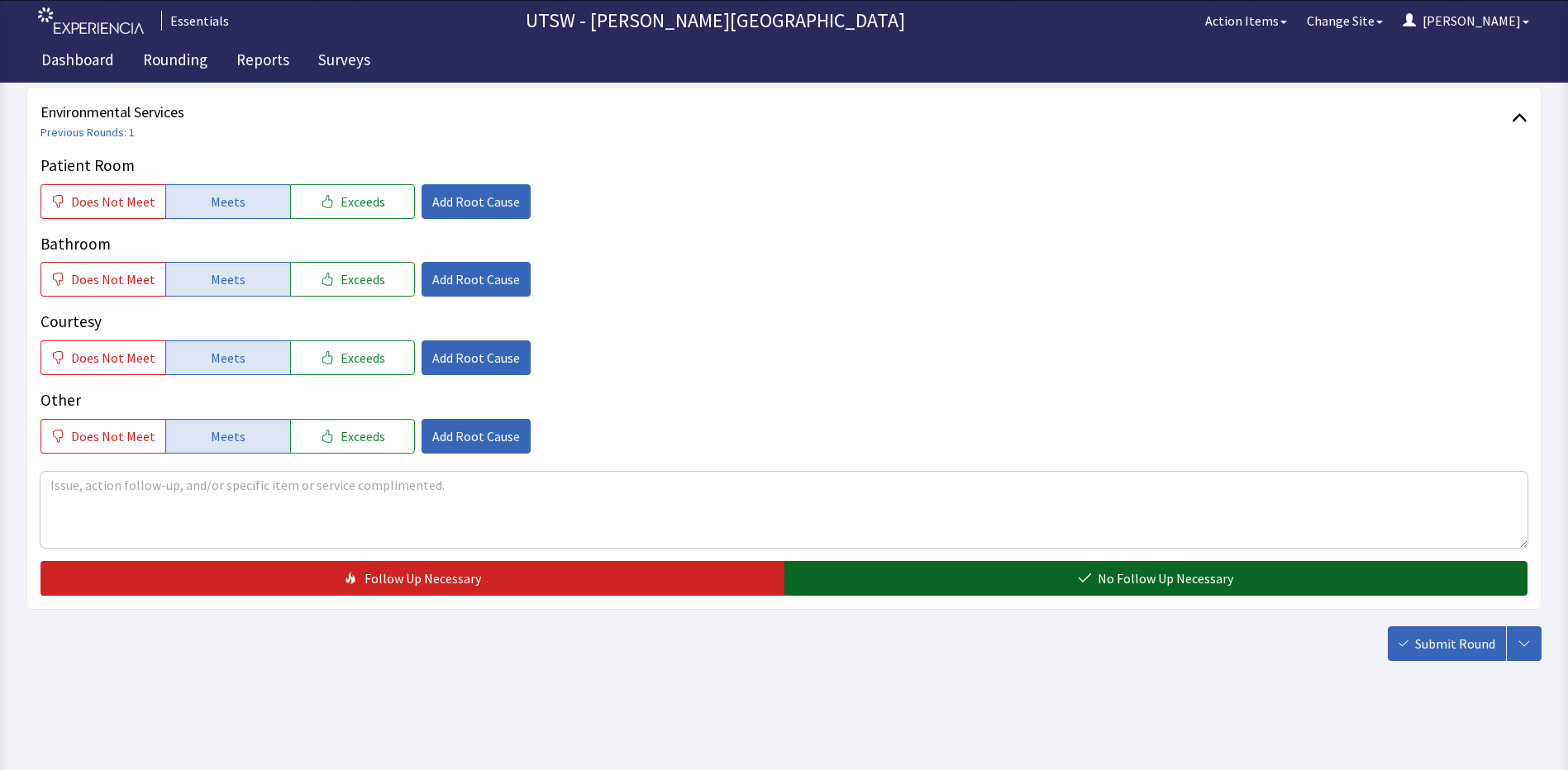
click at [1004, 583] on button "No Follow Up Necessary" at bounding box center [1156, 579] width 744 height 35
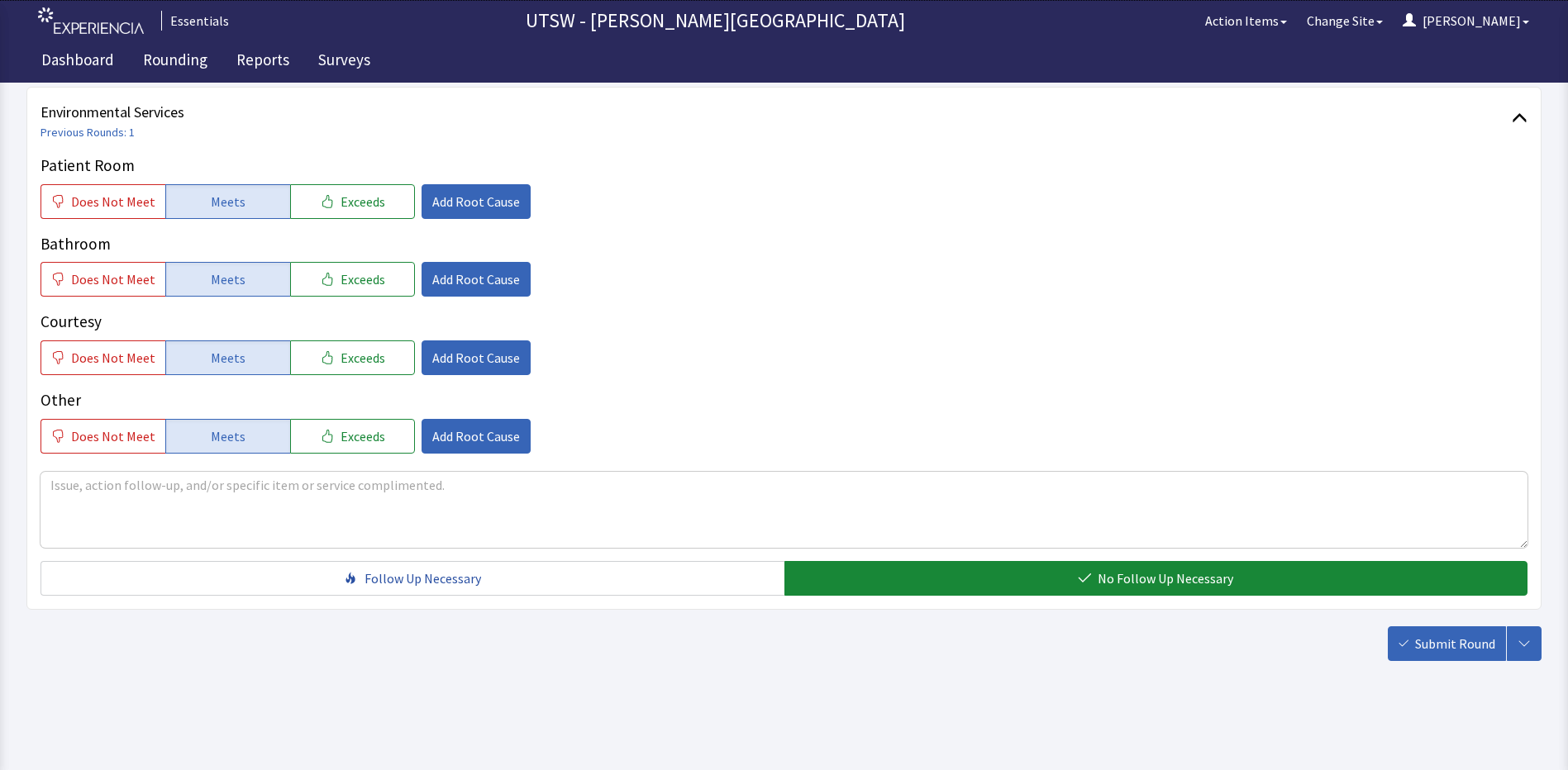
drag, startPoint x: 1458, startPoint y: 639, endPoint x: 1452, endPoint y: 631, distance: 10.0
click at [1452, 631] on button "Submit Round" at bounding box center [1446, 644] width 118 height 35
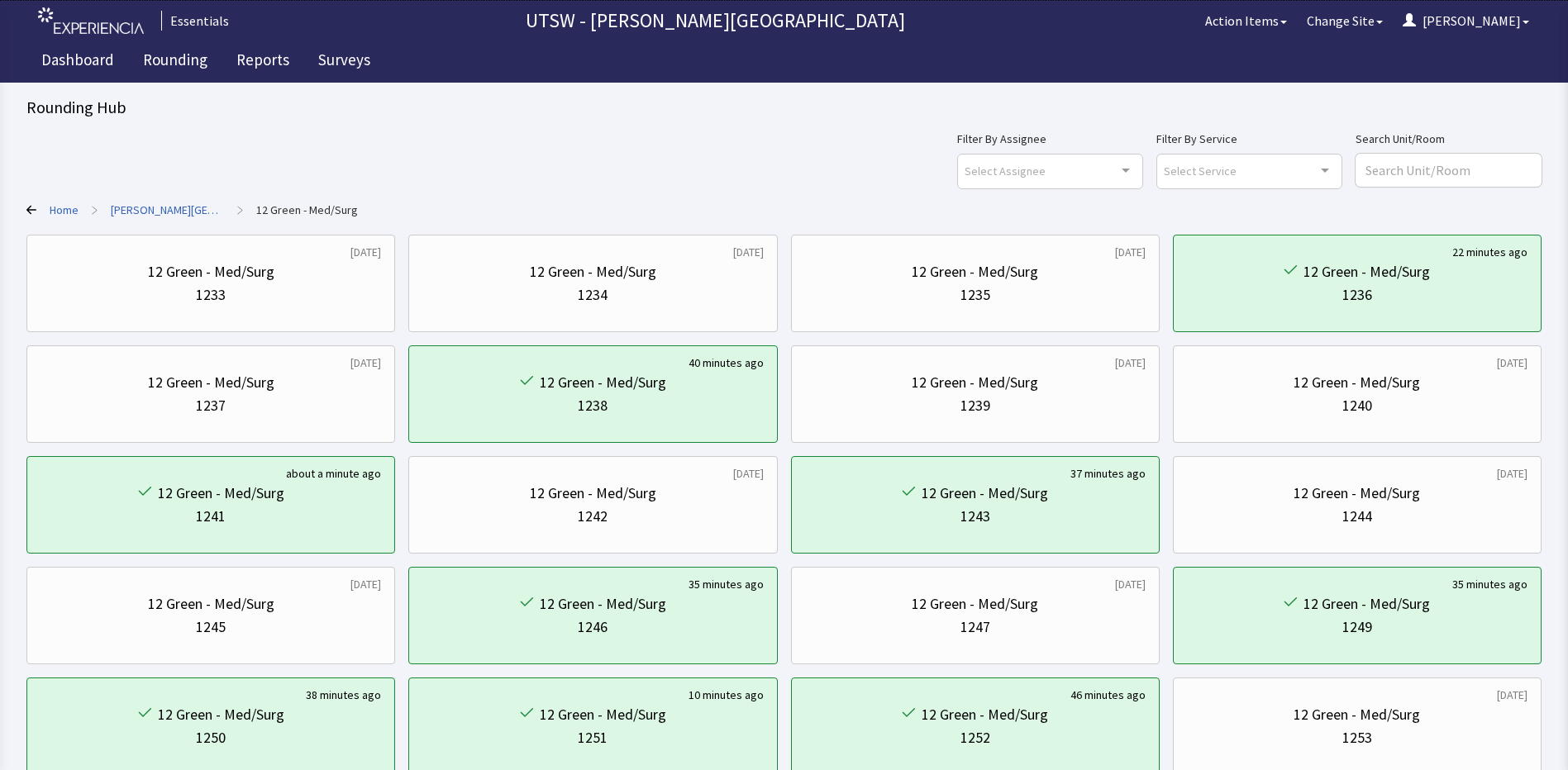
click at [914, 181] on div "Filter By Assignee Select Assignee Clear Selection [PERSON_NAME] [PERSON_NAME] …" at bounding box center [783, 158] width 1514 height 60
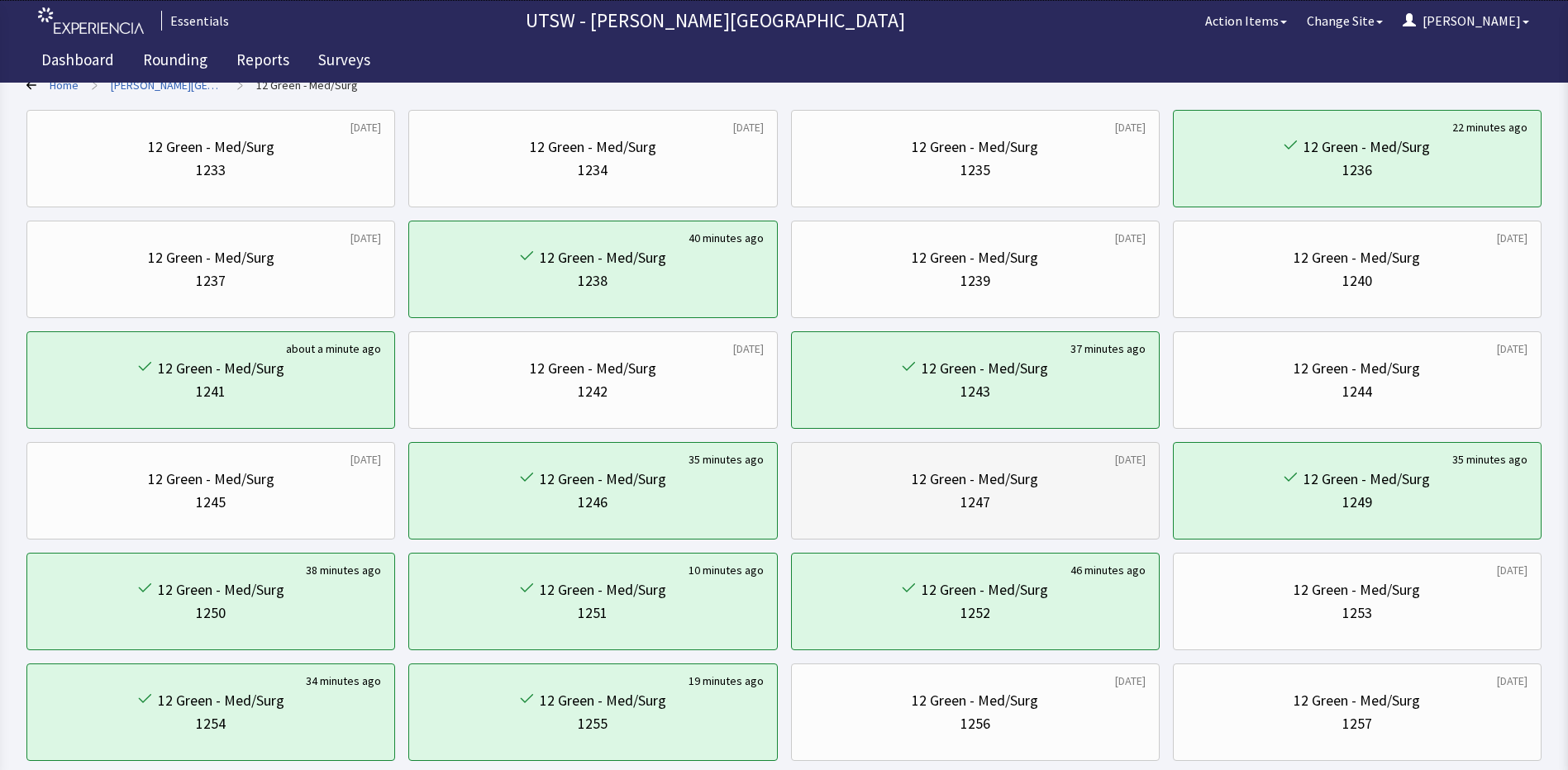
scroll to position [83, 0]
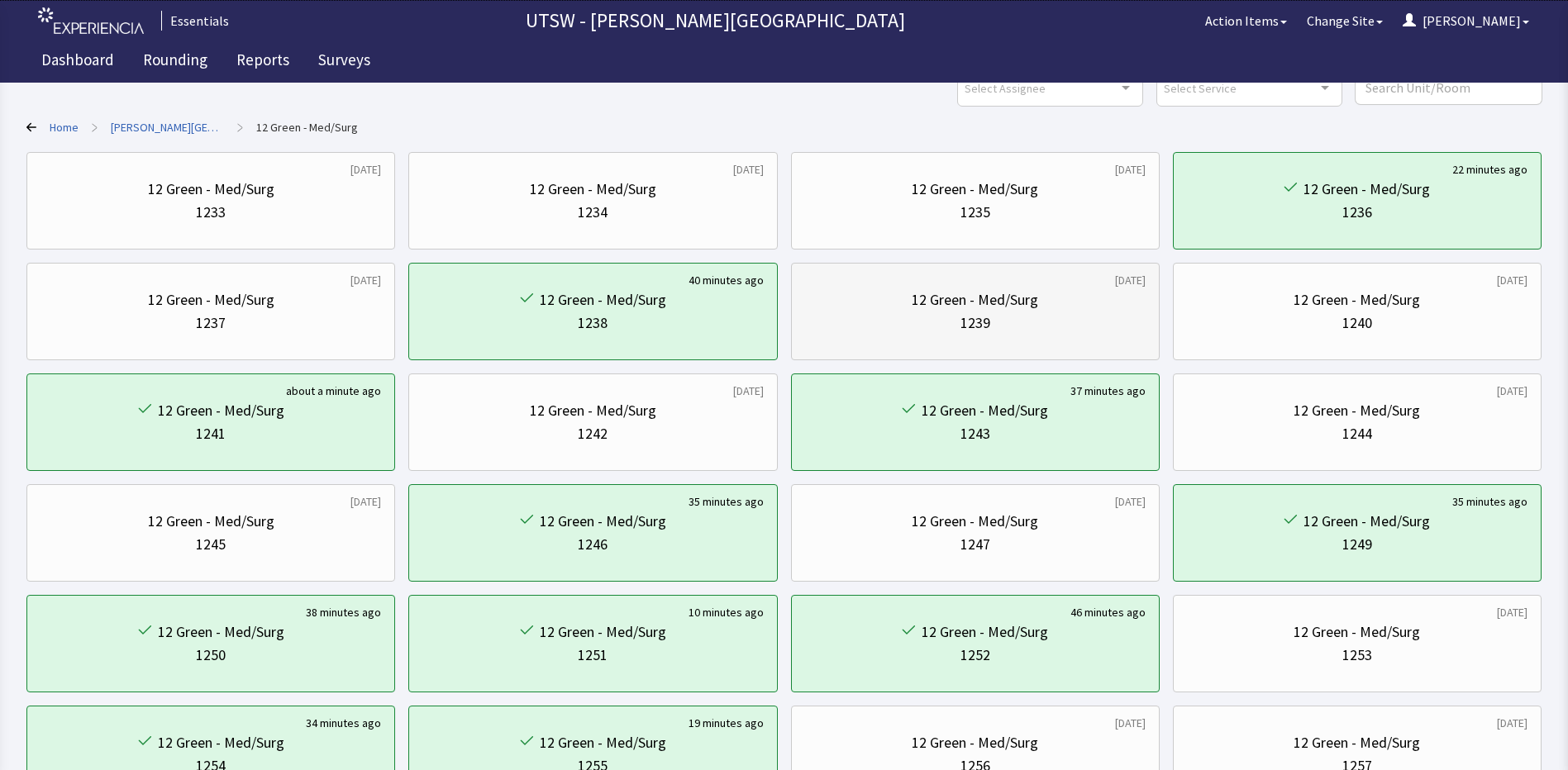
click at [1030, 278] on div "12 Green - Med/Surg 1239" at bounding box center [974, 310] width 341 height 79
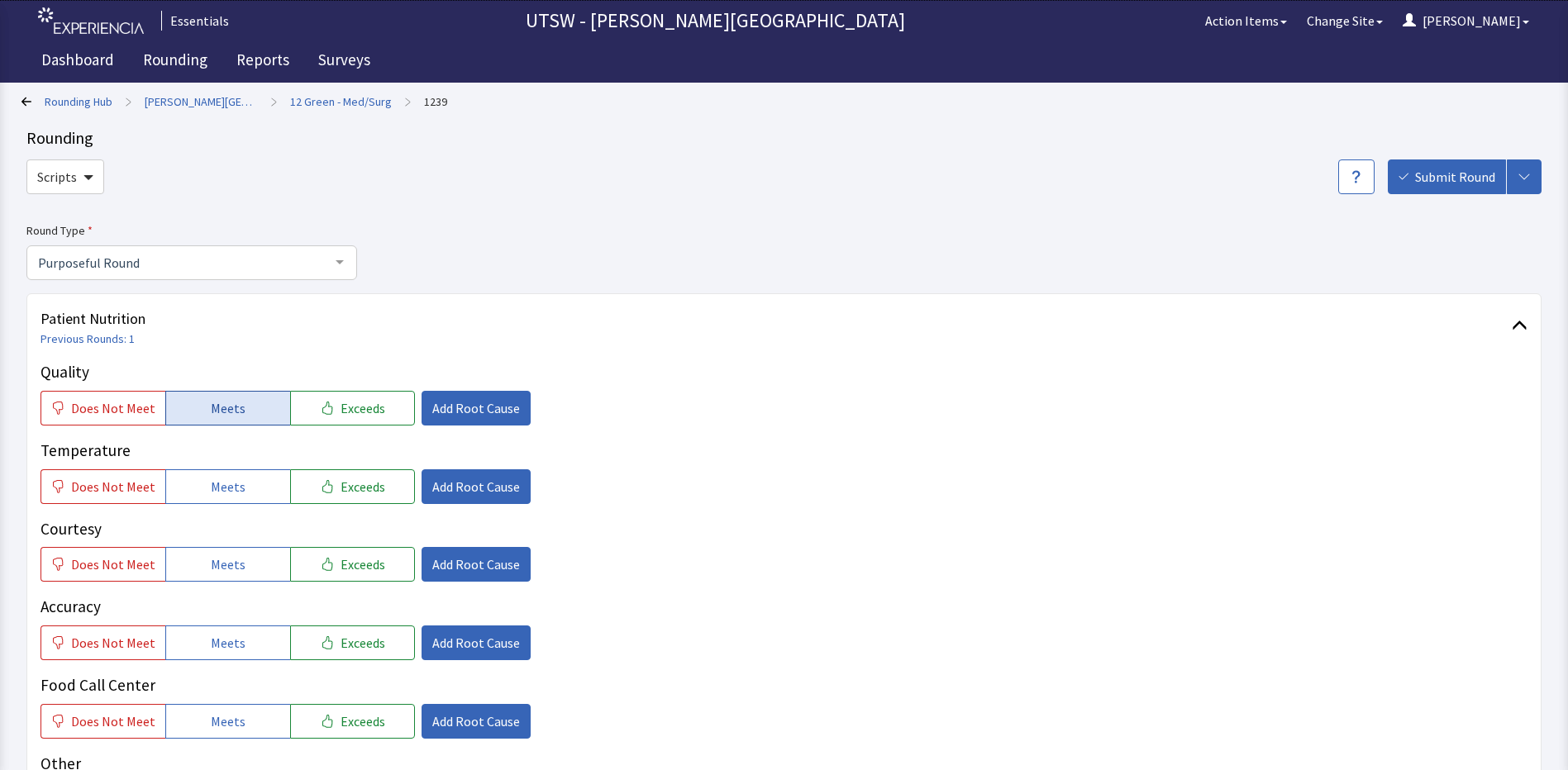
click at [222, 425] on div "Quality Does Not Meet Meets Exceeds Add Root Cause Temperature Does Not Meet Me…" at bounding box center [783, 588] width 1487 height 457
click at [220, 426] on div "Quality Does Not Meet Meets Exceeds Add Root Cause Temperature Does Not Meet Me…" at bounding box center [783, 588] width 1487 height 457
click at [218, 426] on div "Quality Does Not Meet Meets Exceeds Add Root Cause Temperature Does Not Meet Me…" at bounding box center [783, 588] width 1487 height 457
drag, startPoint x: 218, startPoint y: 426, endPoint x: 221, endPoint y: 415, distance: 11.4
click at [221, 415] on span "Meets" at bounding box center [228, 408] width 35 height 20
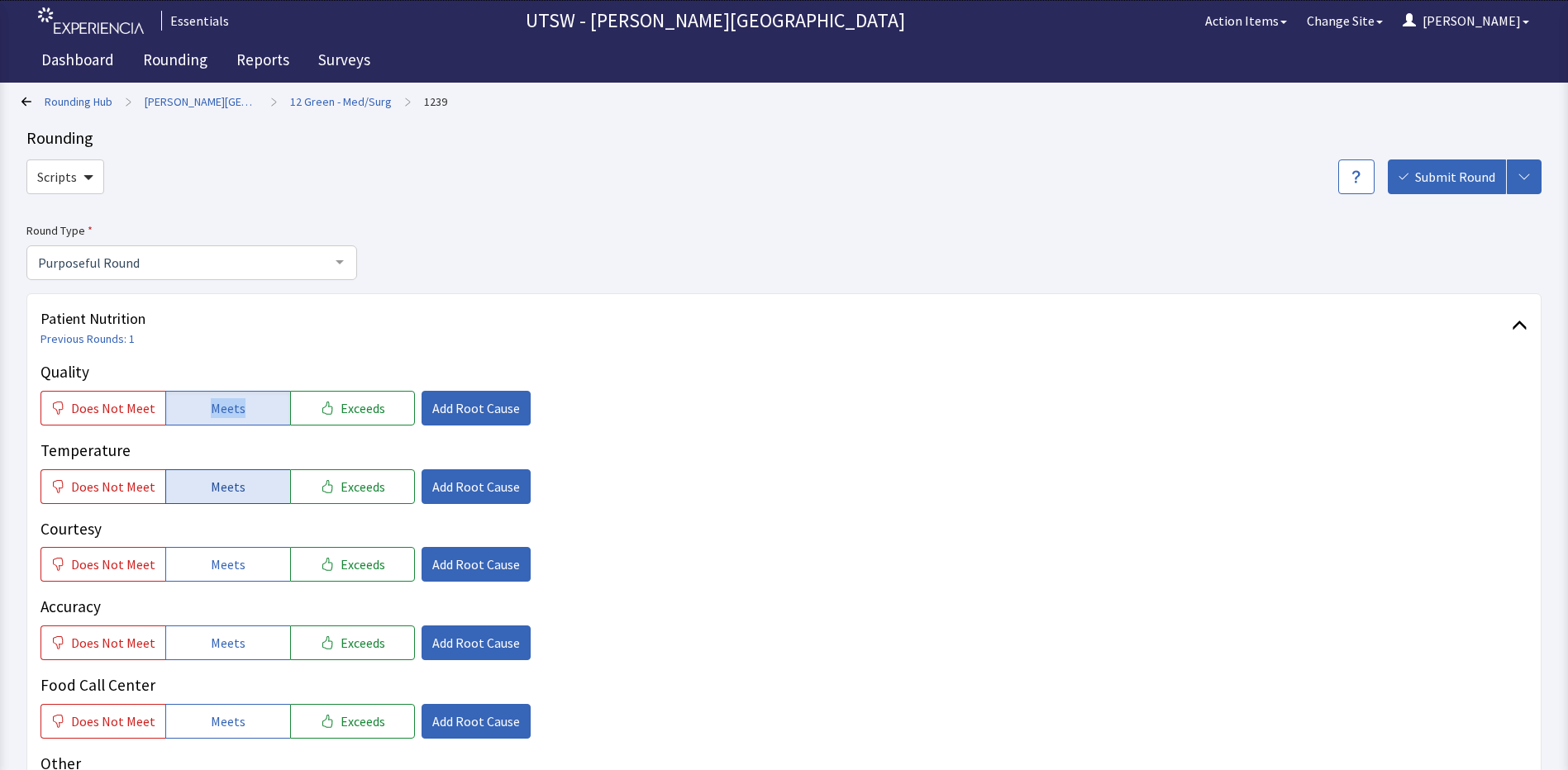
drag, startPoint x: 204, startPoint y: 481, endPoint x: 190, endPoint y: 493, distance: 18.4
click at [191, 491] on button "Meets" at bounding box center [227, 487] width 125 height 35
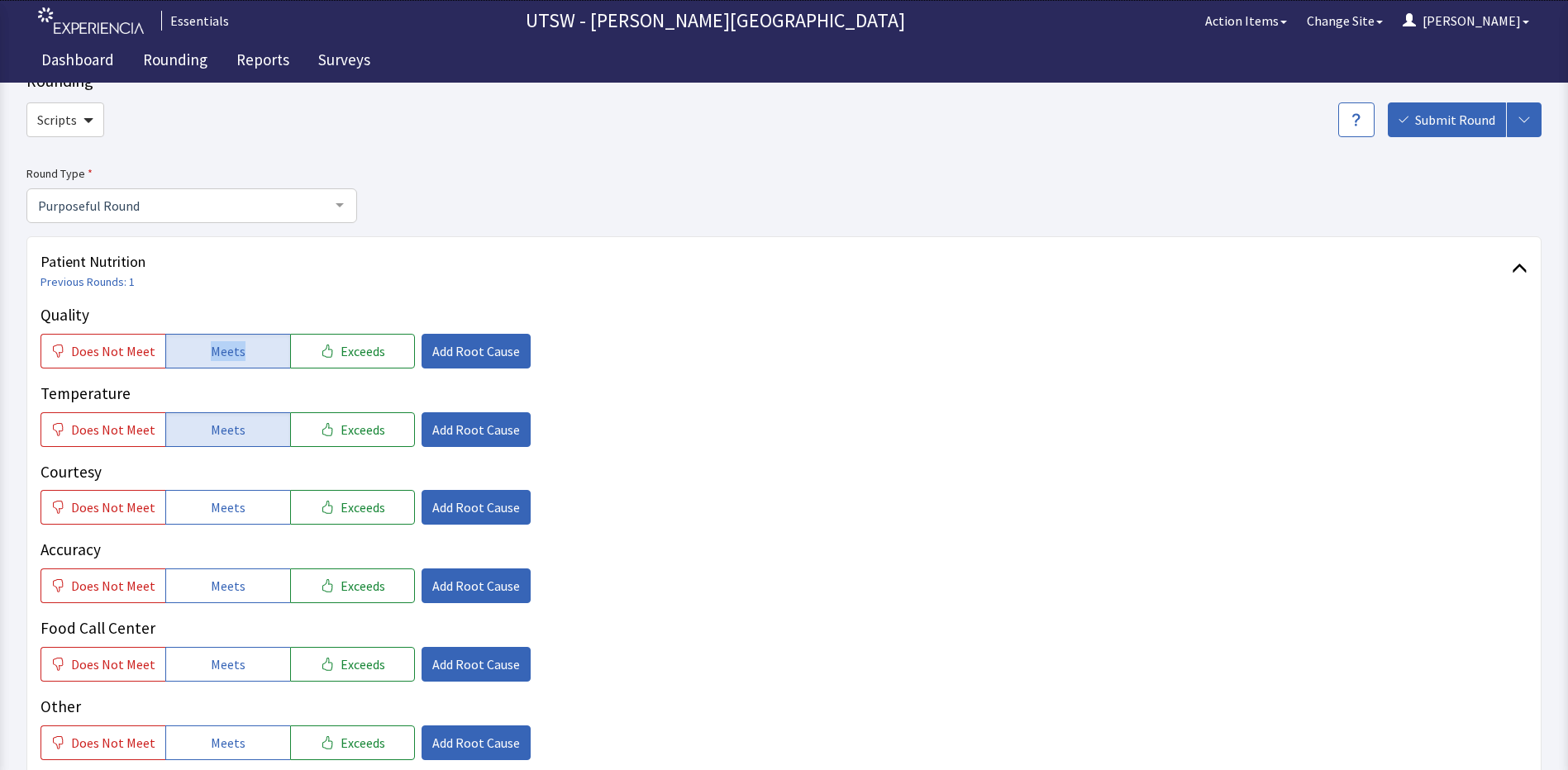
scroll to position [83, 0]
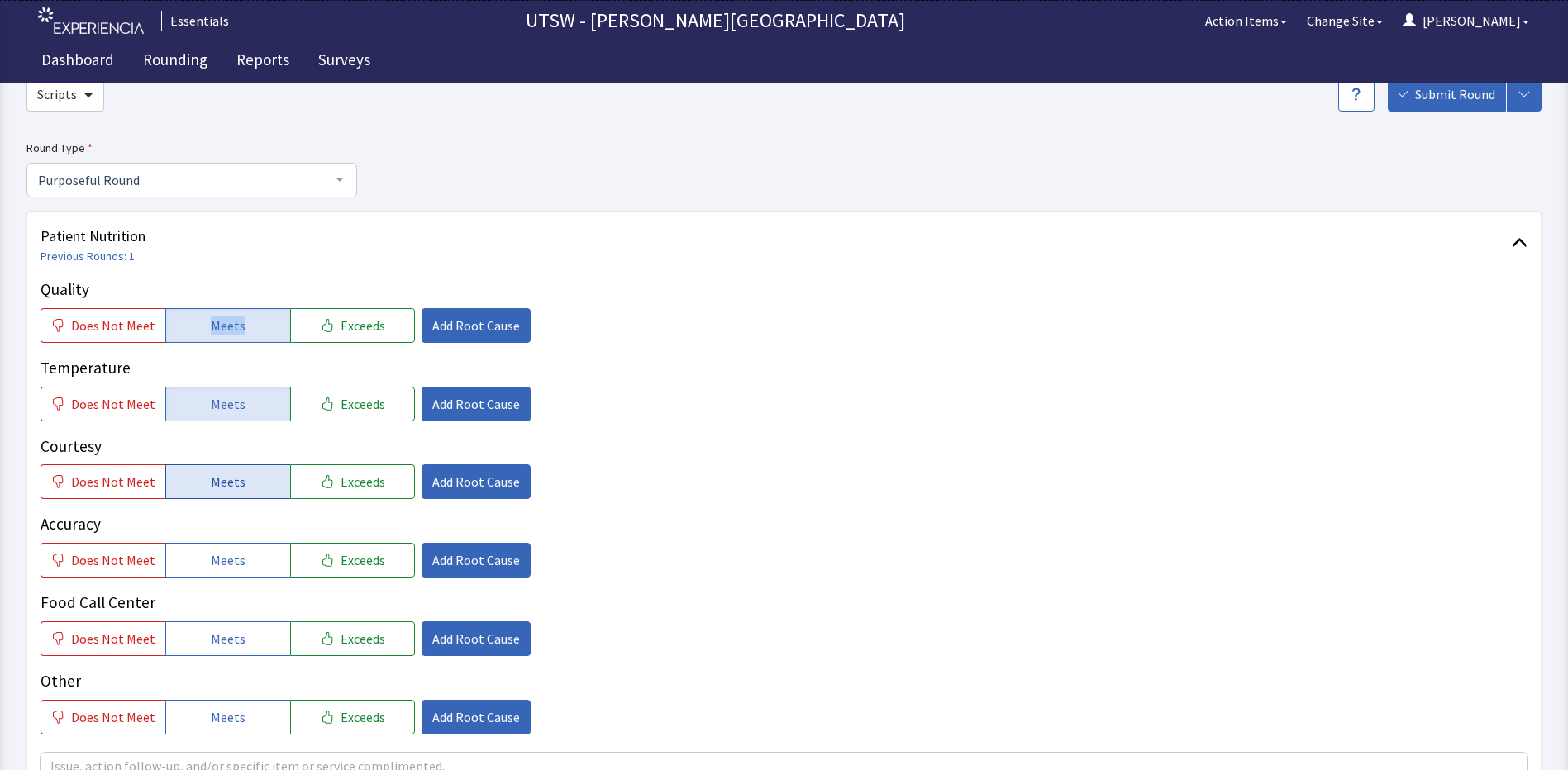
click at [255, 483] on button "Meets" at bounding box center [227, 482] width 125 height 35
click at [264, 572] on button "Meets" at bounding box center [227, 560] width 125 height 35
click at [268, 647] on button "Meets" at bounding box center [227, 638] width 125 height 35
click at [265, 704] on button "Meets" at bounding box center [227, 717] width 125 height 35
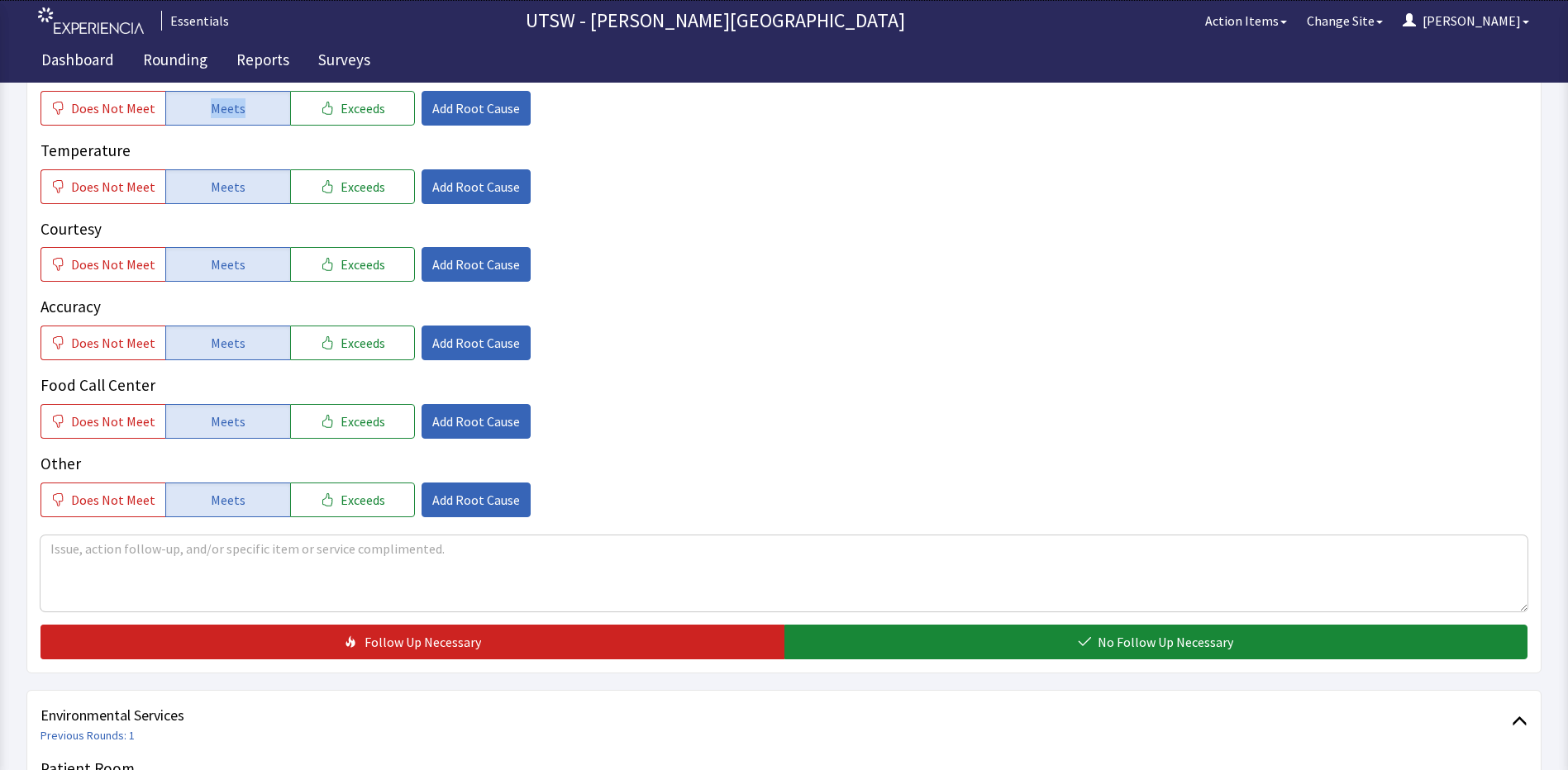
scroll to position [331, 0]
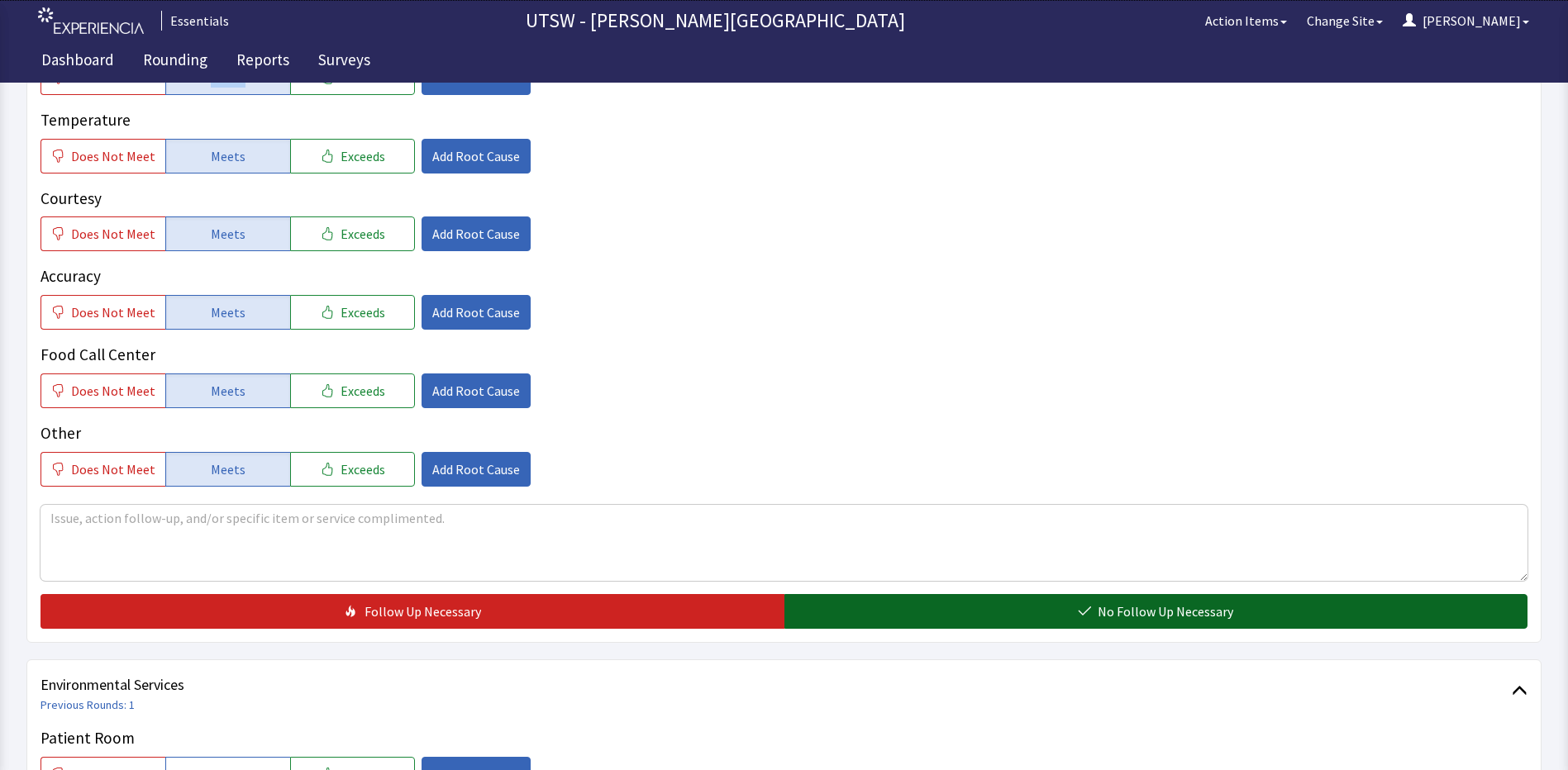
drag, startPoint x: 1027, startPoint y: 605, endPoint x: 1011, endPoint y: 606, distance: 16.0
click at [1026, 605] on button "No Follow Up Necessary" at bounding box center [1156, 612] width 744 height 35
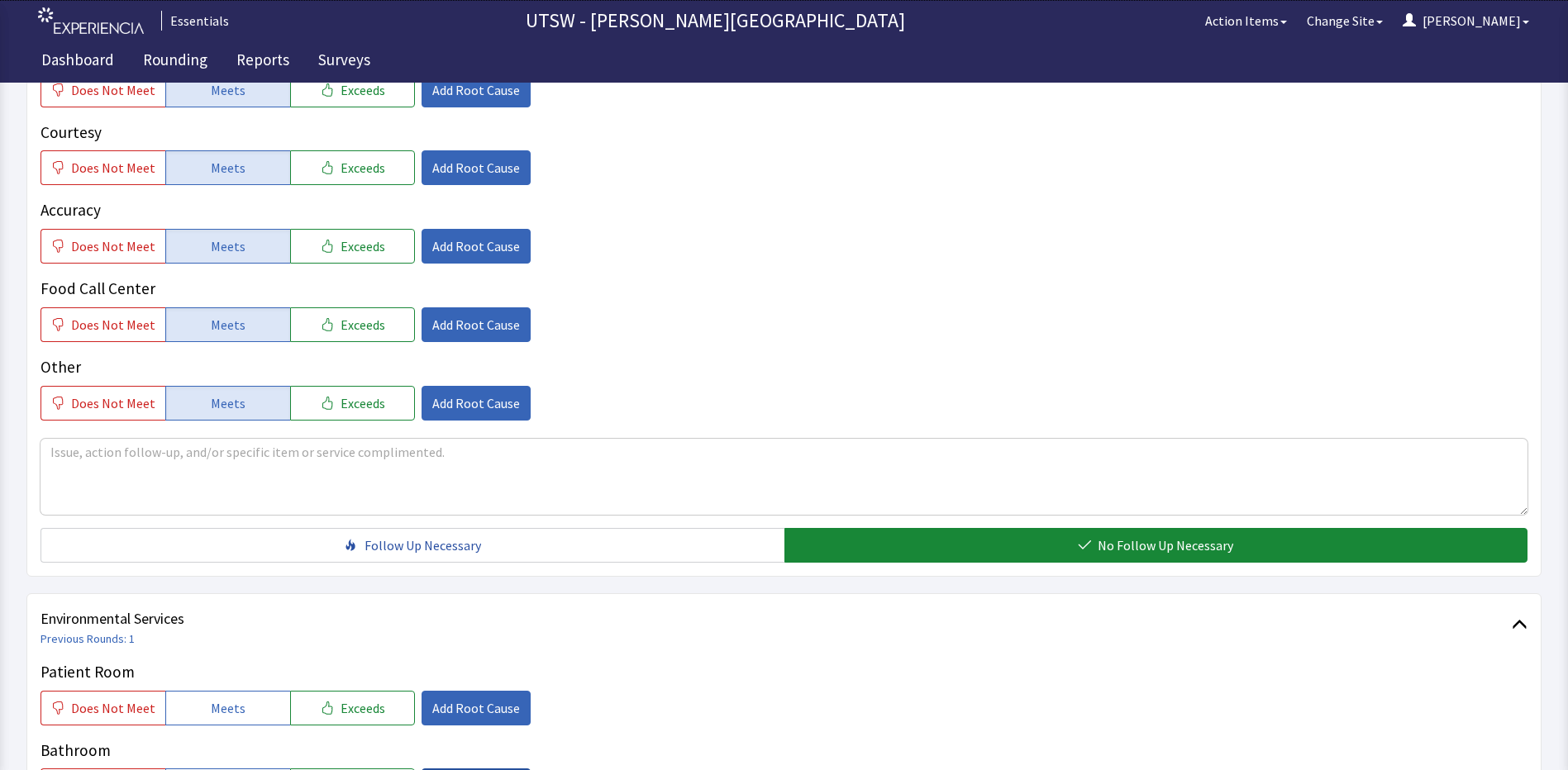
scroll to position [661, 0]
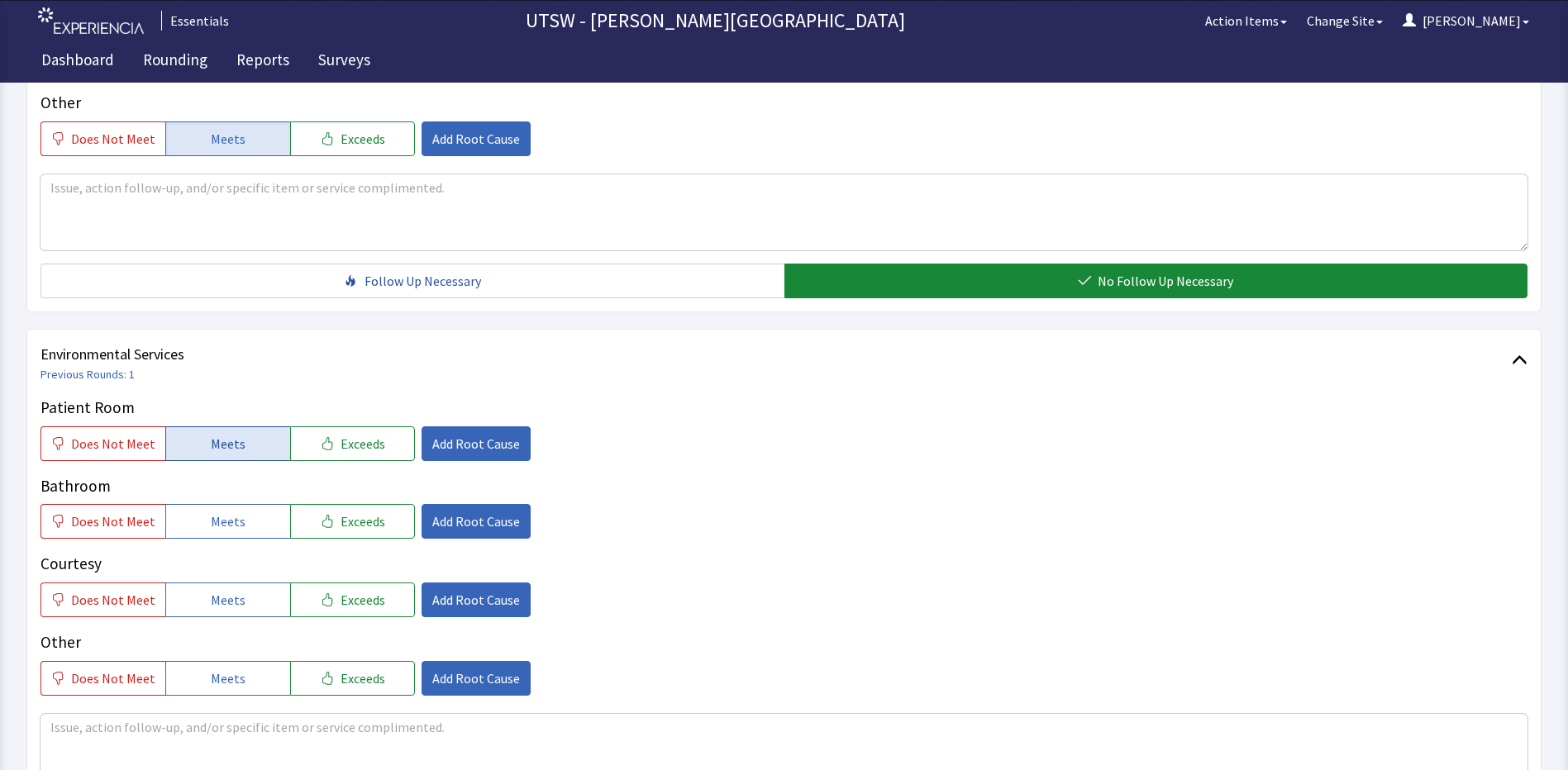
click at [243, 449] on button "Meets" at bounding box center [227, 444] width 125 height 35
click at [241, 508] on button "Meets" at bounding box center [227, 521] width 125 height 35
click at [236, 589] on span "Meets" at bounding box center [228, 599] width 35 height 20
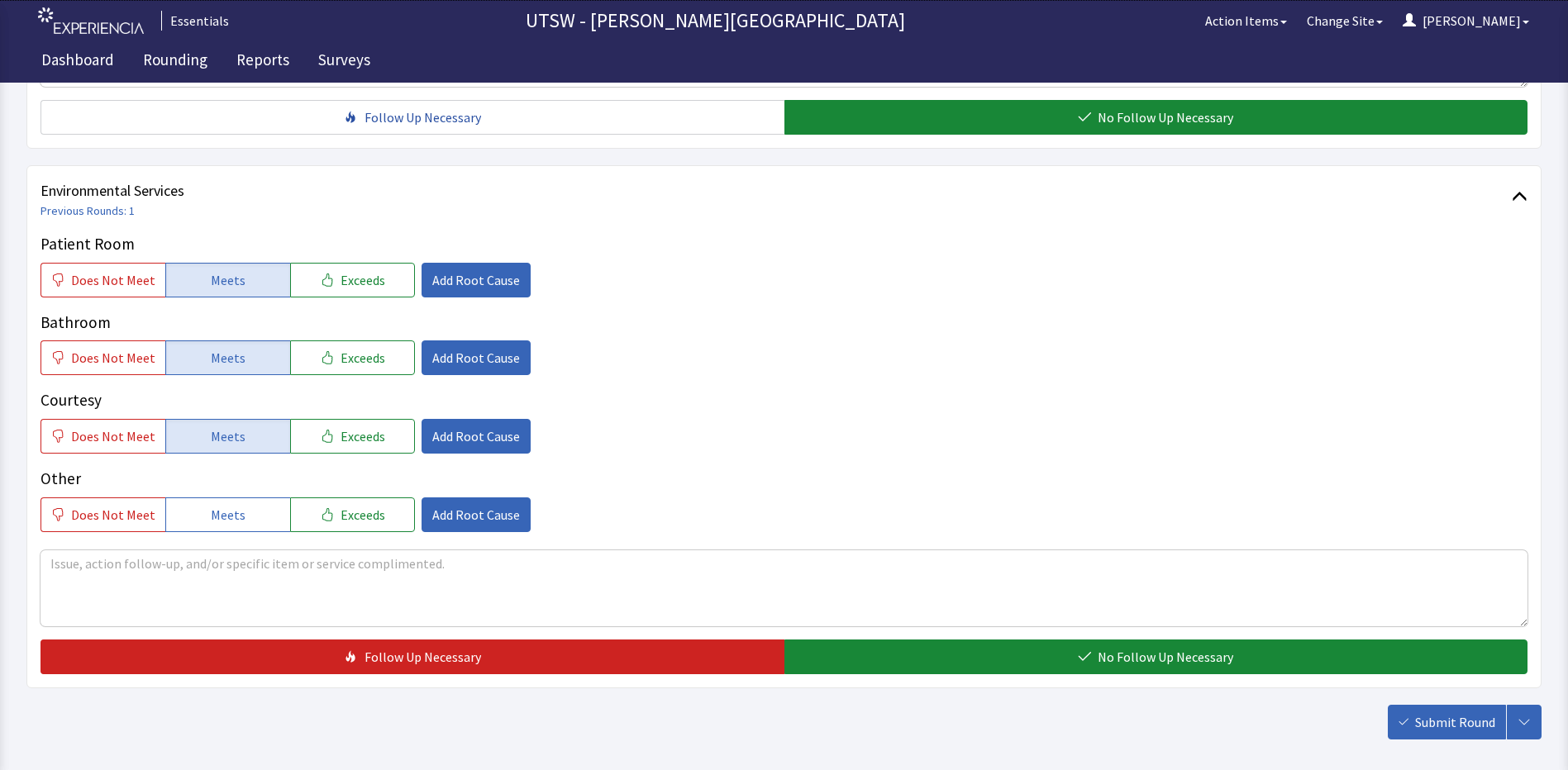
scroll to position [826, 0]
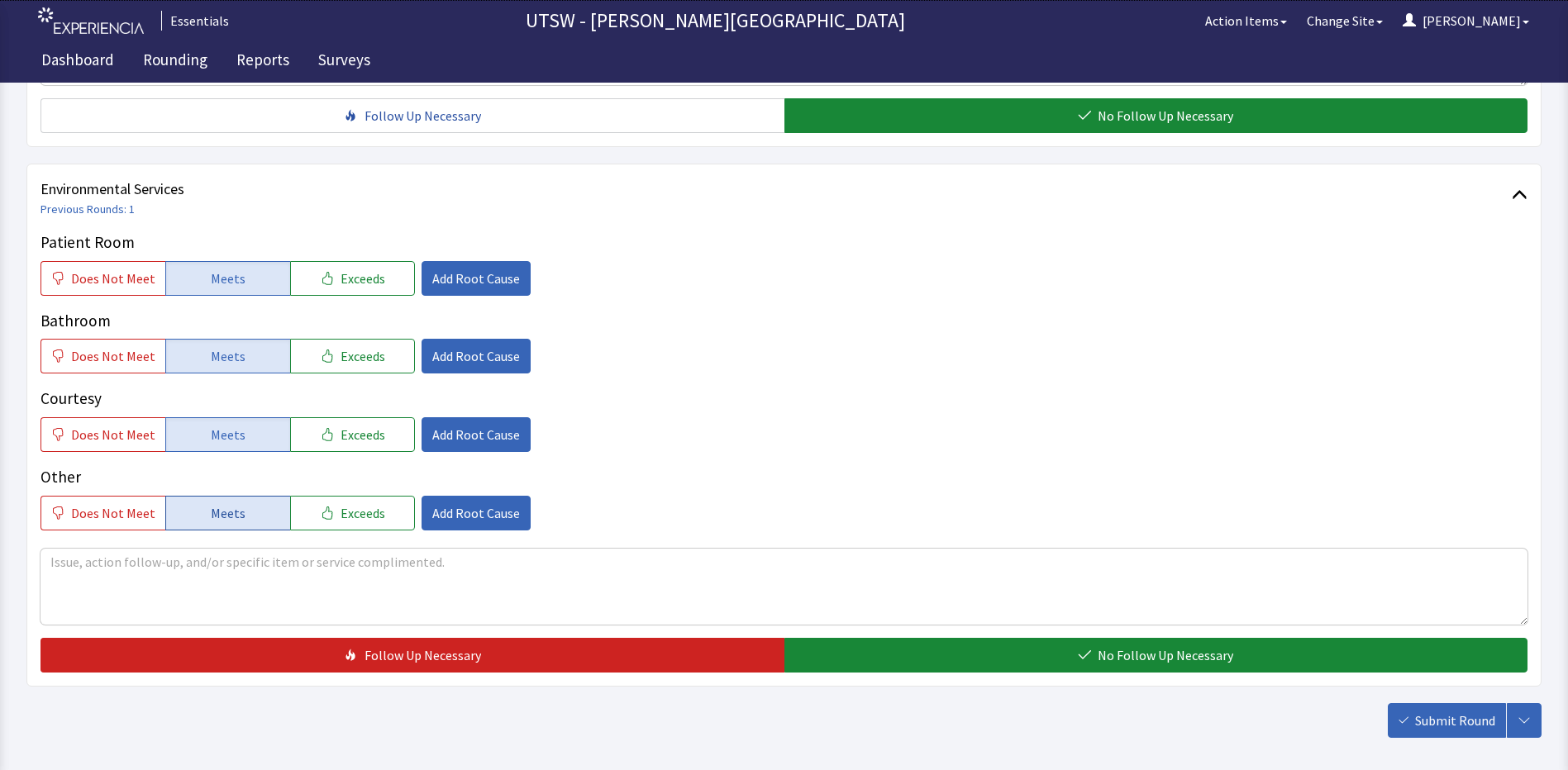
click at [236, 513] on span "Meets" at bounding box center [228, 512] width 35 height 20
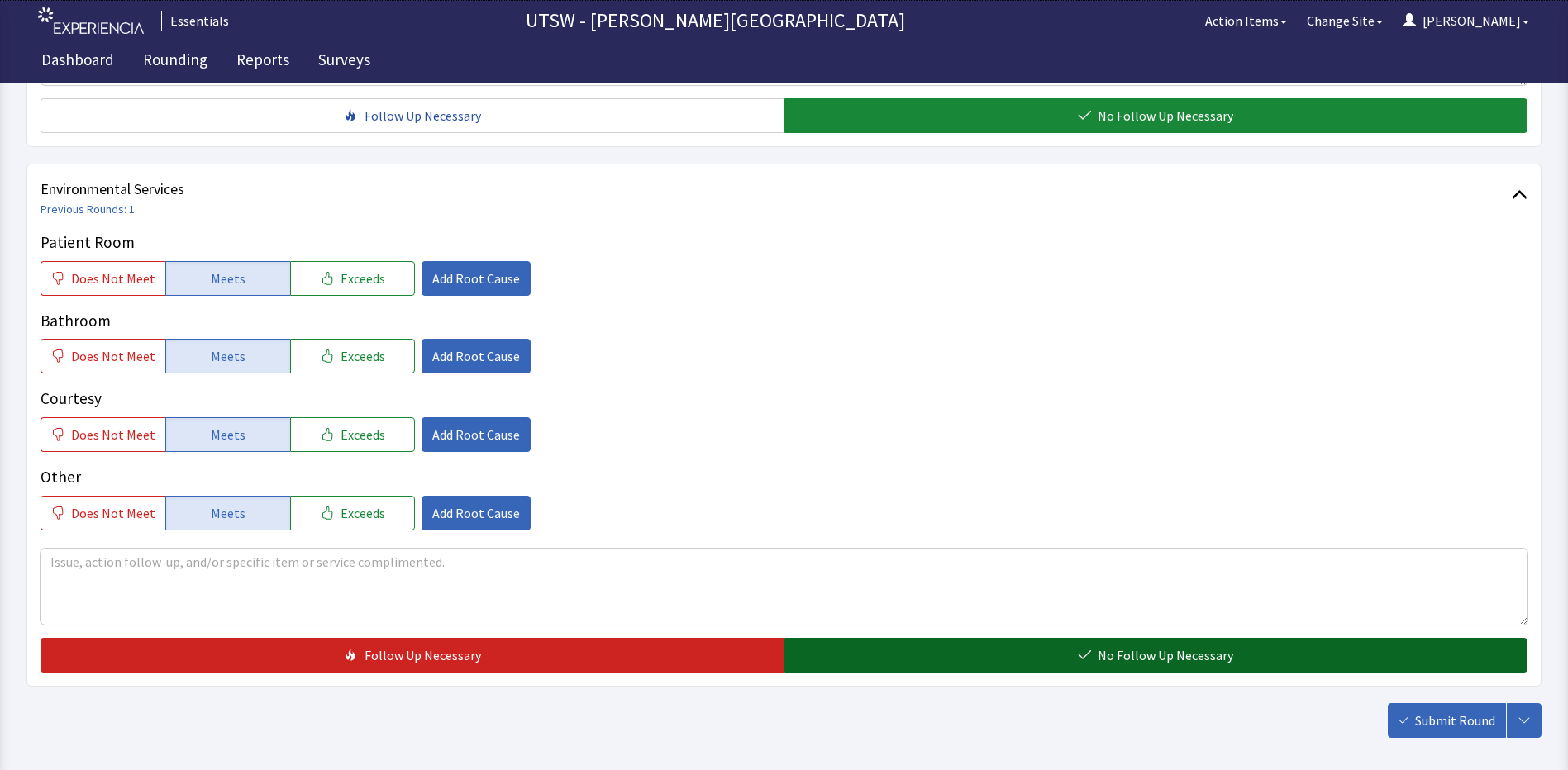
click at [1215, 645] on span "No Follow Up Necessary" at bounding box center [1165, 655] width 136 height 20
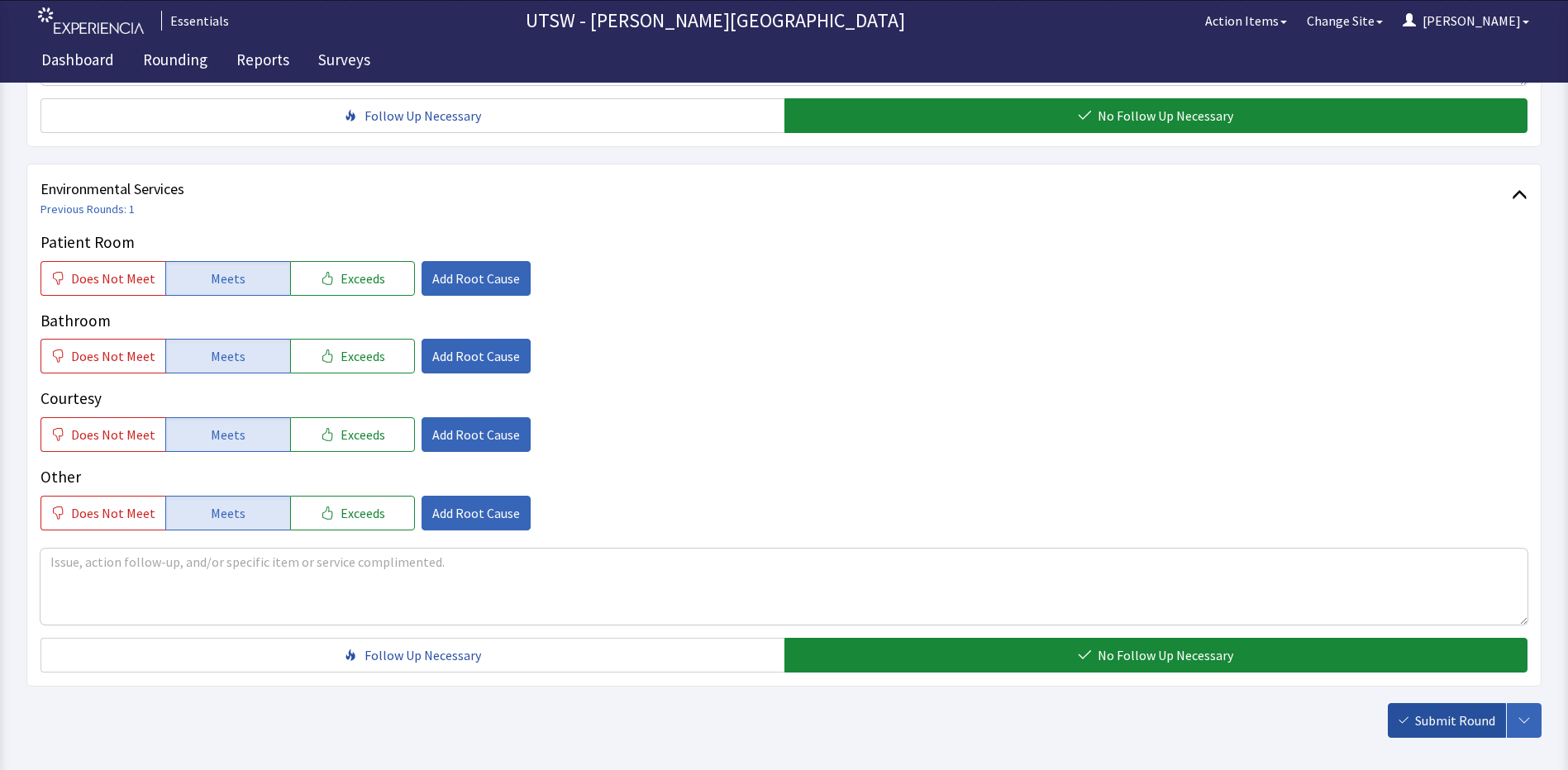
click at [1441, 705] on button "Submit Round" at bounding box center [1446, 720] width 118 height 35
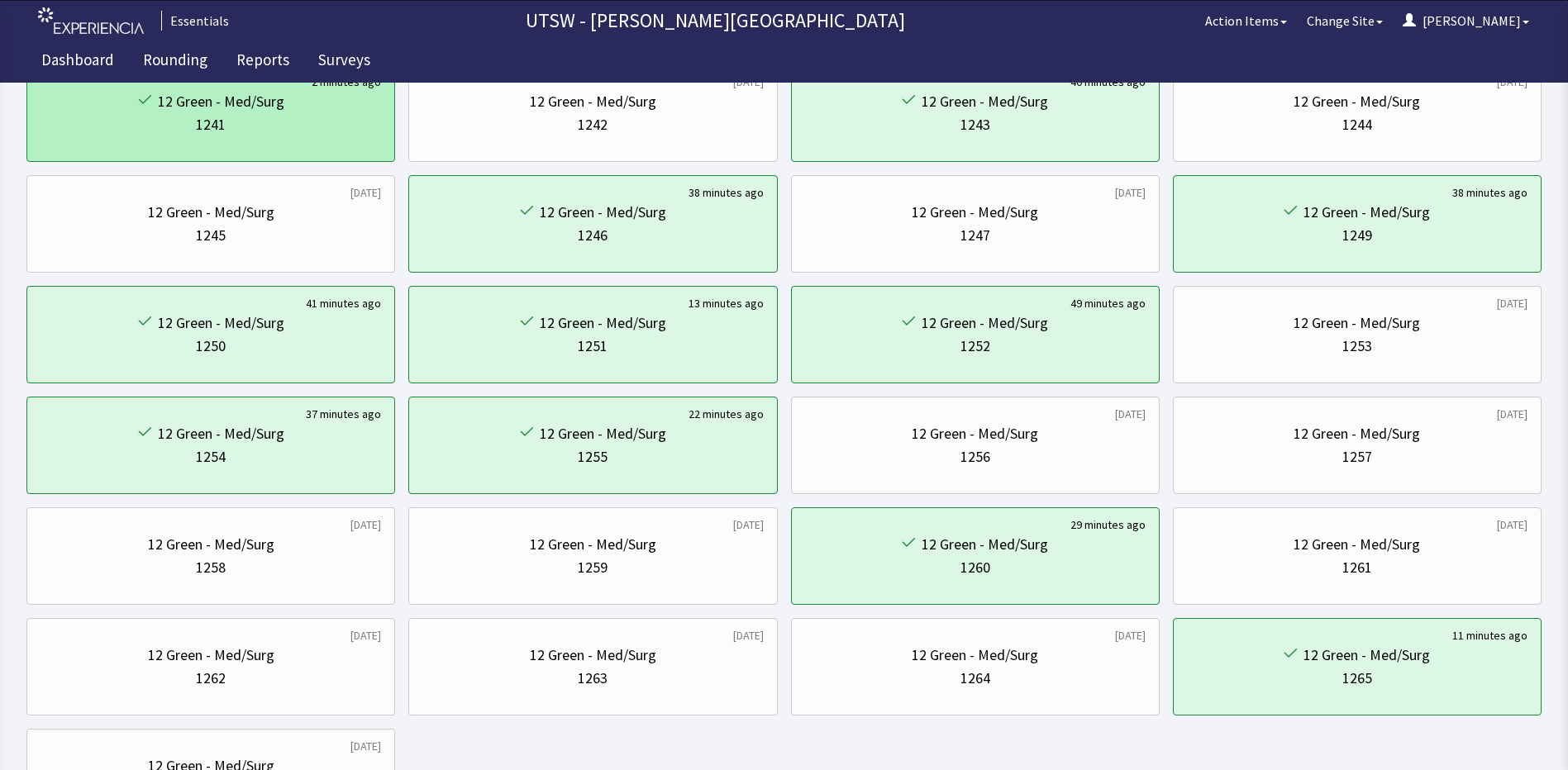
scroll to position [309, 0]
